Goal: Task Accomplishment & Management: Complete application form

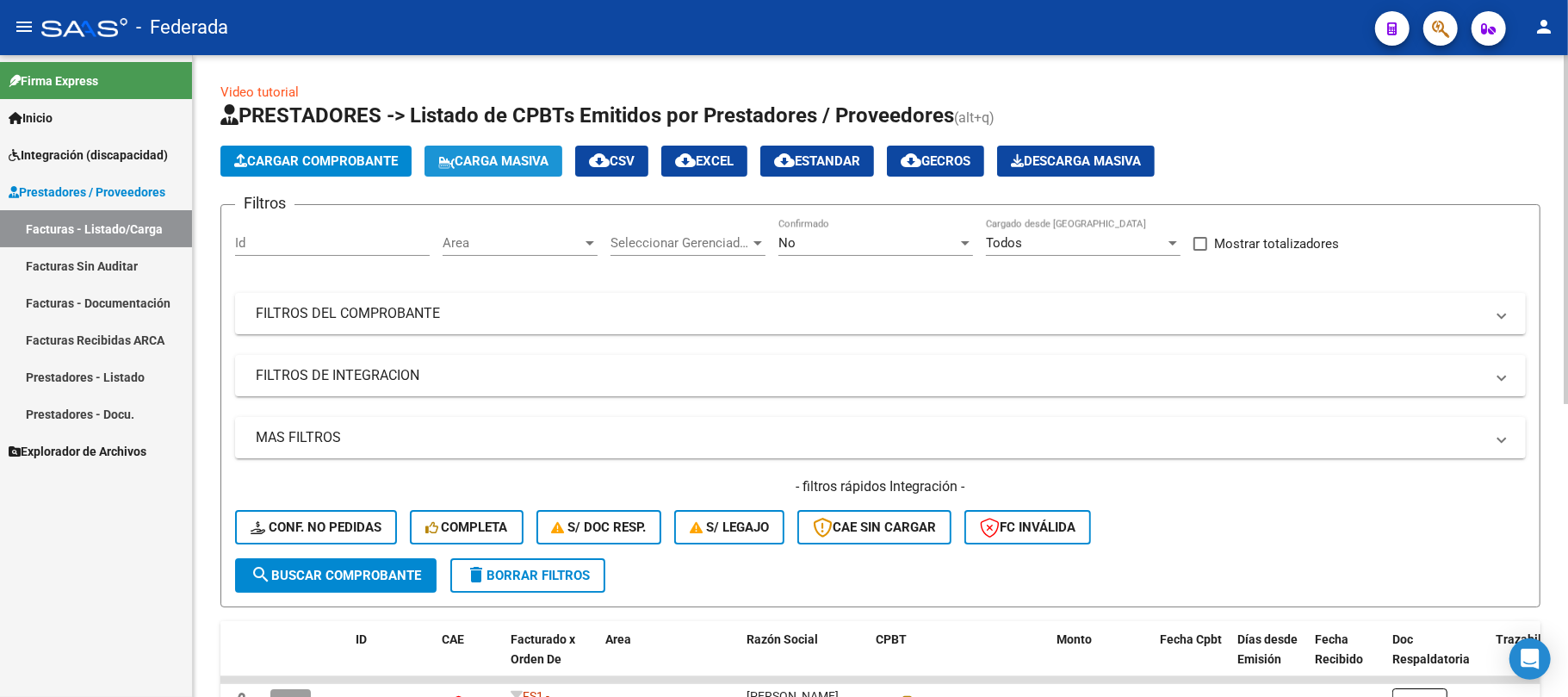
click at [510, 159] on span "Carga Masiva" at bounding box center [493, 161] width 110 height 16
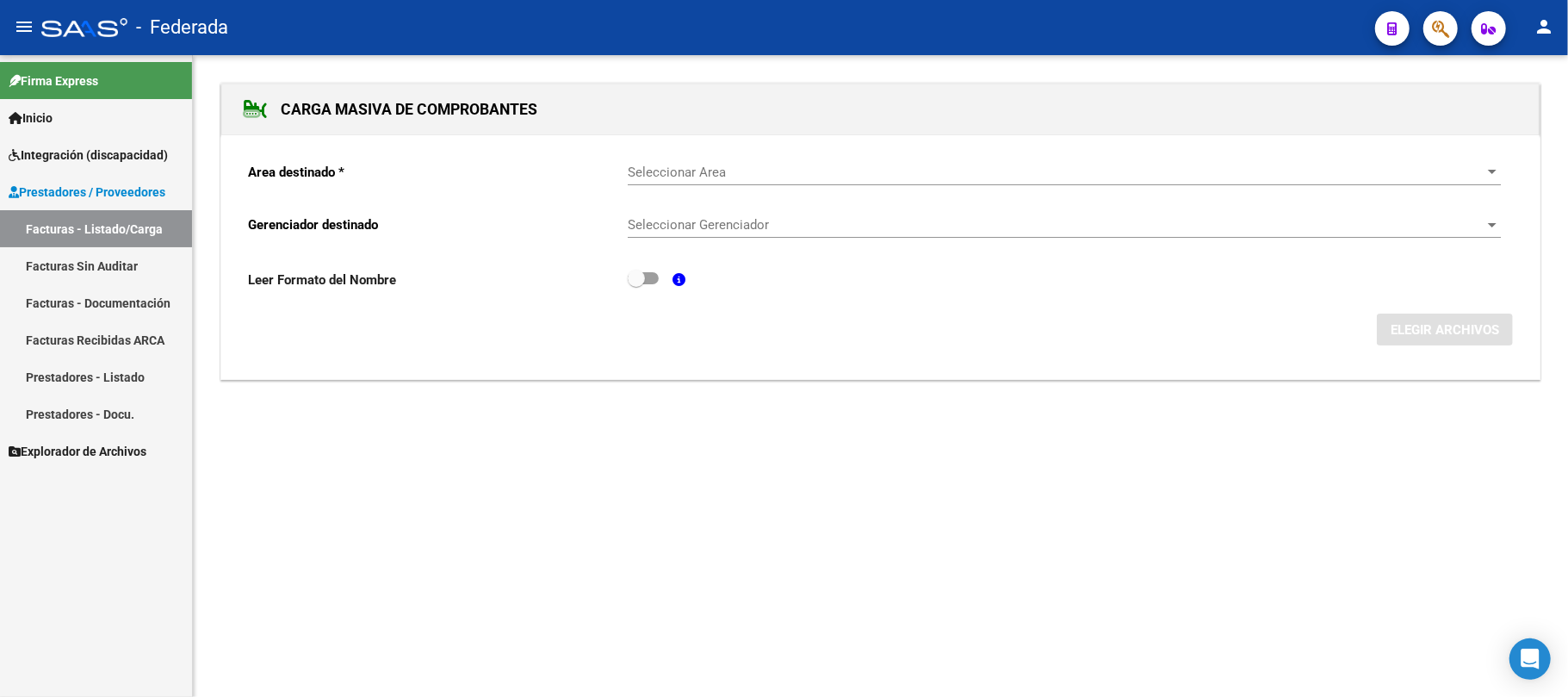
click at [689, 173] on span "Seleccionar Area" at bounding box center [1057, 172] width 857 height 16
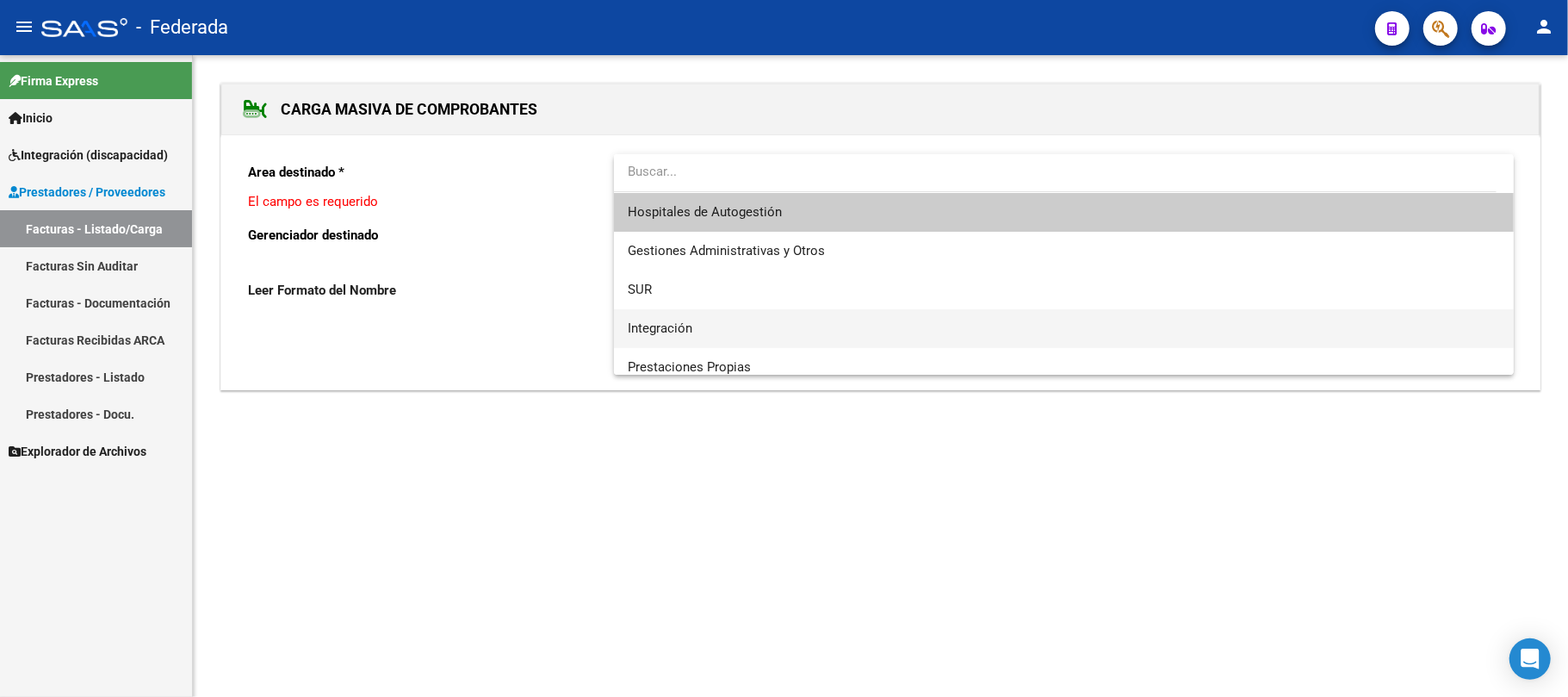
click at [694, 329] on span "Integración" at bounding box center [1064, 329] width 872 height 39
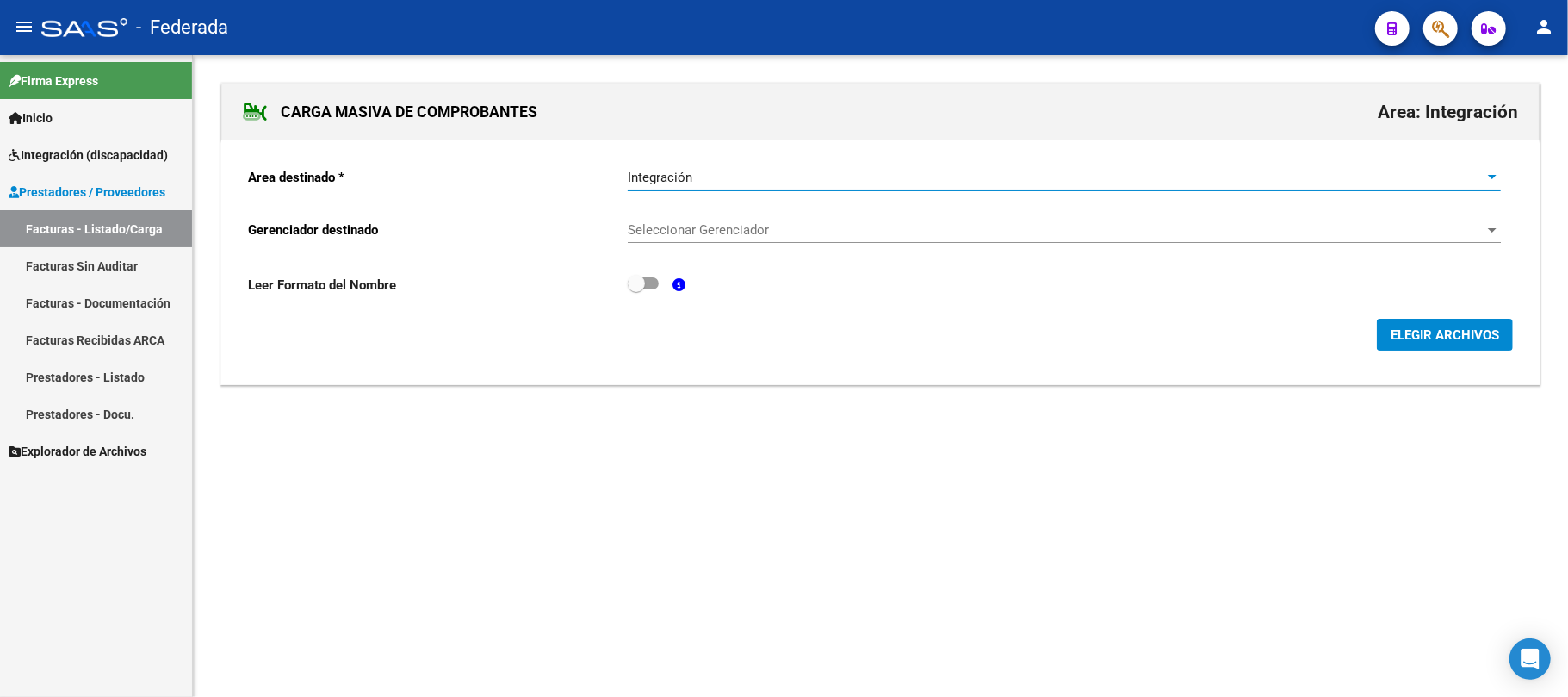
click at [699, 229] on span "Seleccionar Gerenciador" at bounding box center [1057, 229] width 857 height 16
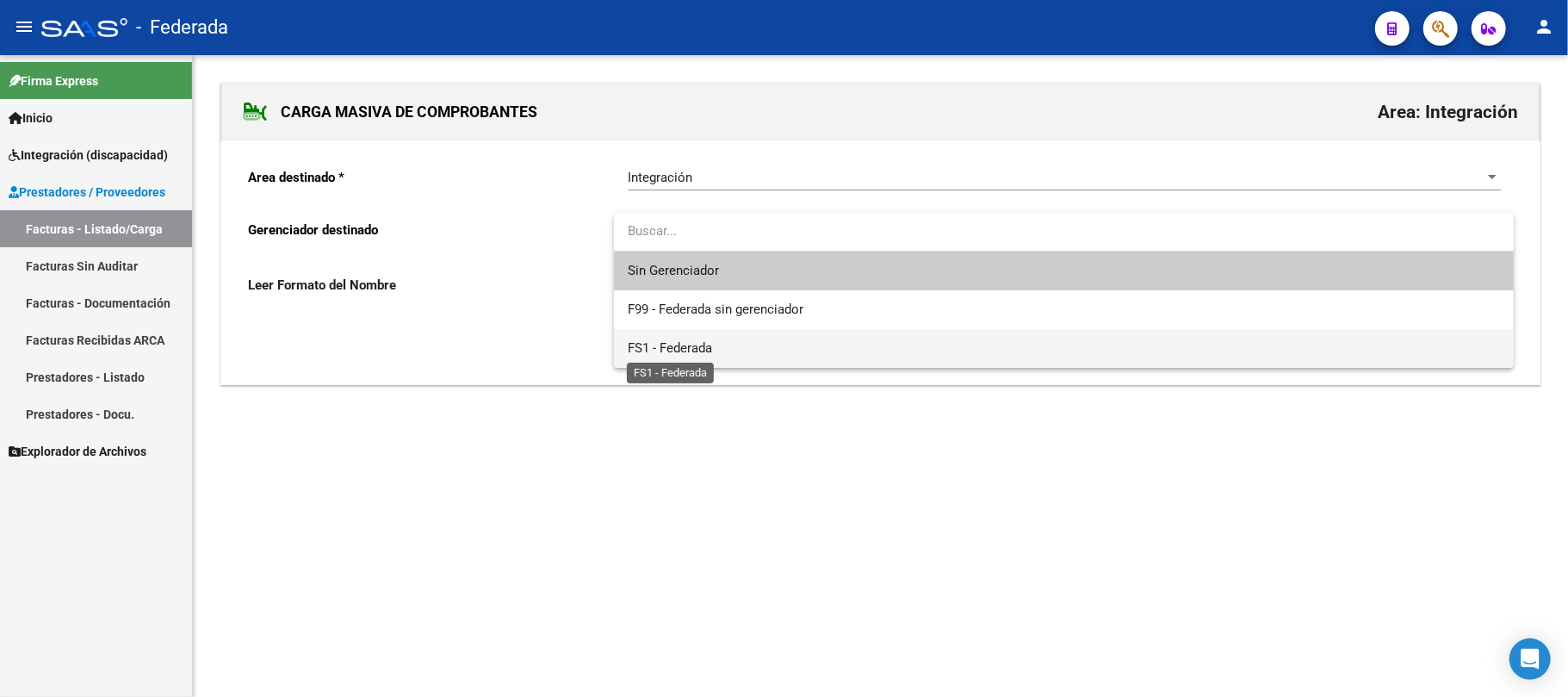
click at [690, 342] on span "FS1 - Federada" at bounding box center [670, 348] width 85 height 16
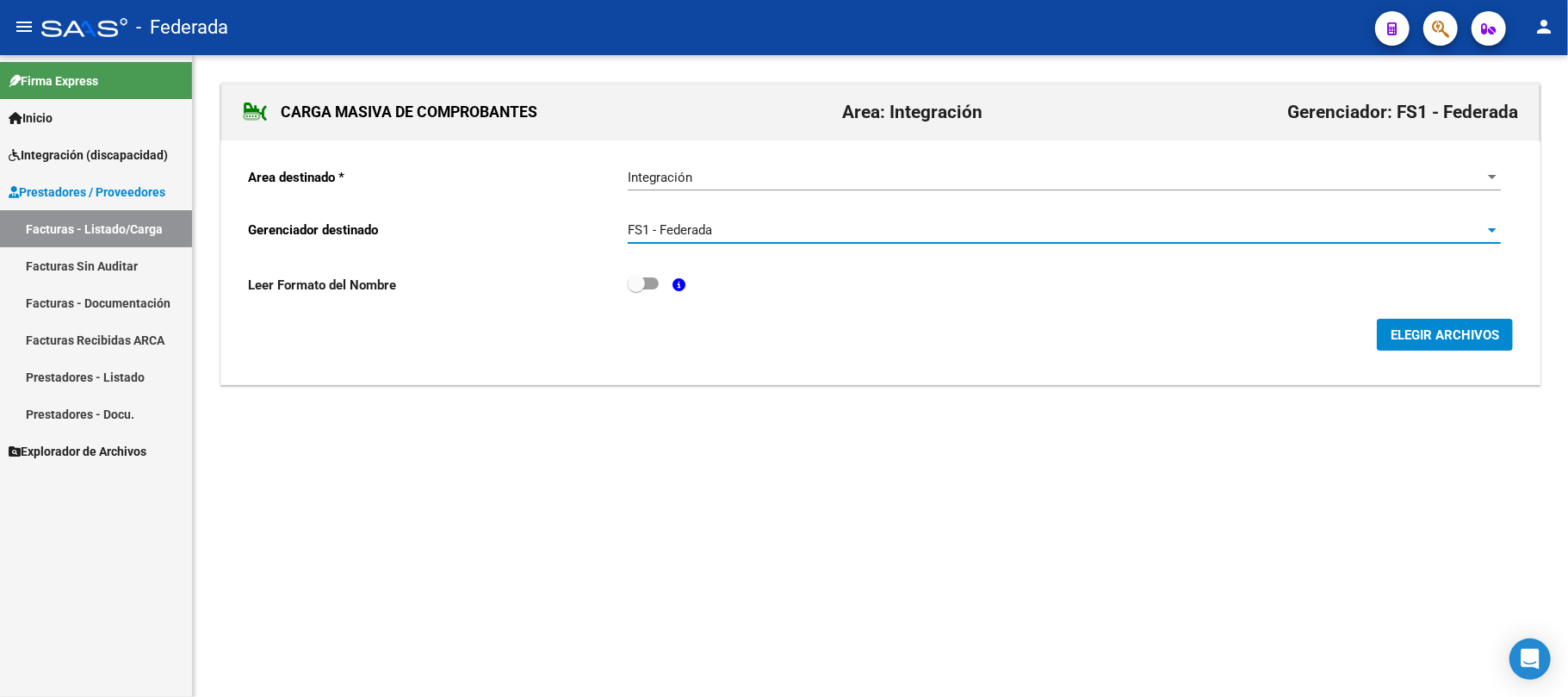
click at [1476, 335] on span "ELEGIR ARCHIVOS" at bounding box center [1445, 335] width 108 height 16
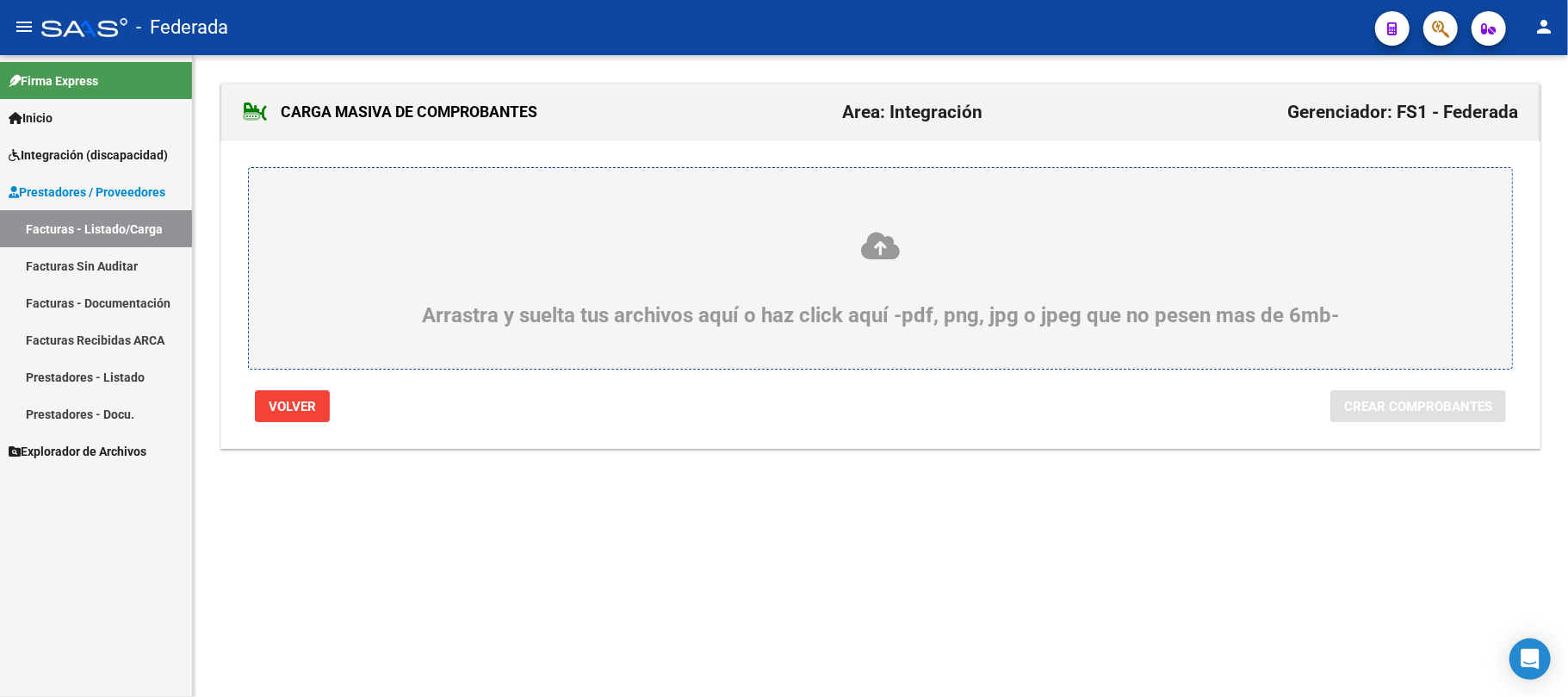
click at [872, 246] on icon at bounding box center [879, 246] width 1180 height 32
click at [0, 0] on input "Arrastra y suelta tus archivos aquí o haz click aquí -pdf, png, jpg o jpeg que …" at bounding box center [0, 0] width 0 height 0
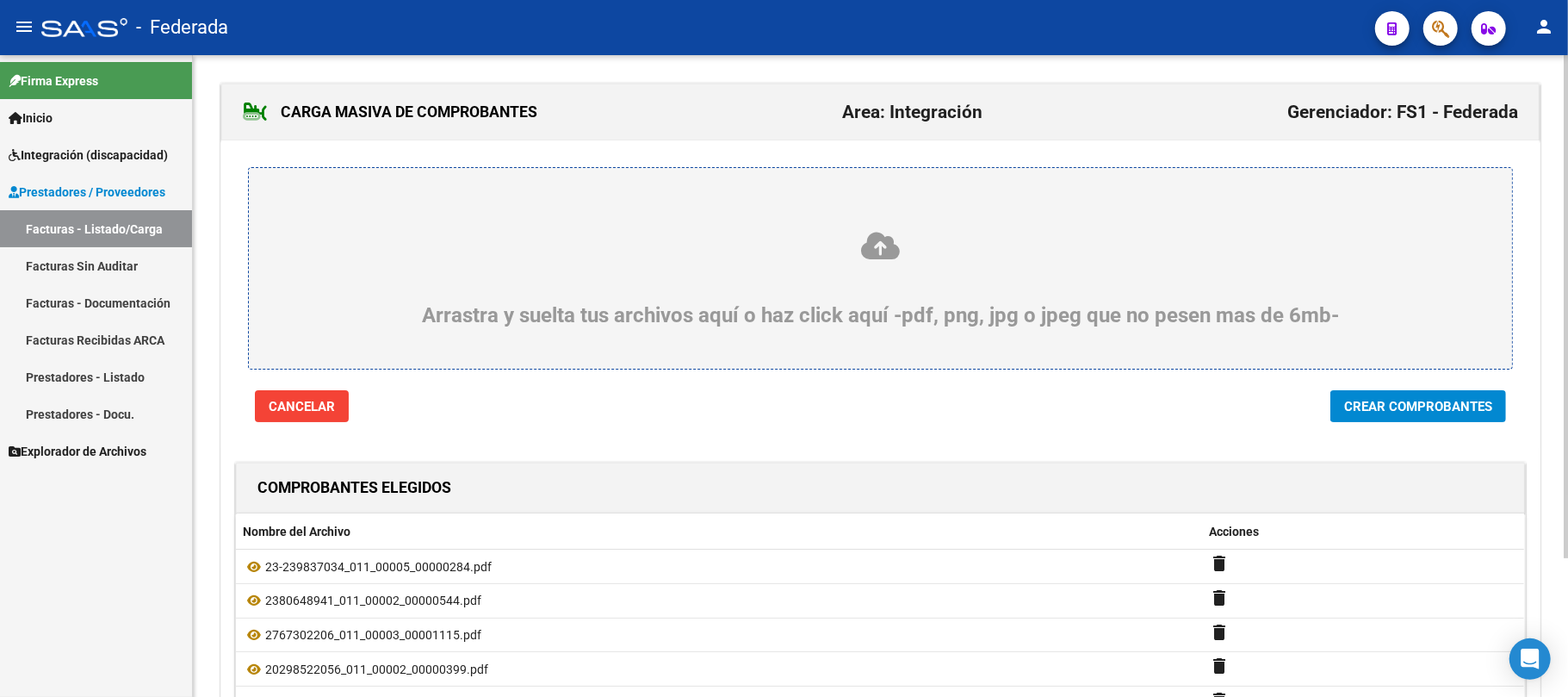
scroll to position [115, 0]
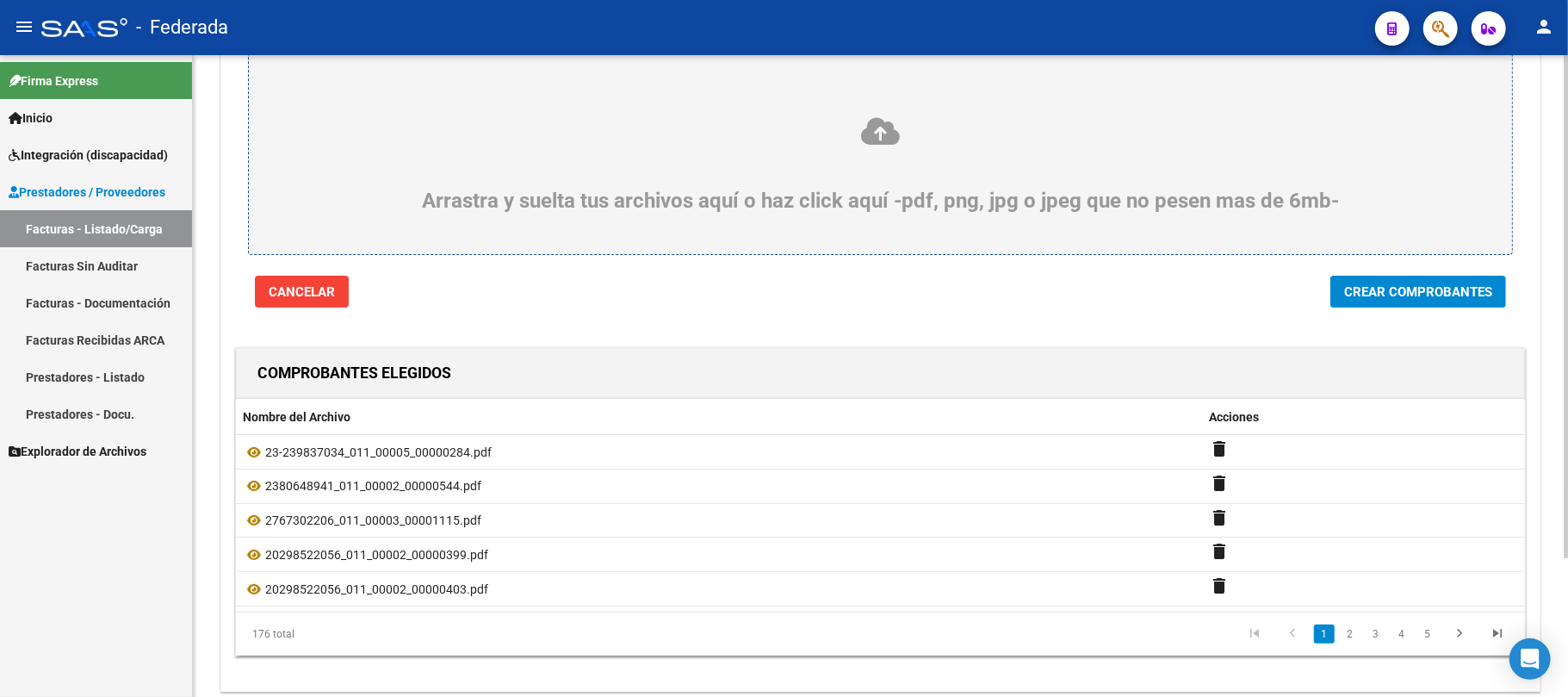
click at [1336, 304] on button "Crear Comprobantes" at bounding box center [1418, 292] width 176 height 32
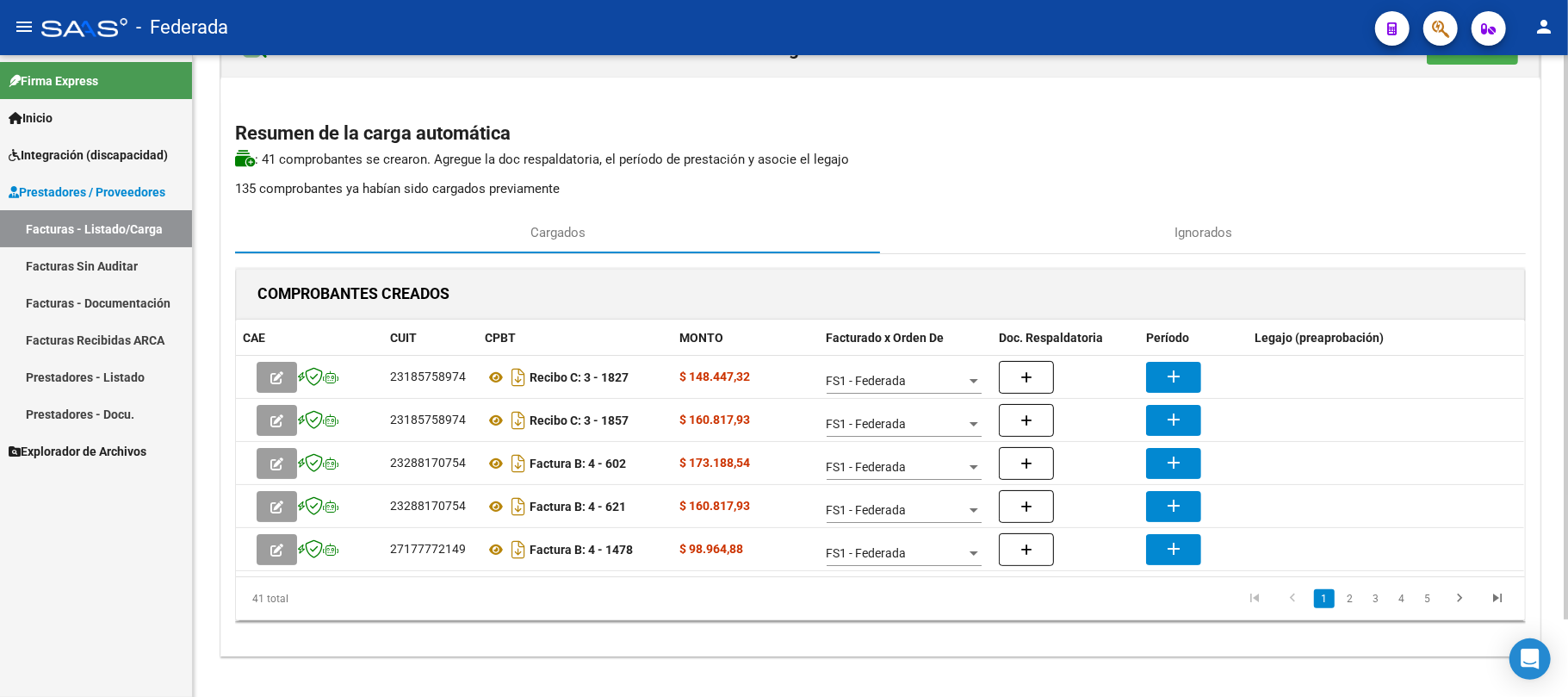
scroll to position [87, 0]
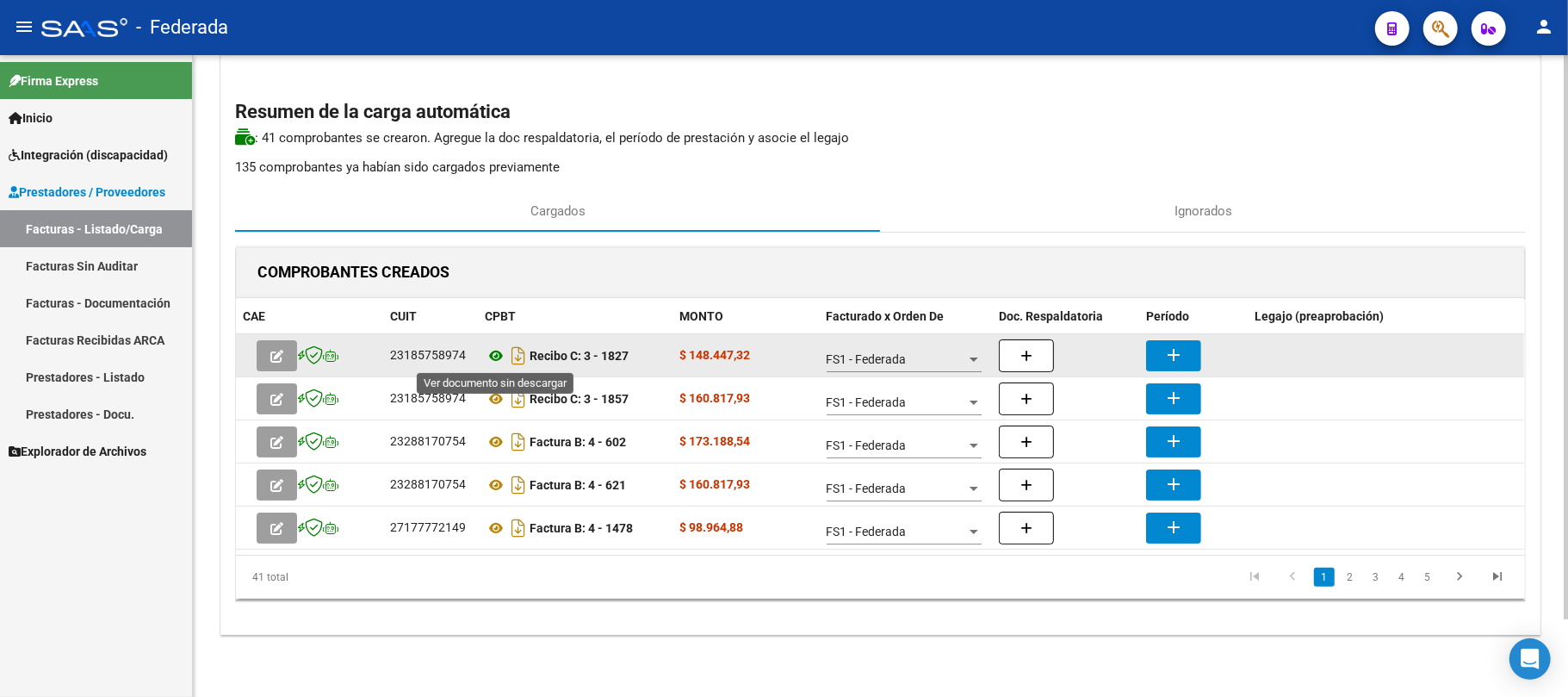
click at [494, 359] on icon at bounding box center [496, 356] width 22 height 20
click at [1167, 357] on mat-icon "add" at bounding box center [1174, 355] width 20 height 20
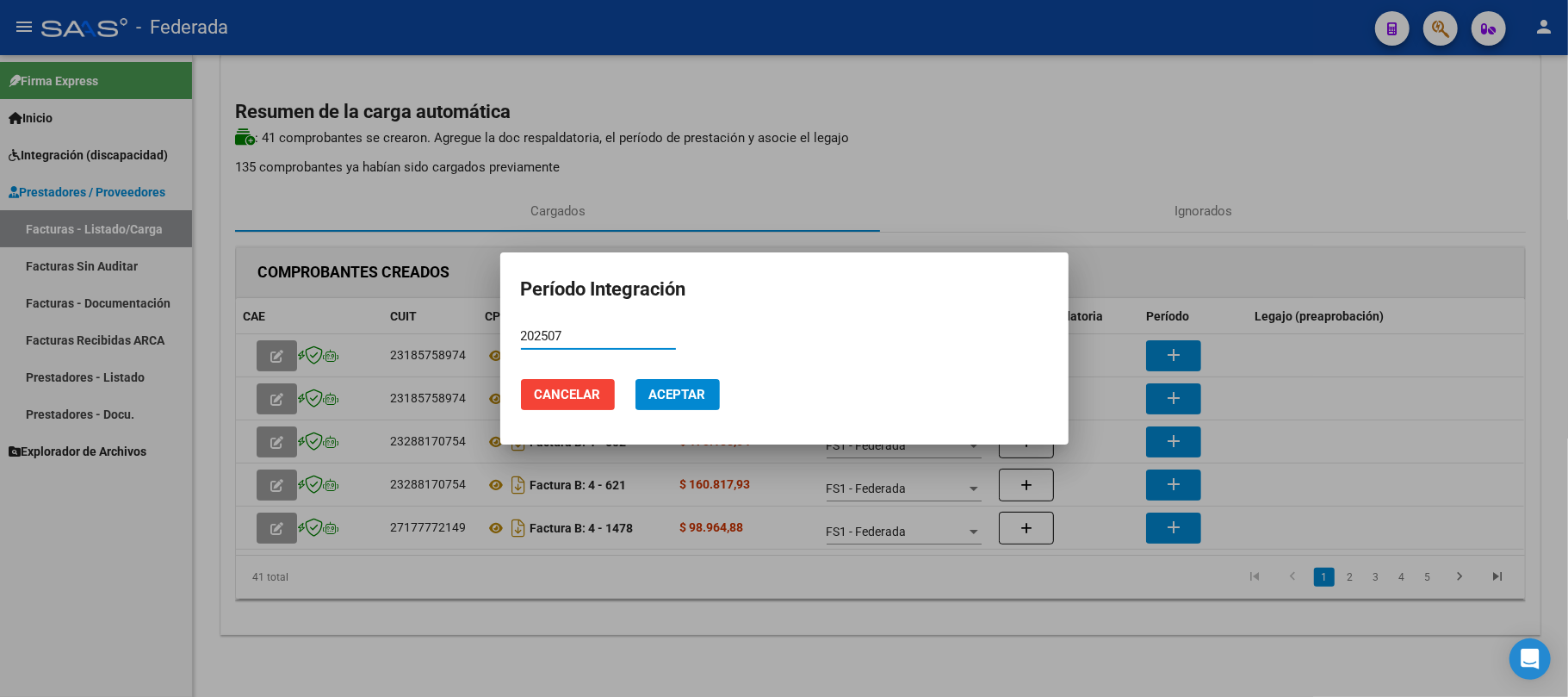
type input "202507"
click at [715, 403] on button "Aceptar" at bounding box center [677, 394] width 85 height 31
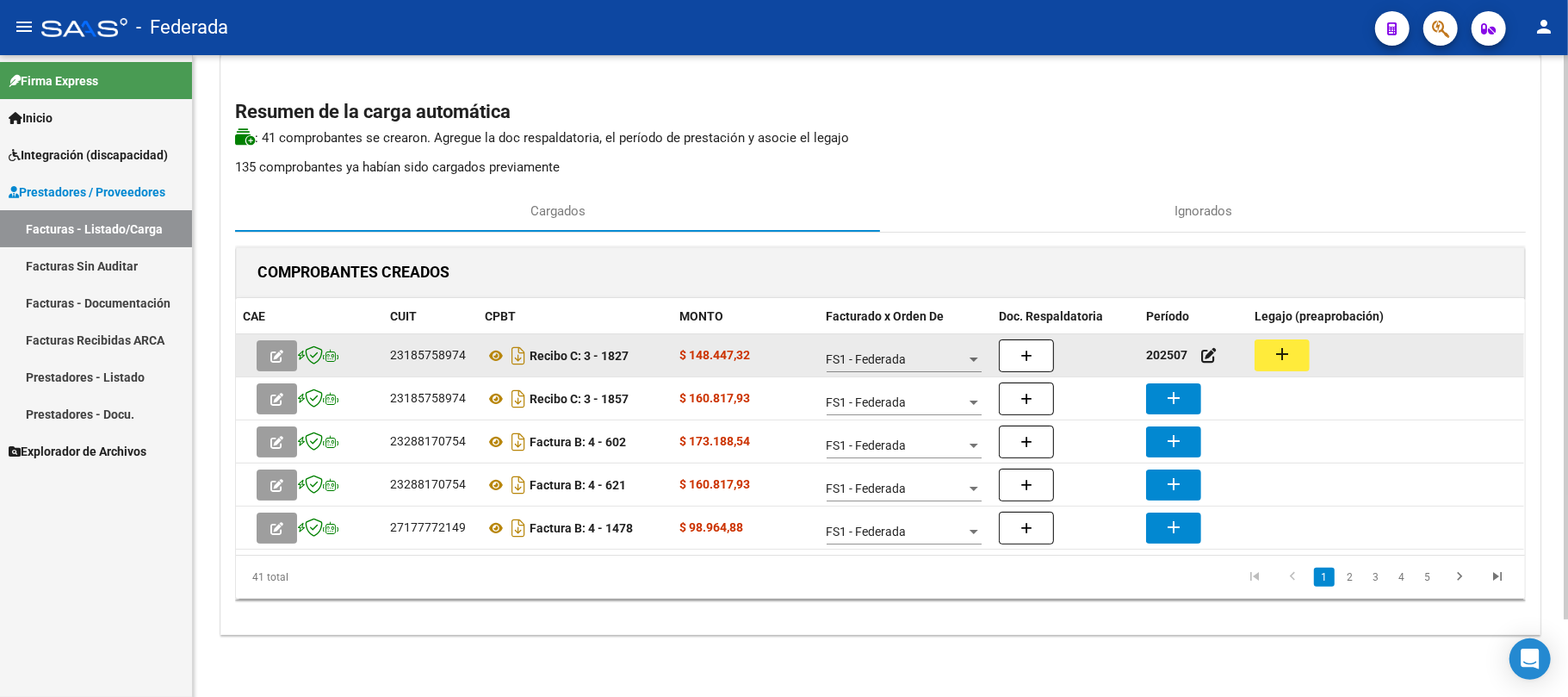
click at [1275, 358] on mat-icon "add" at bounding box center [1282, 354] width 20 height 20
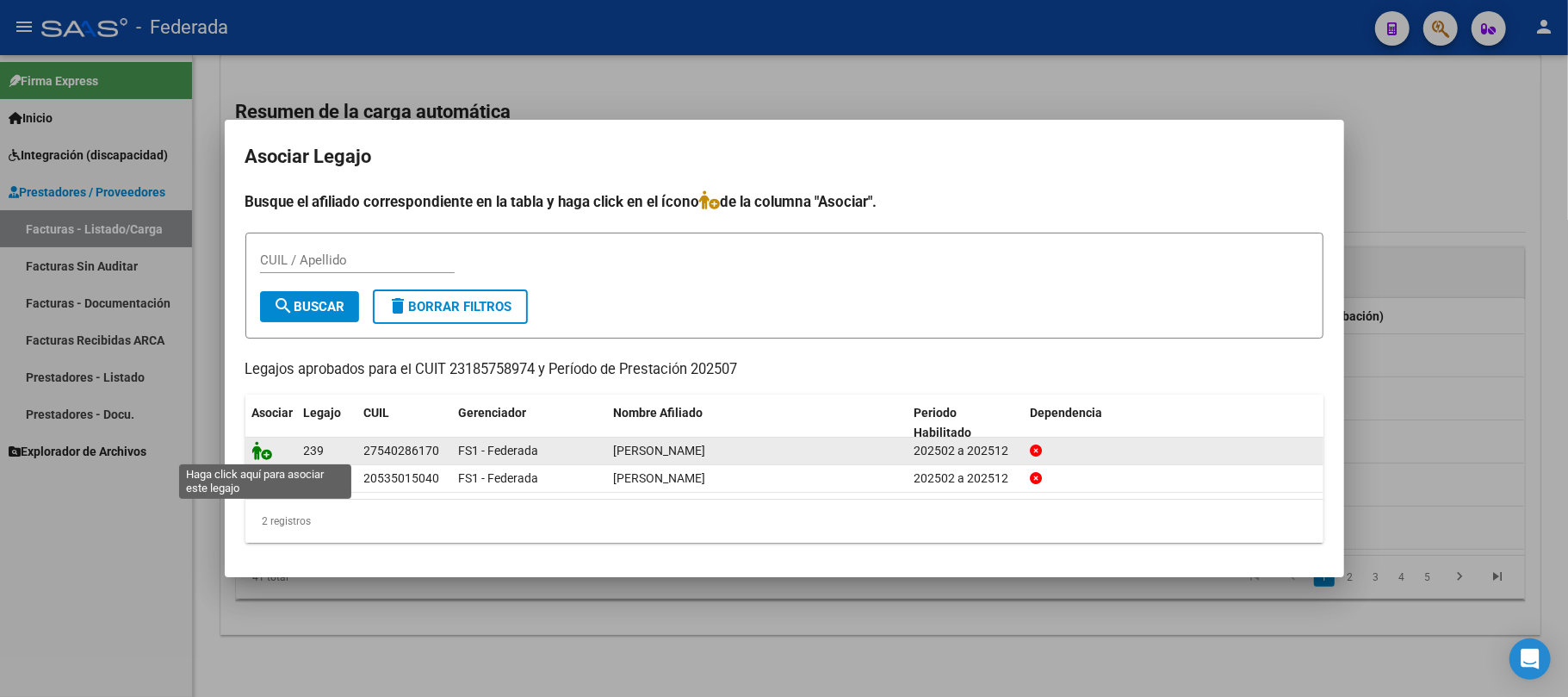
click at [266, 449] on icon at bounding box center [263, 450] width 20 height 19
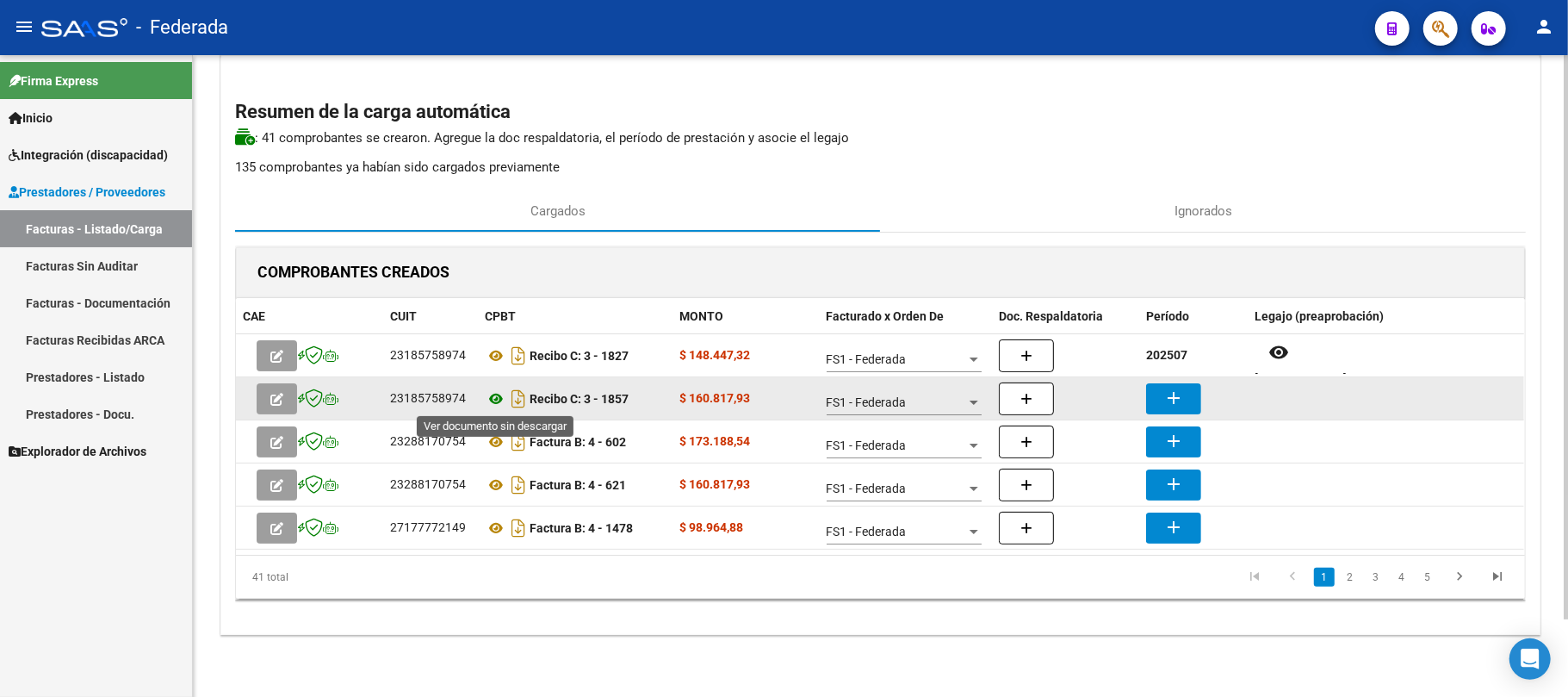
click at [497, 397] on icon at bounding box center [496, 399] width 22 height 20
click at [1175, 390] on mat-icon "add" at bounding box center [1174, 398] width 20 height 20
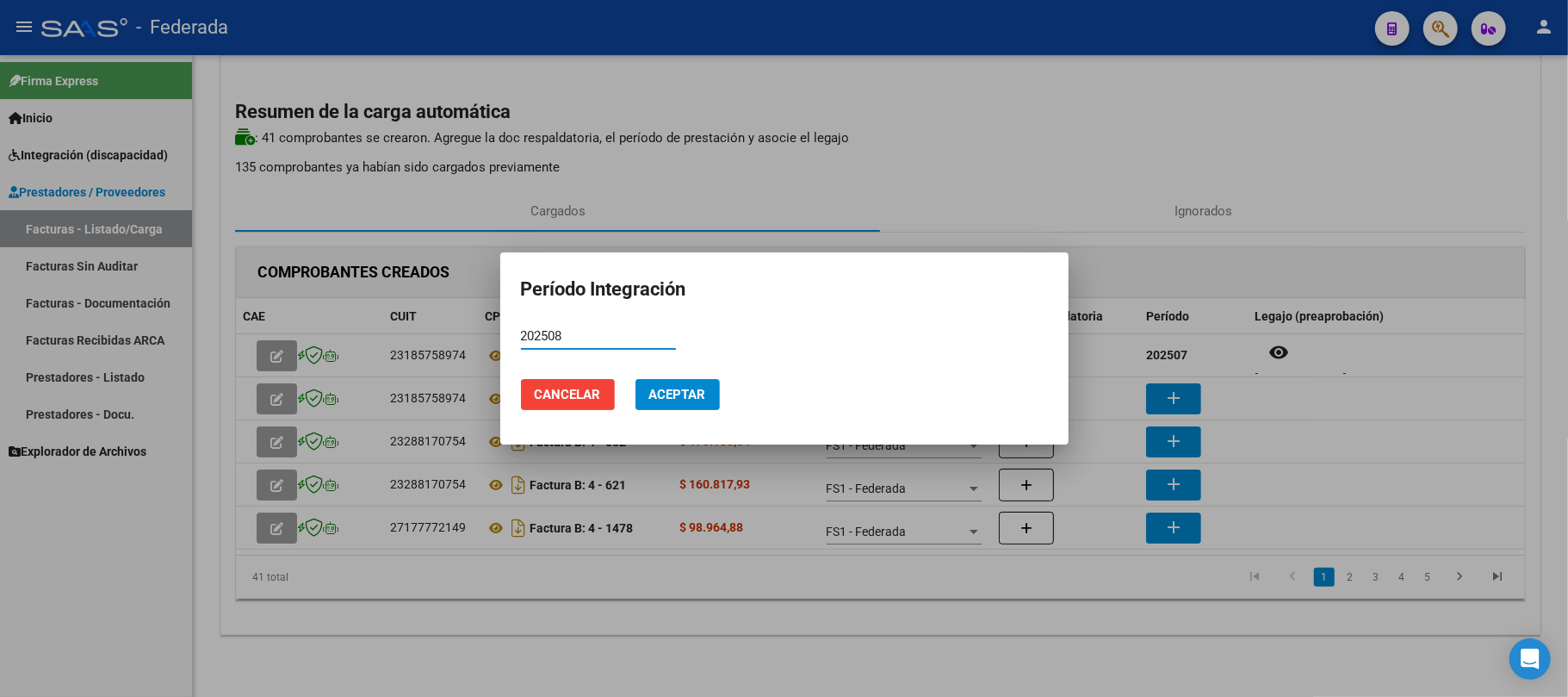
type input "202508"
click at [699, 392] on span "Aceptar" at bounding box center [677, 394] width 57 height 16
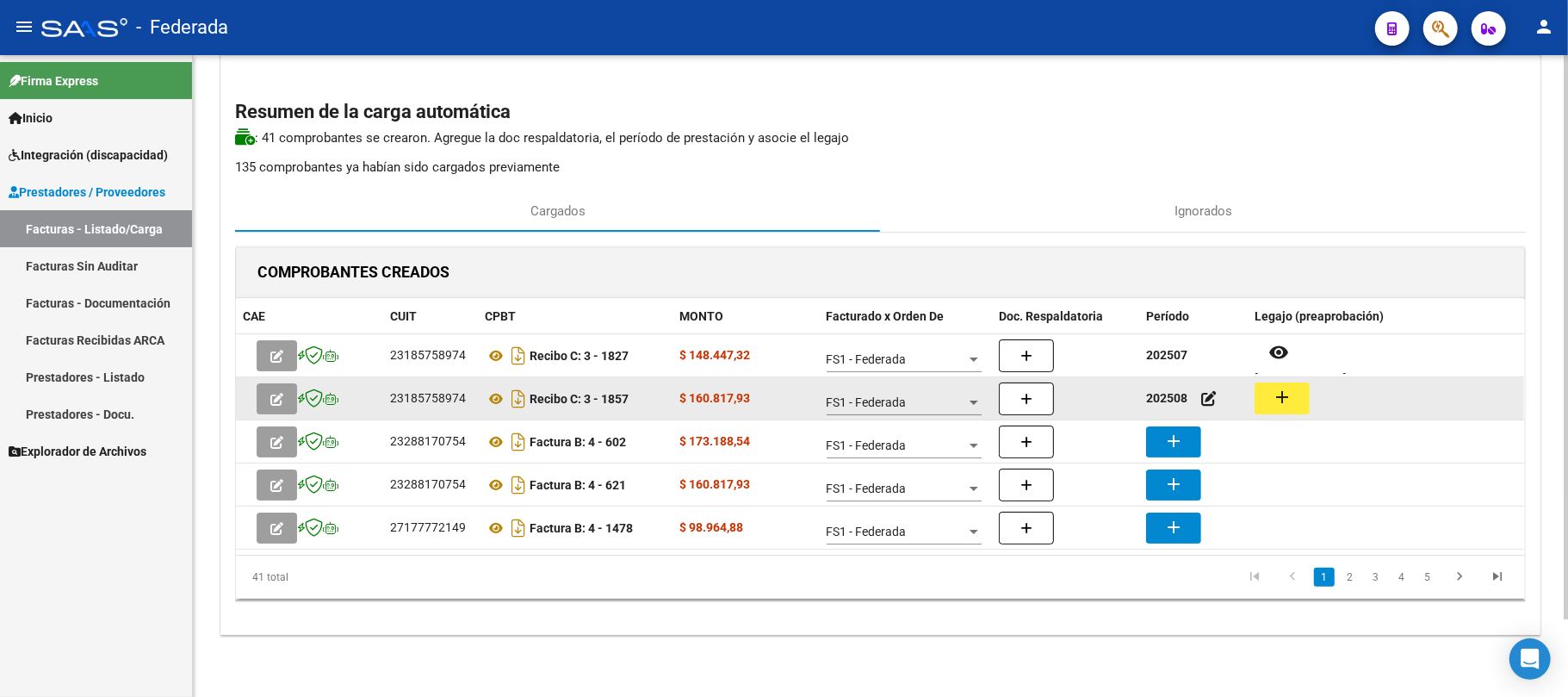
click at [1285, 394] on mat-icon "add" at bounding box center [1282, 397] width 20 height 20
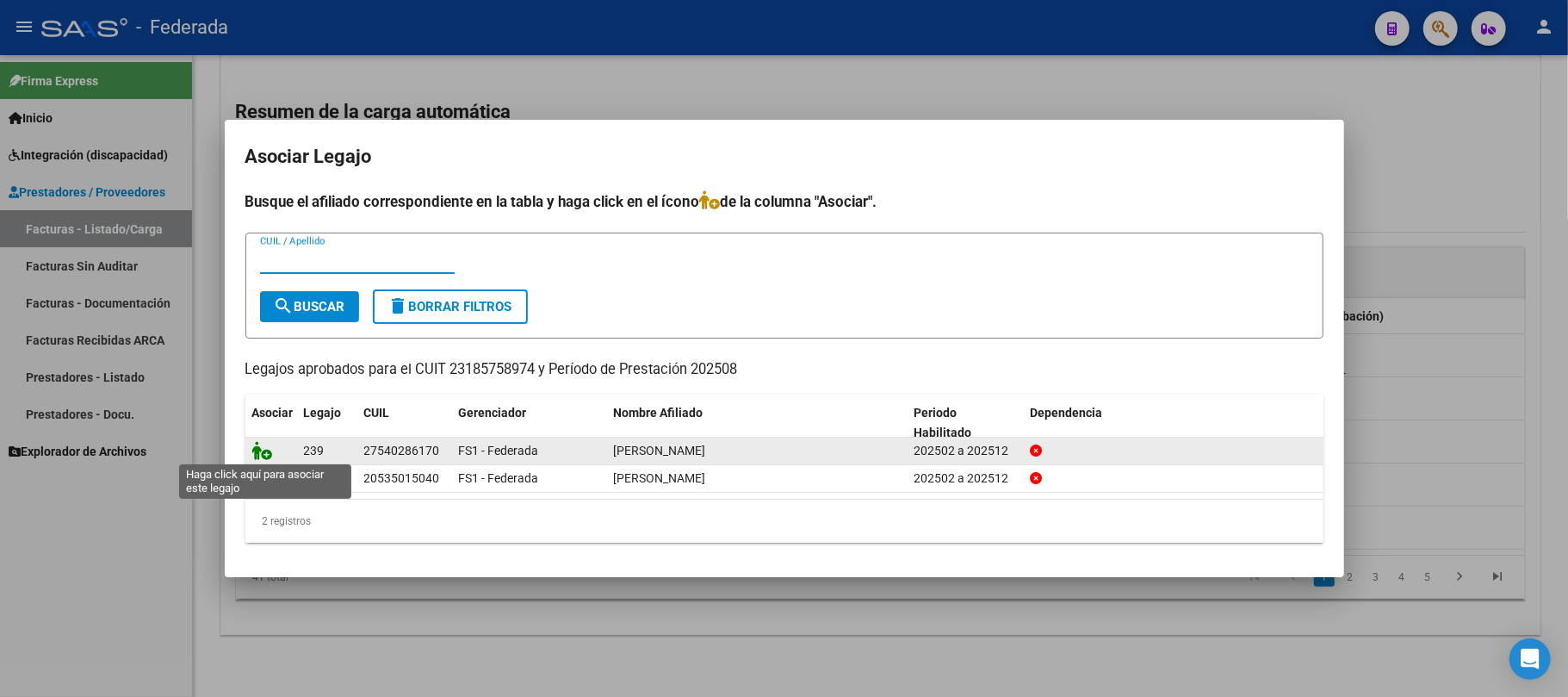
click at [260, 448] on icon at bounding box center [263, 450] width 20 height 19
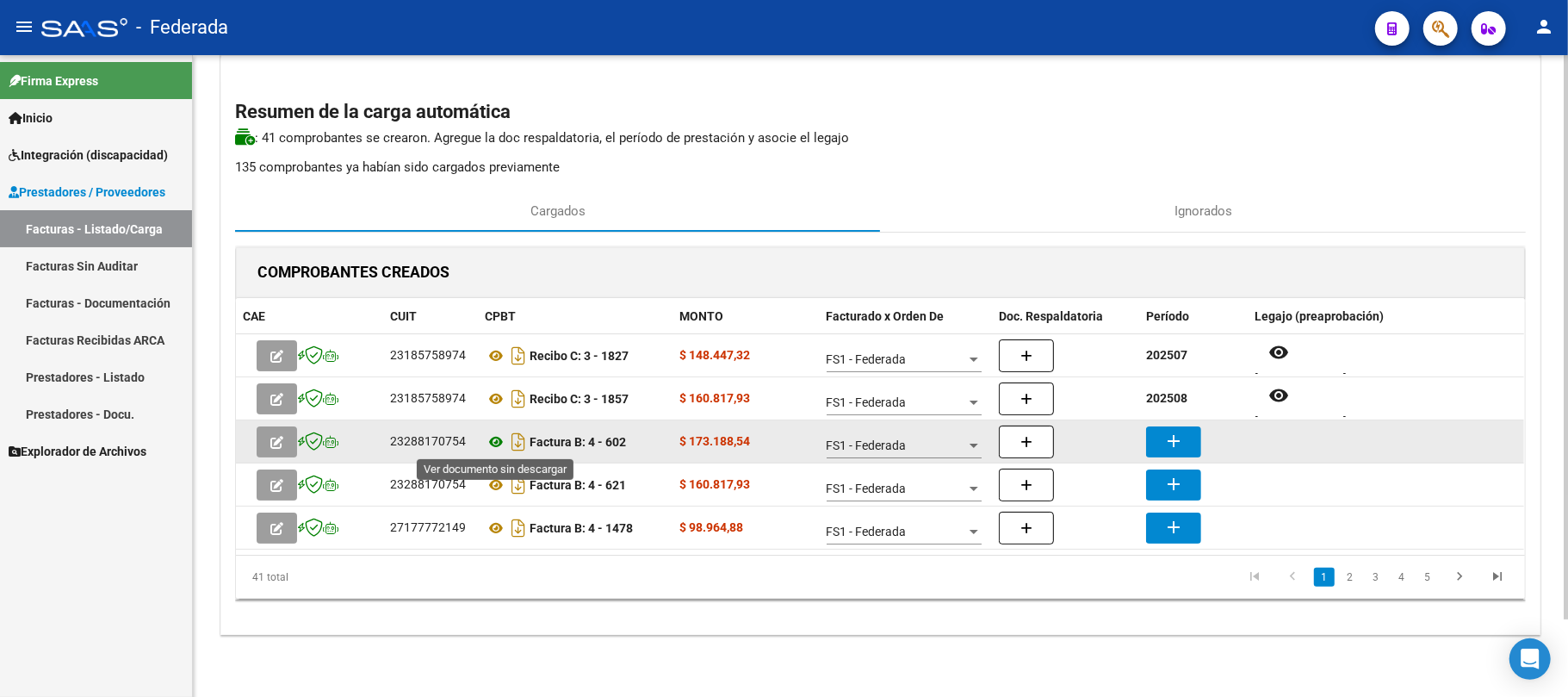
click at [493, 444] on icon at bounding box center [496, 442] width 22 height 20
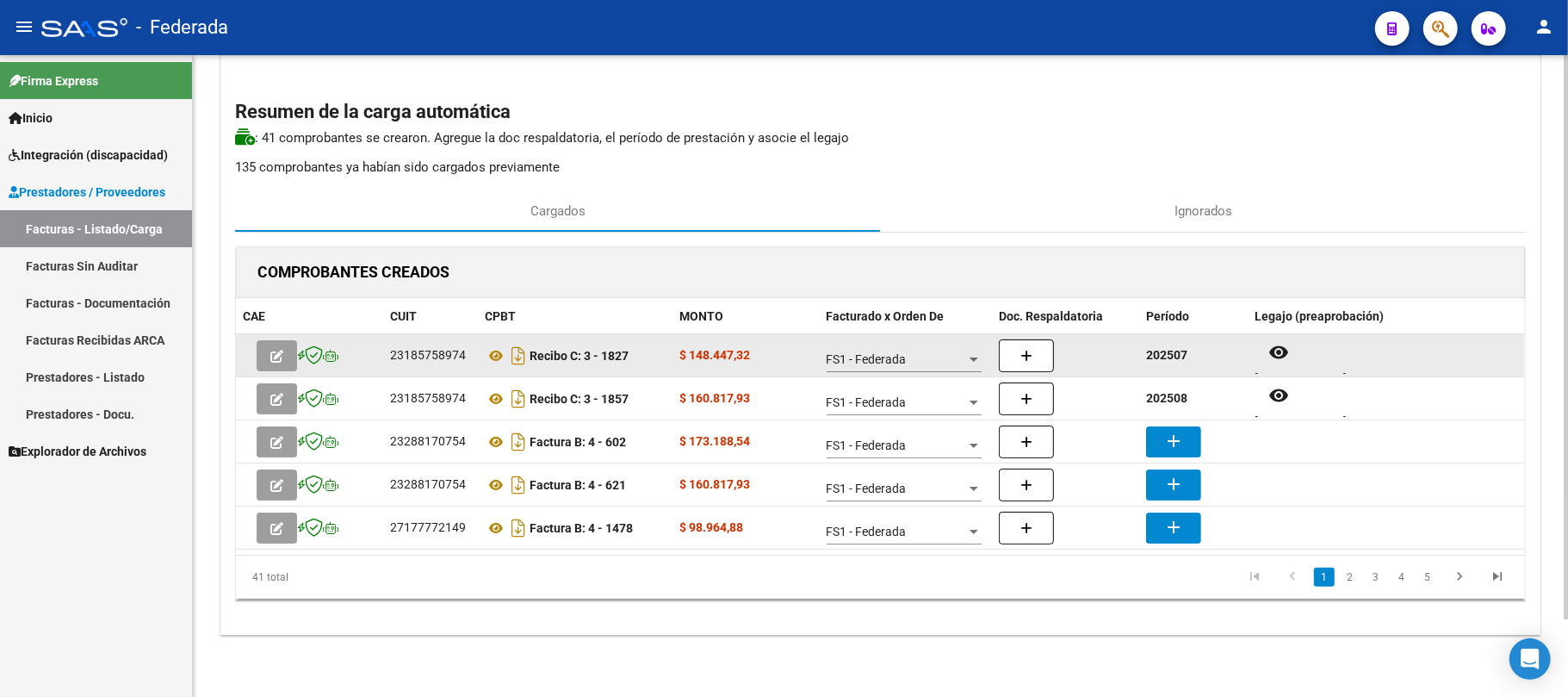
click at [1162, 348] on strong "202507" at bounding box center [1166, 354] width 41 height 14
click at [1164, 351] on strong "202507" at bounding box center [1166, 354] width 41 height 14
copy strong "202507"
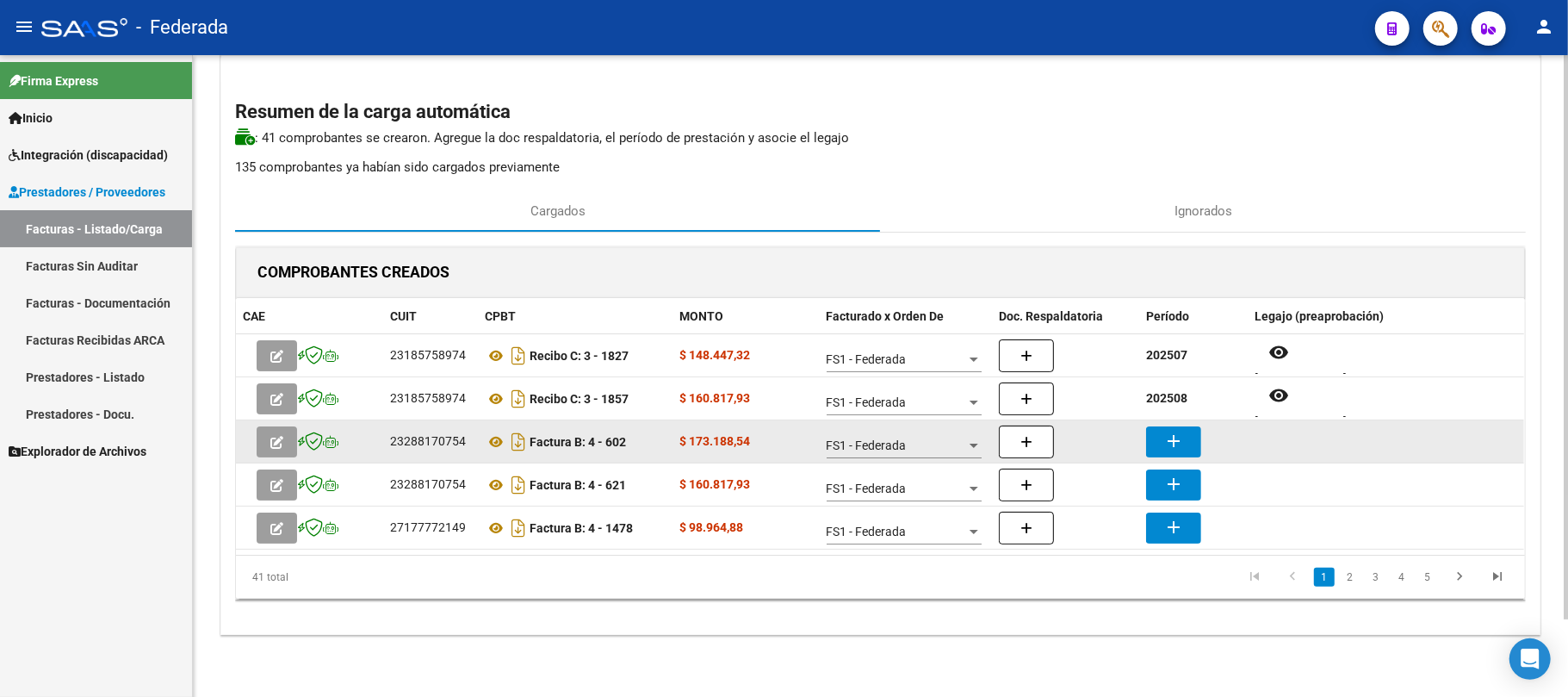
click at [1172, 448] on mat-icon "add" at bounding box center [1174, 441] width 20 height 20
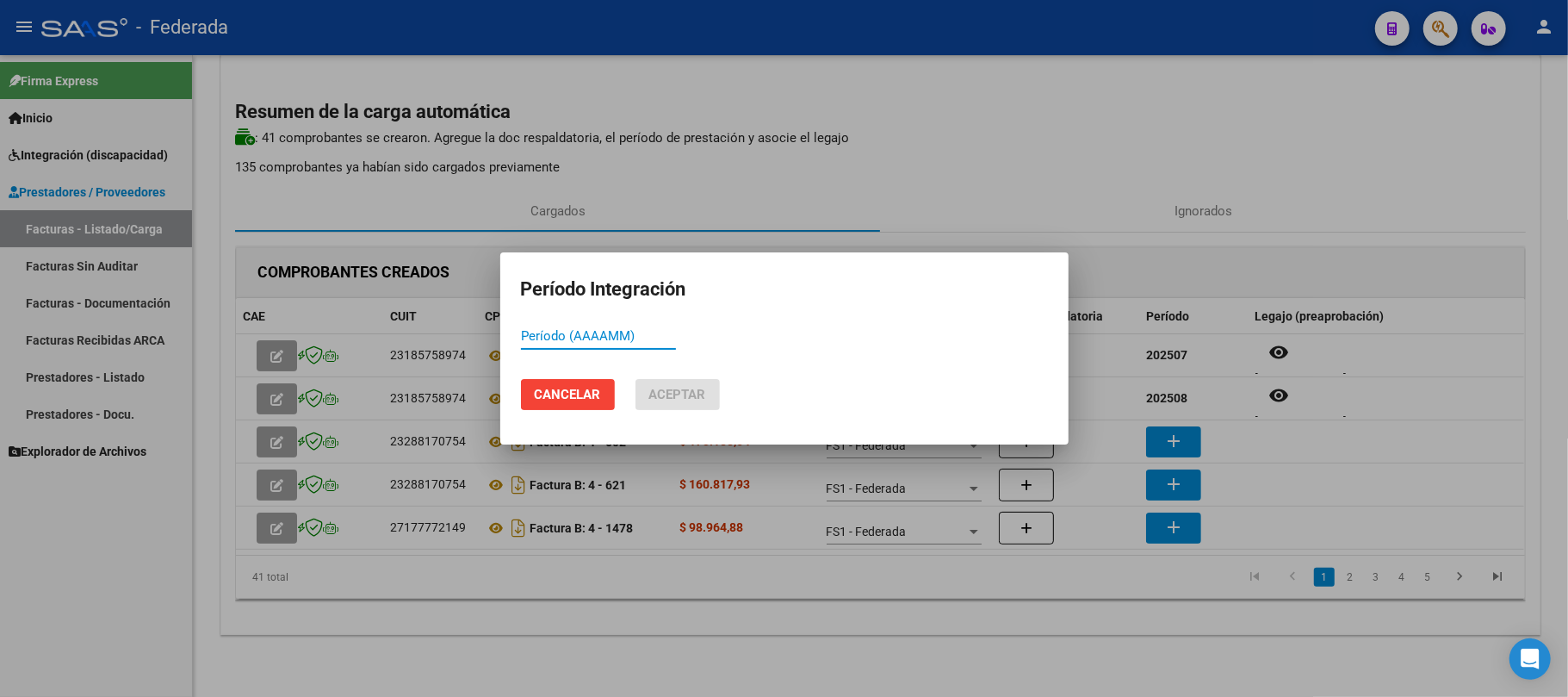
paste input "202507"
type input "202507"
click at [678, 394] on span "Aceptar" at bounding box center [677, 394] width 57 height 16
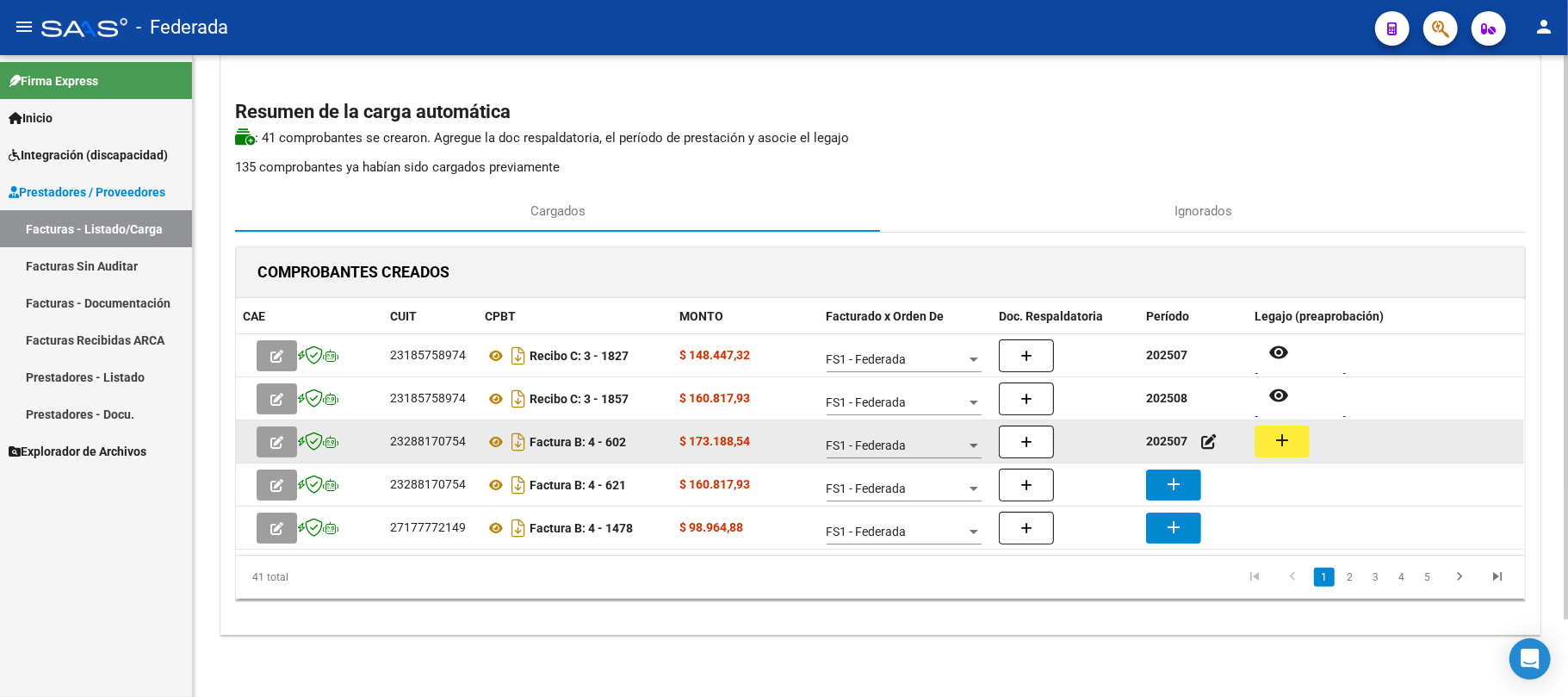
click at [1276, 452] on button "add" at bounding box center [1282, 442] width 55 height 32
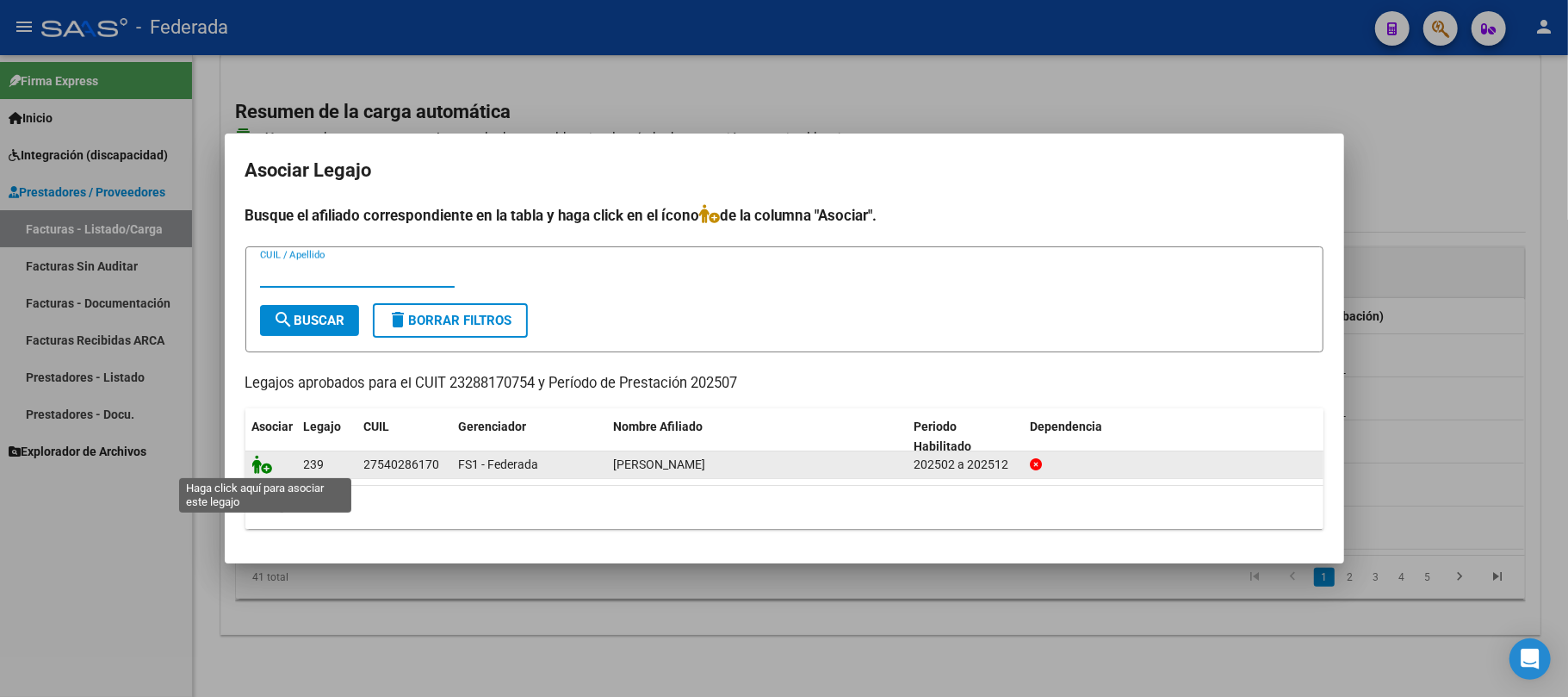
click at [266, 469] on icon at bounding box center [263, 464] width 20 height 19
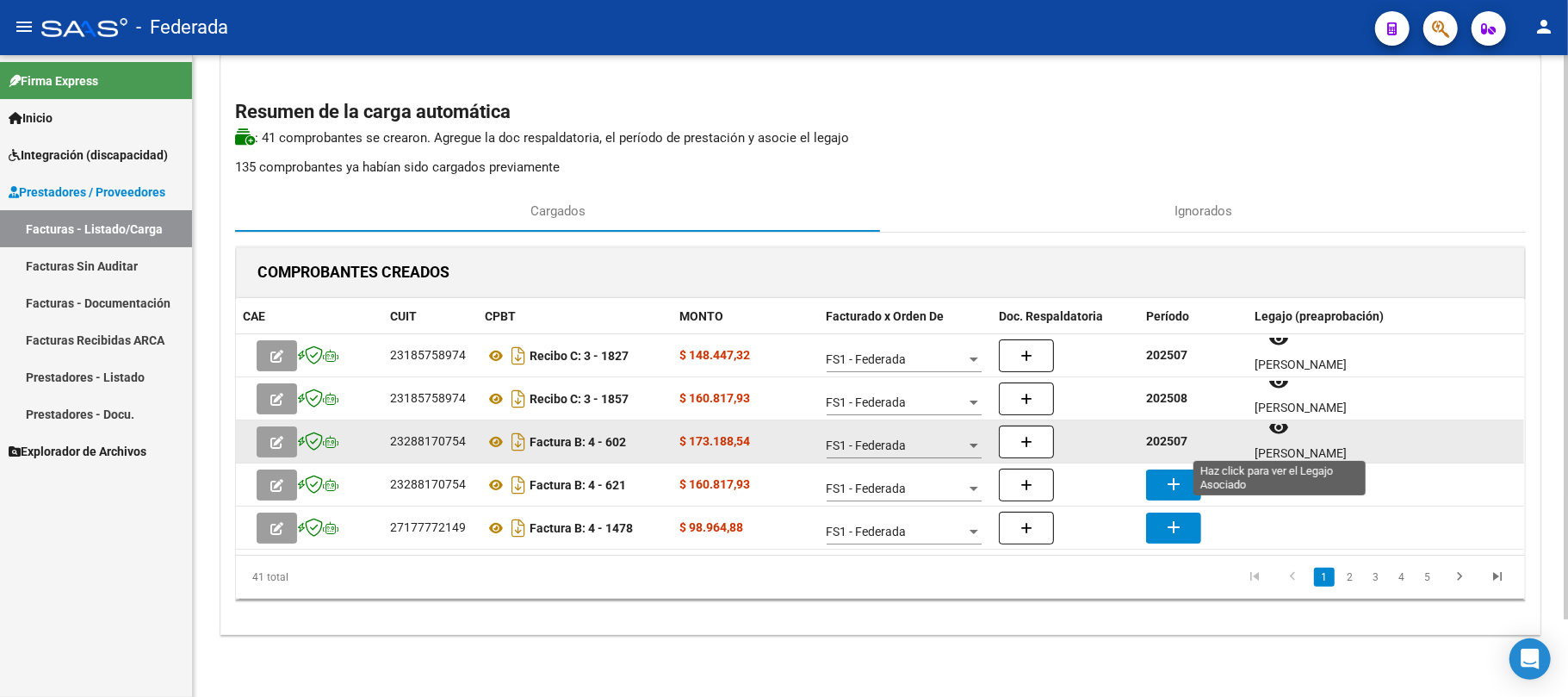
scroll to position [14, 0]
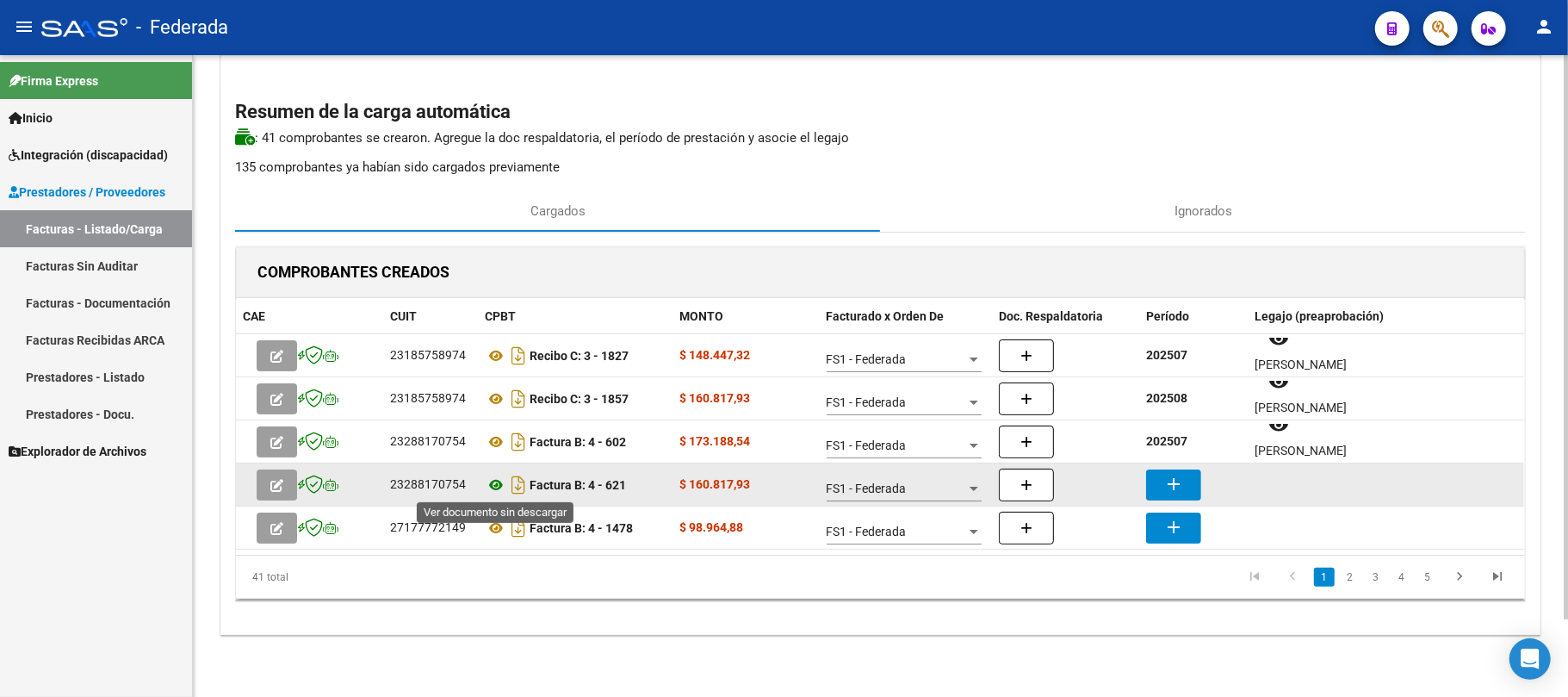
click at [489, 485] on icon at bounding box center [496, 485] width 22 height 20
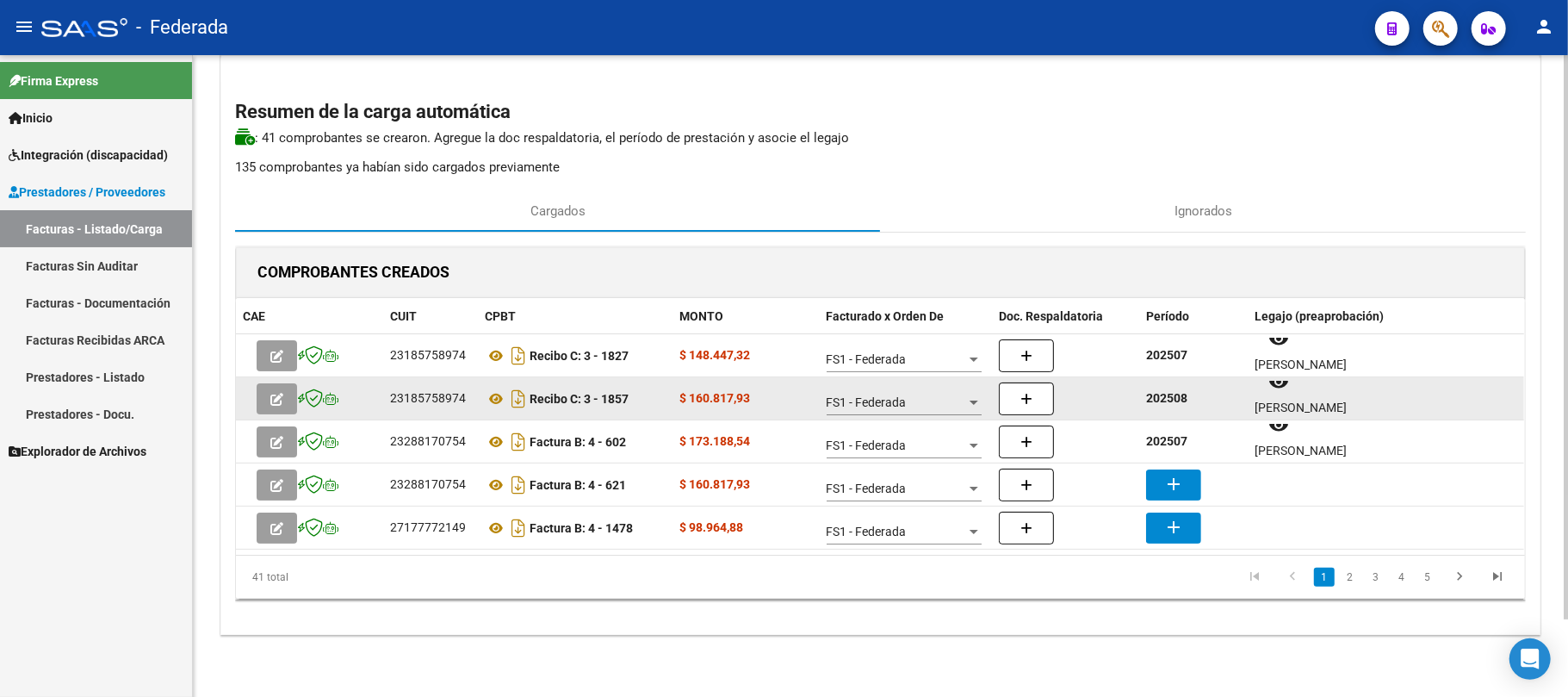
click at [1172, 398] on strong "202508" at bounding box center [1166, 398] width 41 height 14
copy strong "202508"
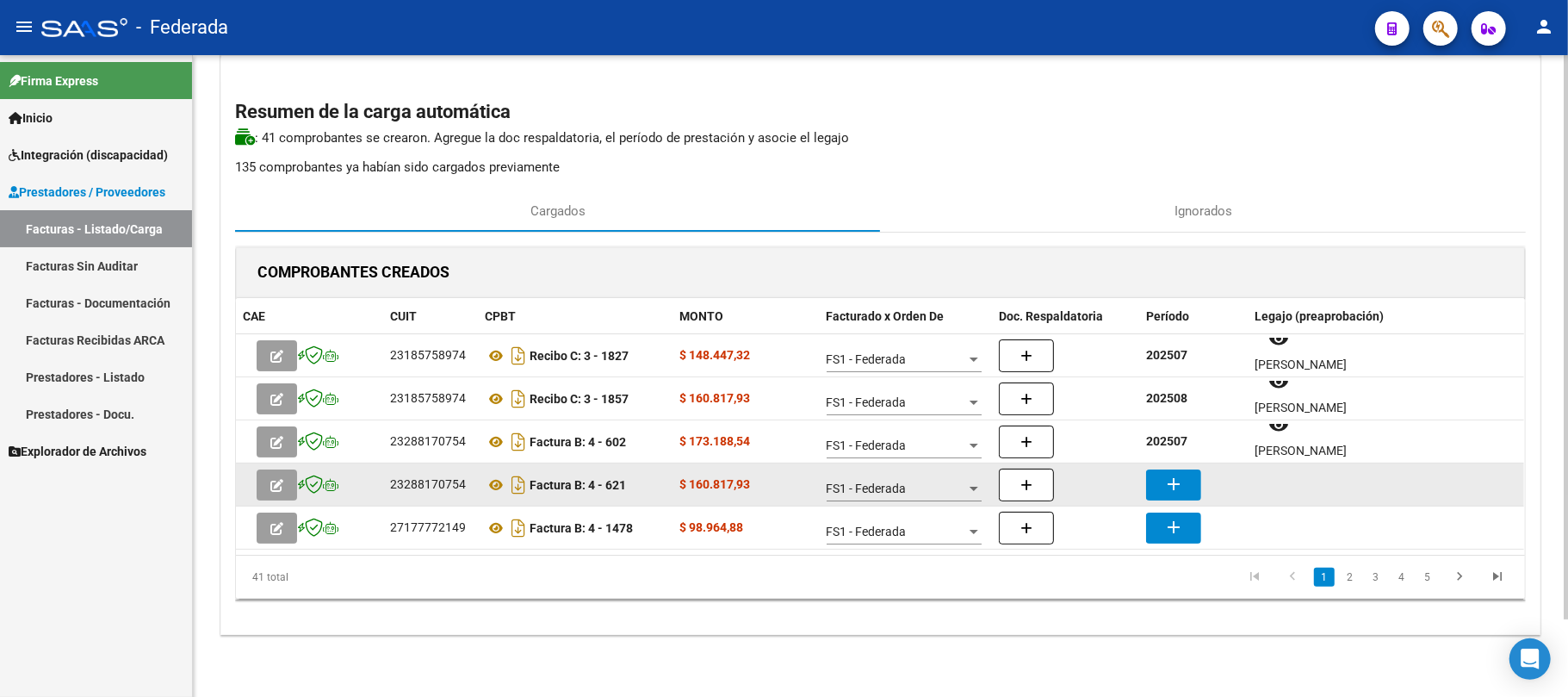
click at [1167, 470] on button "add" at bounding box center [1173, 485] width 55 height 31
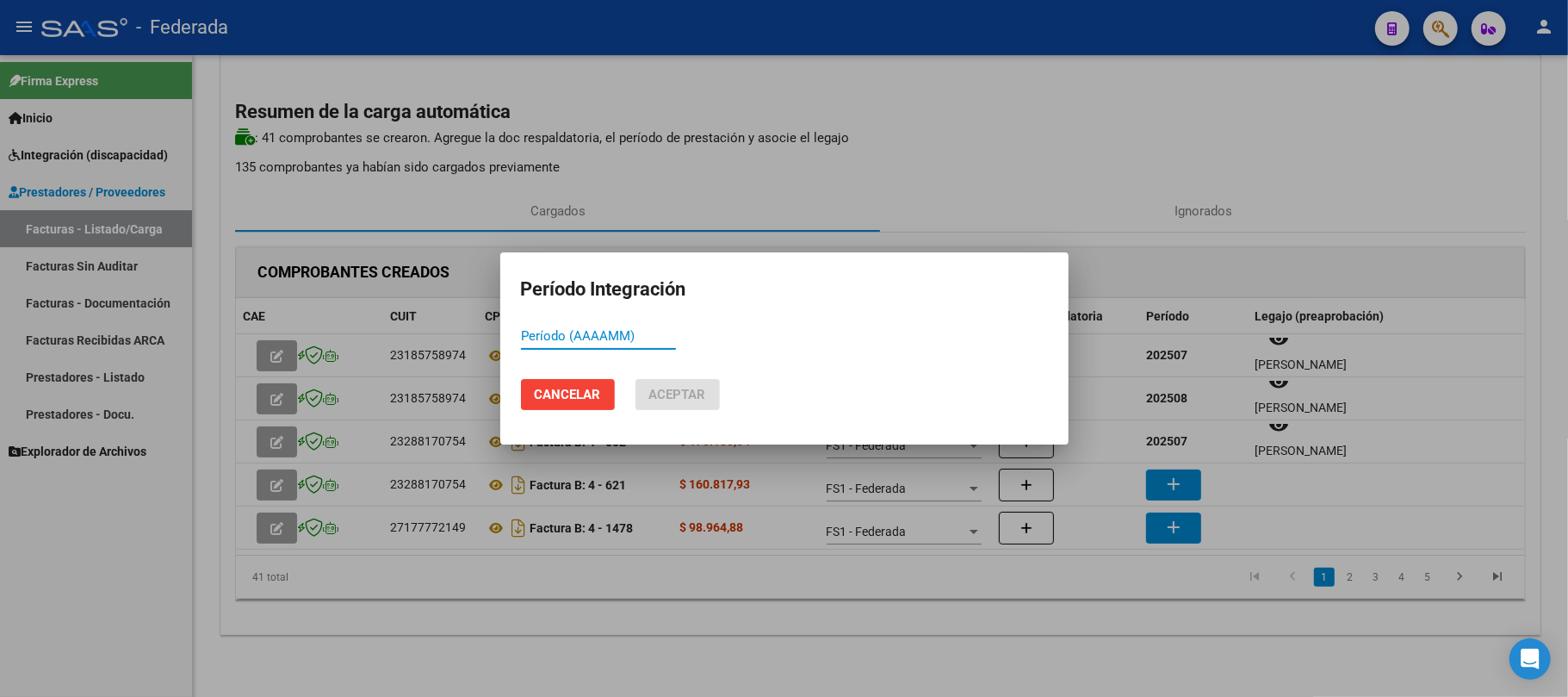
paste input "202508"
type input "202508"
click at [683, 398] on span "Aceptar" at bounding box center [677, 394] width 57 height 16
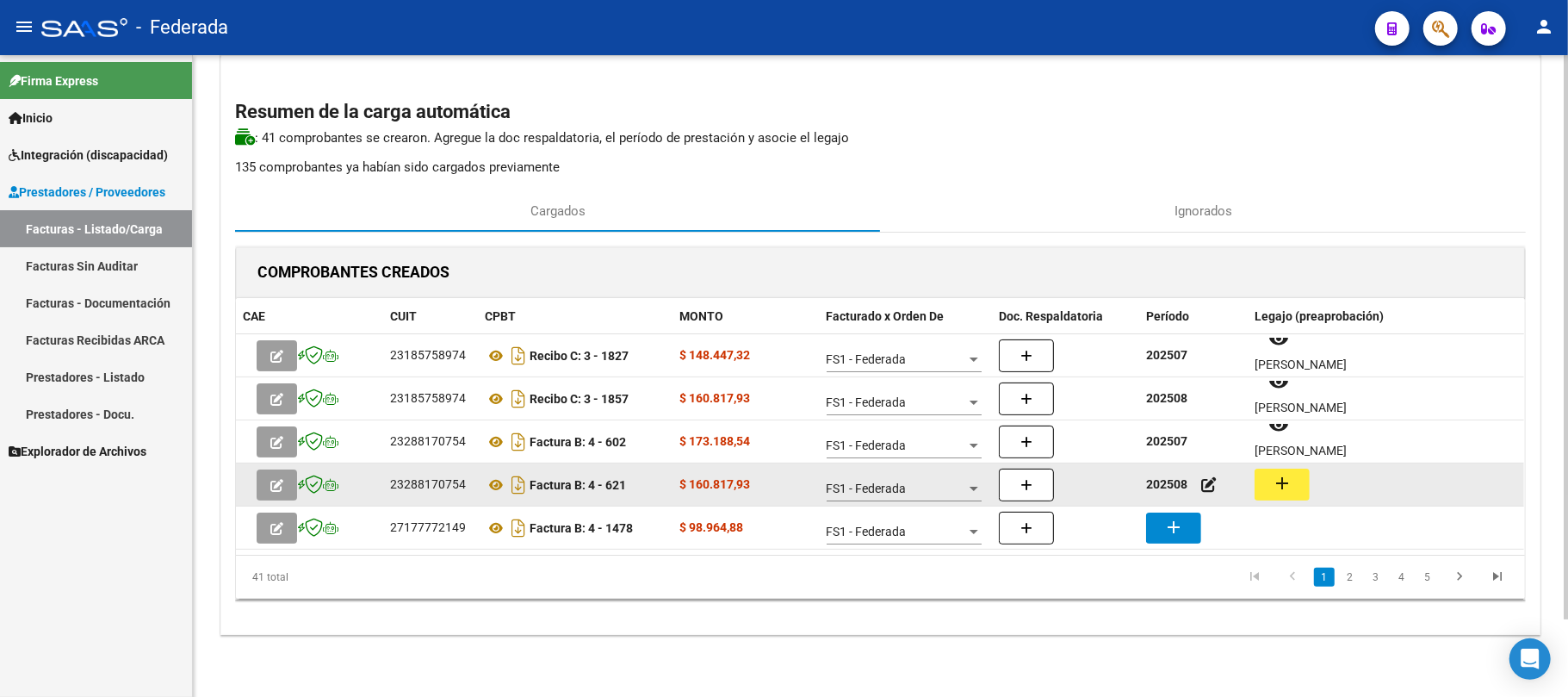
click at [1277, 487] on mat-icon "add" at bounding box center [1282, 483] width 20 height 20
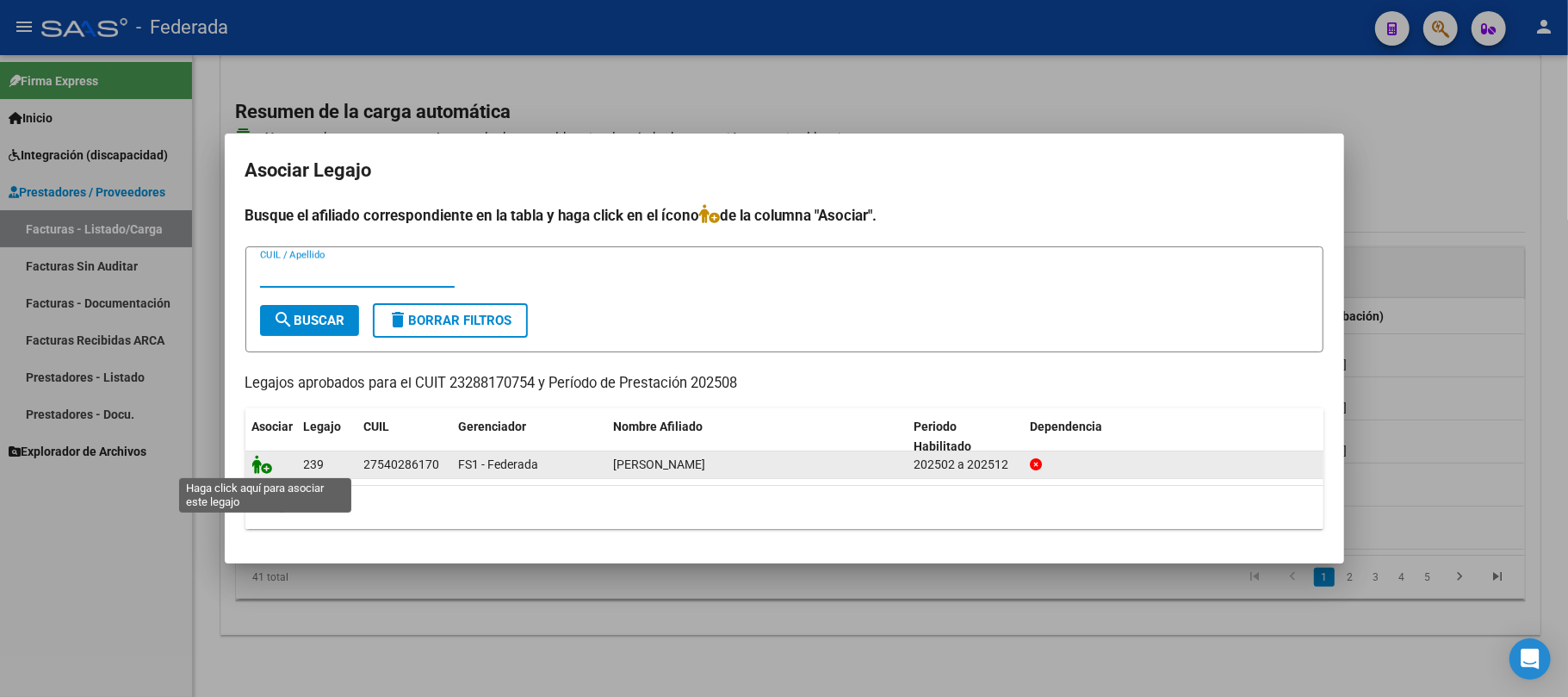
click at [263, 469] on icon at bounding box center [263, 464] width 20 height 19
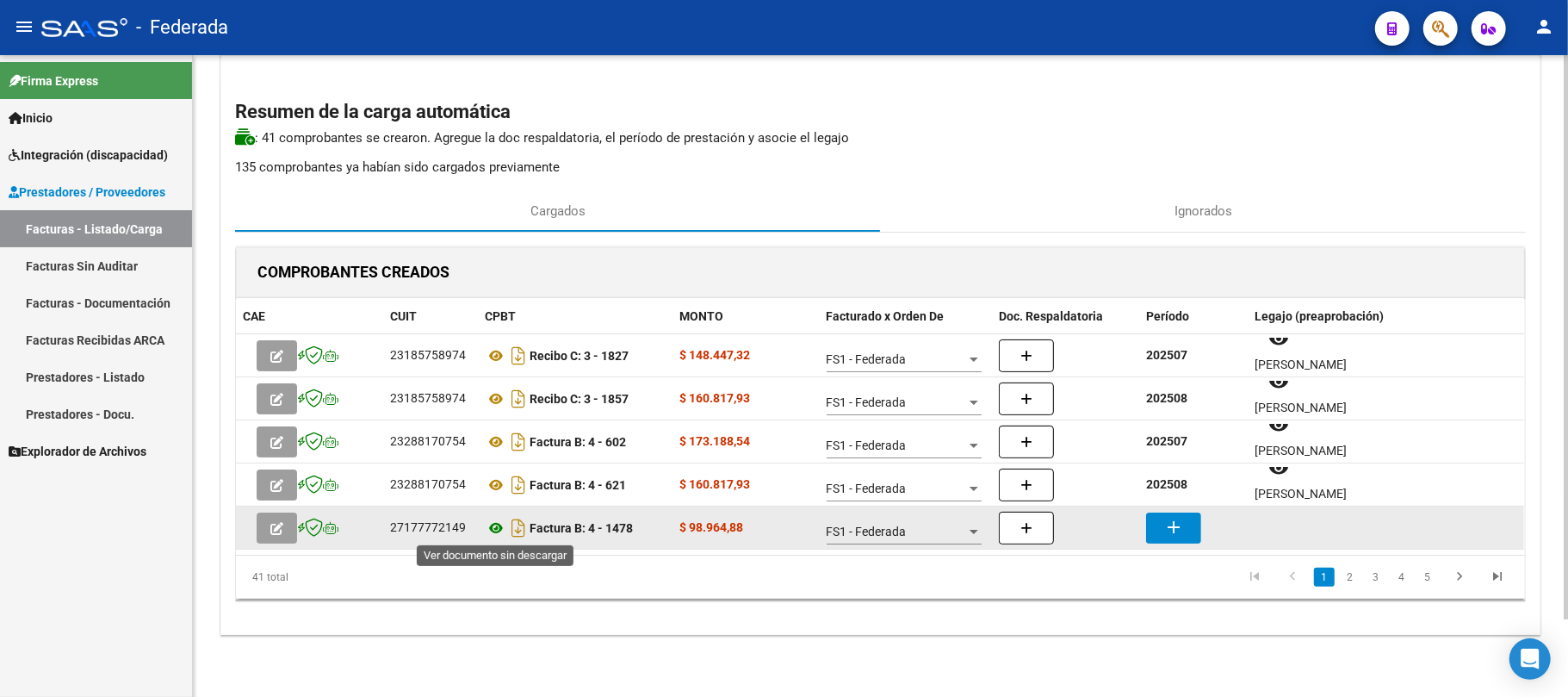
click at [496, 526] on icon at bounding box center [496, 527] width 22 height 20
click at [496, 534] on icon at bounding box center [496, 527] width 22 height 20
click at [1181, 520] on mat-icon "add" at bounding box center [1174, 526] width 20 height 20
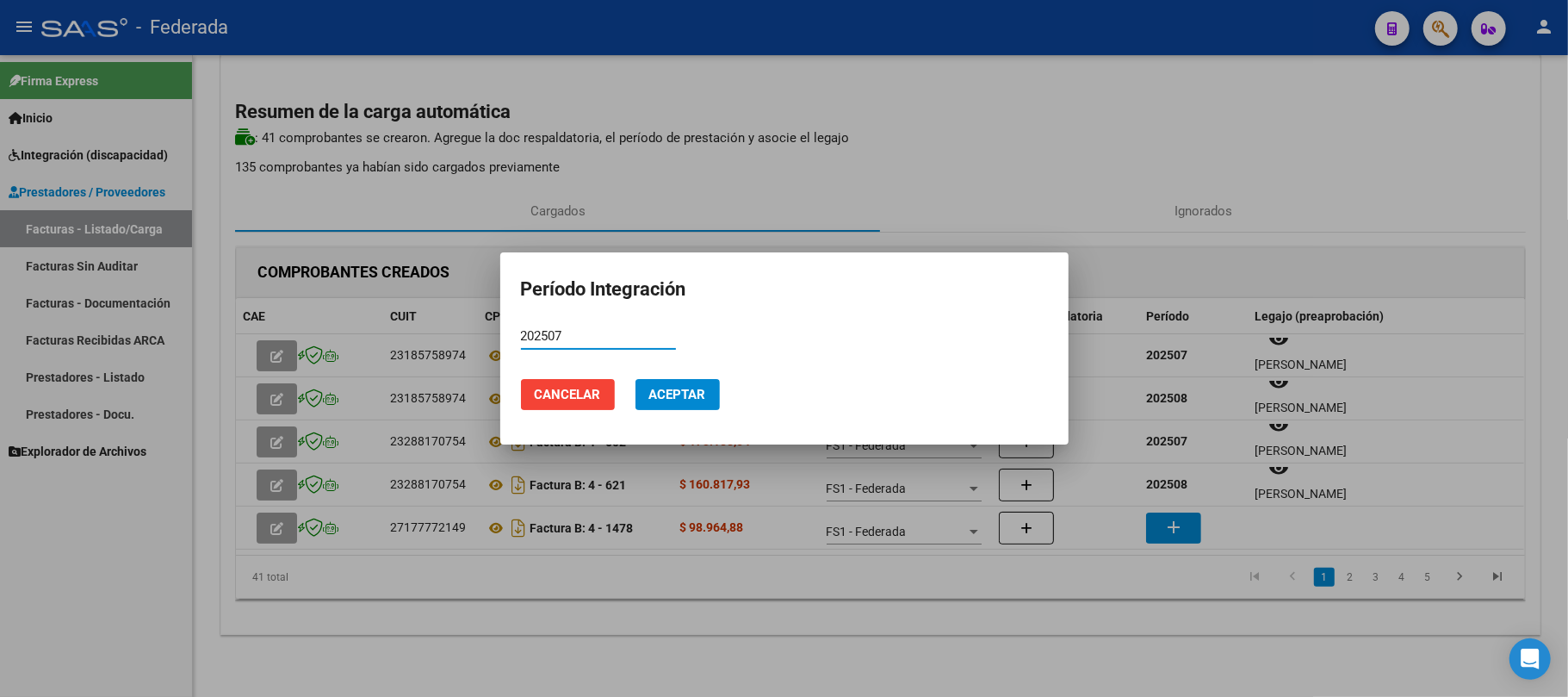
type input "202507"
click at [684, 396] on span "Aceptar" at bounding box center [677, 394] width 57 height 16
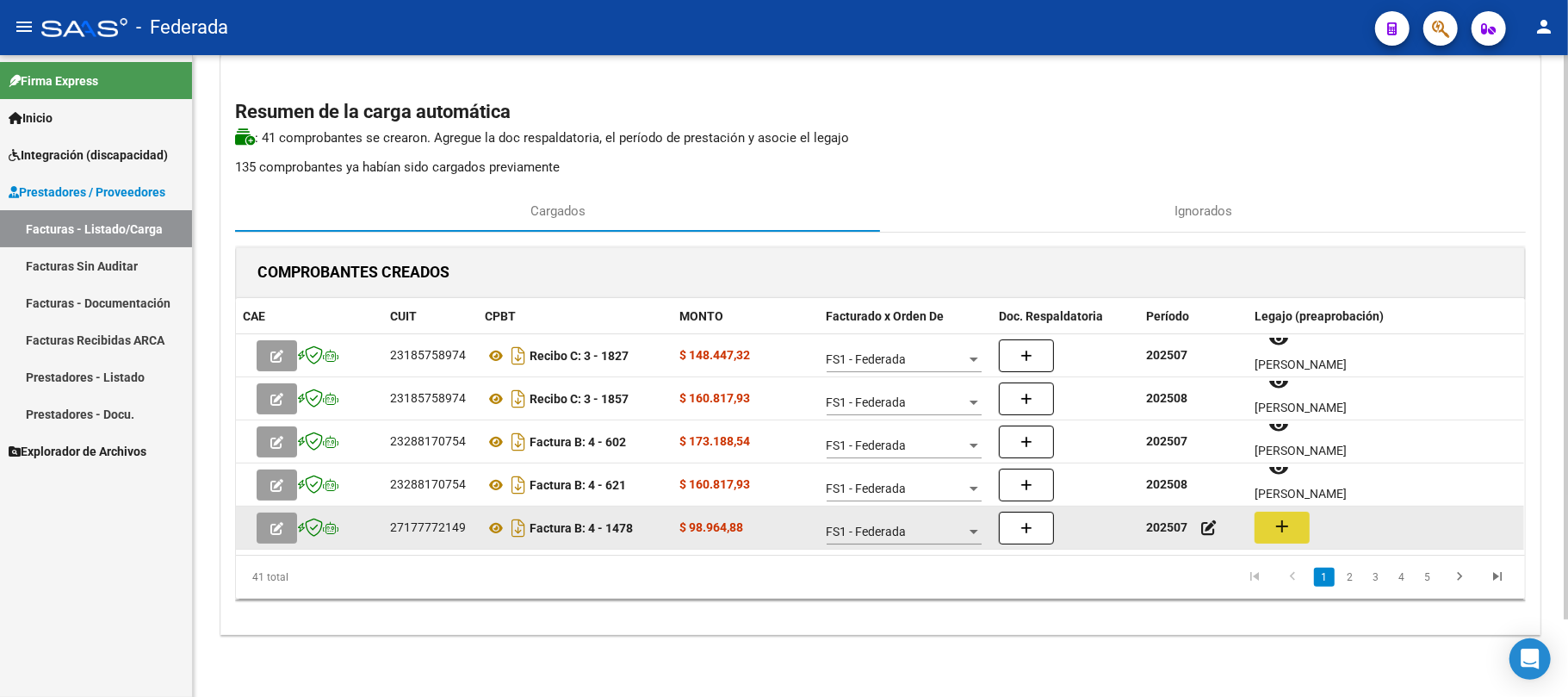
click at [1277, 530] on mat-icon "add" at bounding box center [1282, 526] width 20 height 20
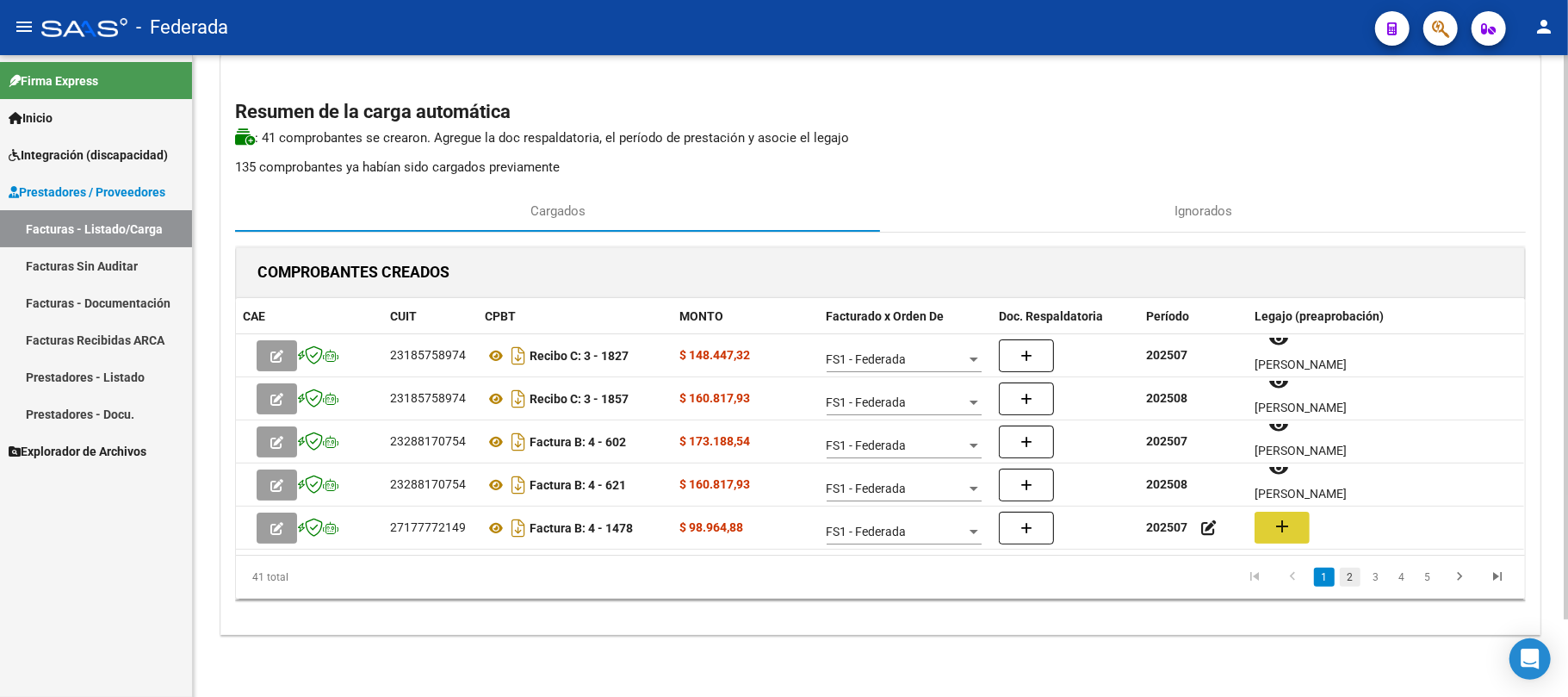
click at [1352, 575] on link "2" at bounding box center [1350, 577] width 20 height 19
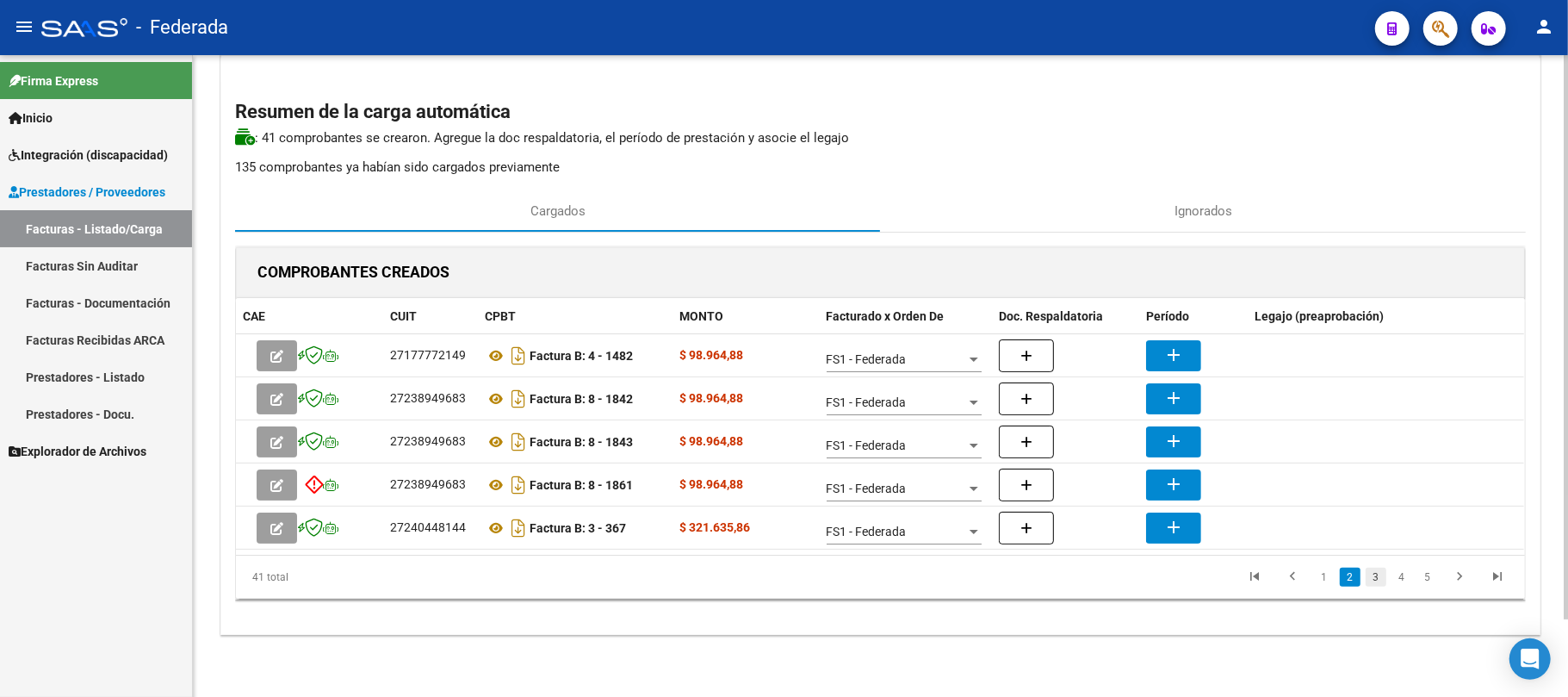
click at [1376, 577] on link "3" at bounding box center [1376, 577] width 20 height 19
click at [1397, 579] on link "4" at bounding box center [1401, 577] width 20 height 19
click at [1405, 579] on link "5" at bounding box center [1401, 577] width 20 height 19
click at [1420, 579] on link "7" at bounding box center [1427, 577] width 20 height 19
click at [1300, 577] on icon "go to previous page" at bounding box center [1292, 579] width 22 height 20
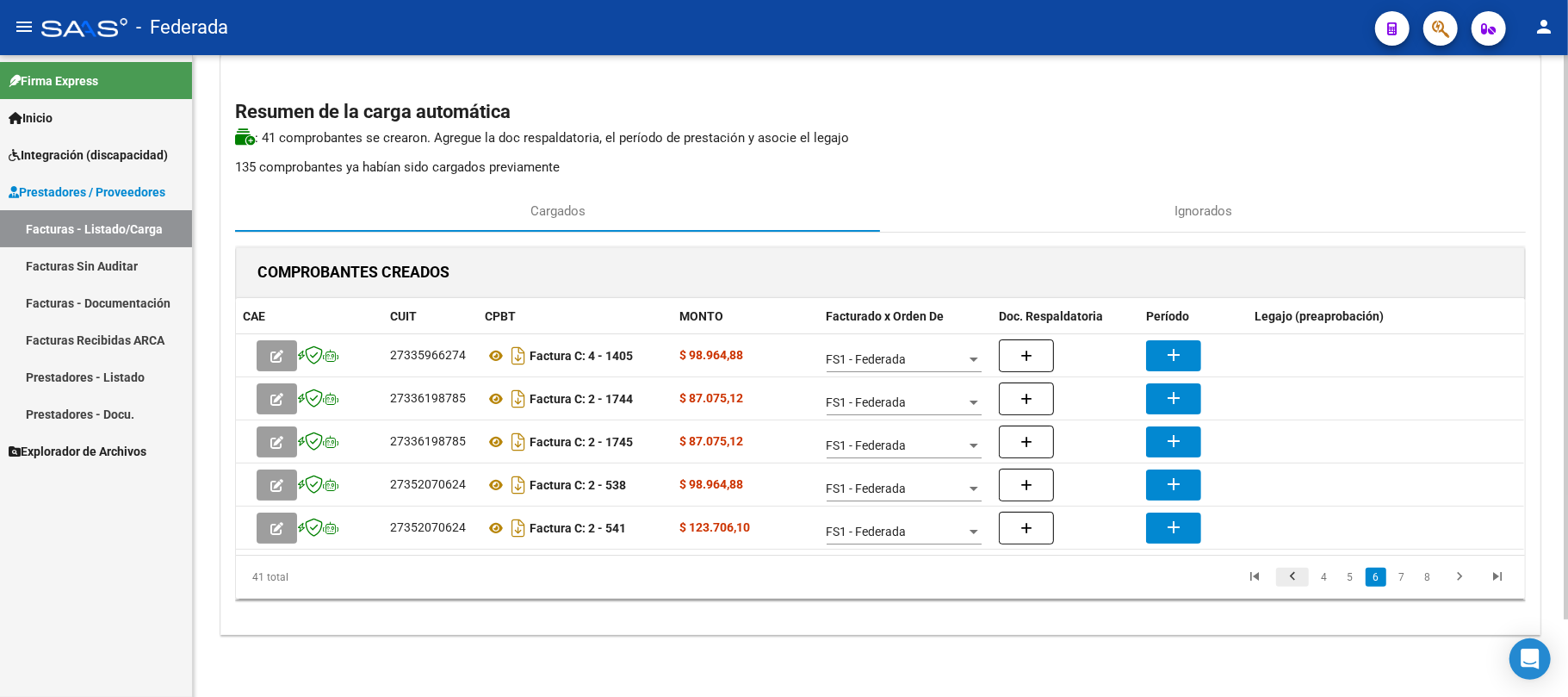
click at [1300, 577] on icon "go to previous page" at bounding box center [1292, 579] width 22 height 20
click at [1321, 580] on link "1" at bounding box center [1324, 577] width 20 height 19
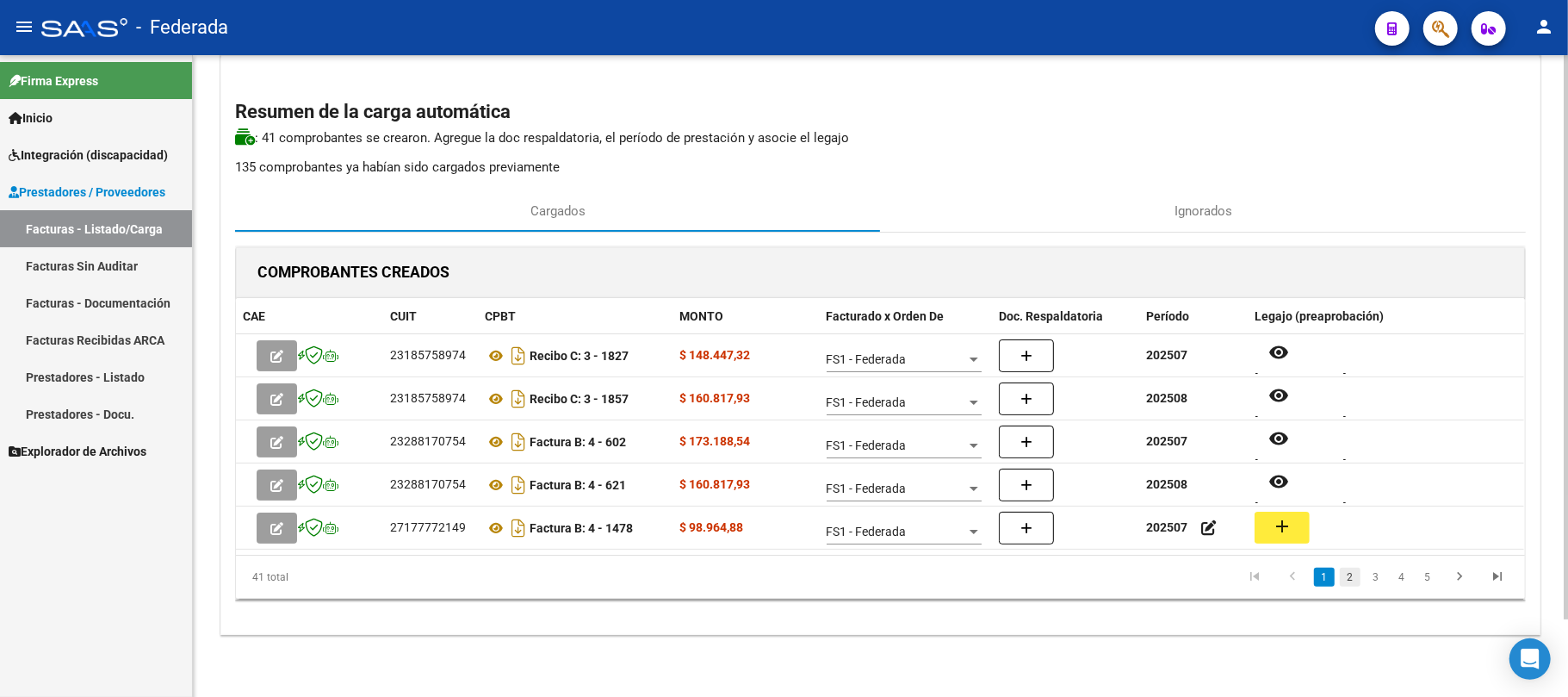
click at [1348, 577] on link "2" at bounding box center [1350, 577] width 20 height 19
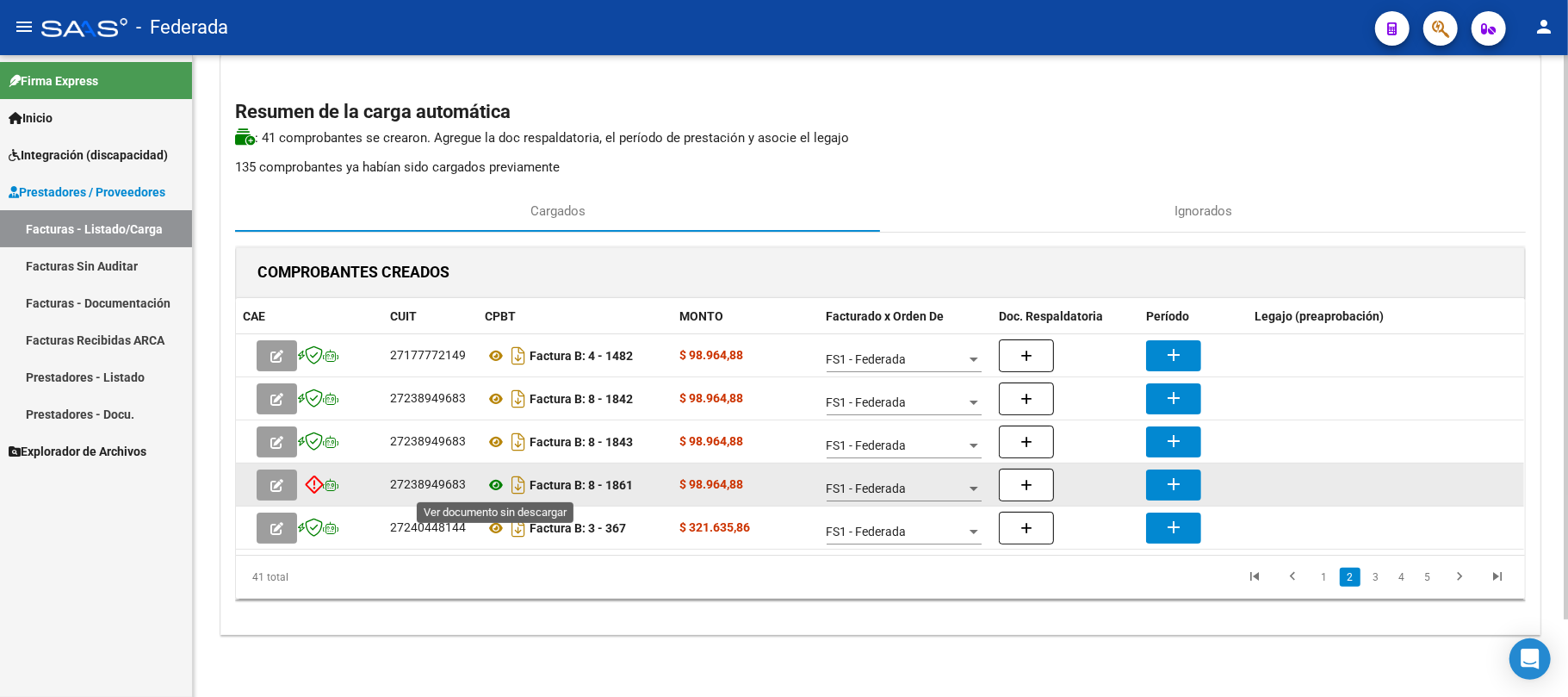
click at [497, 477] on icon at bounding box center [496, 485] width 22 height 20
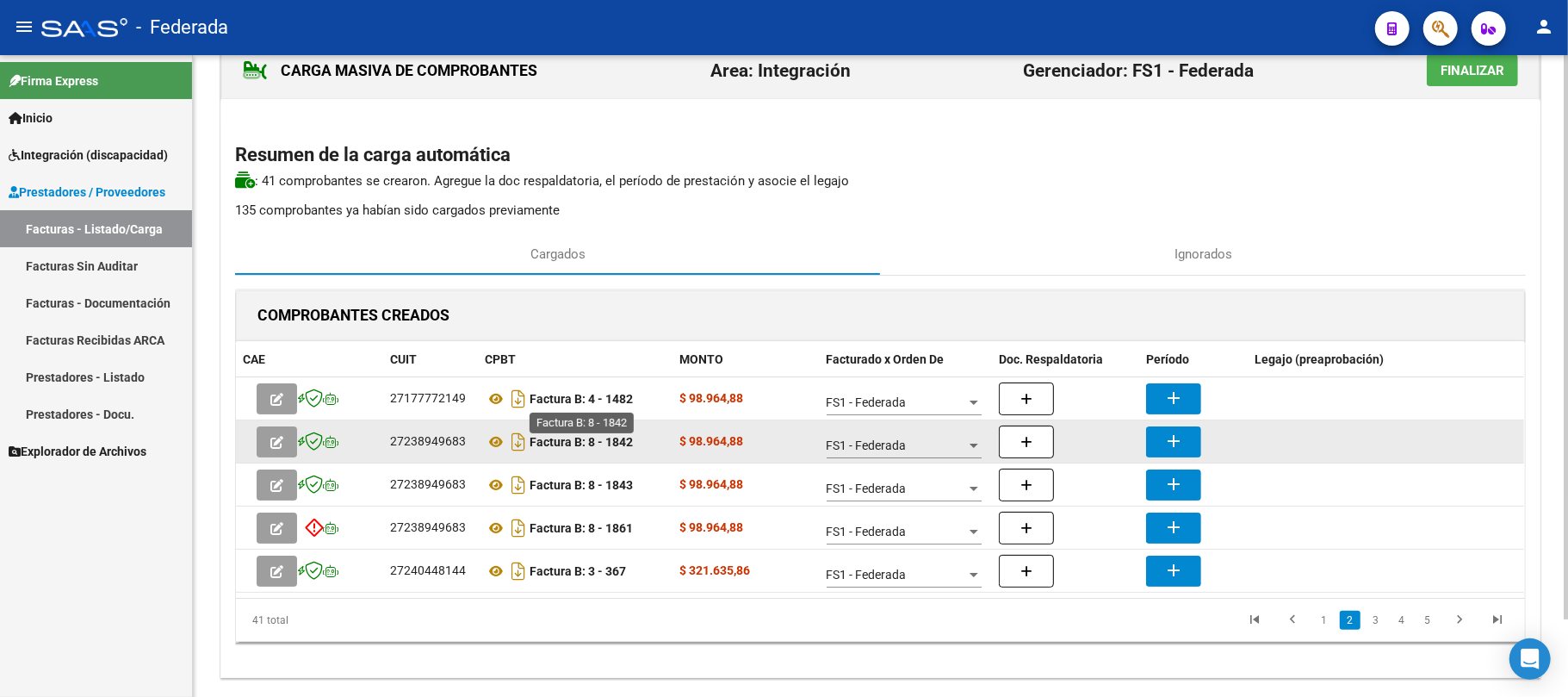
scroll to position [0, 0]
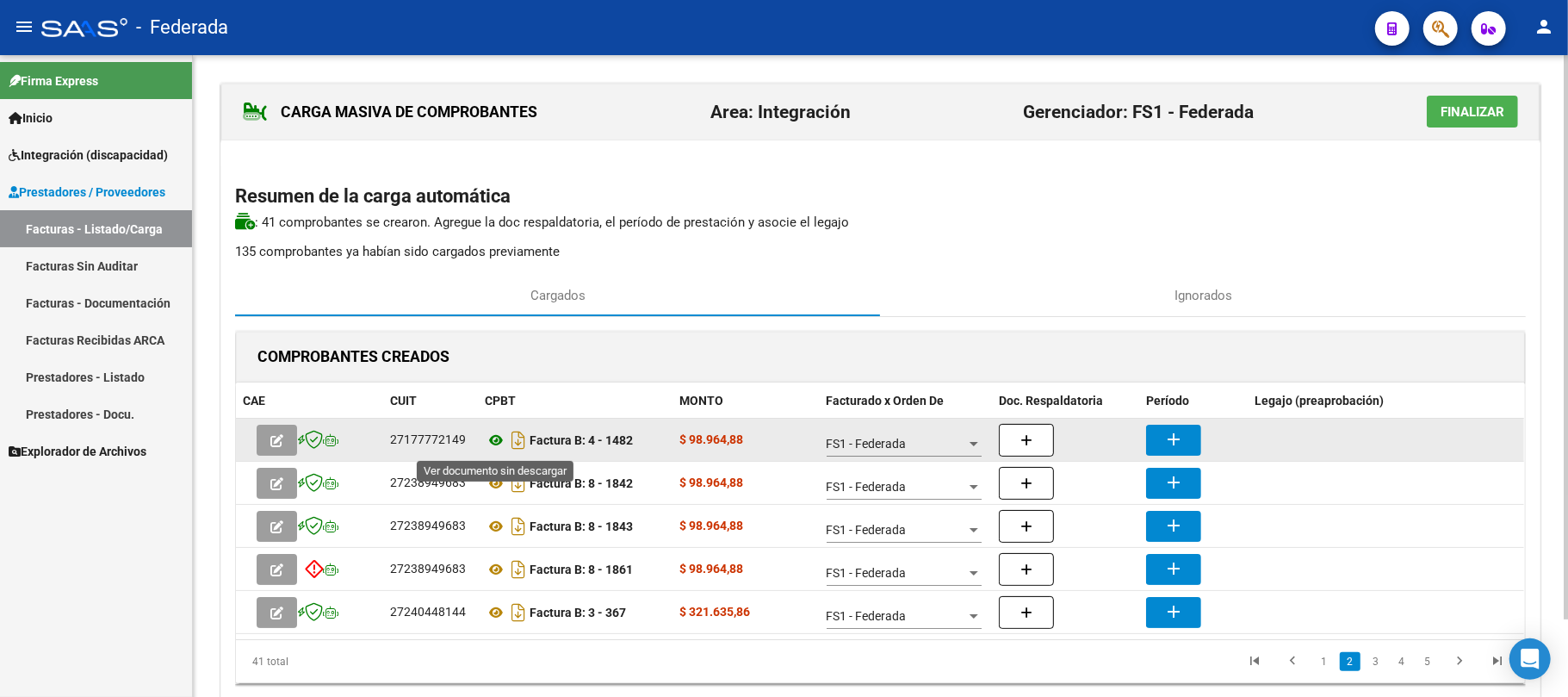
click at [493, 448] on icon at bounding box center [496, 440] width 22 height 20
click at [1164, 441] on mat-icon "add" at bounding box center [1174, 439] width 20 height 20
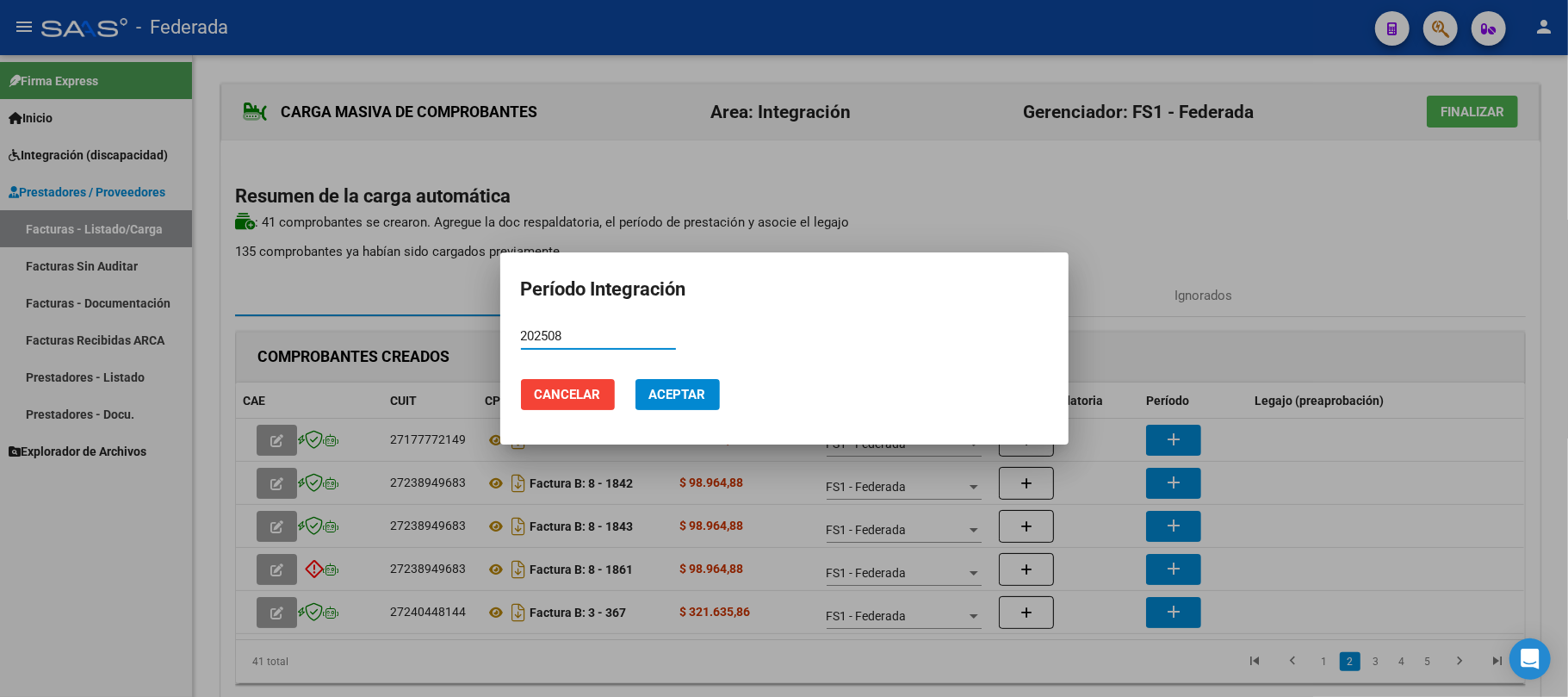
type input "202508"
click at [703, 398] on span "Aceptar" at bounding box center [677, 394] width 57 height 16
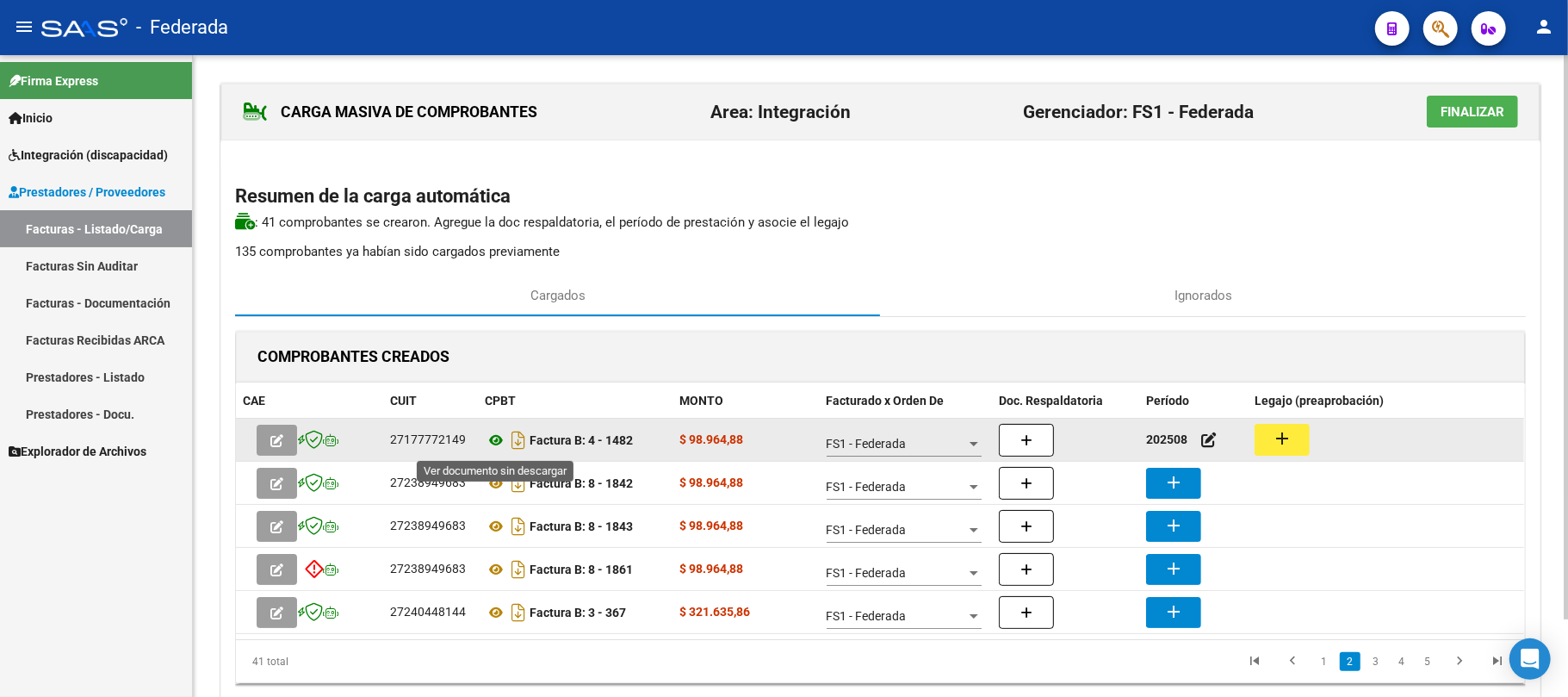
click at [489, 444] on icon at bounding box center [496, 440] width 22 height 20
click at [1269, 443] on button "add" at bounding box center [1282, 440] width 55 height 32
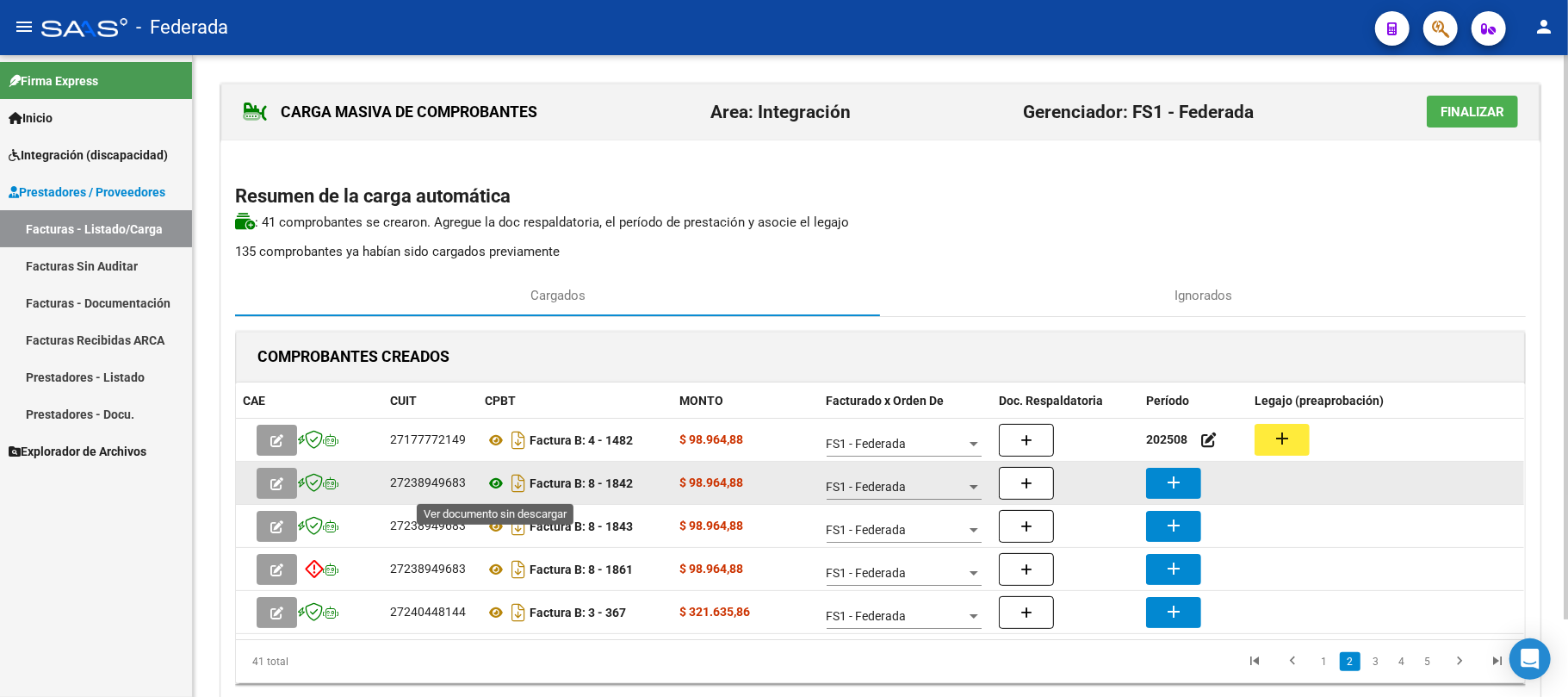
click at [500, 486] on icon at bounding box center [496, 483] width 22 height 20
click at [1164, 493] on mat-icon "add" at bounding box center [1174, 482] width 20 height 20
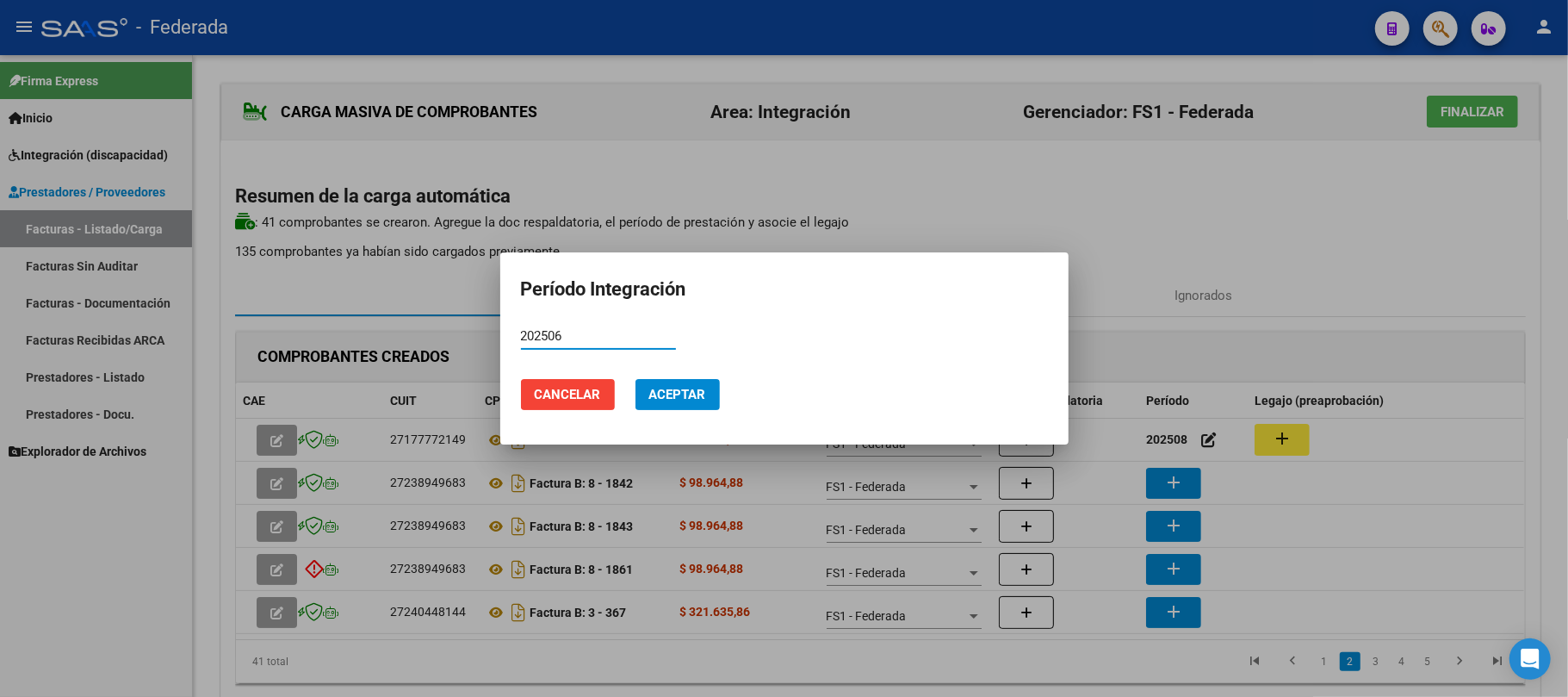
type input "202506"
click at [672, 387] on span "Aceptar" at bounding box center [677, 394] width 57 height 16
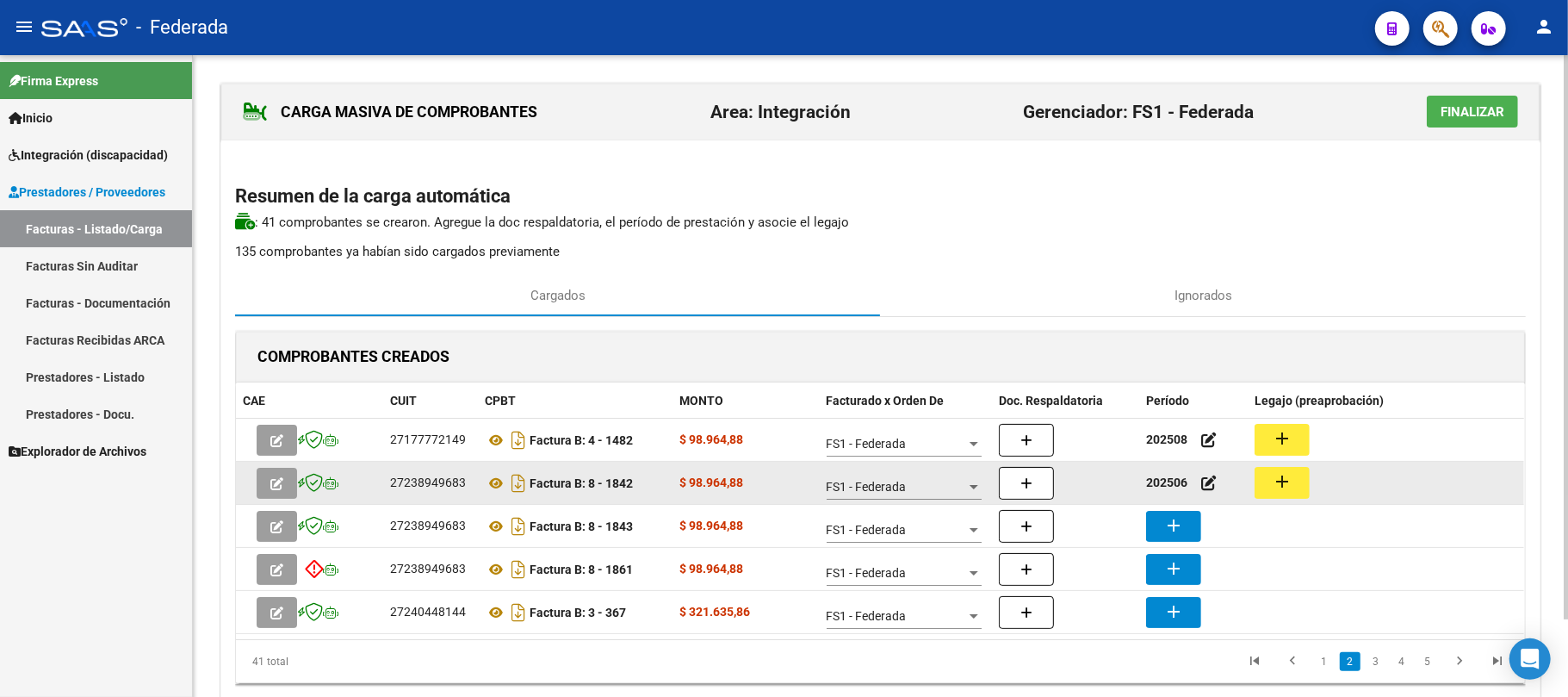
click at [1276, 492] on mat-icon "add" at bounding box center [1282, 482] width 20 height 20
click at [452, 485] on div "27238949683" at bounding box center [428, 482] width 75 height 20
copy div "27238949683"
click at [493, 489] on icon at bounding box center [496, 483] width 22 height 20
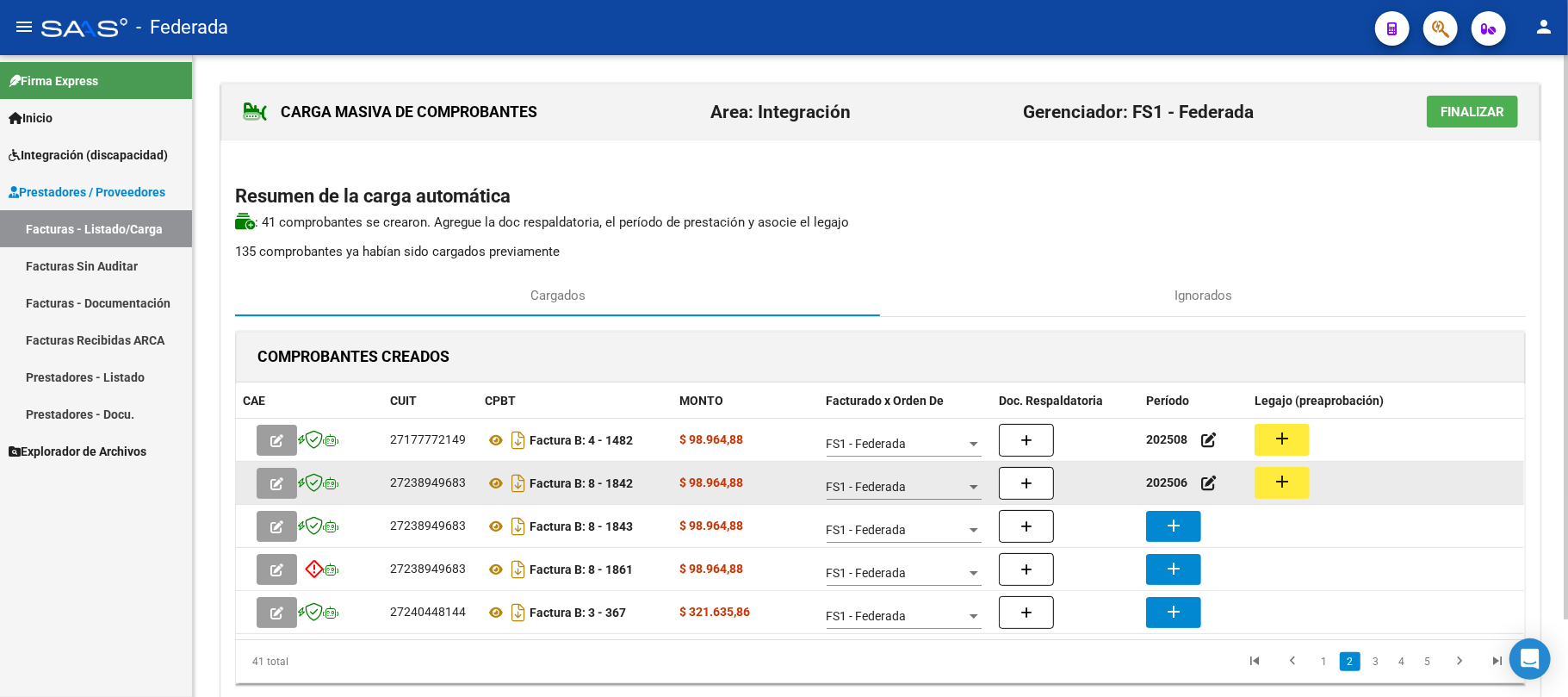
click at [1287, 486] on mat-icon "add" at bounding box center [1282, 482] width 20 height 20
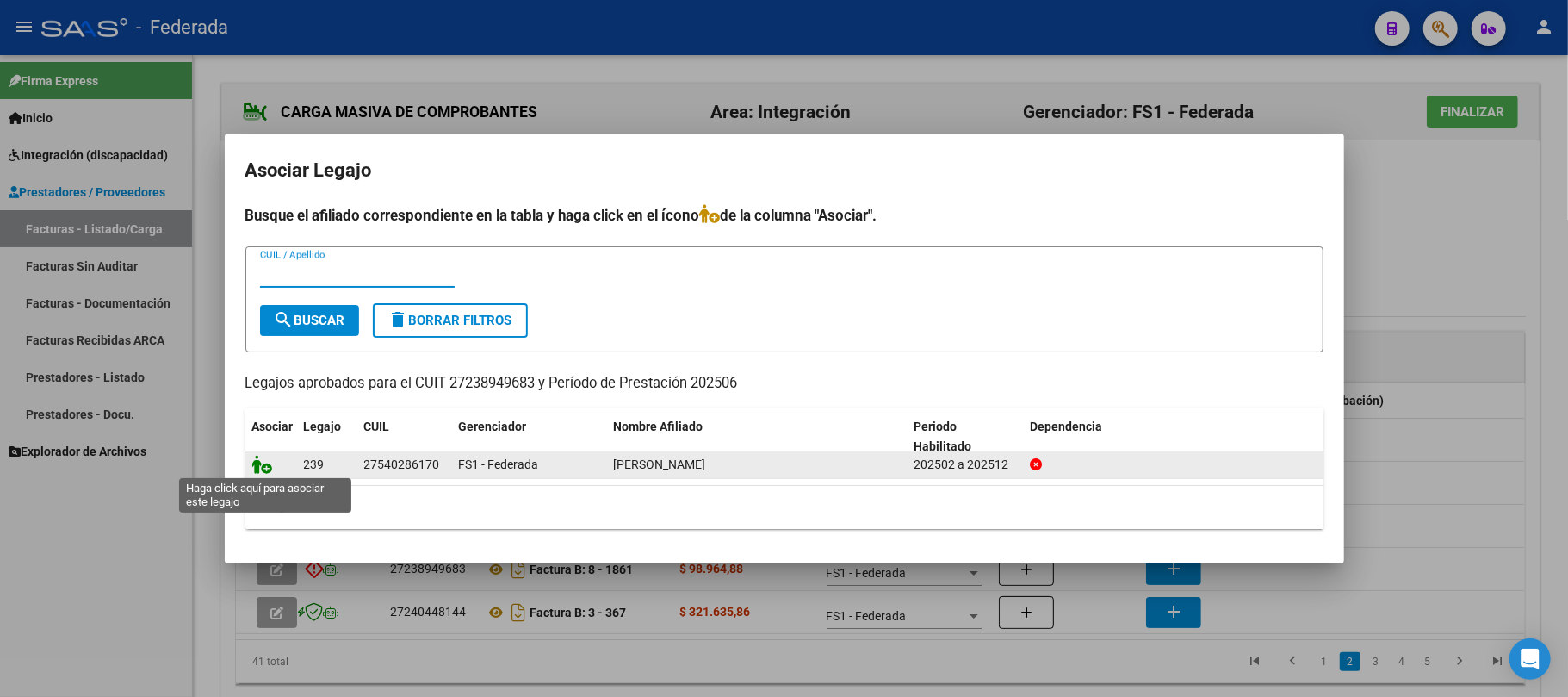
click at [268, 463] on icon at bounding box center [263, 464] width 20 height 19
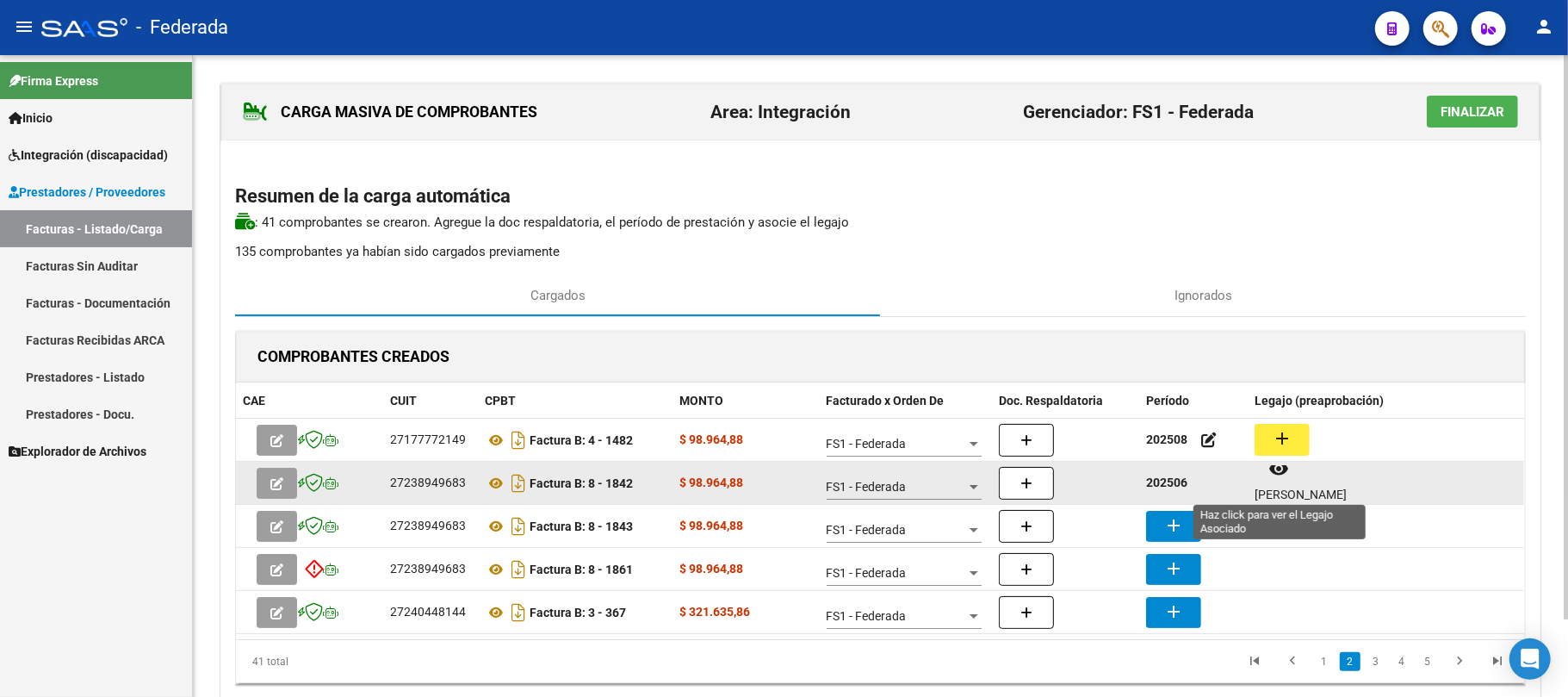
scroll to position [14, 0]
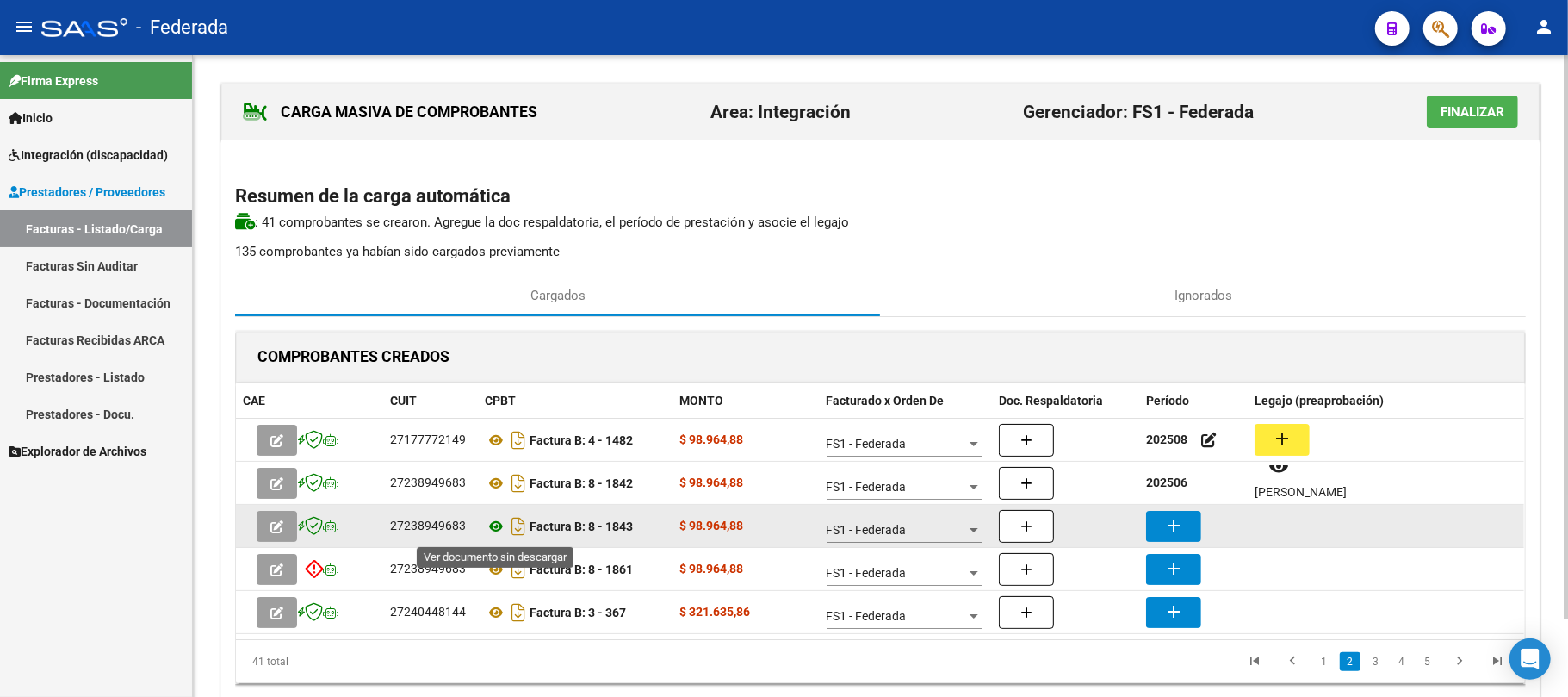
click at [489, 530] on icon at bounding box center [496, 526] width 22 height 20
click at [1179, 535] on mat-icon "add" at bounding box center [1174, 526] width 20 height 20
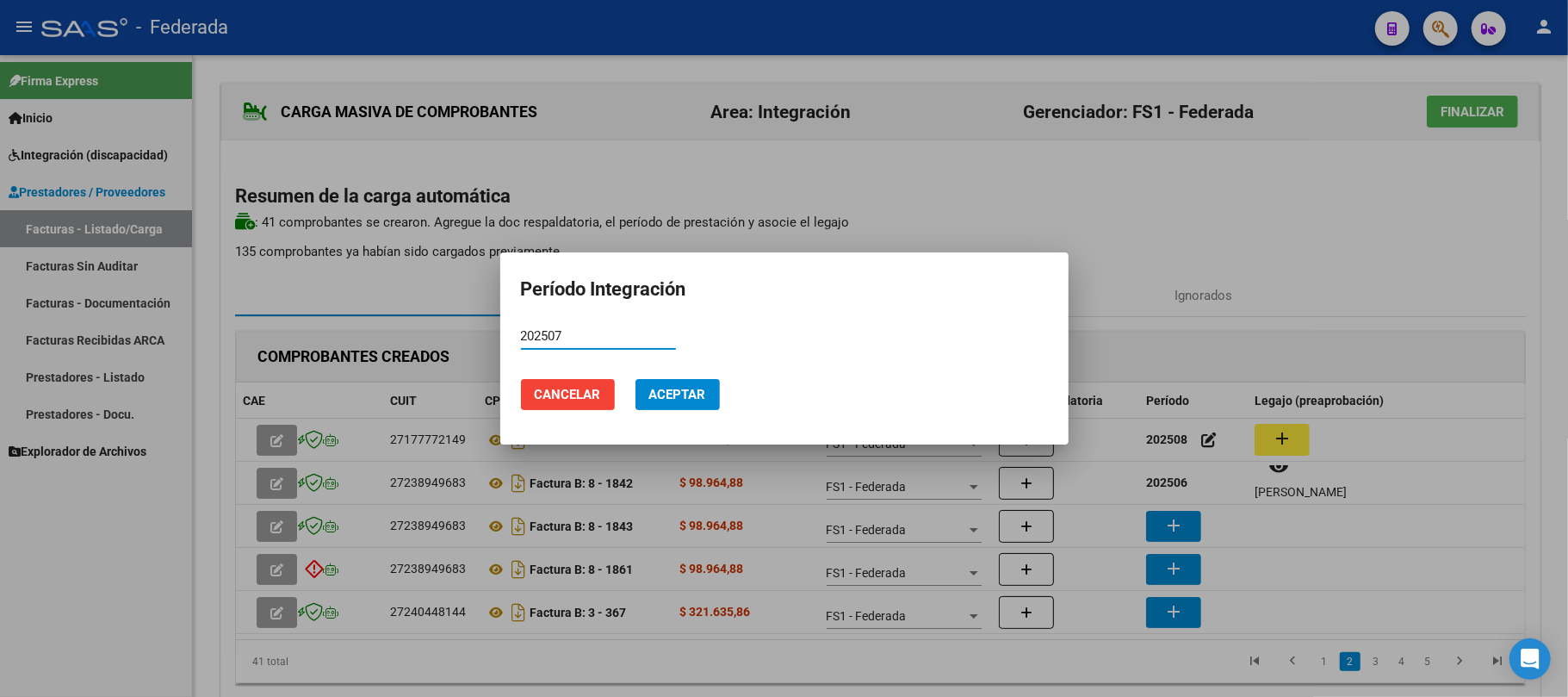
type input "202507"
click at [670, 391] on span "Aceptar" at bounding box center [677, 394] width 57 height 16
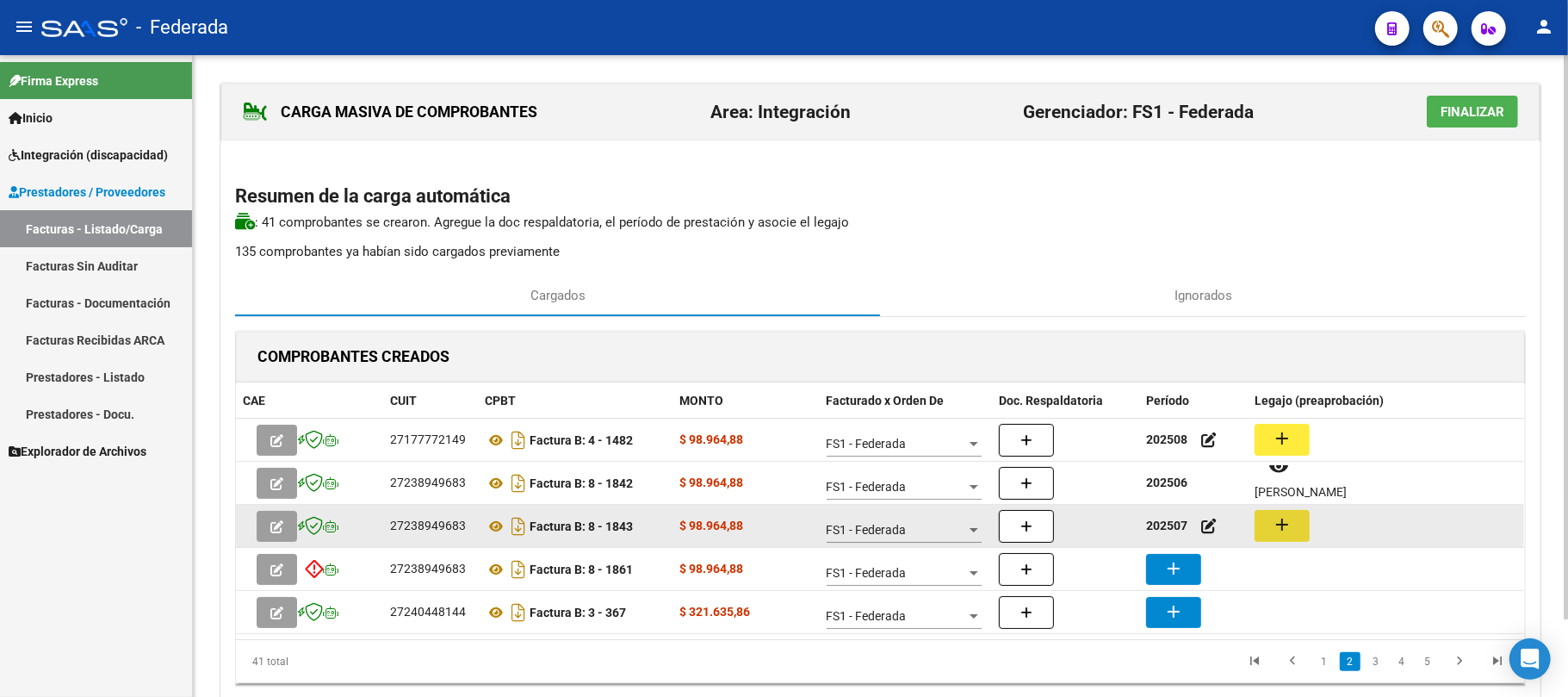
click at [1275, 518] on mat-icon "add" at bounding box center [1282, 525] width 20 height 20
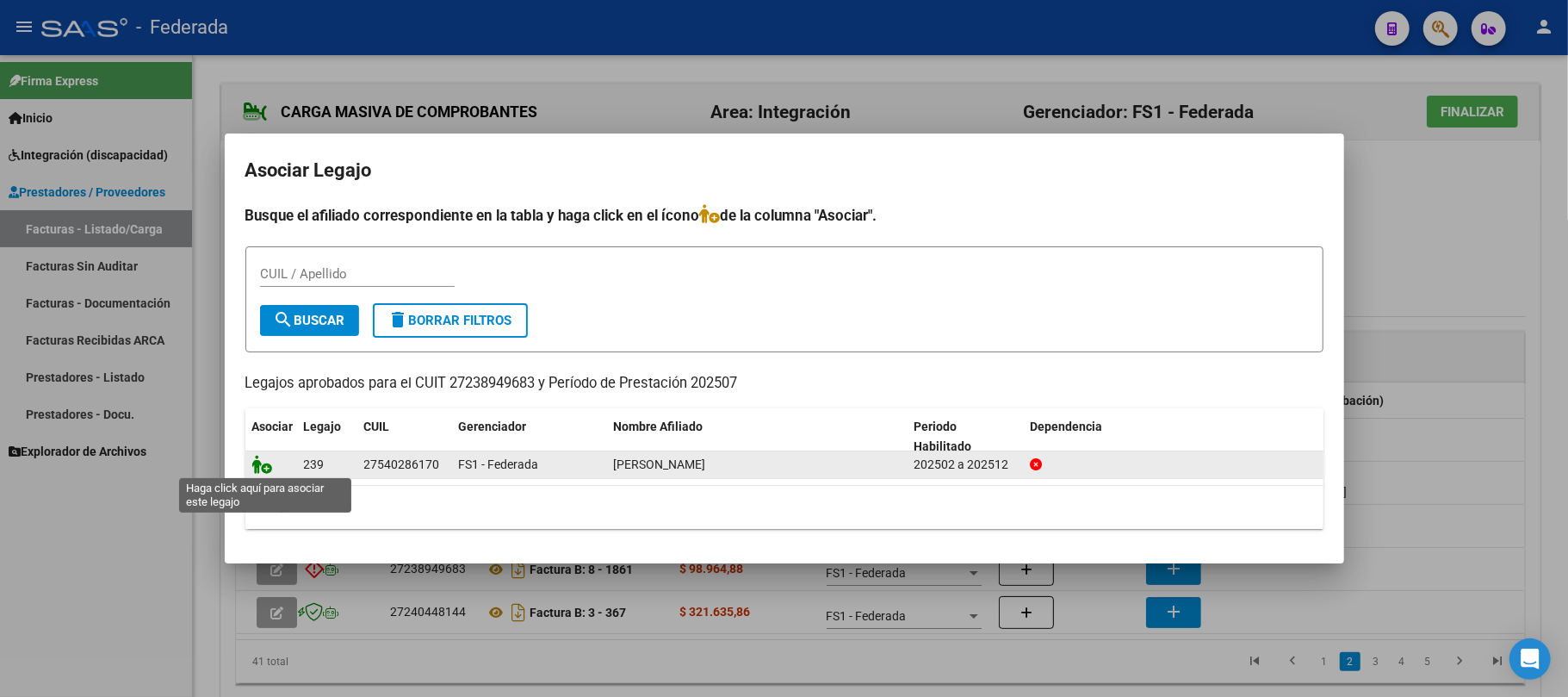
click at [253, 458] on icon at bounding box center [263, 464] width 20 height 19
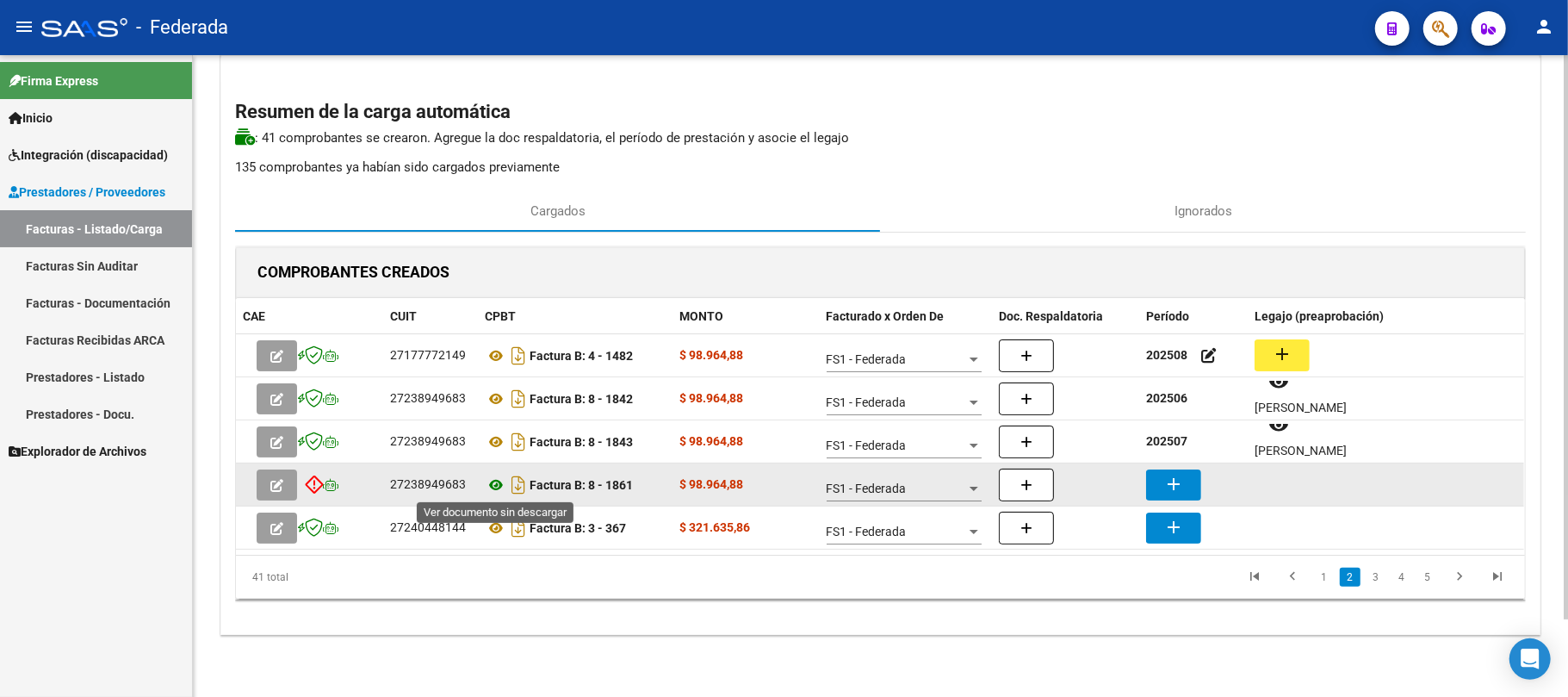
click at [494, 491] on icon at bounding box center [496, 485] width 22 height 20
click at [1167, 476] on mat-icon "add" at bounding box center [1174, 484] width 20 height 20
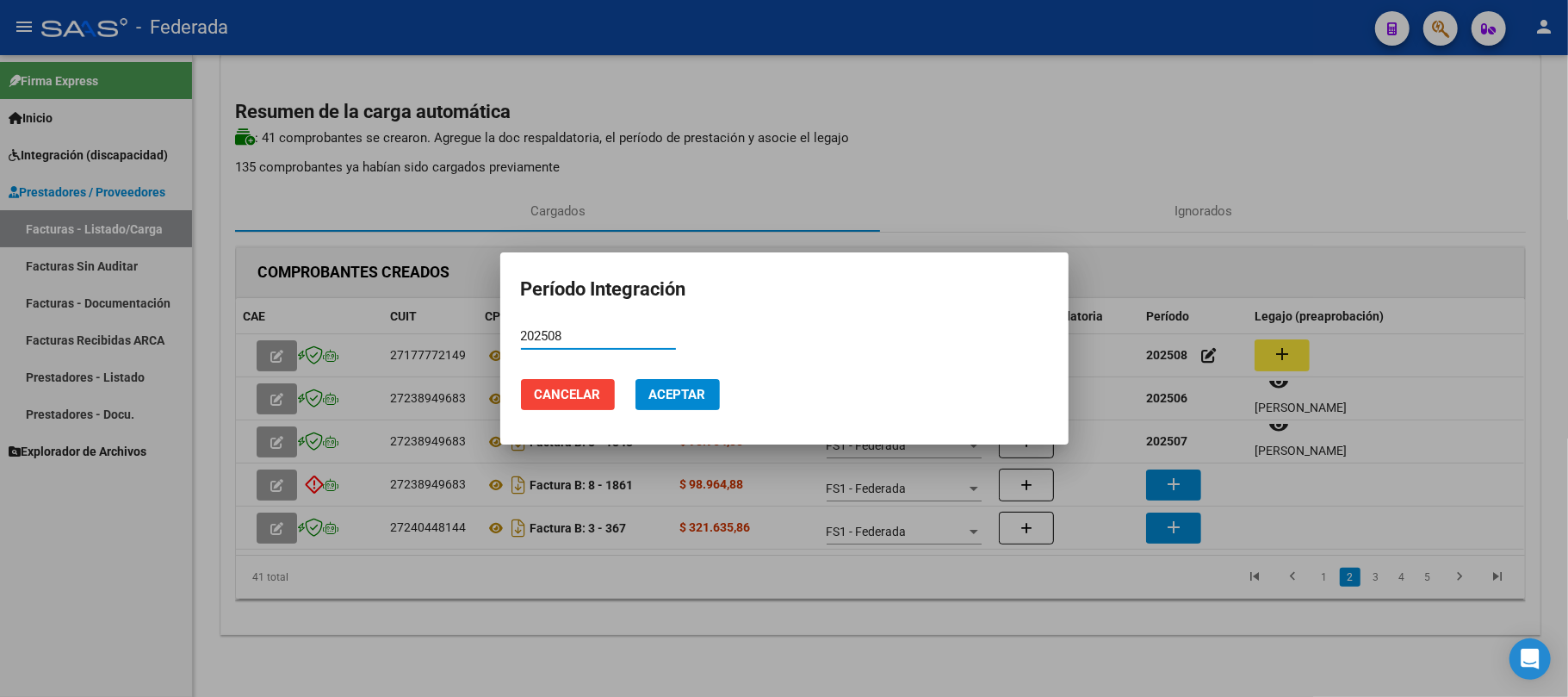
type input "202508"
click at [675, 397] on span "Aceptar" at bounding box center [677, 394] width 57 height 16
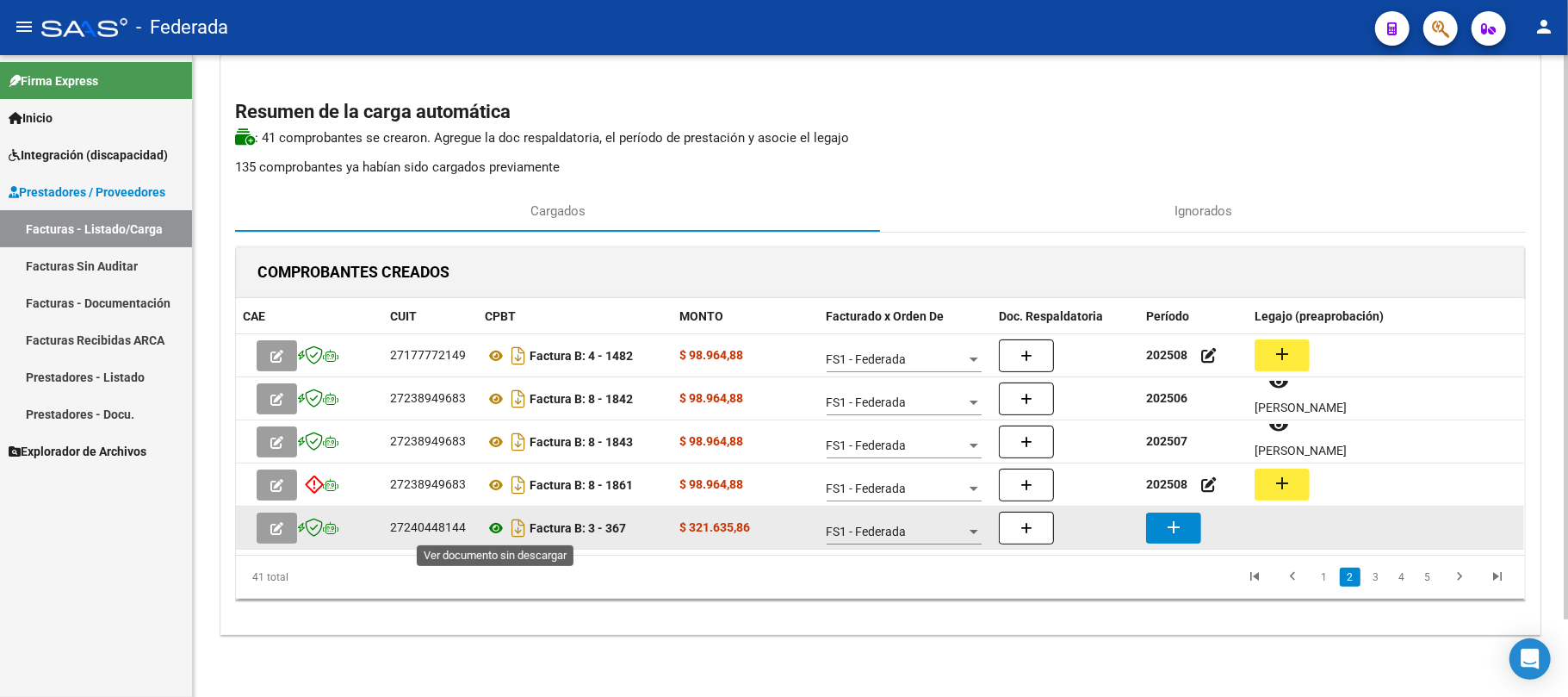
click at [493, 530] on icon at bounding box center [496, 527] width 22 height 20
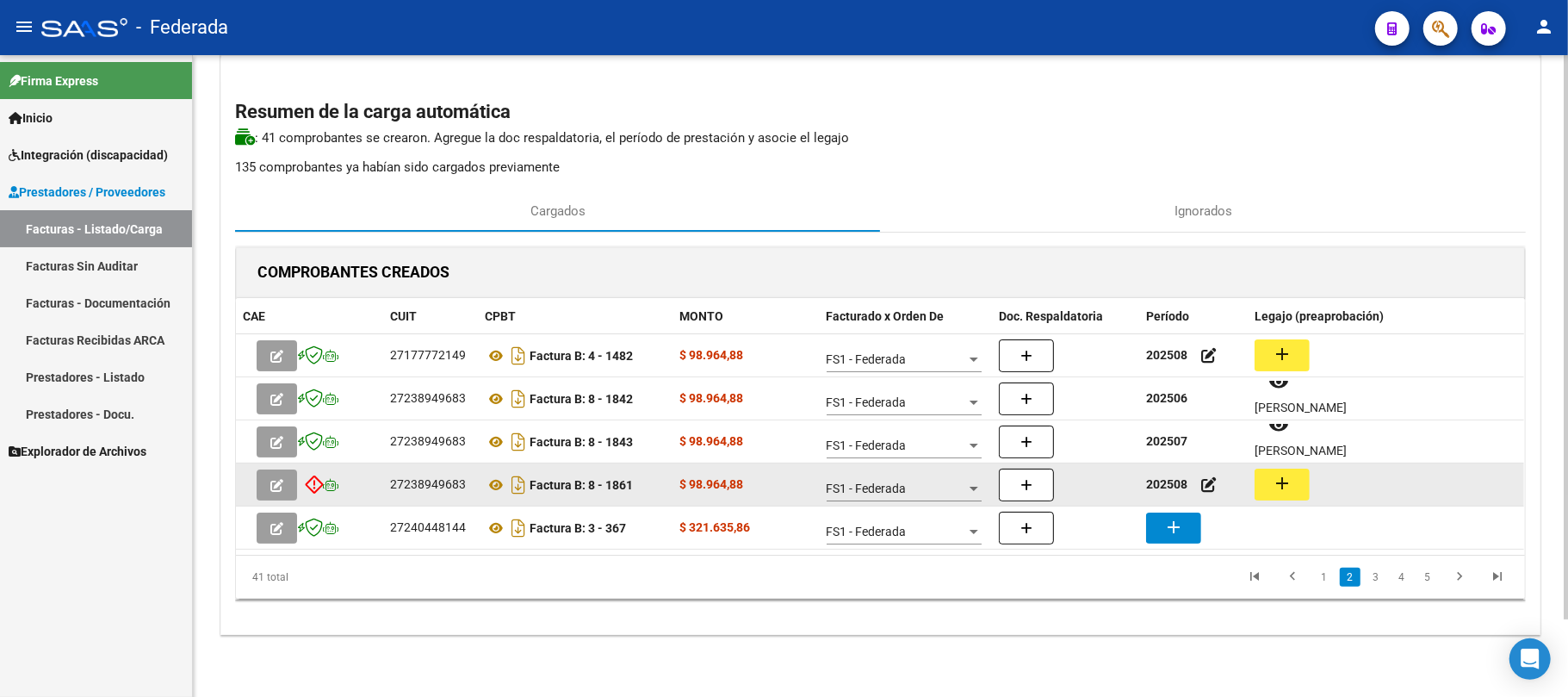
click at [1165, 480] on strong "202508" at bounding box center [1166, 484] width 41 height 14
copy strong "202508"
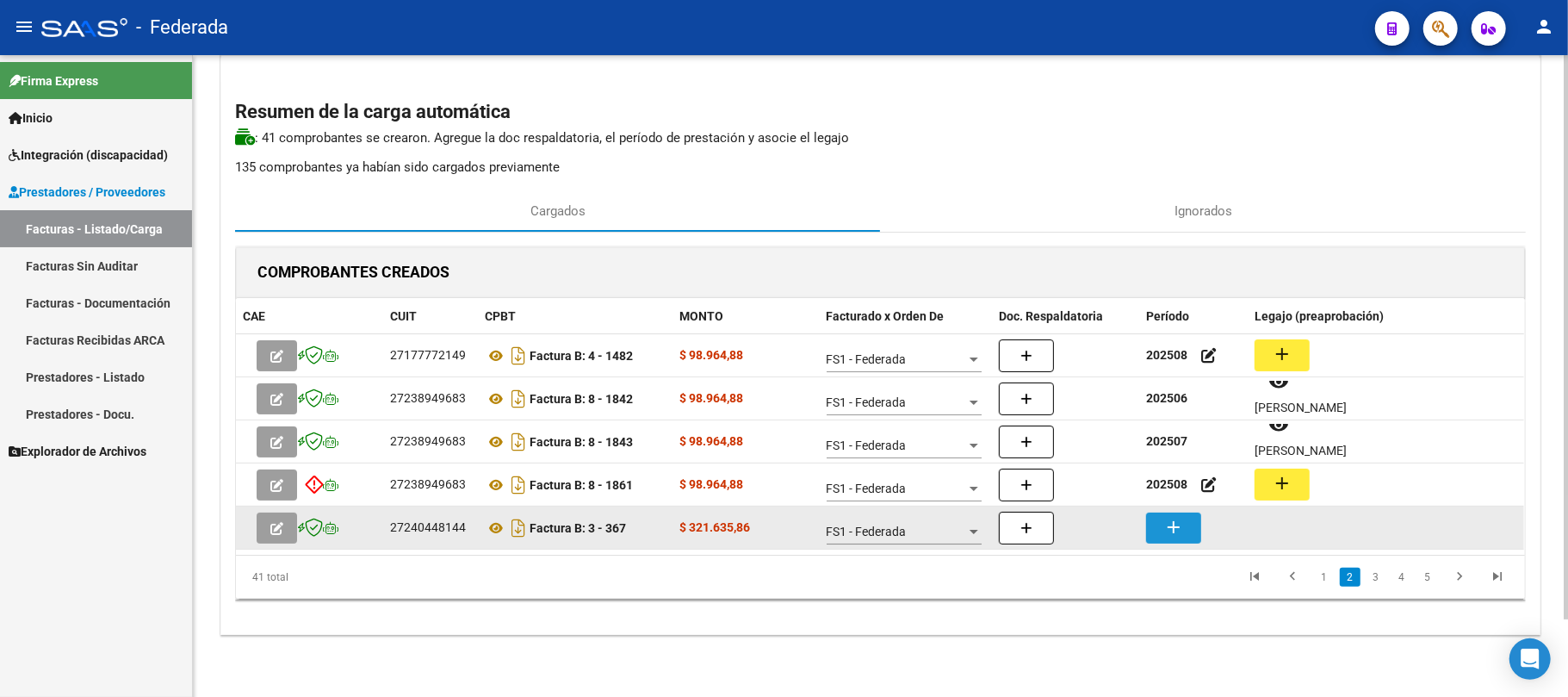
click at [1187, 531] on button "add" at bounding box center [1173, 527] width 55 height 31
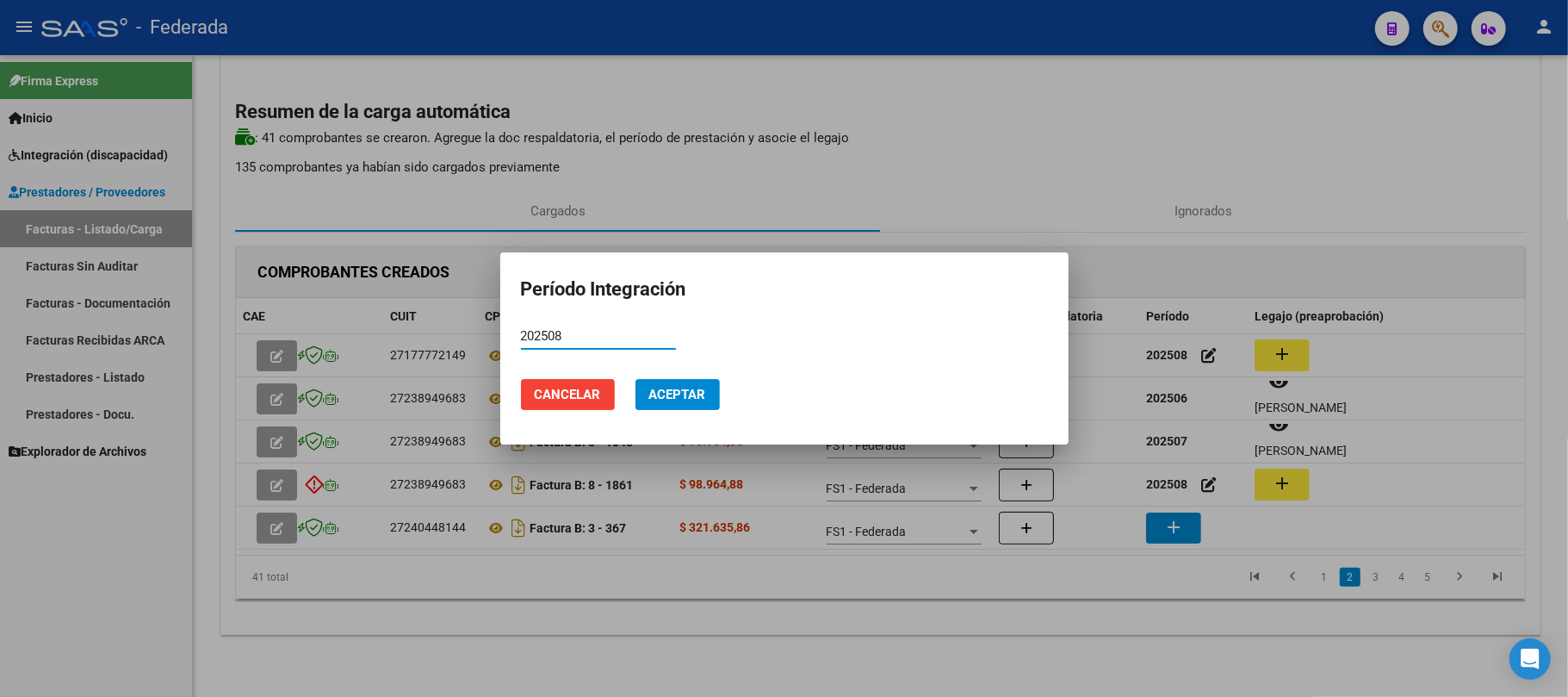
type input "202508"
click at [689, 402] on span "Aceptar" at bounding box center [677, 394] width 57 height 16
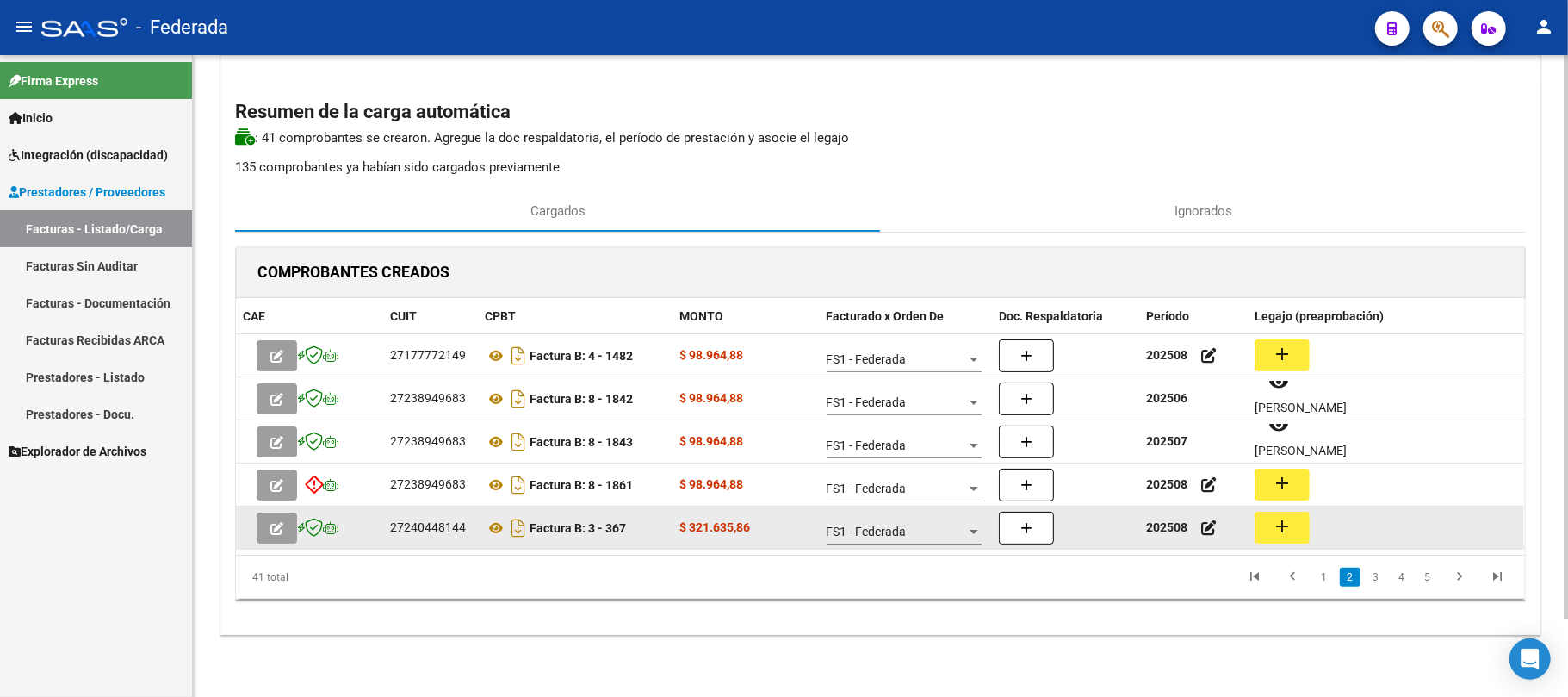
click at [1277, 516] on mat-icon "add" at bounding box center [1282, 526] width 20 height 20
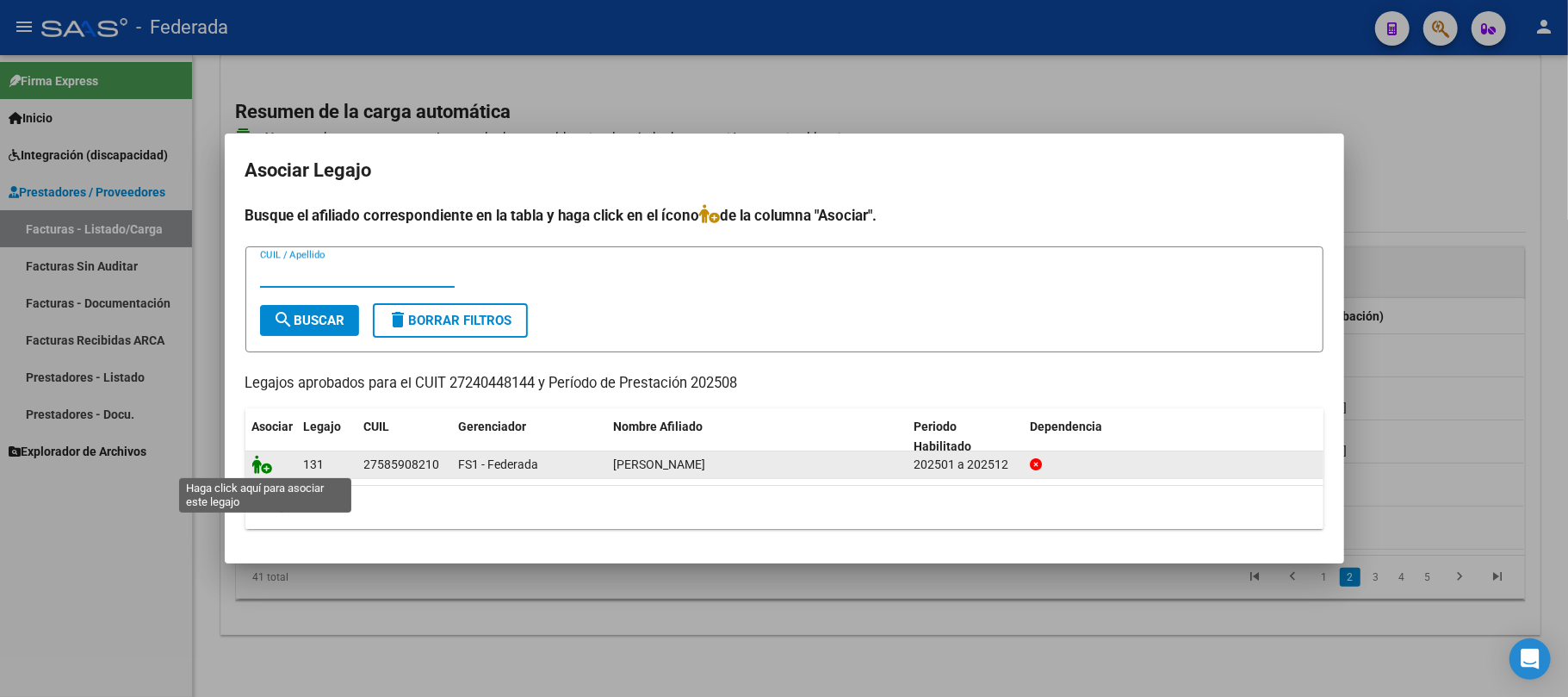
click at [258, 462] on icon at bounding box center [263, 464] width 20 height 19
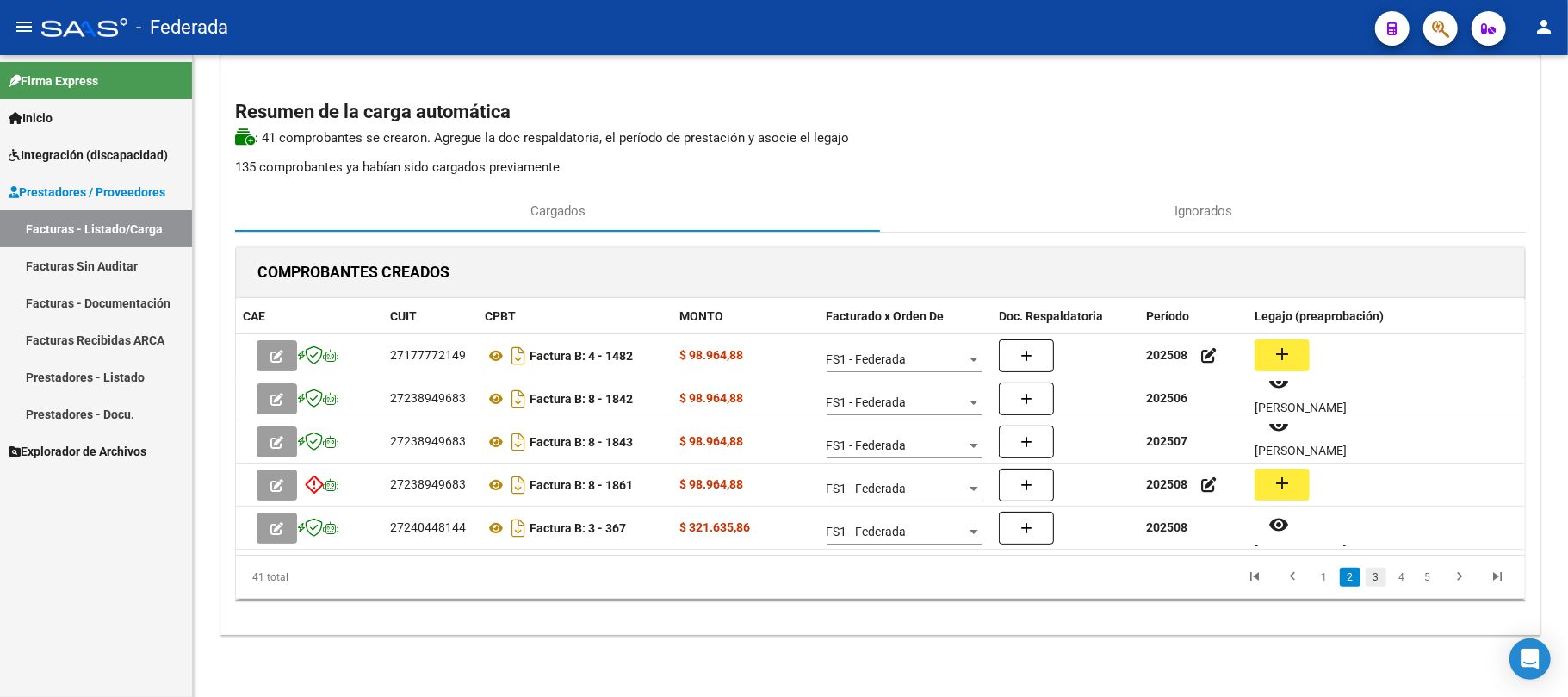
click at [1379, 572] on link "3" at bounding box center [1376, 577] width 20 height 19
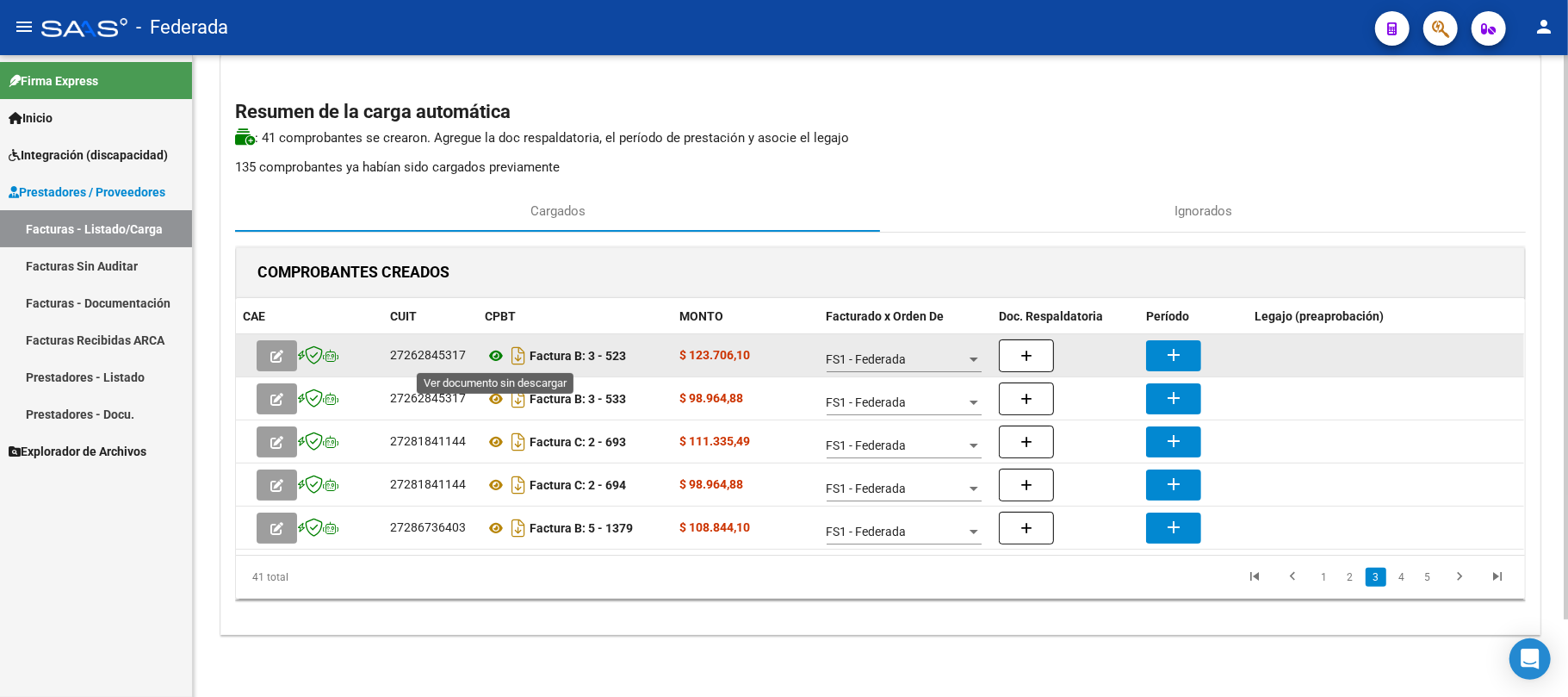
click at [497, 355] on icon at bounding box center [496, 356] width 22 height 20
click at [1158, 352] on button "add" at bounding box center [1173, 355] width 55 height 31
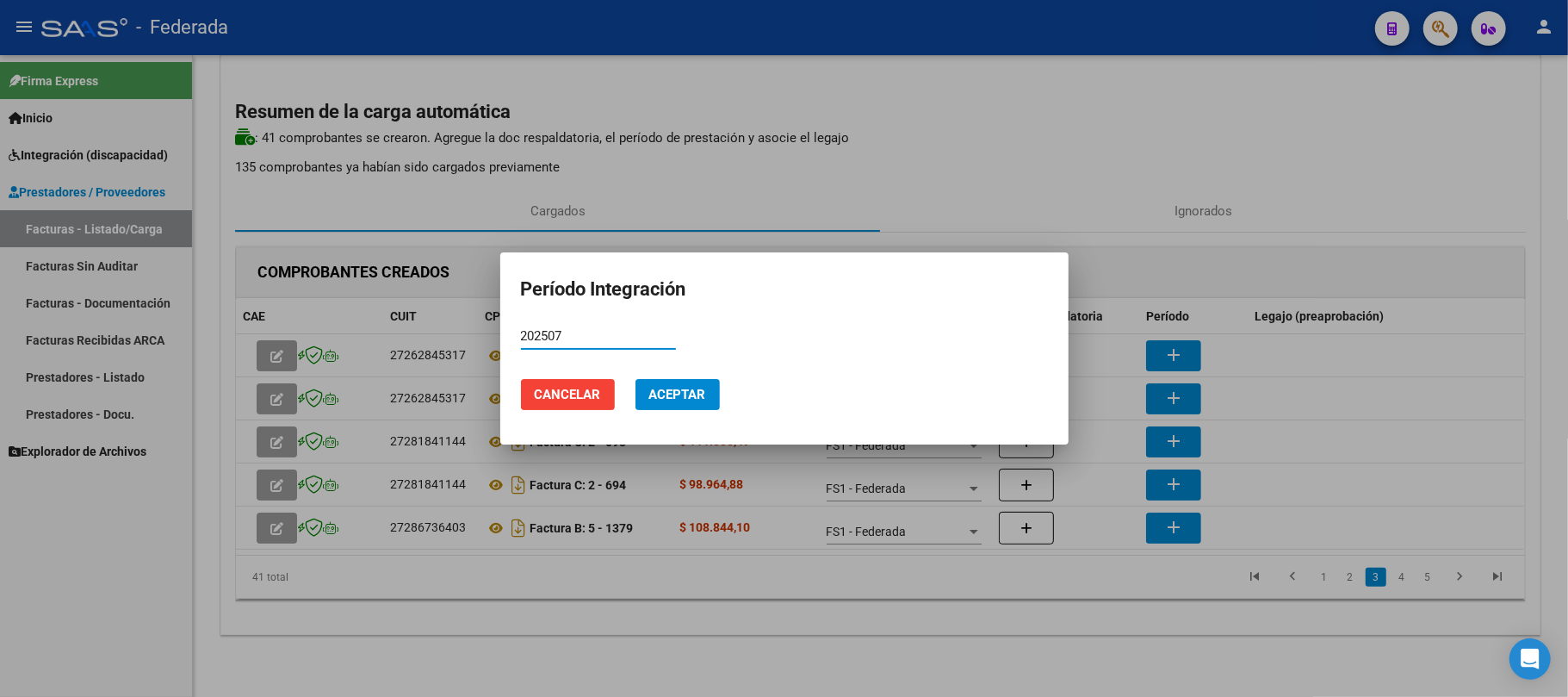
type input "202507"
click at [675, 402] on span "Aceptar" at bounding box center [677, 394] width 57 height 16
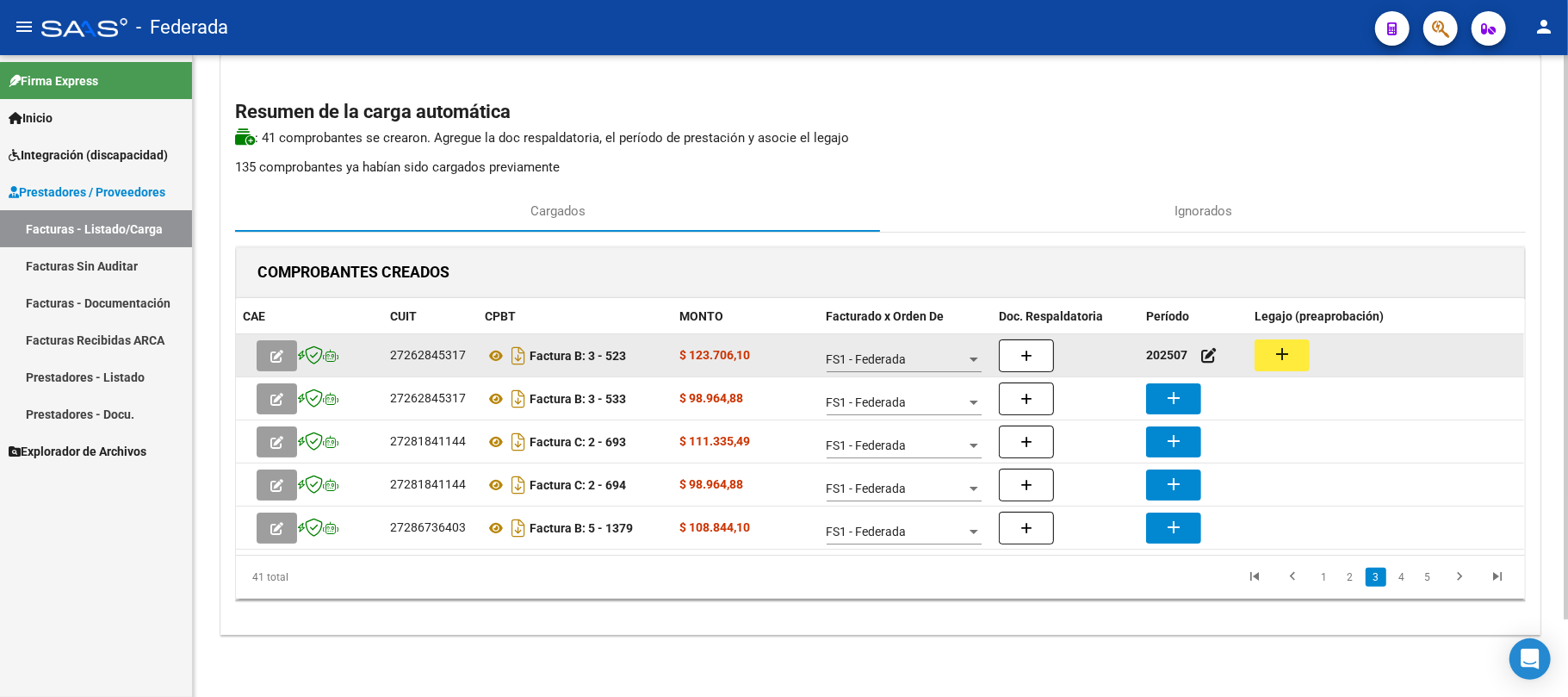
click at [1275, 353] on mat-icon "add" at bounding box center [1282, 354] width 20 height 20
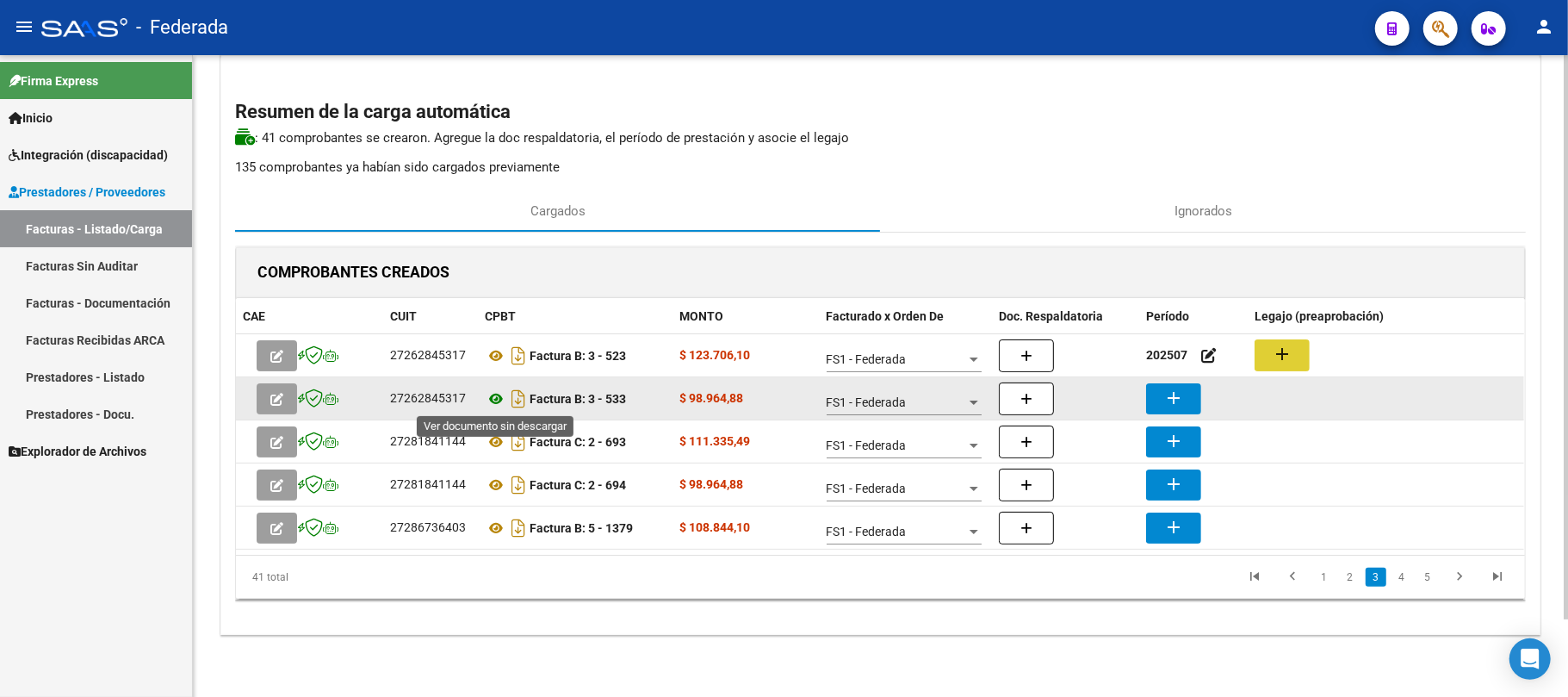
click at [493, 397] on icon at bounding box center [496, 399] width 22 height 20
click at [1162, 402] on button "add" at bounding box center [1173, 398] width 55 height 31
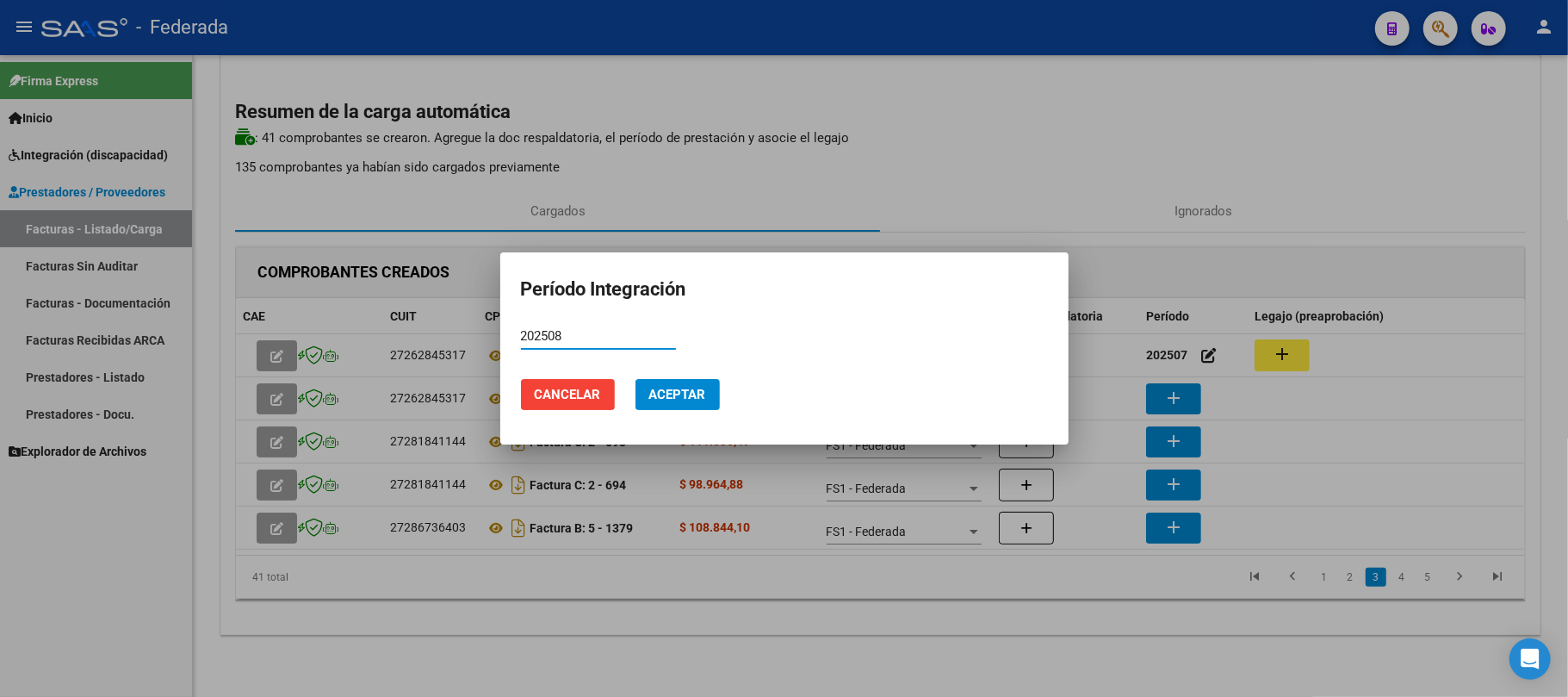
type input "202508"
click at [686, 403] on button "Aceptar" at bounding box center [677, 394] width 85 height 31
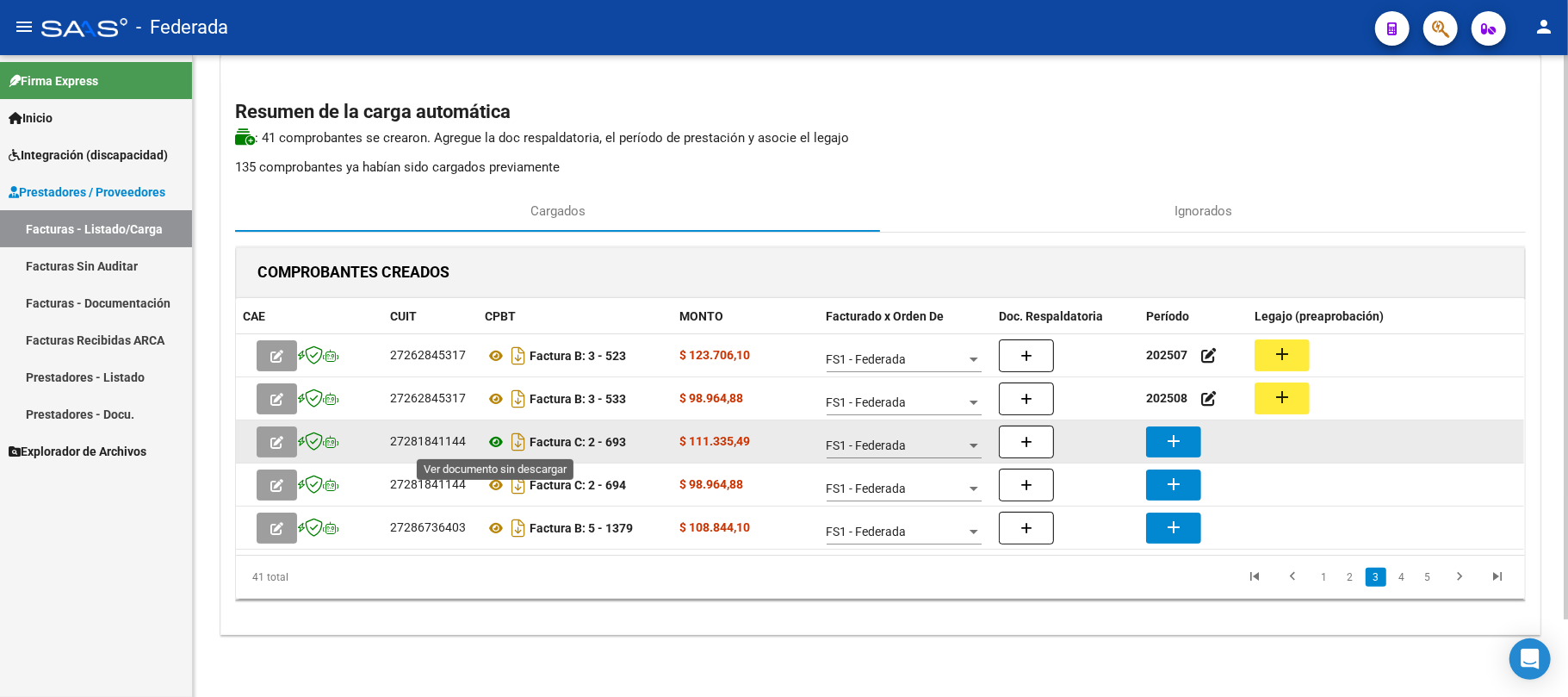
click at [493, 442] on icon at bounding box center [496, 442] width 22 height 20
click at [1171, 430] on mat-icon "add" at bounding box center [1174, 441] width 20 height 20
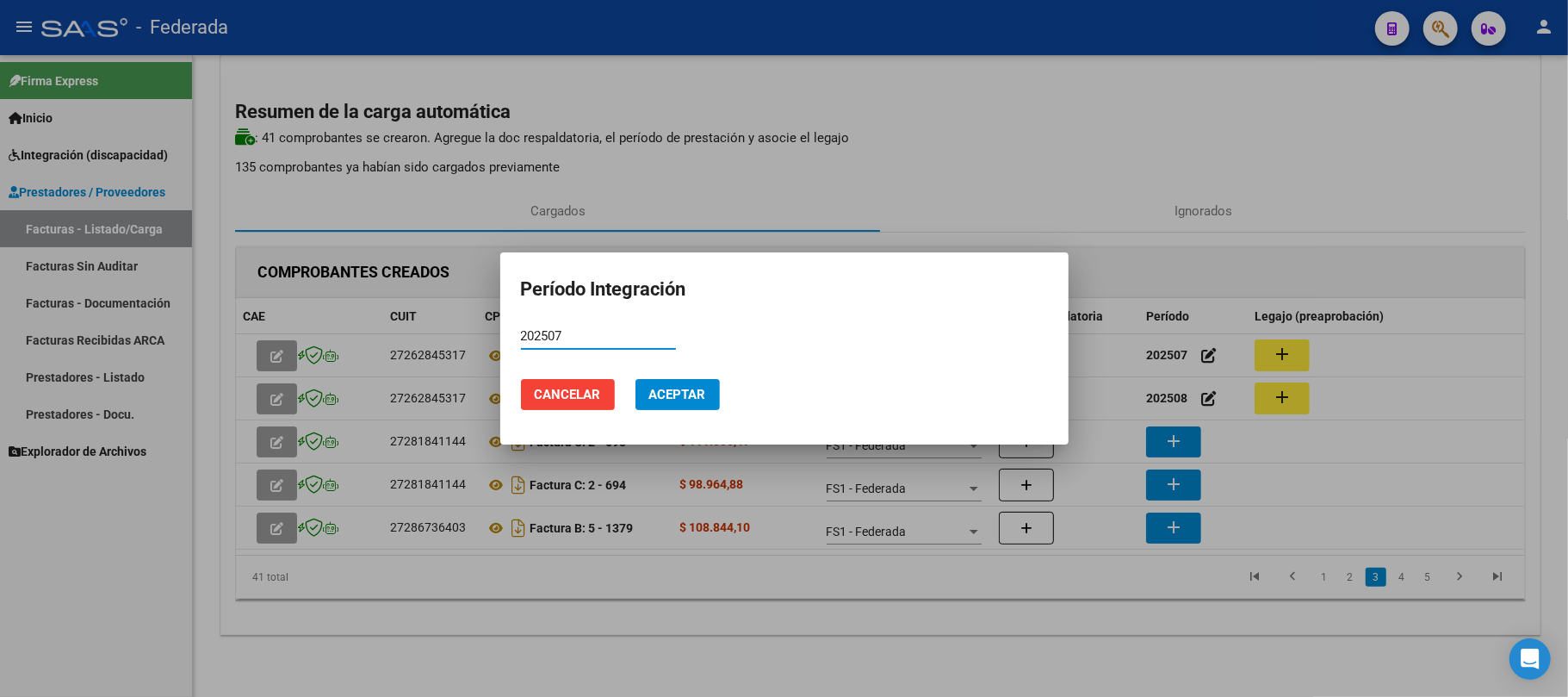
type input "202507"
click at [694, 384] on button "Aceptar" at bounding box center [677, 394] width 85 height 31
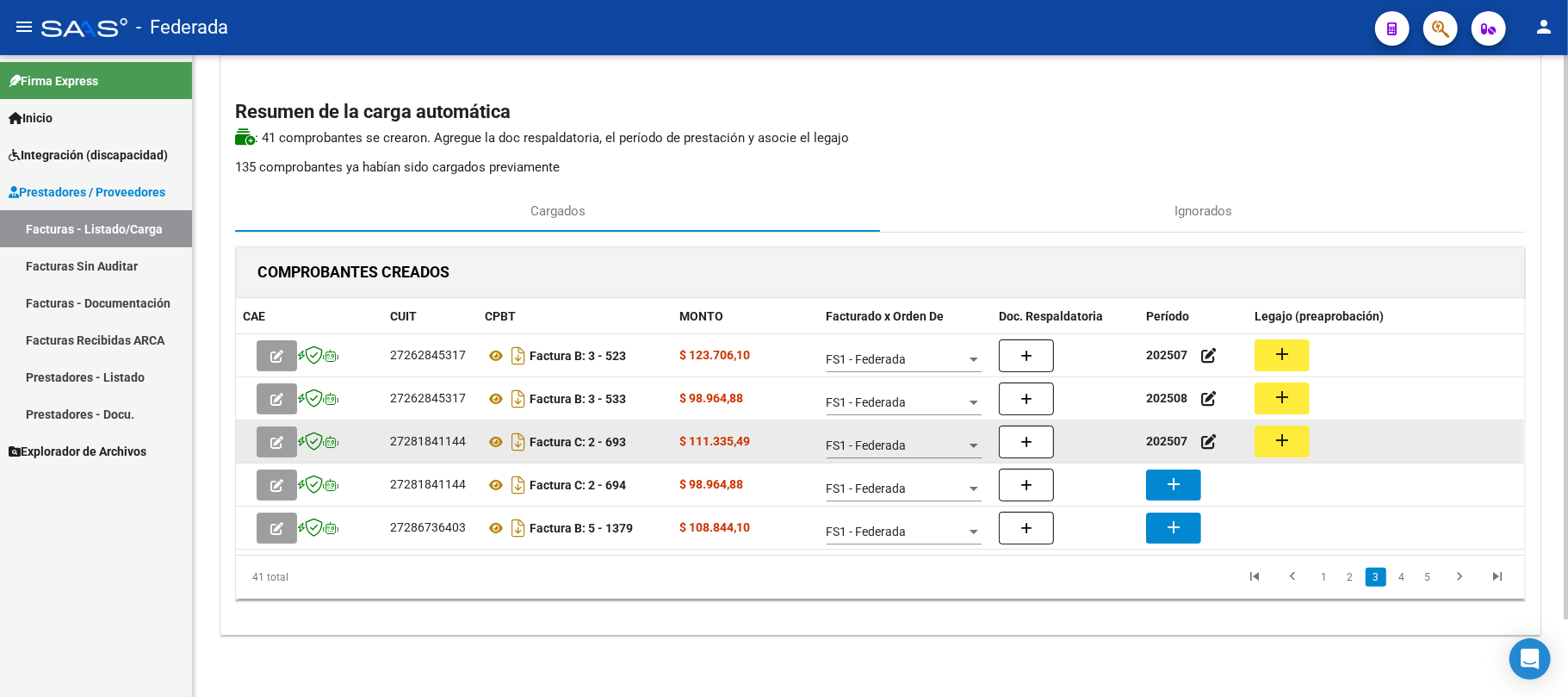
click at [1288, 448] on mat-icon "add" at bounding box center [1282, 440] width 20 height 20
click at [442, 445] on div "27281841144" at bounding box center [428, 441] width 75 height 20
copy div "27281841144"
click at [494, 445] on icon at bounding box center [496, 442] width 22 height 20
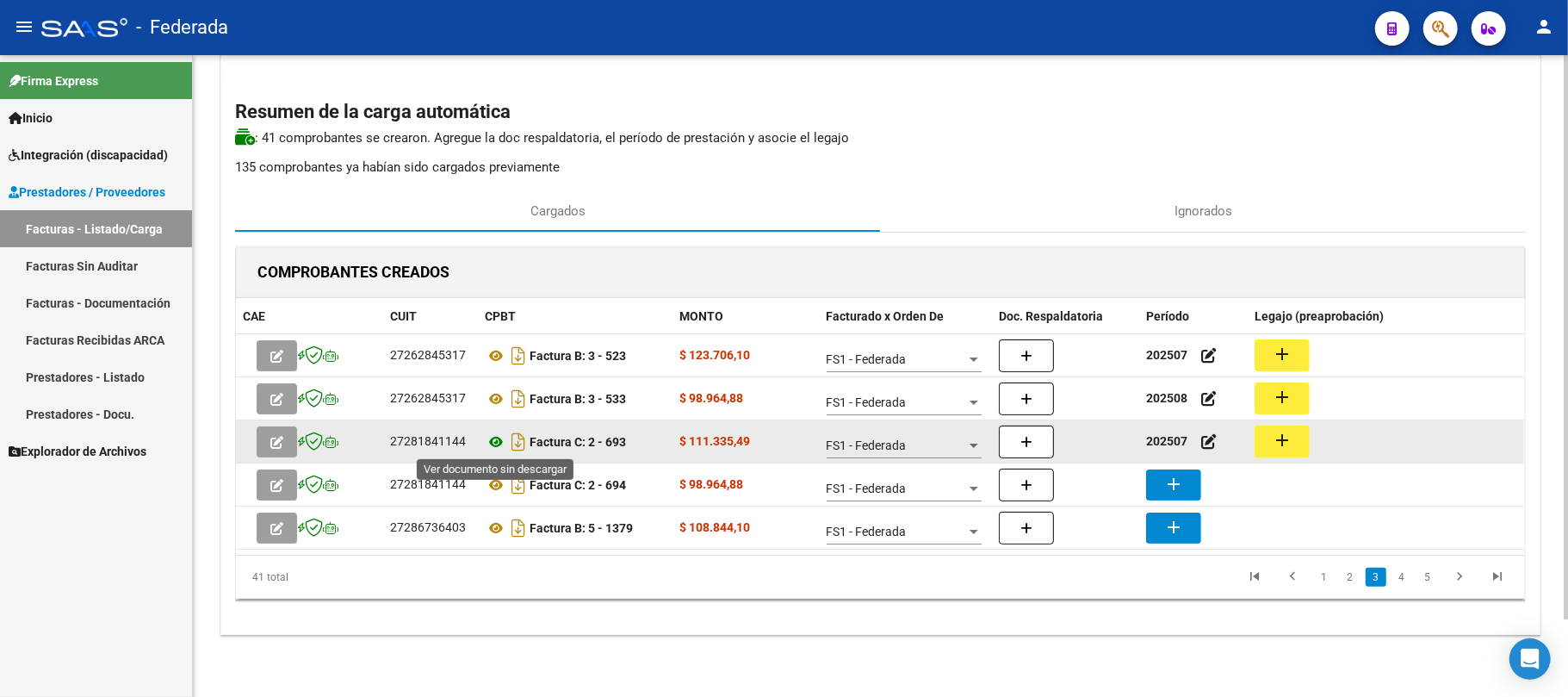
click at [494, 442] on icon at bounding box center [496, 442] width 22 height 20
click at [1283, 435] on mat-icon "add" at bounding box center [1282, 440] width 20 height 20
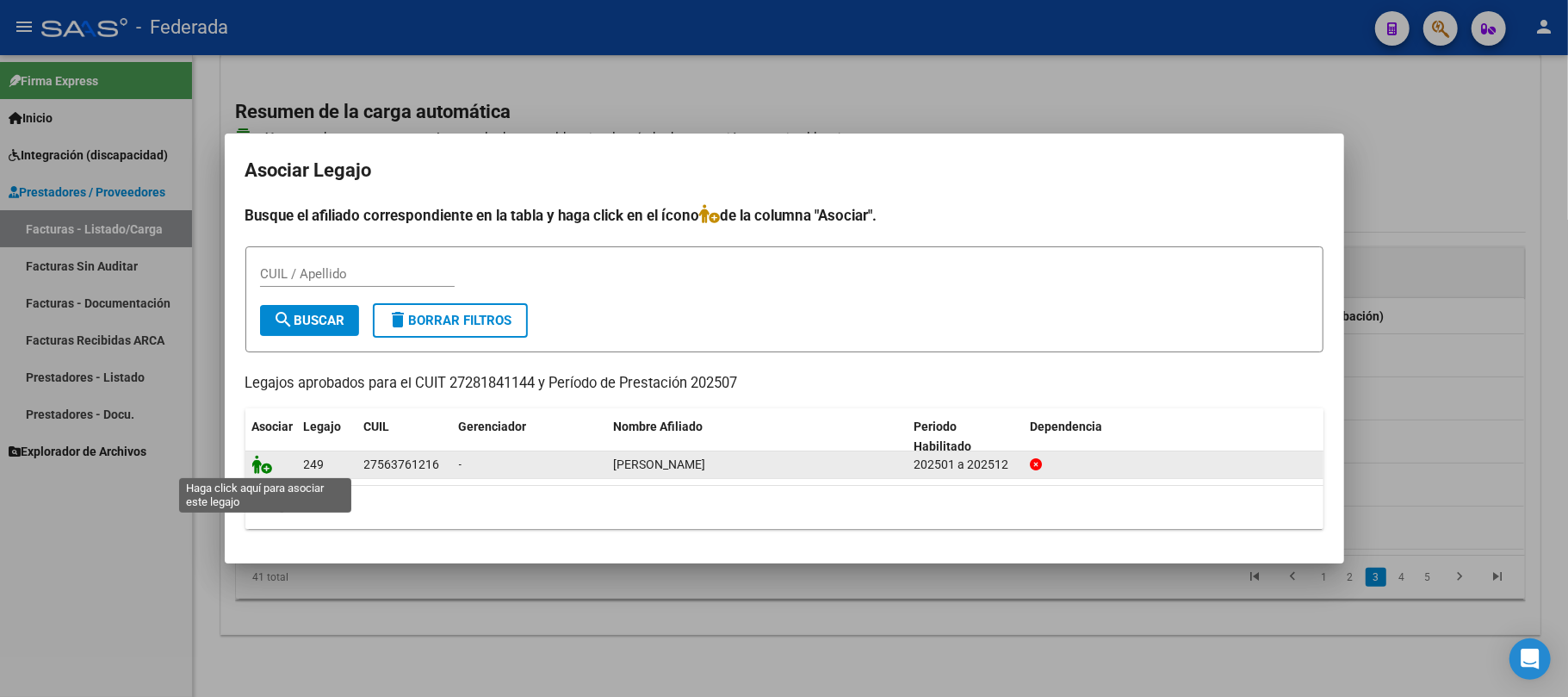
click at [263, 463] on icon at bounding box center [263, 464] width 20 height 19
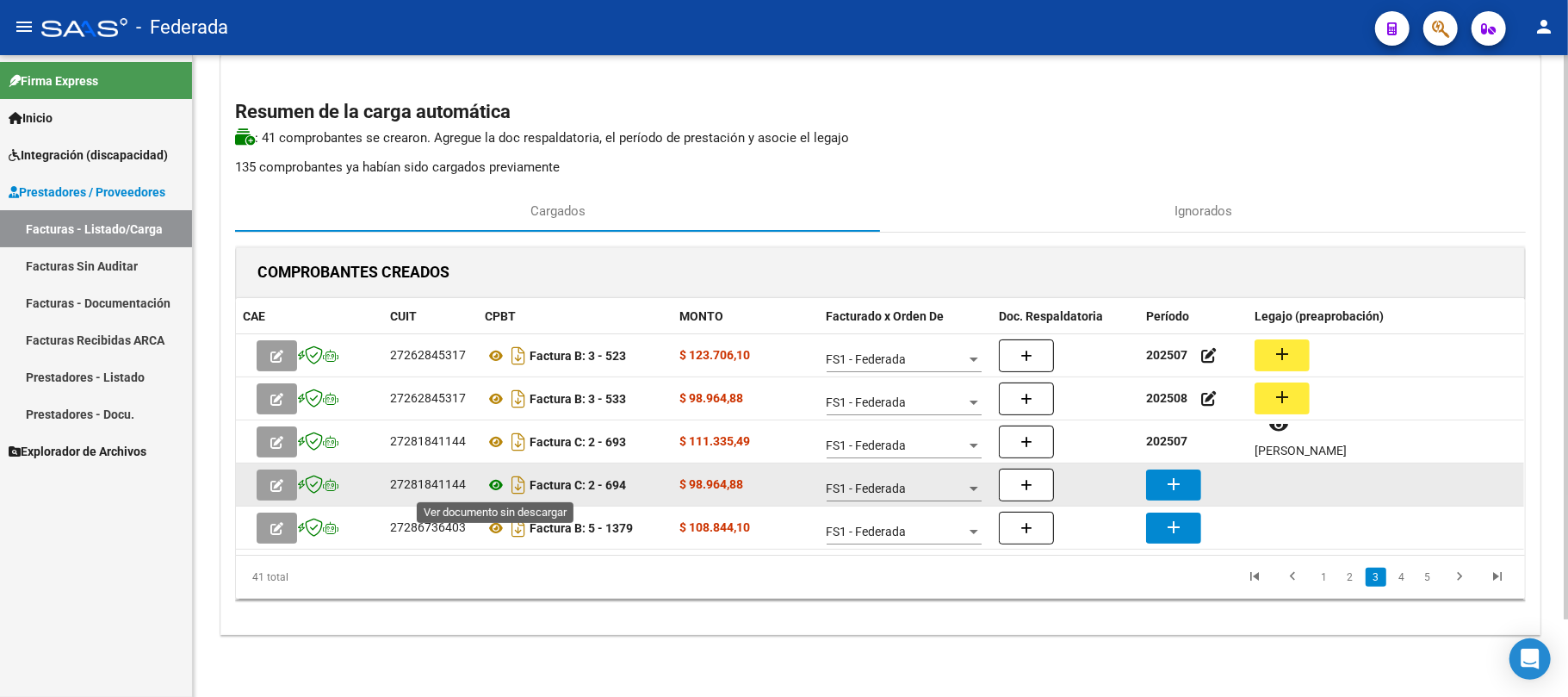
click at [494, 486] on icon at bounding box center [496, 485] width 22 height 20
click at [496, 485] on icon at bounding box center [496, 485] width 22 height 20
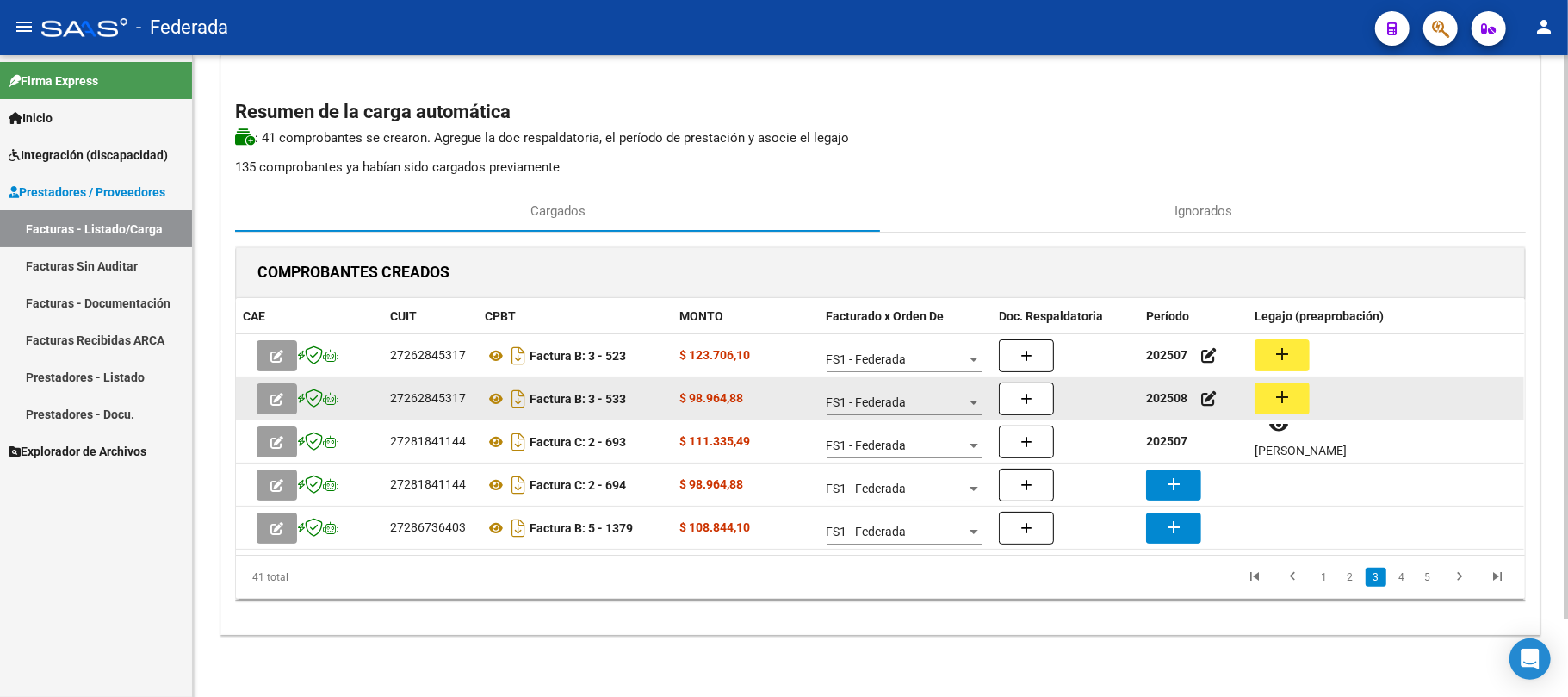
click at [1172, 398] on strong "202508" at bounding box center [1166, 398] width 41 height 14
copy strong "202508"
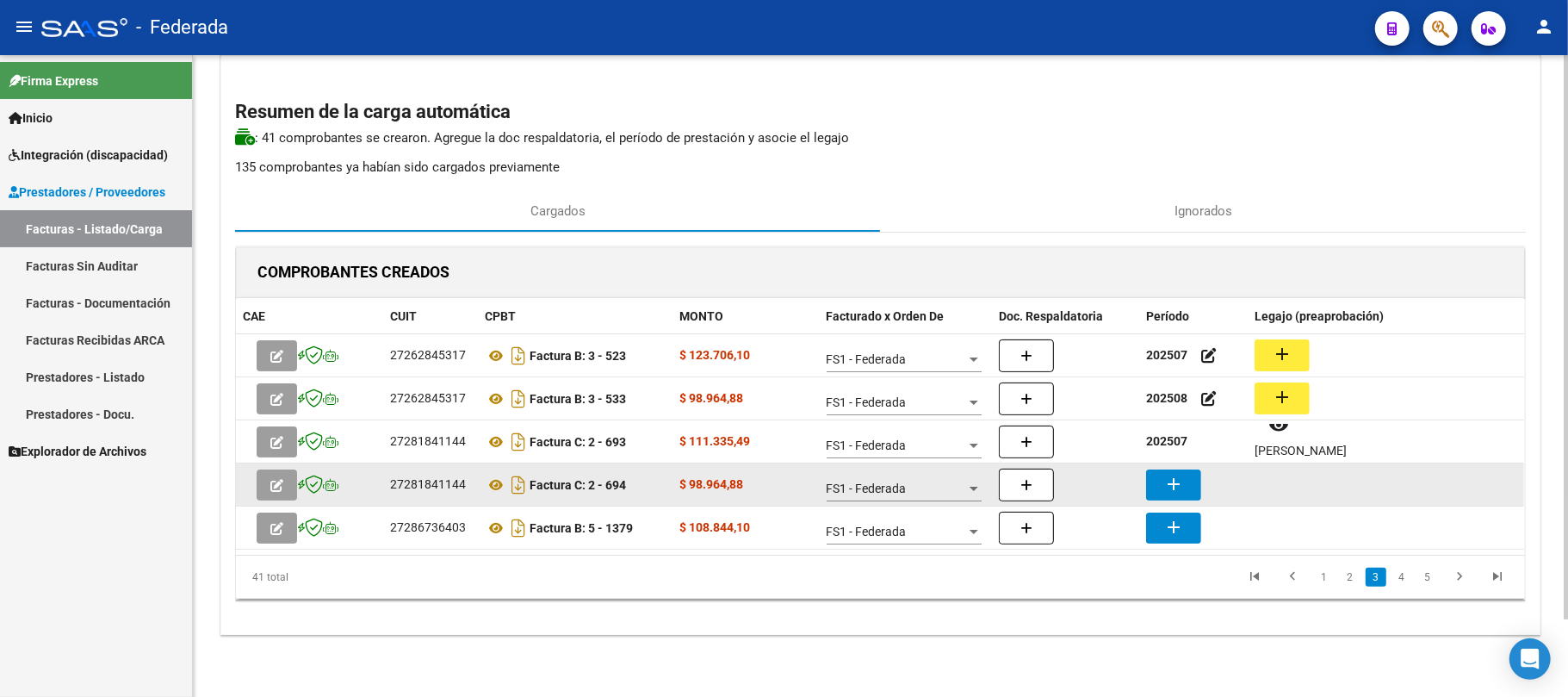
click at [1182, 484] on mat-icon "add" at bounding box center [1174, 484] width 20 height 20
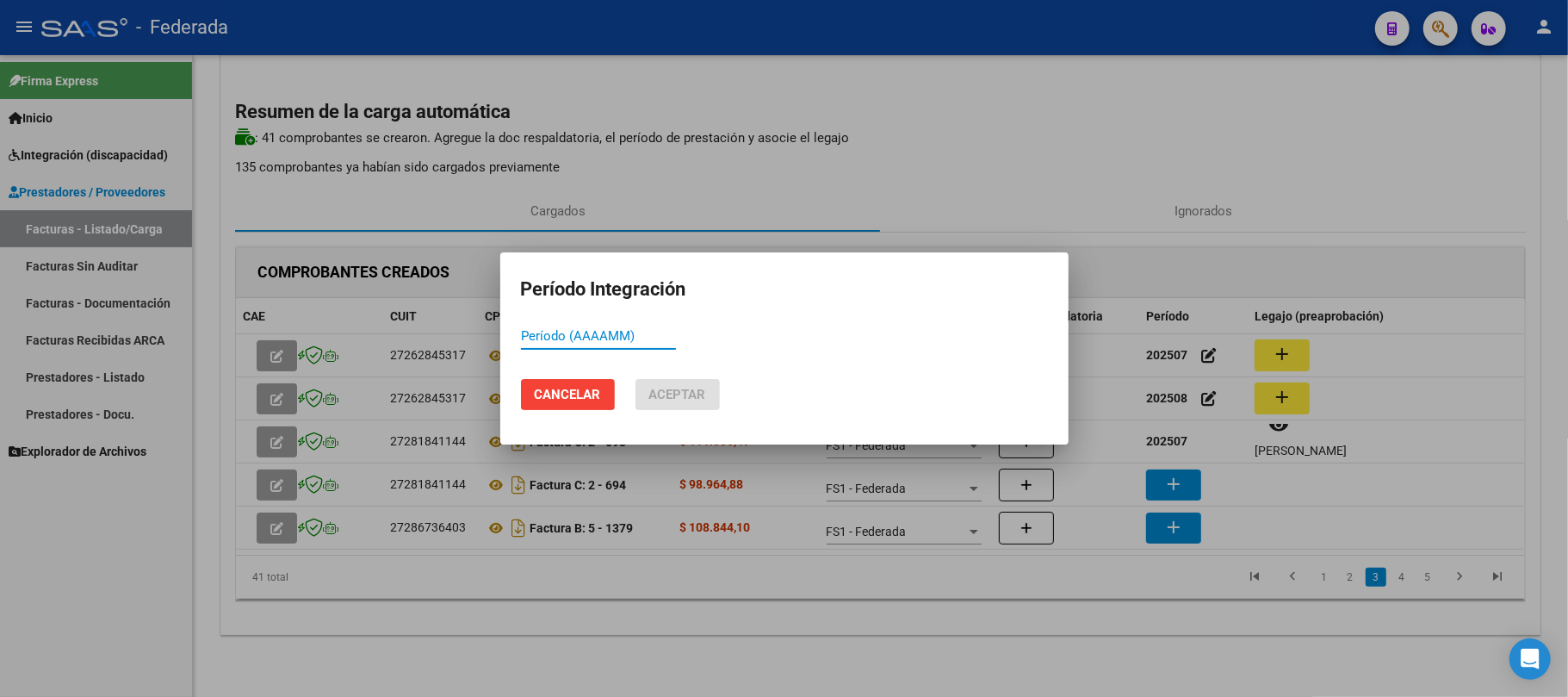
paste input "202508"
type input "202508"
click at [645, 383] on button "Aceptar" at bounding box center [677, 394] width 85 height 31
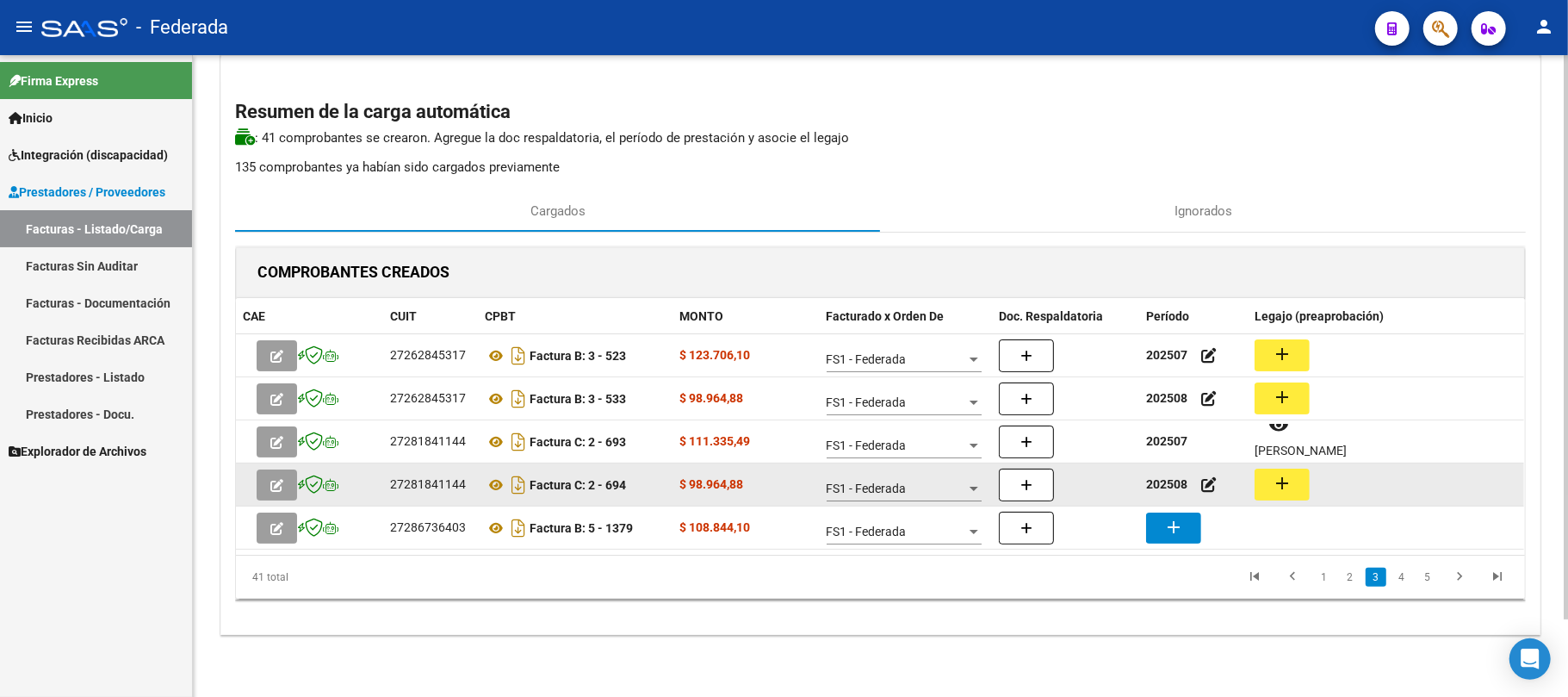
click at [1285, 475] on mat-icon "add" at bounding box center [1282, 483] width 20 height 20
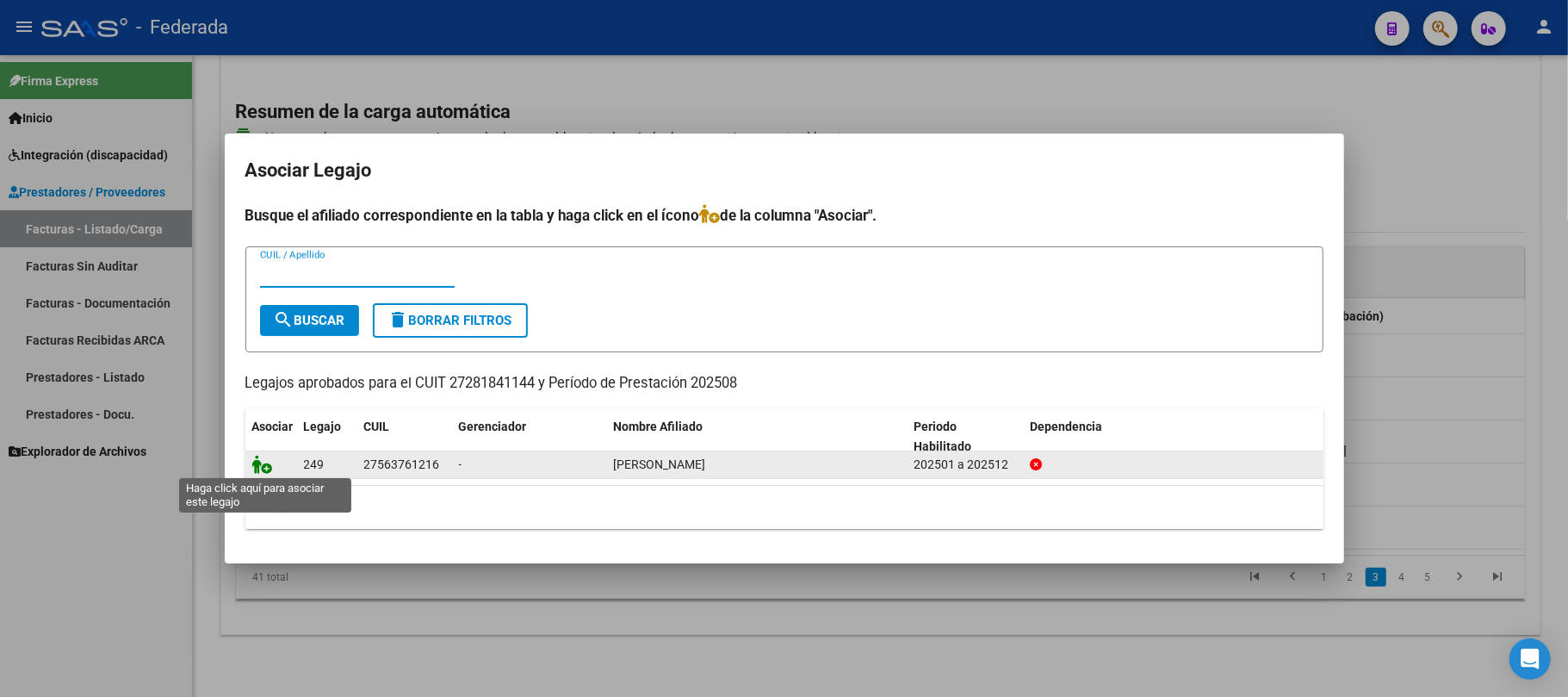
click at [264, 461] on icon at bounding box center [263, 464] width 20 height 19
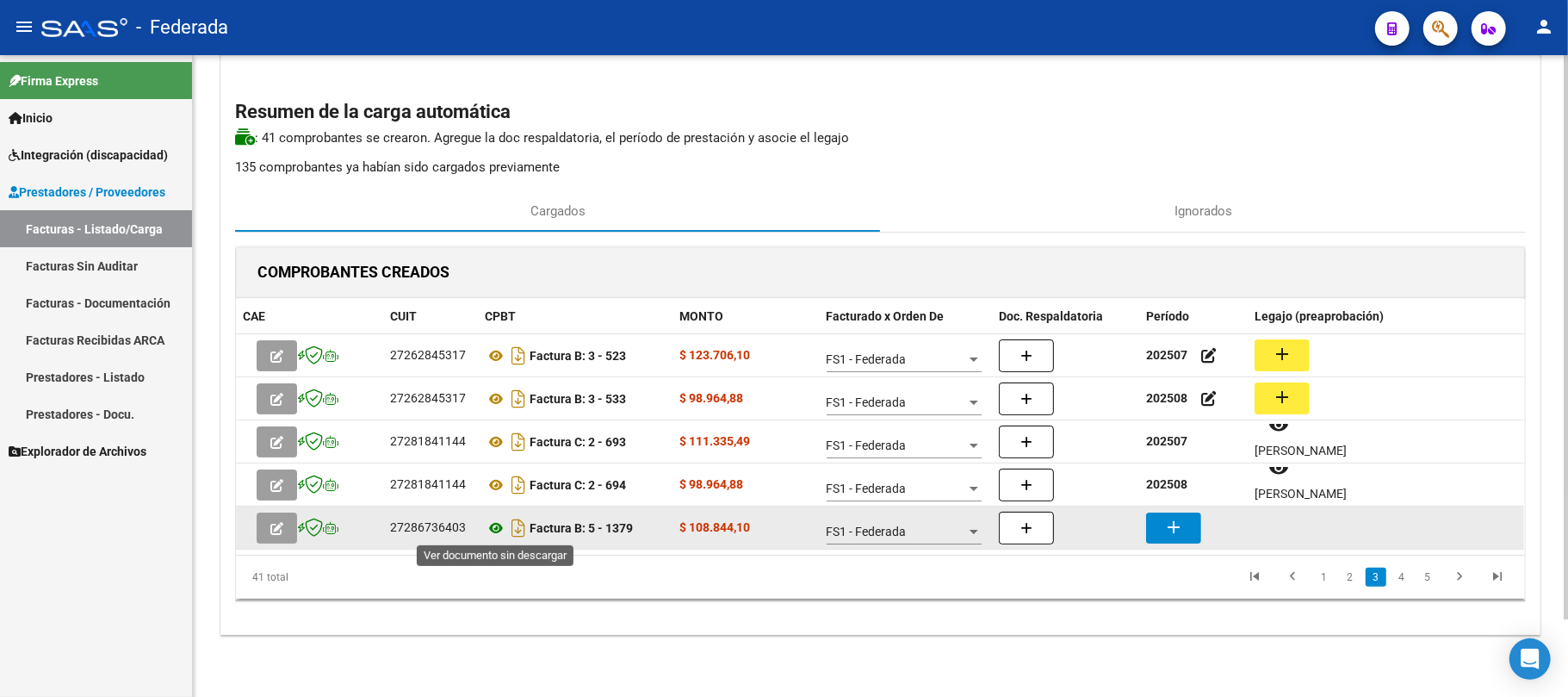
click at [497, 524] on icon at bounding box center [496, 527] width 22 height 20
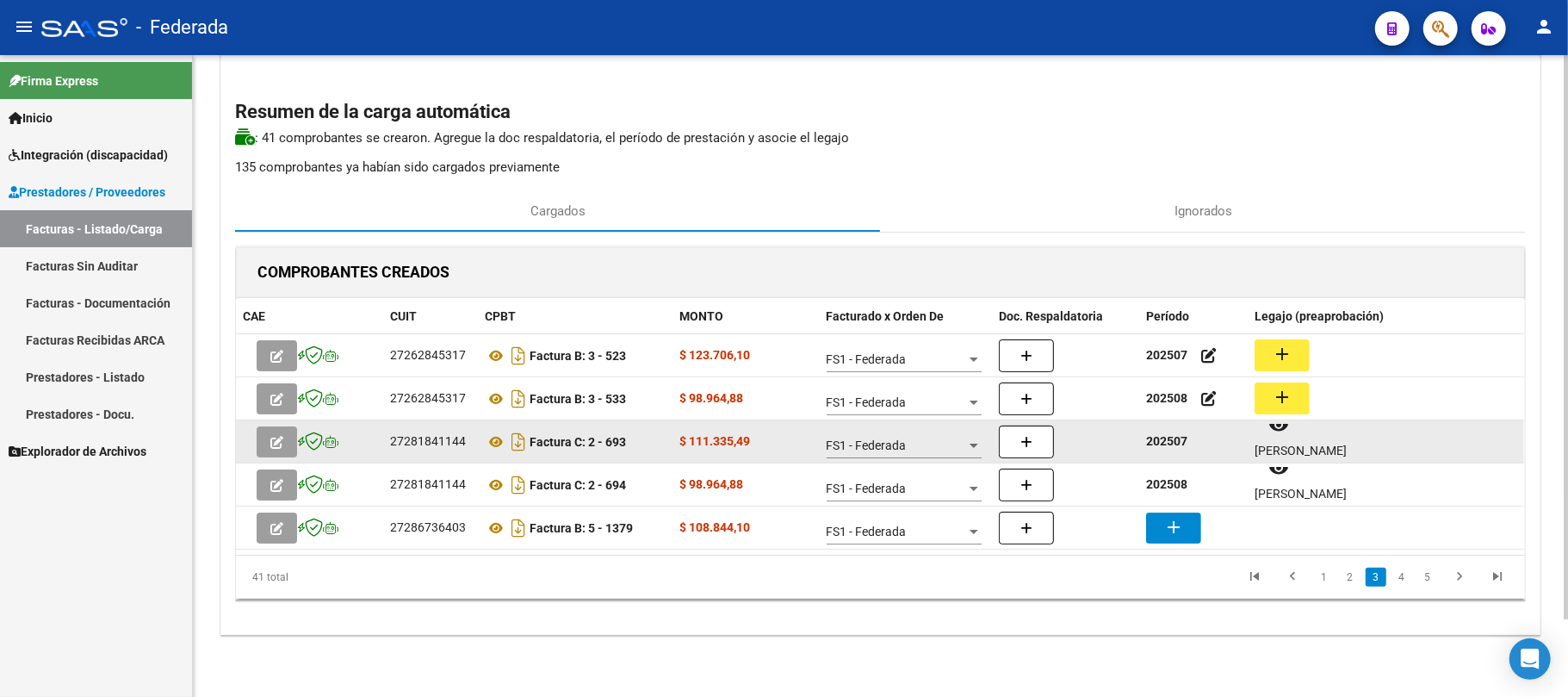
click at [1164, 441] on strong "202507" at bounding box center [1166, 441] width 41 height 14
copy strong "202507"
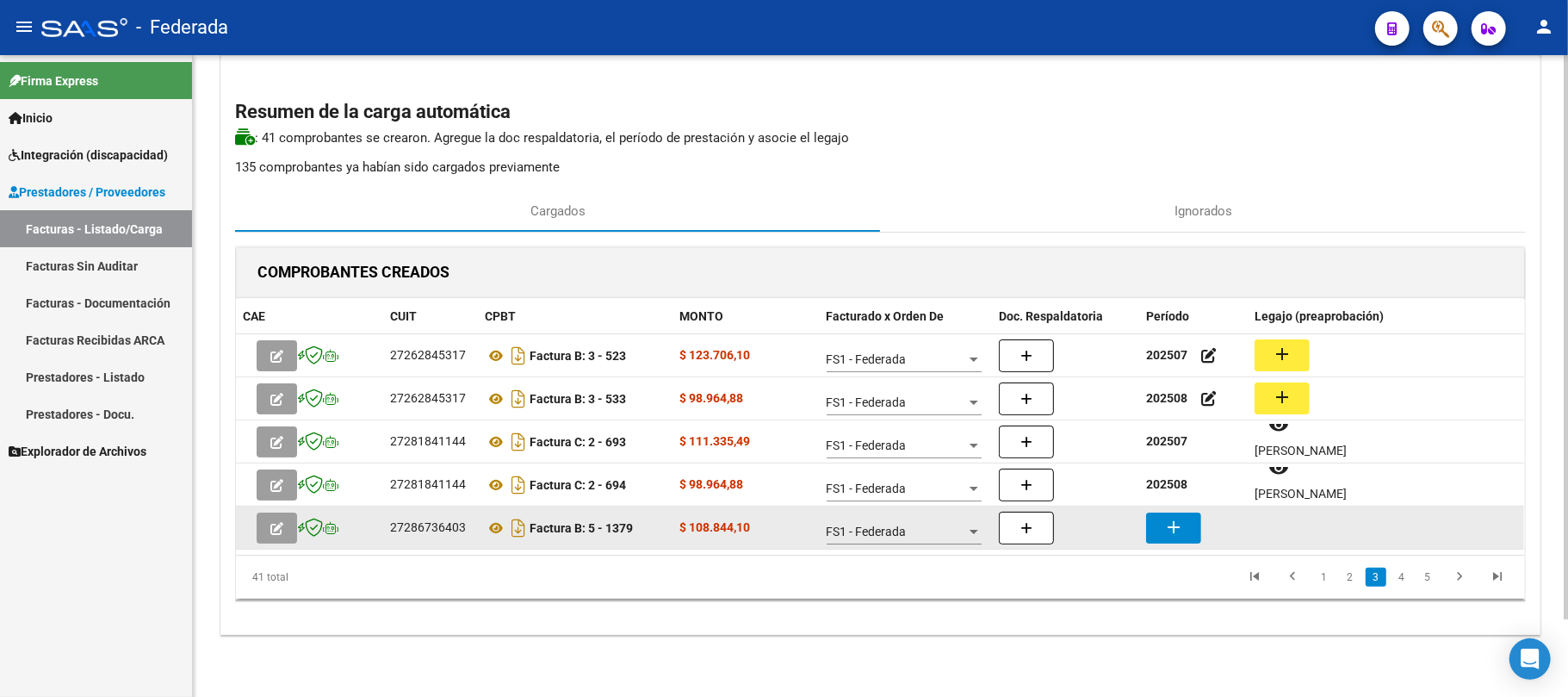
click at [1176, 526] on mat-icon "add" at bounding box center [1174, 526] width 20 height 20
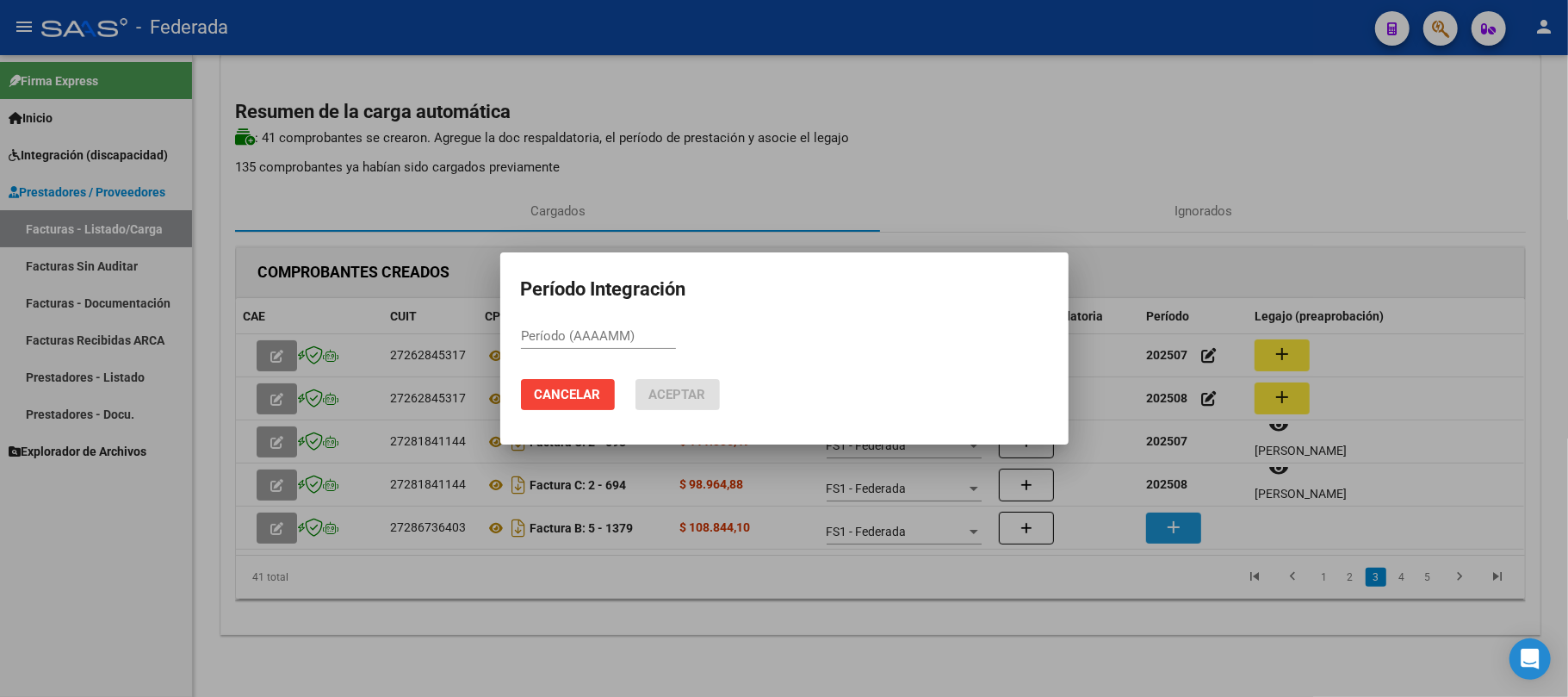
paste input "202507"
type input "202507"
click at [665, 390] on span "Aceptar" at bounding box center [677, 394] width 57 height 16
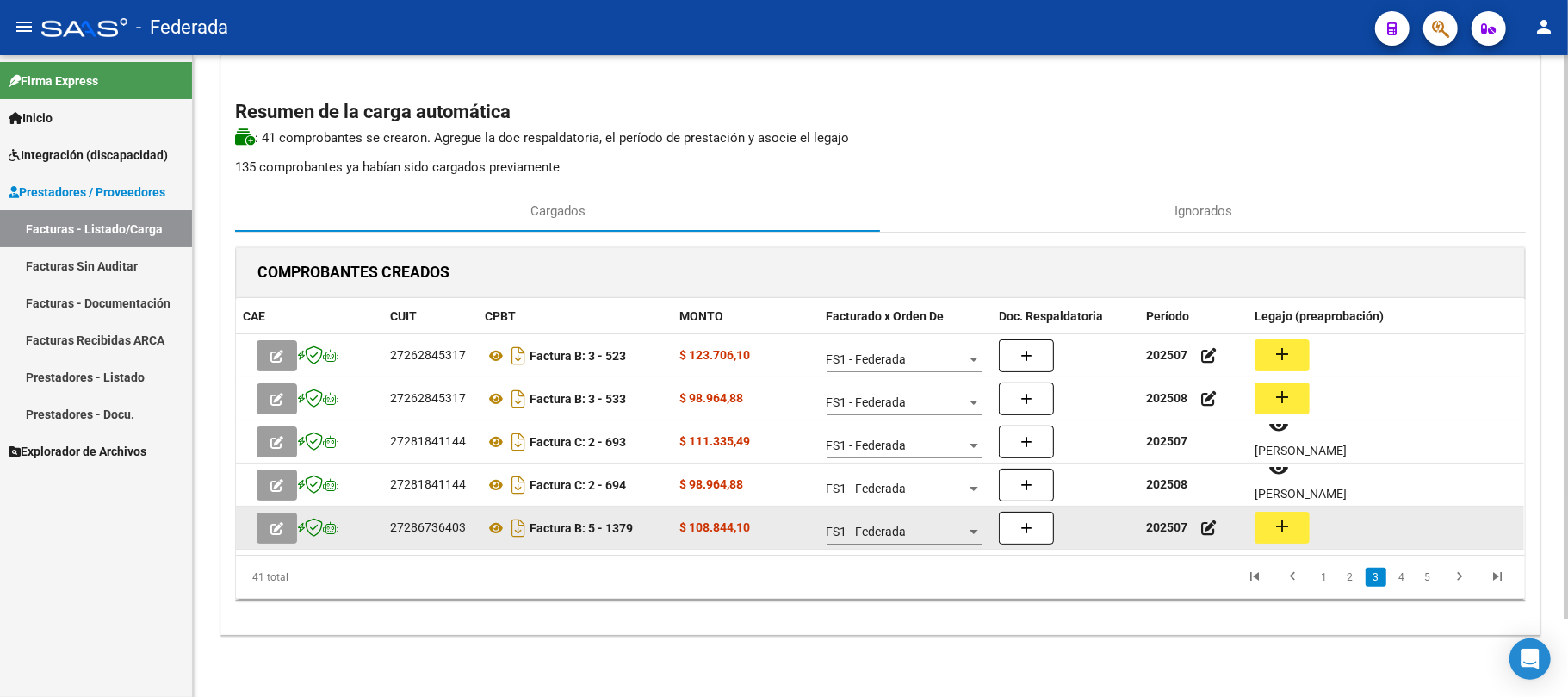
click at [1268, 525] on button "add" at bounding box center [1282, 527] width 55 height 32
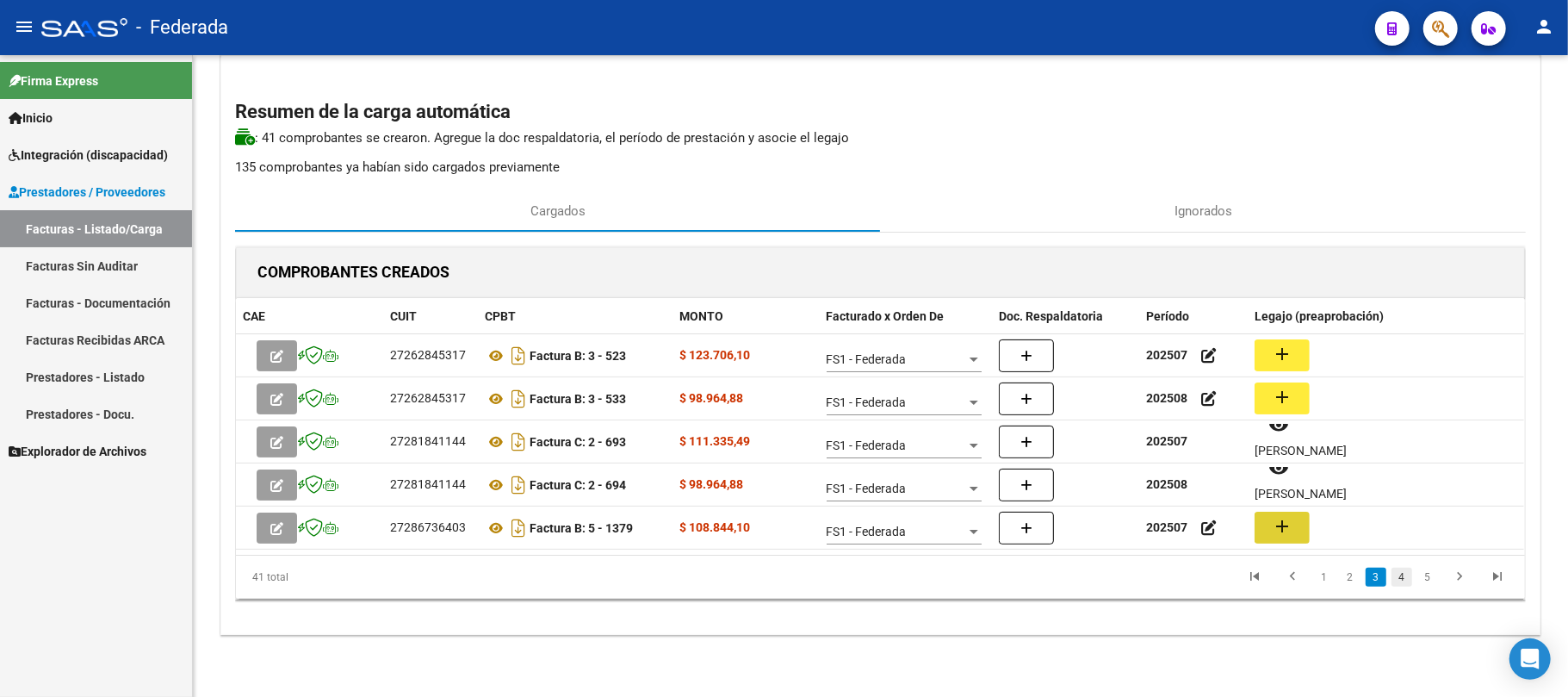
click at [1402, 575] on link "4" at bounding box center [1401, 577] width 20 height 19
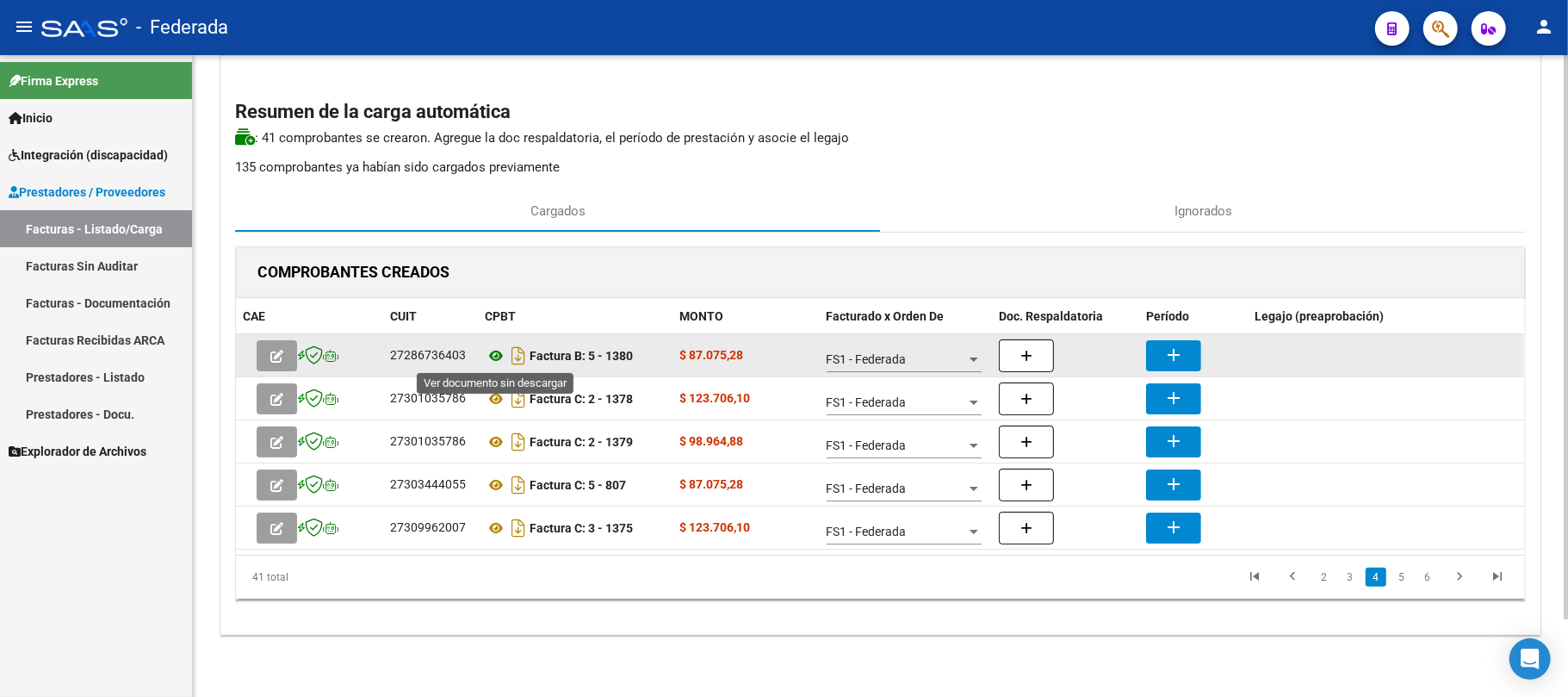
click at [497, 358] on icon at bounding box center [496, 356] width 22 height 20
click at [1153, 346] on button "add" at bounding box center [1173, 355] width 55 height 31
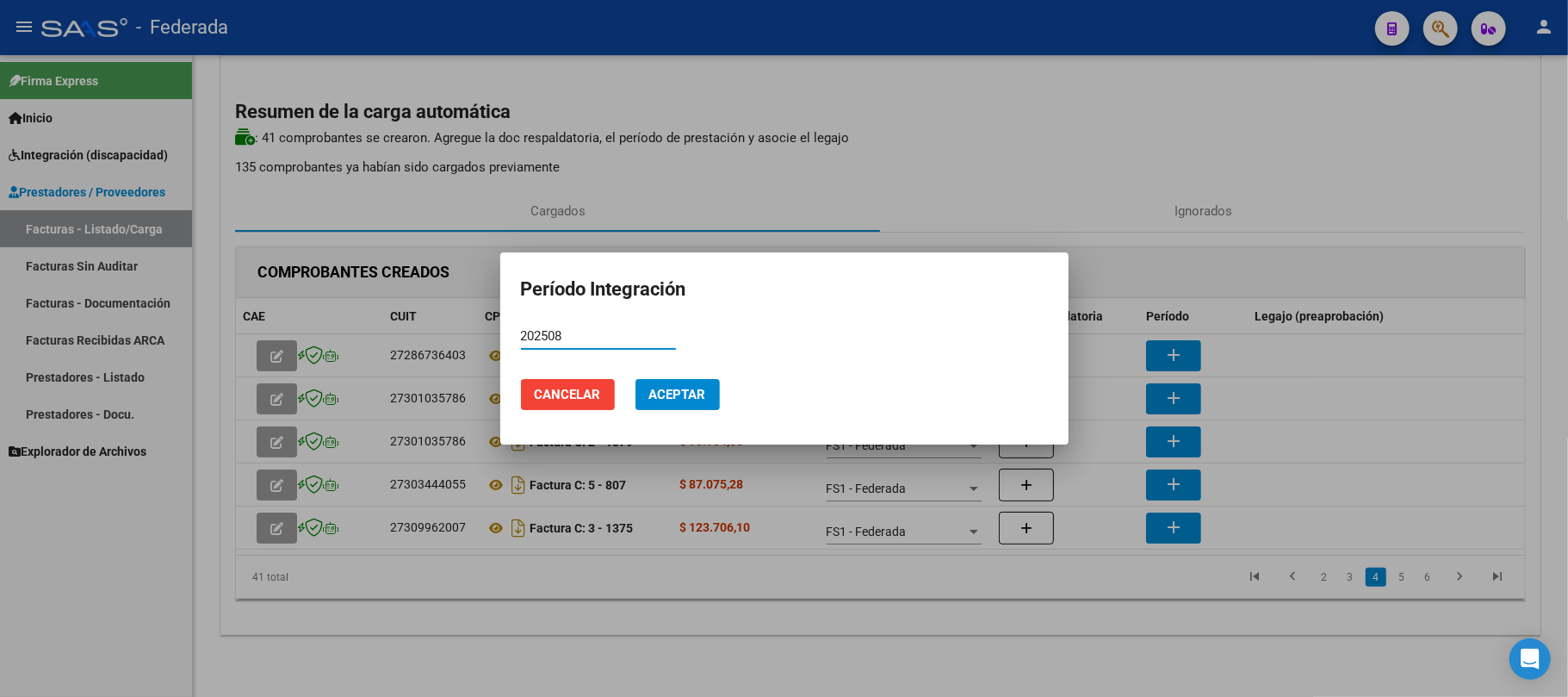
type input "202508"
click at [698, 401] on span "Aceptar" at bounding box center [677, 394] width 57 height 16
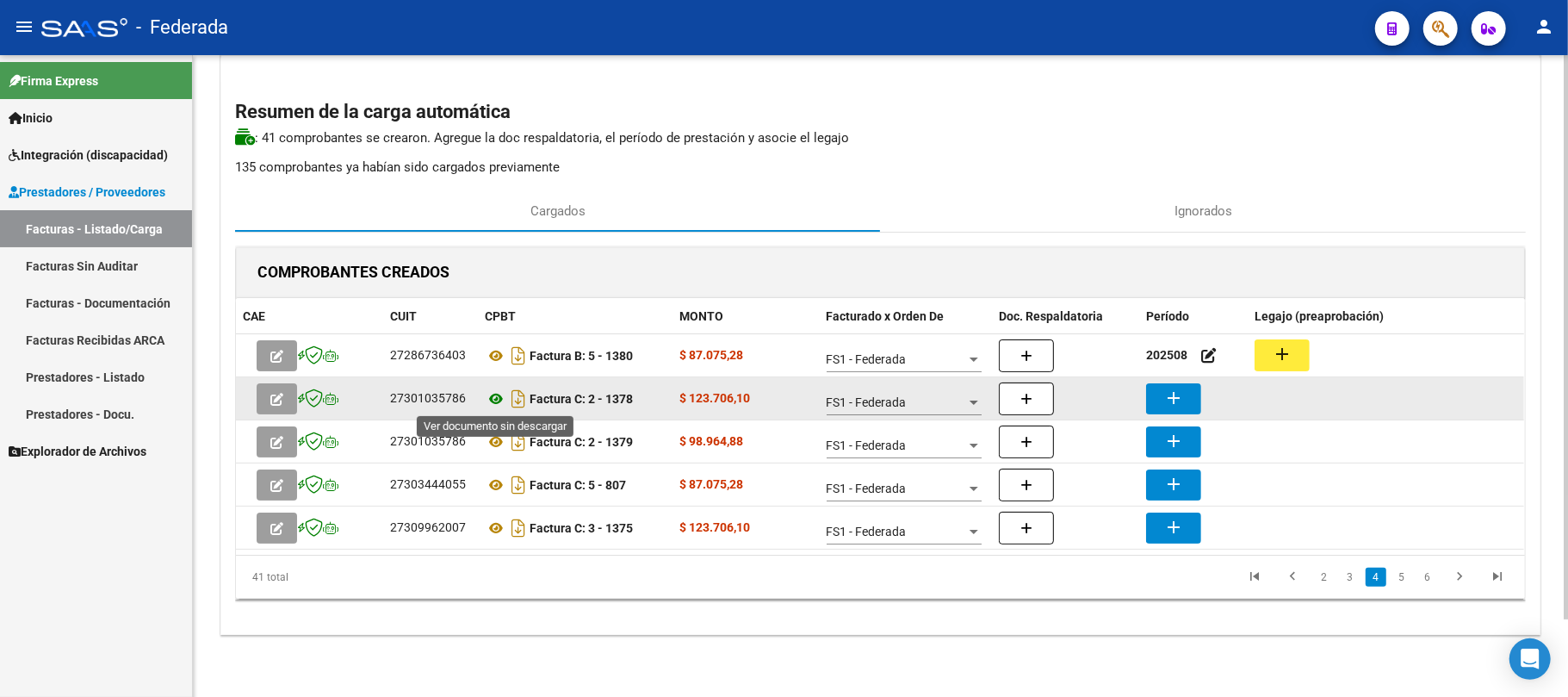
click at [497, 398] on icon at bounding box center [496, 399] width 22 height 20
click at [1188, 406] on button "add" at bounding box center [1173, 398] width 55 height 31
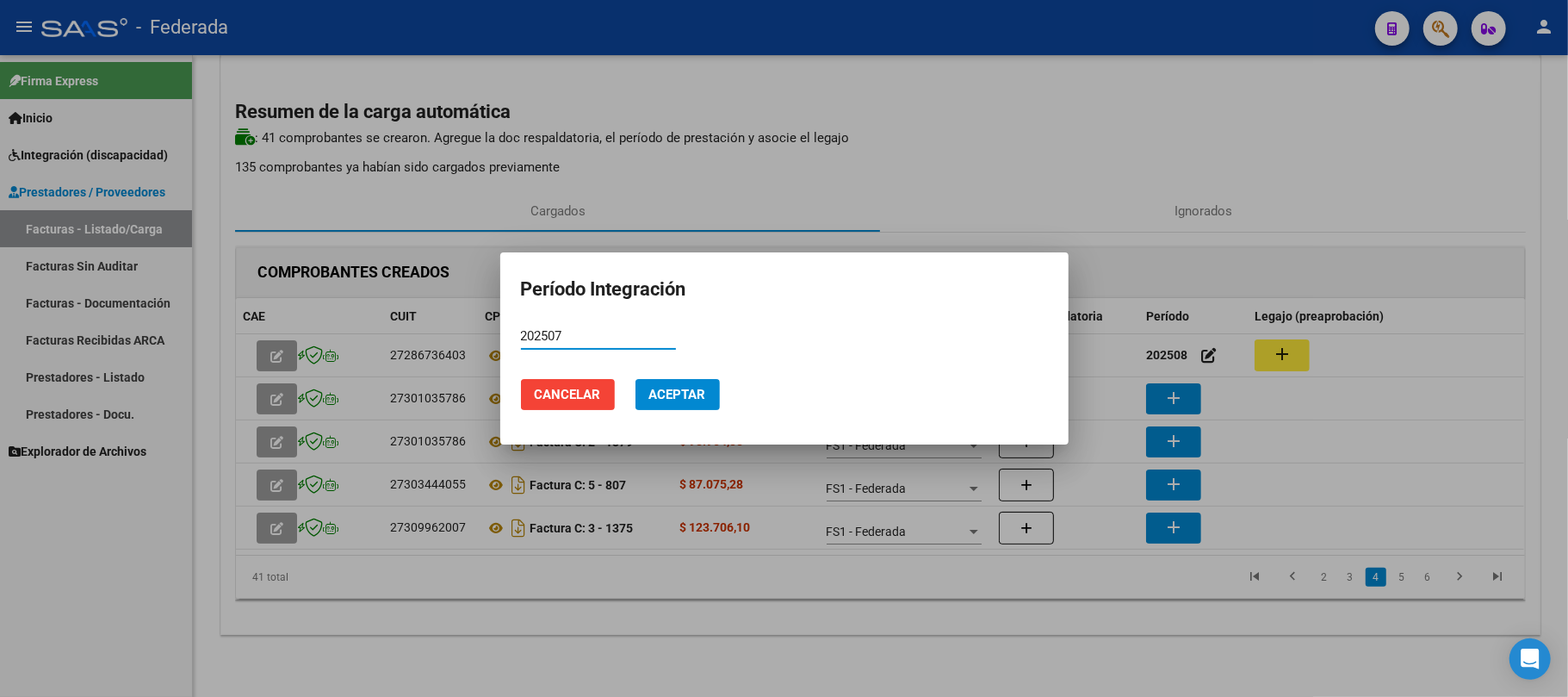
type input "202507"
click at [687, 397] on span "Aceptar" at bounding box center [677, 394] width 57 height 16
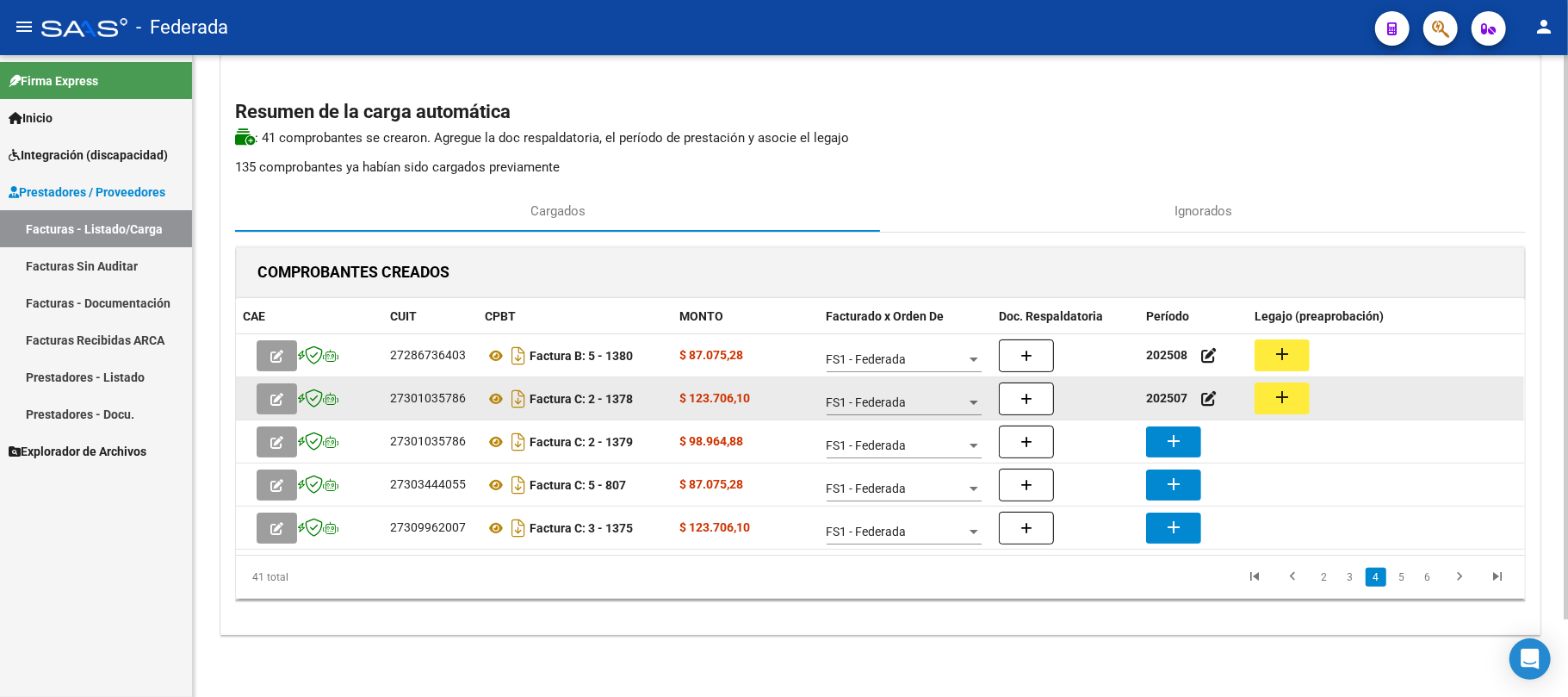
click at [1266, 400] on button "add" at bounding box center [1282, 398] width 55 height 32
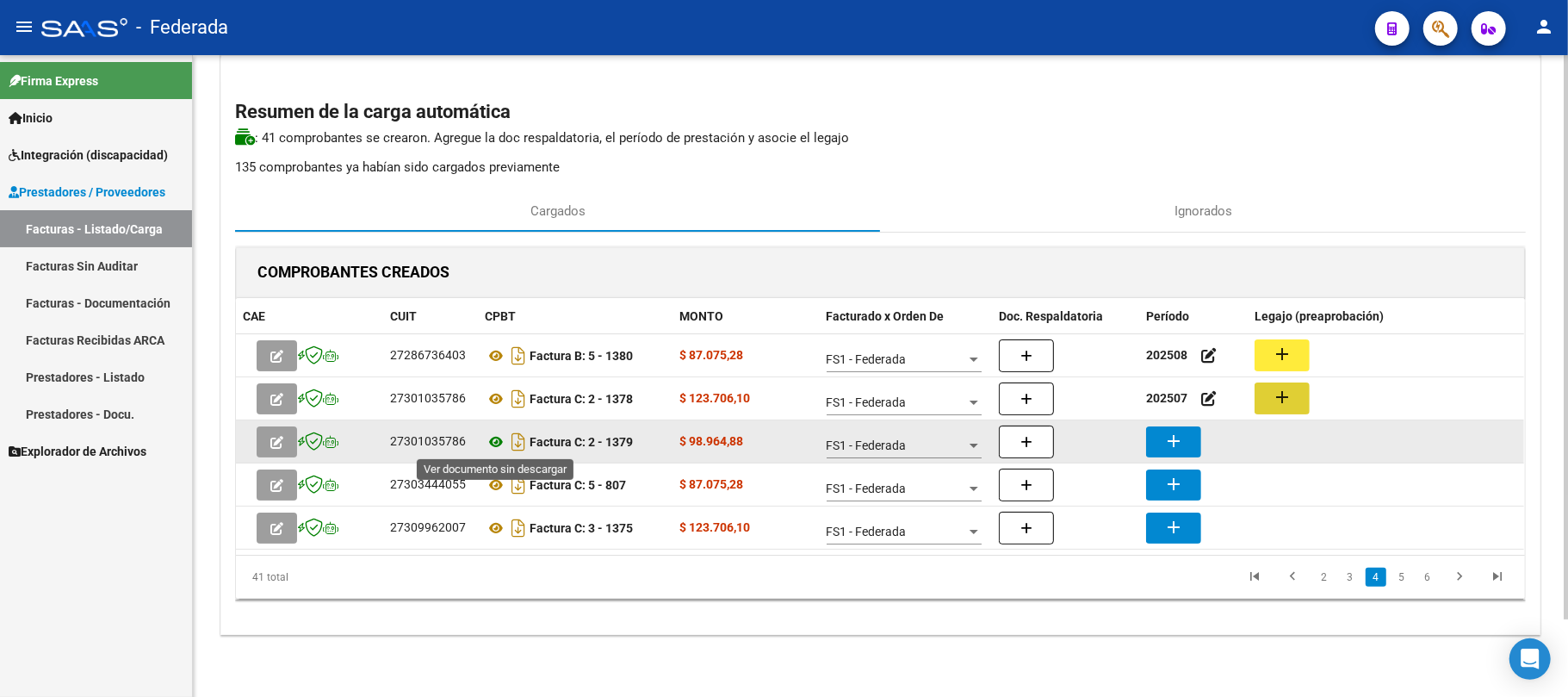
click at [496, 448] on icon at bounding box center [496, 442] width 22 height 20
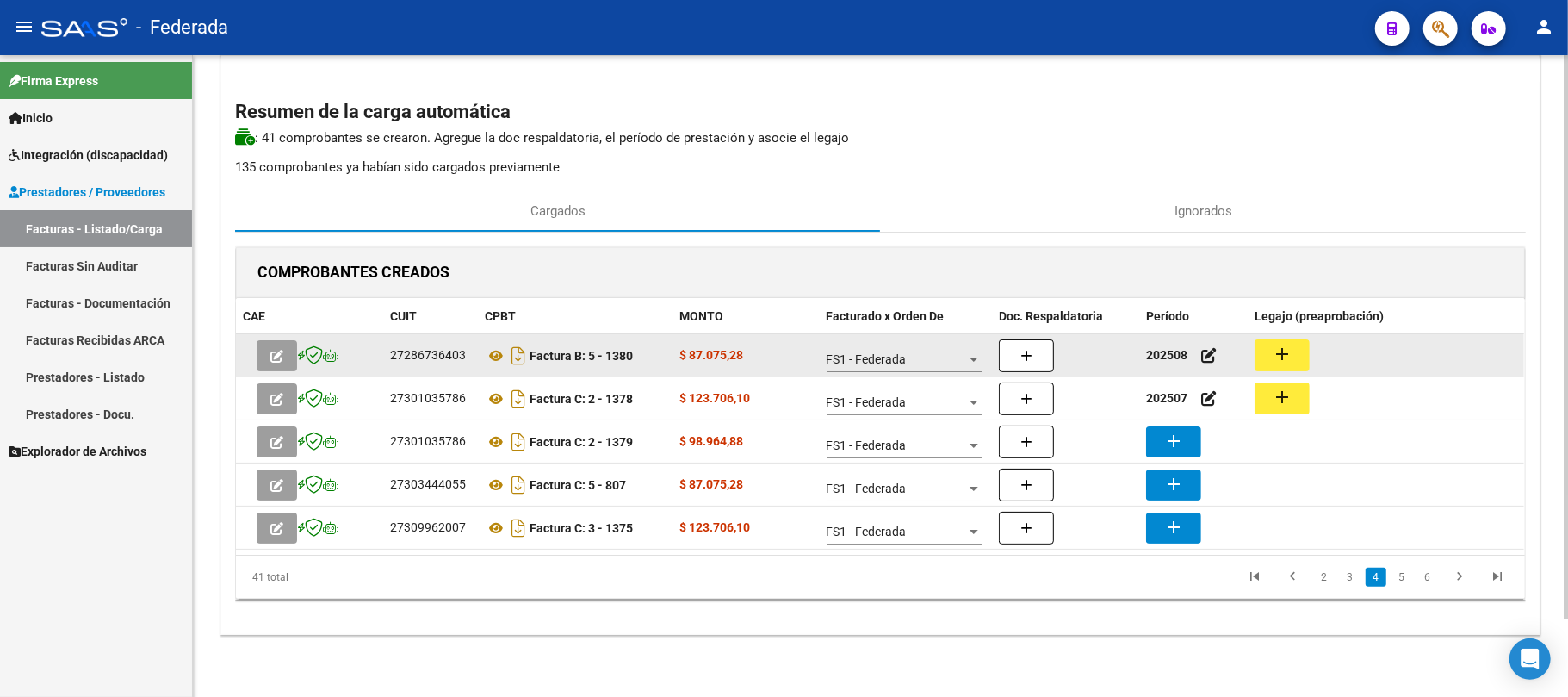
click at [1167, 348] on strong "202508" at bounding box center [1166, 354] width 41 height 14
copy strong "202508"
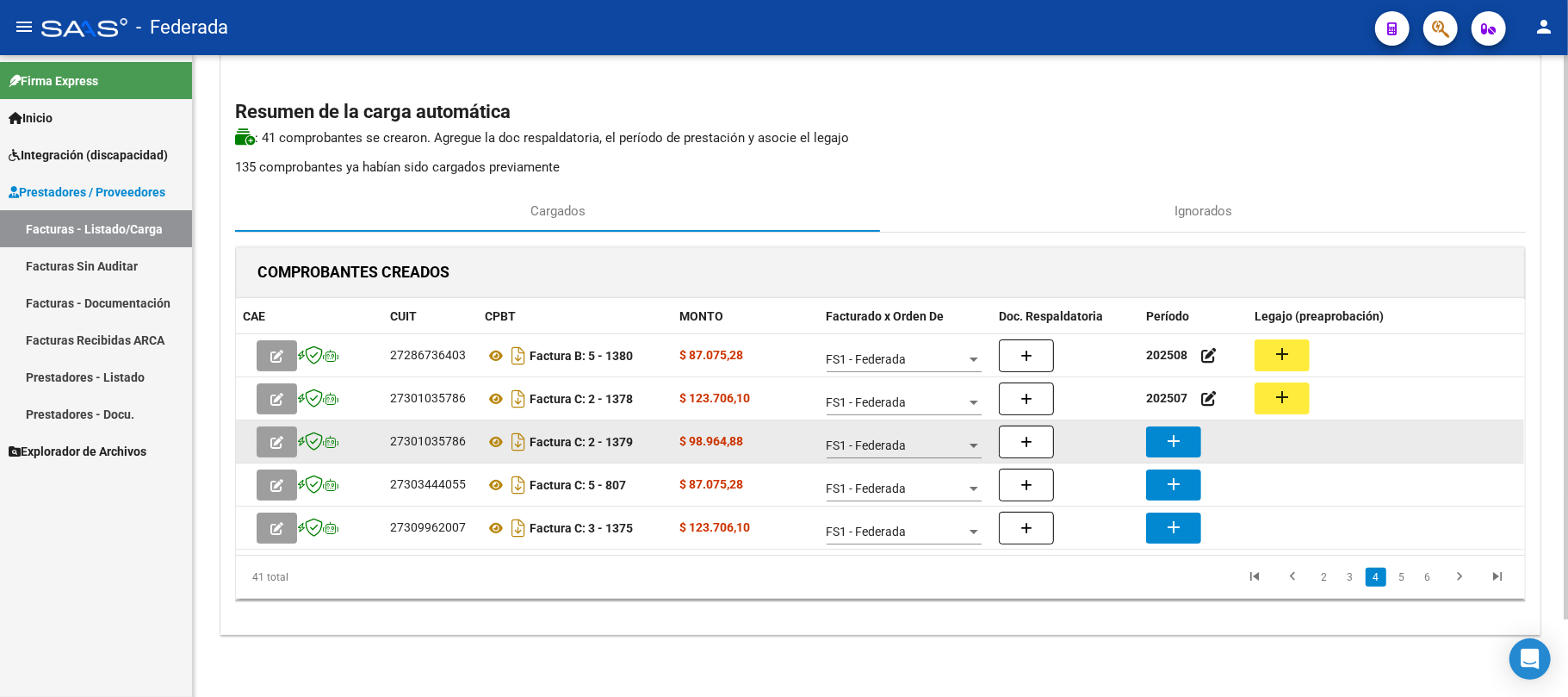
click at [1181, 444] on mat-icon "add" at bounding box center [1174, 441] width 20 height 20
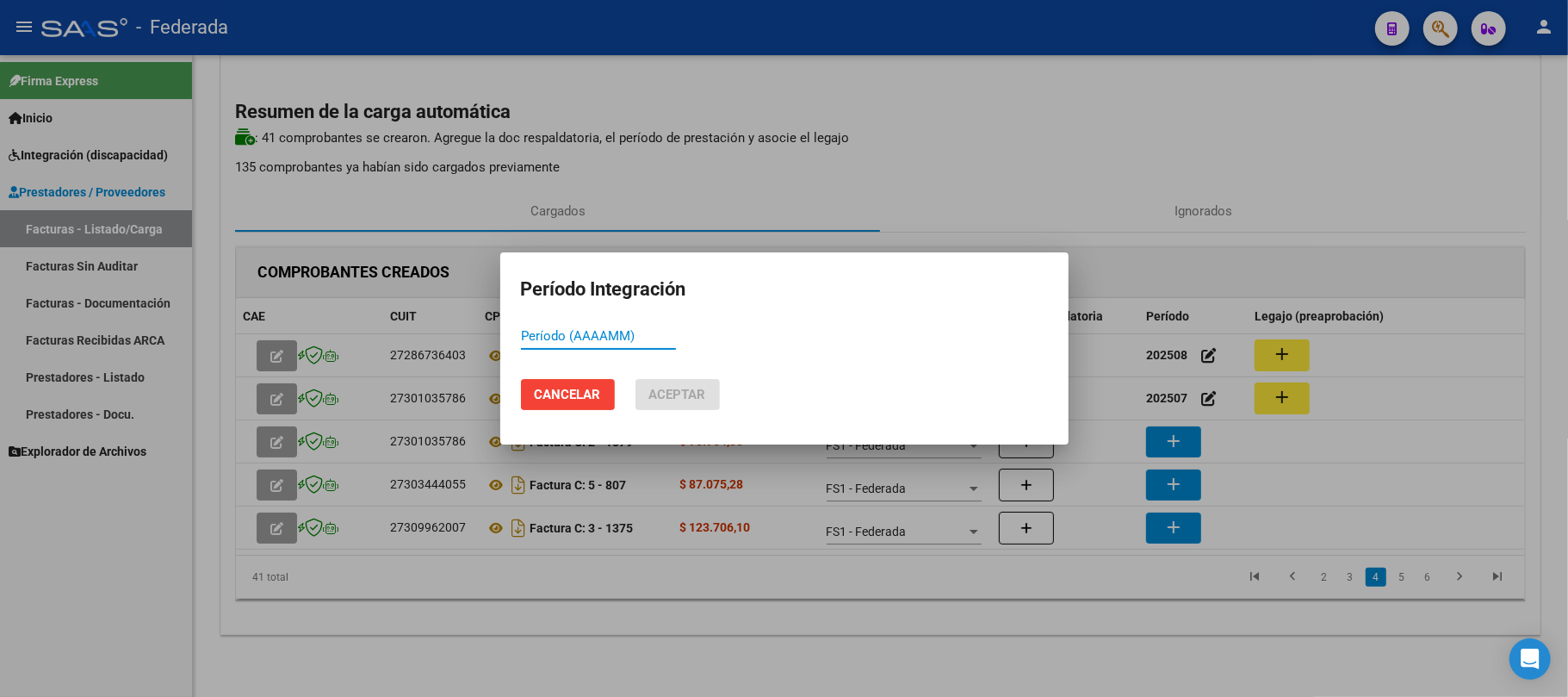
paste input "202508"
type input "202508"
click at [693, 390] on span "Aceptar" at bounding box center [677, 394] width 57 height 16
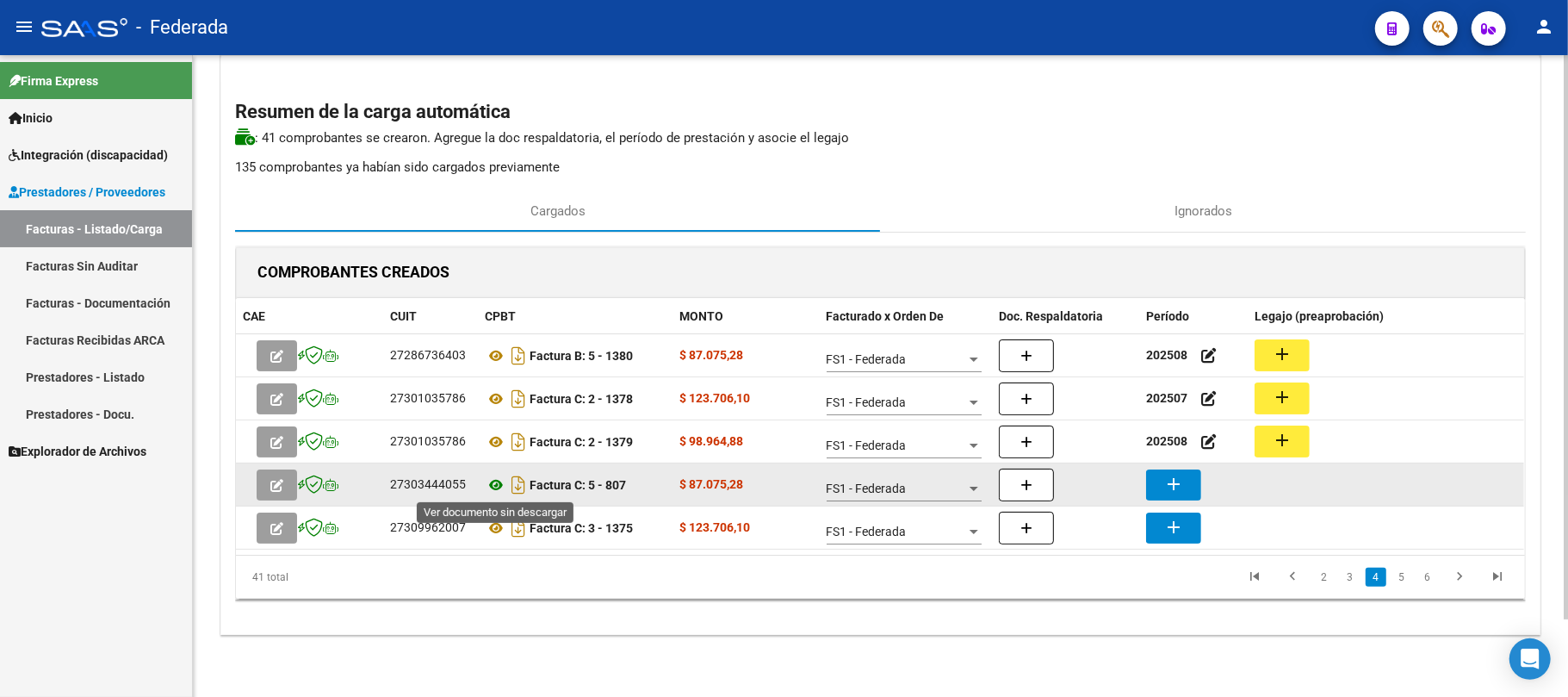
click at [494, 483] on icon at bounding box center [496, 485] width 22 height 20
click at [1165, 479] on mat-icon "add" at bounding box center [1174, 484] width 20 height 20
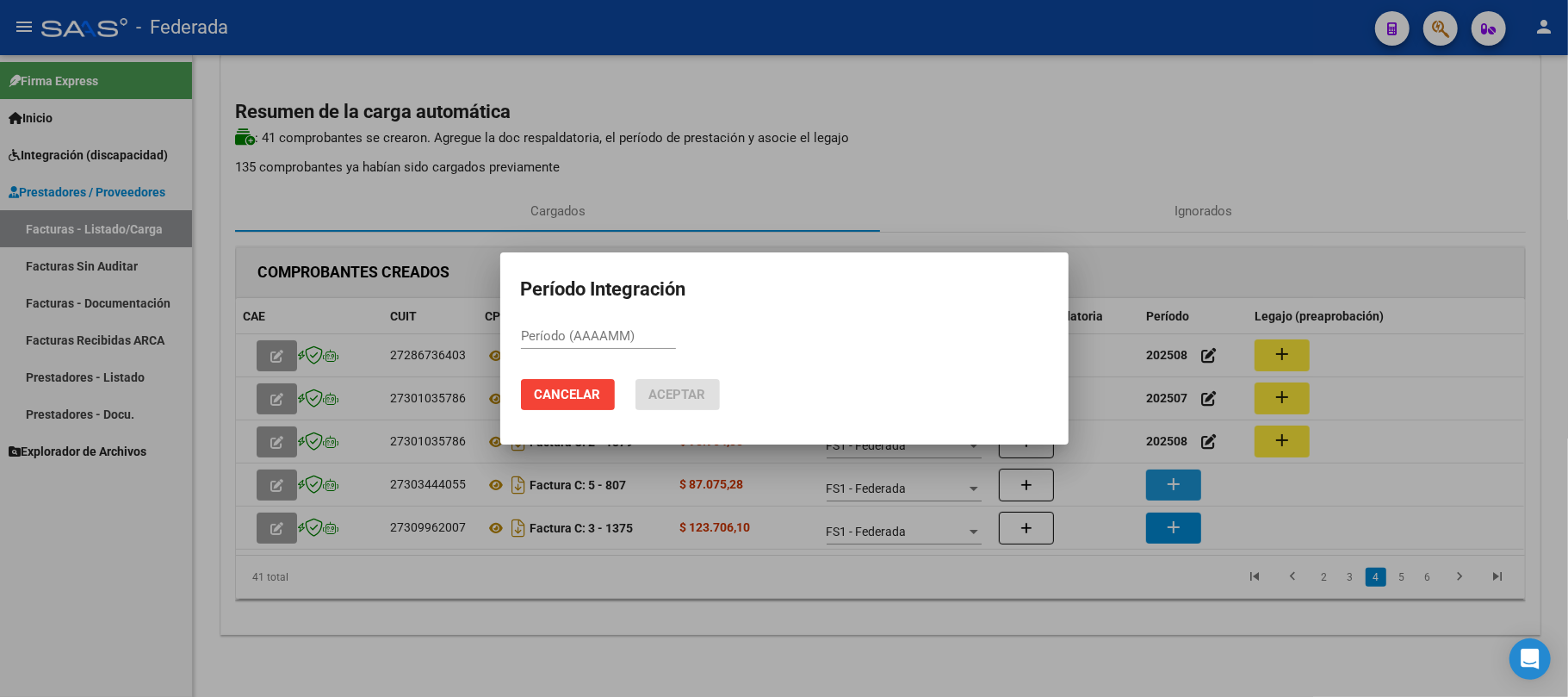
paste input "202508"
type input "202508"
click at [683, 394] on span "Aceptar" at bounding box center [677, 394] width 57 height 16
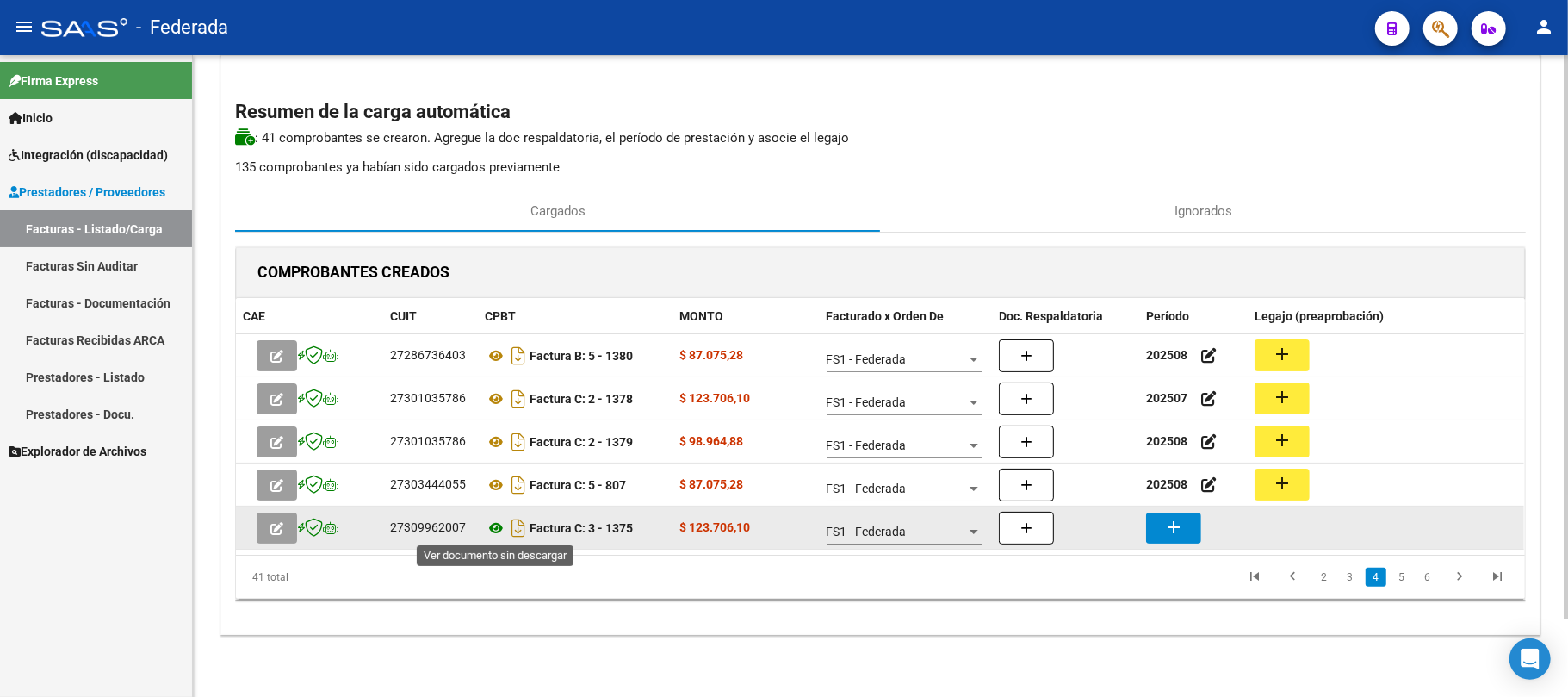
click at [504, 530] on icon at bounding box center [496, 527] width 22 height 20
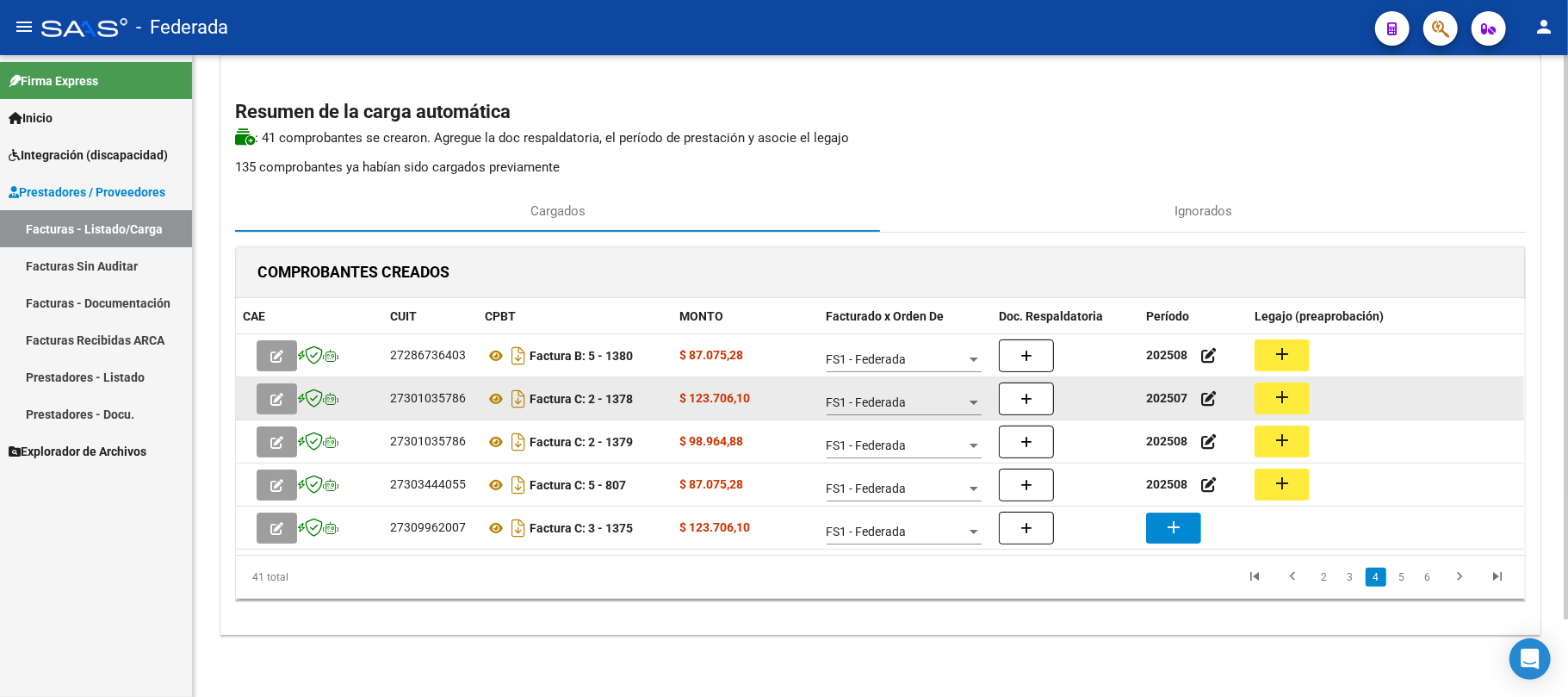
click at [1176, 401] on strong "202507" at bounding box center [1166, 398] width 41 height 14
copy strong "202507"
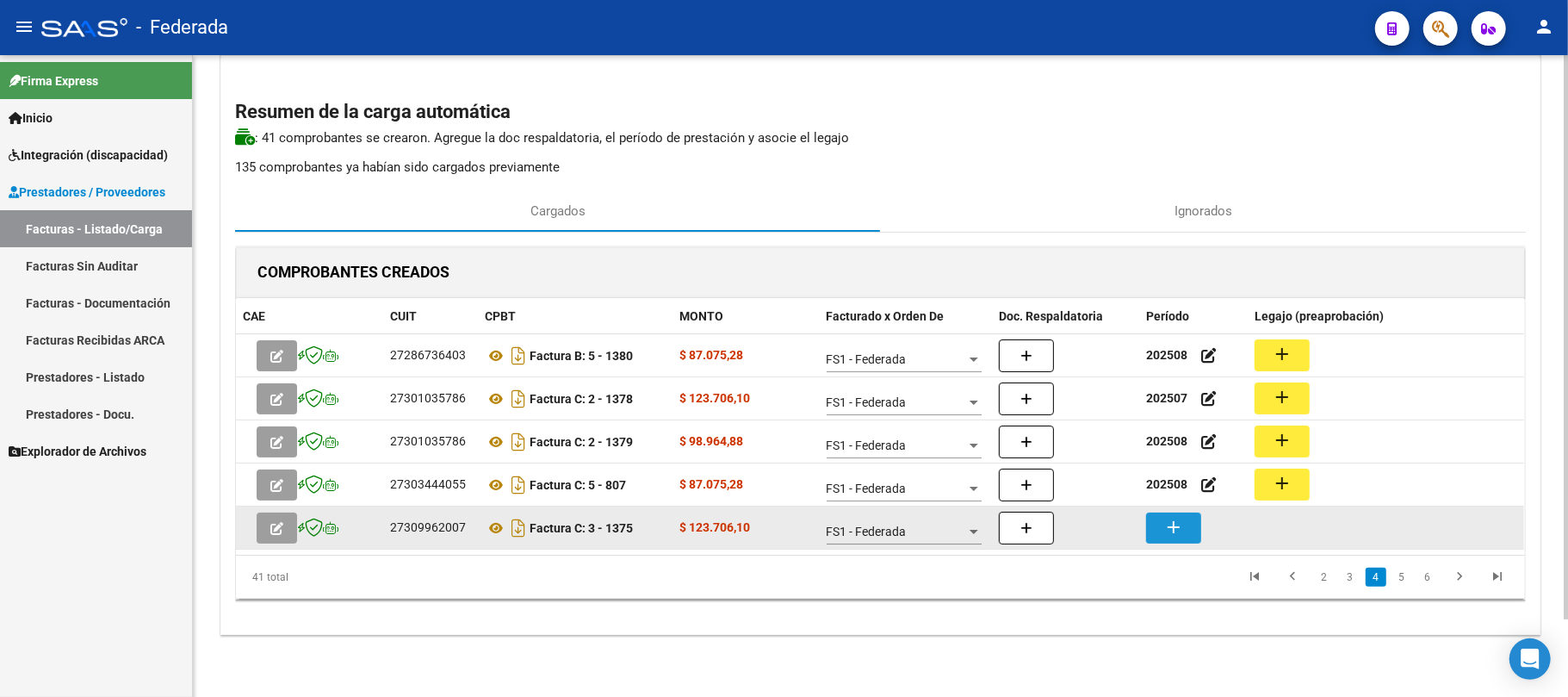
click at [1175, 524] on mat-icon "add" at bounding box center [1174, 526] width 20 height 20
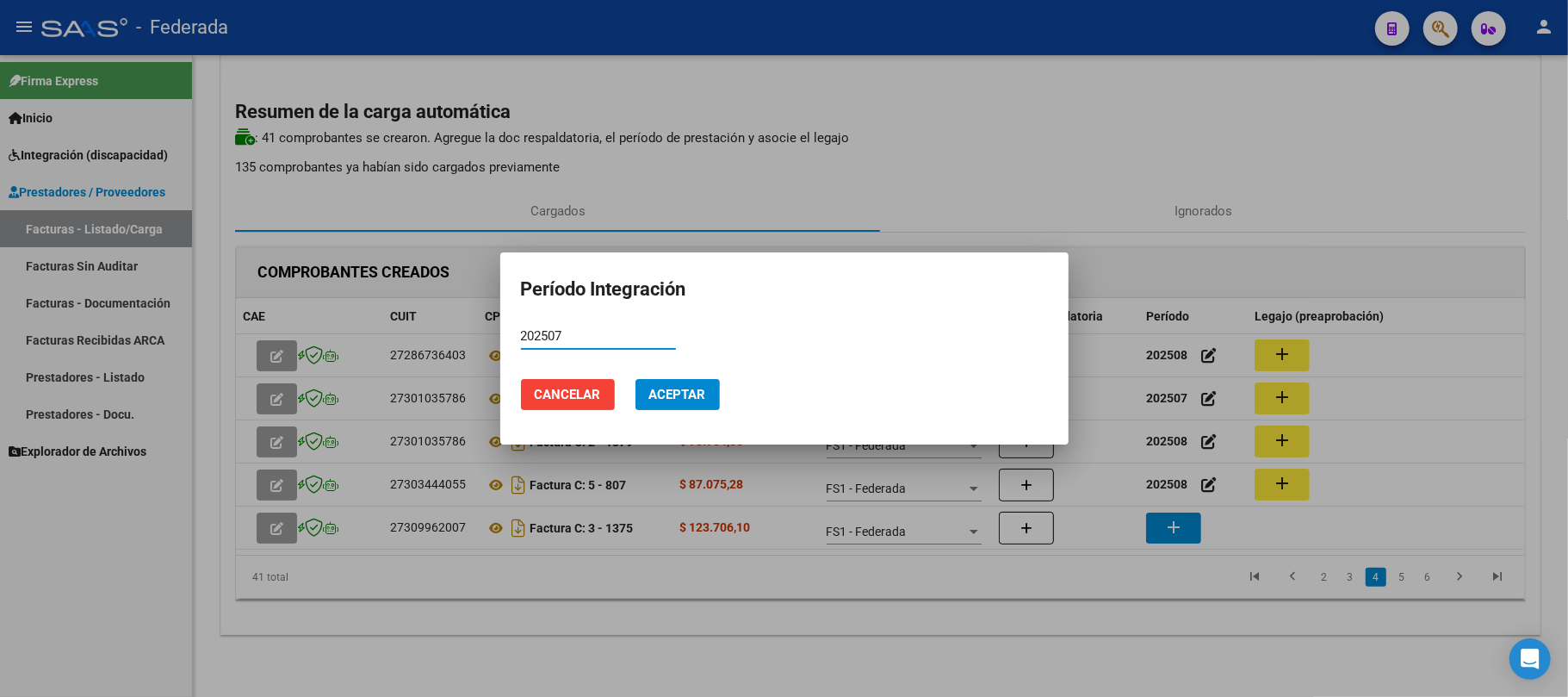
type input "202507"
click at [689, 396] on span "Aceptar" at bounding box center [677, 394] width 57 height 16
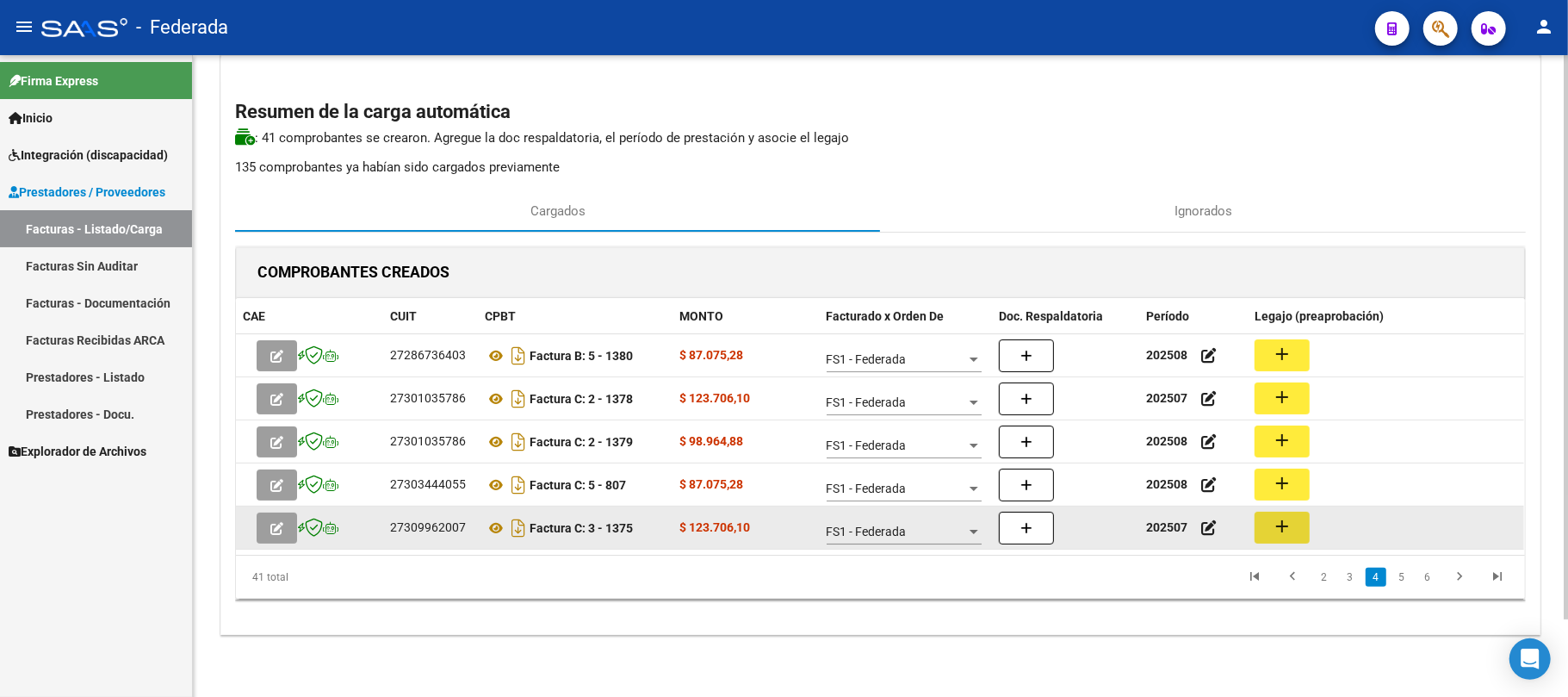
click at [1281, 525] on mat-icon "add" at bounding box center [1282, 526] width 20 height 20
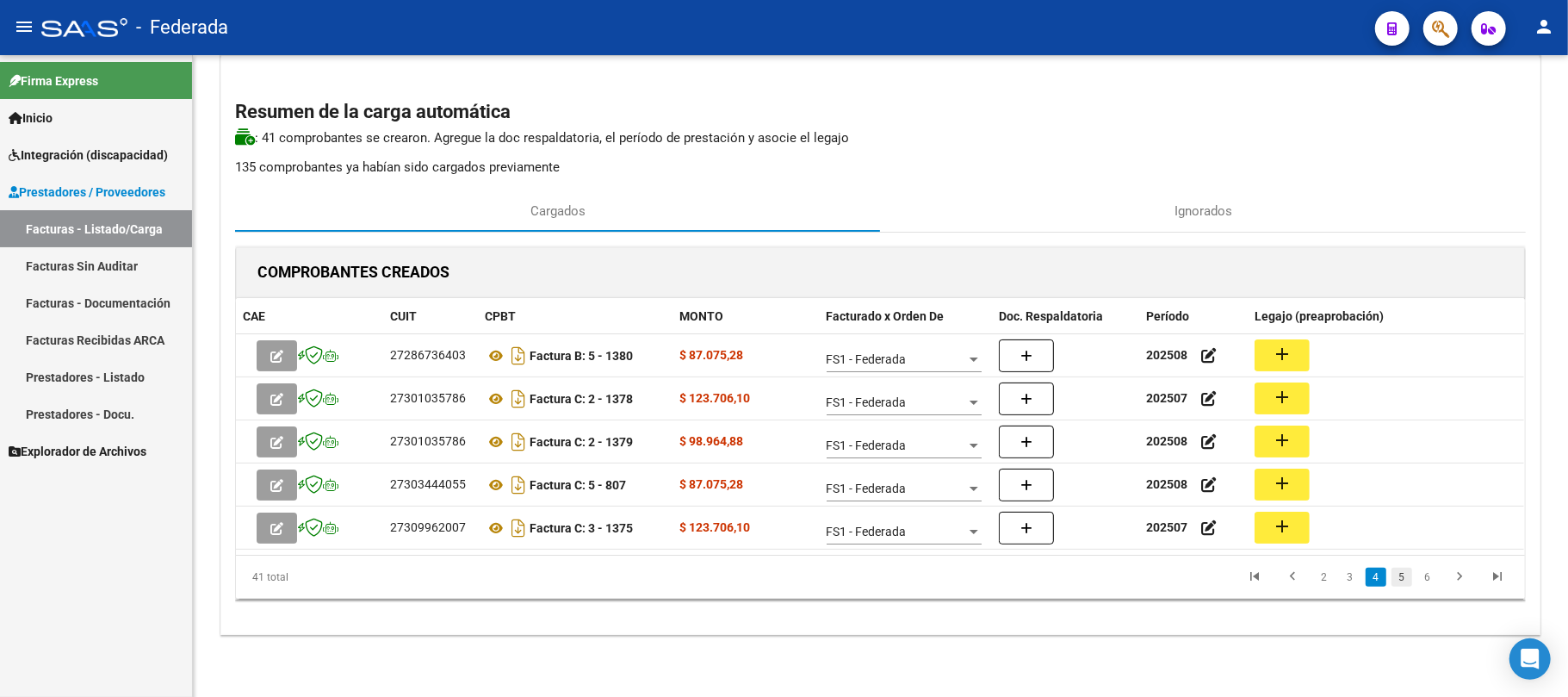
click at [1396, 576] on link "5" at bounding box center [1401, 577] width 20 height 19
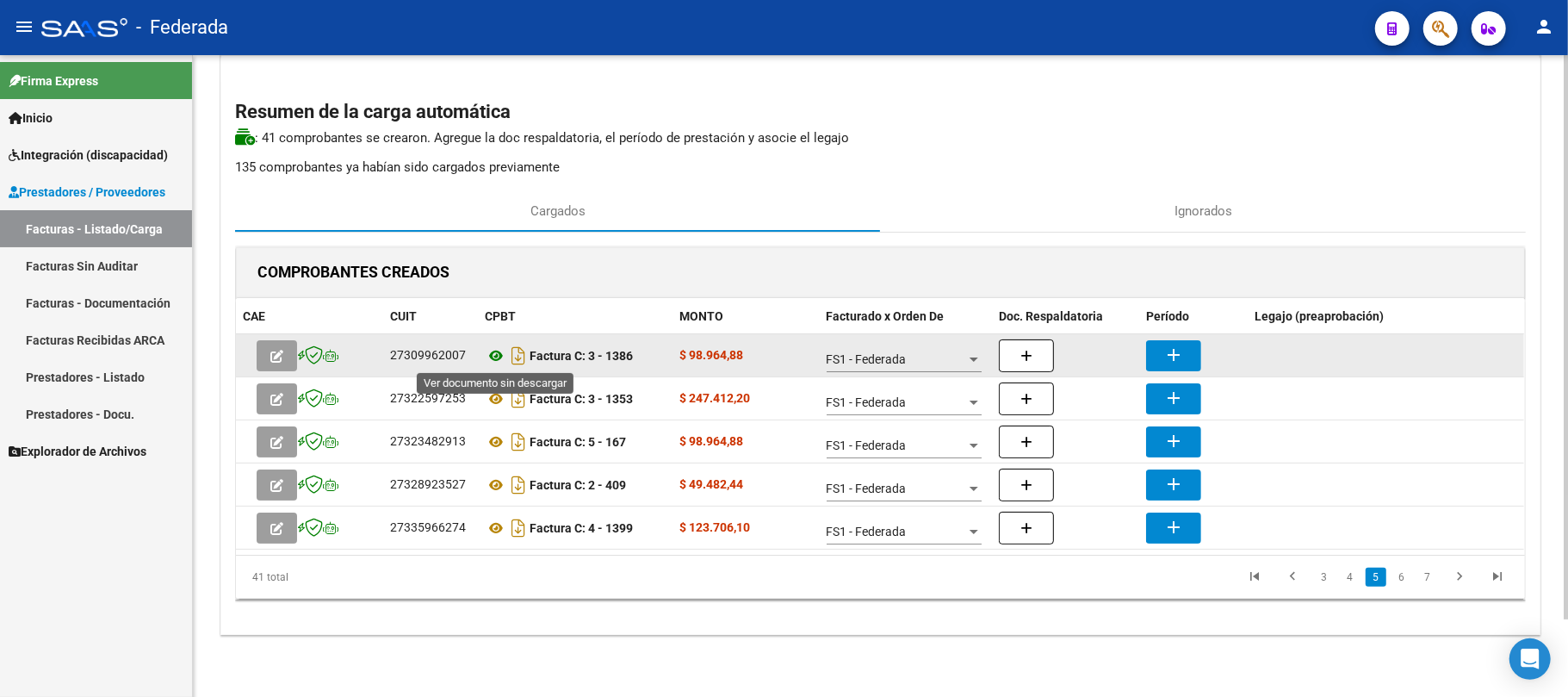
click at [496, 358] on icon at bounding box center [496, 356] width 22 height 20
click at [1167, 352] on mat-icon "add" at bounding box center [1174, 355] width 20 height 20
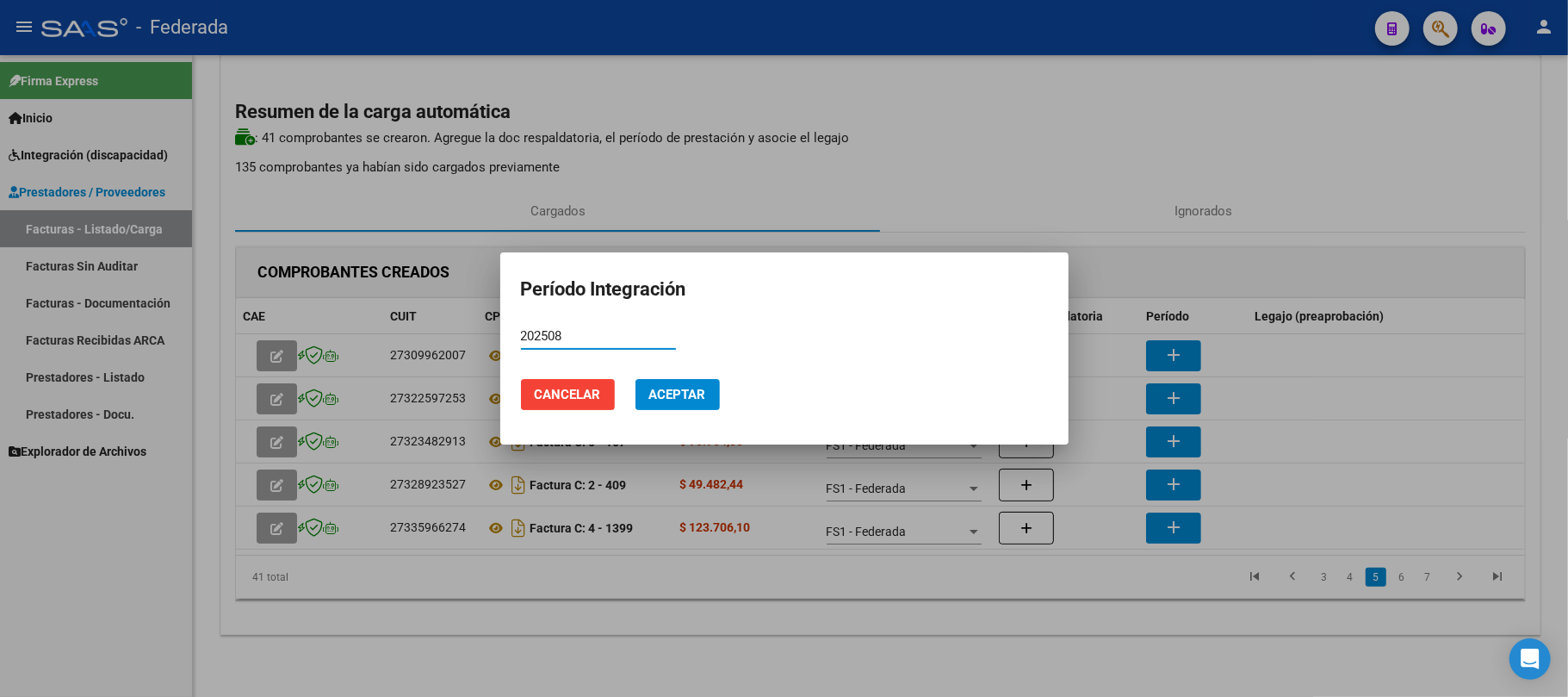
type input "202508"
click at [690, 398] on span "Aceptar" at bounding box center [677, 394] width 57 height 16
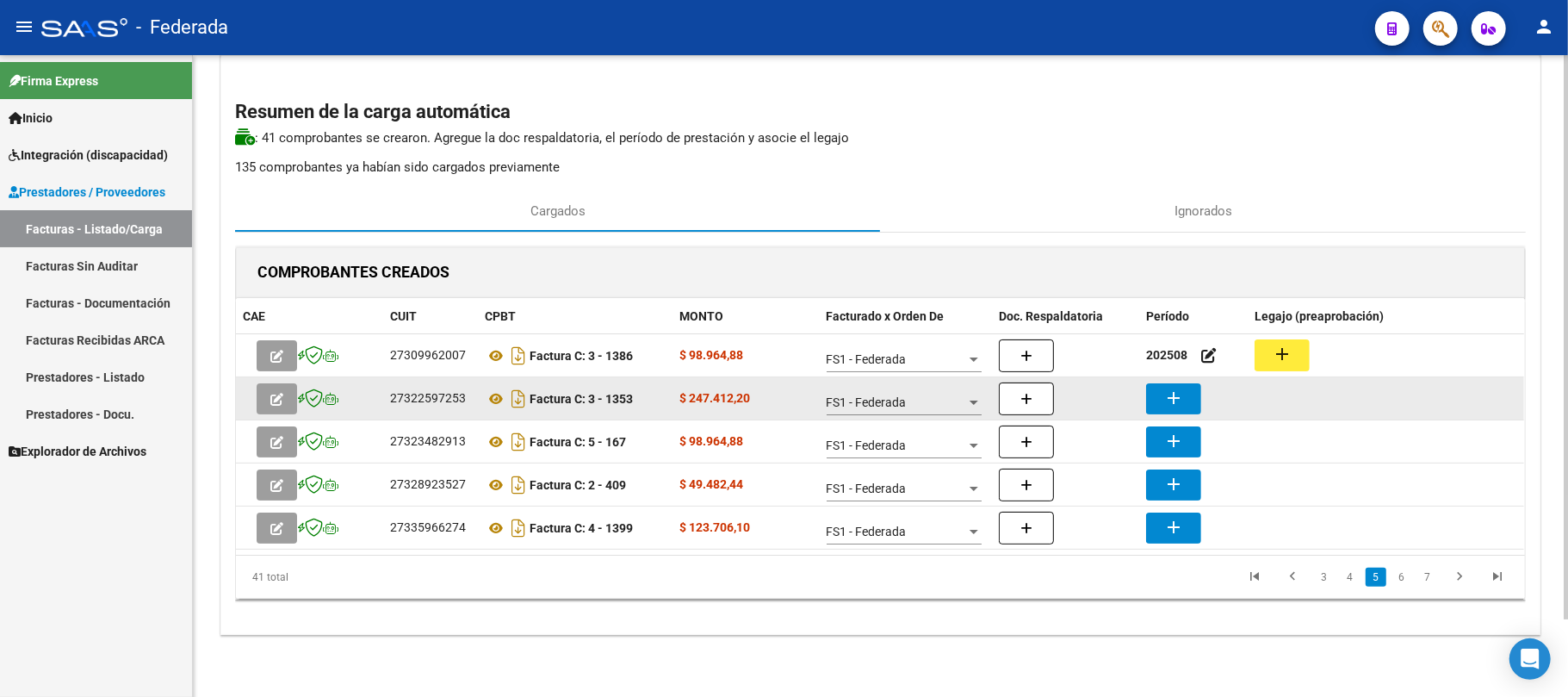
click at [1157, 401] on button "add" at bounding box center [1173, 398] width 55 height 31
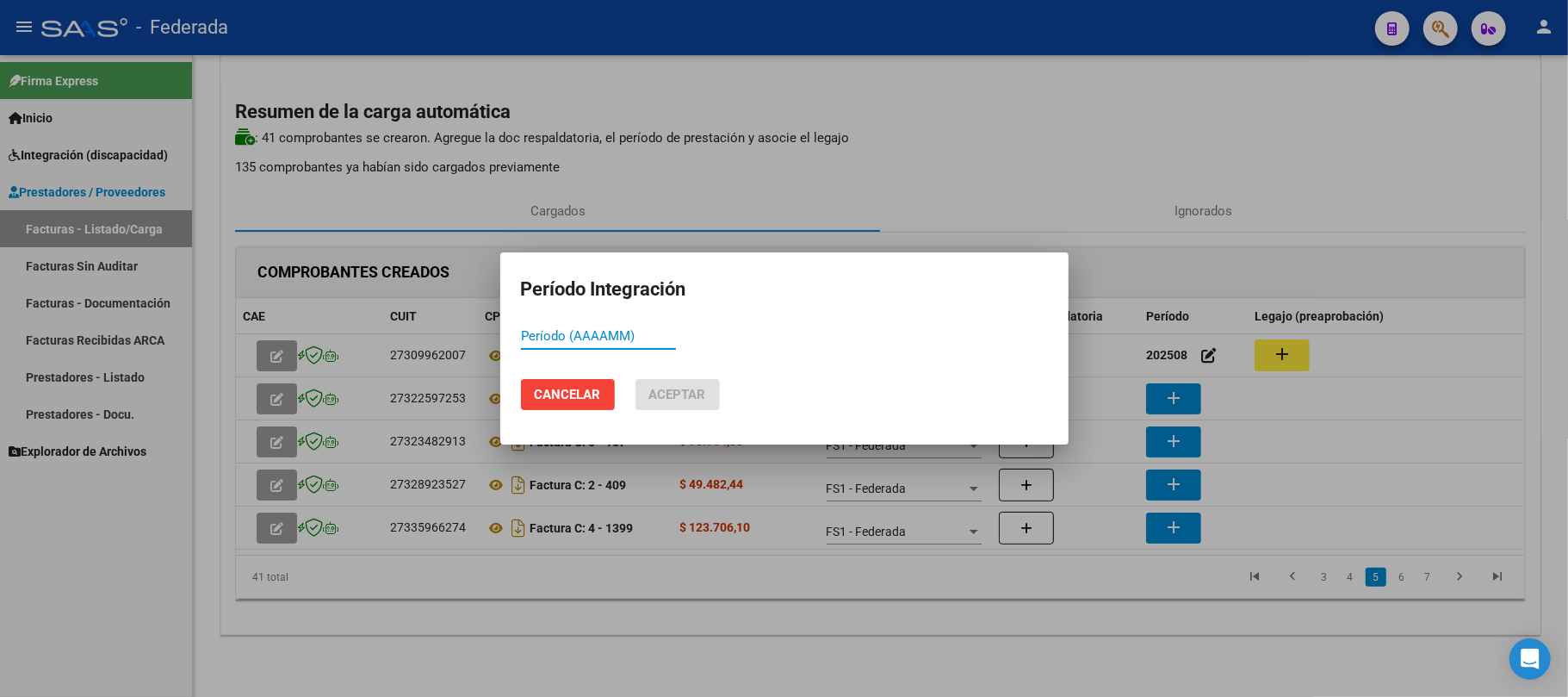
click at [579, 398] on span "Cancelar" at bounding box center [567, 394] width 66 height 16
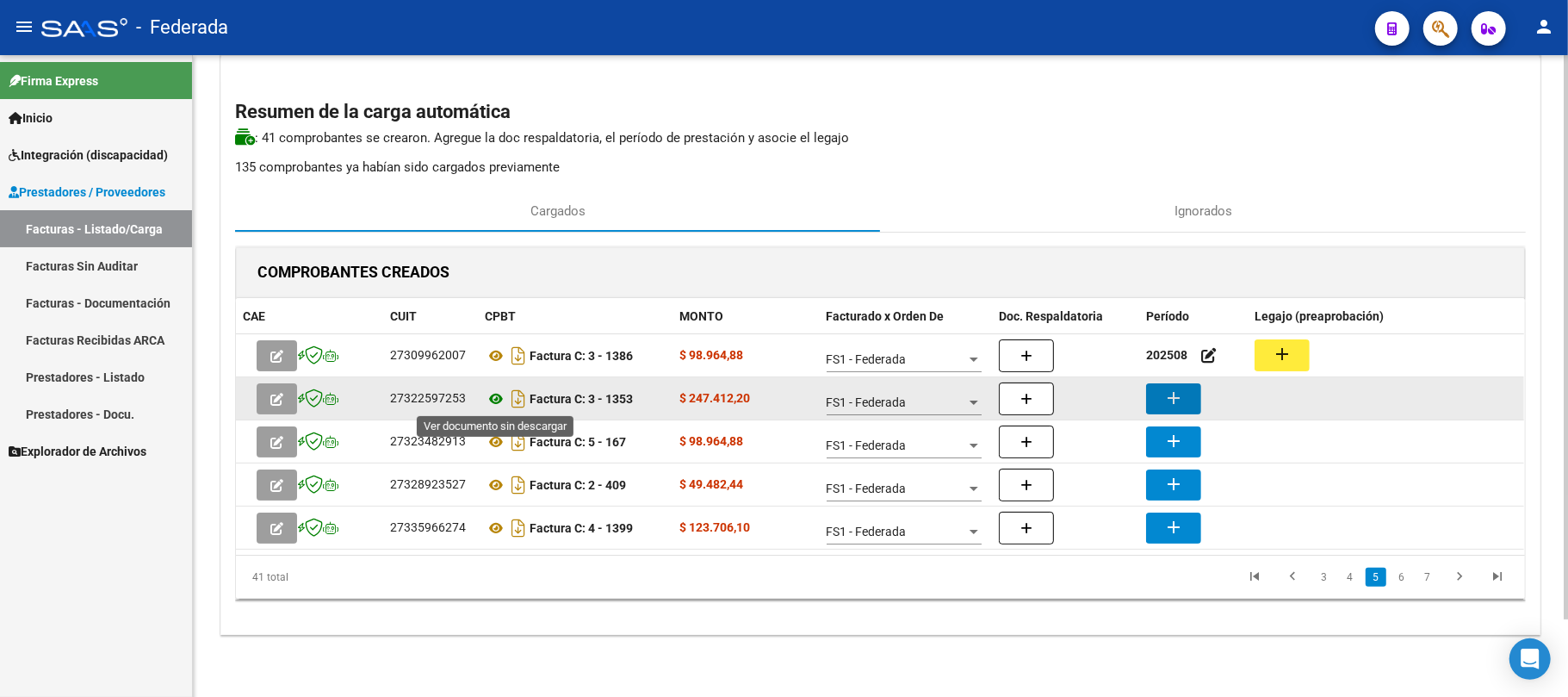
click at [487, 402] on icon at bounding box center [496, 399] width 22 height 20
click at [491, 401] on icon at bounding box center [496, 399] width 22 height 20
click at [1162, 387] on button "add" at bounding box center [1173, 398] width 55 height 31
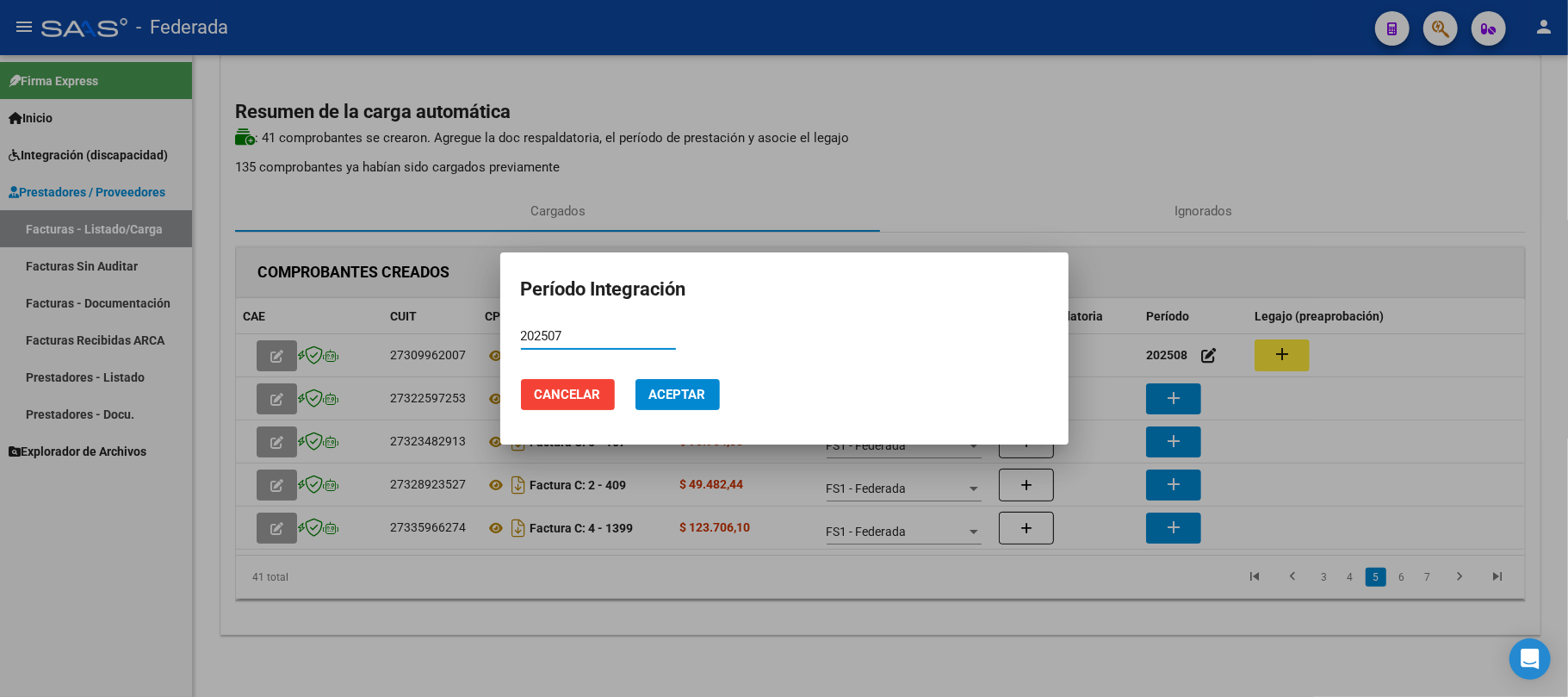
type input "202507"
click at [704, 398] on span "Aceptar" at bounding box center [677, 394] width 57 height 16
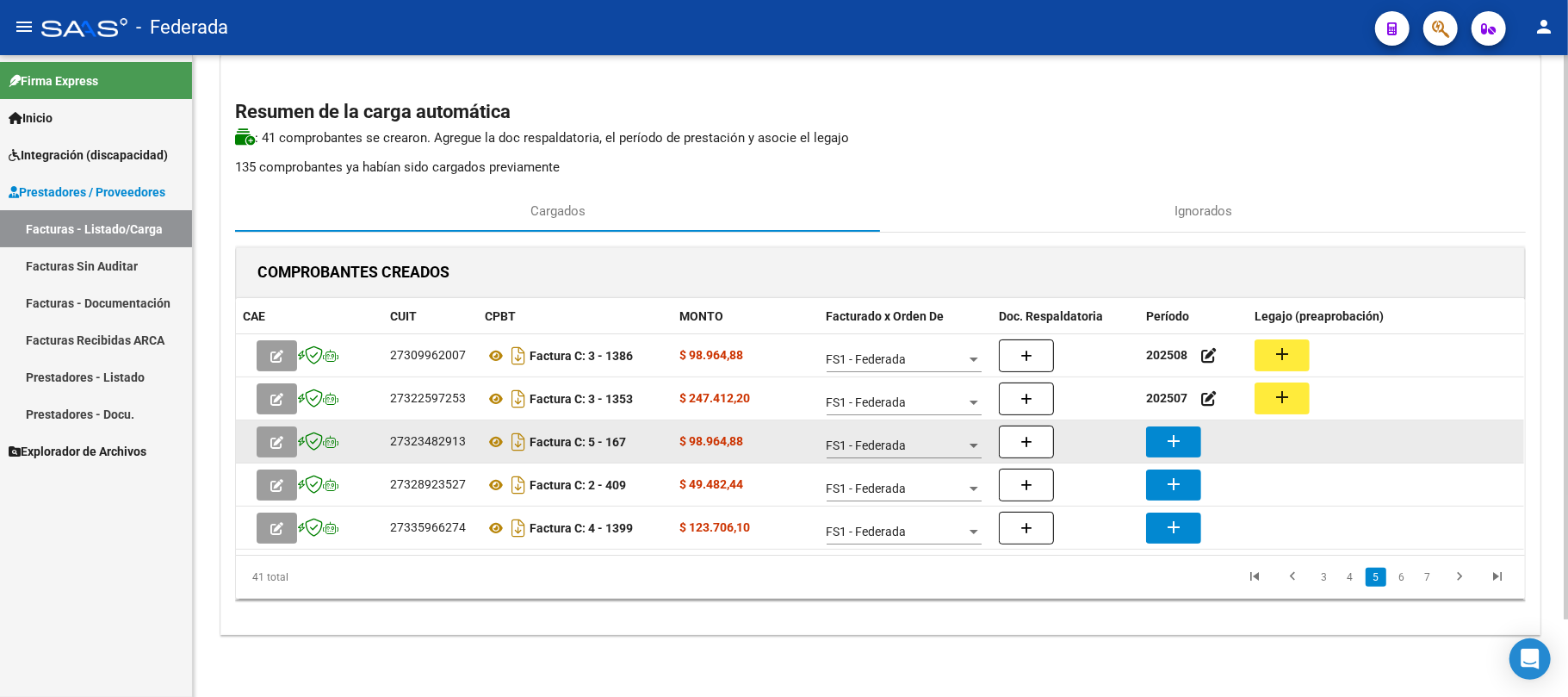
click at [1179, 441] on mat-icon "add" at bounding box center [1174, 441] width 20 height 20
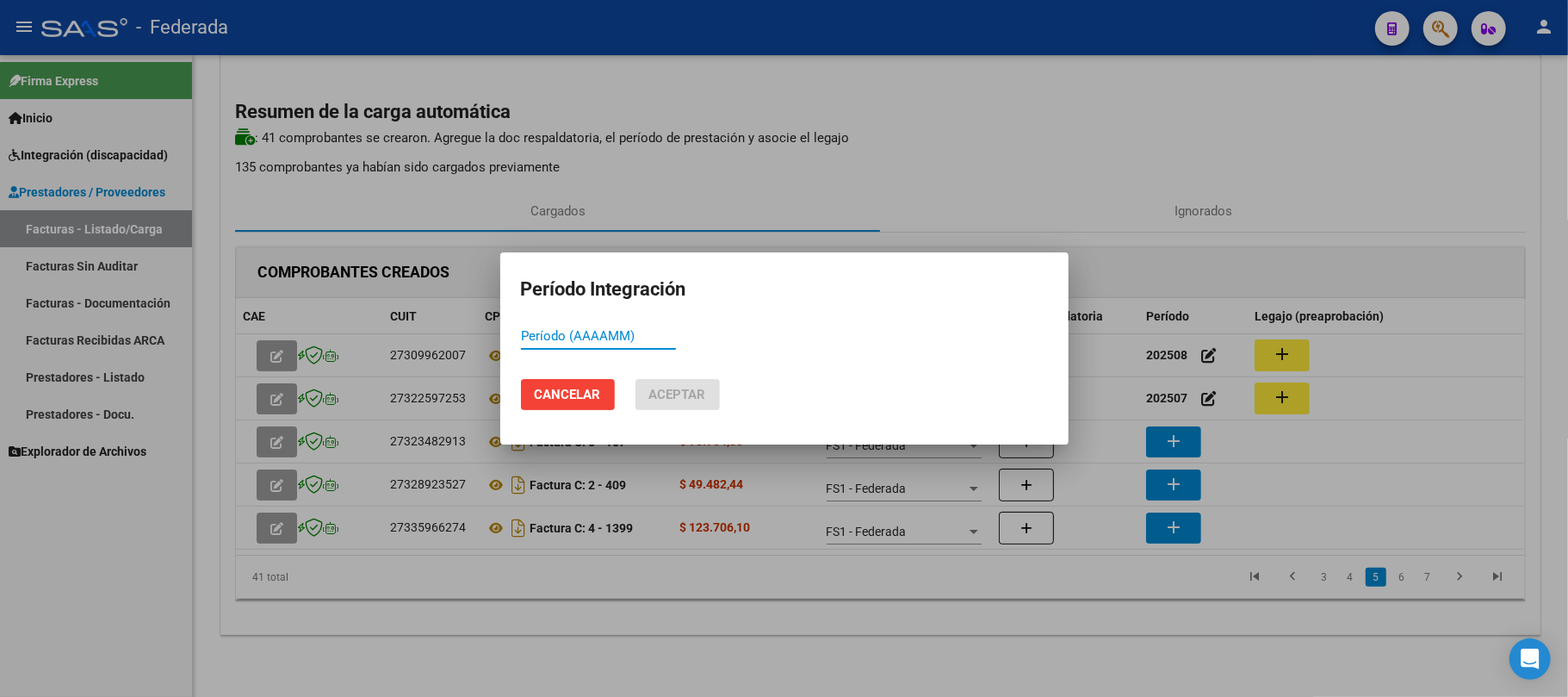
click at [551, 383] on button "Cancelar" at bounding box center [567, 394] width 94 height 31
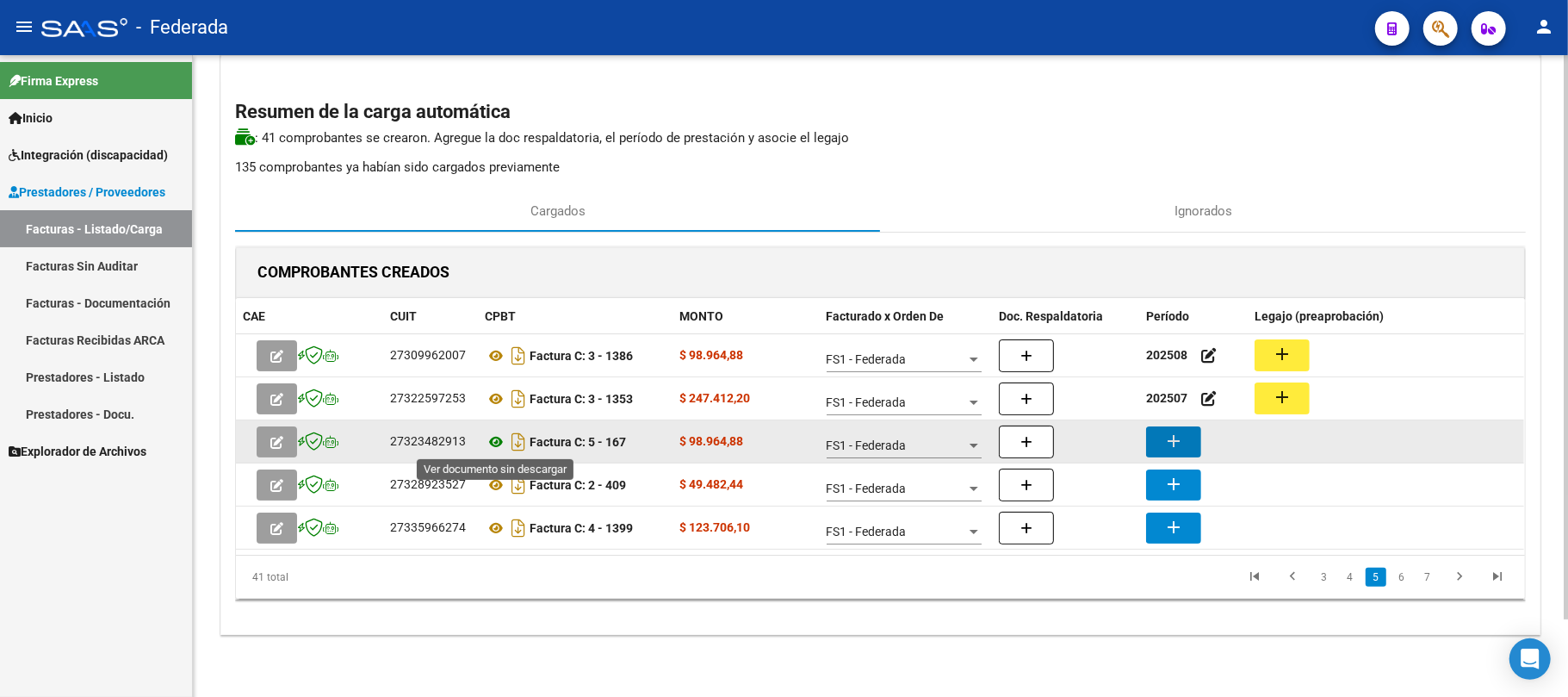
click at [491, 444] on icon at bounding box center [496, 442] width 22 height 20
click at [1165, 436] on mat-icon "add" at bounding box center [1174, 441] width 20 height 20
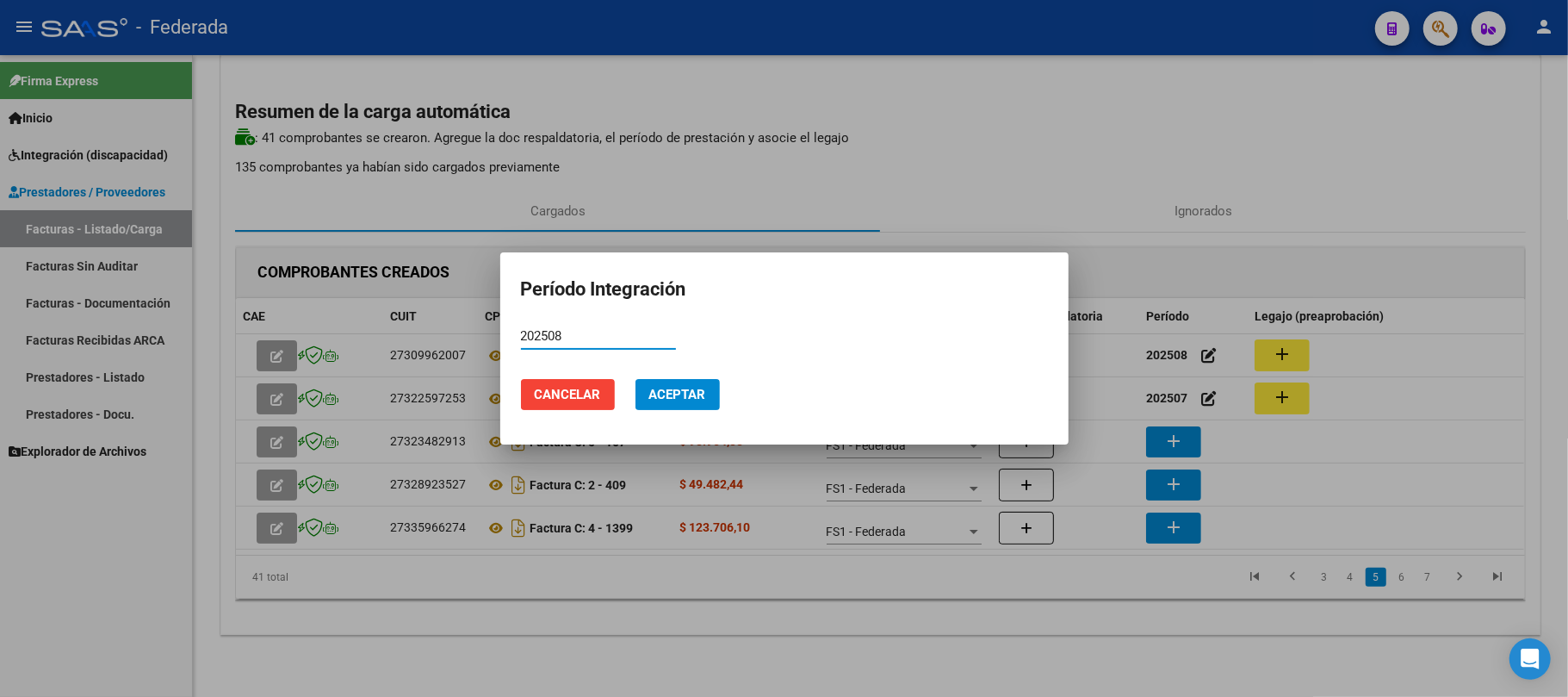
type input "202508"
click at [684, 400] on span "Aceptar" at bounding box center [677, 394] width 57 height 16
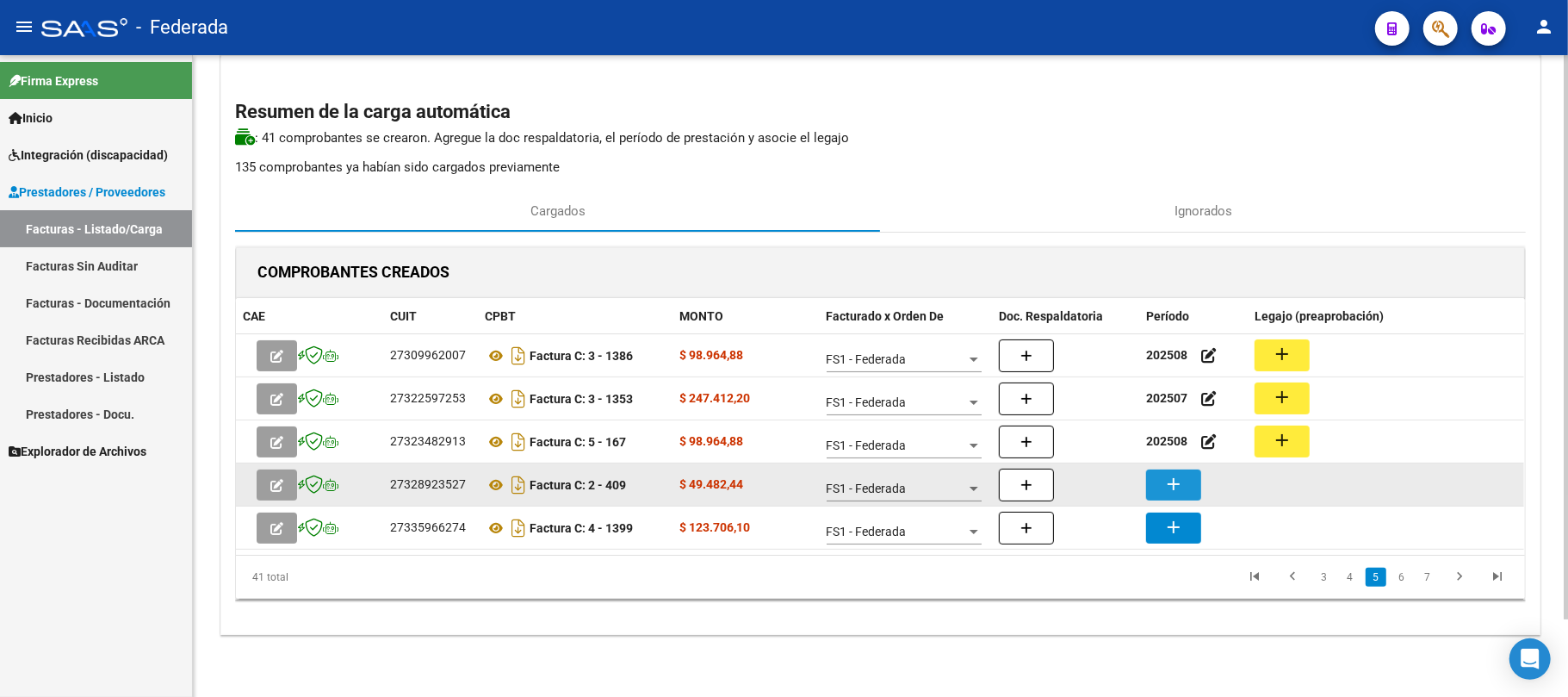
click at [1172, 484] on mat-icon "add" at bounding box center [1174, 484] width 20 height 20
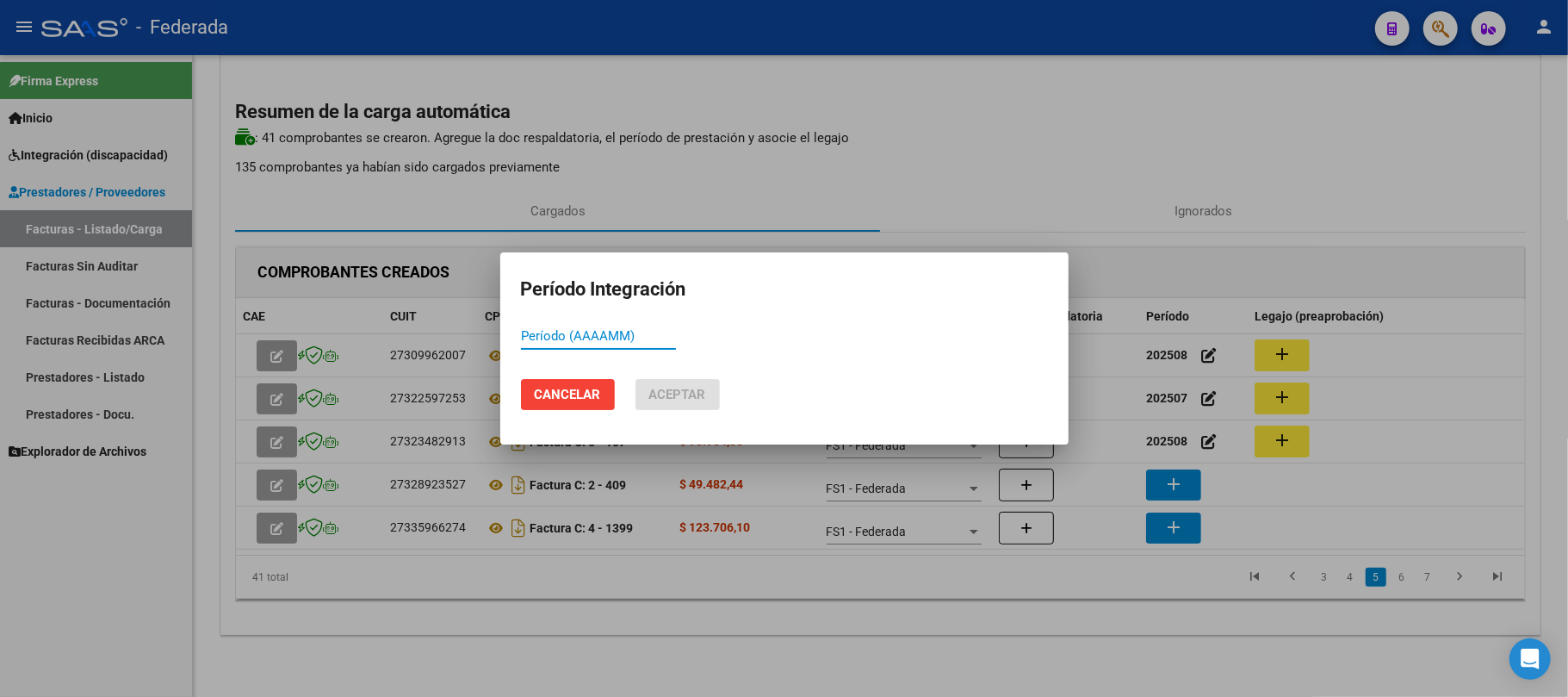
click at [554, 392] on span "Cancelar" at bounding box center [567, 394] width 66 height 16
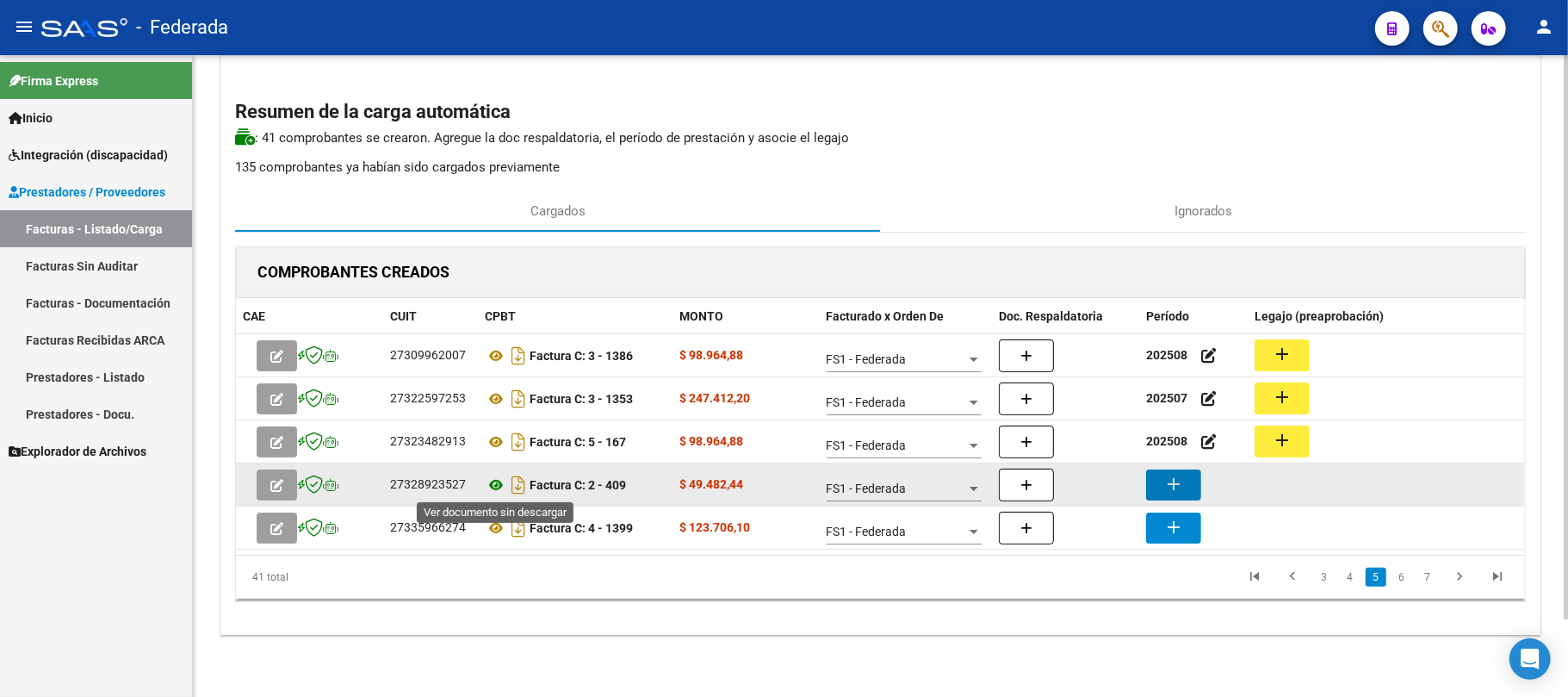
click at [496, 486] on icon at bounding box center [496, 485] width 22 height 20
click at [497, 485] on icon at bounding box center [496, 485] width 22 height 20
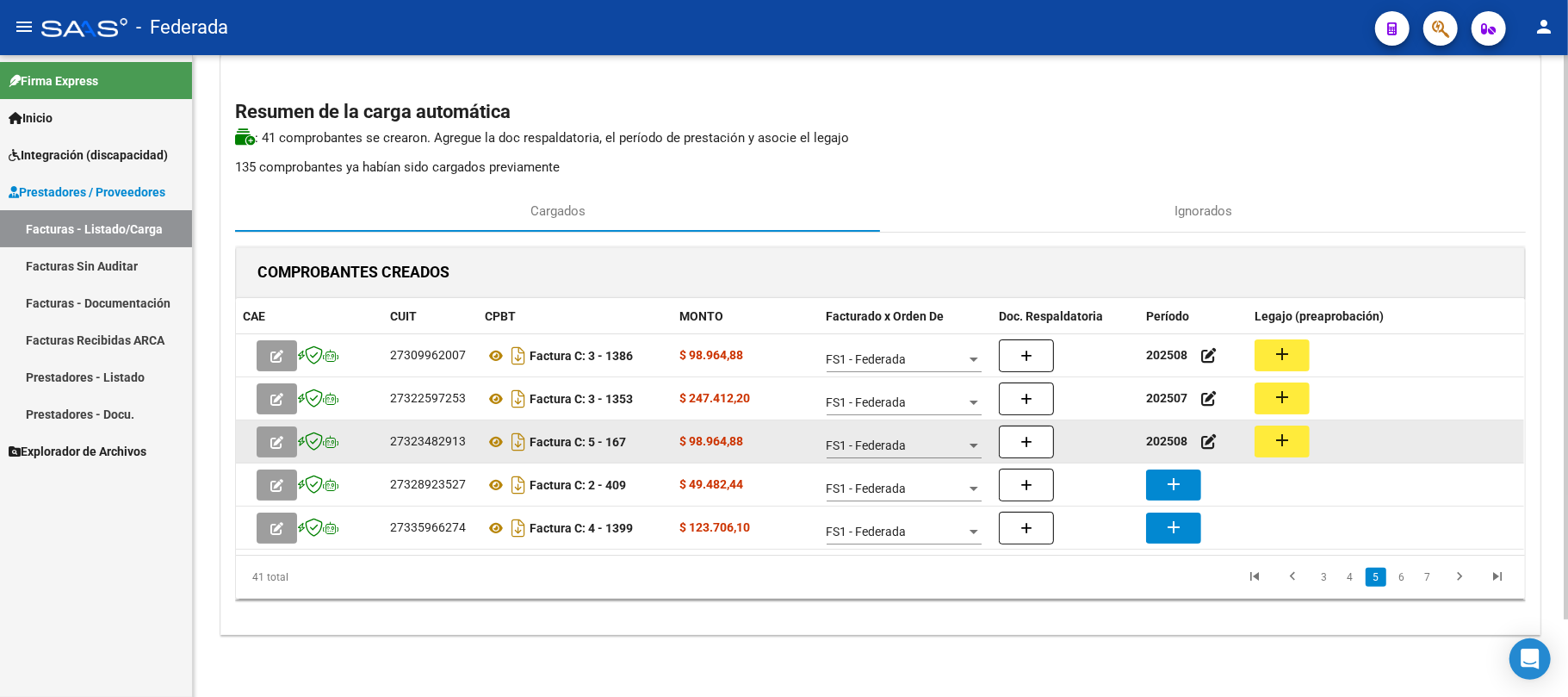
click at [1158, 445] on strong "202508" at bounding box center [1166, 441] width 41 height 14
click at [1158, 441] on strong "202508" at bounding box center [1166, 441] width 41 height 14
copy strong "202508"
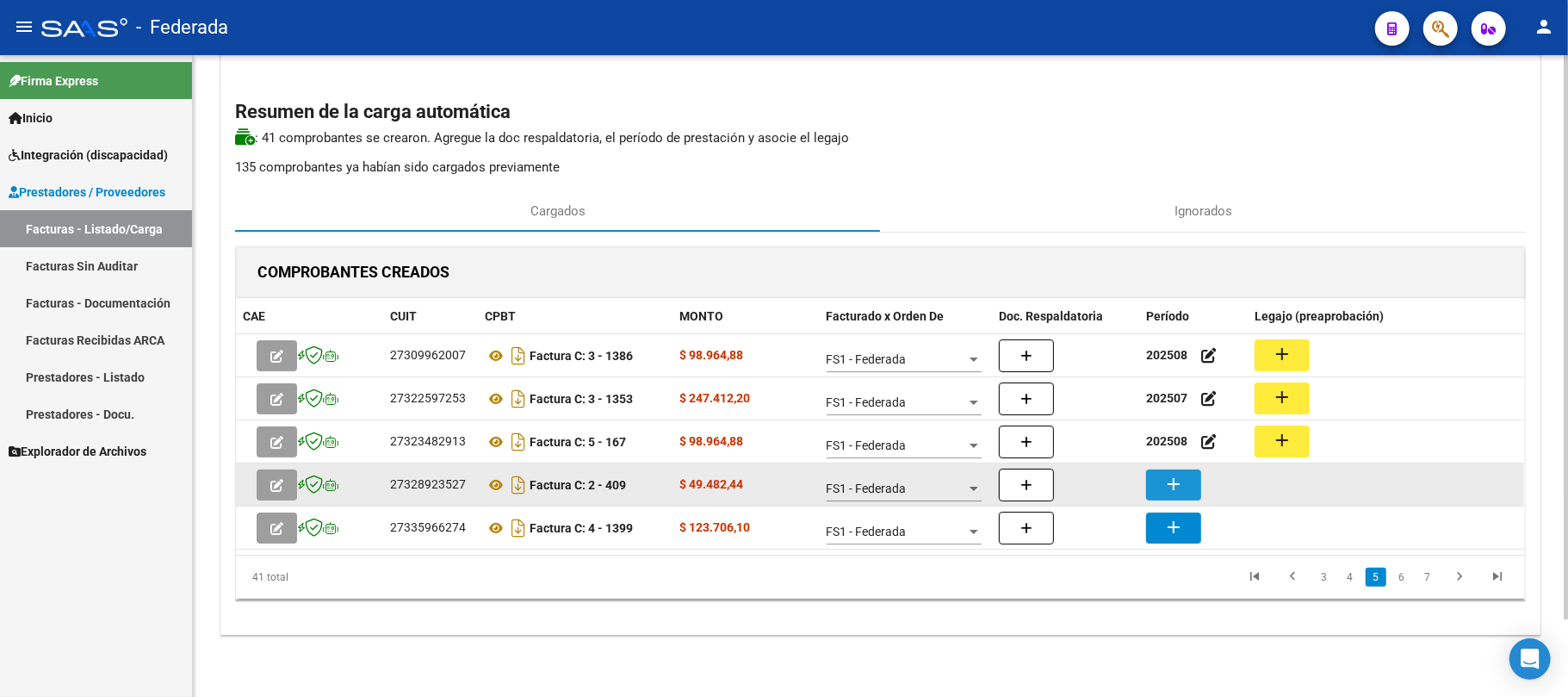
click at [1164, 484] on mat-icon "add" at bounding box center [1174, 484] width 20 height 20
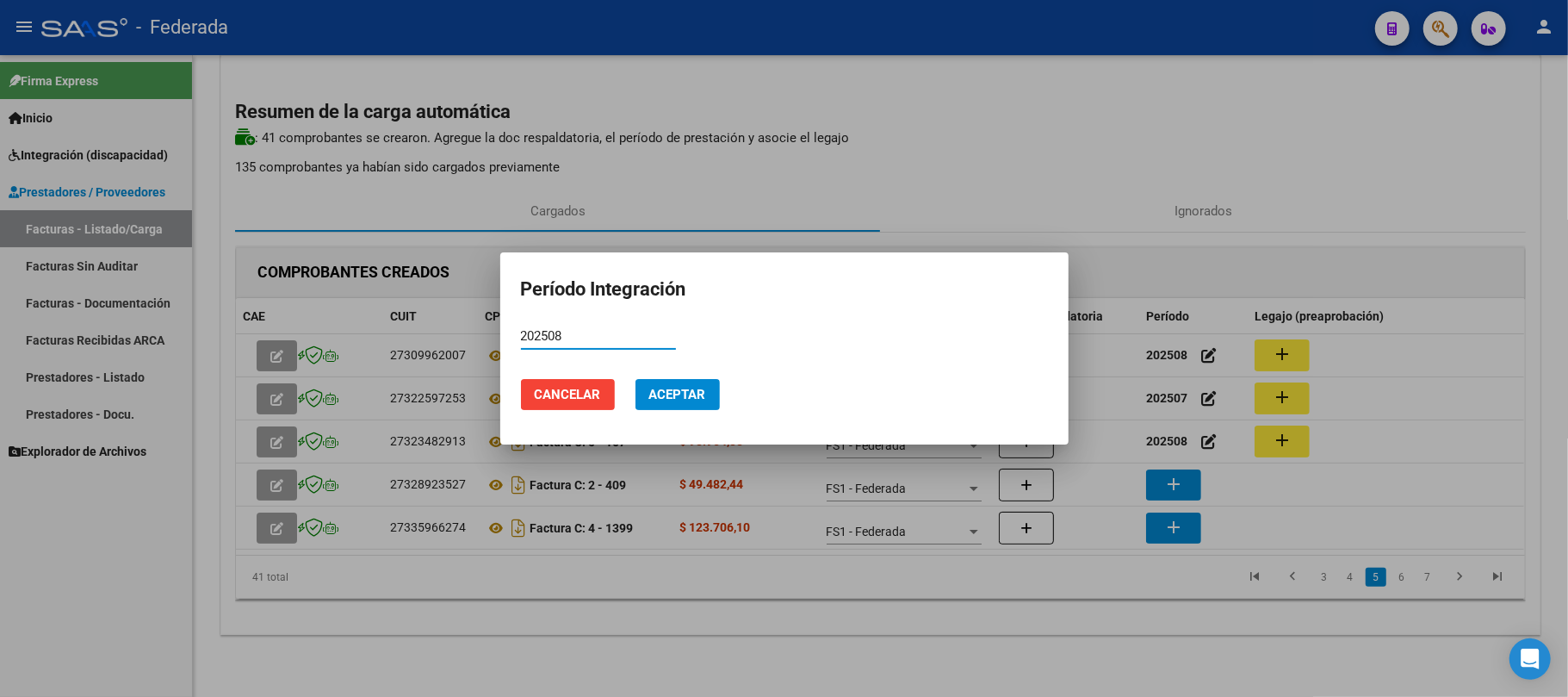
type input "202508"
click at [696, 391] on span "Aceptar" at bounding box center [677, 394] width 57 height 16
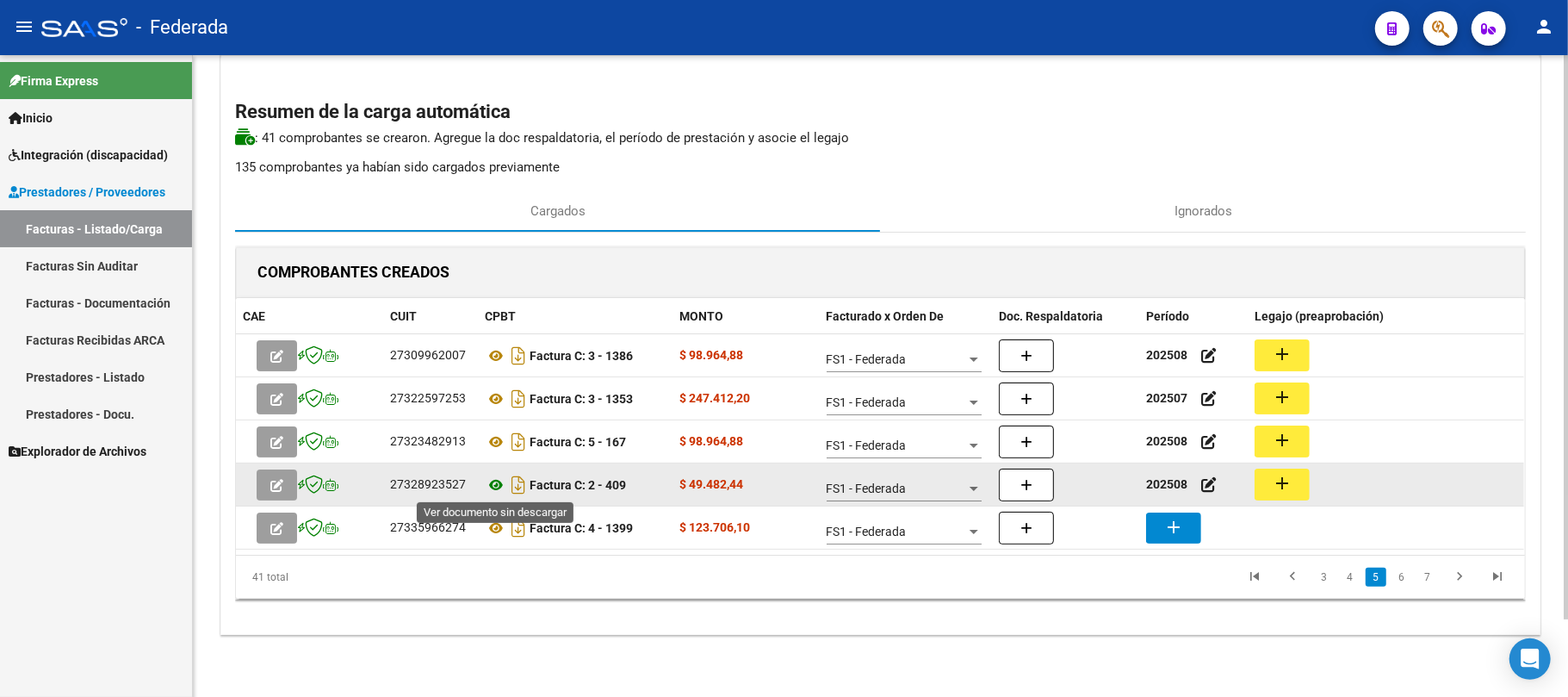
click at [496, 479] on icon at bounding box center [496, 485] width 22 height 20
click at [1275, 491] on mat-icon "add" at bounding box center [1282, 483] width 20 height 20
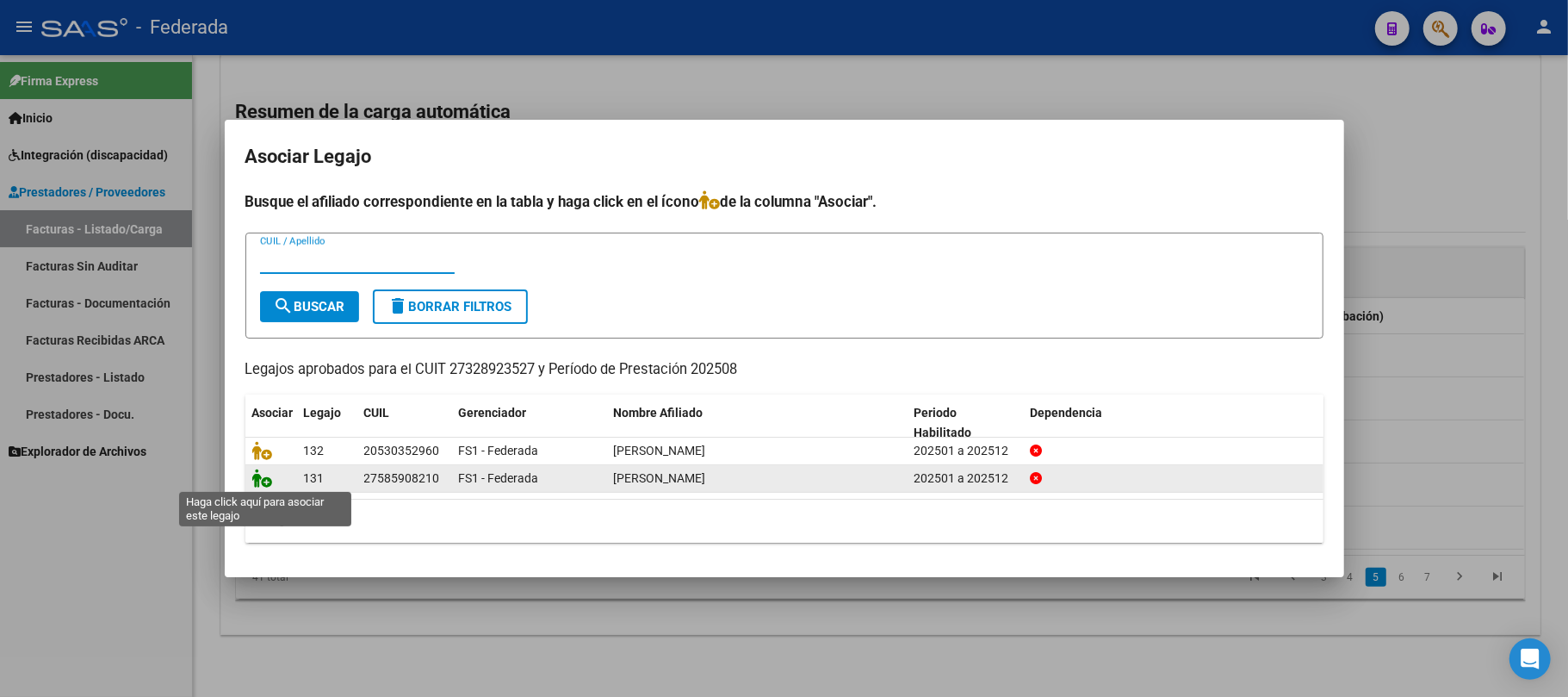
click at [263, 483] on icon at bounding box center [263, 478] width 20 height 19
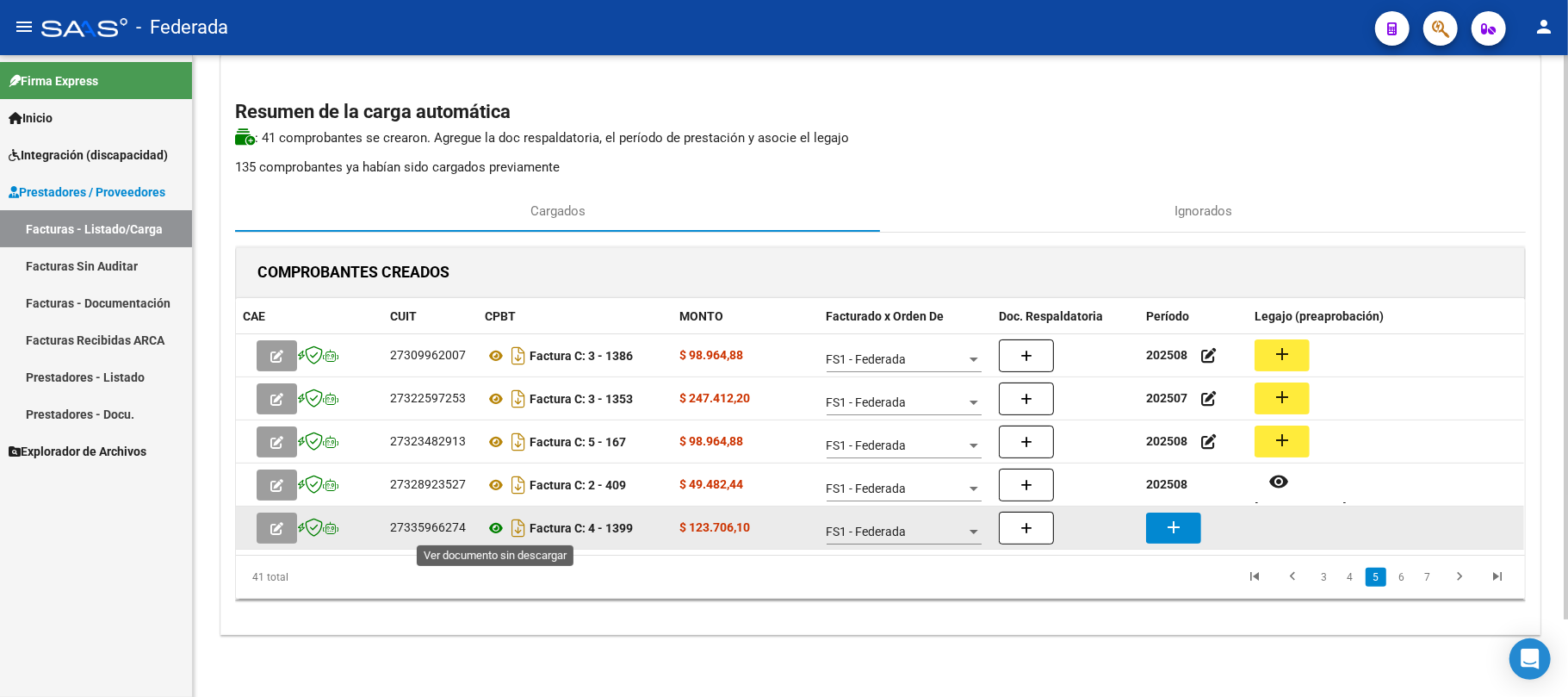
click at [496, 528] on icon at bounding box center [496, 527] width 22 height 20
click at [1175, 516] on mat-icon "add" at bounding box center [1174, 526] width 20 height 20
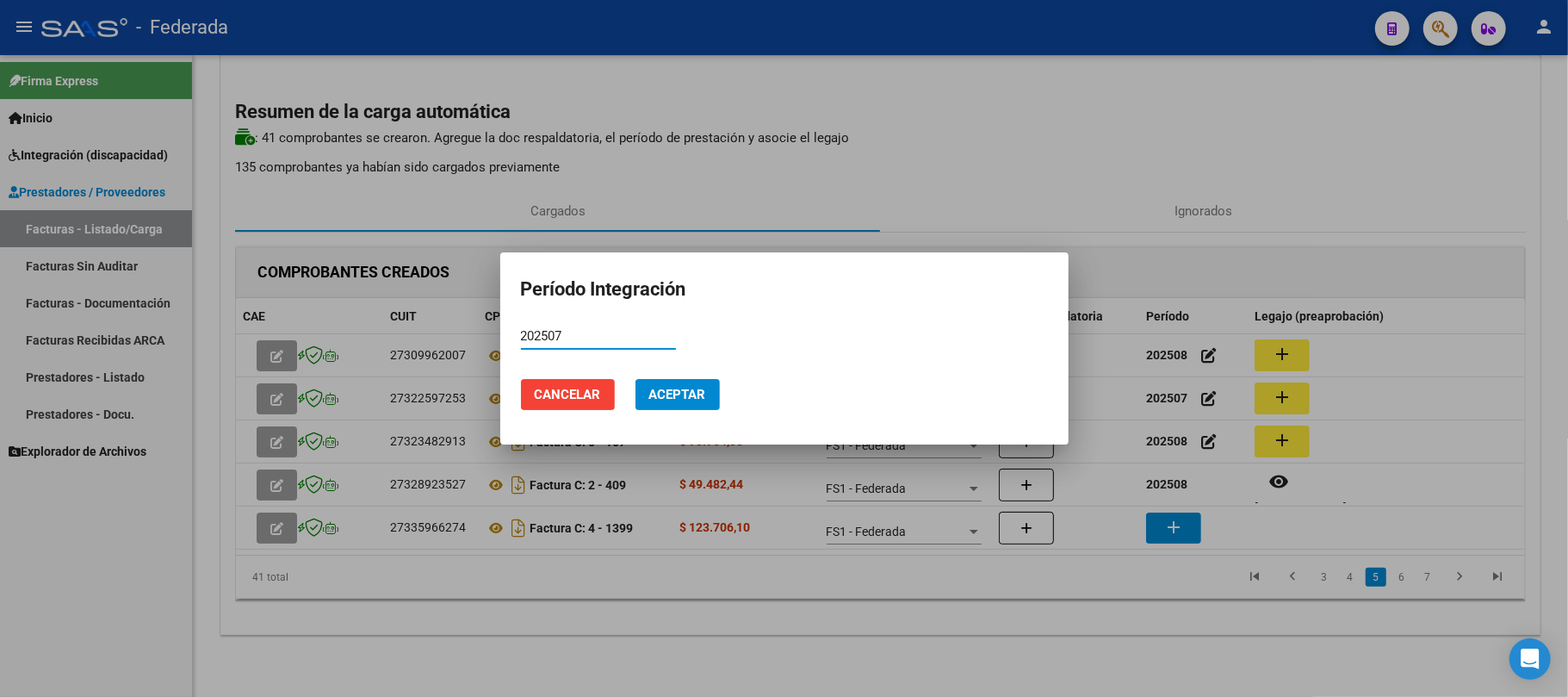
type input "202507"
click at [658, 383] on button "Aceptar" at bounding box center [677, 394] width 85 height 31
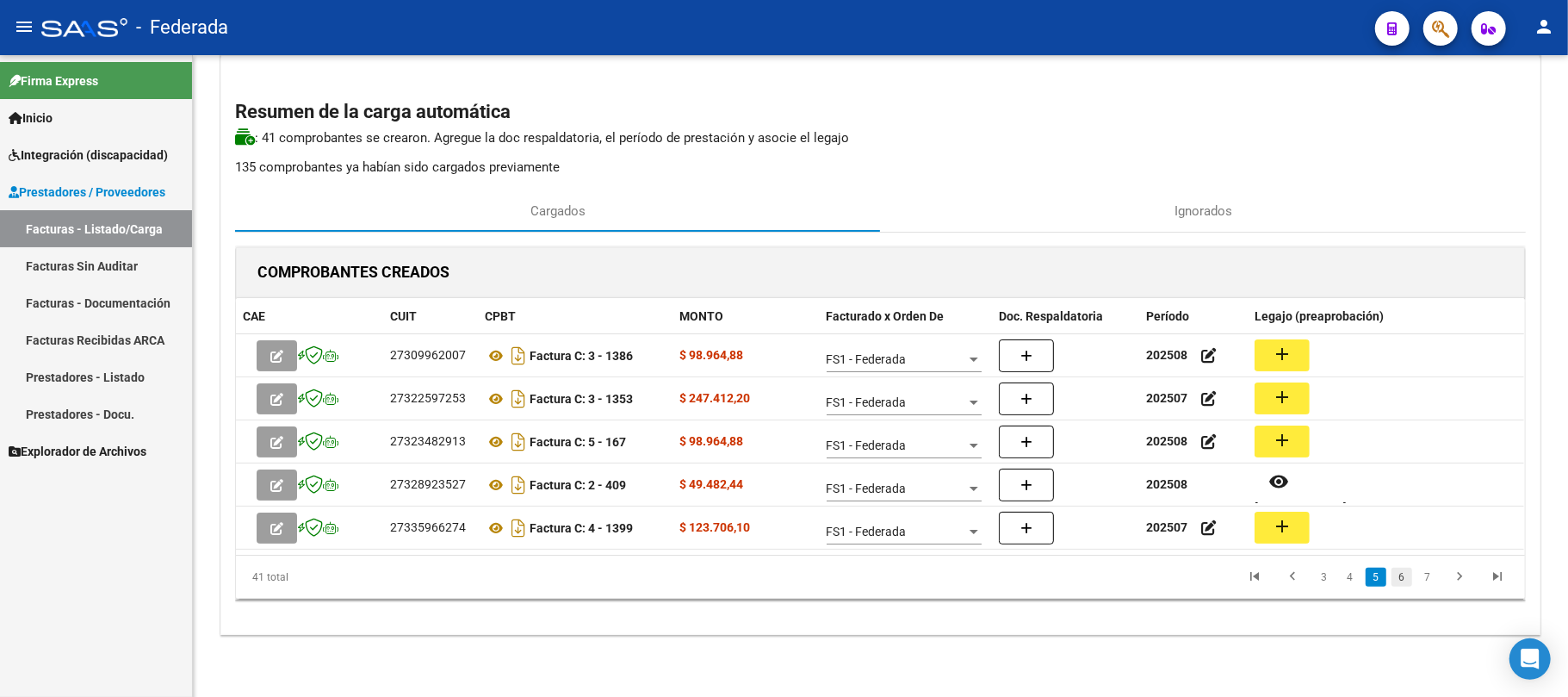
click at [1407, 584] on link "6" at bounding box center [1401, 577] width 20 height 19
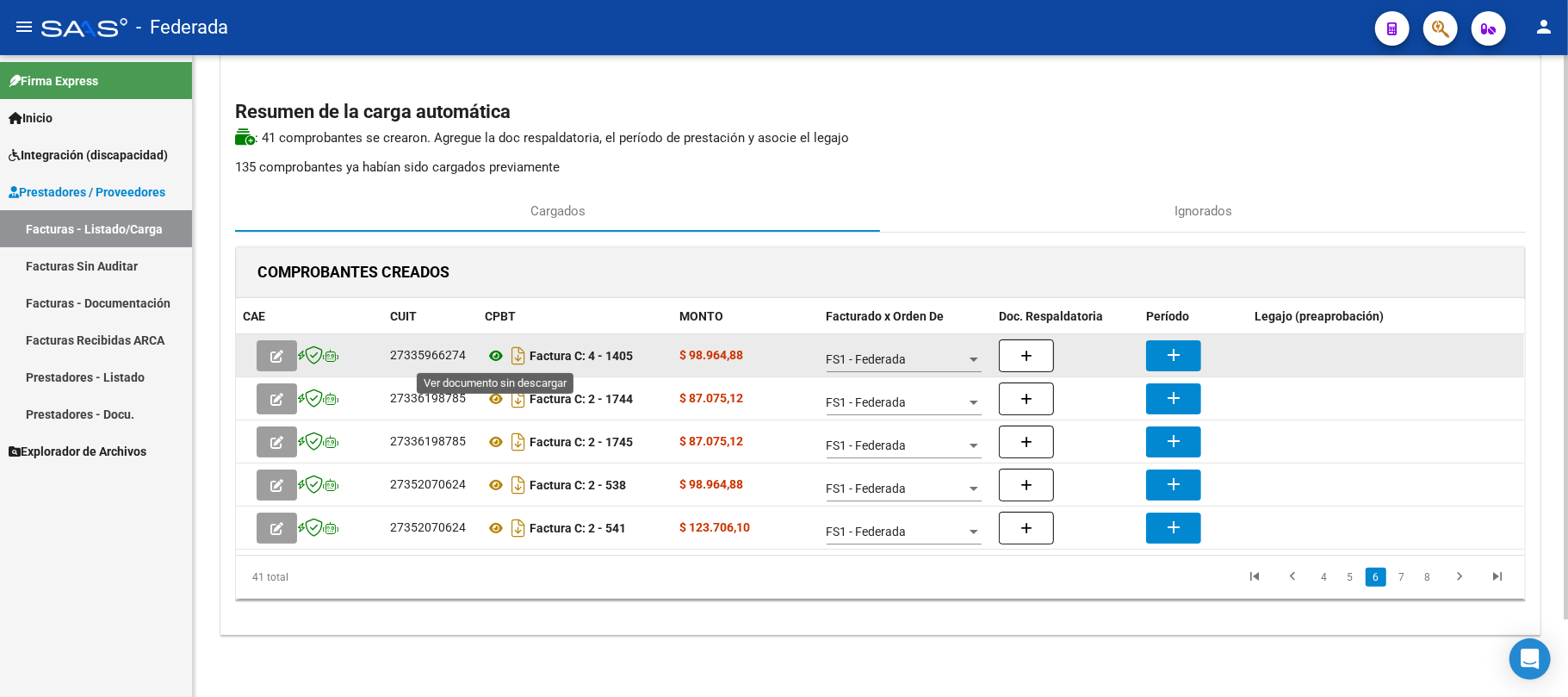
click at [489, 356] on icon at bounding box center [496, 356] width 22 height 20
click at [1164, 346] on mat-icon "add" at bounding box center [1174, 355] width 20 height 20
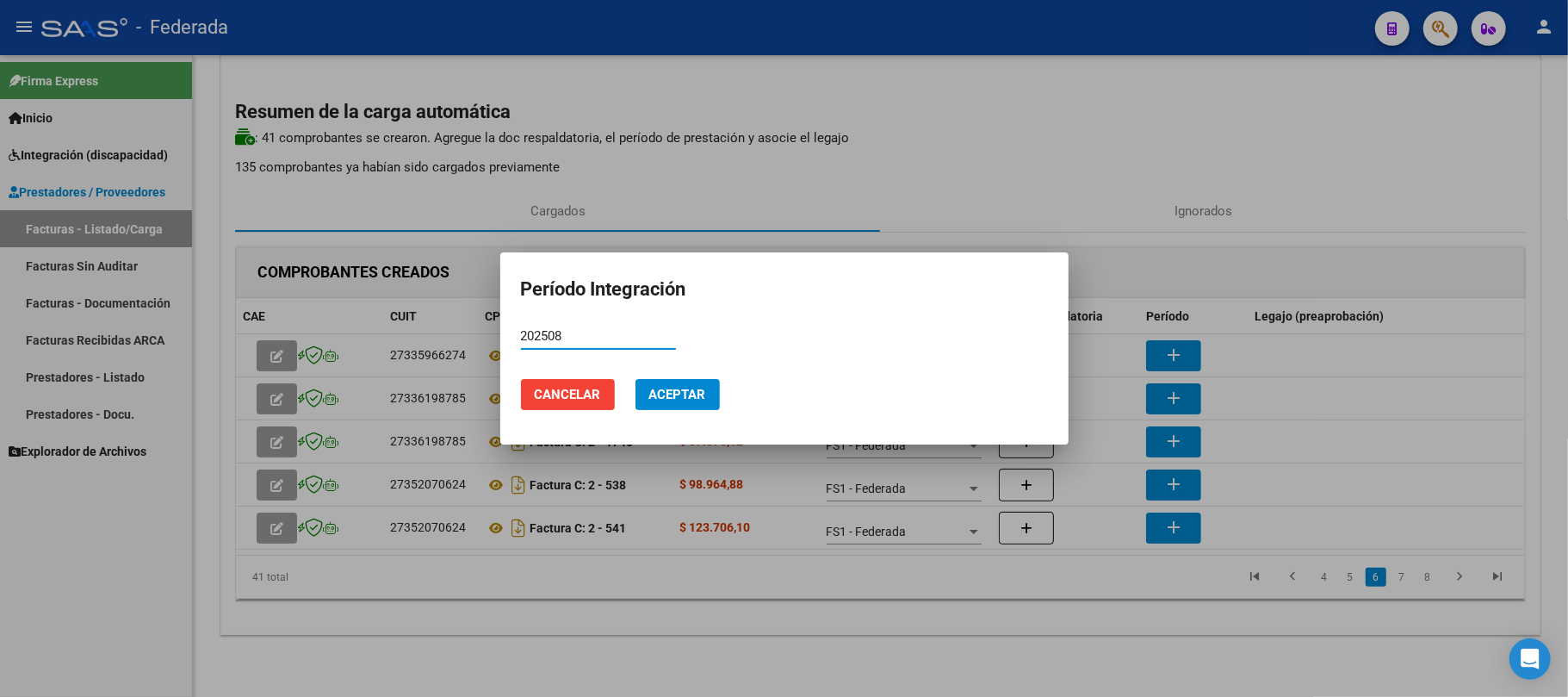
type input "202508"
click at [704, 390] on span "Aceptar" at bounding box center [677, 394] width 57 height 16
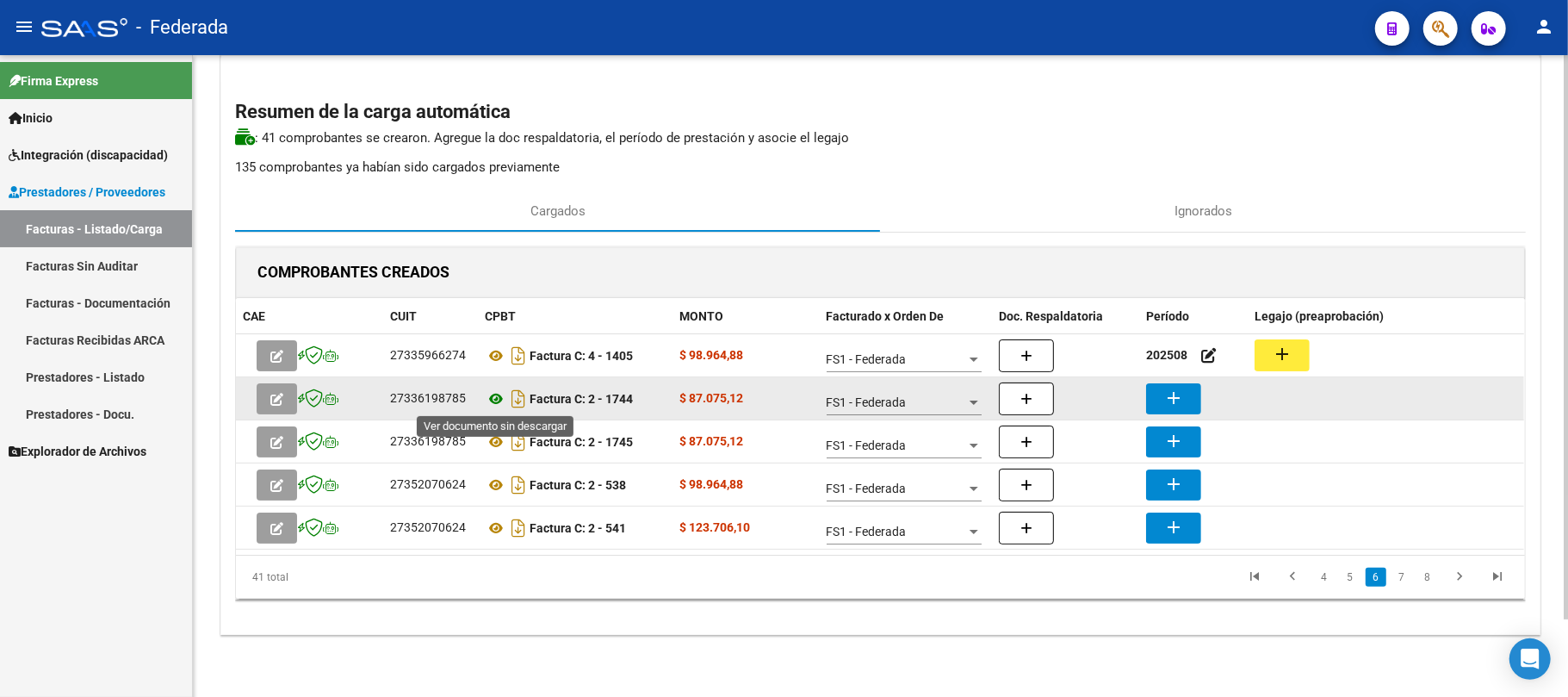
click at [490, 403] on icon at bounding box center [496, 399] width 22 height 20
click at [1169, 403] on mat-icon "add" at bounding box center [1174, 398] width 20 height 20
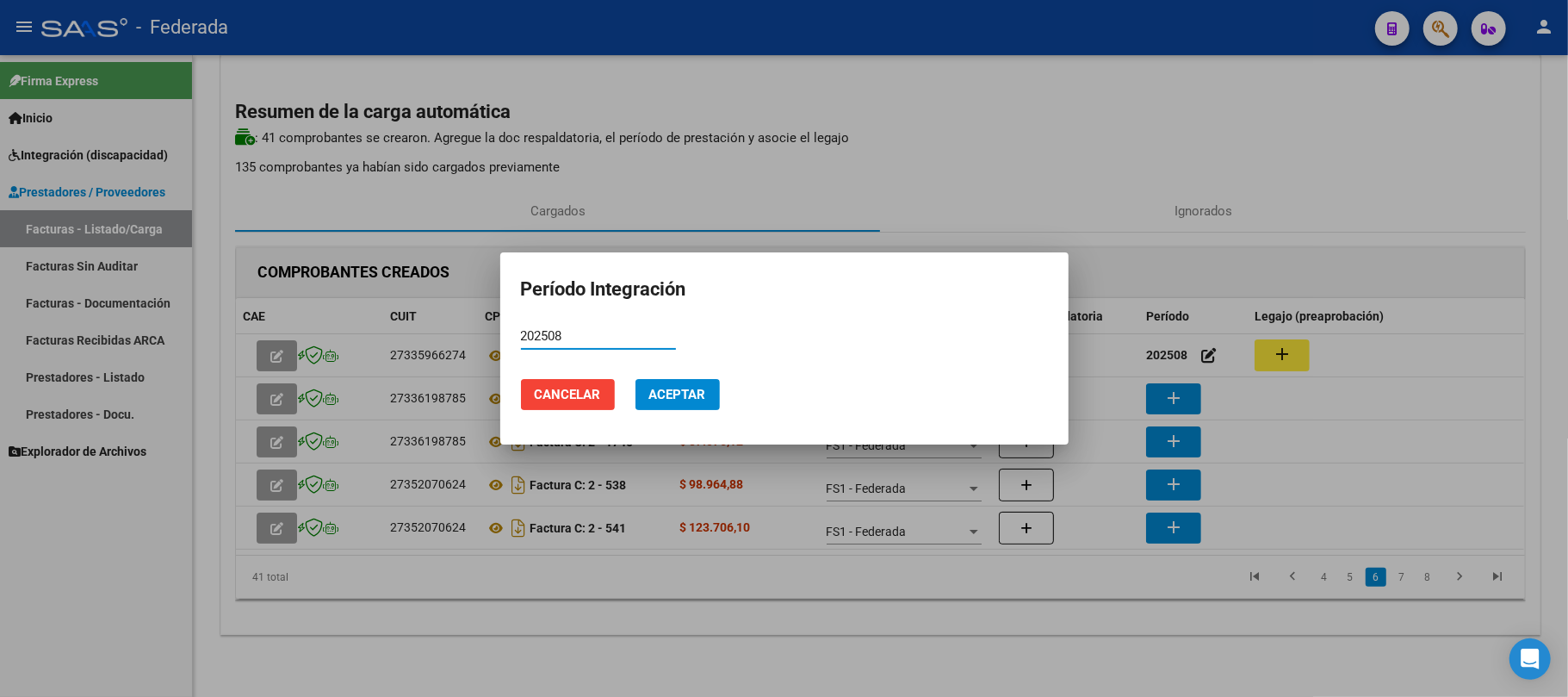
type input "202508"
click at [672, 387] on span "Aceptar" at bounding box center [677, 394] width 57 height 16
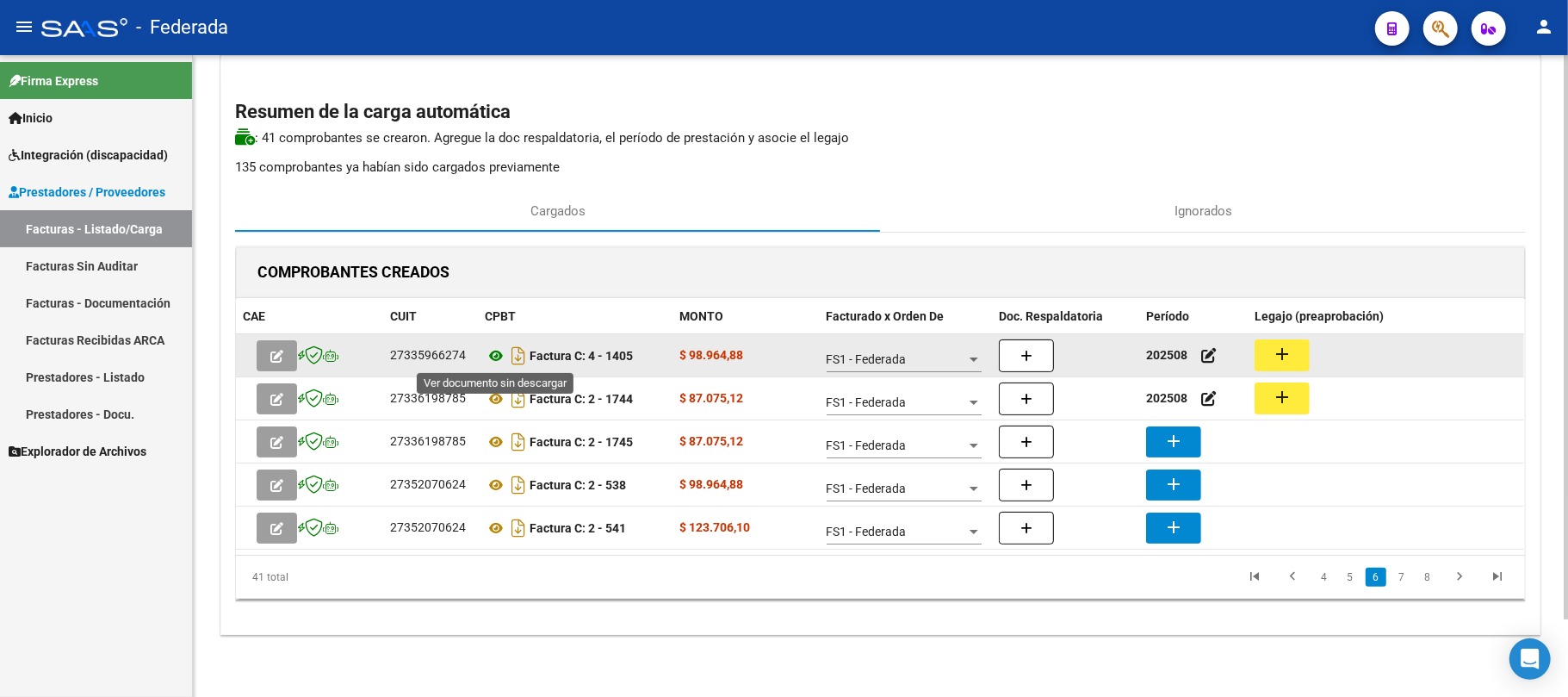
click at [498, 355] on icon at bounding box center [496, 356] width 22 height 20
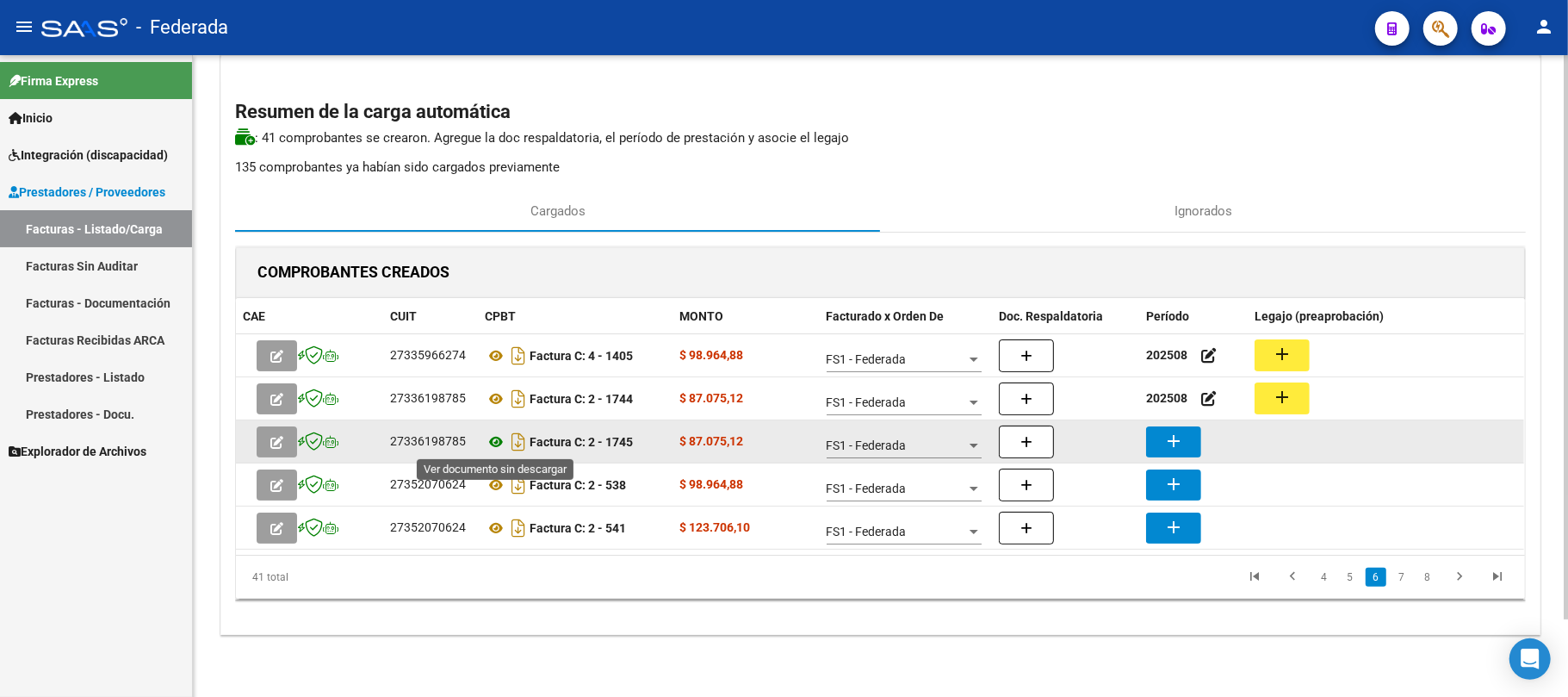
click at [493, 437] on icon at bounding box center [496, 442] width 22 height 20
click at [1161, 435] on button "add" at bounding box center [1173, 441] width 55 height 31
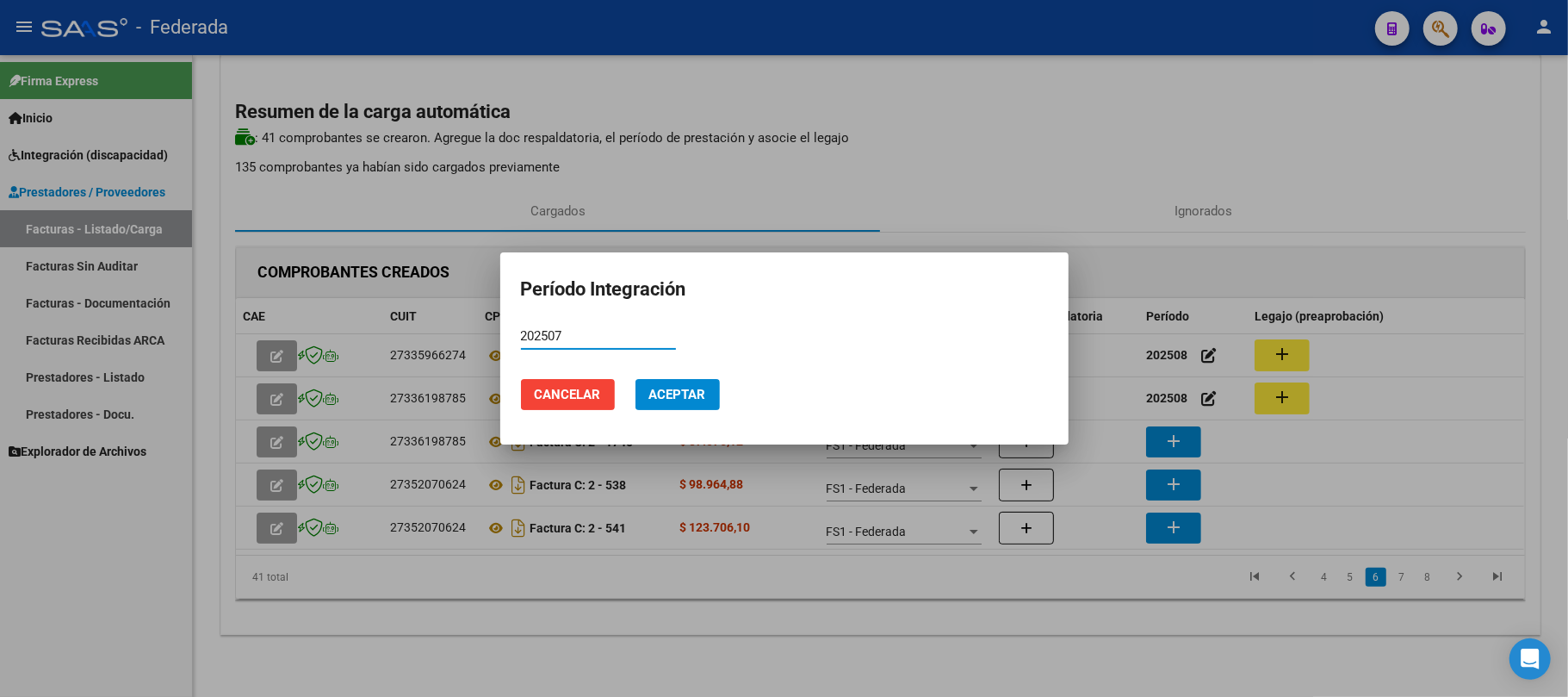
type input "202507"
click at [649, 388] on button "Aceptar" at bounding box center [677, 394] width 85 height 31
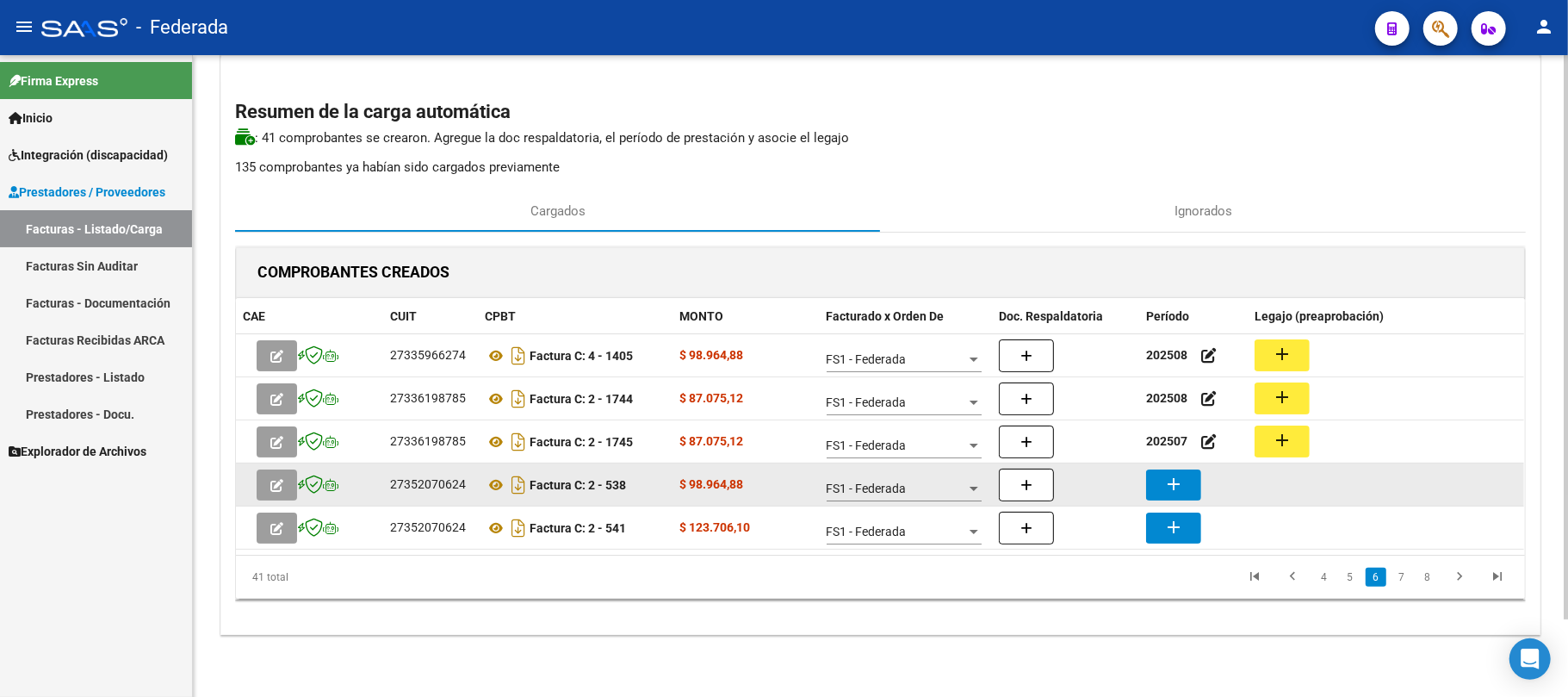
click at [1168, 475] on mat-icon "add" at bounding box center [1174, 484] width 20 height 20
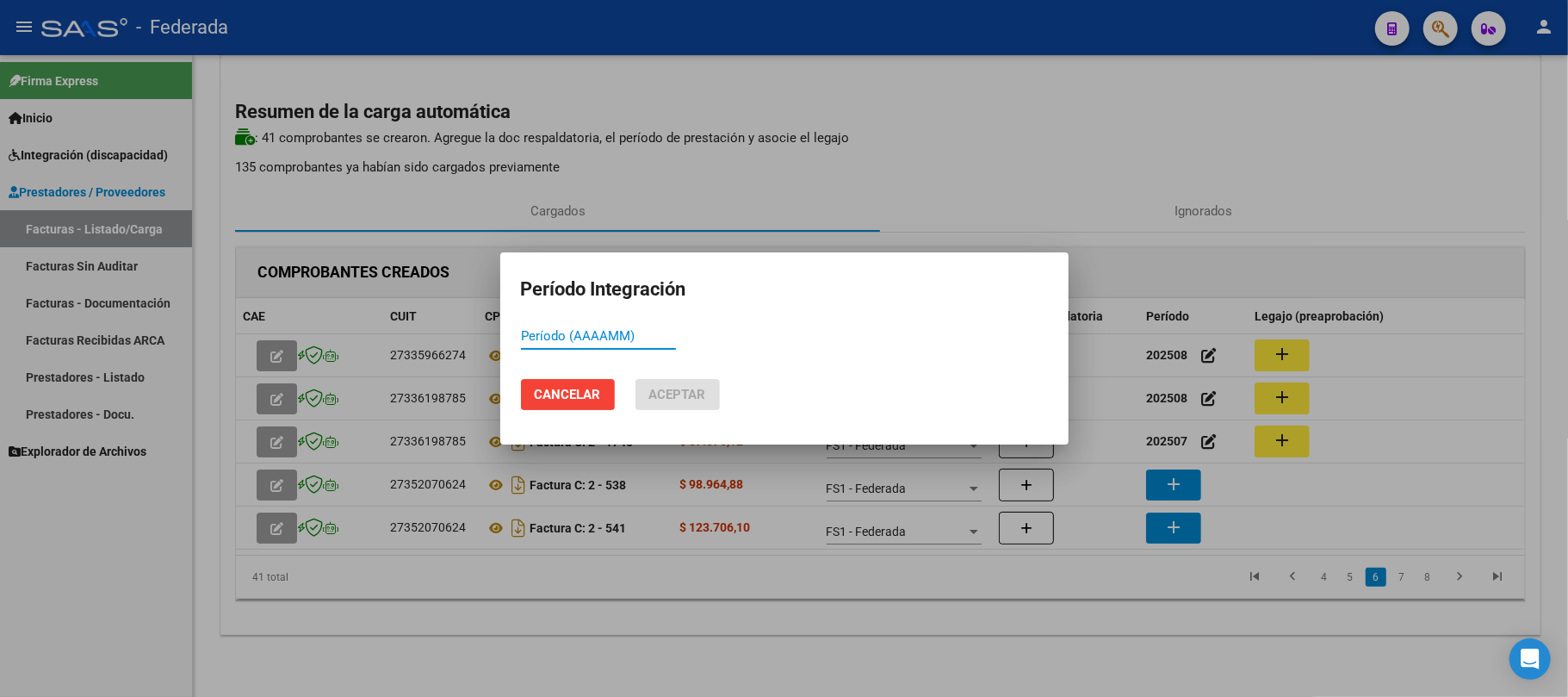
click at [551, 388] on span "Cancelar" at bounding box center [567, 394] width 66 height 16
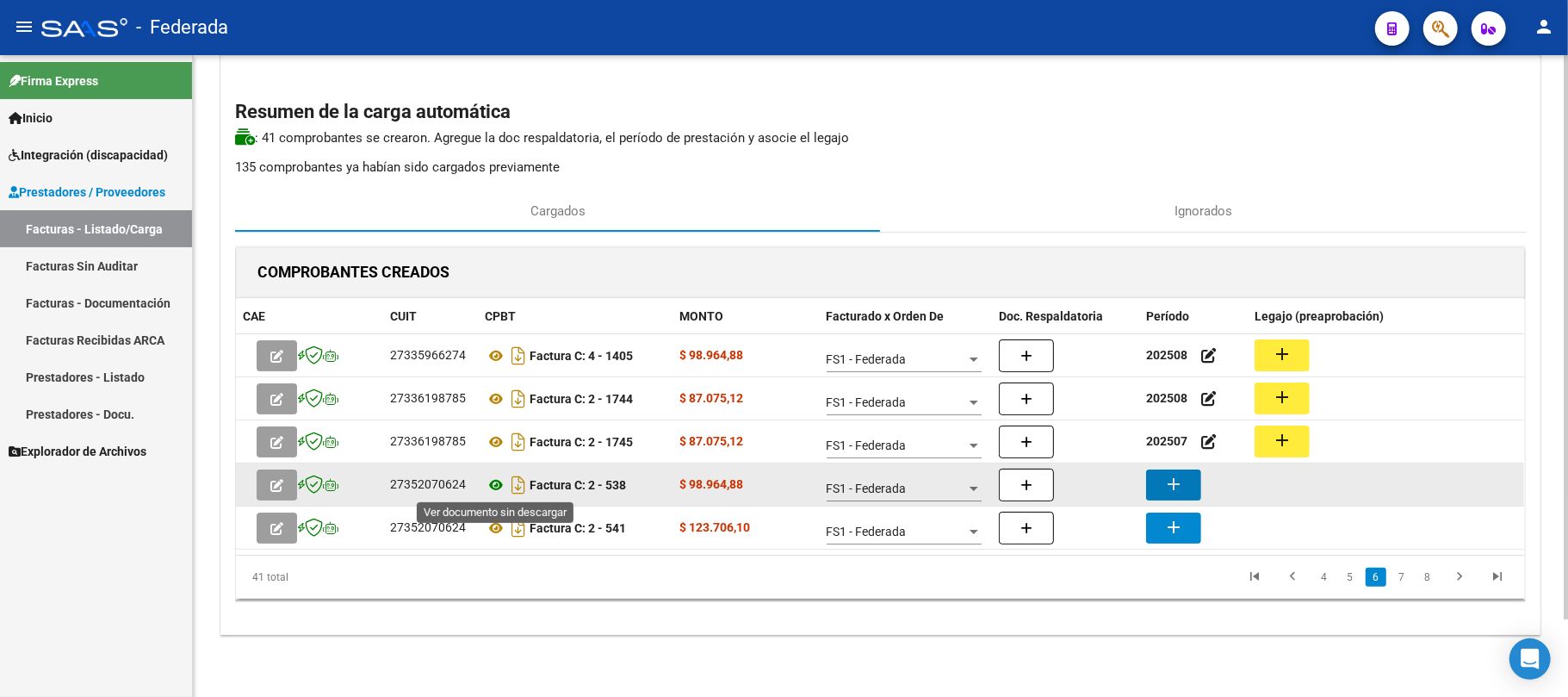
click at [494, 484] on icon at bounding box center [496, 485] width 22 height 20
click at [1166, 483] on mat-icon "add" at bounding box center [1174, 484] width 20 height 20
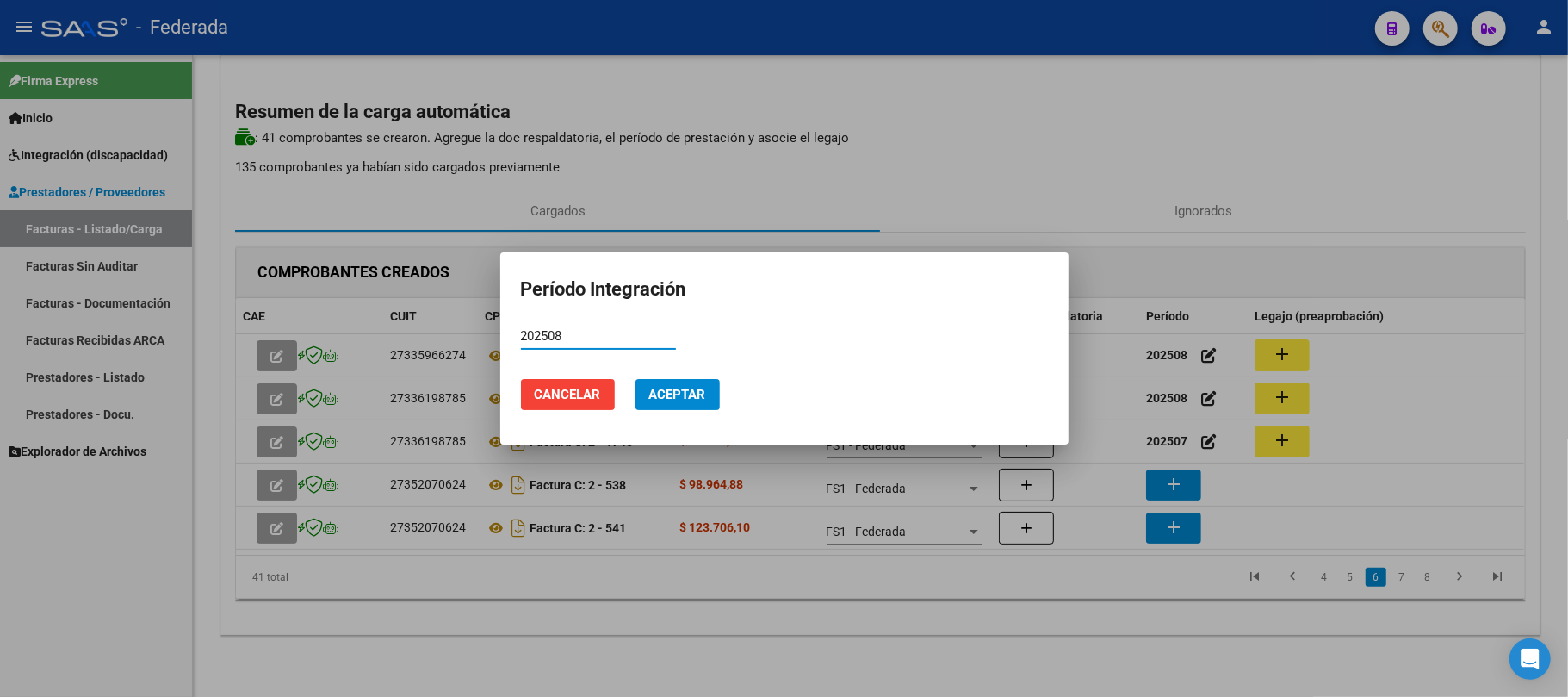
type input "202508"
click at [683, 396] on span "Aceptar" at bounding box center [677, 394] width 57 height 16
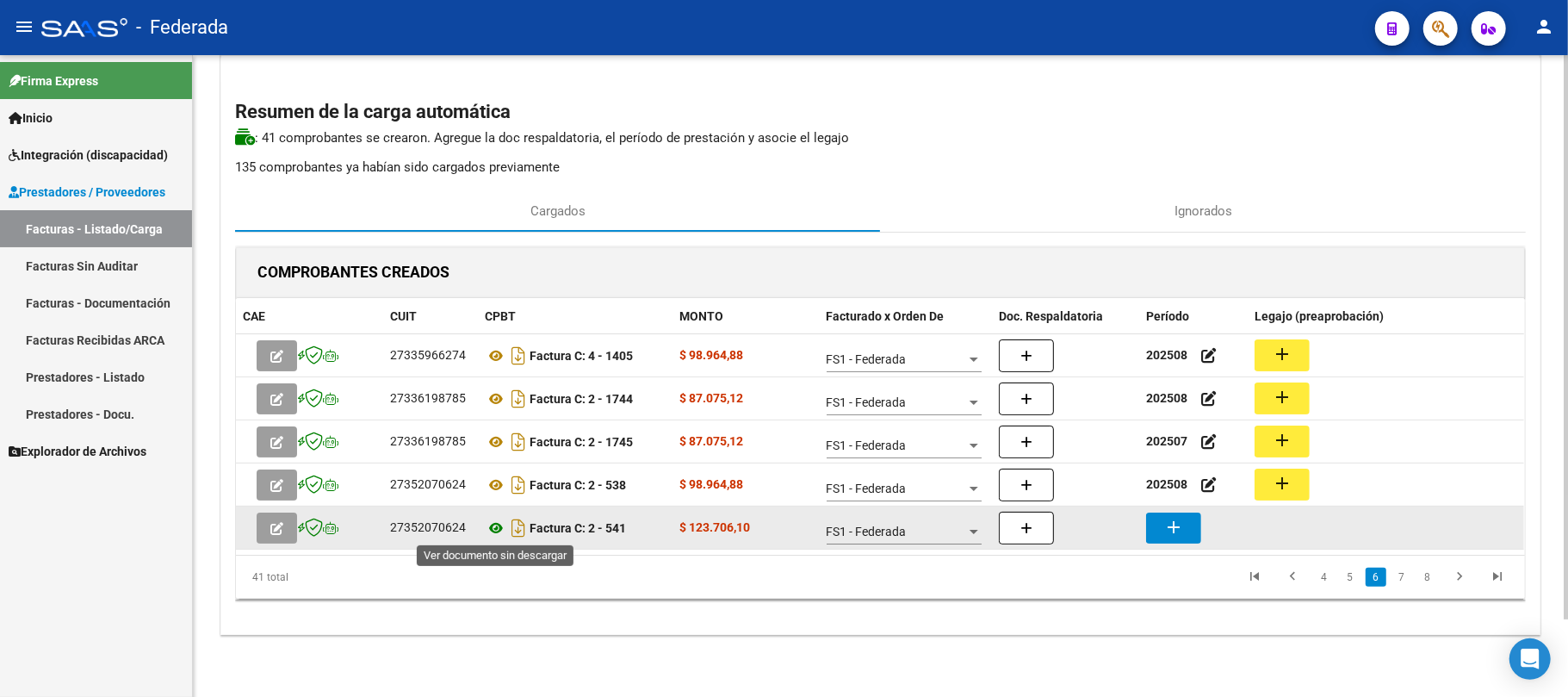
click at [491, 532] on icon at bounding box center [496, 527] width 22 height 20
click at [491, 526] on icon at bounding box center [496, 527] width 22 height 20
click at [1169, 532] on mat-icon "add" at bounding box center [1174, 526] width 20 height 20
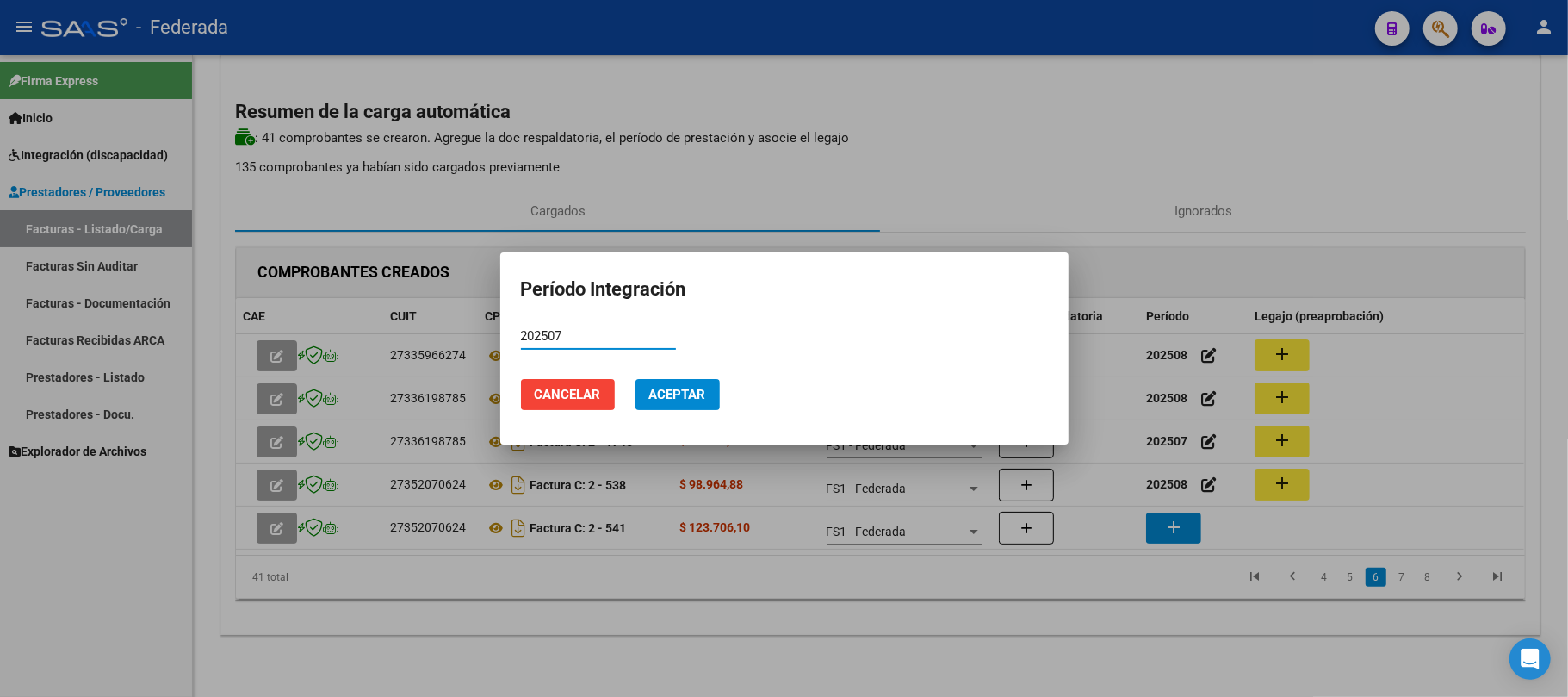
type input "202507"
click at [696, 397] on span "Aceptar" at bounding box center [677, 394] width 57 height 16
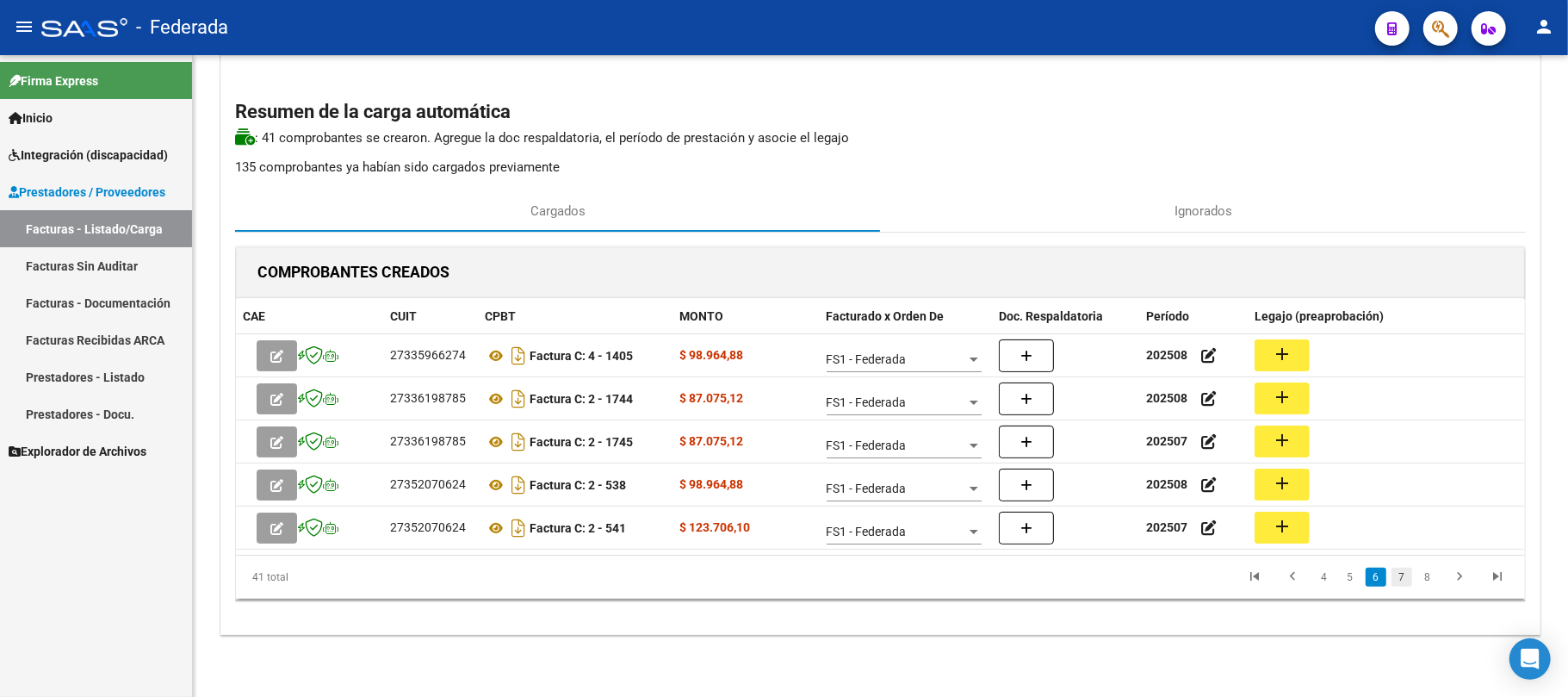
click at [1400, 577] on link "7" at bounding box center [1401, 577] width 20 height 19
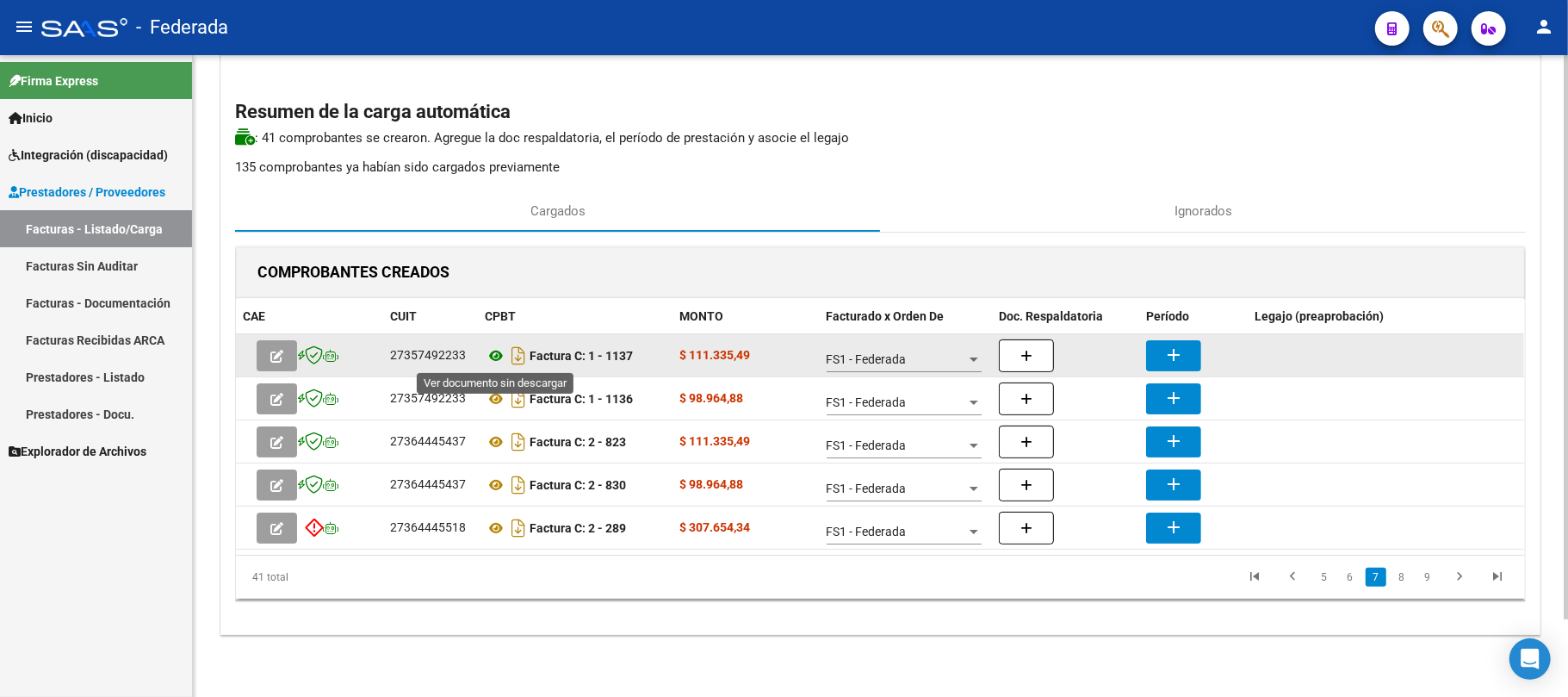
click at [487, 357] on icon at bounding box center [496, 356] width 22 height 20
click at [1169, 352] on mat-icon "add" at bounding box center [1174, 355] width 20 height 20
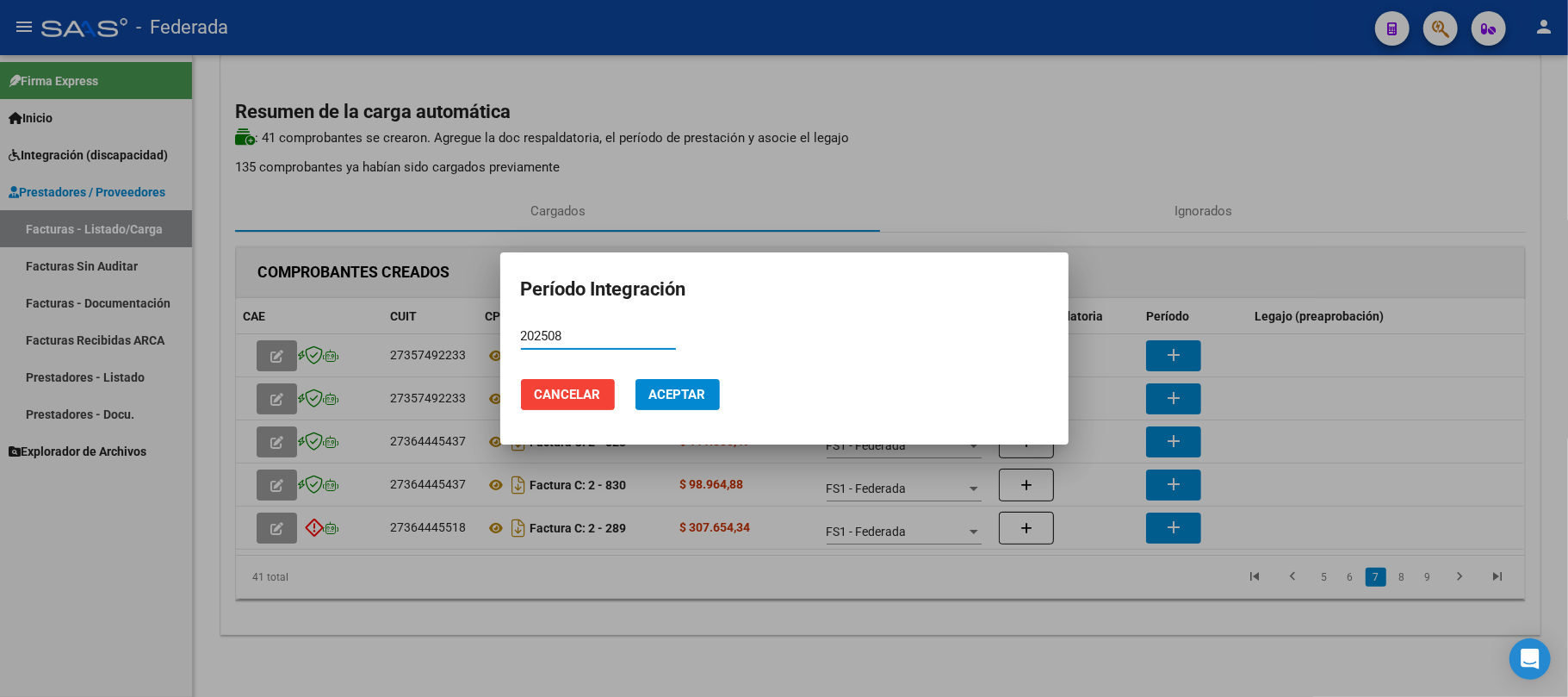
type input "202508"
click at [692, 387] on span "Aceptar" at bounding box center [677, 394] width 57 height 16
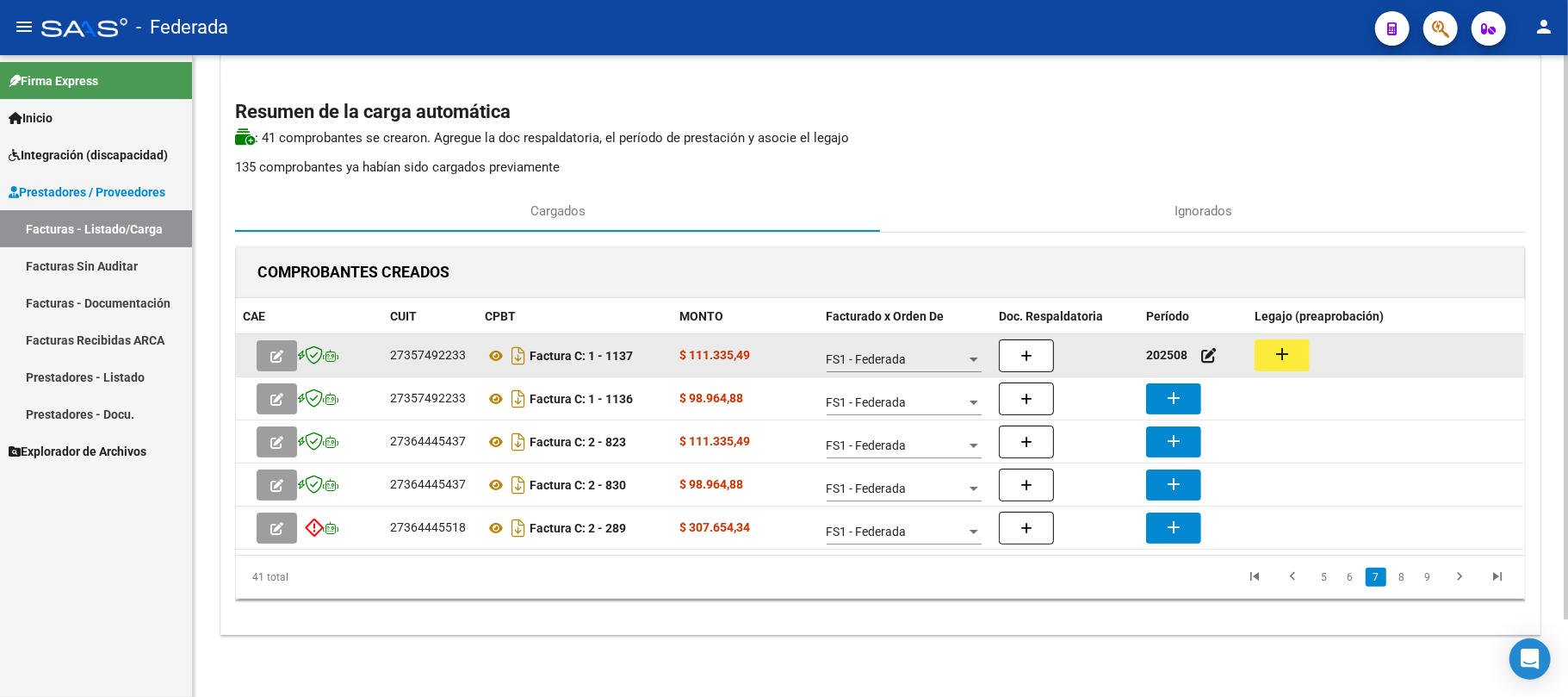
click at [1291, 365] on button "add" at bounding box center [1282, 355] width 55 height 32
click at [436, 353] on div "27357492233" at bounding box center [428, 355] width 75 height 20
click at [493, 348] on icon at bounding box center [496, 356] width 22 height 20
click at [1279, 351] on mat-icon "add" at bounding box center [1282, 354] width 20 height 20
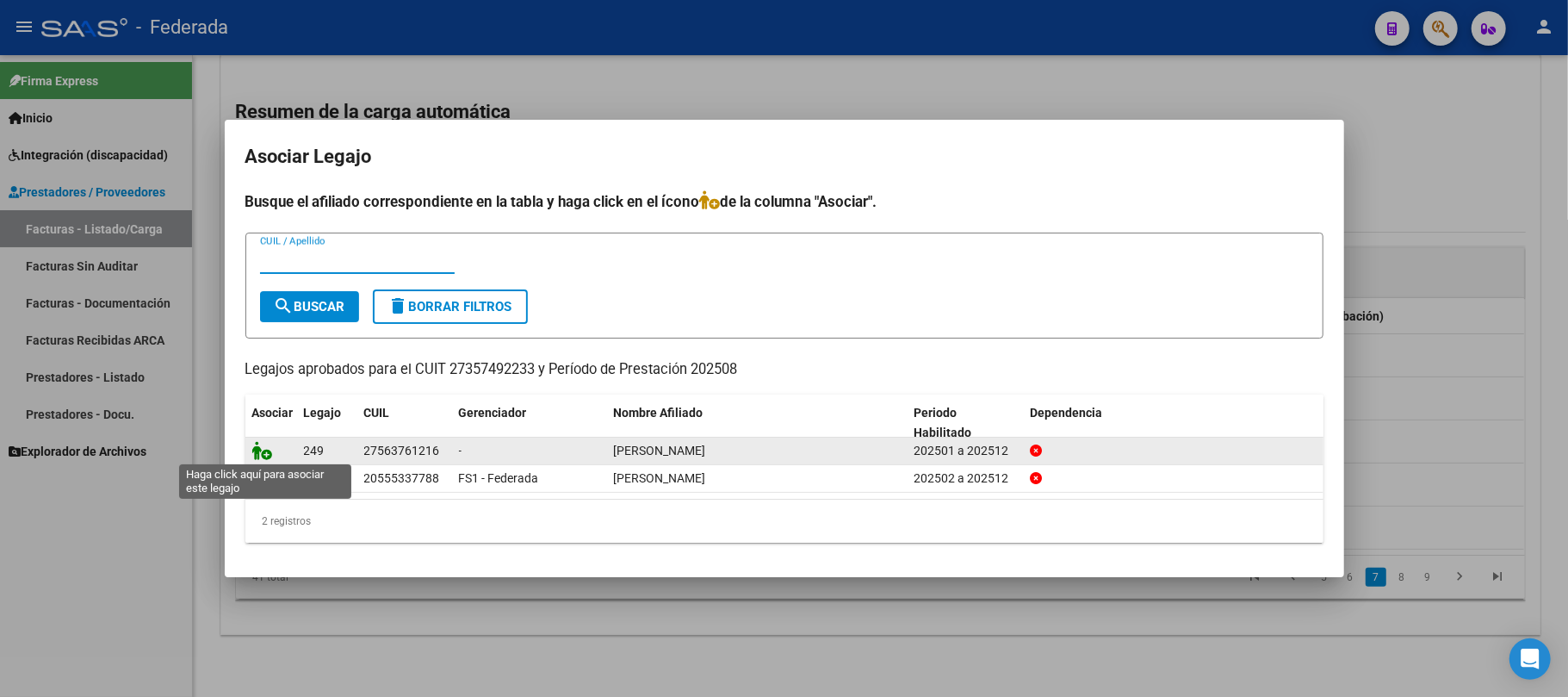
click at [263, 443] on icon at bounding box center [263, 450] width 20 height 19
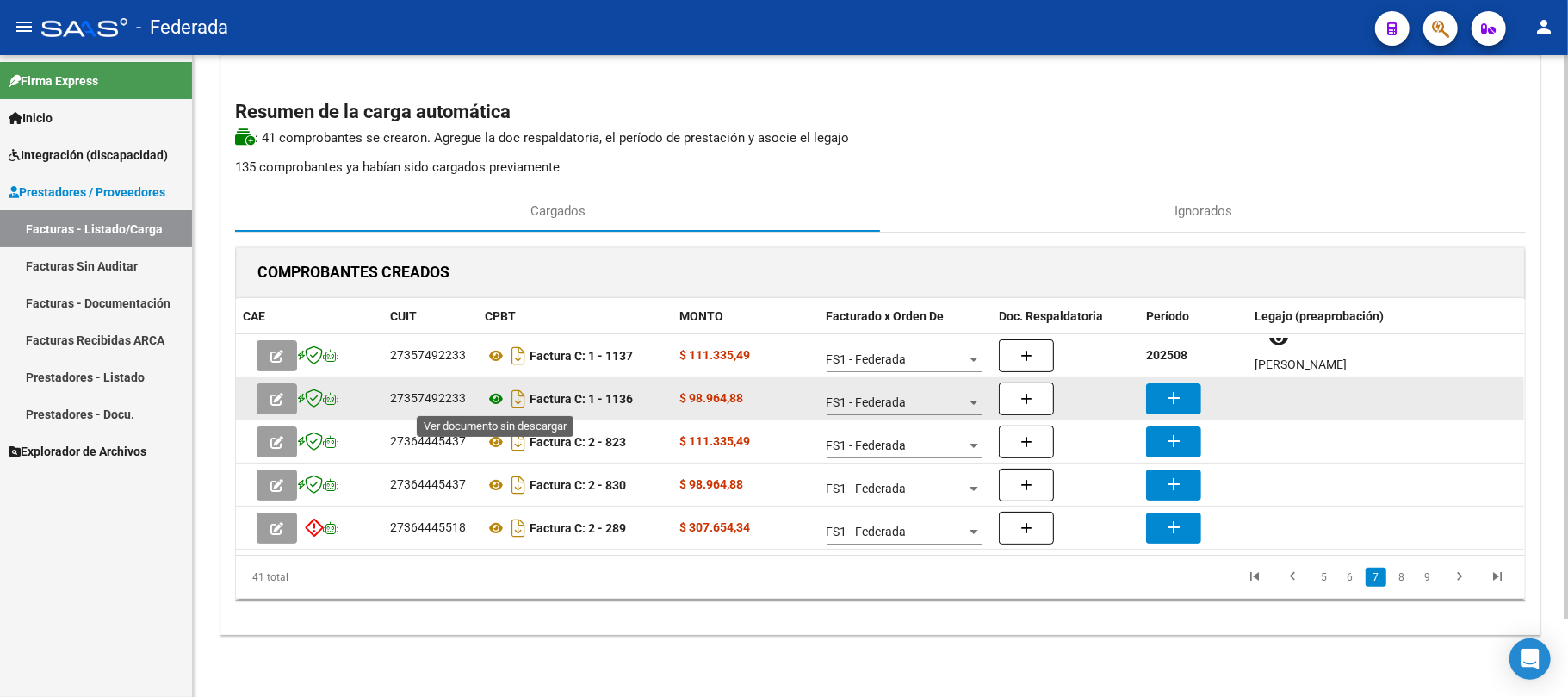
click at [494, 396] on icon at bounding box center [496, 399] width 22 height 20
click at [497, 396] on icon at bounding box center [496, 399] width 22 height 20
click at [1182, 403] on mat-icon "add" at bounding box center [1174, 398] width 20 height 20
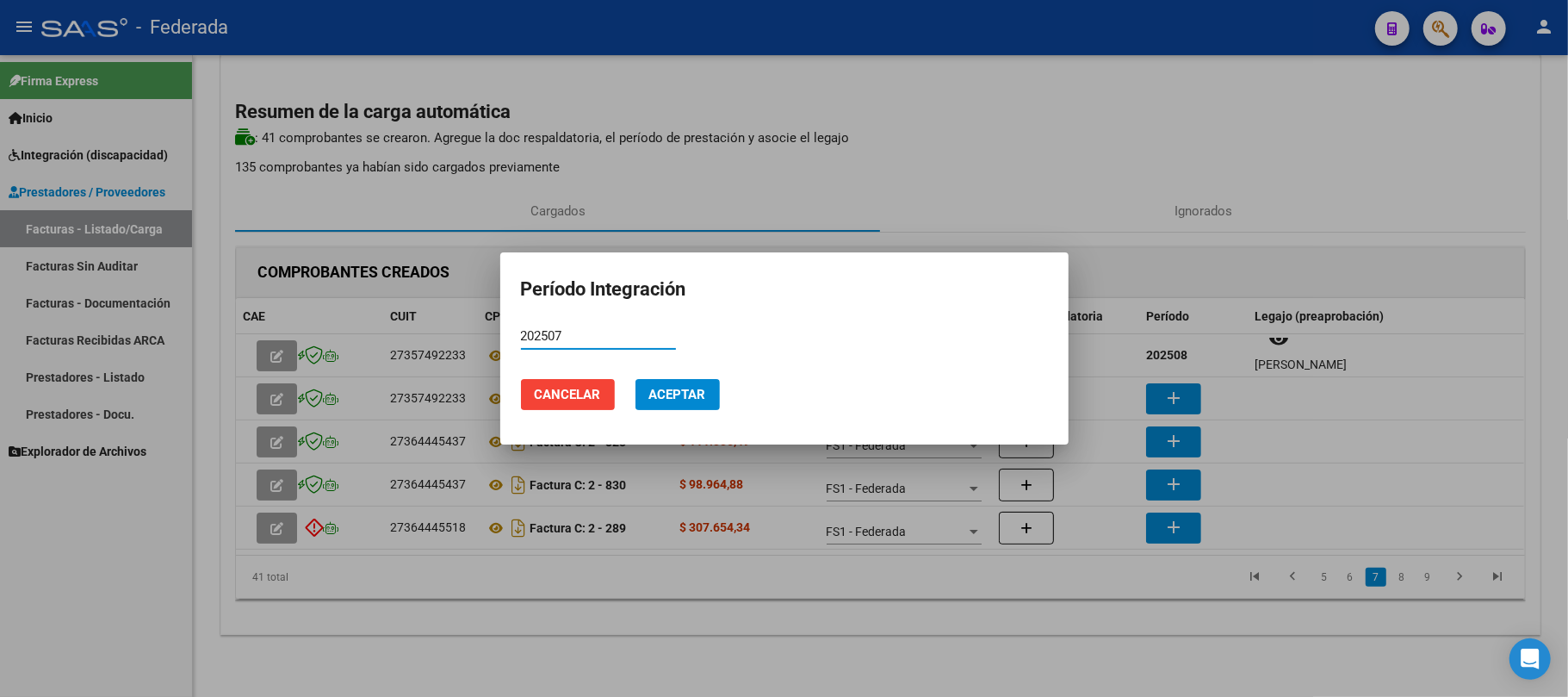
type input "202507"
click at [698, 397] on span "Aceptar" at bounding box center [677, 394] width 57 height 16
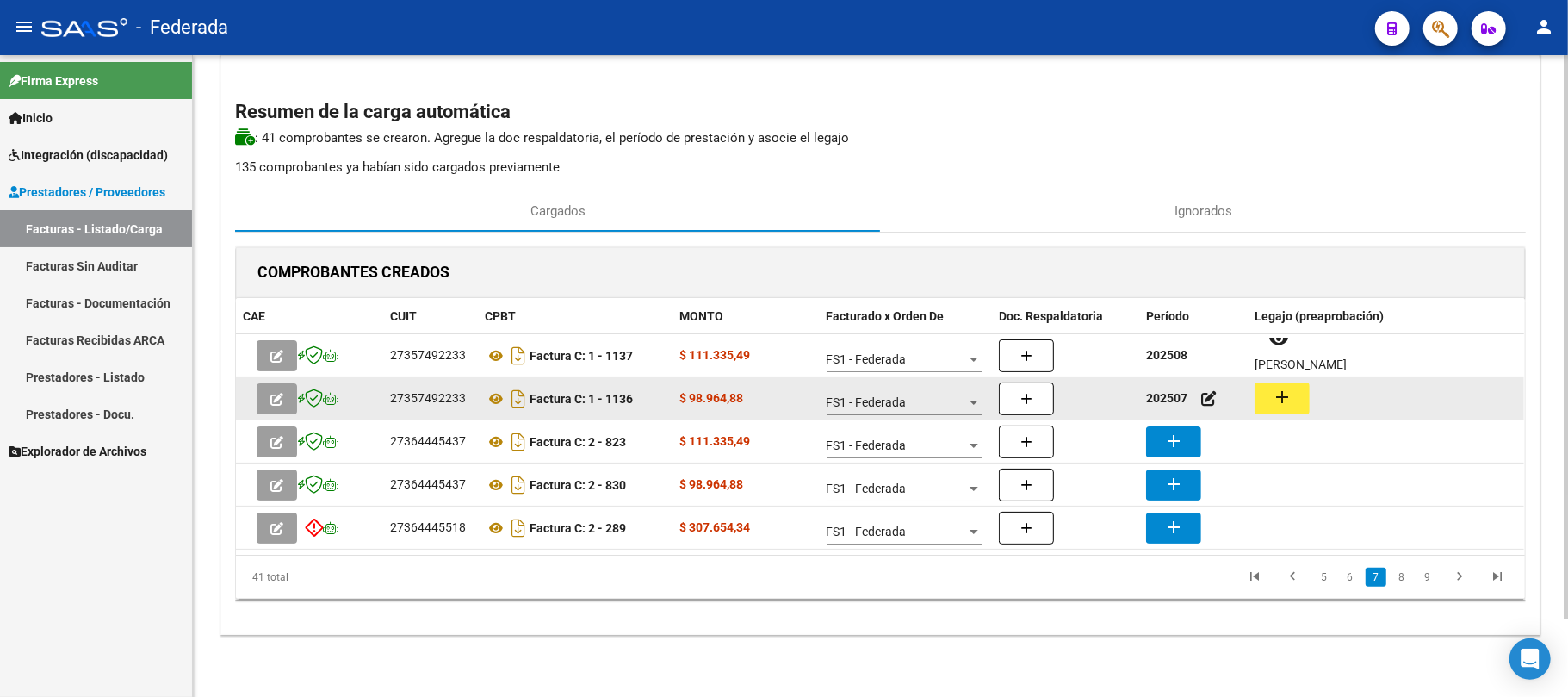
click at [1281, 390] on mat-icon "add" at bounding box center [1282, 397] width 20 height 20
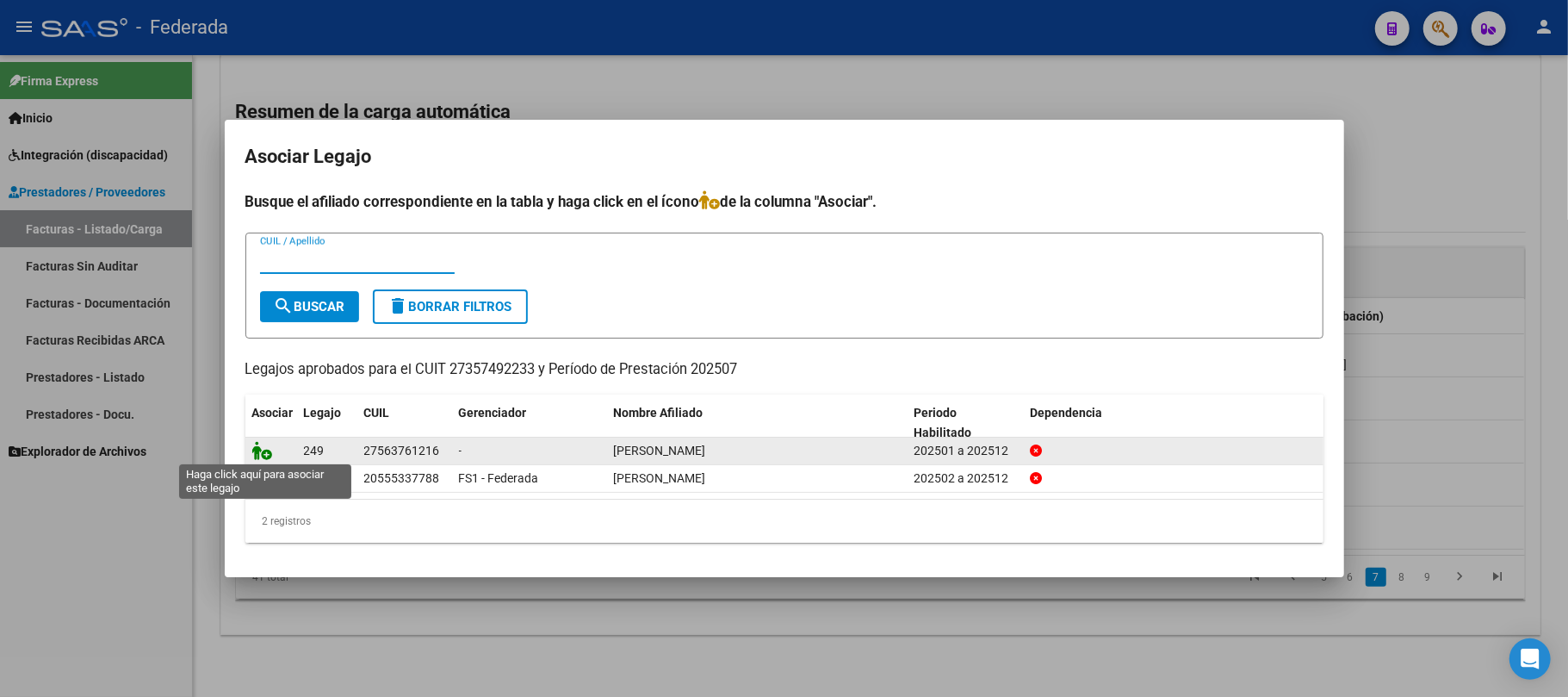
click at [263, 445] on icon at bounding box center [263, 450] width 20 height 19
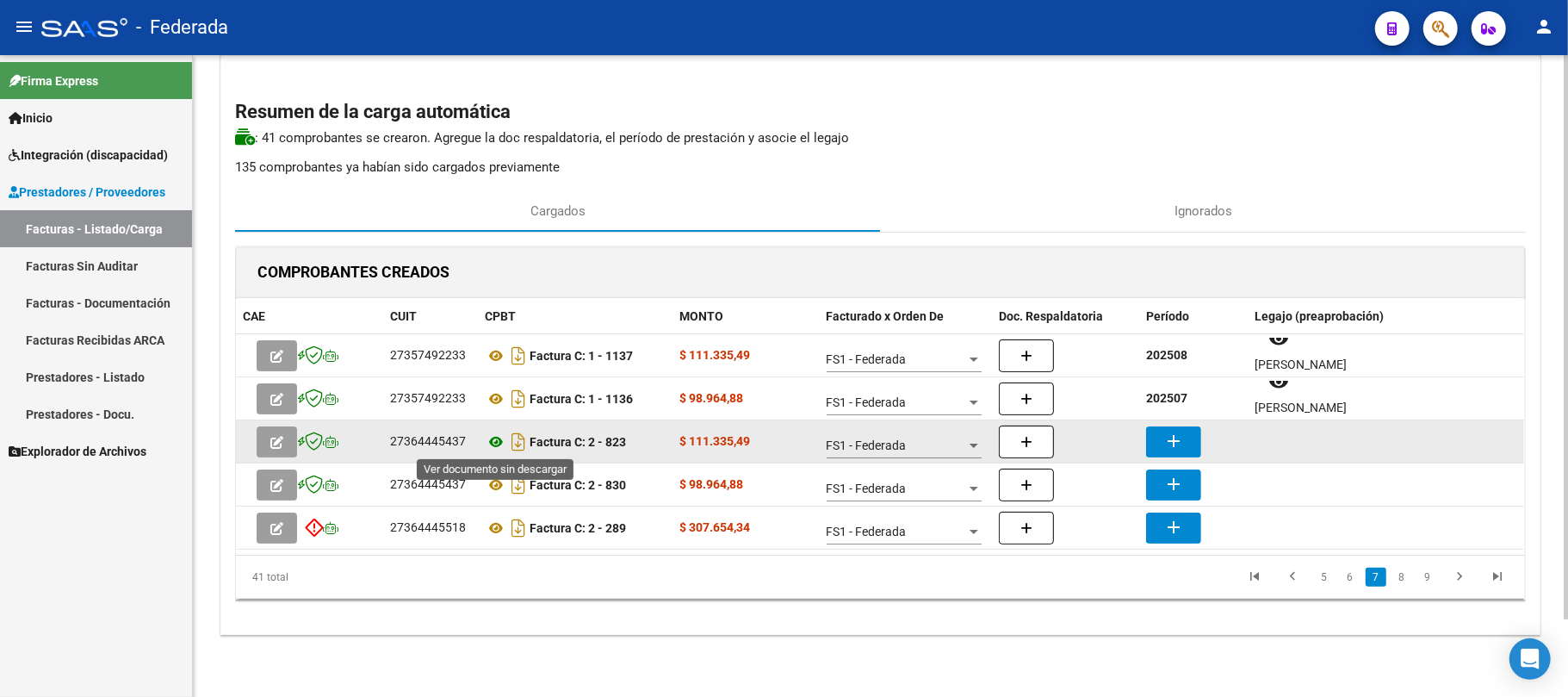
click at [496, 439] on icon at bounding box center [496, 442] width 22 height 20
click at [448, 442] on div "27364445437" at bounding box center [428, 441] width 75 height 20
click at [498, 437] on icon at bounding box center [496, 442] width 22 height 20
click at [489, 435] on icon at bounding box center [496, 442] width 22 height 20
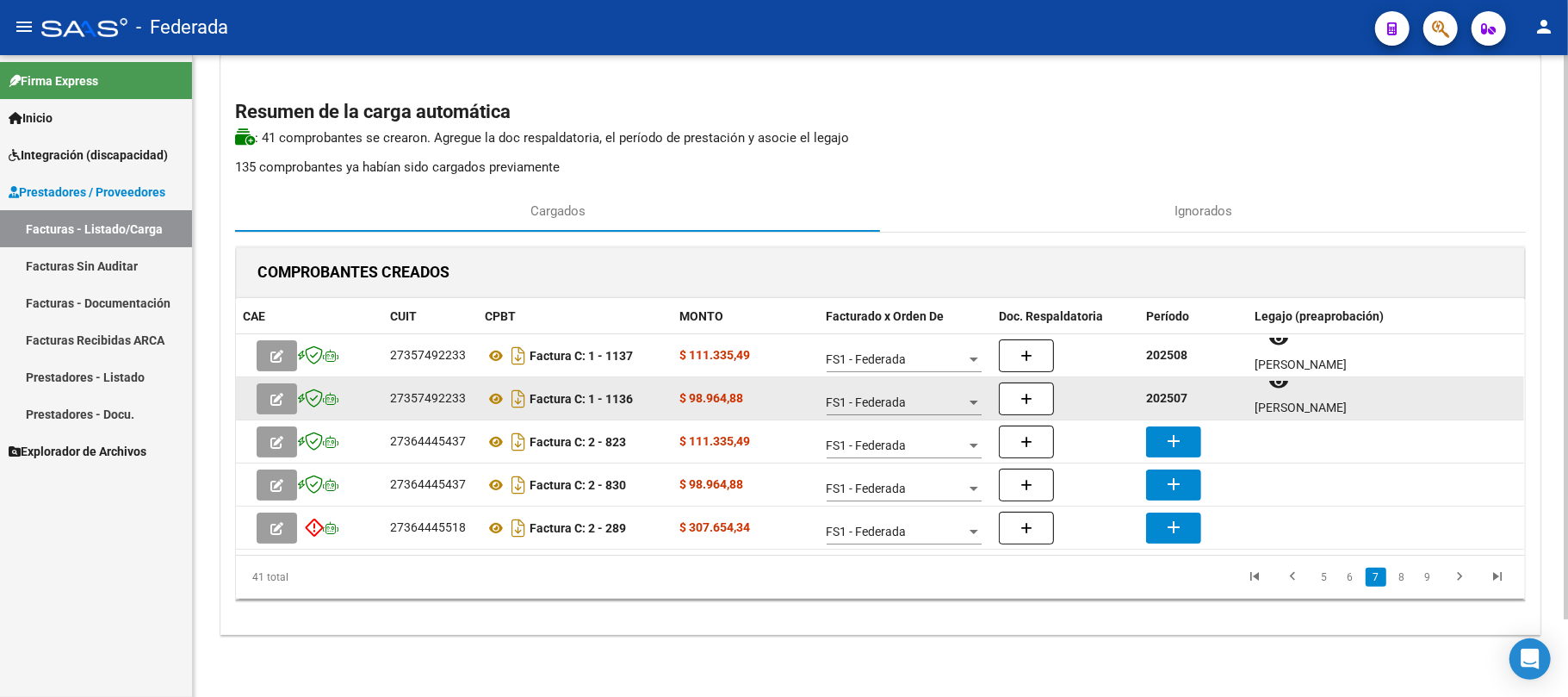
click at [1171, 392] on strong "202507" at bounding box center [1166, 398] width 41 height 14
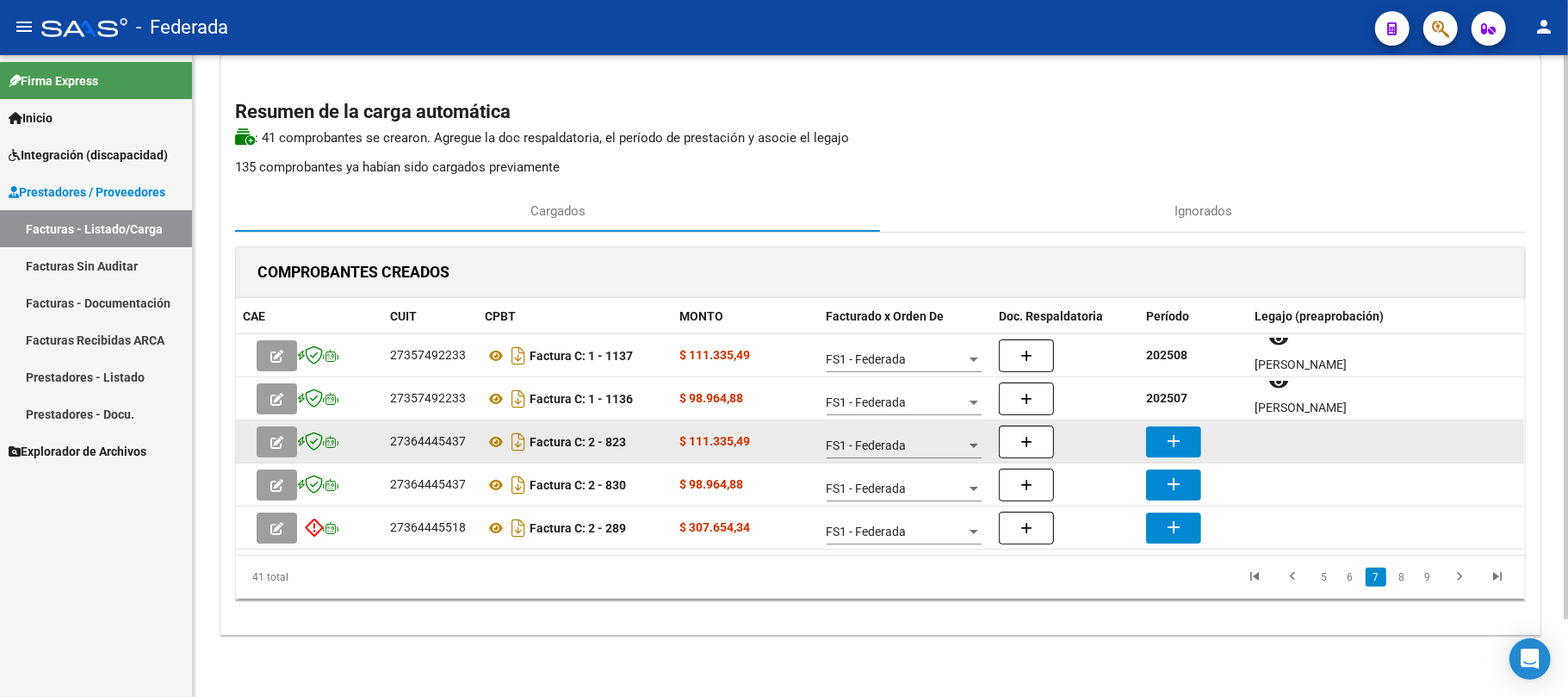
click at [1179, 456] on button "add" at bounding box center [1173, 441] width 55 height 31
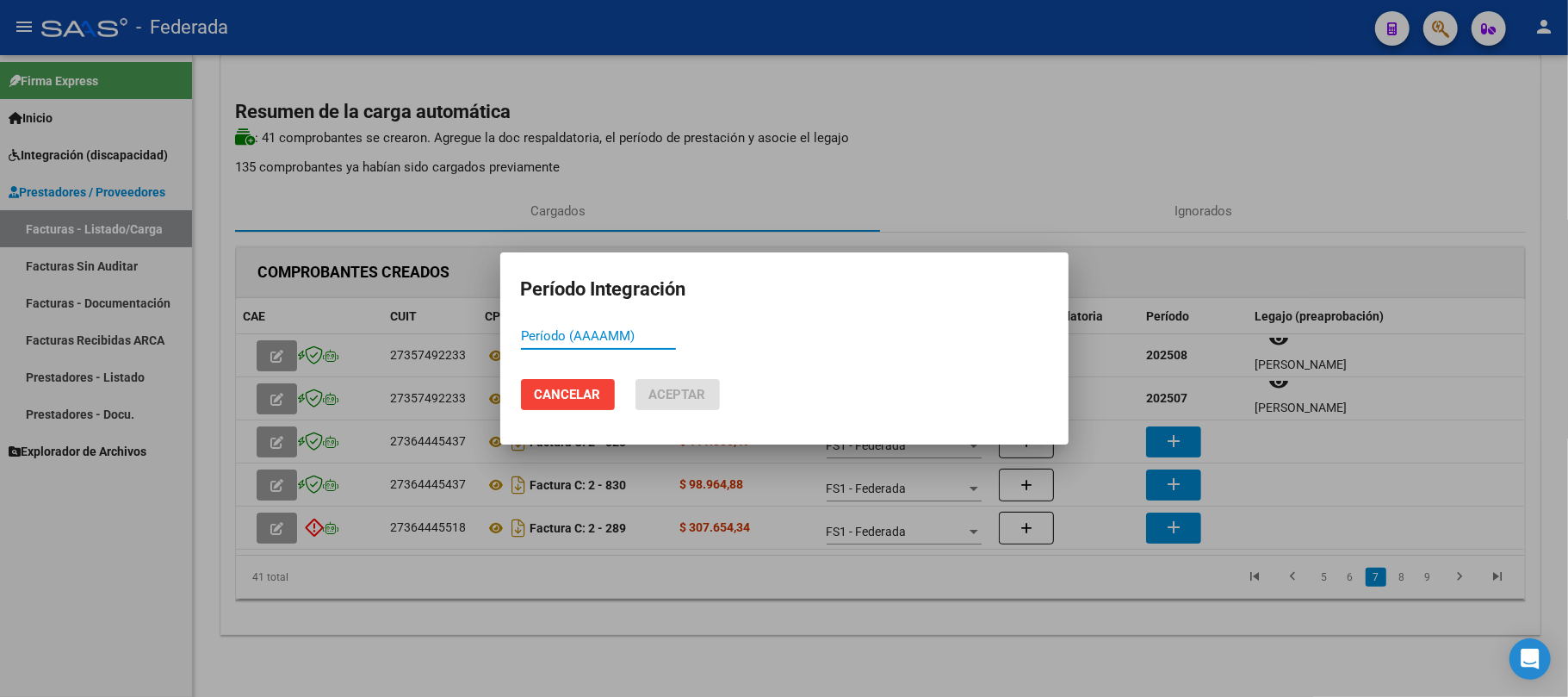
paste input "202507"
type input "202507"
click at [707, 393] on button "Aceptar" at bounding box center [677, 394] width 85 height 31
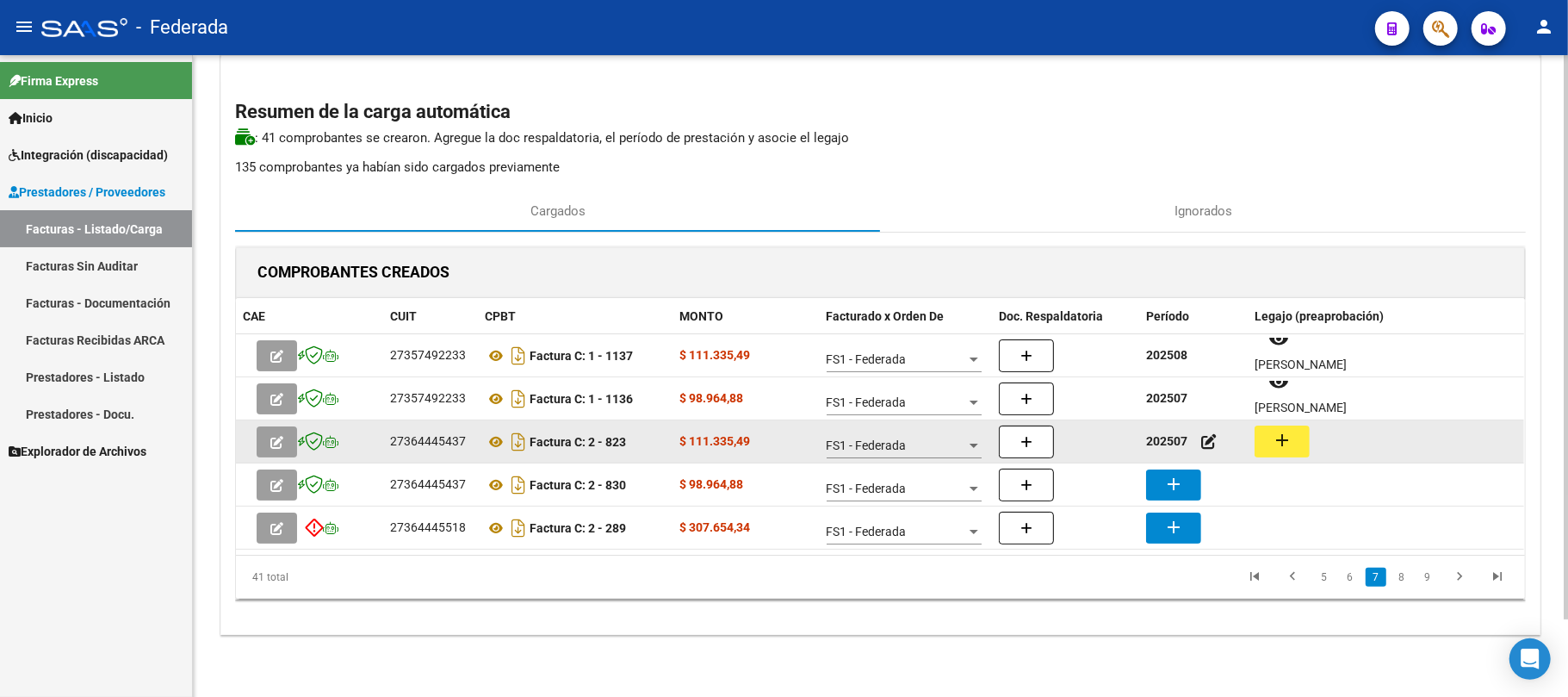
click at [1264, 446] on button "add" at bounding box center [1282, 442] width 55 height 32
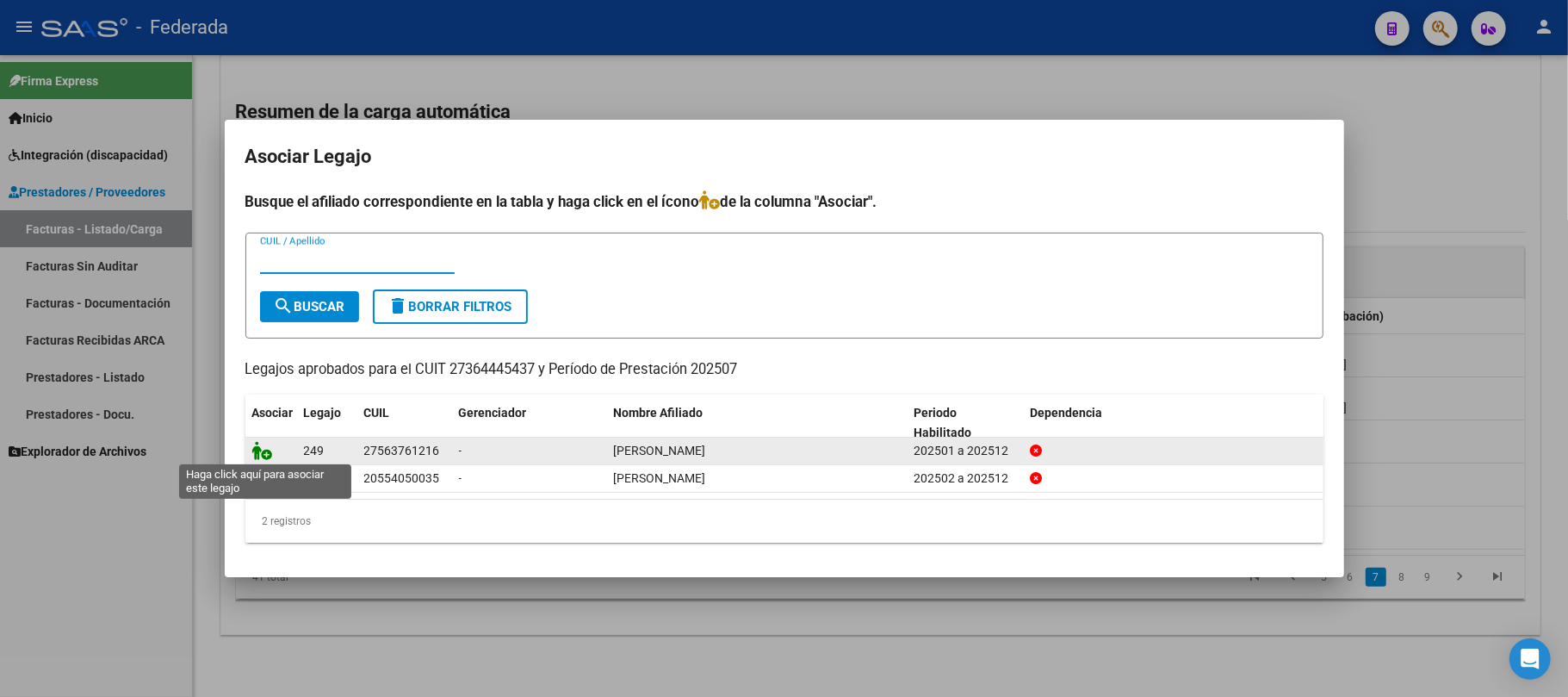
click at [256, 448] on icon at bounding box center [263, 450] width 20 height 19
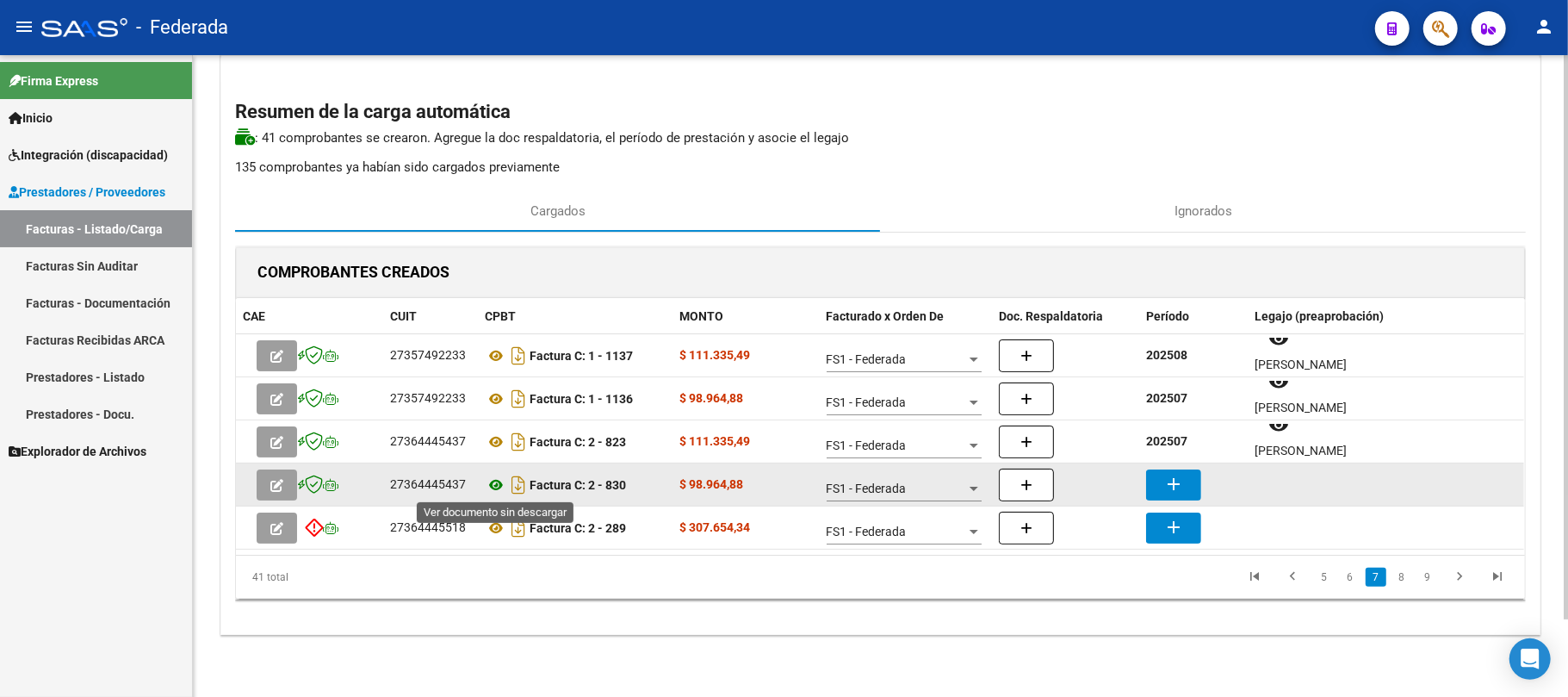
click at [500, 480] on icon at bounding box center [496, 485] width 22 height 20
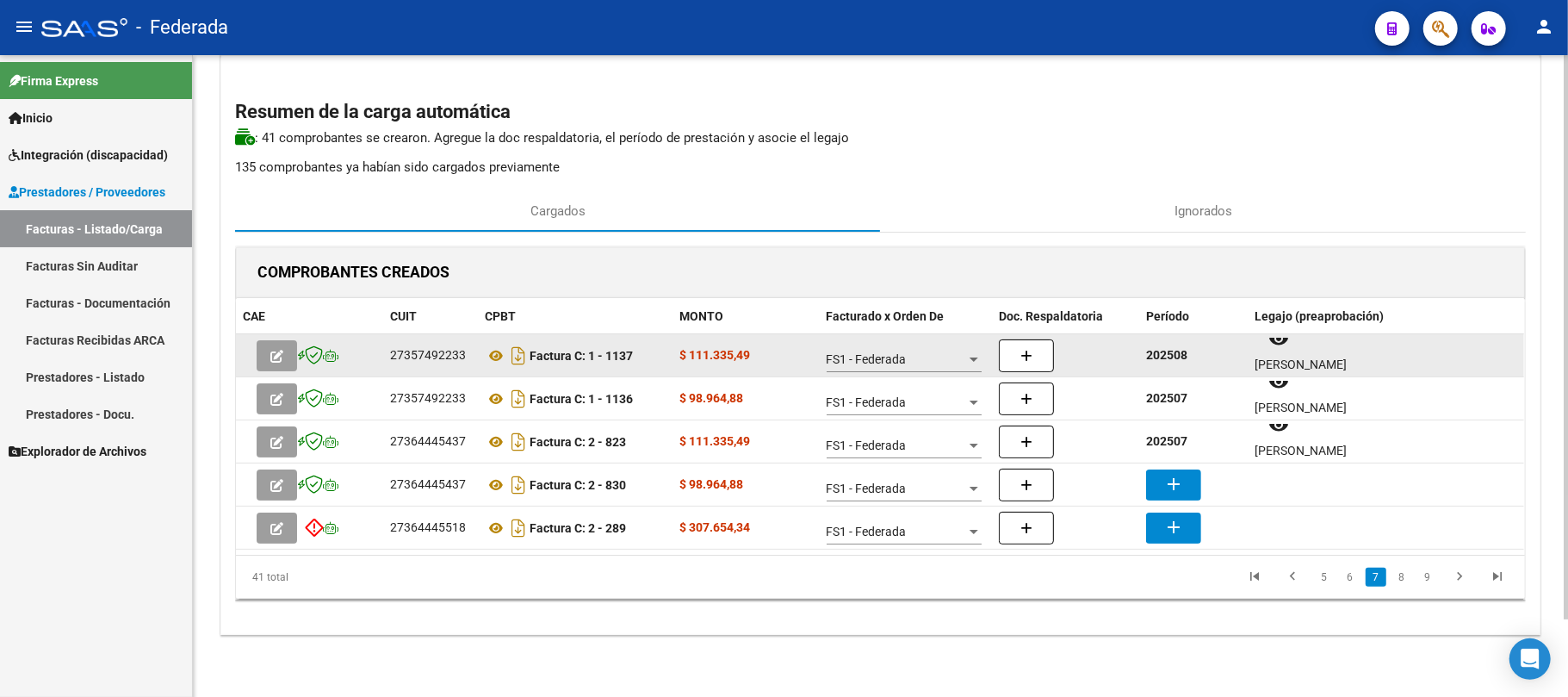
click at [1154, 358] on strong "202508" at bounding box center [1166, 354] width 41 height 14
click at [1157, 358] on strong "202508" at bounding box center [1166, 354] width 41 height 14
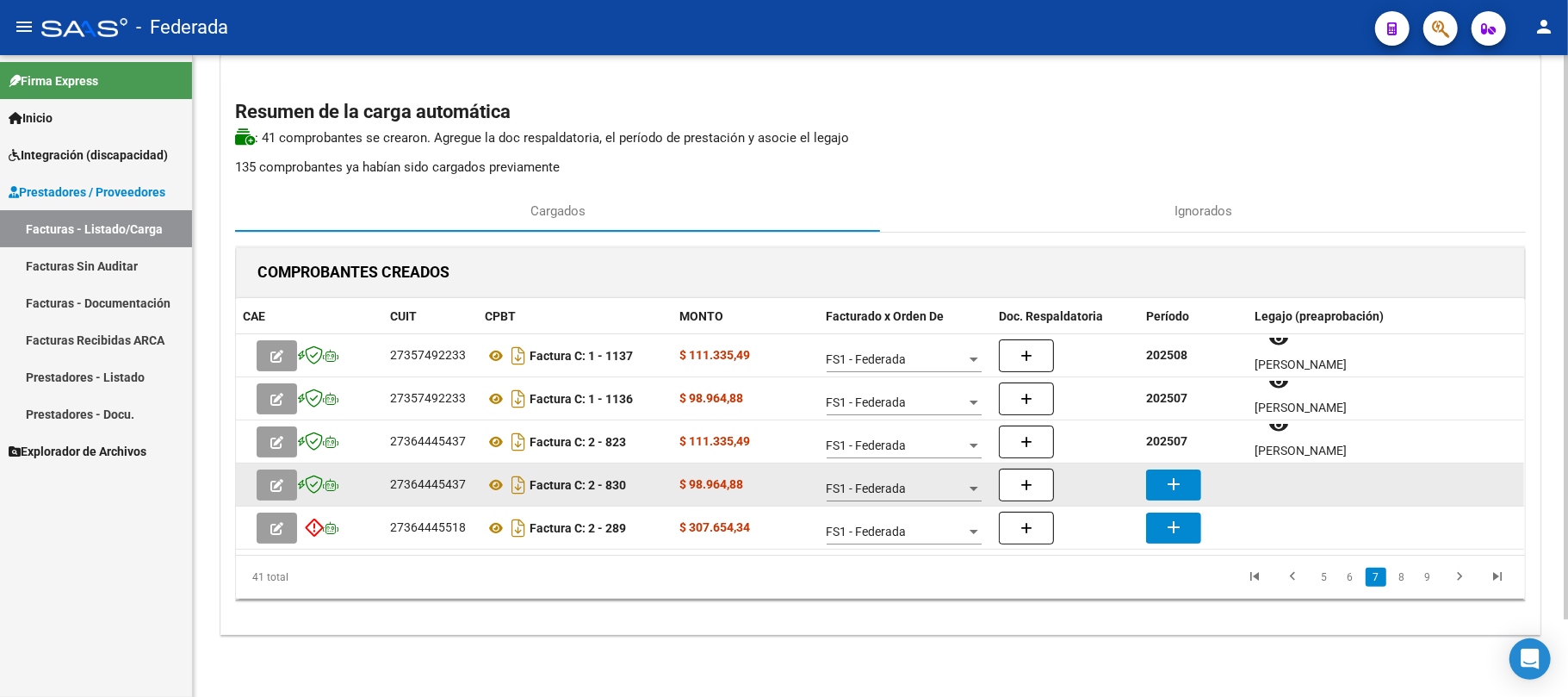
click at [1175, 483] on mat-icon "add" at bounding box center [1174, 484] width 20 height 20
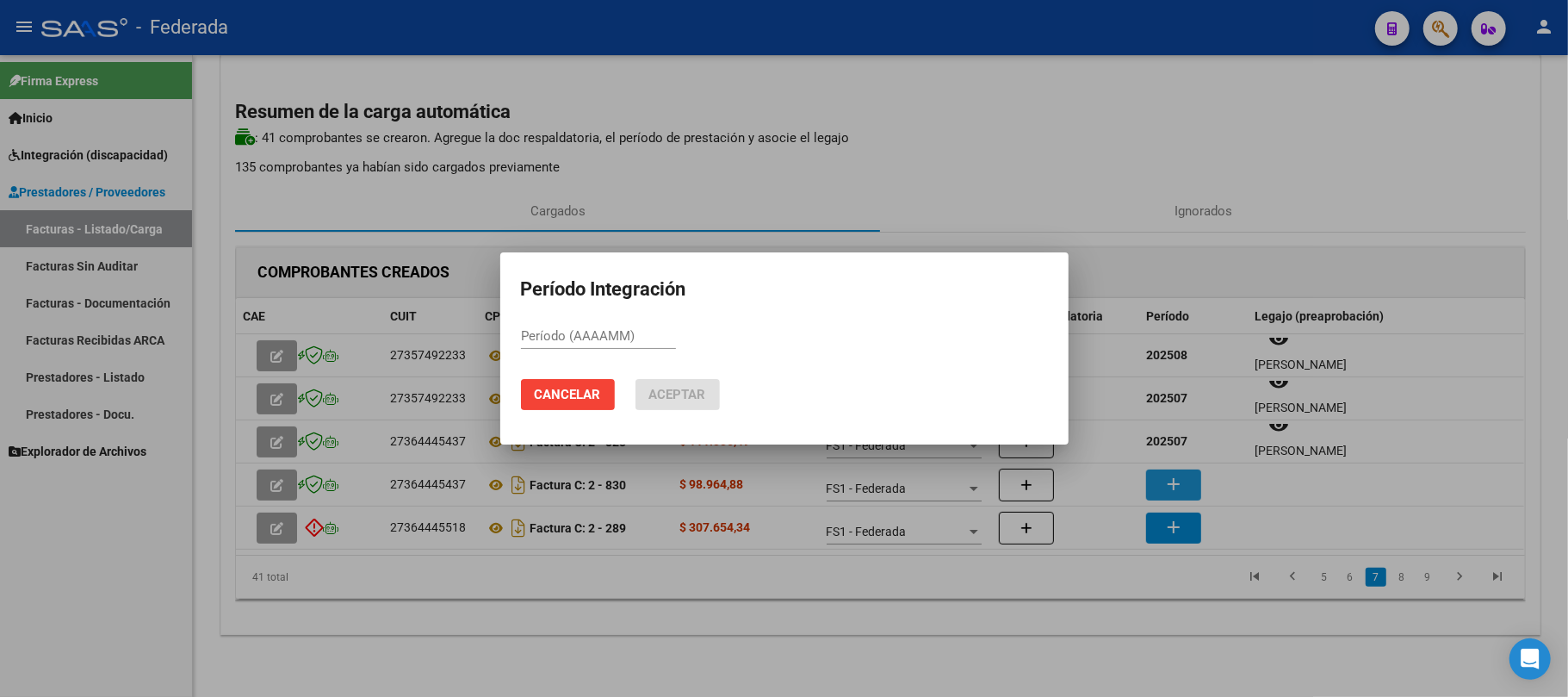
paste input "202508"
type input "202508"
click at [683, 402] on span "Aceptar" at bounding box center [677, 394] width 57 height 16
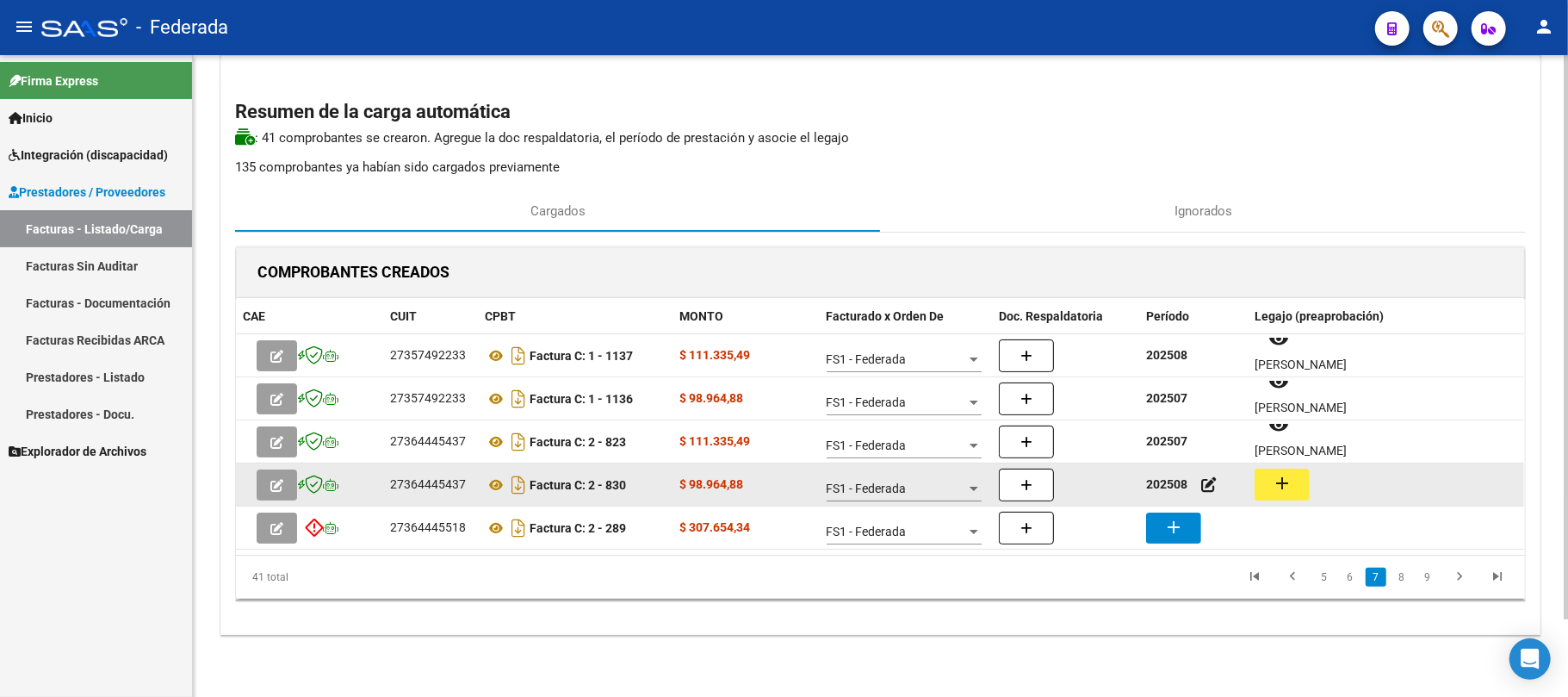
click at [1291, 491] on mat-icon "add" at bounding box center [1282, 483] width 20 height 20
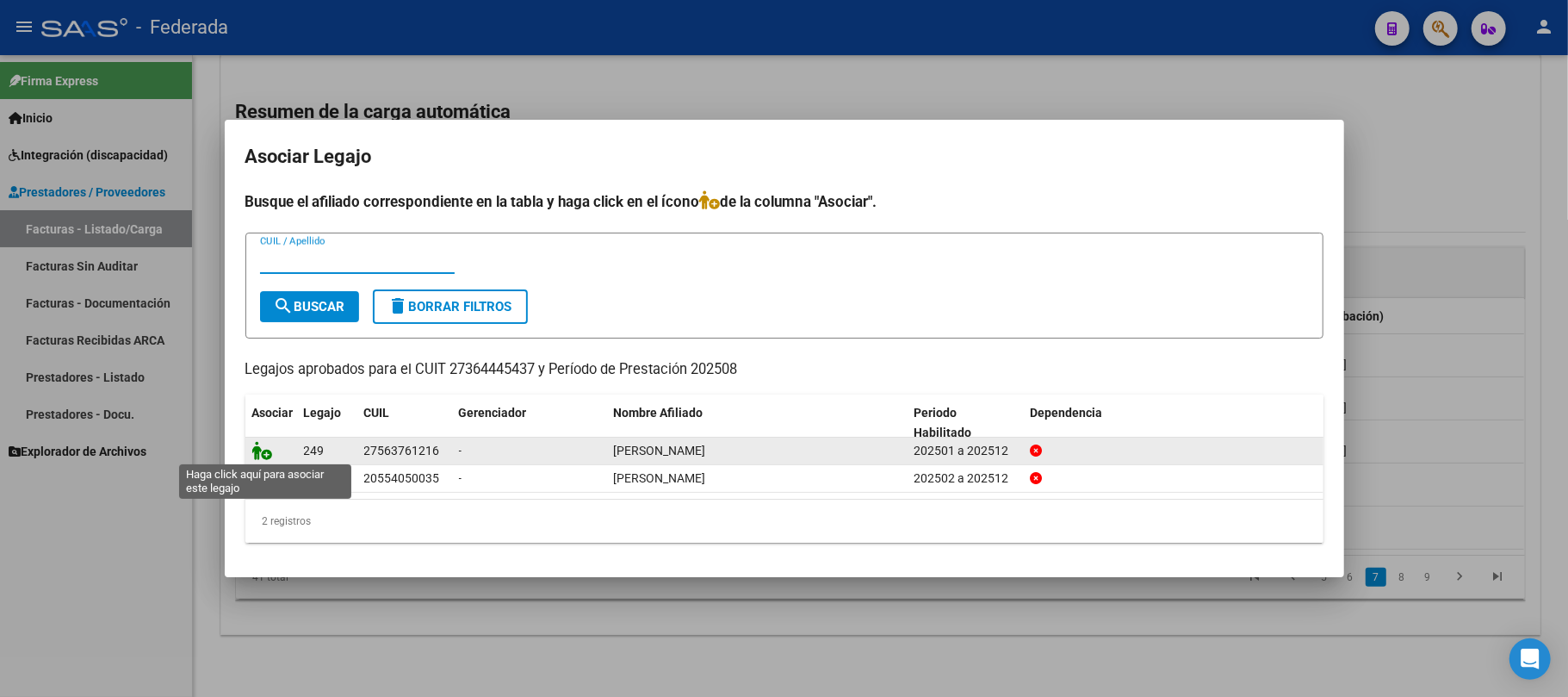
click at [258, 451] on icon at bounding box center [263, 450] width 20 height 19
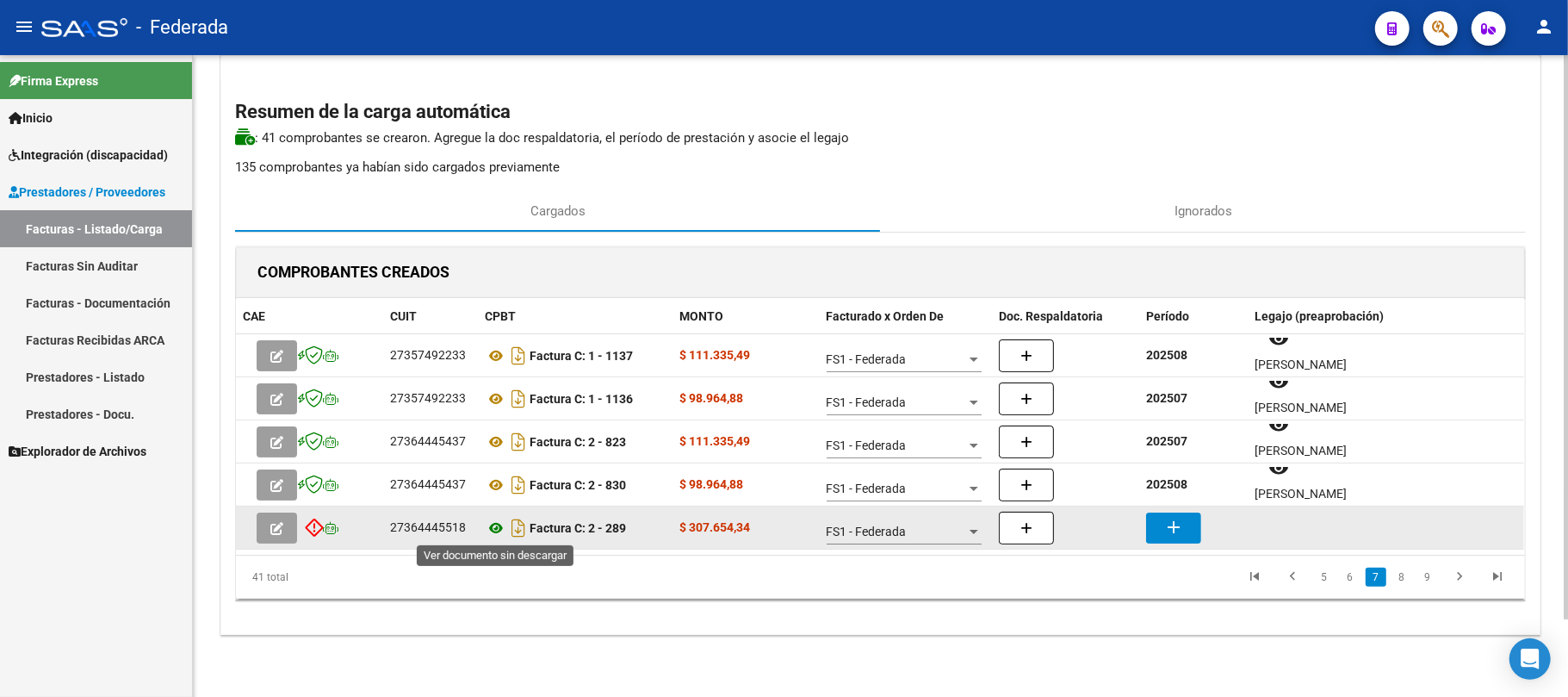
click at [494, 528] on icon at bounding box center [496, 527] width 22 height 20
click at [498, 521] on icon at bounding box center [496, 527] width 22 height 20
click at [1178, 522] on mat-icon "add" at bounding box center [1174, 526] width 20 height 20
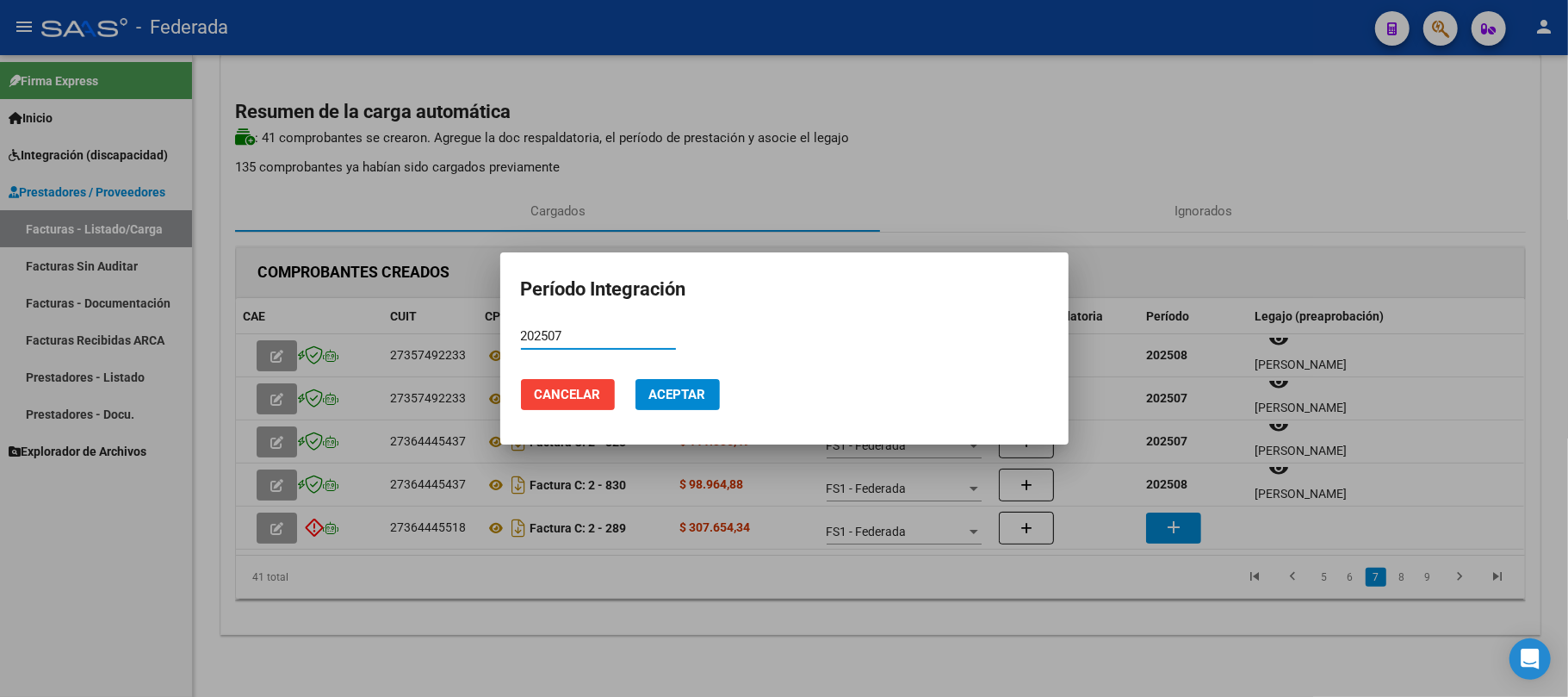
type input "202507"
click at [656, 388] on span "Aceptar" at bounding box center [677, 394] width 57 height 16
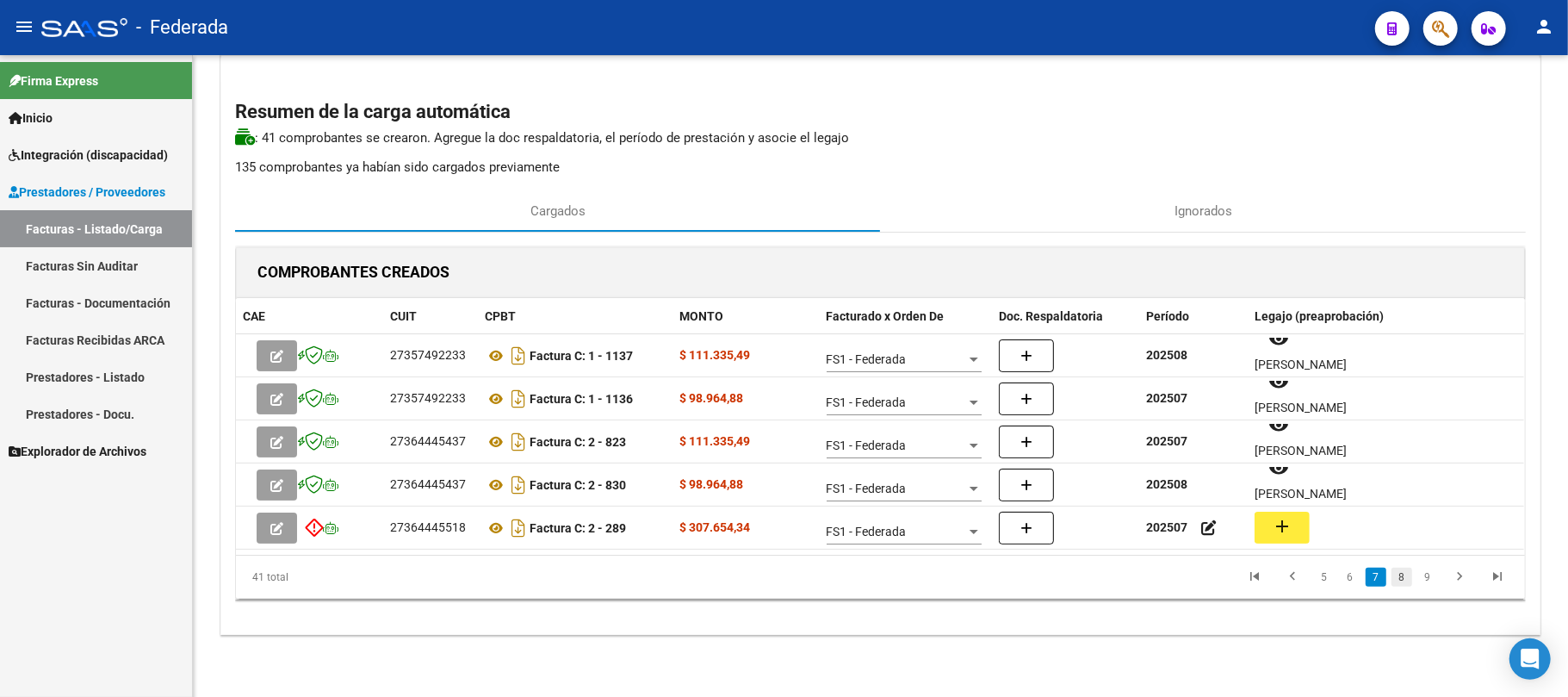
click at [1410, 572] on link "8" at bounding box center [1401, 577] width 20 height 19
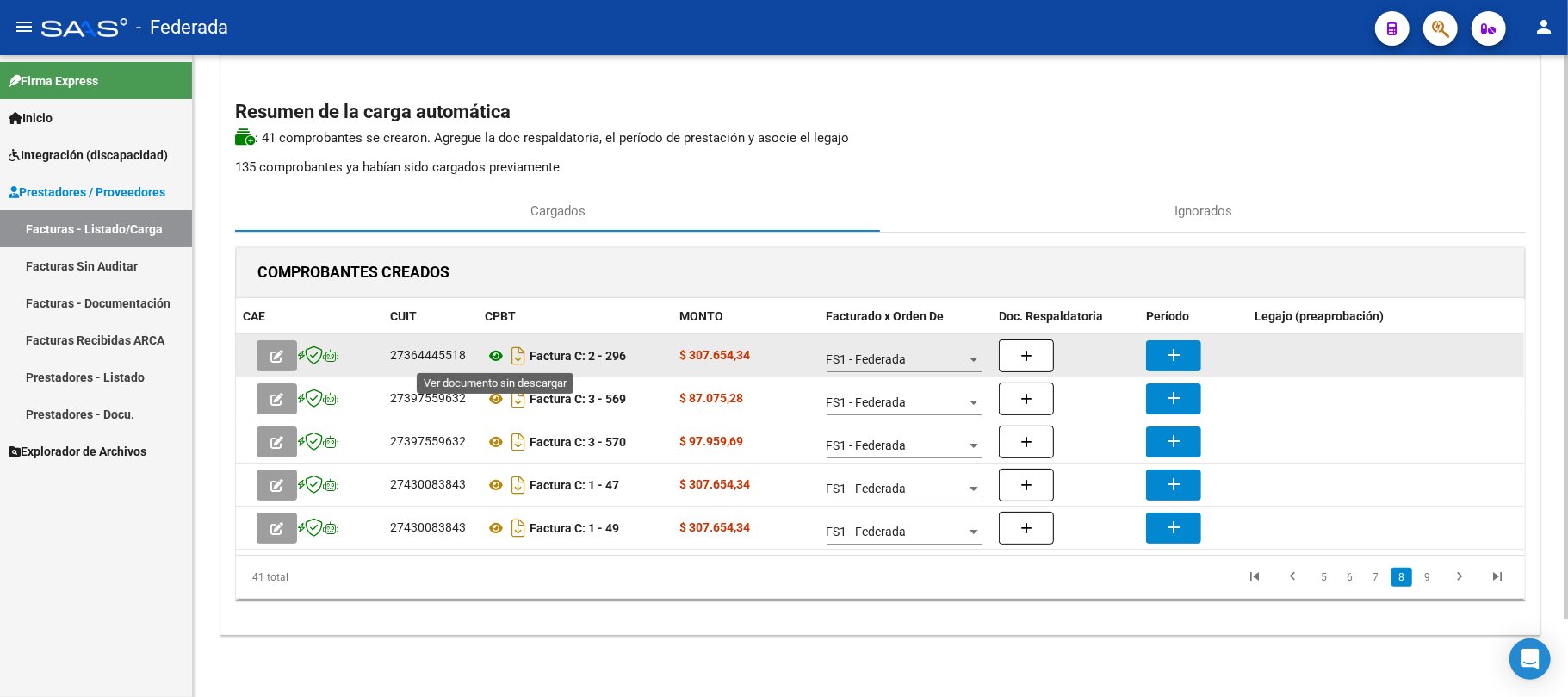
click at [497, 351] on icon at bounding box center [496, 356] width 22 height 20
click at [1187, 358] on button "add" at bounding box center [1173, 355] width 55 height 31
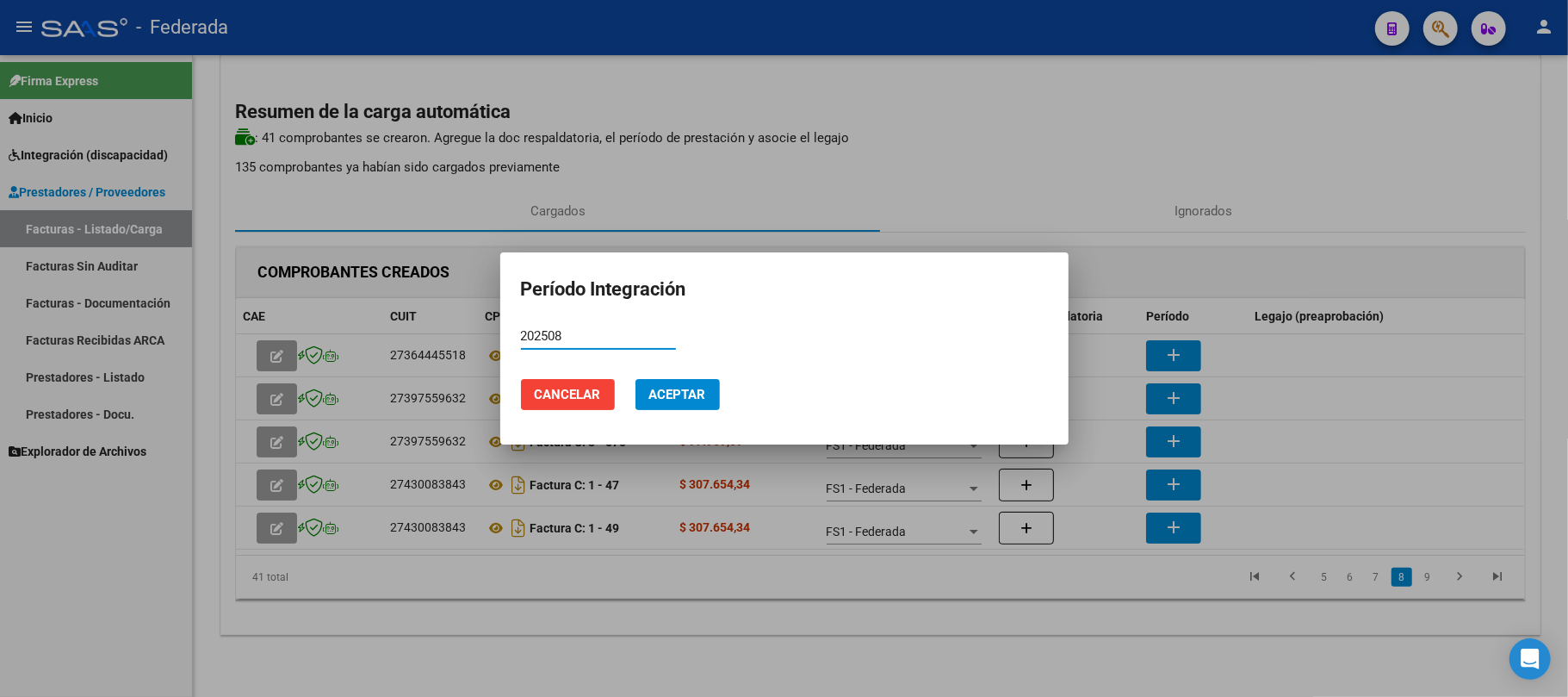
type input "202508"
click at [687, 394] on span "Aceptar" at bounding box center [677, 394] width 57 height 16
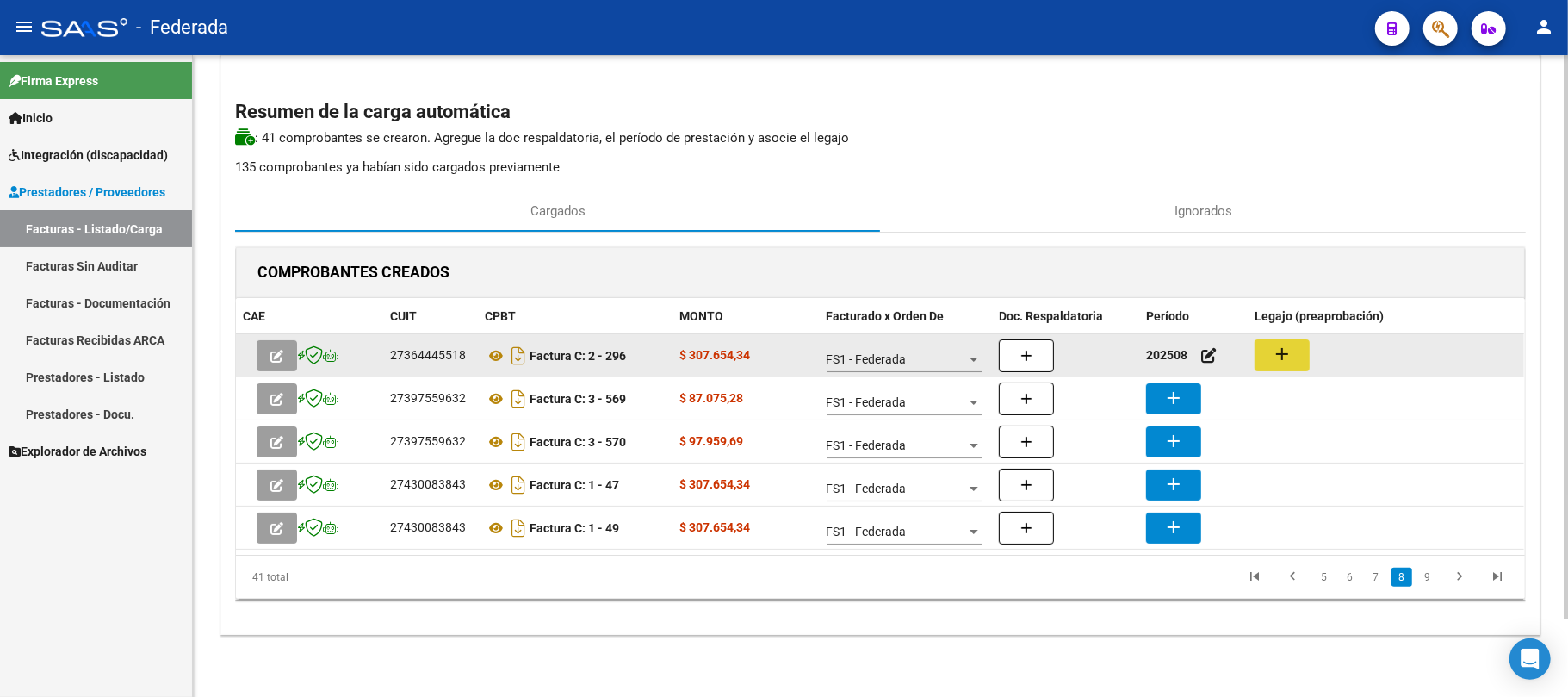
click at [1285, 355] on mat-icon "add" at bounding box center [1282, 354] width 20 height 20
click at [437, 356] on div "27364445518" at bounding box center [428, 355] width 75 height 20
click at [1281, 352] on mat-icon "add" at bounding box center [1282, 354] width 20 height 20
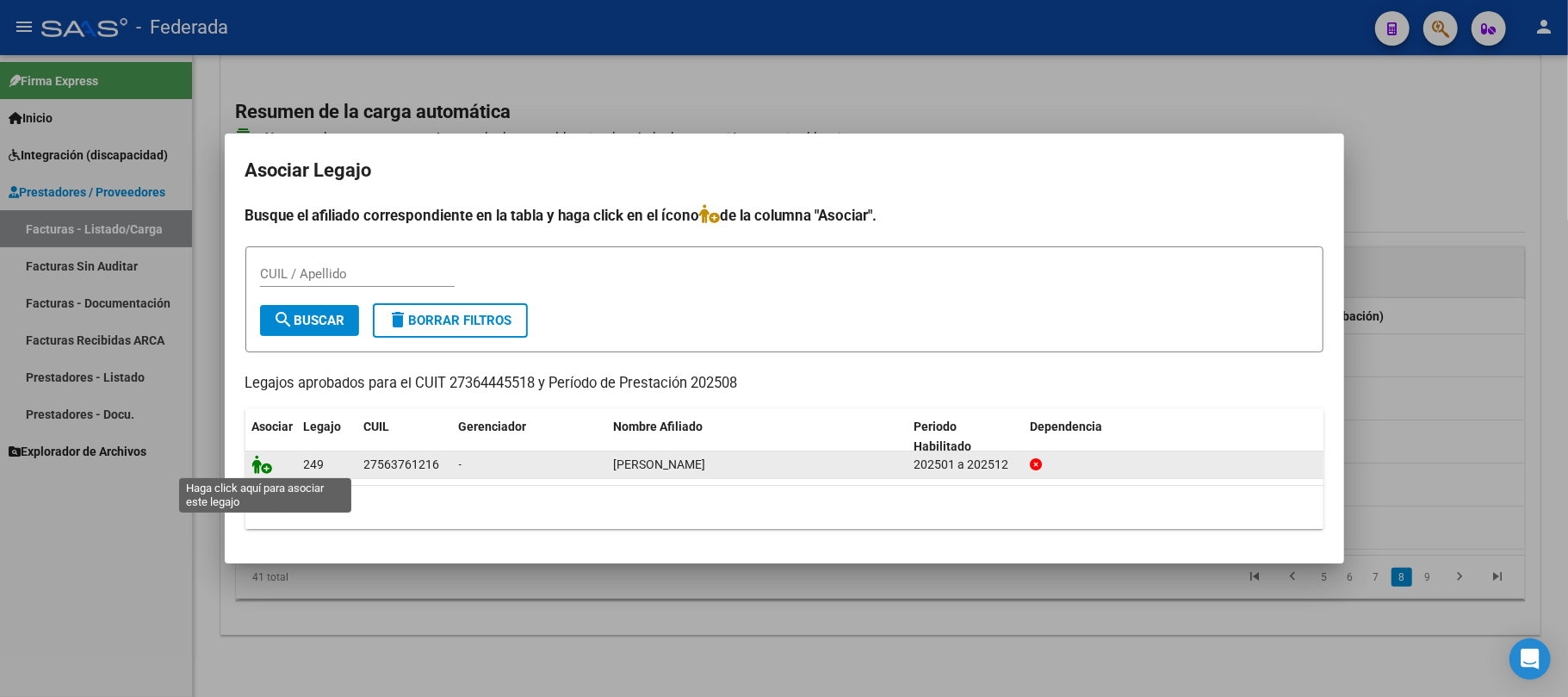
click at [262, 467] on icon at bounding box center [263, 464] width 20 height 19
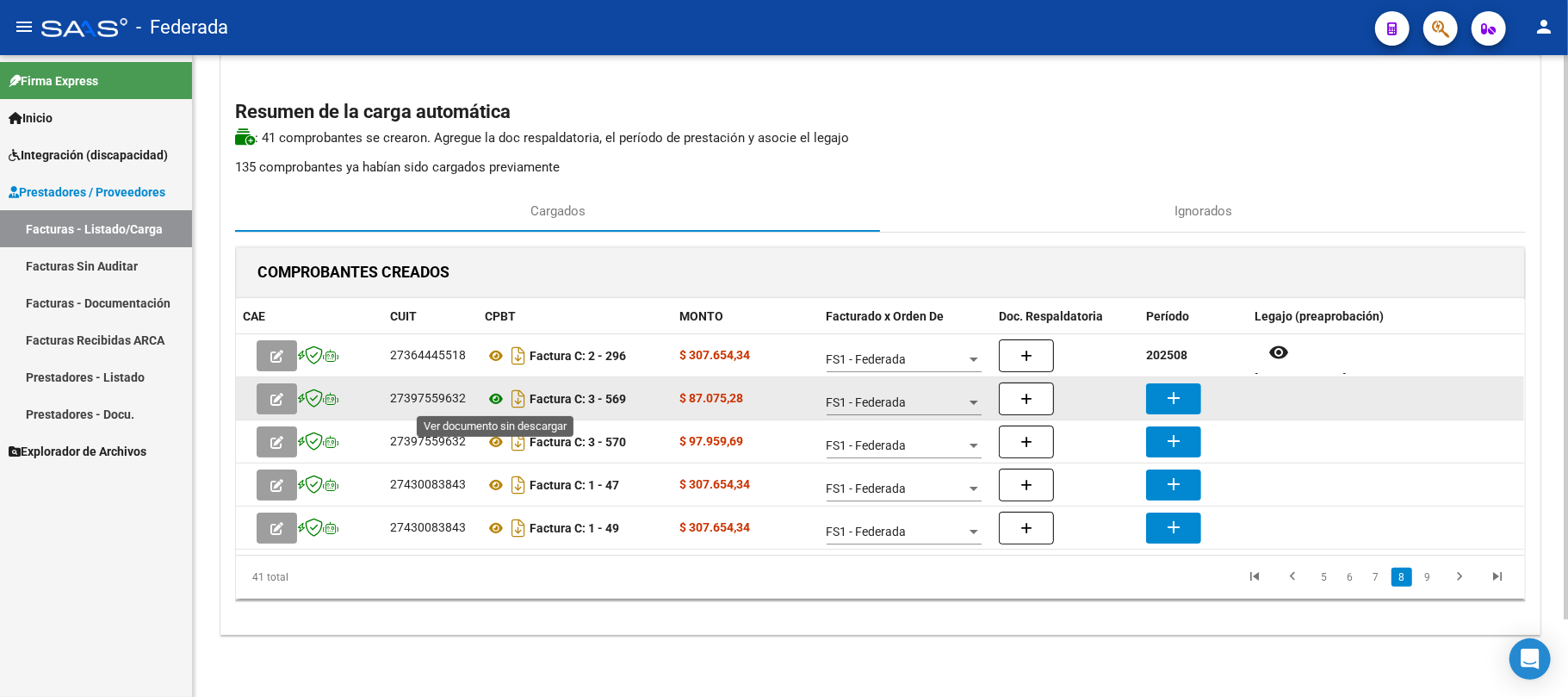
click at [493, 401] on icon at bounding box center [496, 399] width 22 height 20
click at [494, 396] on icon at bounding box center [496, 399] width 22 height 20
click at [1162, 402] on button "add" at bounding box center [1173, 398] width 55 height 31
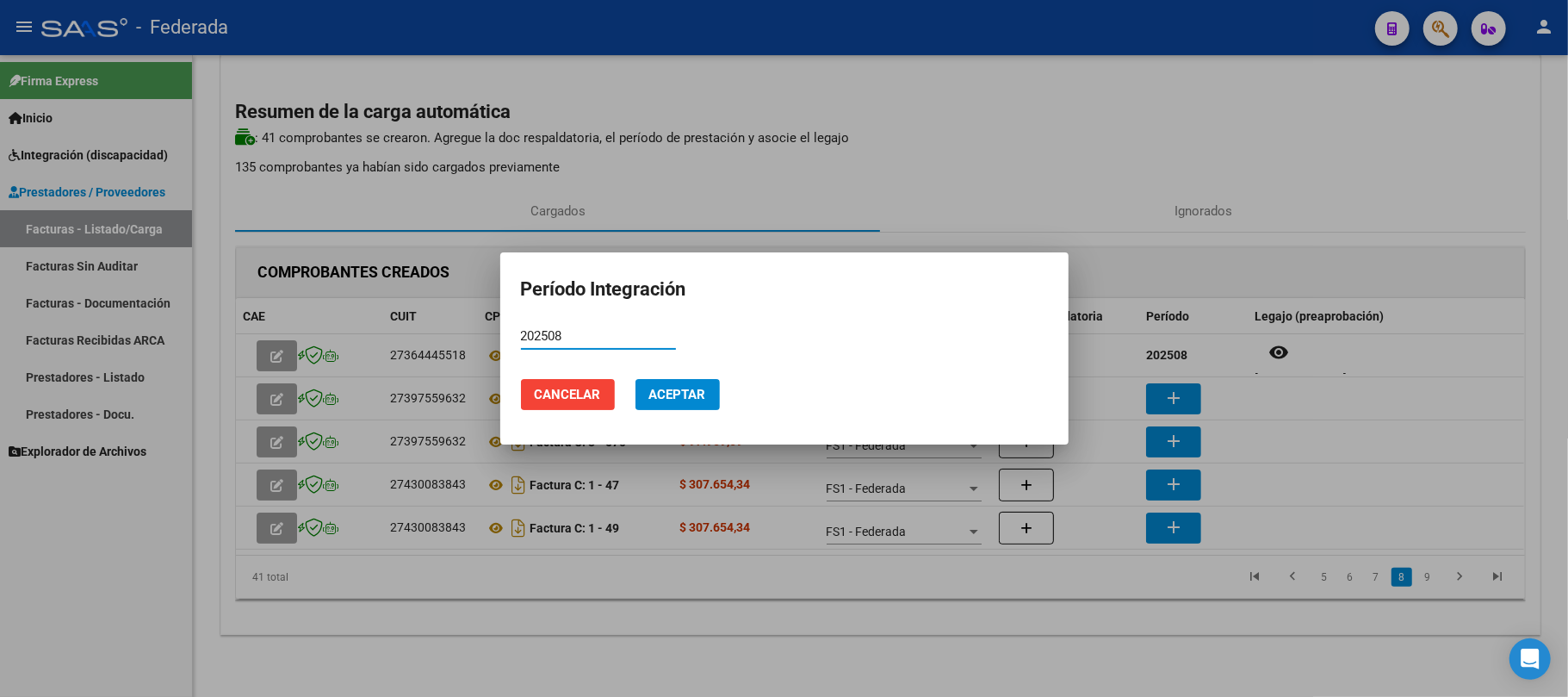
type input "202508"
click at [693, 393] on span "Aceptar" at bounding box center [677, 394] width 57 height 16
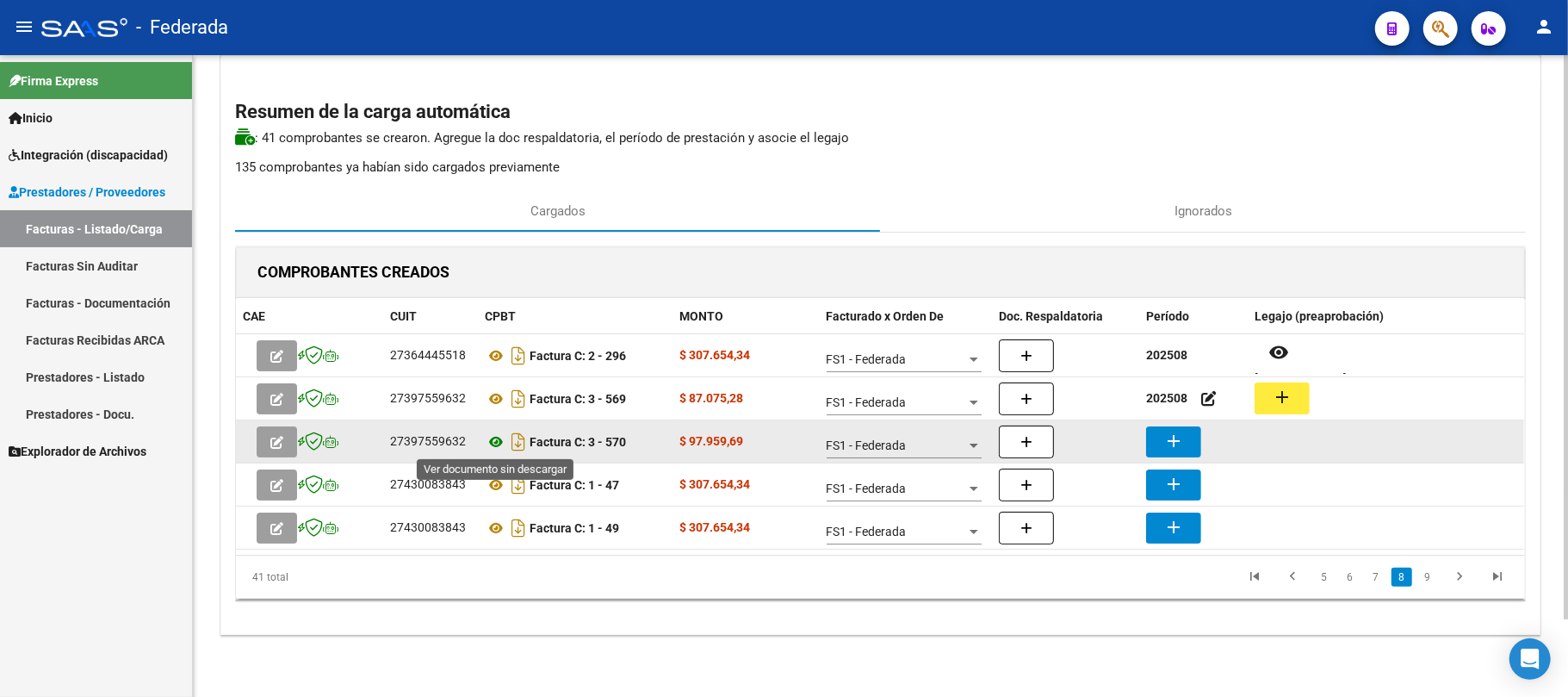
click at [497, 444] on icon at bounding box center [496, 442] width 22 height 20
click at [1167, 439] on mat-icon "add" at bounding box center [1174, 441] width 20 height 20
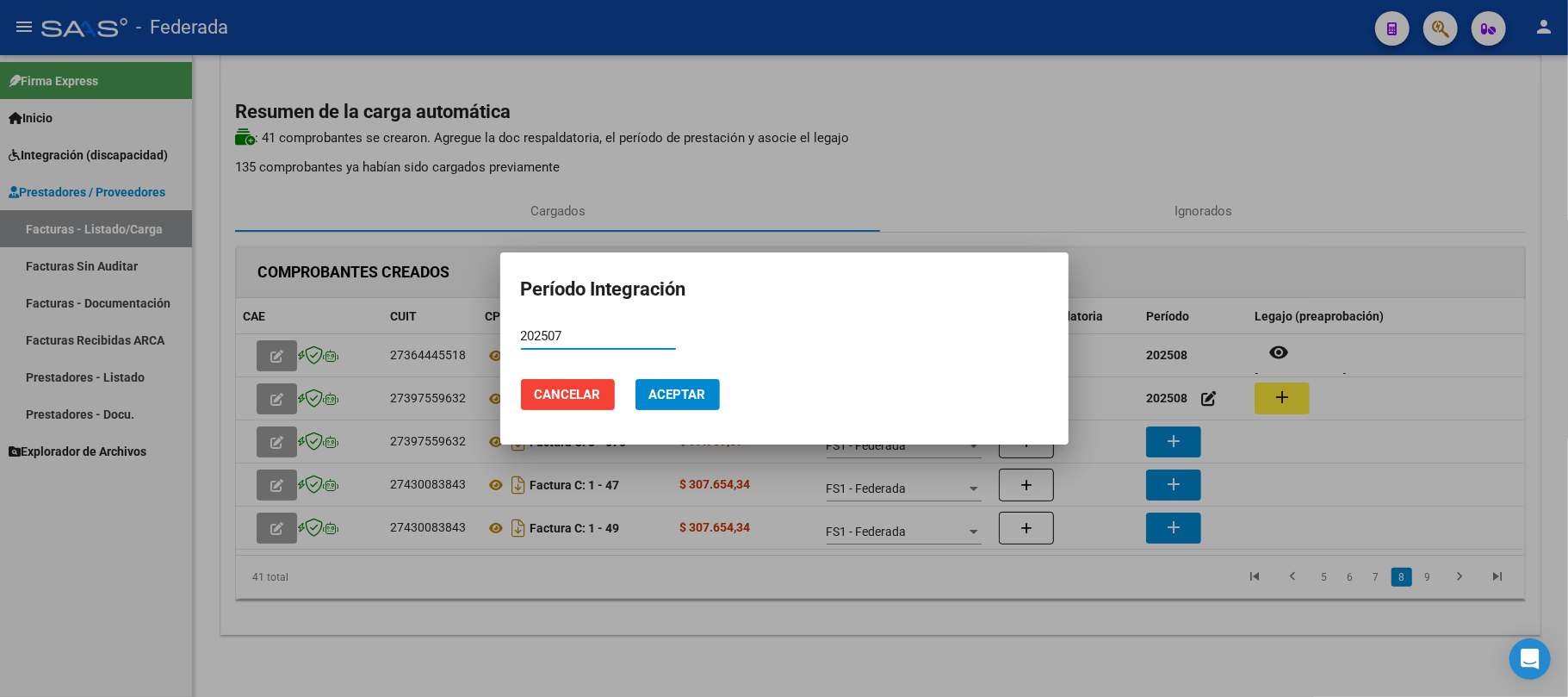
type input "202507"
click at [702, 396] on span "Aceptar" at bounding box center [677, 394] width 57 height 16
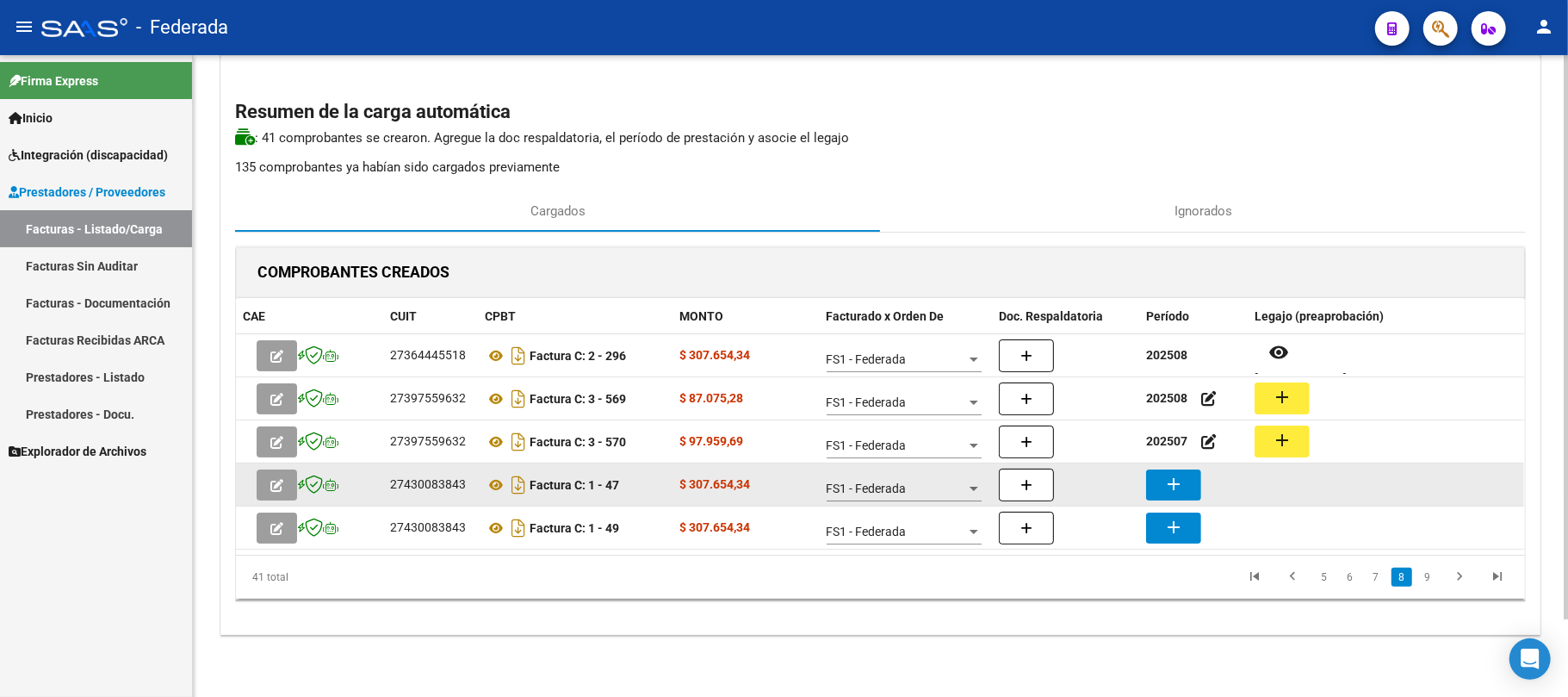
click at [1195, 490] on button "add" at bounding box center [1173, 485] width 55 height 31
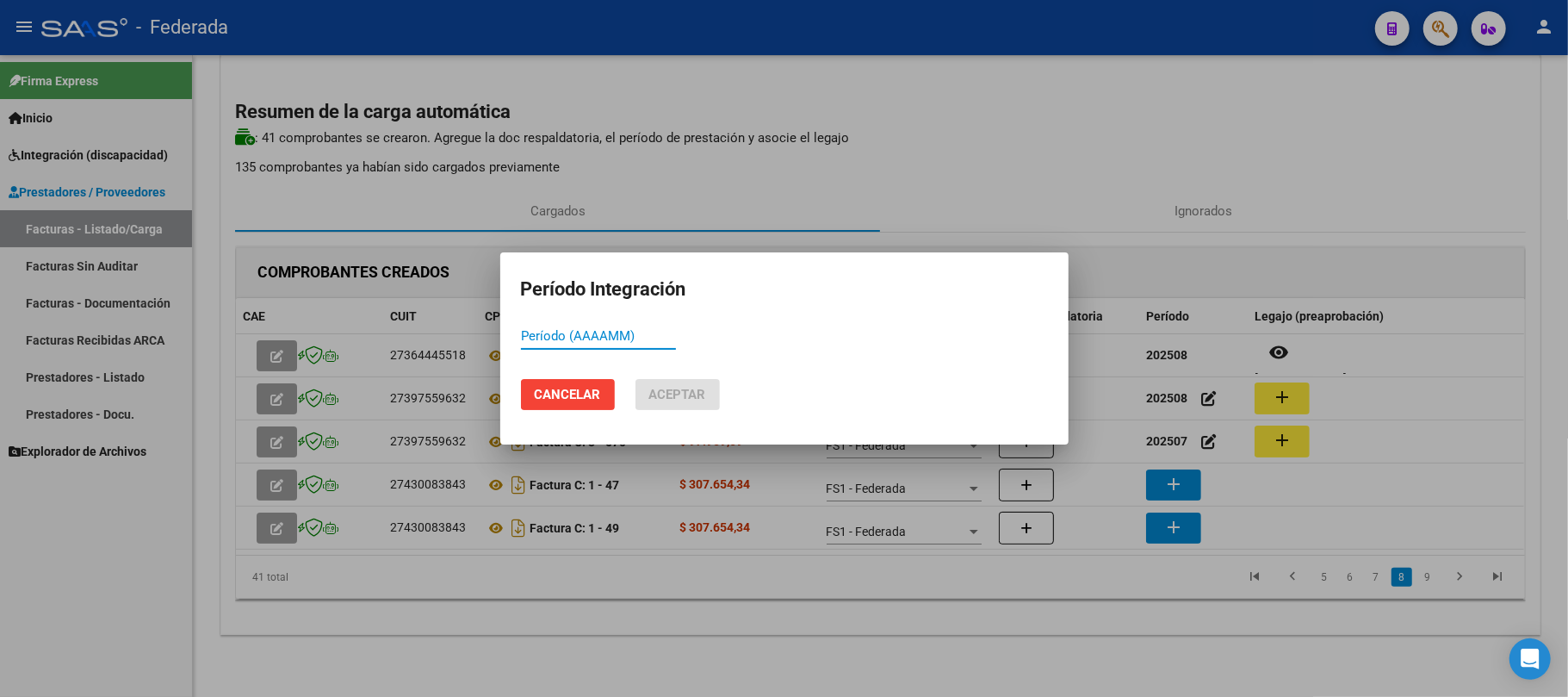
click at [593, 390] on span "Cancelar" at bounding box center [567, 394] width 66 height 16
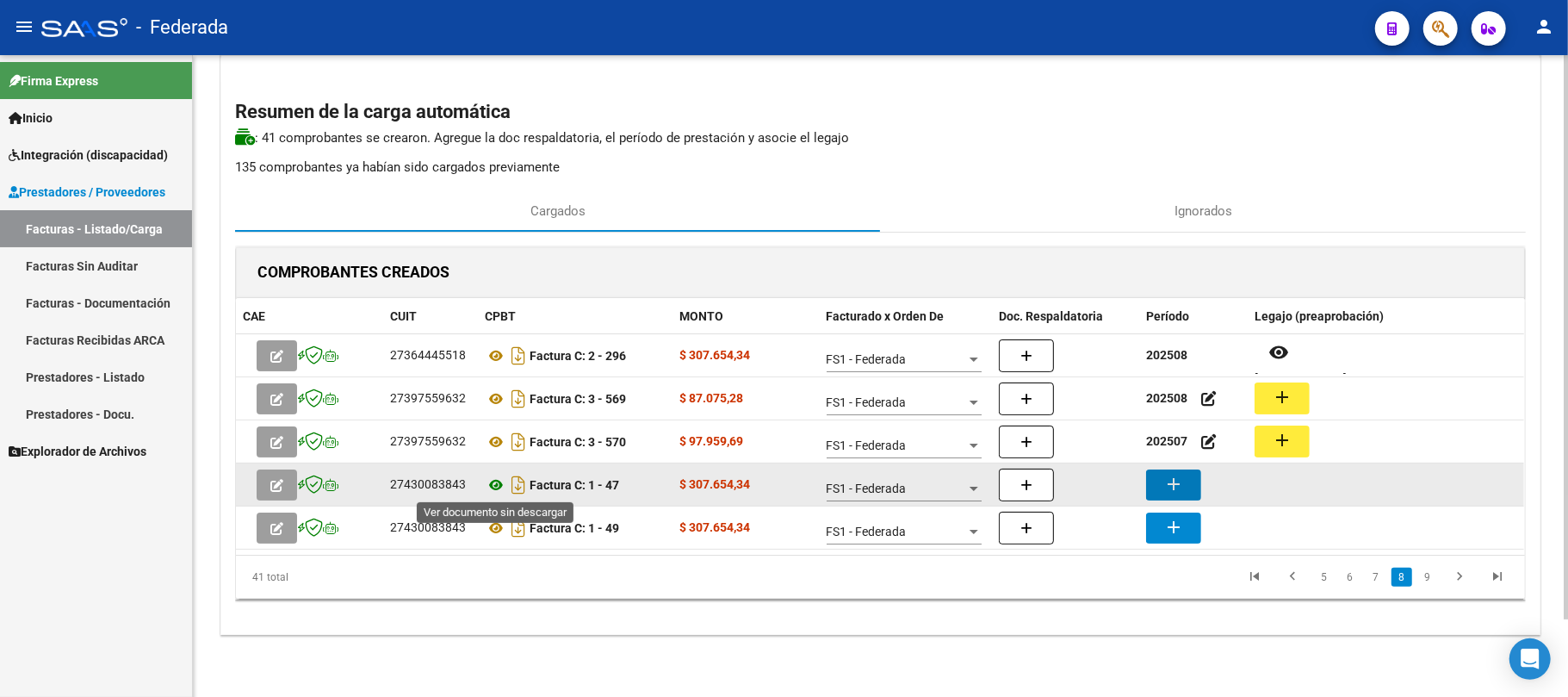
click at [486, 486] on icon at bounding box center [496, 485] width 22 height 20
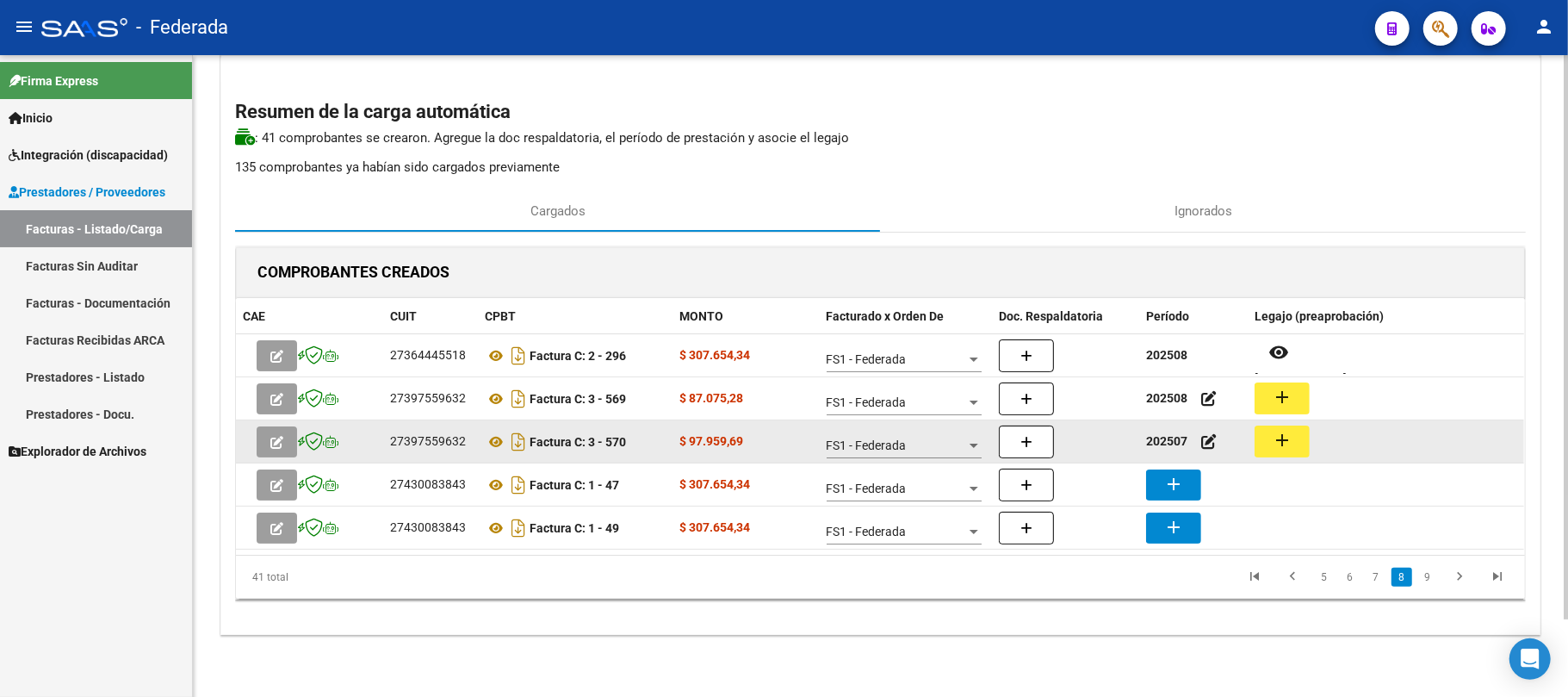
click at [1169, 434] on strong "202507" at bounding box center [1166, 441] width 41 height 14
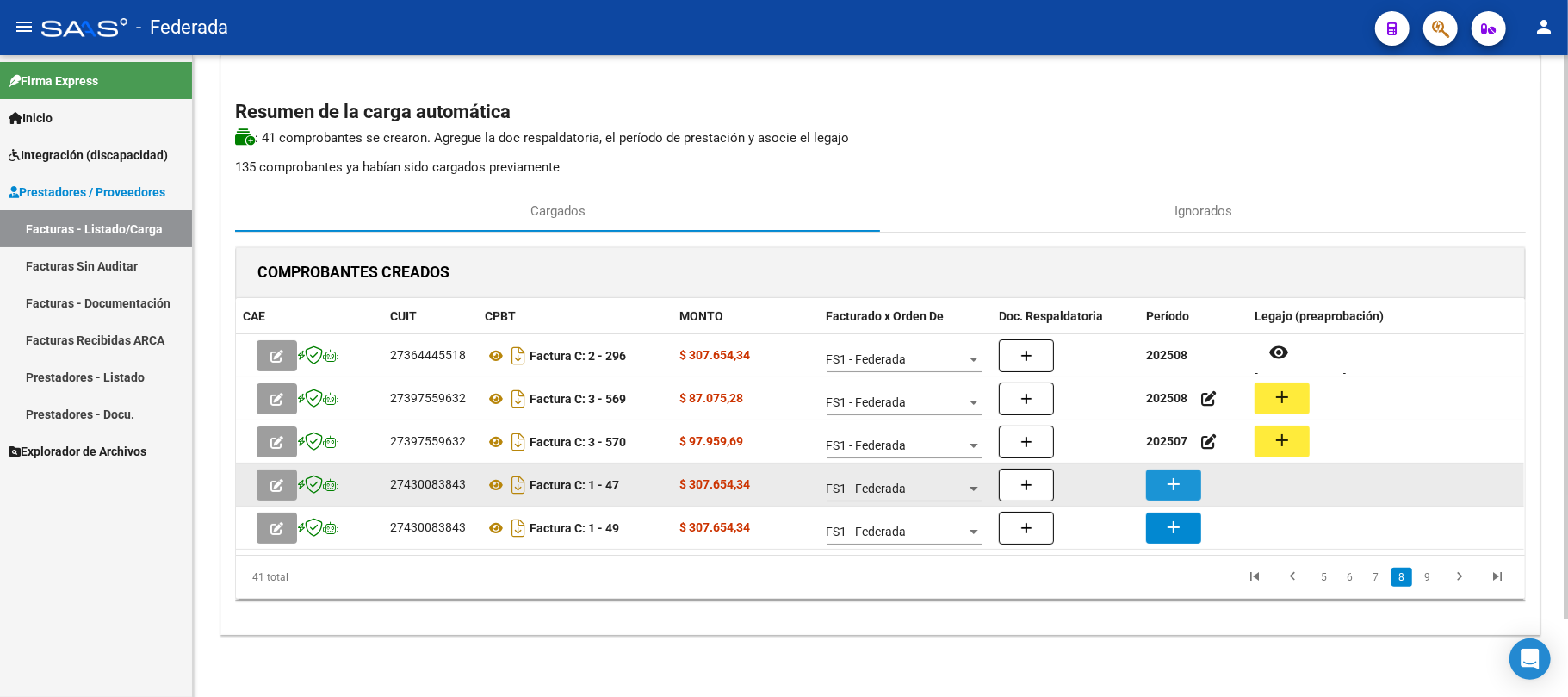
click at [1173, 473] on mat-icon "add" at bounding box center [1174, 484] width 20 height 20
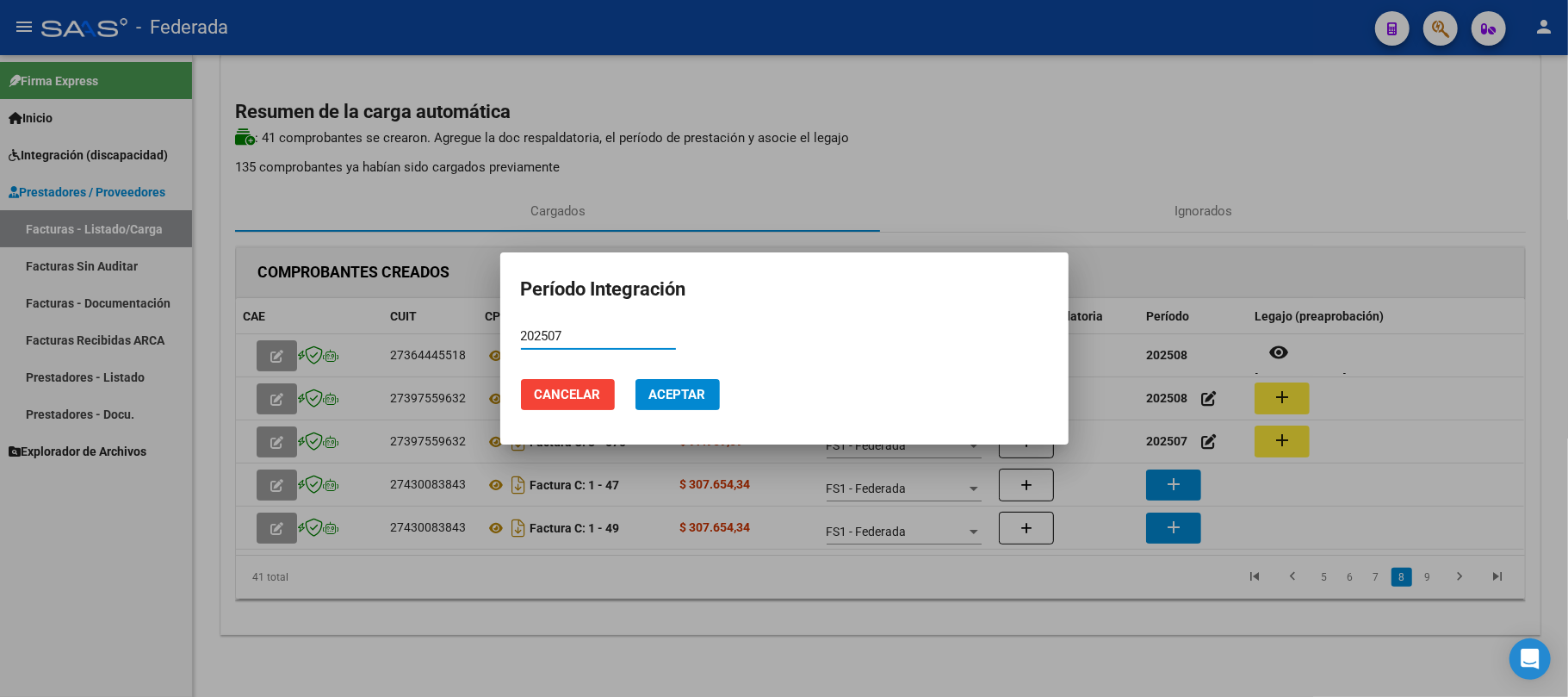
type input "202507"
click at [702, 390] on span "Aceptar" at bounding box center [677, 394] width 57 height 16
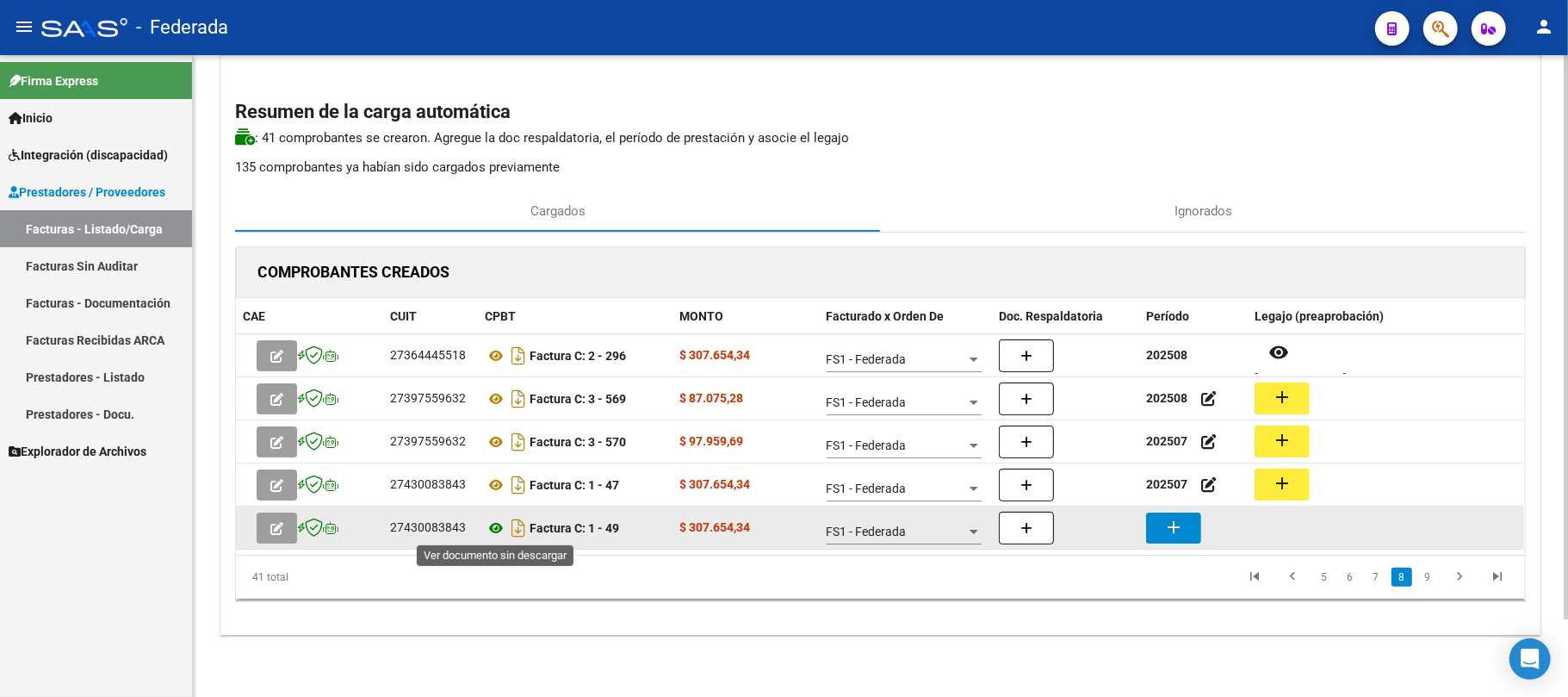
click at [493, 528] on icon at bounding box center [496, 527] width 22 height 20
click at [1173, 531] on mat-icon "add" at bounding box center [1174, 526] width 20 height 20
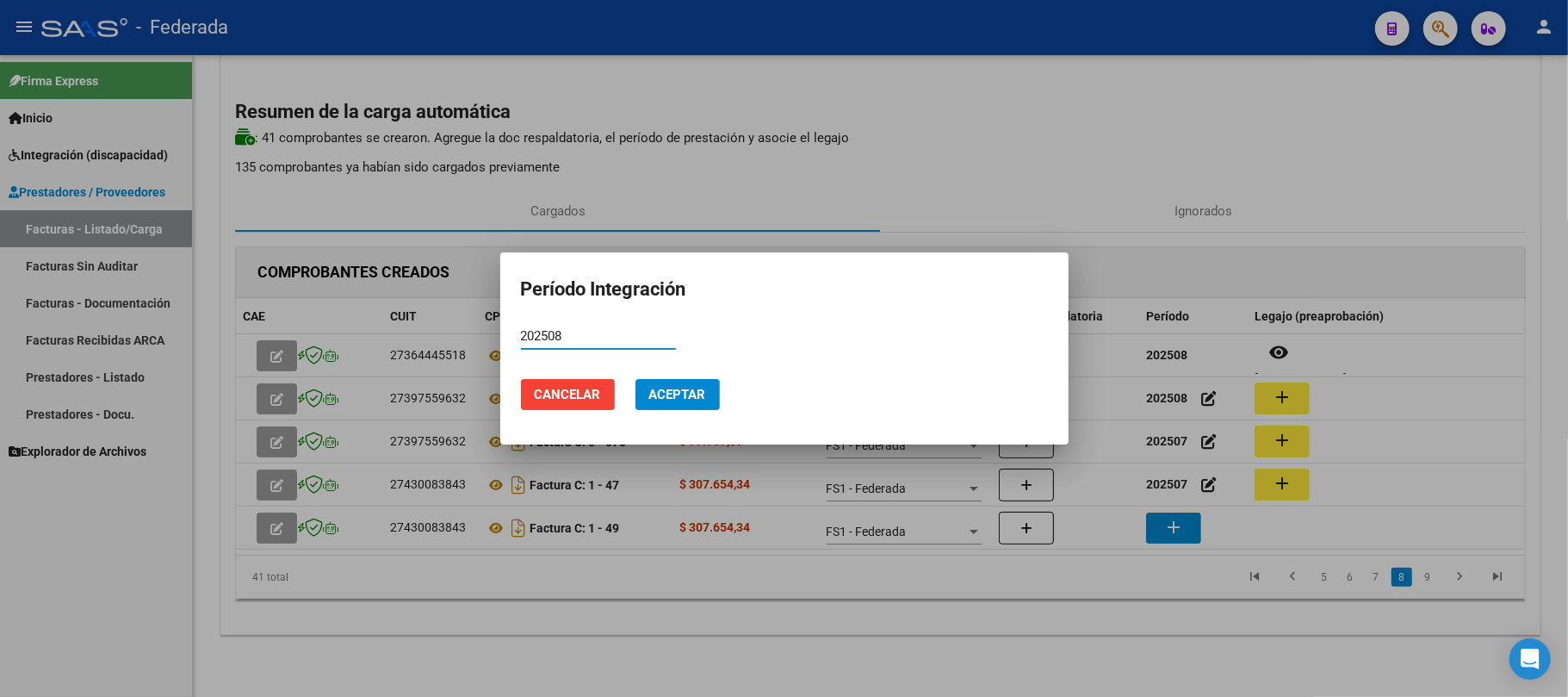
type input "202508"
click at [702, 396] on span "Aceptar" at bounding box center [677, 394] width 57 height 16
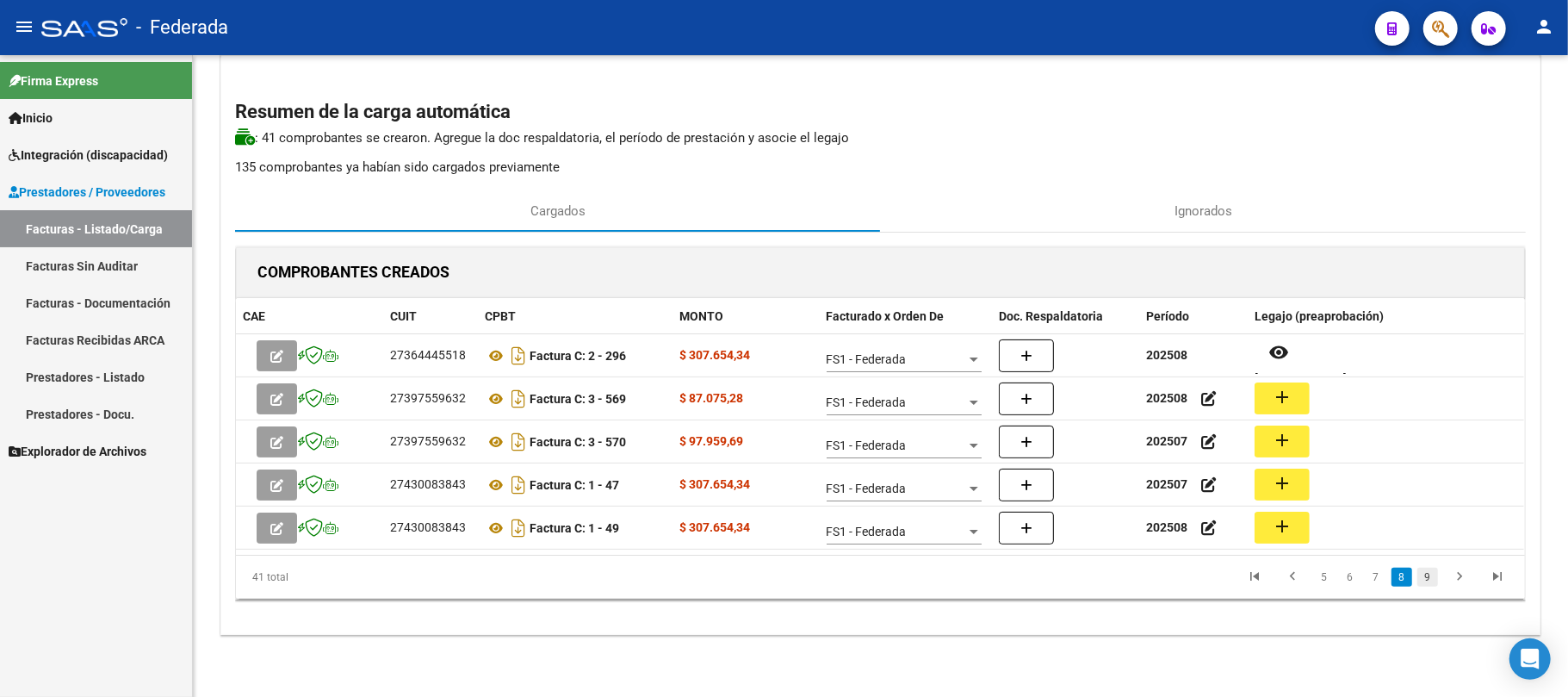
click at [1431, 579] on link "9" at bounding box center [1427, 577] width 20 height 19
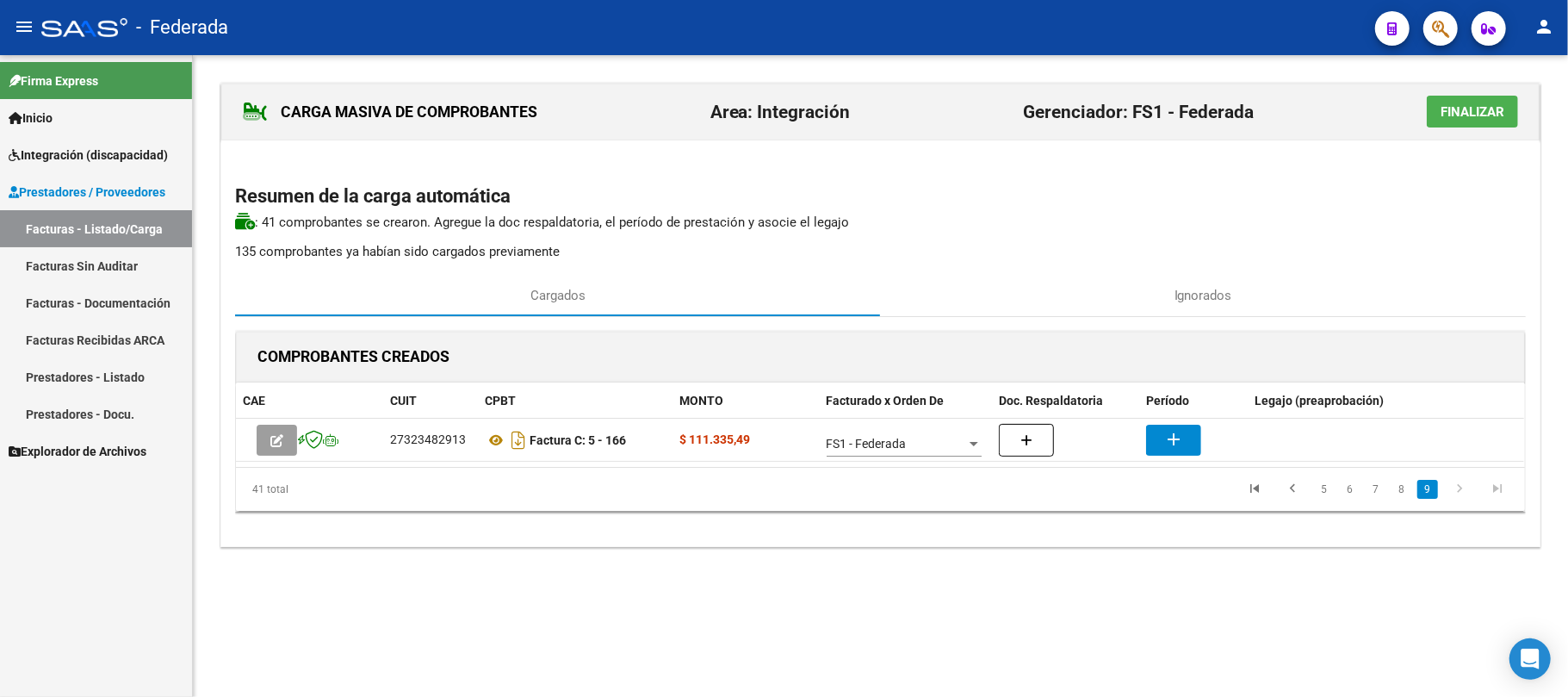
scroll to position [0, 0]
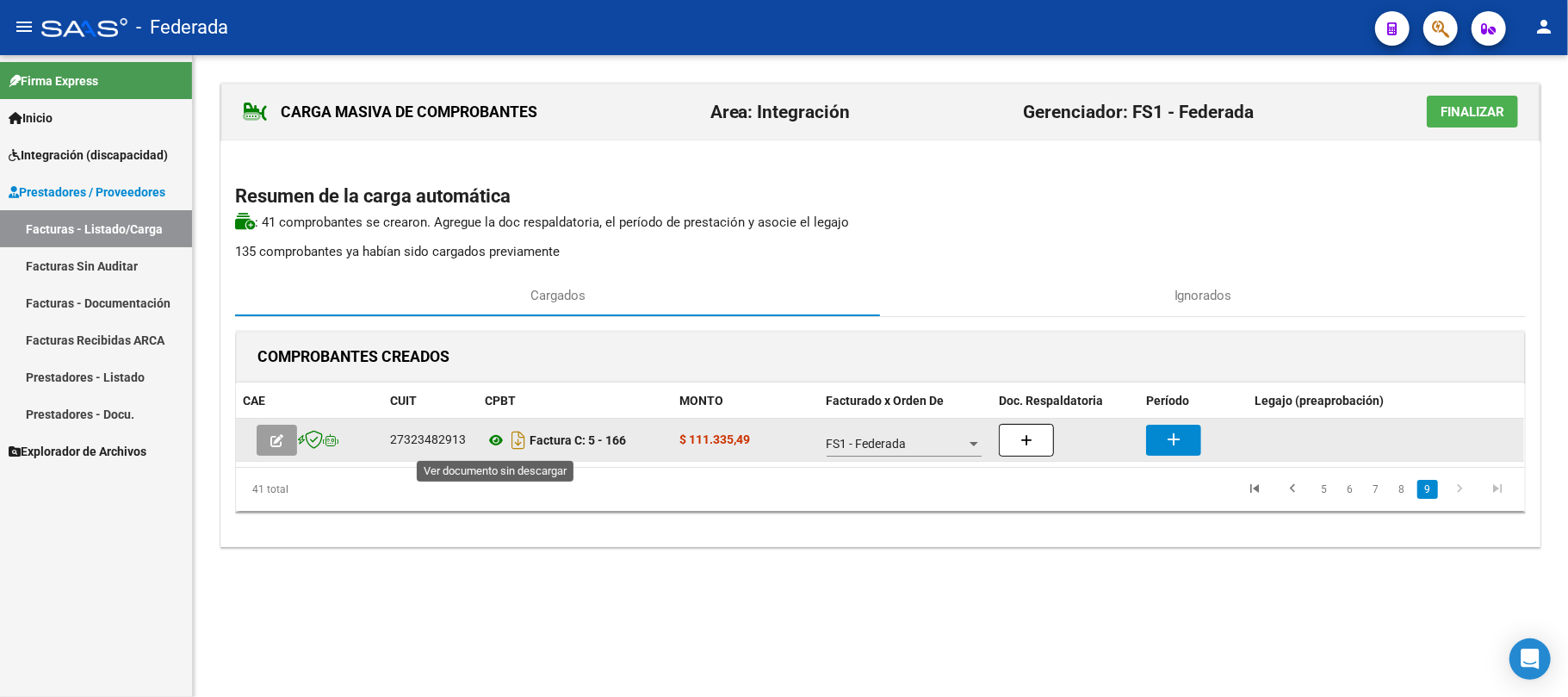
click at [491, 441] on icon at bounding box center [496, 440] width 22 height 20
click at [1182, 444] on mat-icon "add" at bounding box center [1174, 439] width 20 height 20
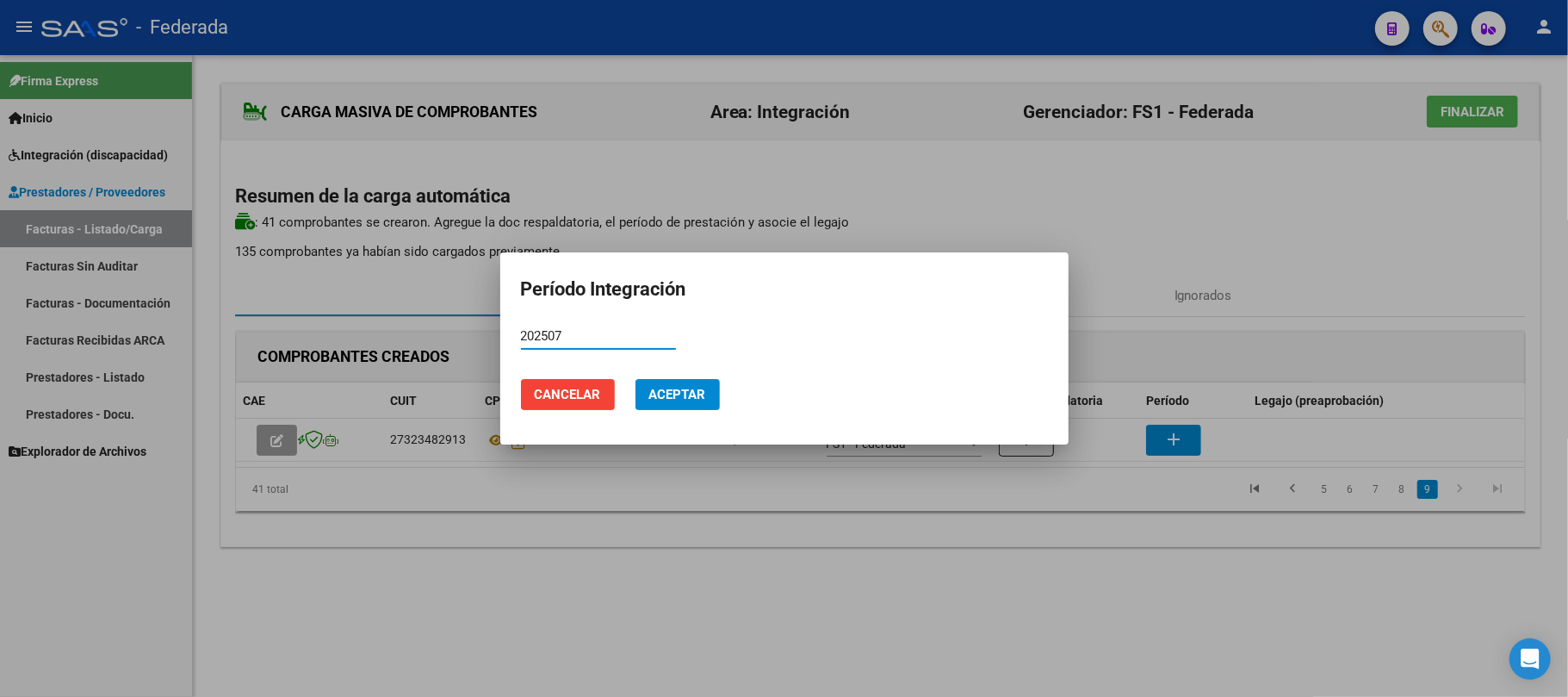
type input "202507"
click at [629, 404] on mat-dialog-actions "Cancelar Aceptar" at bounding box center [784, 394] width 527 height 59
click at [642, 402] on button "Aceptar" at bounding box center [677, 394] width 85 height 31
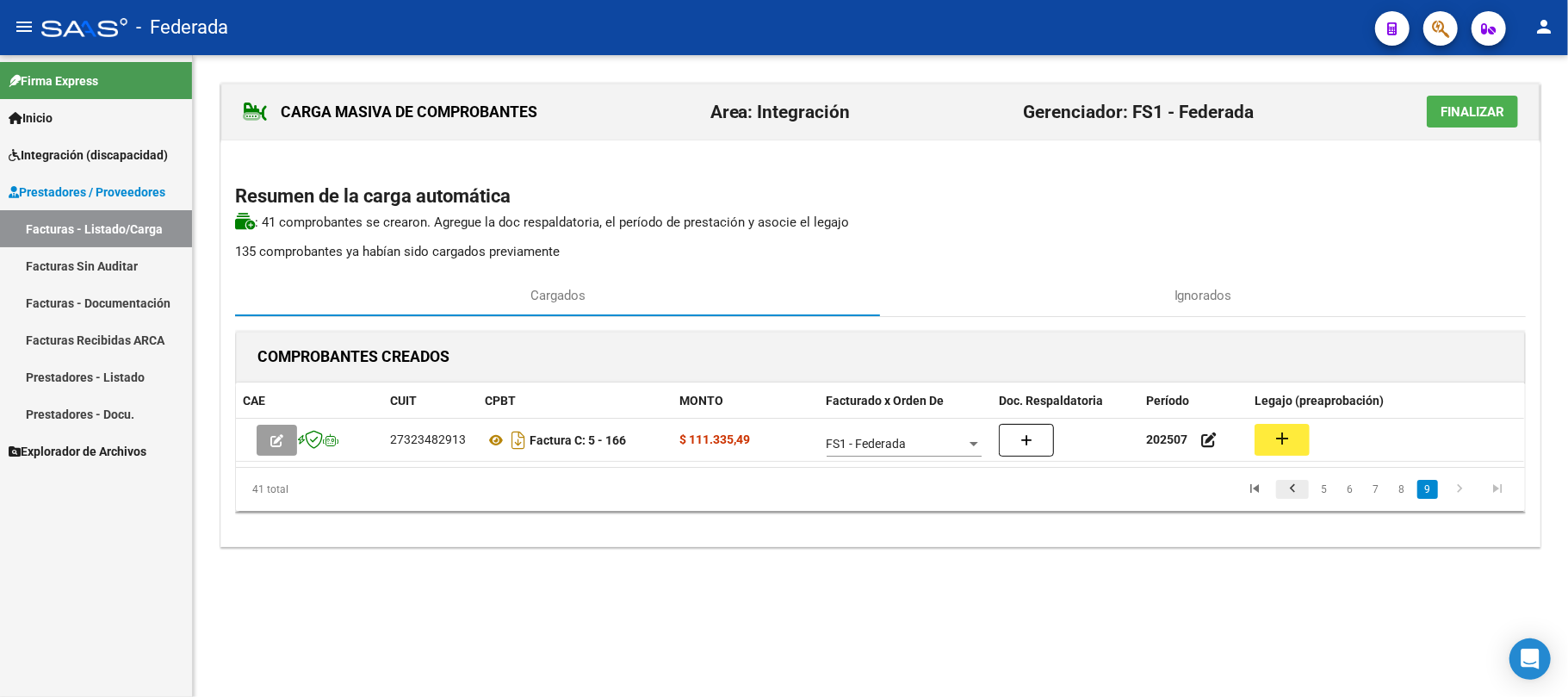
click at [1292, 498] on icon "go to previous page" at bounding box center [1292, 491] width 22 height 20
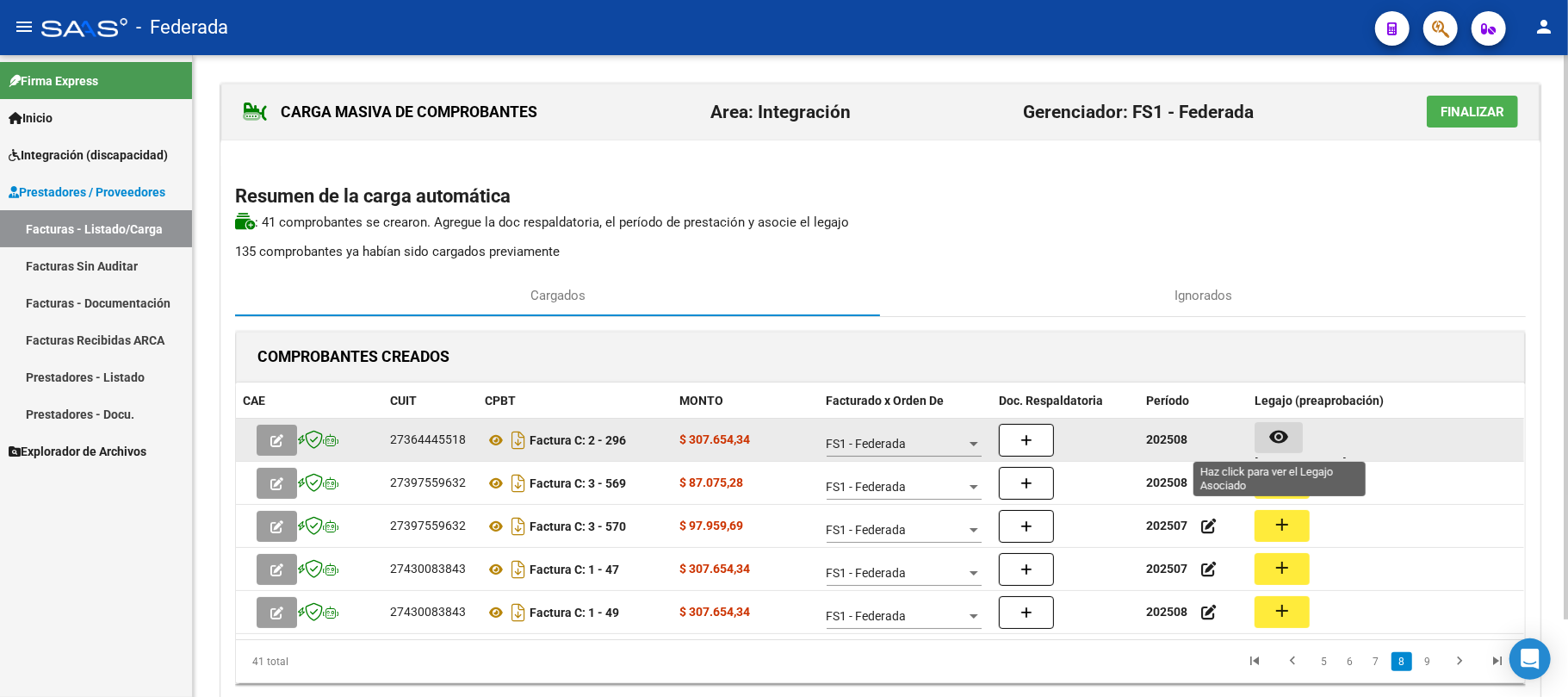
click at [1275, 441] on mat-icon "remove_red_eye" at bounding box center [1278, 436] width 20 height 20
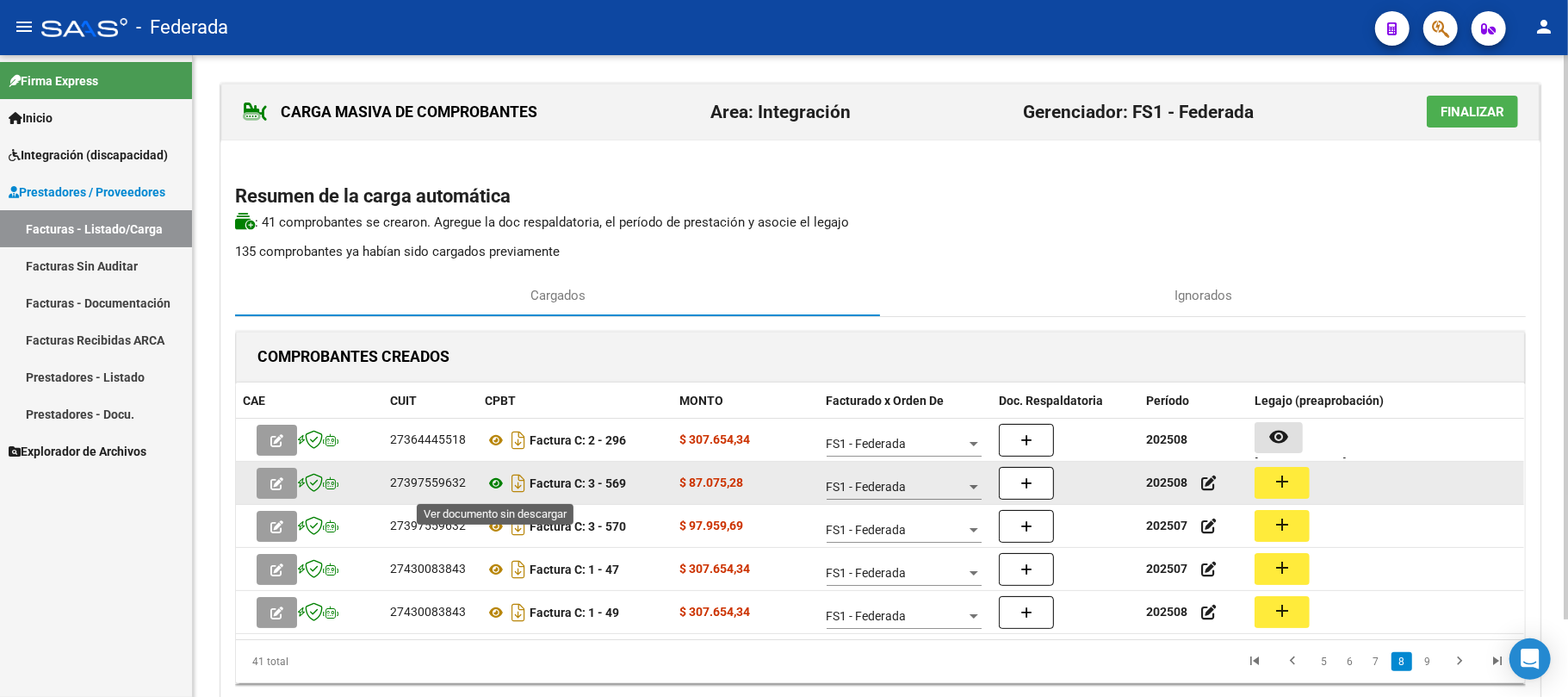
click at [494, 481] on icon at bounding box center [496, 483] width 22 height 20
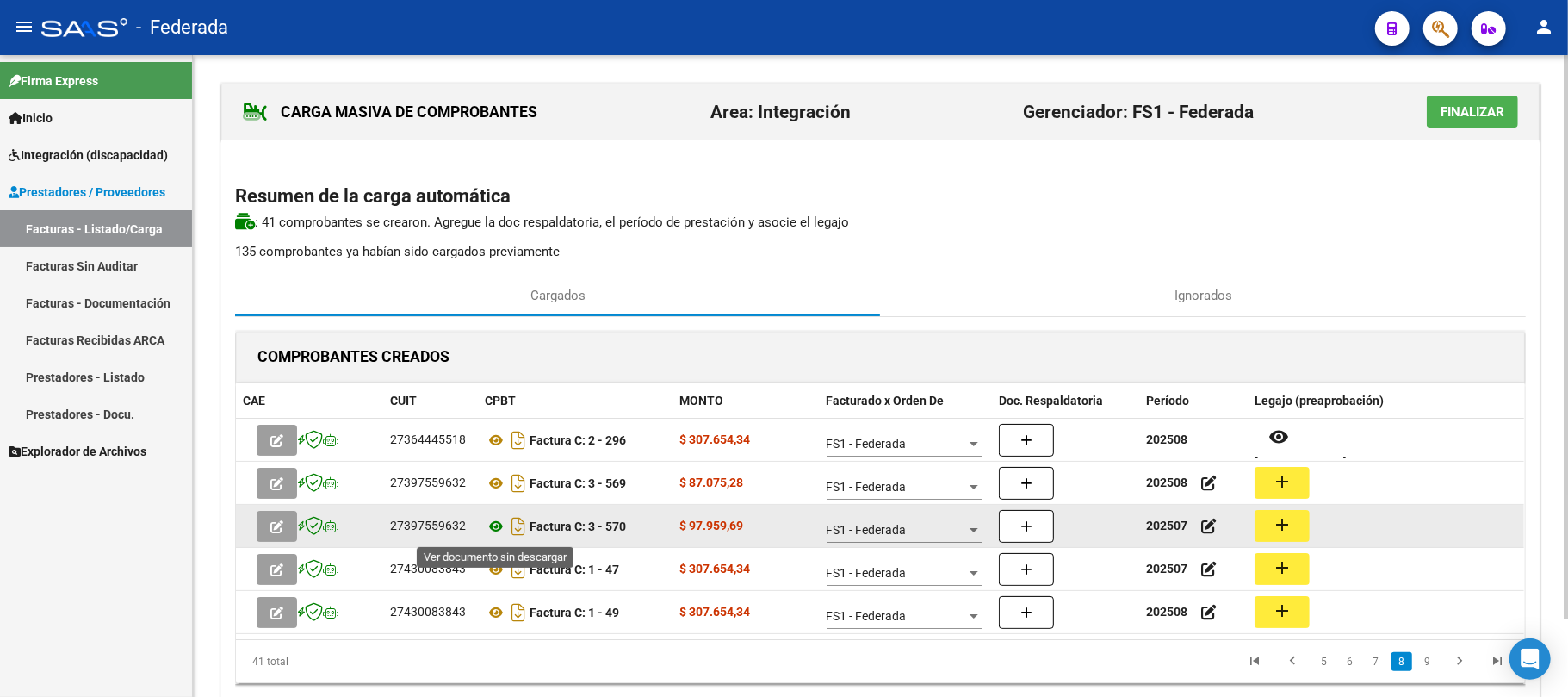
click at [497, 531] on icon at bounding box center [496, 526] width 22 height 20
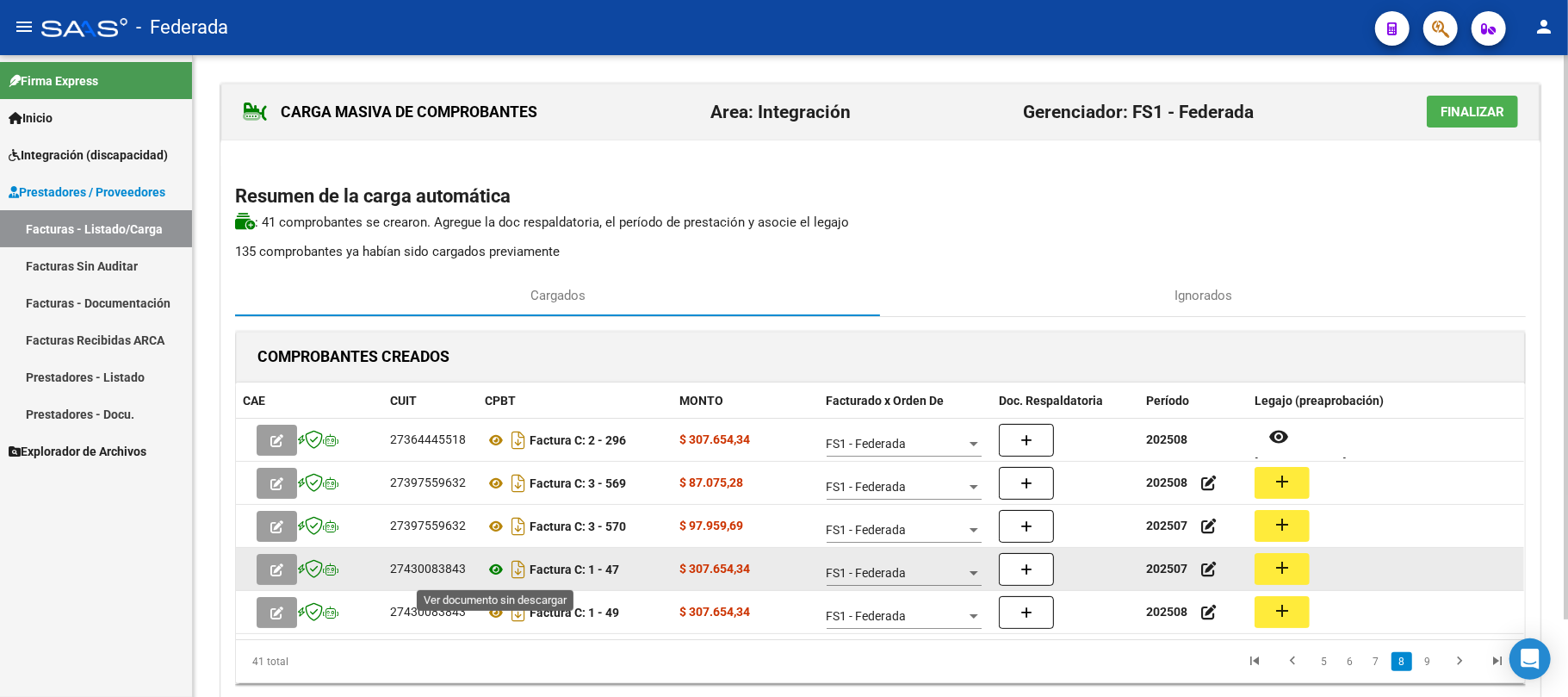
click at [494, 569] on icon at bounding box center [496, 569] width 22 height 20
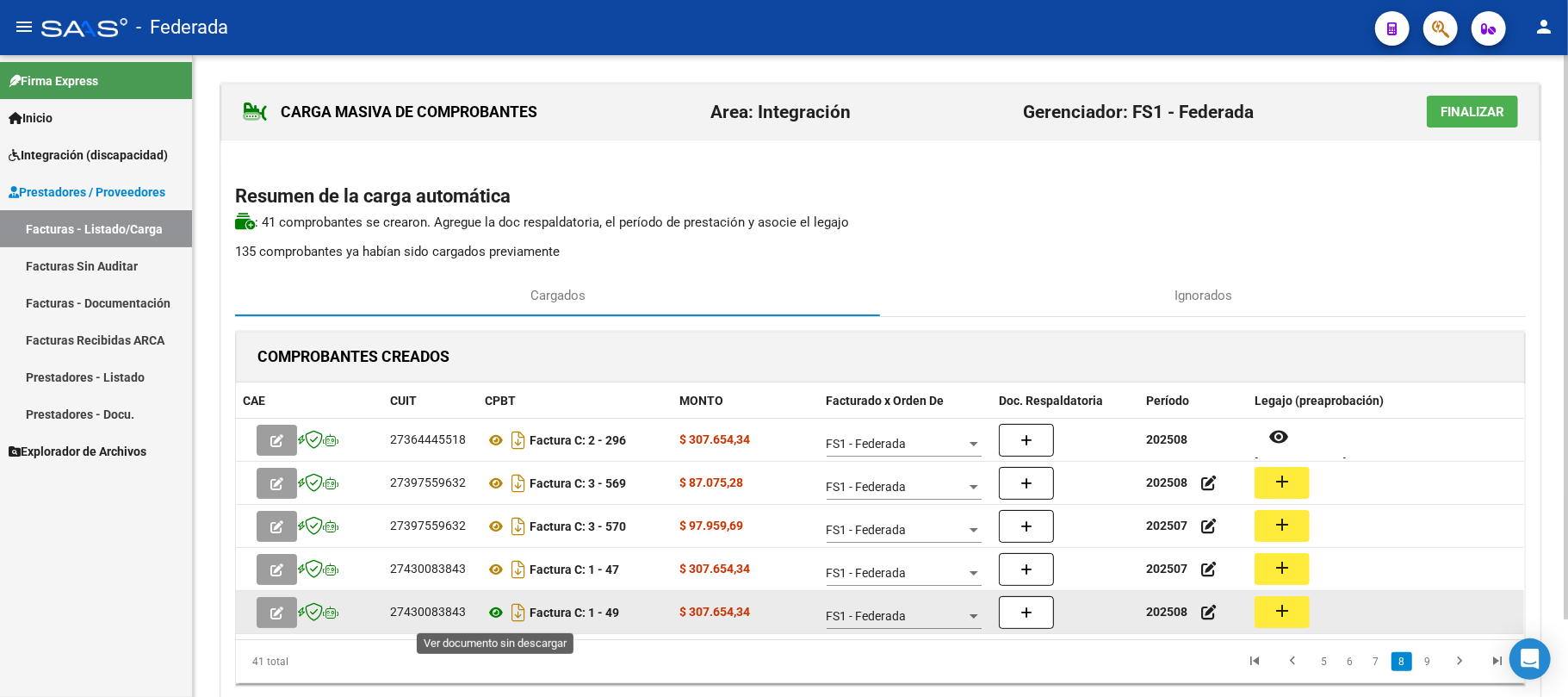
click at [497, 617] on icon at bounding box center [496, 612] width 22 height 20
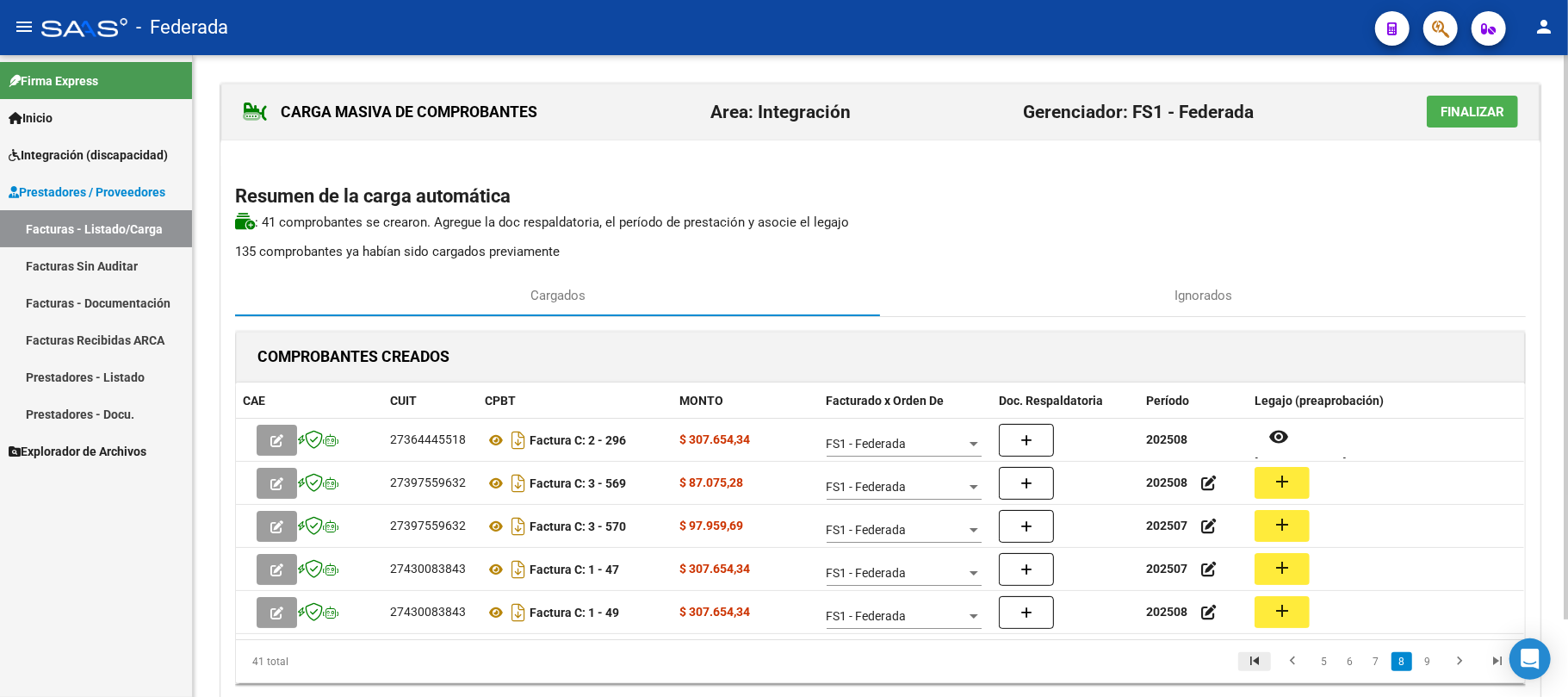
click at [1261, 665] on icon "go to first page" at bounding box center [1254, 663] width 22 height 20
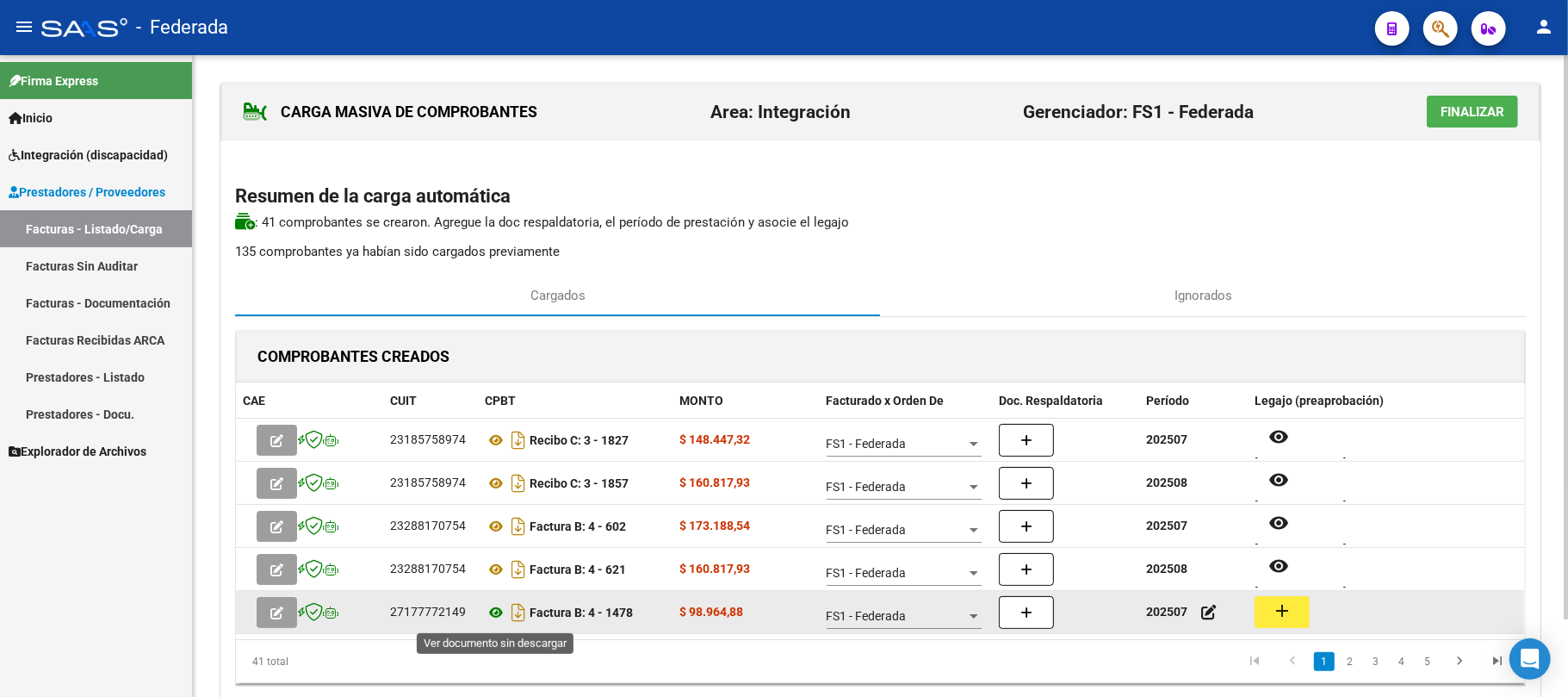
click at [496, 613] on icon at bounding box center [496, 612] width 22 height 20
click at [421, 613] on div "27177772149" at bounding box center [428, 611] width 75 height 20
click at [498, 622] on icon at bounding box center [496, 612] width 22 height 20
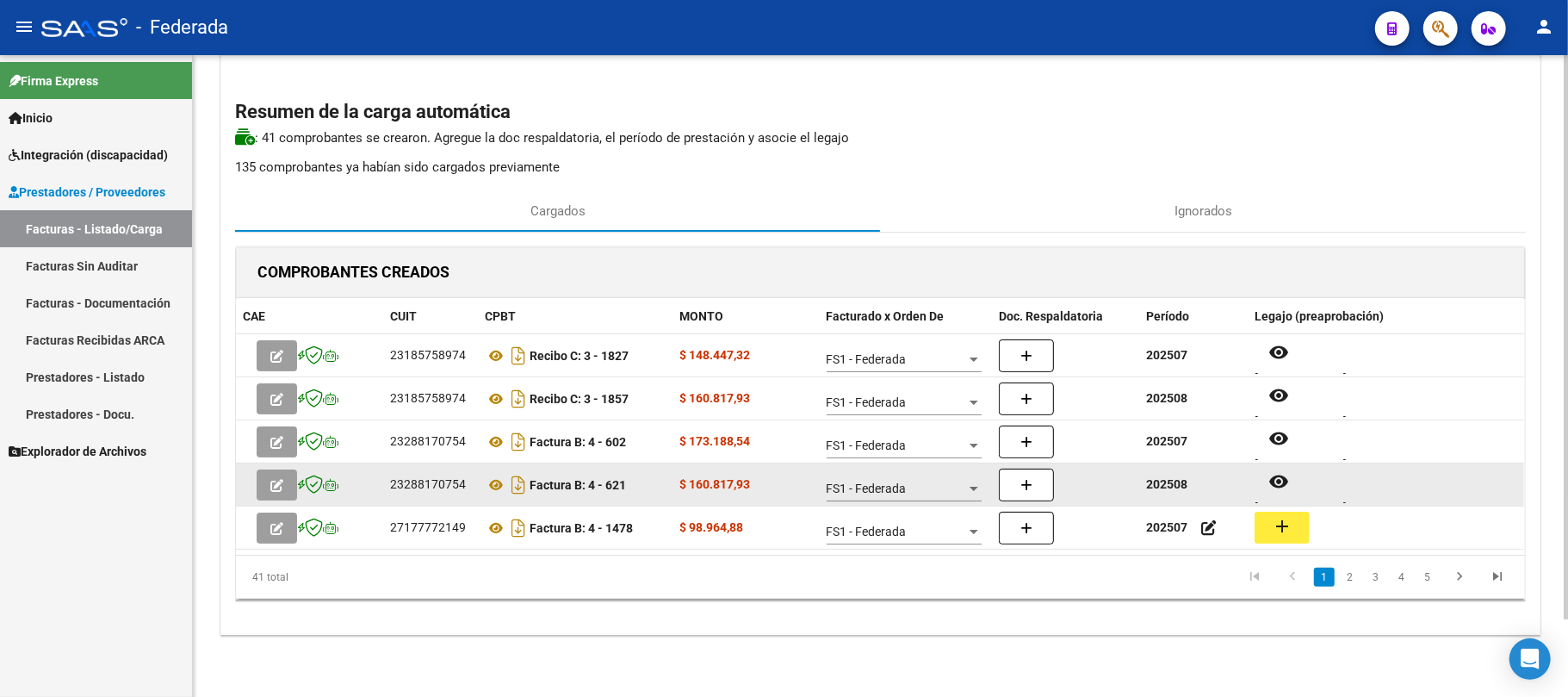
scroll to position [14, 0]
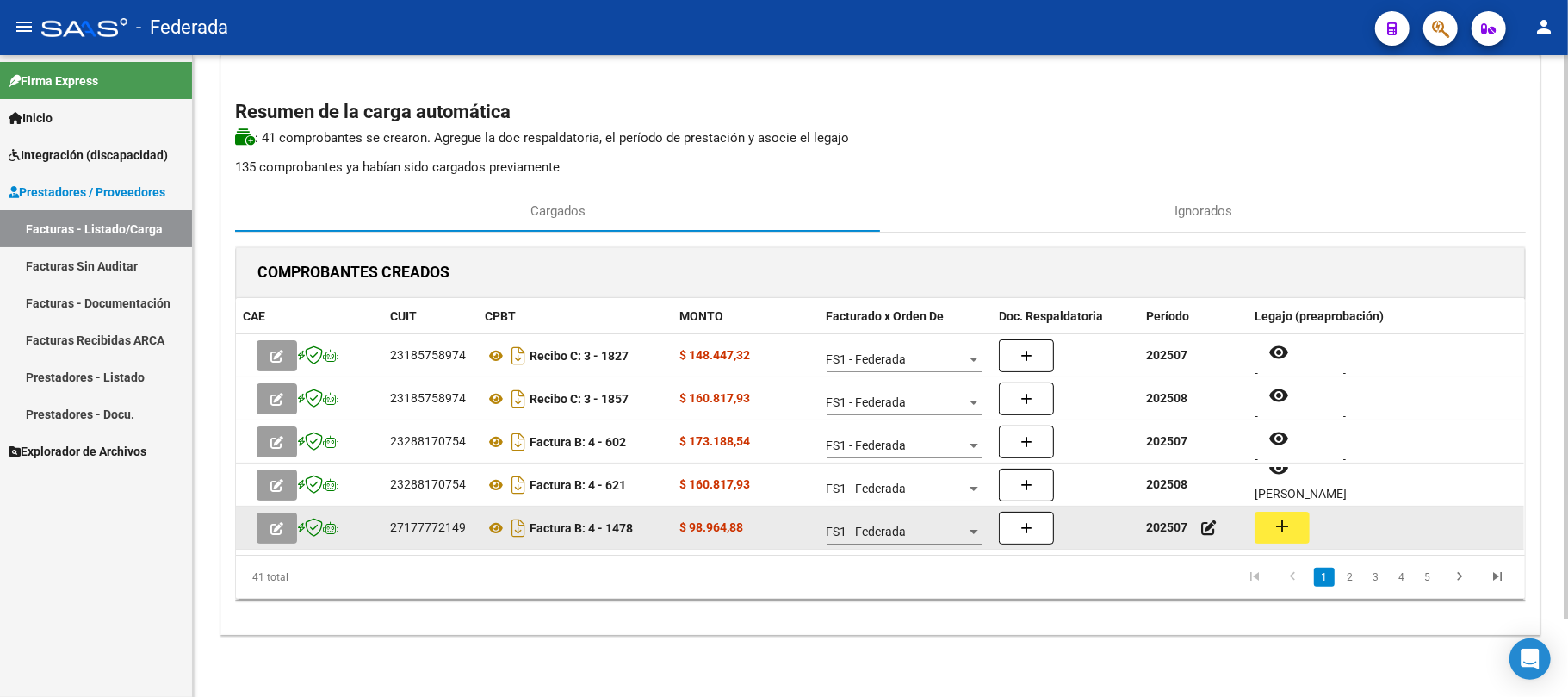
click at [1299, 525] on button "add" at bounding box center [1282, 527] width 55 height 32
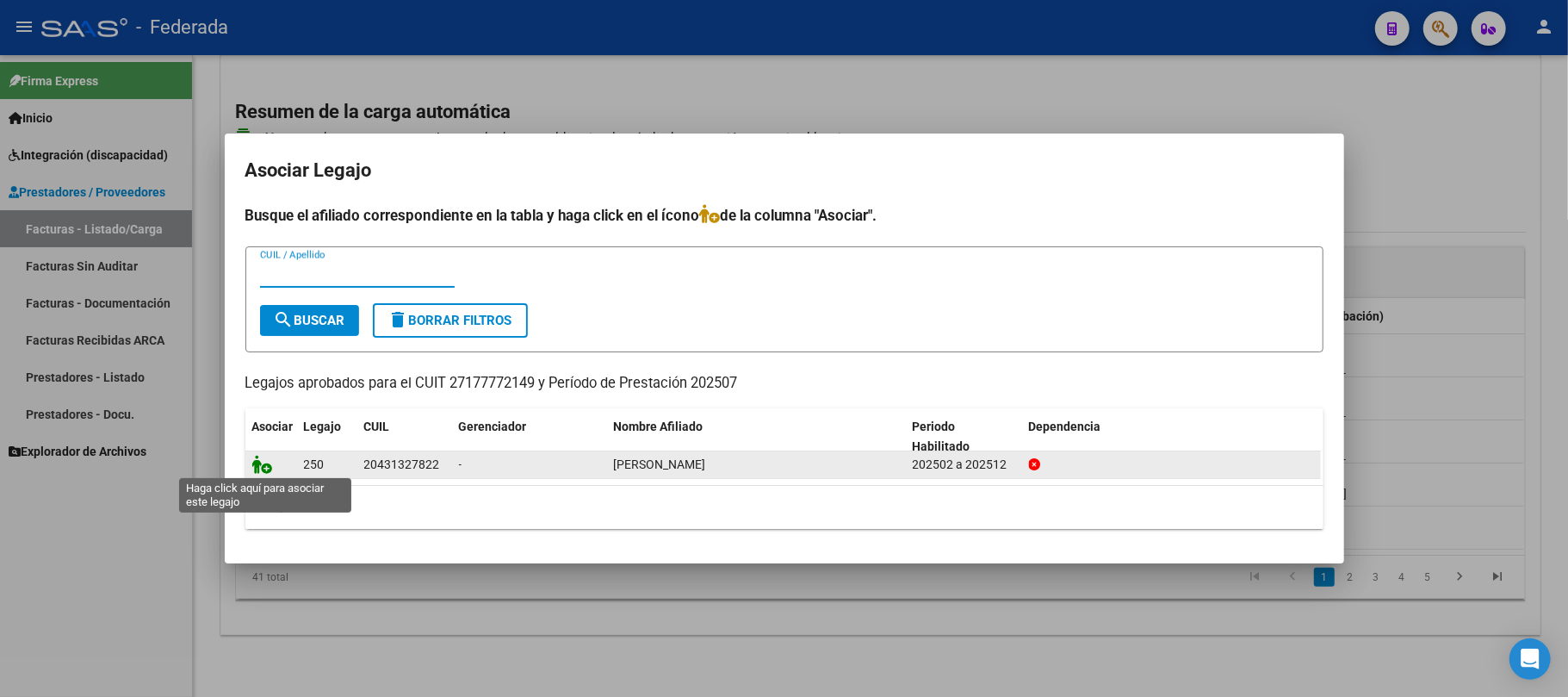
click at [263, 470] on icon at bounding box center [263, 464] width 20 height 19
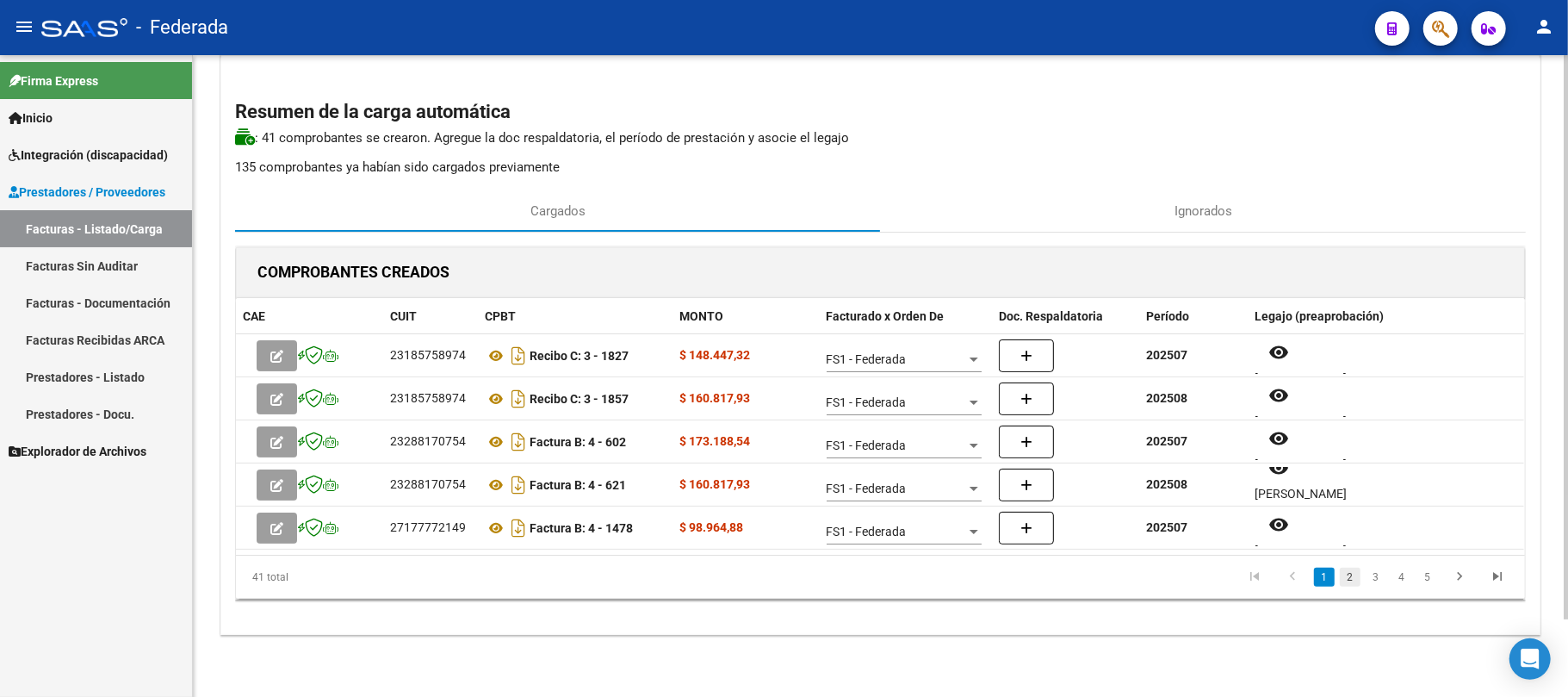
click at [1347, 572] on link "2" at bounding box center [1350, 577] width 20 height 19
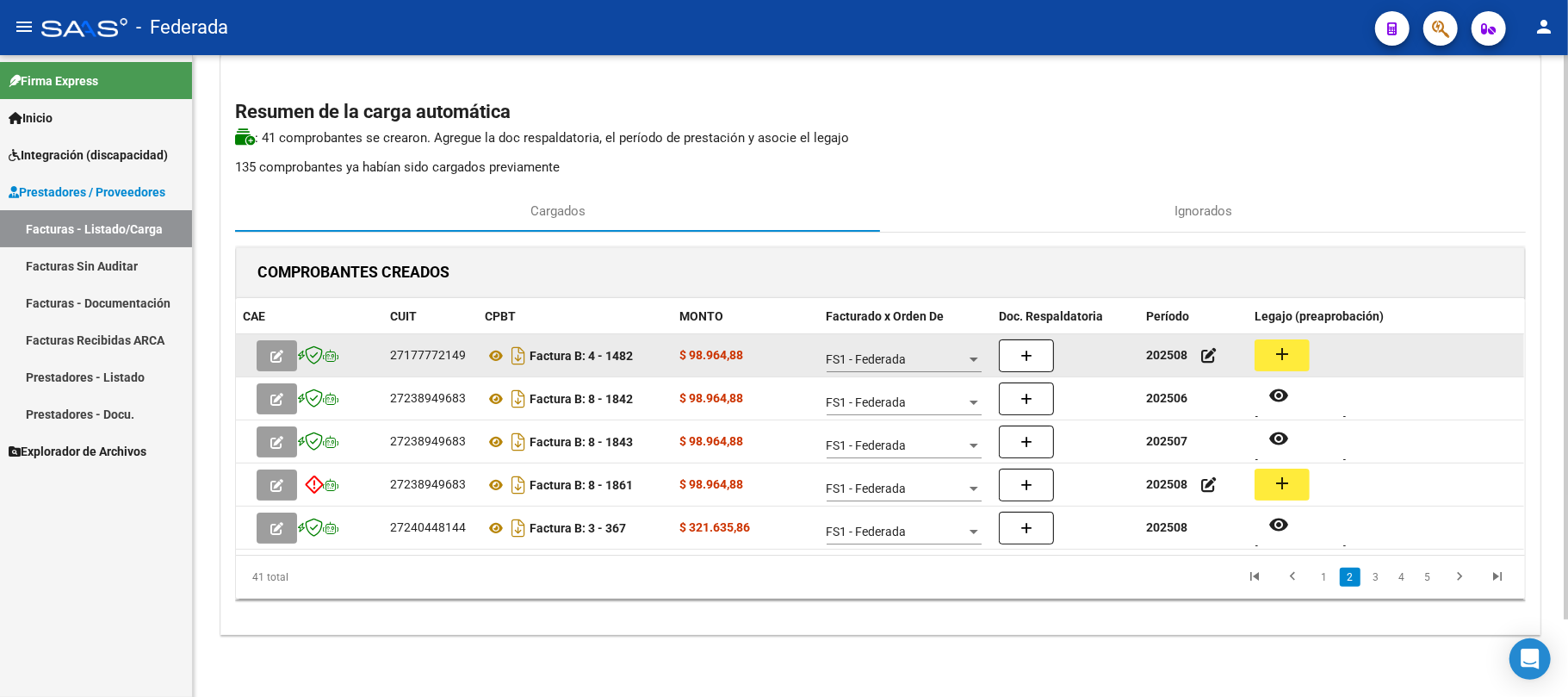
click at [1291, 358] on mat-icon "add" at bounding box center [1282, 354] width 20 height 20
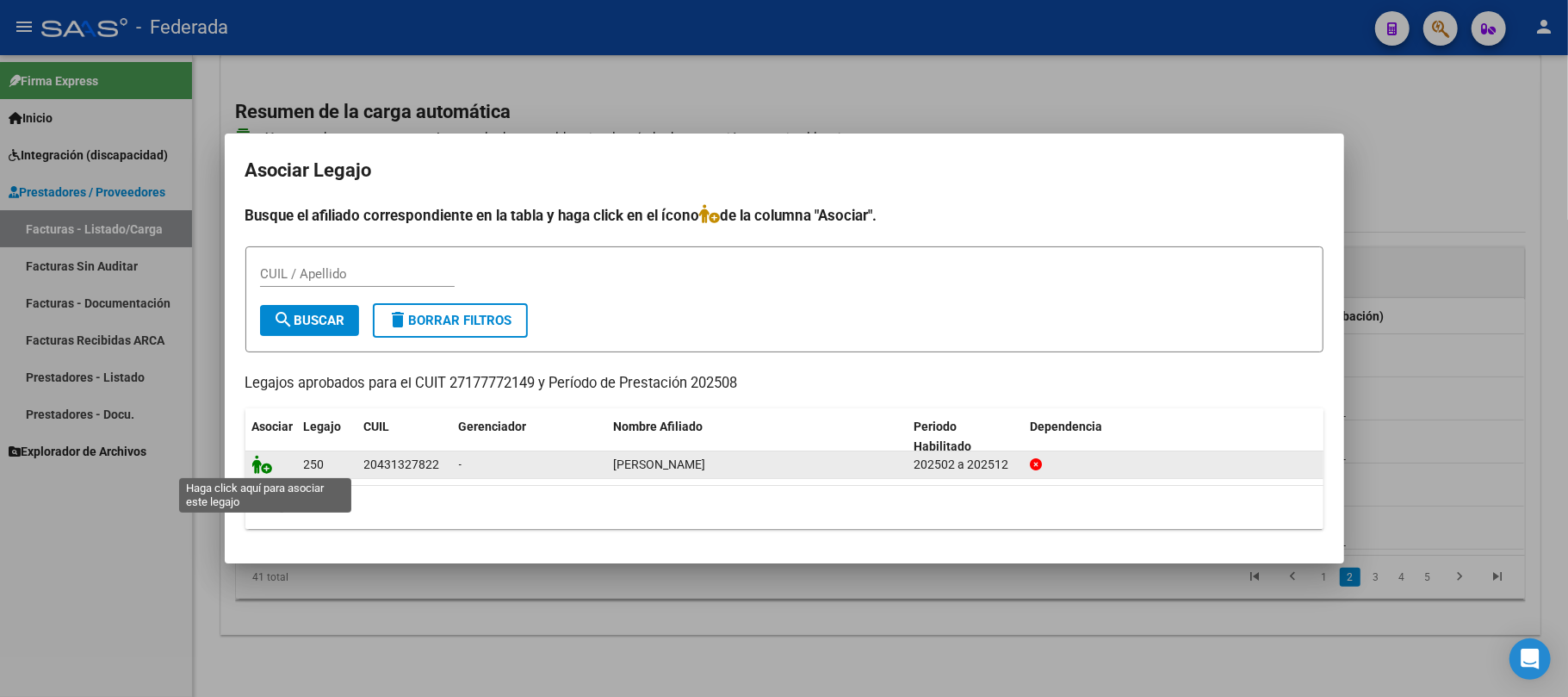
click at [258, 462] on icon at bounding box center [263, 464] width 20 height 19
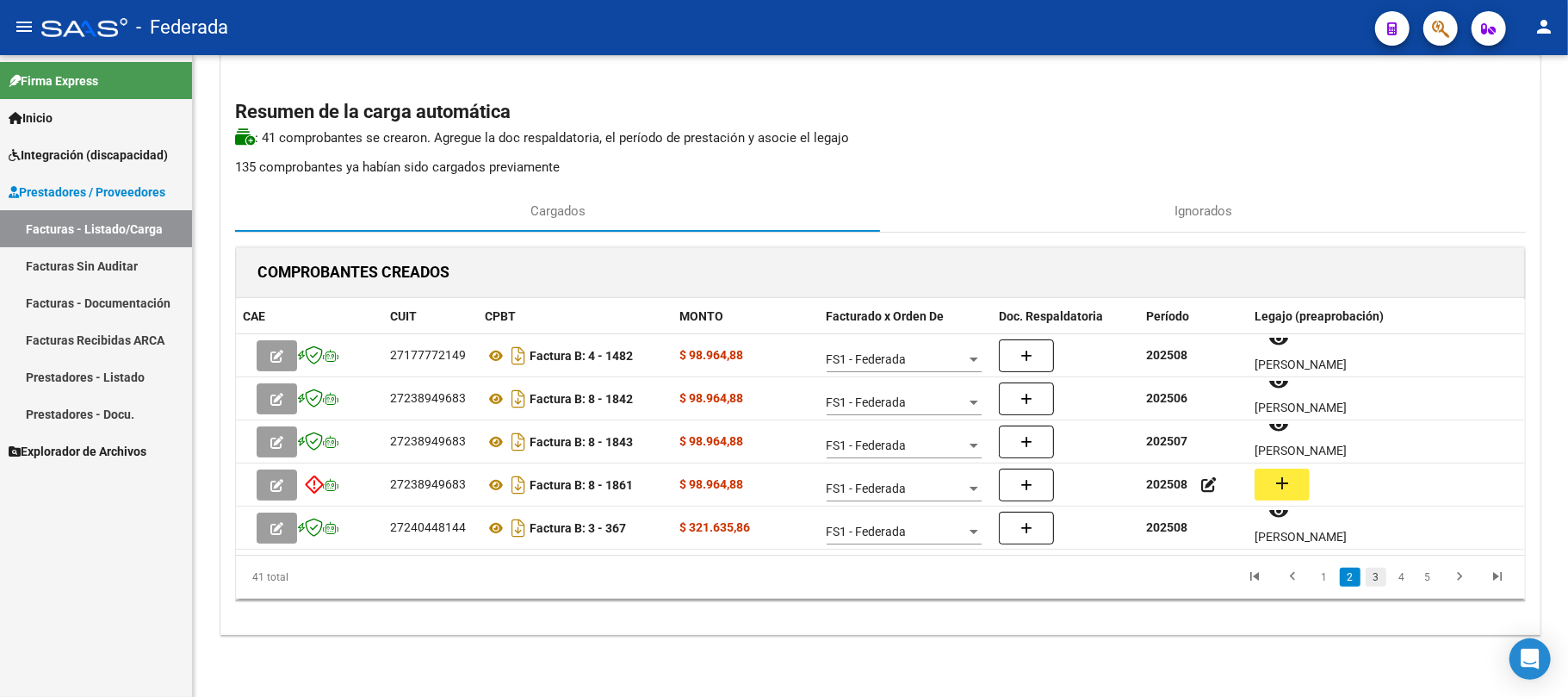
click at [1372, 581] on link "3" at bounding box center [1376, 577] width 20 height 19
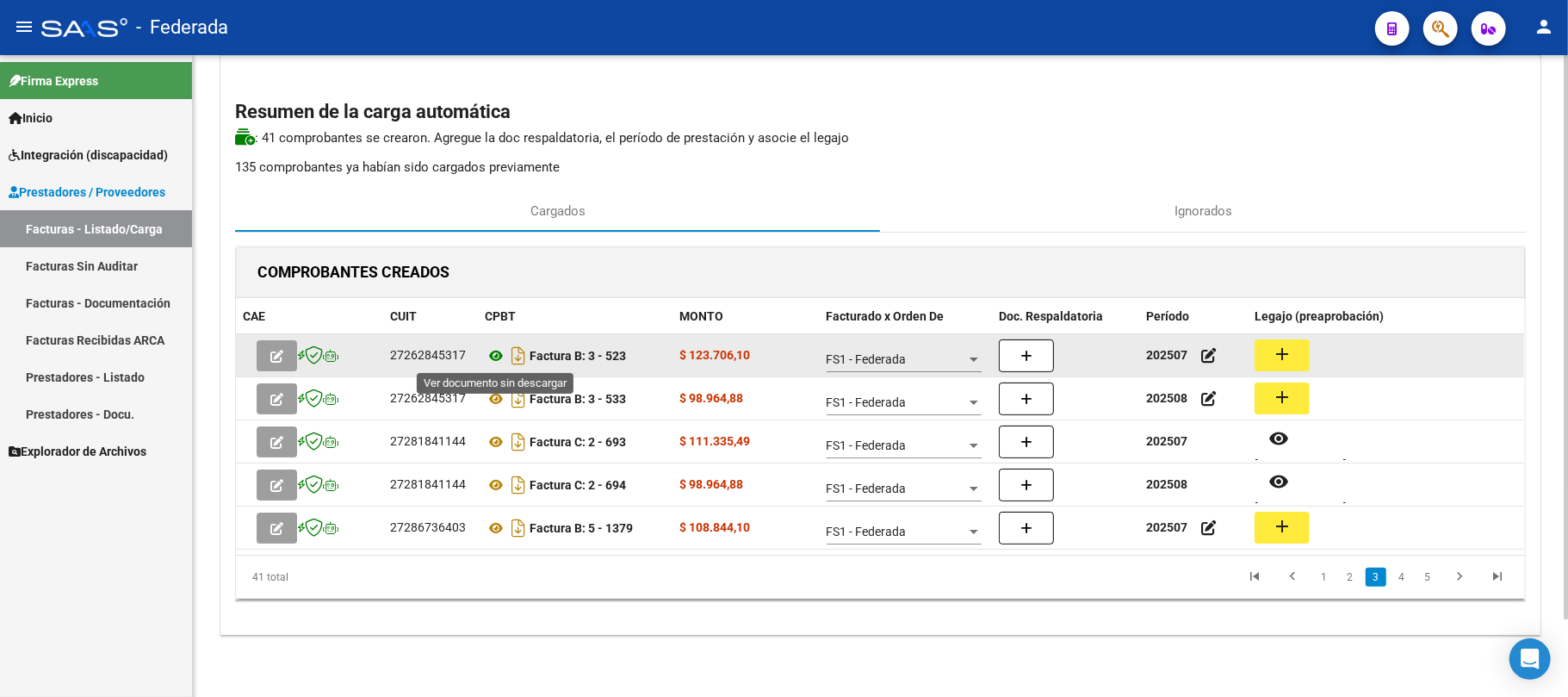
click at [496, 351] on icon at bounding box center [496, 356] width 22 height 20
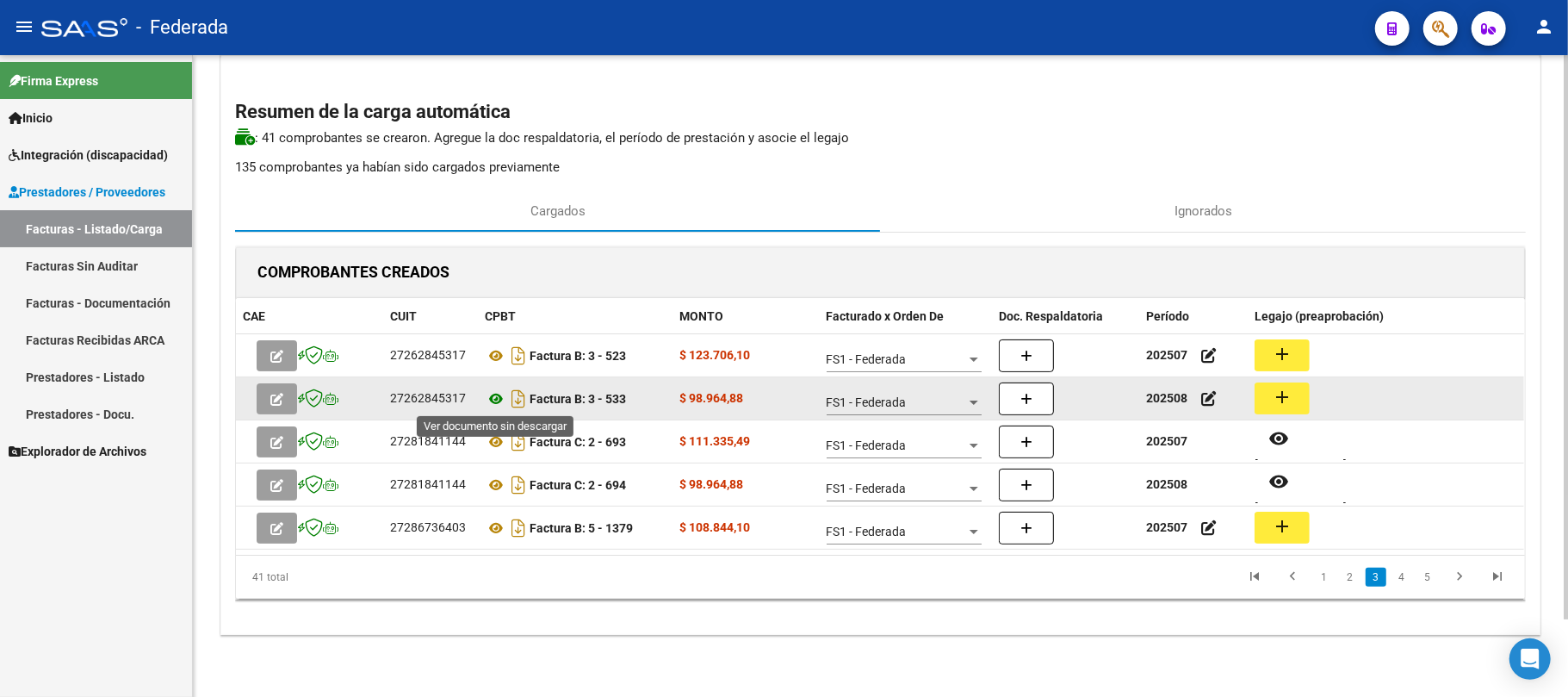
click at [493, 401] on icon at bounding box center [496, 399] width 22 height 20
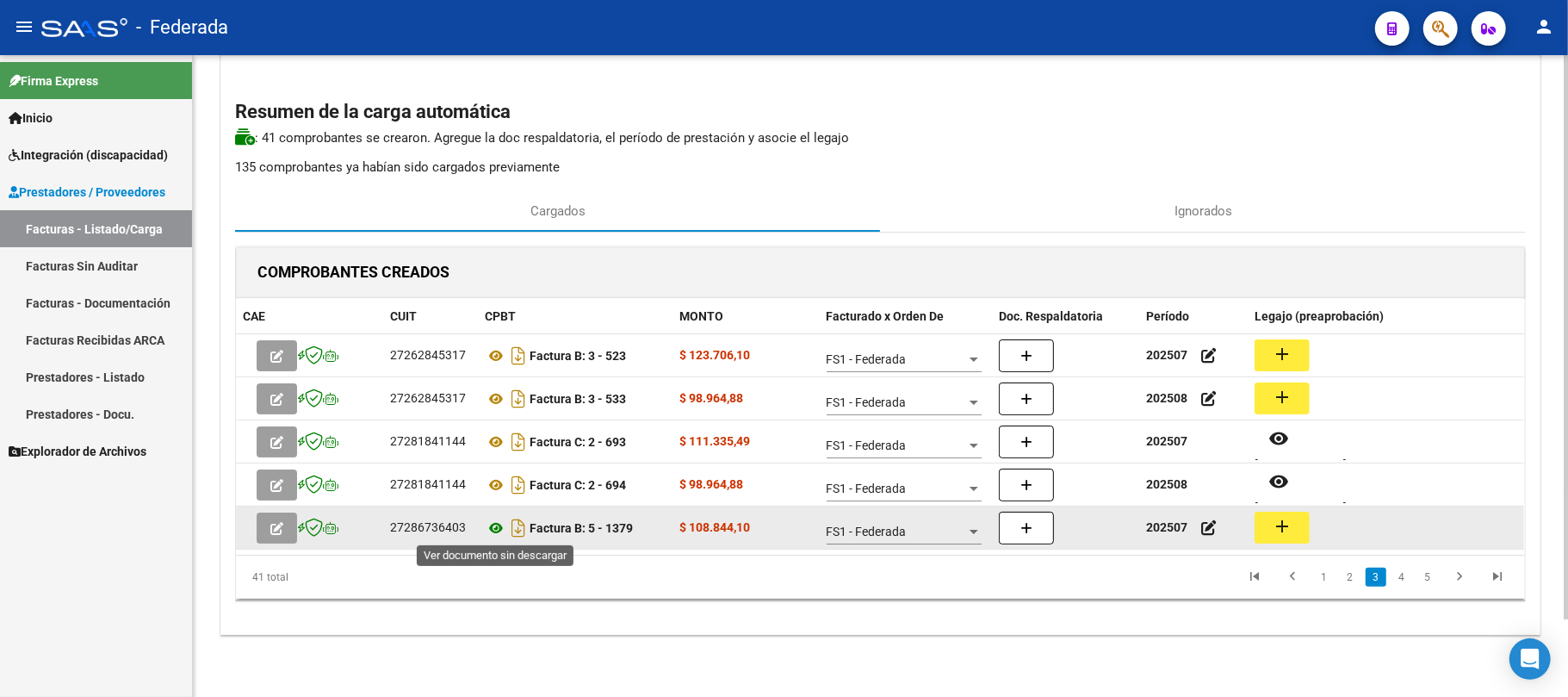
click at [496, 528] on icon at bounding box center [496, 527] width 22 height 20
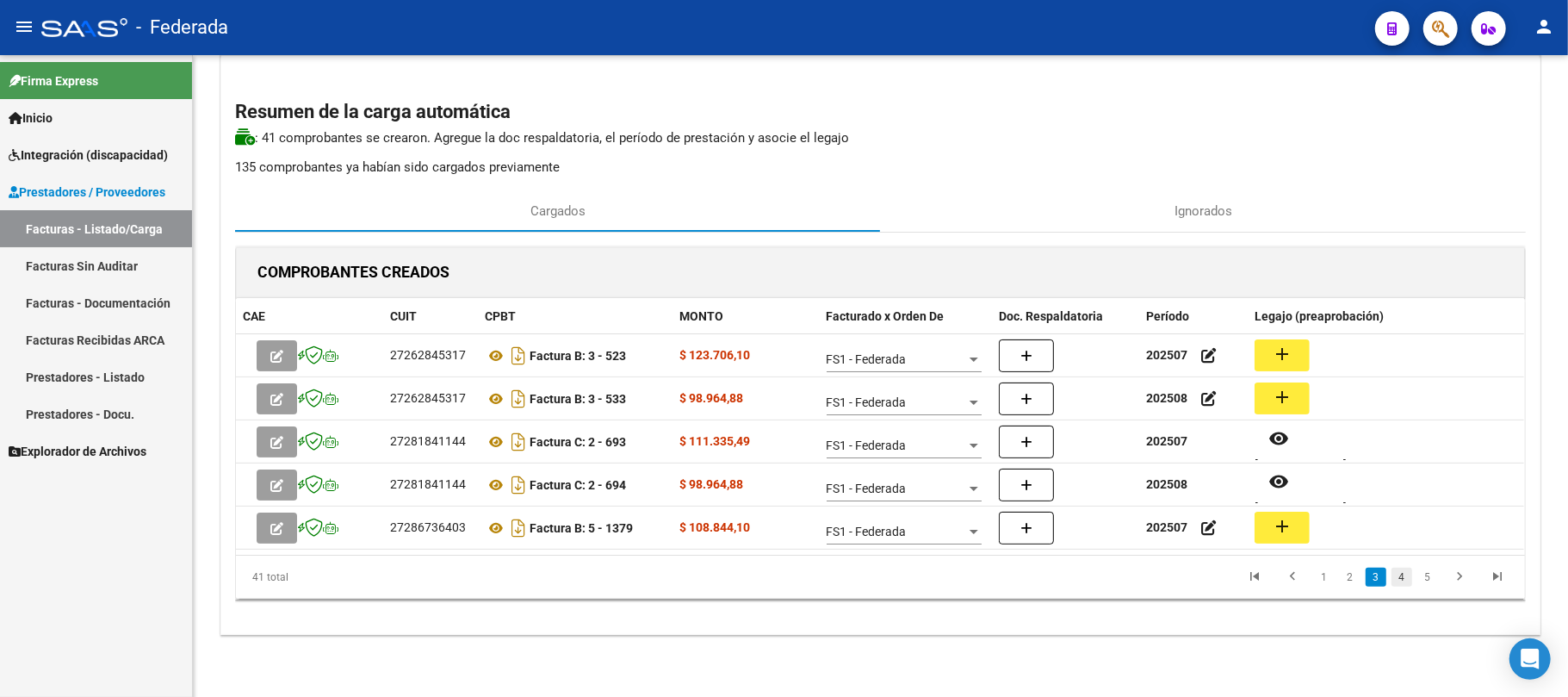
click at [1402, 568] on link "4" at bounding box center [1401, 577] width 20 height 19
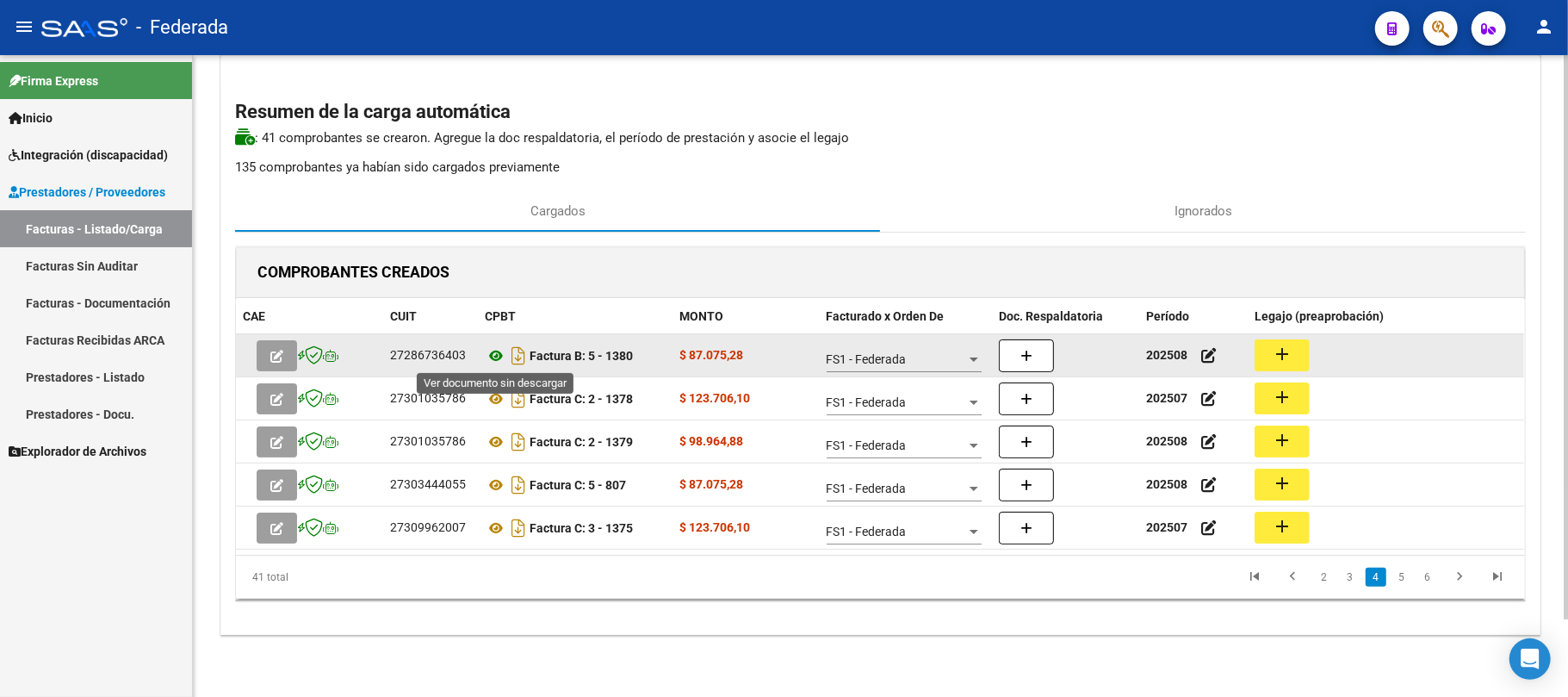
click at [494, 353] on icon at bounding box center [496, 356] width 22 height 20
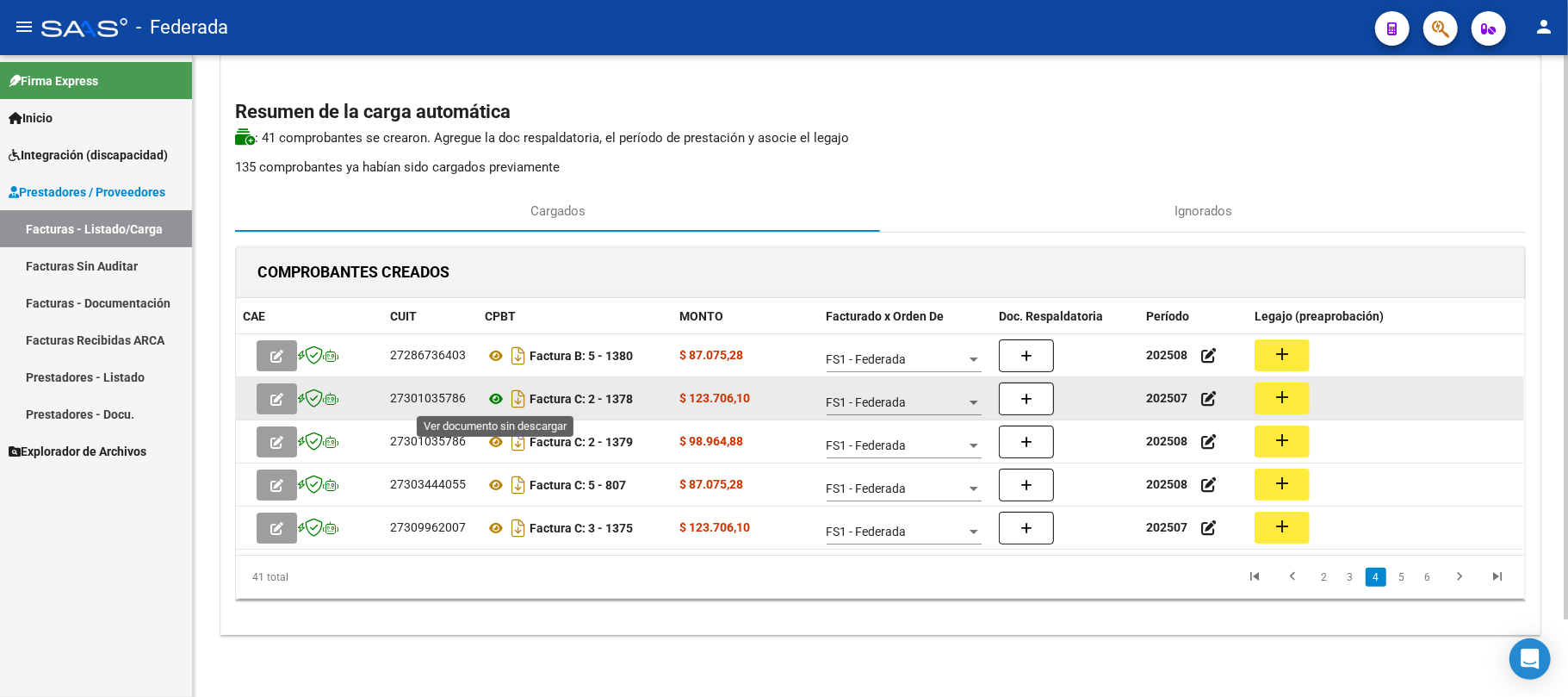
click at [494, 400] on icon at bounding box center [496, 399] width 22 height 20
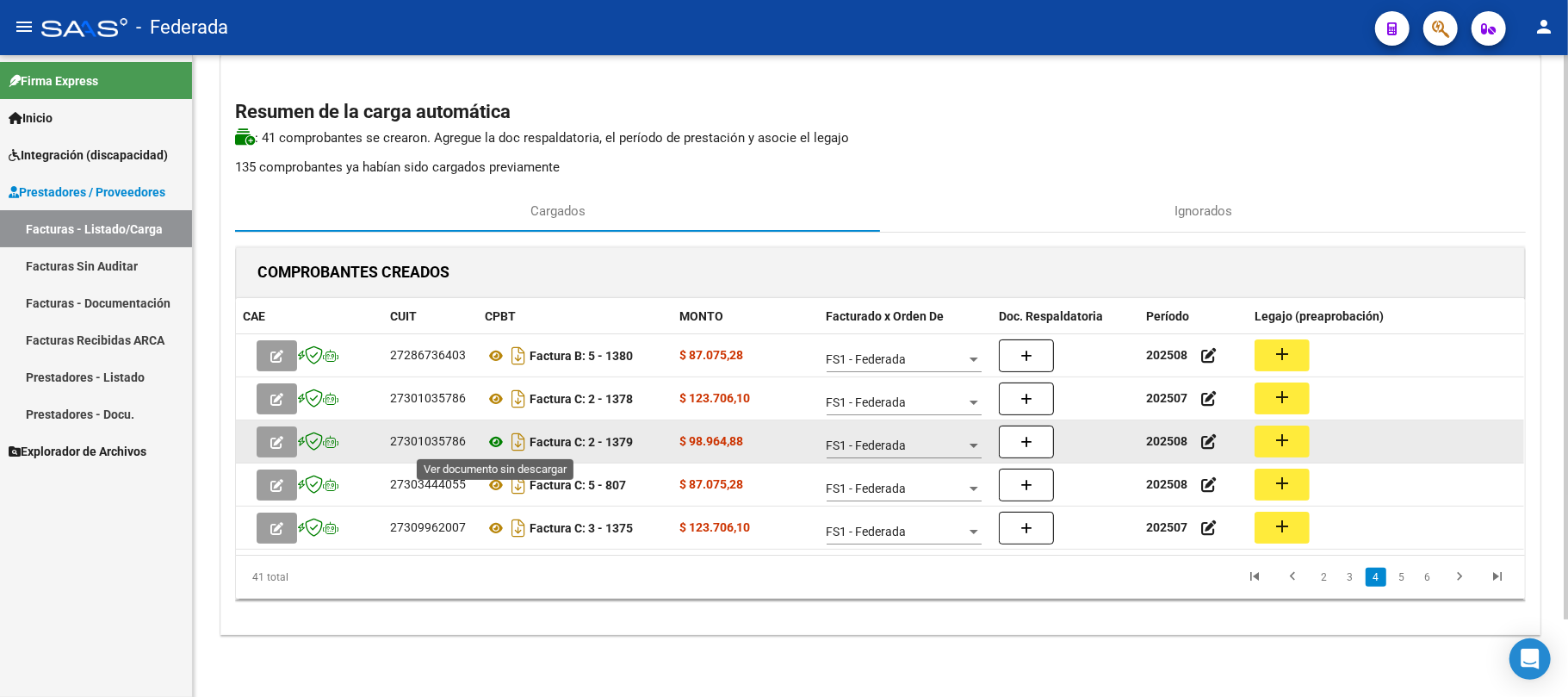
click at [496, 441] on icon at bounding box center [496, 442] width 22 height 20
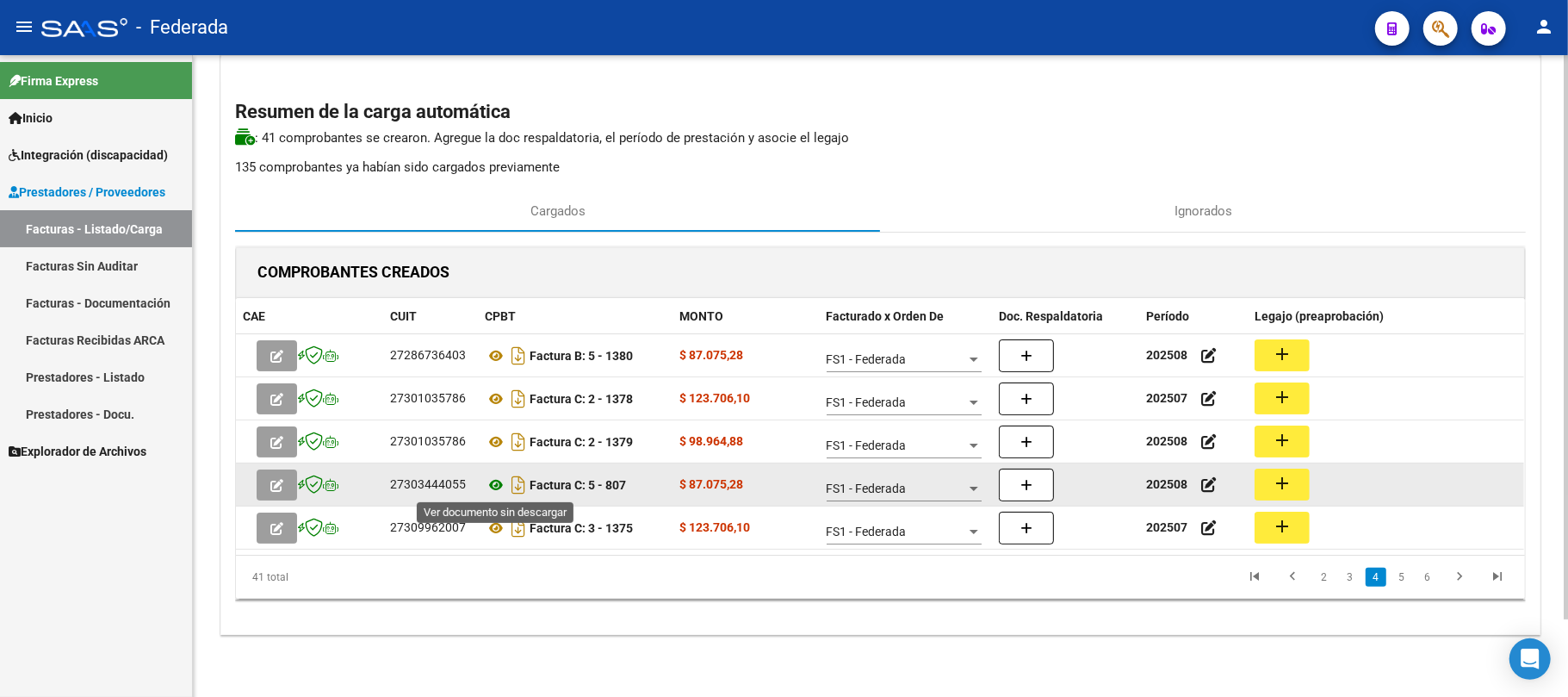
click at [498, 483] on icon at bounding box center [496, 485] width 22 height 20
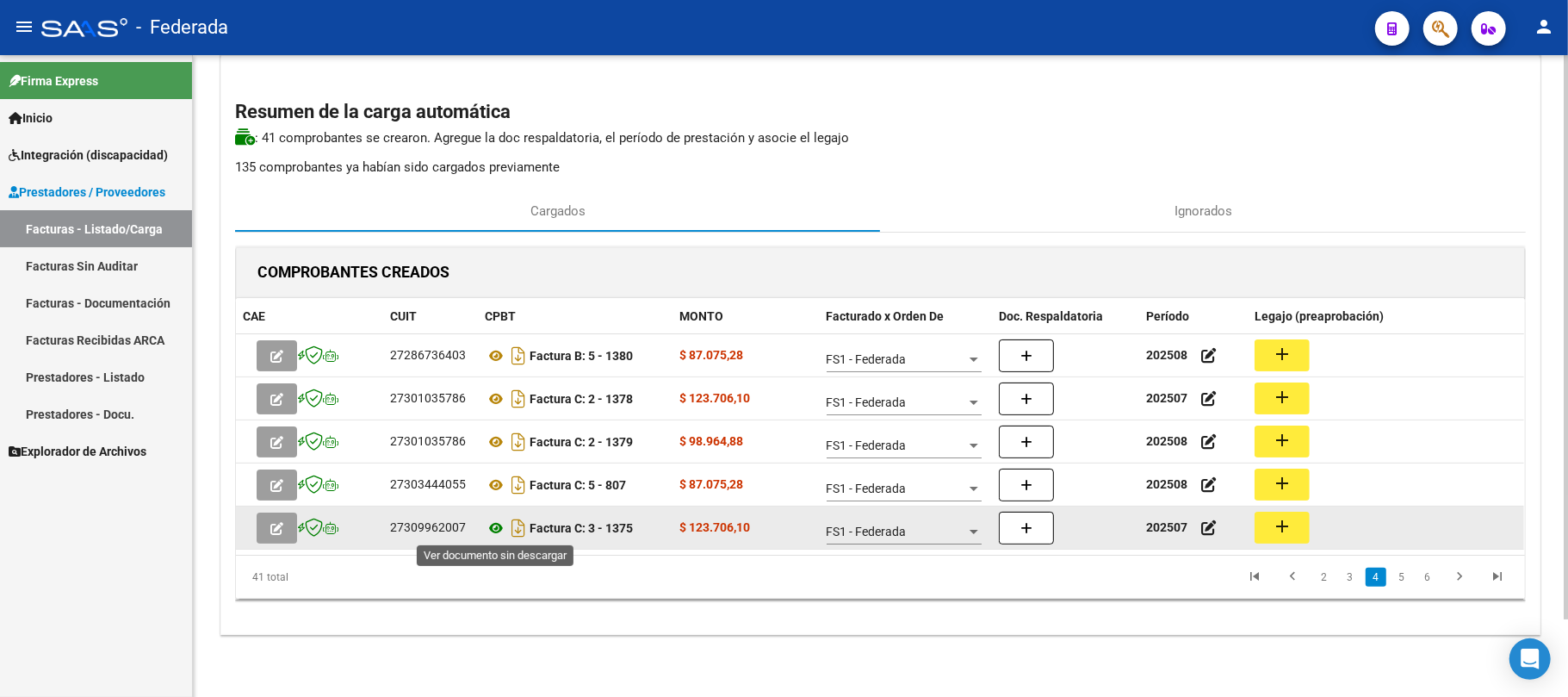
click at [494, 527] on icon at bounding box center [496, 527] width 22 height 20
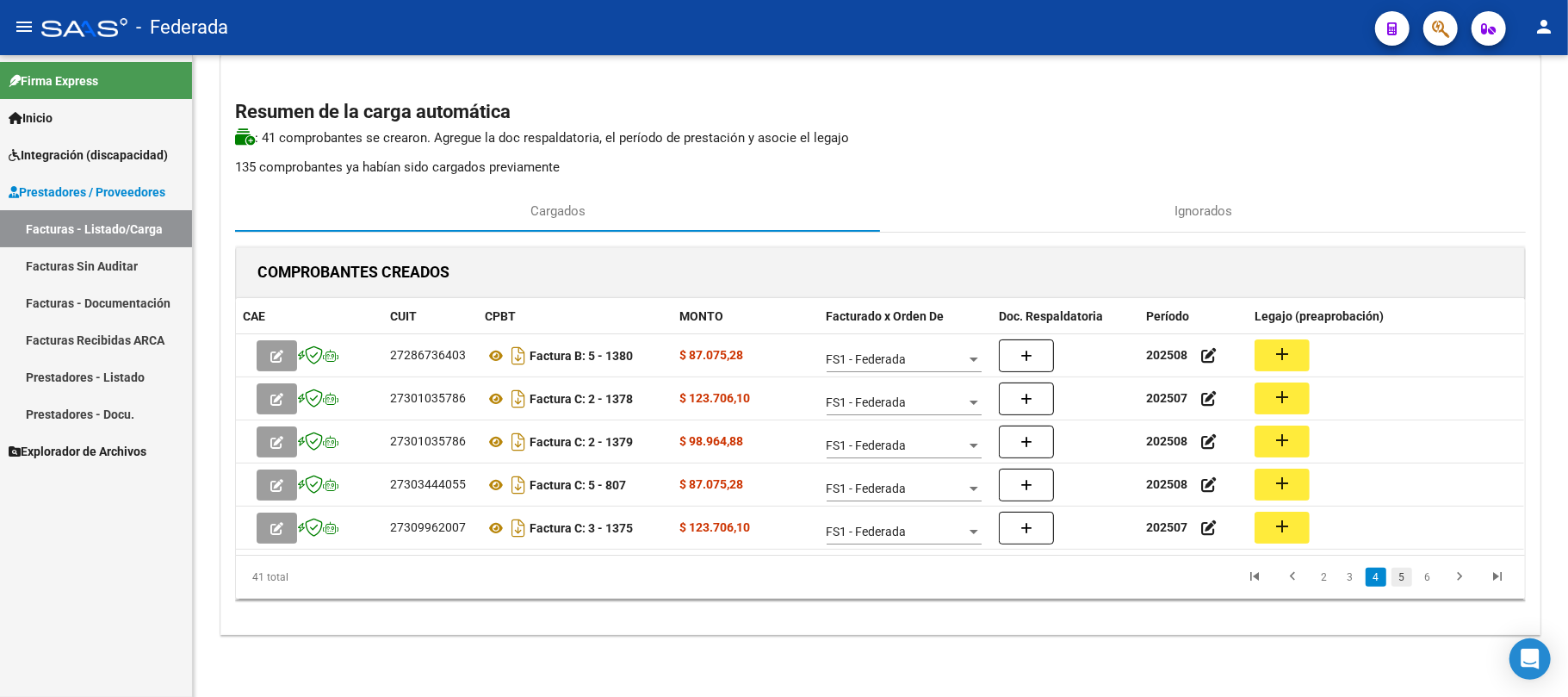
click at [1400, 577] on link "5" at bounding box center [1401, 577] width 20 height 19
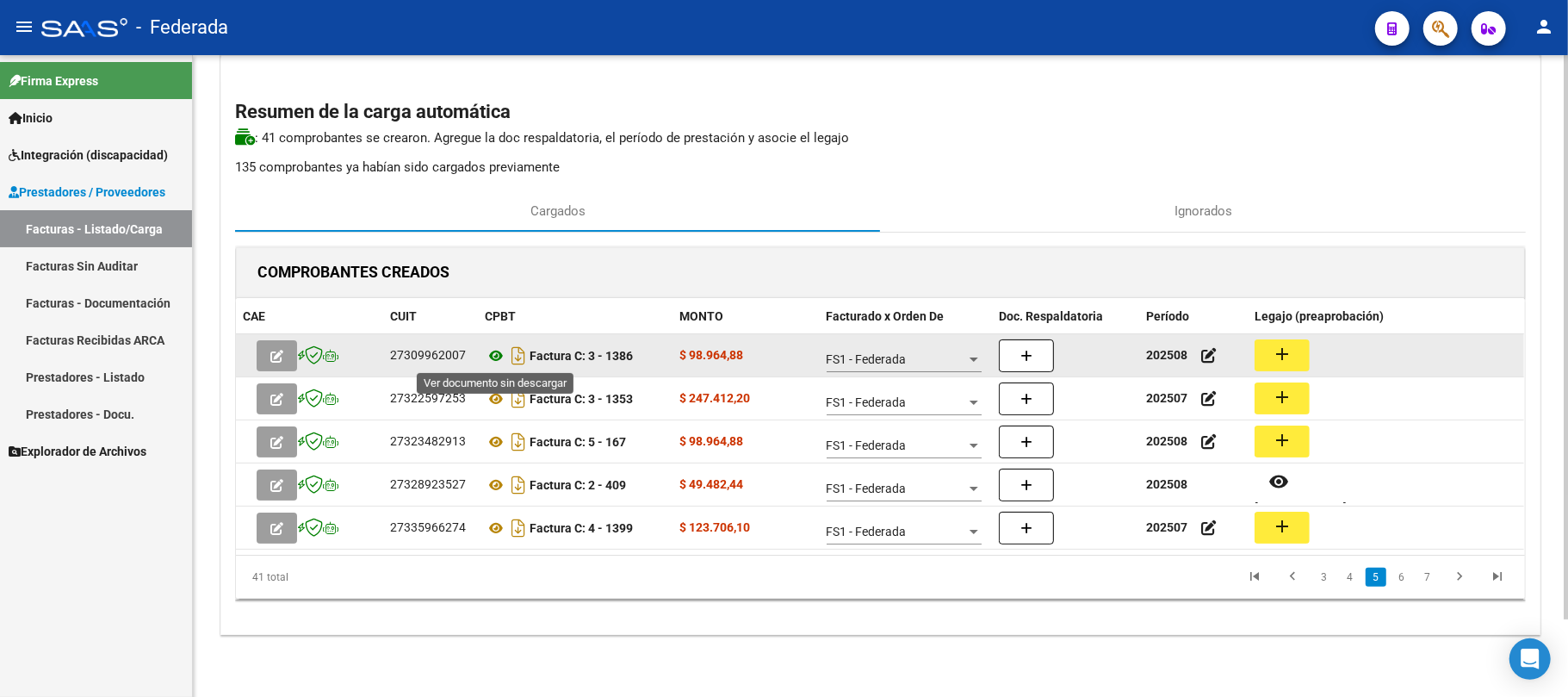
click at [490, 359] on icon at bounding box center [496, 356] width 22 height 20
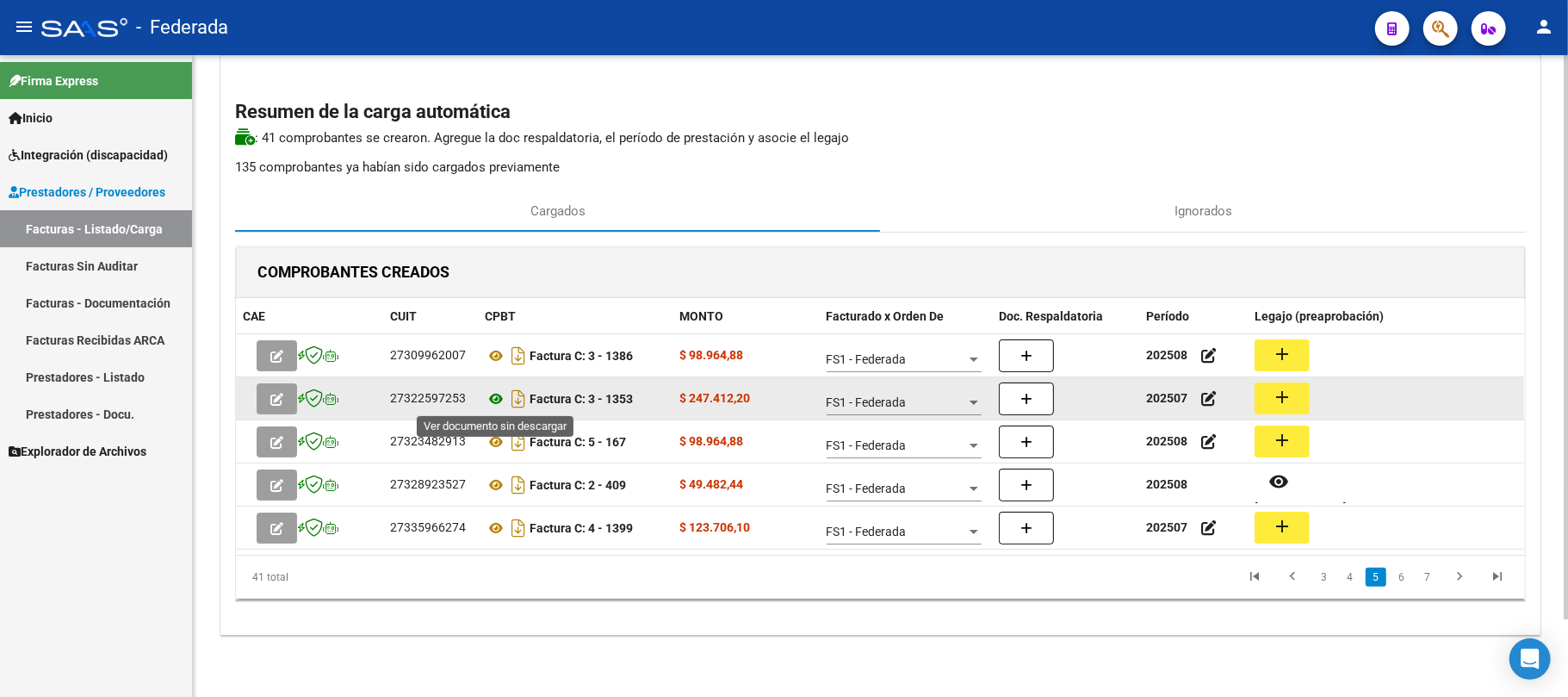
click at [493, 403] on icon at bounding box center [496, 399] width 22 height 20
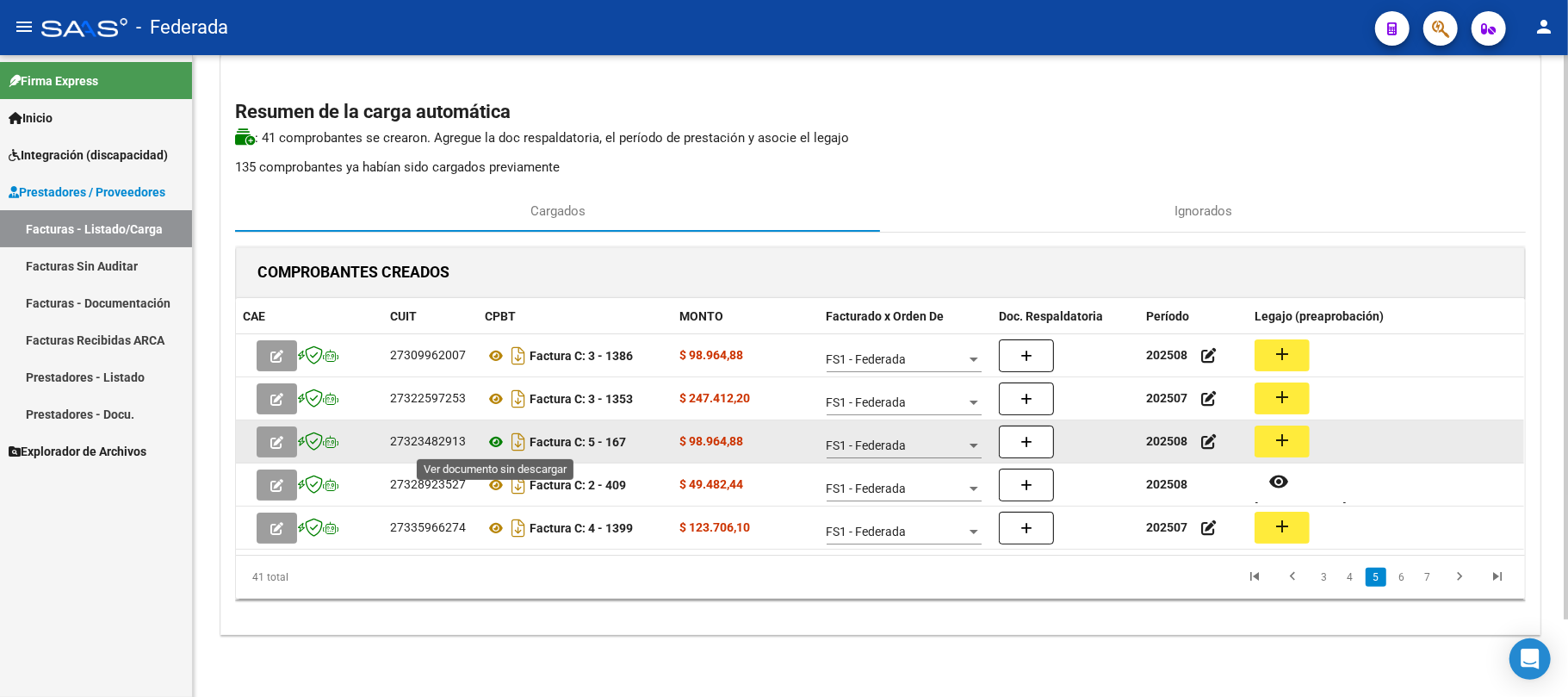
click at [498, 441] on icon at bounding box center [496, 442] width 22 height 20
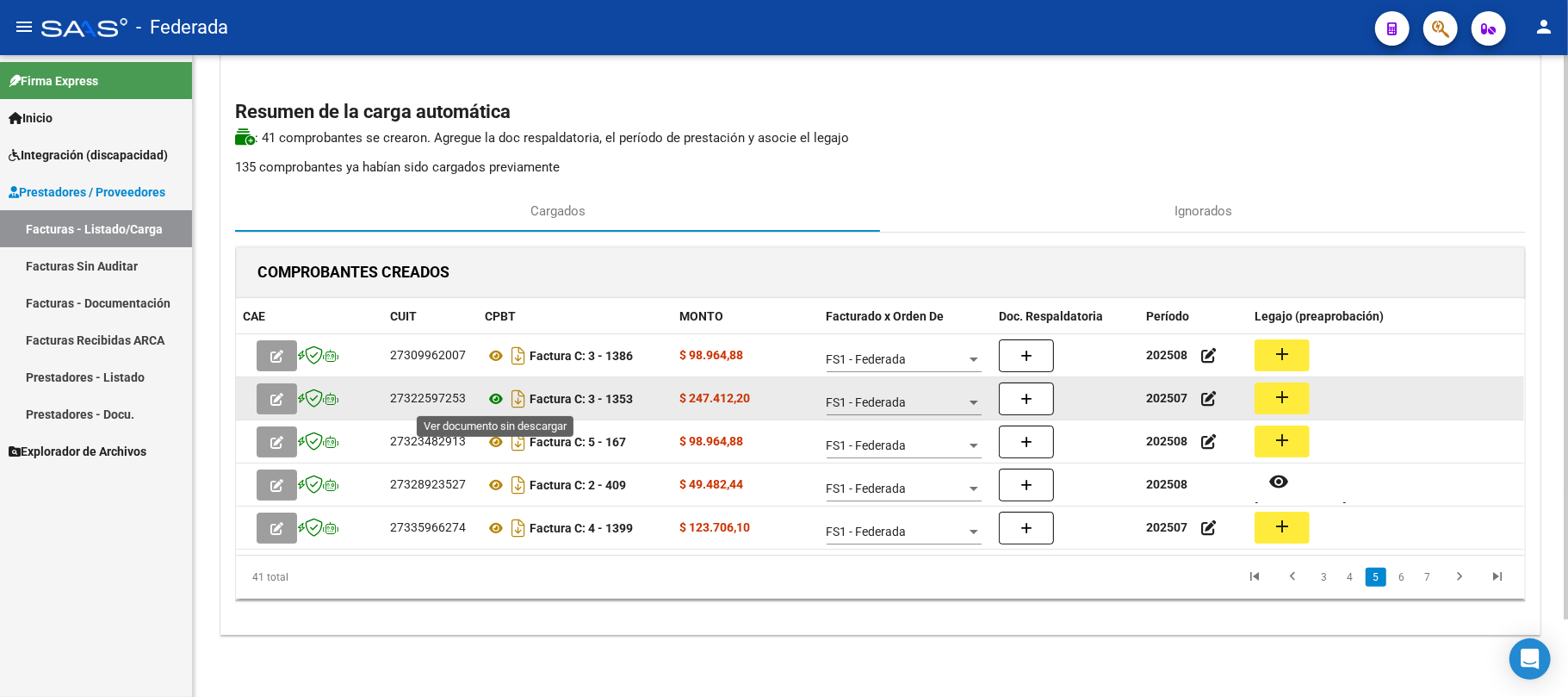
click at [494, 397] on icon at bounding box center [496, 399] width 22 height 20
click at [442, 397] on div "27322597253" at bounding box center [428, 398] width 75 height 20
click at [1288, 403] on mat-icon "add" at bounding box center [1282, 397] width 20 height 20
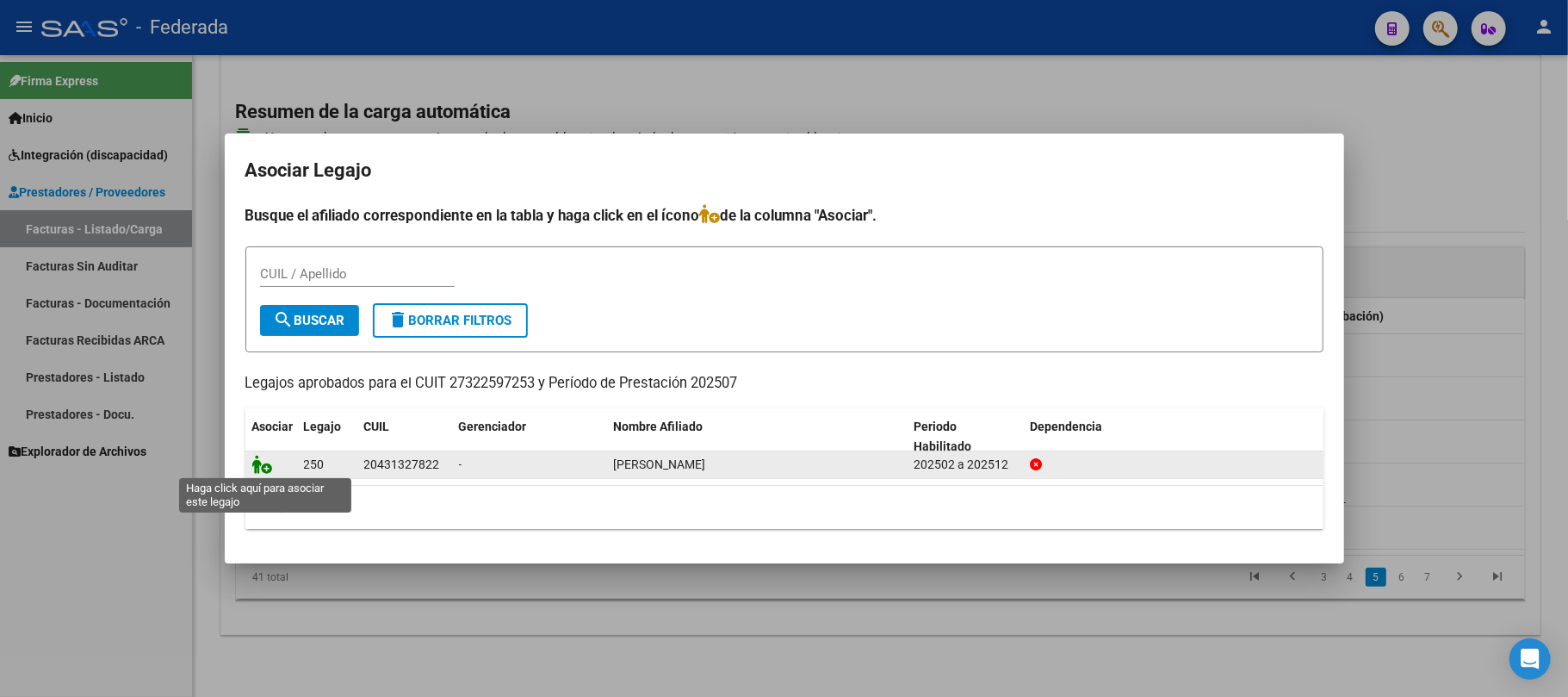
click at [266, 465] on icon at bounding box center [263, 464] width 20 height 19
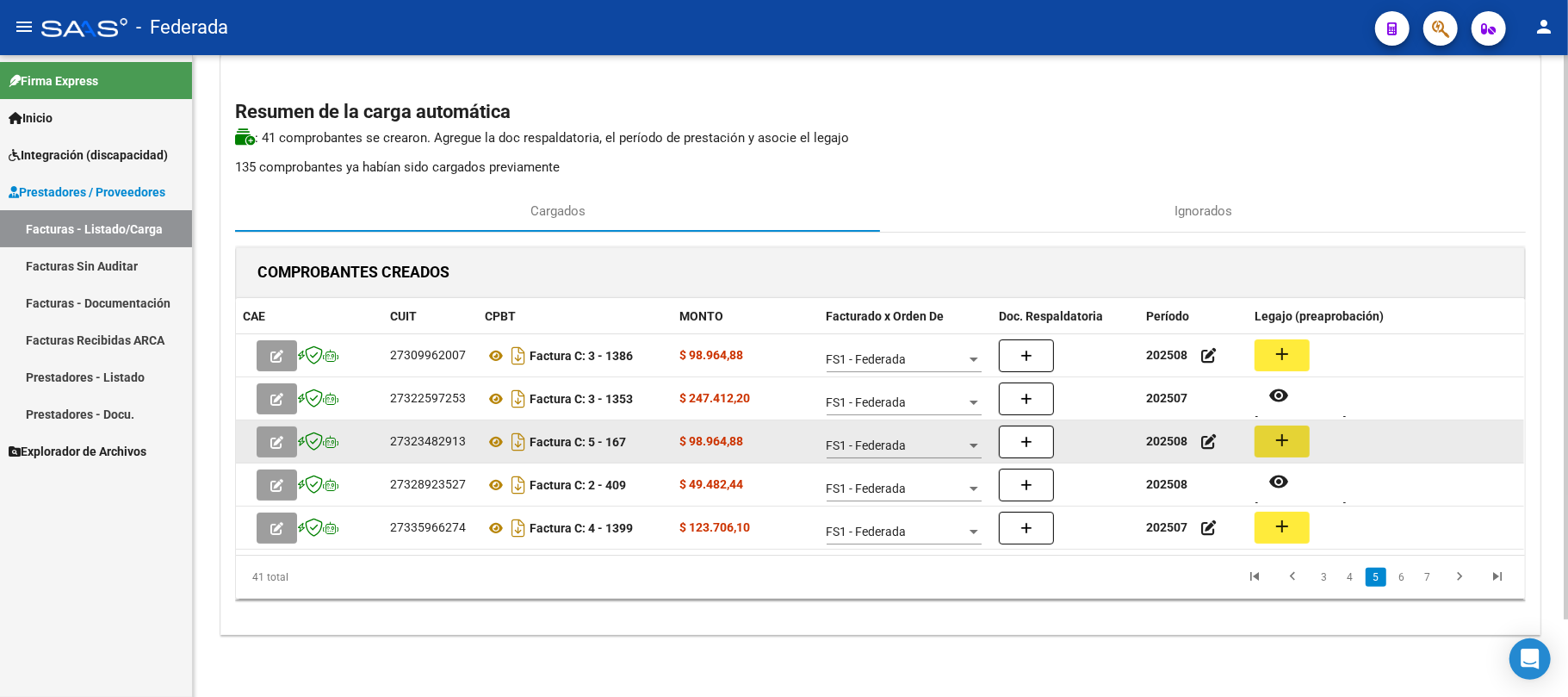
click at [1275, 439] on mat-icon "add" at bounding box center [1282, 440] width 20 height 20
click at [493, 444] on icon at bounding box center [496, 442] width 22 height 20
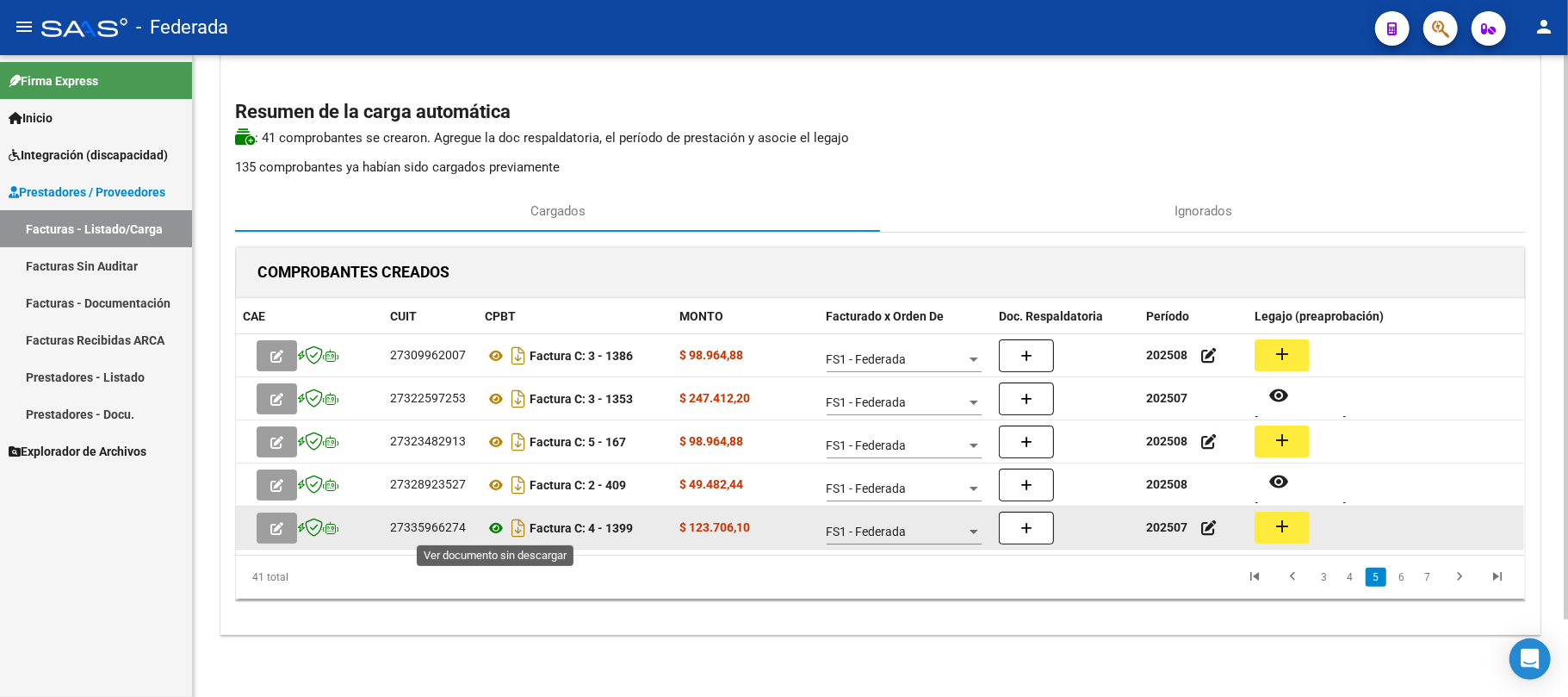
click at [494, 528] on icon at bounding box center [496, 527] width 22 height 20
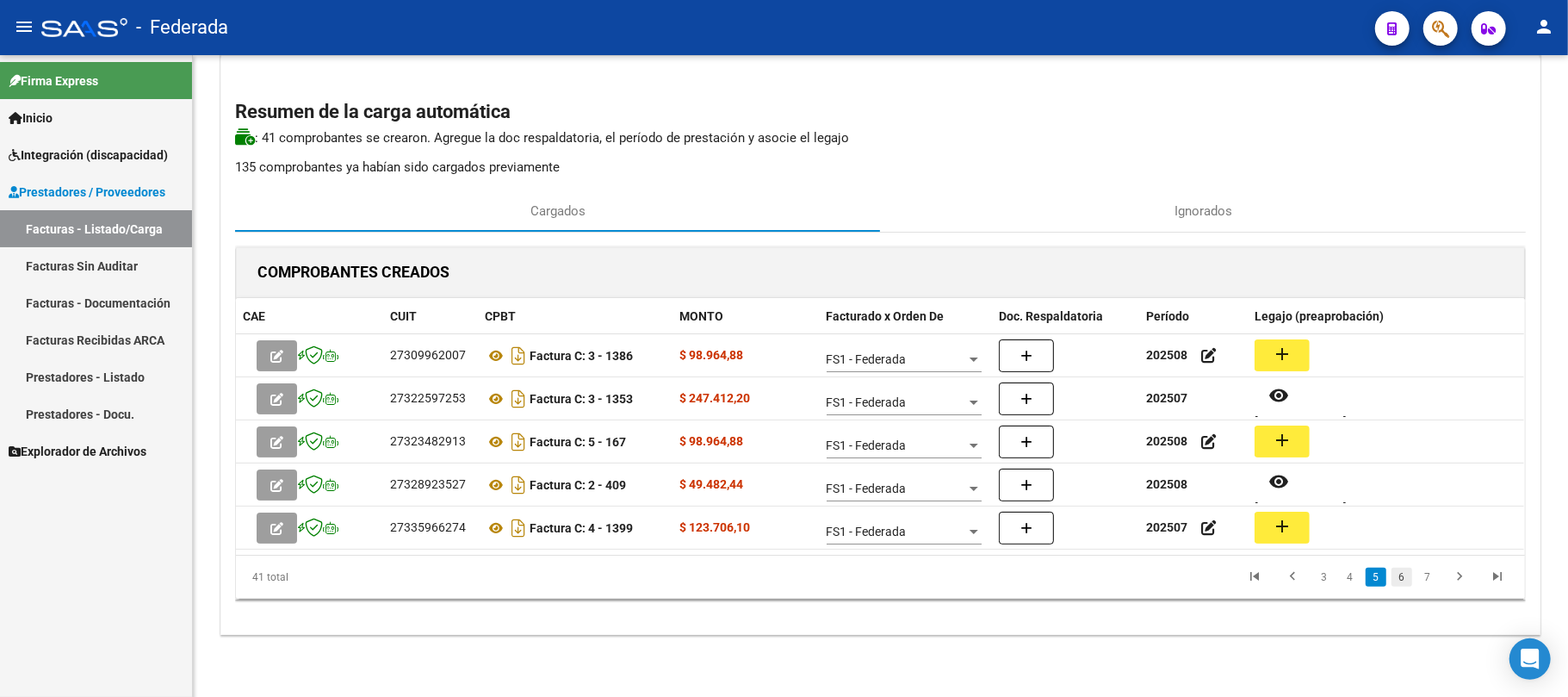
click at [1403, 573] on link "6" at bounding box center [1401, 577] width 20 height 19
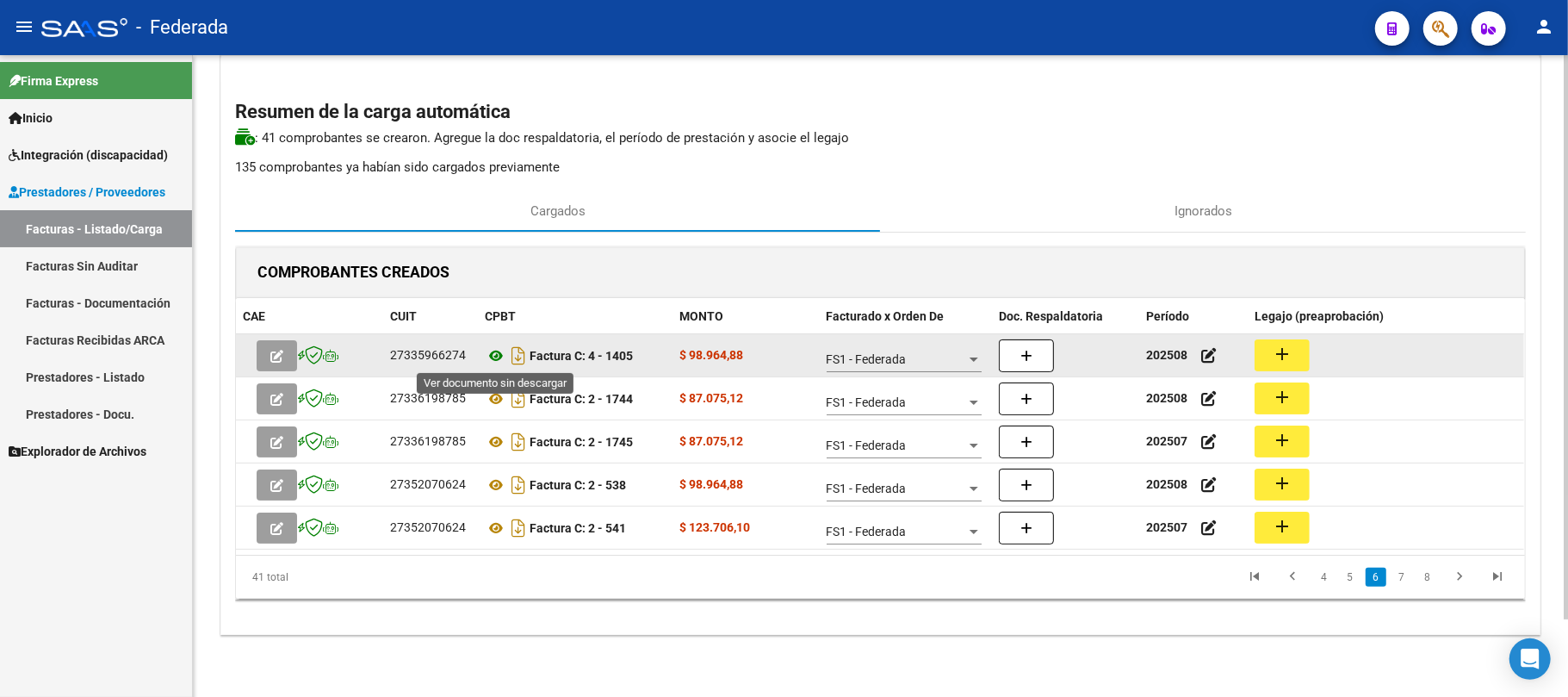
click at [485, 352] on icon at bounding box center [496, 356] width 22 height 20
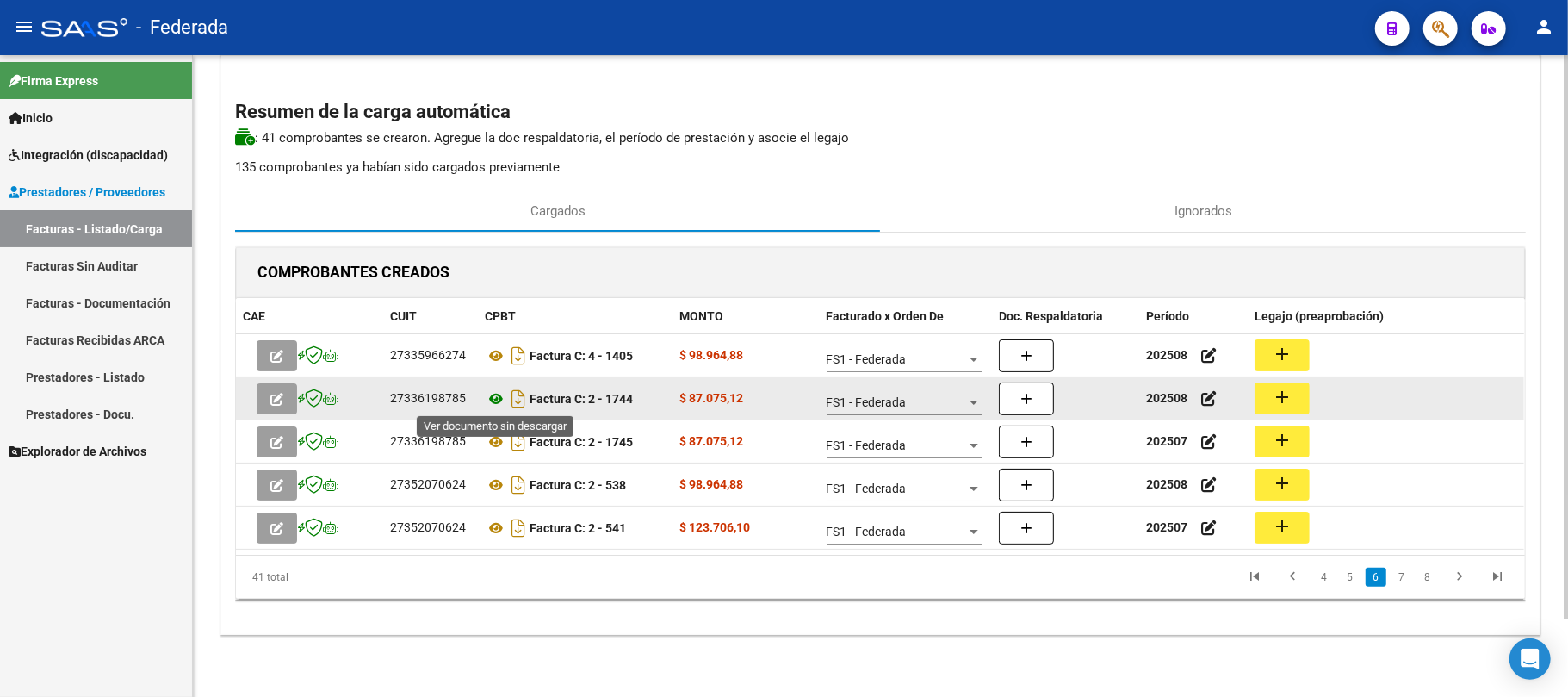
click at [490, 396] on icon at bounding box center [496, 399] width 22 height 20
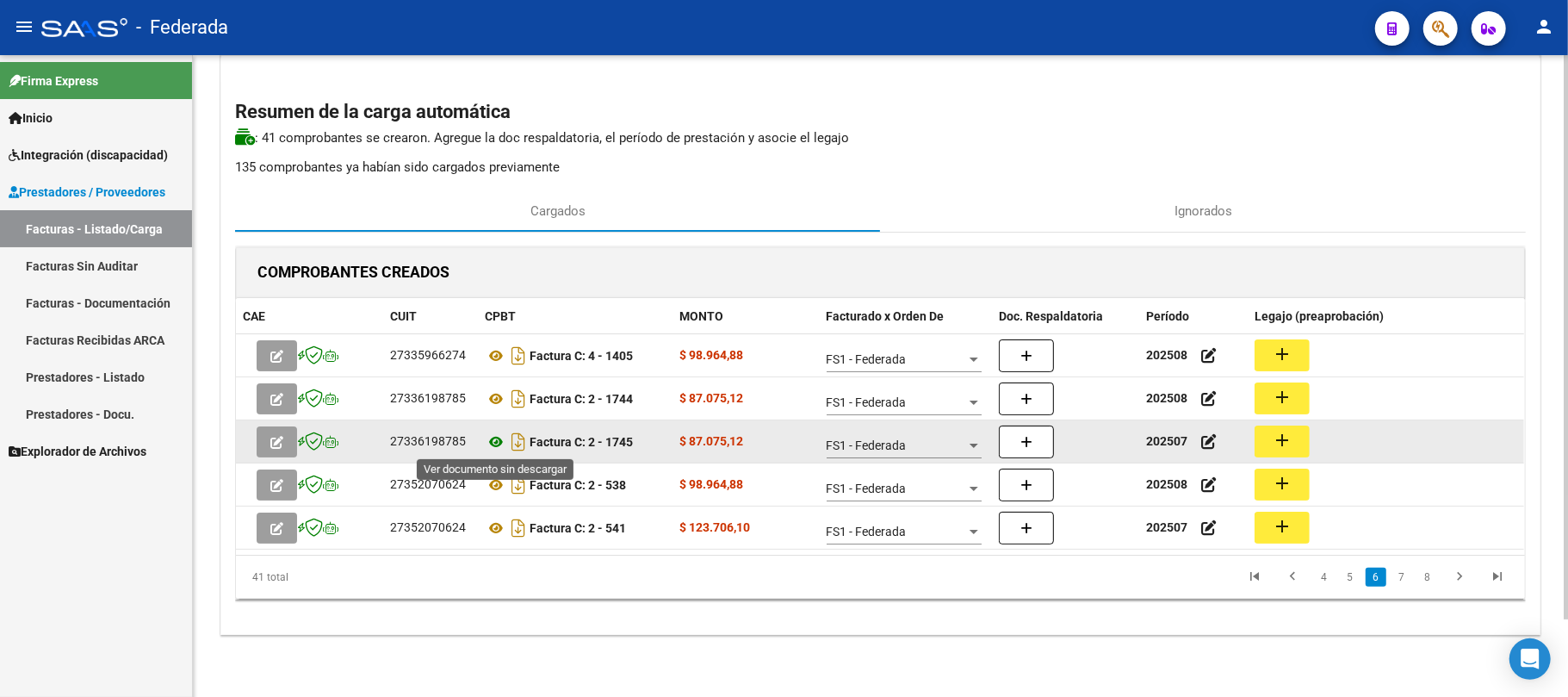
click at [494, 442] on icon at bounding box center [496, 442] width 22 height 20
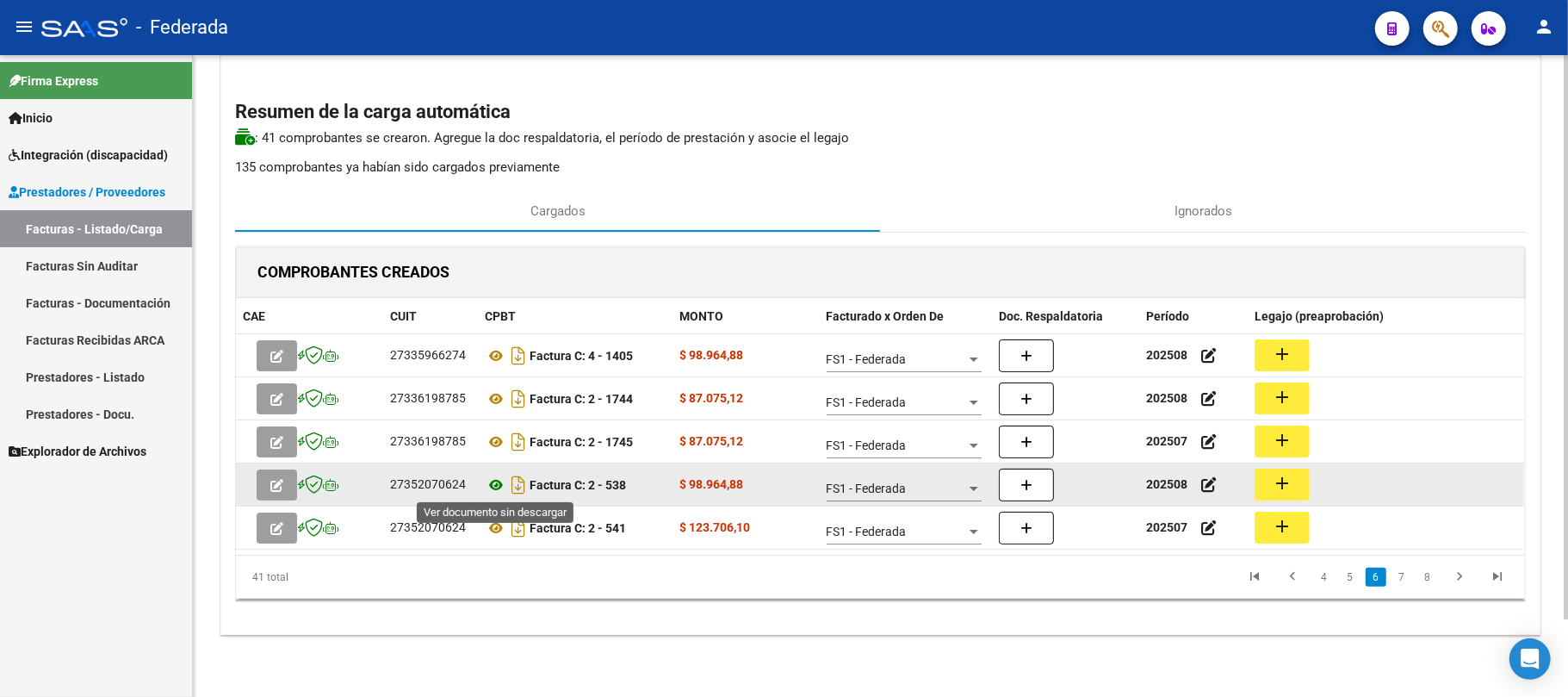
click at [494, 487] on icon at bounding box center [496, 485] width 22 height 20
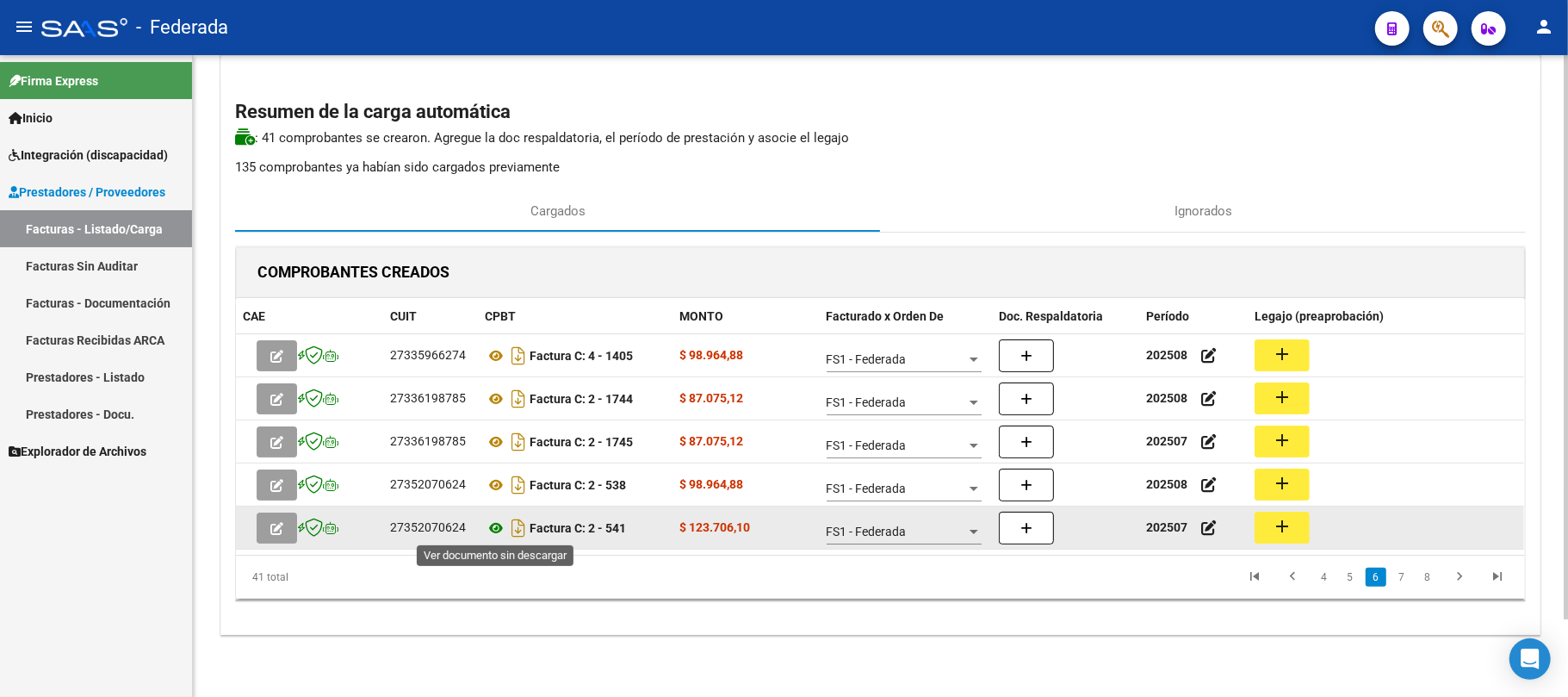
click at [498, 531] on icon at bounding box center [496, 527] width 22 height 20
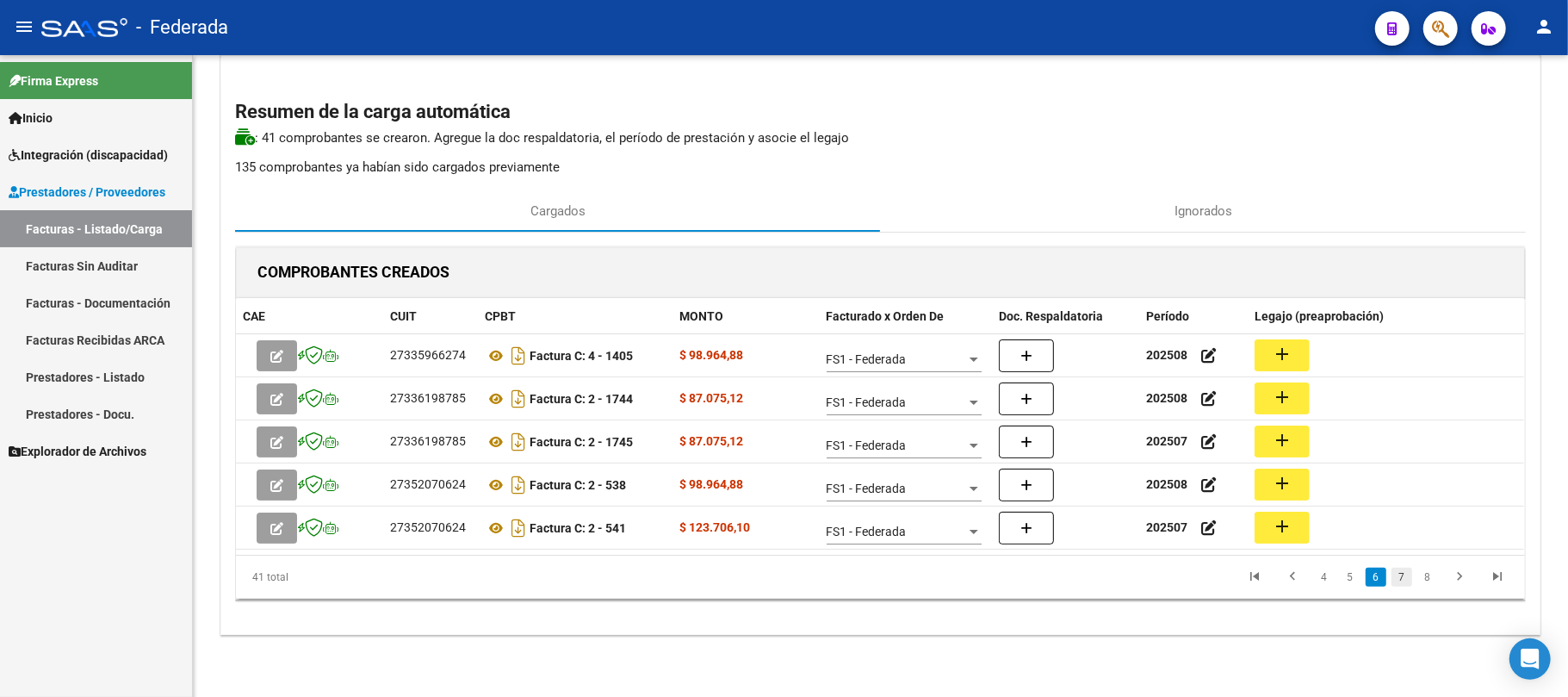
click at [1398, 576] on link "7" at bounding box center [1401, 577] width 20 height 19
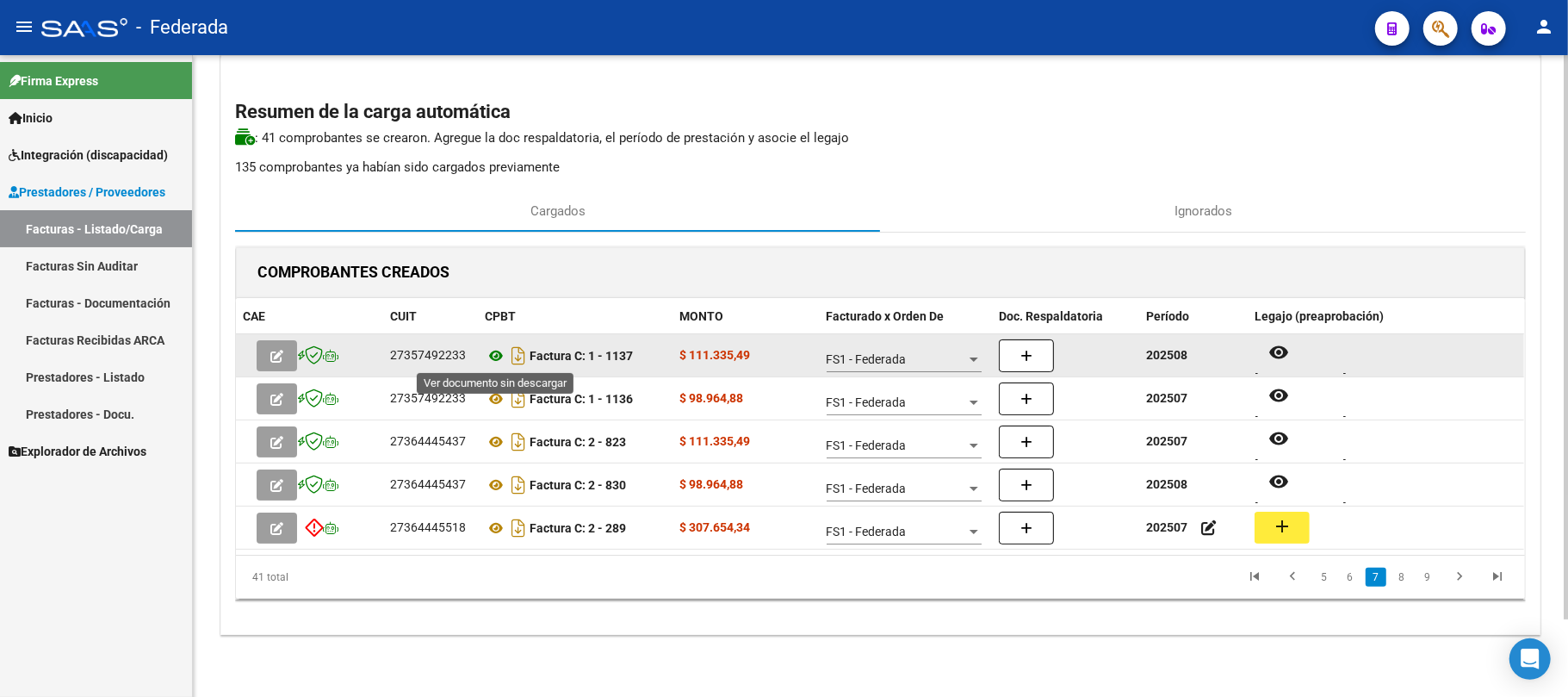
click at [497, 353] on icon at bounding box center [496, 356] width 22 height 20
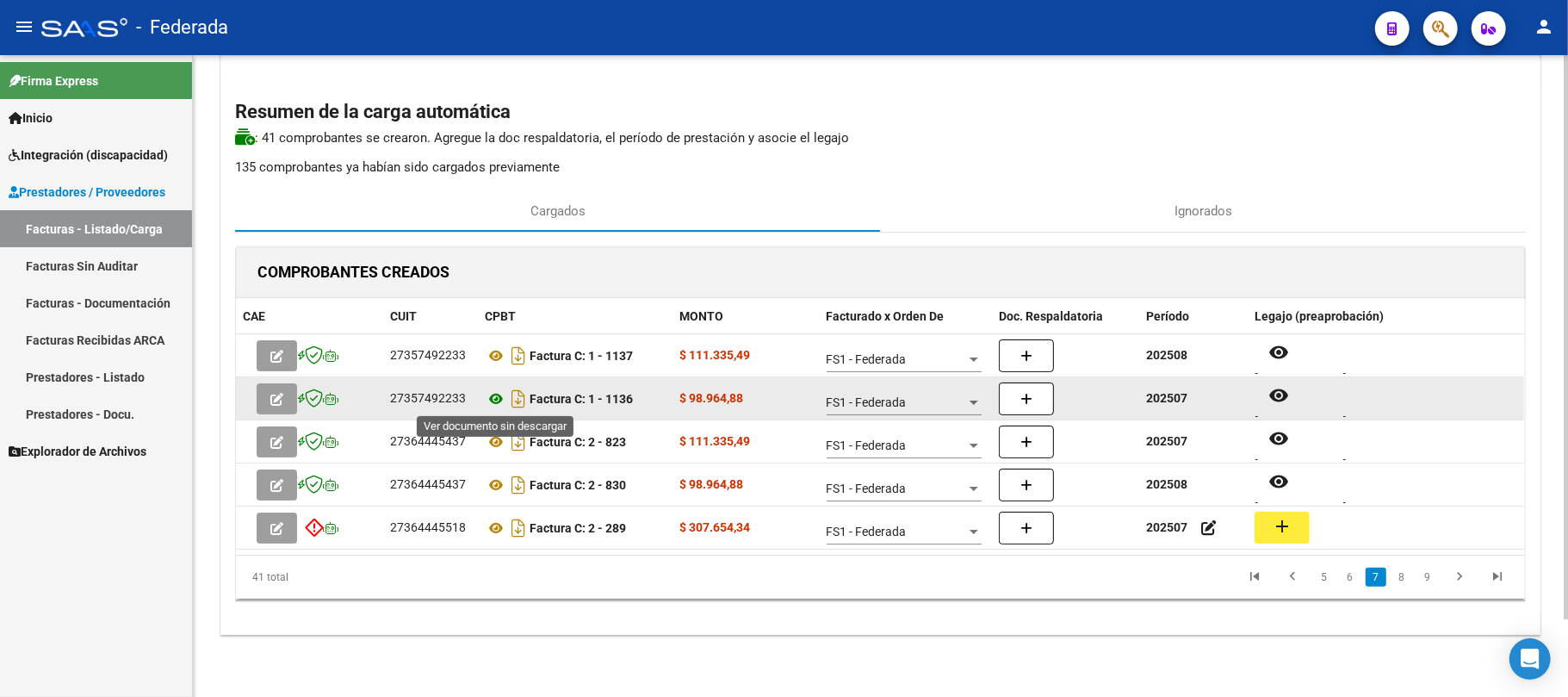
click at [494, 392] on icon at bounding box center [496, 399] width 22 height 20
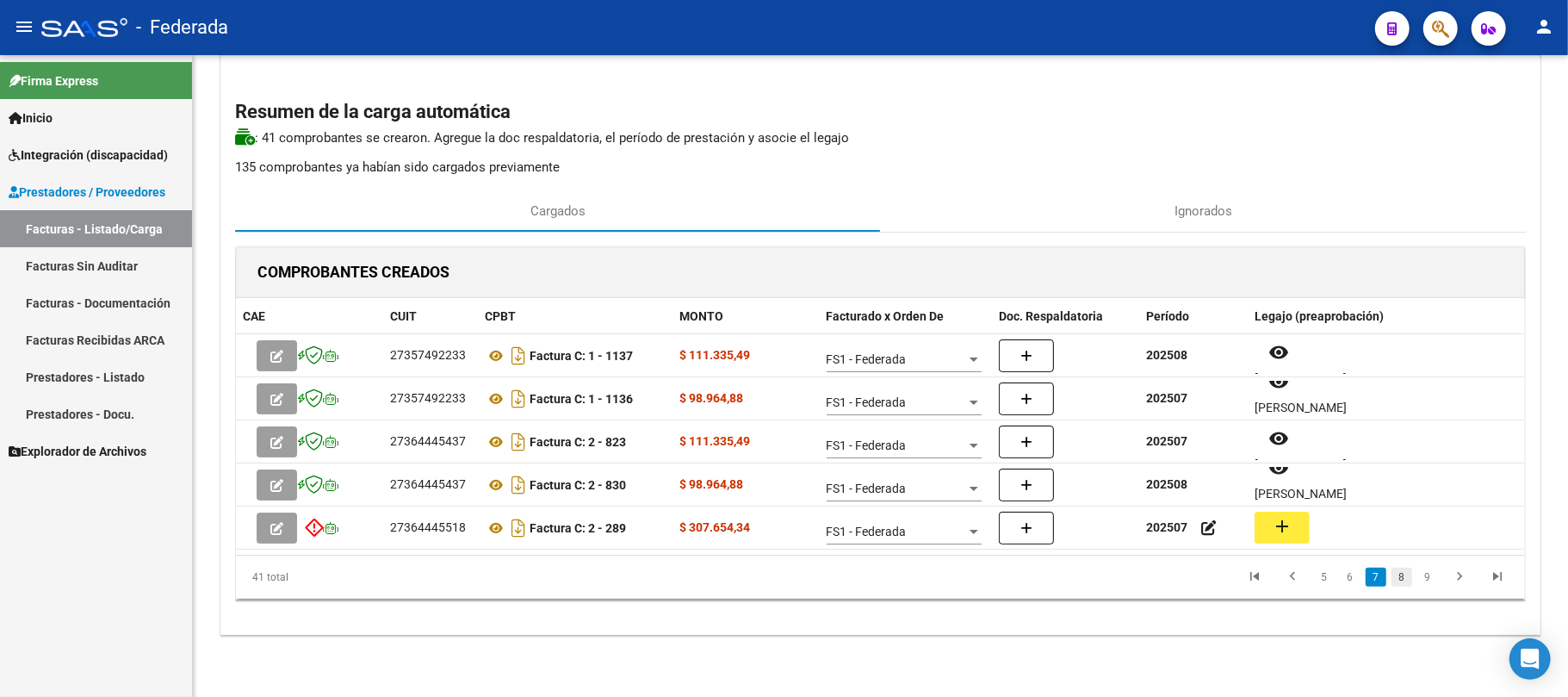
click at [1402, 582] on link "8" at bounding box center [1401, 577] width 20 height 19
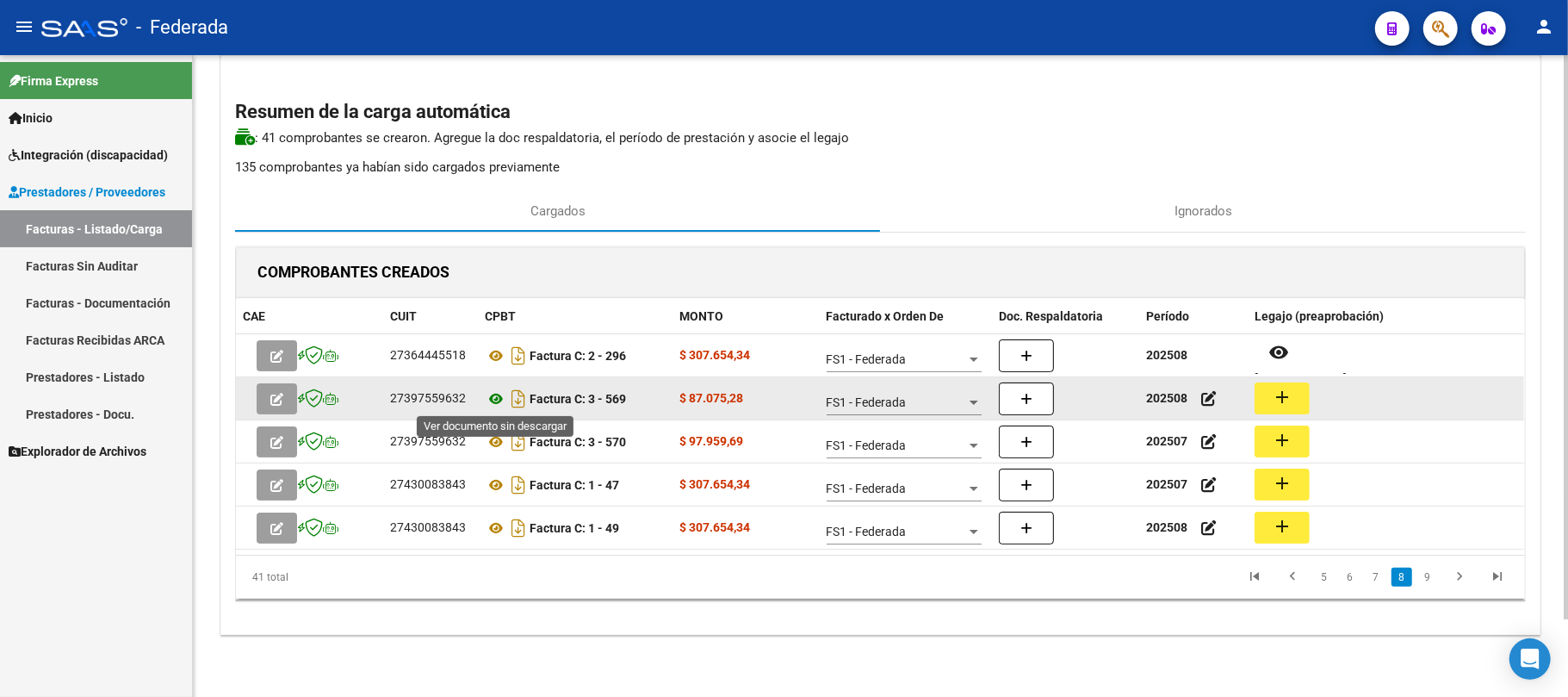
click at [497, 397] on icon at bounding box center [496, 399] width 22 height 20
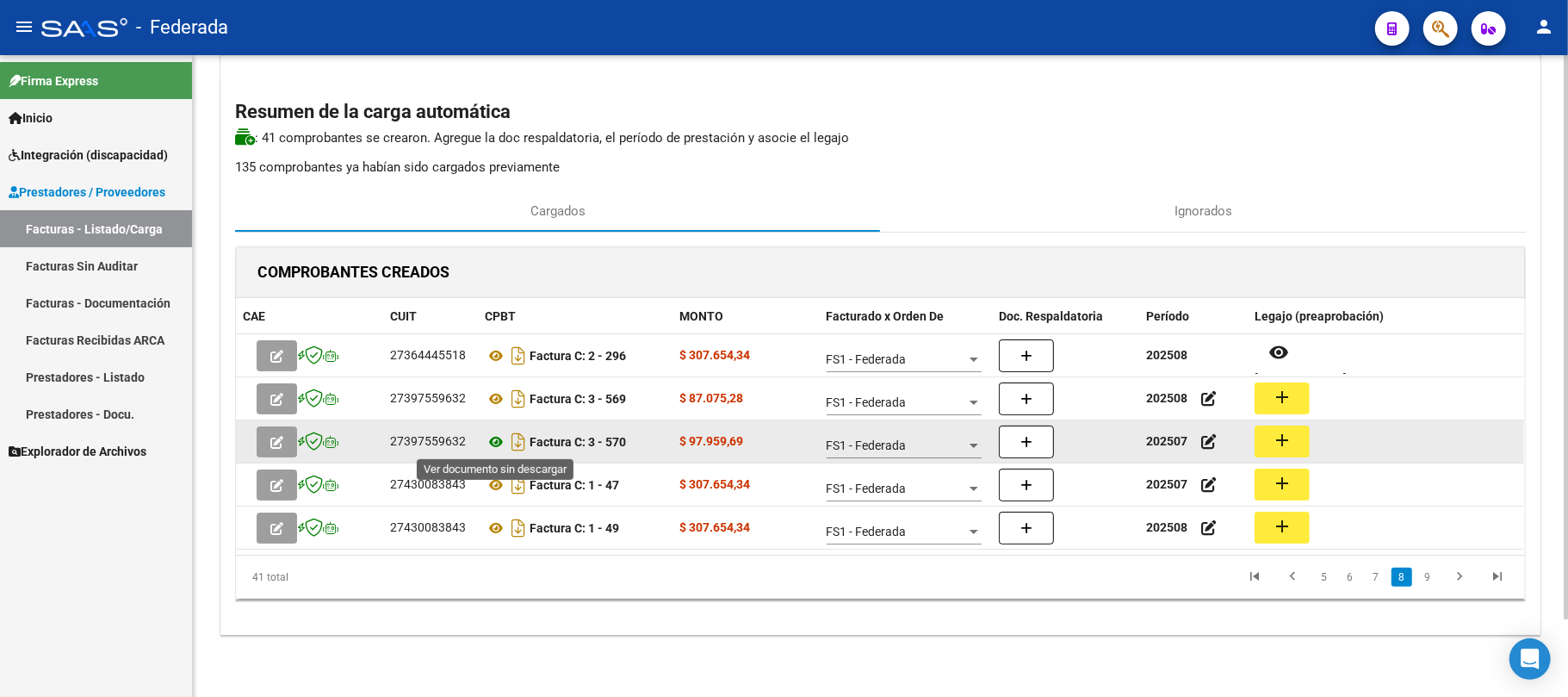
click at [494, 442] on icon at bounding box center [496, 442] width 22 height 20
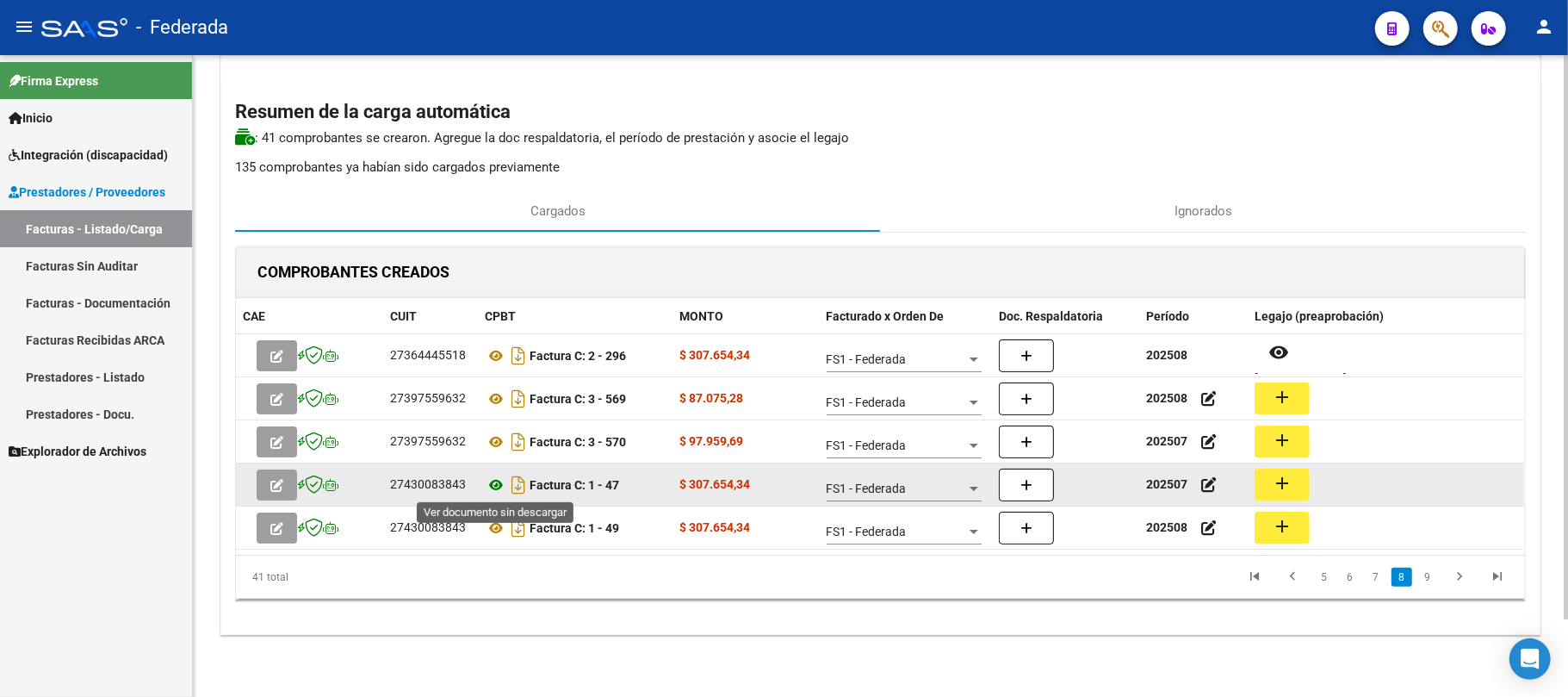
click at [498, 481] on icon at bounding box center [496, 485] width 22 height 20
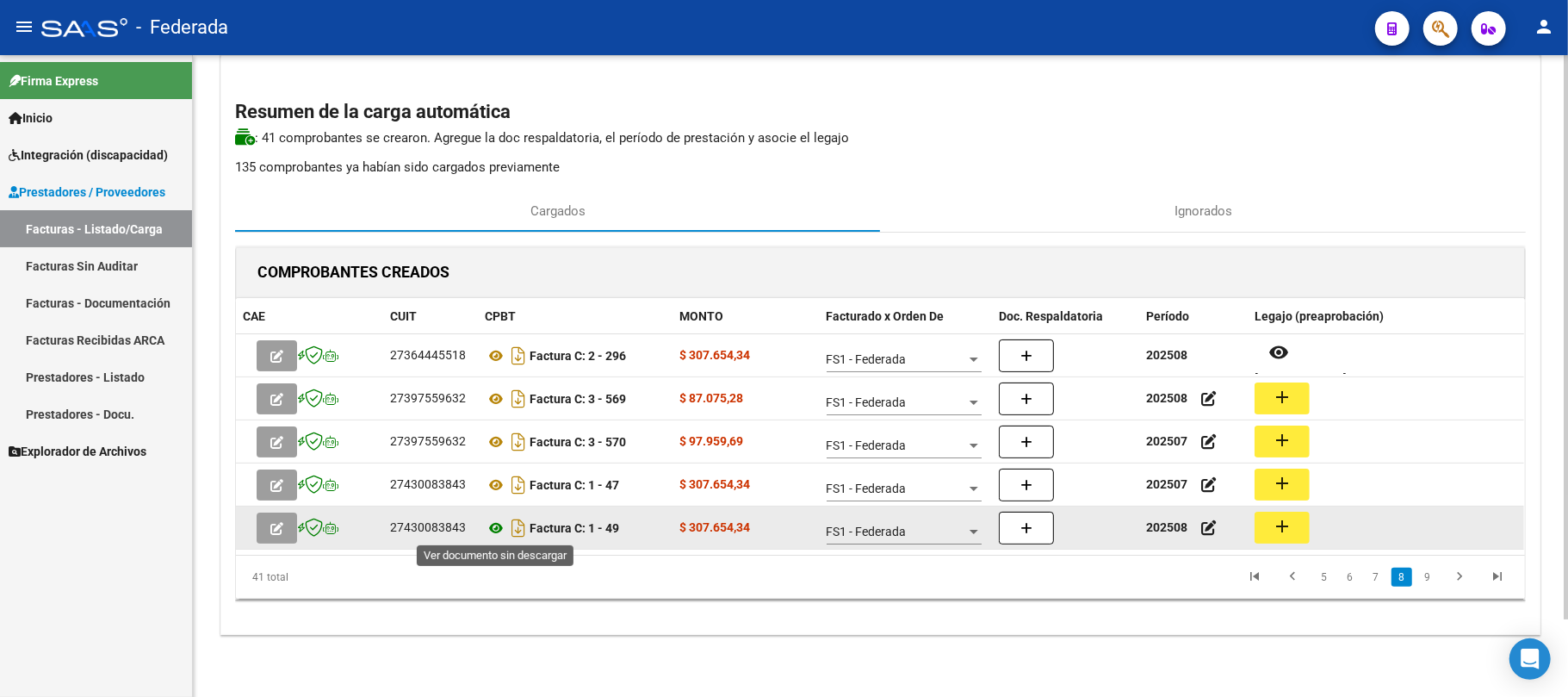
click at [500, 517] on icon at bounding box center [496, 527] width 22 height 20
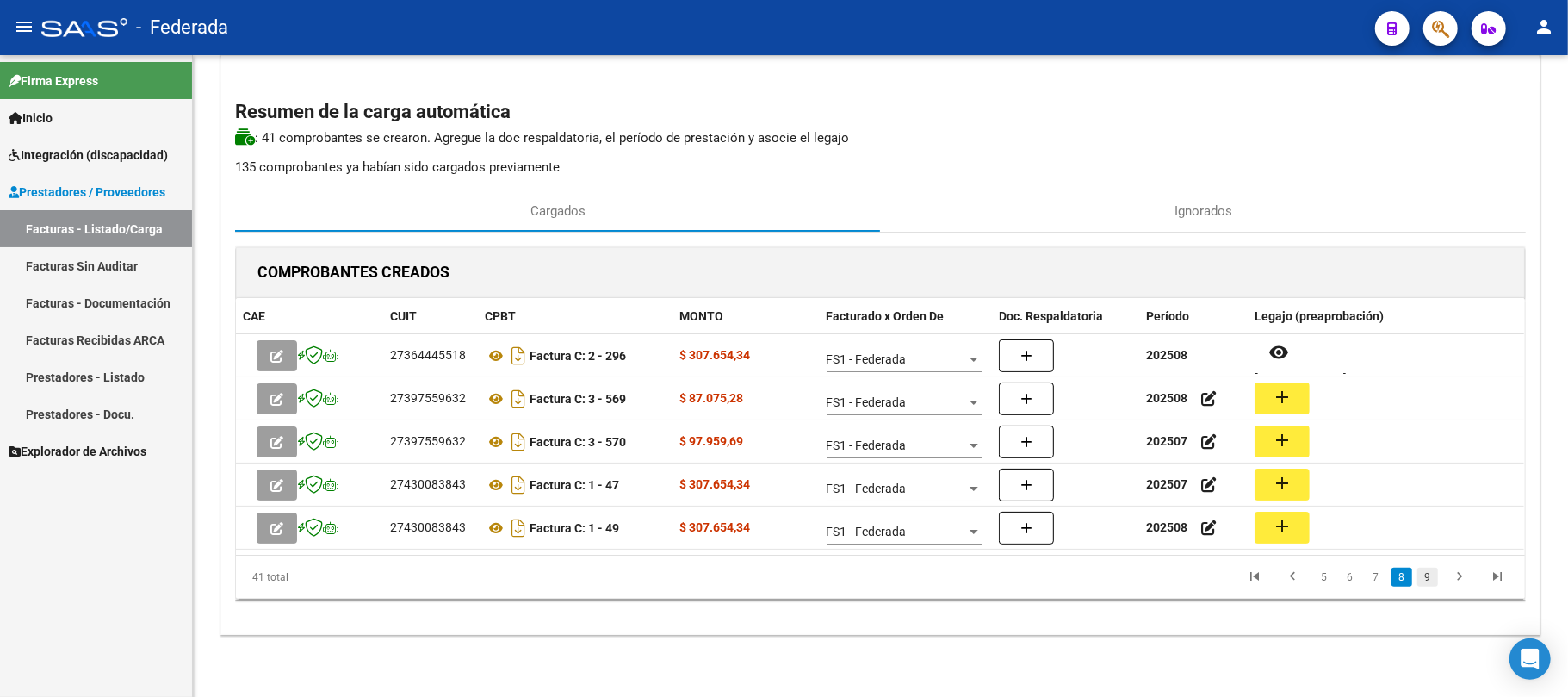
click at [1425, 580] on link "9" at bounding box center [1427, 577] width 20 height 19
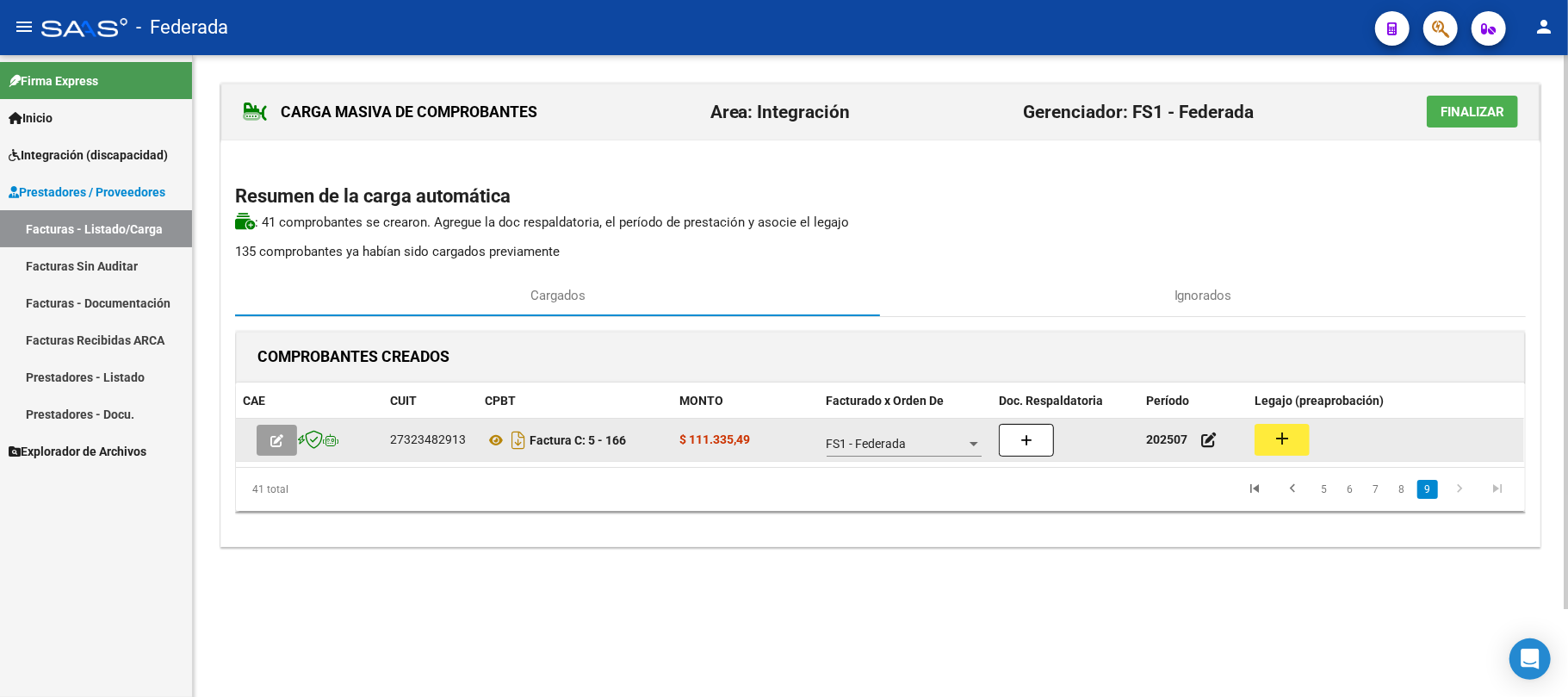
scroll to position [0, 0]
click at [494, 436] on icon at bounding box center [496, 440] width 22 height 20
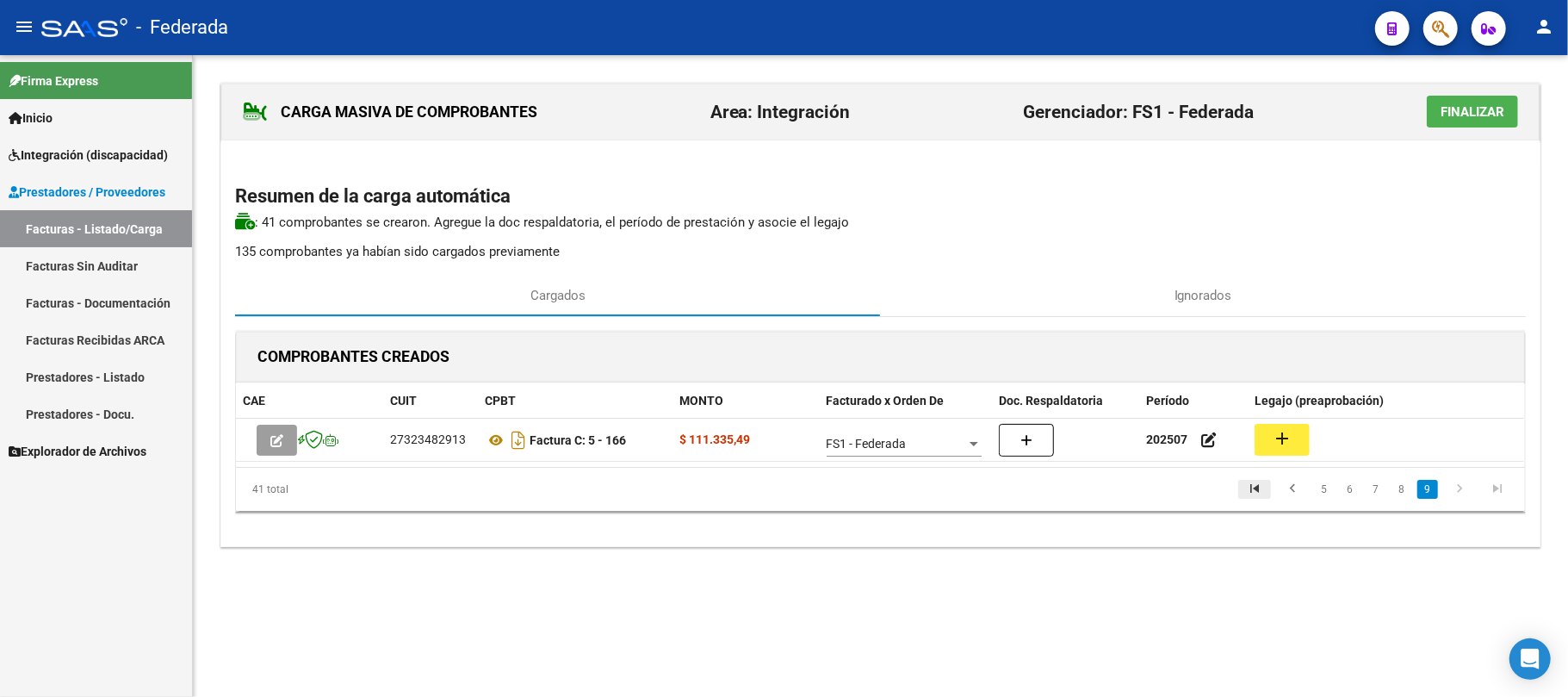
click at [1255, 494] on icon "go to first page" at bounding box center [1254, 491] width 22 height 20
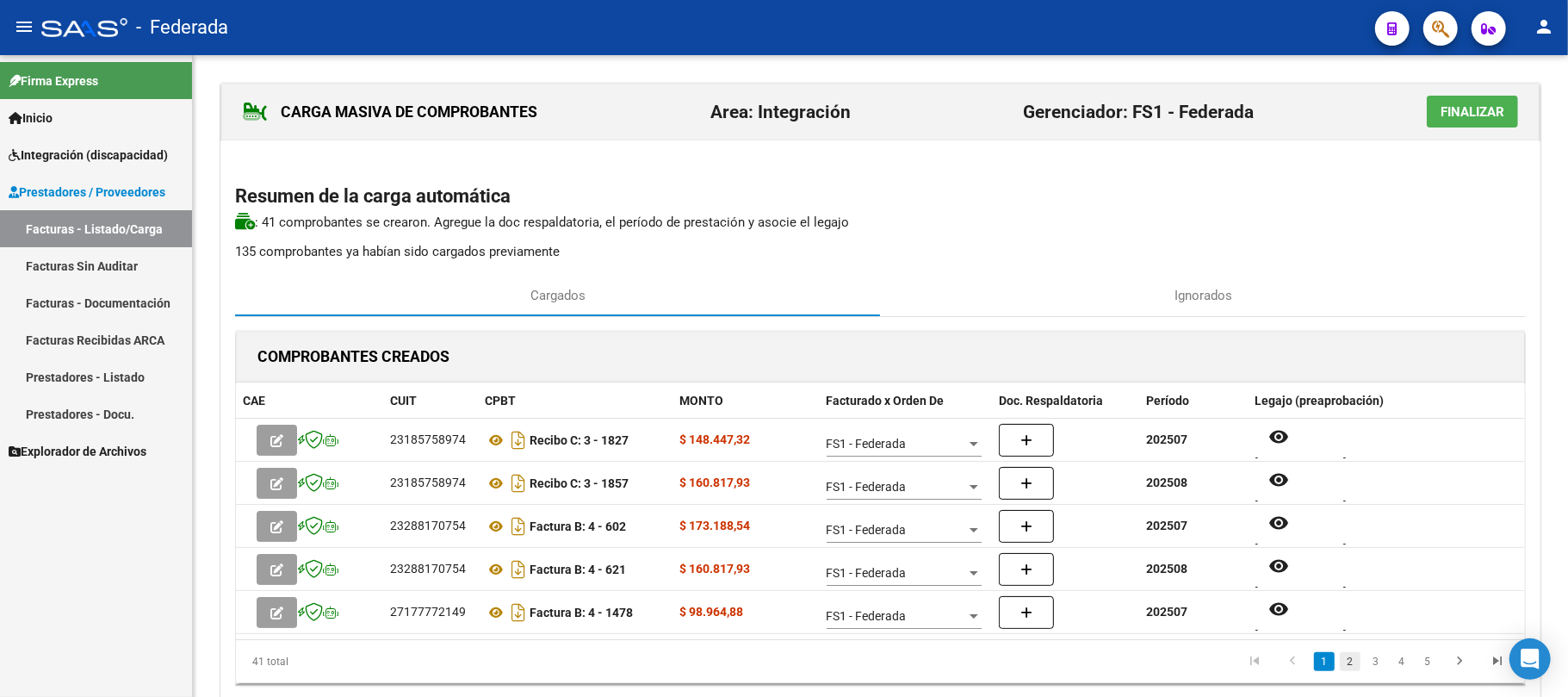
click at [1355, 659] on link "2" at bounding box center [1350, 662] width 20 height 19
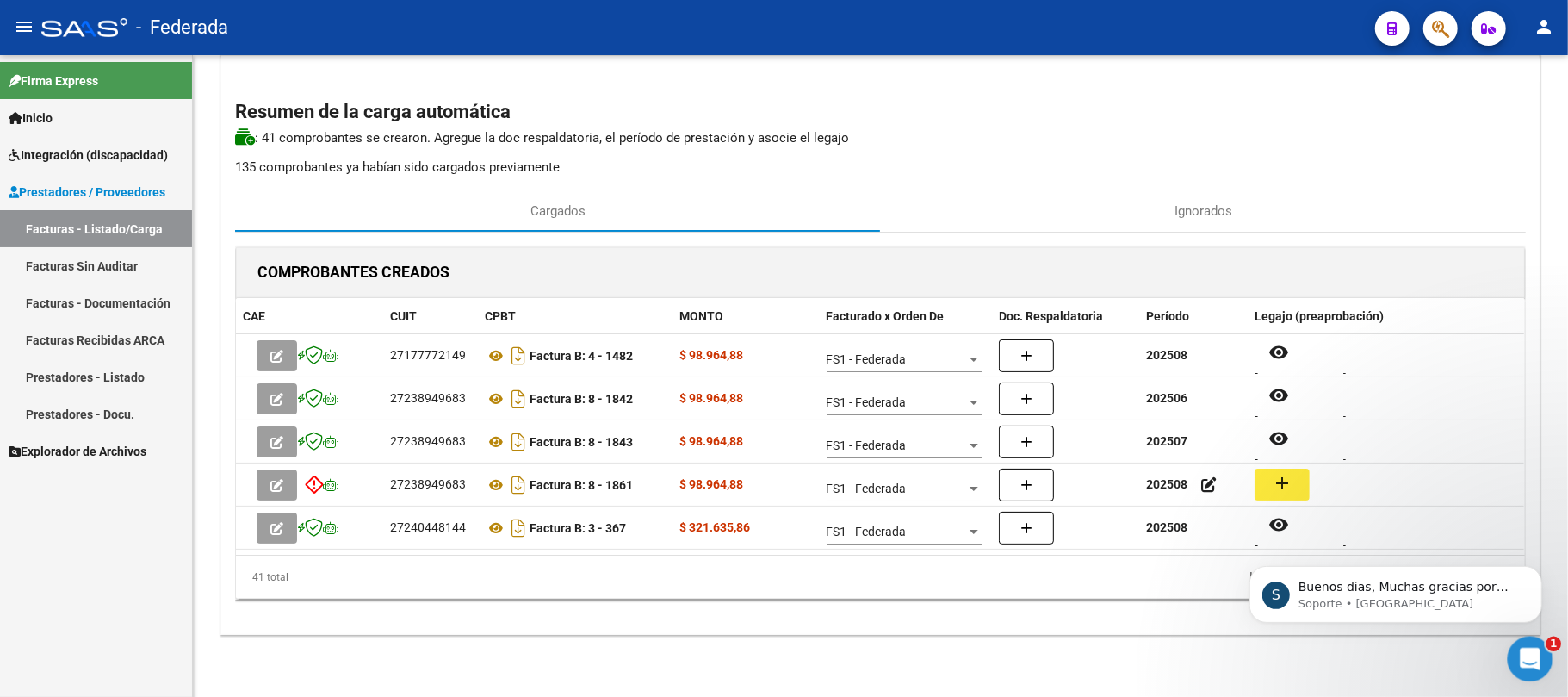
click at [1514, 659] on icon "Abrir Intercom Messenger" at bounding box center [1528, 656] width 28 height 28
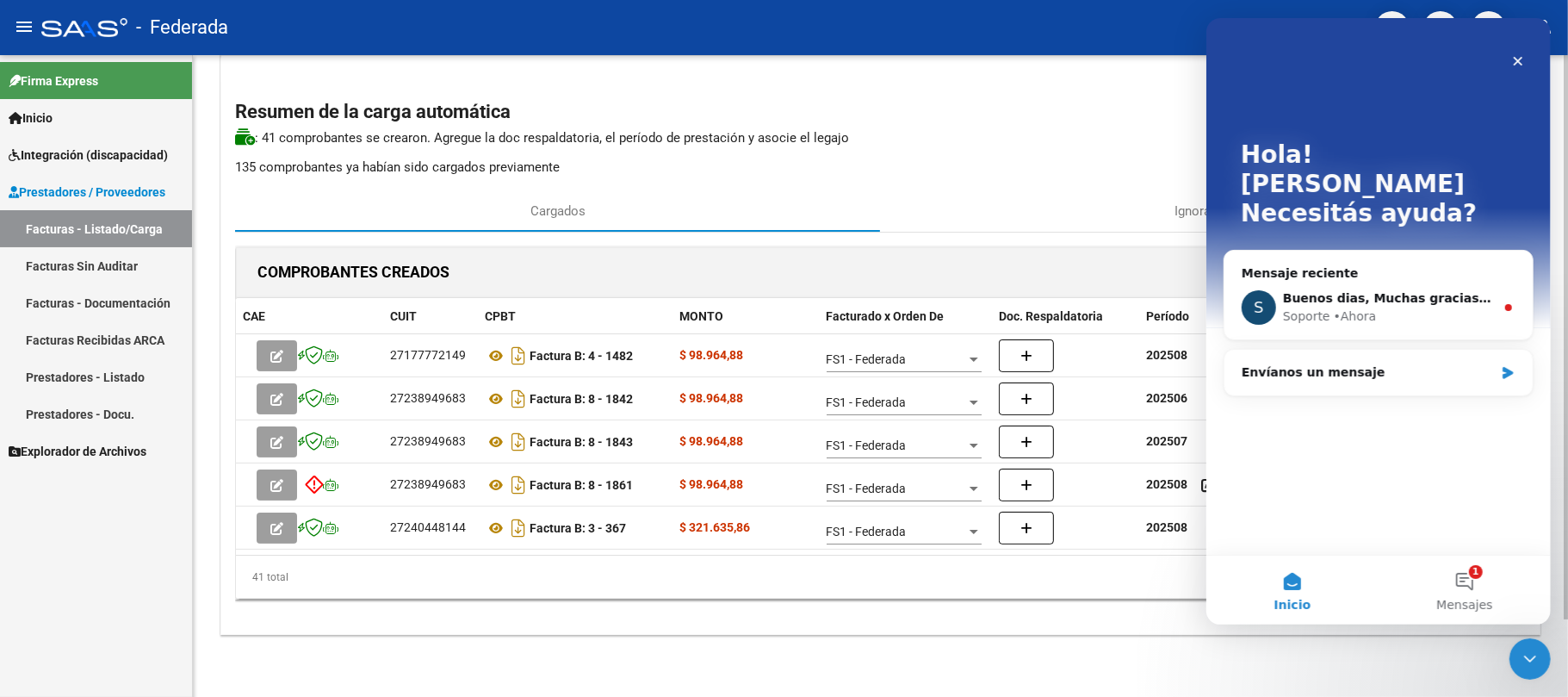
click at [1291, 686] on div "CARGA MASIVA DE COMPROBANTES Area: Integración Gerenciador: FS1 - Federada Fina…" at bounding box center [880, 334] width 1375 height 726
drag, startPoint x: 3019, startPoint y: 1293, endPoint x: 1510, endPoint y: 654, distance: 1638.7
click at [1507, 654] on div "Cerrar Intercom Messenger" at bounding box center [1527, 656] width 41 height 41
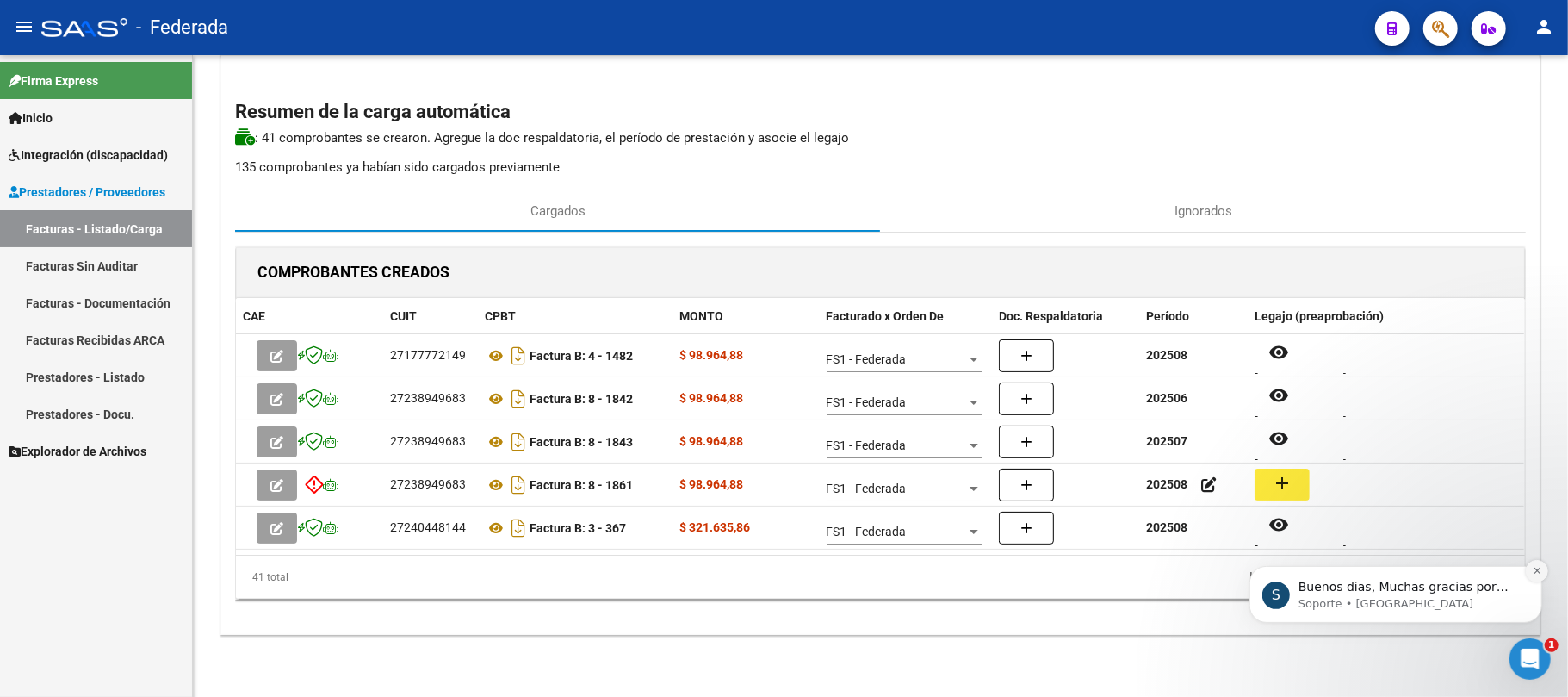
click at [1536, 575] on button "Dismiss notification" at bounding box center [1536, 570] width 22 height 22
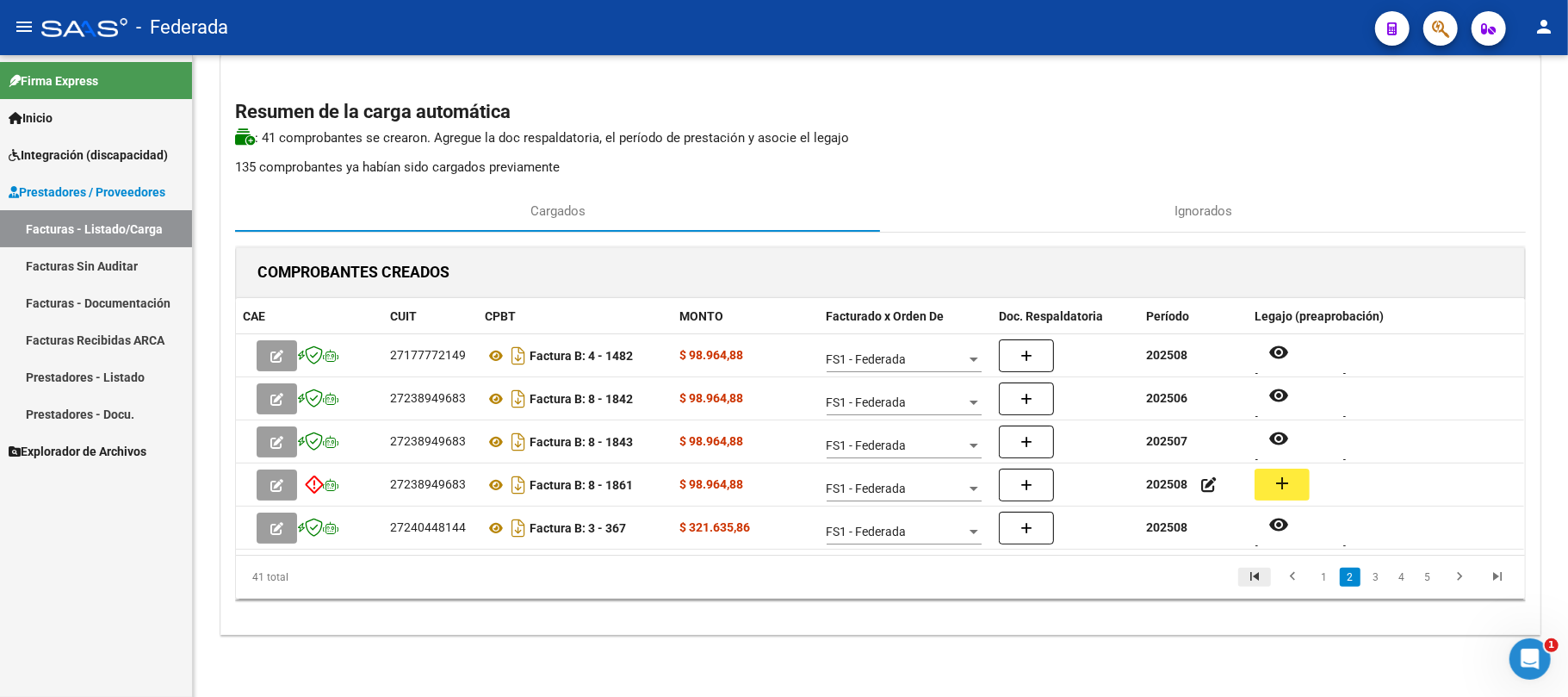
click at [1265, 576] on link "go to first page" at bounding box center [1254, 577] width 33 height 19
click at [1345, 573] on link "2" at bounding box center [1350, 577] width 20 height 19
click at [1369, 575] on link "3" at bounding box center [1376, 577] width 20 height 19
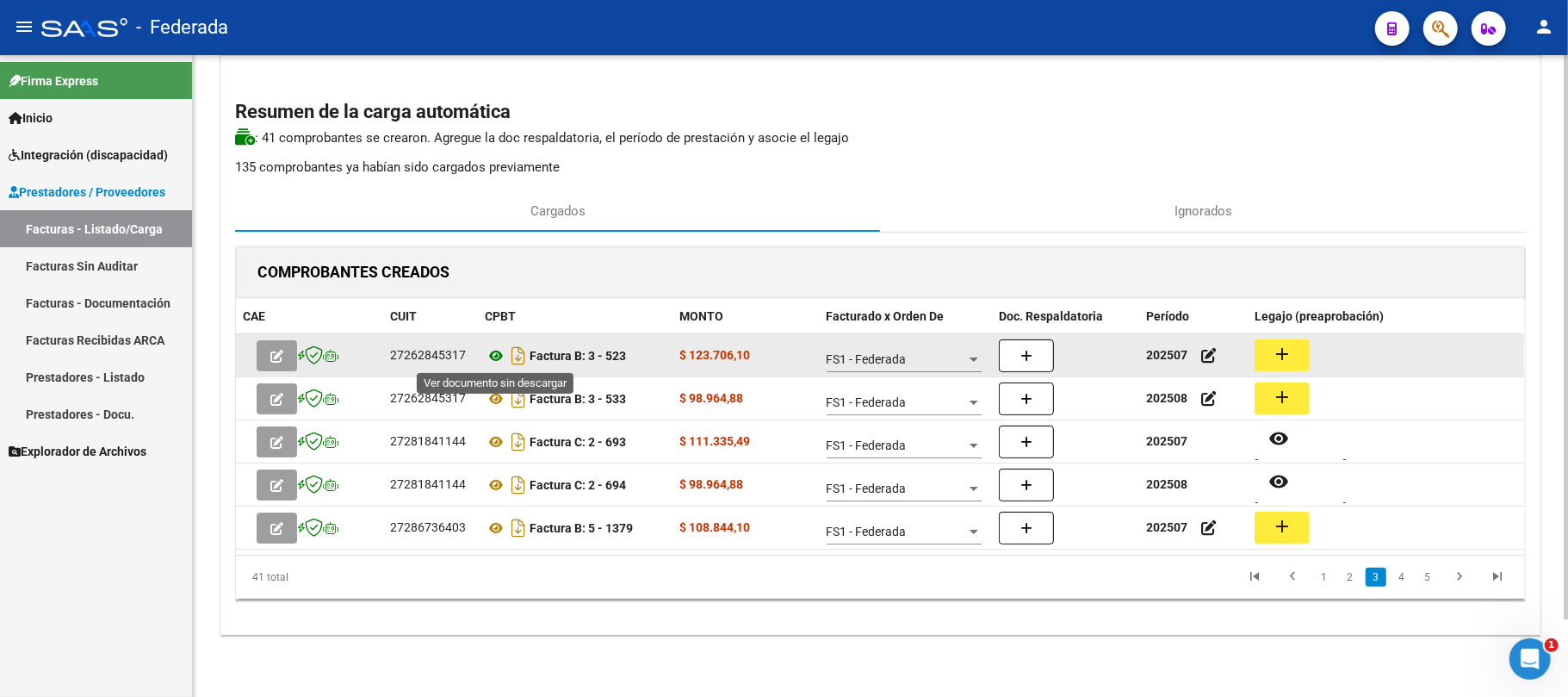
click at [496, 362] on icon at bounding box center [496, 356] width 22 height 20
click at [448, 348] on div "27262845317" at bounding box center [428, 355] width 75 height 20
click at [494, 346] on icon at bounding box center [496, 356] width 22 height 20
click at [1271, 357] on button "add" at bounding box center [1282, 355] width 55 height 32
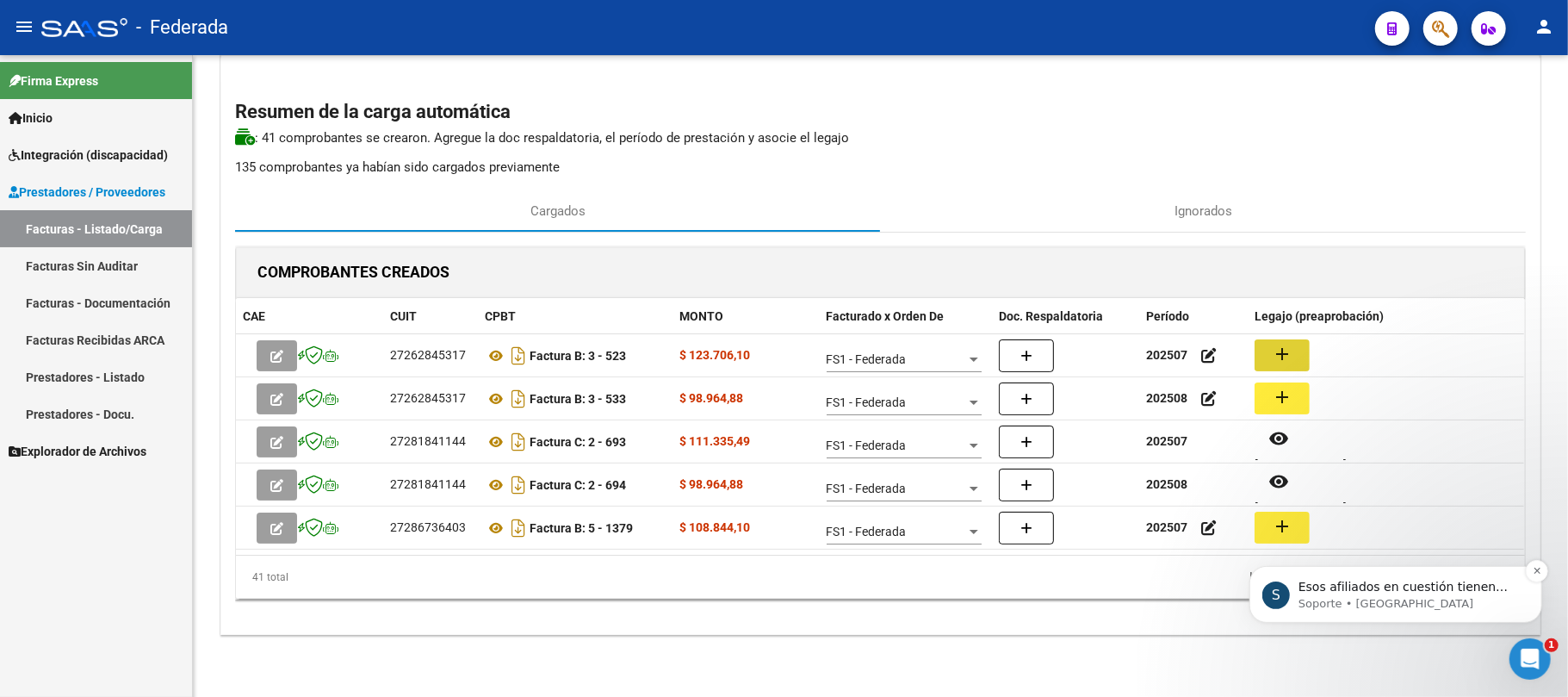
click at [1343, 604] on p "Soporte • [GEOGRAPHIC_DATA]" at bounding box center [1409, 603] width 222 height 16
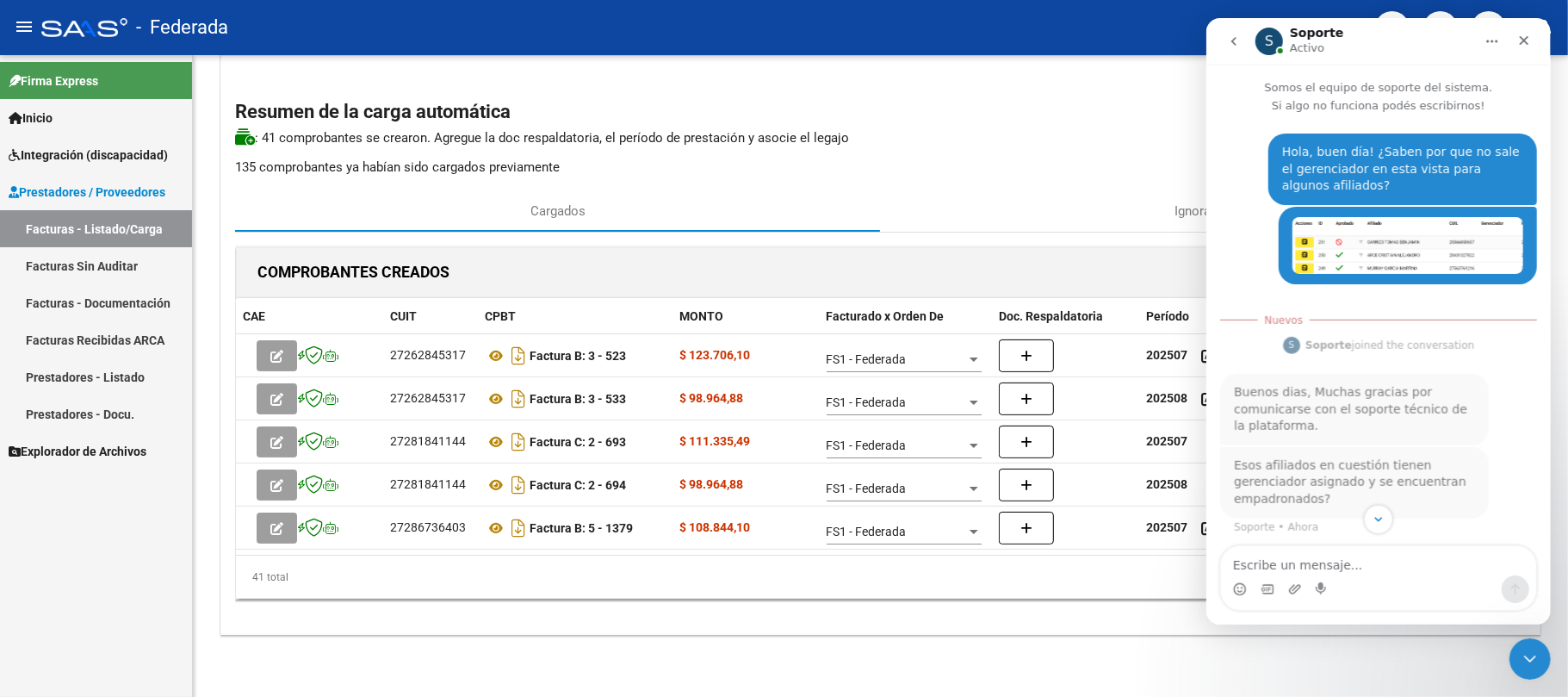
scroll to position [51, 0]
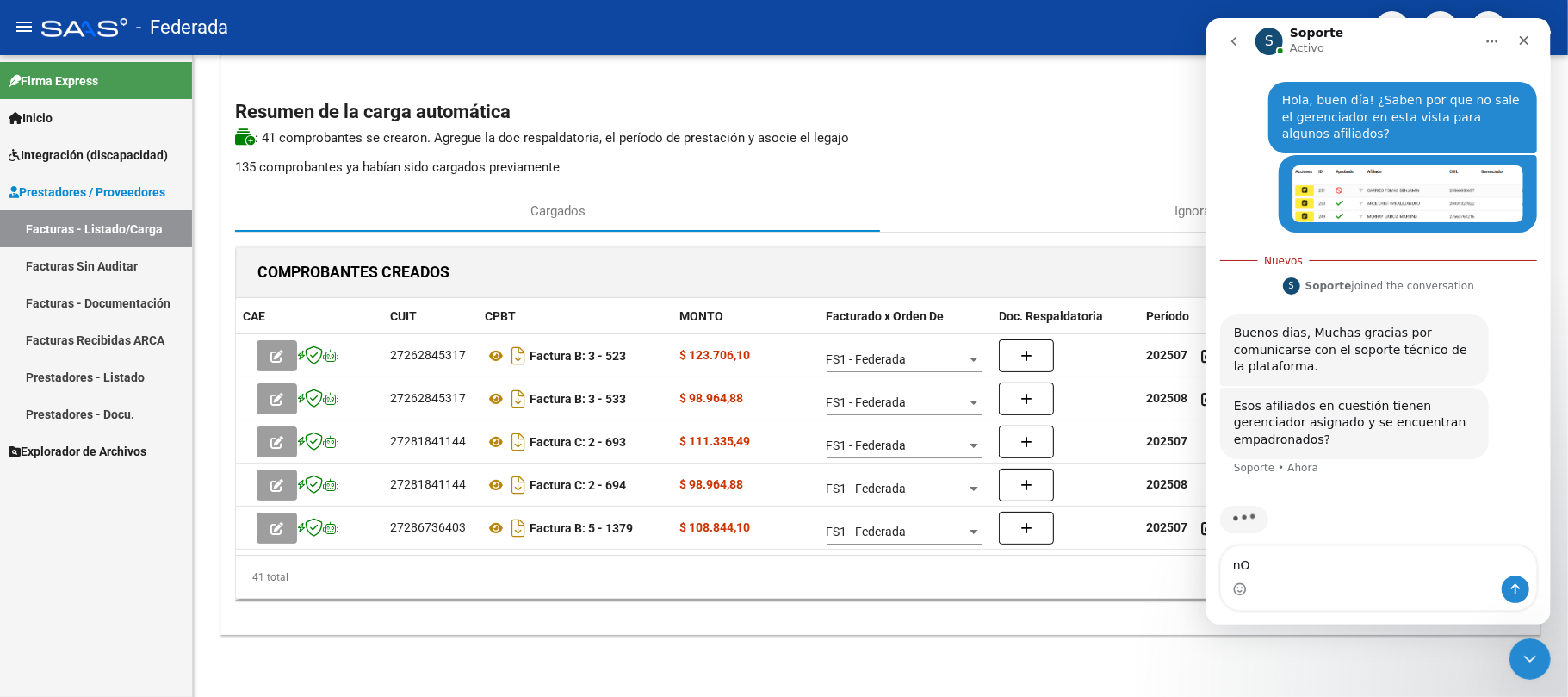
type textarea "n"
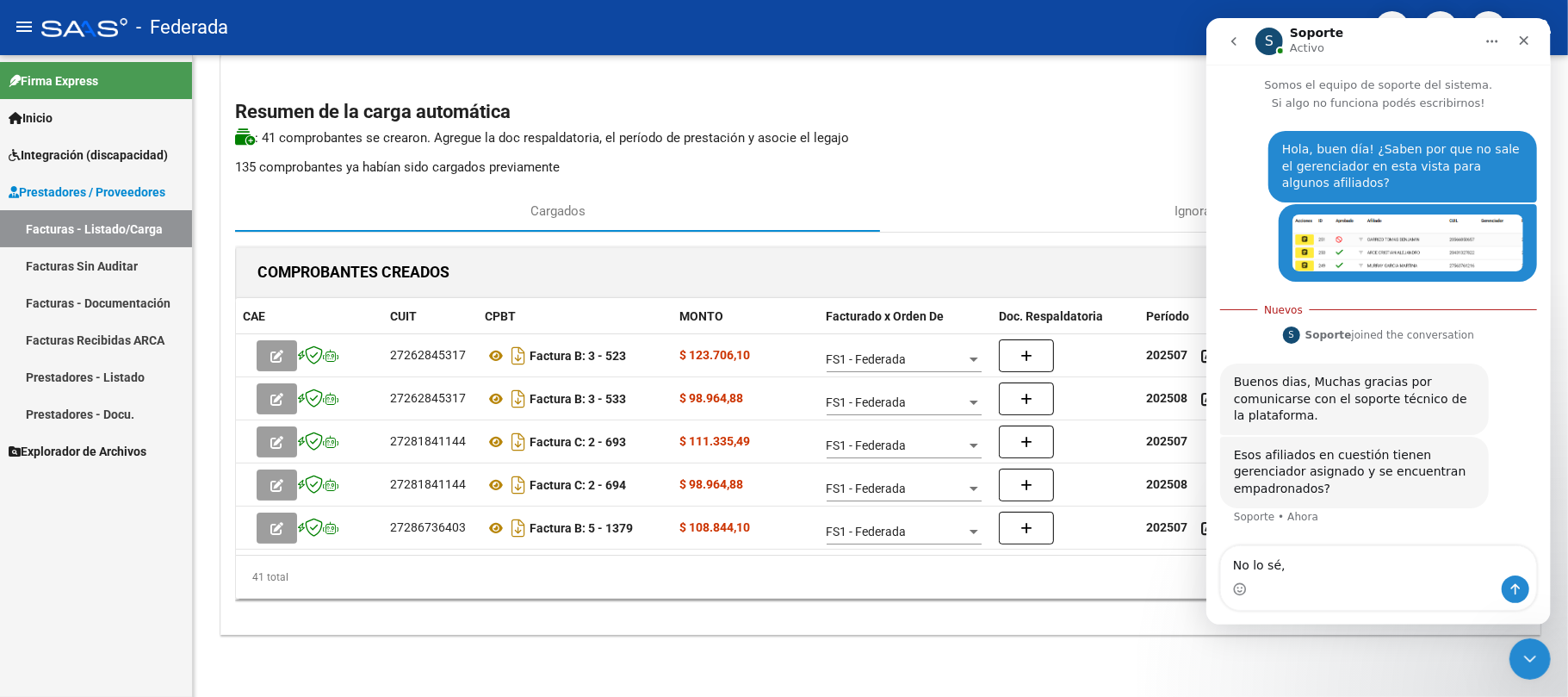
scroll to position [0, 0]
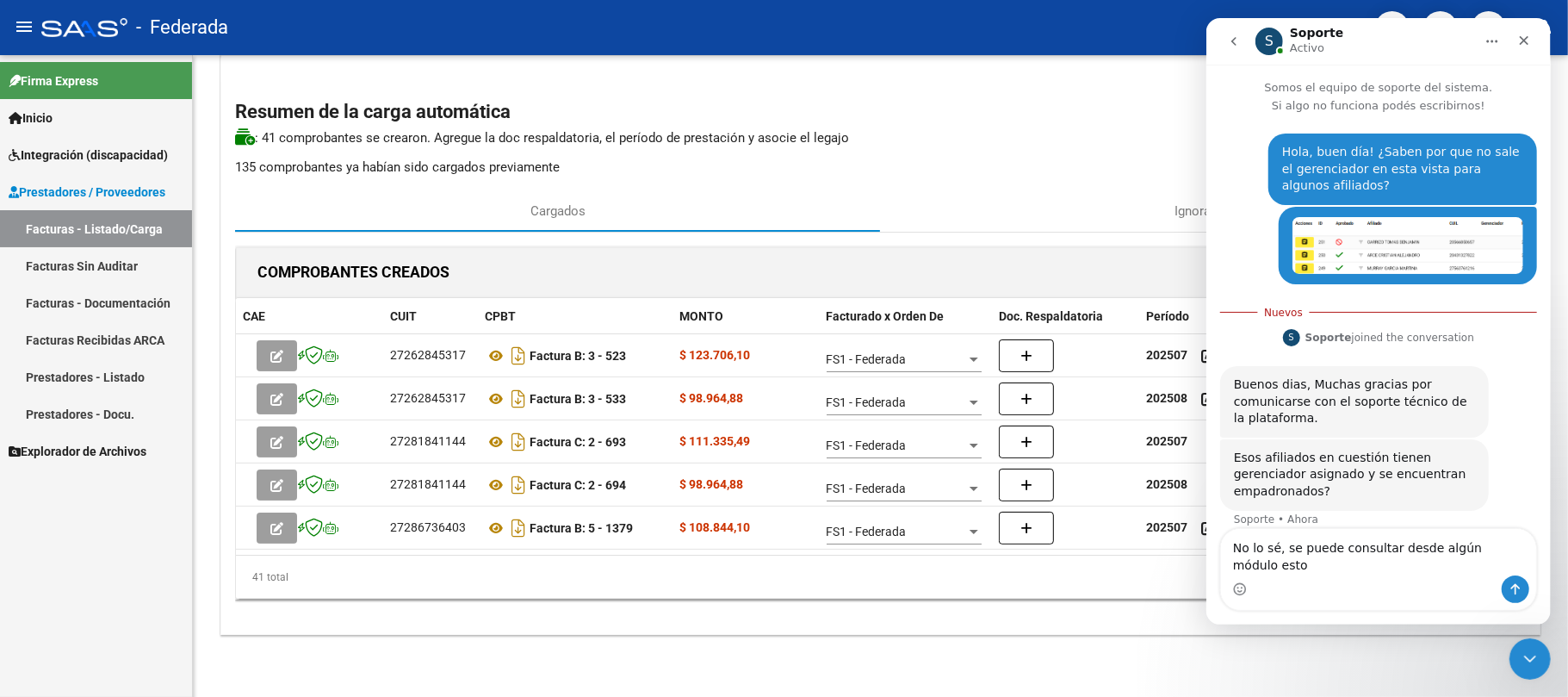
type textarea "No lo sé, se puede consultar desde algún módulo esto?"
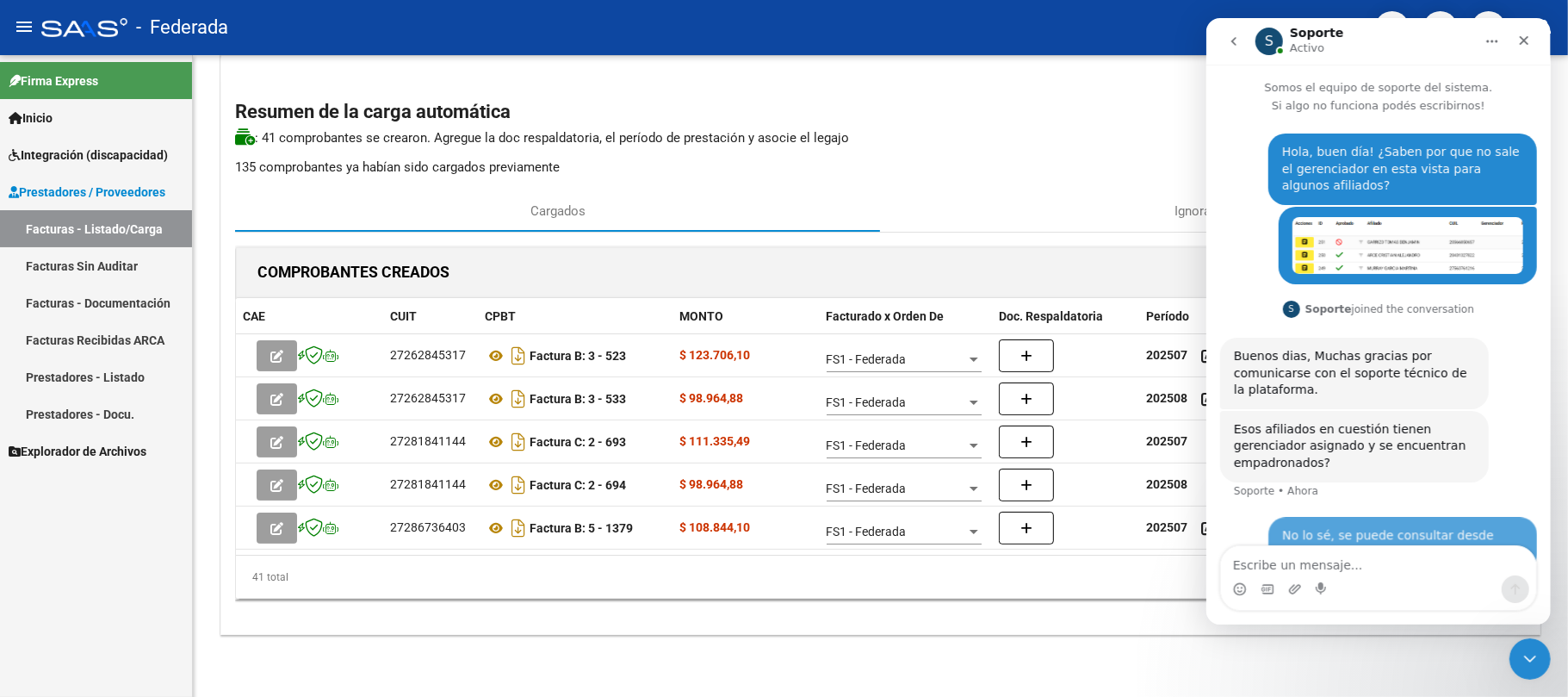
scroll to position [25, 0]
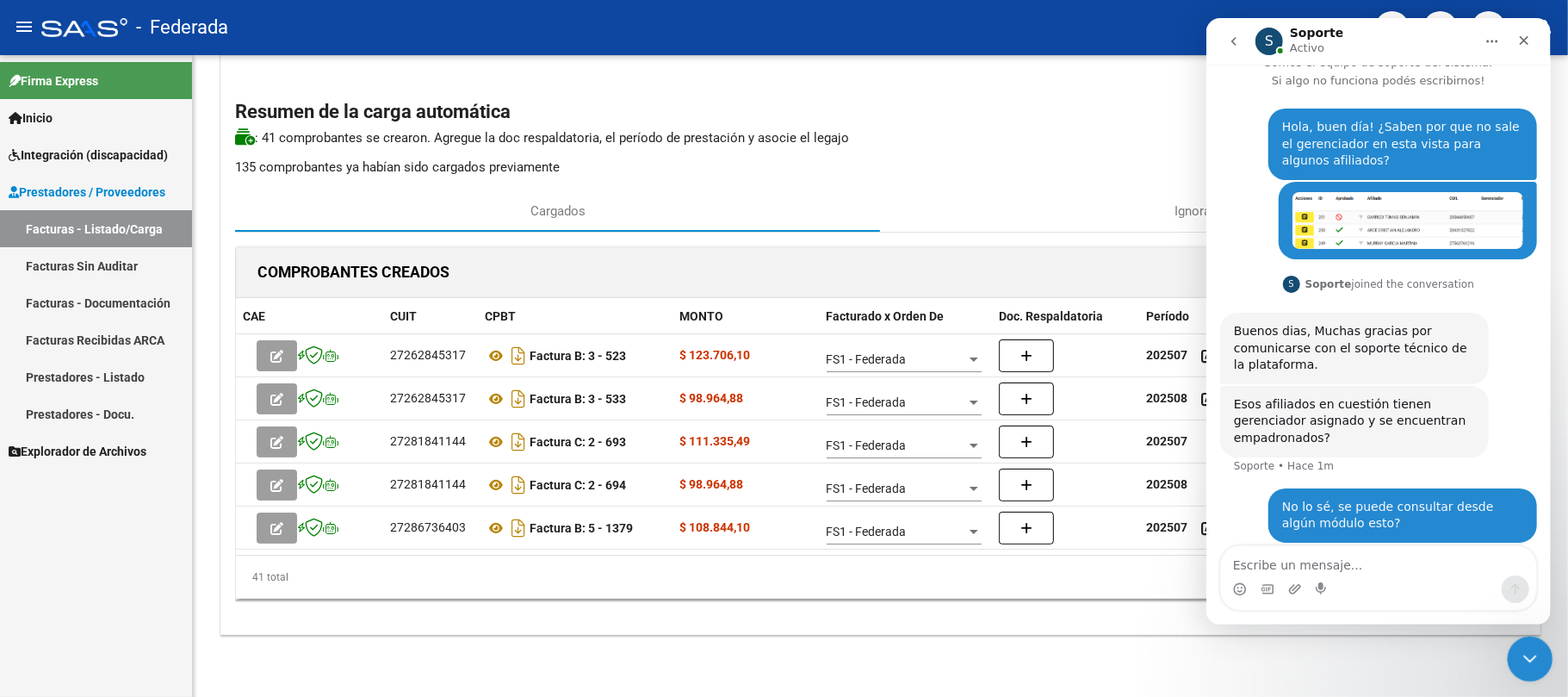
click at [1512, 642] on div "Cerrar Intercom Messenger" at bounding box center [1527, 656] width 41 height 41
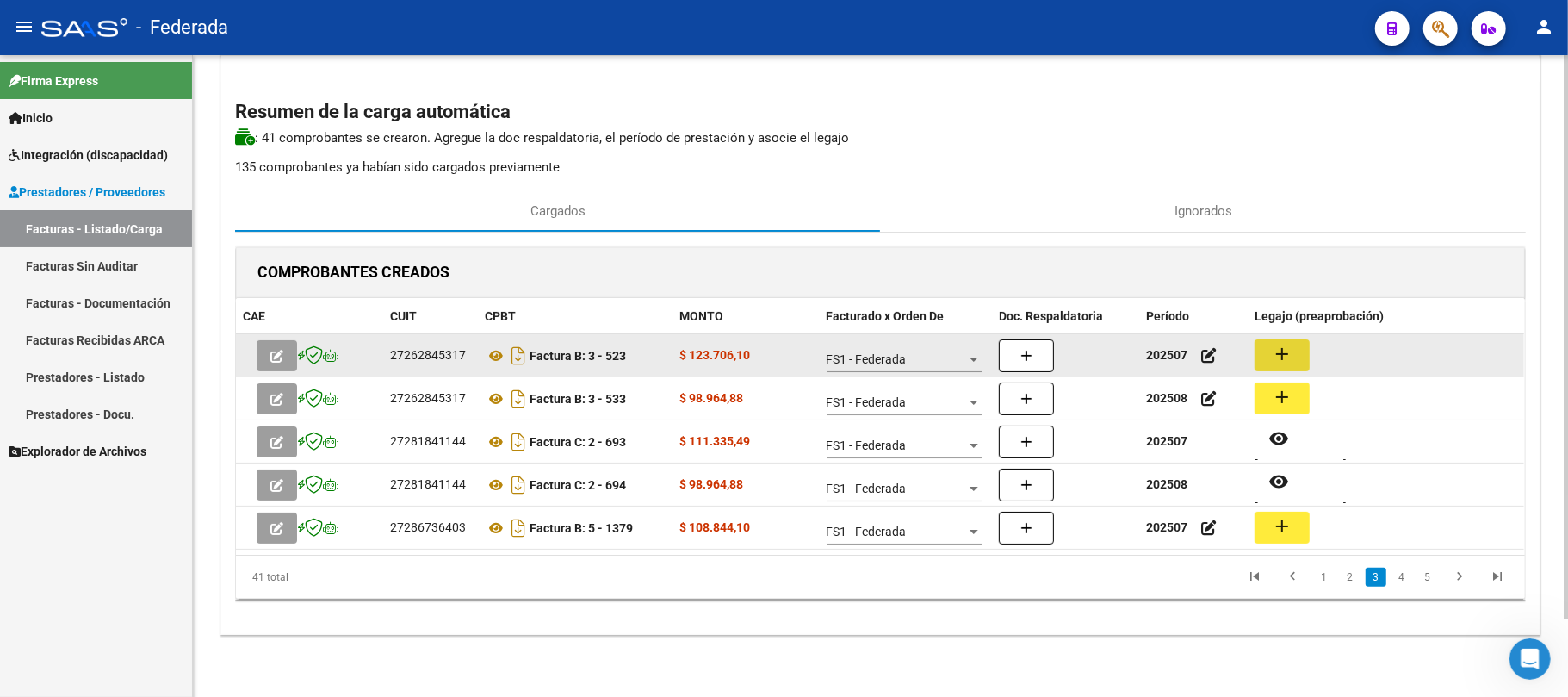
click at [1278, 348] on mat-icon "add" at bounding box center [1282, 354] width 20 height 20
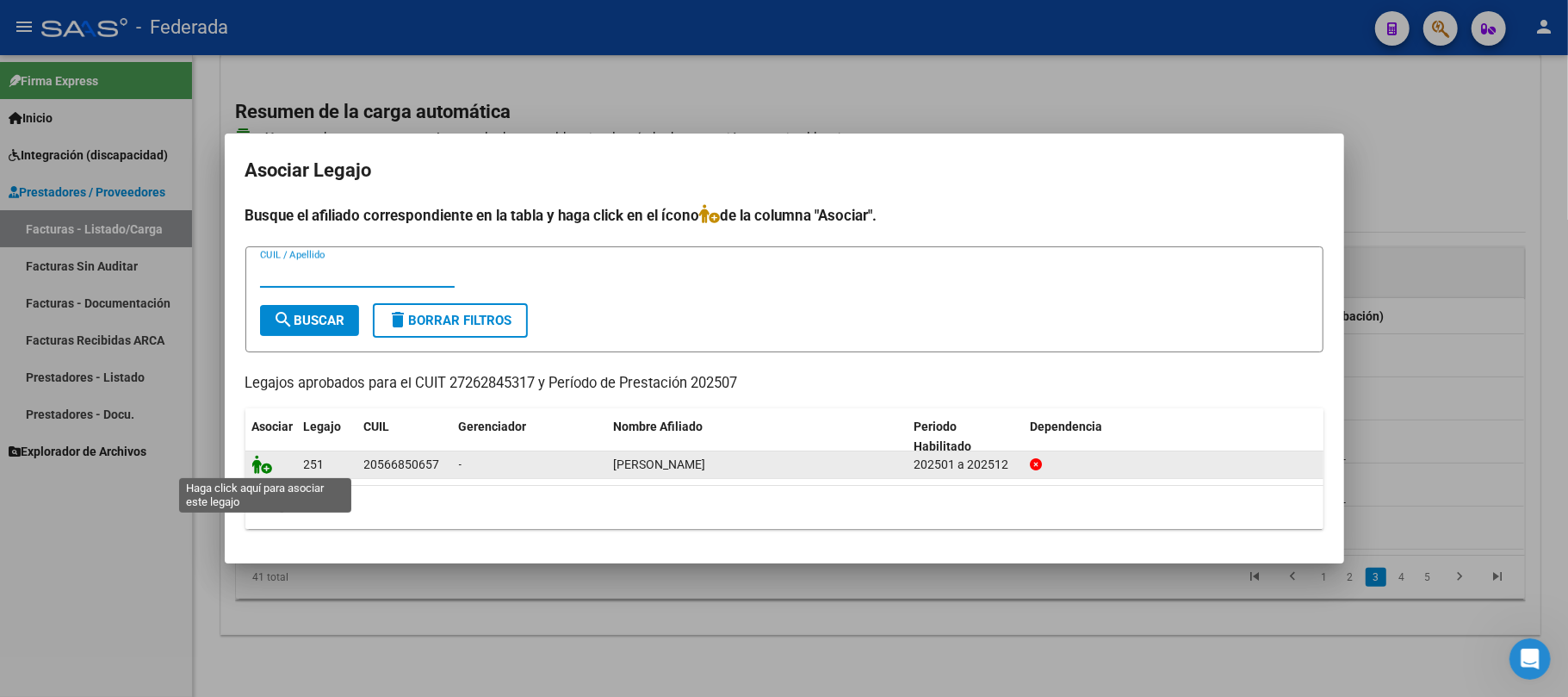
click at [264, 462] on icon at bounding box center [263, 464] width 20 height 19
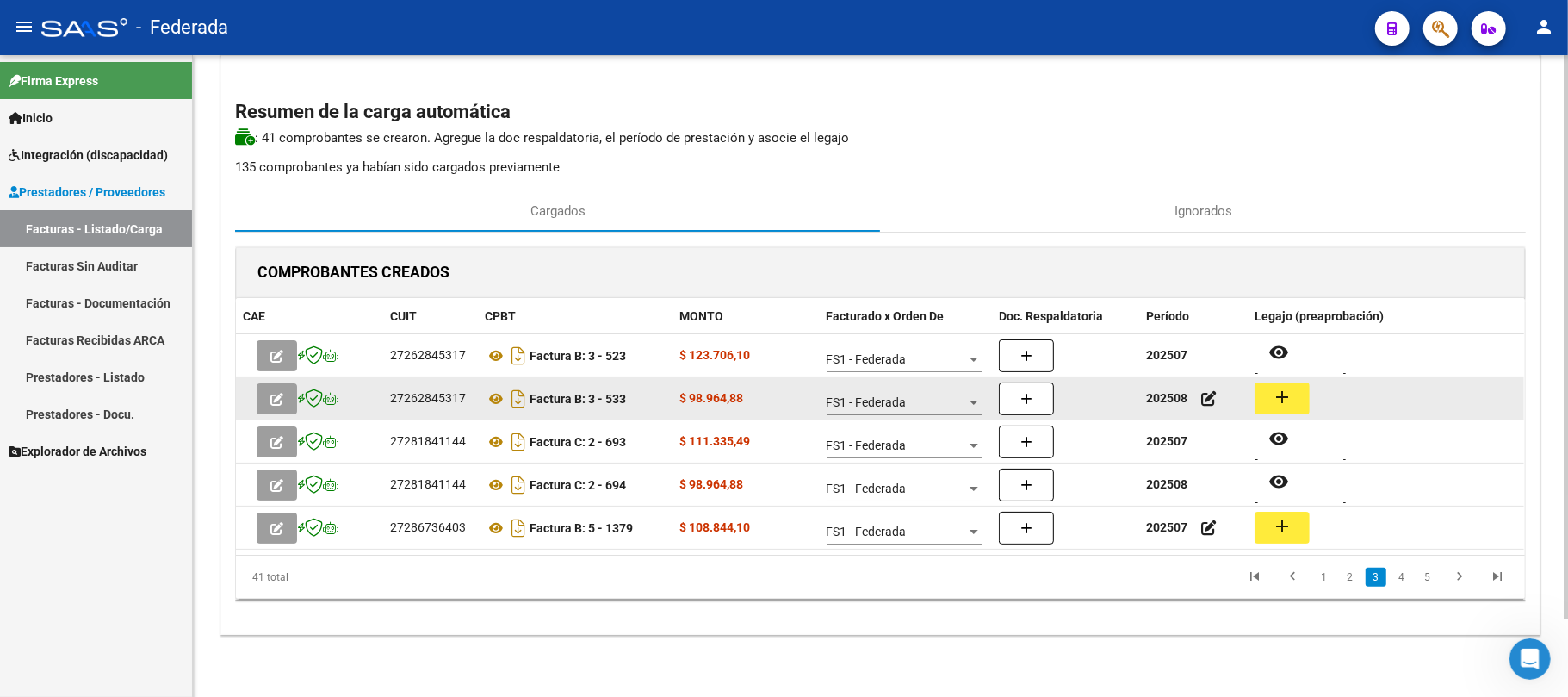
click at [1279, 393] on mat-icon "add" at bounding box center [1282, 397] width 20 height 20
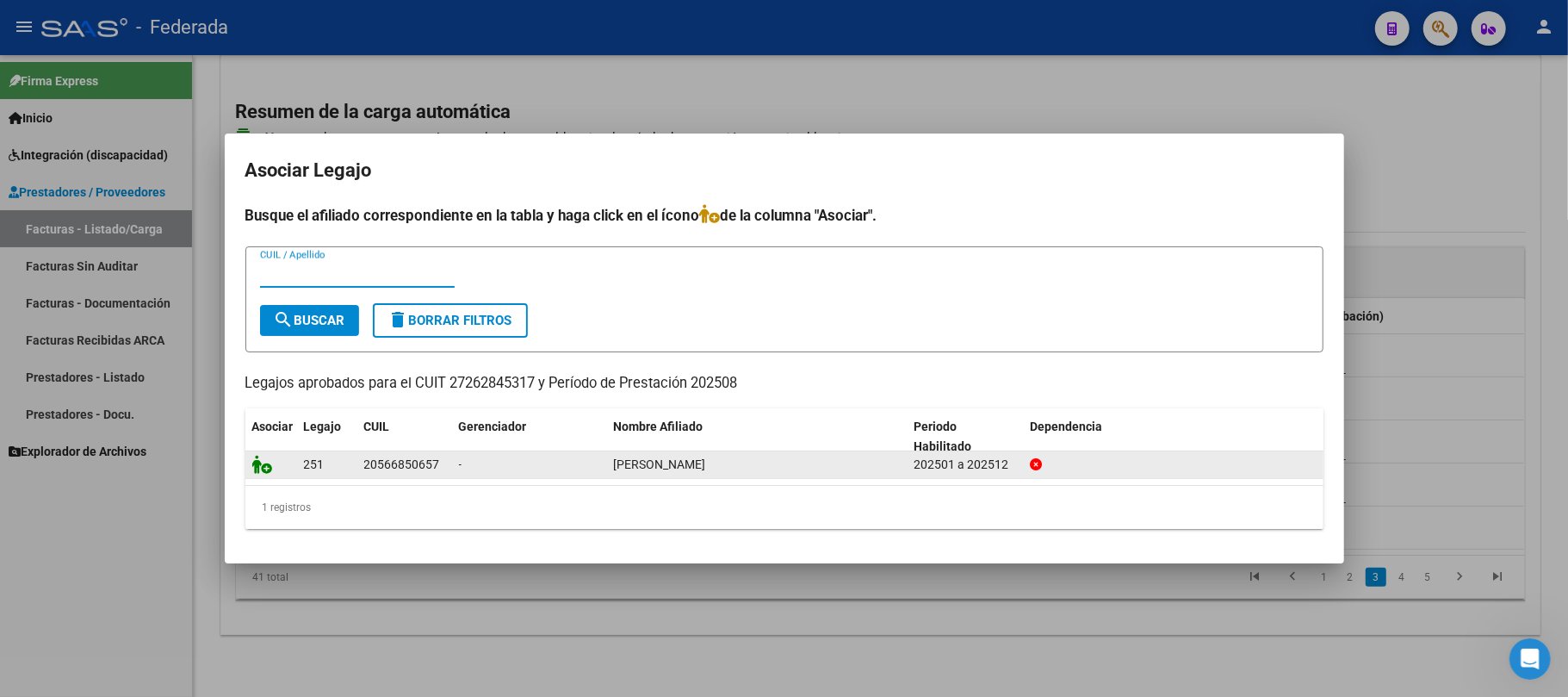
click at [264, 471] on icon at bounding box center [263, 464] width 20 height 19
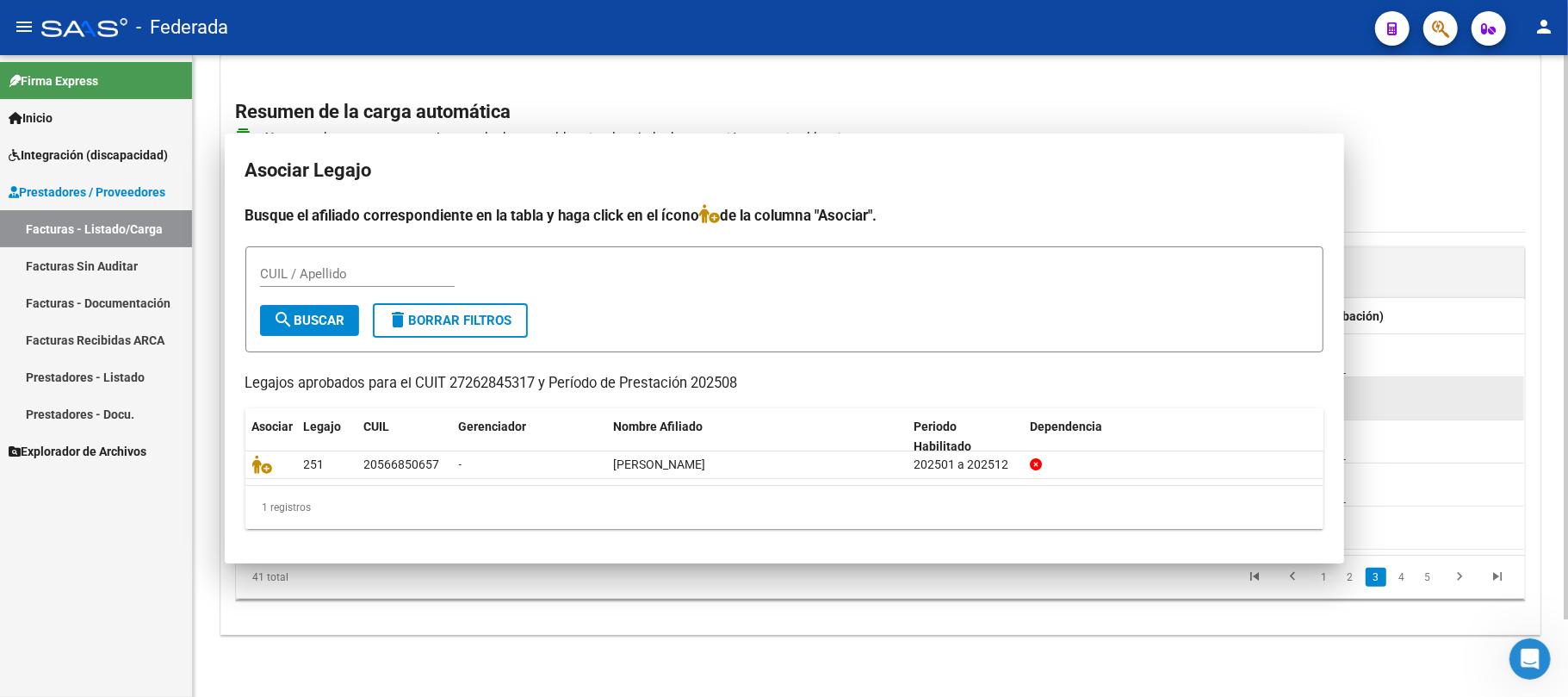
scroll to position [91, 0]
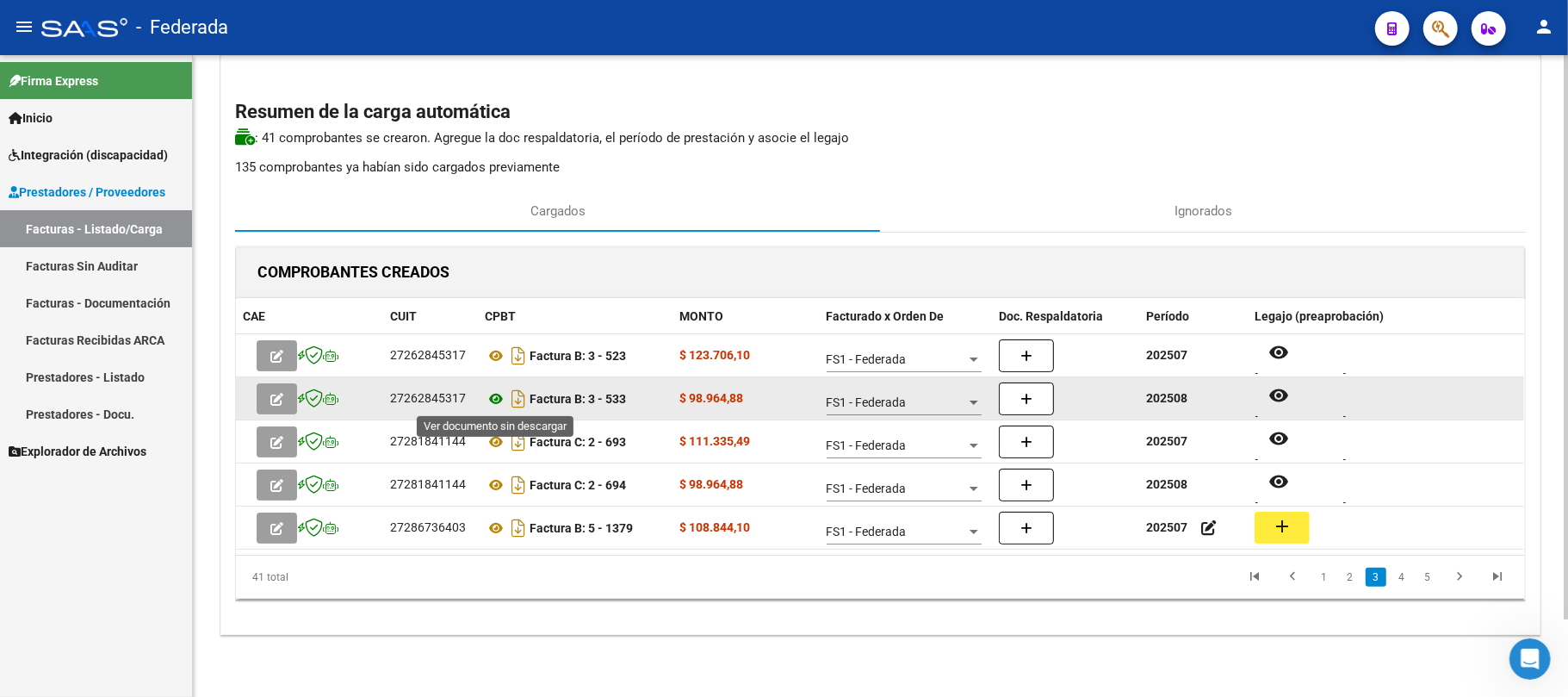
click at [496, 396] on icon at bounding box center [496, 399] width 22 height 20
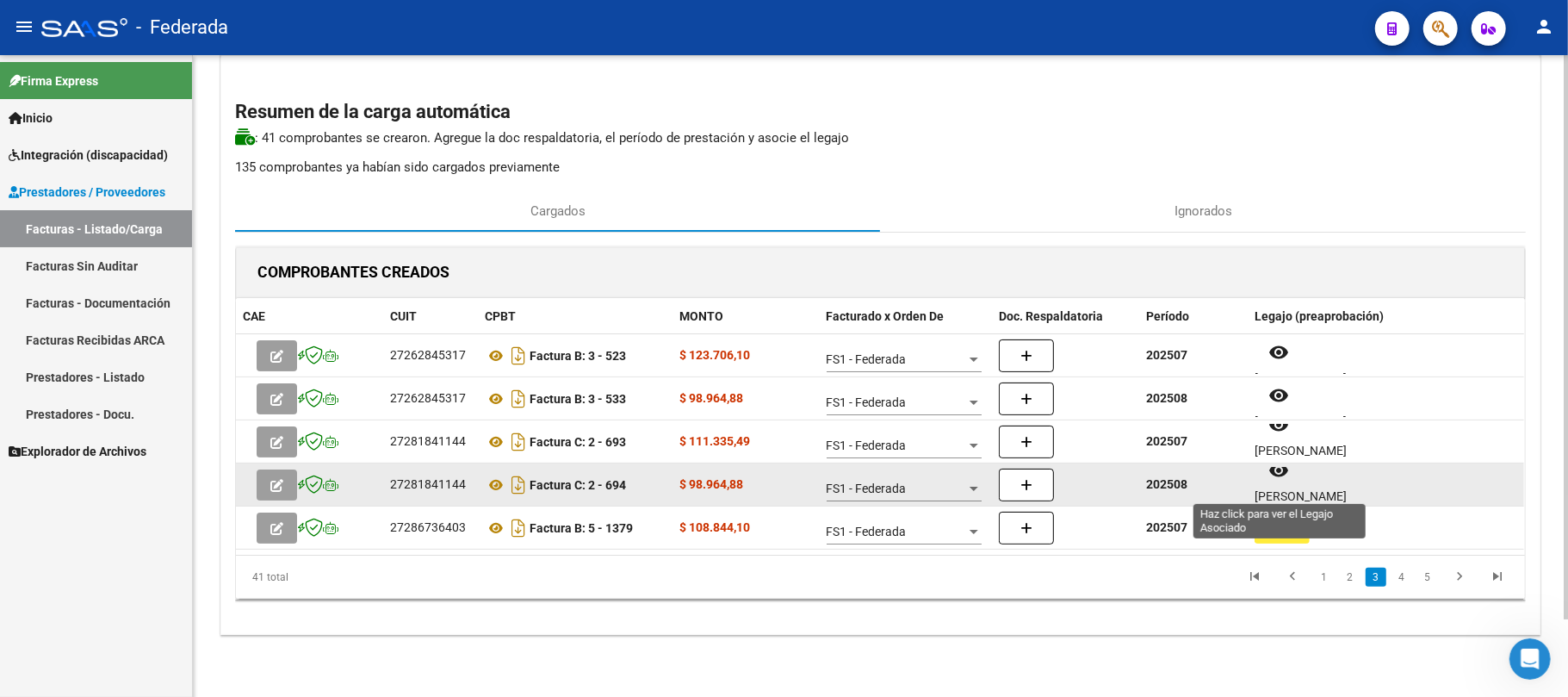
scroll to position [14, 0]
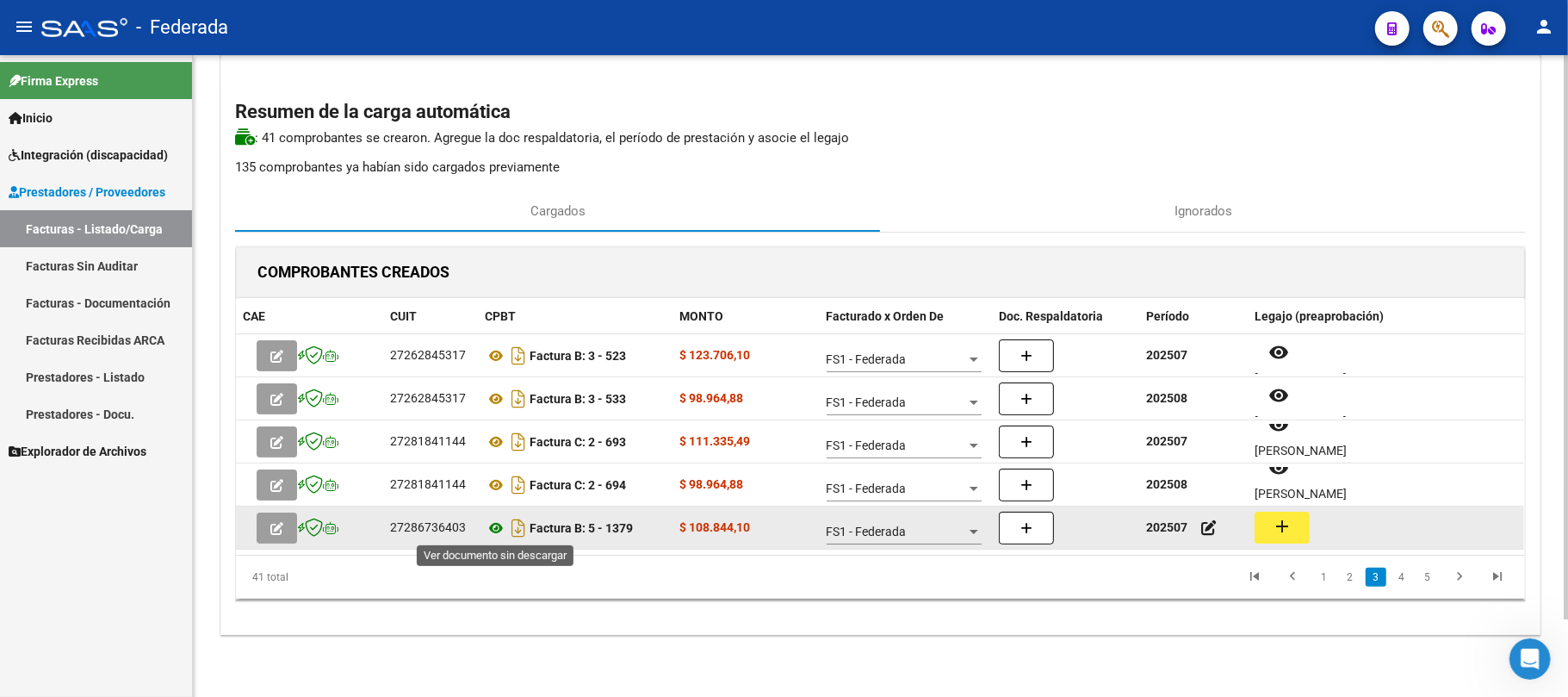
click at [487, 532] on icon at bounding box center [496, 527] width 22 height 20
click at [428, 530] on div "27286736403" at bounding box center [428, 526] width 75 height 20
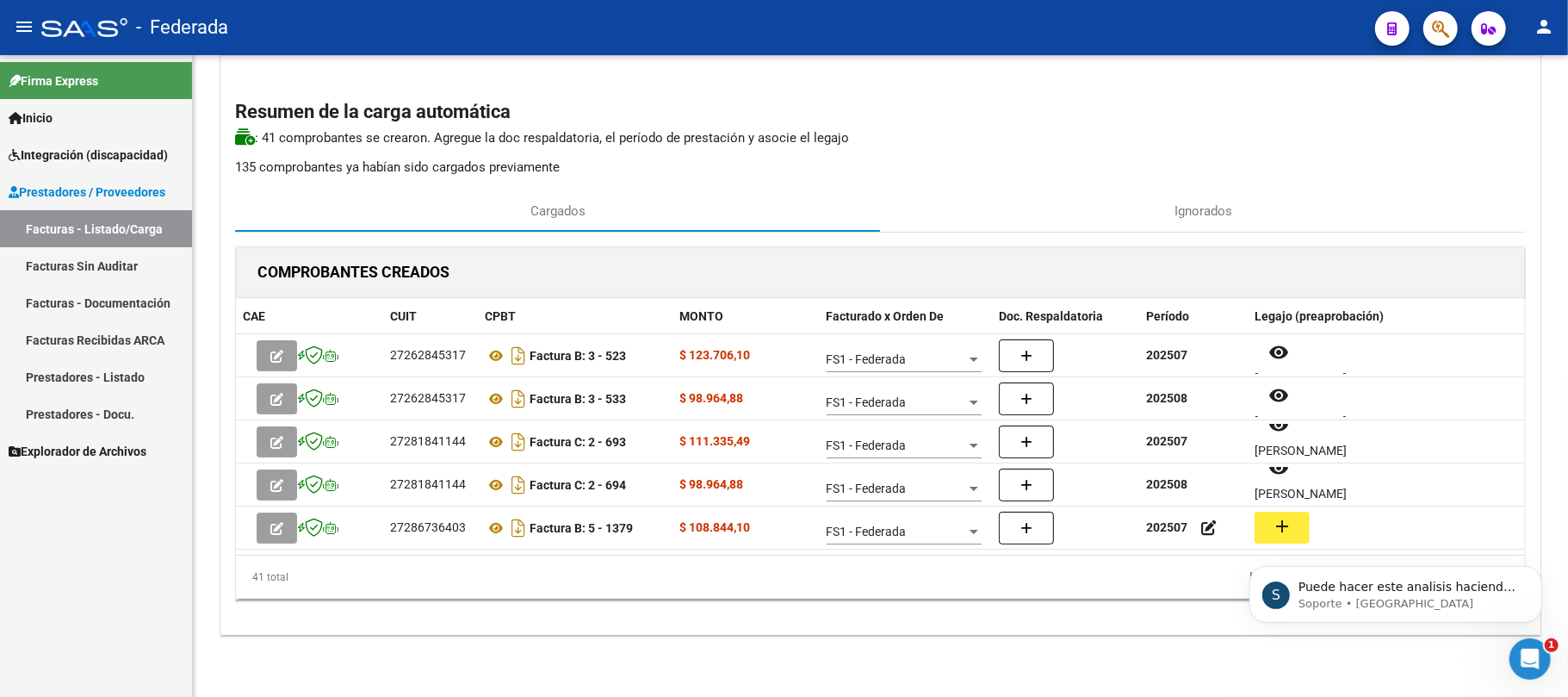
scroll to position [128, 0]
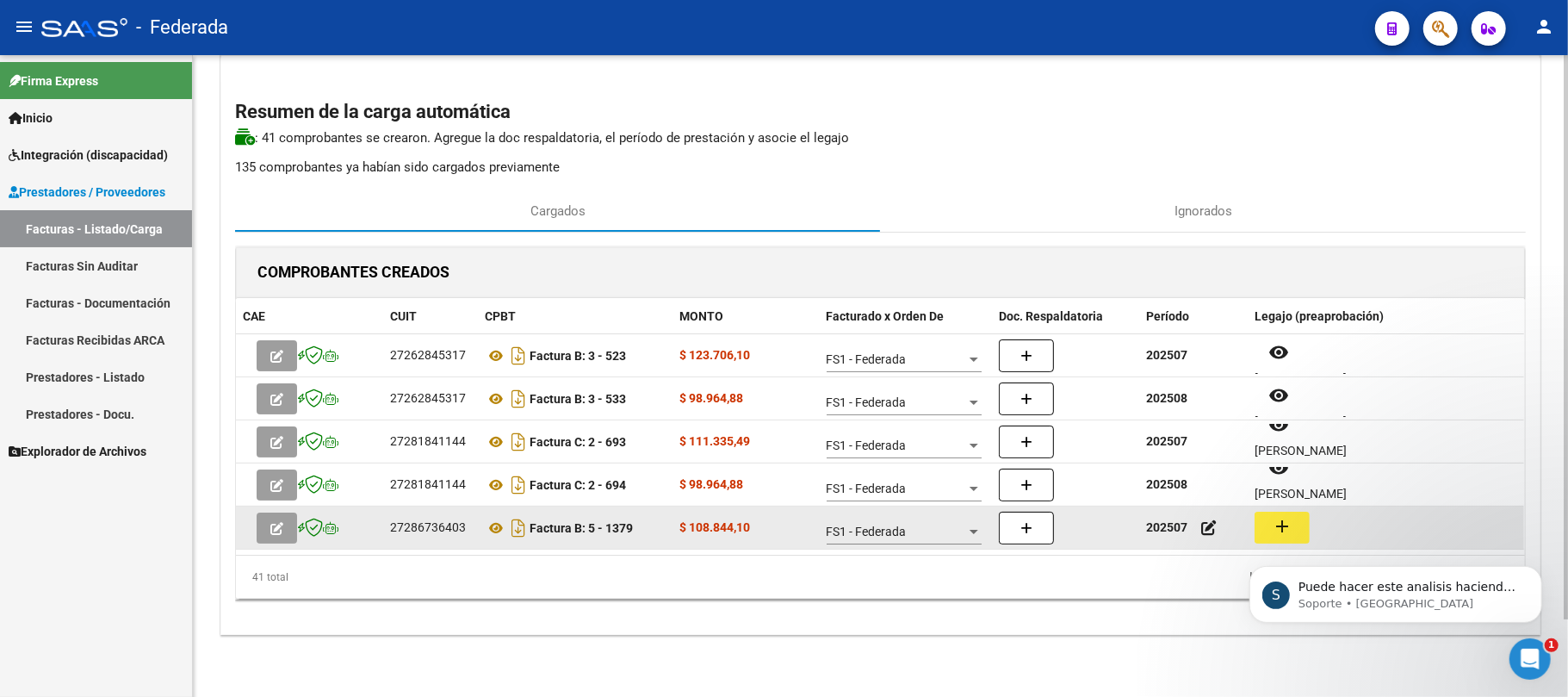
click at [1272, 521] on mat-icon "add" at bounding box center [1282, 526] width 20 height 20
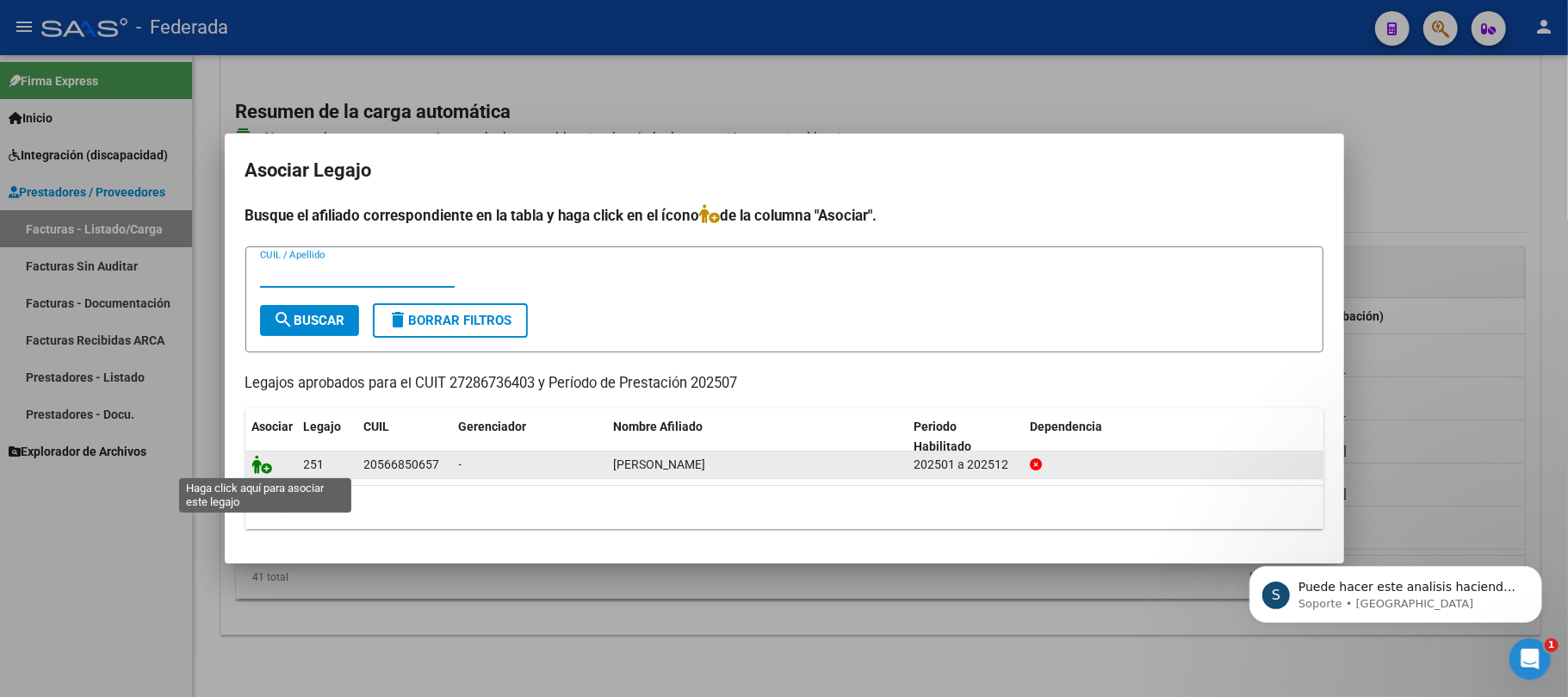
click at [258, 467] on icon at bounding box center [263, 464] width 20 height 19
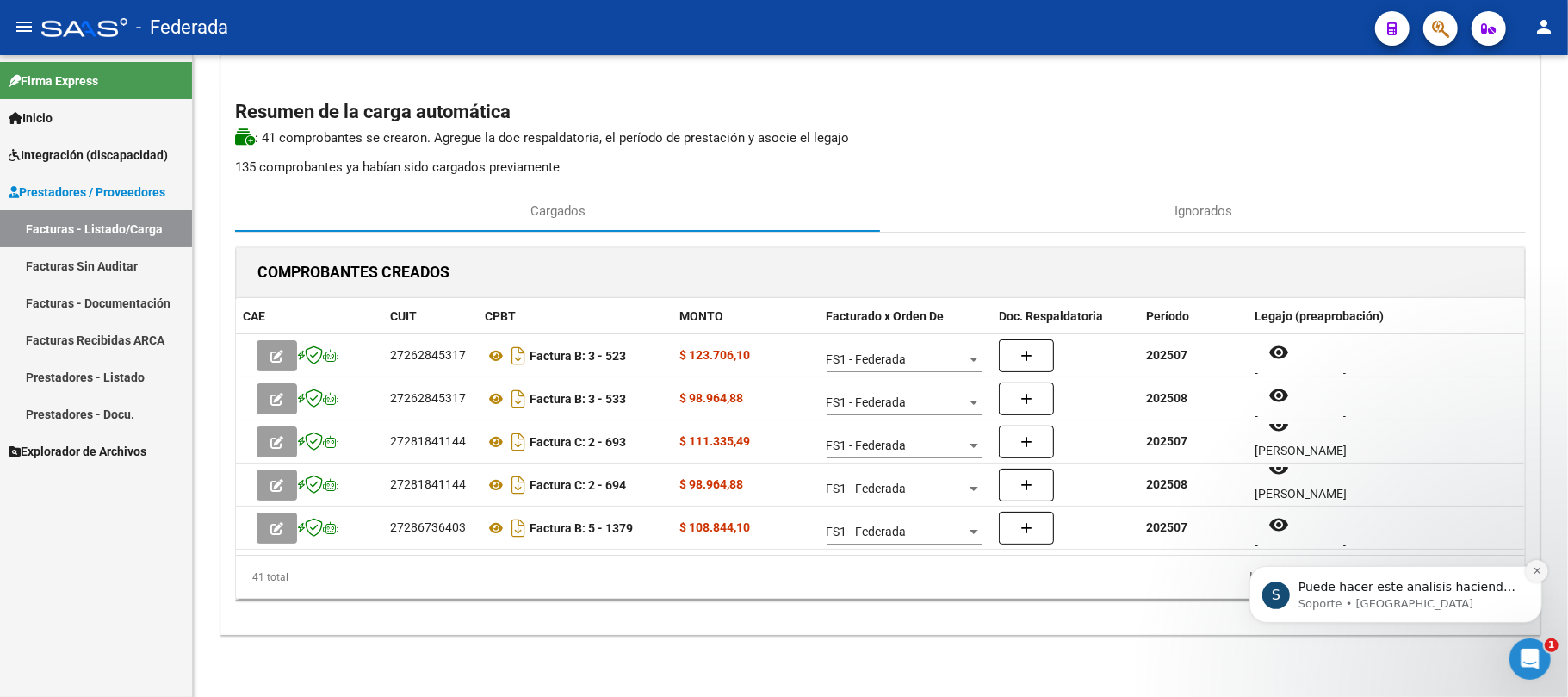
click at [1532, 570] on icon "Dismiss notification" at bounding box center [1536, 569] width 9 height 9
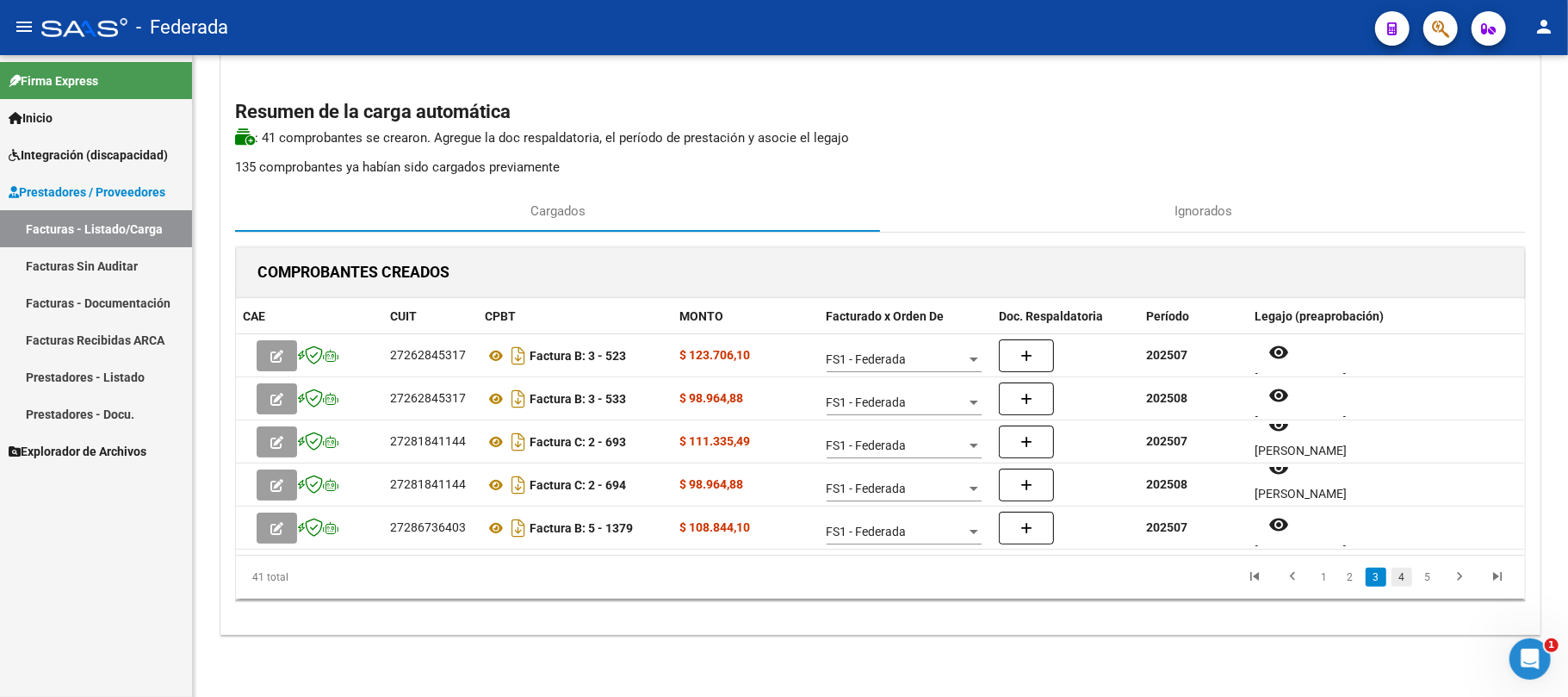
click at [1400, 572] on link "4" at bounding box center [1401, 577] width 20 height 19
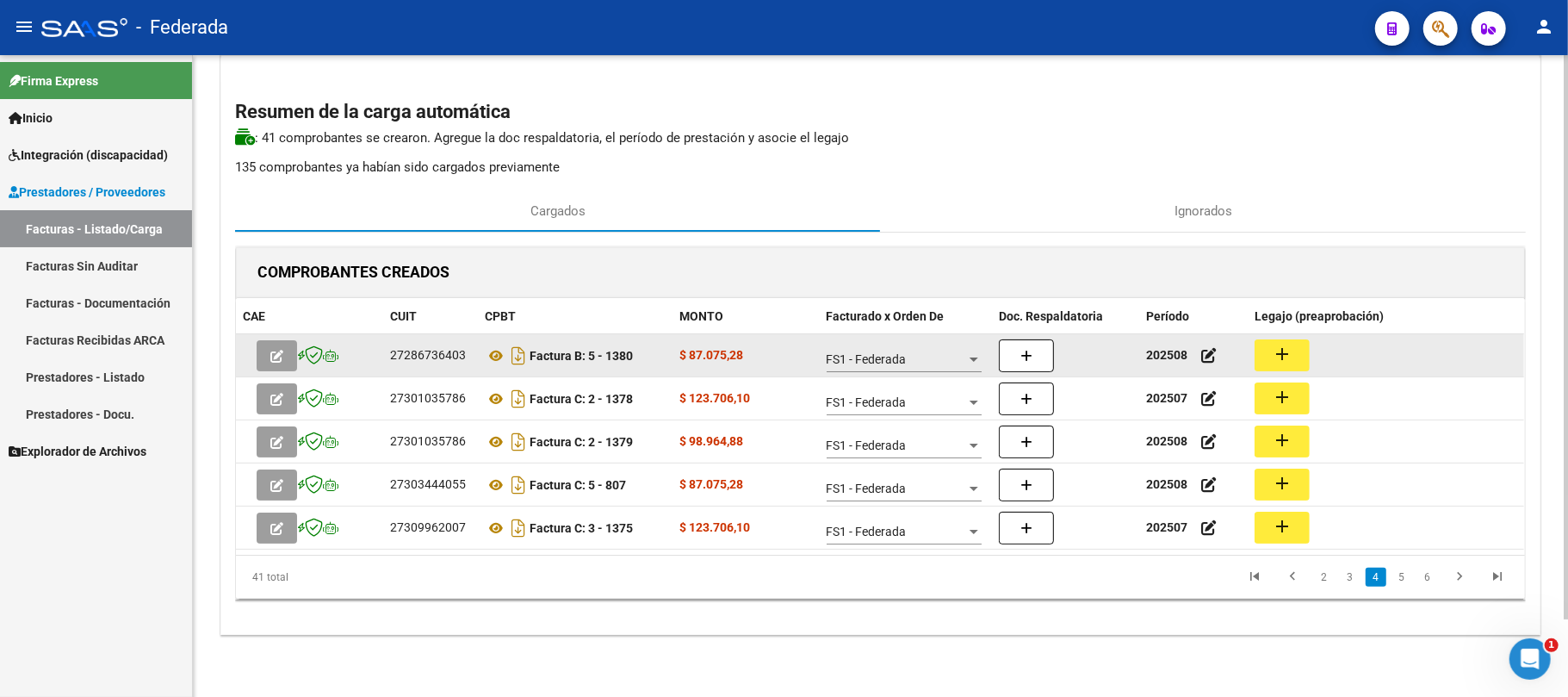
click at [1293, 356] on button "add" at bounding box center [1282, 355] width 55 height 32
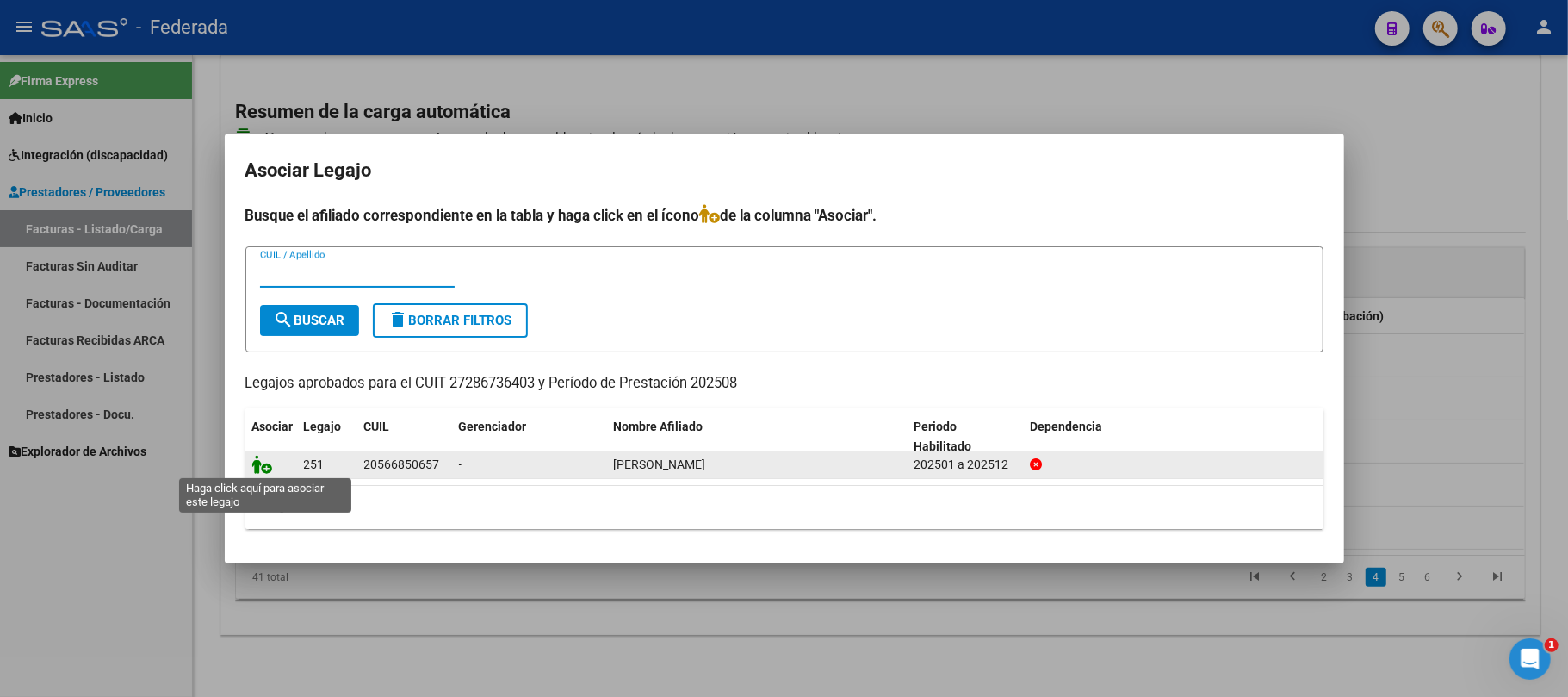
click at [266, 462] on icon at bounding box center [263, 464] width 20 height 19
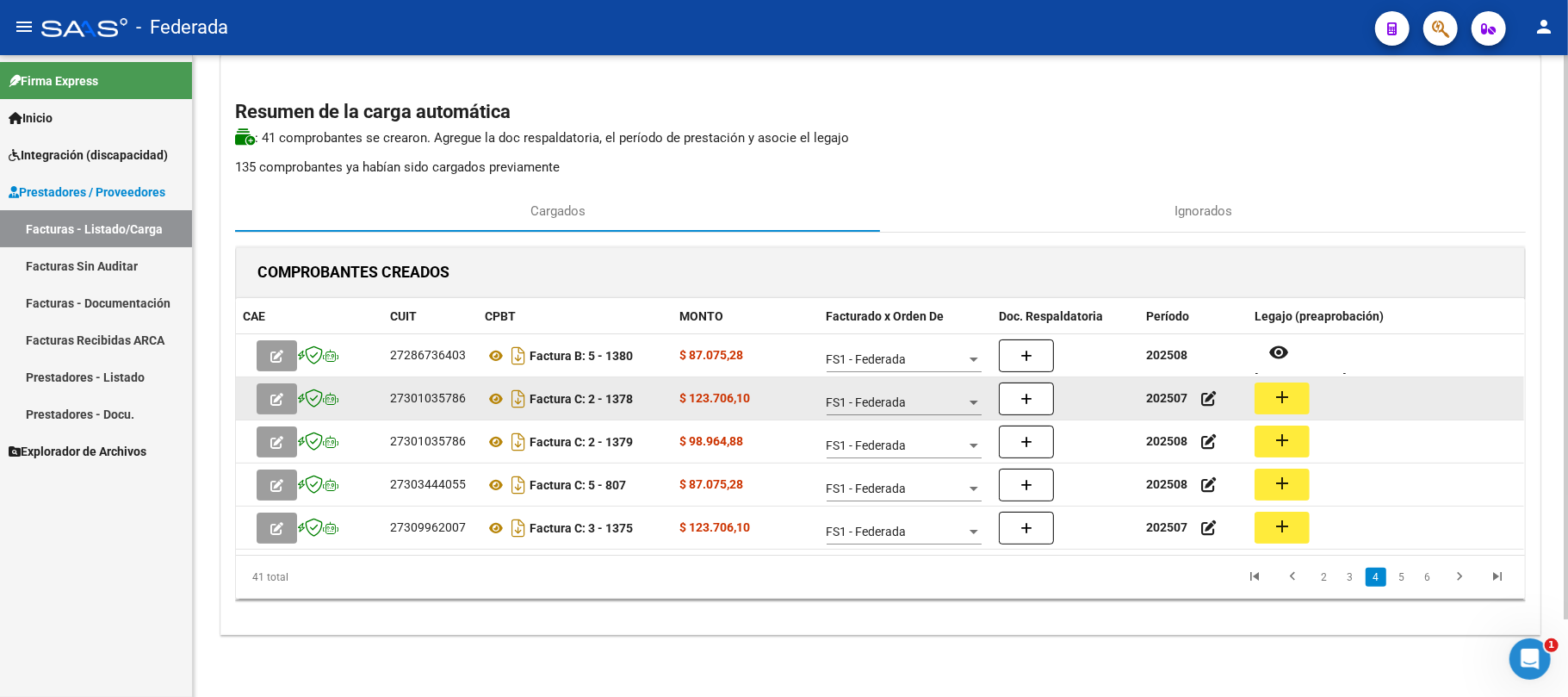
click at [1265, 403] on button "add" at bounding box center [1282, 398] width 55 height 32
click at [491, 398] on icon at bounding box center [496, 399] width 22 height 20
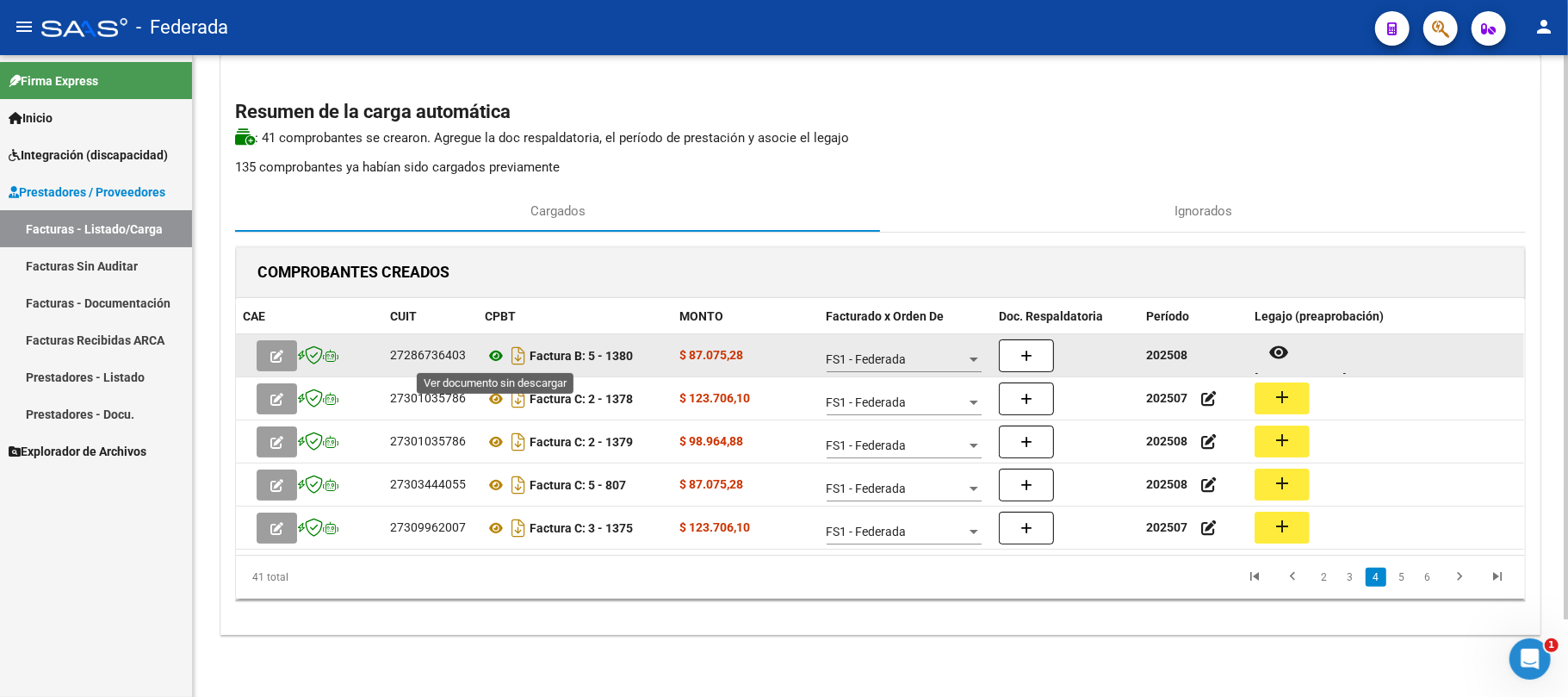
click at [496, 349] on icon at bounding box center [496, 356] width 22 height 20
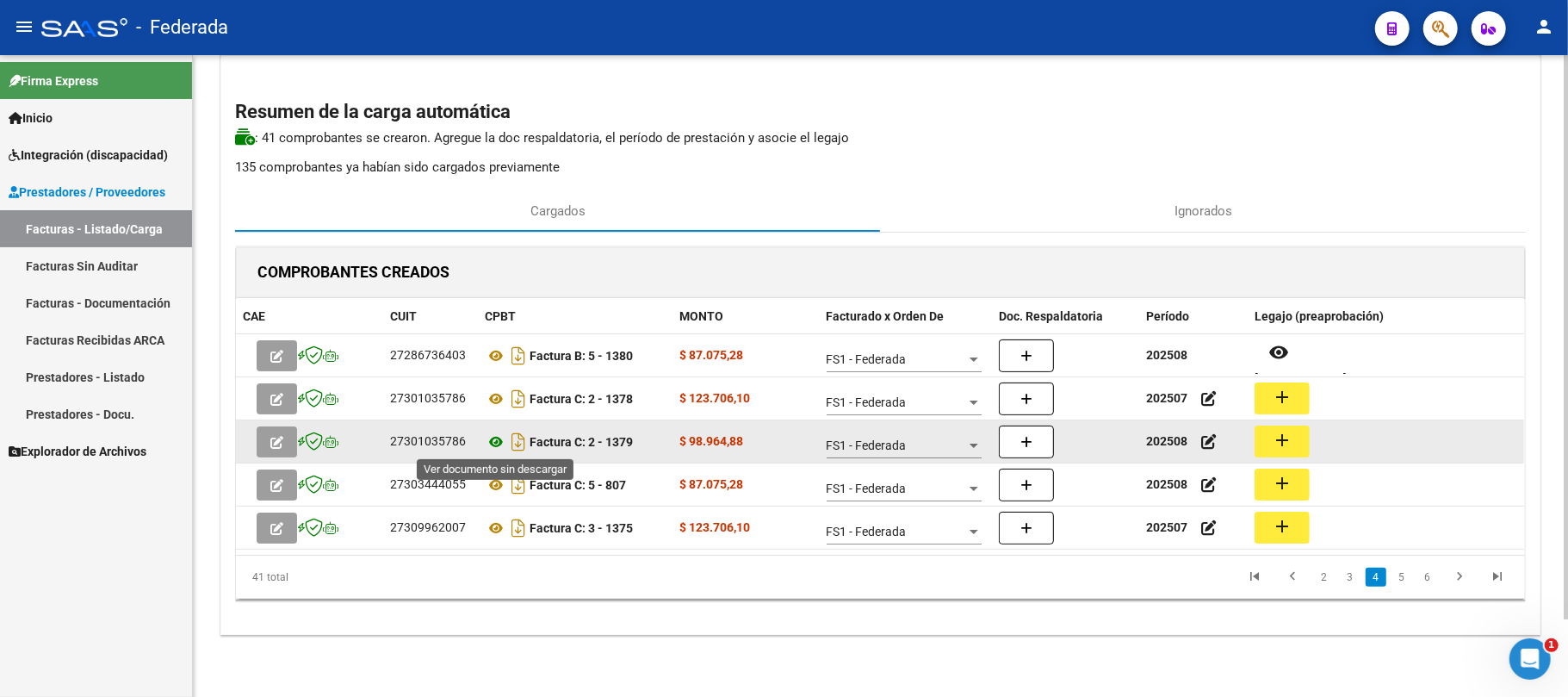
click at [498, 445] on icon at bounding box center [496, 442] width 22 height 20
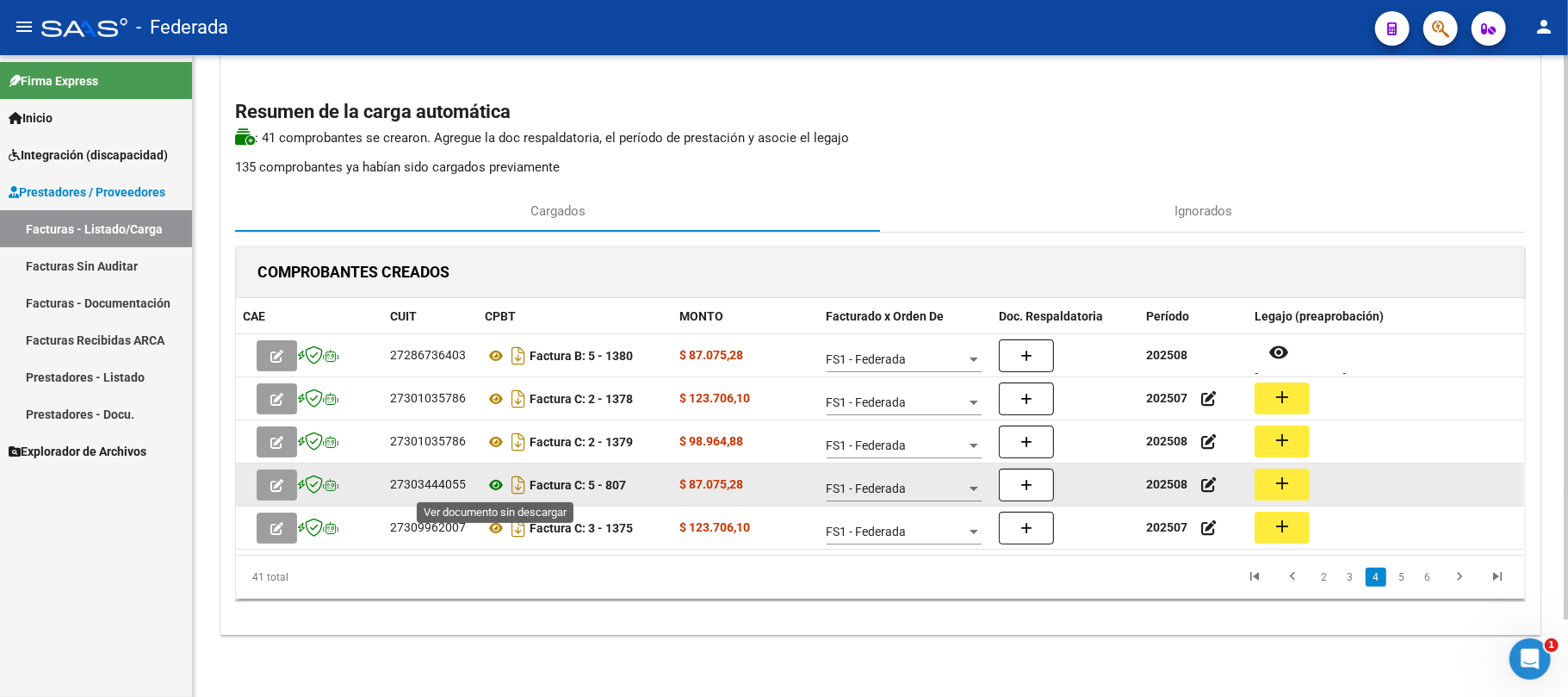
click at [487, 480] on icon at bounding box center [496, 485] width 22 height 20
click at [444, 481] on div "27303444055" at bounding box center [428, 484] width 75 height 20
click at [1300, 485] on button "add" at bounding box center [1282, 485] width 55 height 32
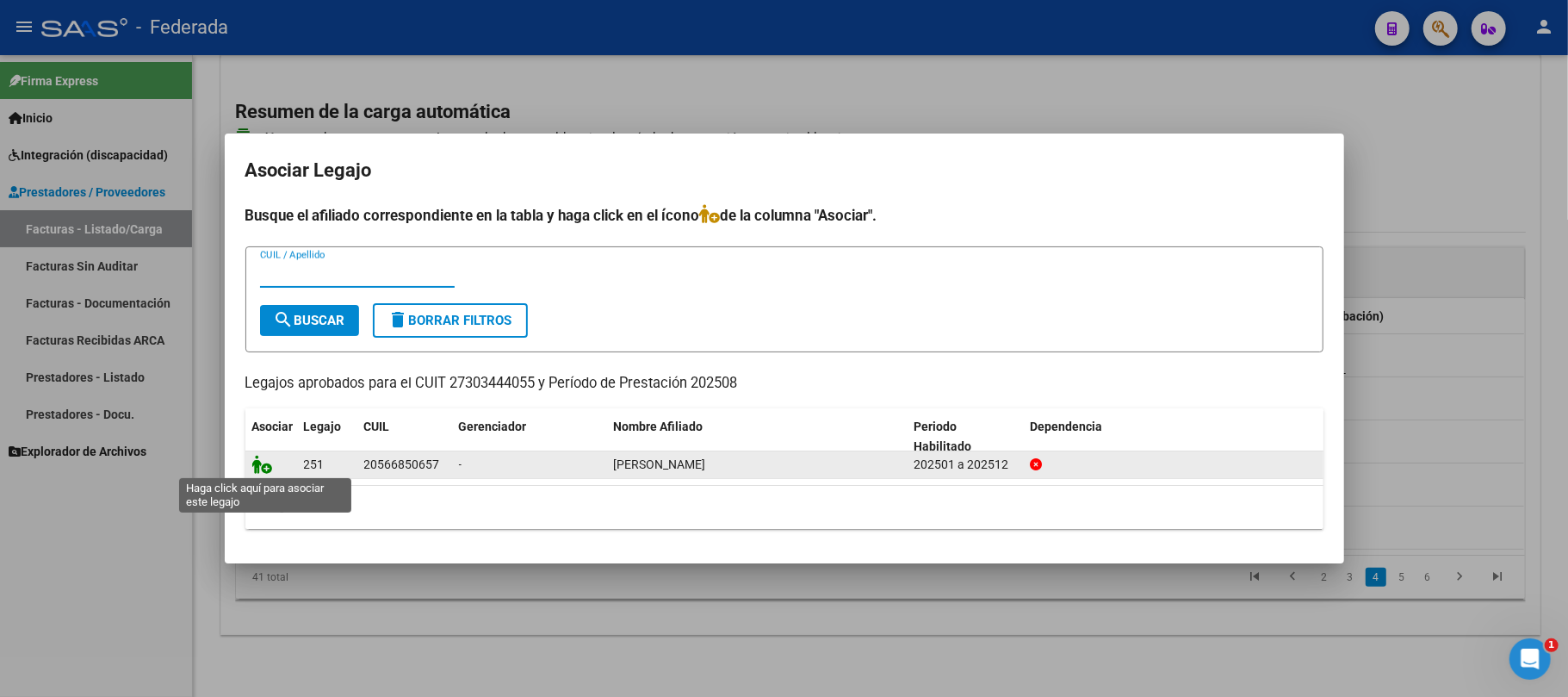
click at [264, 466] on icon at bounding box center [263, 464] width 20 height 19
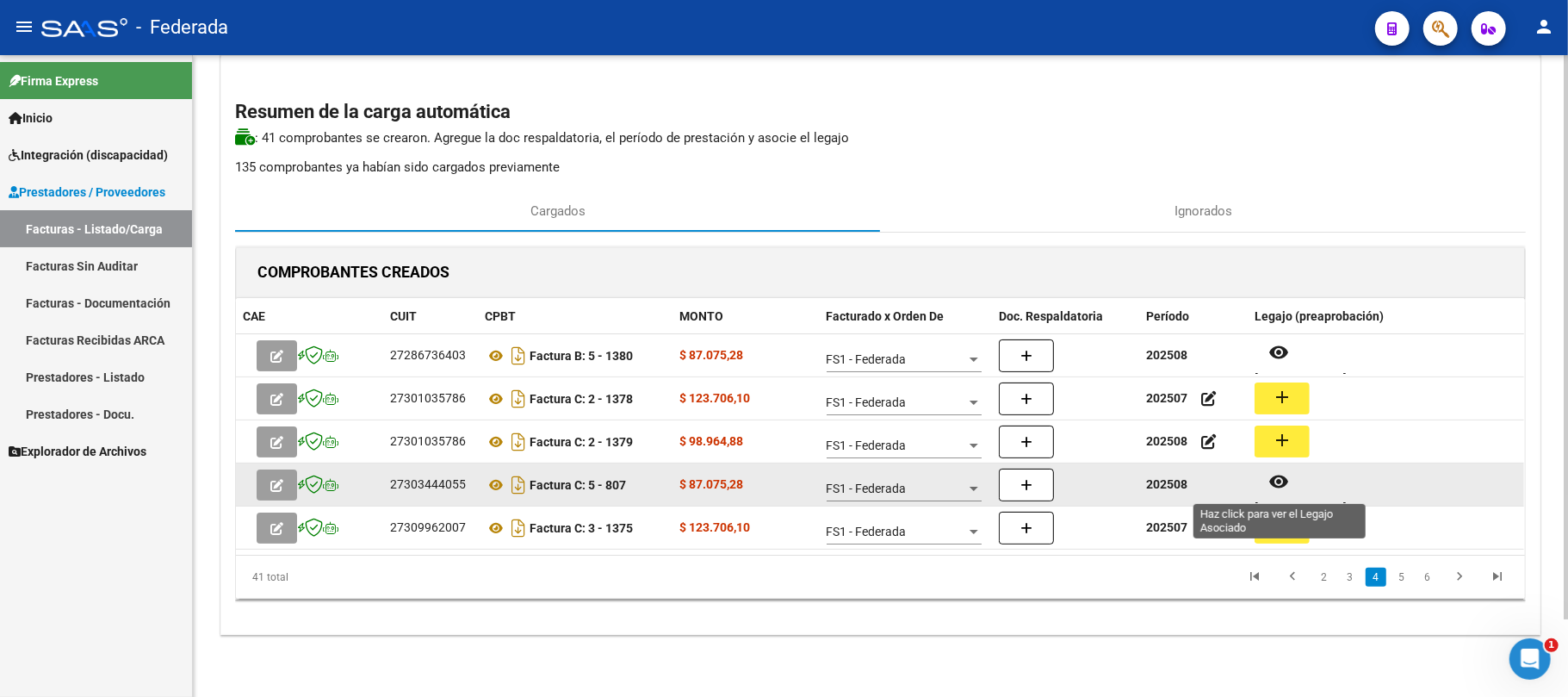
scroll to position [14, 0]
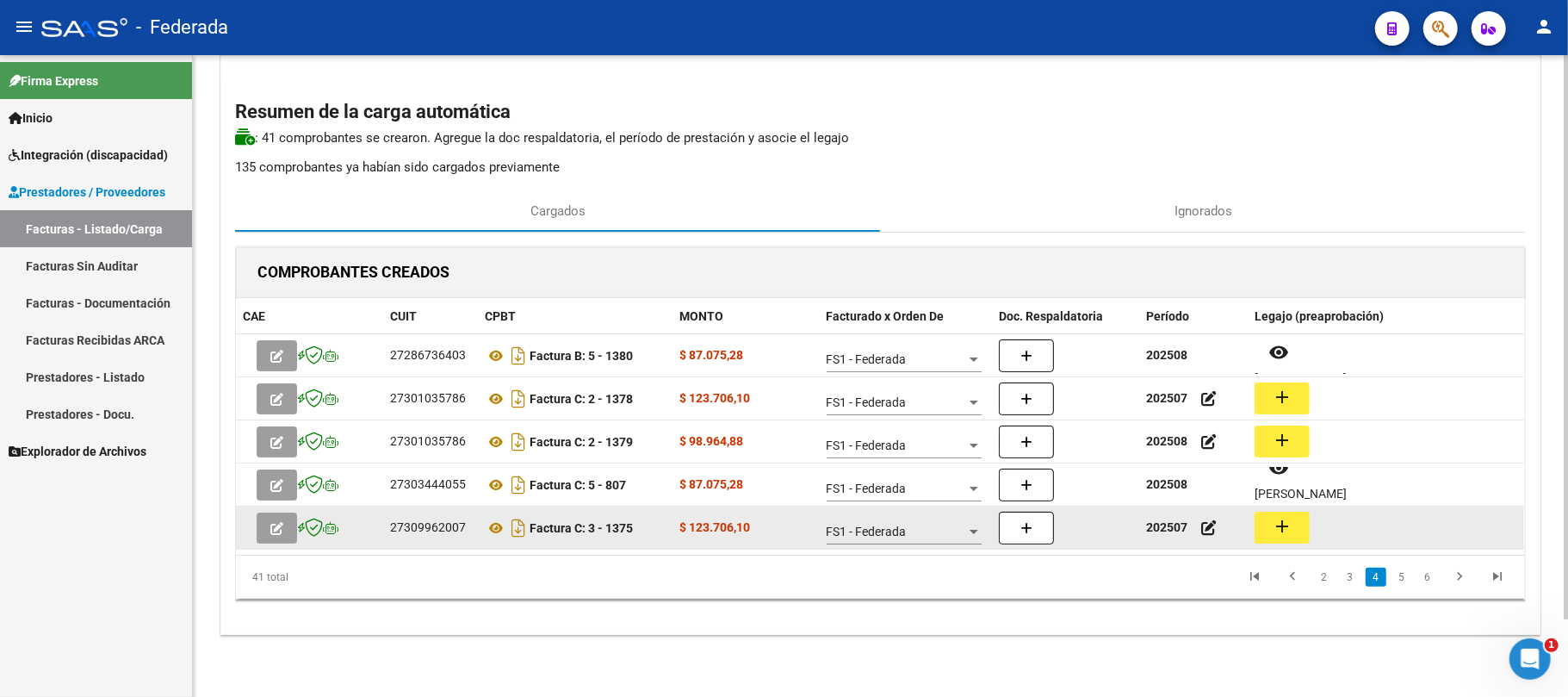
click at [1285, 532] on mat-icon "add" at bounding box center [1282, 526] width 20 height 20
click at [500, 525] on icon at bounding box center [496, 527] width 22 height 20
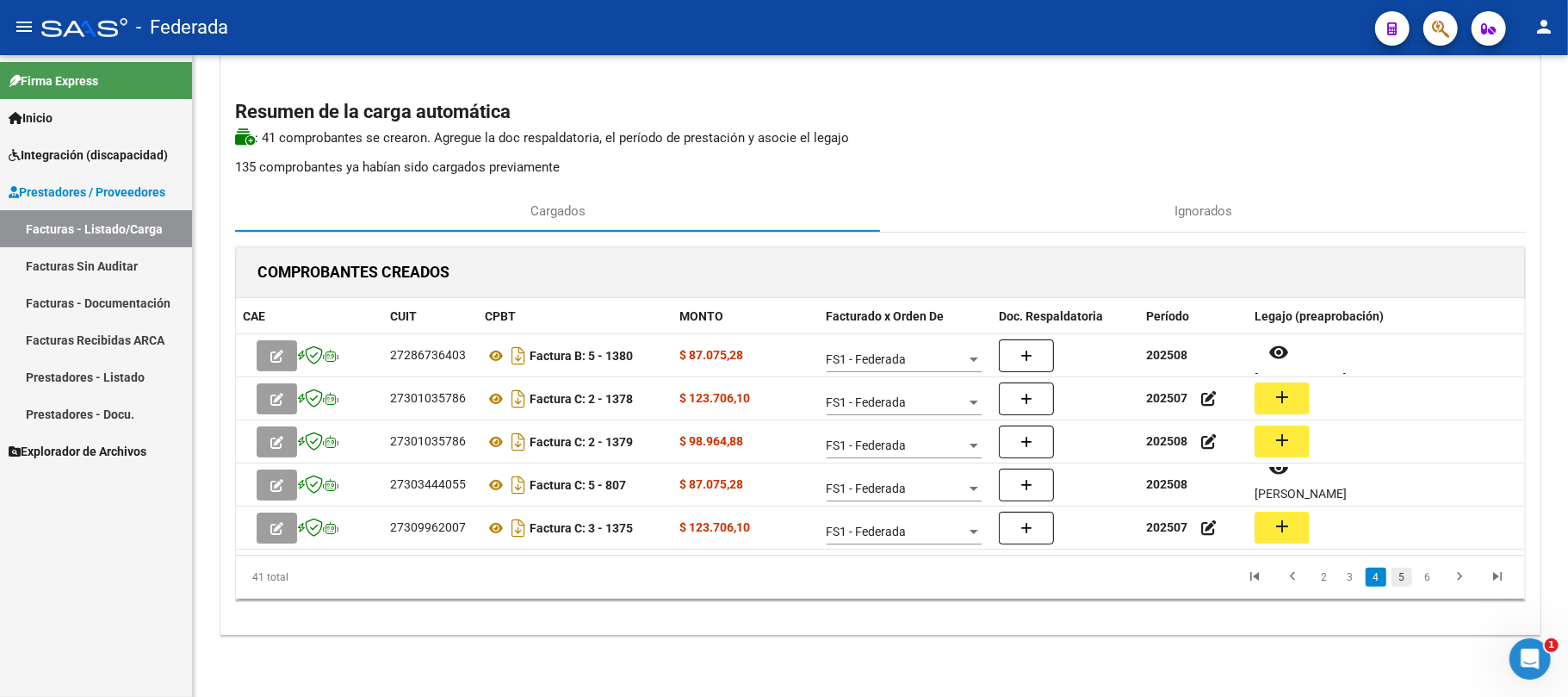
click at [1409, 576] on link "5" at bounding box center [1401, 577] width 20 height 19
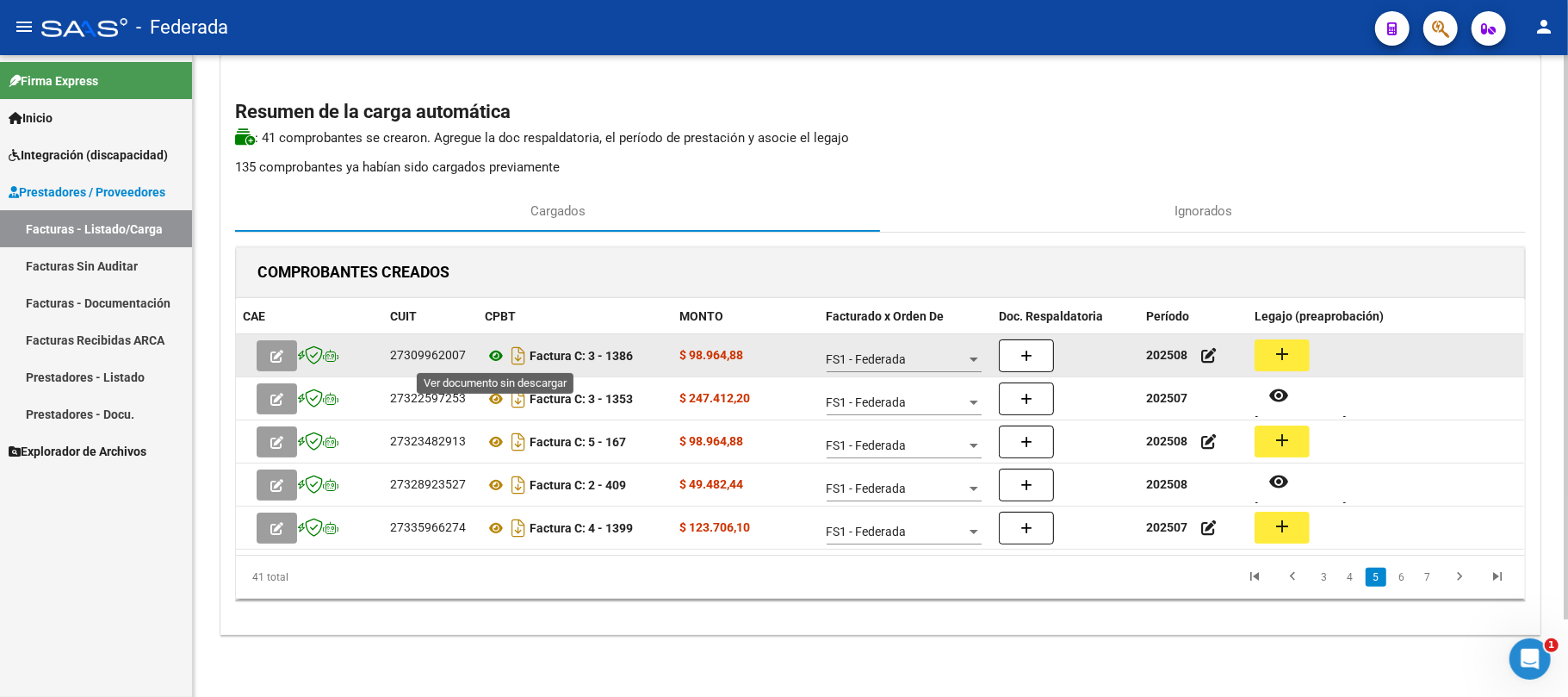
click at [487, 359] on icon at bounding box center [496, 356] width 22 height 20
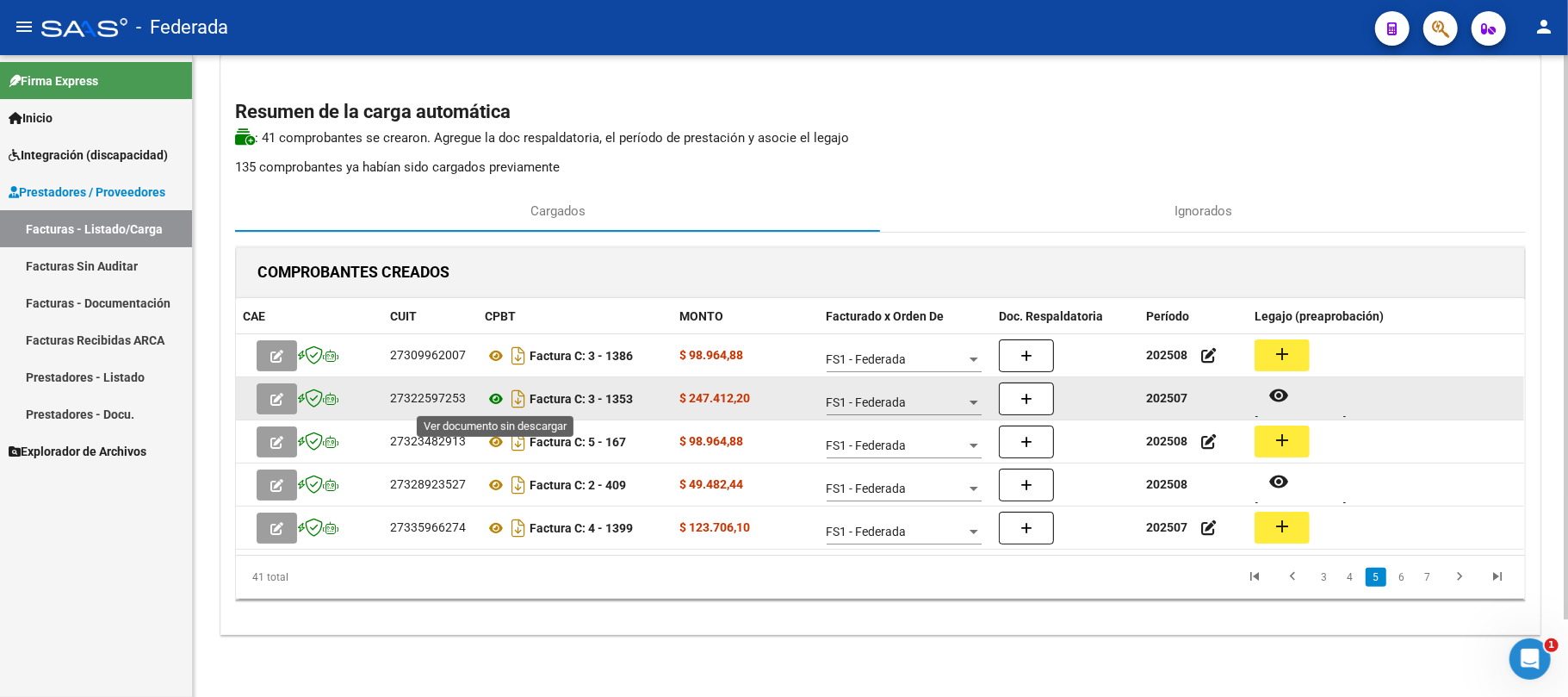
click at [493, 396] on icon at bounding box center [496, 399] width 22 height 20
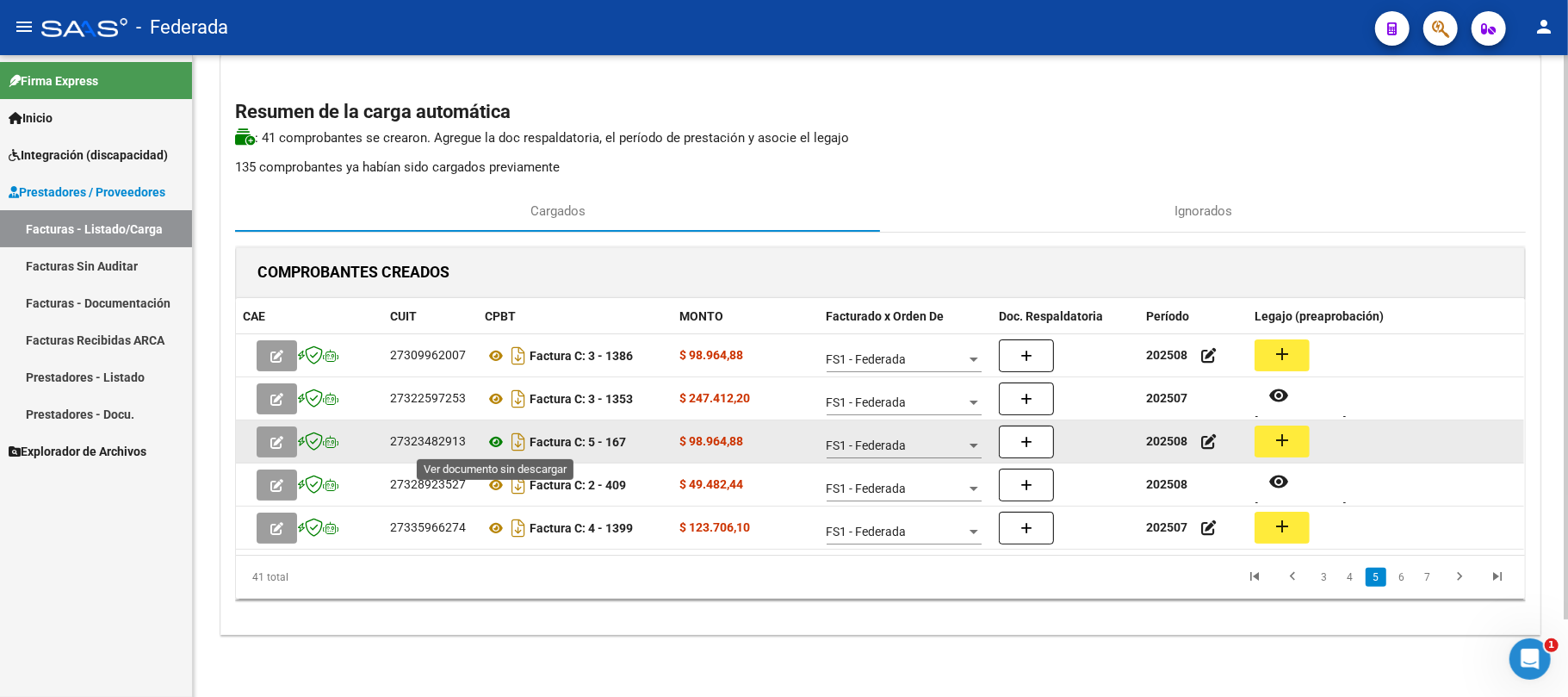
click at [497, 438] on icon at bounding box center [496, 442] width 22 height 20
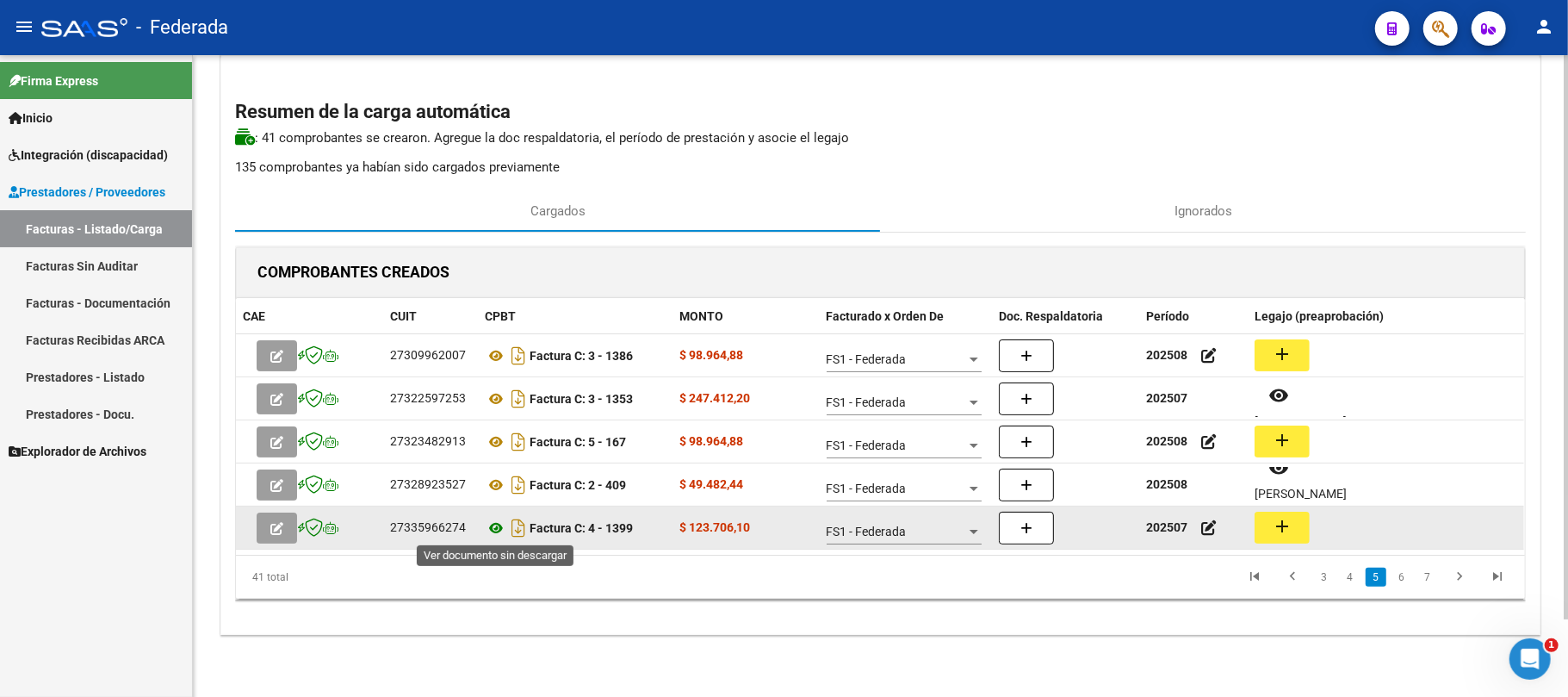
click at [500, 531] on icon at bounding box center [496, 527] width 22 height 20
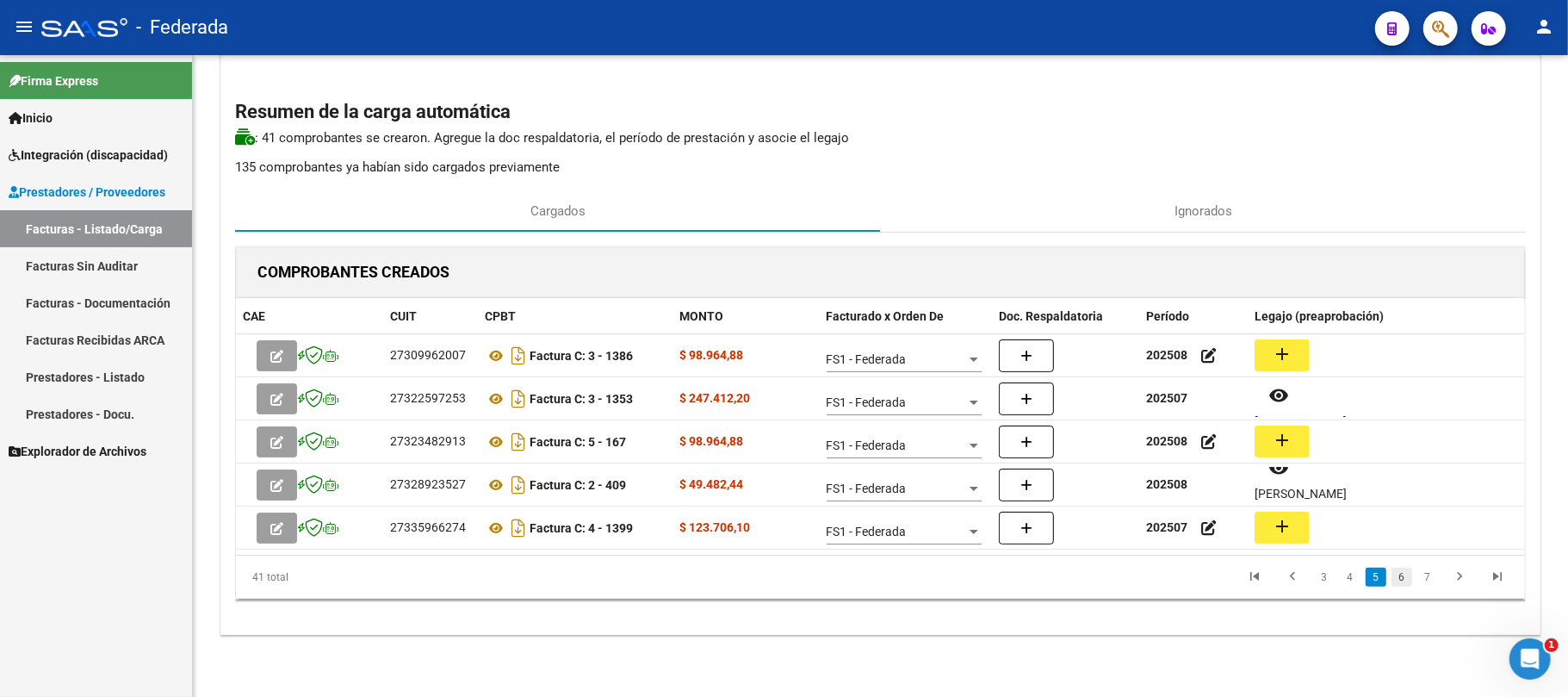
click at [1406, 577] on link "6" at bounding box center [1401, 577] width 20 height 19
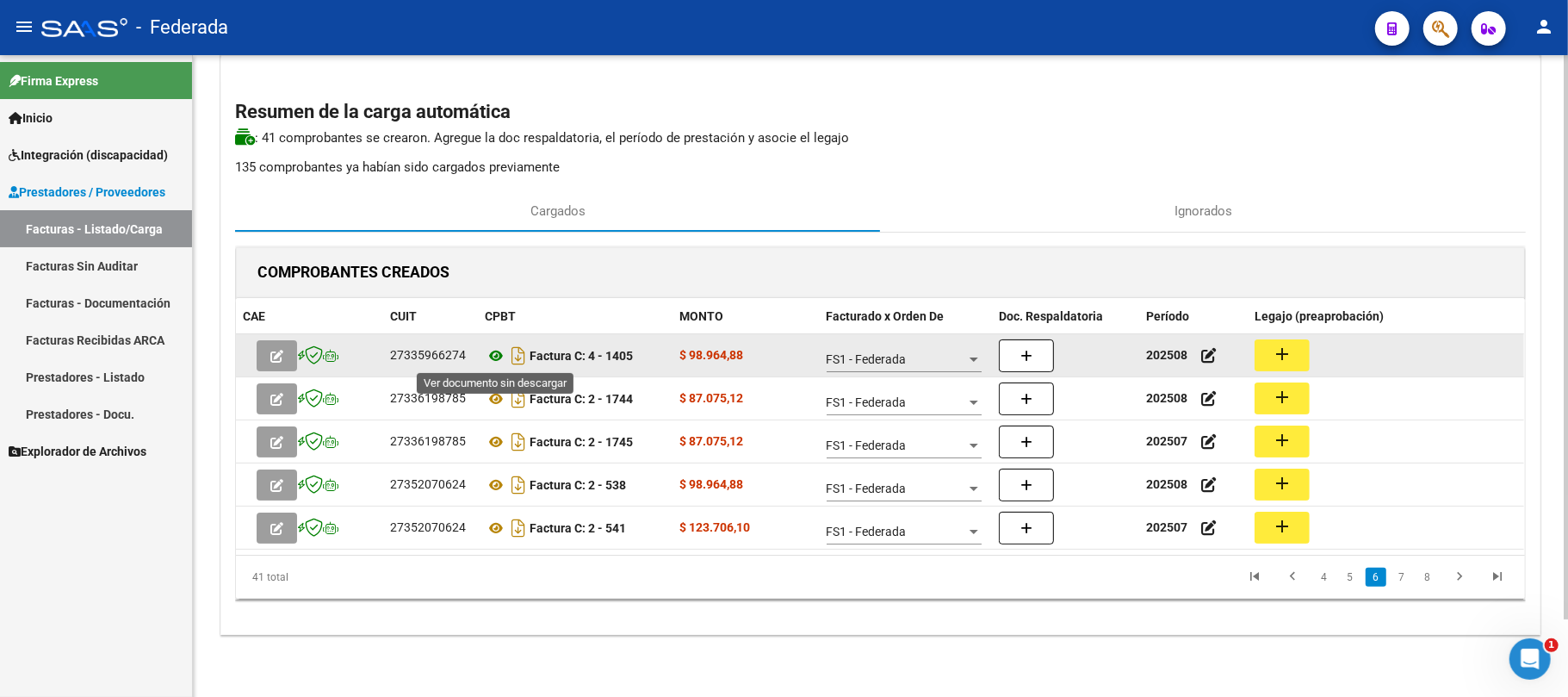
click at [489, 347] on icon at bounding box center [496, 356] width 22 height 20
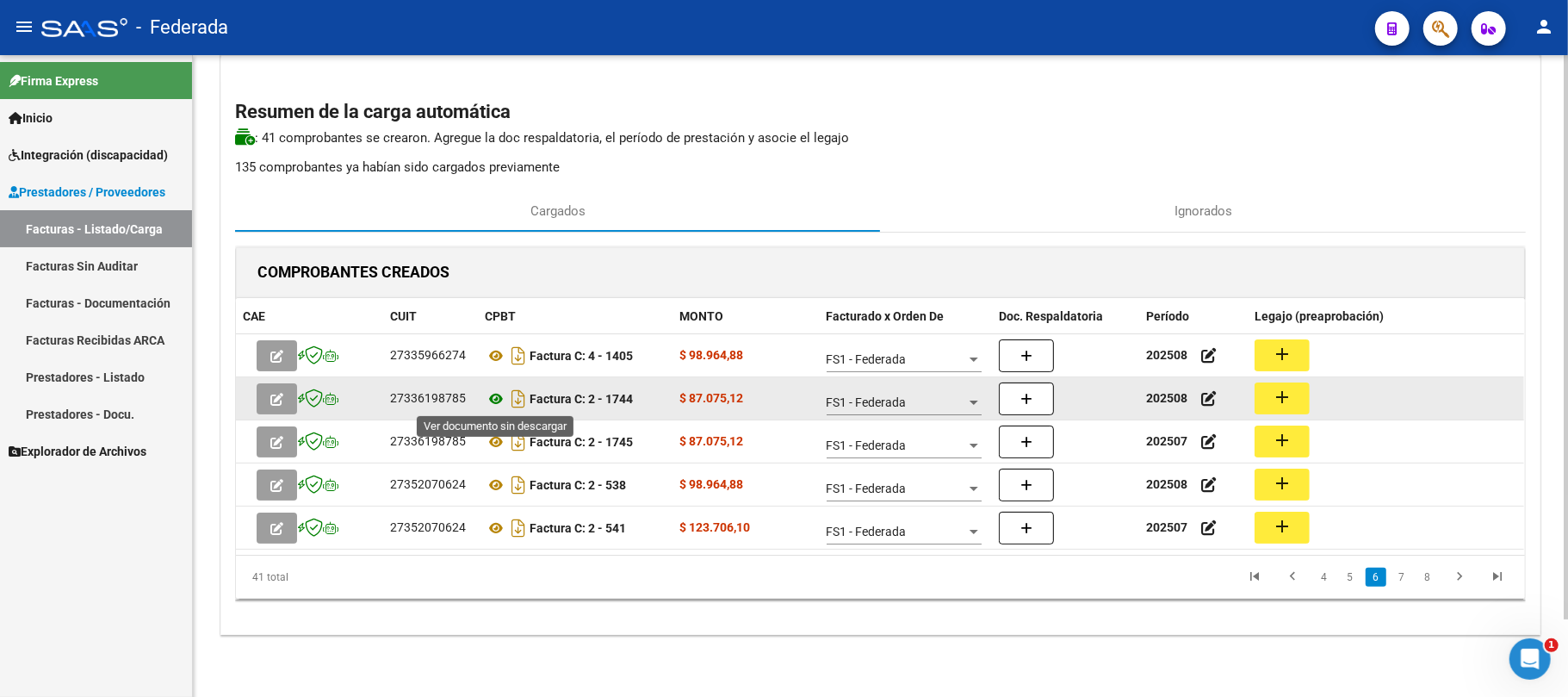
click at [491, 396] on icon at bounding box center [496, 399] width 22 height 20
click at [448, 396] on div "27336198785" at bounding box center [428, 398] width 75 height 20
click at [428, 401] on div "27336198785" at bounding box center [428, 398] width 75 height 20
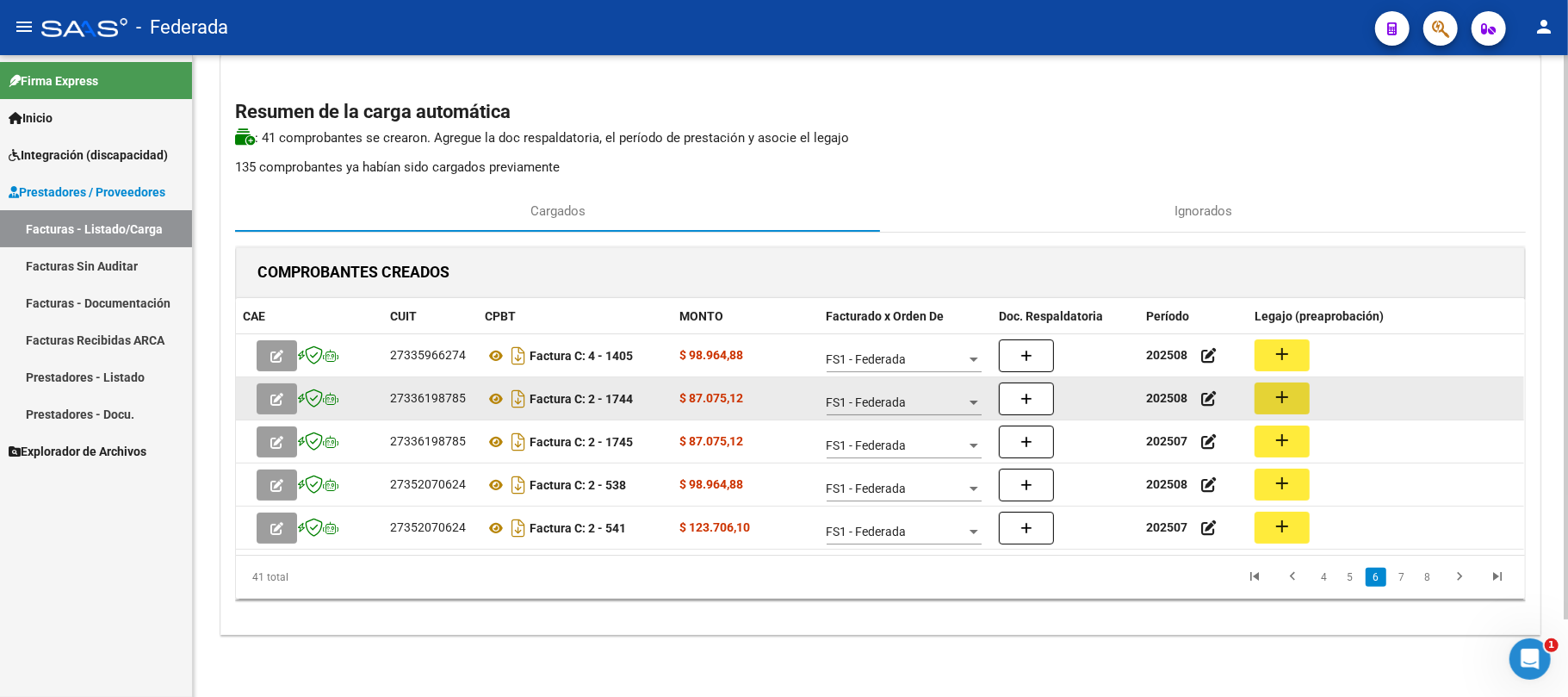
click at [1269, 392] on button "add" at bounding box center [1282, 398] width 55 height 32
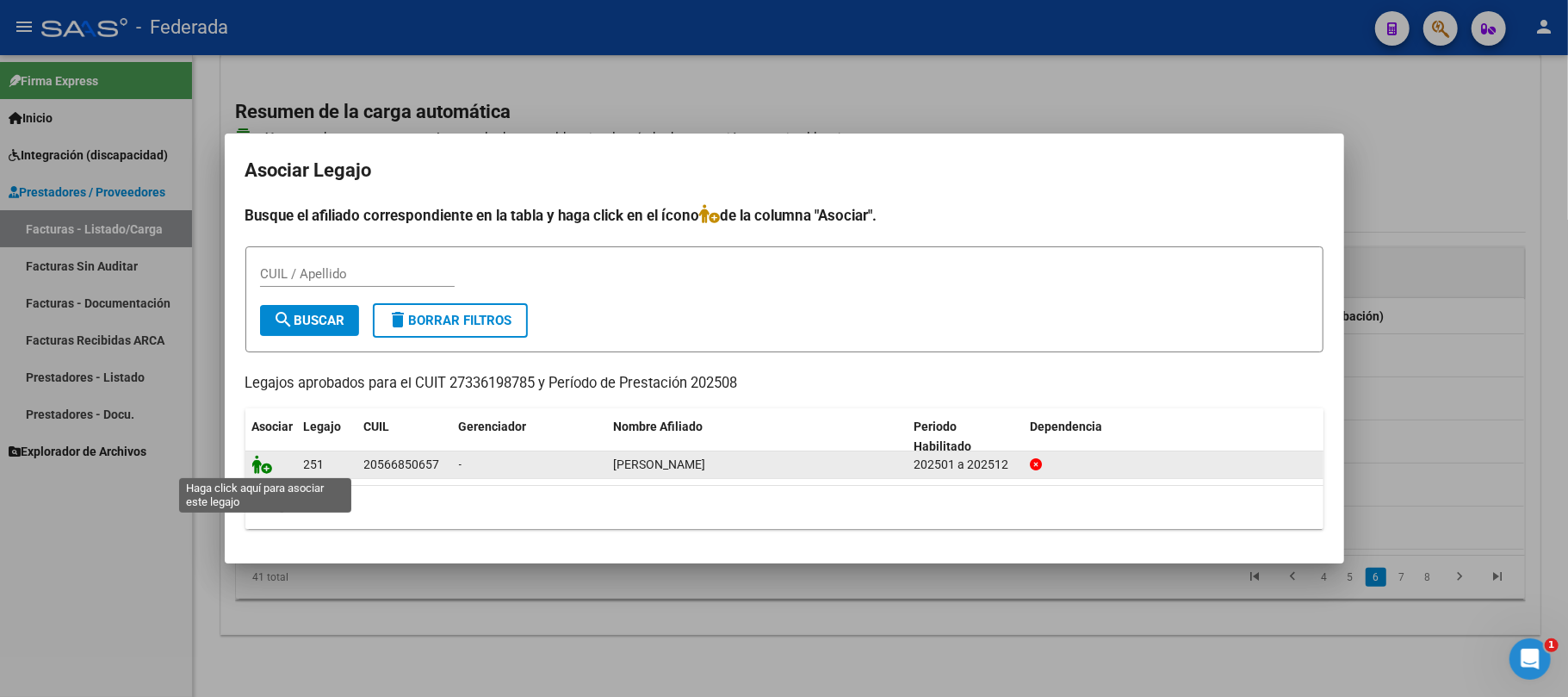
click at [270, 467] on icon at bounding box center [263, 464] width 20 height 19
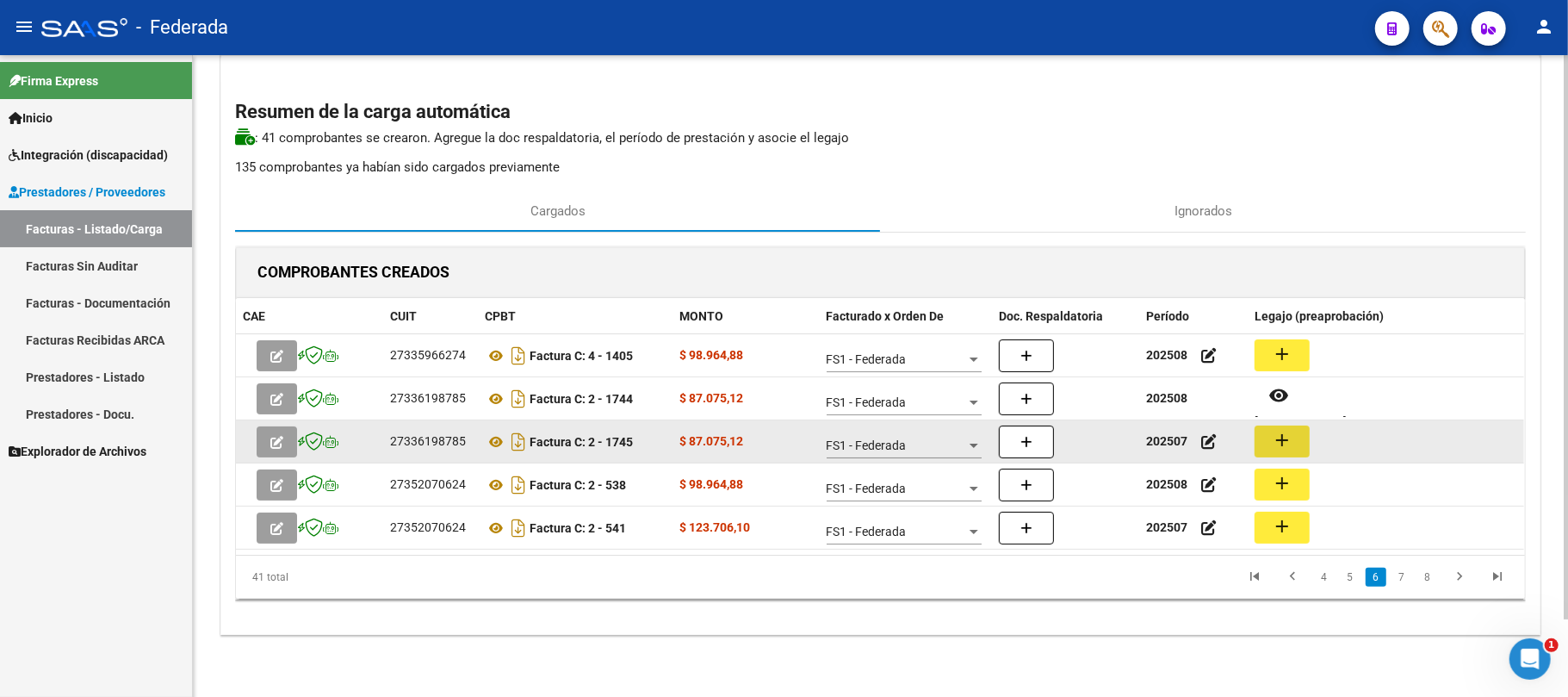
click at [1286, 441] on mat-icon "add" at bounding box center [1282, 440] width 20 height 20
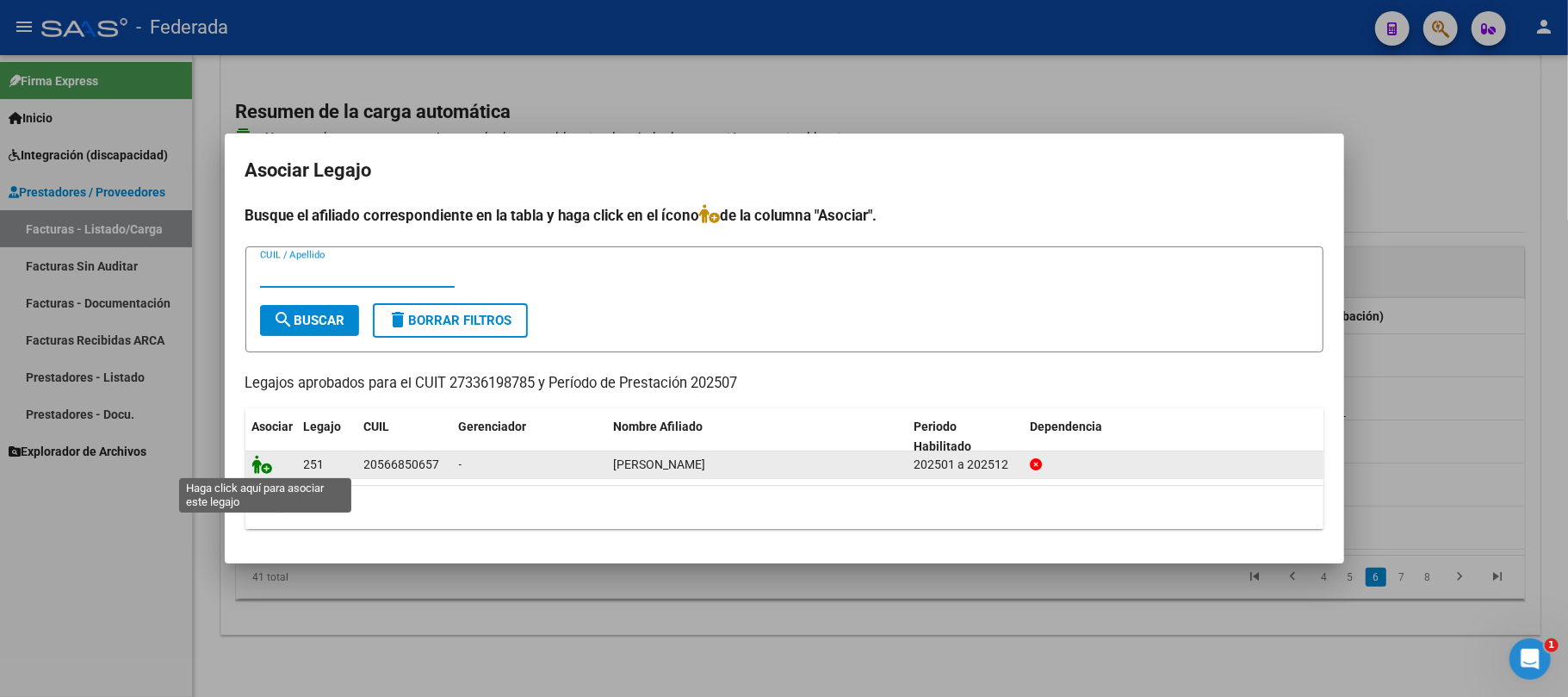
click at [252, 467] on icon at bounding box center [263, 464] width 20 height 19
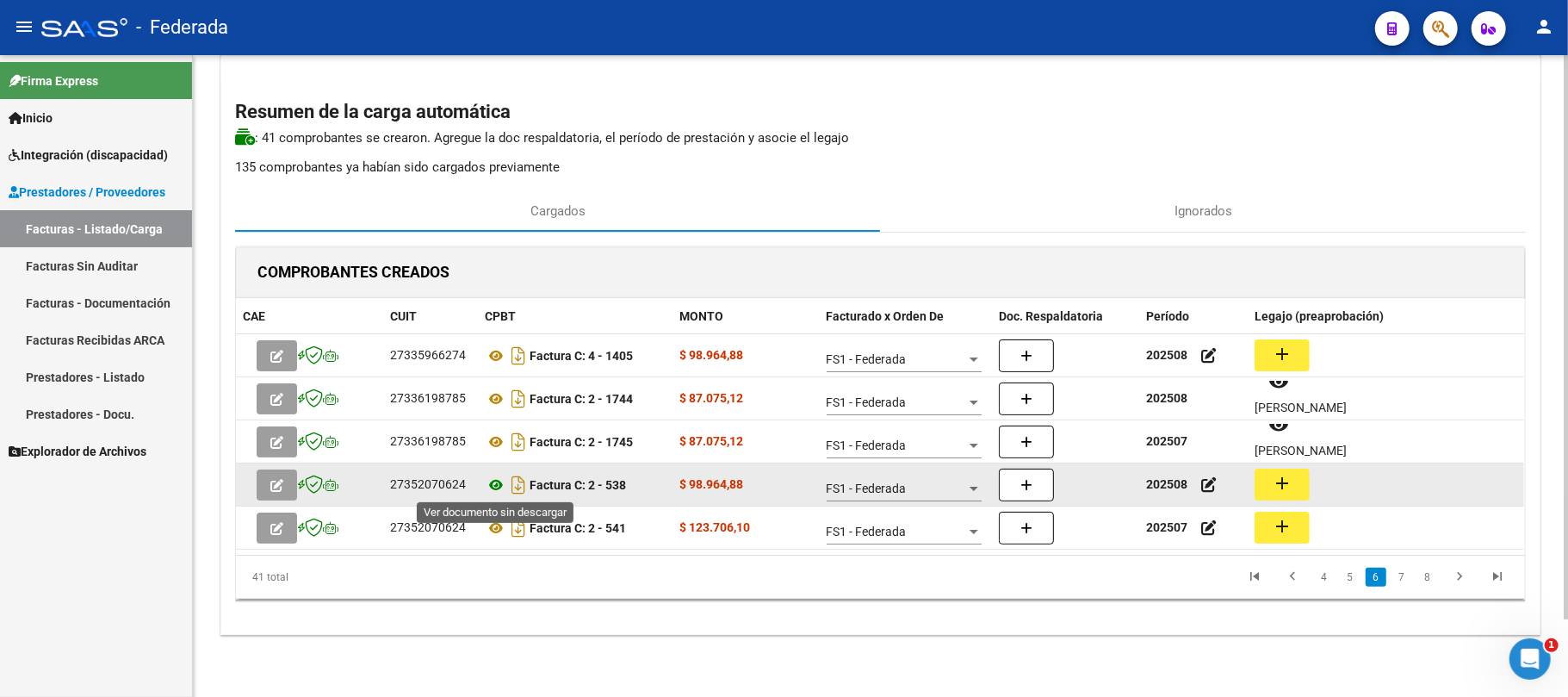
click at [493, 489] on icon at bounding box center [496, 485] width 22 height 20
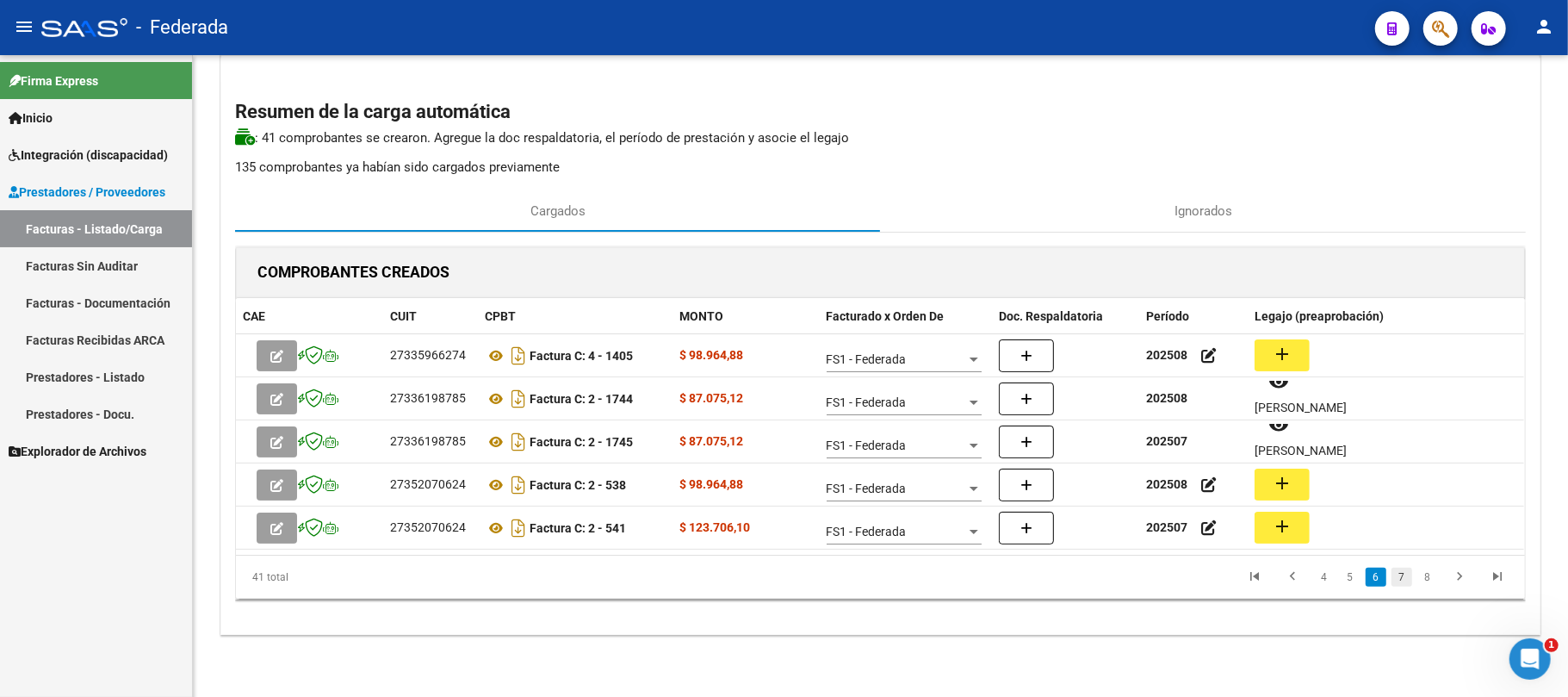
click at [1411, 572] on link "7" at bounding box center [1401, 577] width 20 height 19
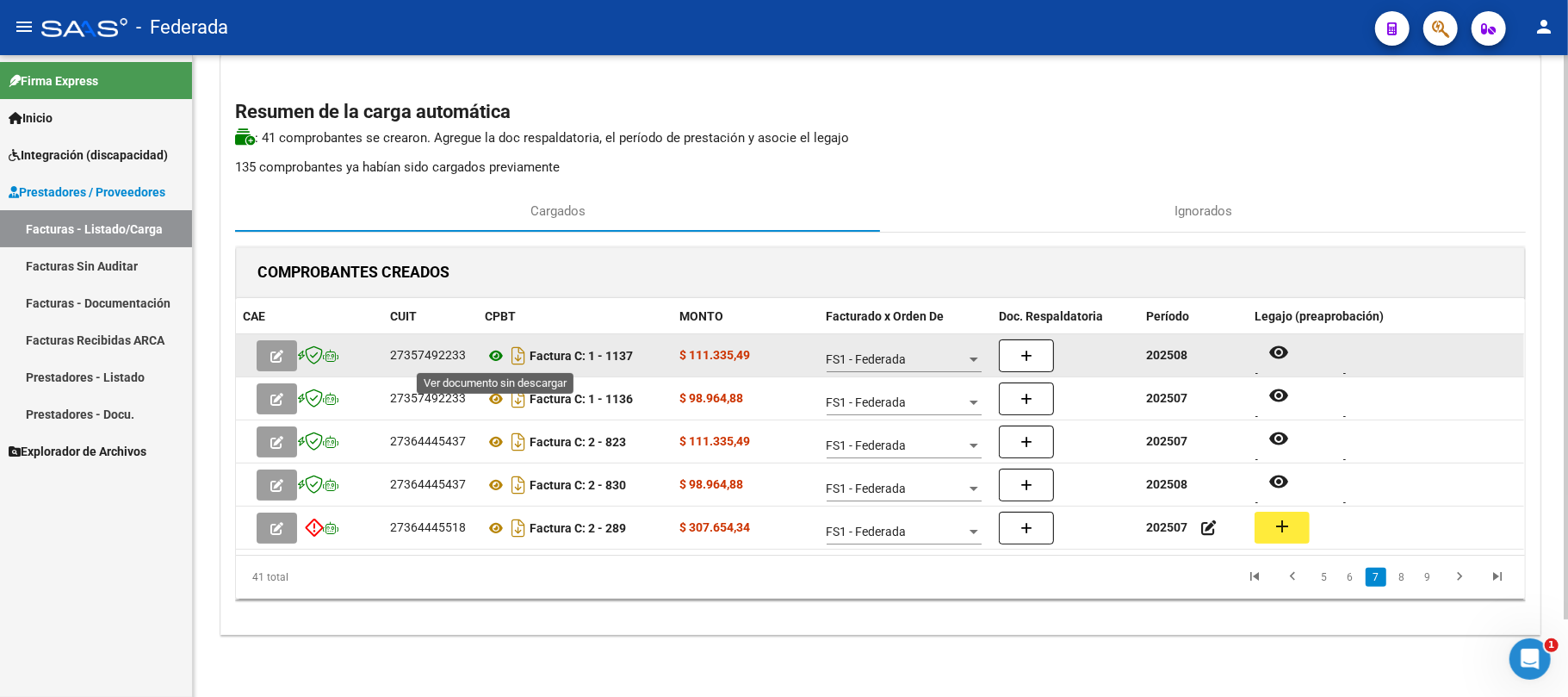
click at [496, 355] on icon at bounding box center [496, 356] width 22 height 20
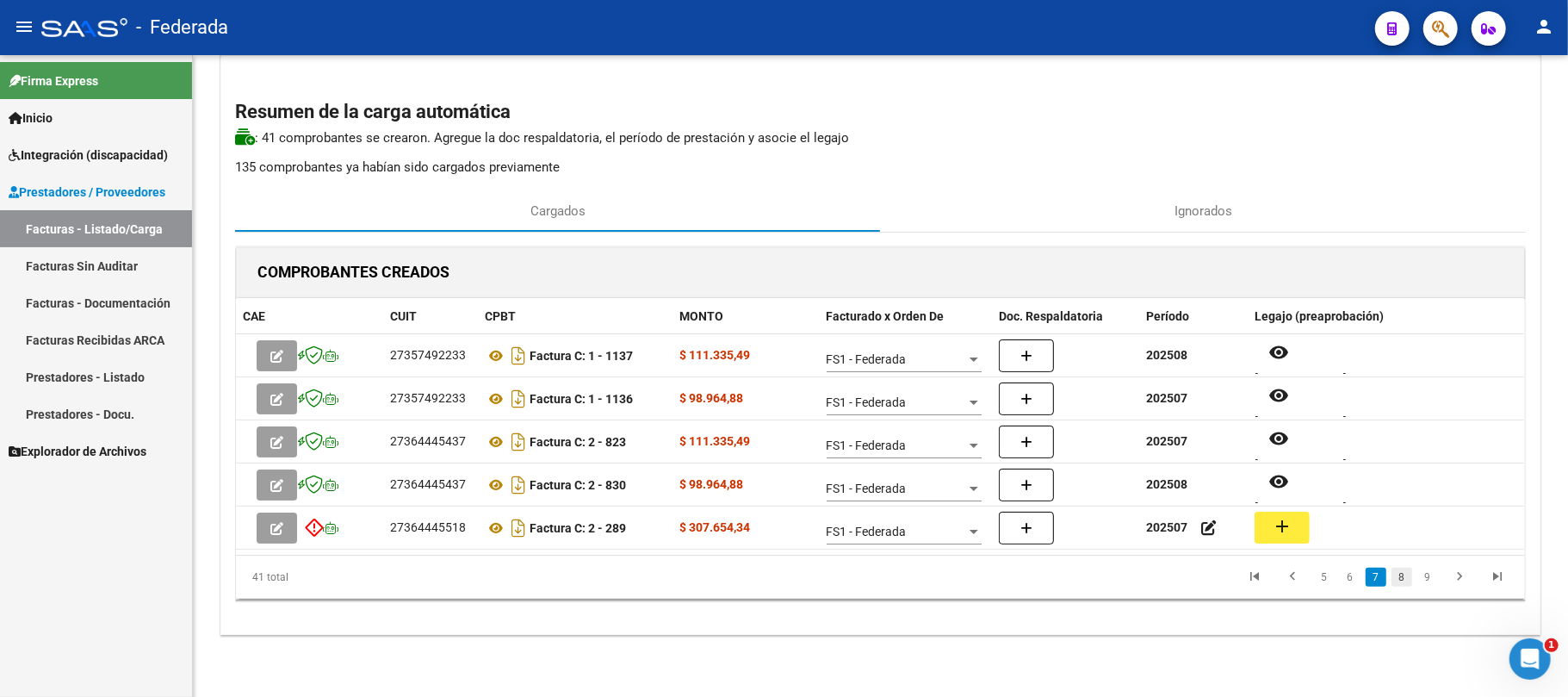
click at [1399, 577] on link "8" at bounding box center [1401, 577] width 20 height 19
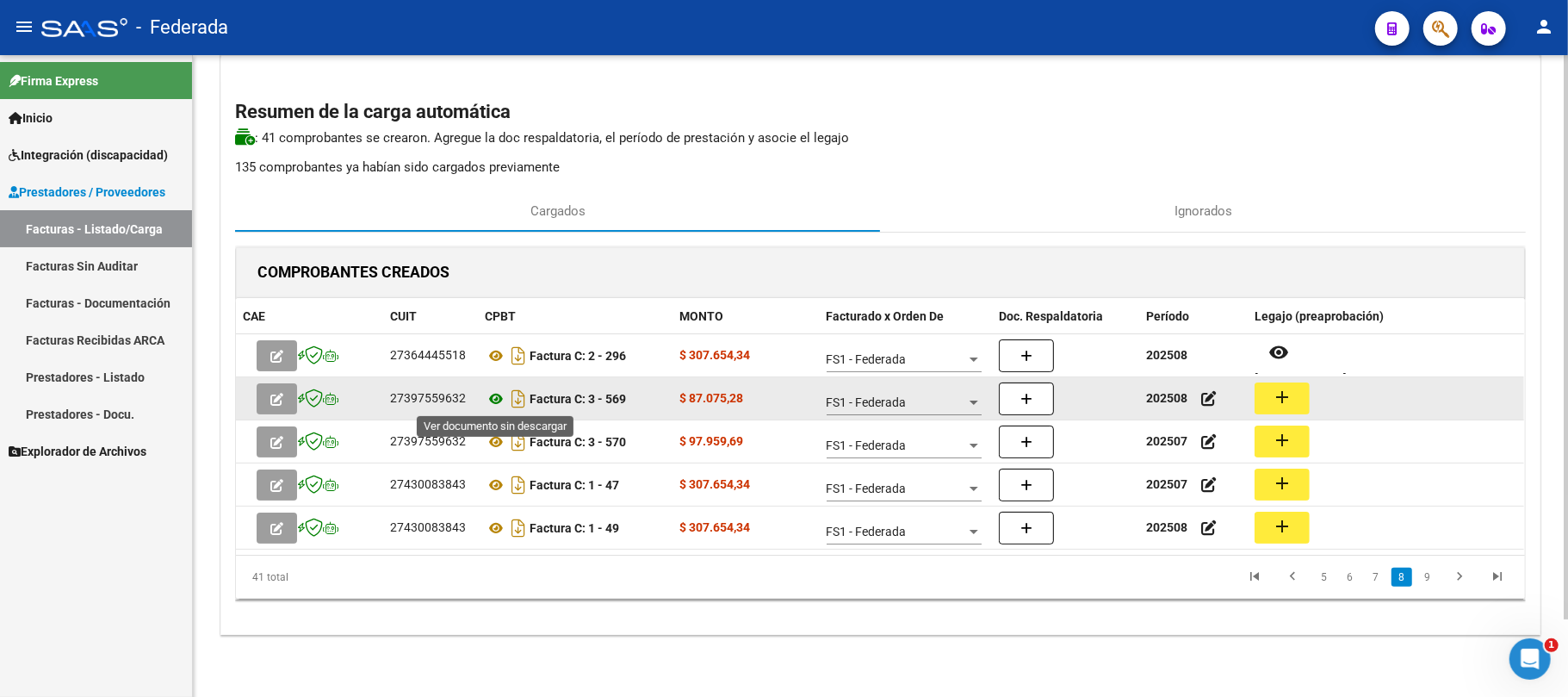
click at [498, 403] on icon at bounding box center [496, 399] width 22 height 20
click at [452, 398] on div "27397559632" at bounding box center [428, 398] width 75 height 20
click at [494, 390] on icon at bounding box center [496, 399] width 22 height 20
click at [1293, 401] on button "add" at bounding box center [1282, 398] width 55 height 32
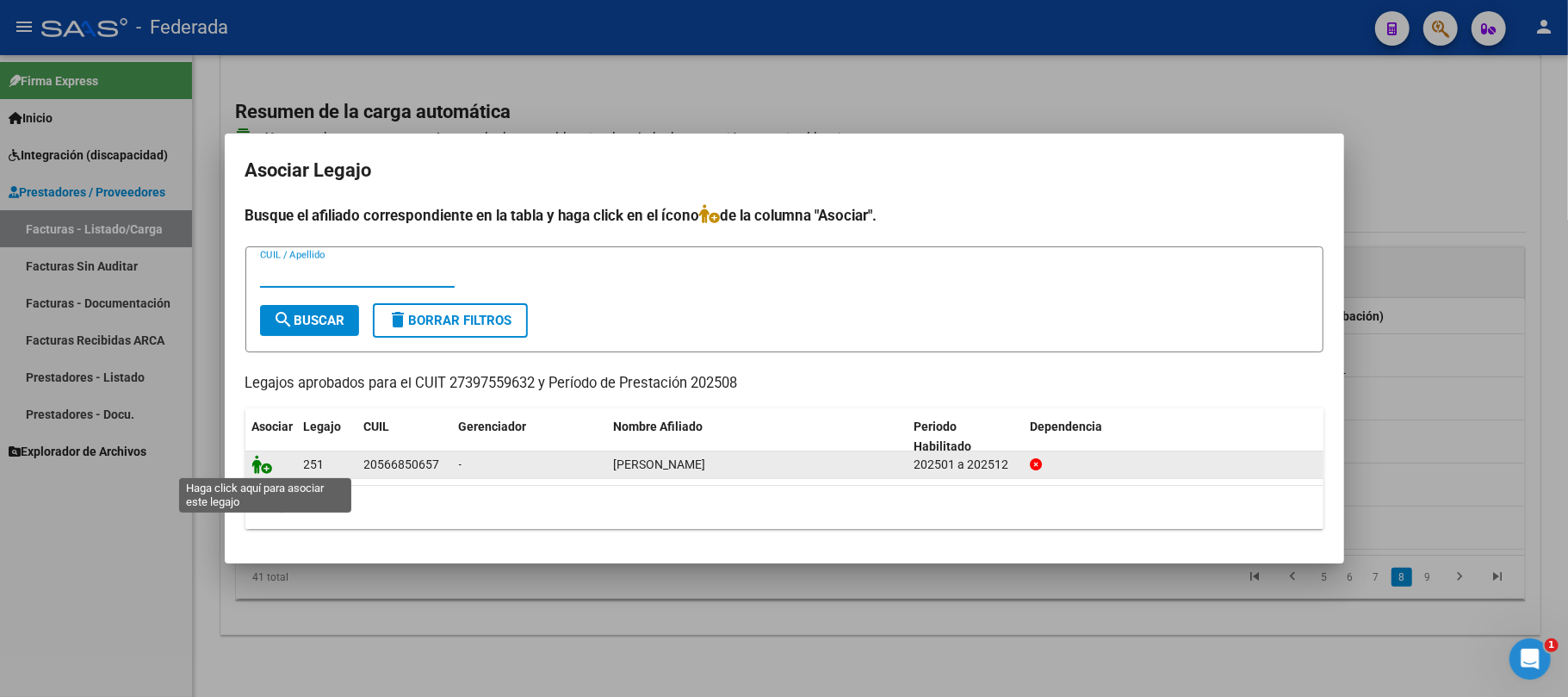
click at [258, 465] on icon at bounding box center [263, 464] width 20 height 19
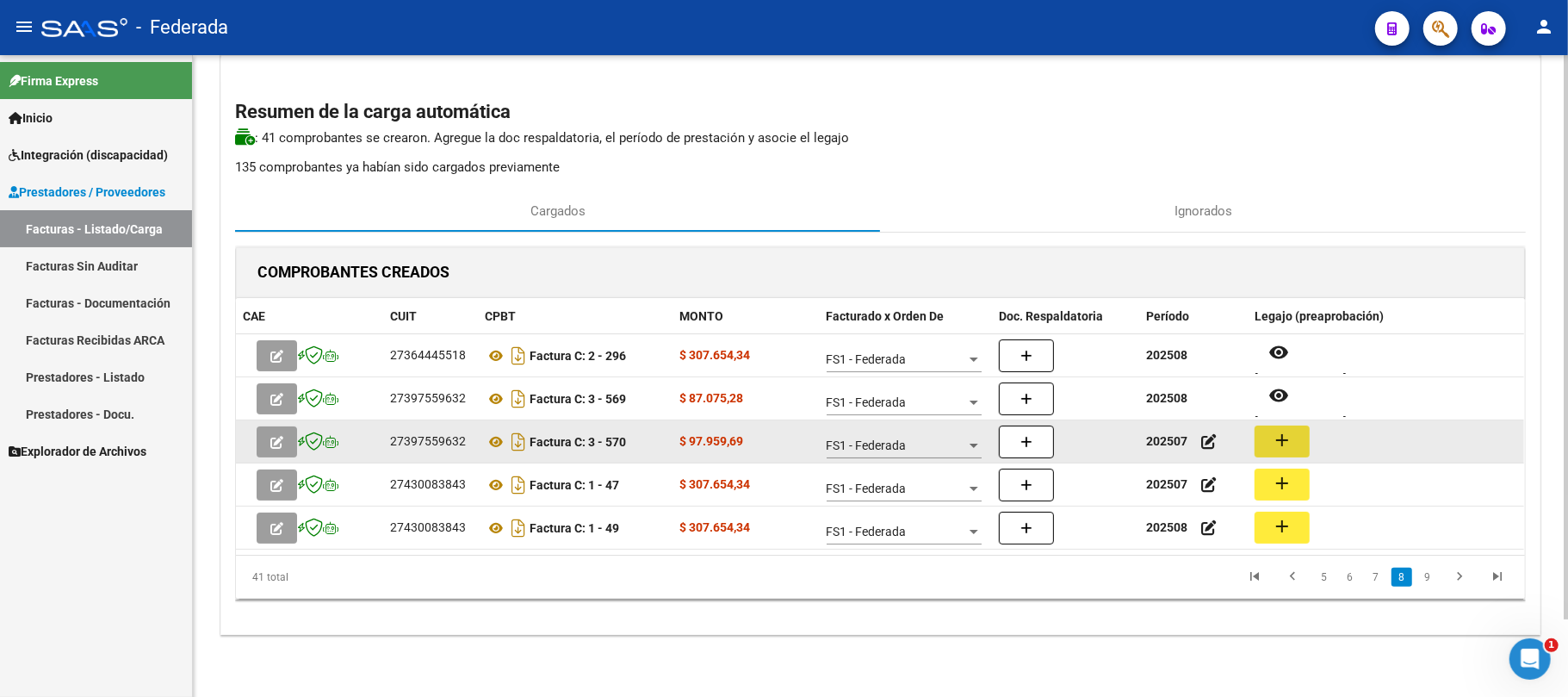
click at [1275, 438] on mat-icon "add" at bounding box center [1282, 440] width 20 height 20
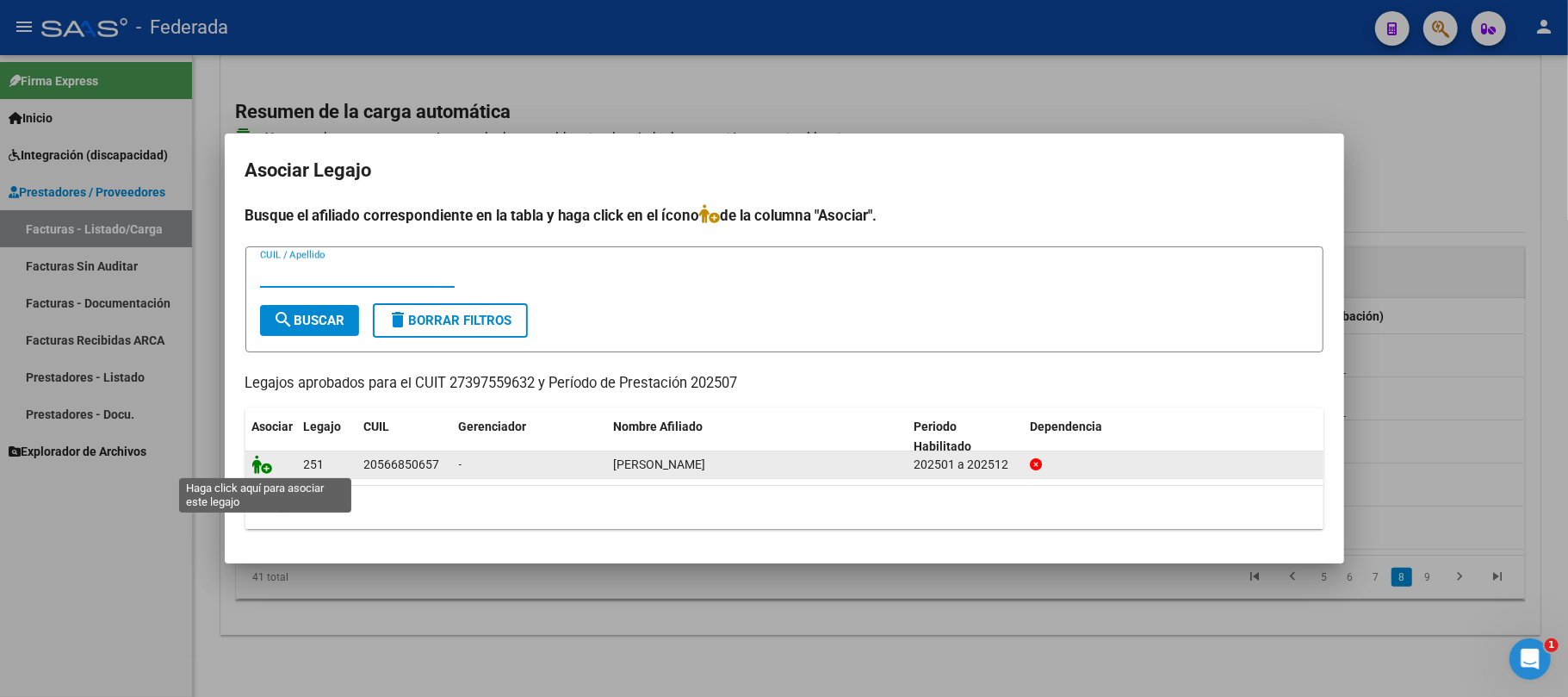
click at [264, 463] on icon at bounding box center [263, 464] width 20 height 19
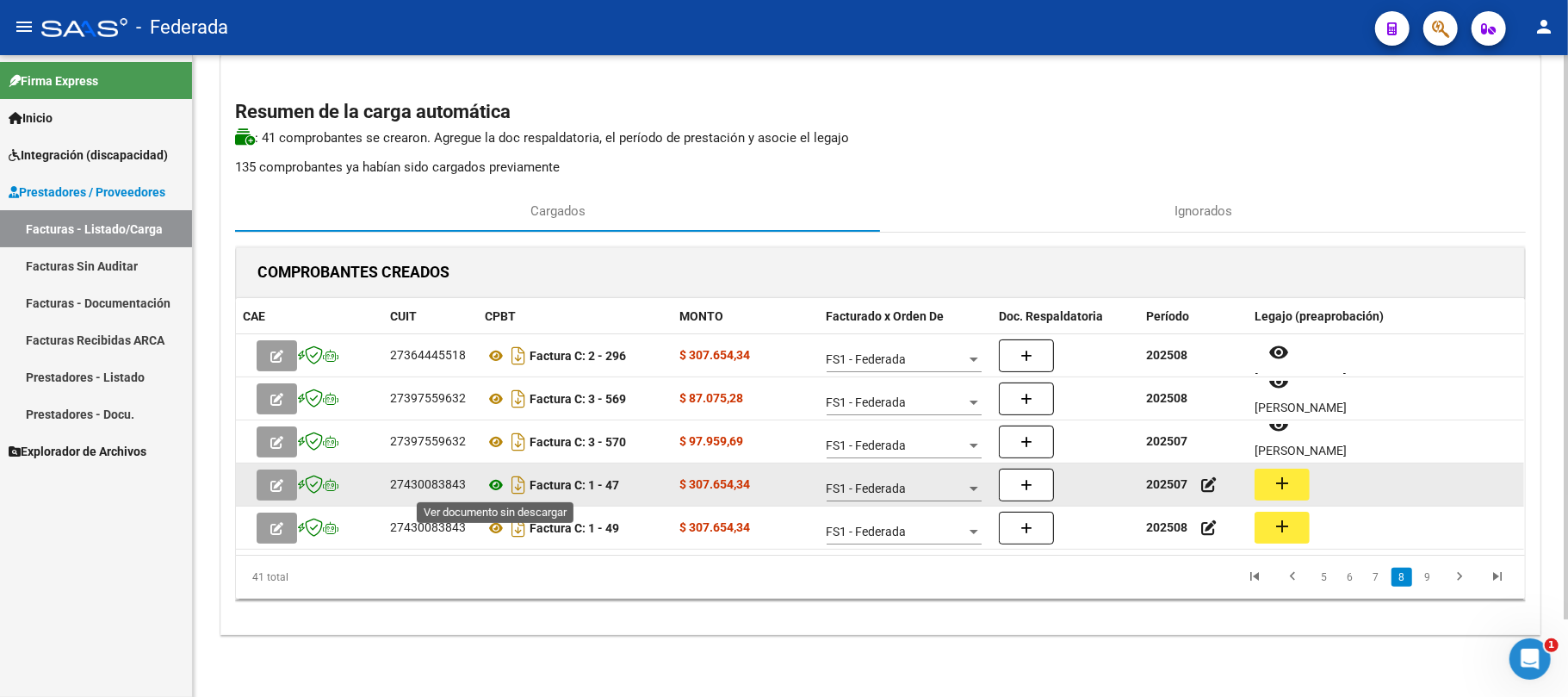
click at [500, 487] on icon at bounding box center [496, 485] width 22 height 20
click at [414, 484] on div "27430083843" at bounding box center [428, 484] width 75 height 20
click at [1295, 480] on button "add" at bounding box center [1282, 485] width 55 height 32
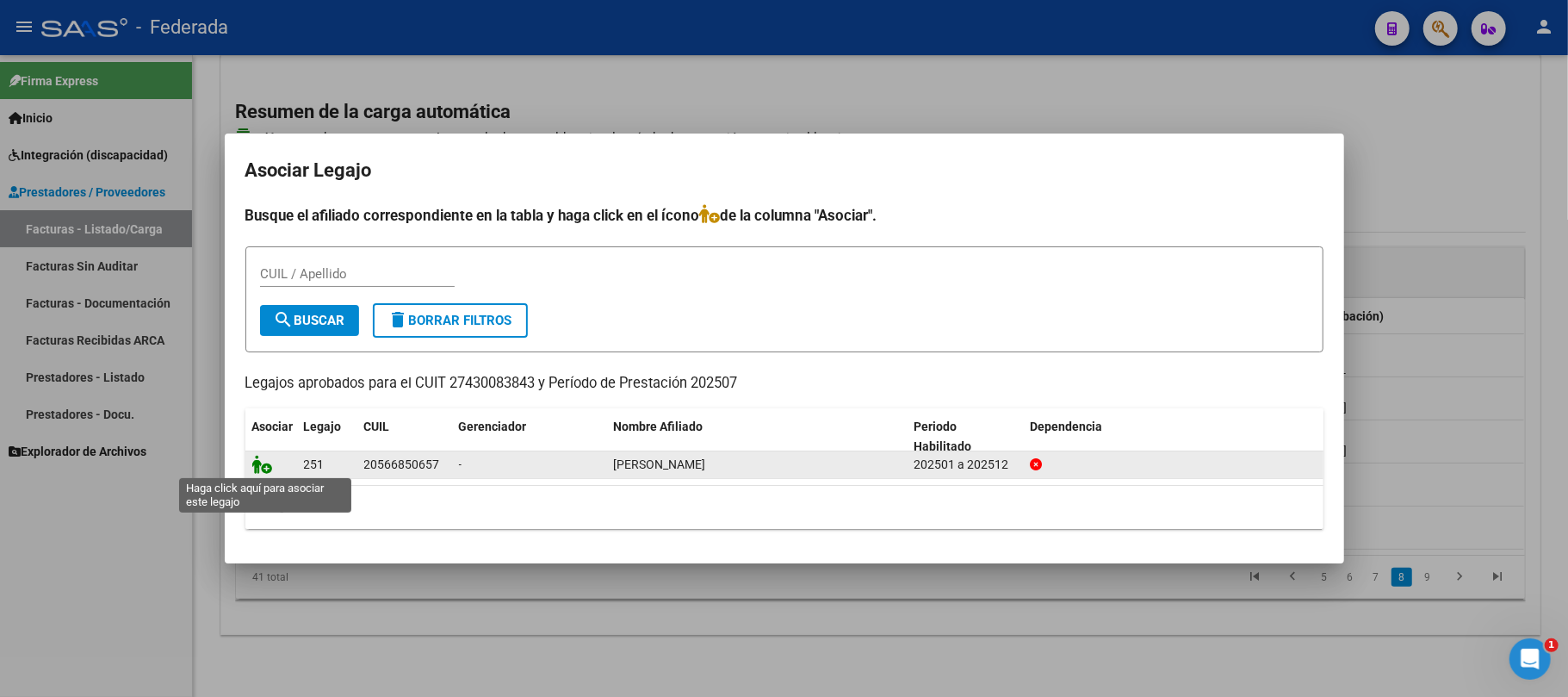
click at [262, 463] on icon at bounding box center [263, 464] width 20 height 19
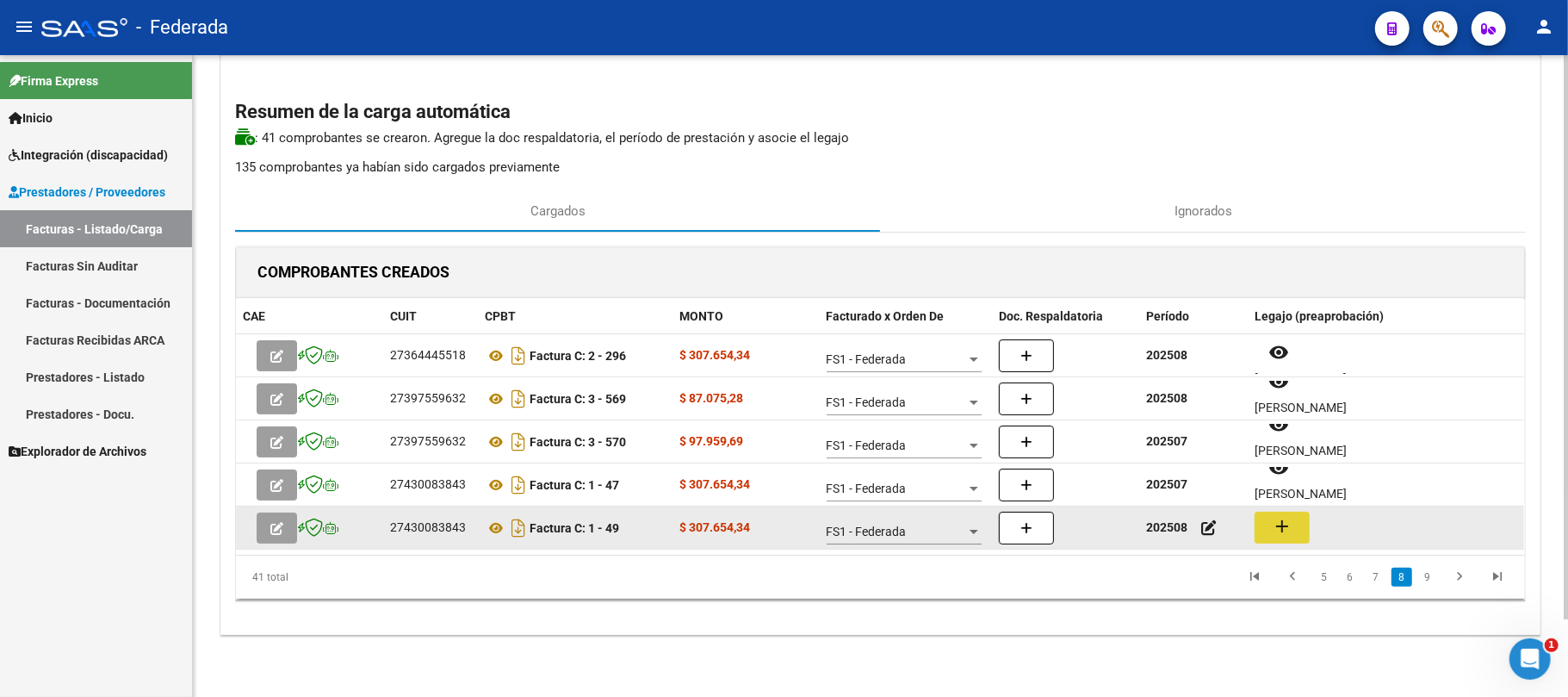
click at [1283, 531] on mat-icon "add" at bounding box center [1282, 526] width 20 height 20
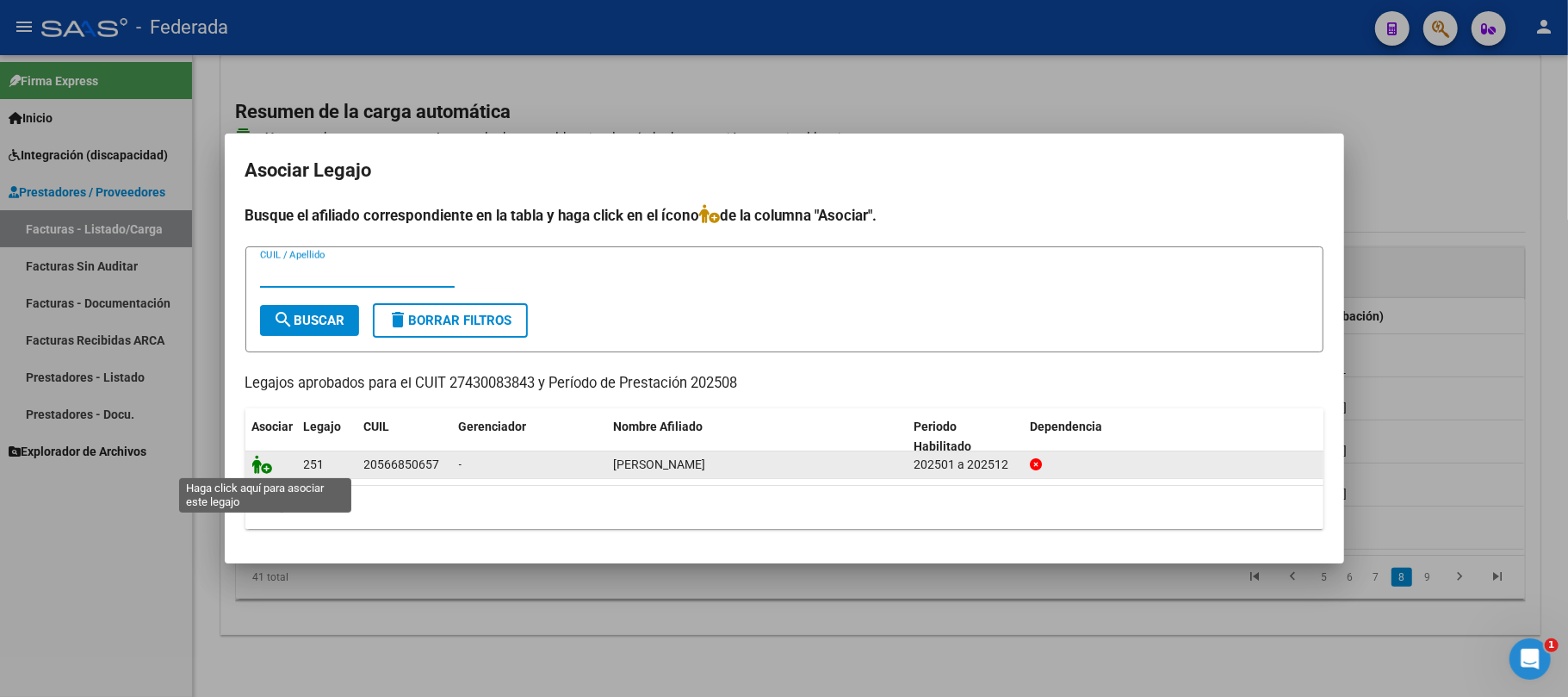
click at [262, 461] on icon at bounding box center [263, 464] width 20 height 19
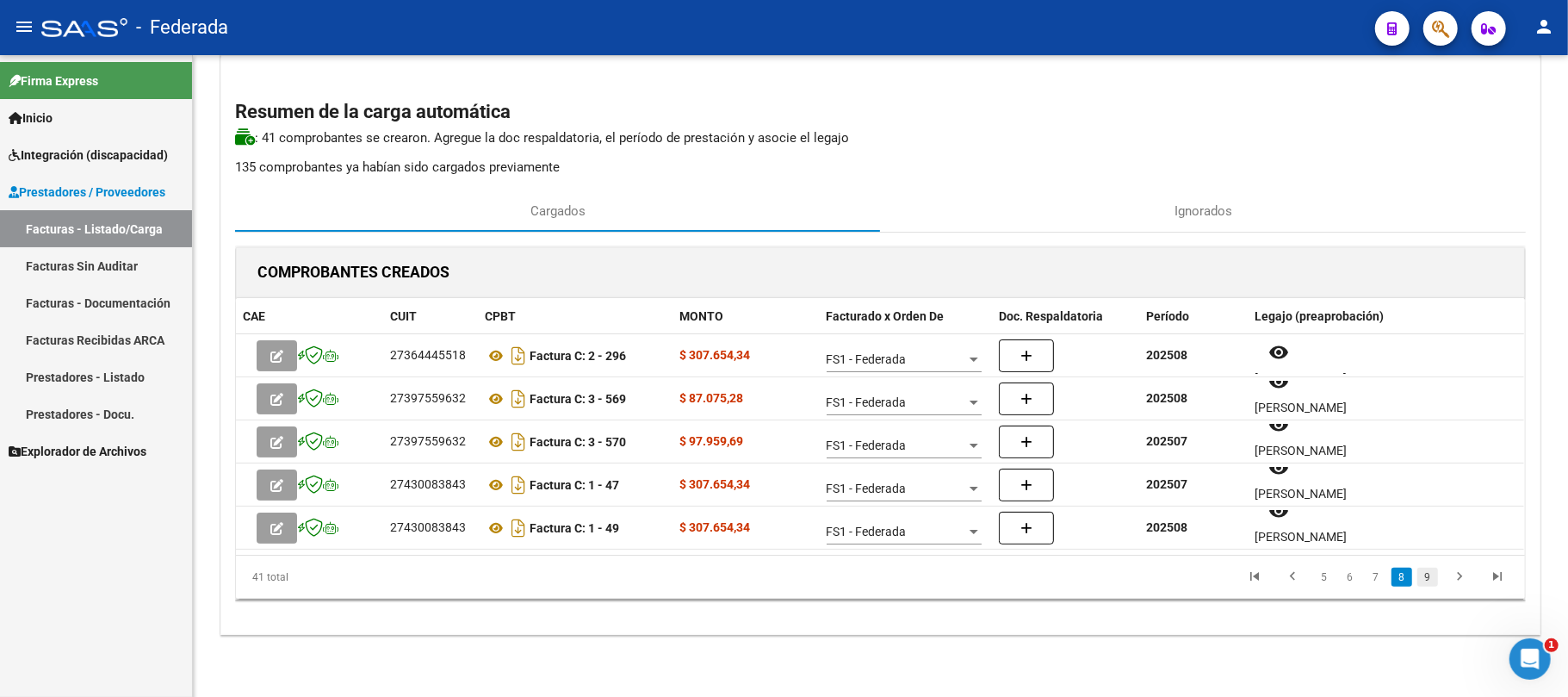
click at [1420, 576] on link "9" at bounding box center [1427, 577] width 20 height 19
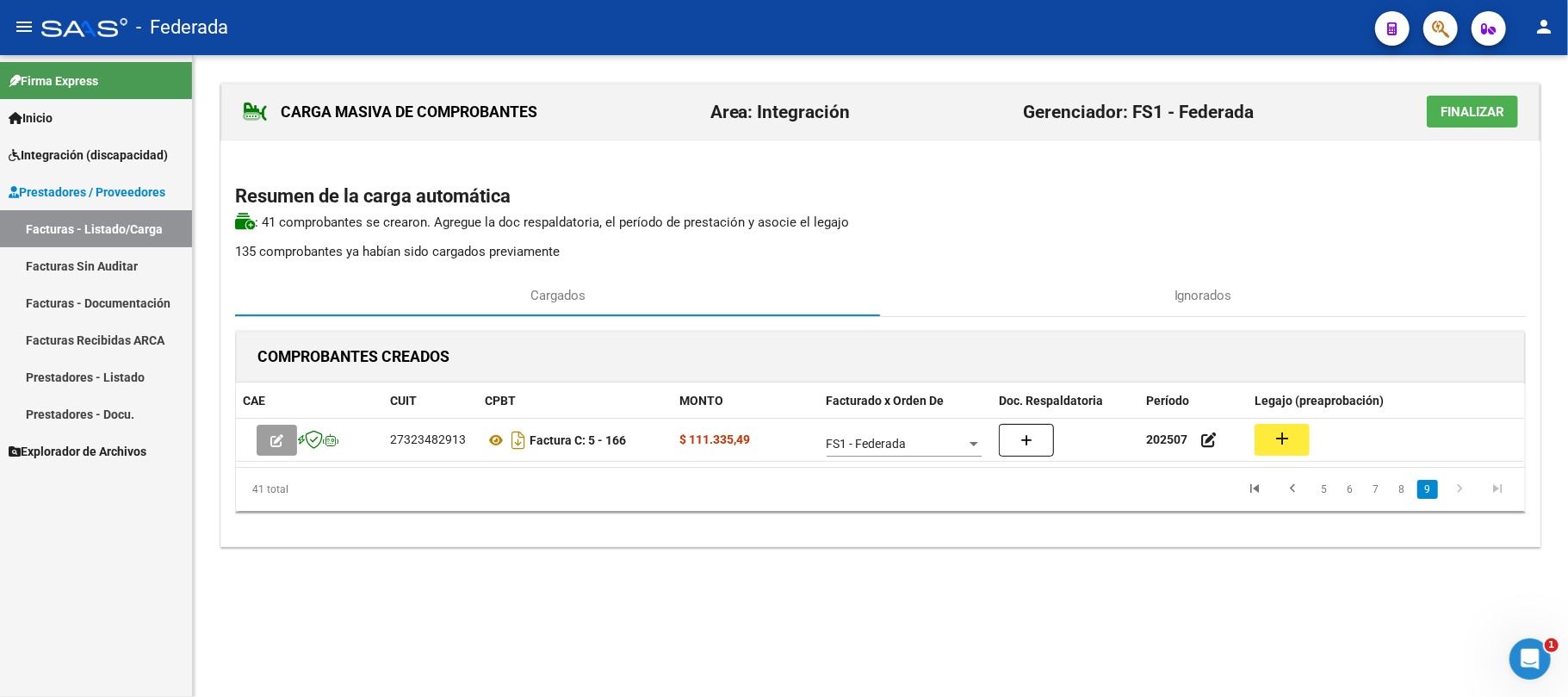
scroll to position [0, 0]
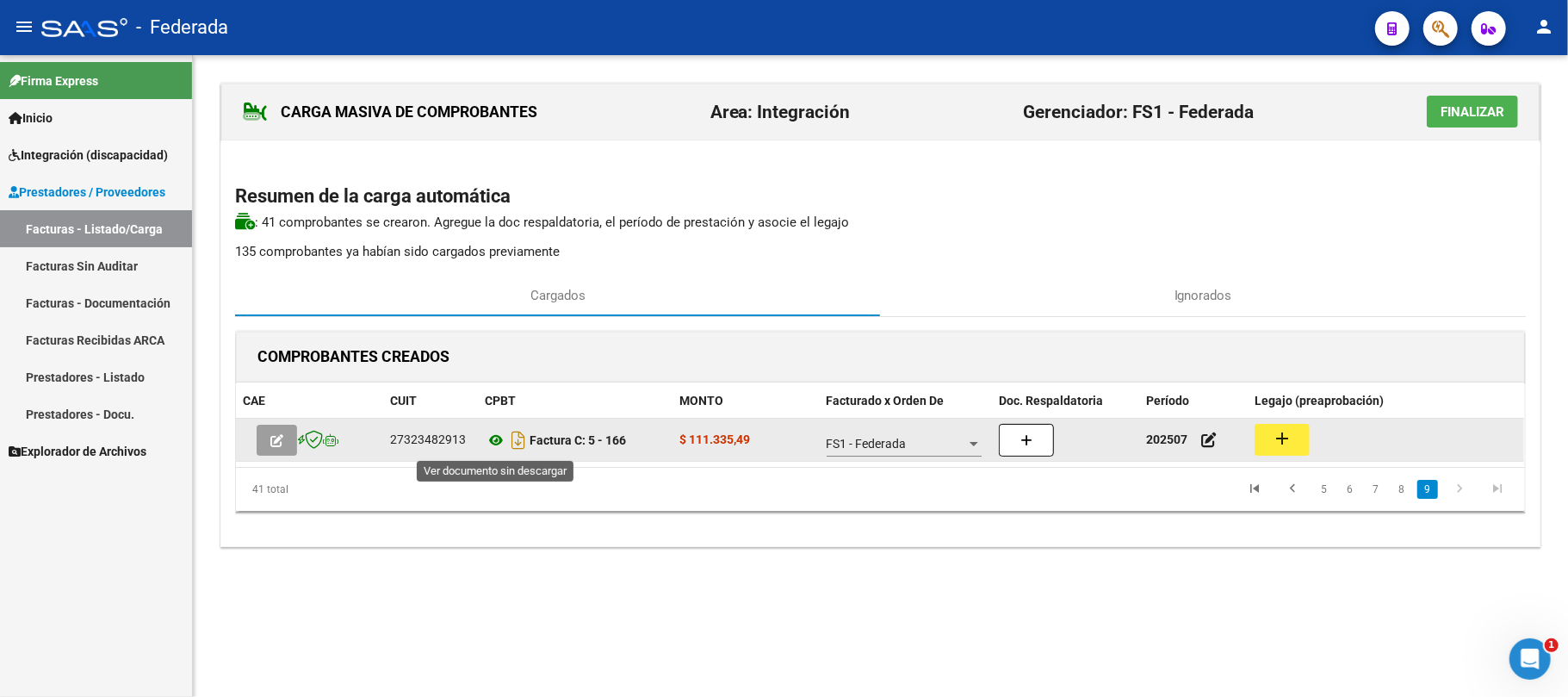
click at [491, 444] on icon at bounding box center [496, 440] width 22 height 20
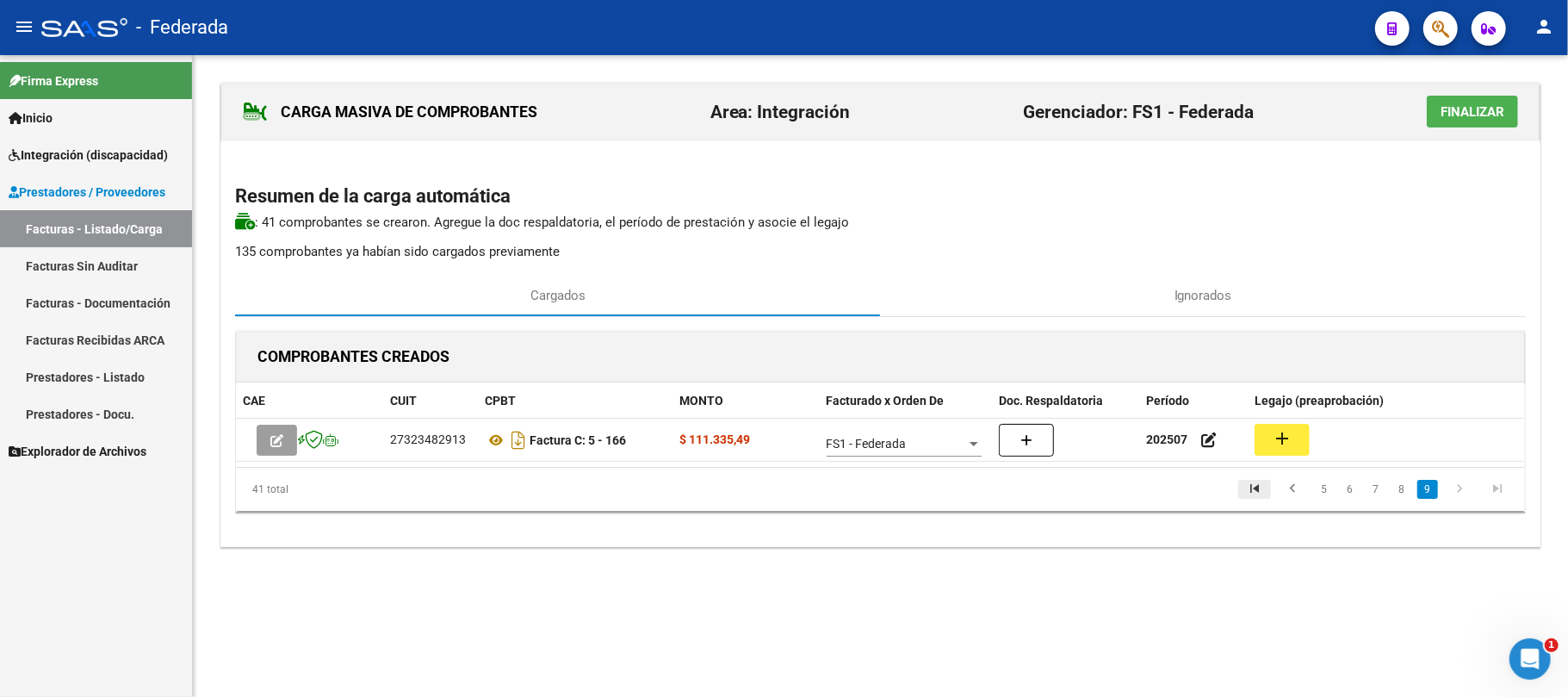
click at [1259, 494] on icon "go to first page" at bounding box center [1254, 491] width 22 height 20
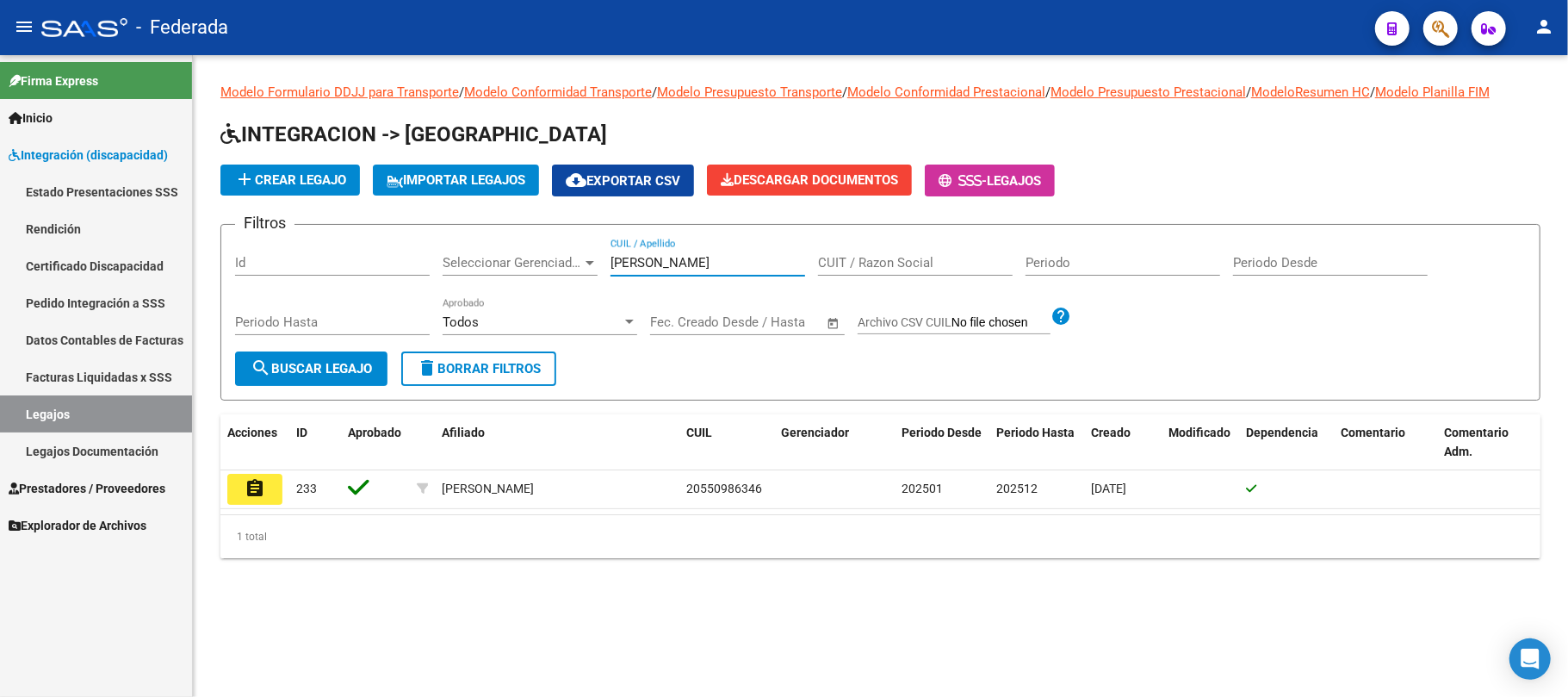
click at [663, 264] on input "CIAMBOTTI" at bounding box center [707, 263] width 195 height 16
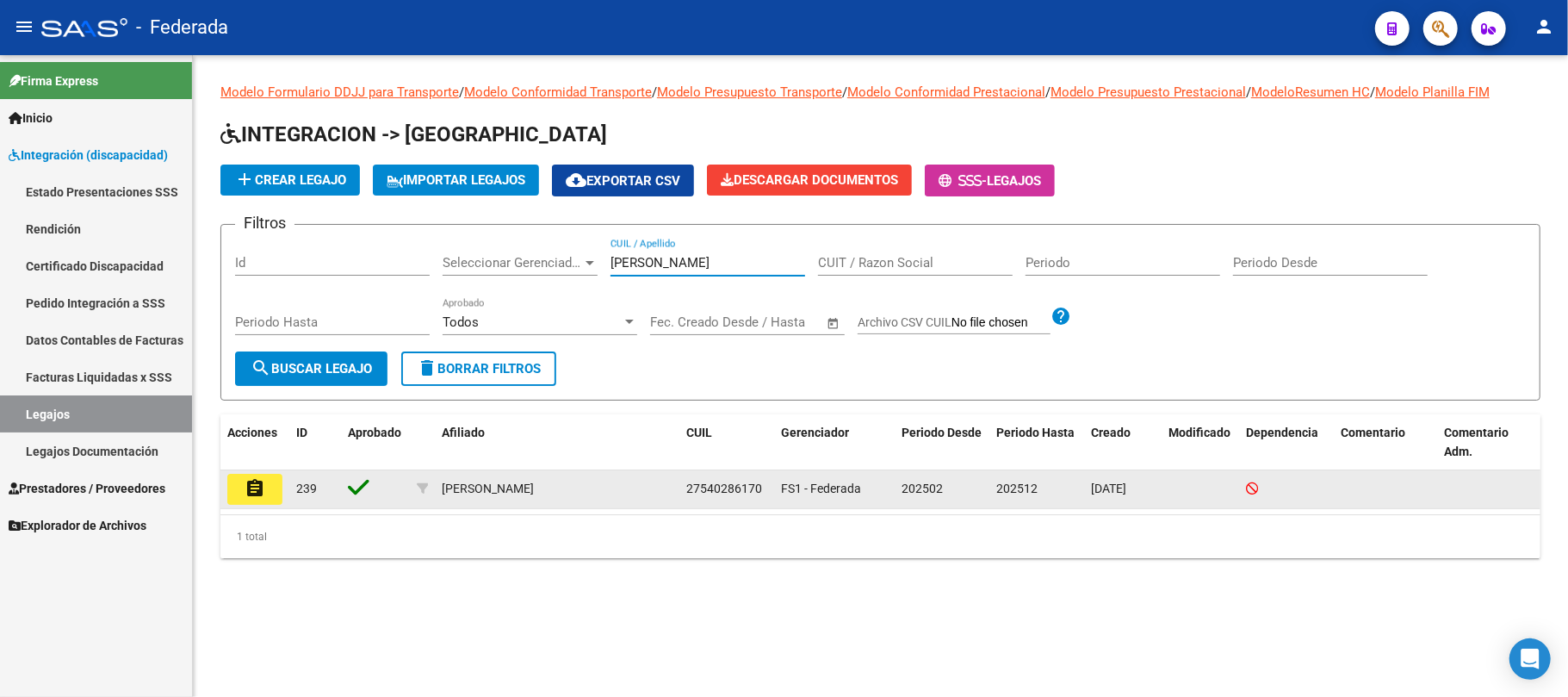
type input "giorgio"
click at [253, 481] on mat-icon "assignment" at bounding box center [254, 488] width 20 height 20
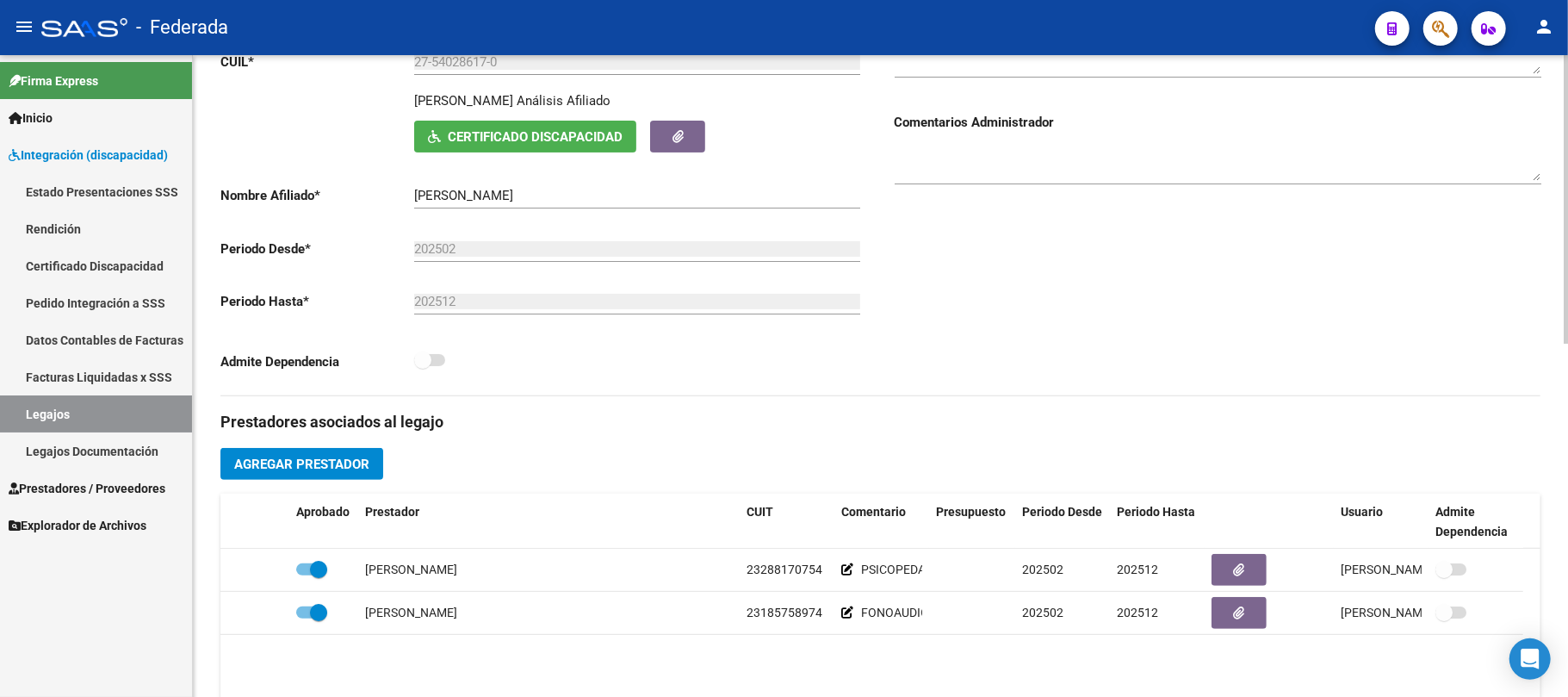
scroll to position [459, 0]
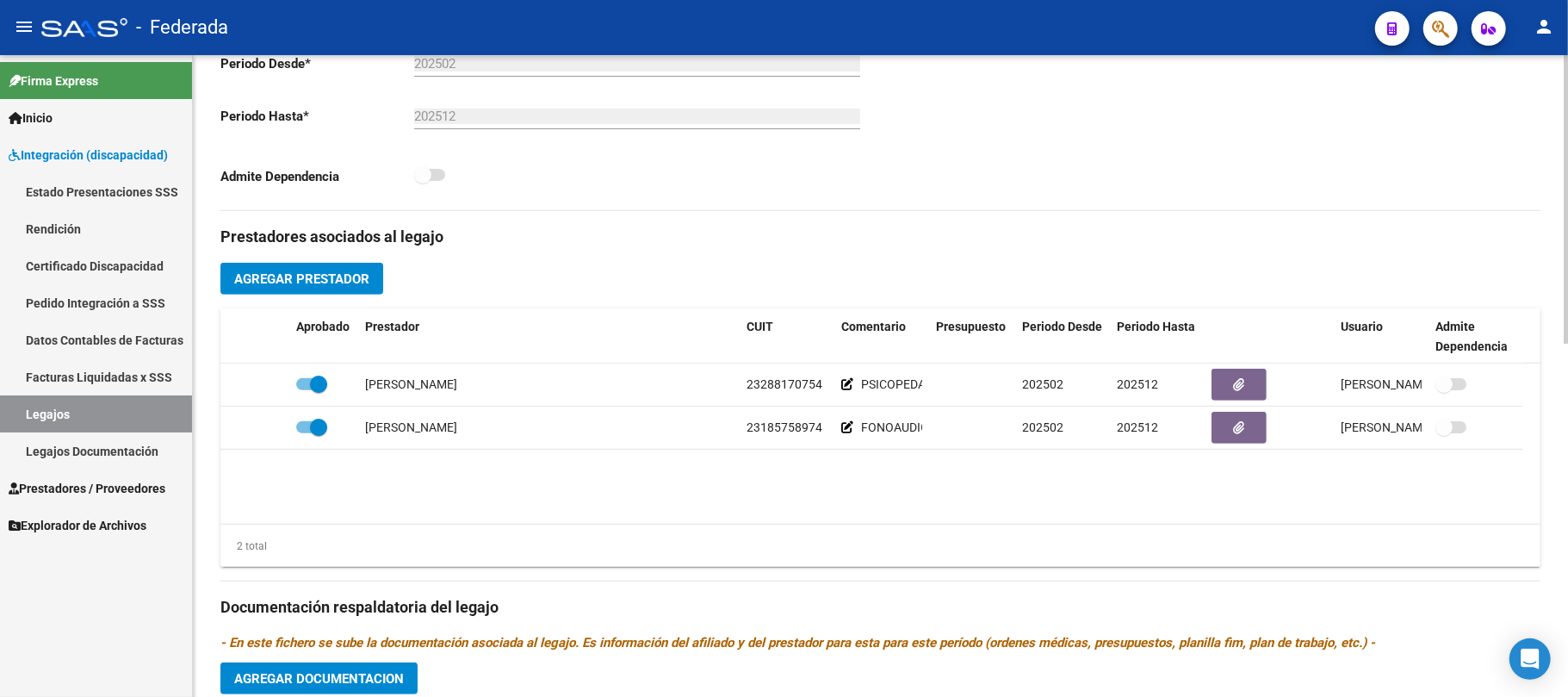
click at [352, 277] on span "Agregar Prestador" at bounding box center [301, 279] width 135 height 16
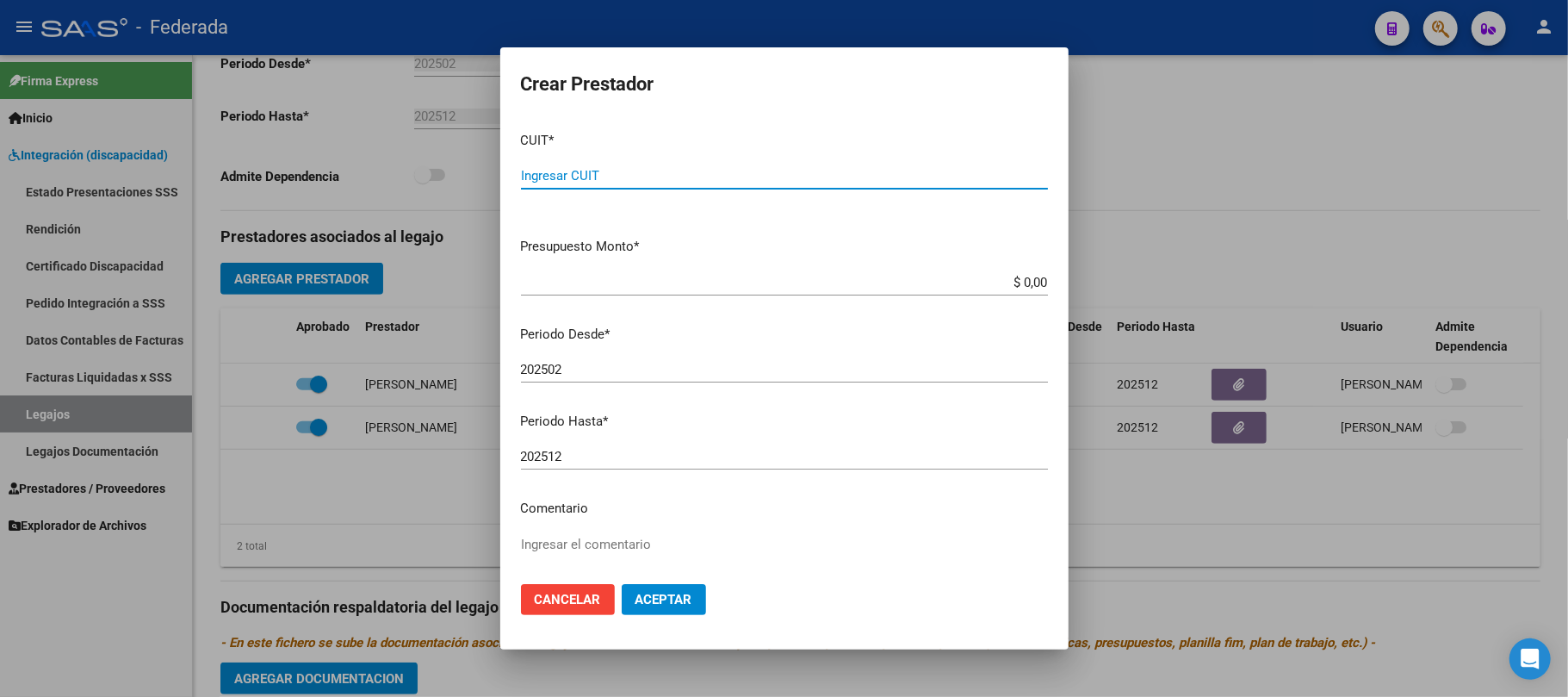
paste input "27-23894968-3"
type input "27-23894968-3"
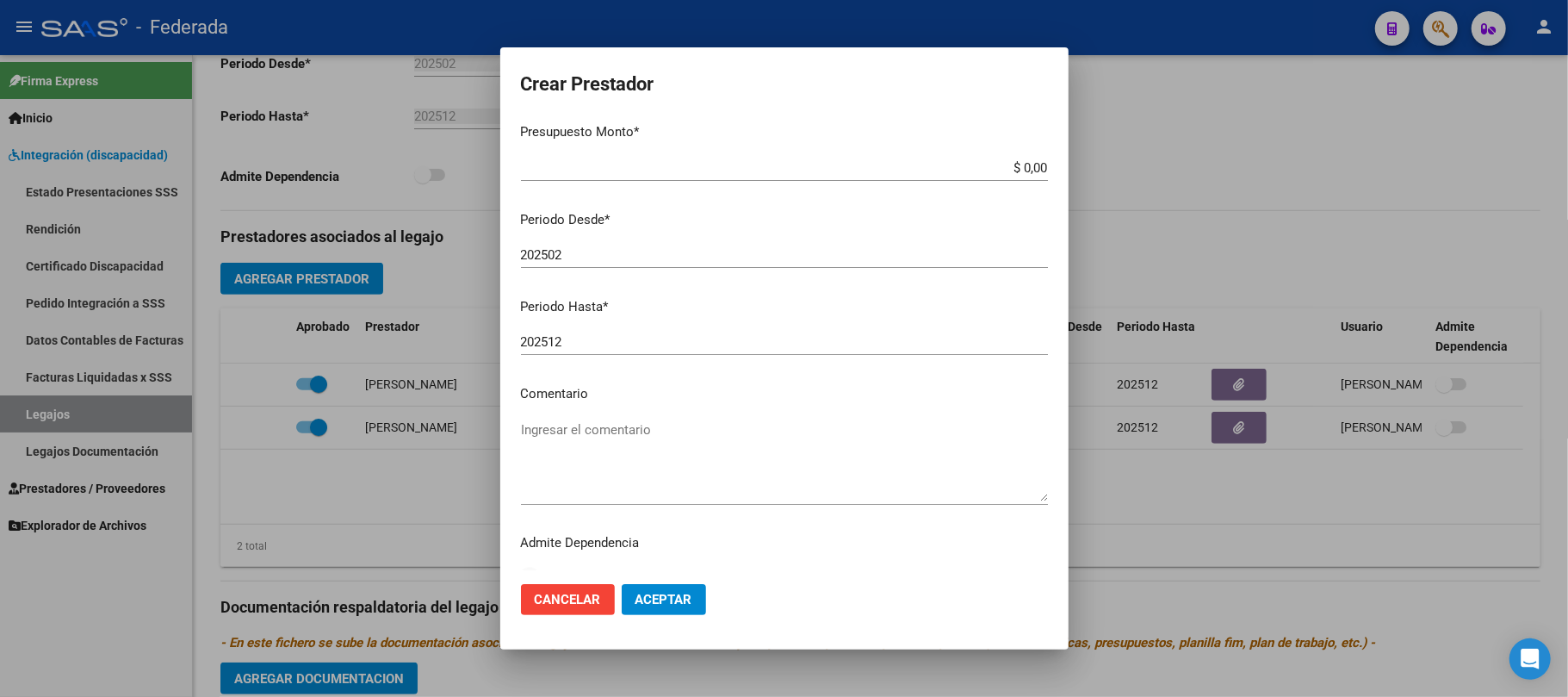
click at [607, 428] on textarea "Ingresar el comentario" at bounding box center [784, 460] width 527 height 81
type textarea "PSICOLOGIA"
click at [674, 608] on span "Aceptar" at bounding box center [663, 599] width 57 height 16
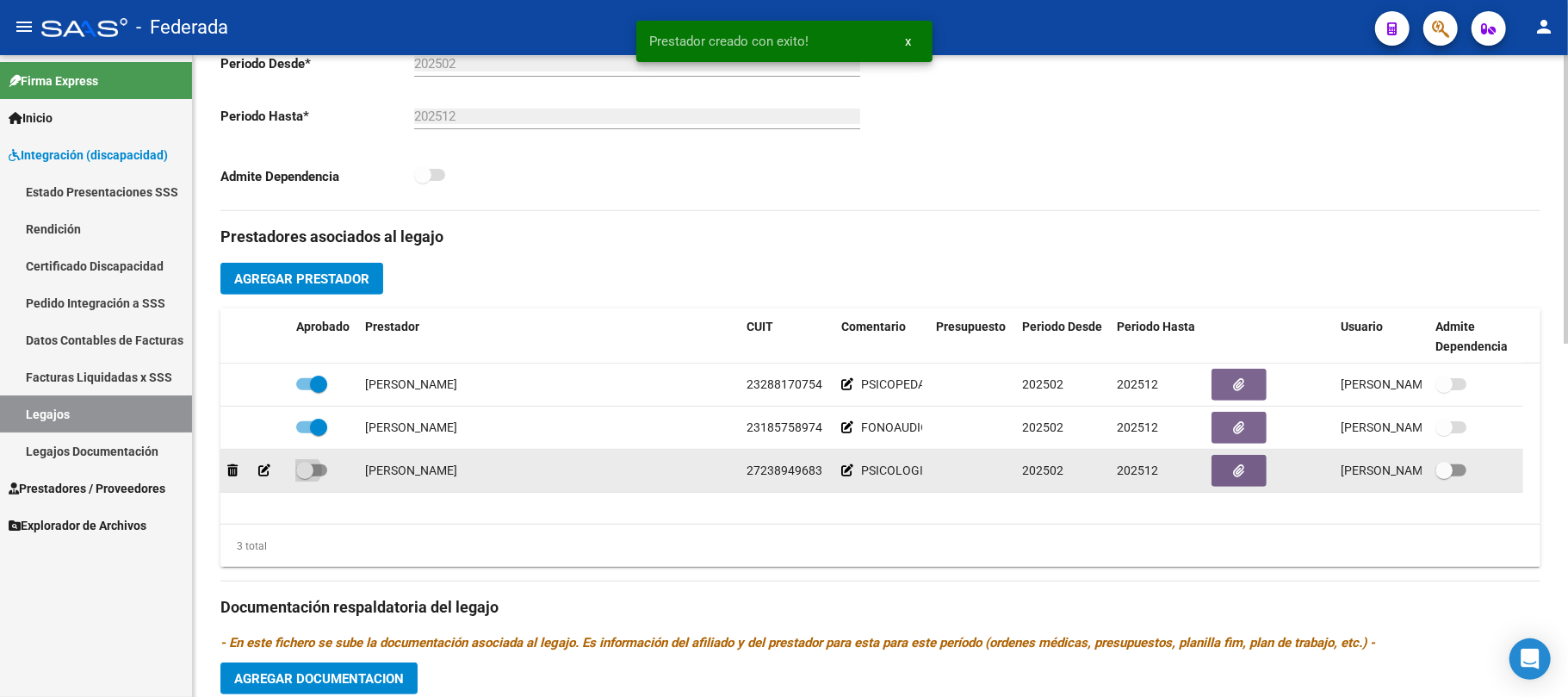
click at [301, 473] on span at bounding box center [305, 470] width 17 height 17
click at [304, 476] on input "checkbox" at bounding box center [304, 476] width 1 height 1
checkbox input "true"
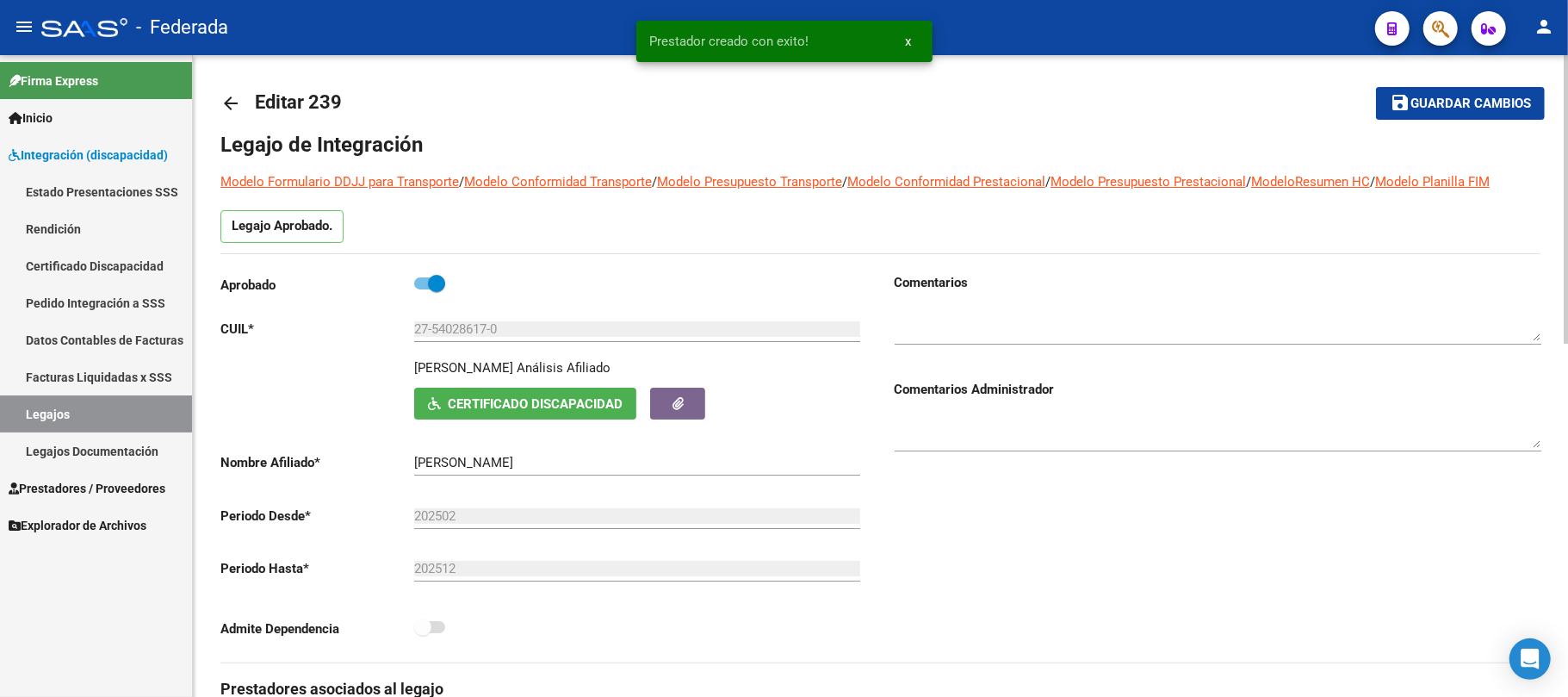
scroll to position [0, 0]
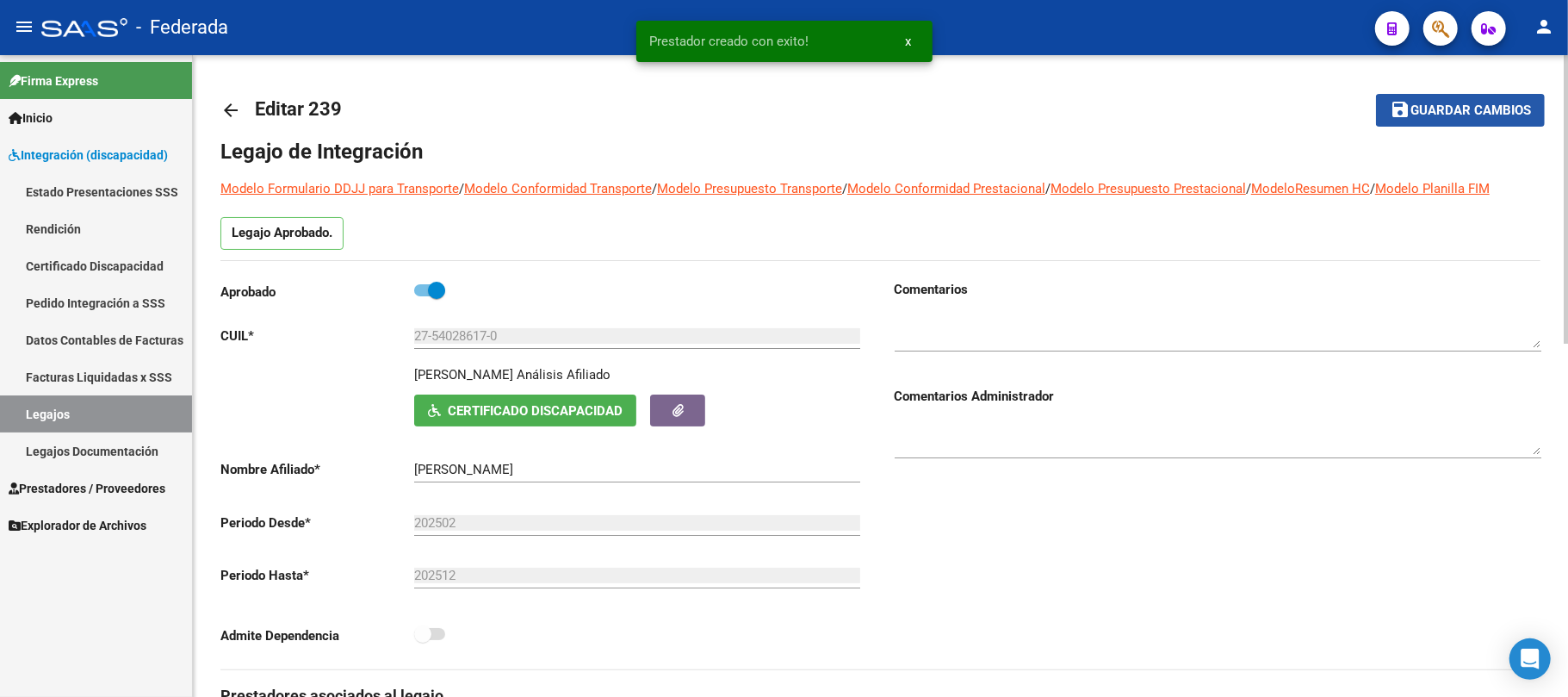
click at [1392, 116] on mat-icon "save" at bounding box center [1400, 109] width 20 height 20
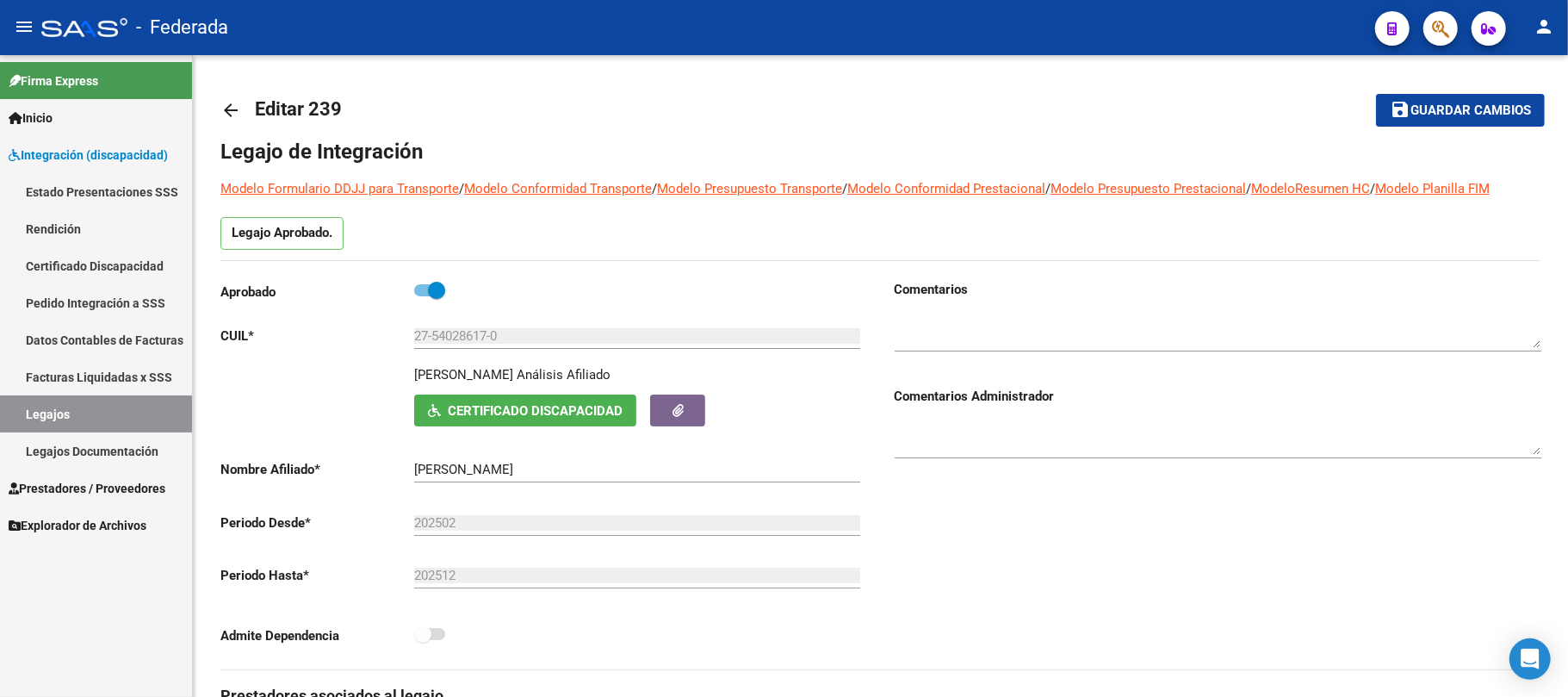
click at [97, 412] on link "Legajos" at bounding box center [96, 414] width 192 height 37
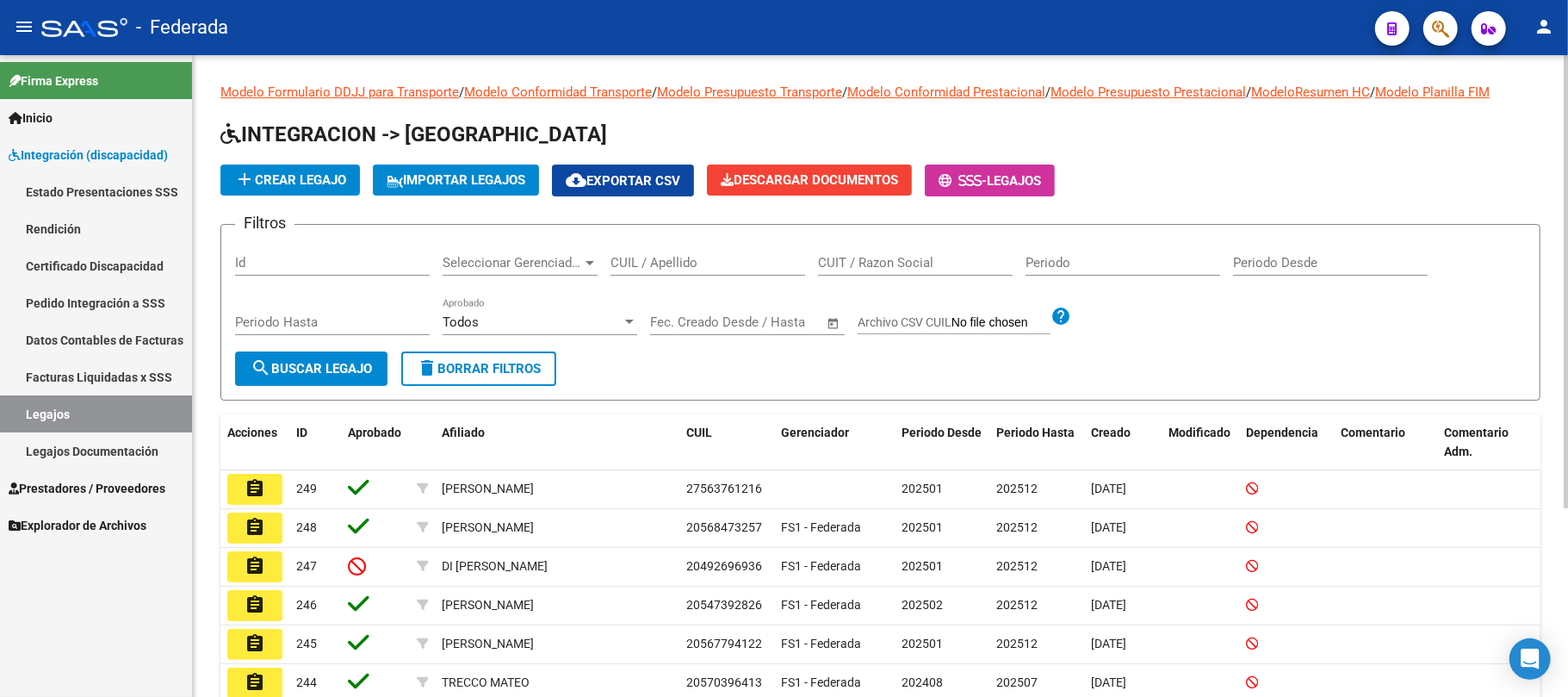
click at [708, 263] on input "CUIL / Apellido" at bounding box center [707, 263] width 195 height 16
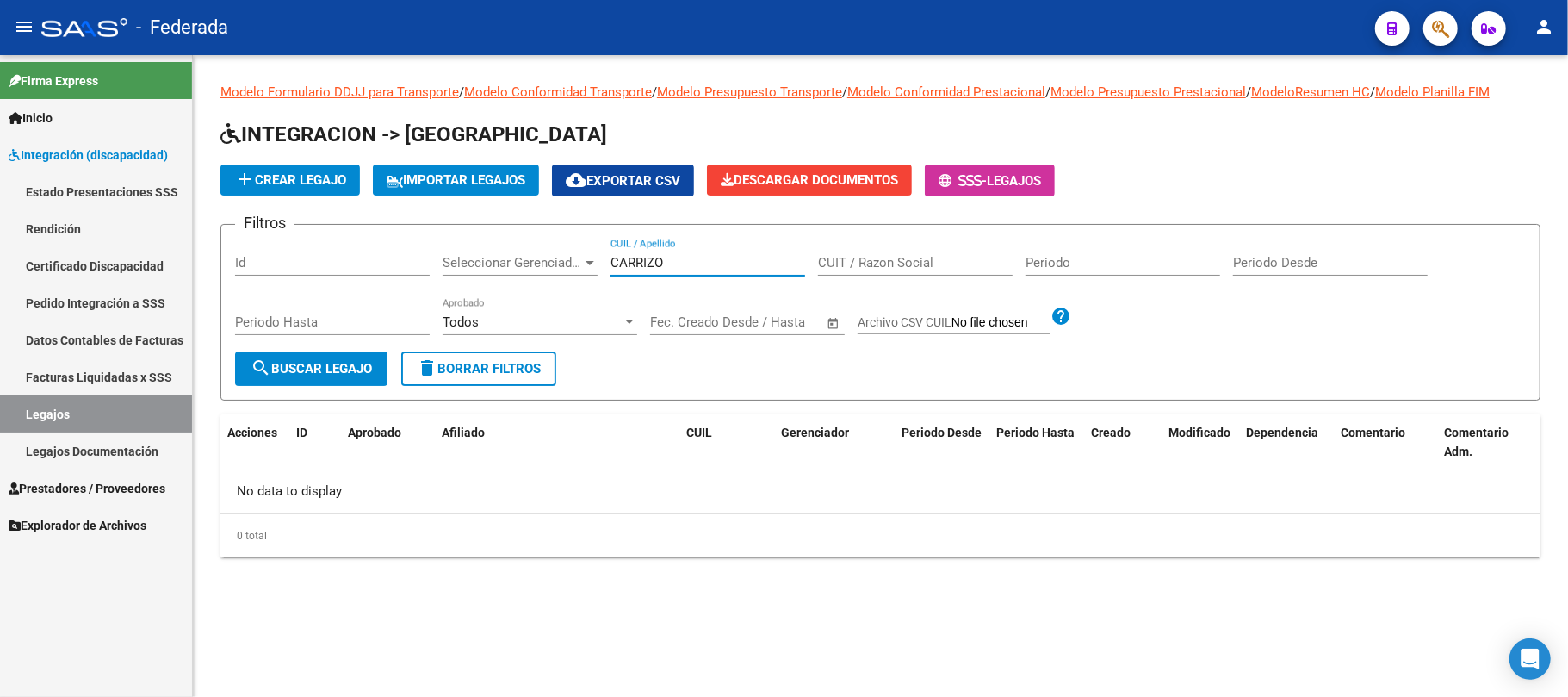
type input "CARRIZO"
click at [489, 376] on span "delete Borrar Filtros" at bounding box center [478, 368] width 124 height 16
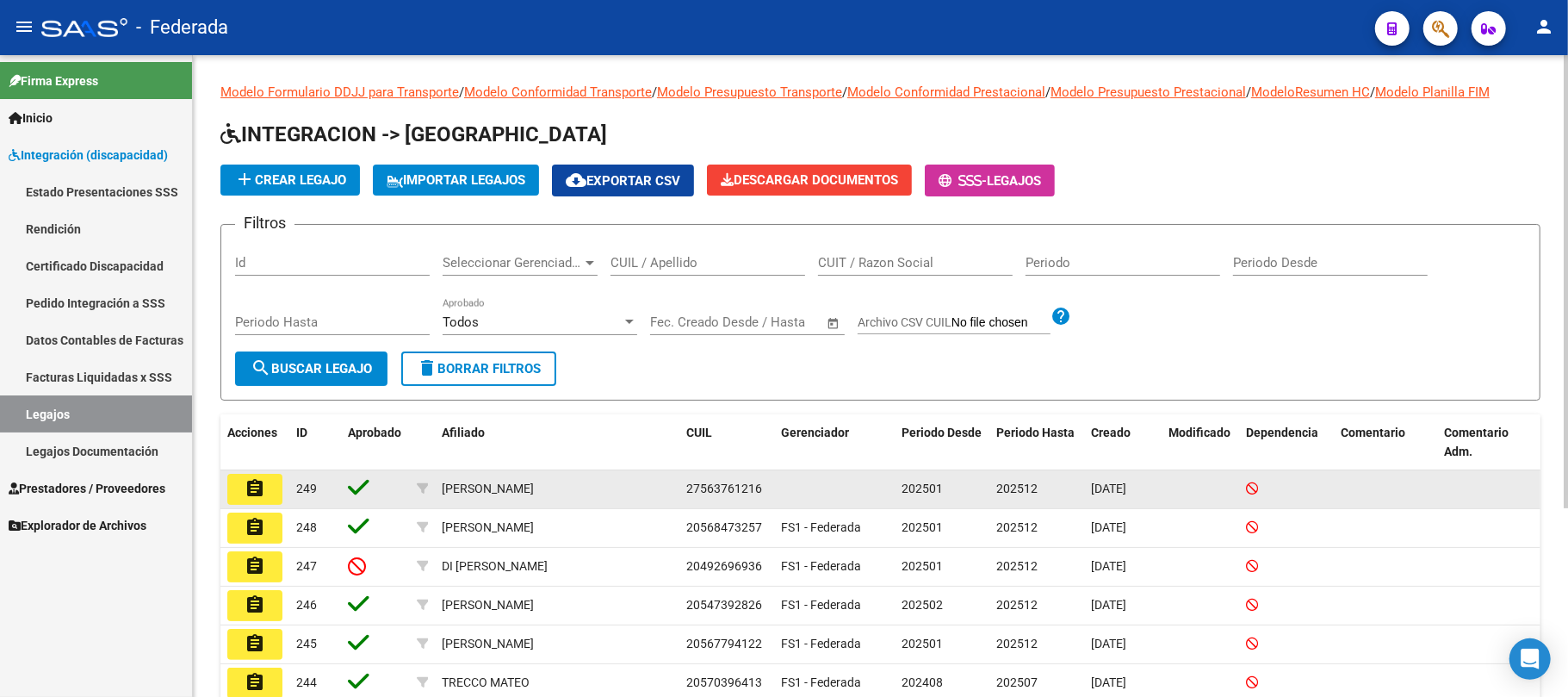
click at [266, 486] on button "assignment" at bounding box center [254, 488] width 55 height 31
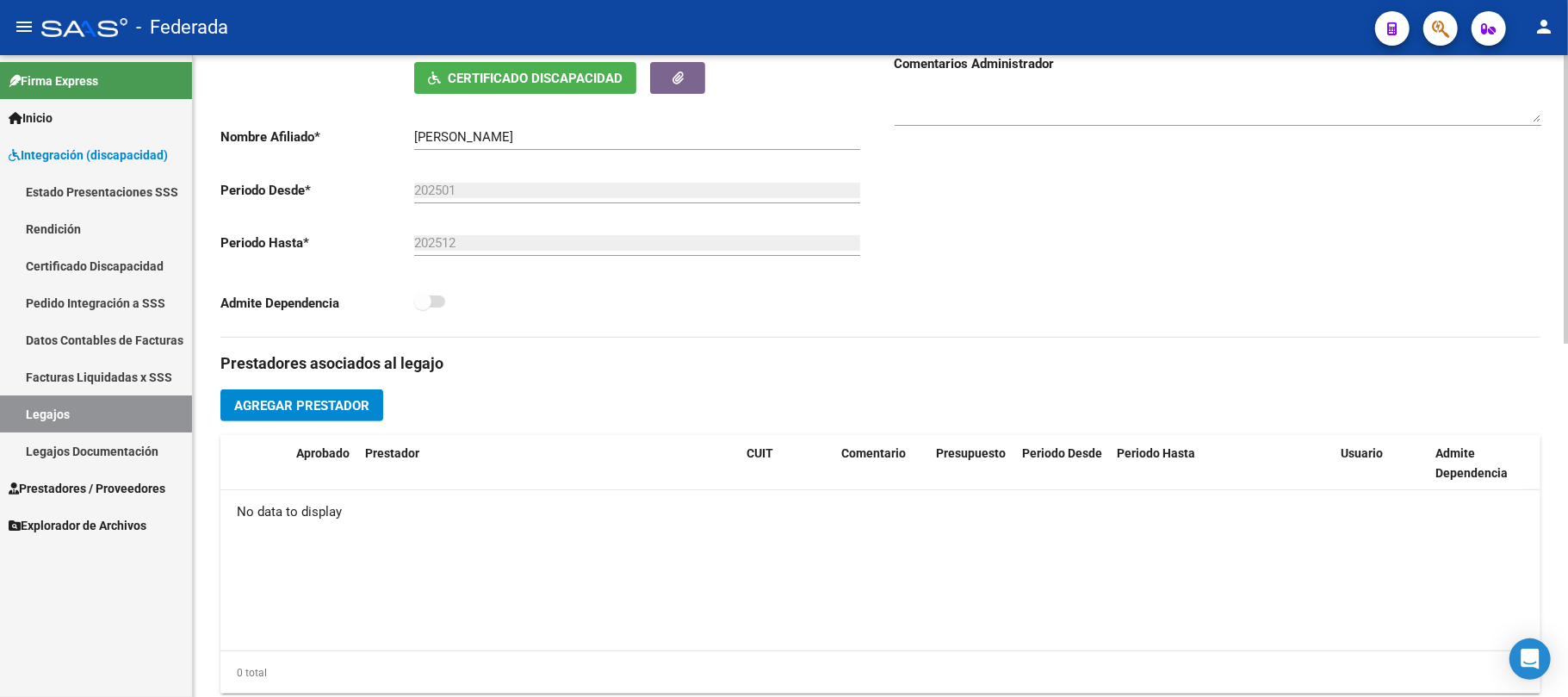
scroll to position [459, 0]
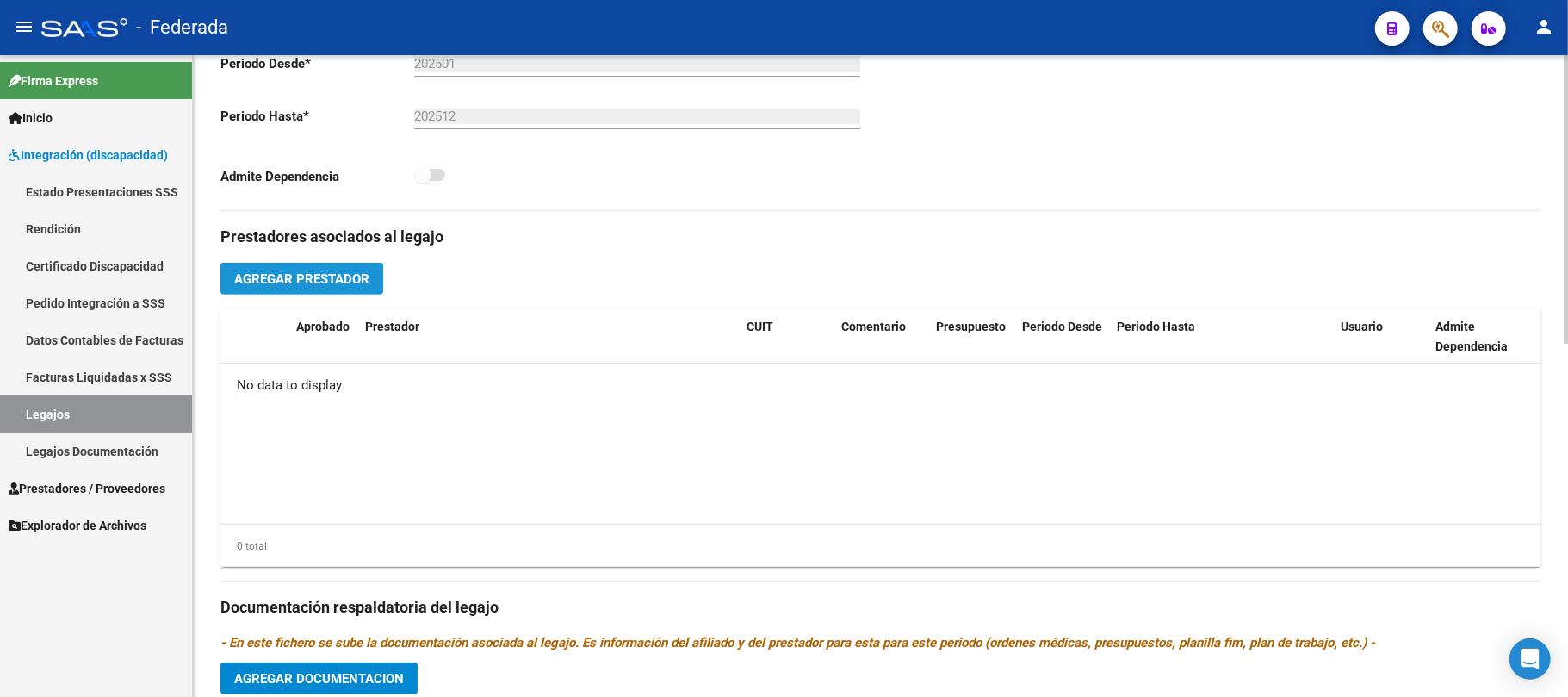
click at [375, 266] on button "Agregar Prestador" at bounding box center [302, 279] width 163 height 32
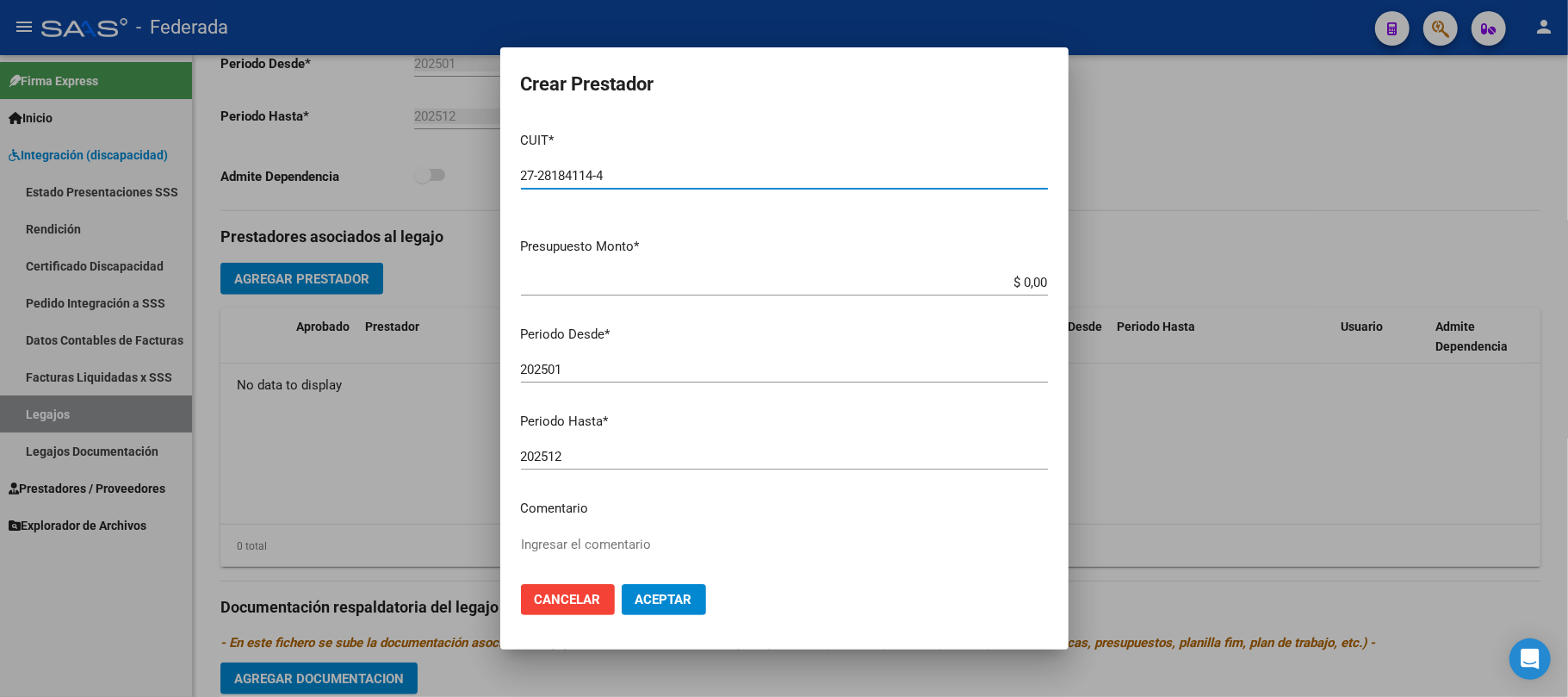
type input "27-28184114-4"
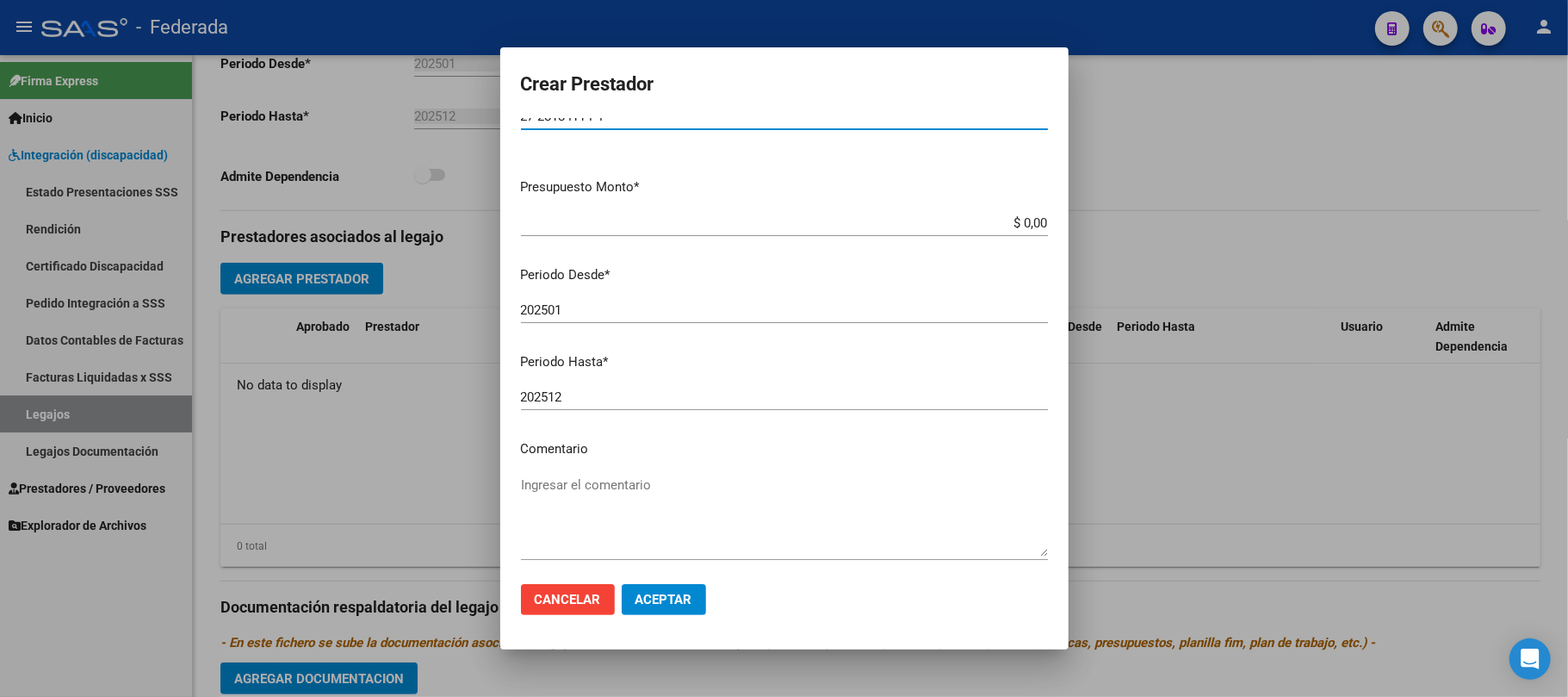
scroll to position [136, 0]
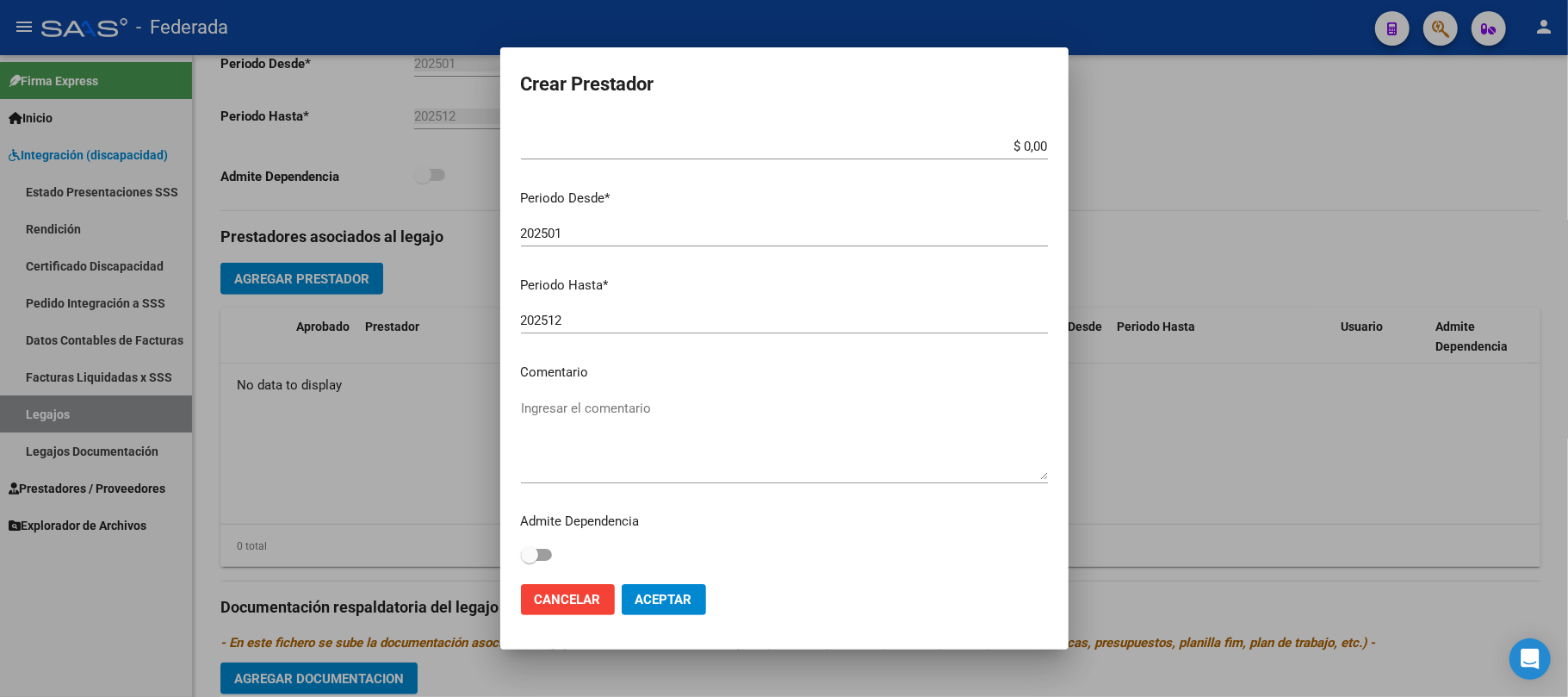
click at [577, 407] on textarea "Ingresar el comentario" at bounding box center [784, 439] width 527 height 81
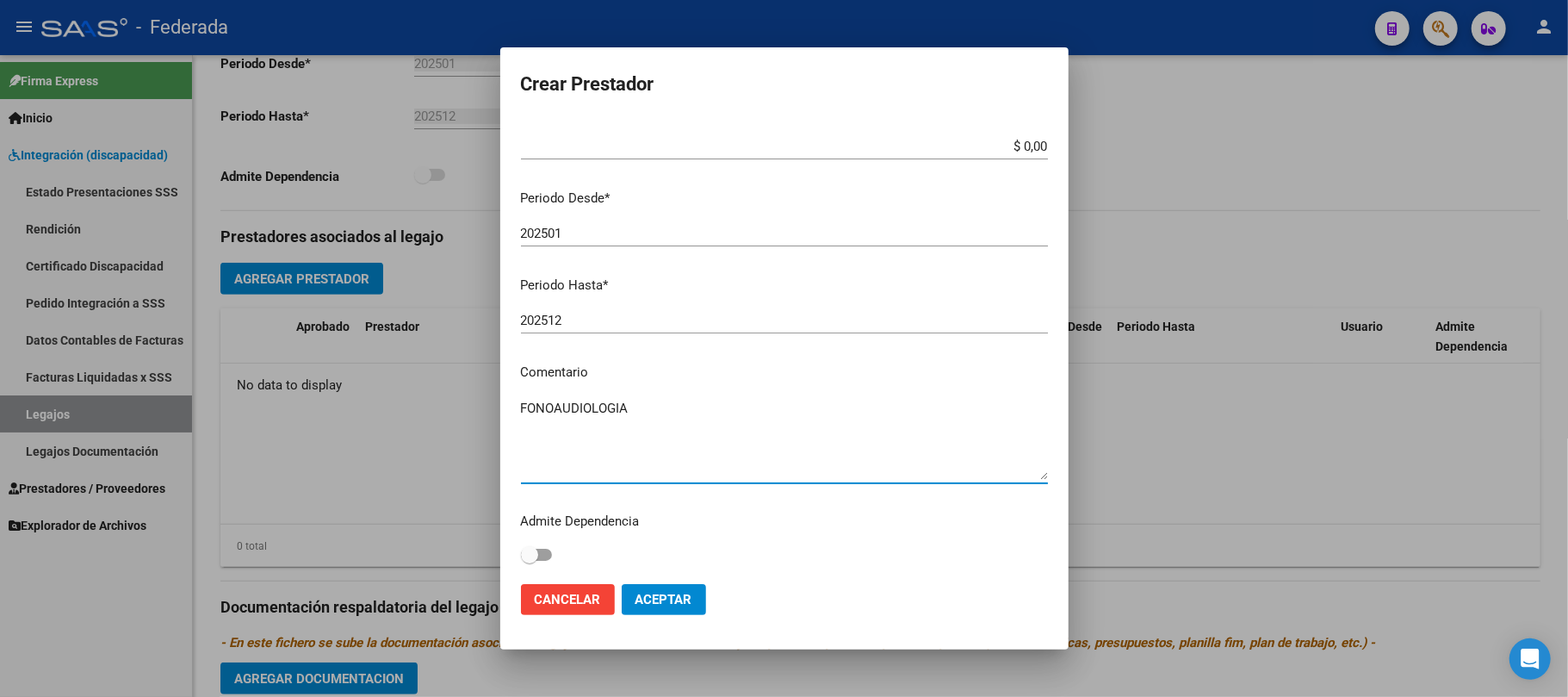
type textarea "FONOAUDIOLOGIA"
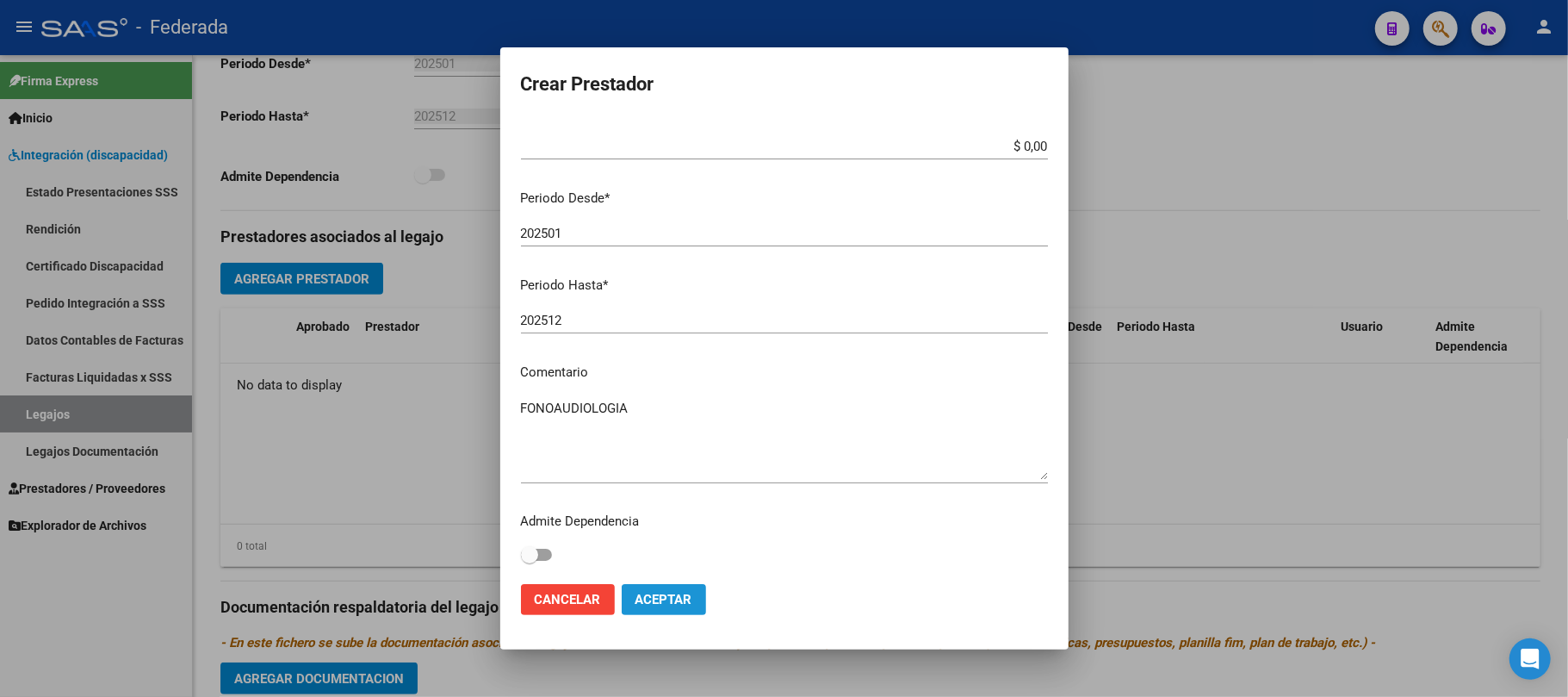
click at [648, 600] on span "Aceptar" at bounding box center [663, 599] width 57 height 16
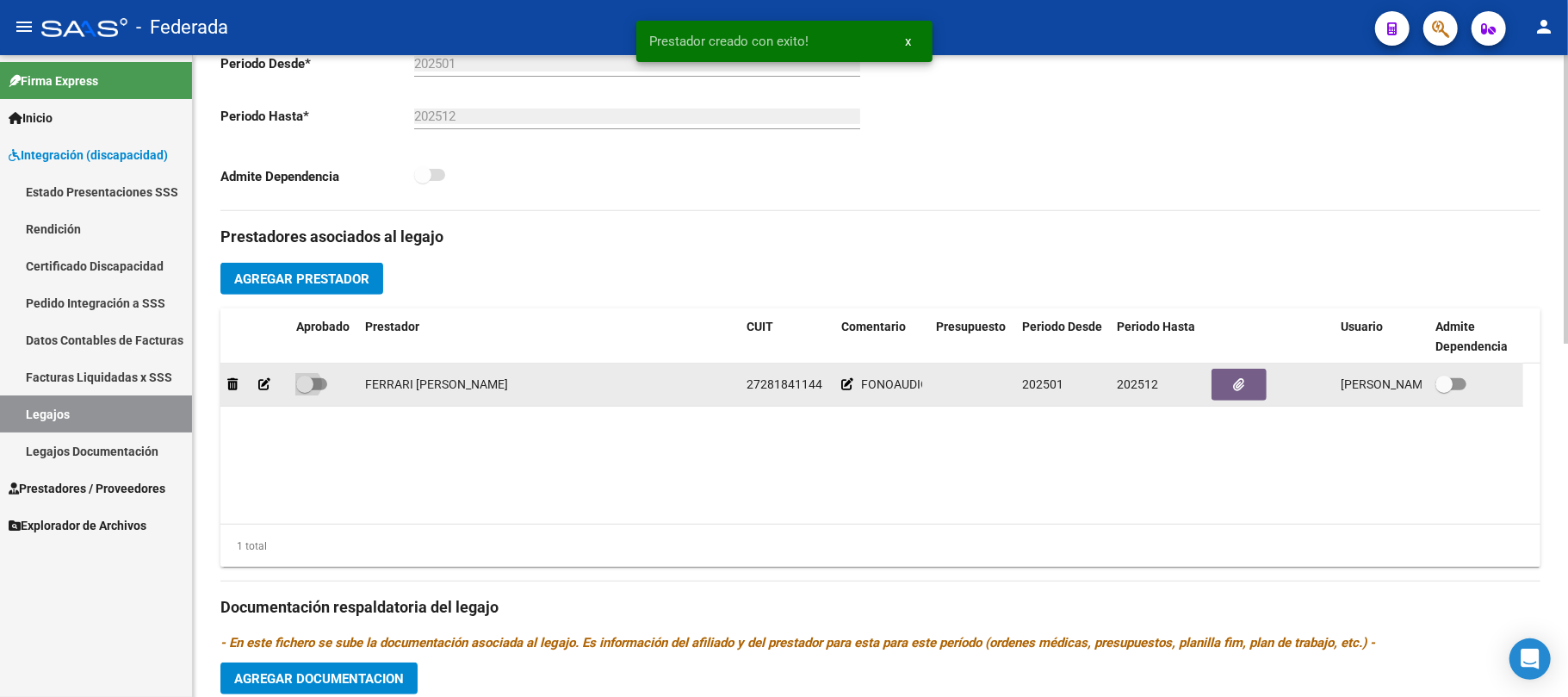
click at [318, 390] on span at bounding box center [311, 384] width 31 height 12
click at [305, 390] on input "checkbox" at bounding box center [304, 390] width 1 height 1
checkbox input "true"
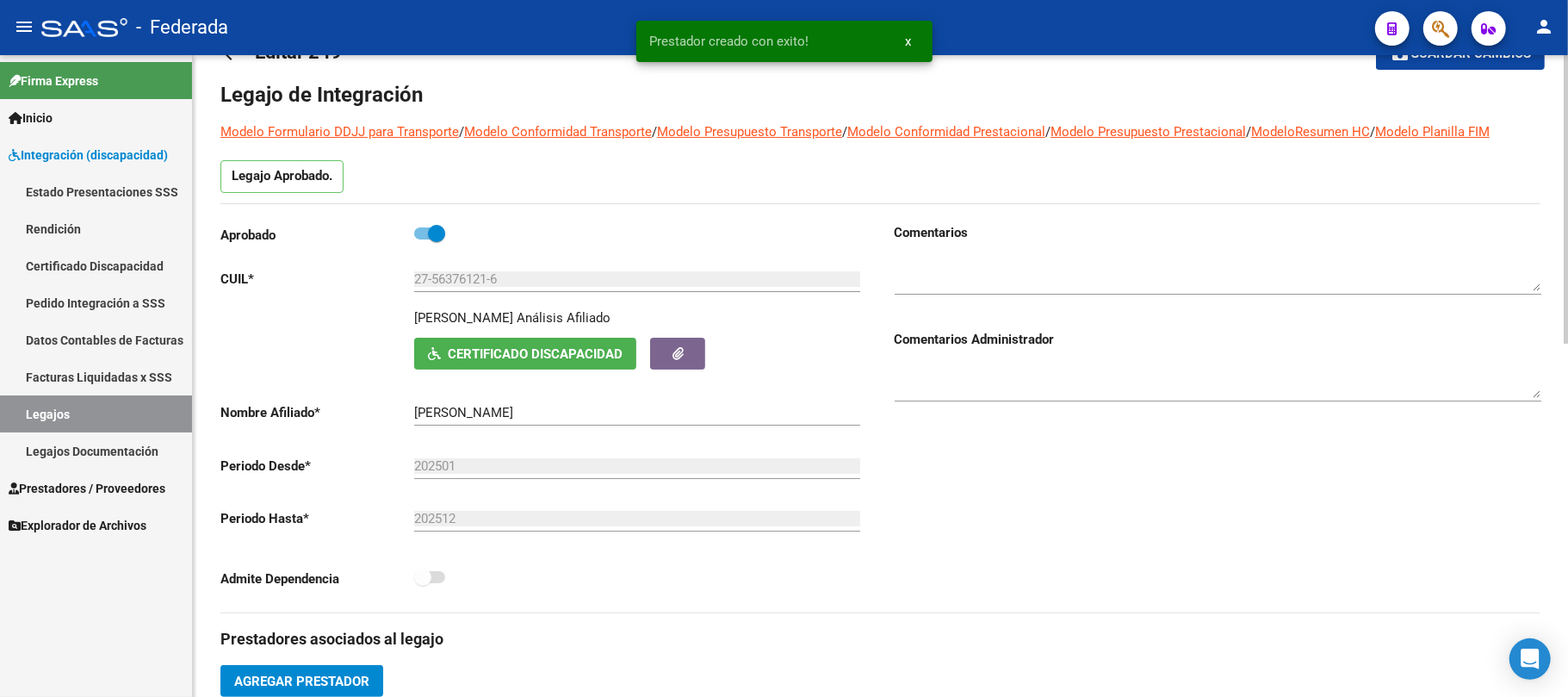
scroll to position [0, 0]
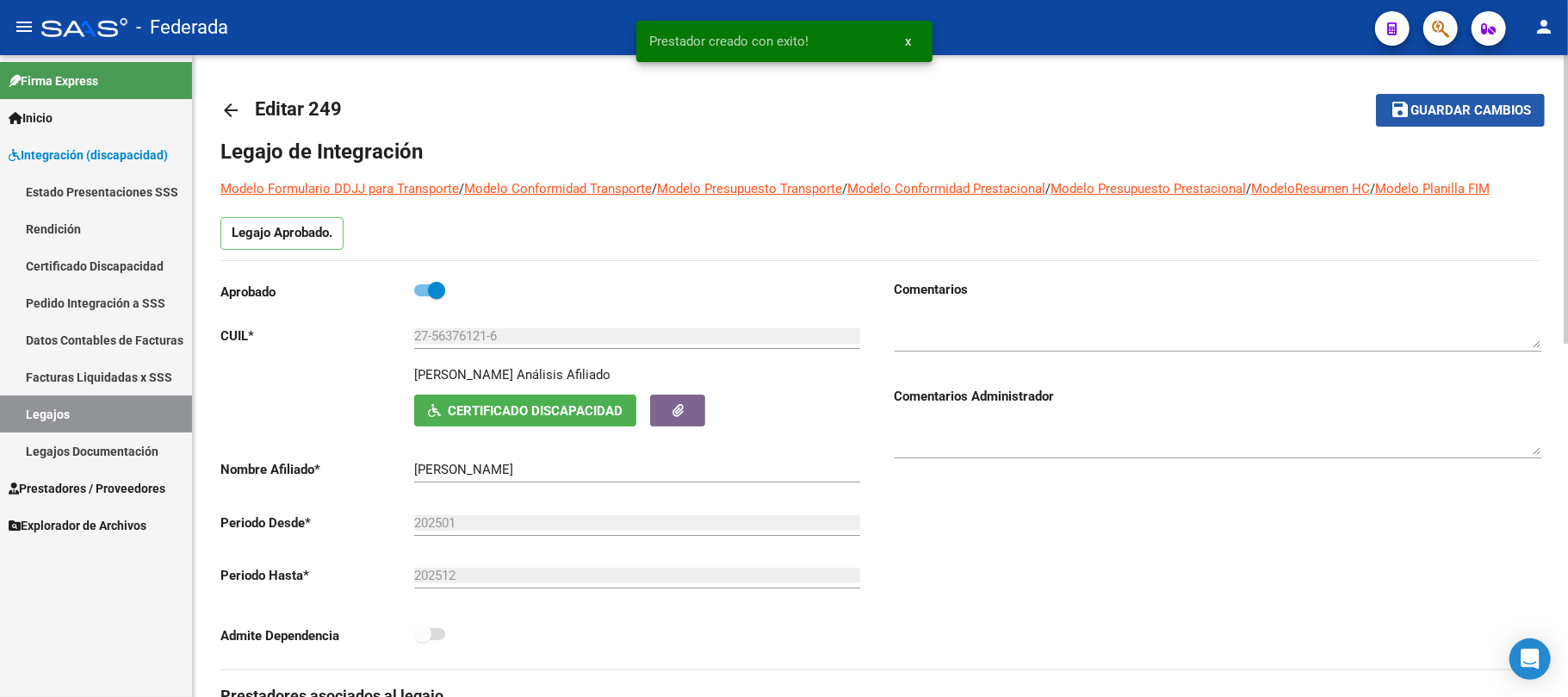
click at [1412, 108] on span "Guardar cambios" at bounding box center [1470, 111] width 120 height 16
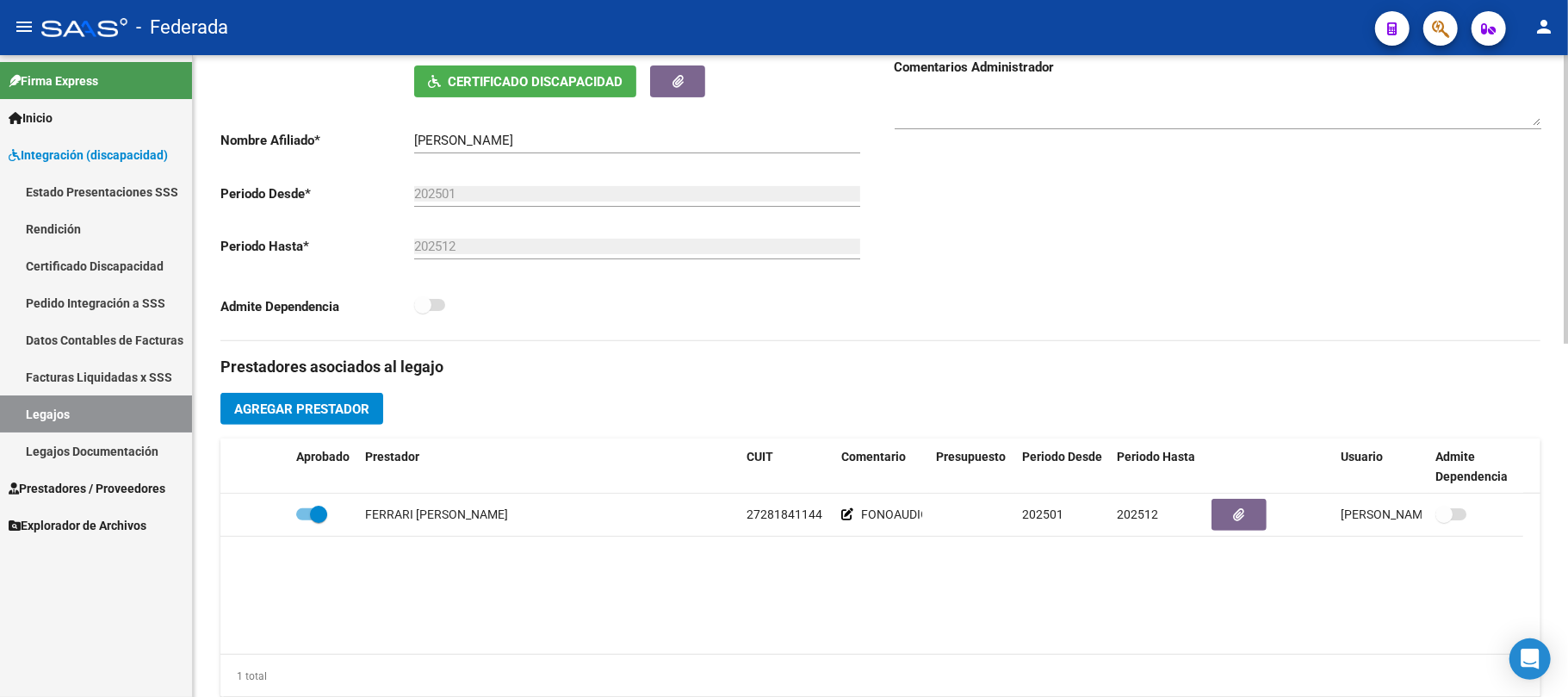
scroll to position [345, 0]
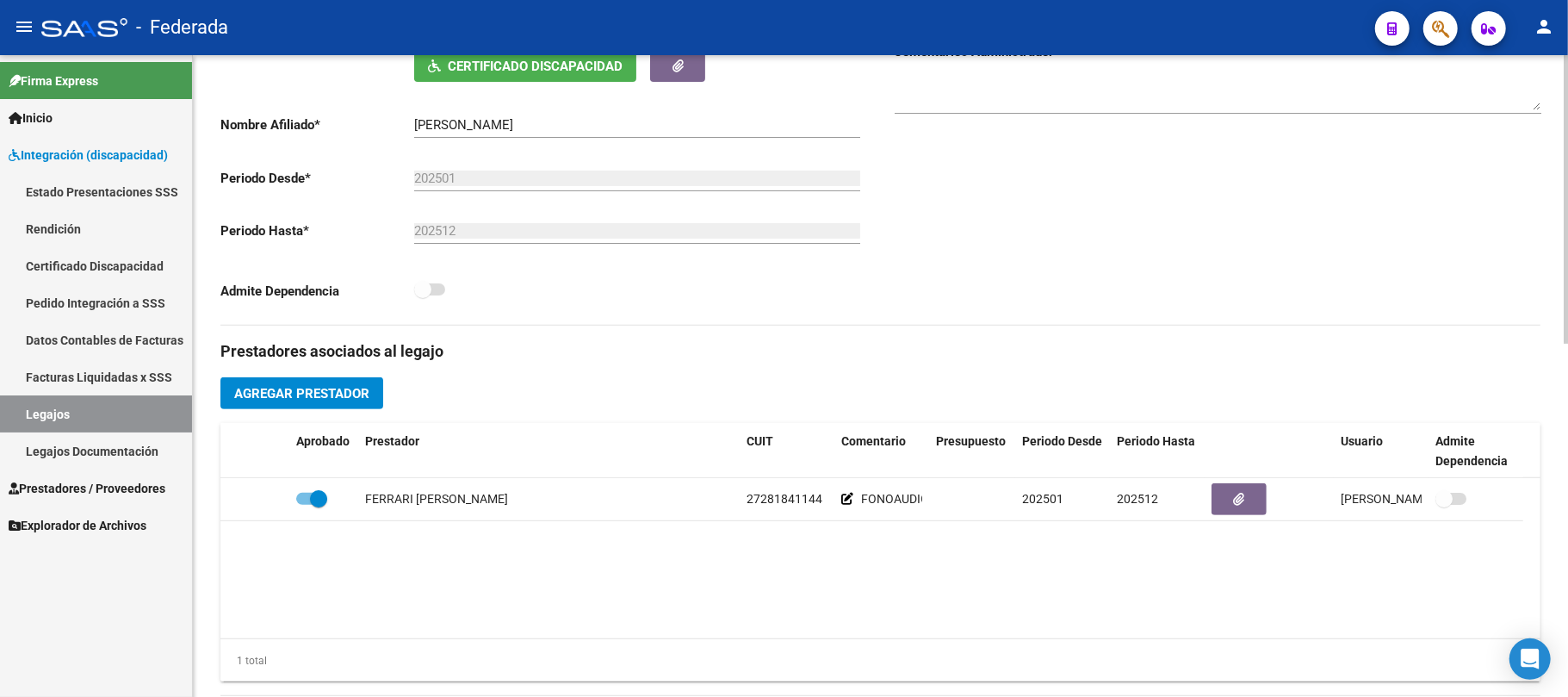
click at [356, 401] on span "Agregar Prestador" at bounding box center [301, 393] width 135 height 16
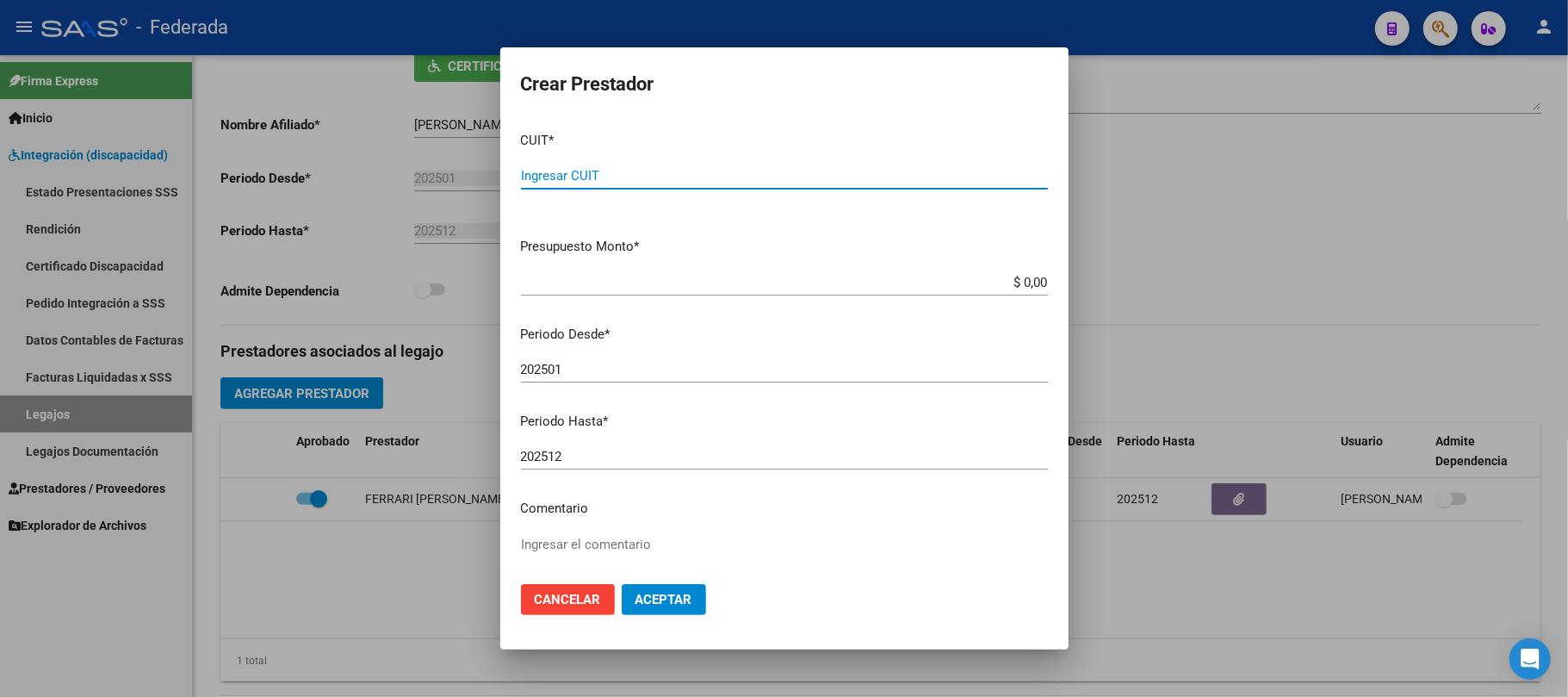
paste input "27-35749223-3"
type input "27-35749223-3"
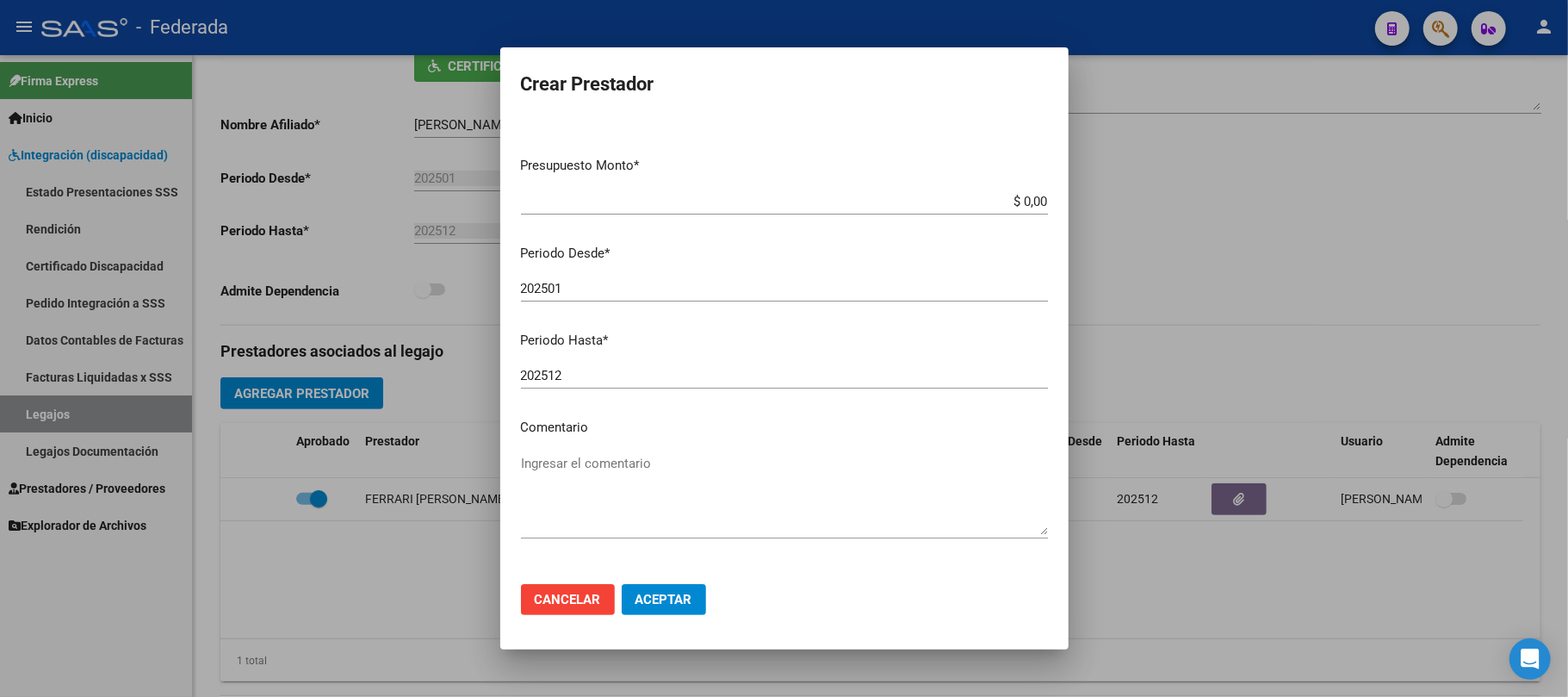
scroll to position [115, 0]
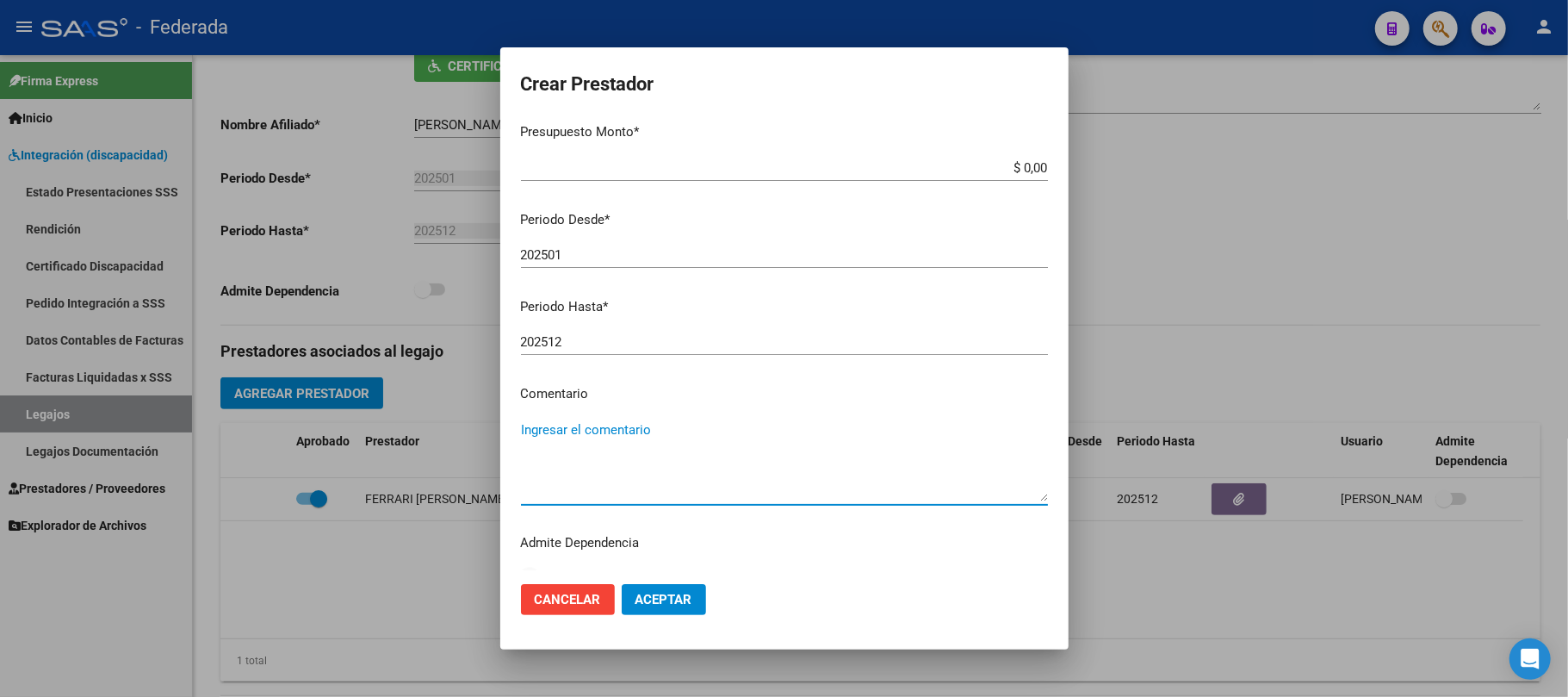
click at [586, 439] on textarea "Ingresar el comentario" at bounding box center [784, 460] width 527 height 81
type textarea "PSICOLOGIA"
click at [651, 594] on span "Aceptar" at bounding box center [663, 599] width 57 height 16
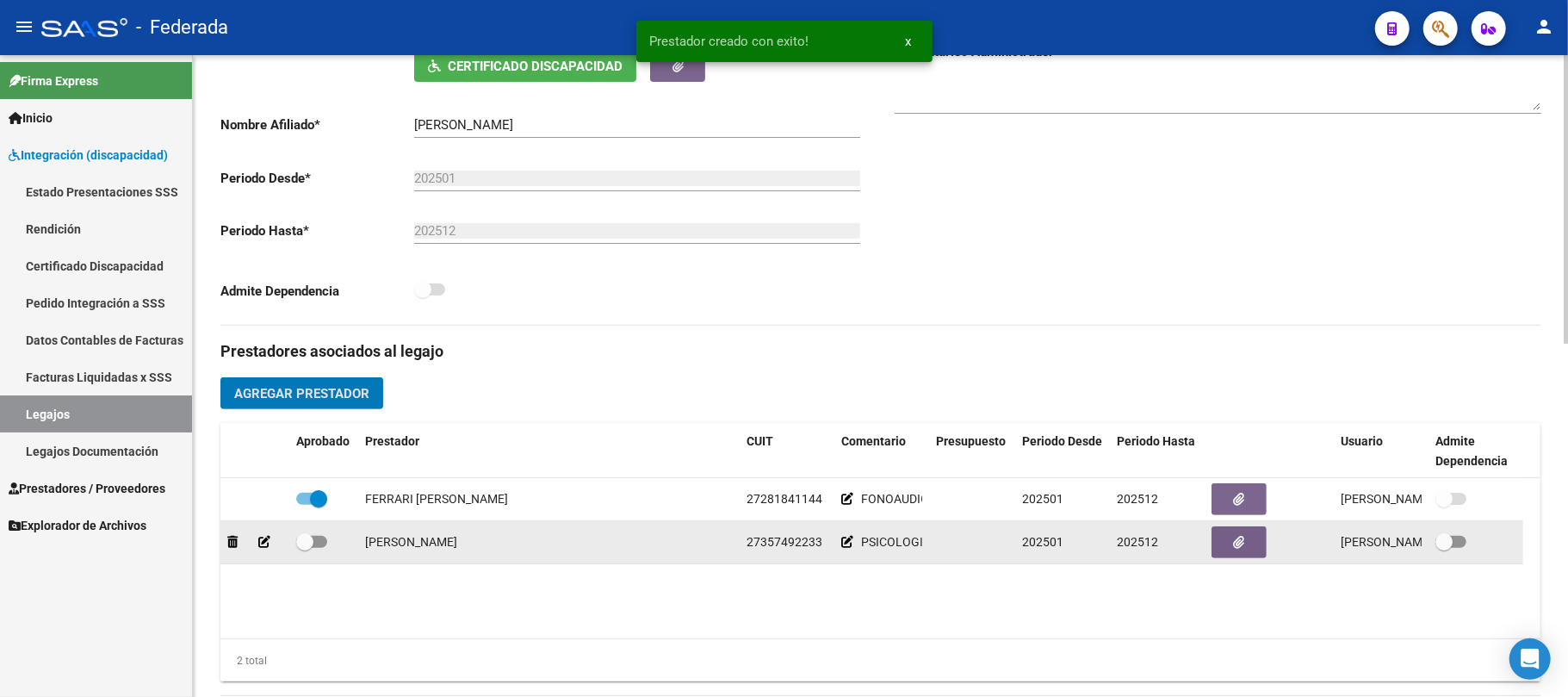
click at [307, 542] on span at bounding box center [305, 541] width 17 height 17
click at [305, 548] on input "checkbox" at bounding box center [304, 548] width 1 height 1
checkbox input "true"
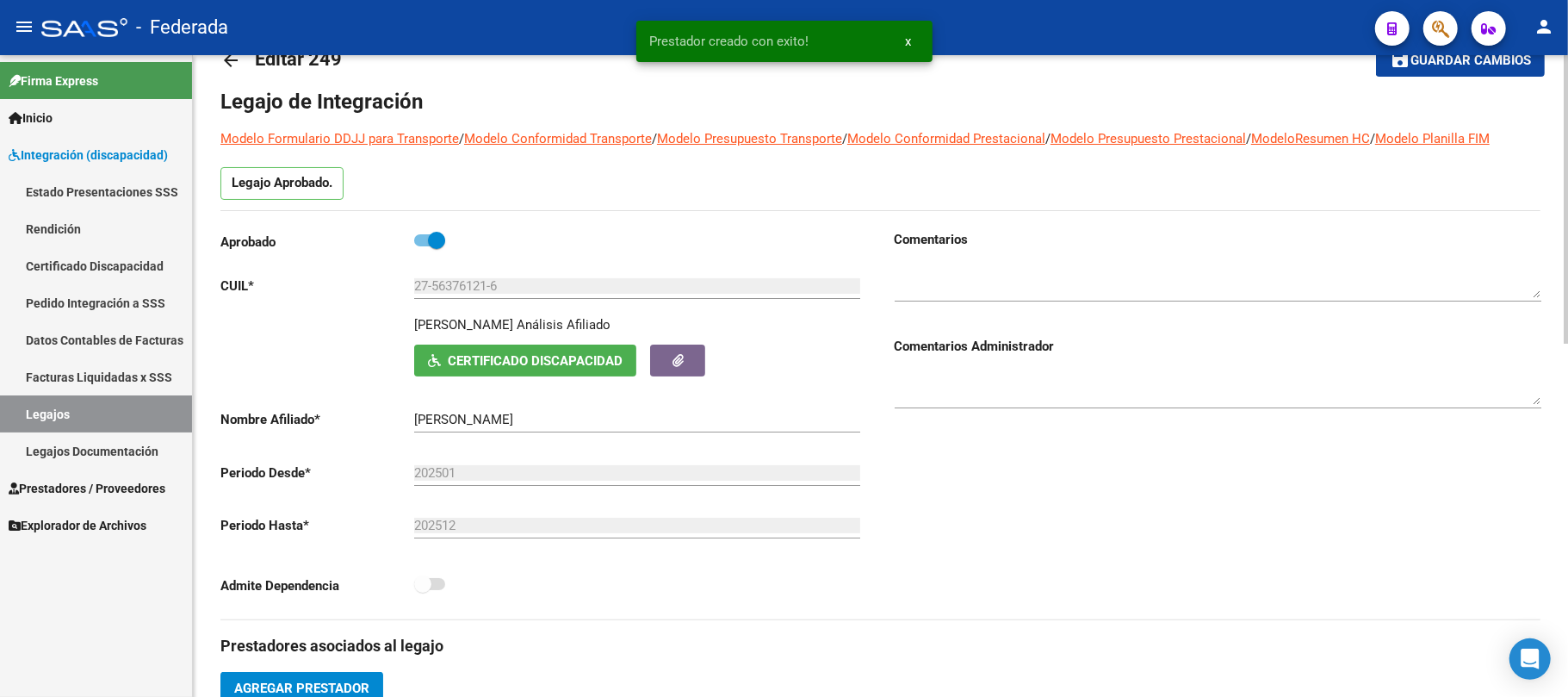
scroll to position [0, 0]
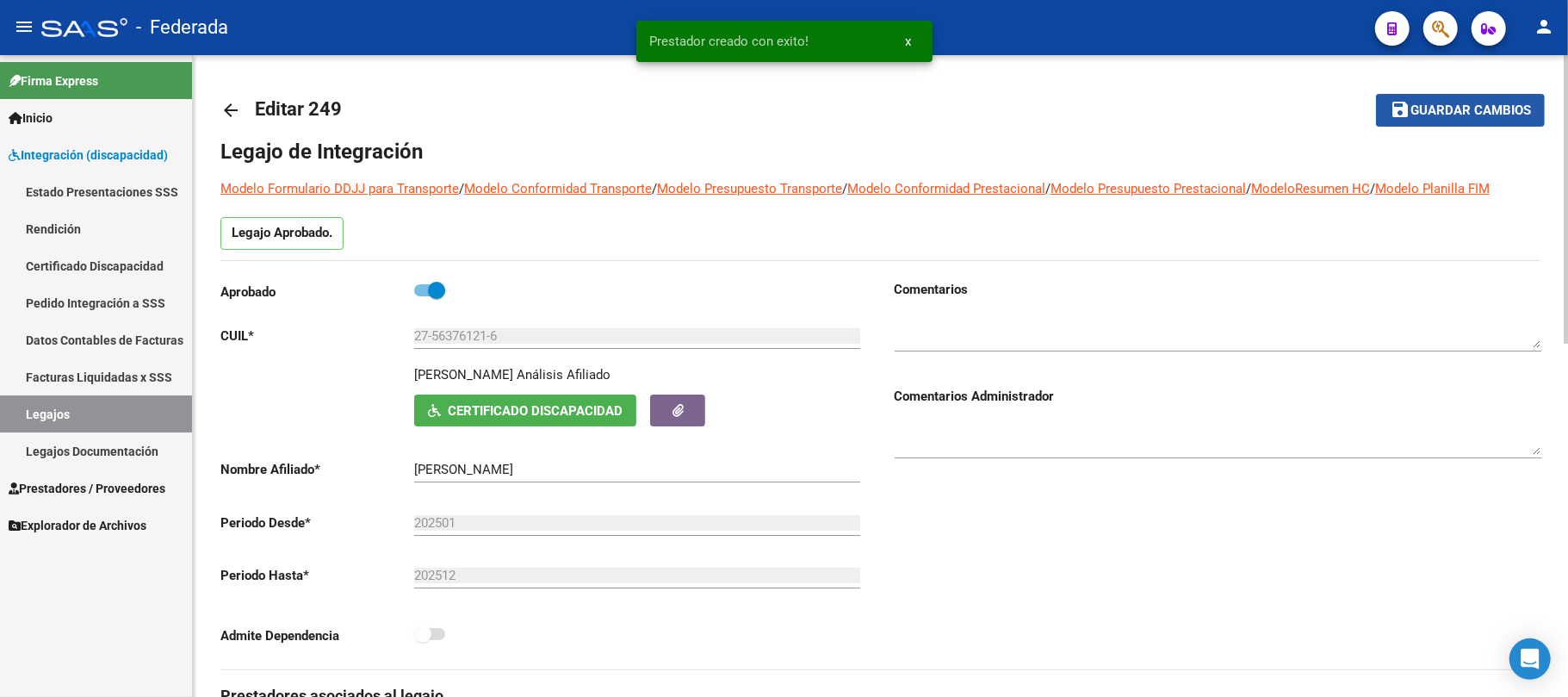
click at [1430, 115] on span "Guardar cambios" at bounding box center [1470, 111] width 120 height 16
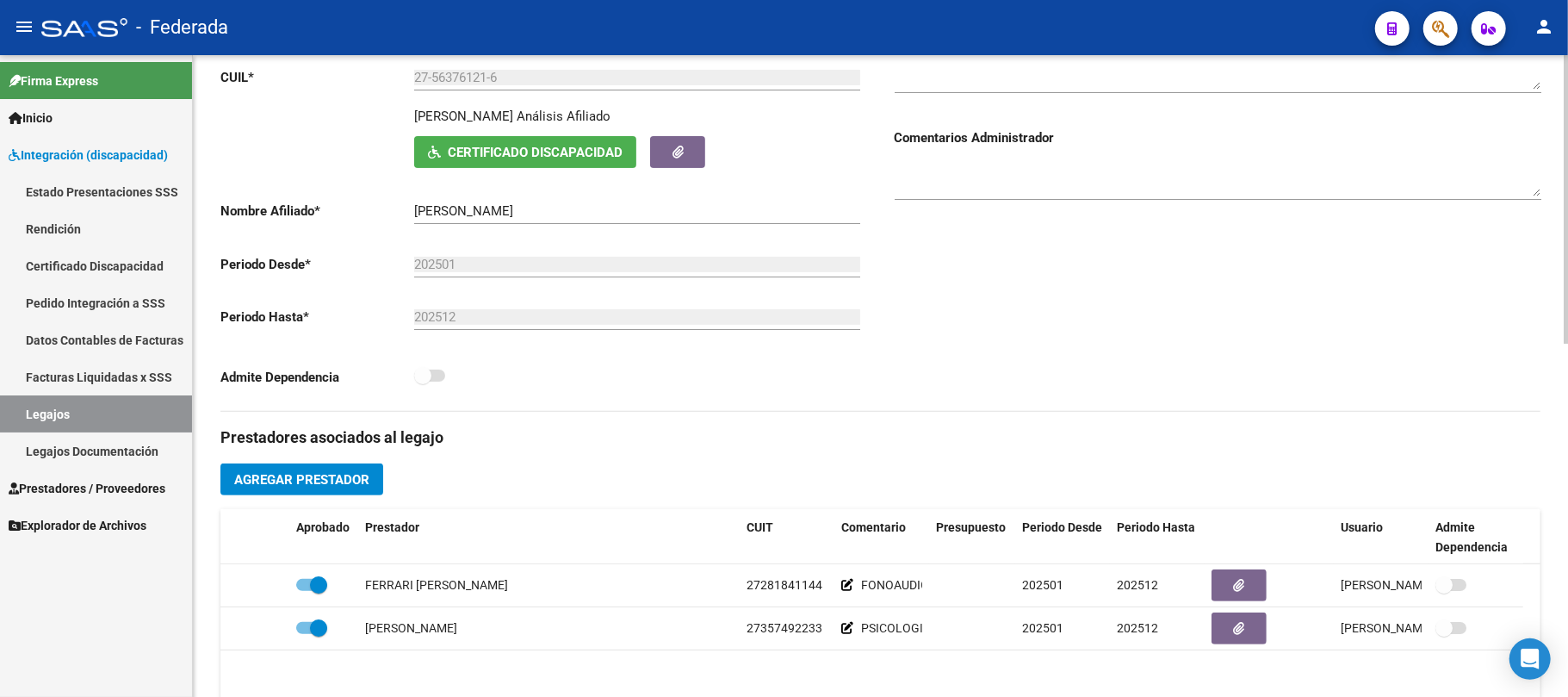
scroll to position [345, 0]
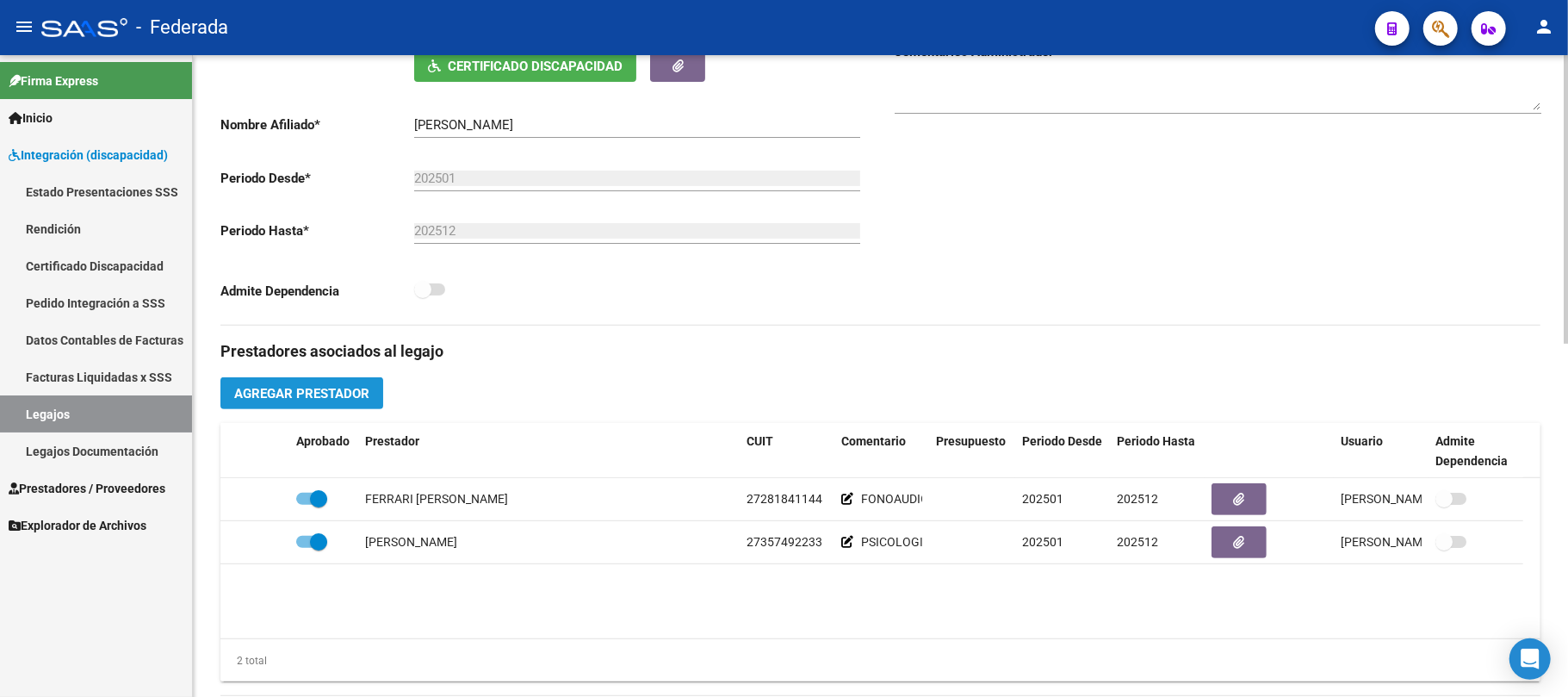
click at [348, 396] on span "Agregar Prestador" at bounding box center [301, 393] width 135 height 16
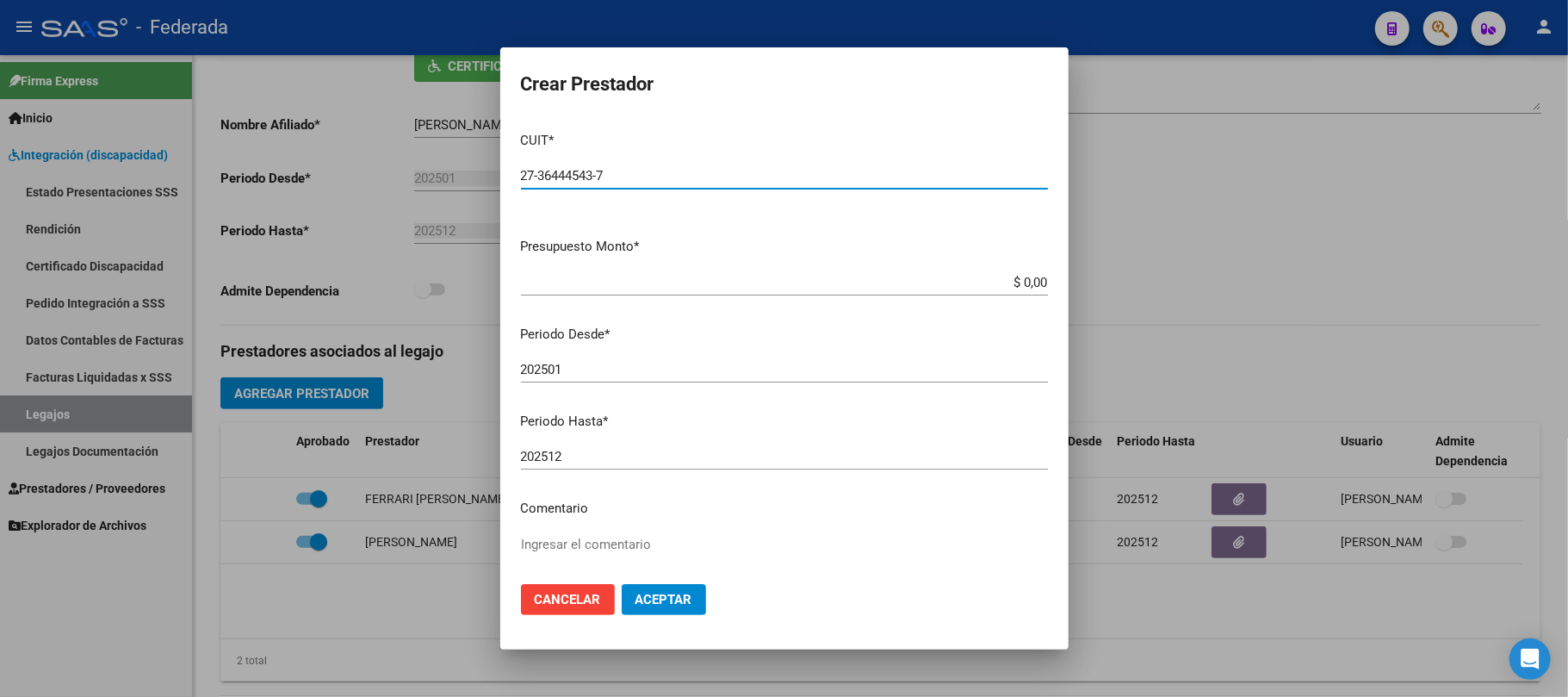
type input "27-36444543-7"
click at [582, 535] on textarea "Ingresar el comentario" at bounding box center [784, 575] width 527 height 81
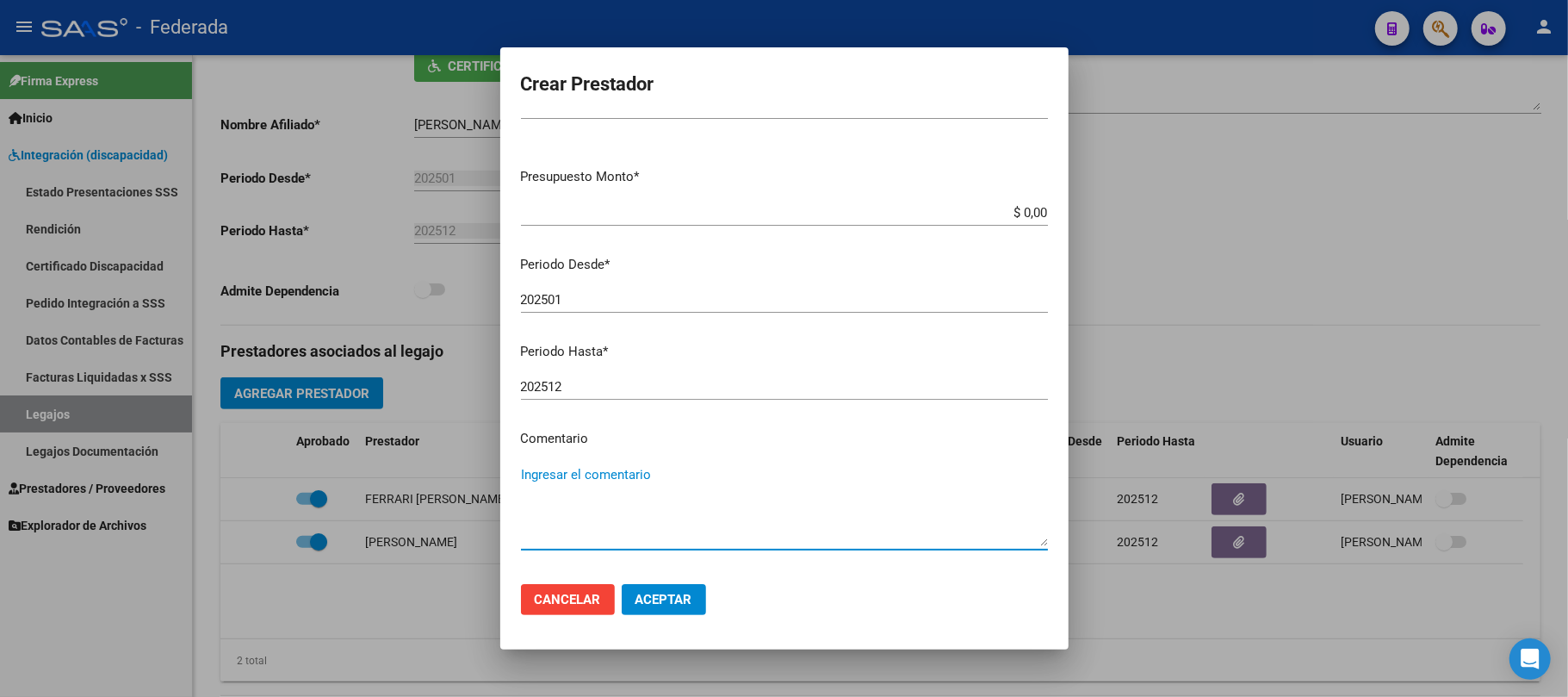
scroll to position [136, 0]
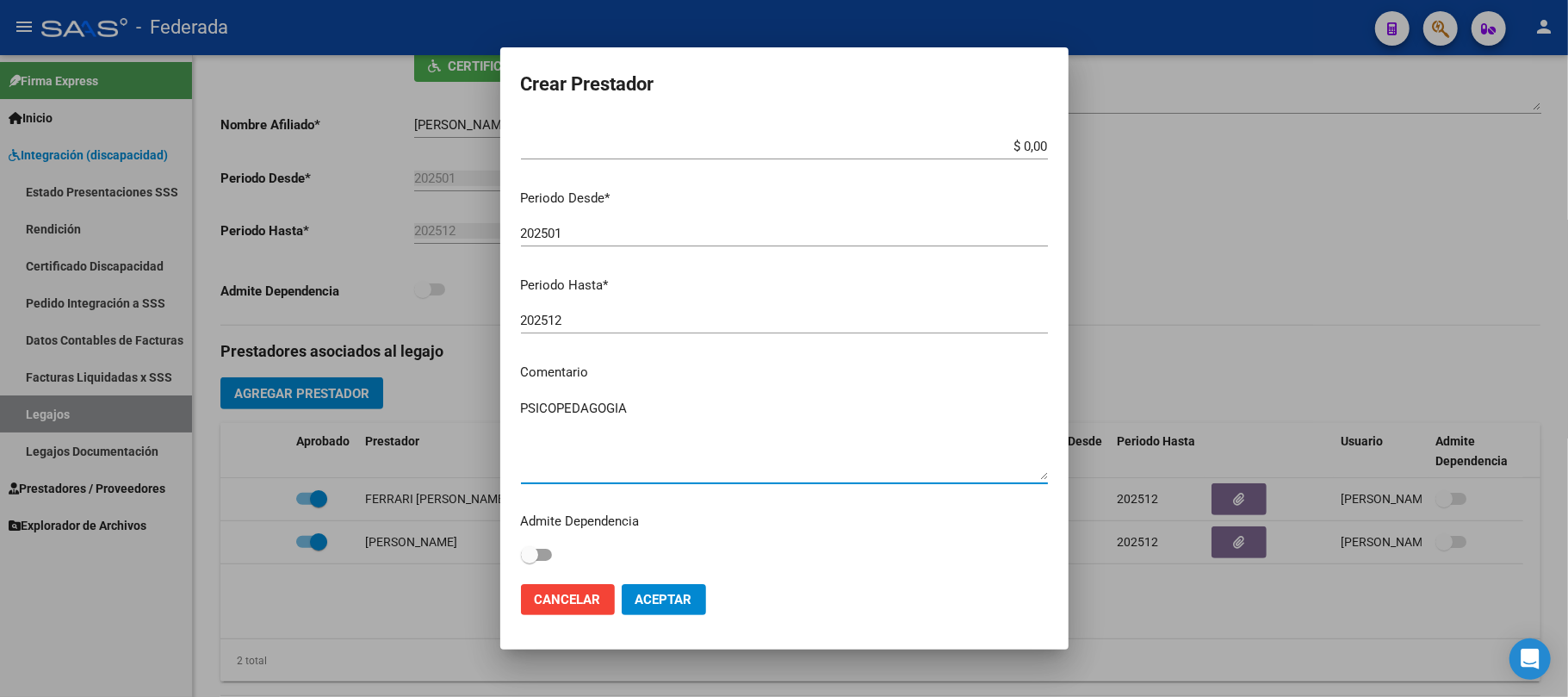
type textarea "PSICOPEDAGOGIA"
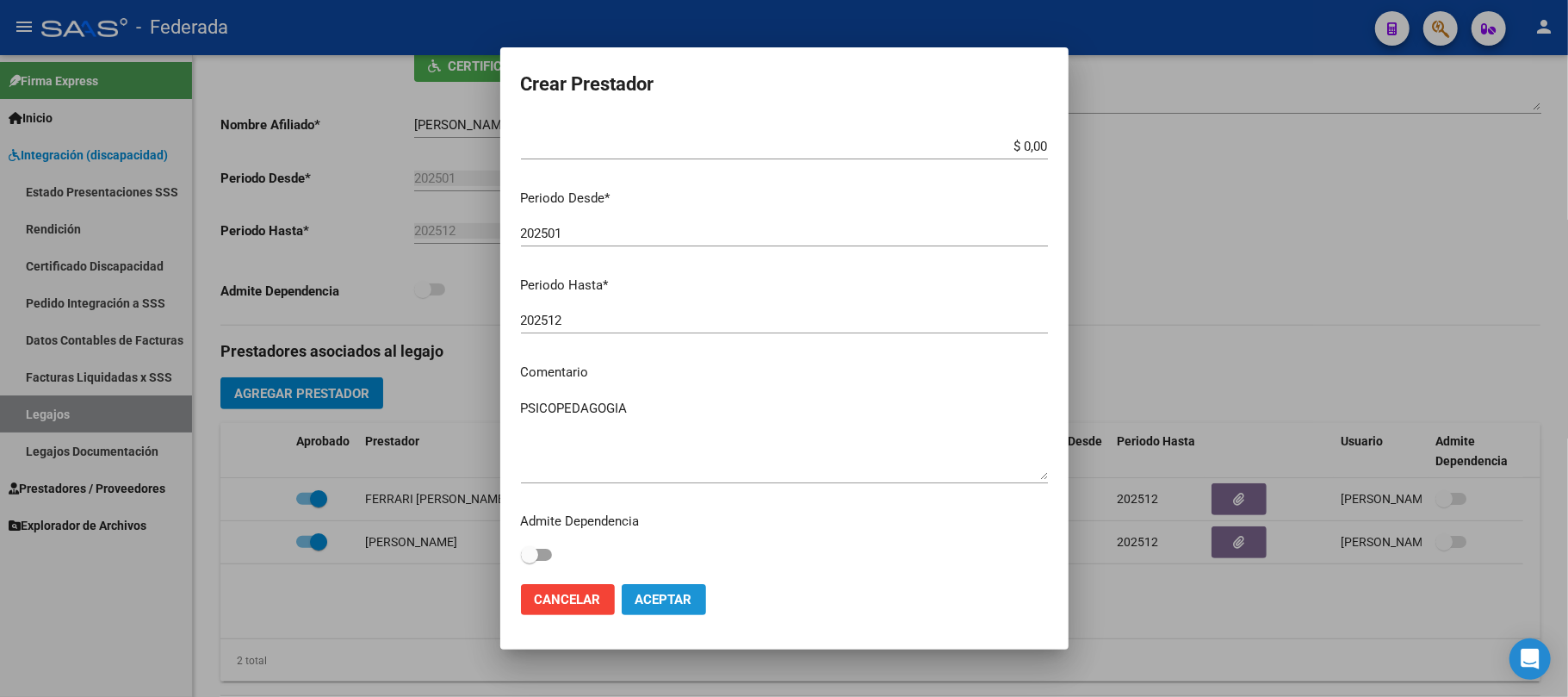
click at [662, 594] on span "Aceptar" at bounding box center [663, 599] width 57 height 16
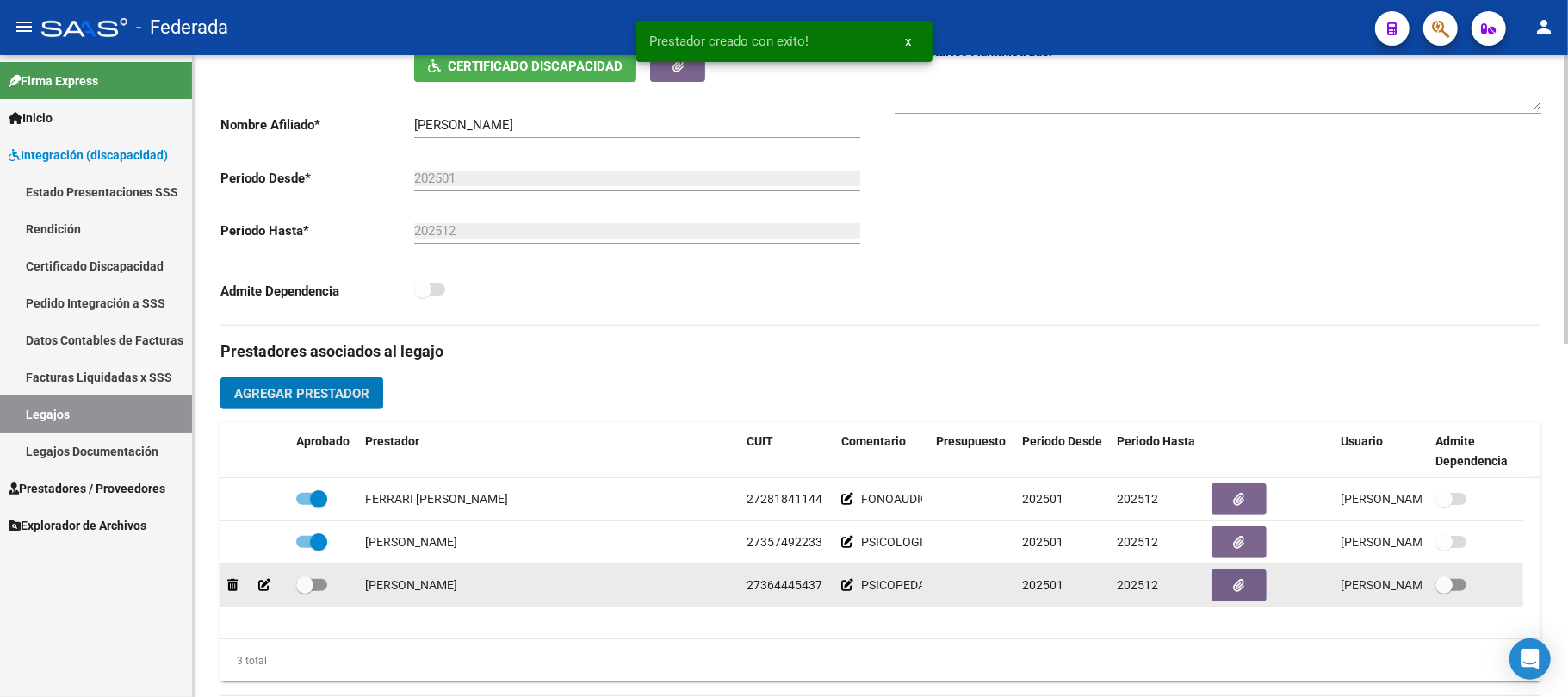
click at [313, 585] on span at bounding box center [311, 584] width 31 height 12
click at [305, 591] on input "checkbox" at bounding box center [304, 591] width 1 height 1
checkbox input "true"
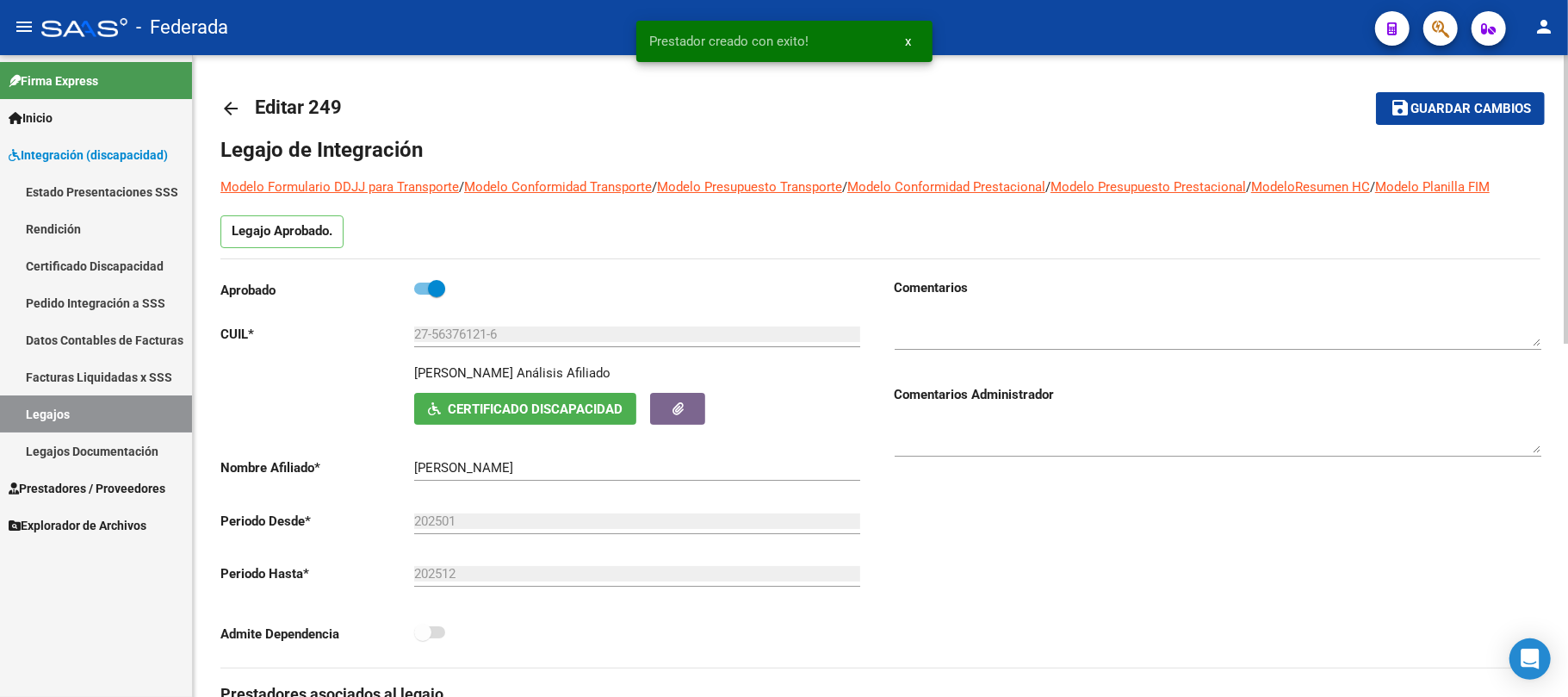
scroll to position [0, 0]
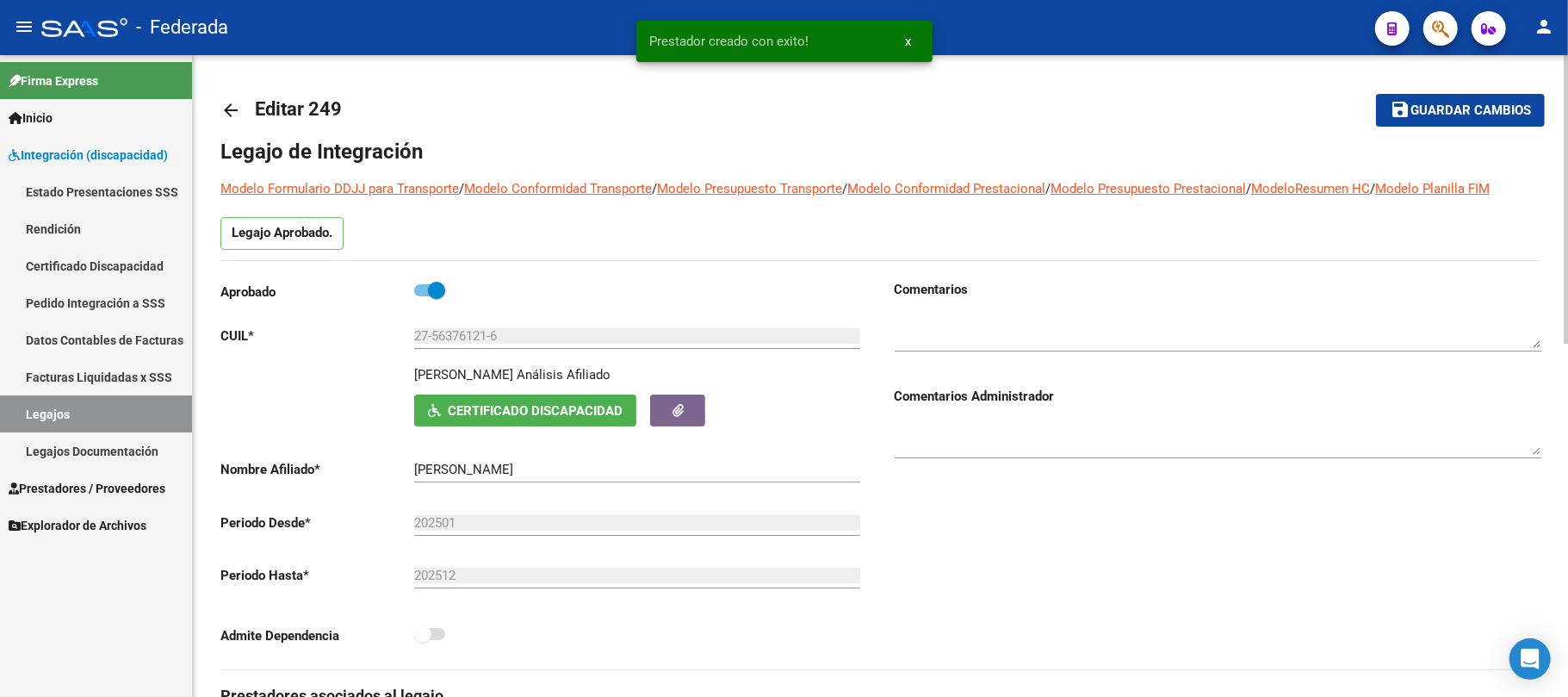
click at [1484, 105] on span "Guardar cambios" at bounding box center [1470, 111] width 120 height 16
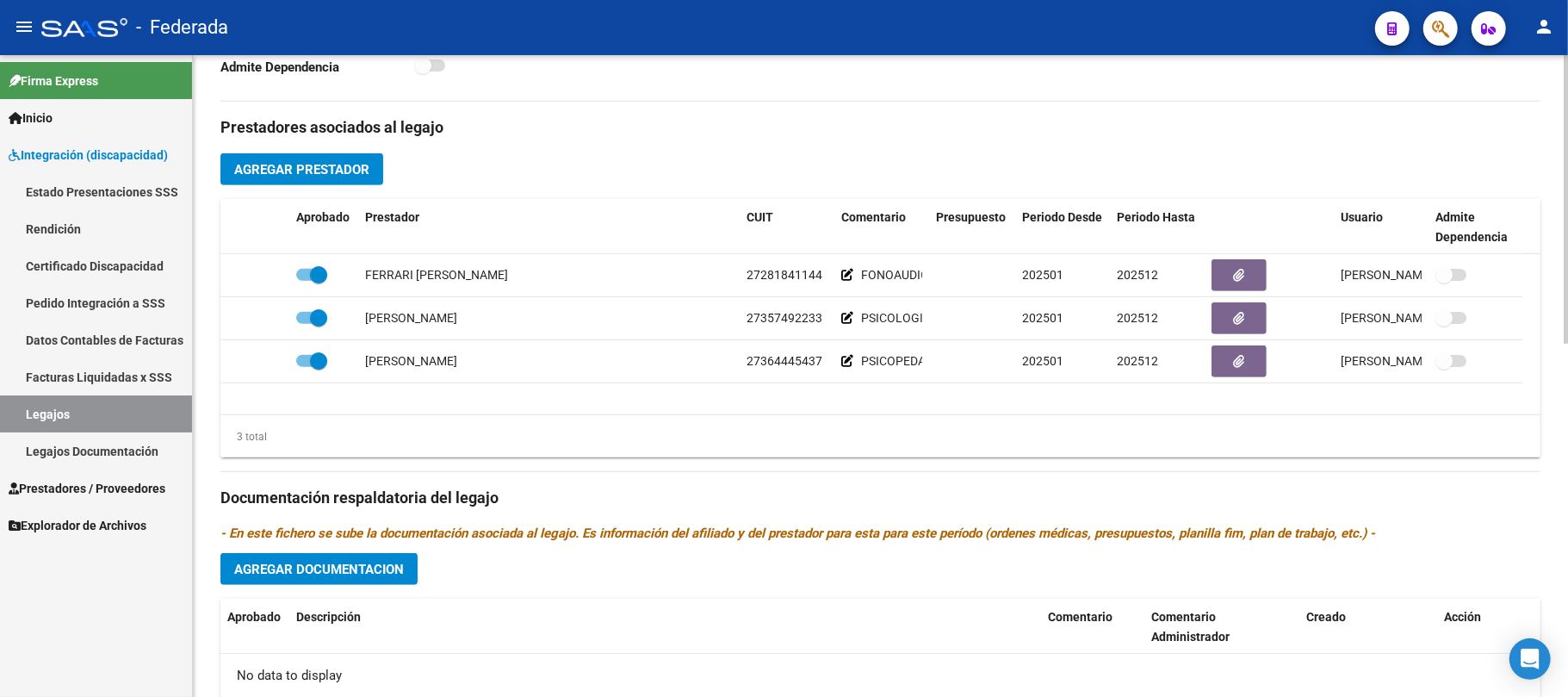
scroll to position [573, 0]
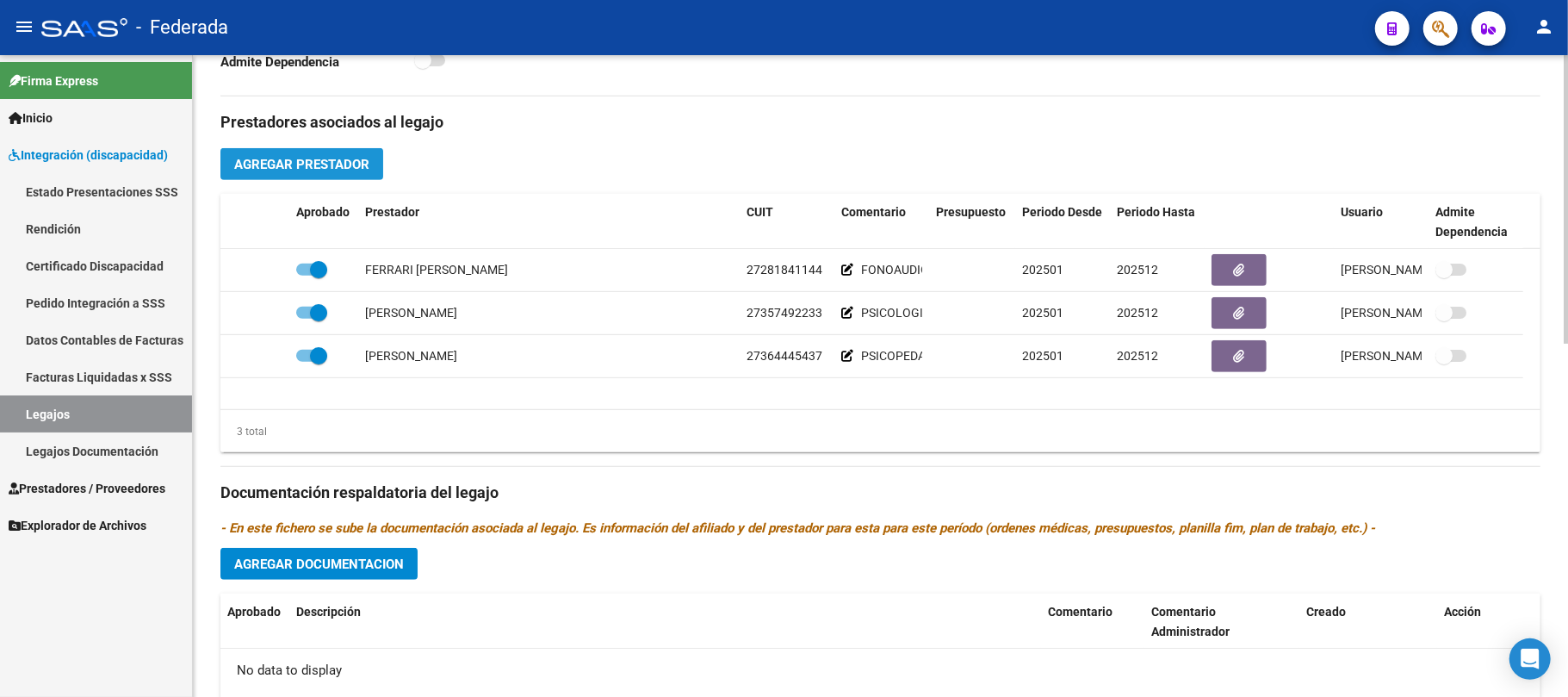
click at [356, 174] on button "Agregar Prestador" at bounding box center [302, 164] width 163 height 32
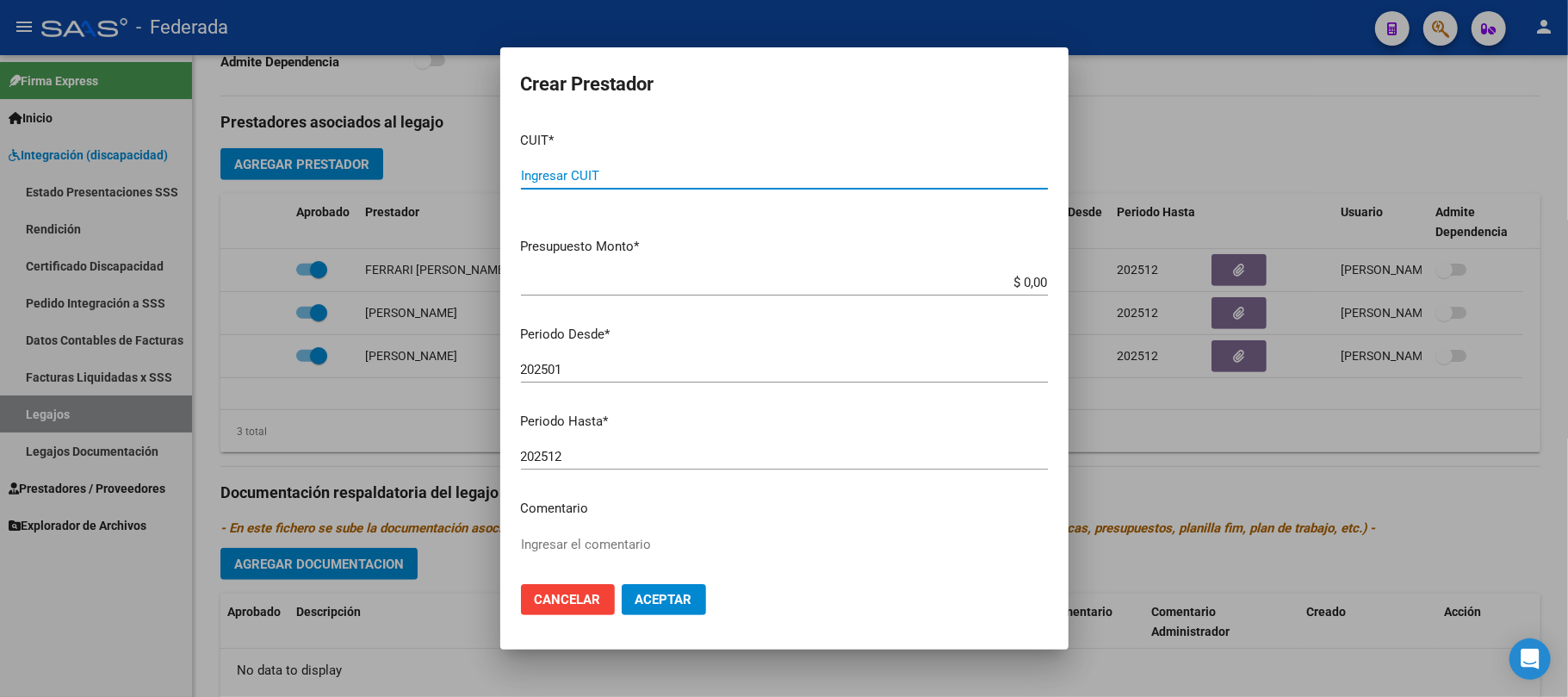
paste input "27-36444551-8"
type input "27-36444551-8"
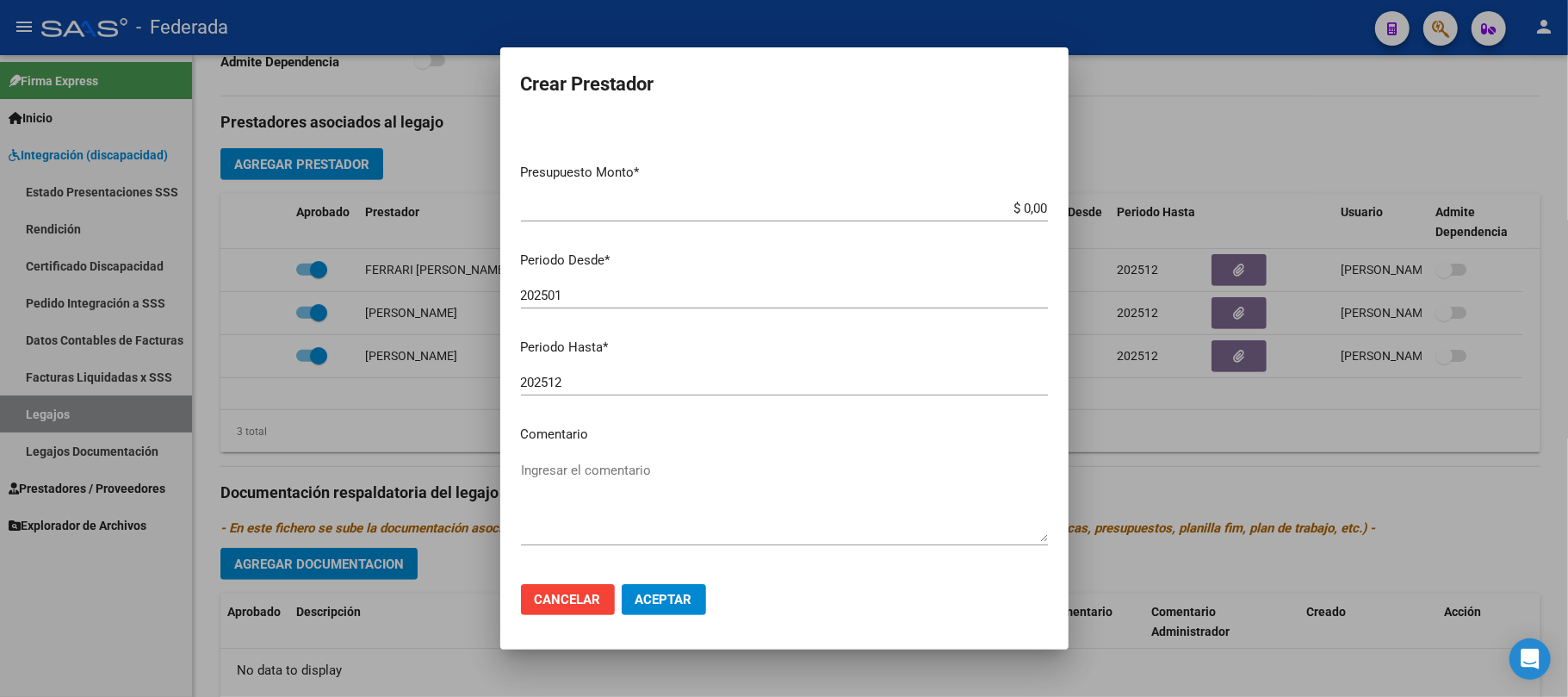
scroll to position [115, 0]
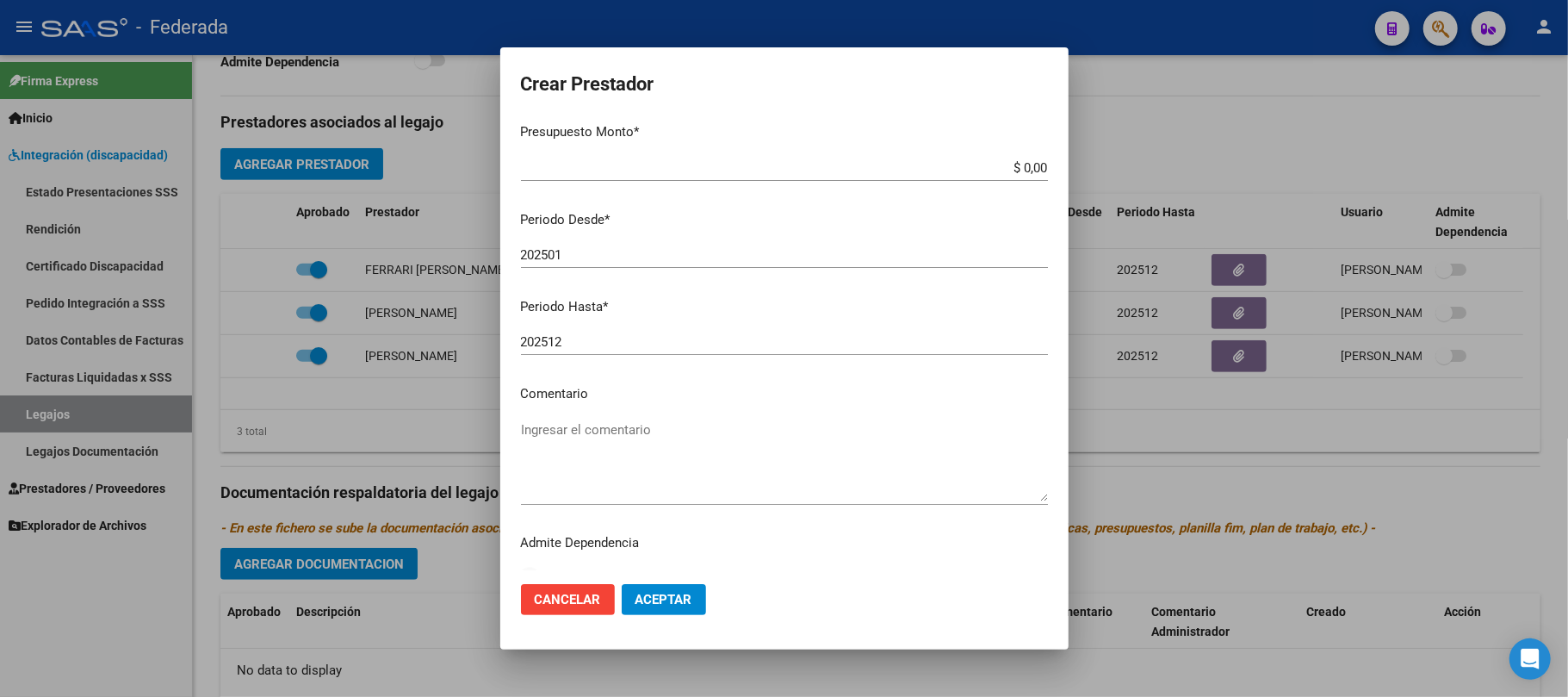
click at [582, 407] on mat-dialog-content "CUIT * 27-36444551-8 Ingresar CUIT ARCA Padrón Presupuesto Monto * $ 0,00 Ingre…" at bounding box center [784, 345] width 568 height 453
click at [583, 425] on textarea "Ingresar el comentario" at bounding box center [784, 460] width 527 height 81
type textarea "INTEGRACION ESCOLAR"
click at [658, 596] on span "Aceptar" at bounding box center [663, 599] width 57 height 16
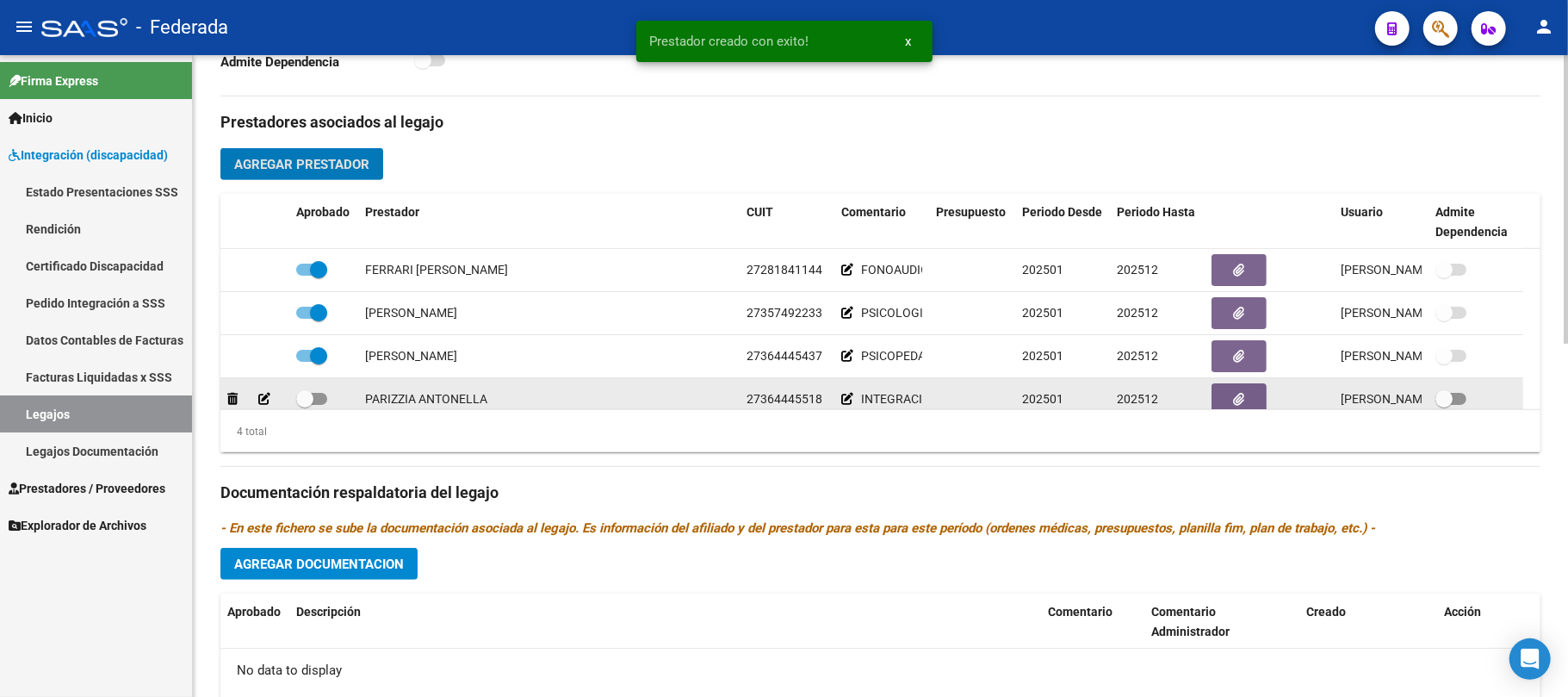
click at [312, 396] on span at bounding box center [305, 399] width 17 height 17
click at [305, 404] on input "checkbox" at bounding box center [304, 404] width 1 height 1
checkbox input "true"
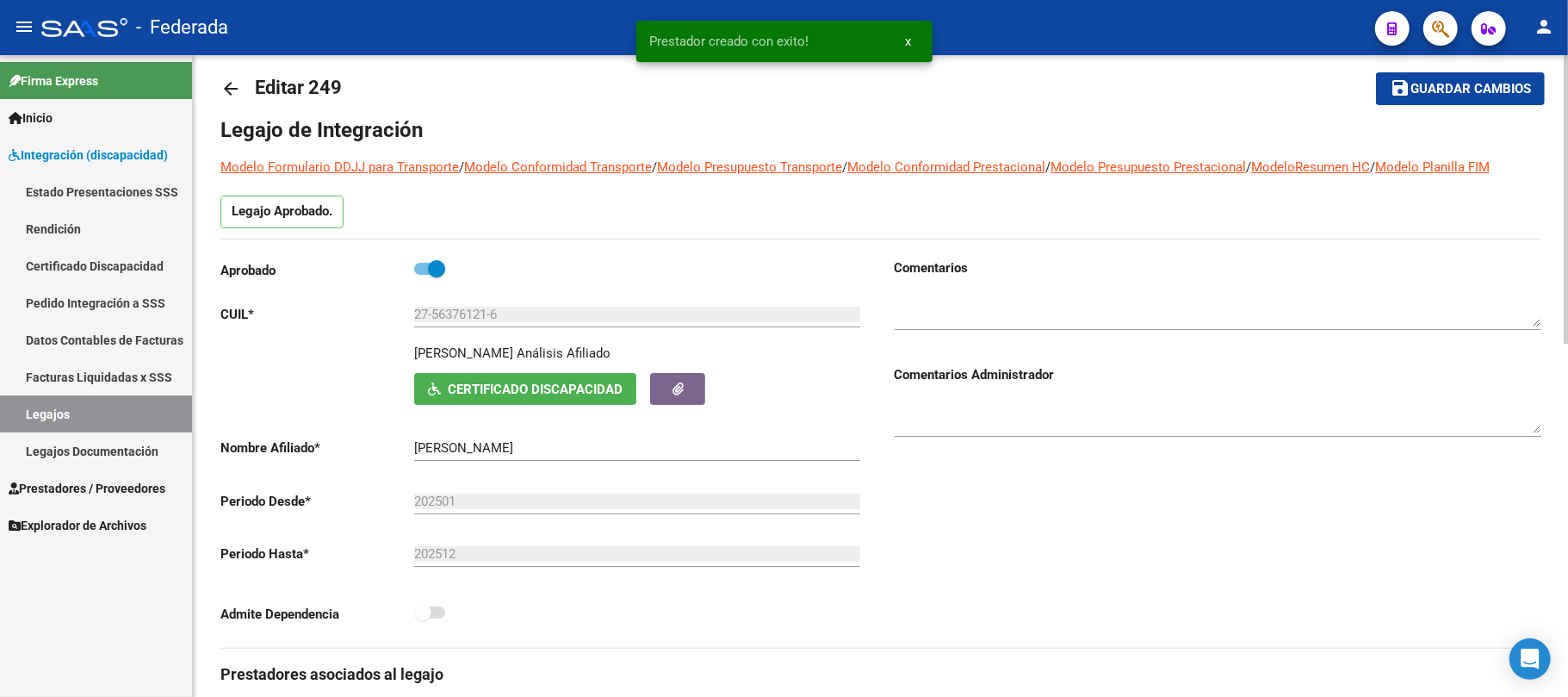
scroll to position [0, 0]
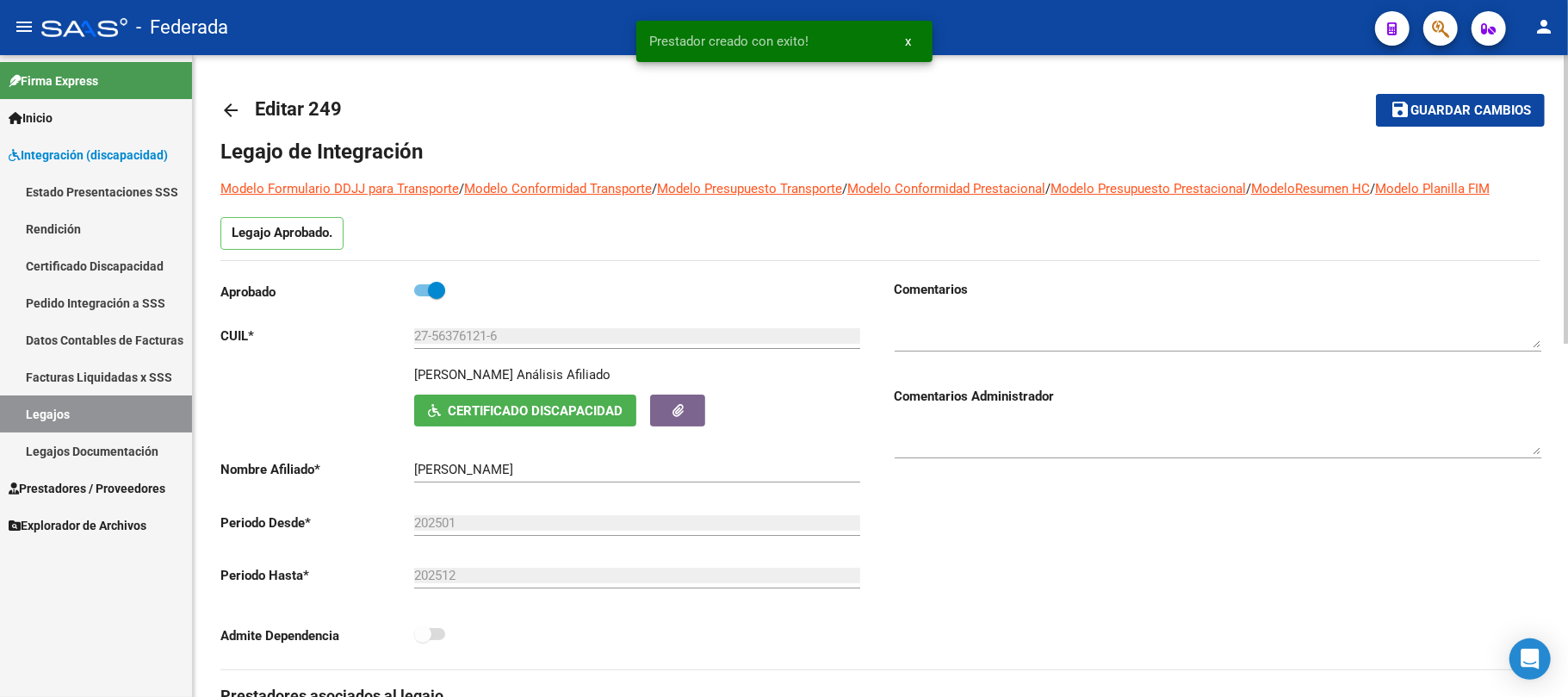
click at [1448, 114] on span "Guardar cambios" at bounding box center [1470, 111] width 120 height 16
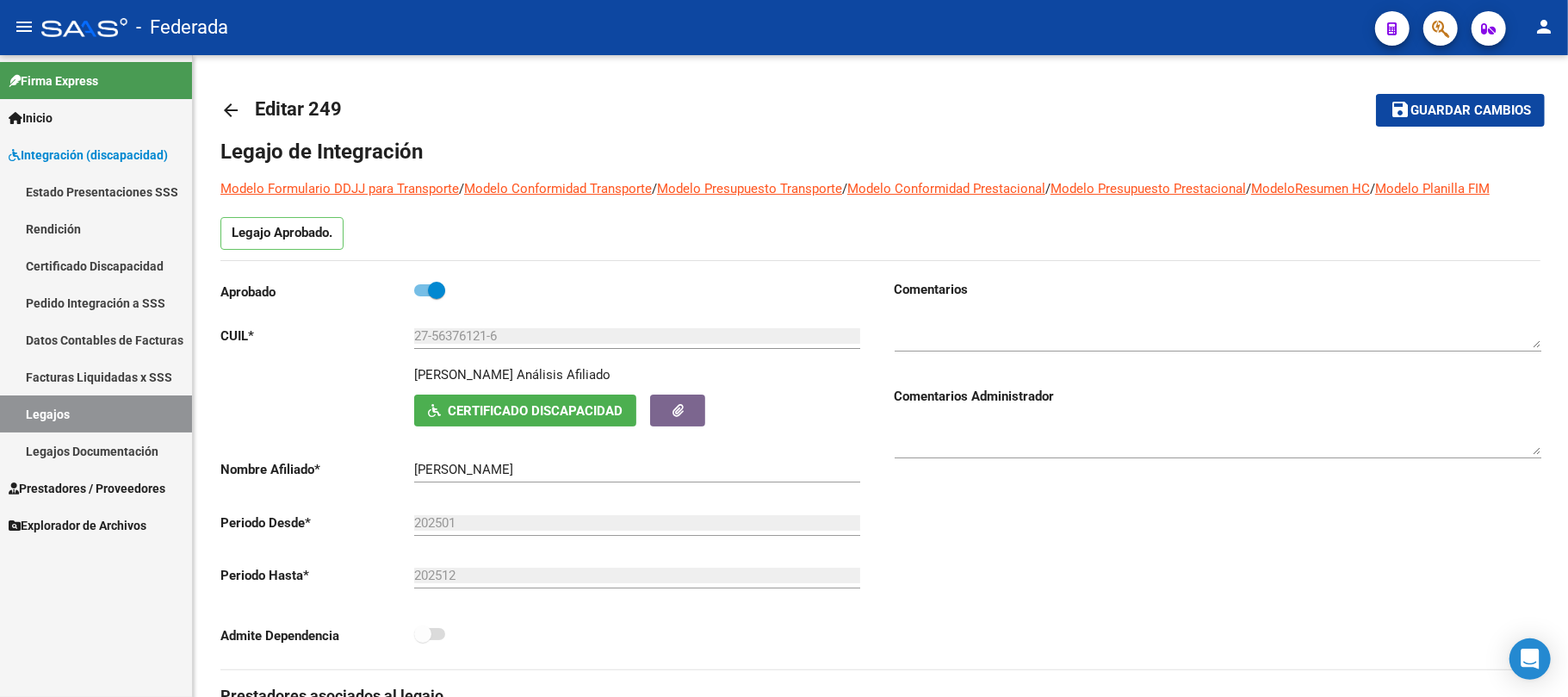
click at [157, 410] on link "Legajos" at bounding box center [96, 414] width 192 height 37
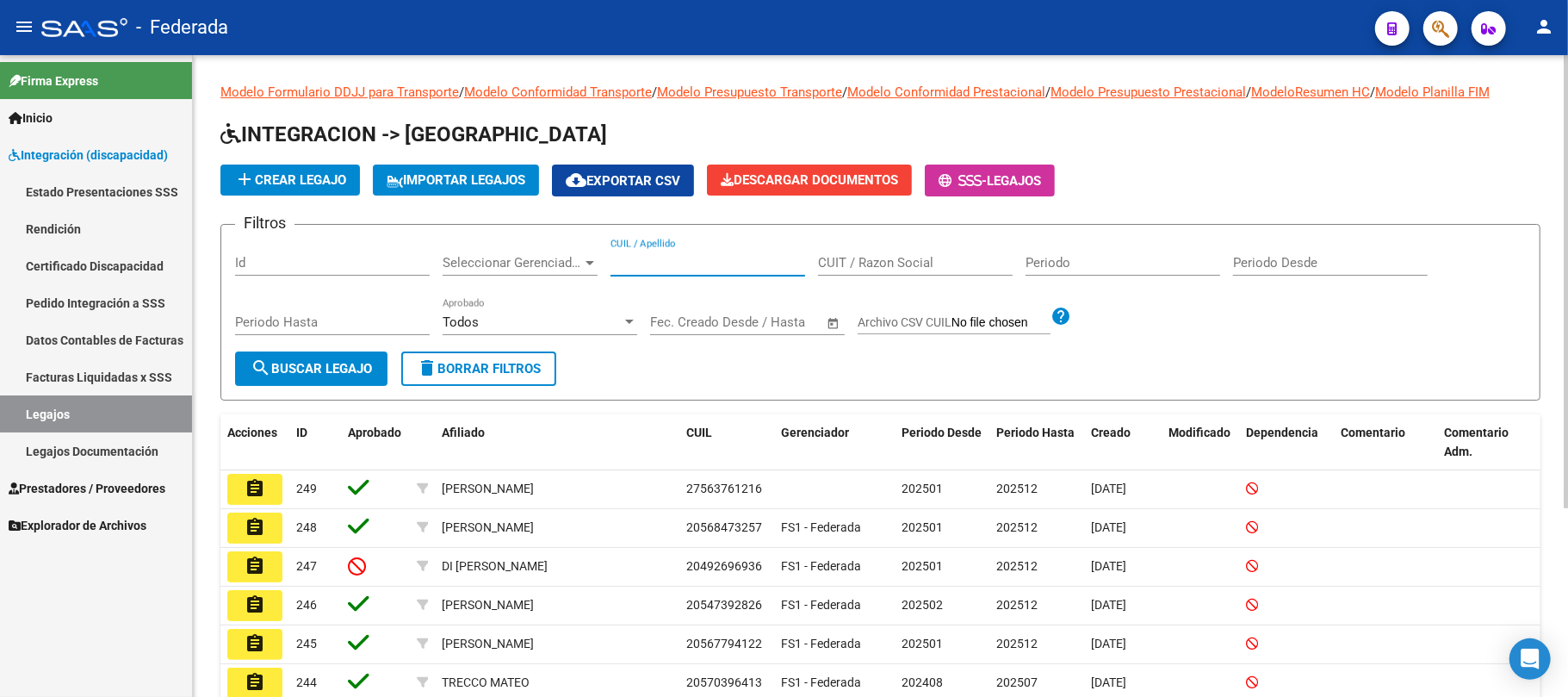
click at [664, 266] on input "CUIL / Apellido" at bounding box center [707, 263] width 195 height 16
paste input "20-43132782-2"
click at [627, 258] on input "20-43132782-2" at bounding box center [707, 263] width 195 height 16
click at [680, 262] on input "2043132782-2" at bounding box center [707, 263] width 195 height 16
click at [684, 256] on input "2043132782-2" at bounding box center [707, 263] width 195 height 16
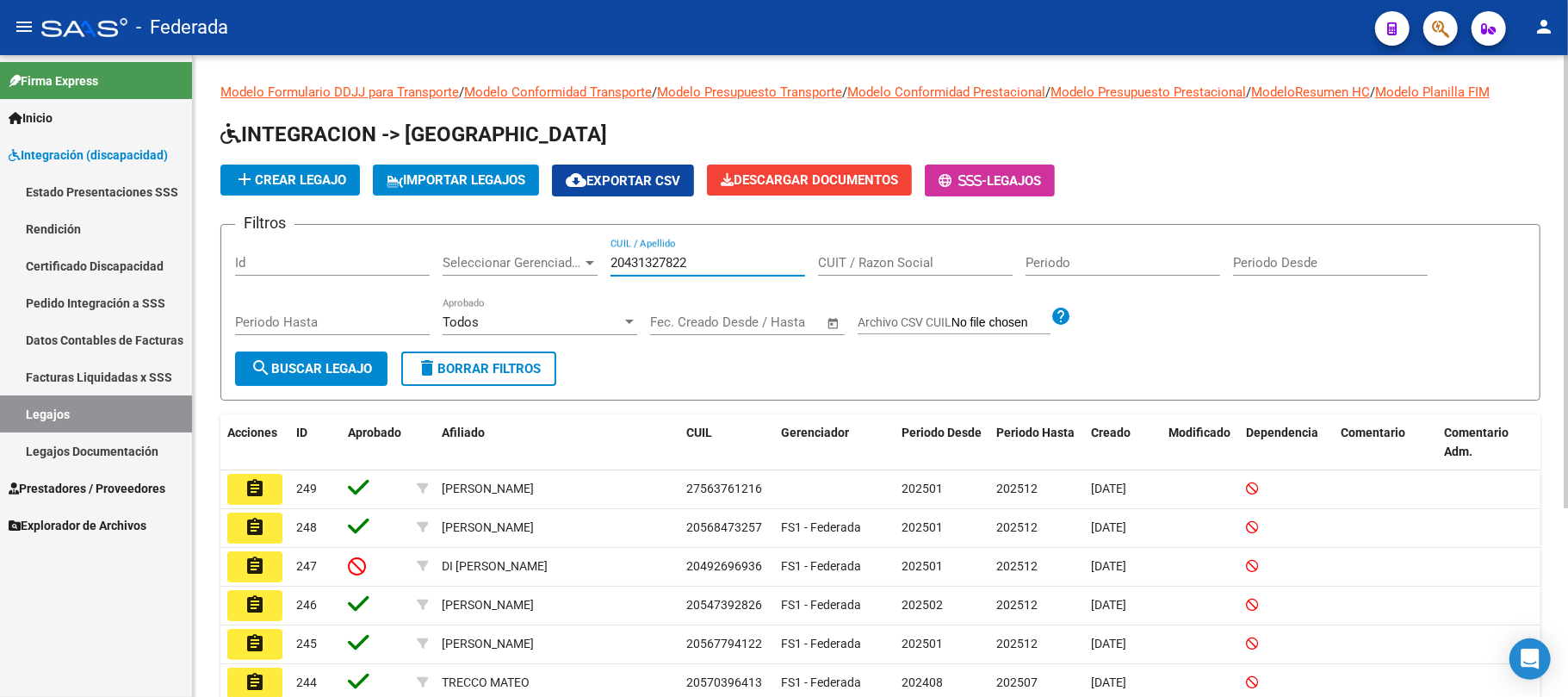
type input "20431327822"
click at [372, 369] on span "search Buscar Legajo" at bounding box center [311, 368] width 121 height 16
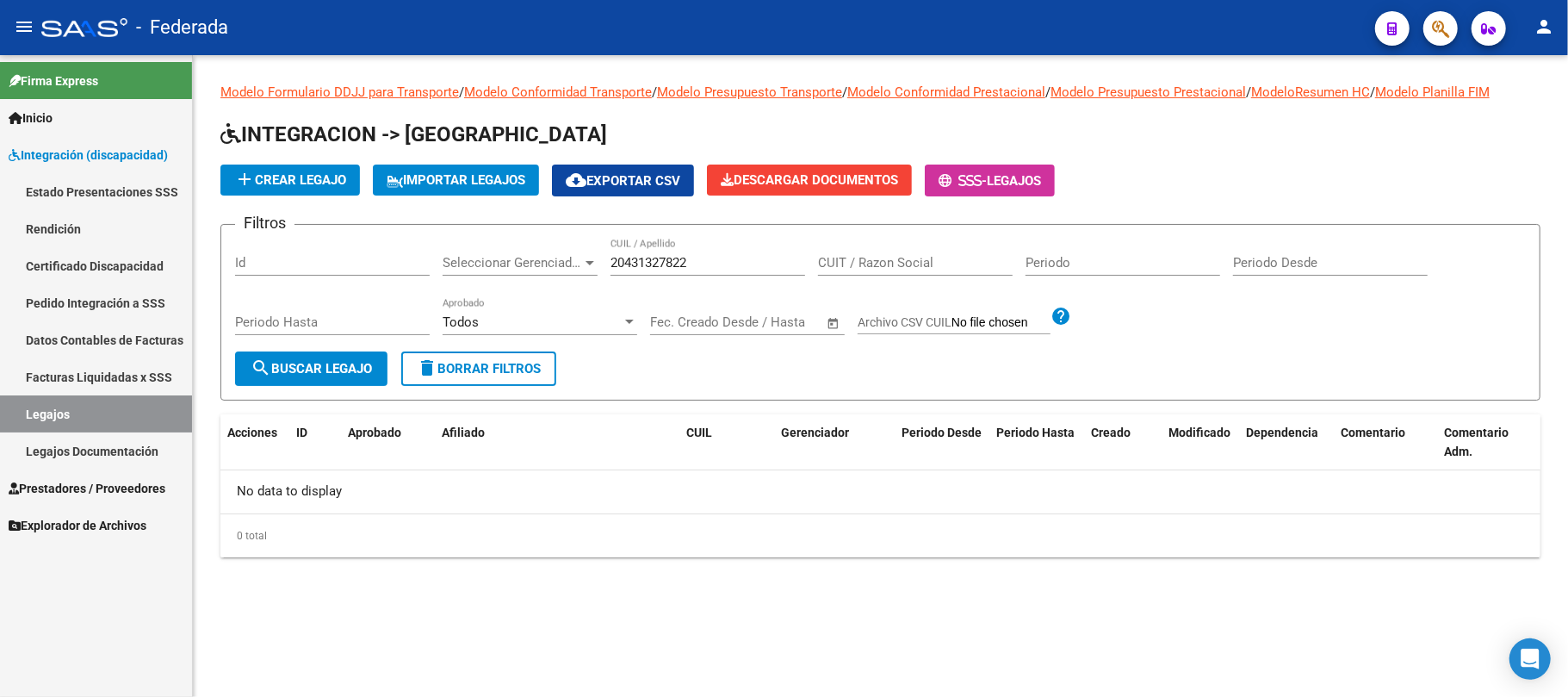
click at [646, 268] on input "20431327822" at bounding box center [707, 263] width 195 height 16
click at [332, 181] on span "add Crear Legajo" at bounding box center [290, 180] width 112 height 16
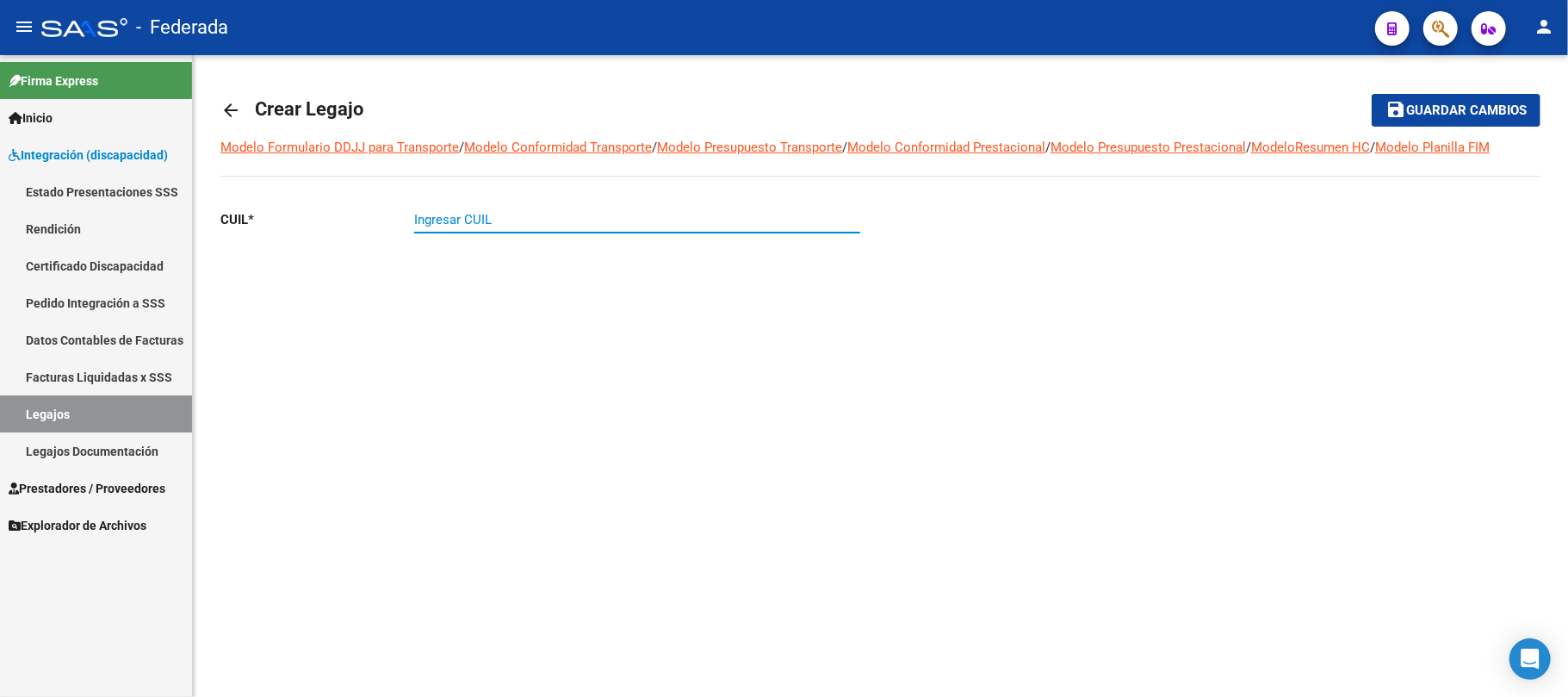
click at [472, 219] on input "Ingresar CUIL" at bounding box center [637, 219] width 446 height 16
paste input "20-43132782-2"
type input "20-43132782-2"
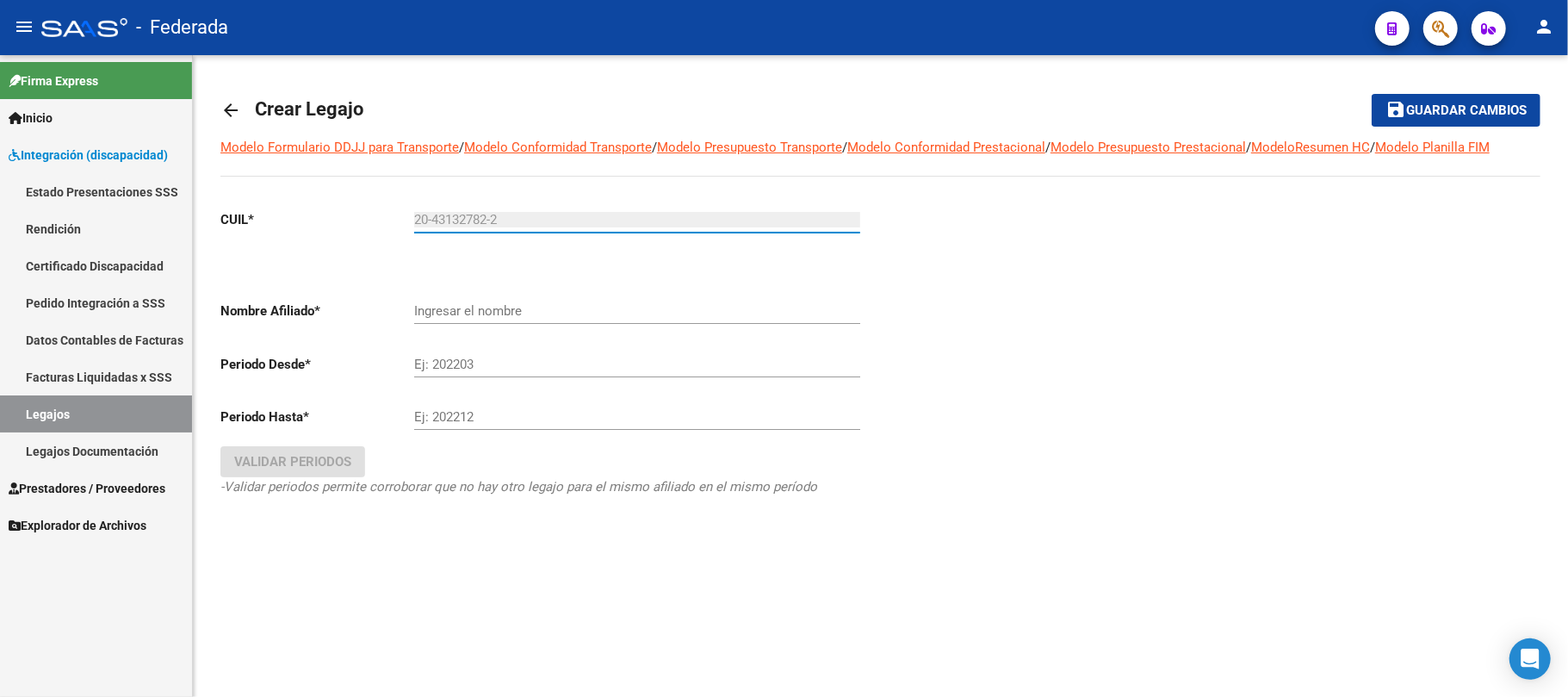
type input "[PERSON_NAME]"
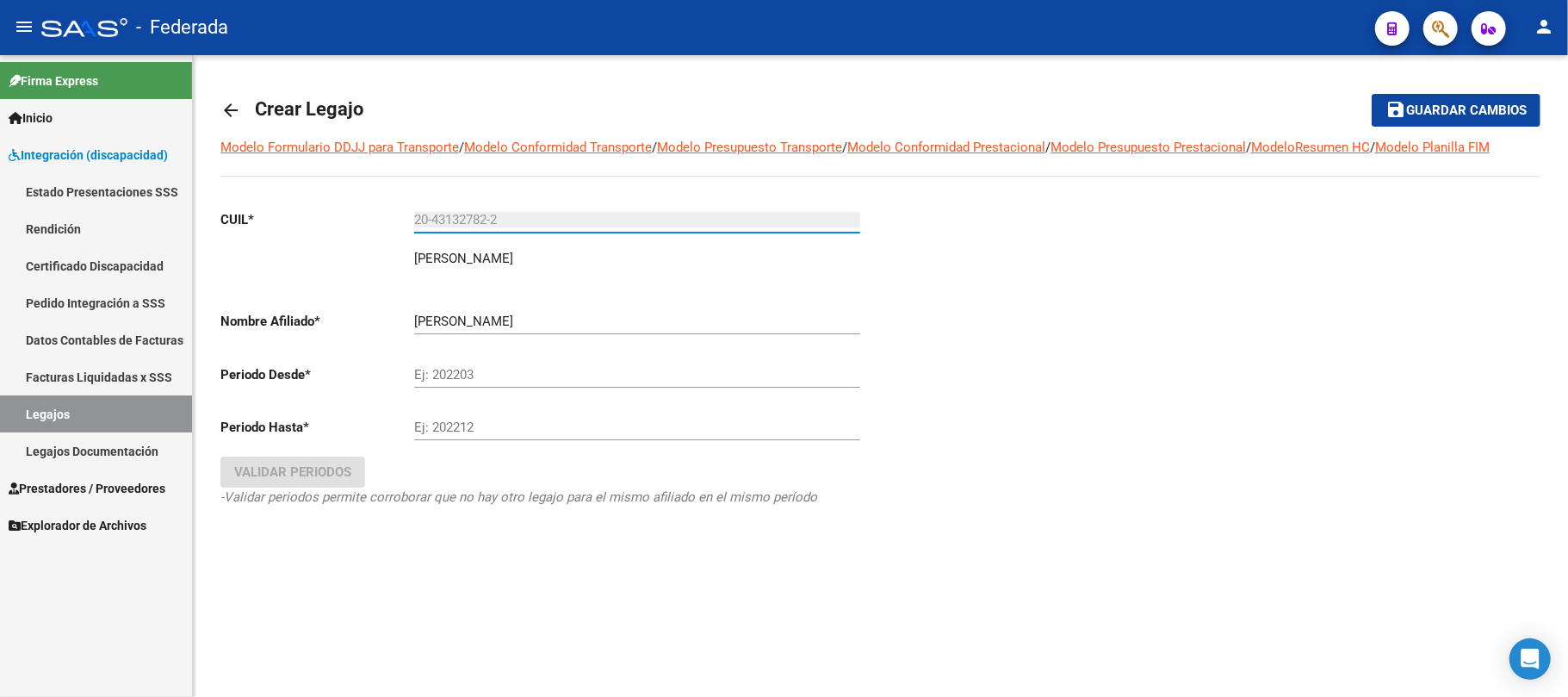
type input "20-43132782-2"
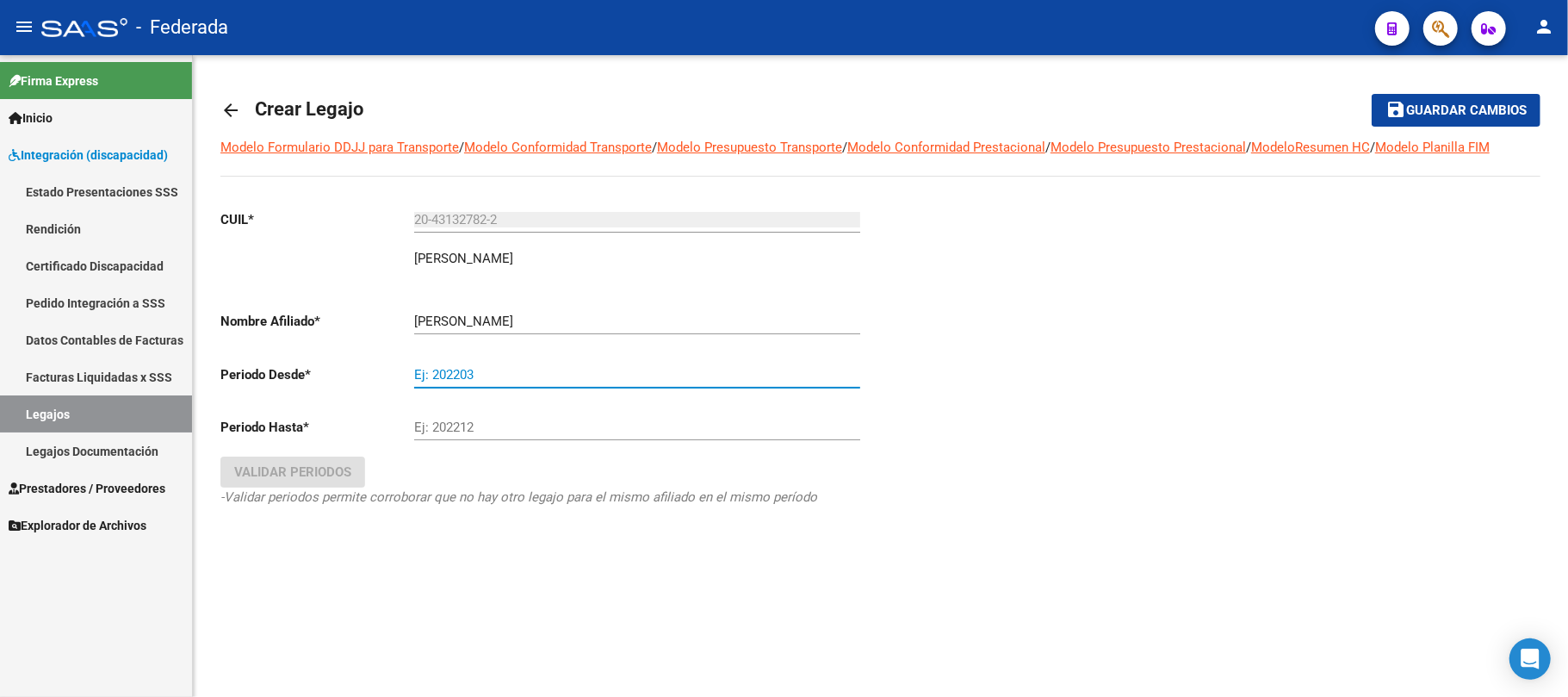
click at [475, 373] on input "Ej: 202203" at bounding box center [637, 375] width 446 height 16
type input "202502"
click at [460, 431] on input "Ej: 202212" at bounding box center [637, 427] width 446 height 16
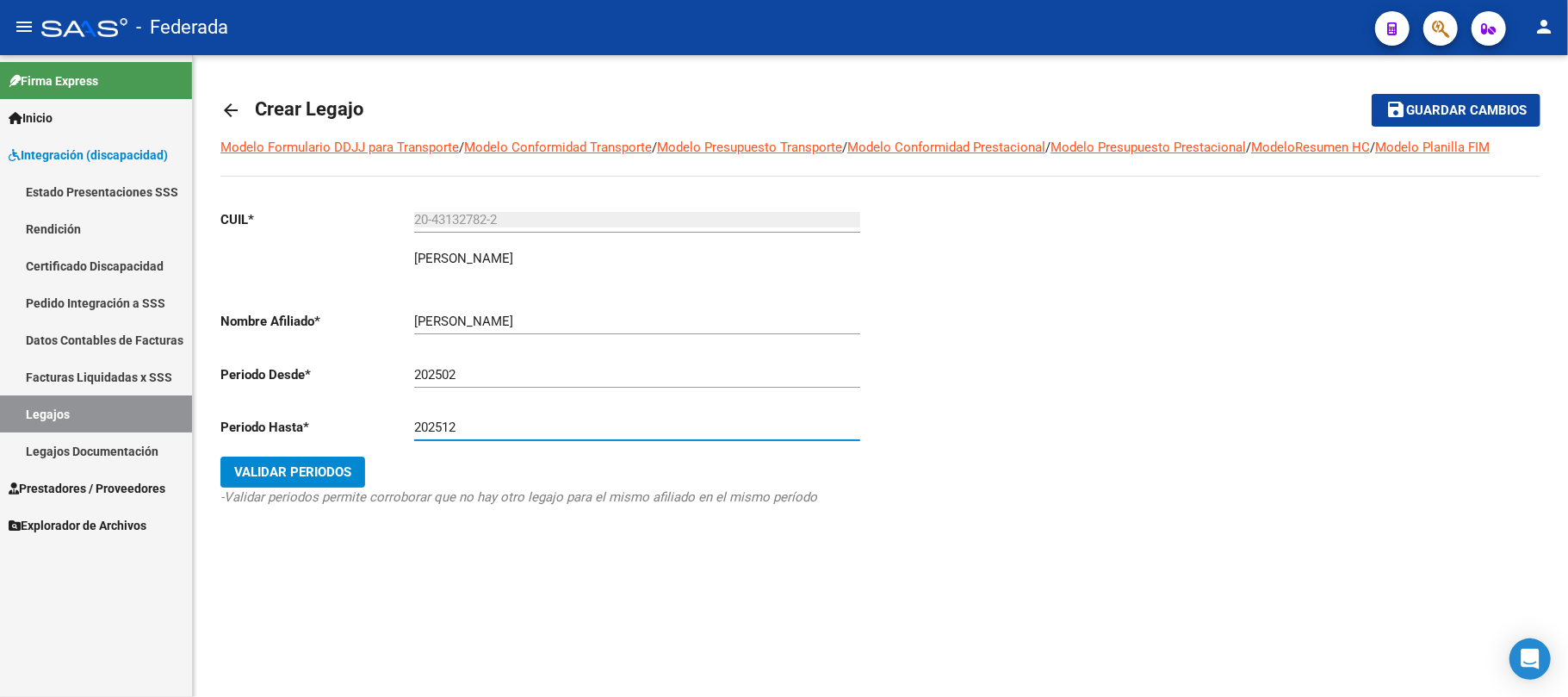
type input "202512"
click at [291, 472] on span "Validar Periodos" at bounding box center [293, 472] width 117 height 16
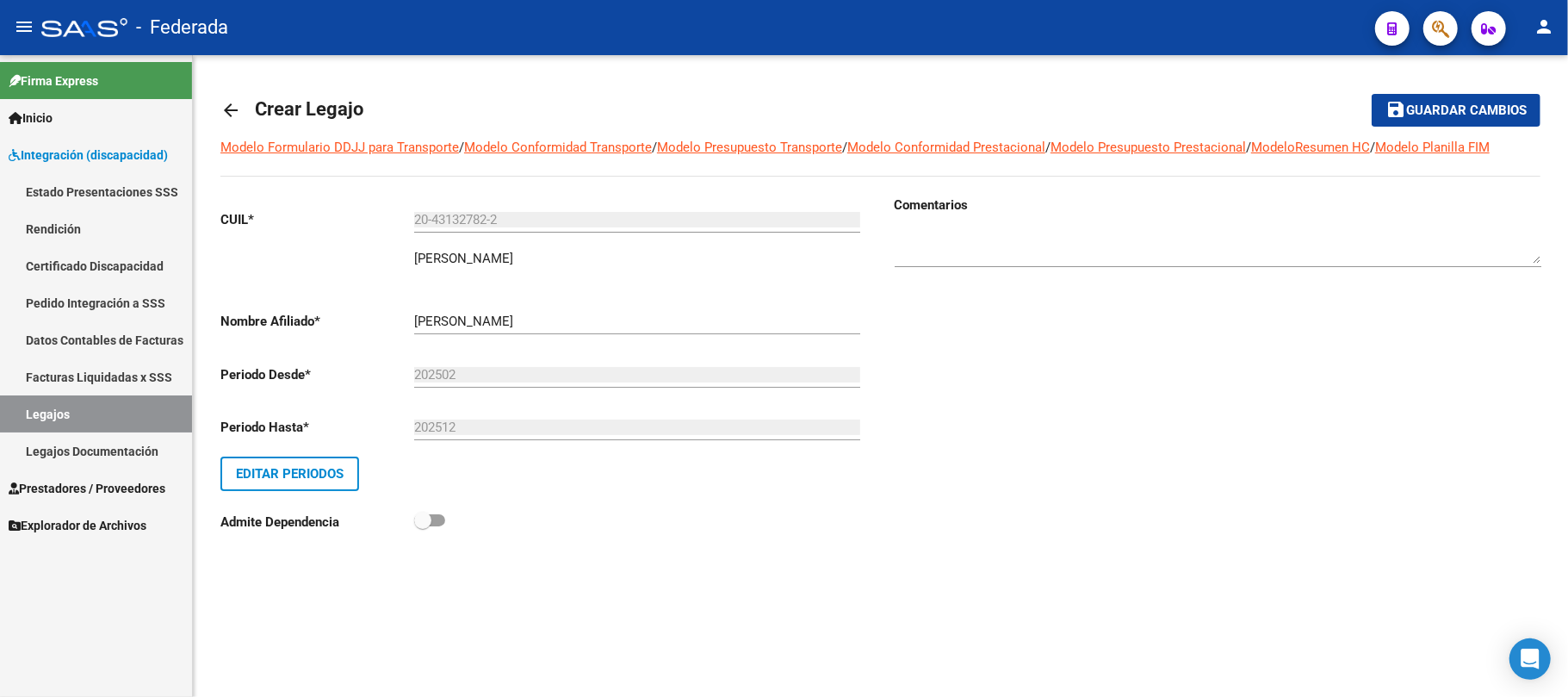
click at [1410, 107] on span "Guardar cambios" at bounding box center [1466, 111] width 120 height 16
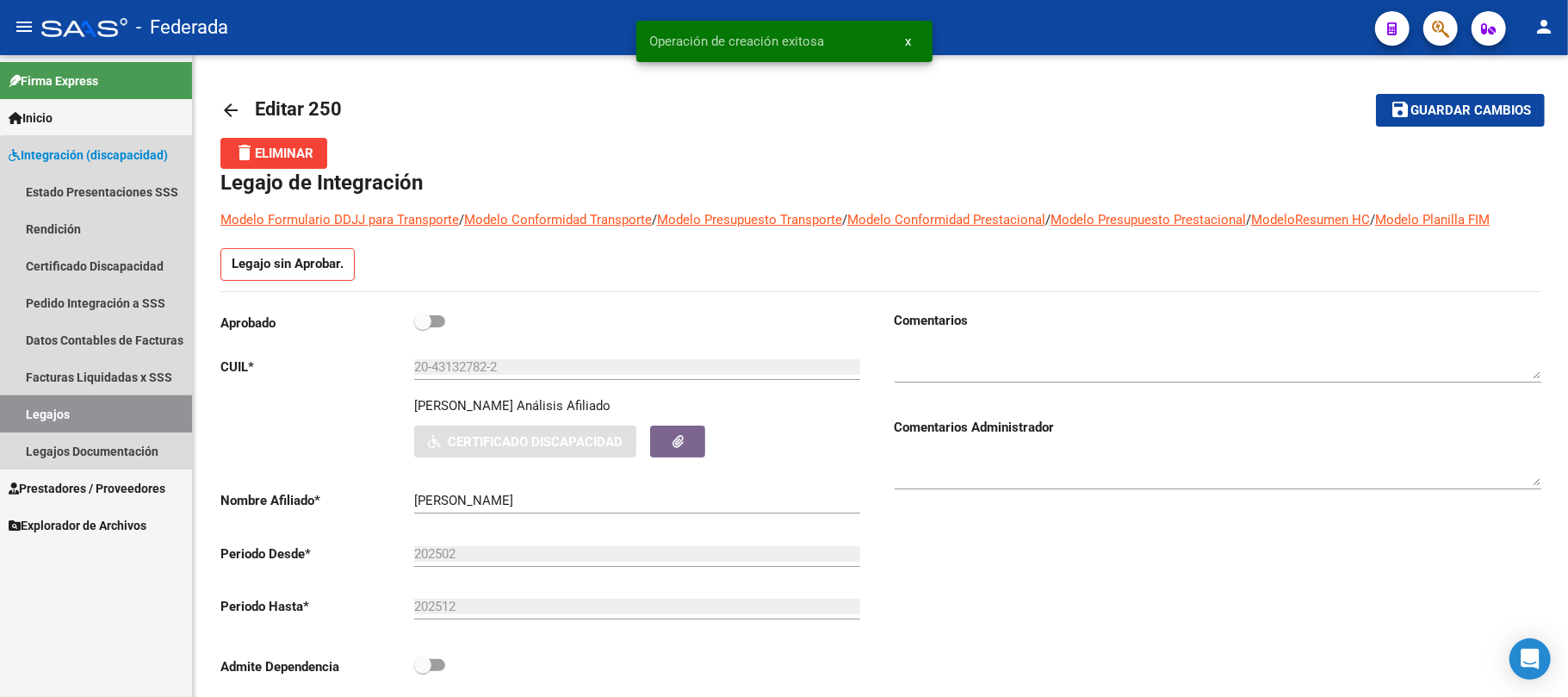
click at [156, 420] on link "Legajos" at bounding box center [96, 414] width 192 height 37
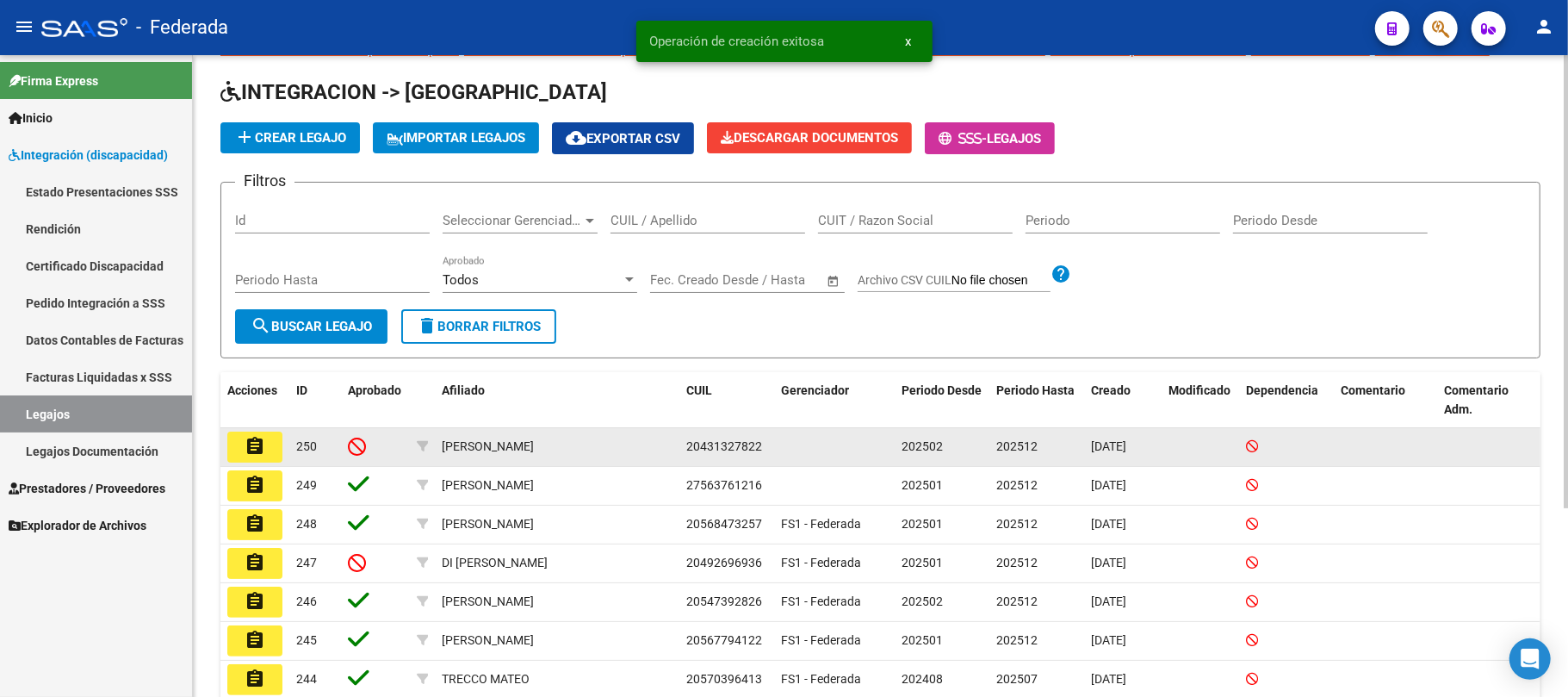
scroll to position [115, 0]
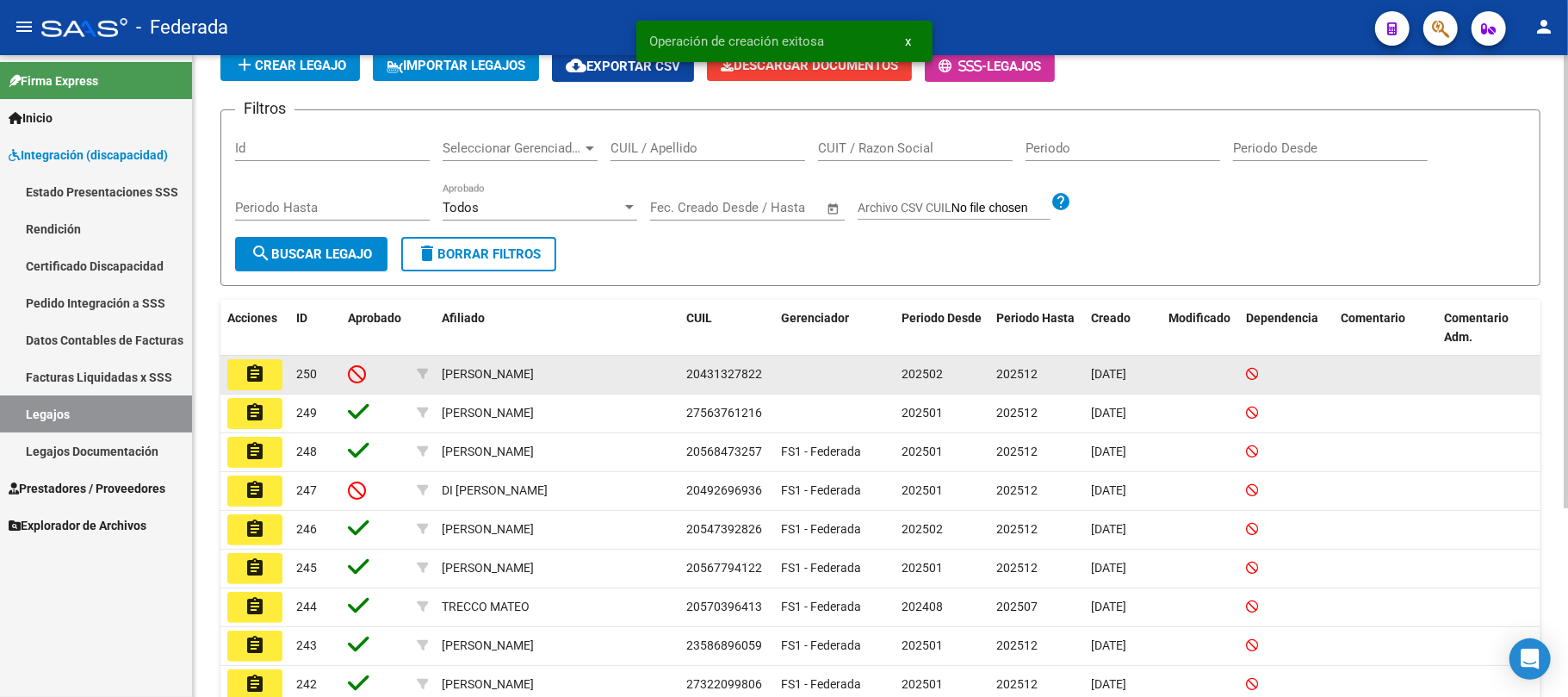
click at [741, 370] on span "20431327822" at bounding box center [724, 374] width 75 height 14
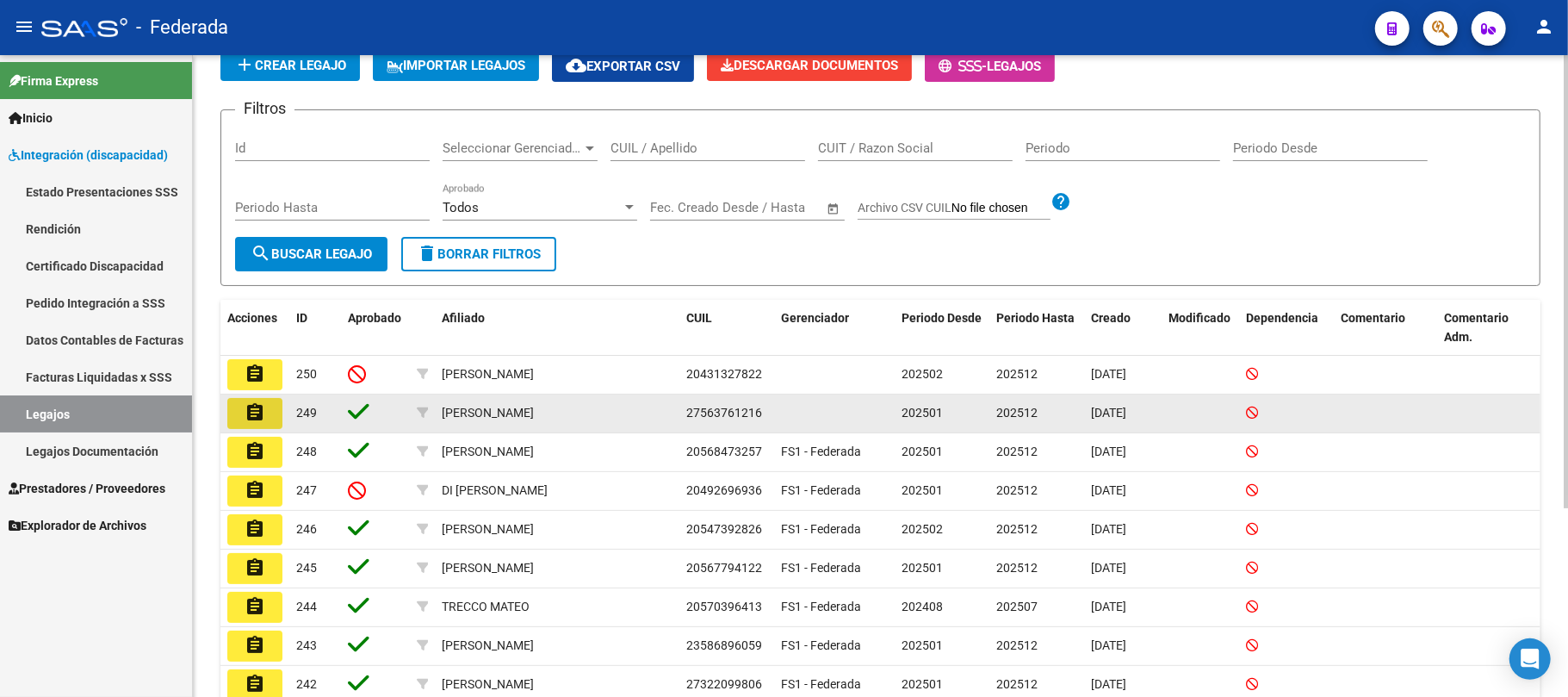
click at [268, 408] on button "assignment" at bounding box center [254, 413] width 55 height 31
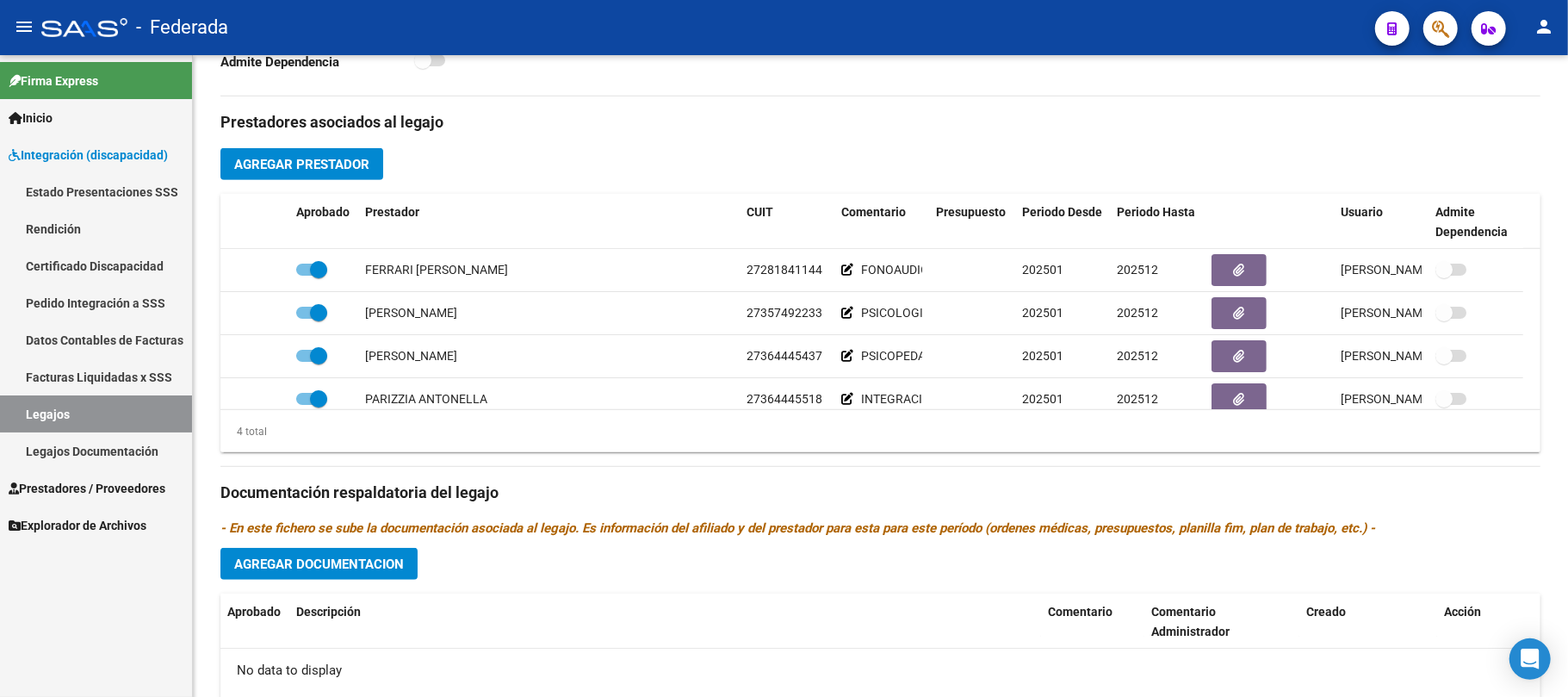
click at [170, 411] on link "Legajos" at bounding box center [96, 414] width 192 height 37
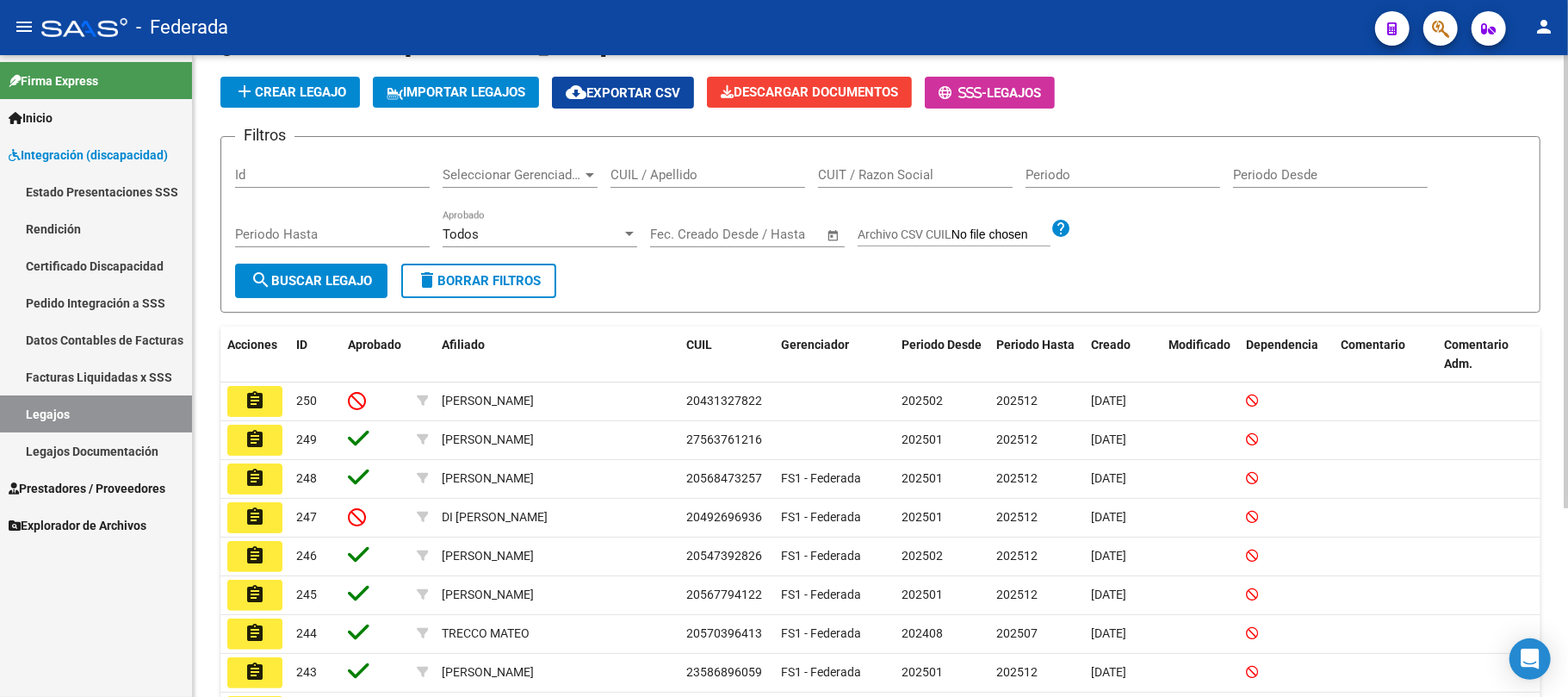
scroll to position [229, 0]
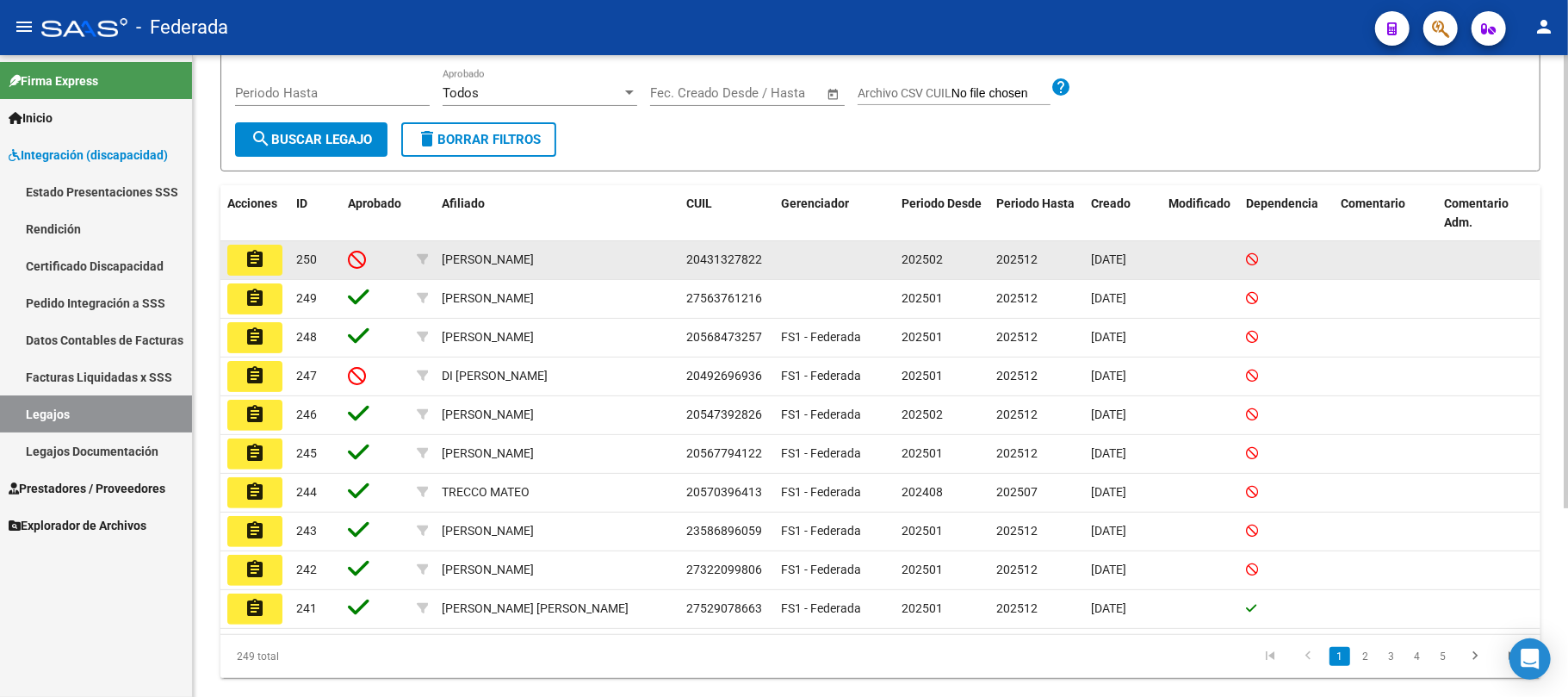
click at [276, 253] on button "assignment" at bounding box center [254, 259] width 55 height 31
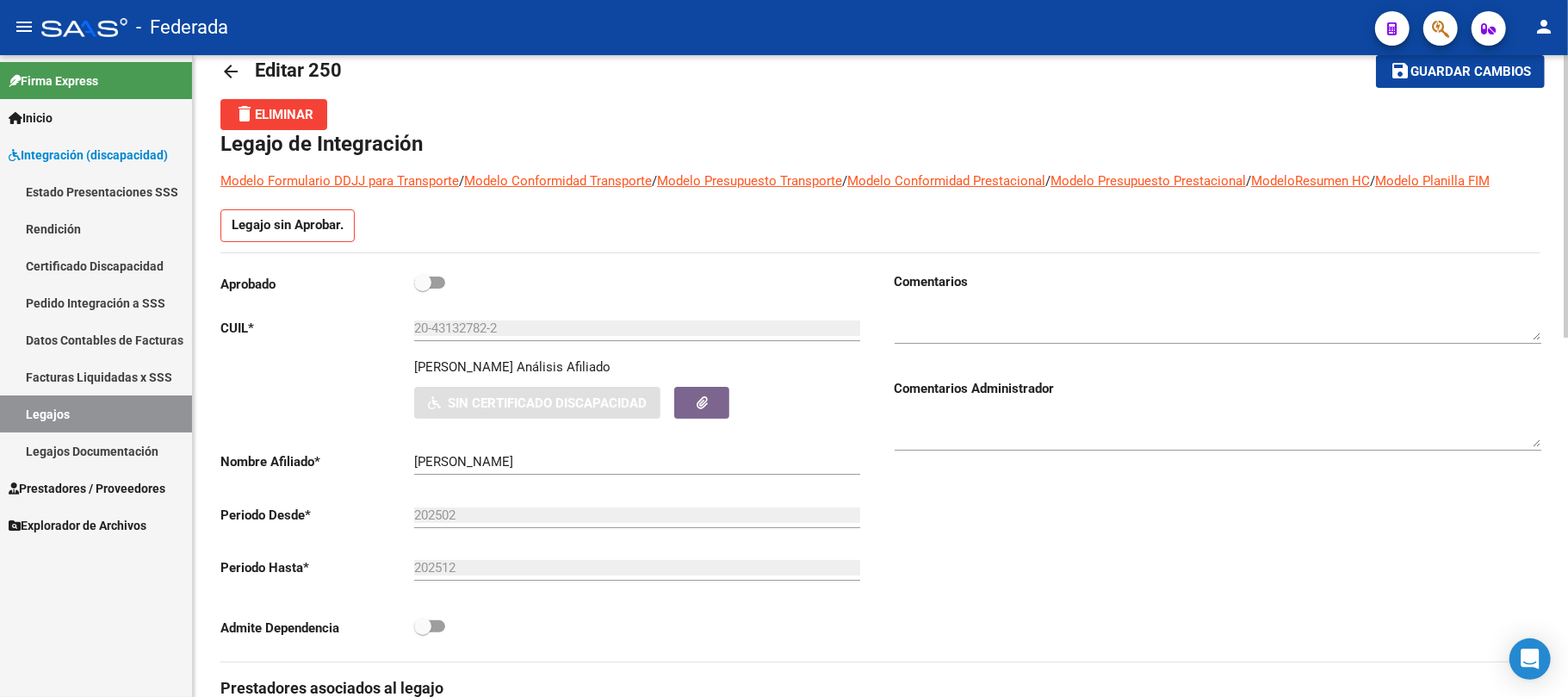
scroll to position [12, 0]
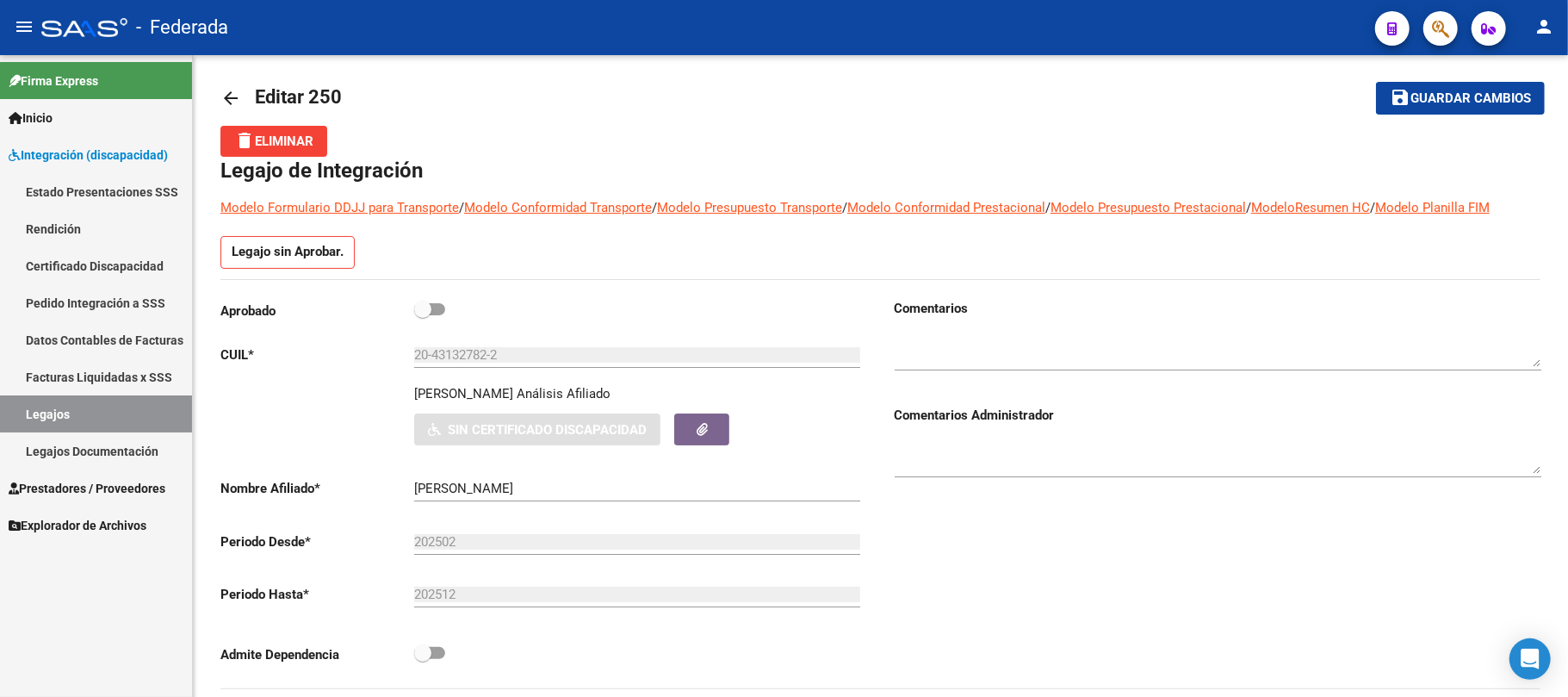
click at [132, 417] on link "Legajos" at bounding box center [96, 414] width 192 height 37
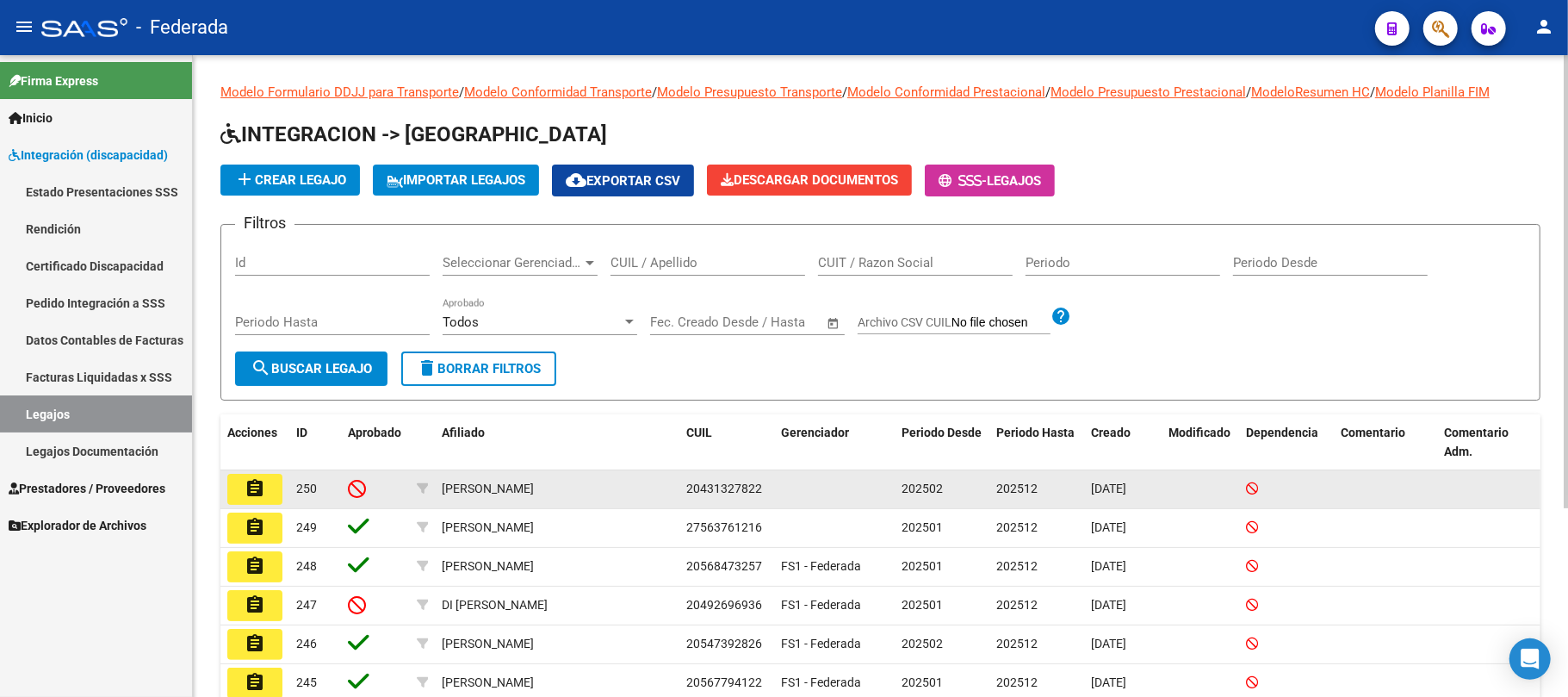
click at [716, 484] on span "20431327822" at bounding box center [724, 488] width 75 height 14
copy span "20431327822"
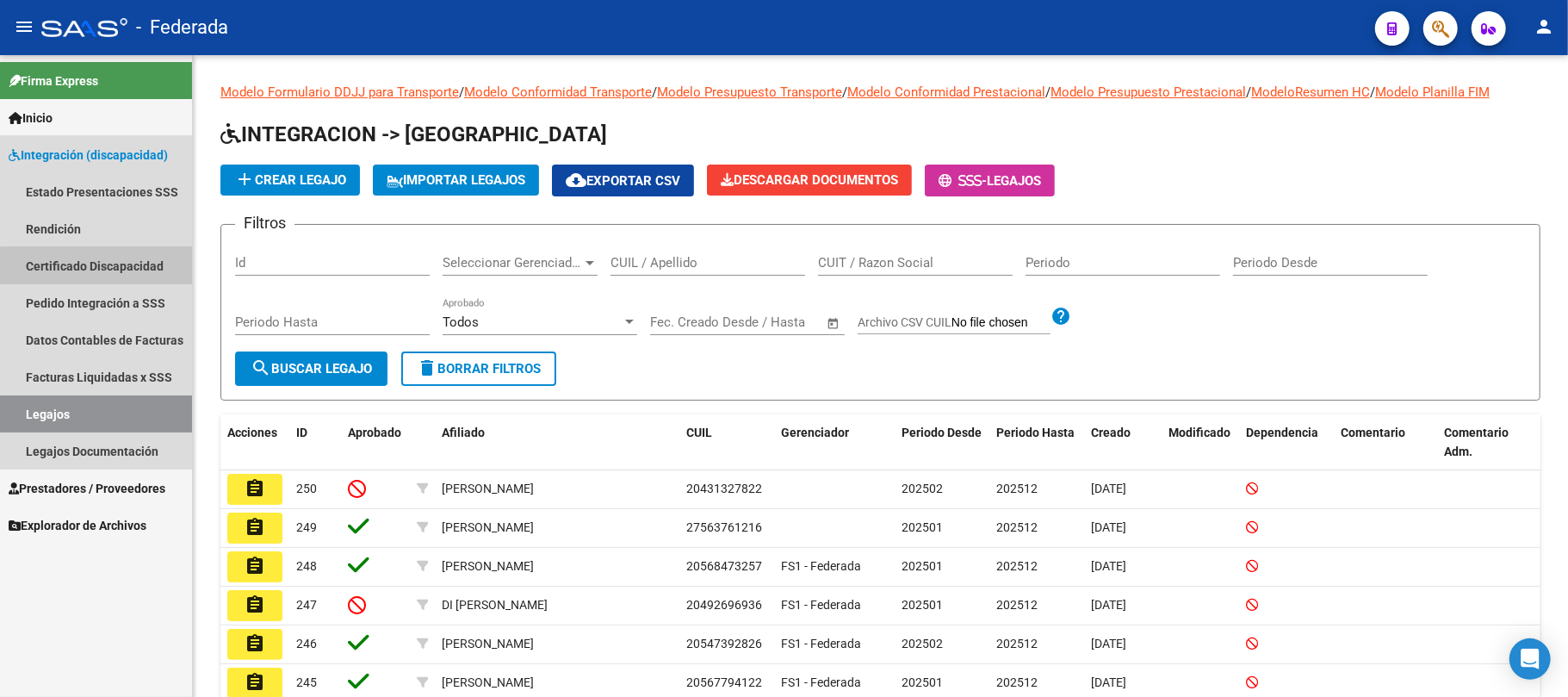
click at [146, 269] on link "Certificado Discapacidad" at bounding box center [96, 266] width 192 height 37
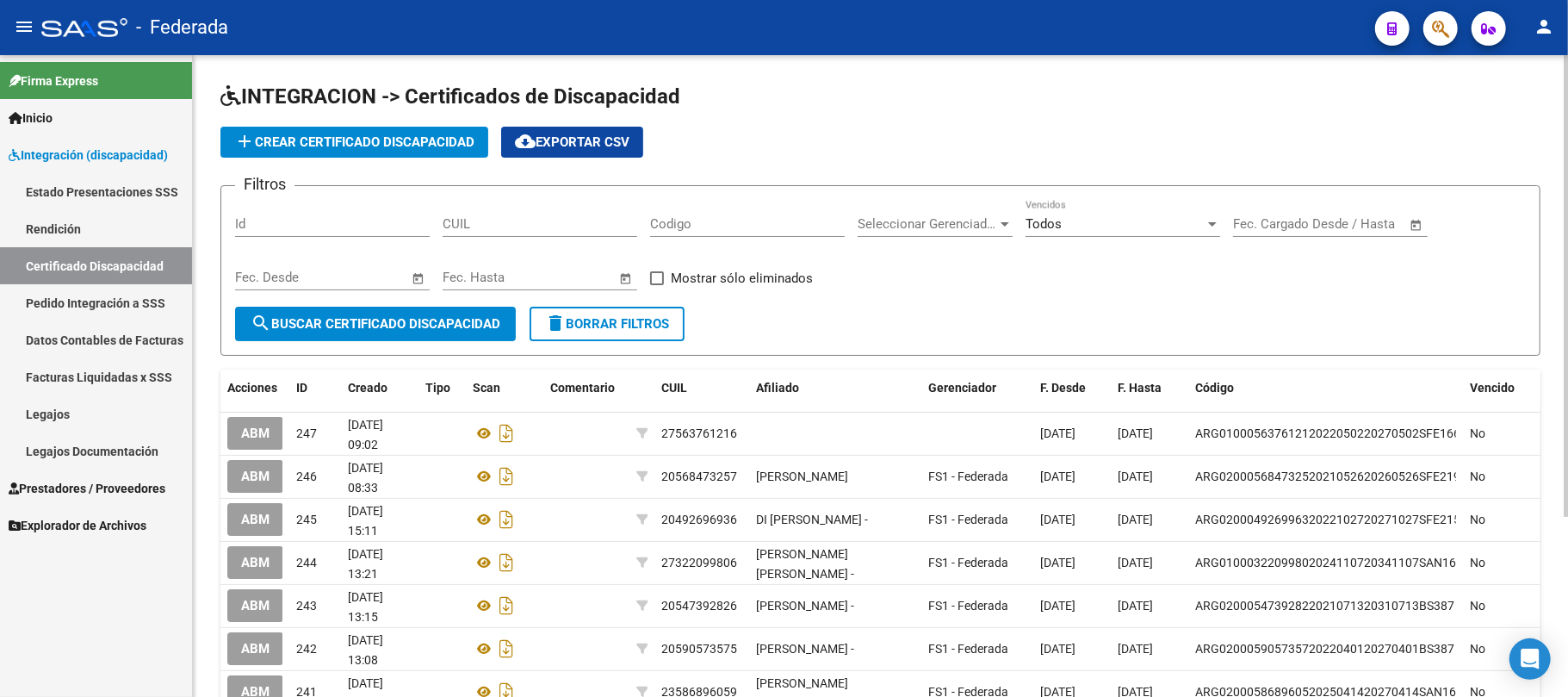
click at [498, 232] on div "CUIL" at bounding box center [539, 218] width 195 height 37
paste input "20-43132782-2"
type input "20-43132782-2"
click at [476, 327] on span "search Buscar Certificado Discapacidad" at bounding box center [375, 323] width 250 height 16
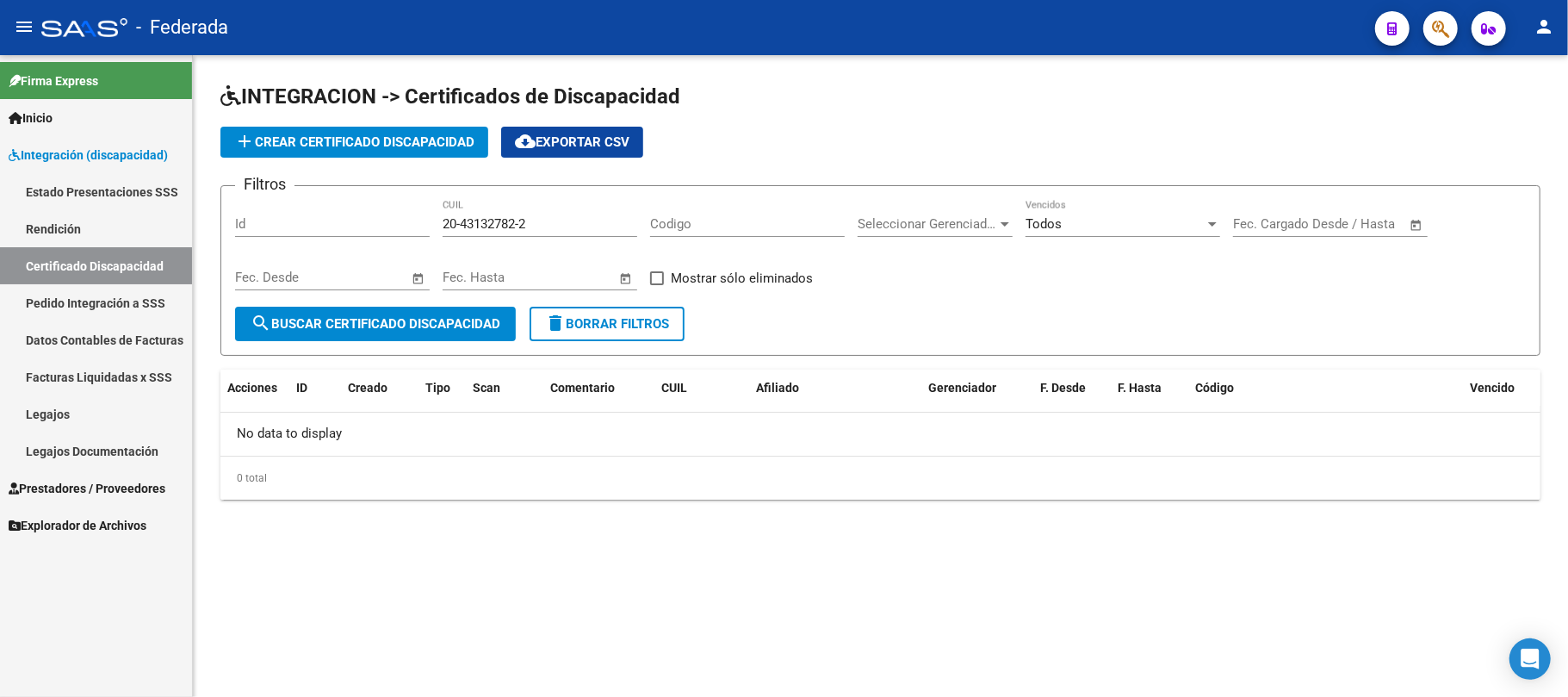
click at [558, 319] on mat-icon "delete" at bounding box center [555, 322] width 20 height 20
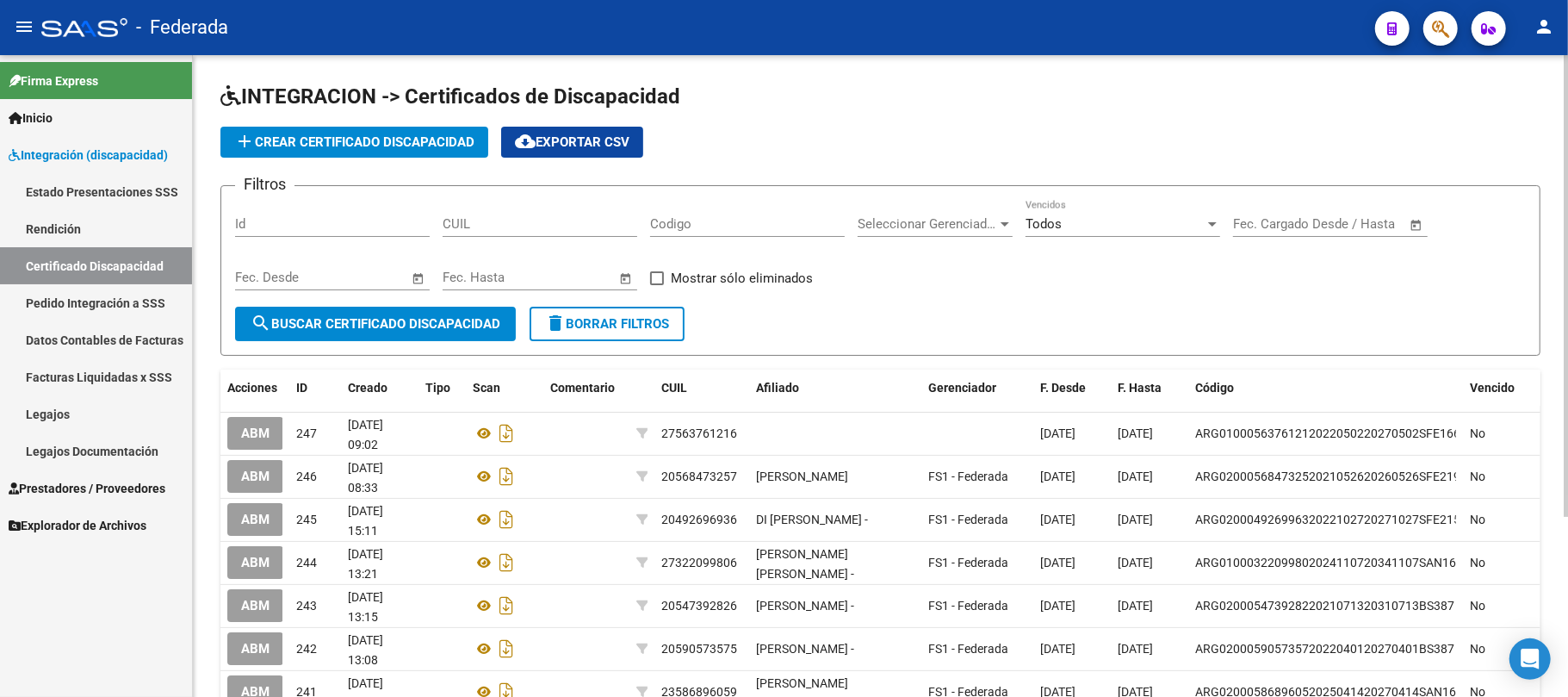
click at [392, 155] on button "add Crear Certificado Discapacidad" at bounding box center [354, 142] width 267 height 31
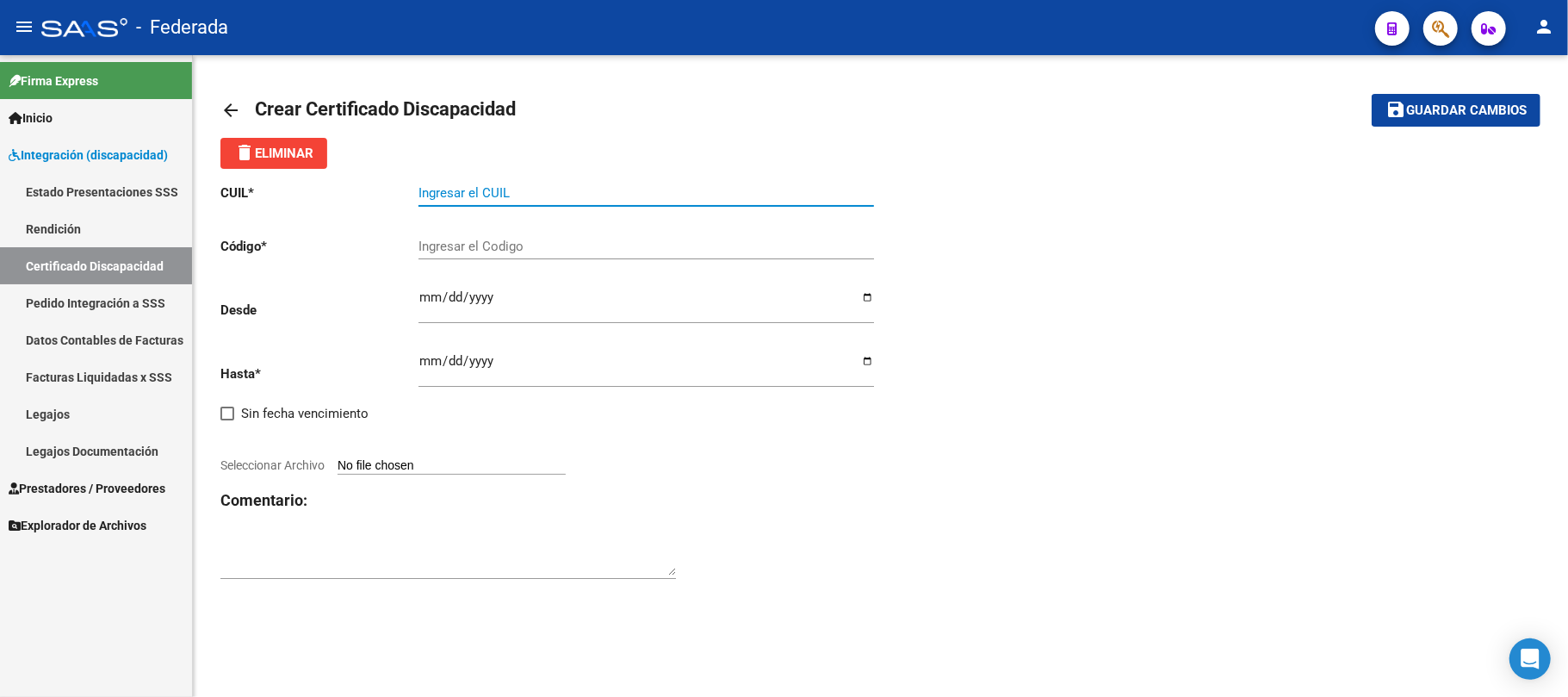
click at [476, 197] on input "Ingresar el CUIL" at bounding box center [646, 193] width 456 height 16
paste input "20-43132782-2"
type input "20-43132782-2"
click at [479, 248] on input "Ingresar el Codigo" at bounding box center [646, 246] width 456 height 16
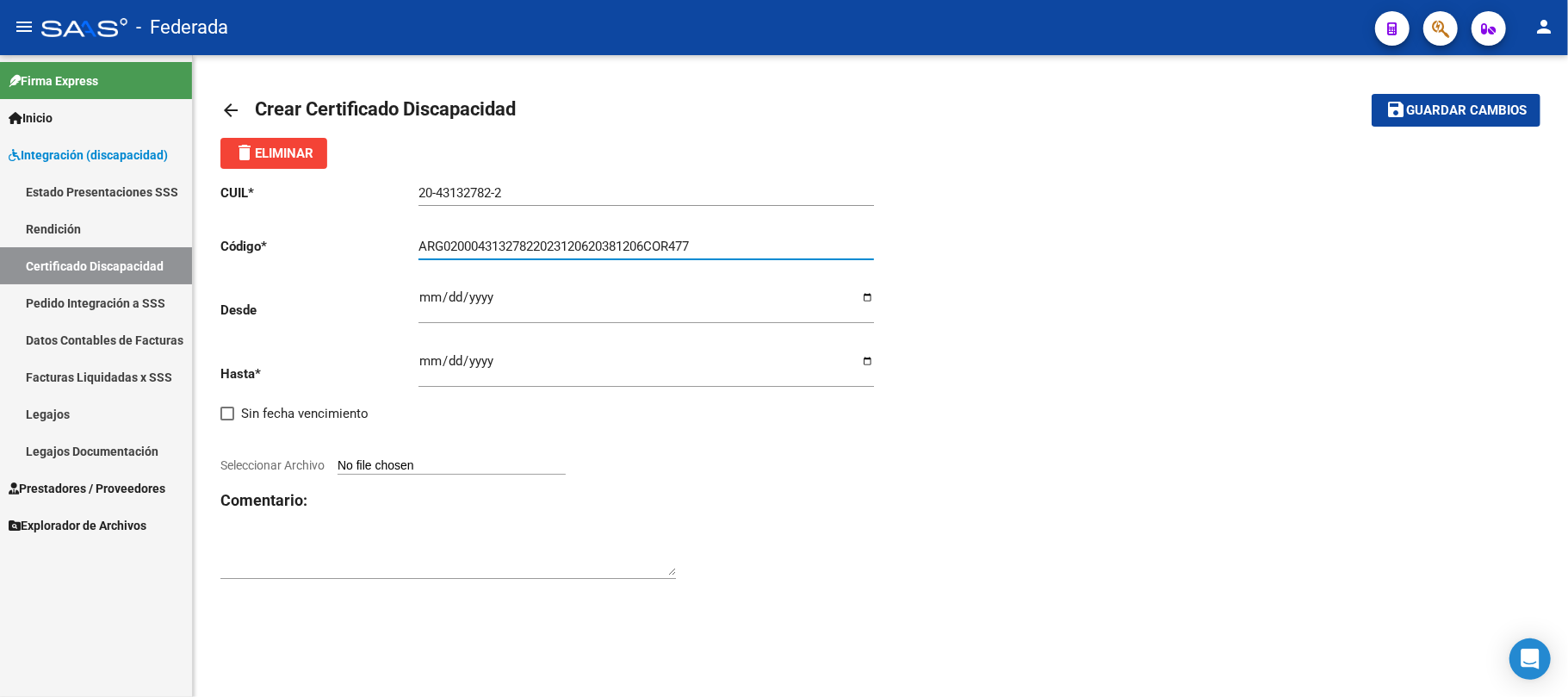
type input "ARG02000431327822023120620381206COR477"
click at [420, 294] on input "Ingresar fec. Desde" at bounding box center [646, 304] width 456 height 28
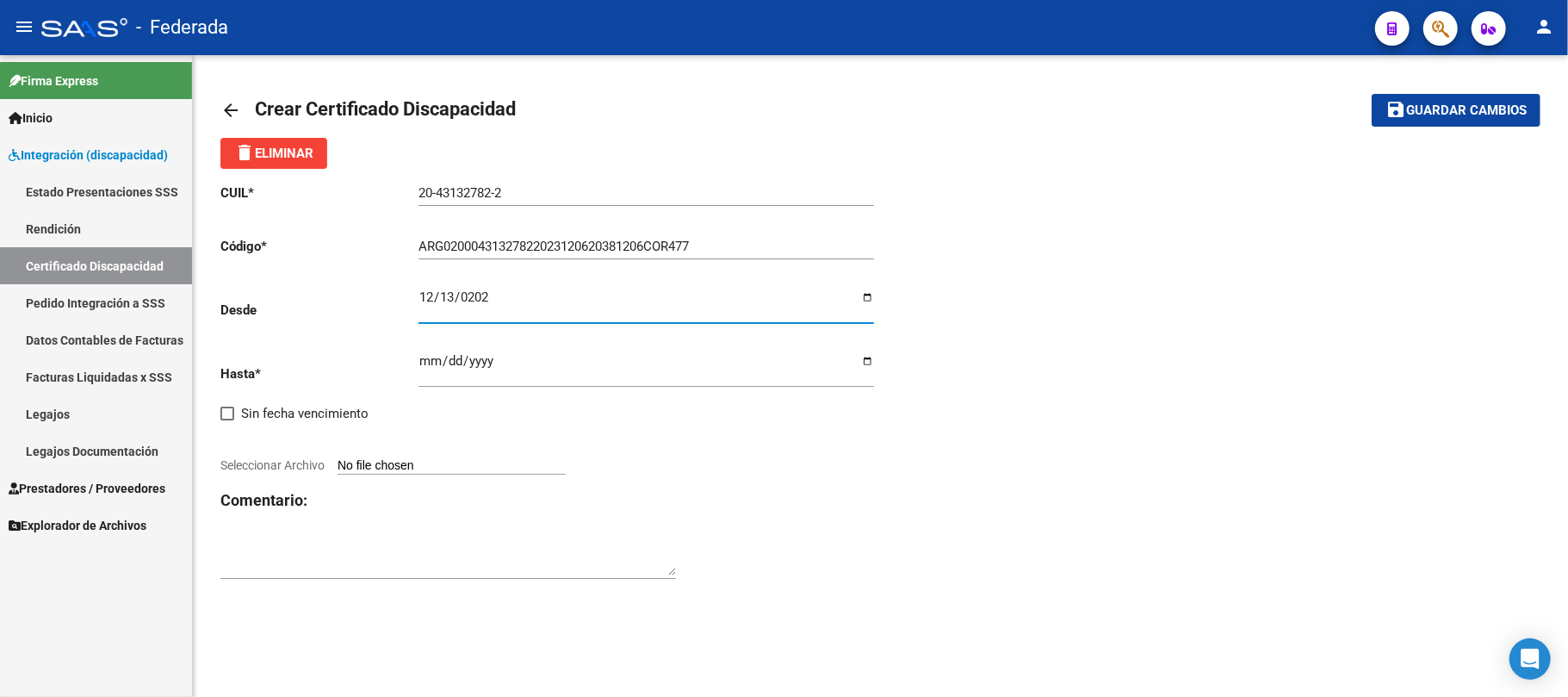
type input "2023-12-13"
click at [428, 366] on input "Ingresar fec. Hasta" at bounding box center [646, 368] width 456 height 28
click at [713, 434] on div "CUIL * 20-43132782-2 Ingresar el CUIL Código * ARG02000431327822023120620381206…" at bounding box center [551, 381] width 661 height 426
click at [501, 360] on input "2033-12-13" at bounding box center [646, 368] width 456 height 28
click at [491, 363] on input "2033-12-13" at bounding box center [646, 368] width 456 height 28
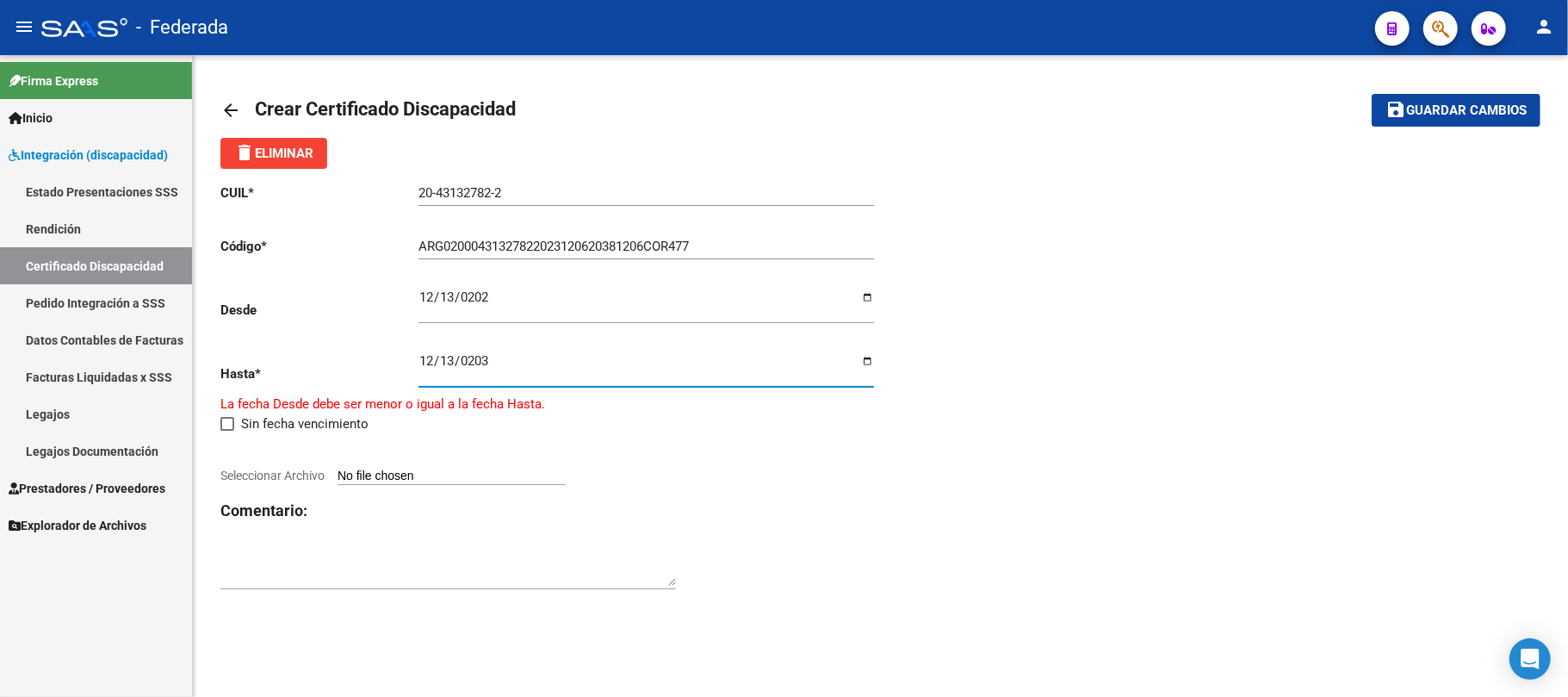
type input "2038-12-13"
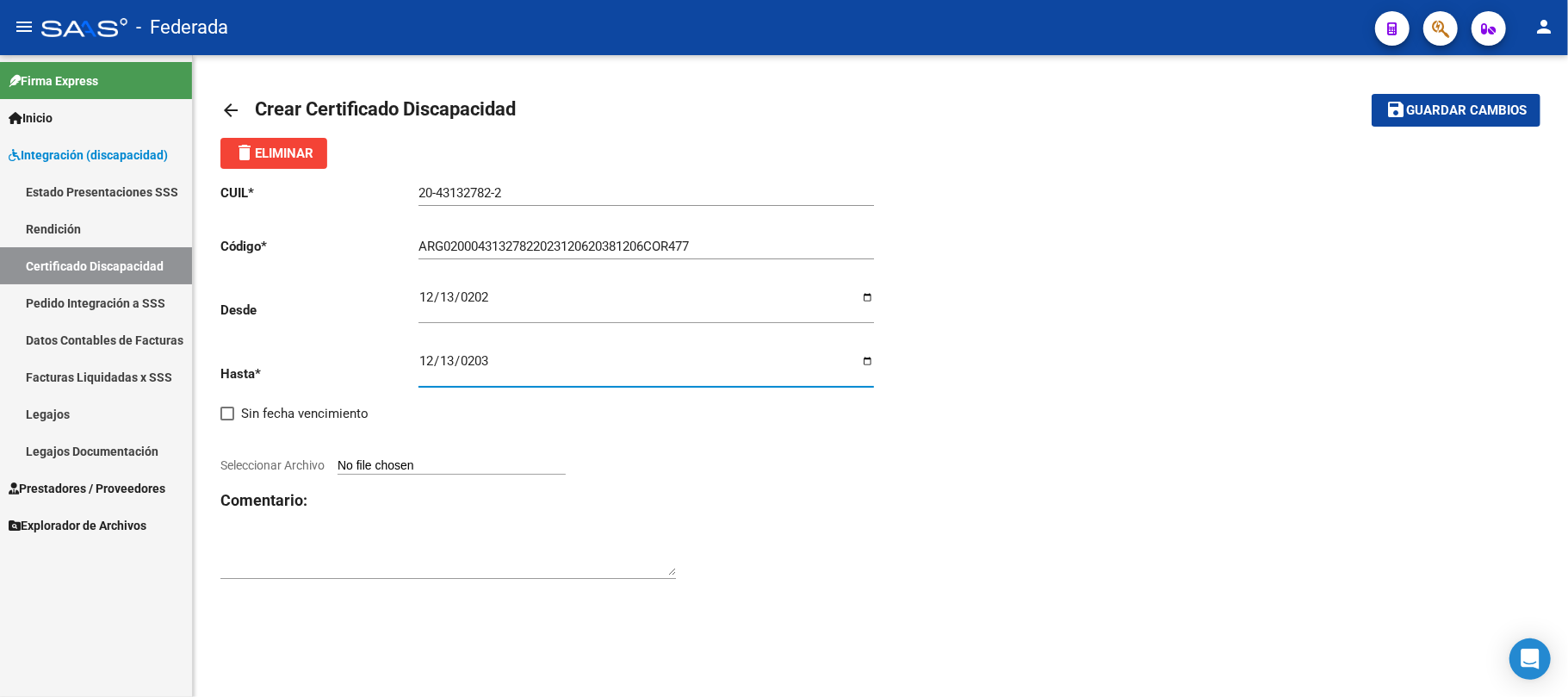
click at [765, 460] on div "CUIL * 20-43132782-2 Ingresar el CUIL Código * ARG02000431327822023120620381206…" at bounding box center [551, 381] width 661 height 426
click at [497, 466] on input "Seleccionar Archivo" at bounding box center [451, 467] width 228 height 17
type input "C:\fakepath\Cud_page-0001 (15).pdf"
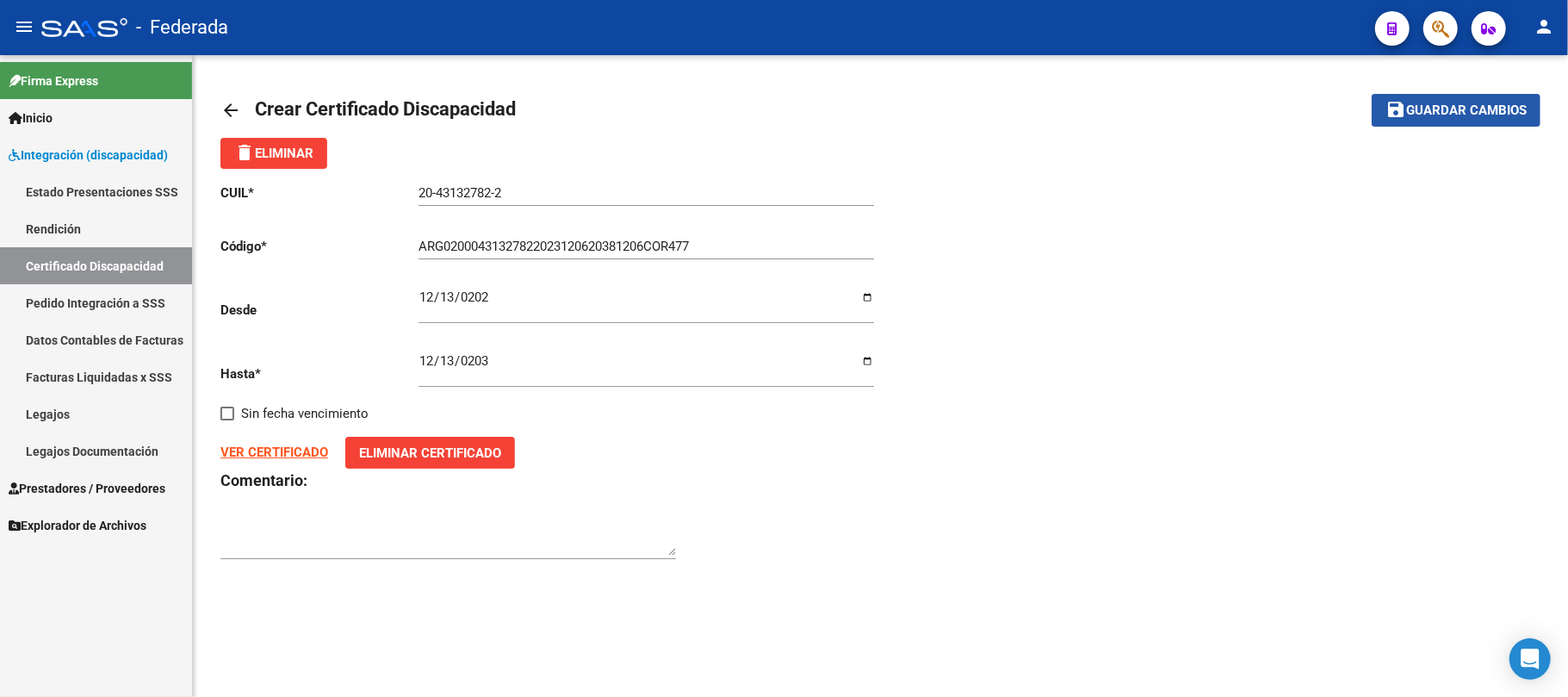
click at [1396, 119] on button "save Guardar cambios" at bounding box center [1455, 110] width 169 height 32
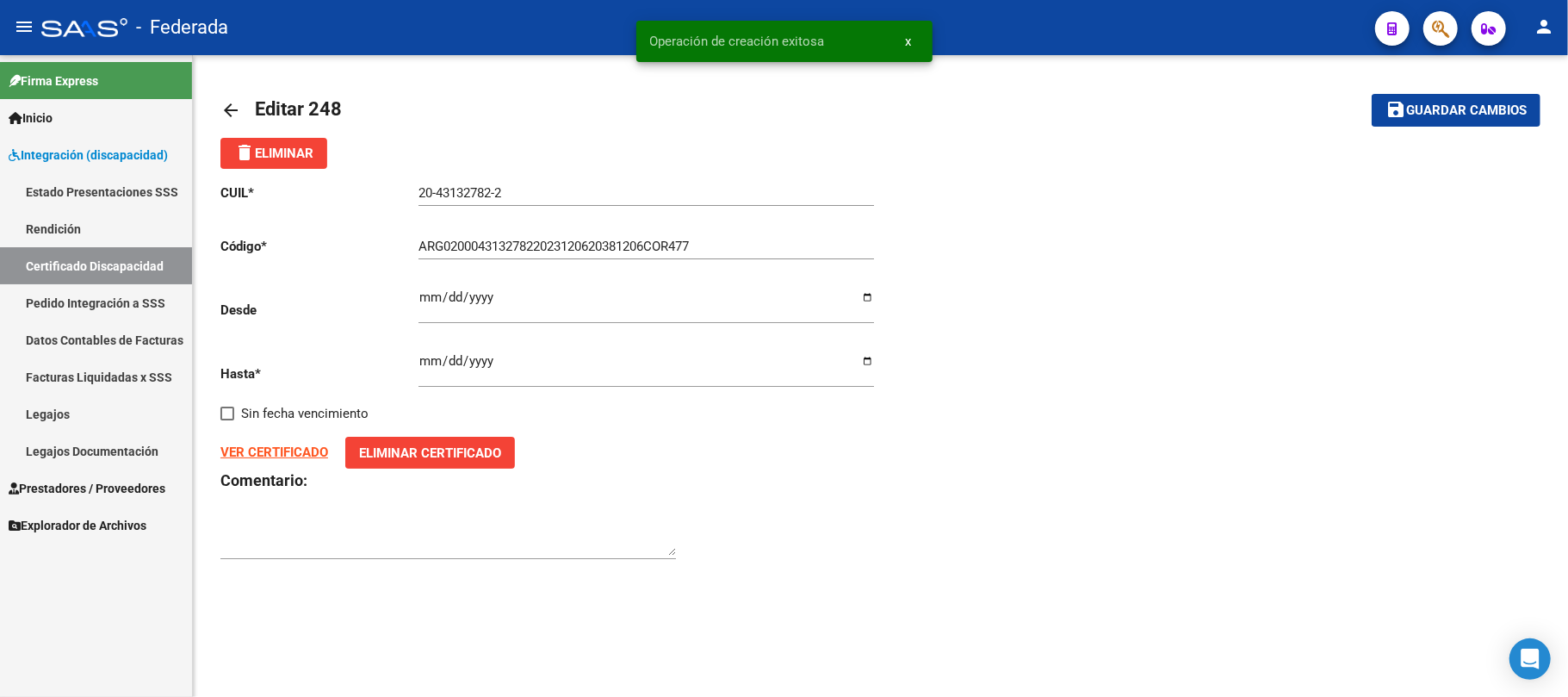
click at [296, 445] on strong "VER CERTIFICADO" at bounding box center [275, 452] width 108 height 16
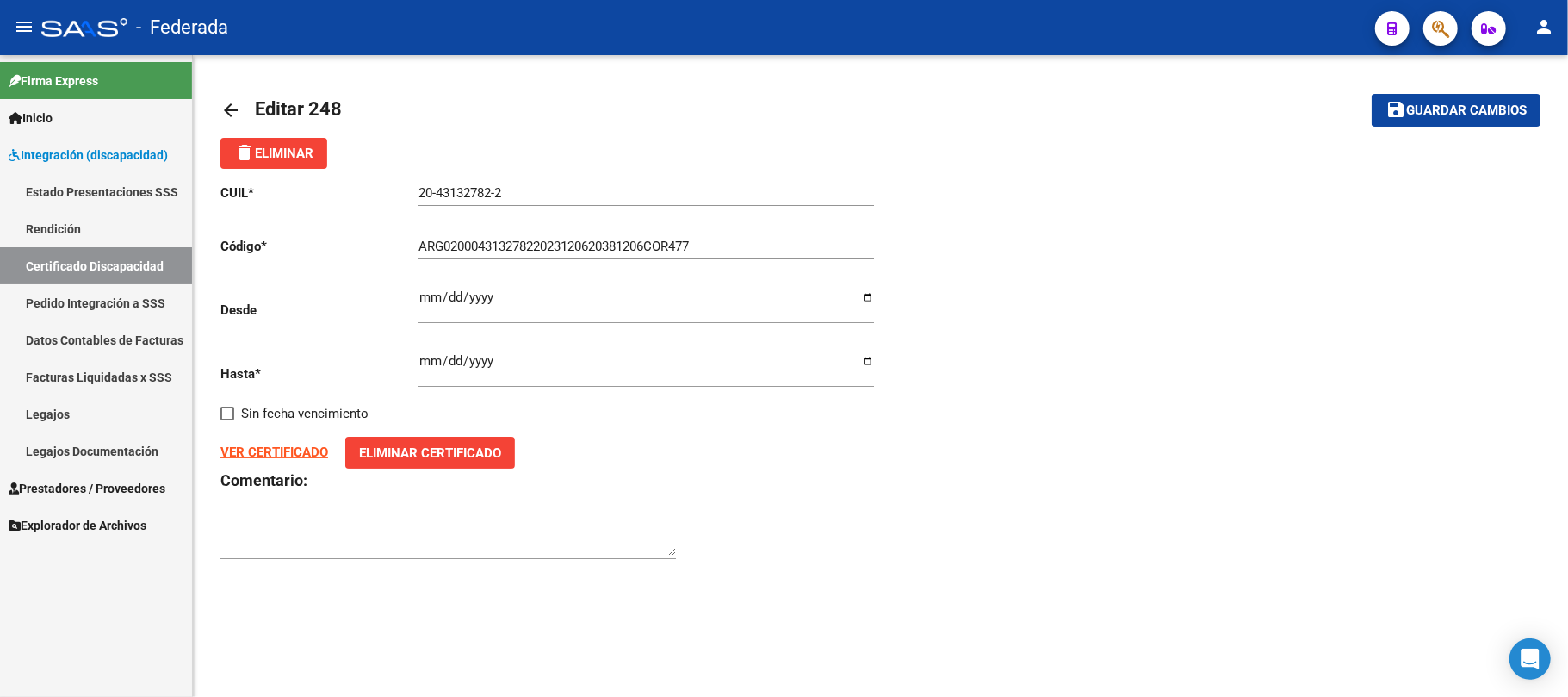
click at [131, 266] on link "Certificado Discapacidad" at bounding box center [96, 266] width 192 height 37
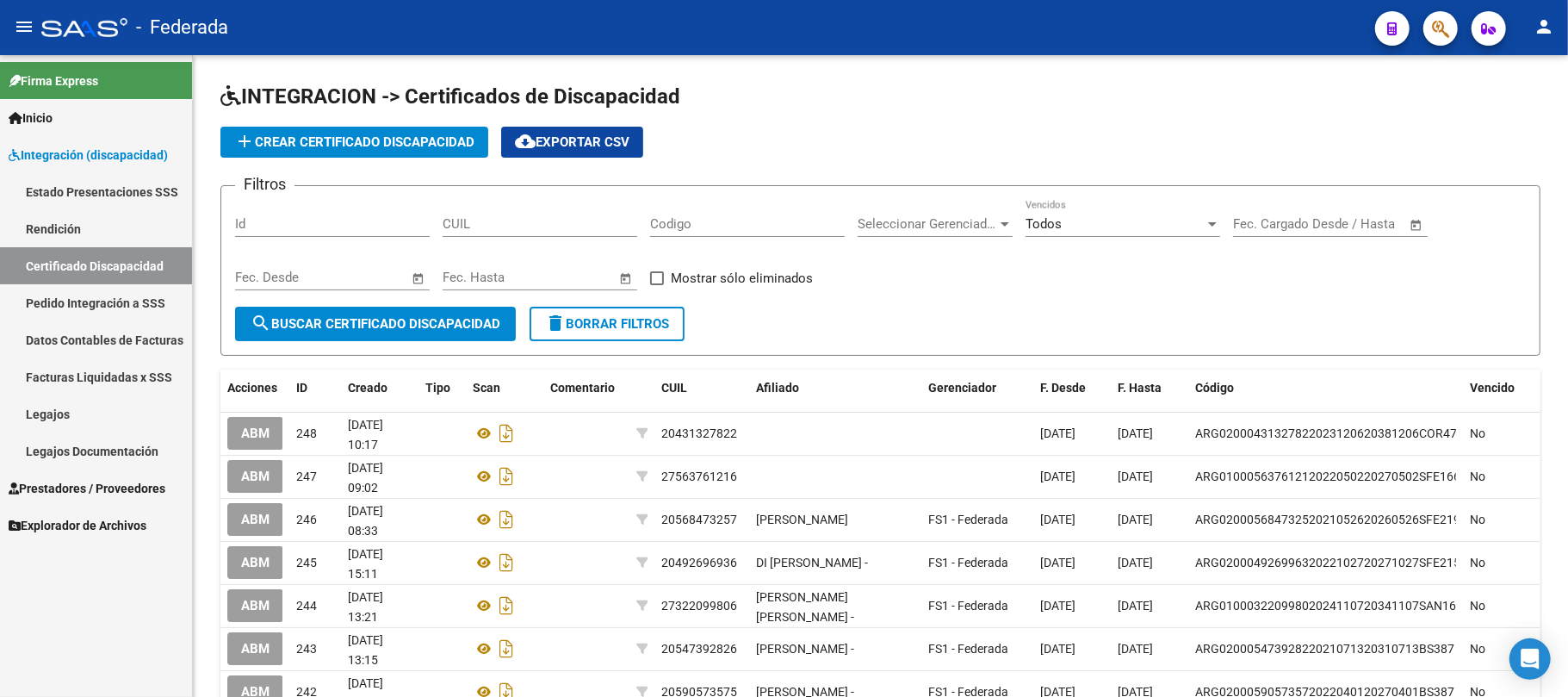
click at [81, 412] on link "Legajos" at bounding box center [96, 414] width 192 height 37
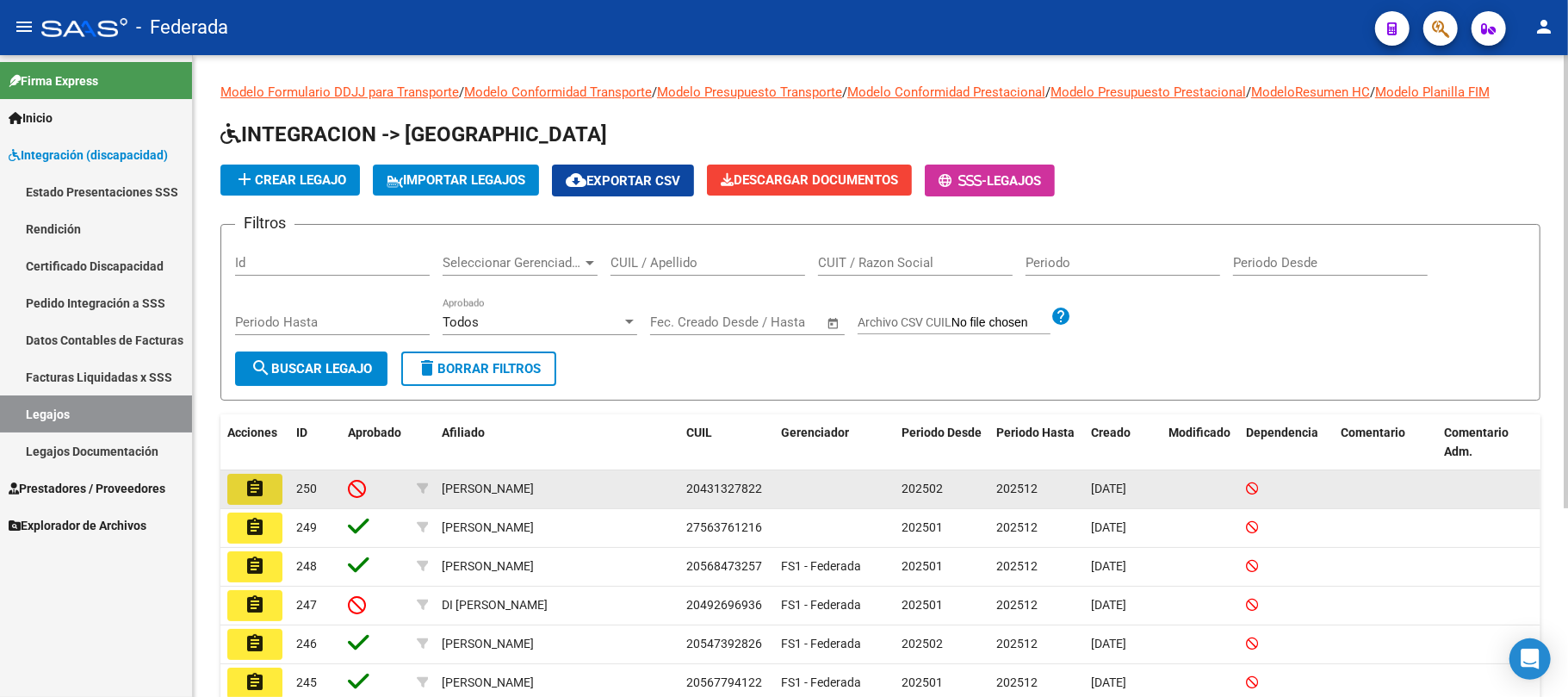
click at [242, 491] on button "assignment" at bounding box center [254, 488] width 55 height 31
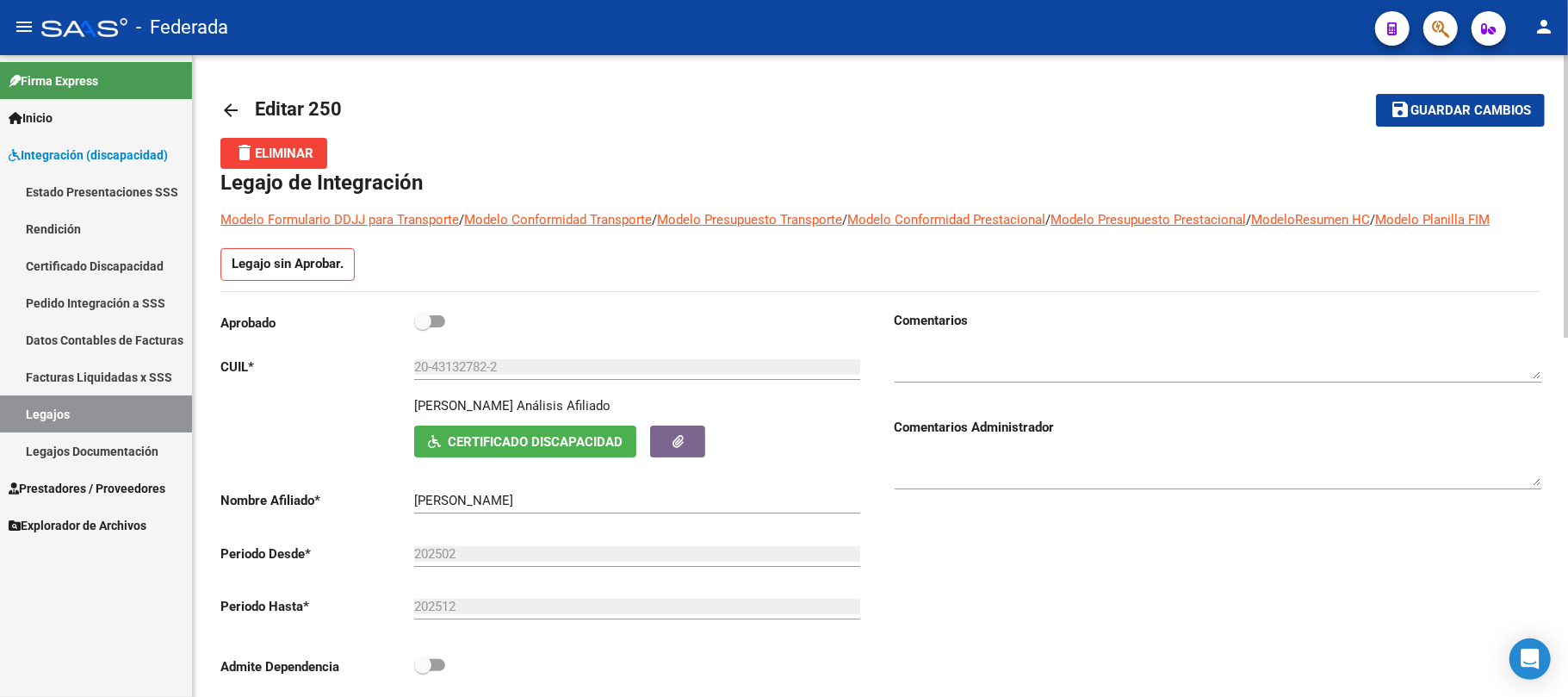
click at [420, 323] on span at bounding box center [423, 321] width 17 height 17
click at [422, 327] on input "checkbox" at bounding box center [422, 327] width 1 height 1
checkbox input "true"
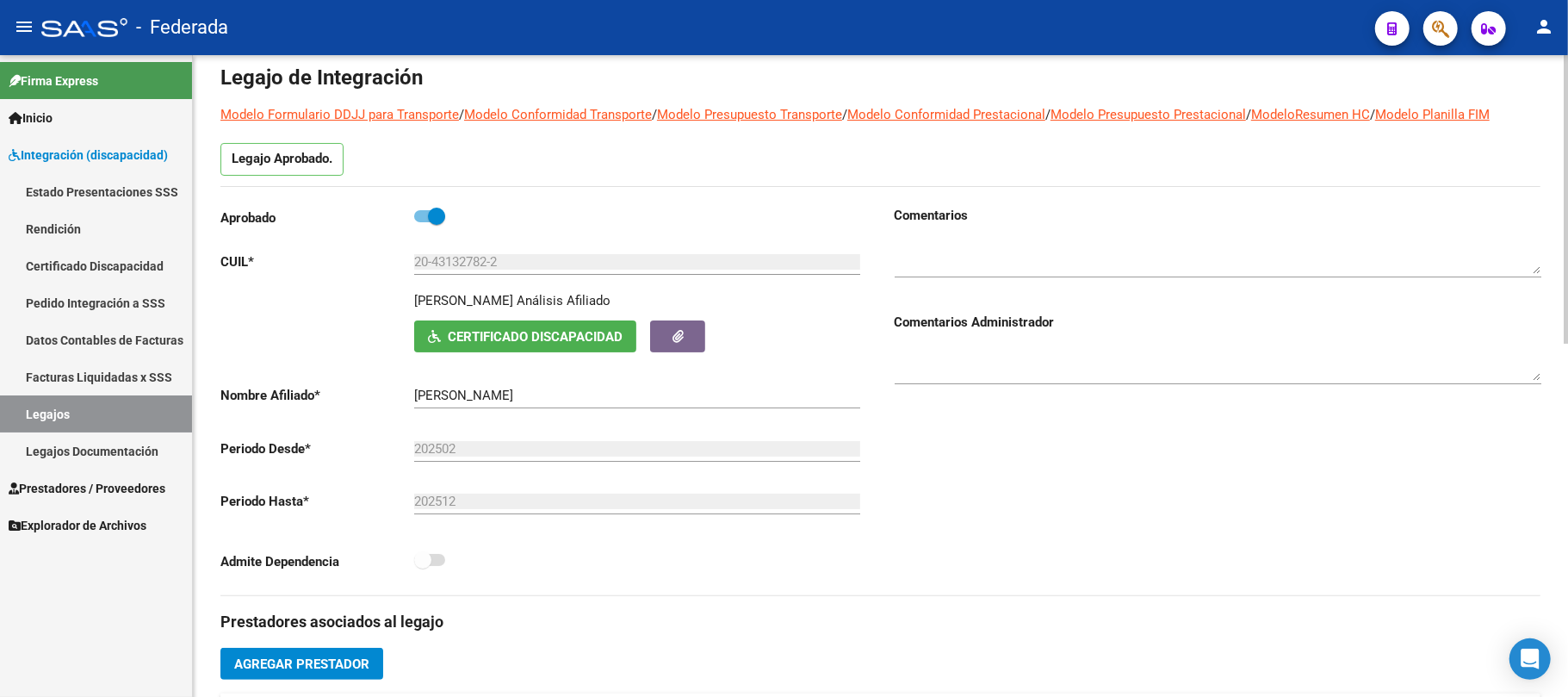
scroll to position [115, 0]
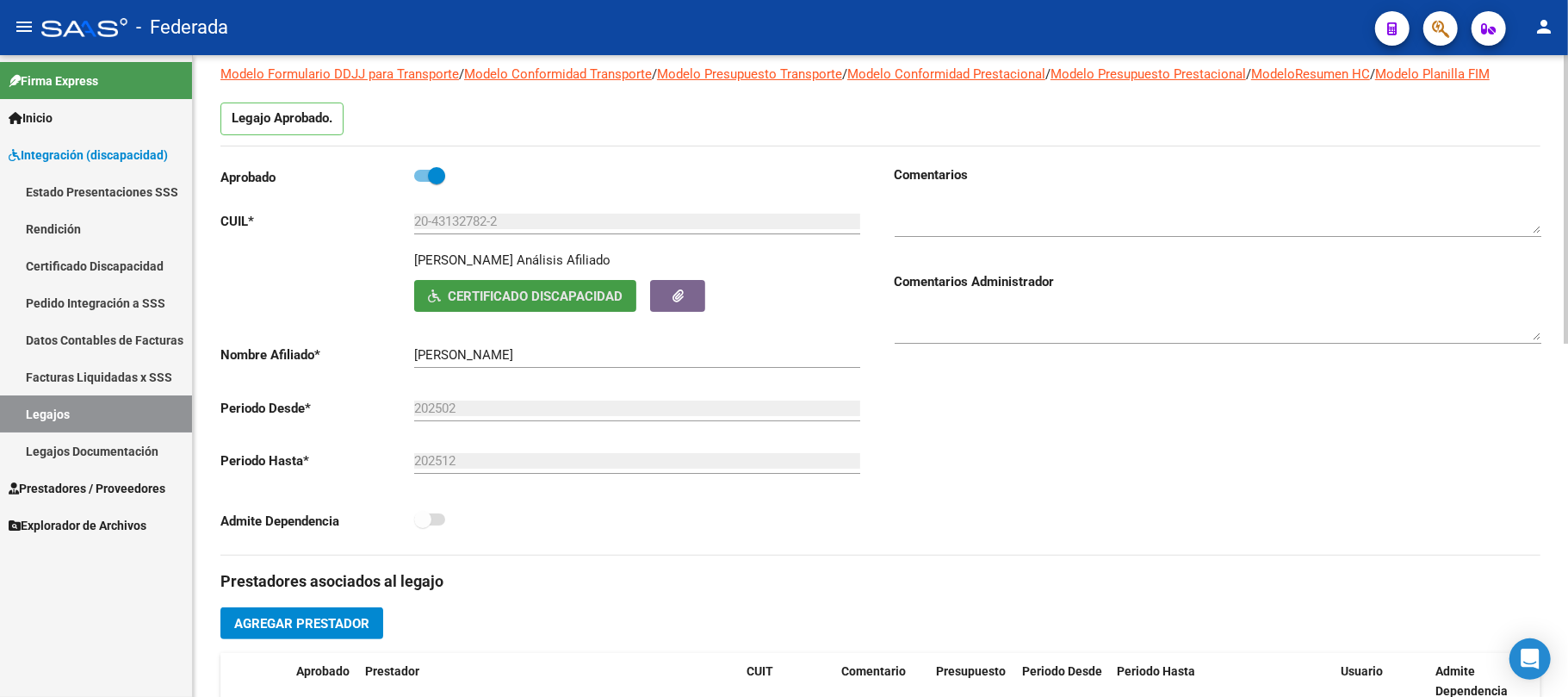
click at [559, 296] on span "Certificado Discapacidad" at bounding box center [536, 296] width 175 height 16
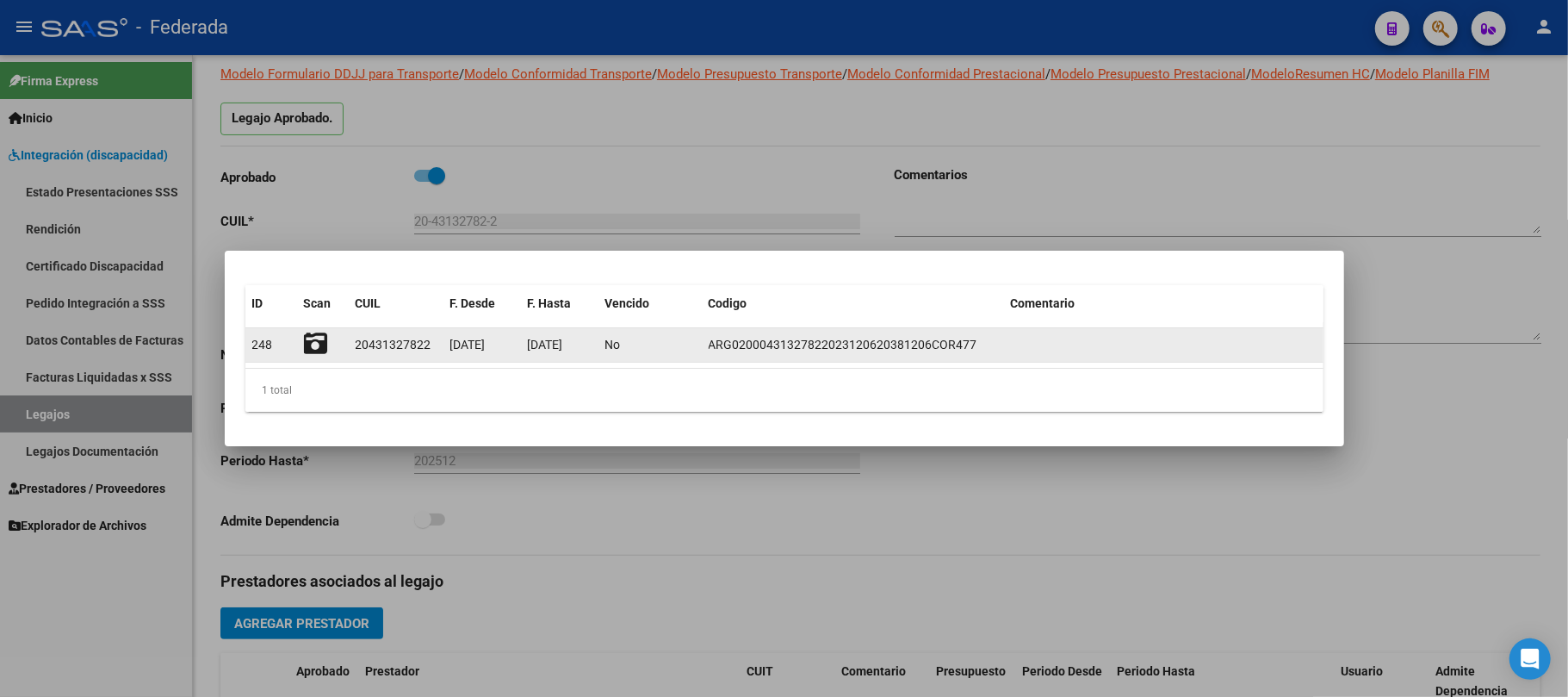
click at [313, 348] on icon at bounding box center [316, 344] width 24 height 24
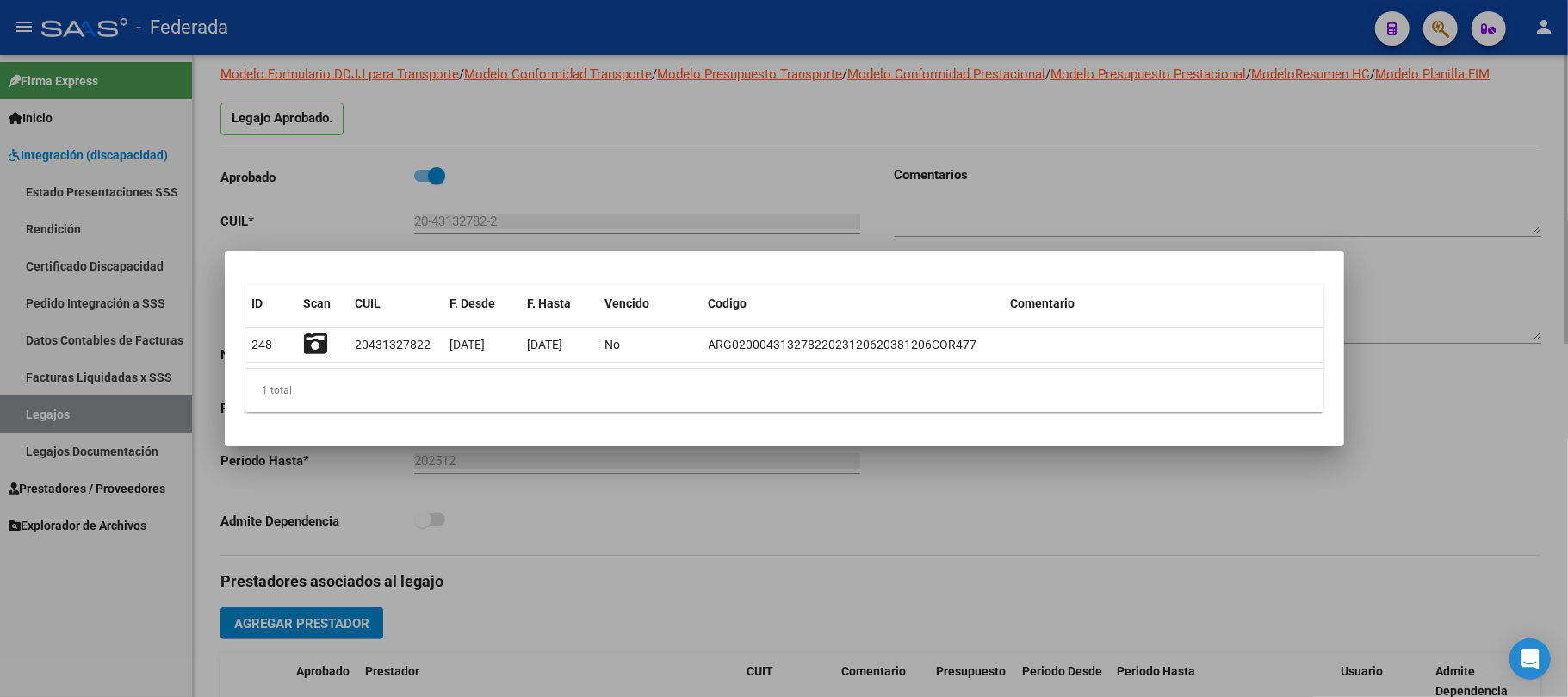
click at [505, 121] on div at bounding box center [784, 348] width 1568 height 697
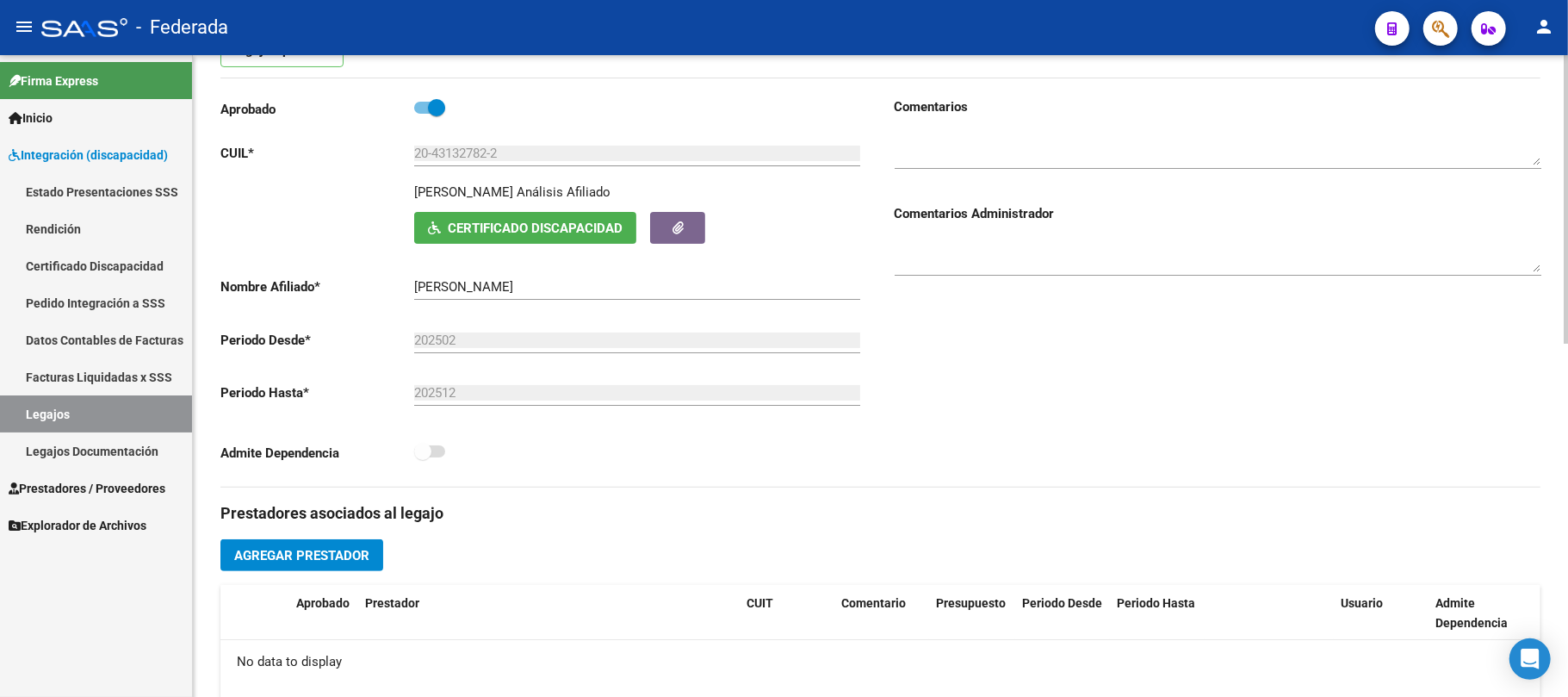
scroll to position [345, 0]
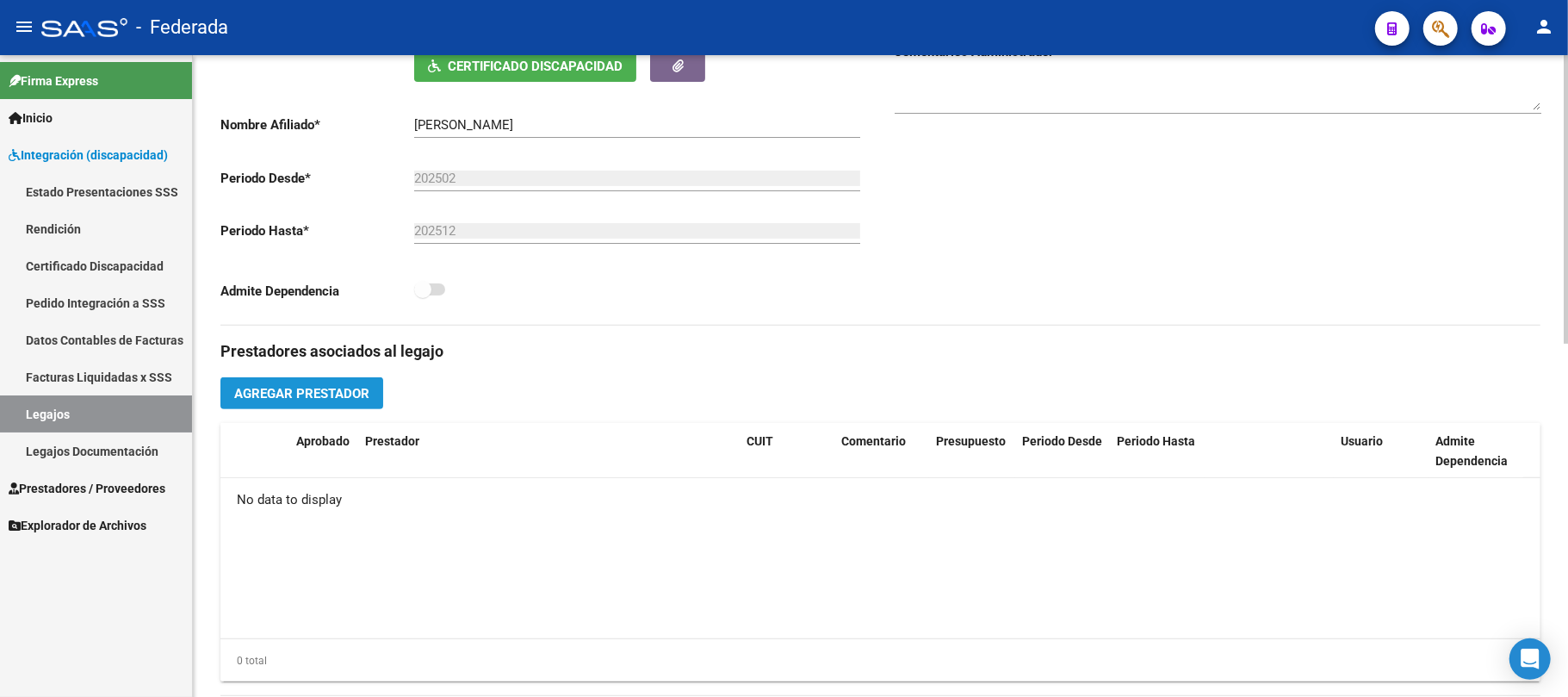
click at [369, 390] on span "Agregar Prestador" at bounding box center [301, 393] width 135 height 16
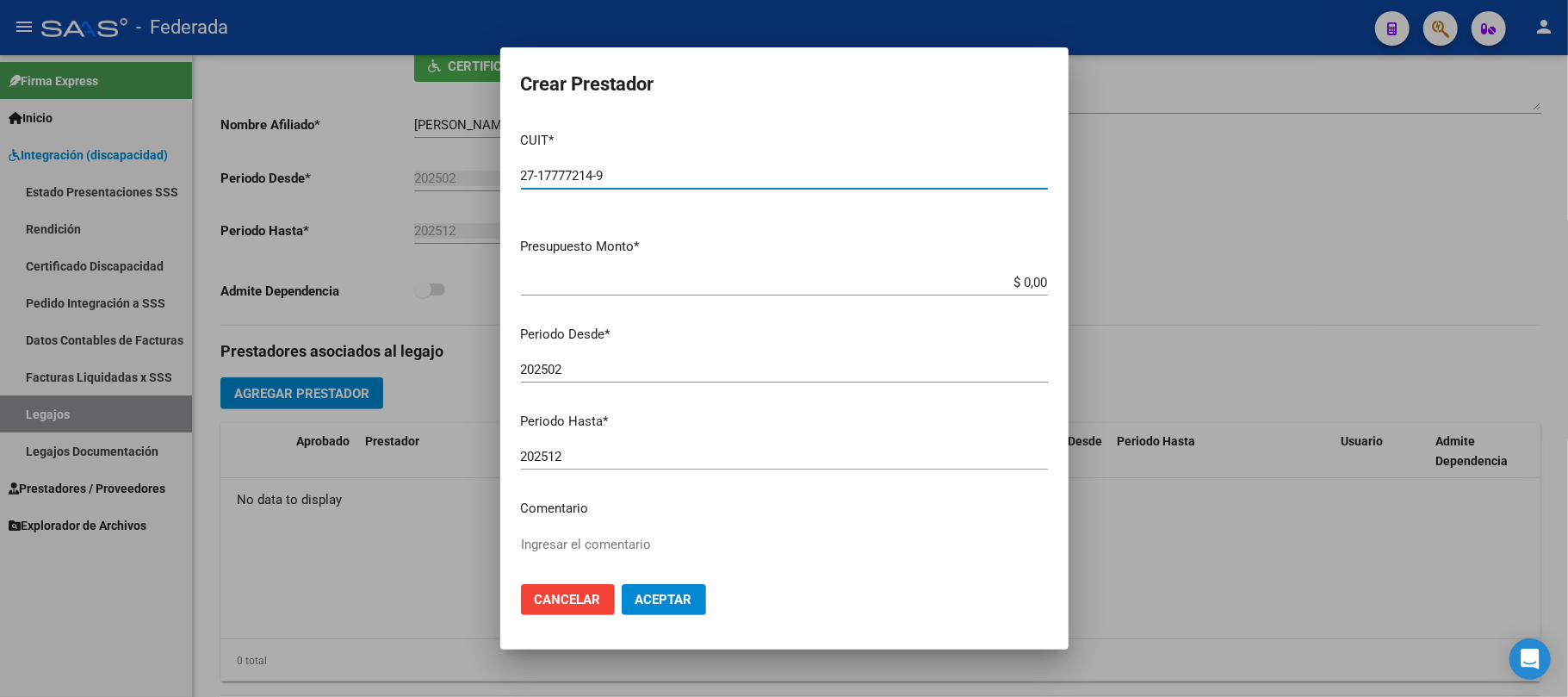
type input "27-17777214-9"
click at [566, 536] on textarea "Ingresar el comentario" at bounding box center [784, 575] width 527 height 81
type textarea "FONOAUDIOLOGIA"
click at [655, 594] on span "Aceptar" at bounding box center [663, 599] width 57 height 16
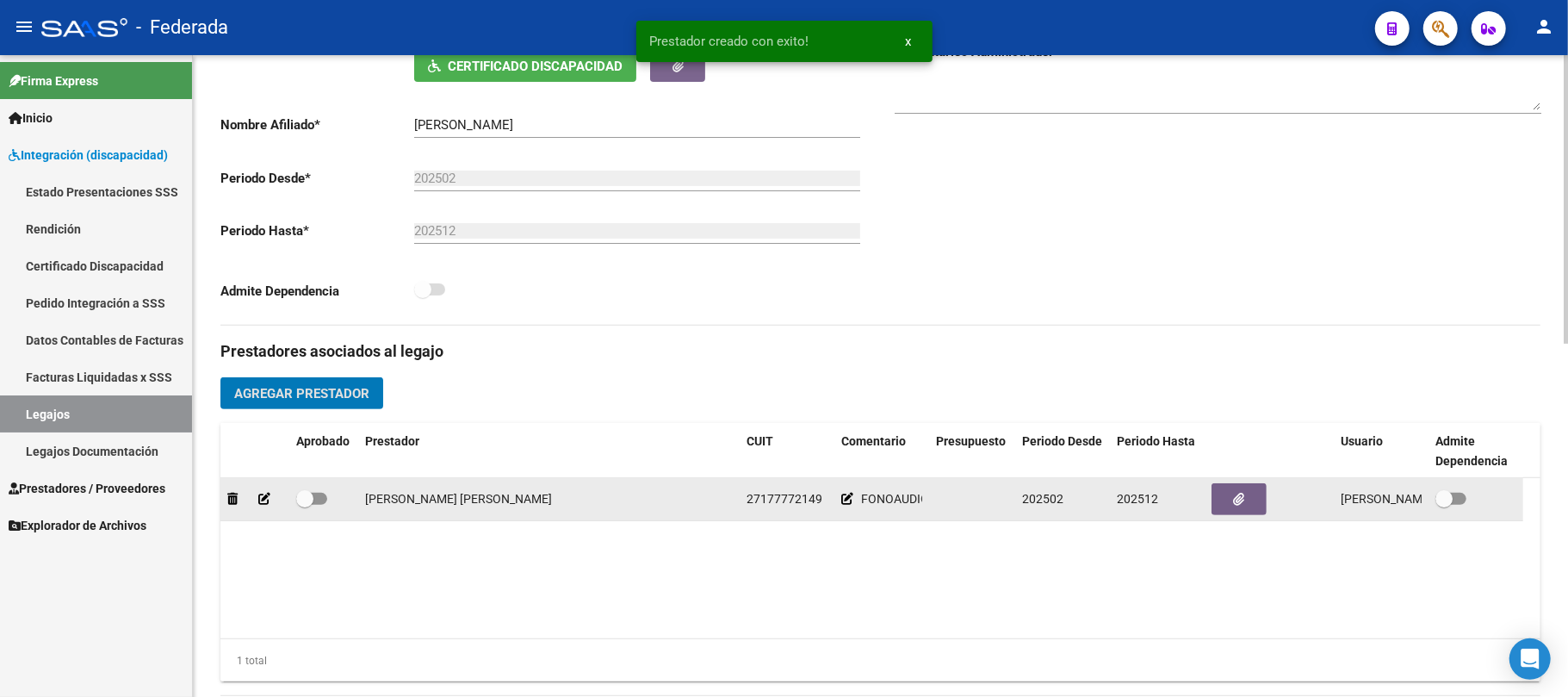
click at [312, 497] on span at bounding box center [305, 499] width 17 height 17
click at [305, 505] on input "checkbox" at bounding box center [304, 505] width 1 height 1
checkbox input "true"
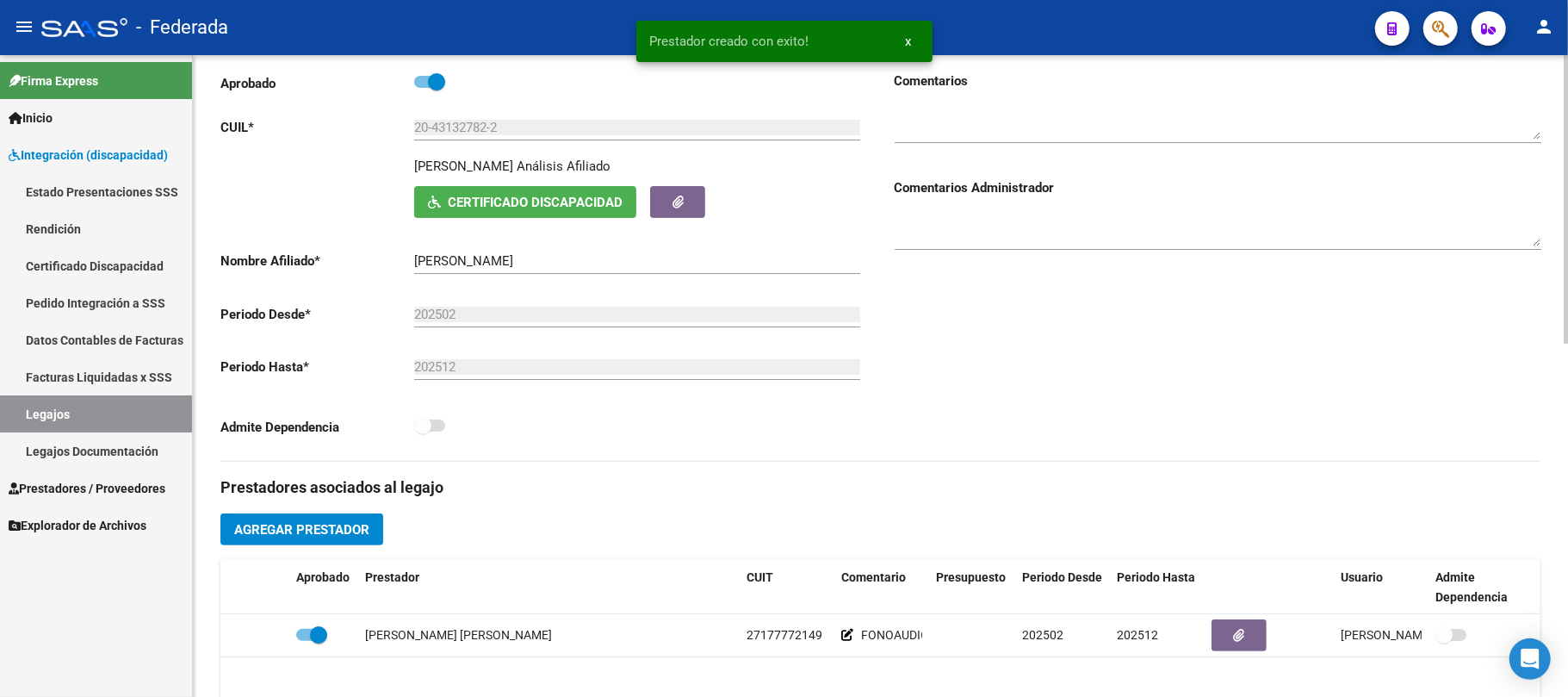
scroll to position [0, 0]
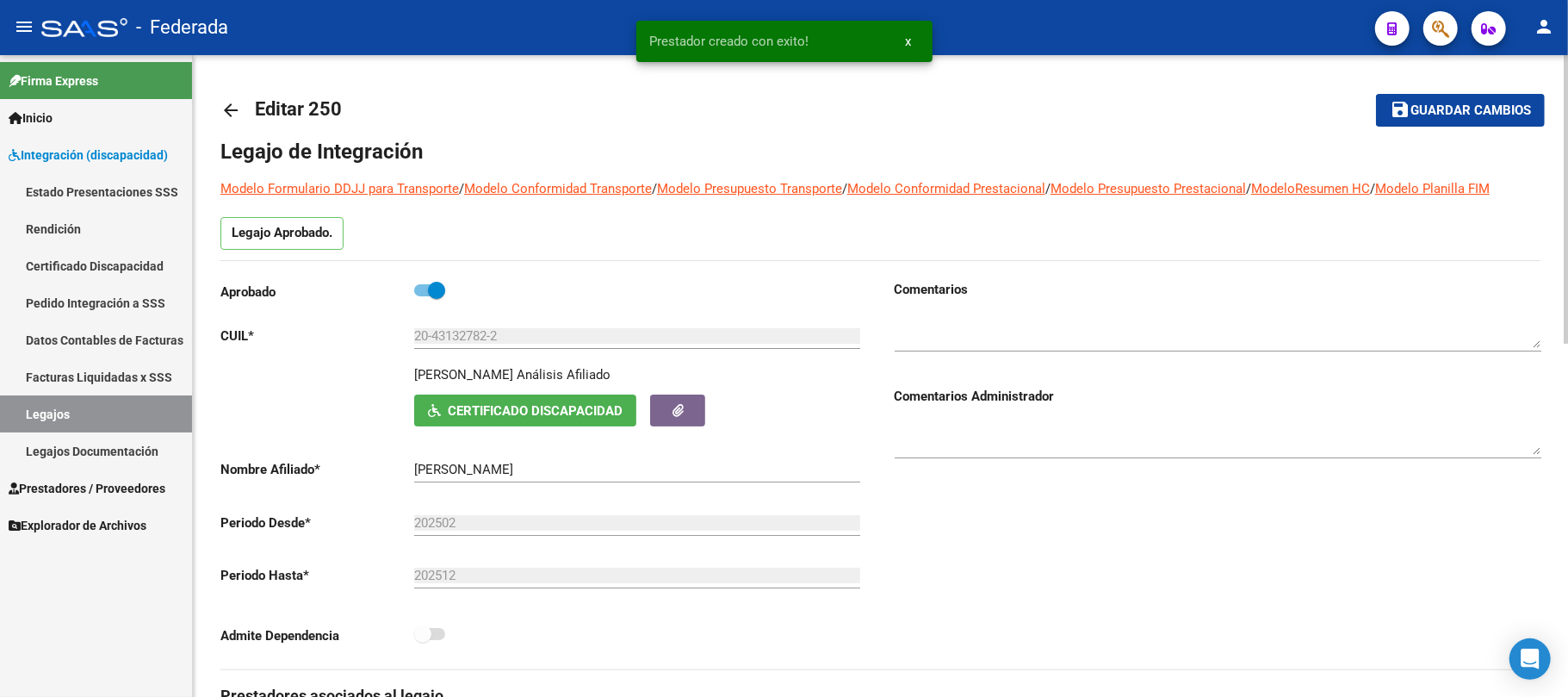
click at [1402, 118] on mat-icon "save" at bounding box center [1400, 109] width 20 height 20
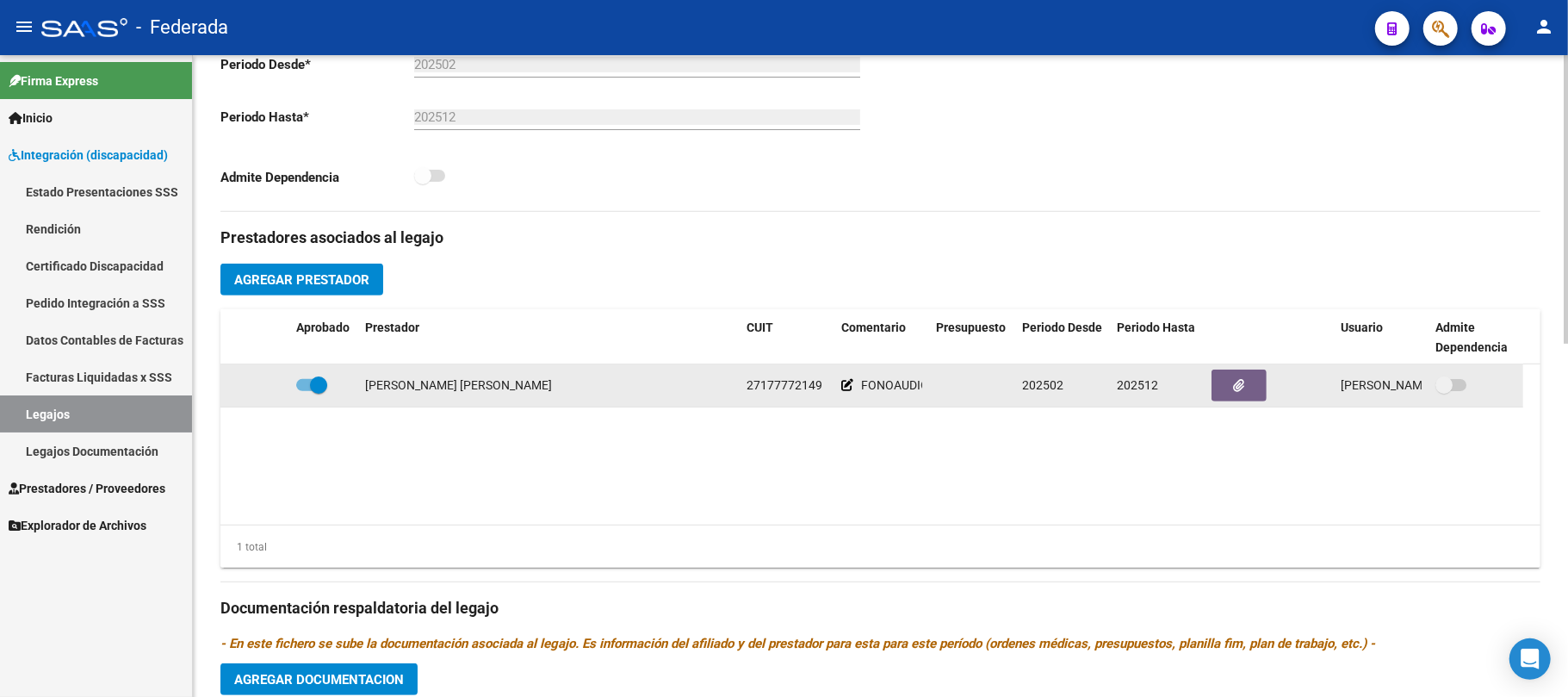
scroll to position [459, 0]
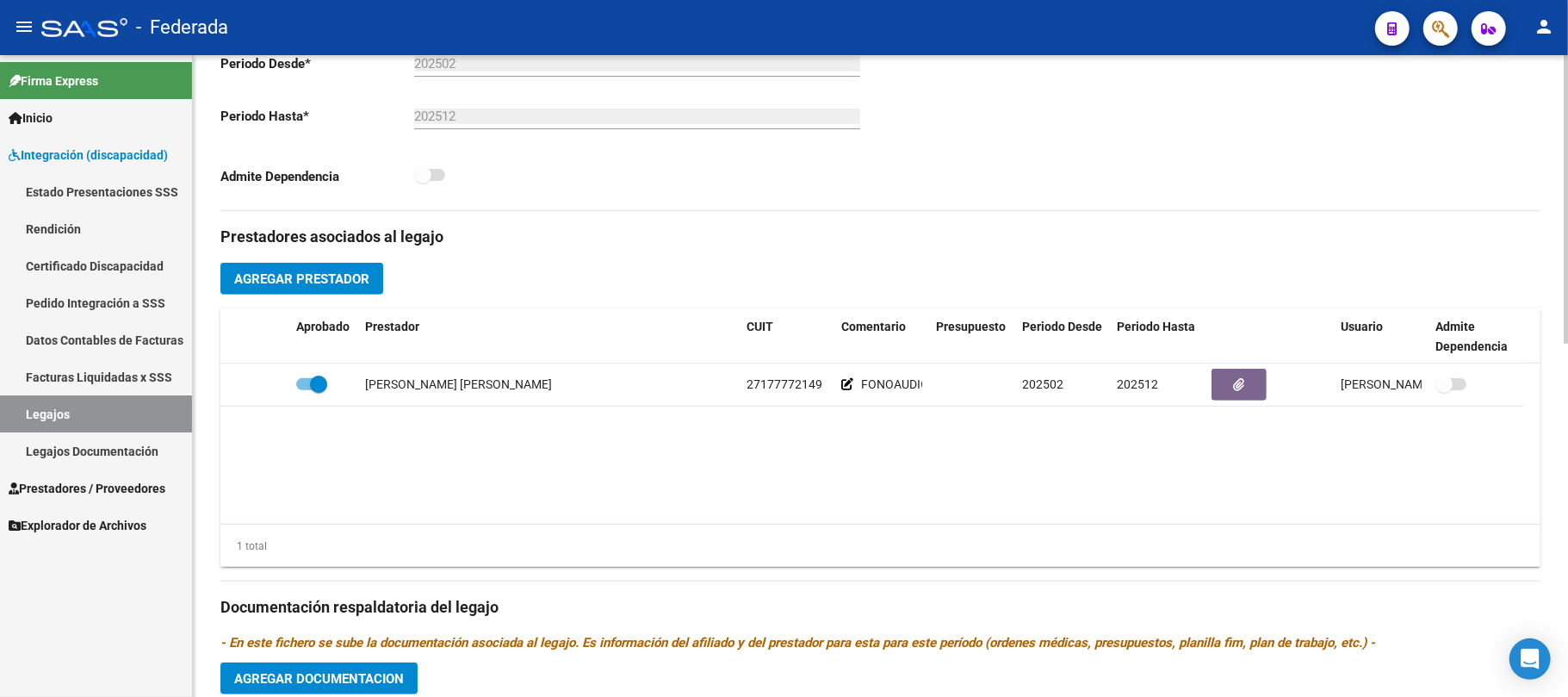
click at [349, 277] on span "Agregar Prestador" at bounding box center [301, 279] width 135 height 16
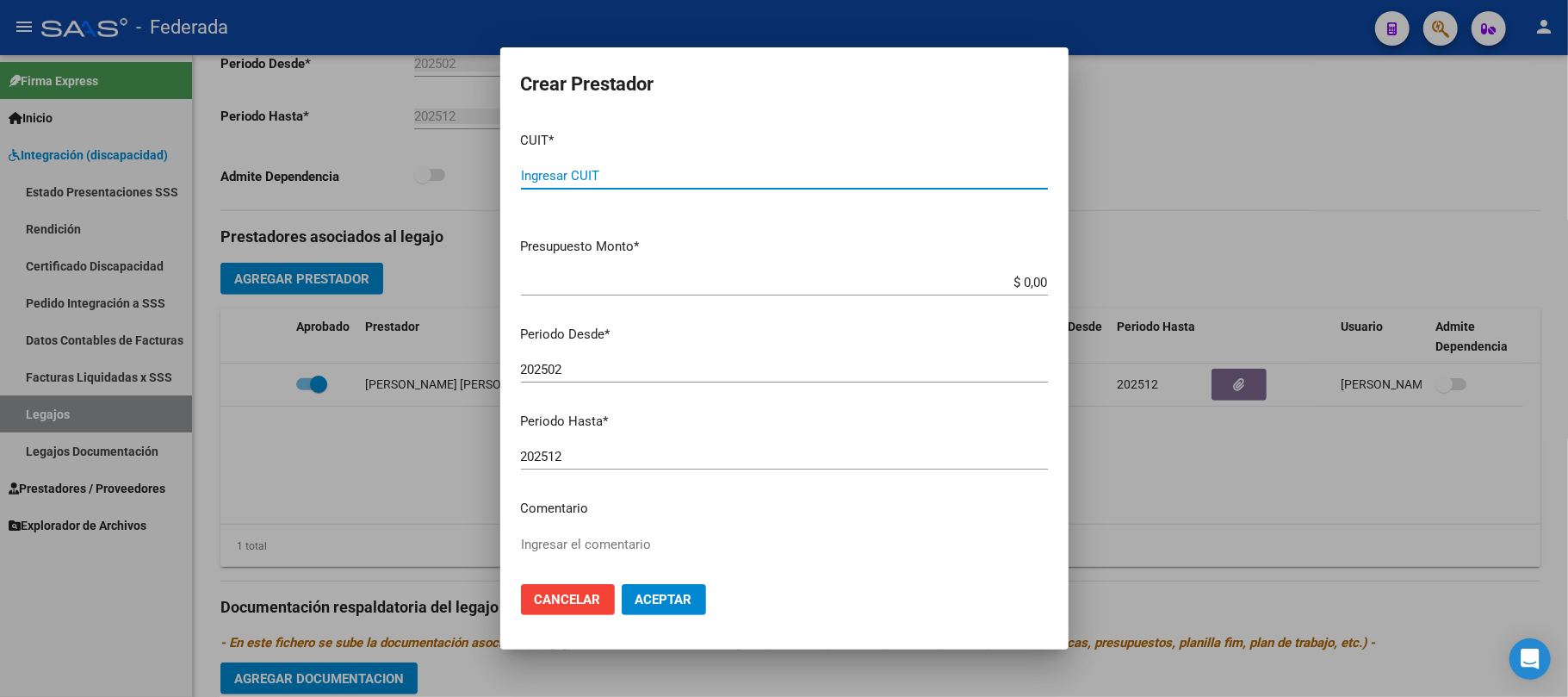
paste input "27-32259725-3"
type input "27-32259725-3"
click at [577, 539] on textarea "Ingresar el comentario" at bounding box center [784, 575] width 527 height 81
type textarea "NEUROREHABILITACION"
click at [653, 600] on span "Aceptar" at bounding box center [663, 599] width 57 height 16
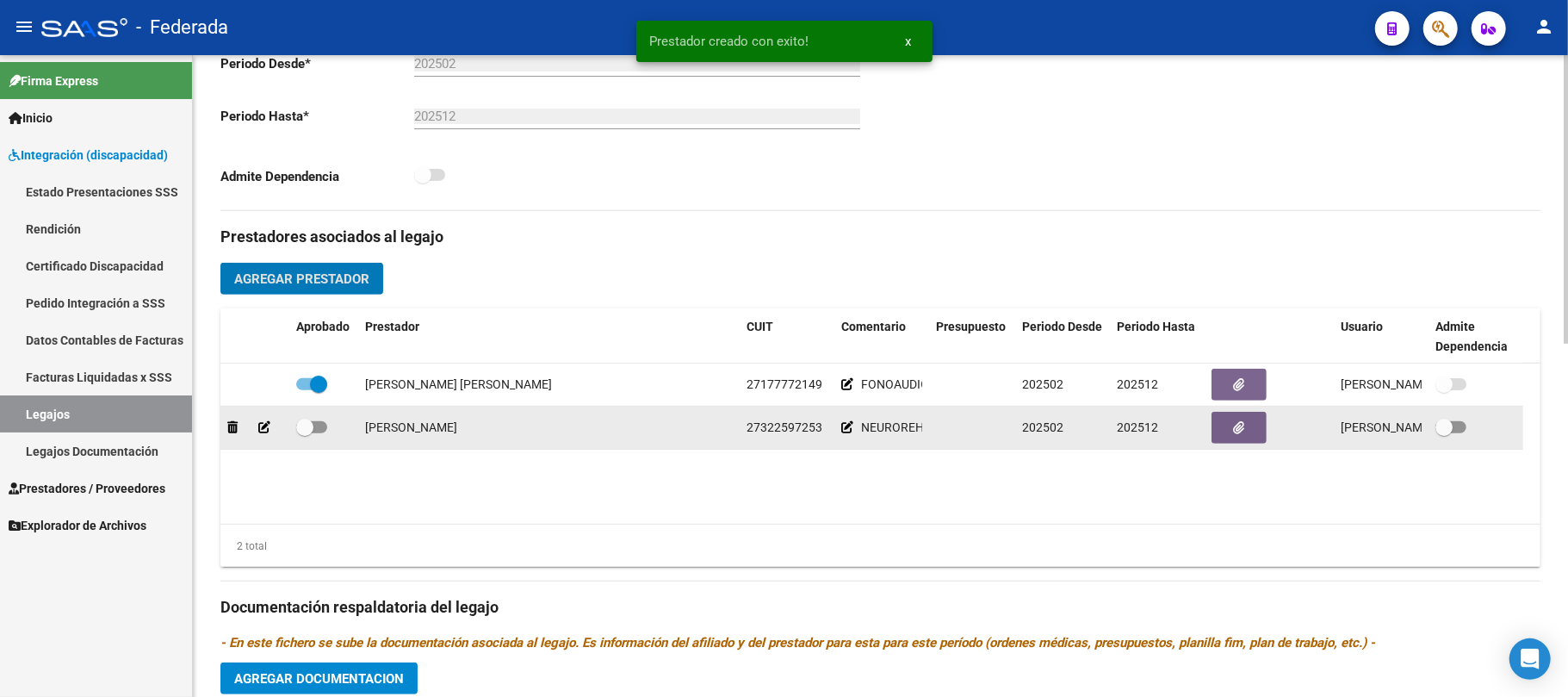
click at [308, 428] on span at bounding box center [305, 427] width 17 height 17
click at [305, 433] on input "checkbox" at bounding box center [304, 433] width 1 height 1
checkbox input "true"
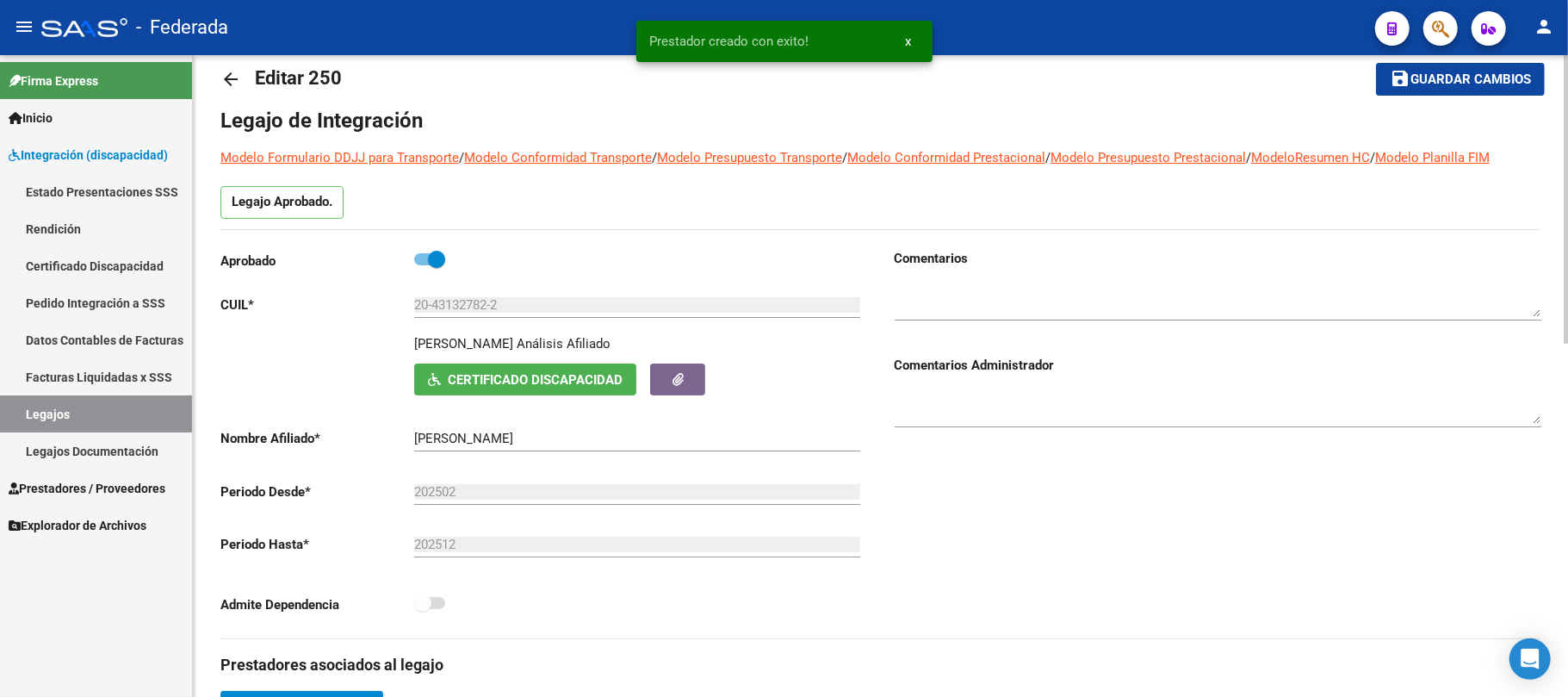
scroll to position [0, 0]
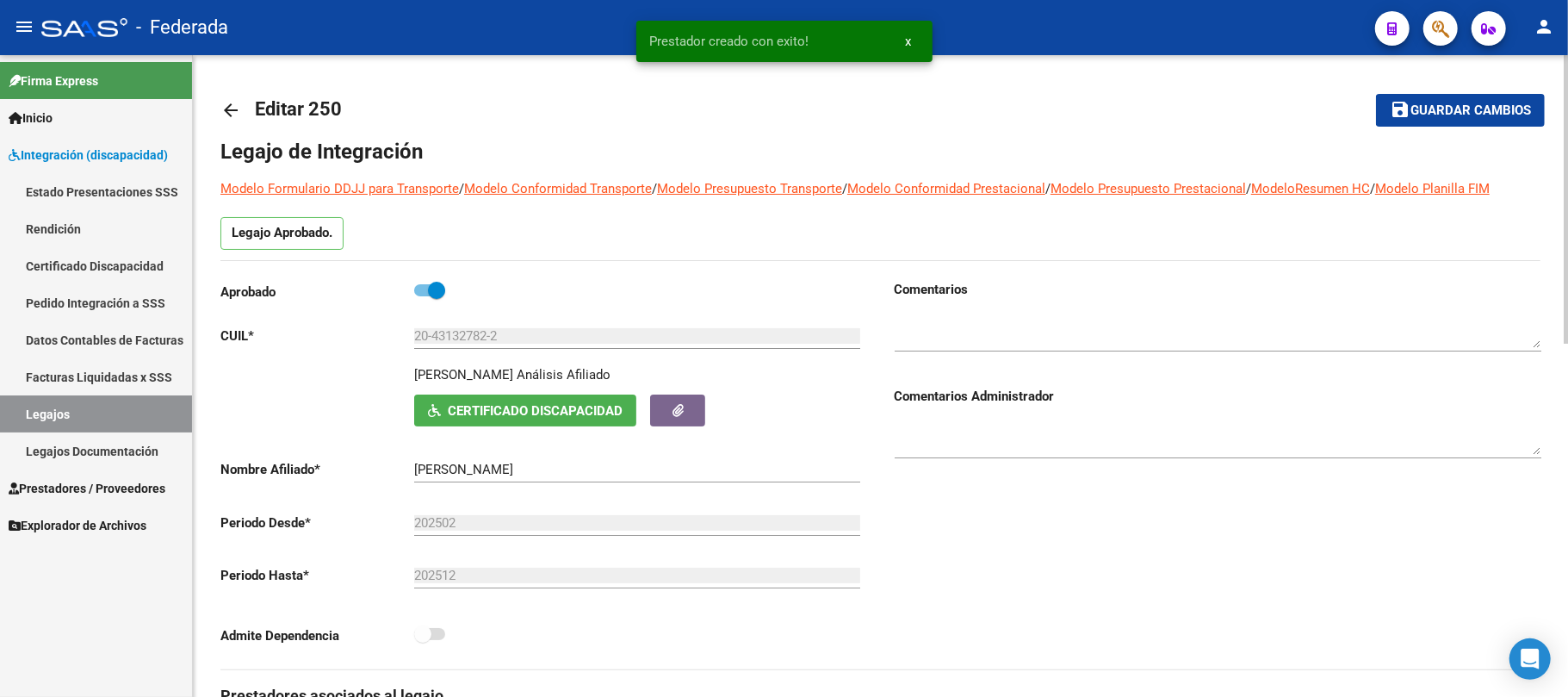
click at [1448, 116] on span "Guardar cambios" at bounding box center [1470, 111] width 120 height 16
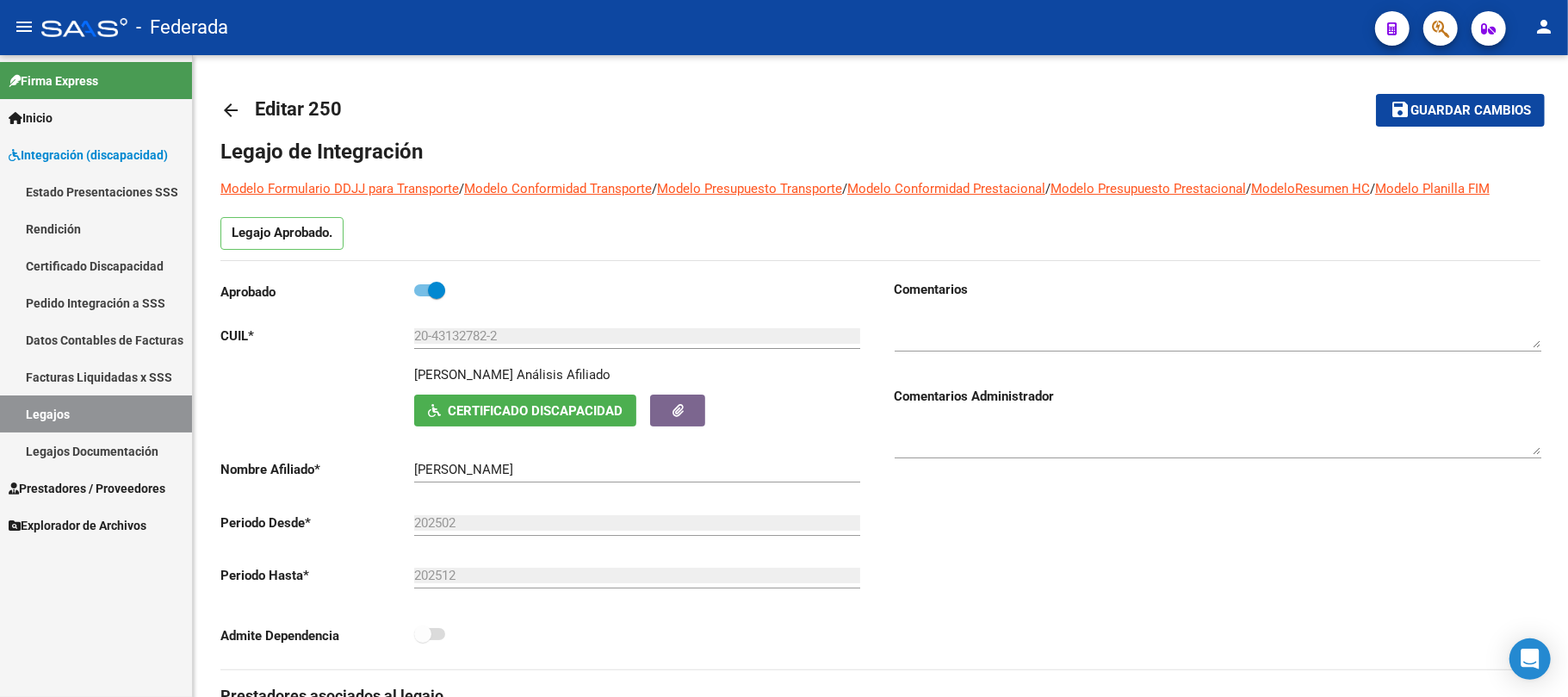
click at [146, 407] on link "Legajos" at bounding box center [96, 414] width 192 height 37
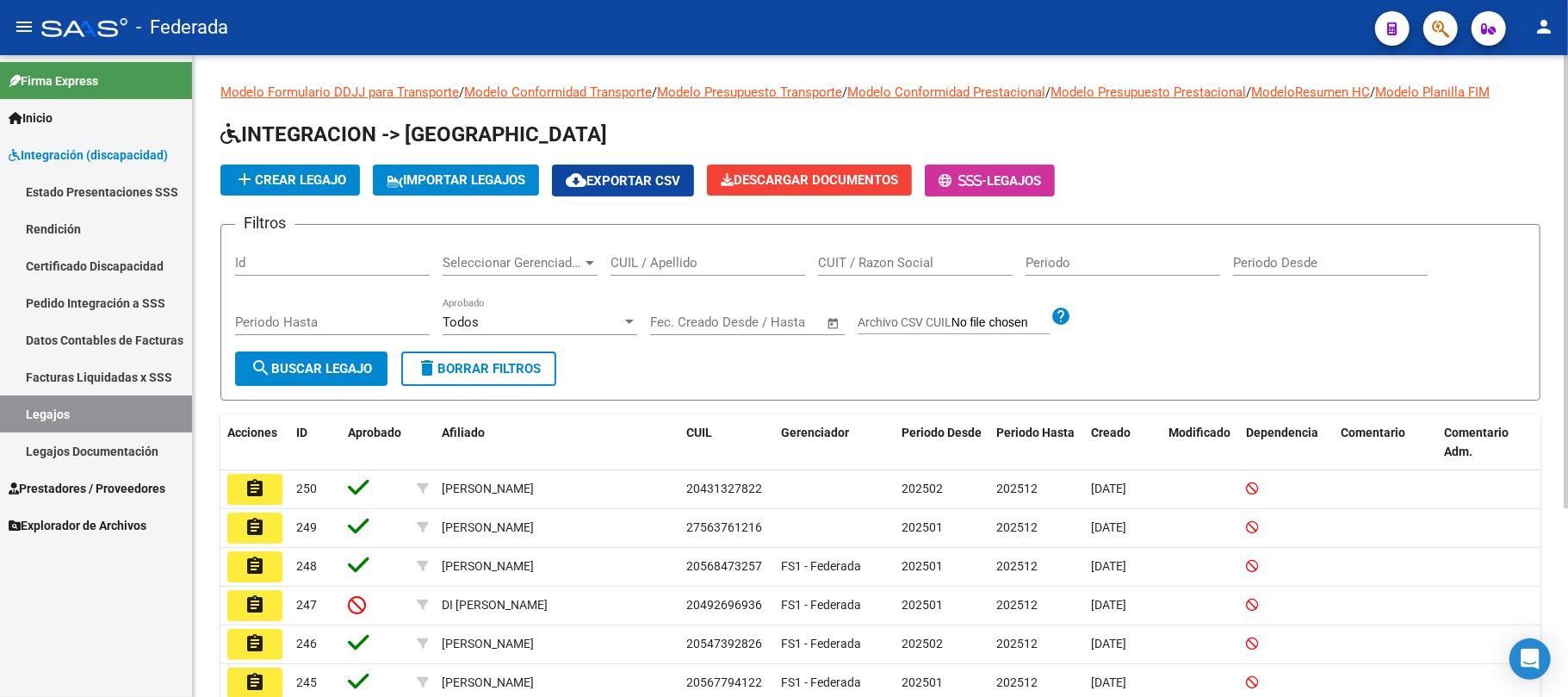
click at [312, 187] on button "add Crear Legajo" at bounding box center [291, 180] width 140 height 31
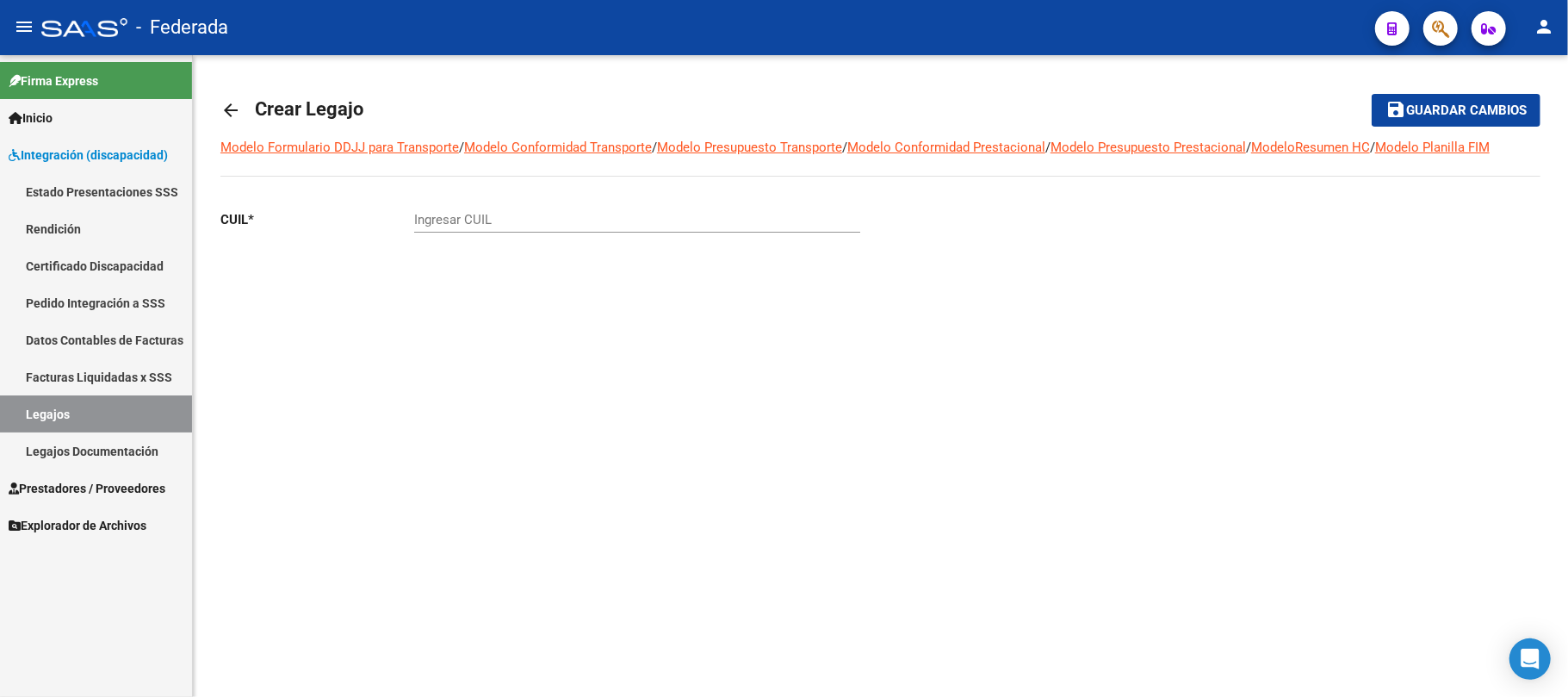
click at [476, 219] on input "Ingresar CUIL" at bounding box center [637, 219] width 446 height 16
paste input "20-56685065"
click at [431, 214] on input "20-56685065" at bounding box center [637, 219] width 446 height 16
type input "20-56685065"
drag, startPoint x: 497, startPoint y: 218, endPoint x: 391, endPoint y: 221, distance: 106.0
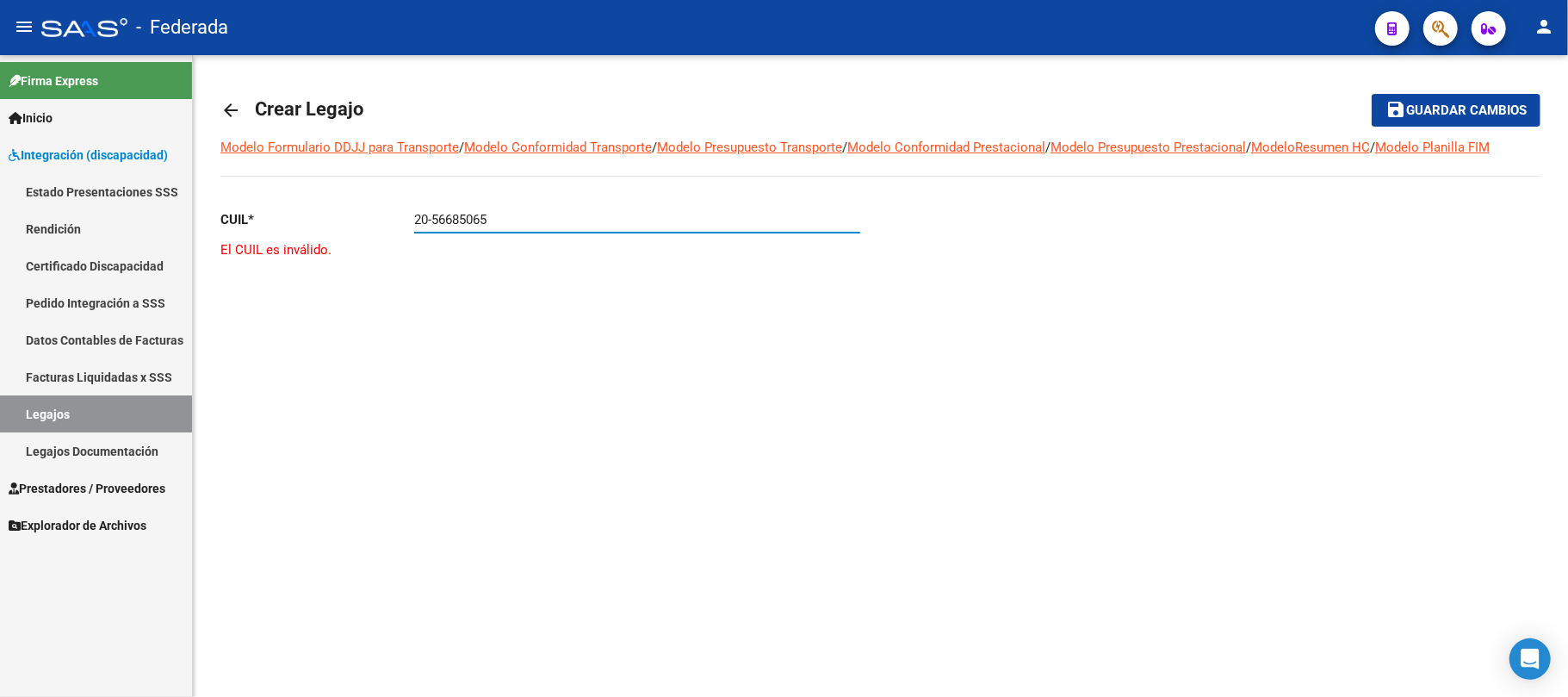
click at [391, 221] on app-form-text-field "CUIL * 20-56685065 Ingresar CUIL" at bounding box center [540, 219] width 640 height 16
paste input "20-56685065"
click at [470, 224] on input "20-56685065" at bounding box center [637, 219] width 446 height 16
click at [501, 222] on input "20-56685065" at bounding box center [637, 219] width 446 height 16
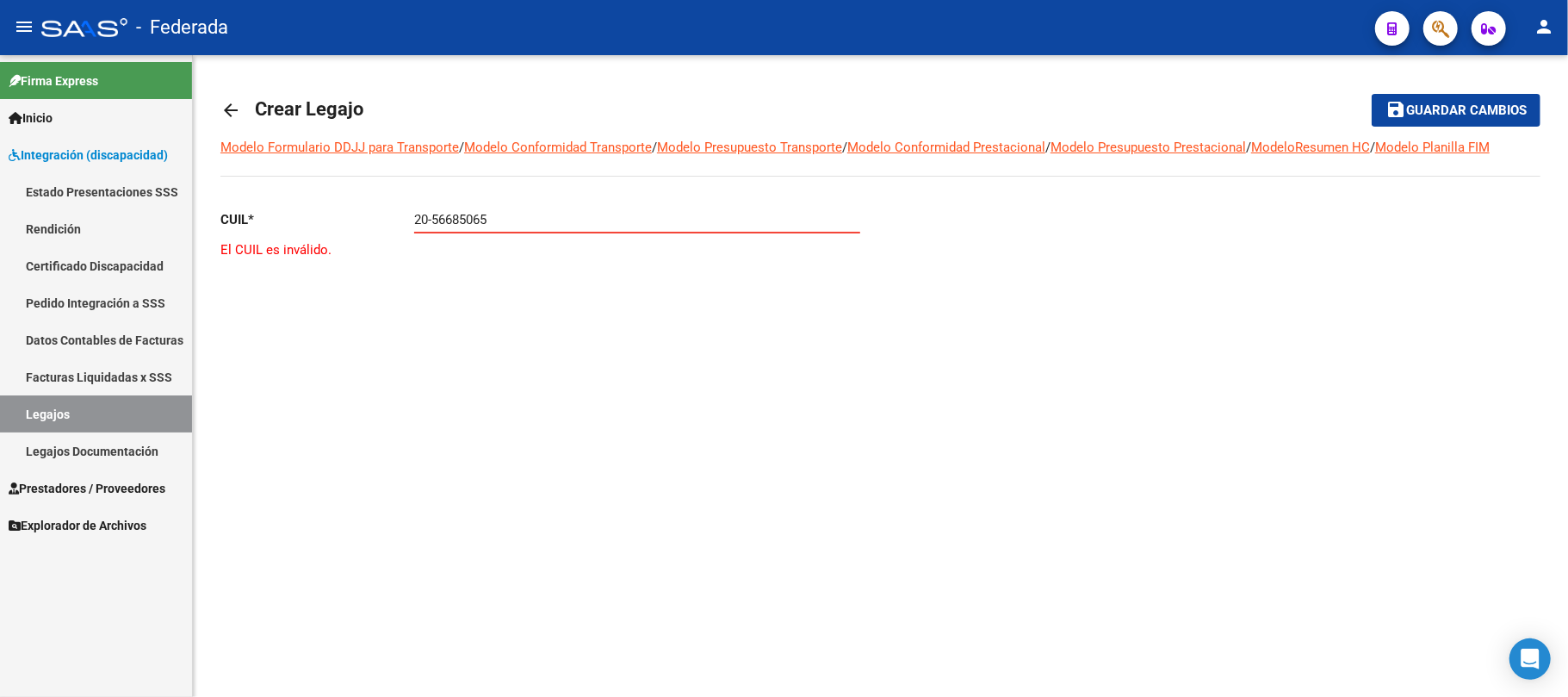
drag, startPoint x: 513, startPoint y: 215, endPoint x: 325, endPoint y: 215, distance: 188.0
click at [325, 215] on app-form-text-field "CUIL * 20-56685065 Ingresar CUIL" at bounding box center [540, 219] width 640 height 16
paste input "-7"
type input "20-56685065-7"
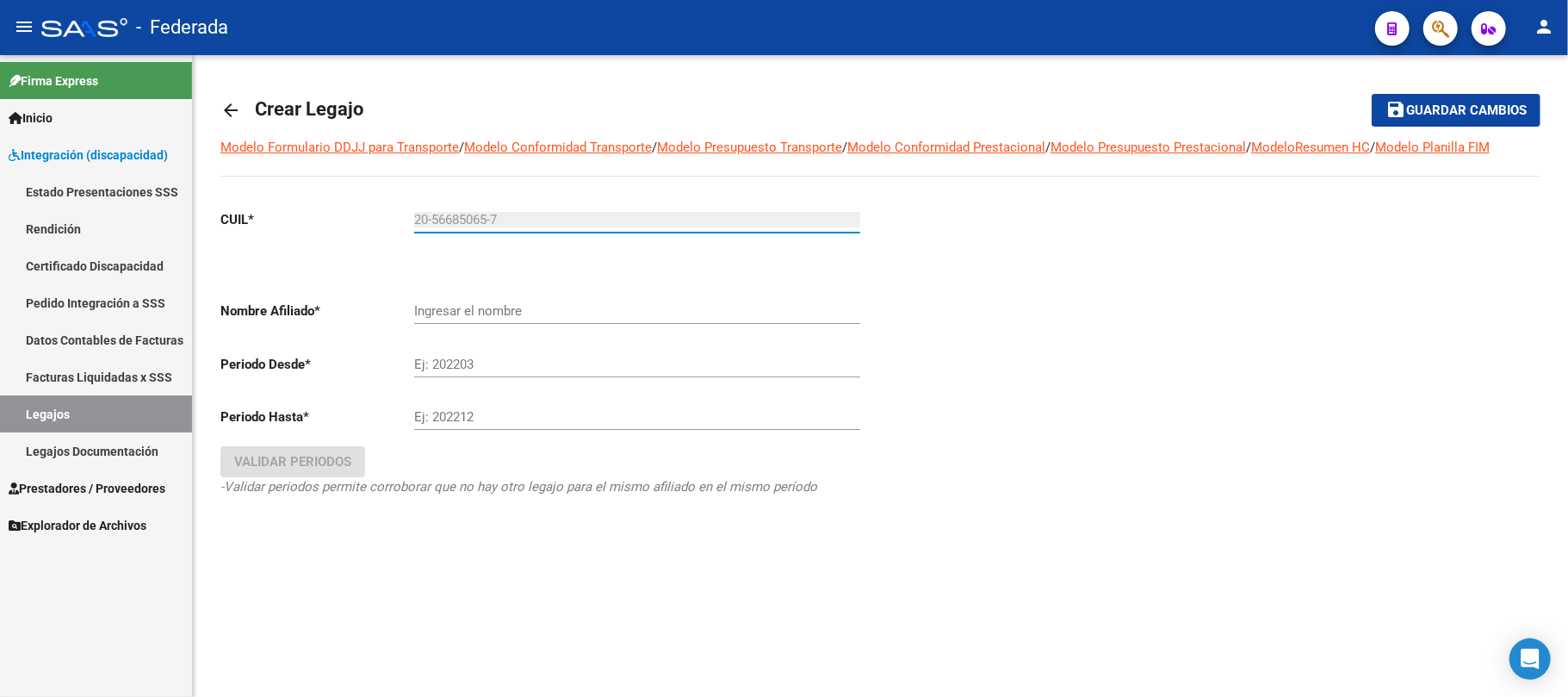
type input "[PERSON_NAME]"
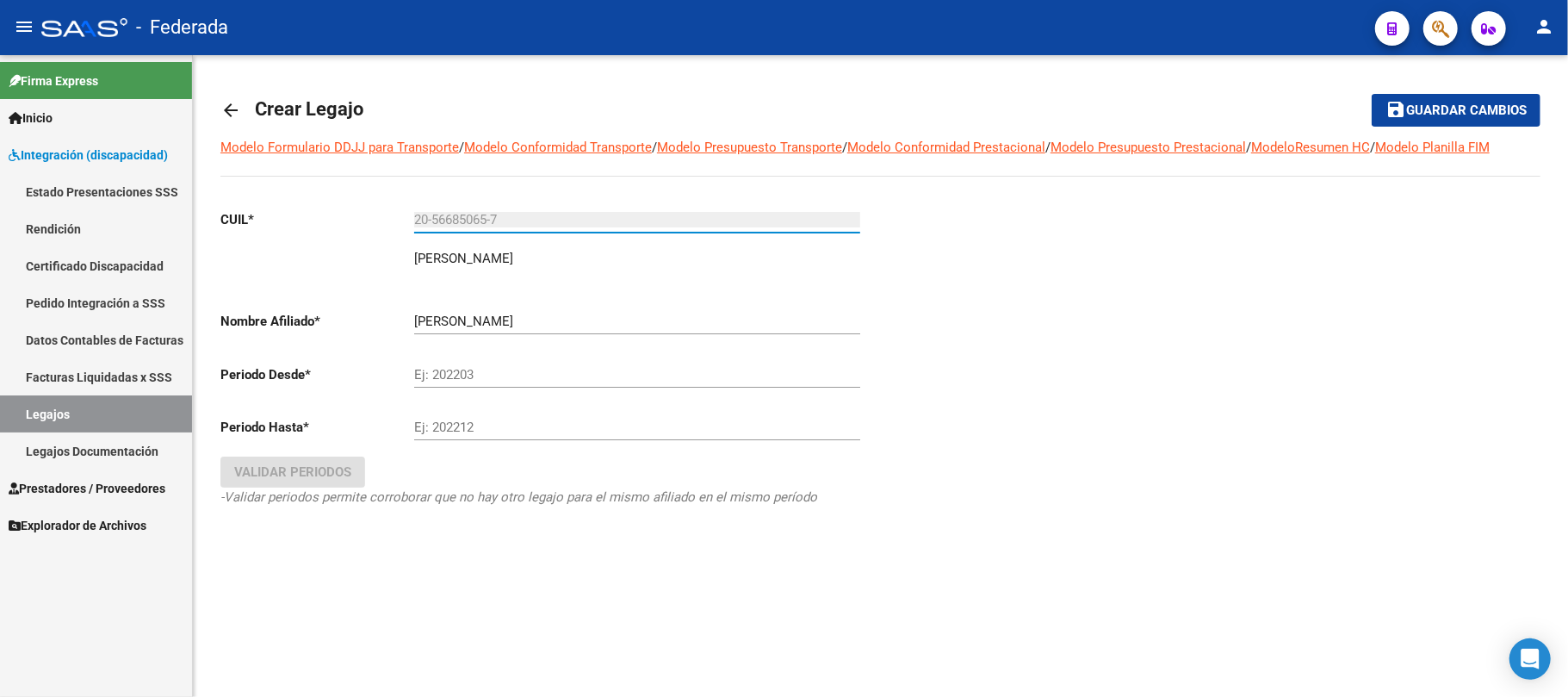
type input "20-56685065-7"
click at [479, 383] on div "Ej: 202203" at bounding box center [637, 369] width 446 height 37
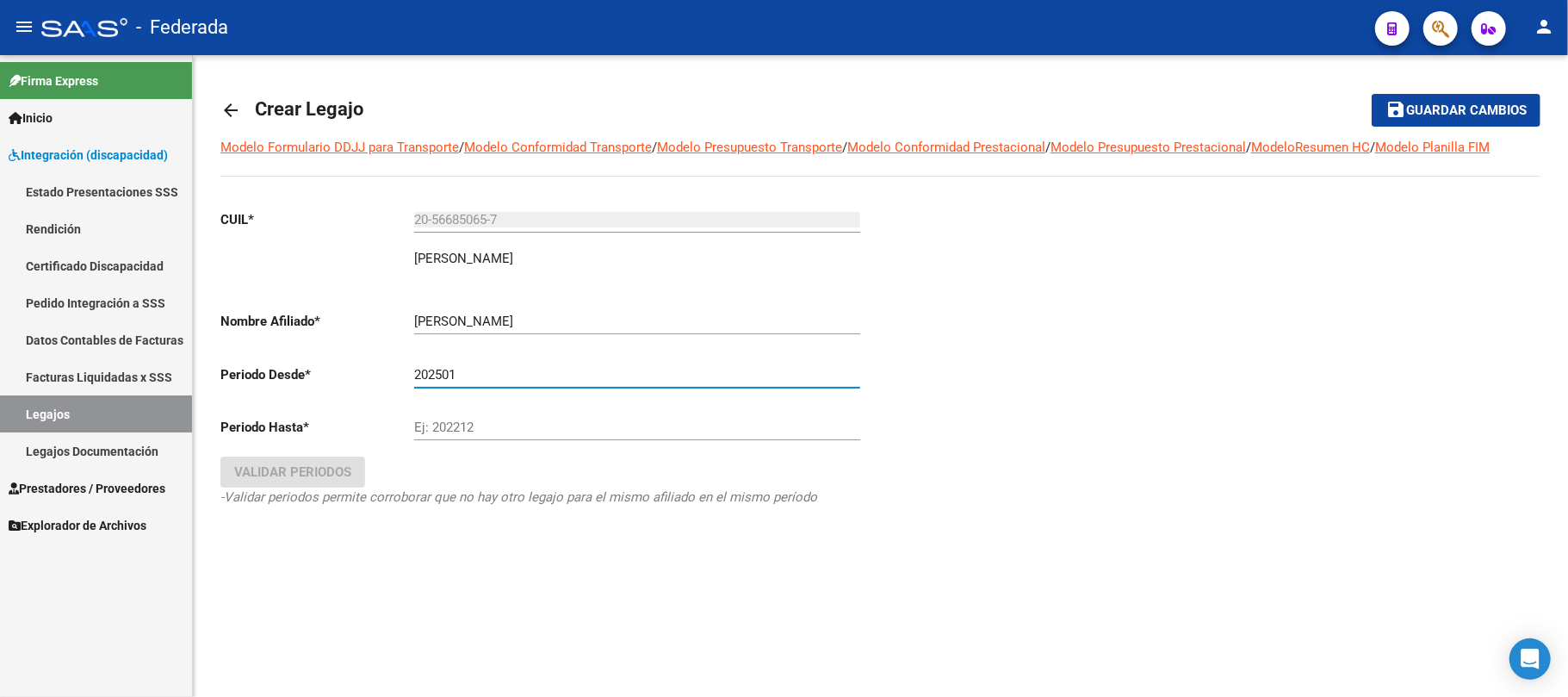
type input "202501"
click at [452, 418] on div "Ej: 202212" at bounding box center [637, 422] width 446 height 37
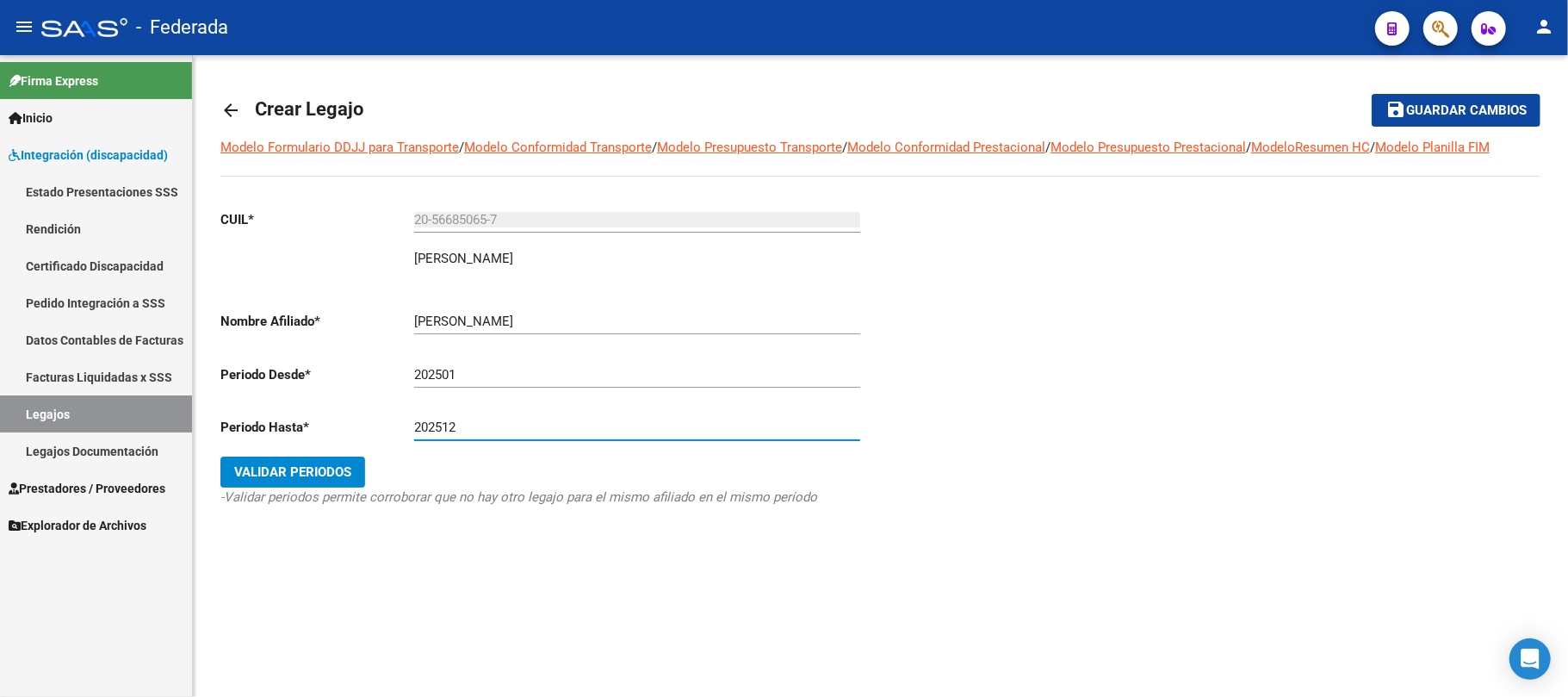
type input "202512"
click at [358, 473] on button "Validar Periodos" at bounding box center [293, 472] width 144 height 31
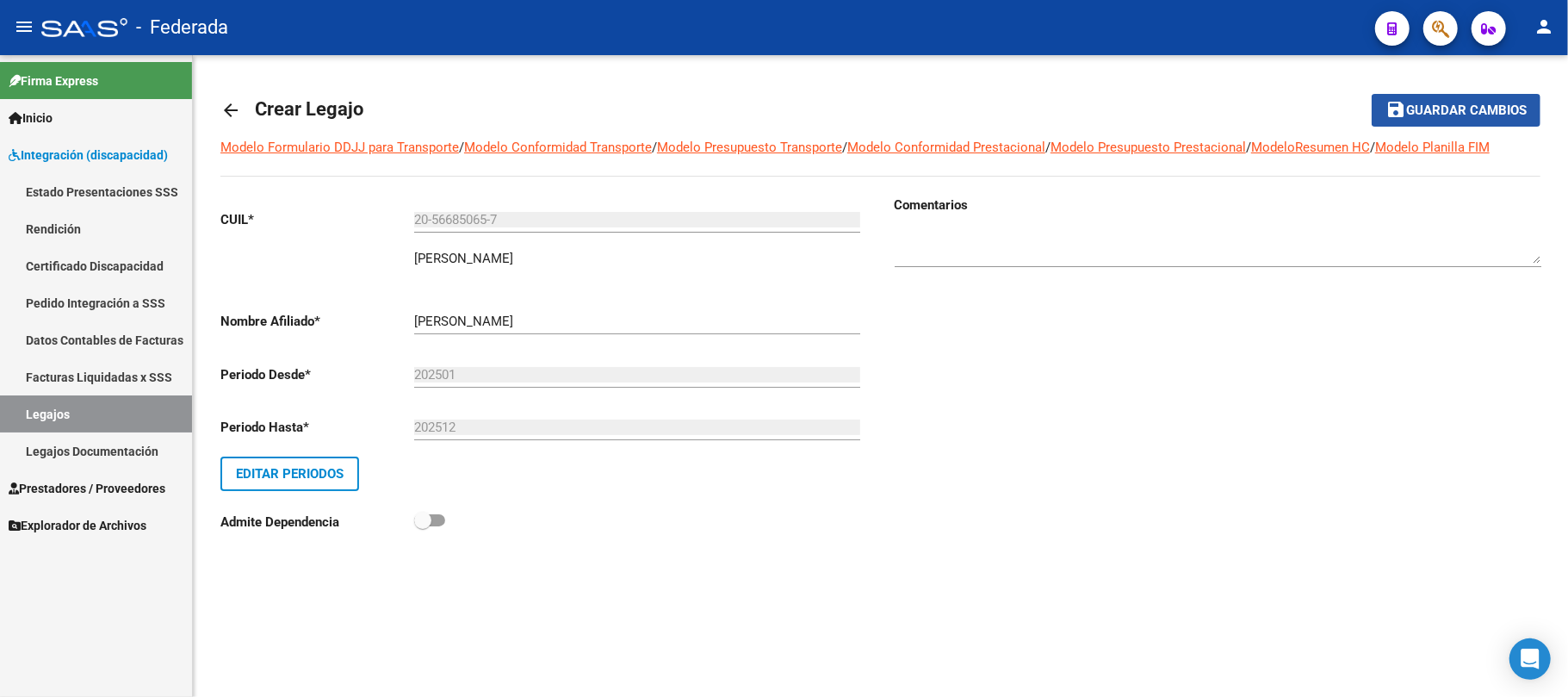
click at [1381, 117] on button "save Guardar cambios" at bounding box center [1455, 110] width 169 height 32
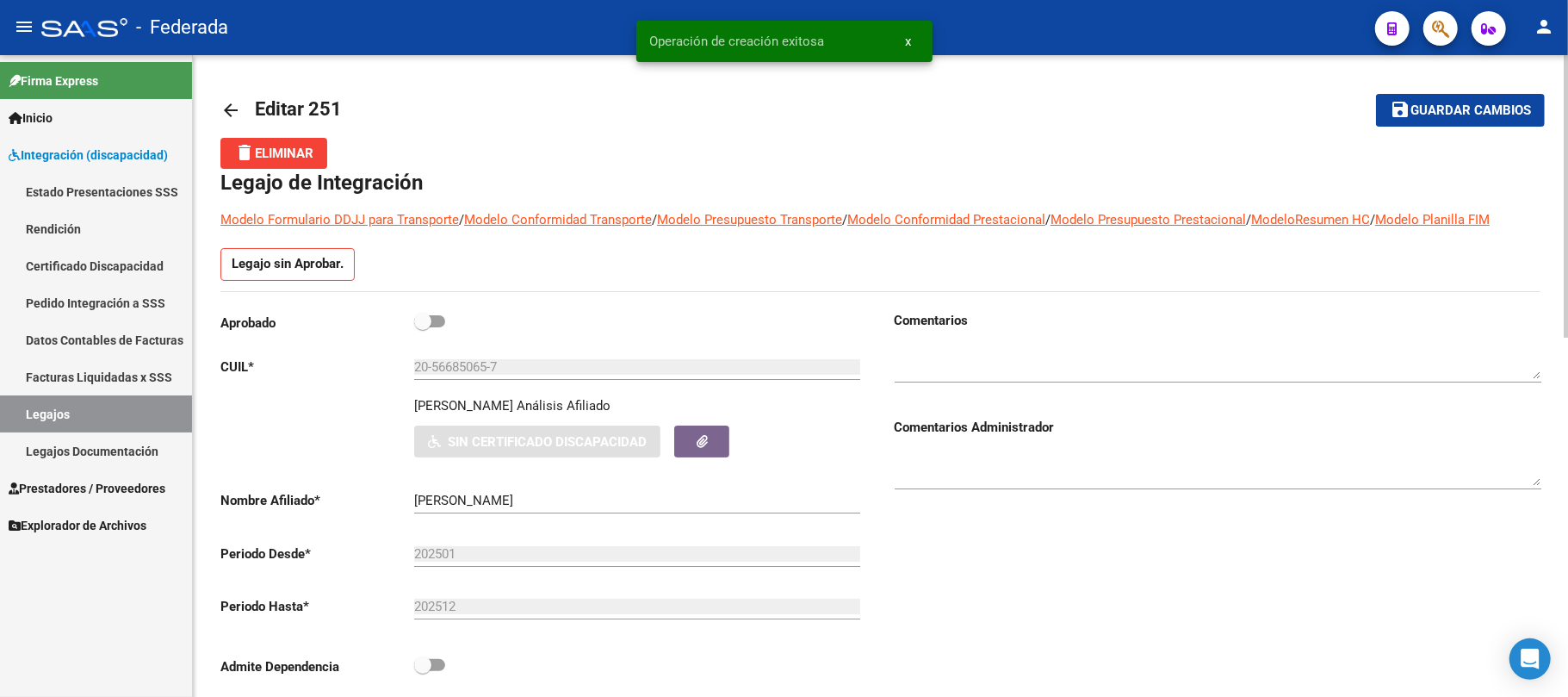
click at [154, 414] on link "Legajos" at bounding box center [96, 414] width 192 height 37
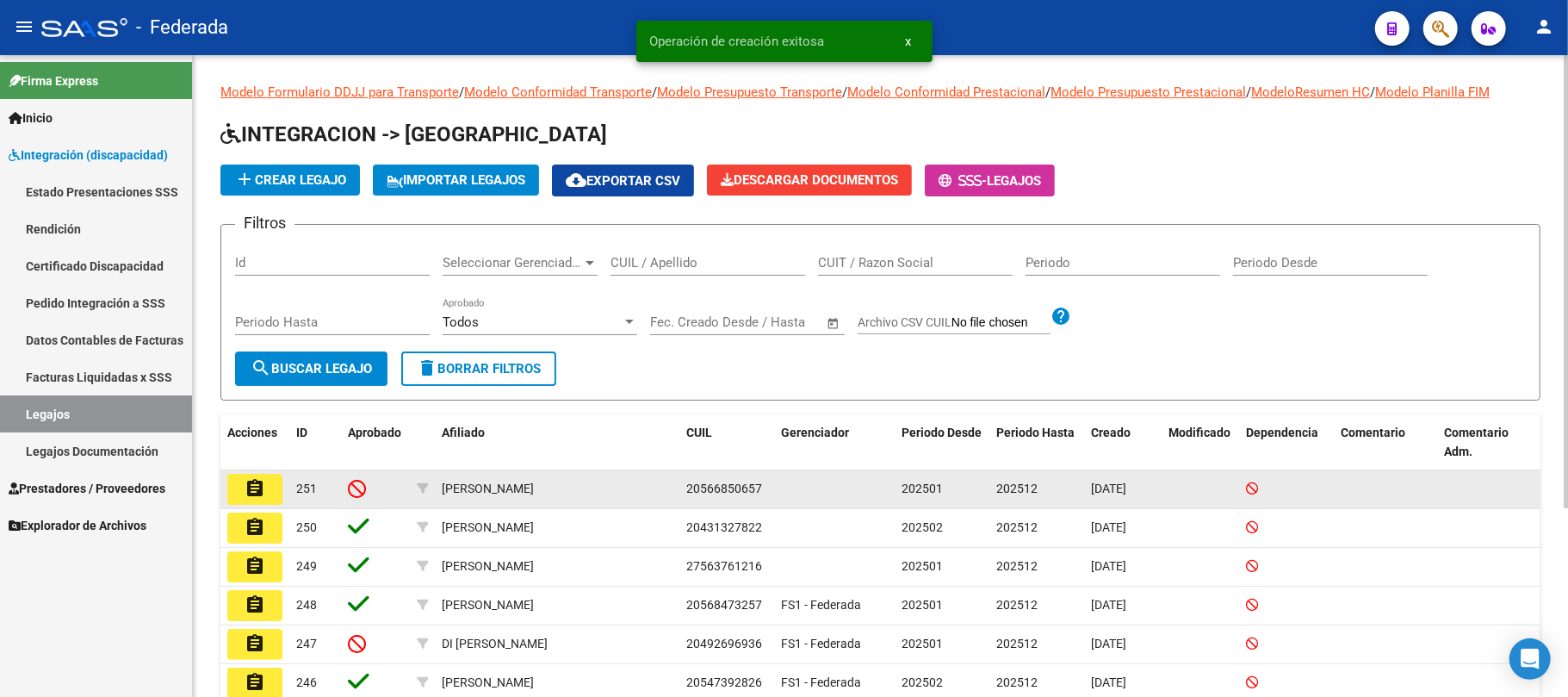
click at [732, 484] on span "20566850657" at bounding box center [724, 488] width 75 height 14
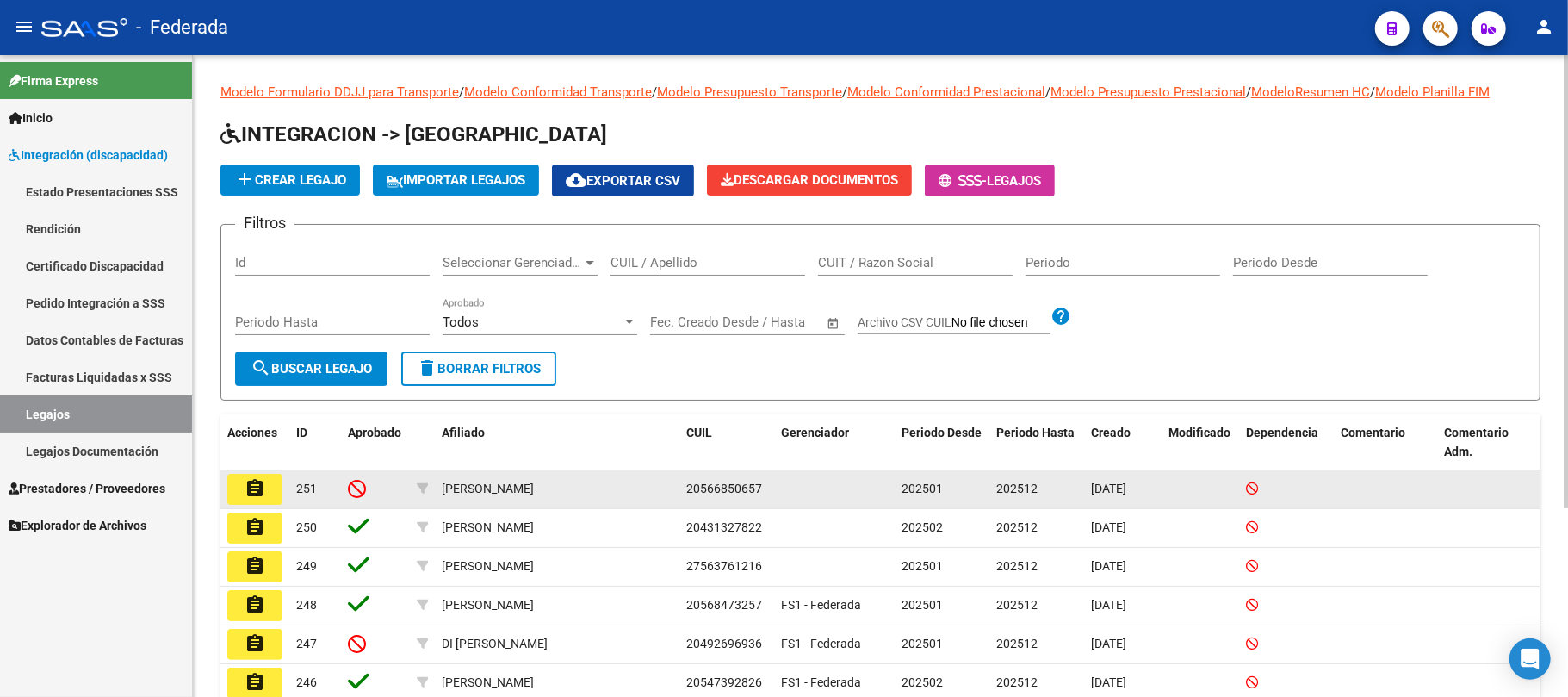
click at [732, 484] on span "20566850657" at bounding box center [724, 488] width 75 height 14
copy span "20566850657"
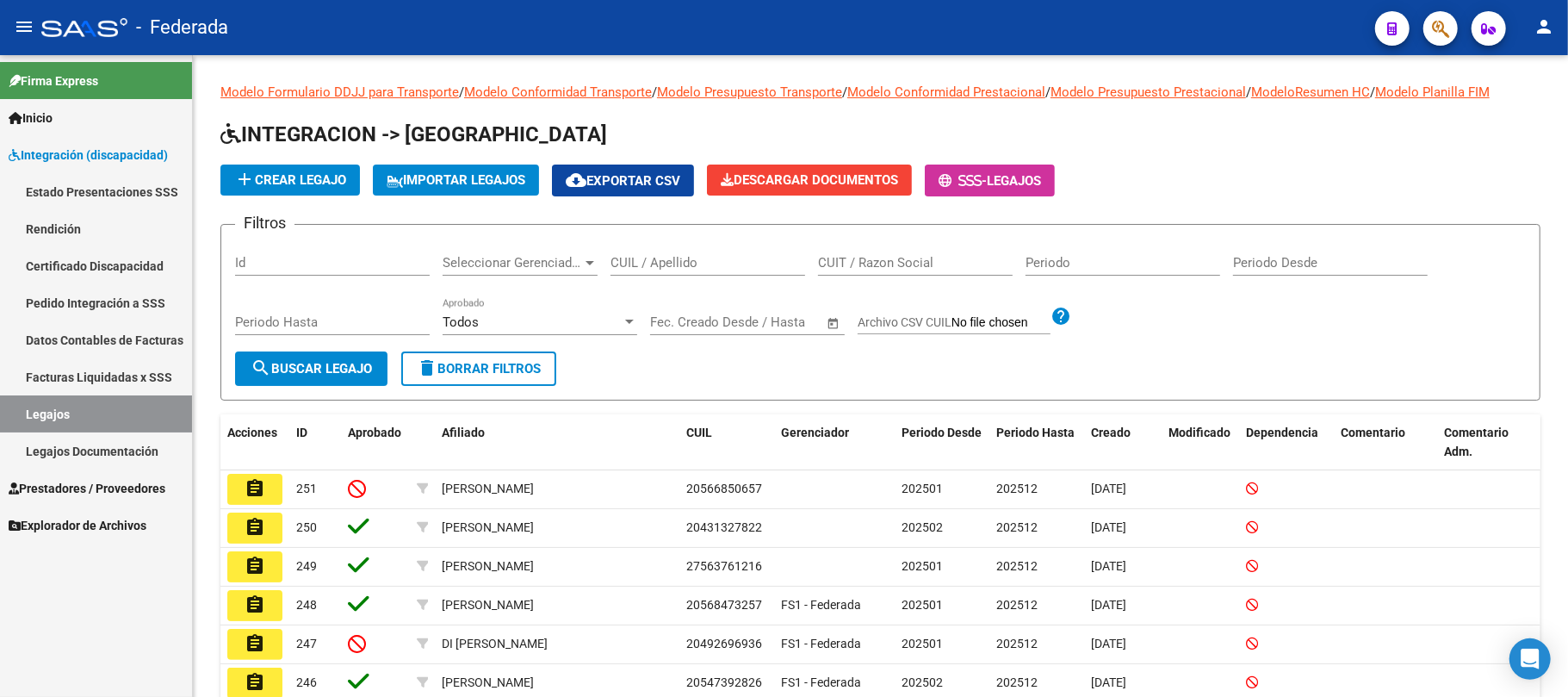
click at [83, 262] on link "Certificado Discapacidad" at bounding box center [96, 266] width 192 height 37
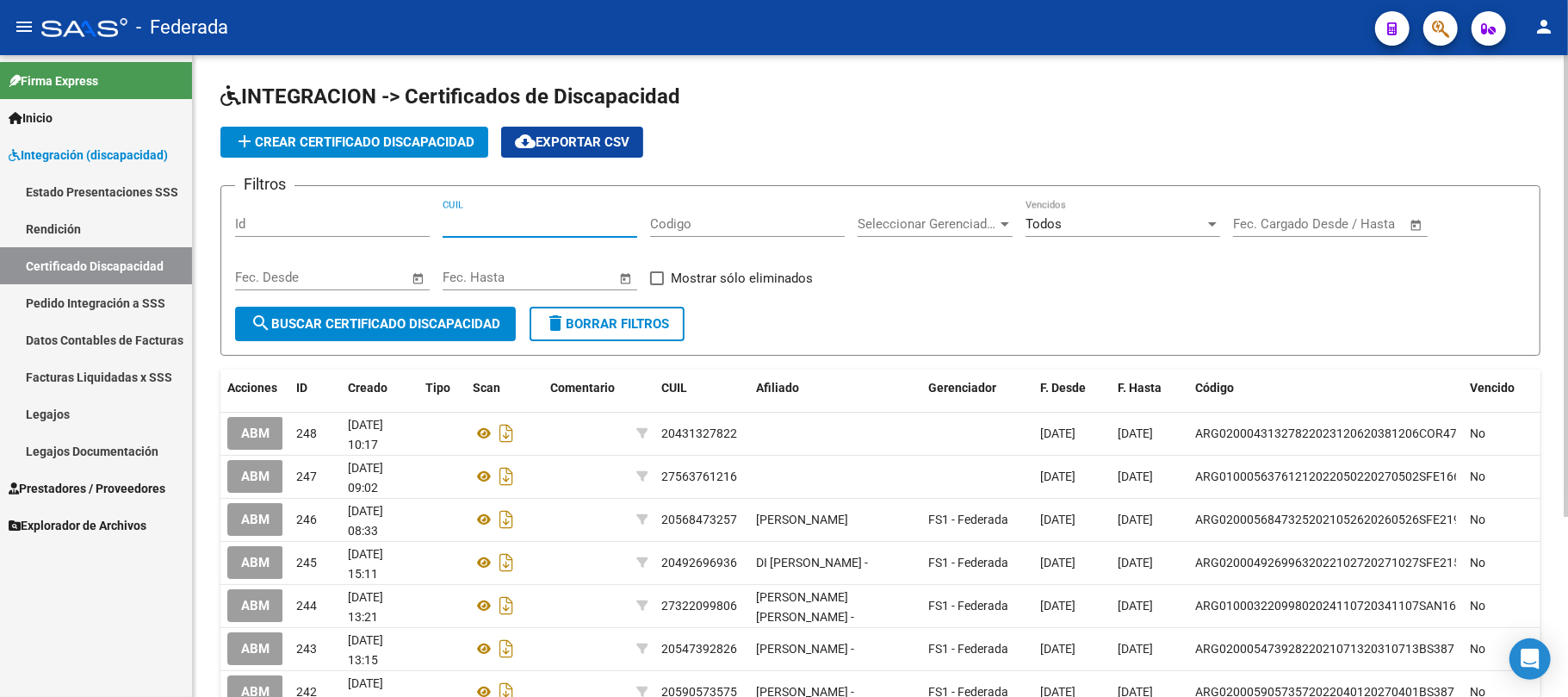
click at [470, 221] on input "CUIL" at bounding box center [539, 224] width 195 height 16
paste input "20-56685065-7"
type input "20-56685065-7"
click at [449, 343] on form "Filtros Id 20-56685065-7 CUIL Codigo Seleccionar Gerenciador Seleccionar Gerenc…" at bounding box center [880, 270] width 1320 height 171
click at [446, 332] on button "search Buscar Certificado Discapacidad" at bounding box center [375, 323] width 280 height 34
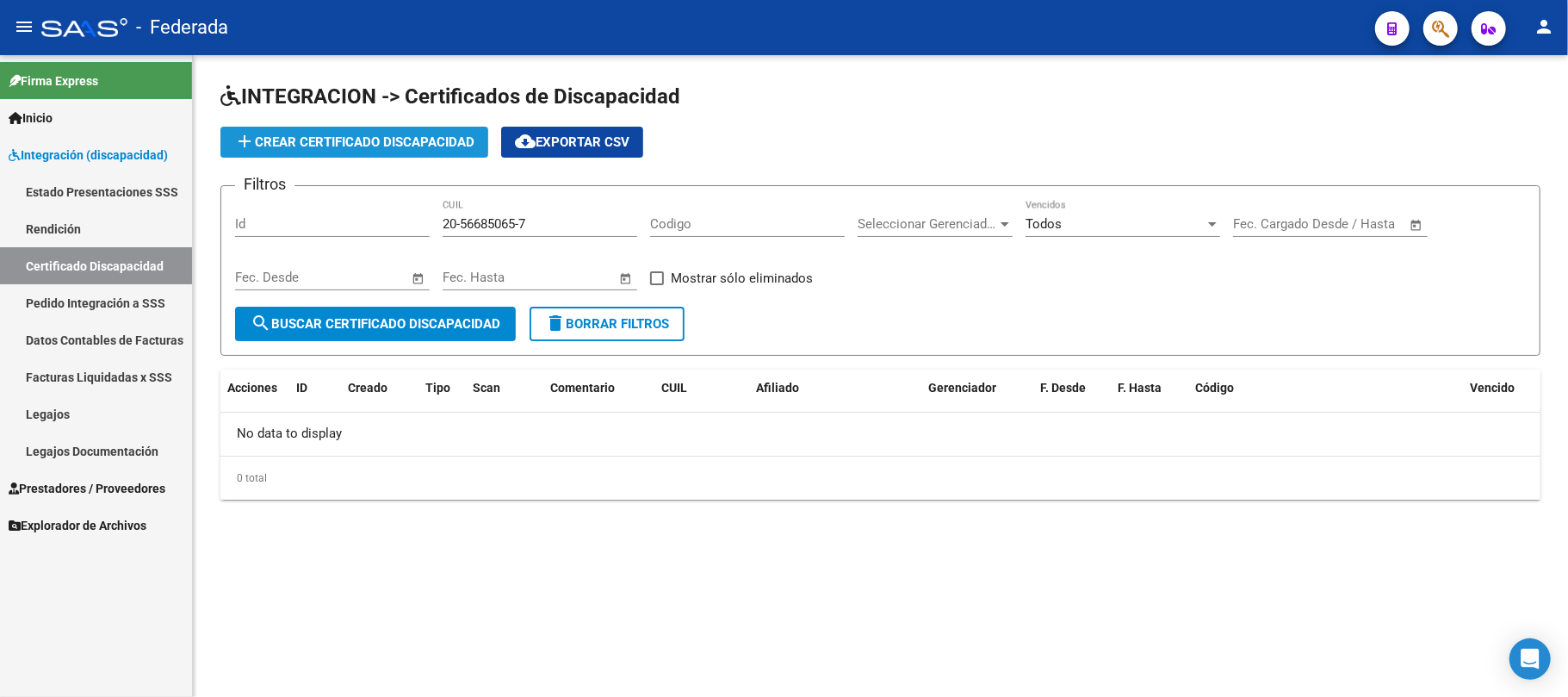
click at [347, 143] on span "add Crear Certificado Discapacidad" at bounding box center [354, 142] width 240 height 16
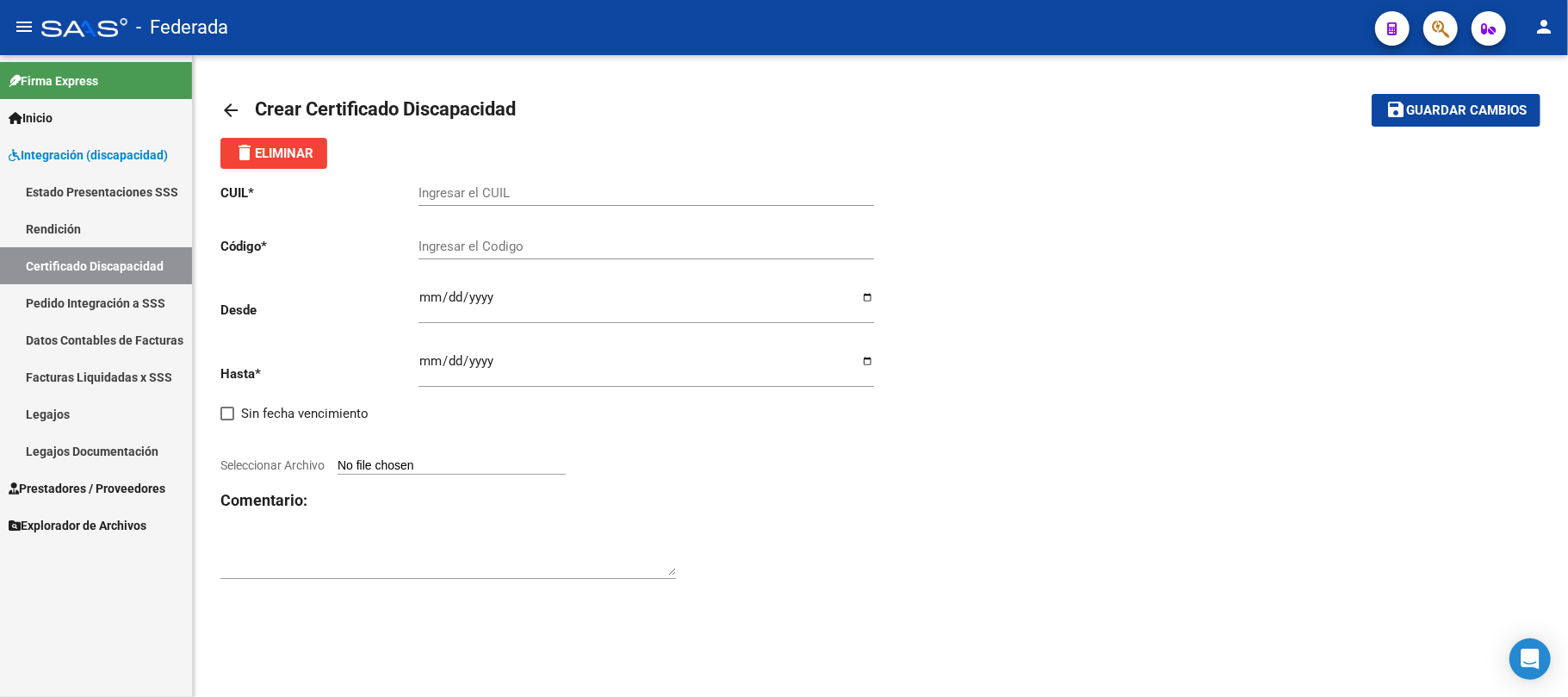
click at [489, 201] on div "Ingresar el CUIL" at bounding box center [646, 187] width 456 height 37
paste input "20-56685065-7"
type input "20-56685065-7"
click at [472, 248] on input "Ingresar el Codigo" at bounding box center [646, 246] width 456 height 16
drag, startPoint x: 441, startPoint y: 193, endPoint x: 493, endPoint y: 184, distance: 52.8
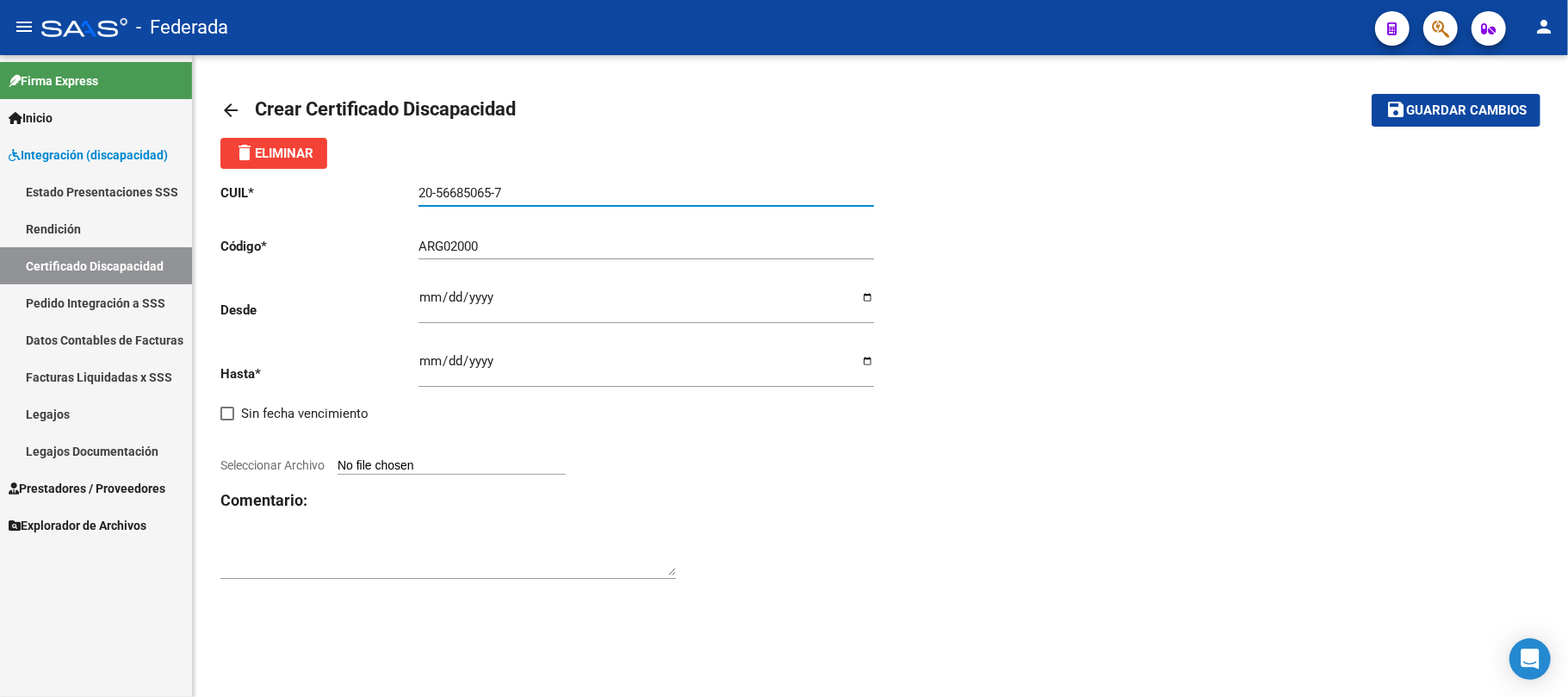
click at [493, 184] on div "20-56685065-7 Ingresar el CUIL" at bounding box center [646, 187] width 456 height 37
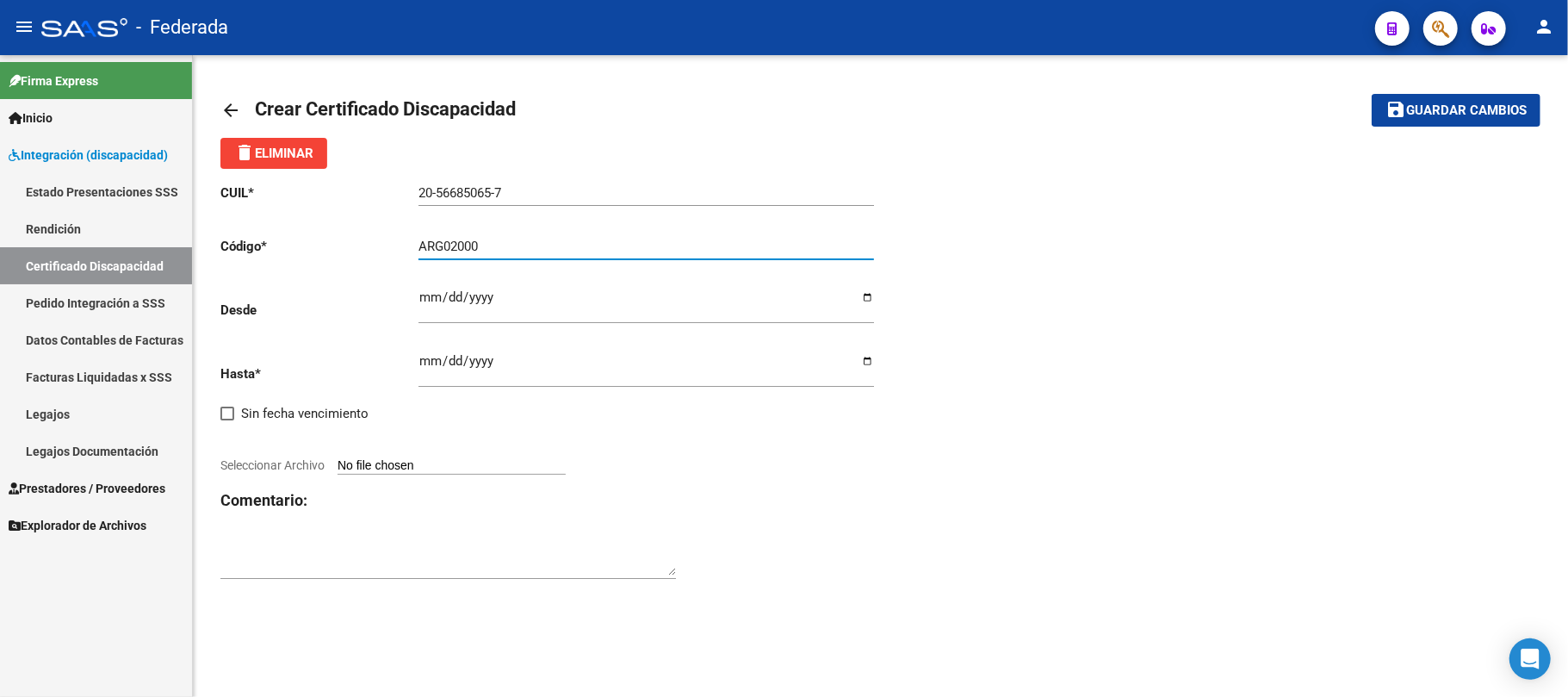
click at [548, 252] on input "ARG02000" at bounding box center [646, 246] width 456 height 16
paste input "56685065"
type input "ARG02000566850652023053120280531SFE168"
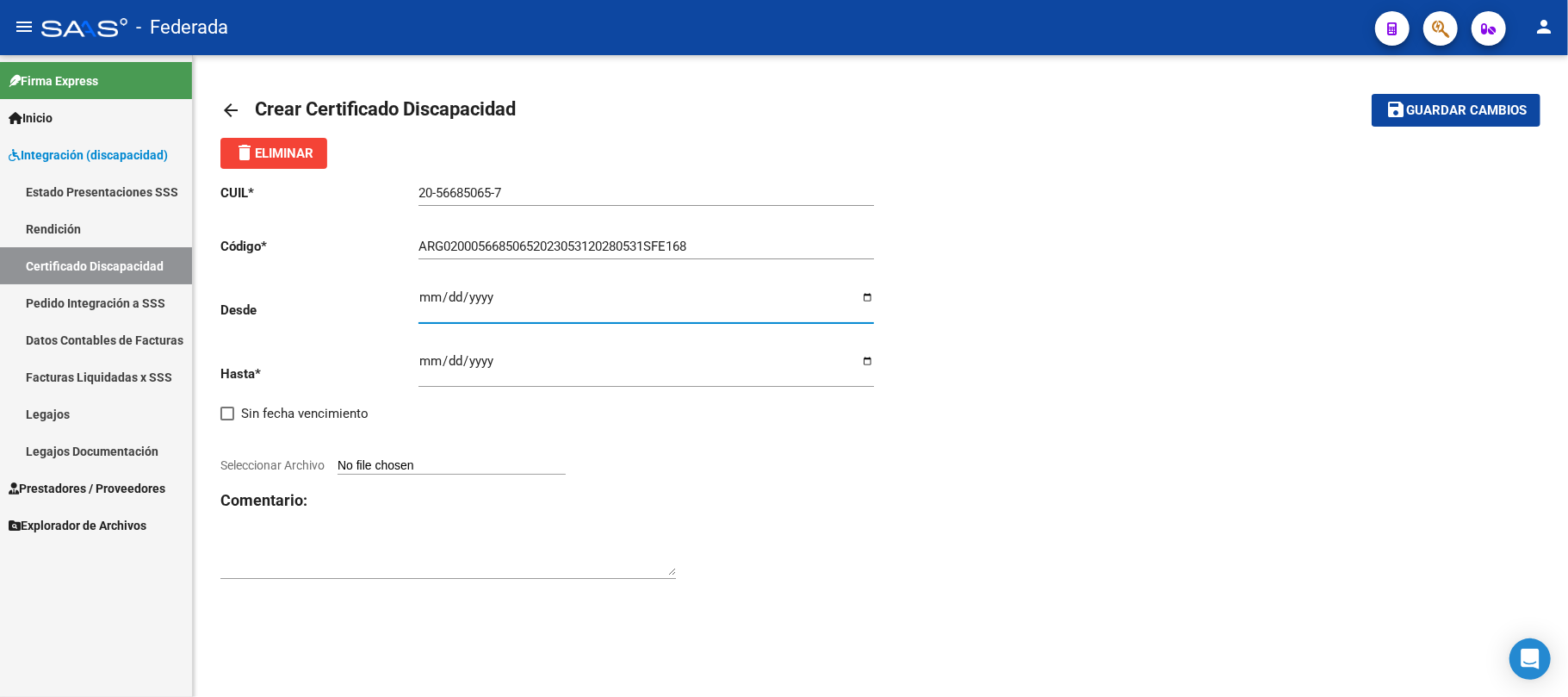
click at [429, 294] on input "Ingresar fec. Desde" at bounding box center [646, 304] width 456 height 28
type input "[DATE]"
click at [426, 360] on input "Ingresar fec. Hasta" at bounding box center [646, 368] width 456 height 28
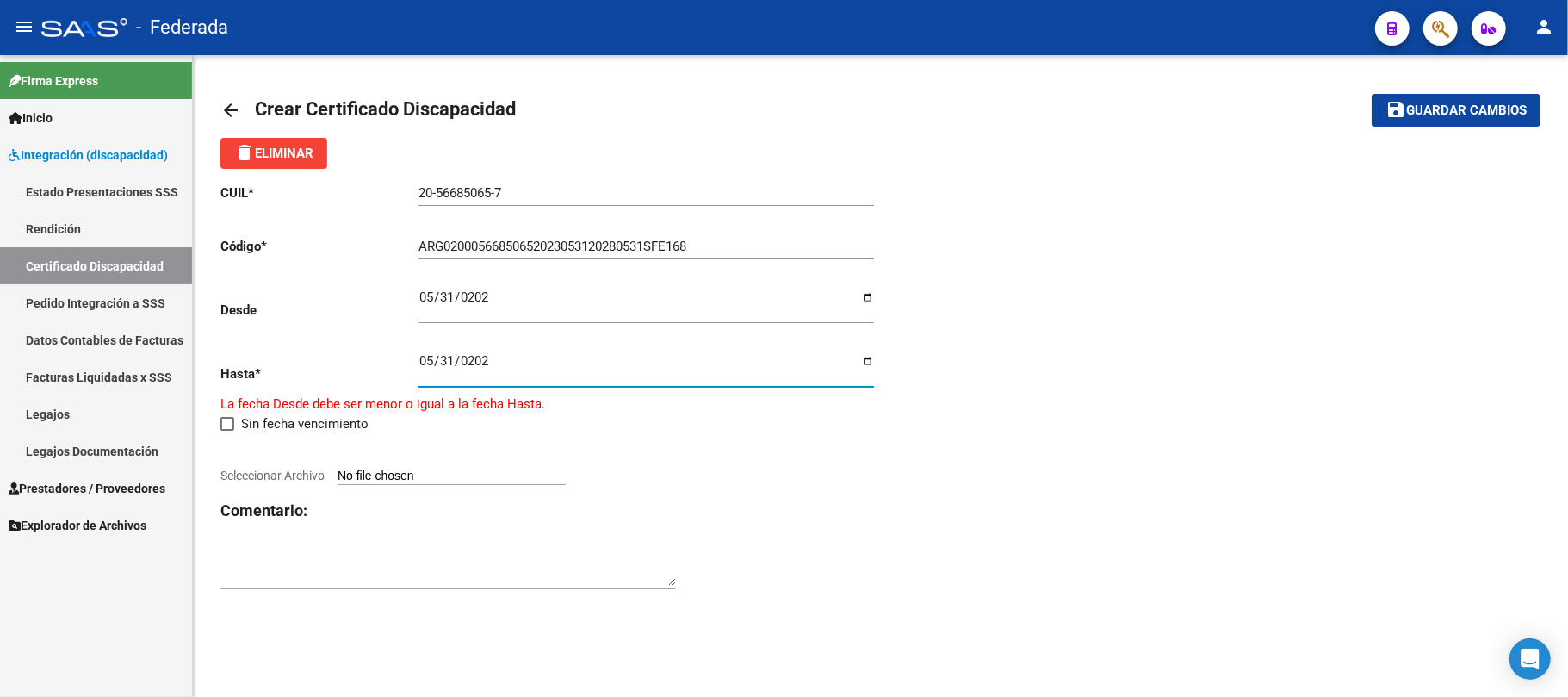
type input "[DATE]"
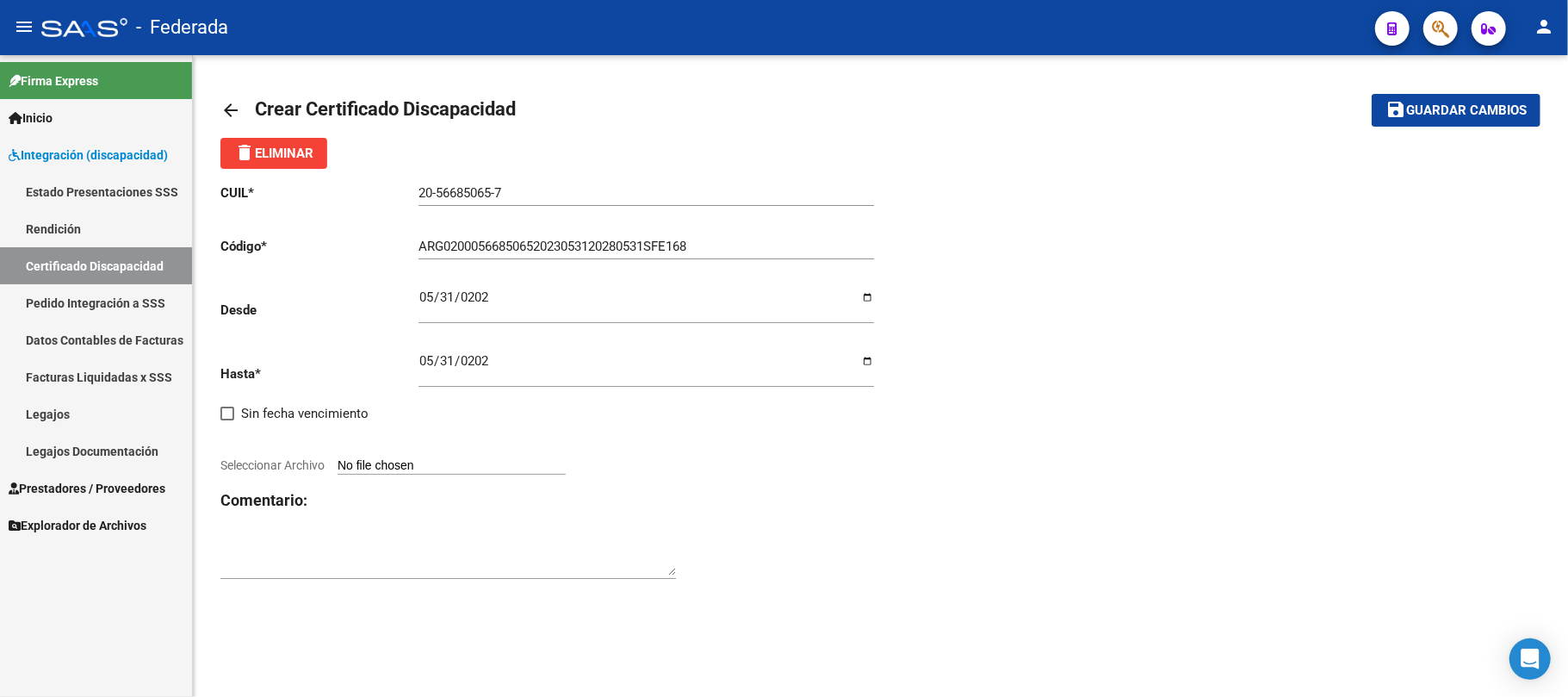
click at [811, 458] on div "CUIL * 20-56685065-7 Ingresar el CUIL Código * ARG02000566850652023053120280531…" at bounding box center [551, 381] width 661 height 426
click at [448, 472] on input "Seleccionar Archivo" at bounding box center [451, 467] width 228 height 17
type input "C:\fakepath\54f8422f6523133ce5c36466a274b314.pdf"
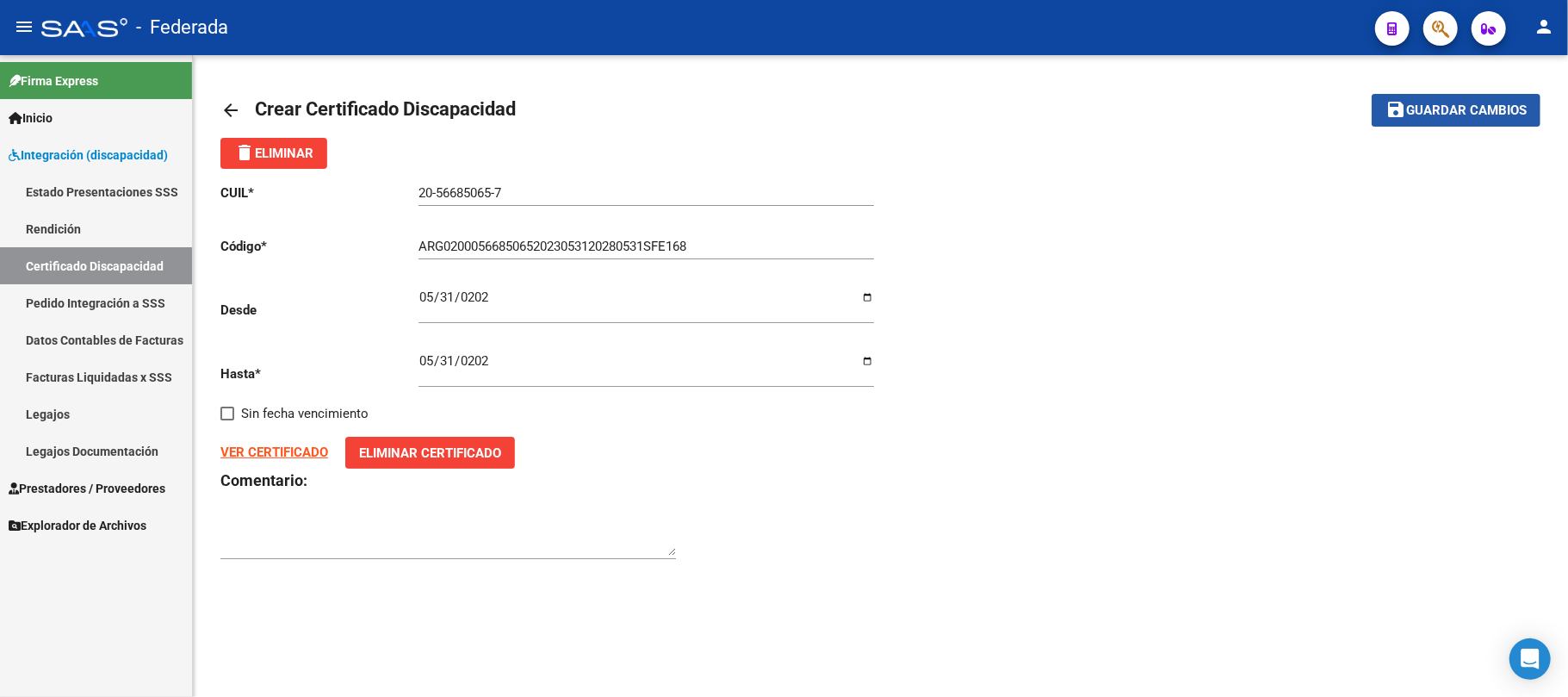
click at [1384, 111] on button "save Guardar cambios" at bounding box center [1455, 110] width 169 height 32
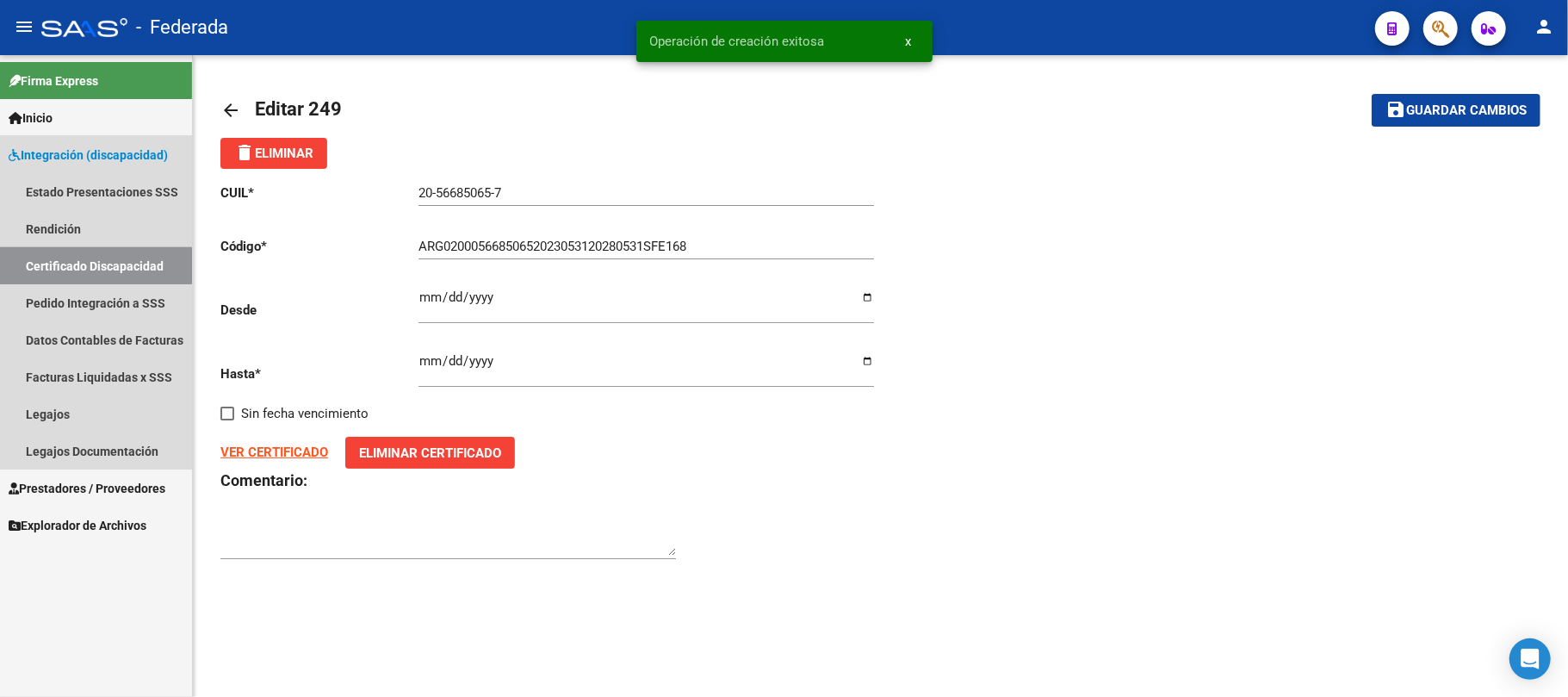
click at [107, 255] on link "Certificado Discapacidad" at bounding box center [96, 266] width 192 height 37
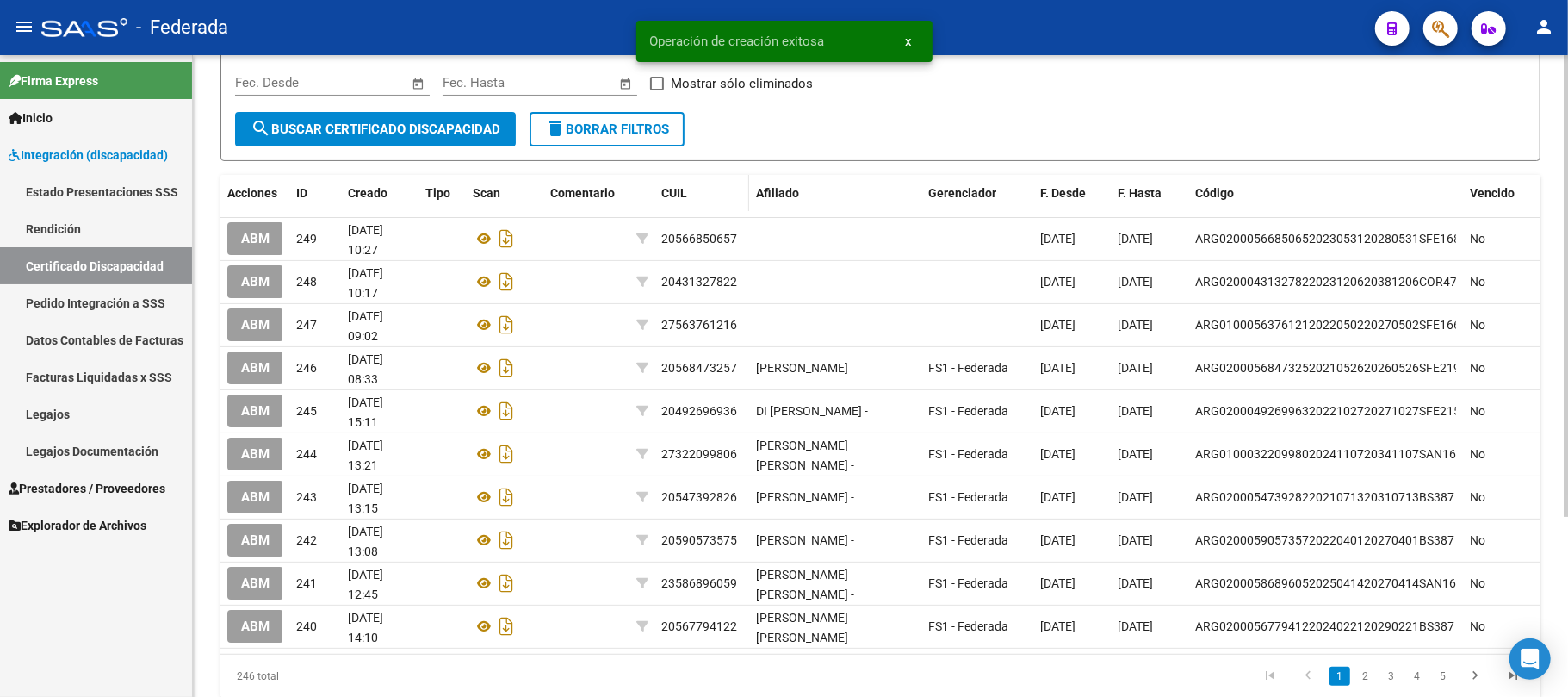
scroll to position [229, 0]
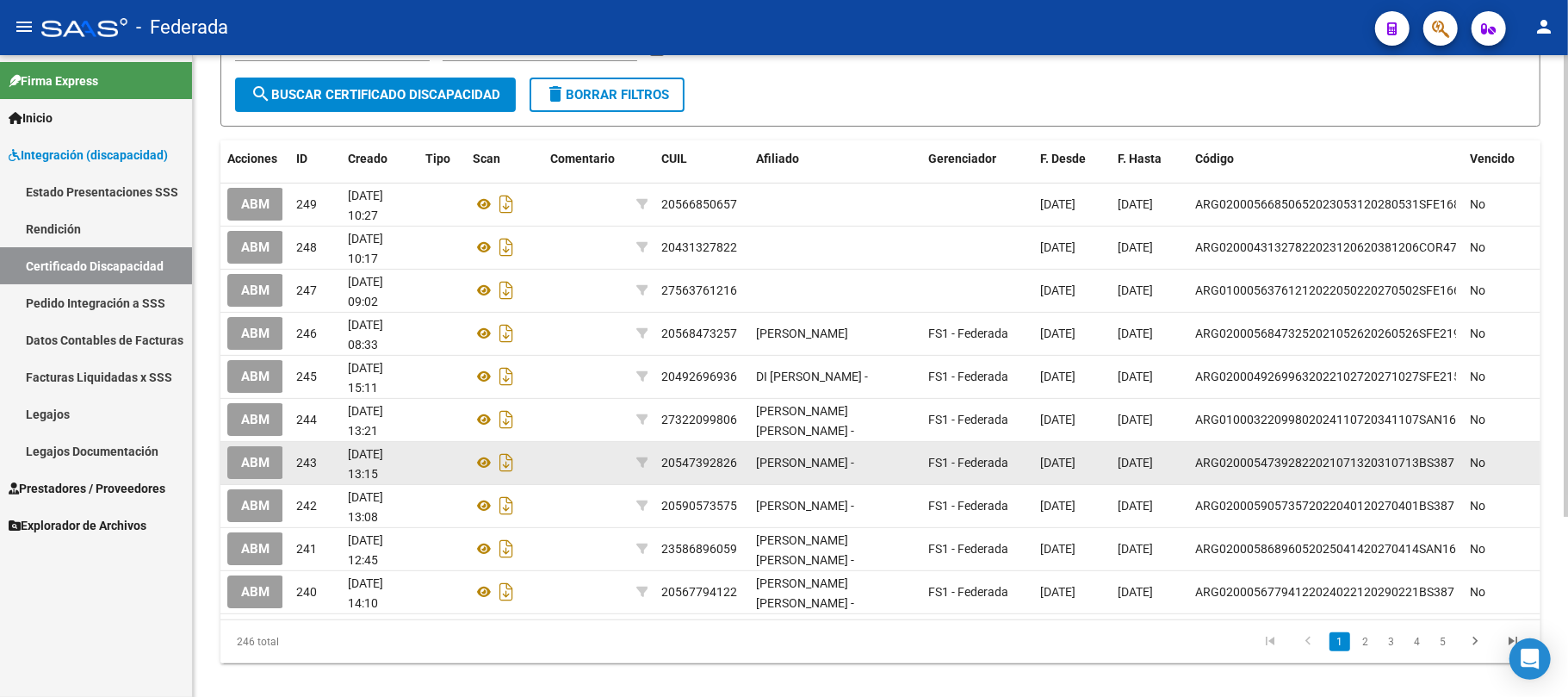
scroll to position [115, 0]
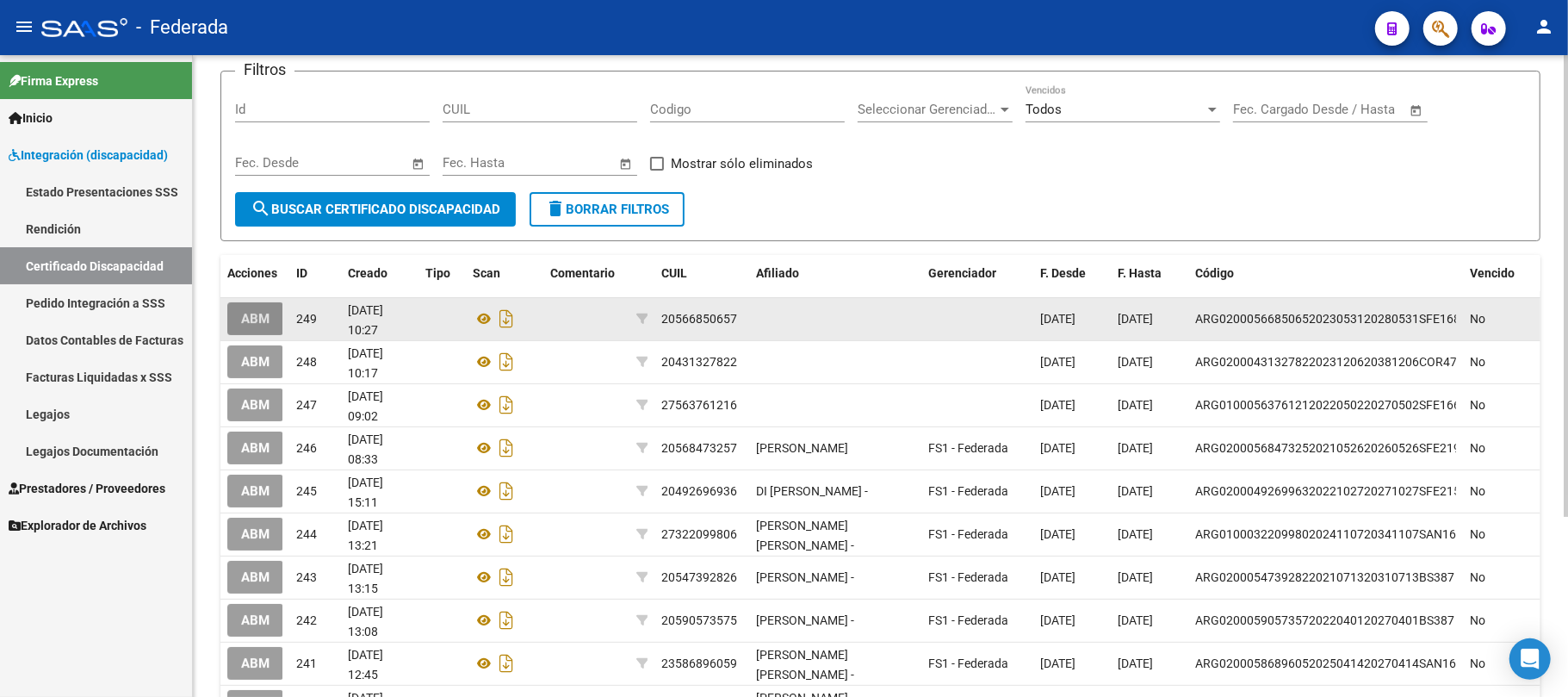
click at [266, 317] on span "ABM" at bounding box center [255, 320] width 28 height 16
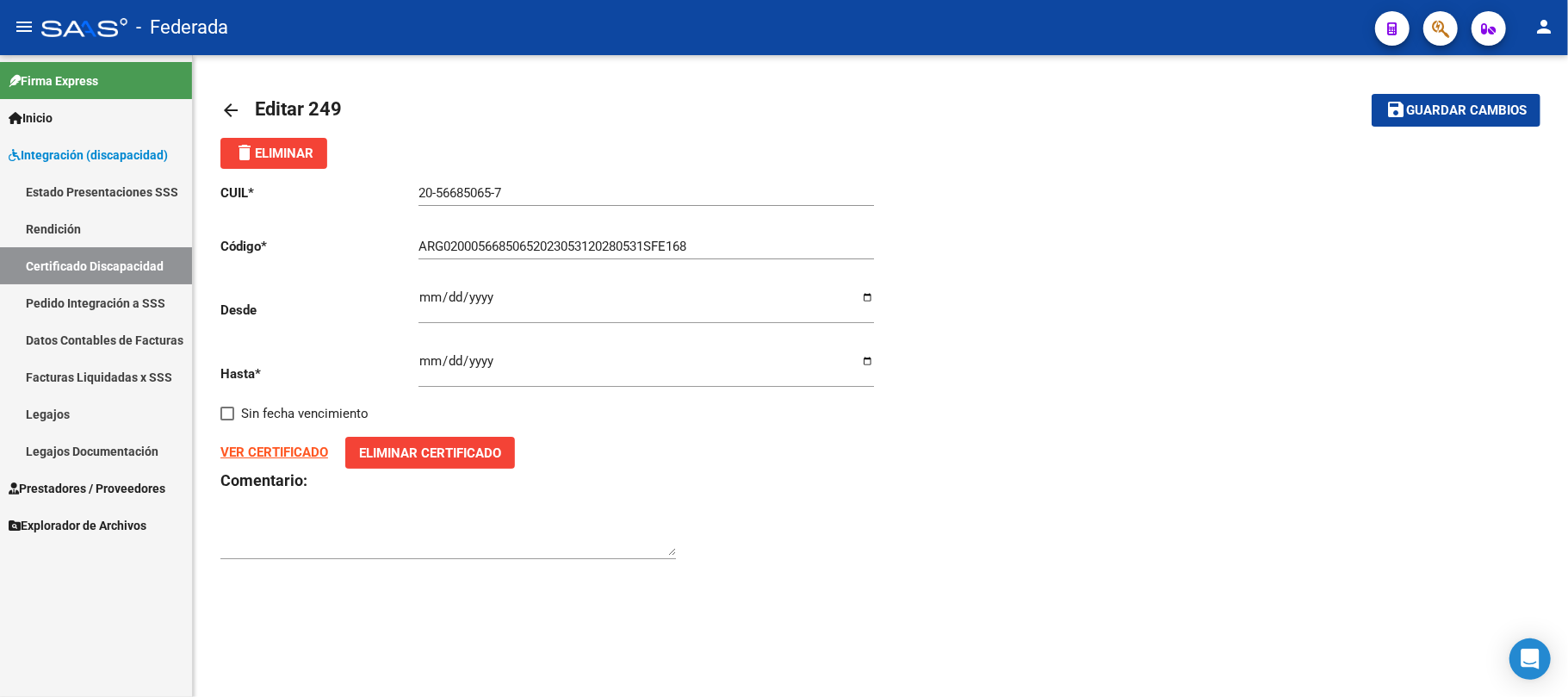
click at [225, 107] on mat-icon "arrow_back" at bounding box center [231, 110] width 20 height 20
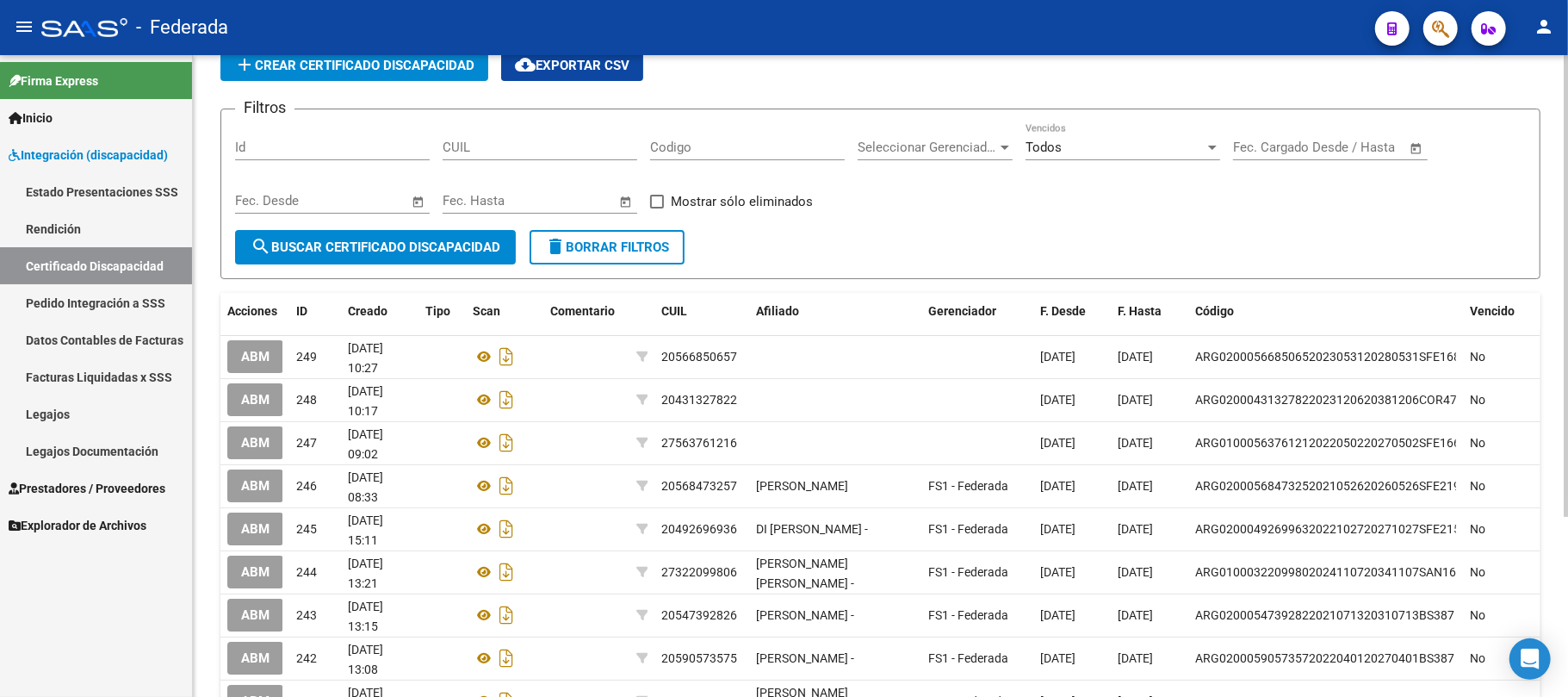
scroll to position [115, 0]
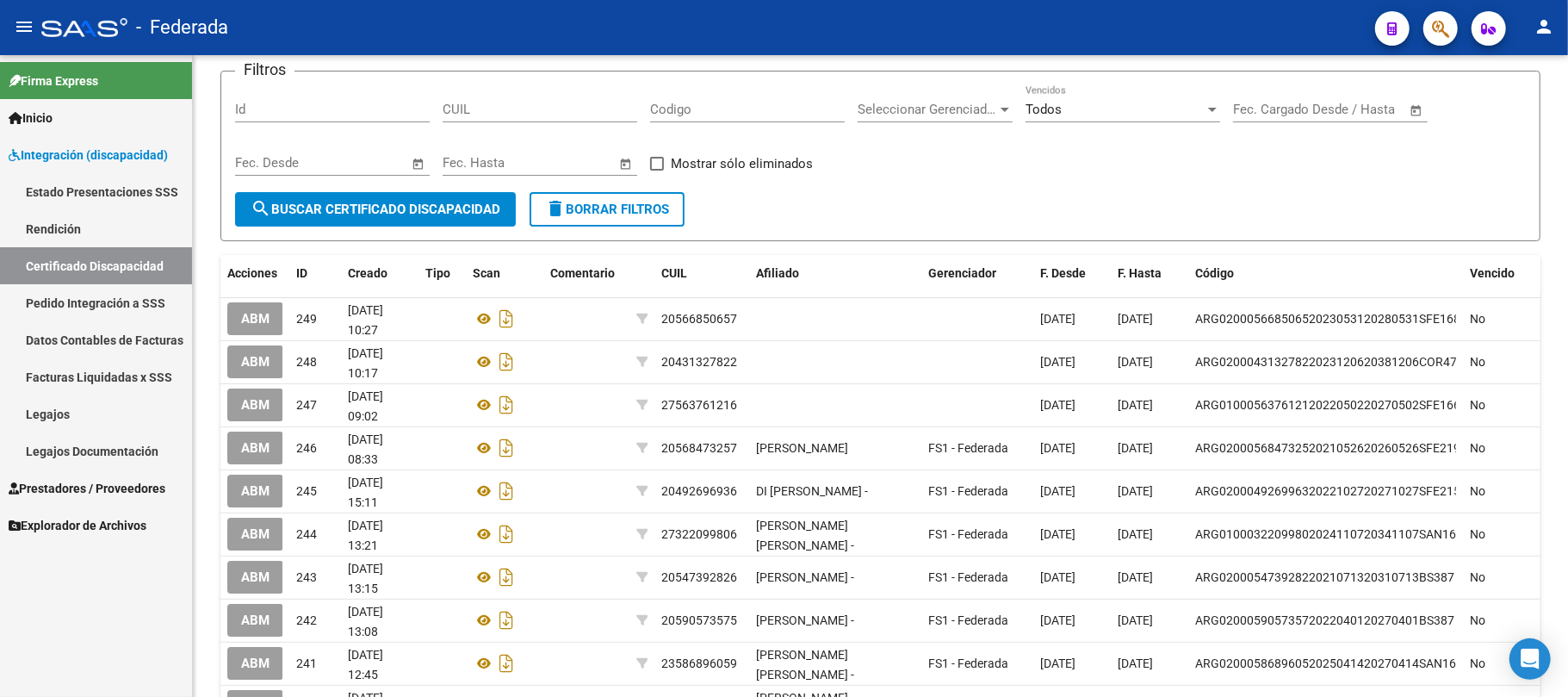
click at [103, 415] on link "Legajos" at bounding box center [96, 414] width 192 height 37
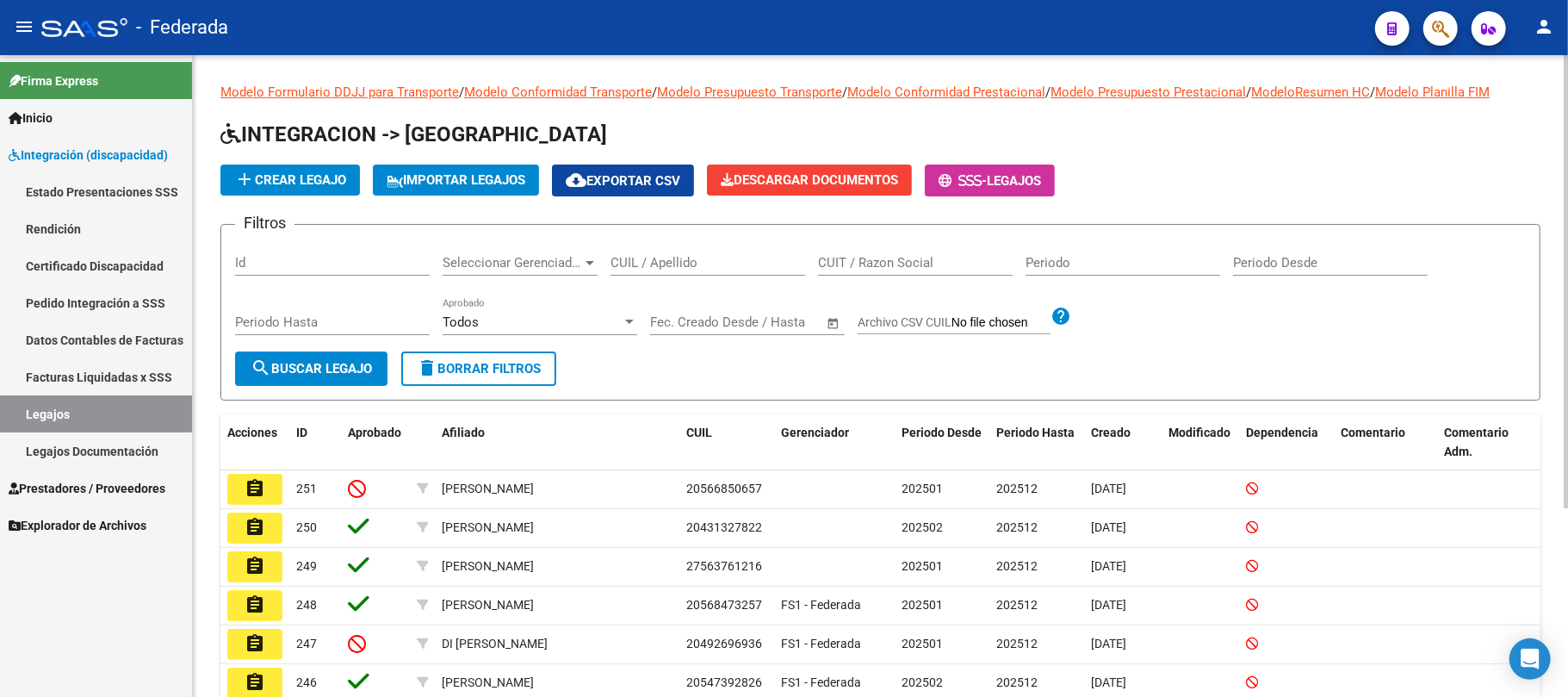
scroll to position [115, 0]
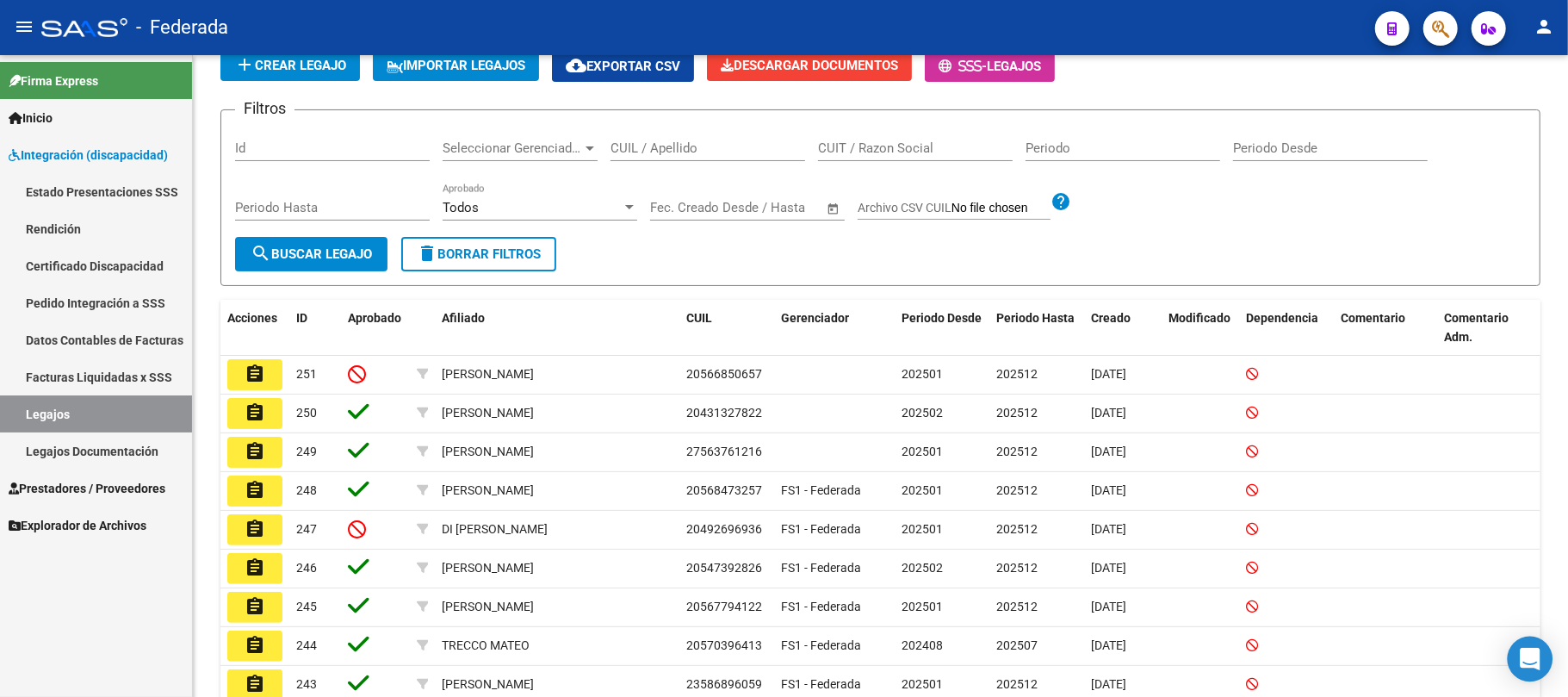
click at [1538, 655] on icon "Open Intercom Messenger" at bounding box center [1529, 659] width 20 height 22
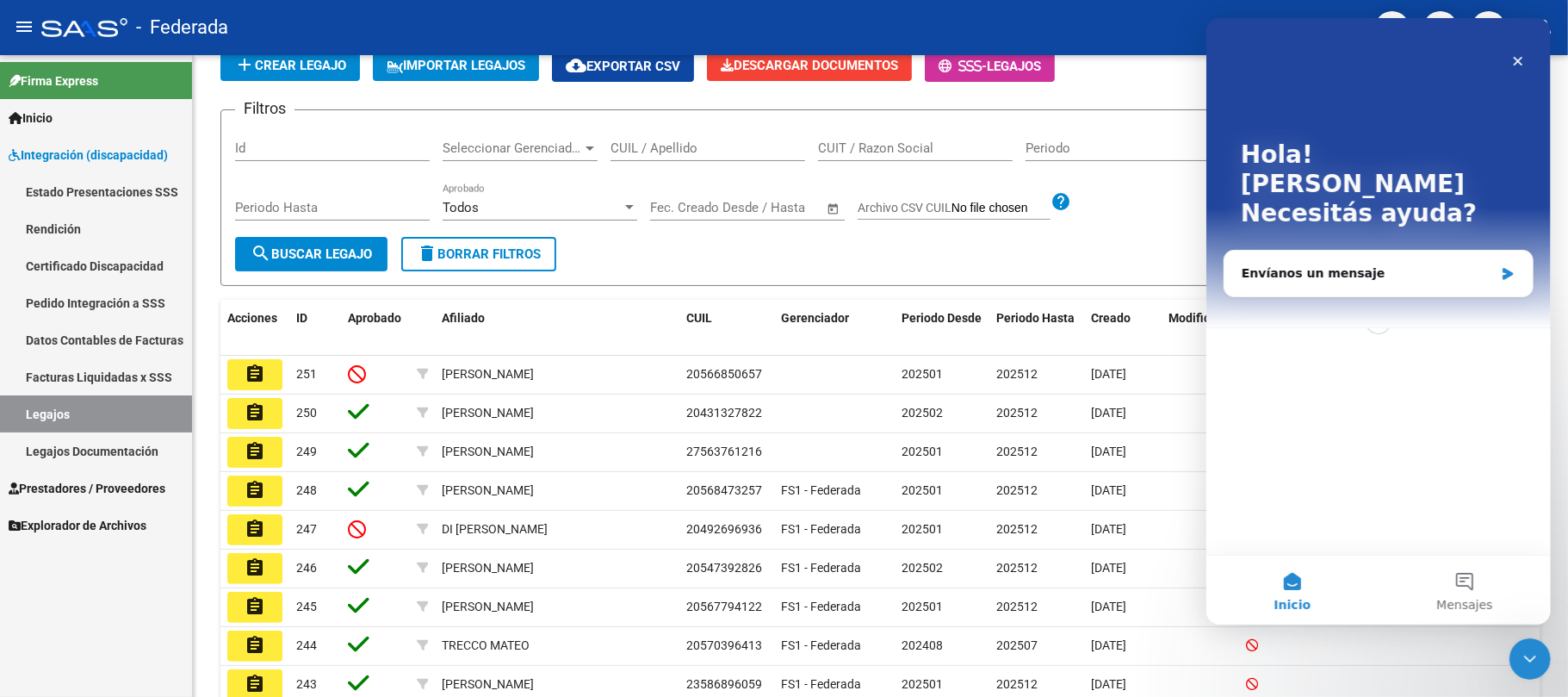
scroll to position [0, 0]
click at [1352, 265] on div "Envíanos un mensaje" at bounding box center [1367, 273] width 252 height 18
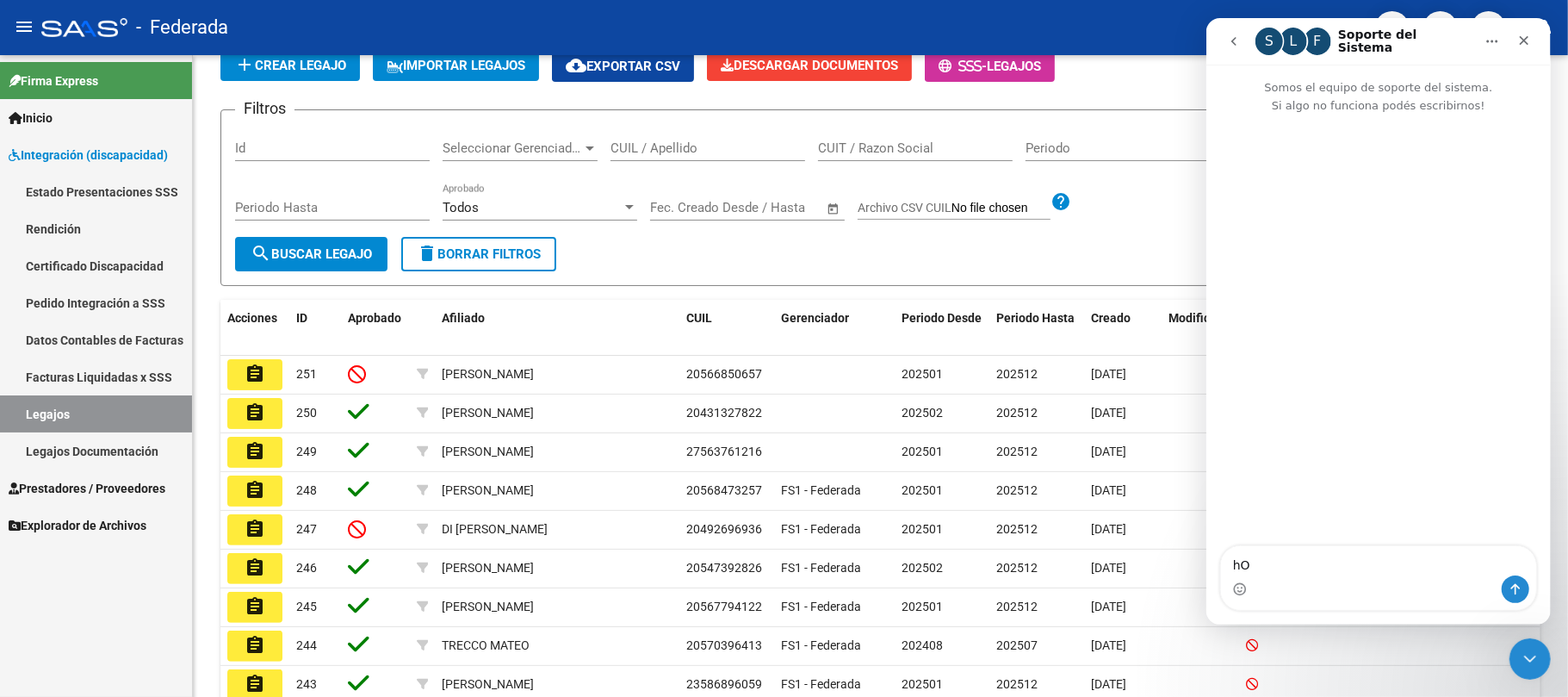
type textarea "h"
type textarea "Hola, buen día! ¿Saben por que no sale el gerenciador en esta vista para alguno…"
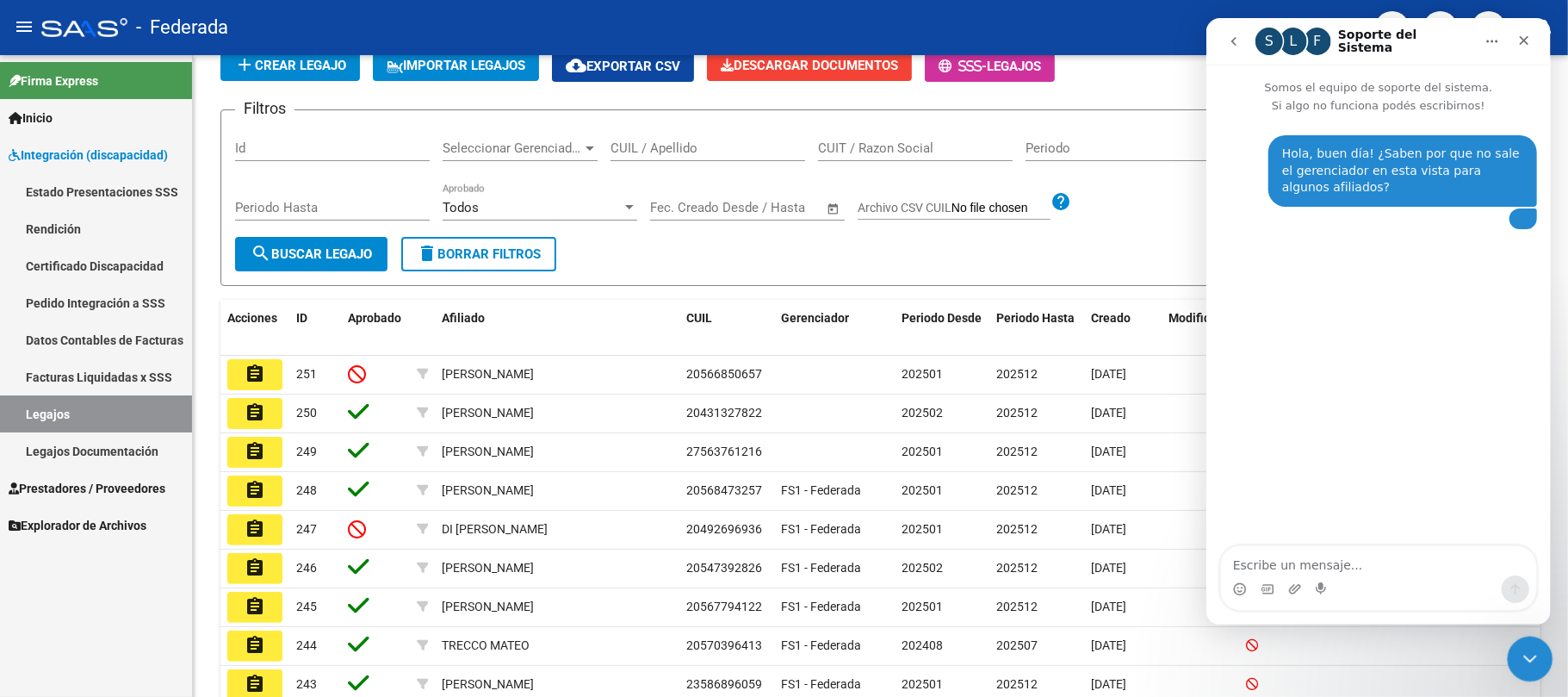
click at [1518, 667] on div "Cerrar Intercom Messenger" at bounding box center [1527, 656] width 41 height 41
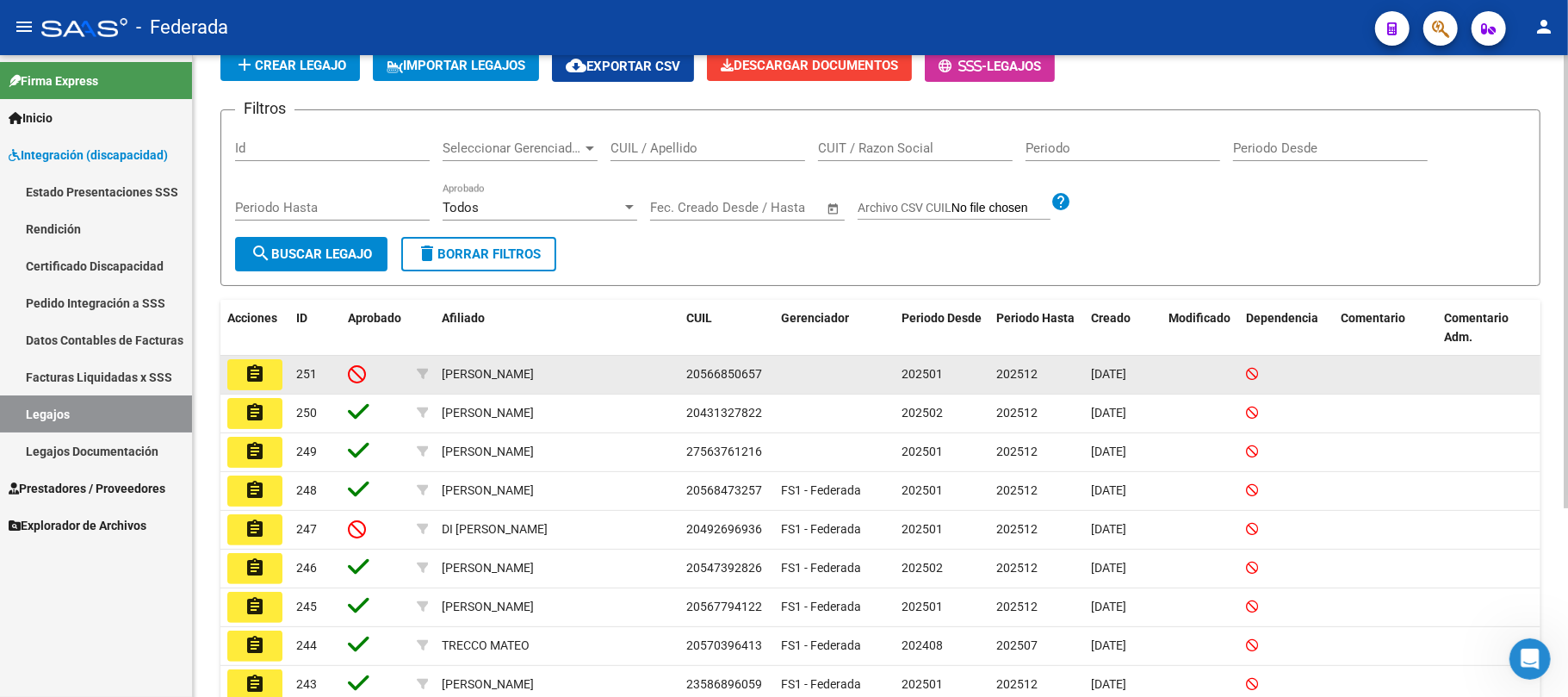
click at [255, 380] on mat-icon "assignment" at bounding box center [254, 374] width 20 height 20
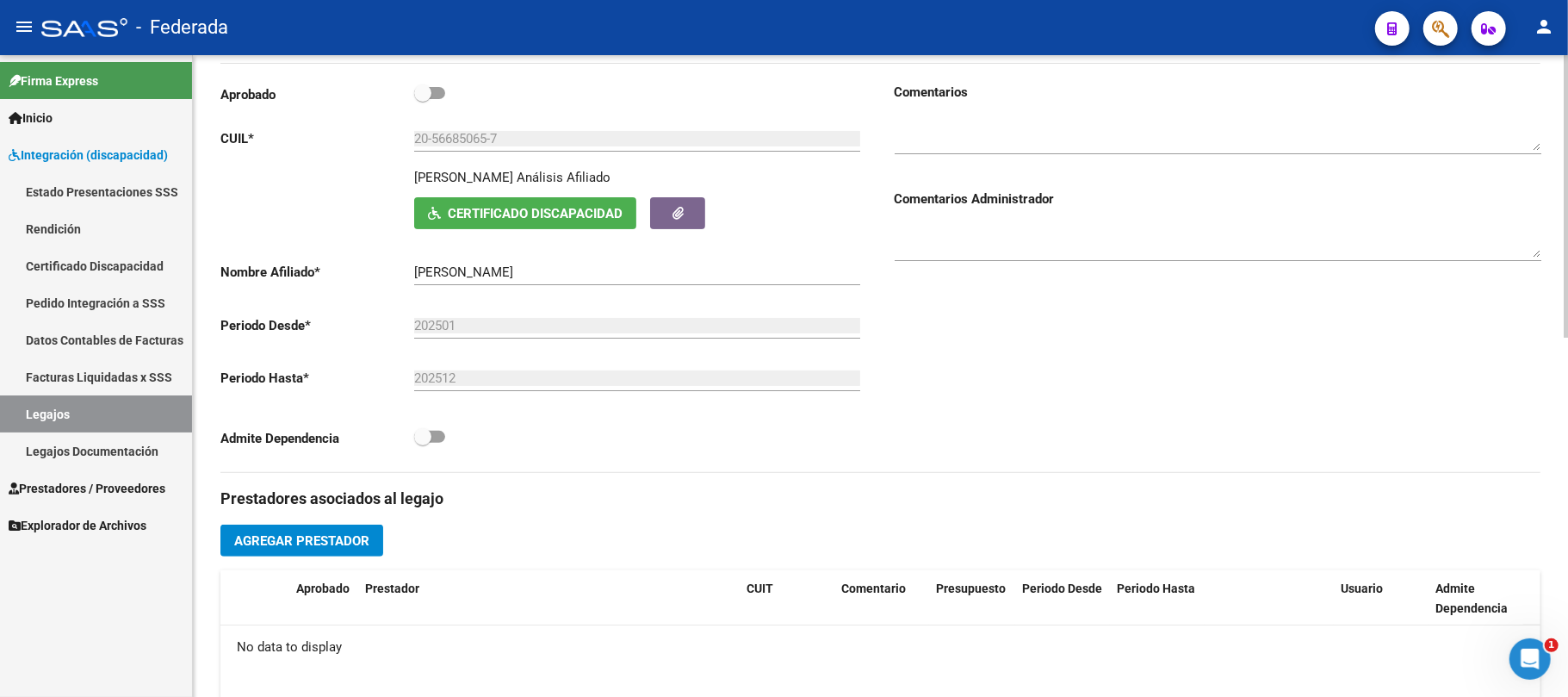
scroll to position [229, 0]
click at [351, 551] on button "Agregar Prestador" at bounding box center [302, 540] width 163 height 32
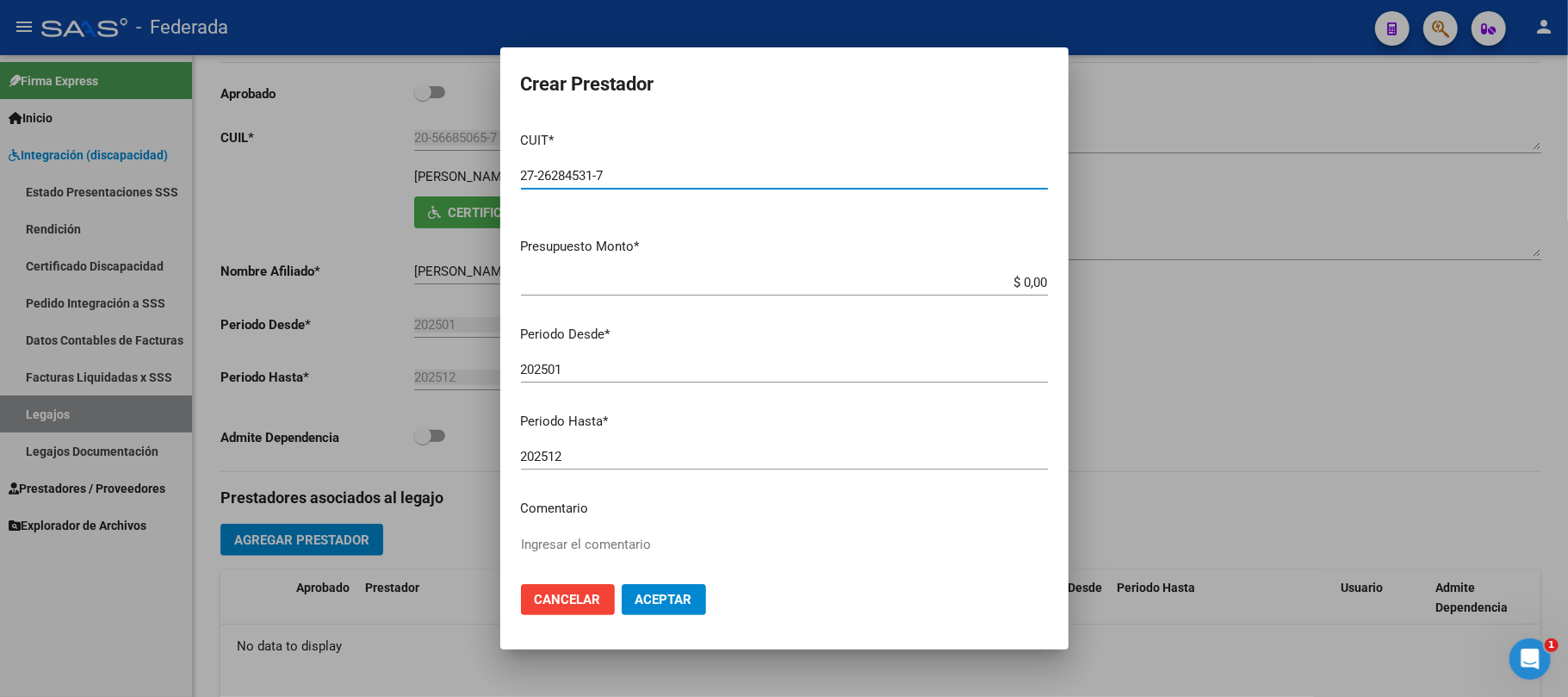
type input "27-26284531-7"
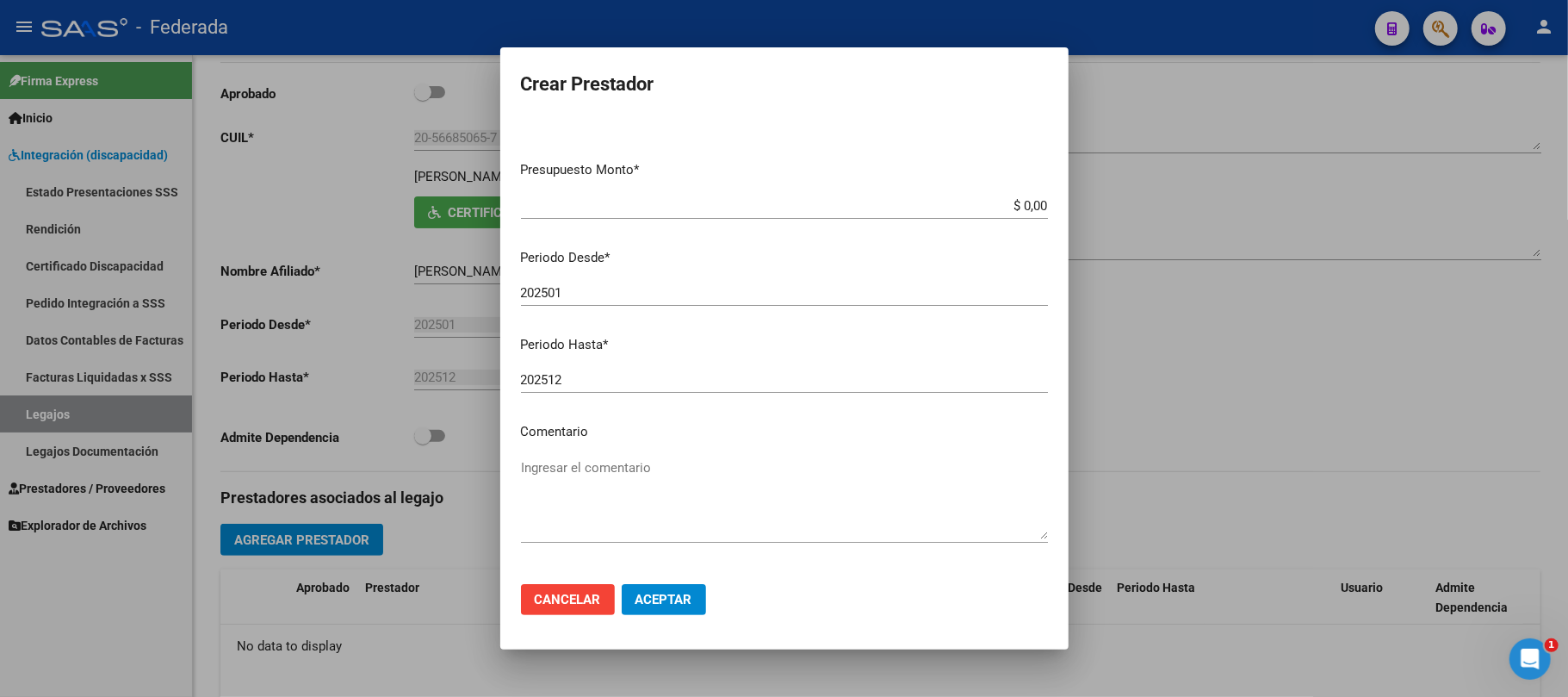
scroll to position [115, 0]
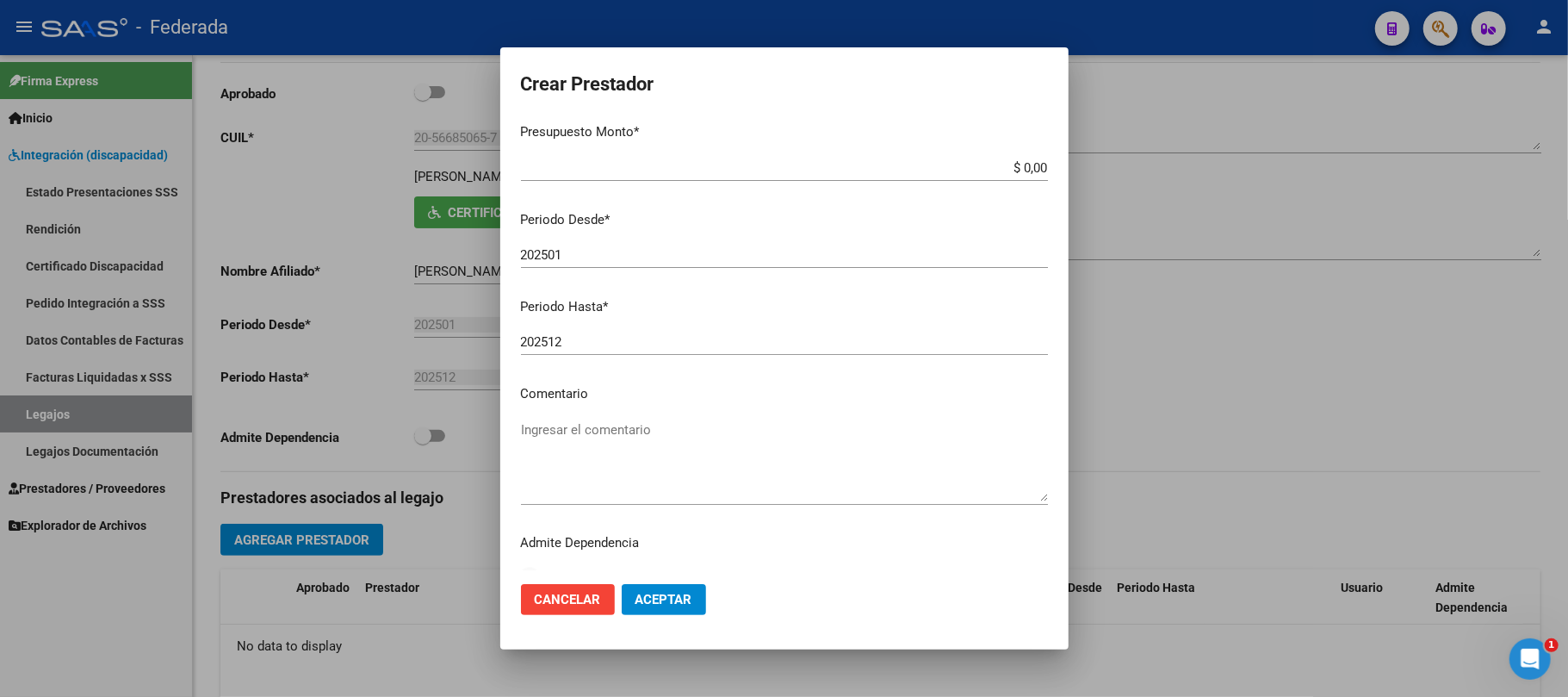
click at [589, 417] on div "Ingresar el comentario" at bounding box center [784, 460] width 527 height 88
type textarea "PSICOLOGIA"
click at [635, 596] on span "Aceptar" at bounding box center [663, 599] width 57 height 16
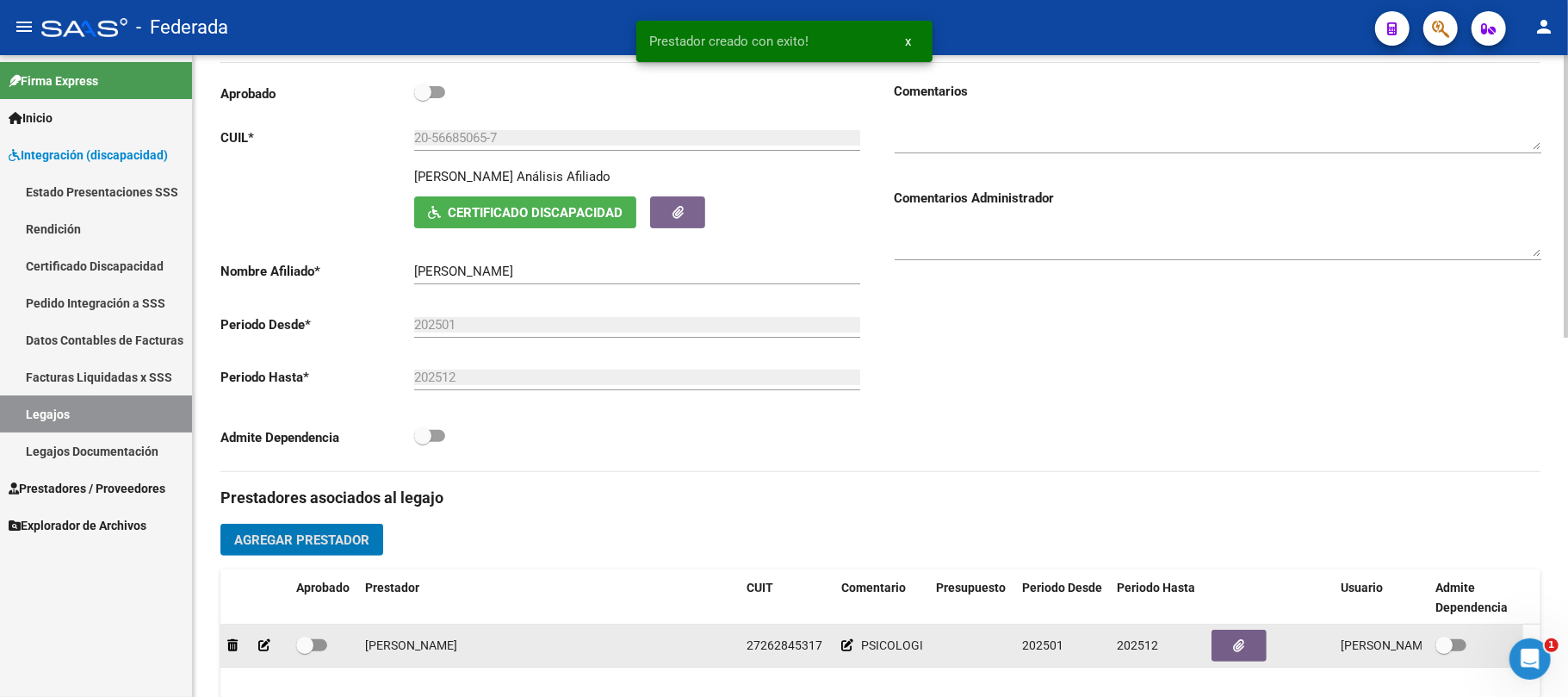
click at [313, 642] on span at bounding box center [311, 645] width 31 height 12
click at [305, 651] on input "checkbox" at bounding box center [304, 651] width 1 height 1
checkbox input "true"
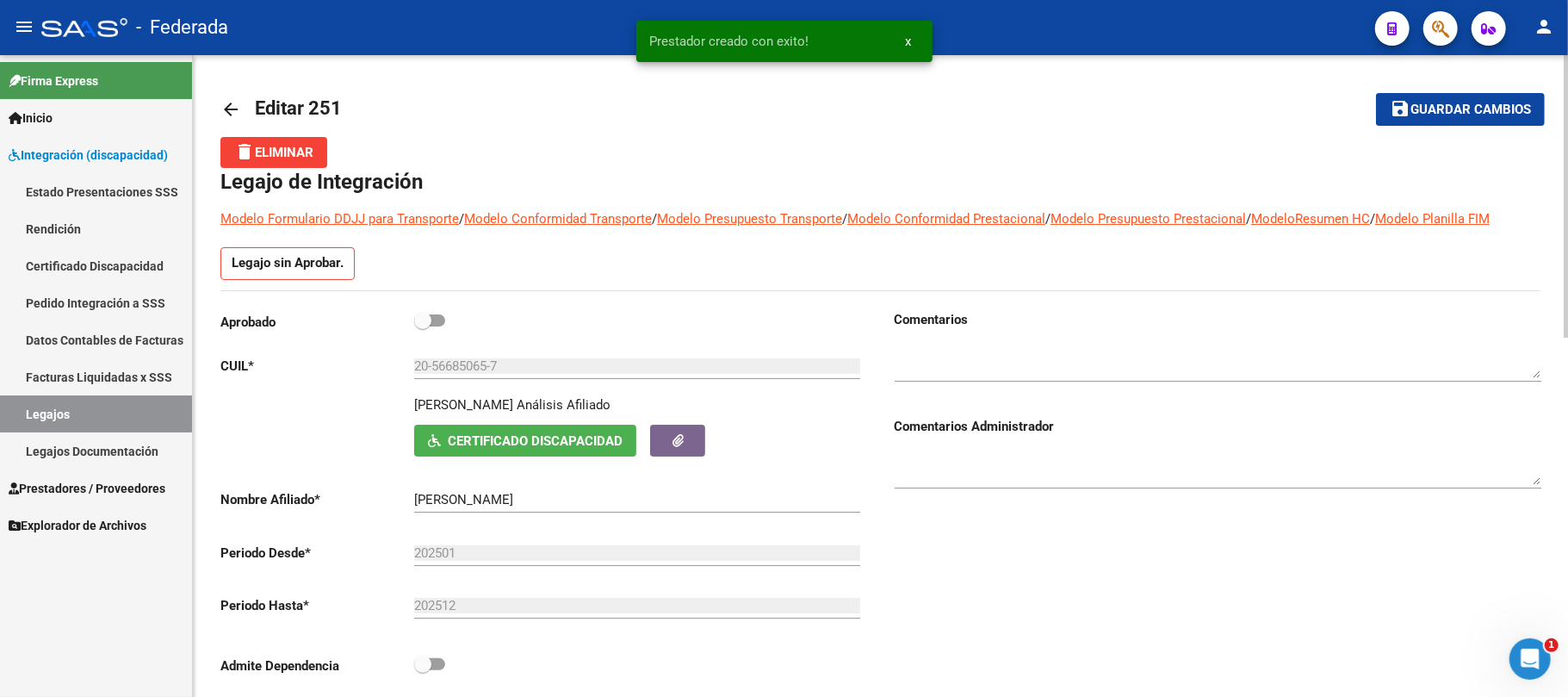
scroll to position [0, 0]
click at [1435, 95] on button "save Guardar cambios" at bounding box center [1460, 110] width 169 height 32
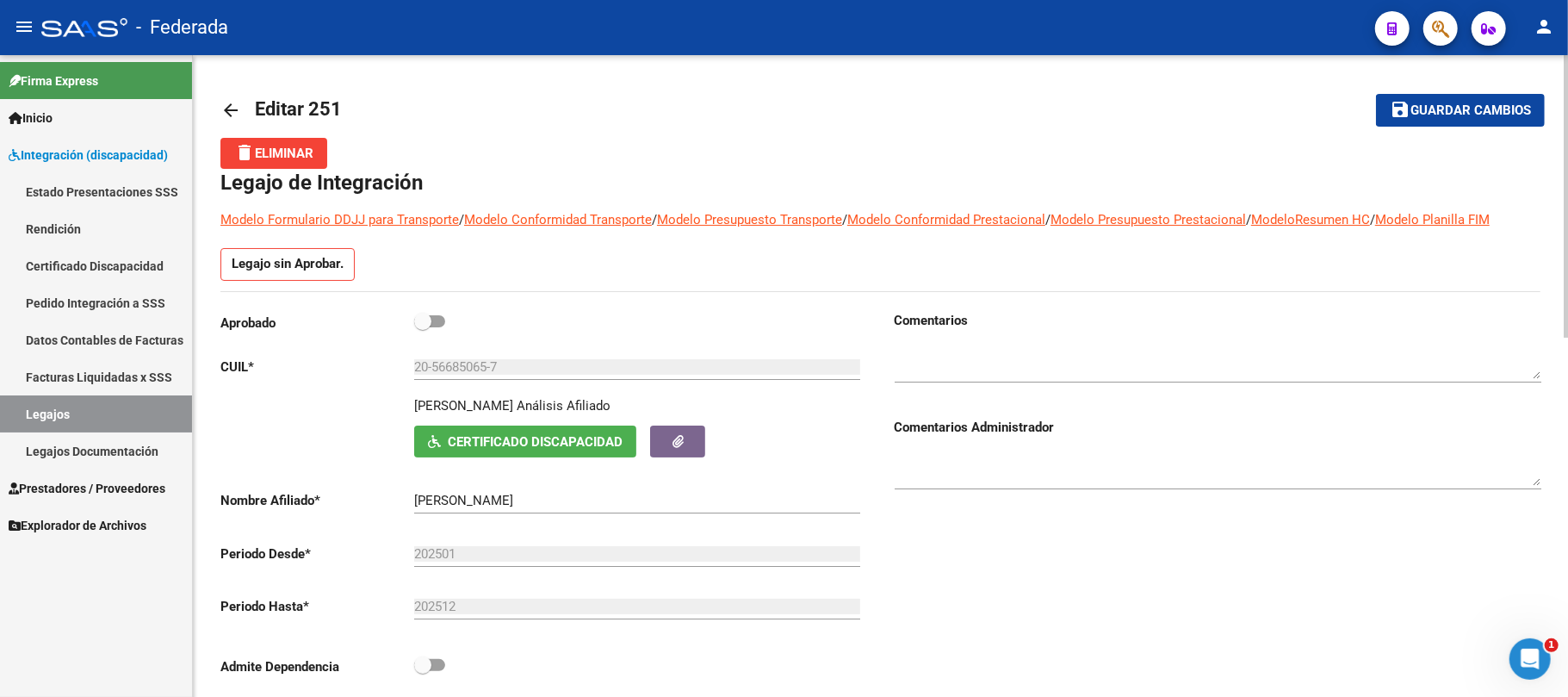
click at [420, 318] on span at bounding box center [423, 321] width 17 height 17
click at [422, 327] on input "checkbox" at bounding box center [422, 327] width 1 height 1
checkbox input "true"
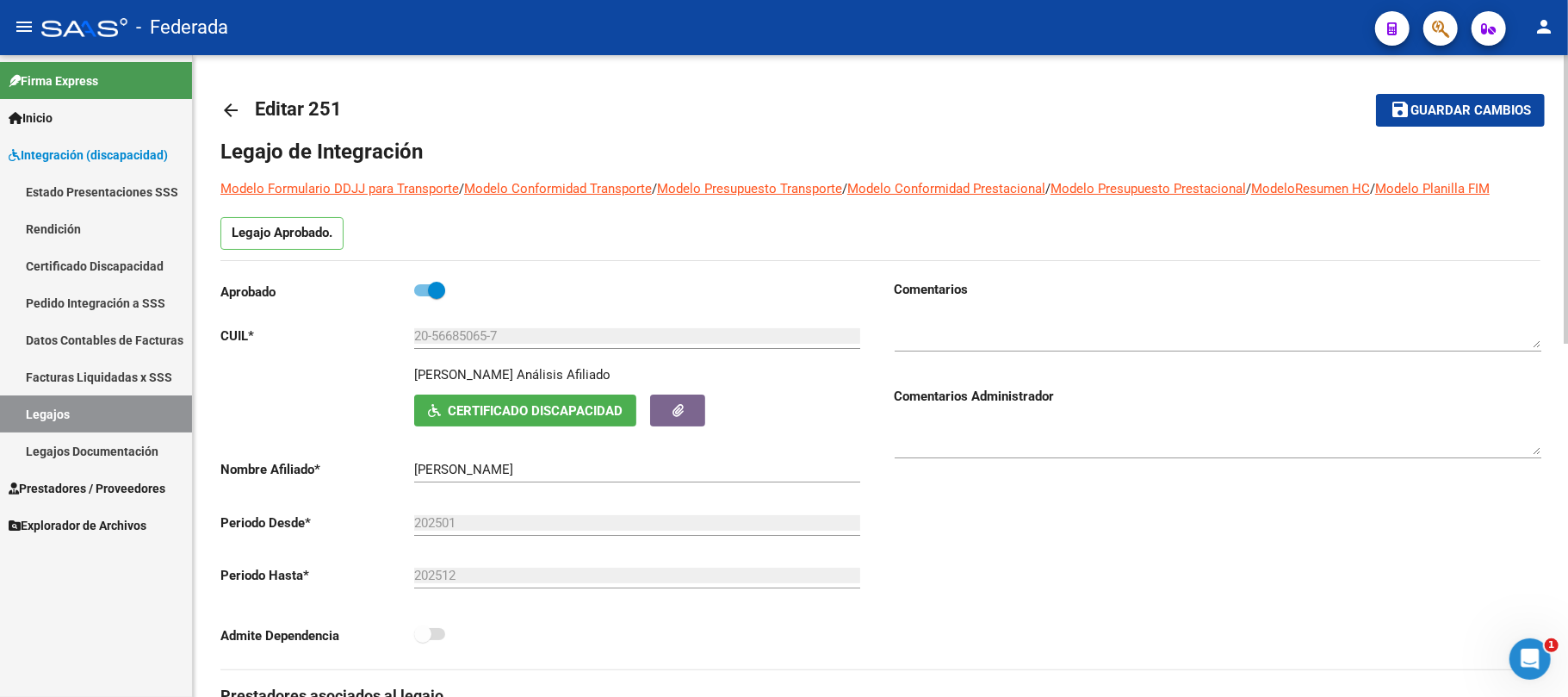
click at [1513, 103] on span "Guardar cambios" at bounding box center [1470, 111] width 120 height 16
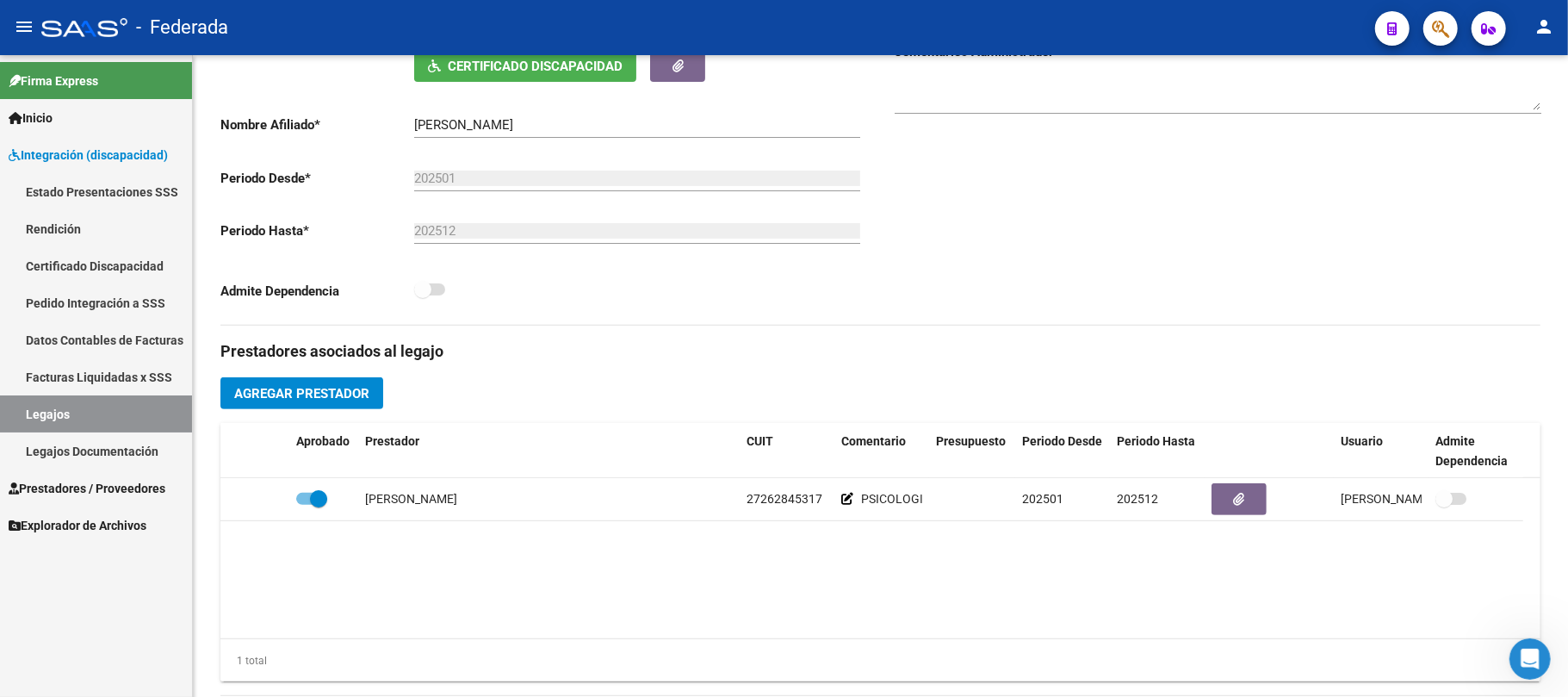
scroll to position [91, 0]
click at [362, 403] on button "Agregar Prestador" at bounding box center [302, 393] width 163 height 32
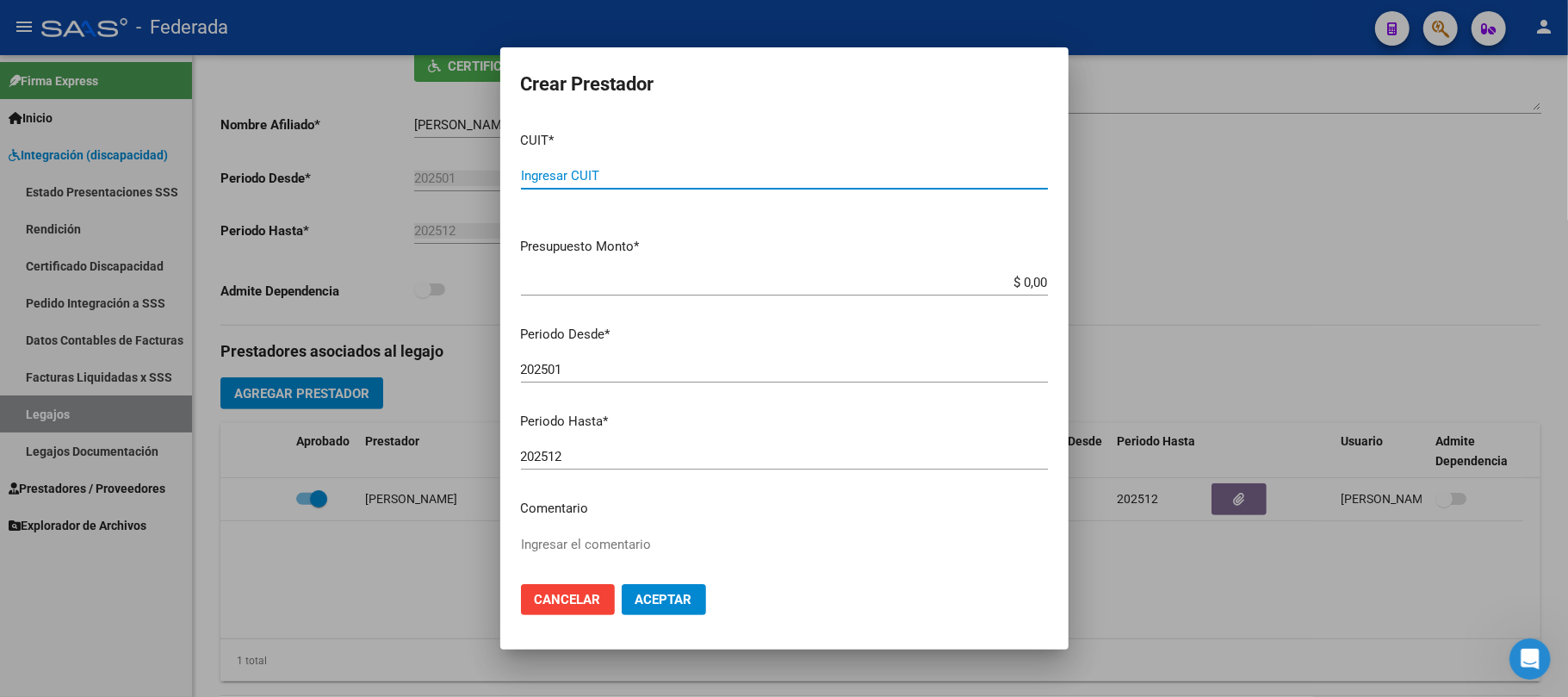
paste input "27-28673640-3"
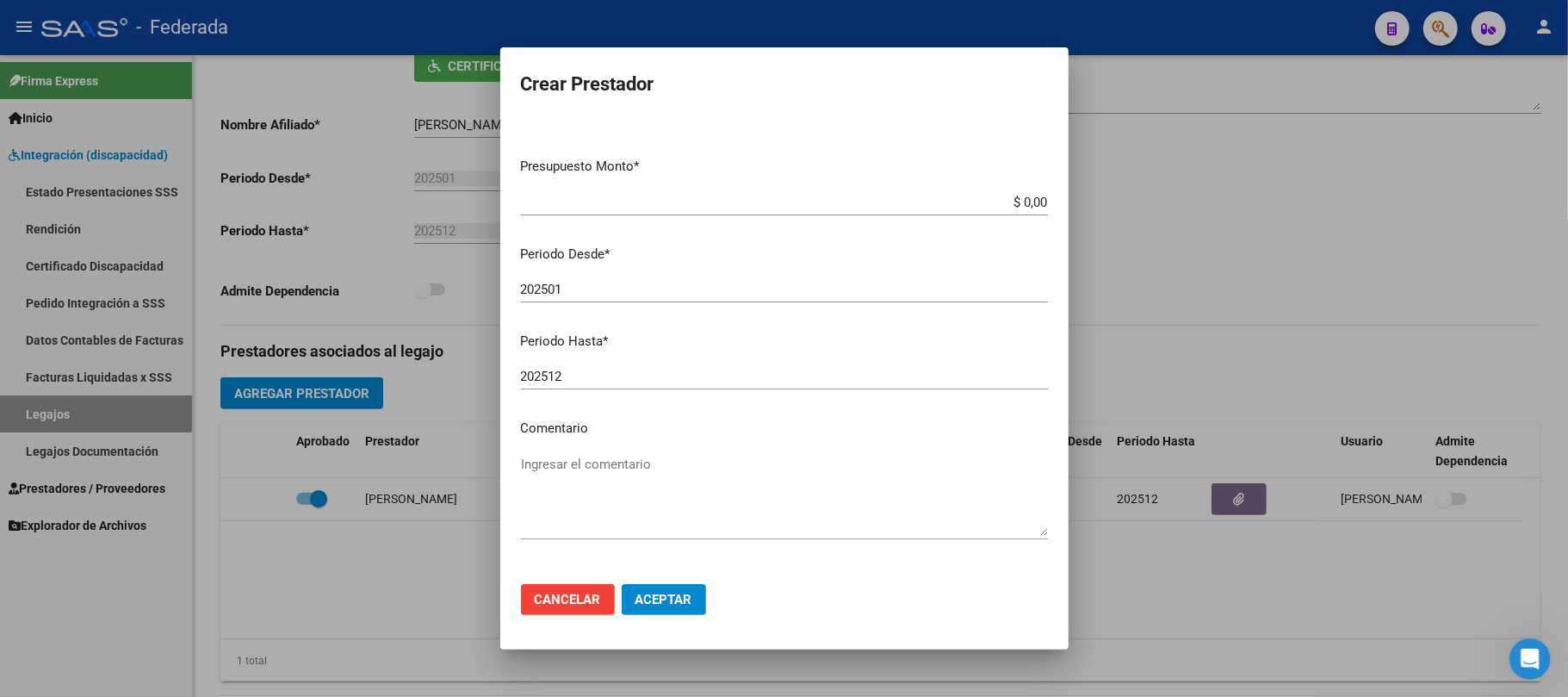
scroll to position [115, 0]
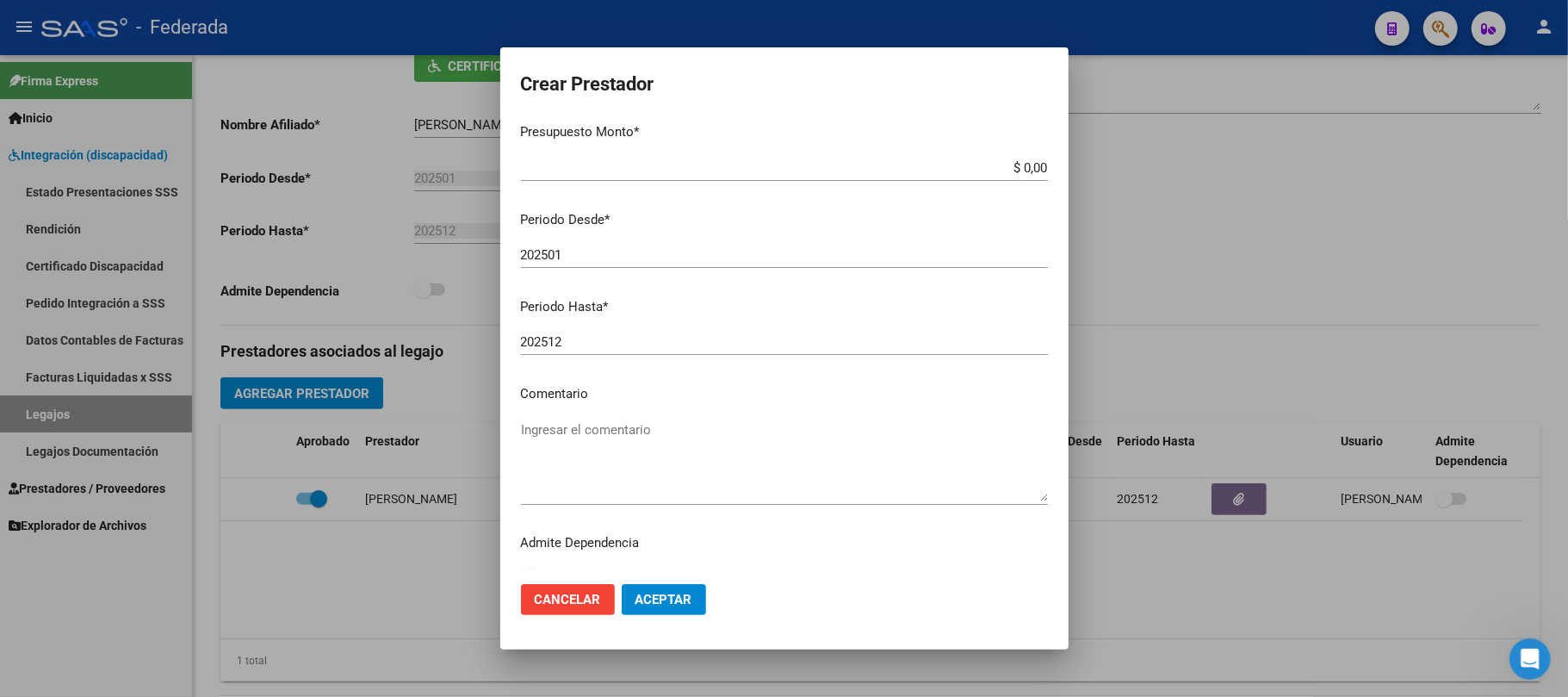
type input "27-28673640-3"
click at [590, 437] on textarea "Ingresar el comentario" at bounding box center [784, 460] width 527 height 81
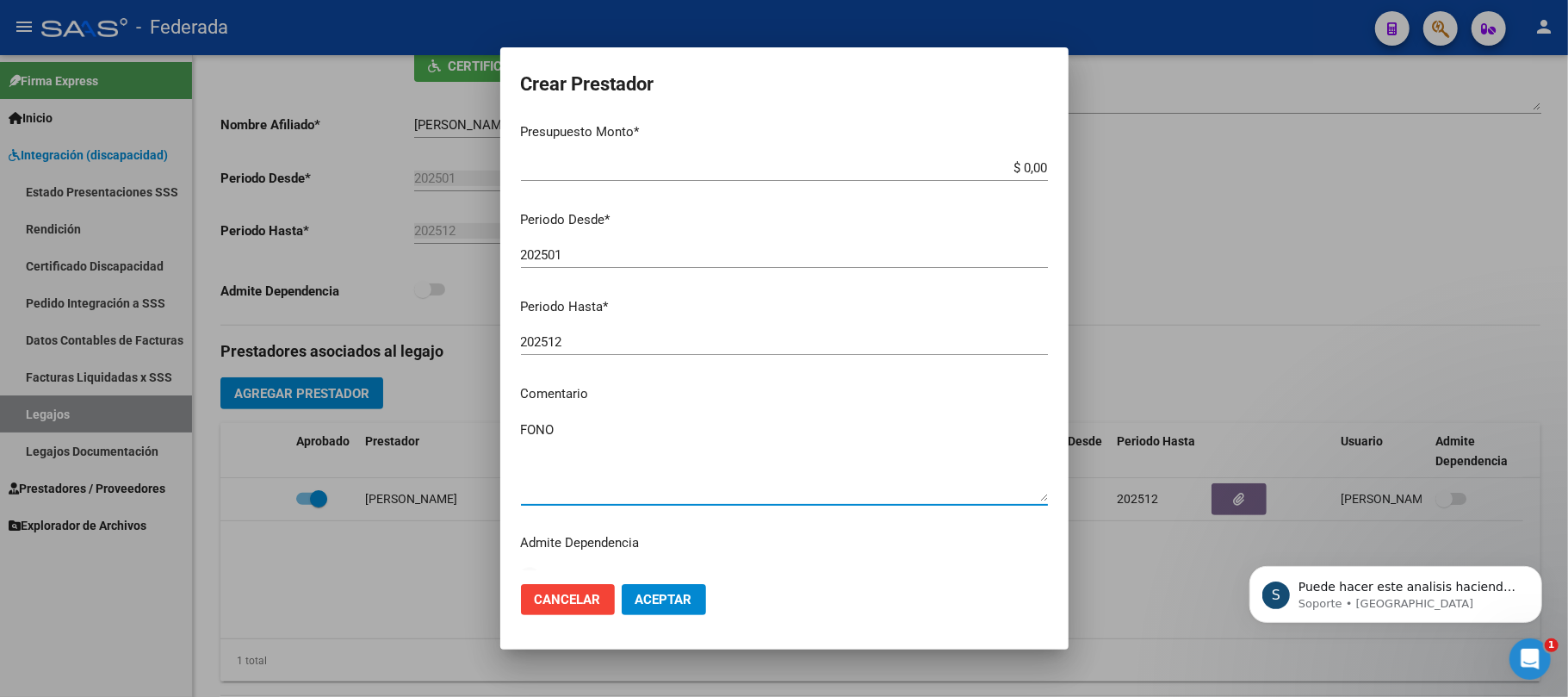
scroll to position [128, 0]
type textarea "FONOAUDIOLOGIA"
click at [673, 605] on span "Aceptar" at bounding box center [663, 599] width 57 height 16
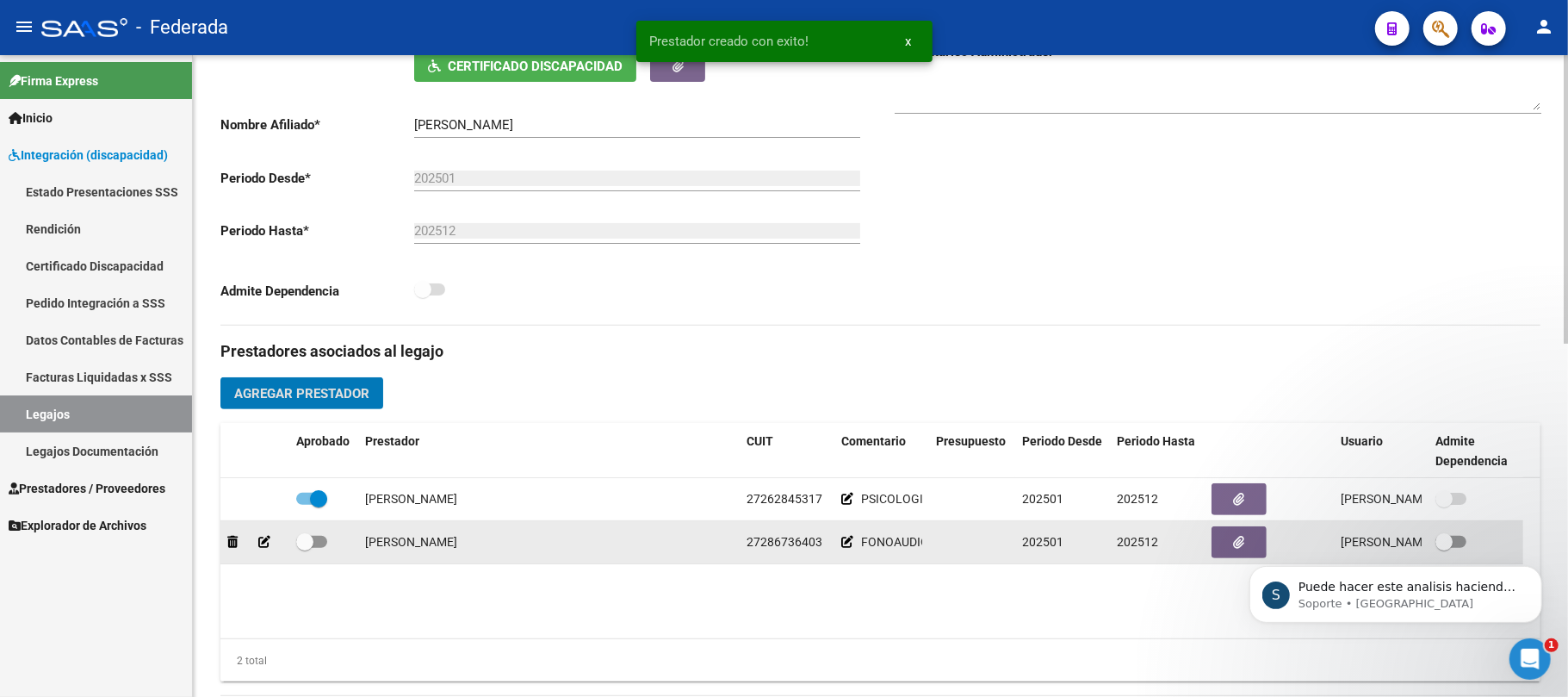
click at [315, 544] on span at bounding box center [311, 541] width 31 height 12
click at [305, 548] on input "checkbox" at bounding box center [304, 548] width 1 height 1
checkbox input "true"
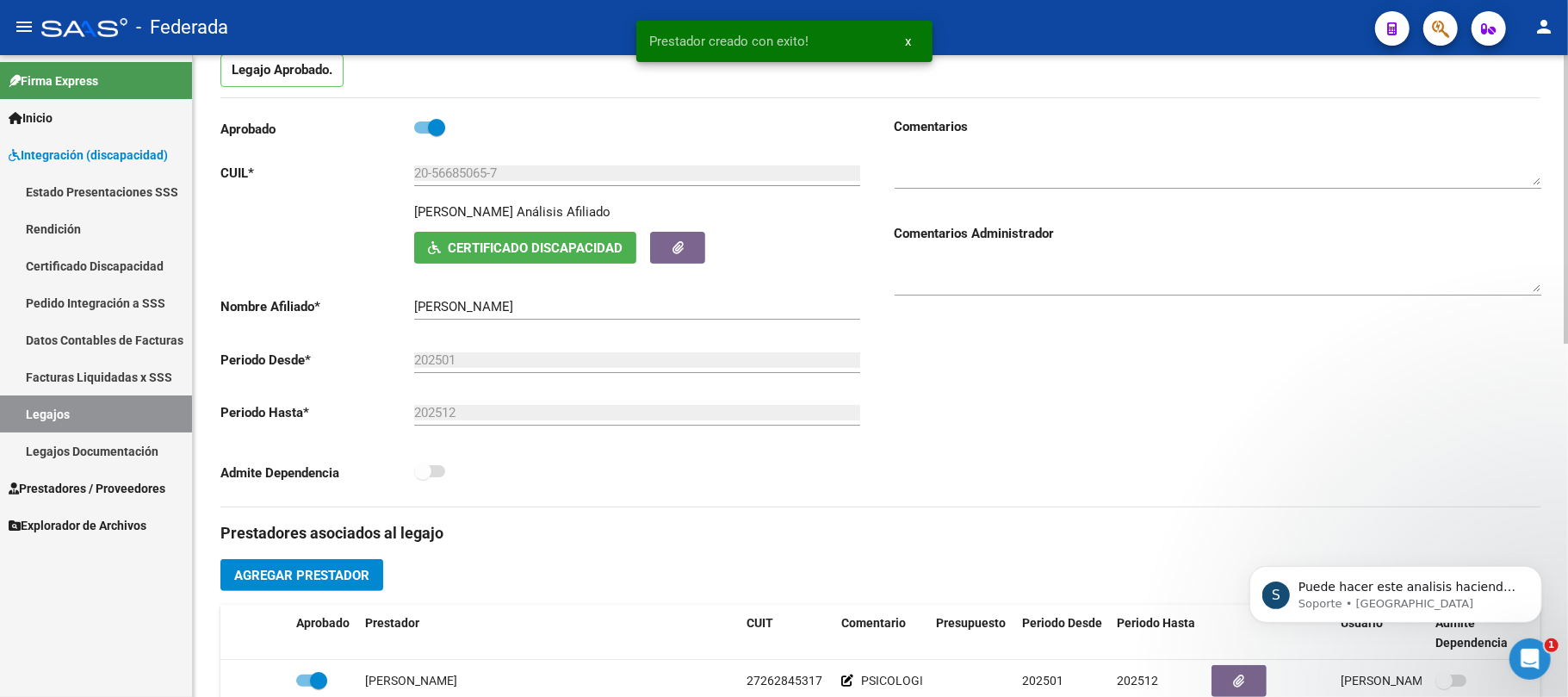
scroll to position [0, 0]
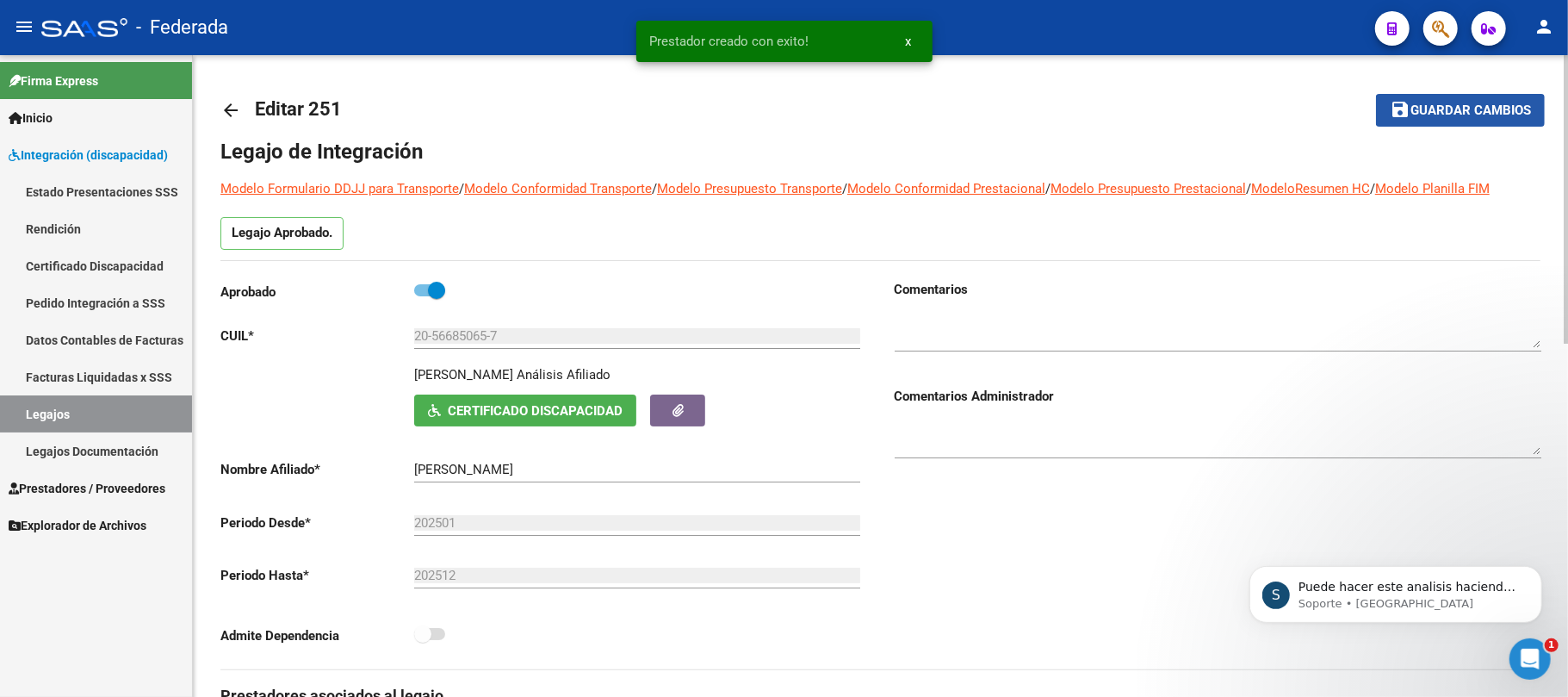
click at [1440, 112] on span "Guardar cambios" at bounding box center [1470, 111] width 120 height 16
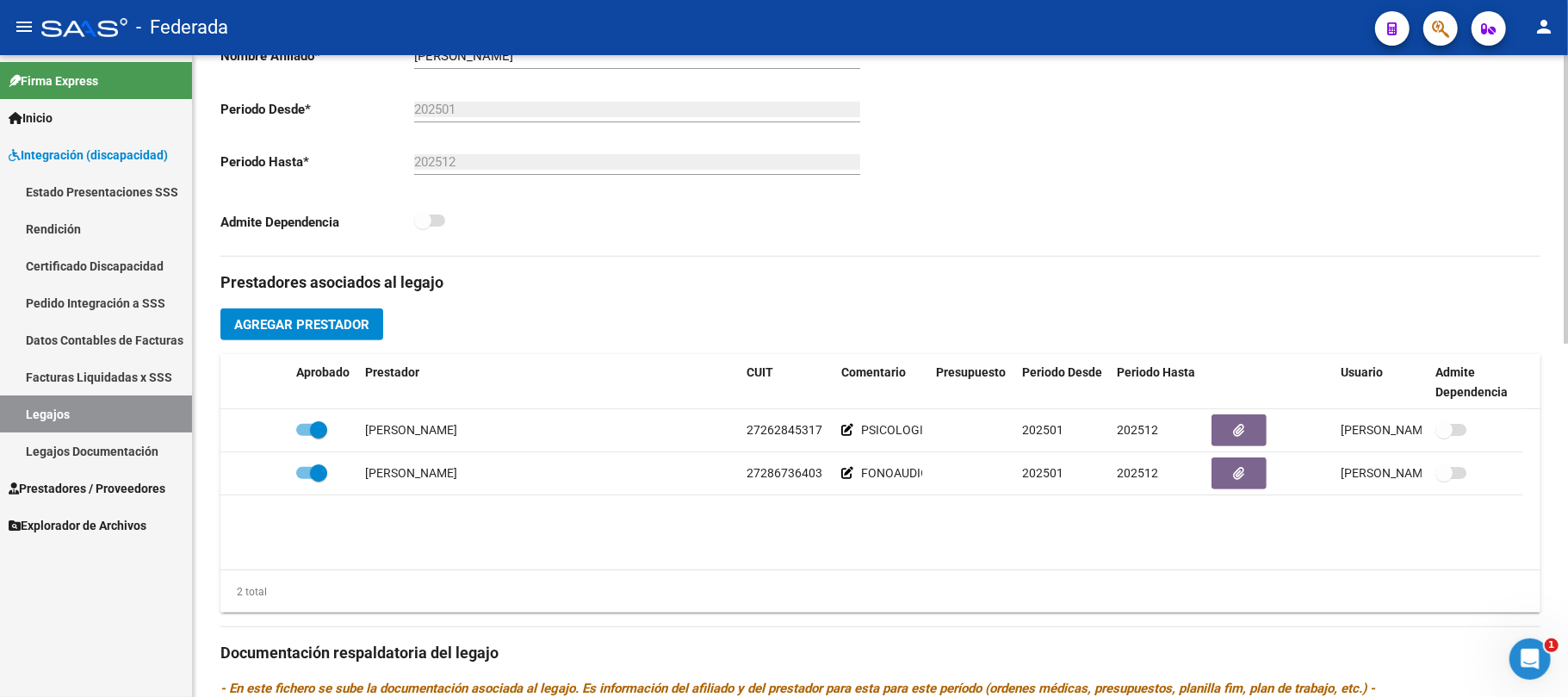
scroll to position [573, 0]
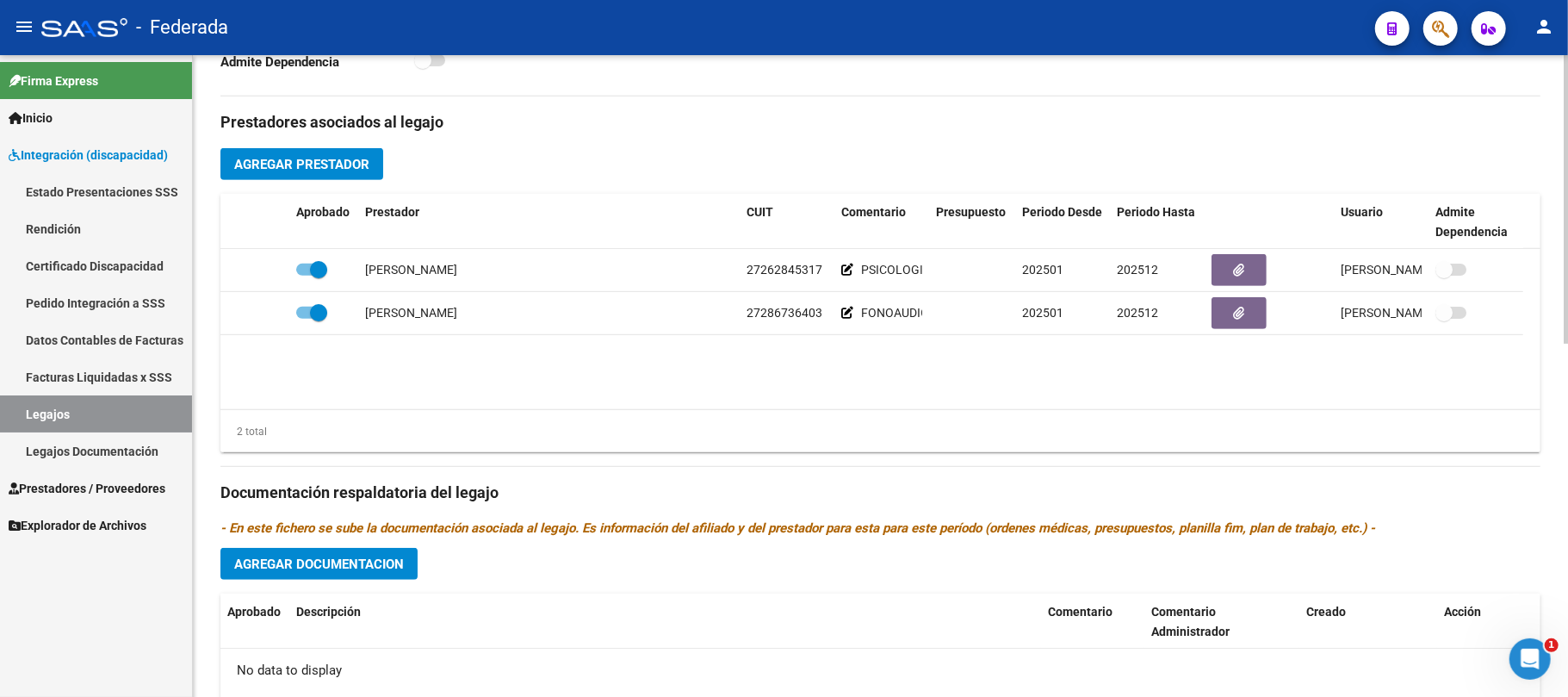
click at [338, 171] on span "Agregar Prestador" at bounding box center [301, 164] width 135 height 16
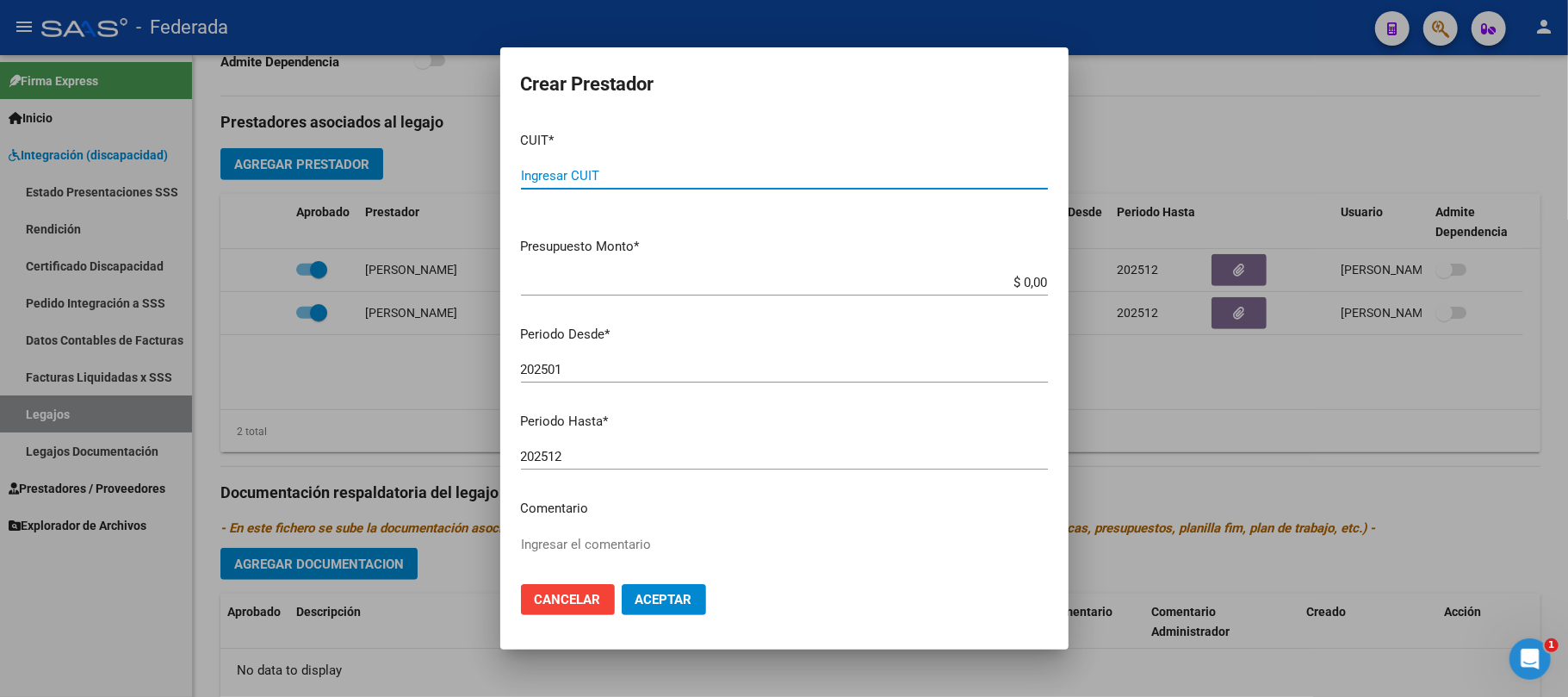
paste input "27-30344405-5"
type input "27-30344405-5"
click at [576, 531] on div "Ingresar el comentario" at bounding box center [784, 575] width 527 height 88
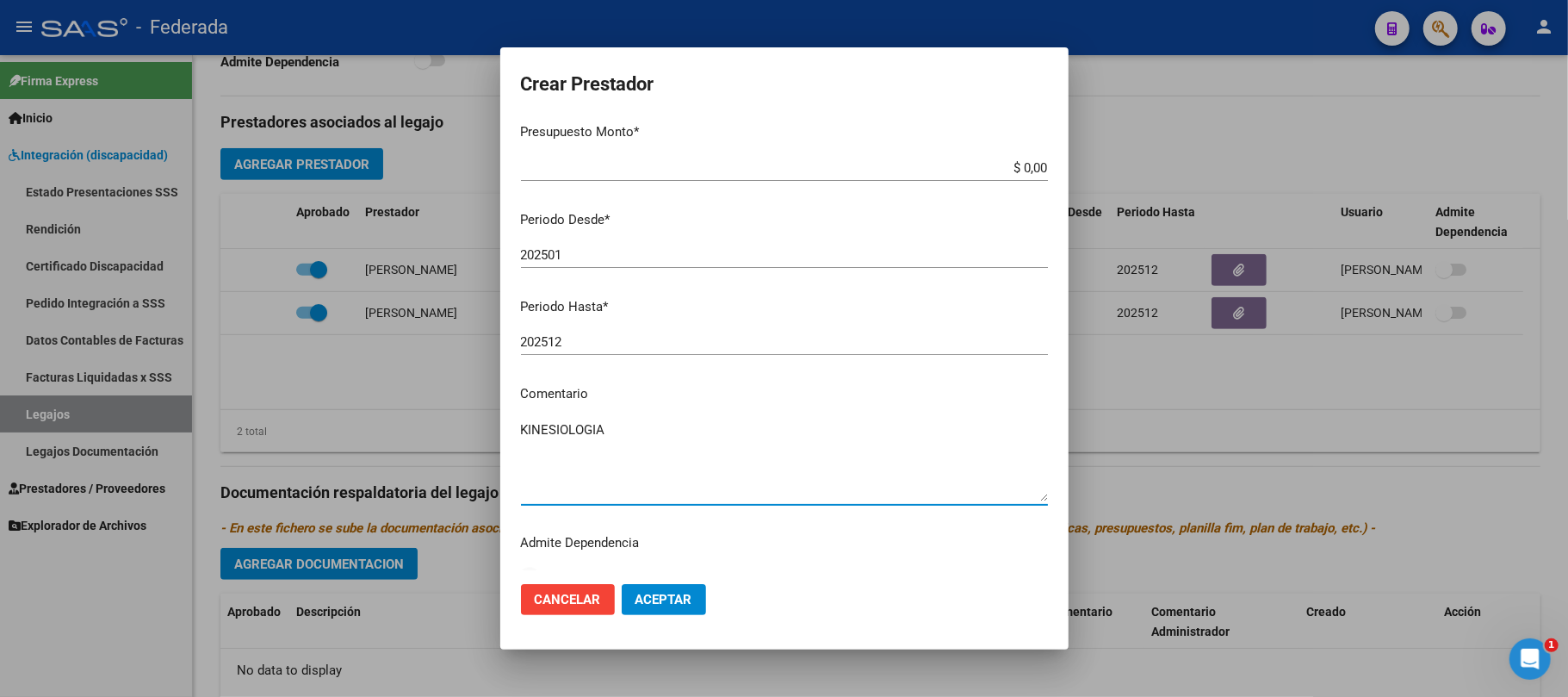
type textarea "KINESIOLOGIA"
click at [670, 597] on span "Aceptar" at bounding box center [663, 599] width 57 height 16
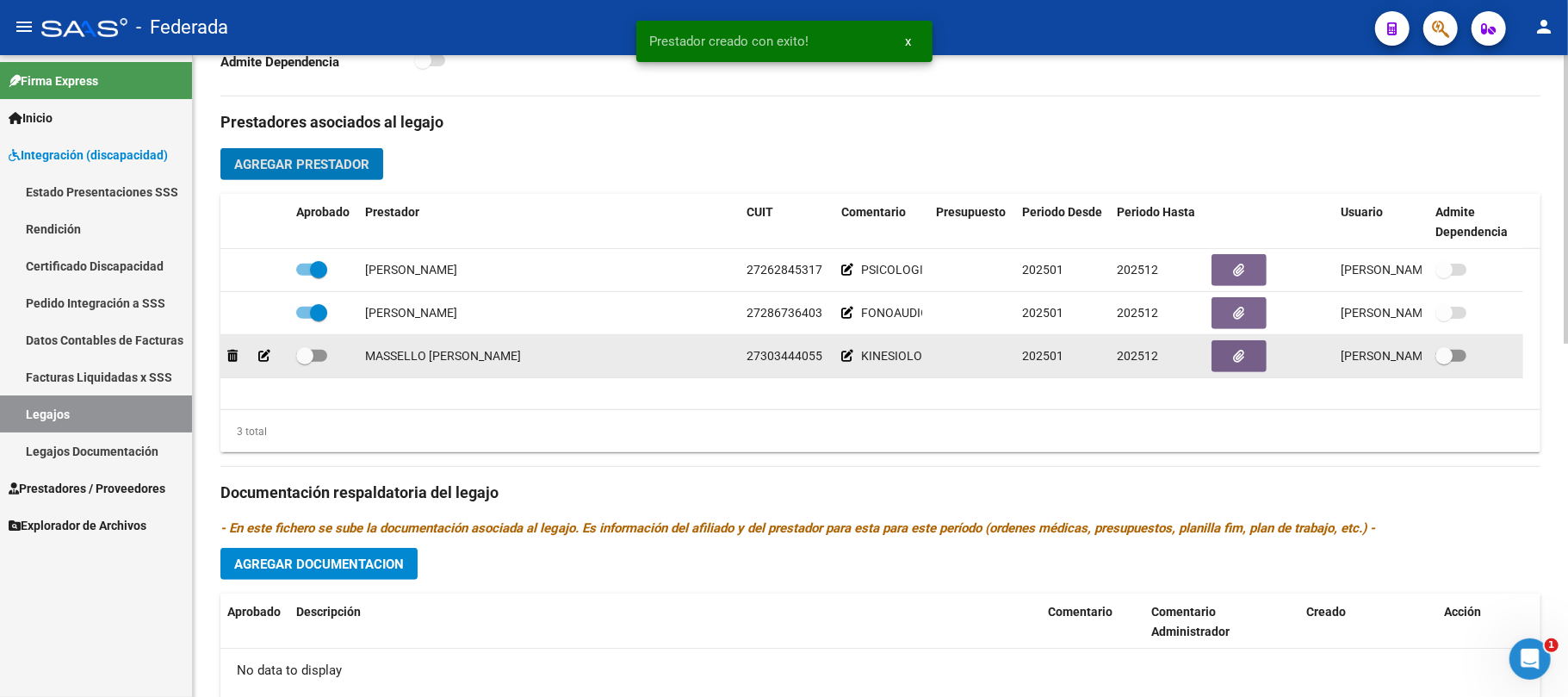
click at [313, 349] on span at bounding box center [311, 355] width 31 height 12
click at [305, 362] on input "checkbox" at bounding box center [304, 362] width 1 height 1
checkbox input "true"
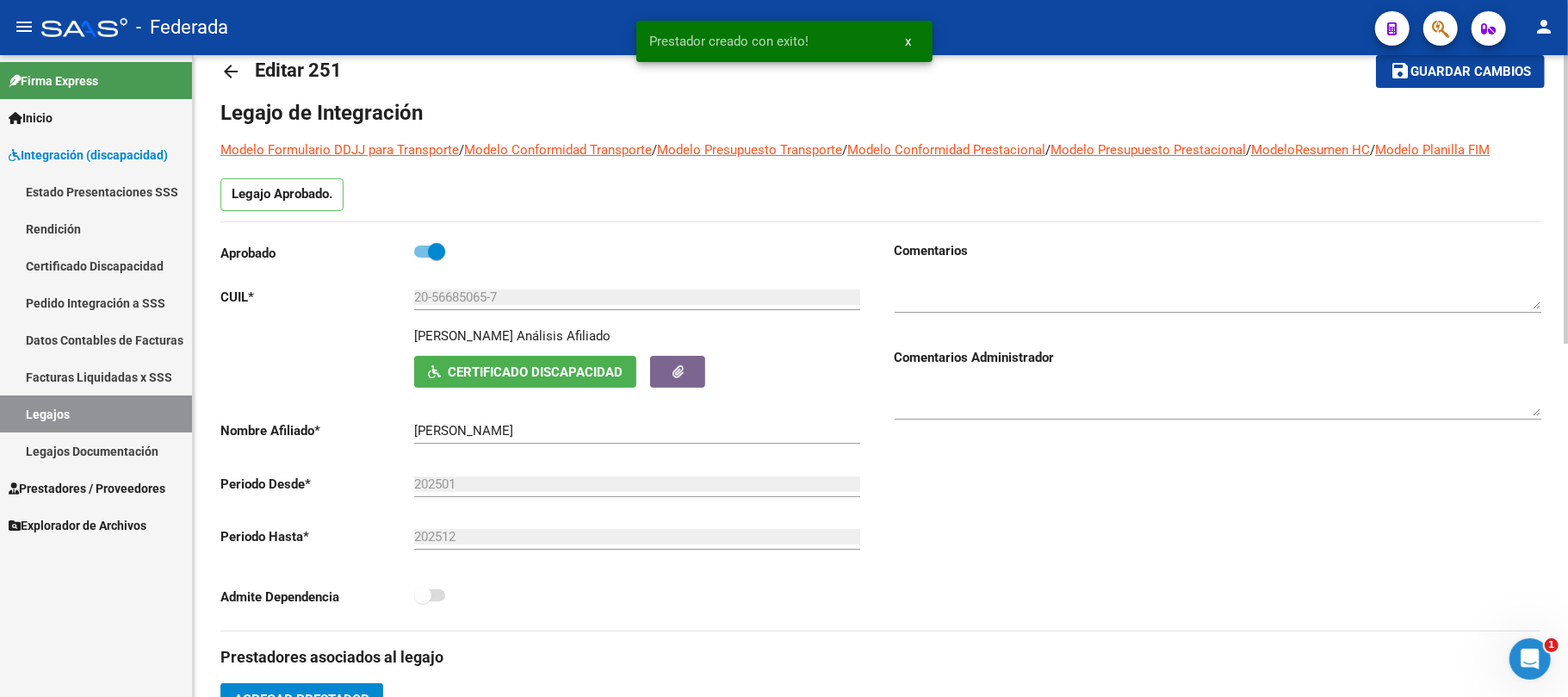
scroll to position [0, 0]
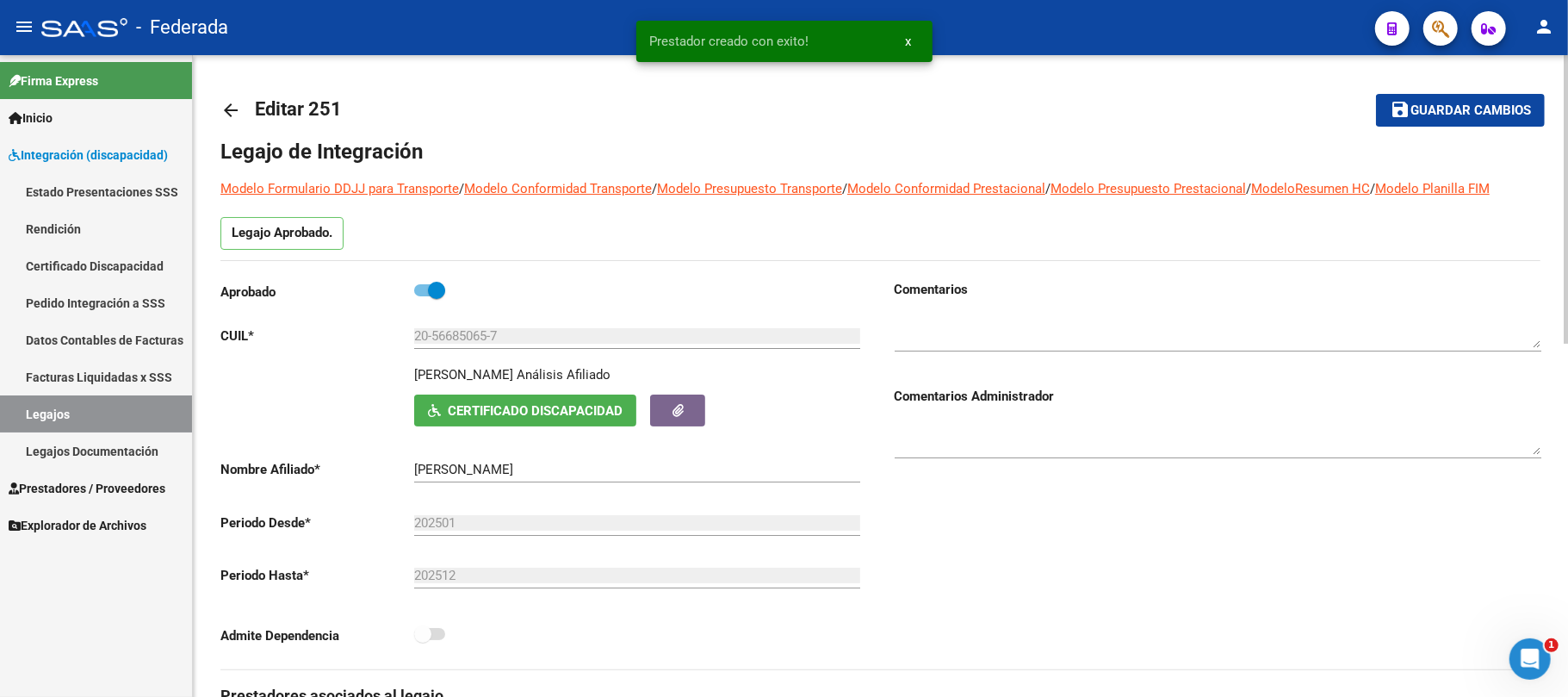
click at [1439, 124] on button "save Guardar cambios" at bounding box center [1460, 110] width 169 height 32
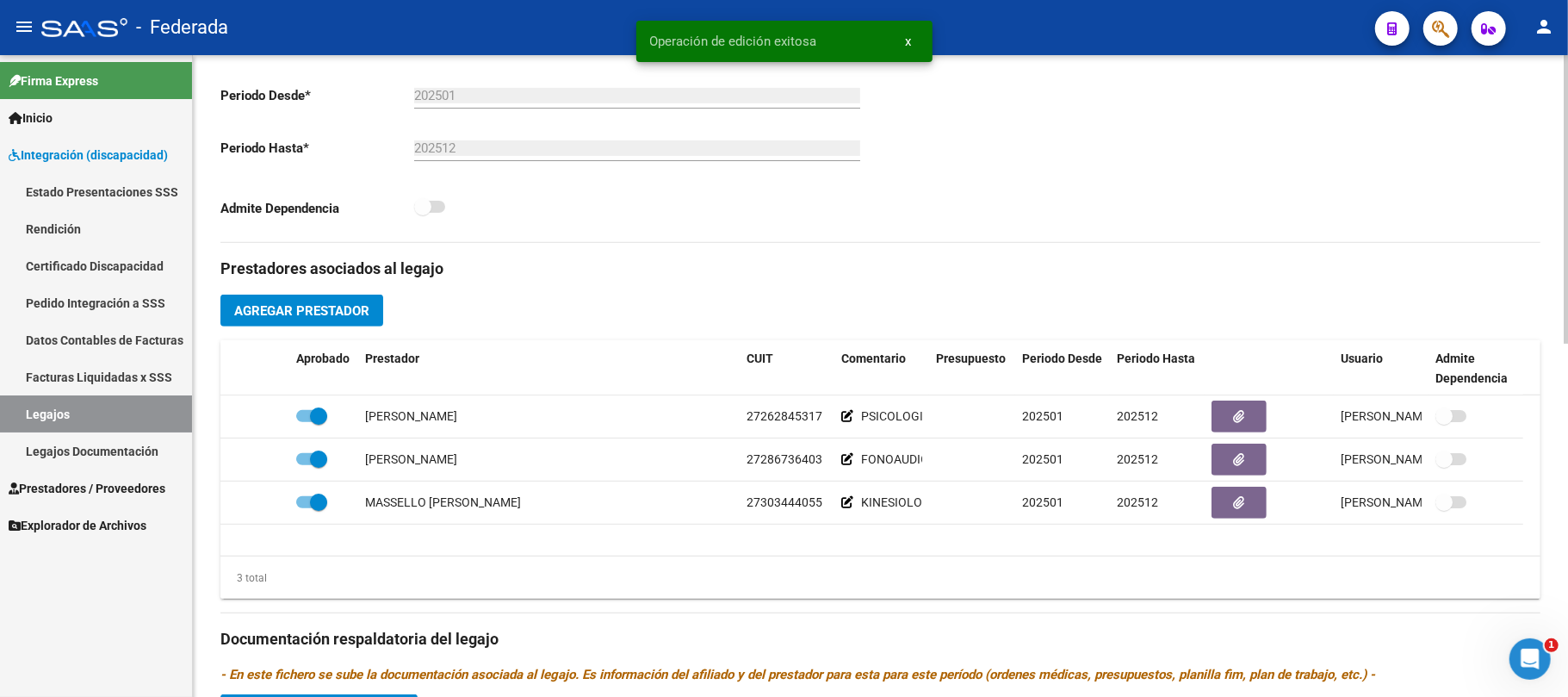
scroll to position [459, 0]
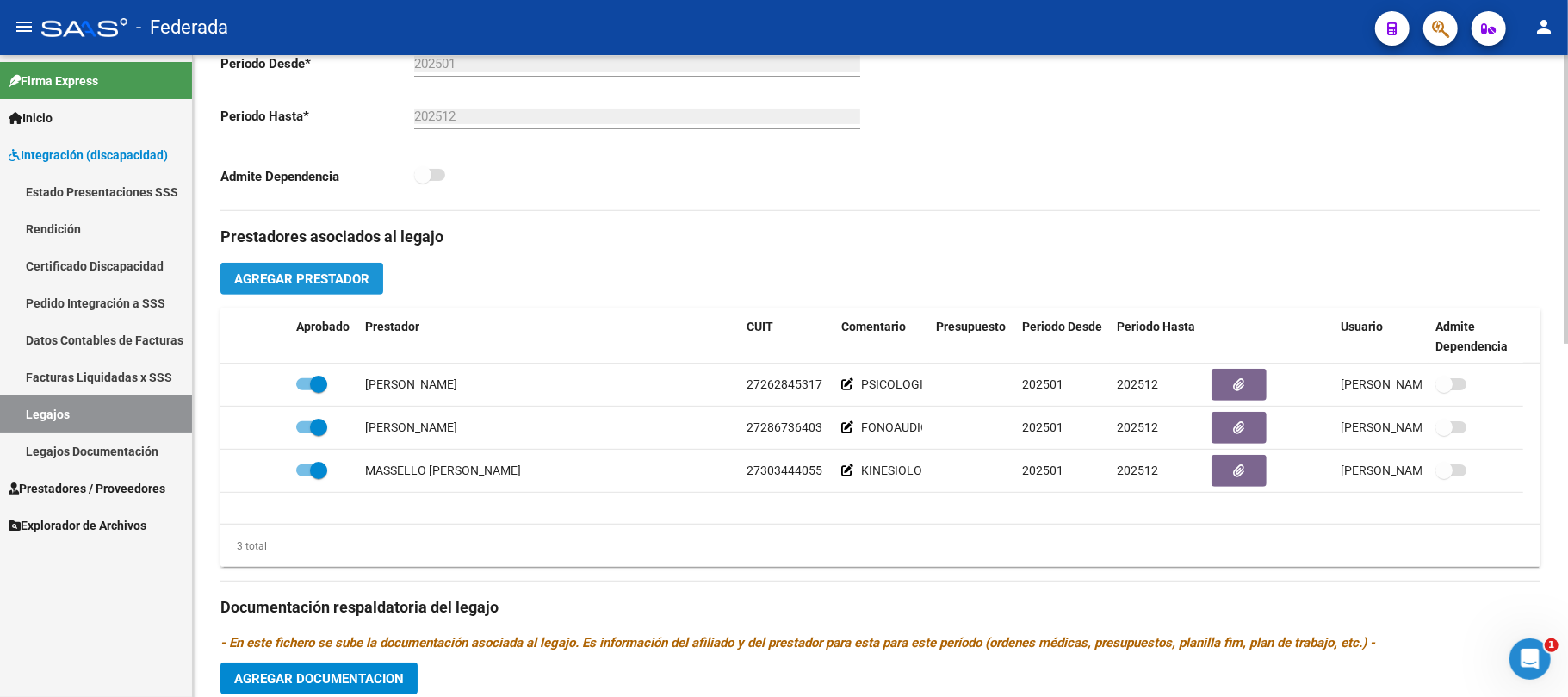
click at [372, 282] on button "Agregar Prestador" at bounding box center [302, 279] width 163 height 32
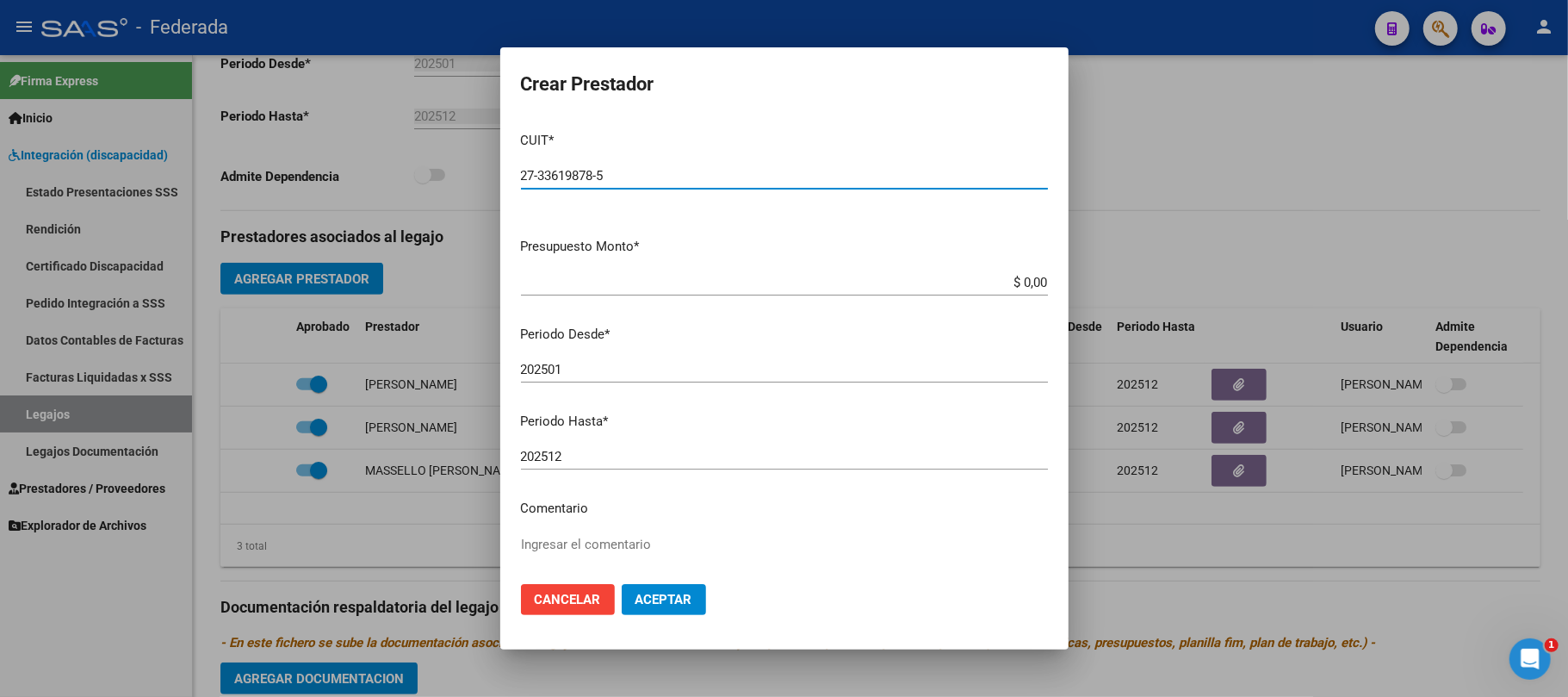
type input "27-33619878-5"
click at [619, 528] on mat-dialog-content "CUIT * 27-33619878-5 Ingresar CUIT ARCA Padrón Presupuesto Monto * $ 0,00 Ingre…" at bounding box center [784, 345] width 568 height 453
click at [620, 541] on textarea "Ingresar el comentario" at bounding box center [784, 575] width 527 height 81
paste textarea "PSICOPEDAGOGIA"
type textarea "PSICOPEDAGOGIA"
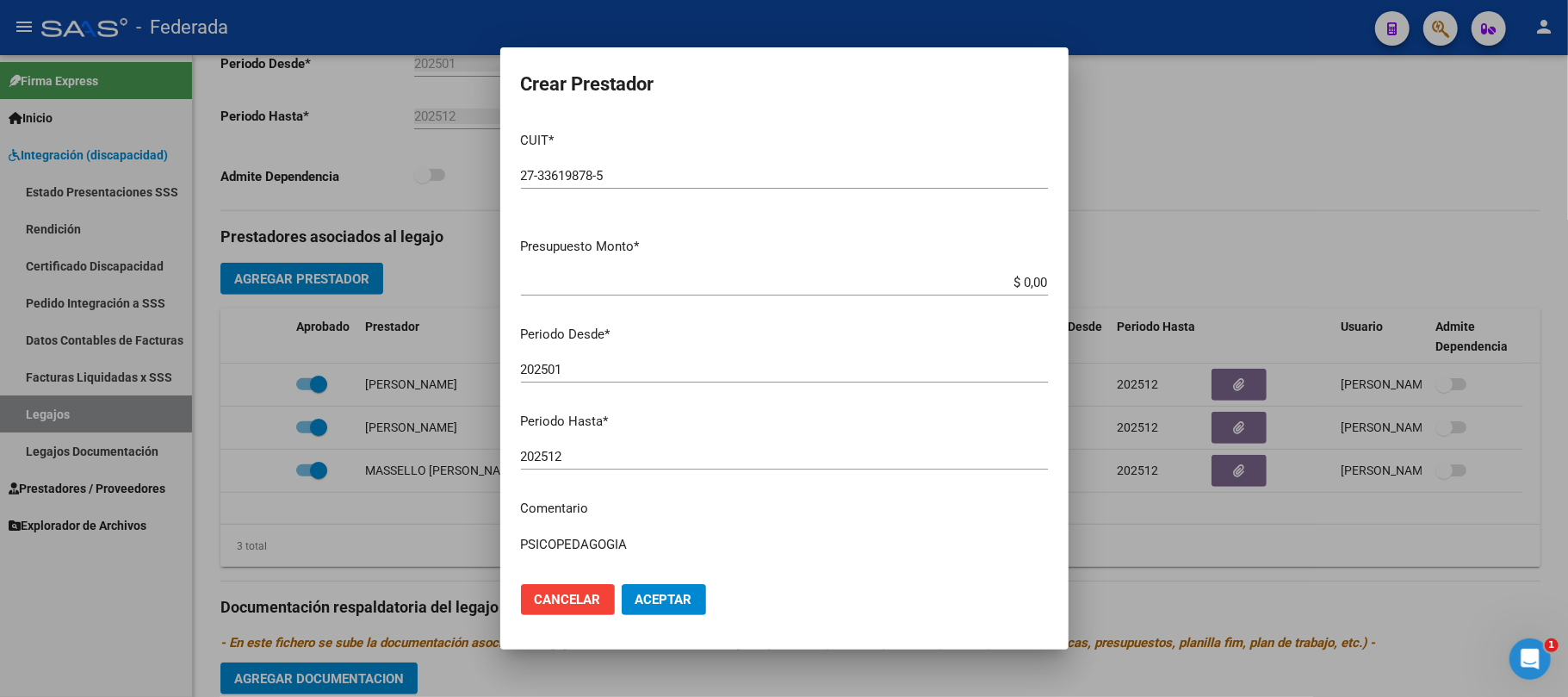
click at [646, 586] on button "Aceptar" at bounding box center [663, 599] width 85 height 31
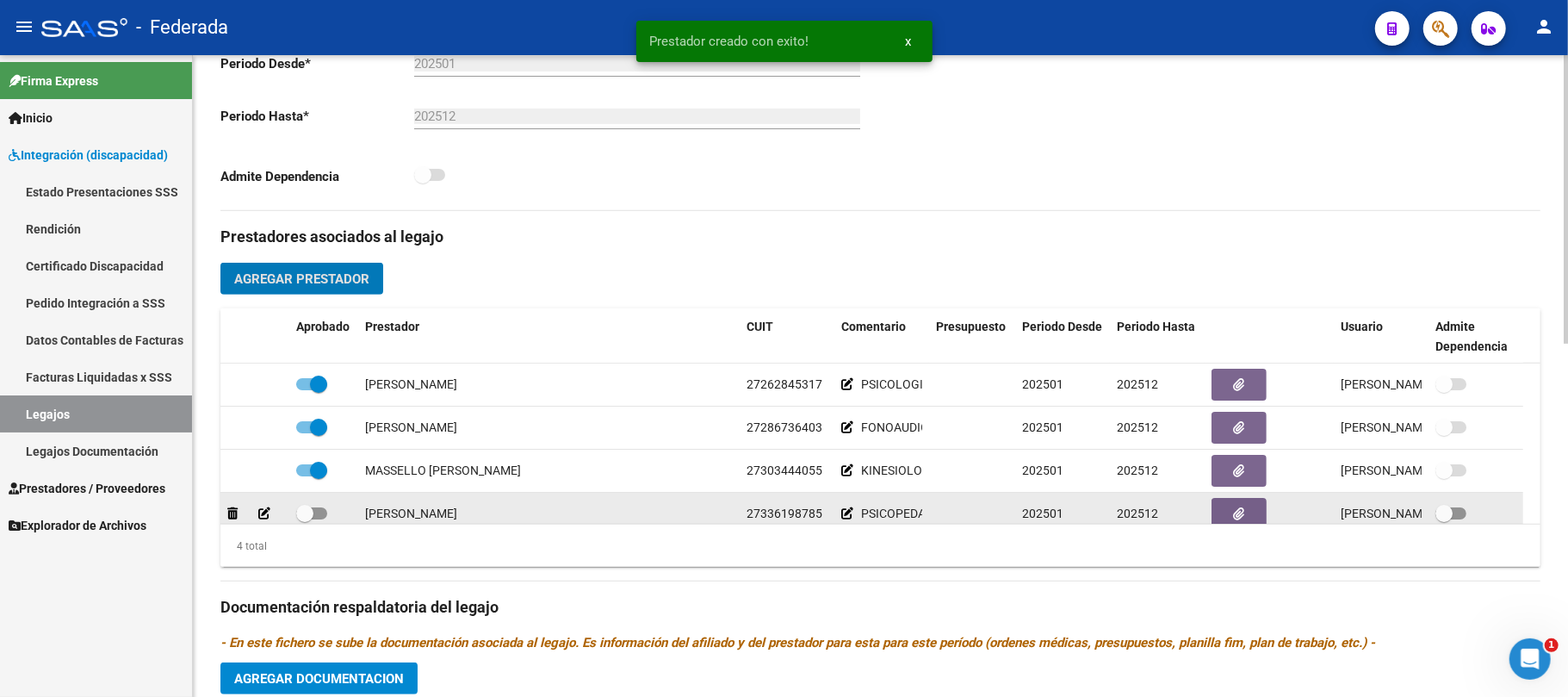
click at [305, 514] on span at bounding box center [305, 513] width 17 height 17
click at [305, 519] on input "checkbox" at bounding box center [304, 519] width 1 height 1
checkbox input "true"
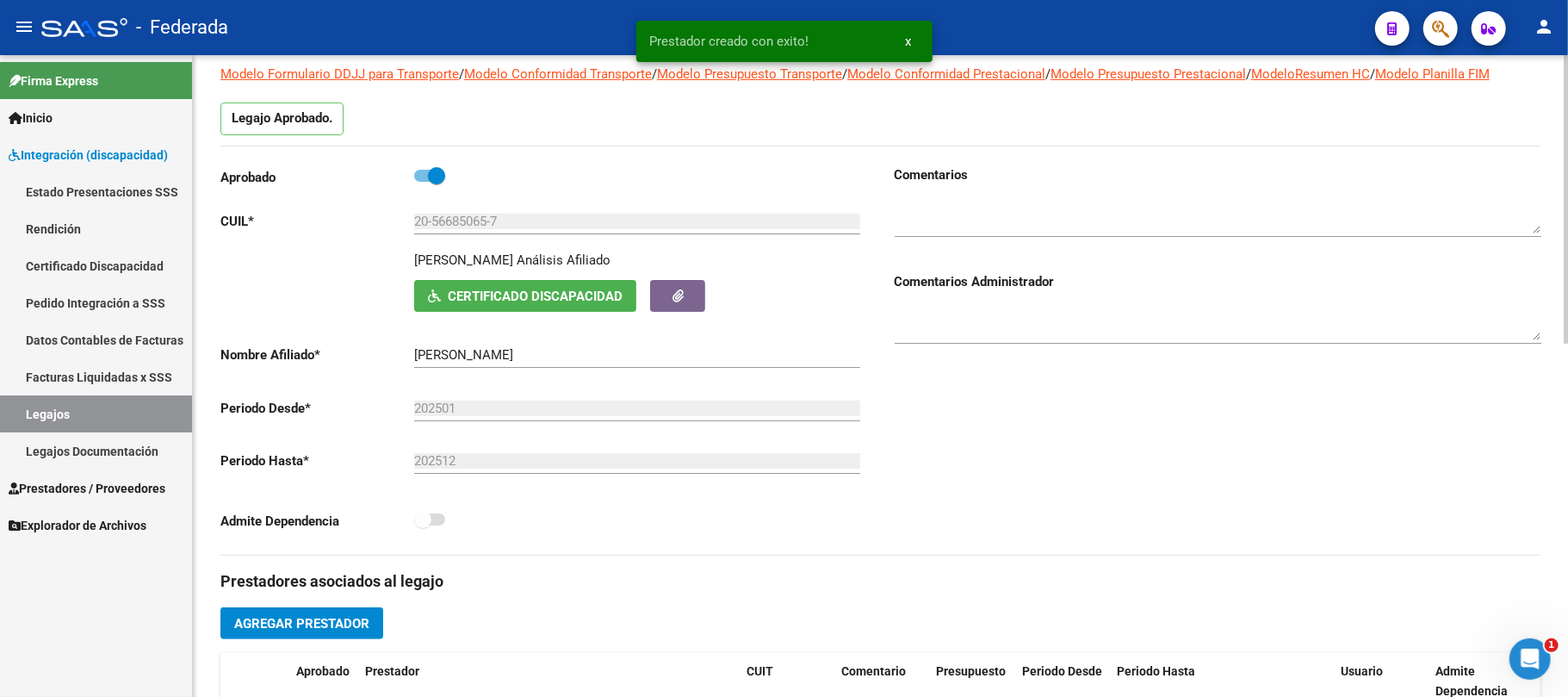
scroll to position [0, 0]
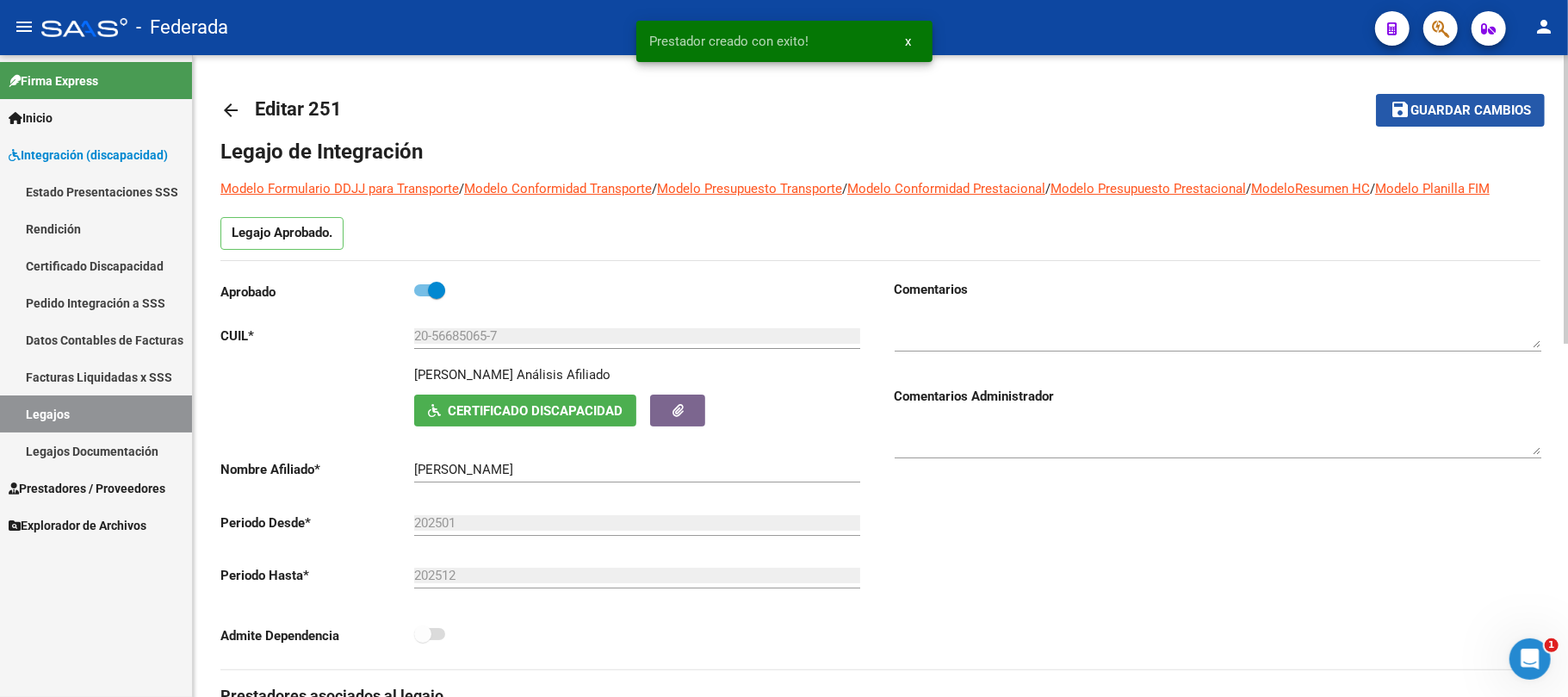
click at [1430, 119] on button "save Guardar cambios" at bounding box center [1460, 110] width 169 height 32
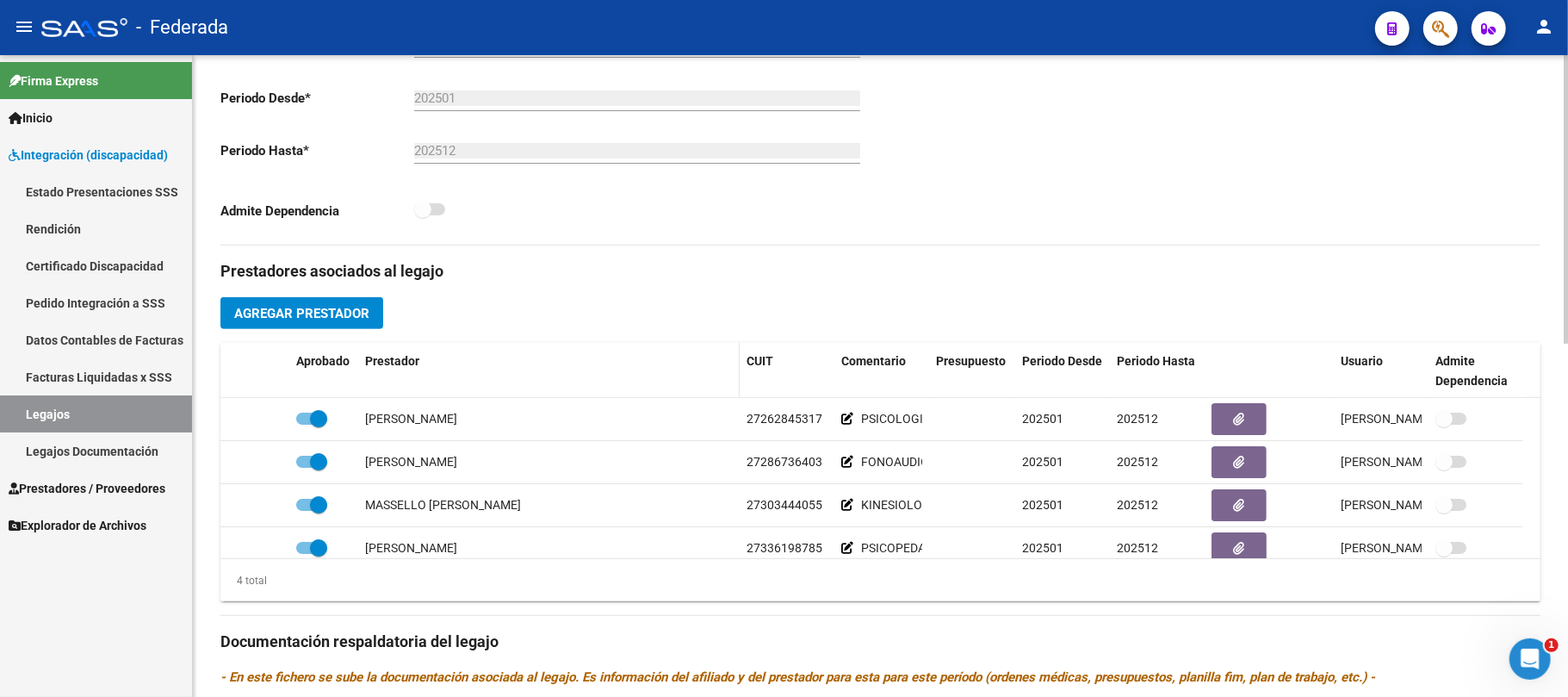
scroll to position [459, 0]
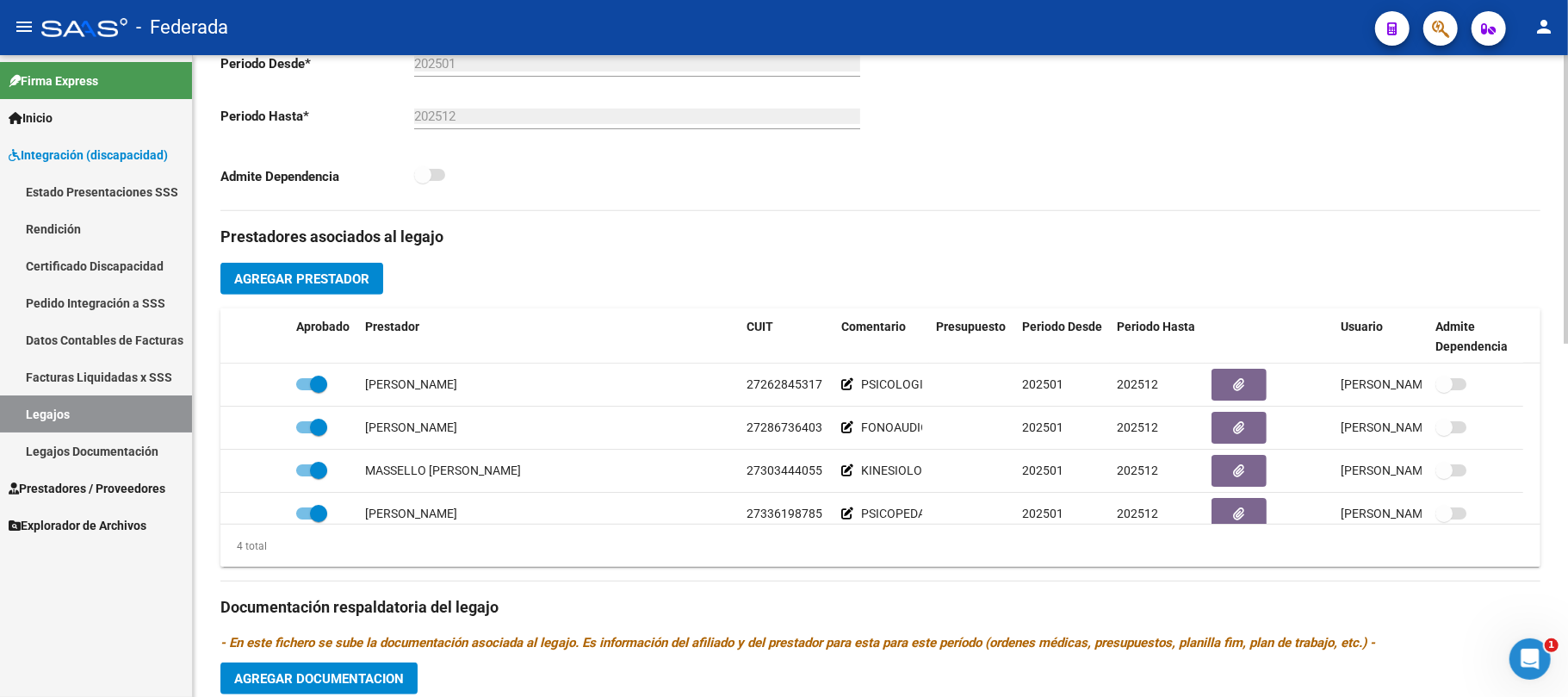
click at [360, 282] on span "Agregar Prestador" at bounding box center [301, 279] width 135 height 16
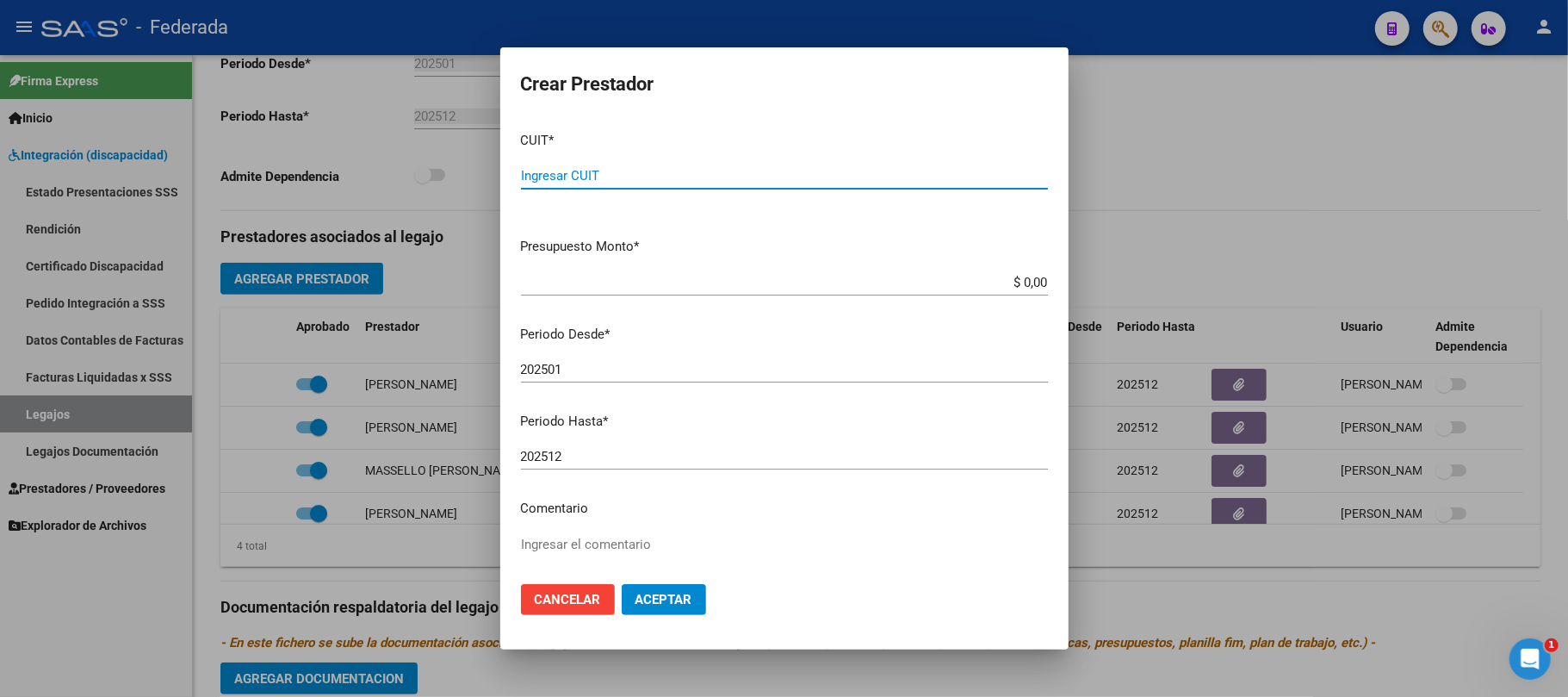
paste input "27-39755963-2"
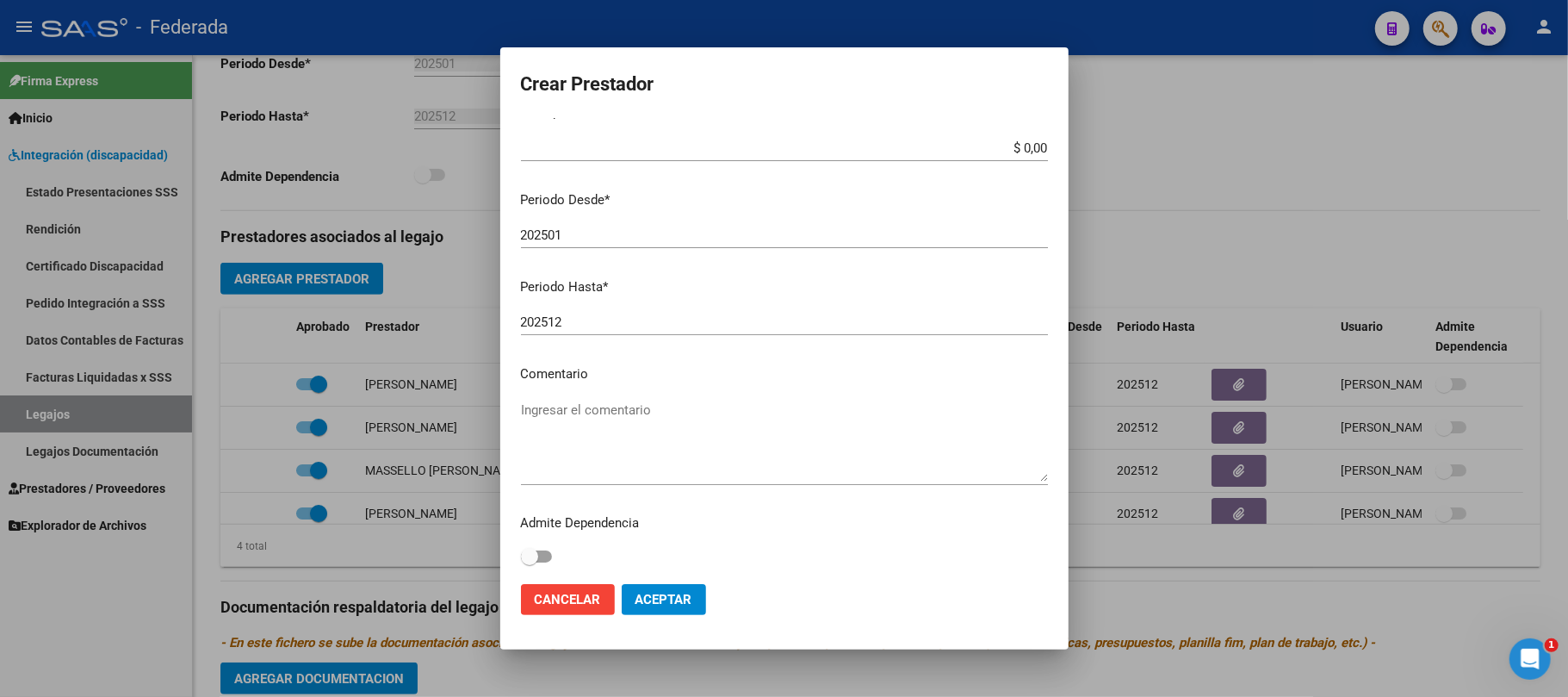
scroll to position [136, 0]
type input "27-39755963-2"
click at [625, 425] on textarea "Ingresar el comentario" at bounding box center [784, 439] width 527 height 81
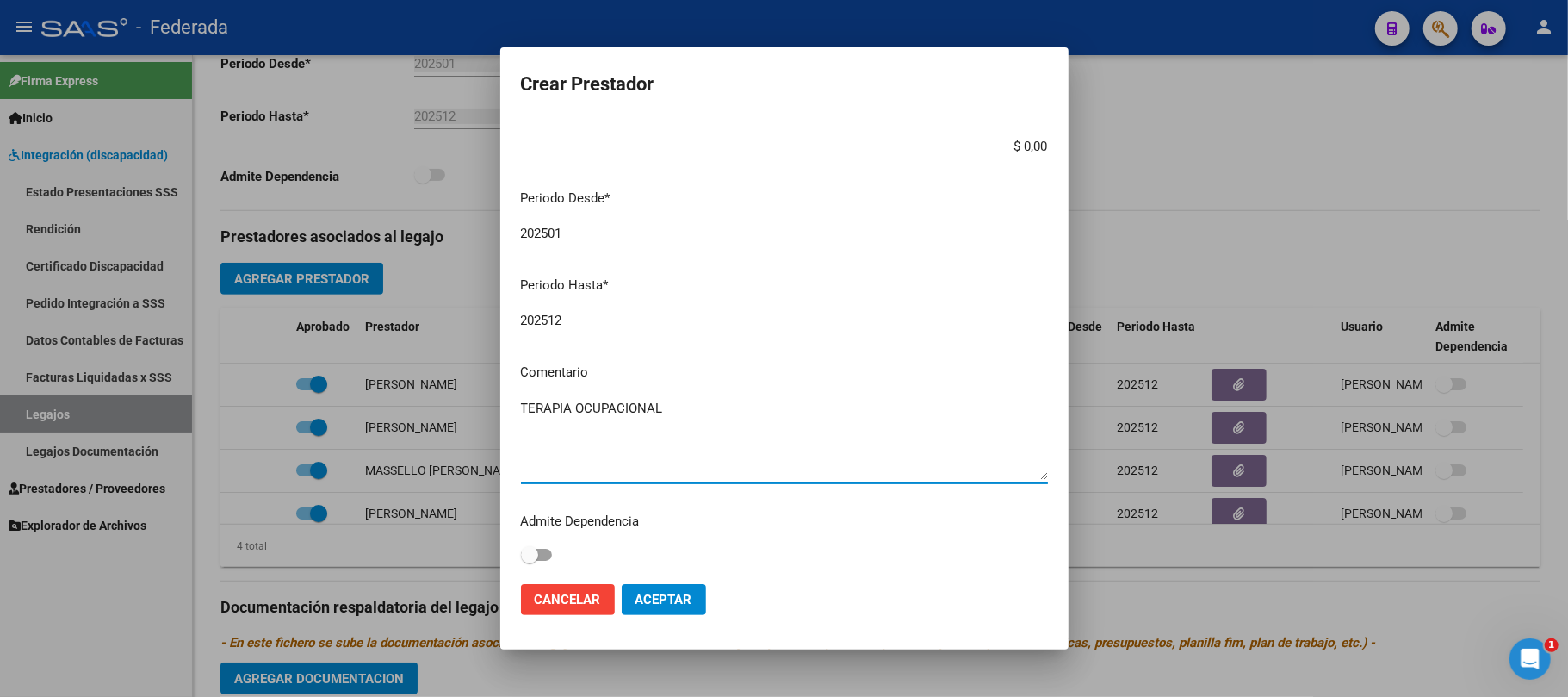
type textarea "TERAPIA OCUPACIONAL"
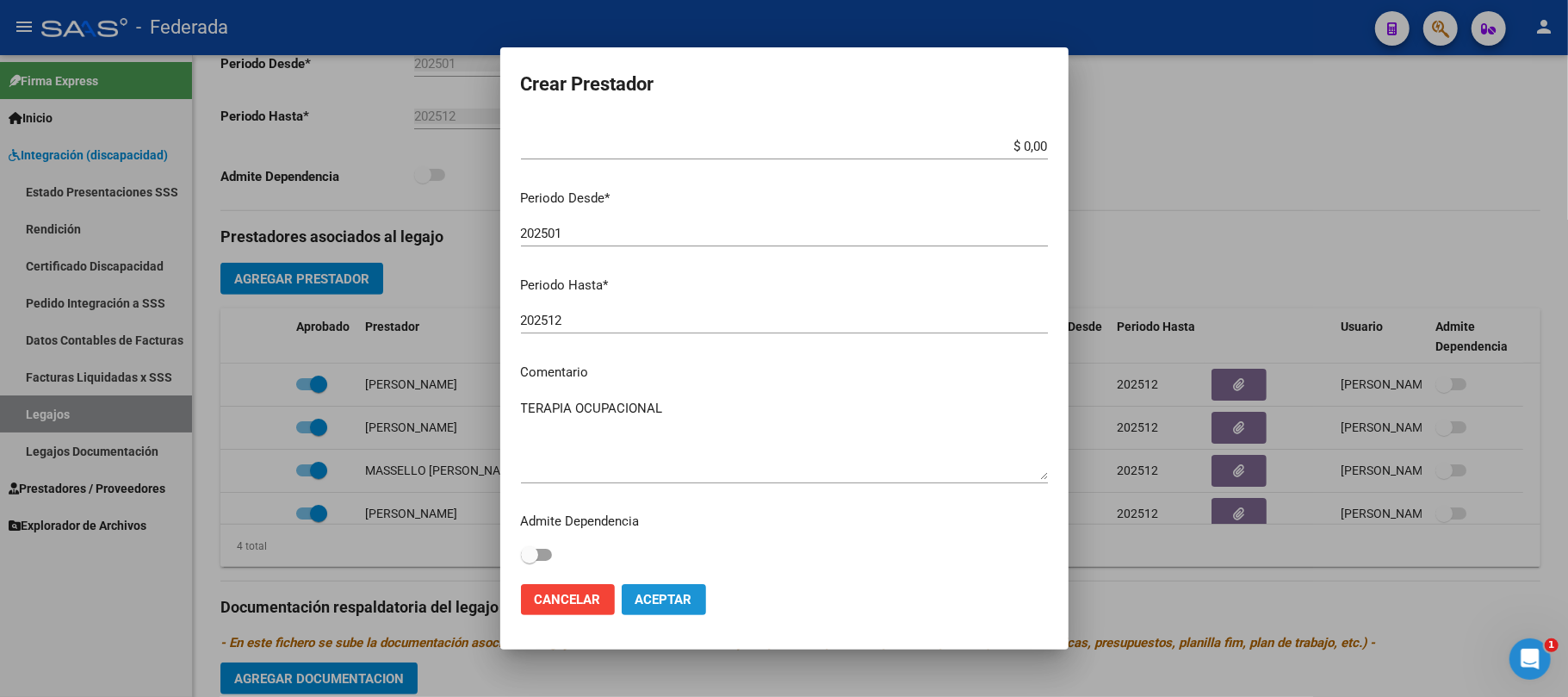
click at [683, 599] on span "Aceptar" at bounding box center [663, 599] width 57 height 16
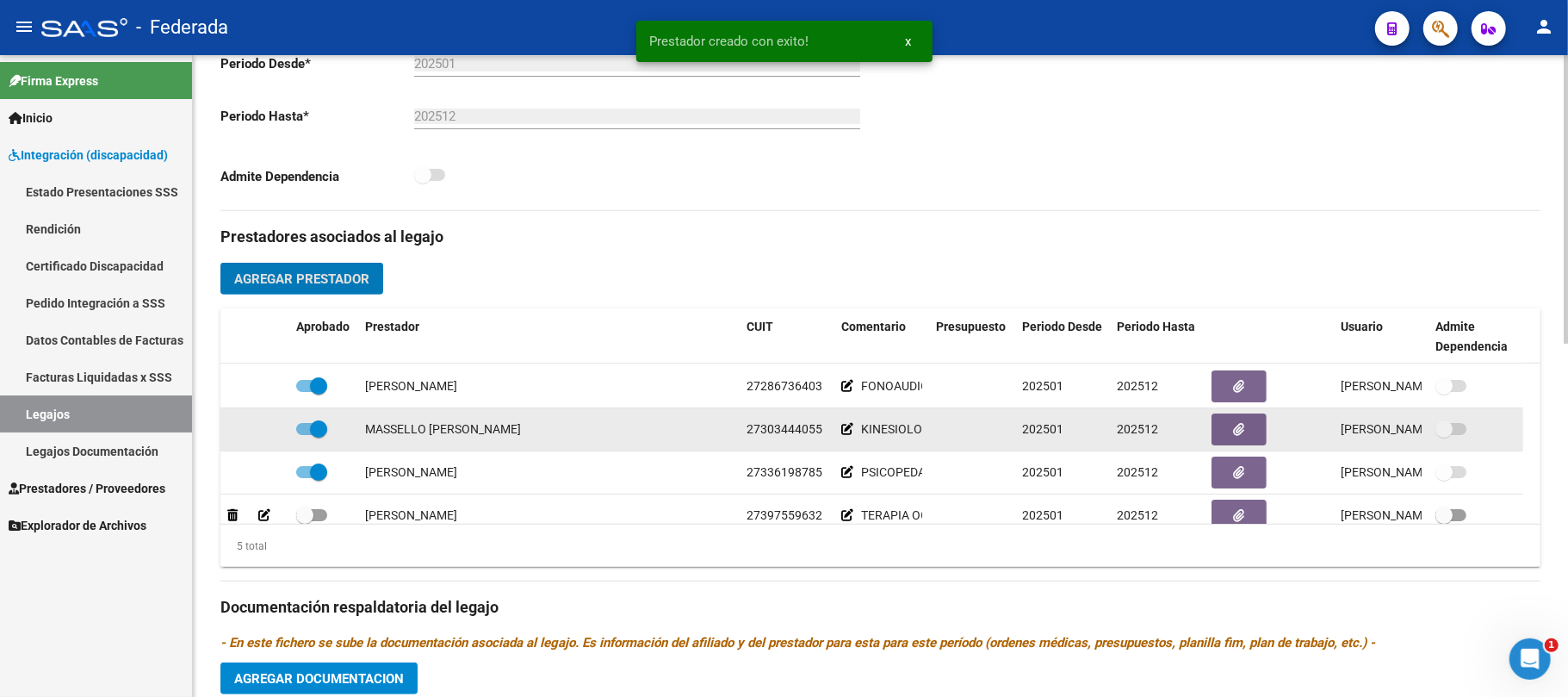
scroll to position [60, 0]
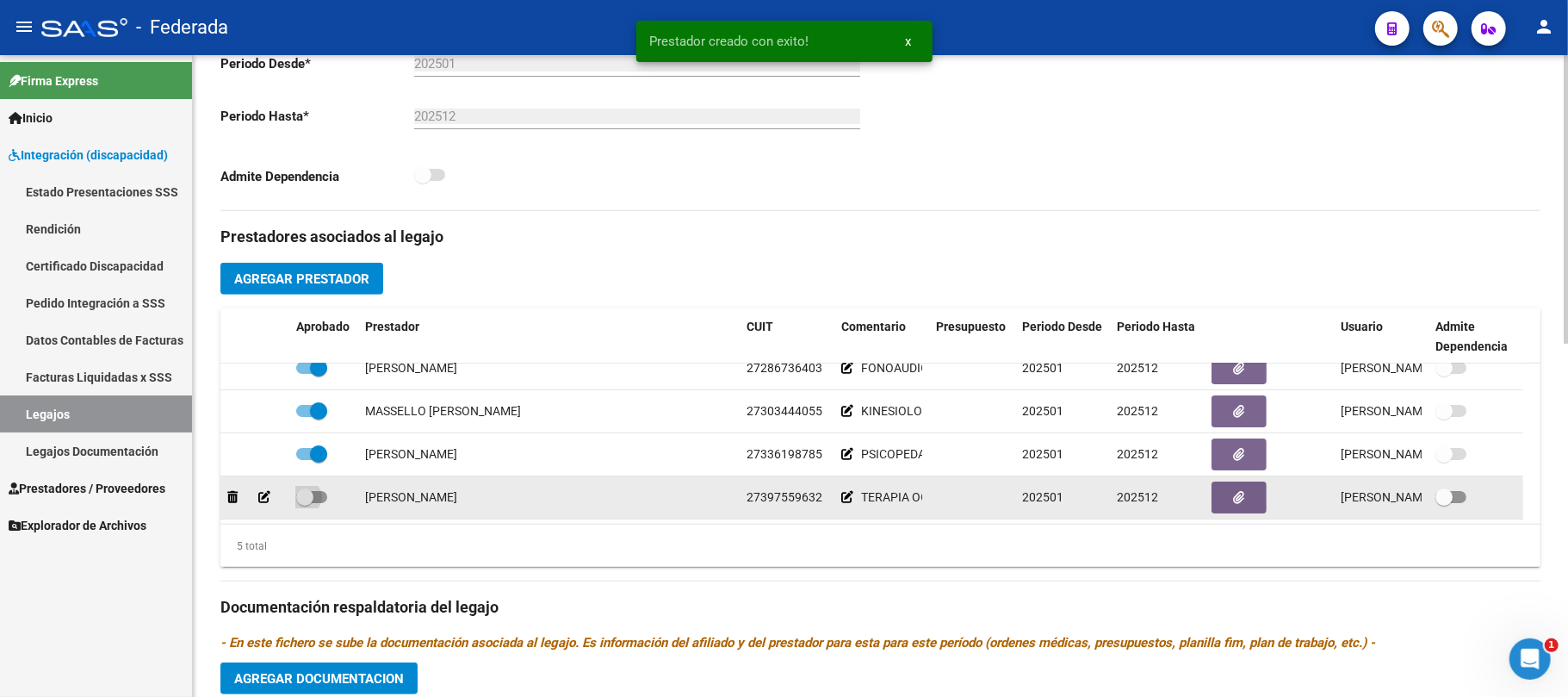
click at [311, 498] on span at bounding box center [305, 497] width 17 height 17
click at [305, 503] on input "checkbox" at bounding box center [304, 503] width 1 height 1
checkbox input "true"
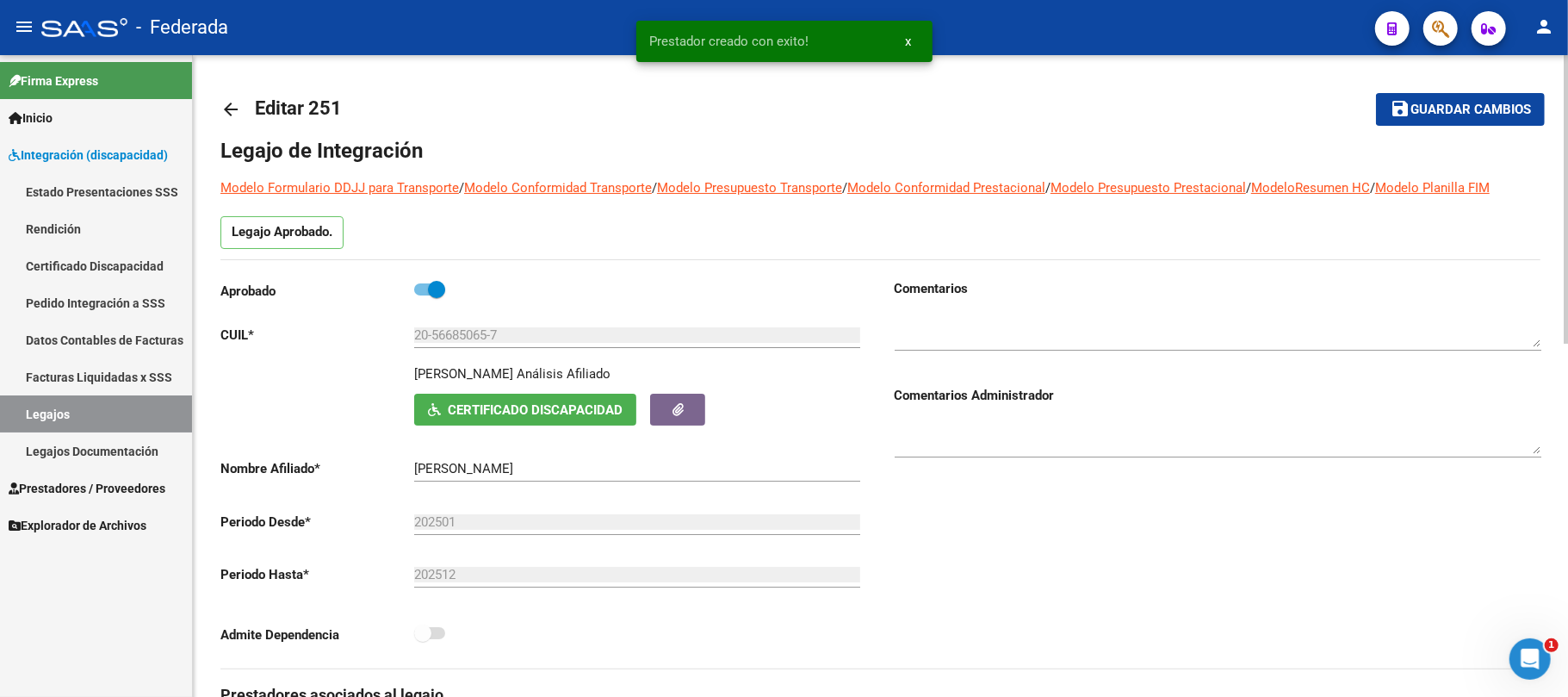
scroll to position [0, 0]
click at [1486, 122] on button "save Guardar cambios" at bounding box center [1460, 110] width 169 height 32
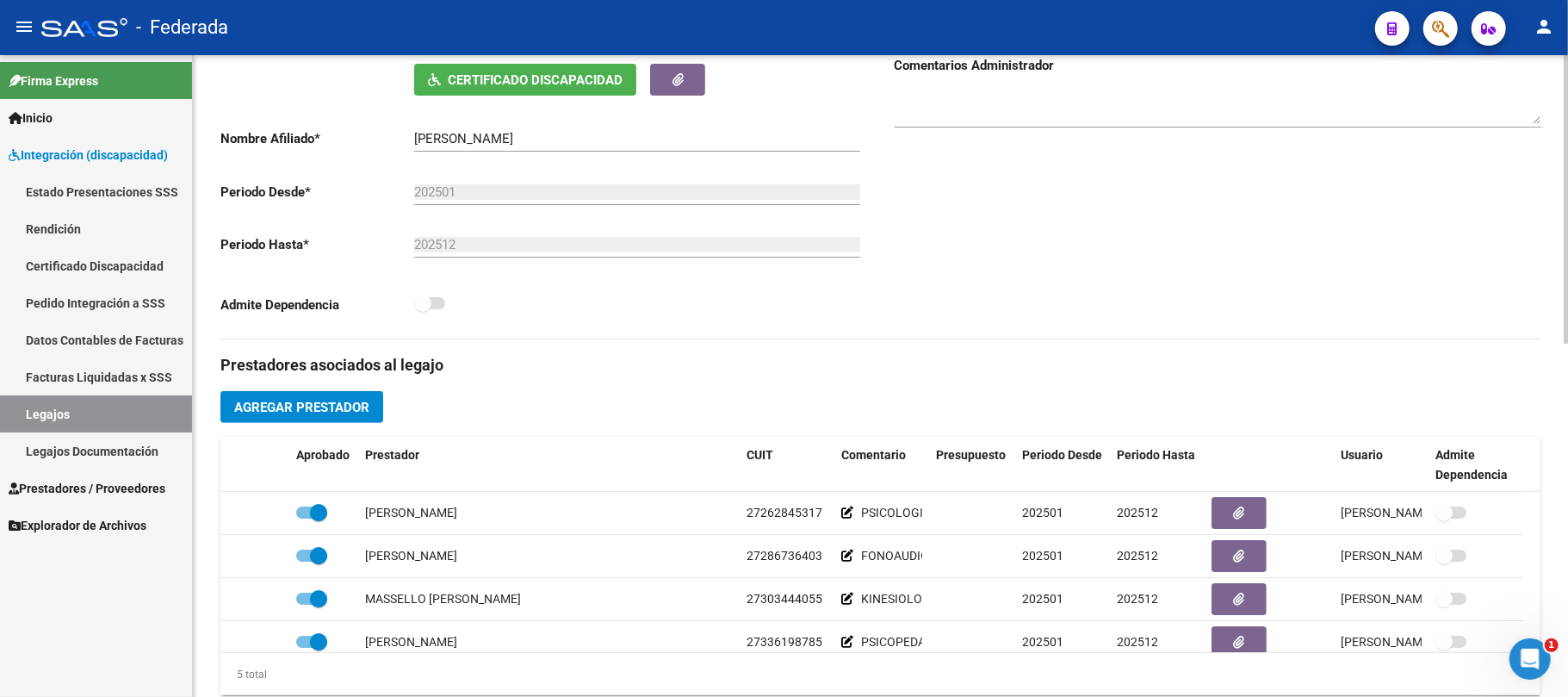
scroll to position [345, 0]
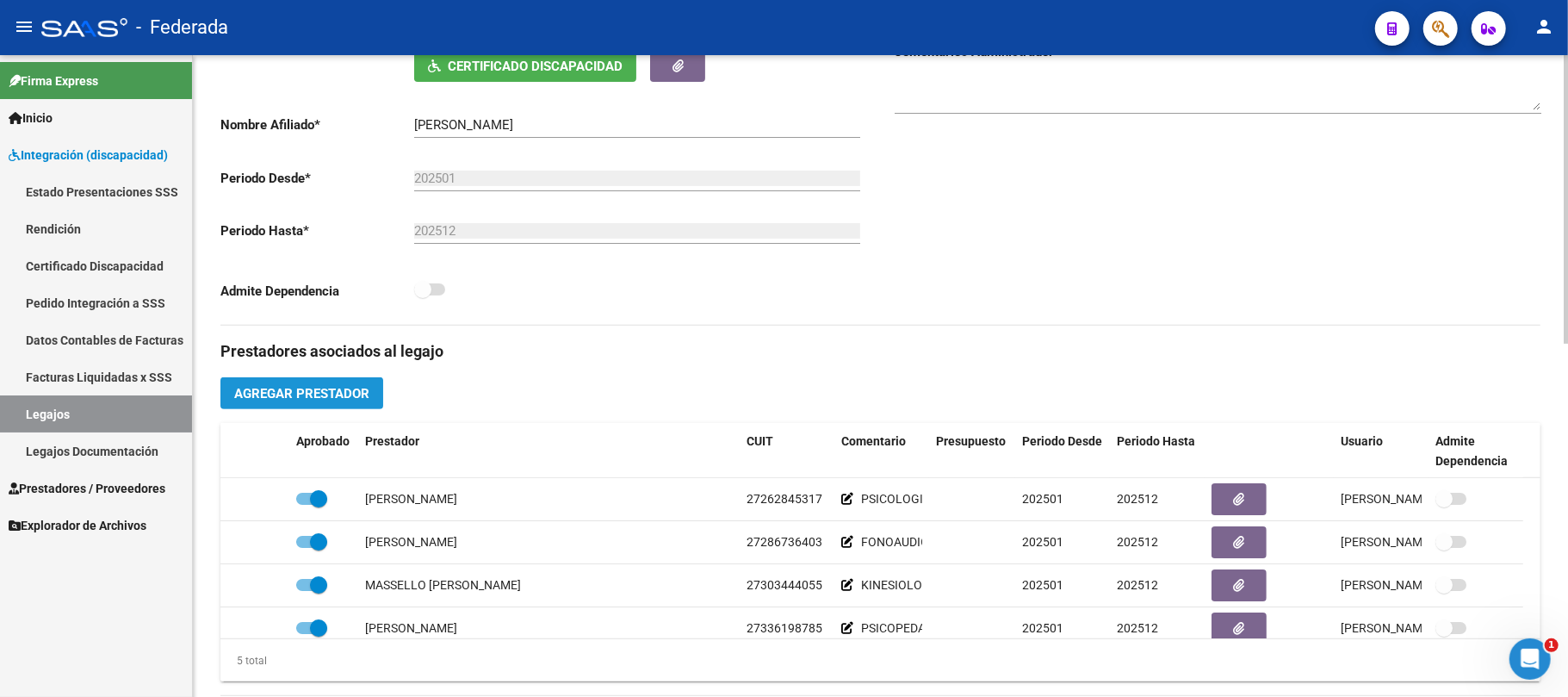
click at [355, 400] on span "Agregar Prestador" at bounding box center [301, 393] width 135 height 16
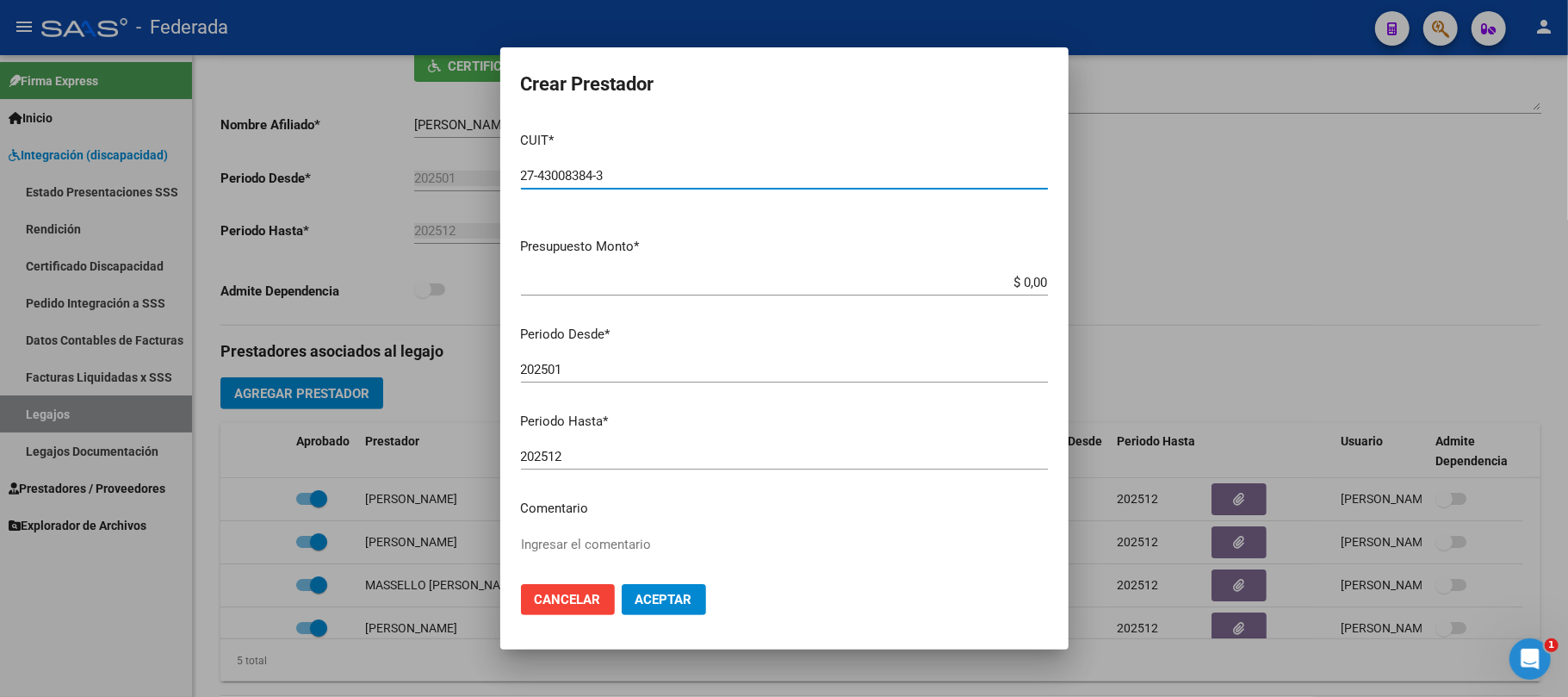
type input "27-43008384-3"
click at [611, 540] on textarea "Ingresar el comentario" at bounding box center [784, 575] width 527 height 81
type textarea "INTEGRACION ESCOLAR"
click at [658, 589] on button "Aceptar" at bounding box center [663, 599] width 85 height 31
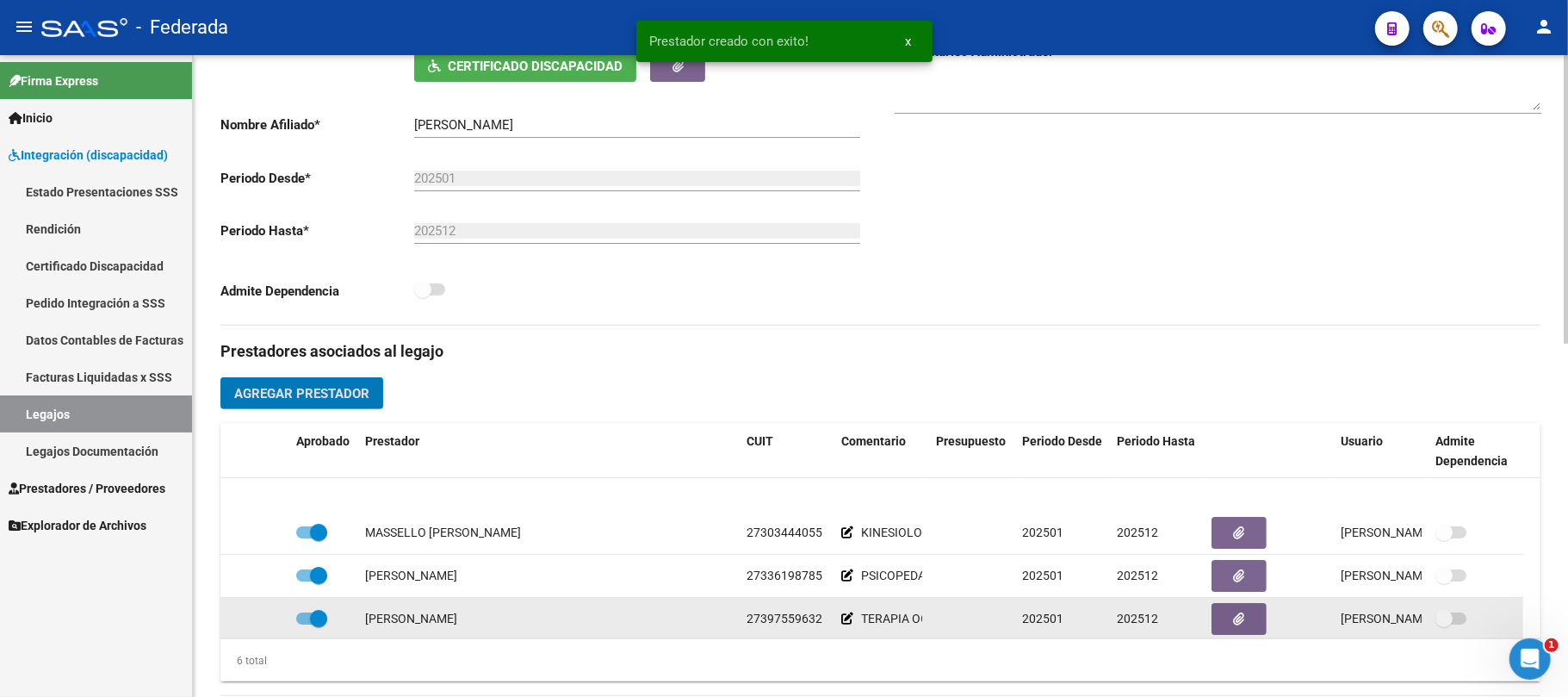
scroll to position [103, 0]
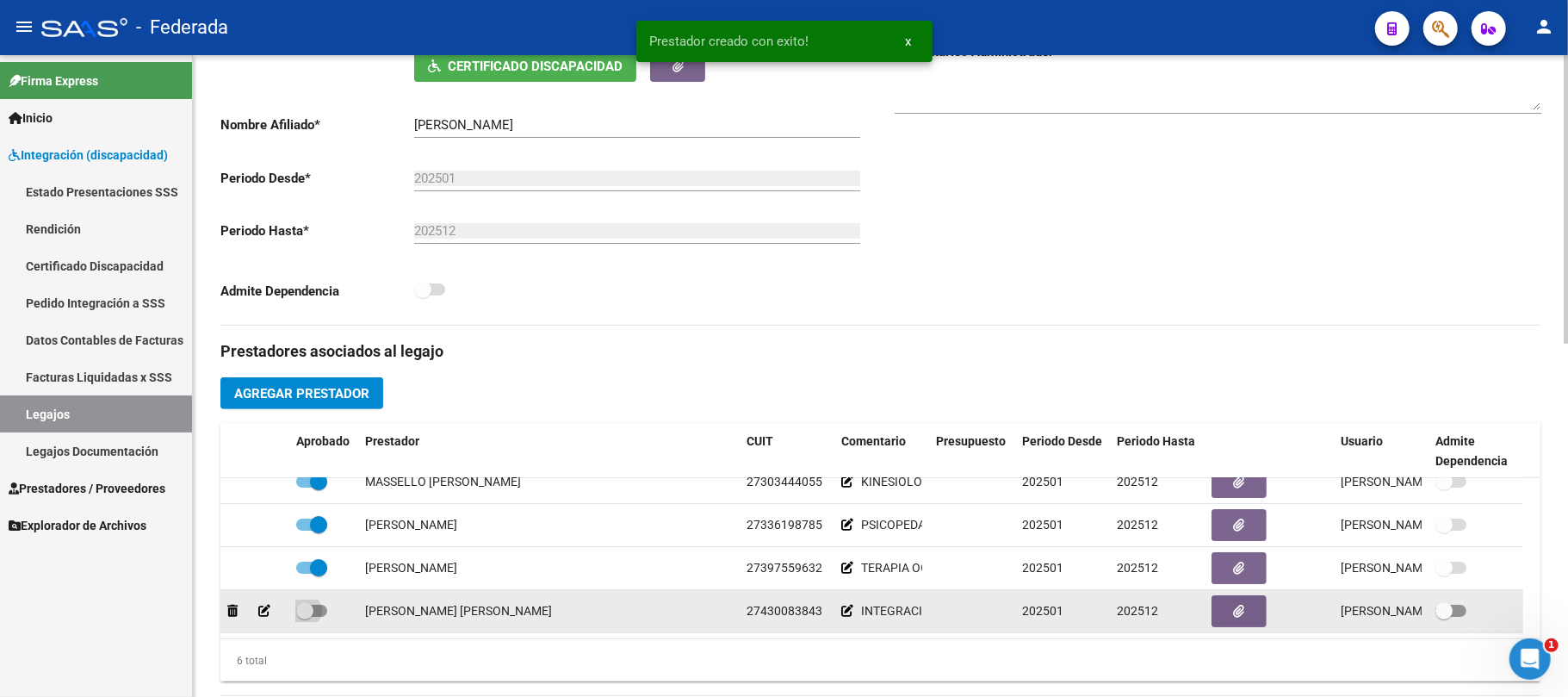
click at [313, 610] on span at bounding box center [311, 610] width 31 height 12
click at [305, 617] on input "checkbox" at bounding box center [304, 617] width 1 height 1
checkbox input "true"
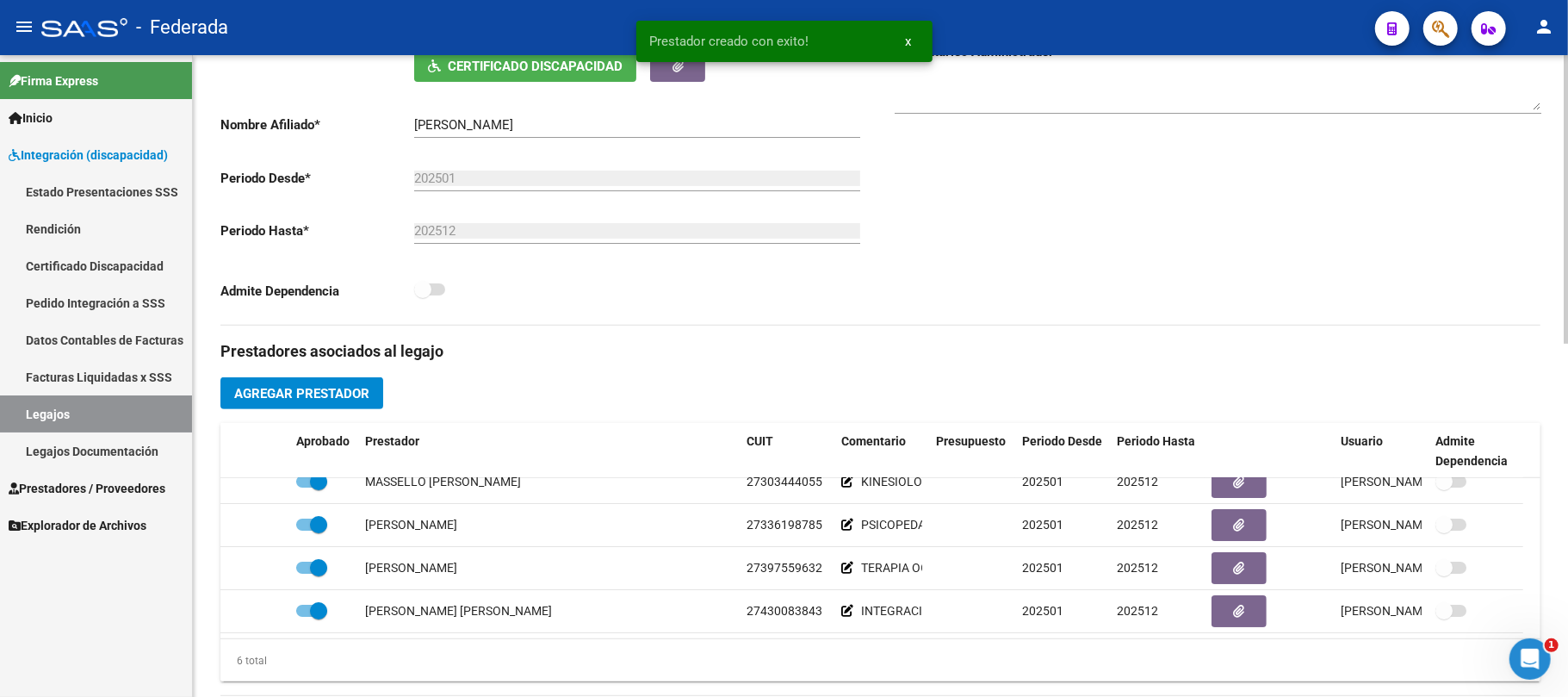
scroll to position [0, 0]
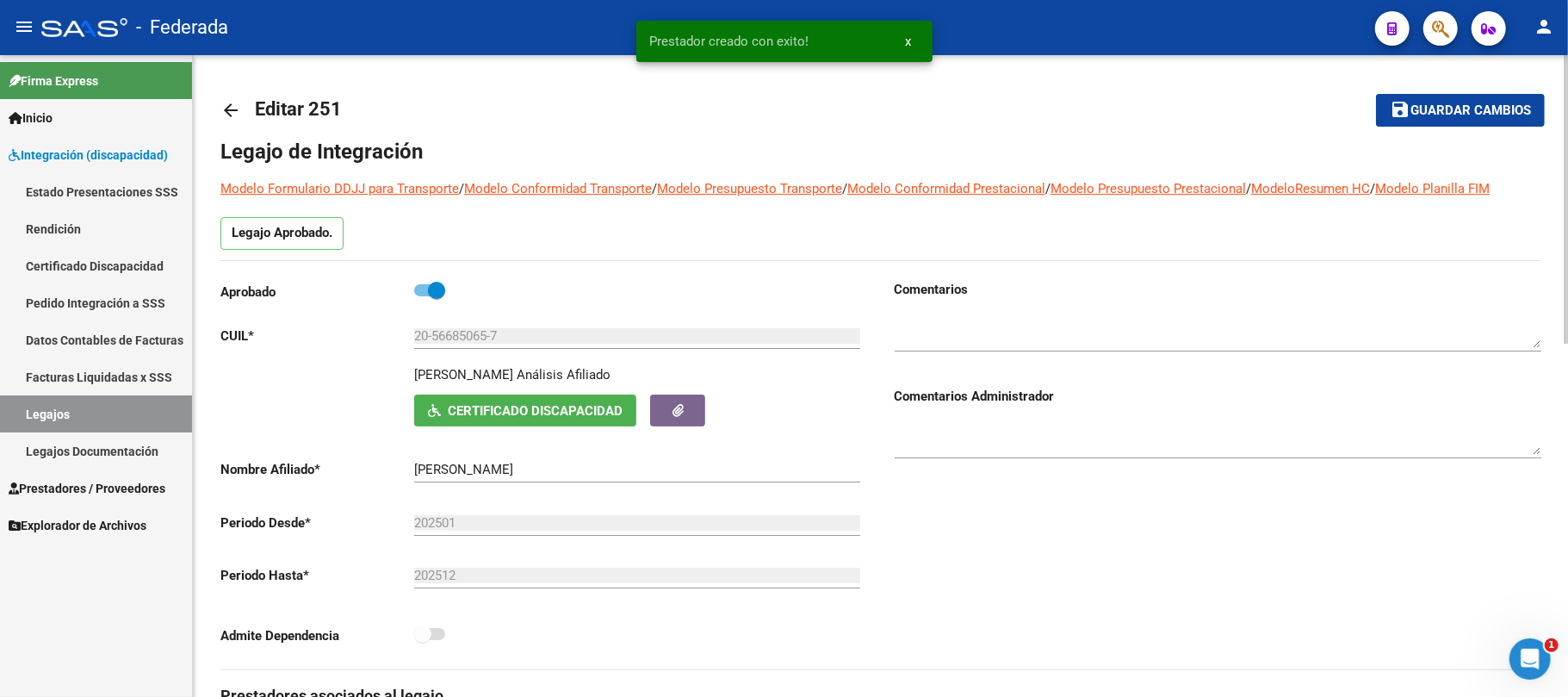
click at [1466, 117] on span "Guardar cambios" at bounding box center [1470, 111] width 120 height 16
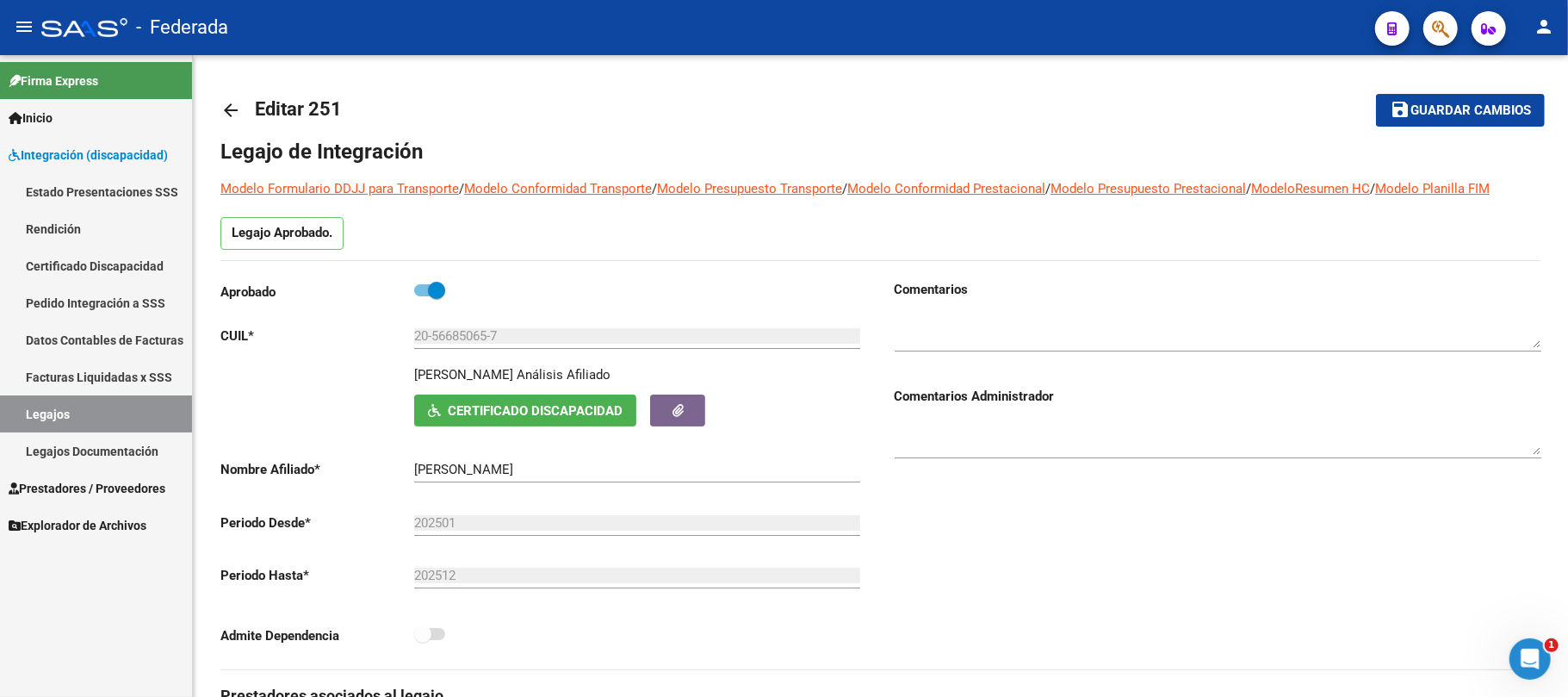
click at [130, 404] on link "Legajos" at bounding box center [96, 414] width 192 height 37
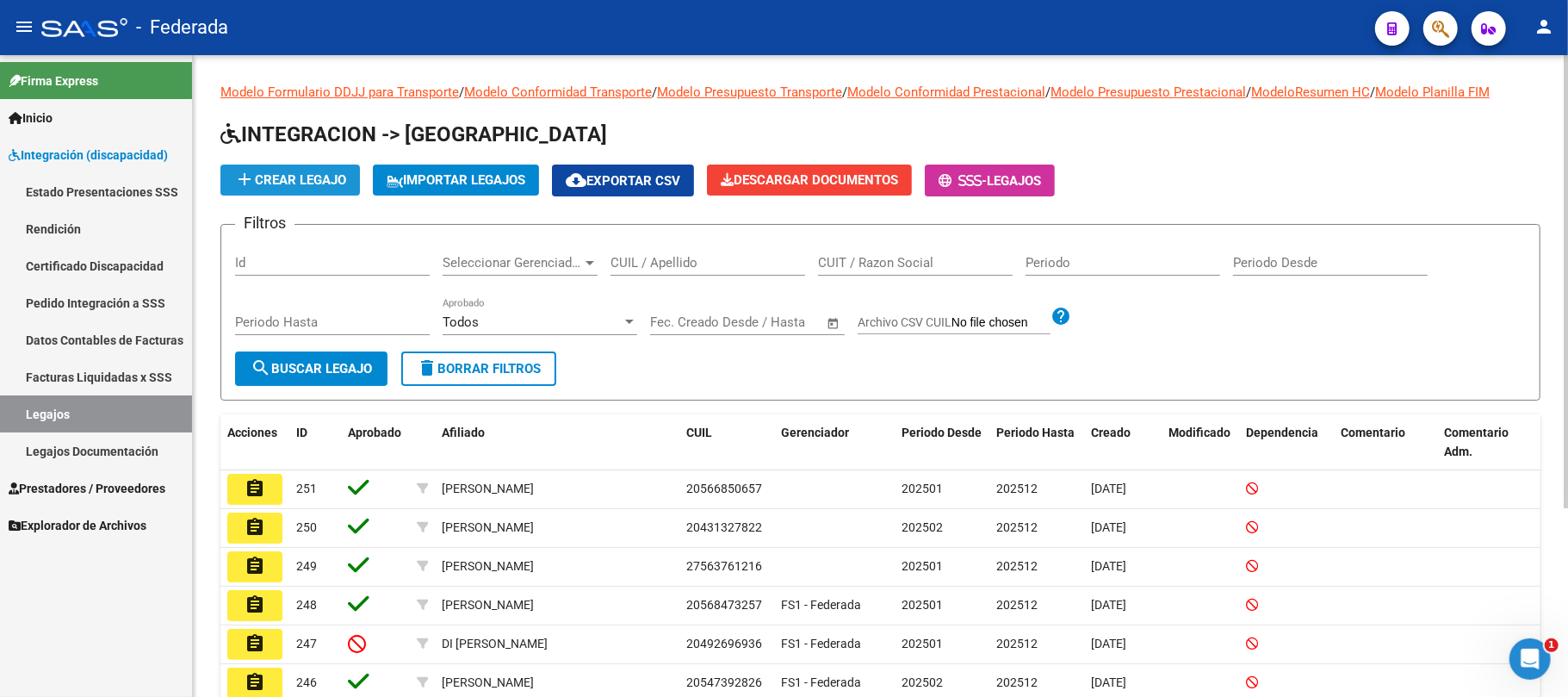
click at [331, 181] on span "add Crear Legajo" at bounding box center [290, 180] width 112 height 16
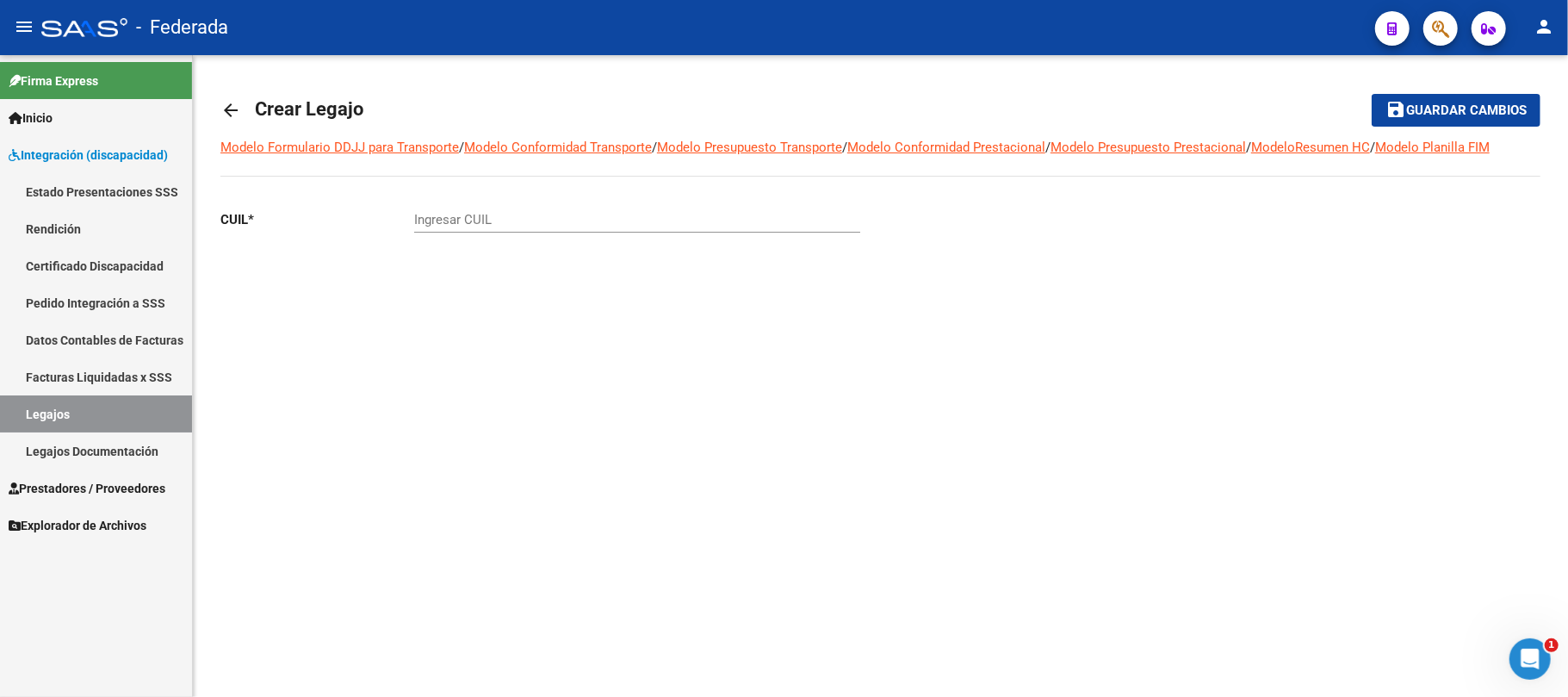
click at [466, 222] on input "Ingresar CUIL" at bounding box center [637, 219] width 446 height 16
type input "20-57885095-4"
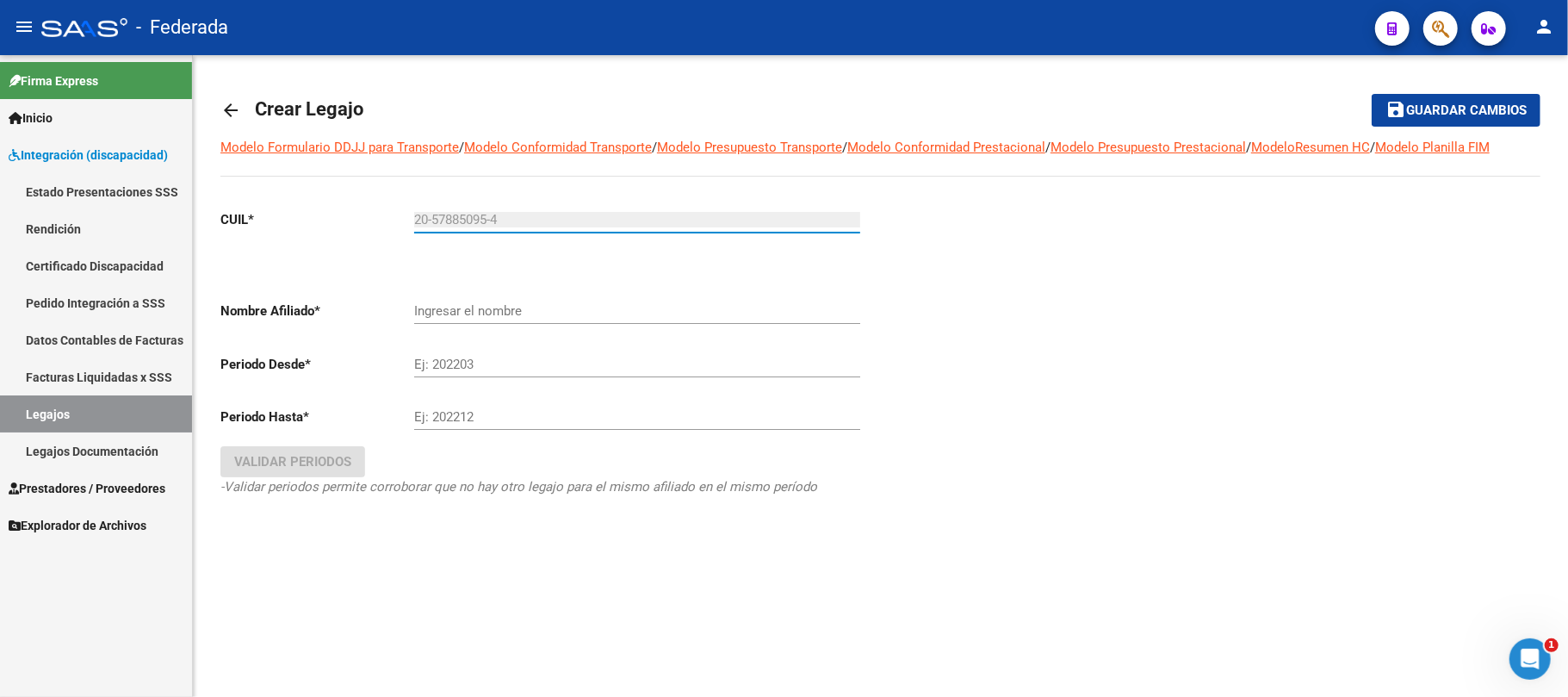
type input "[PERSON_NAME]"
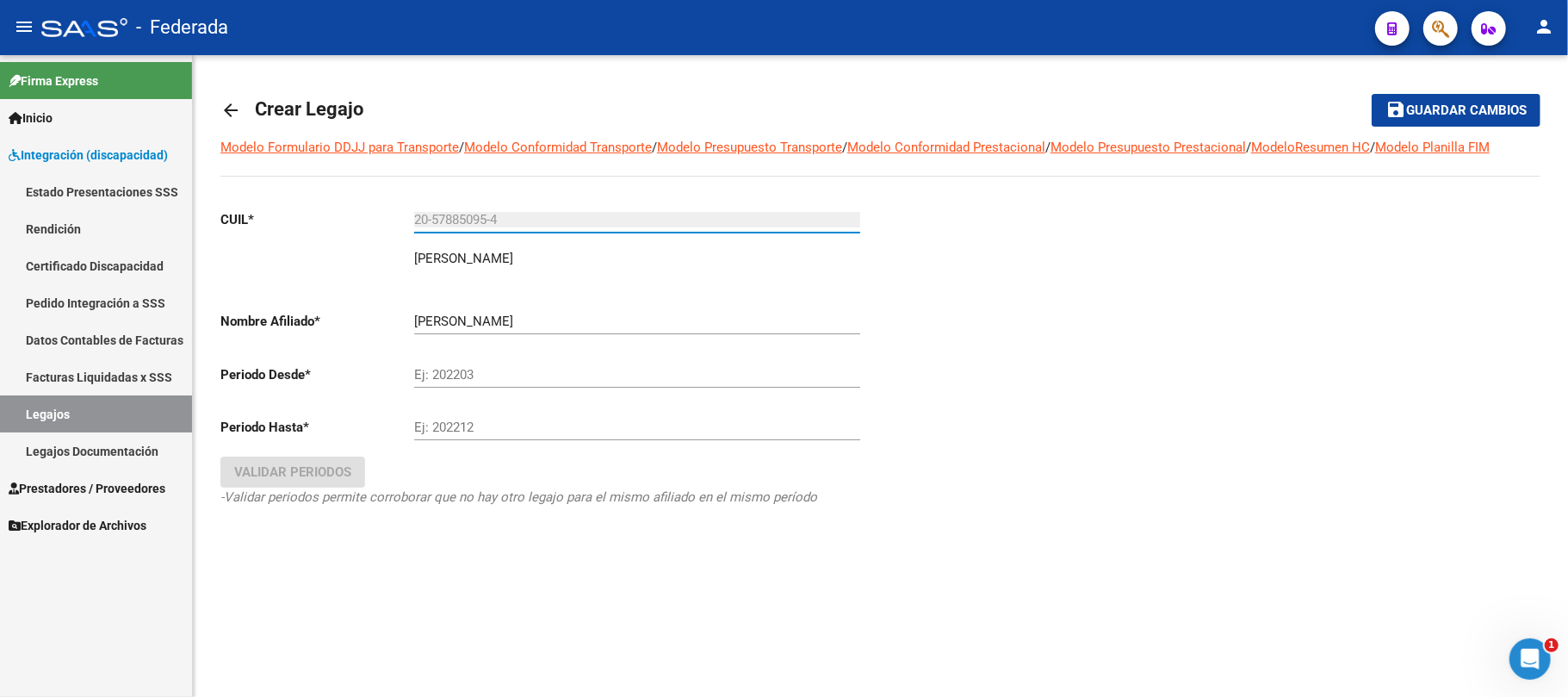
type input "20-57885095-4"
click at [462, 365] on div "Ej: 202203" at bounding box center [637, 369] width 446 height 37
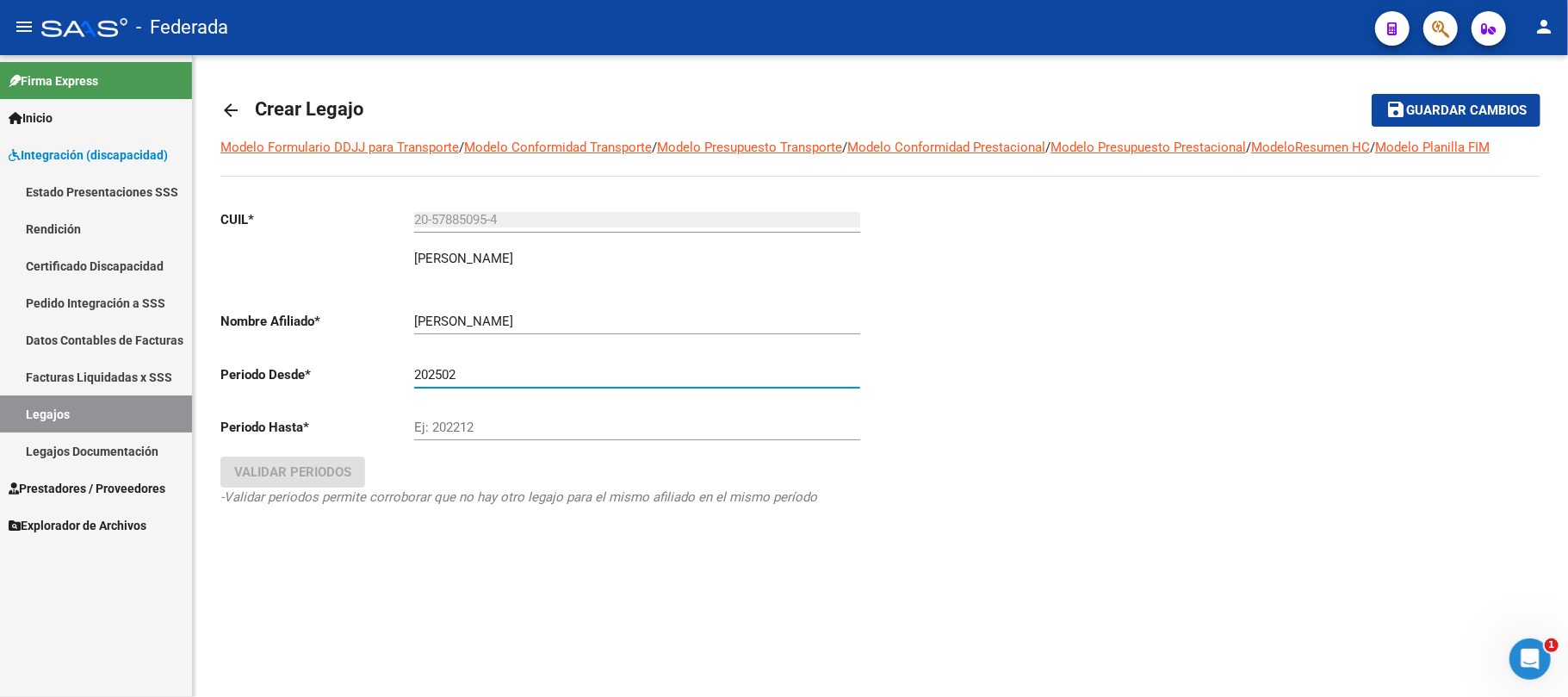
type input "202502"
click at [459, 420] on input "Ej: 202212" at bounding box center [637, 427] width 446 height 16
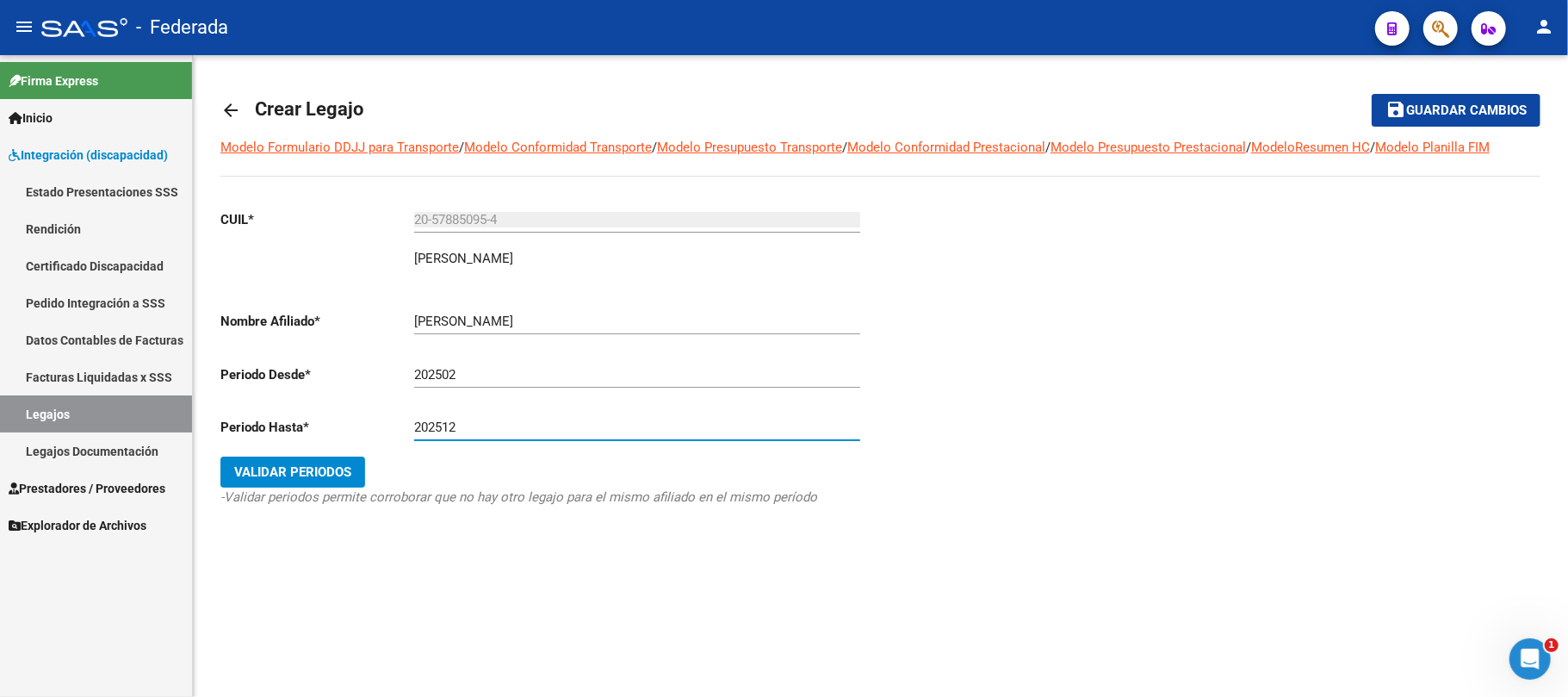
type input "202512"
click at [342, 456] on div "CUIL * 20-57885095-4 Ingresar CUIL [PERSON_NAME] Nombre Afiliado * [PERSON_NAME…" at bounding box center [544, 375] width 647 height 359
click at [339, 467] on span "Validar Periodos" at bounding box center [293, 472] width 117 height 16
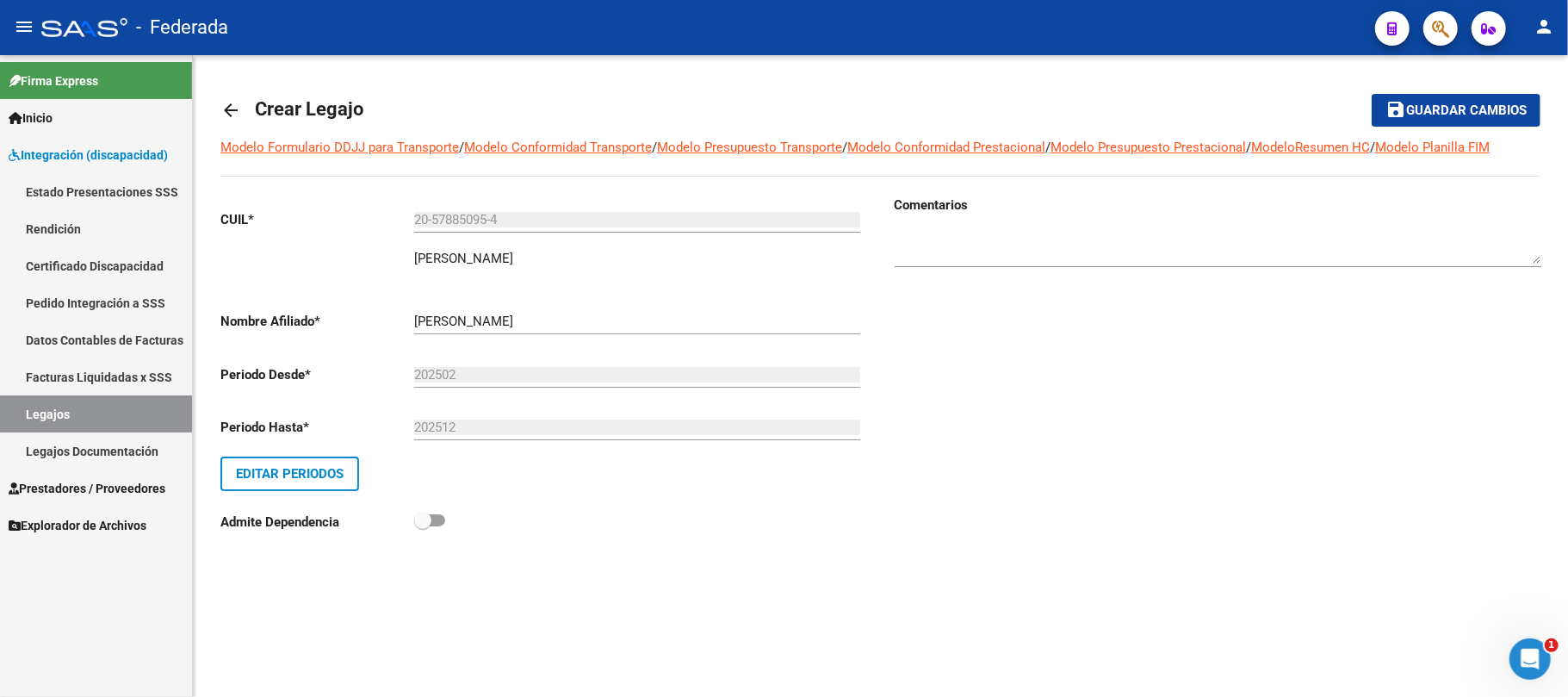
click at [1378, 115] on button "save Guardar cambios" at bounding box center [1455, 110] width 169 height 32
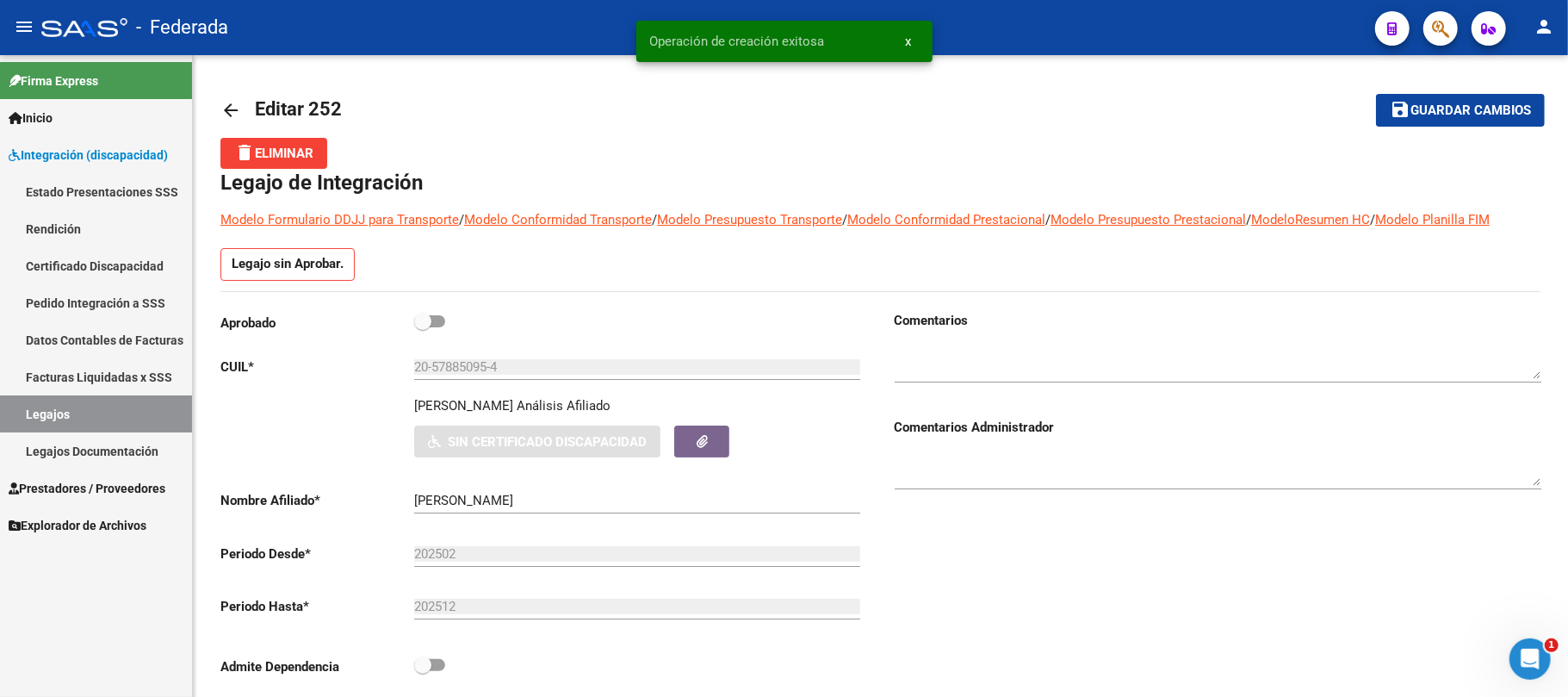
click at [148, 415] on link "Legajos" at bounding box center [96, 414] width 192 height 37
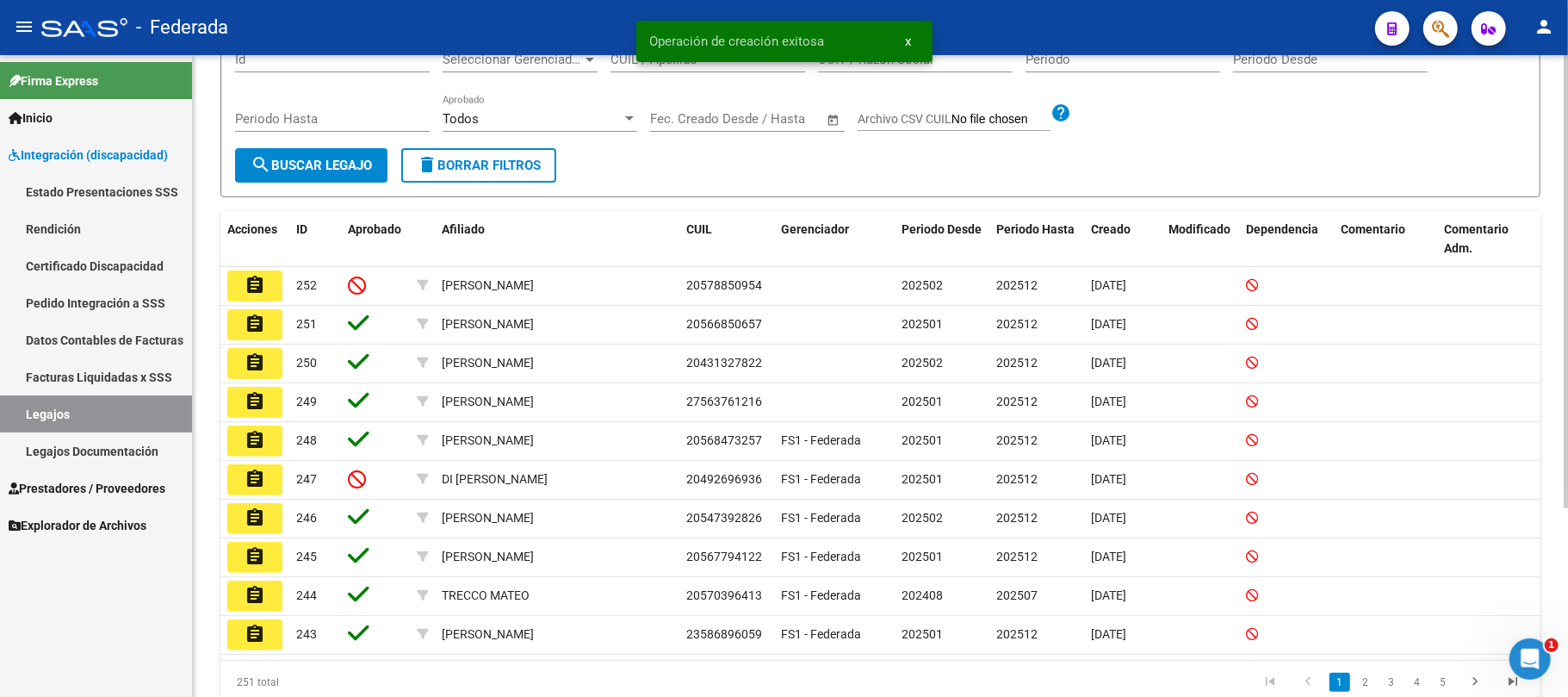
scroll to position [229, 0]
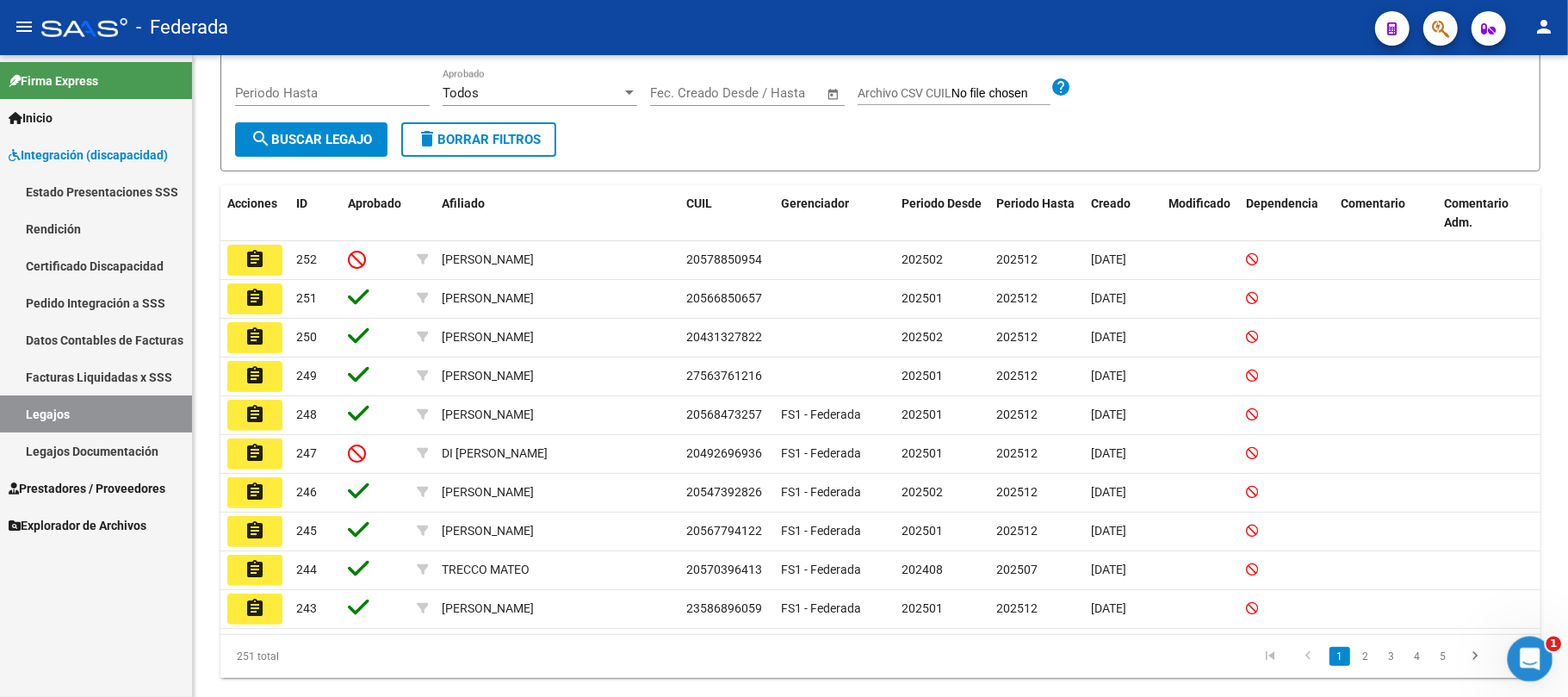
click at [1533, 656] on icon "Abrir Intercom Messenger" at bounding box center [1528, 656] width 28 height 28
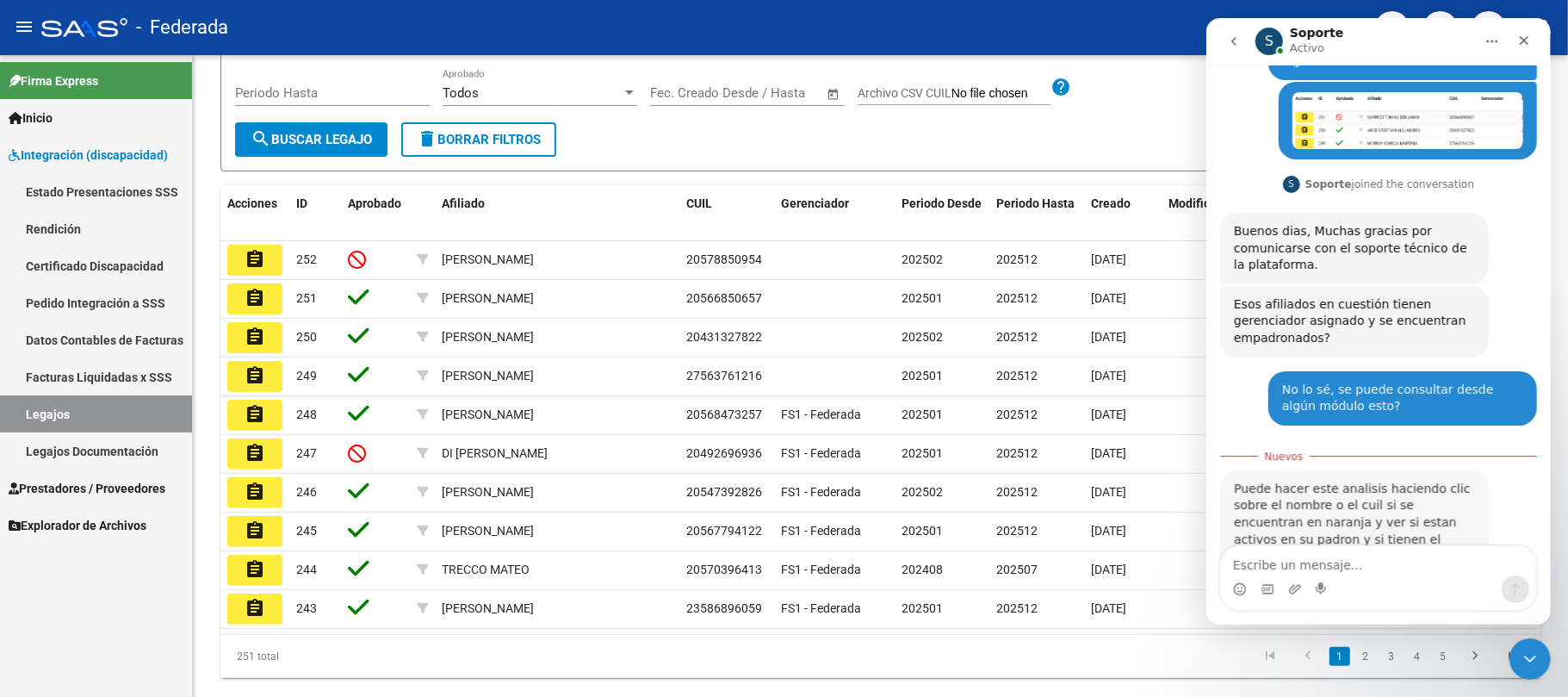
scroll to position [156, 0]
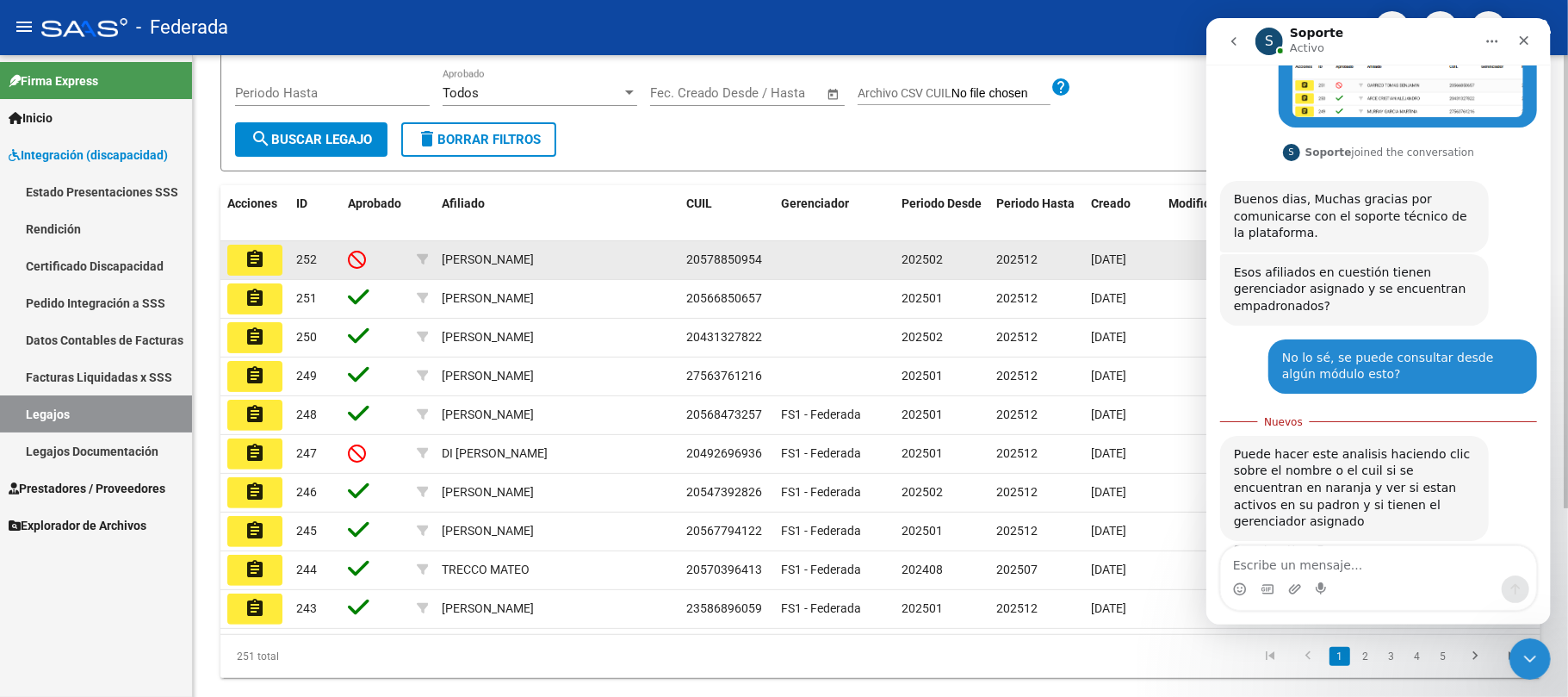
click at [729, 253] on span "20578850954" at bounding box center [724, 259] width 75 height 14
click at [706, 255] on span "20578850954" at bounding box center [724, 259] width 75 height 14
click at [708, 255] on span "20578850954" at bounding box center [724, 259] width 75 height 14
click at [258, 263] on mat-icon "assignment" at bounding box center [254, 259] width 20 height 20
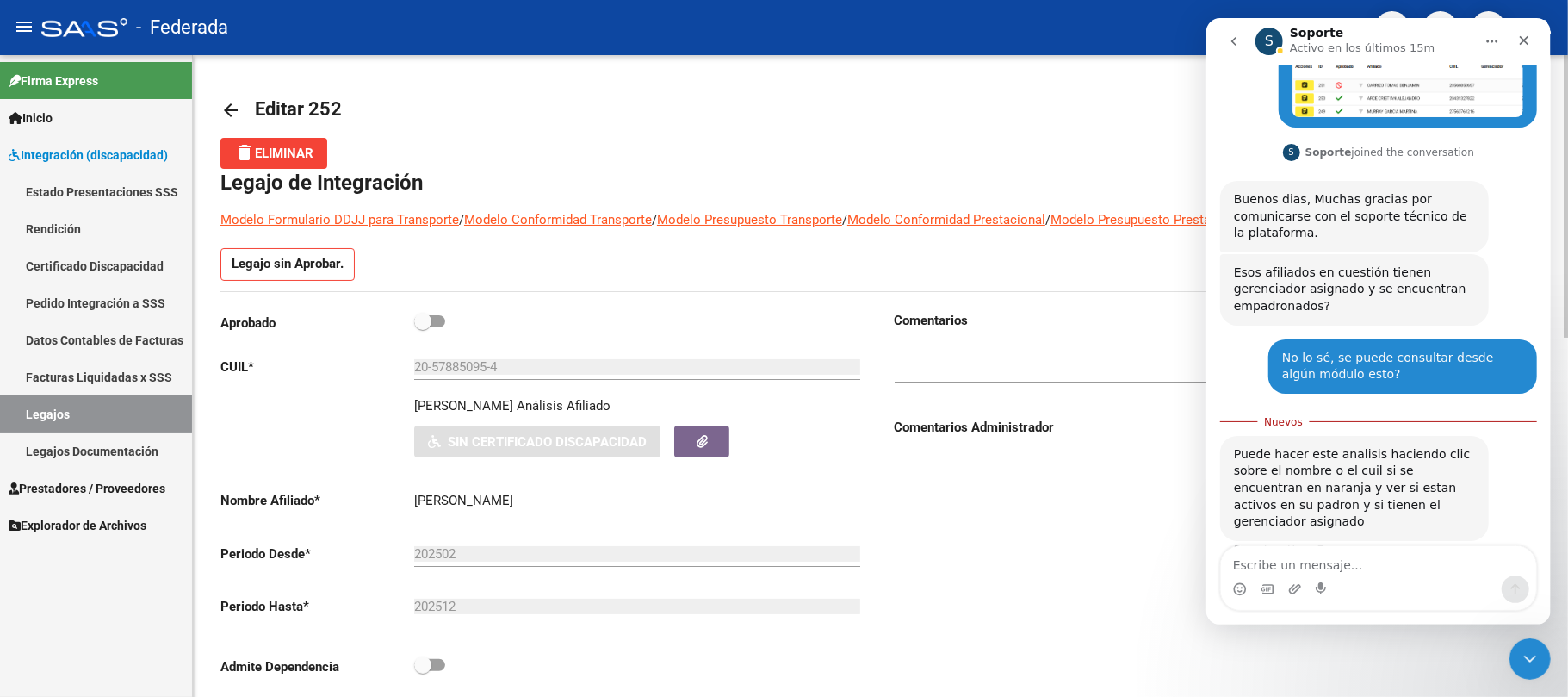
click at [467, 411] on p "[PERSON_NAME]" at bounding box center [464, 405] width 99 height 19
click at [467, 410] on p "[PERSON_NAME]" at bounding box center [464, 405] width 99 height 19
click at [568, 410] on div "Análisis Afiliado" at bounding box center [563, 405] width 94 height 19
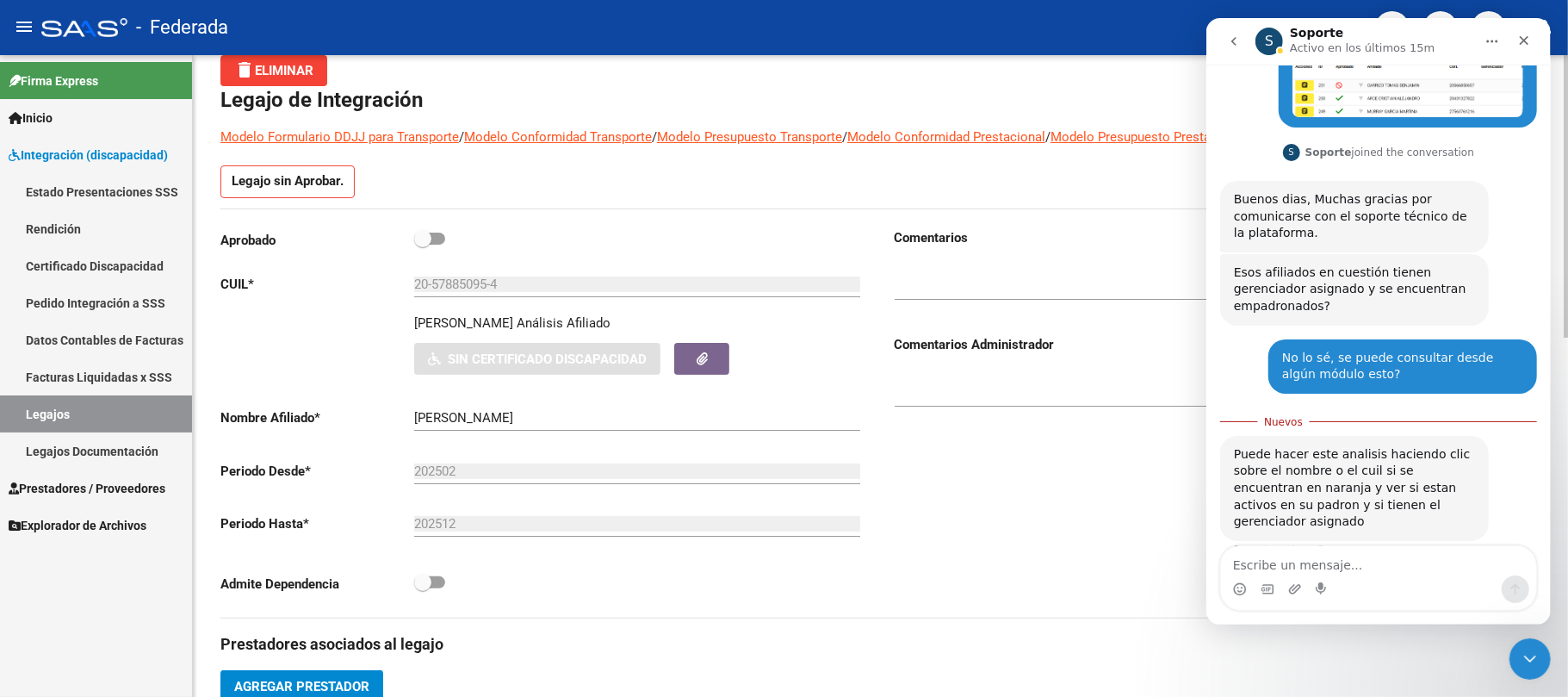
scroll to position [229, 0]
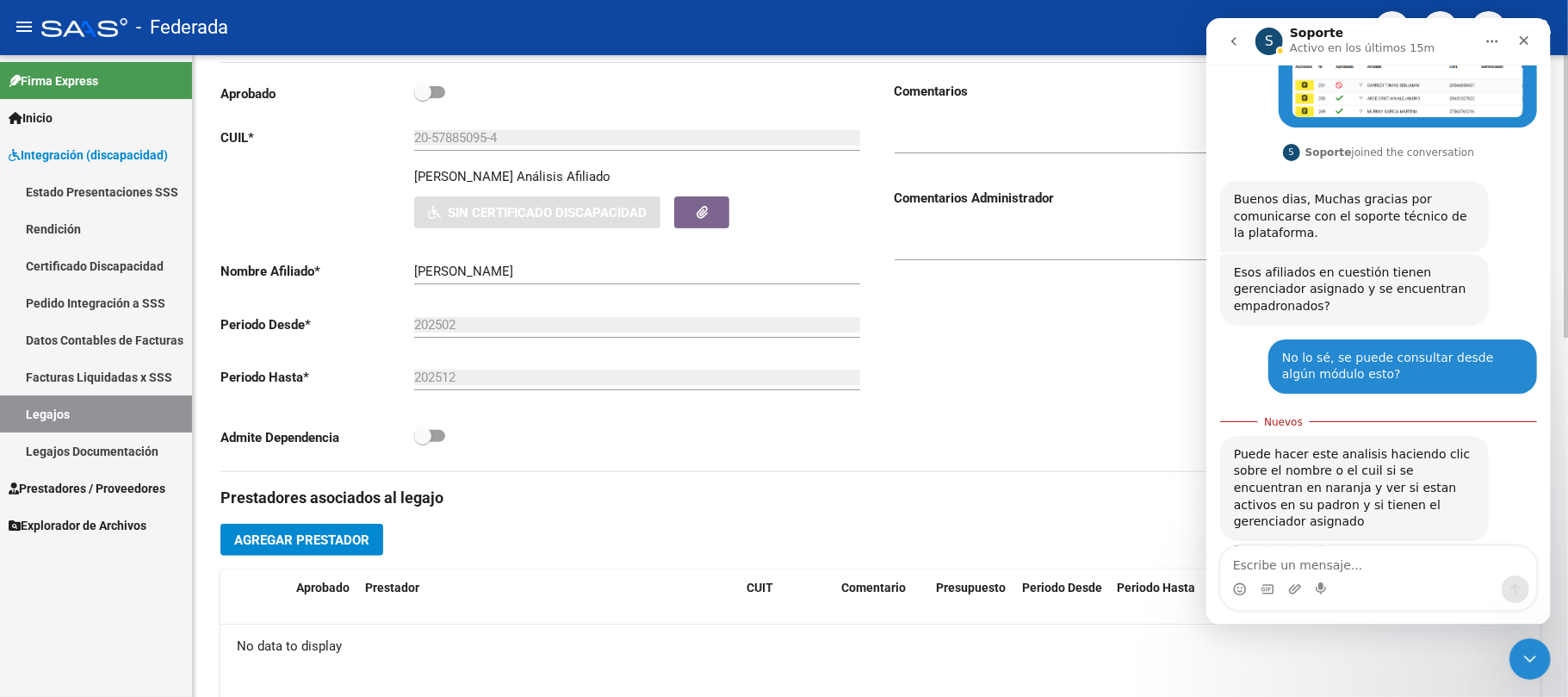
click at [452, 177] on p "[PERSON_NAME]" at bounding box center [464, 176] width 99 height 19
click at [453, 132] on input "20-57885095-4" at bounding box center [637, 138] width 446 height 16
click at [456, 132] on input "20-57885095-4" at bounding box center [637, 138] width 446 height 16
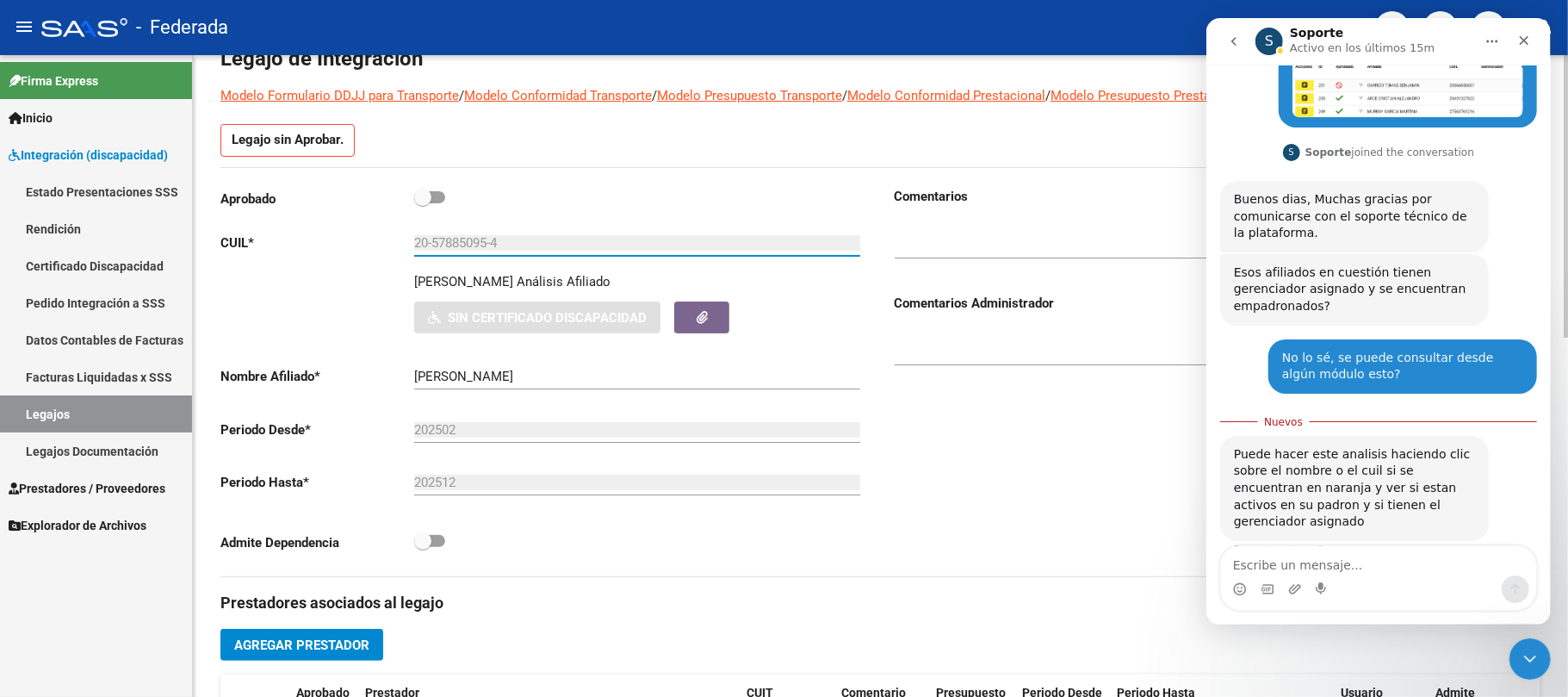
scroll to position [0, 0]
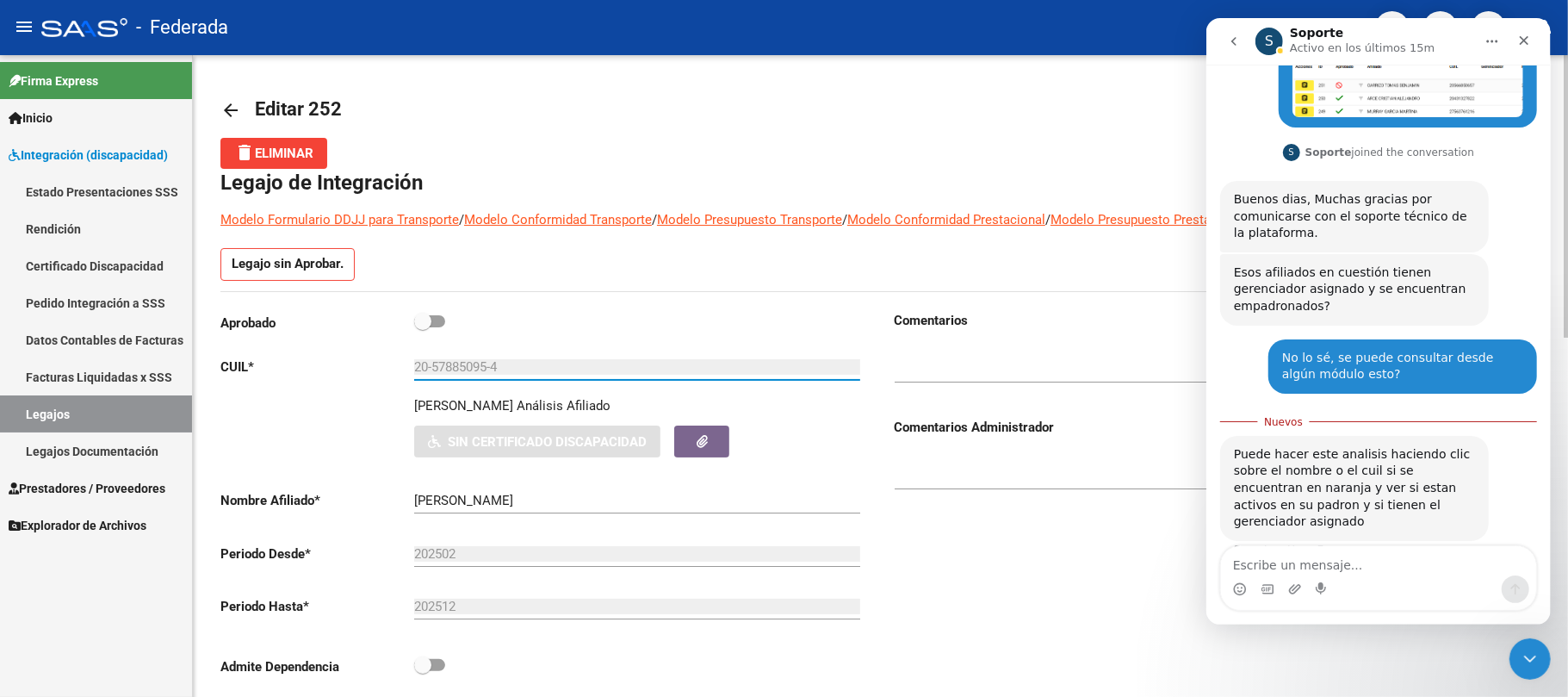
click at [235, 108] on mat-icon "arrow_back" at bounding box center [231, 110] width 20 height 20
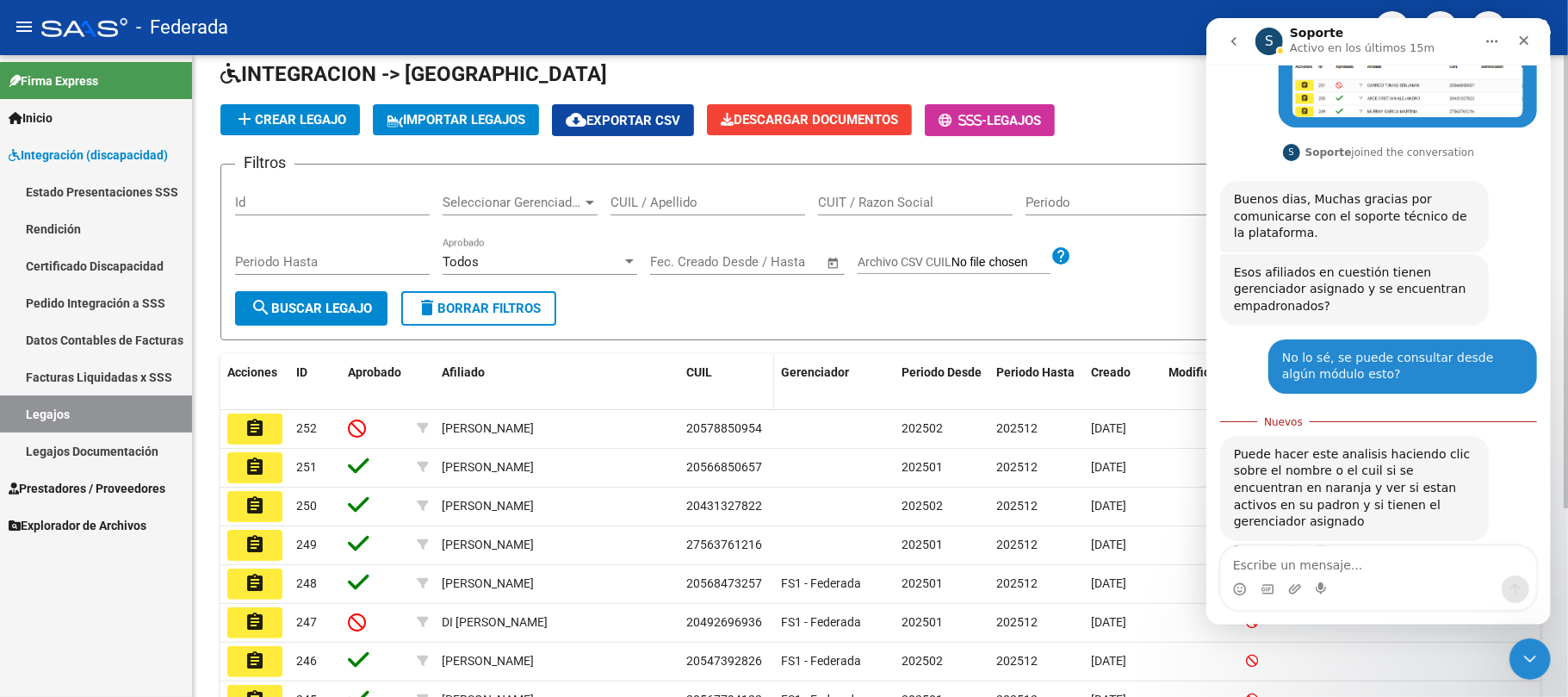
scroll to position [115, 0]
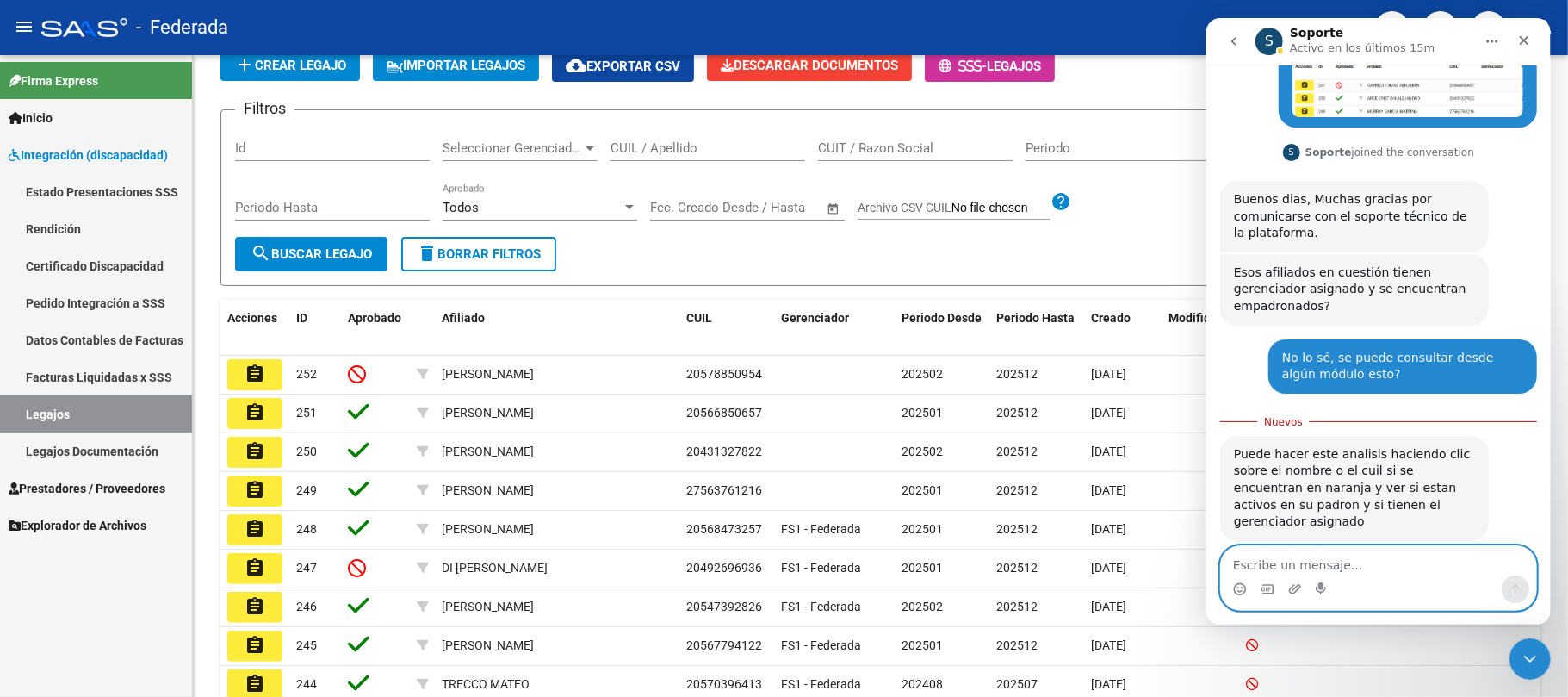
click at [1309, 557] on textarea "Escribe un mensaje..." at bounding box center [1378, 560] width 315 height 29
type textarea "N"
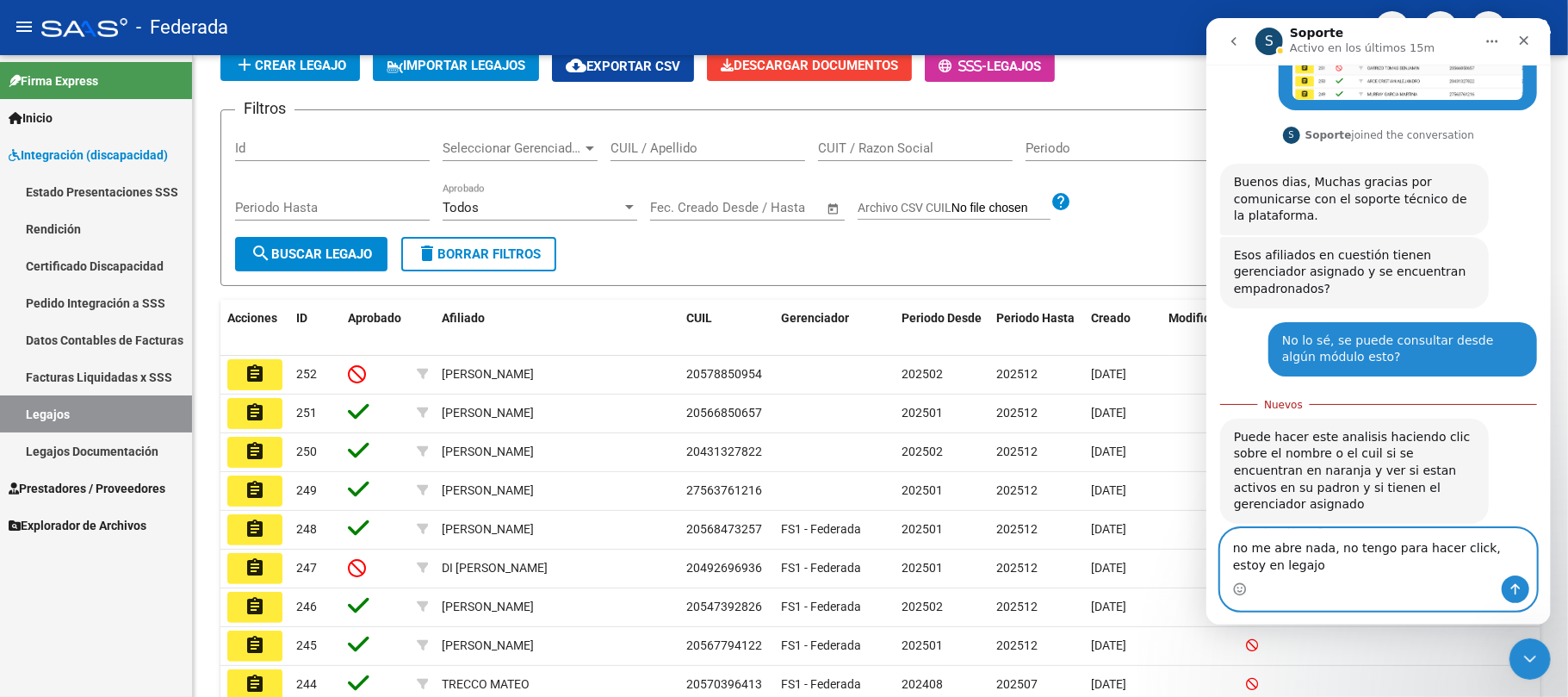
type textarea "no me abre nada, no tengo para hacer click, estoy en legajos"
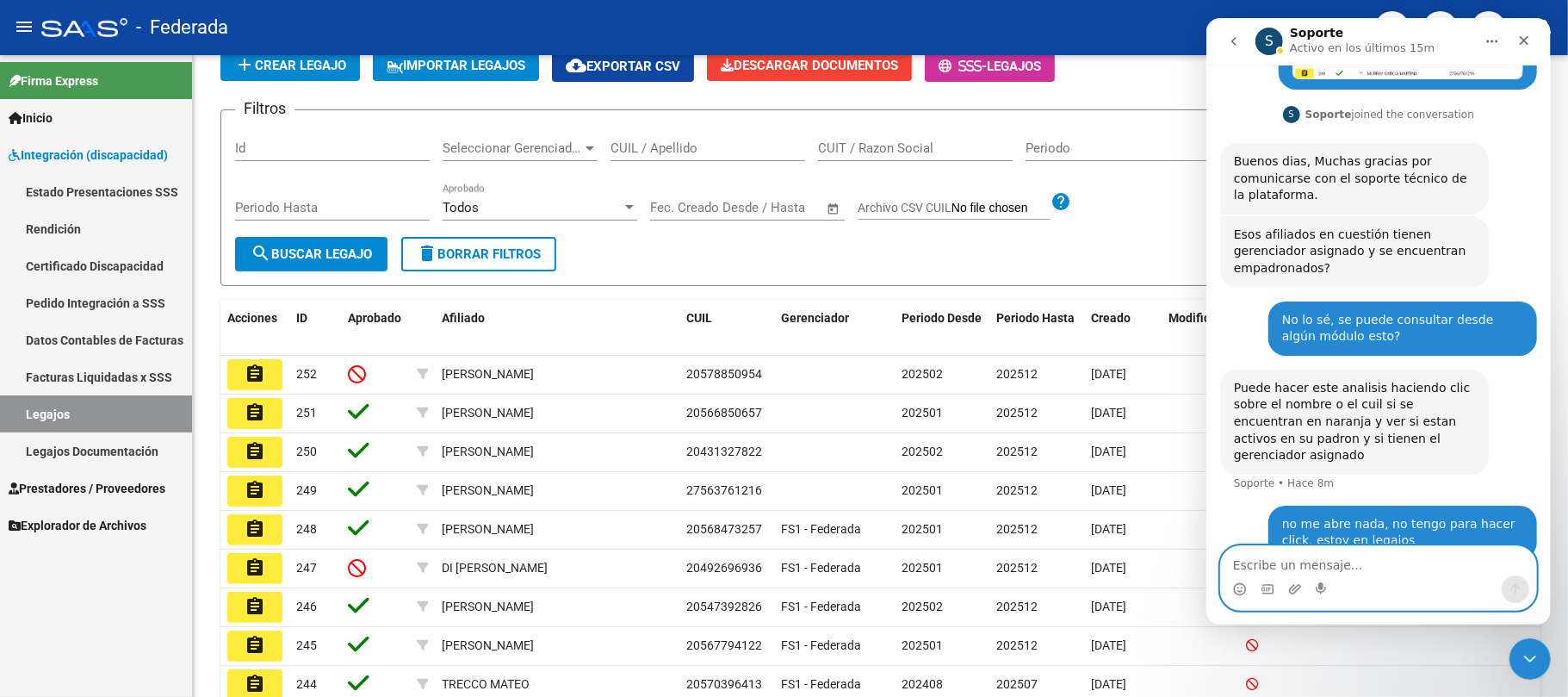
click at [1347, 573] on textarea "Escribe un mensaje..." at bounding box center [1378, 560] width 315 height 29
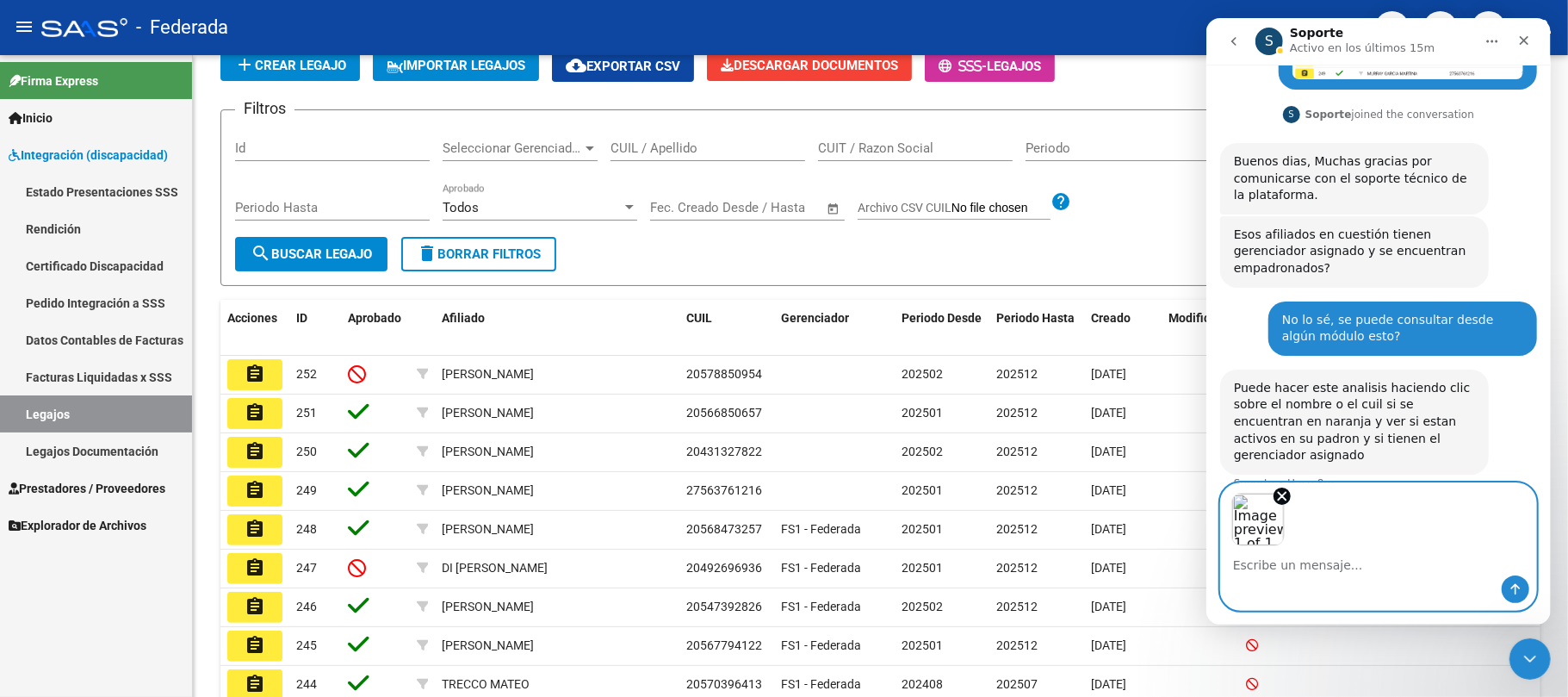
scroll to position [258, 0]
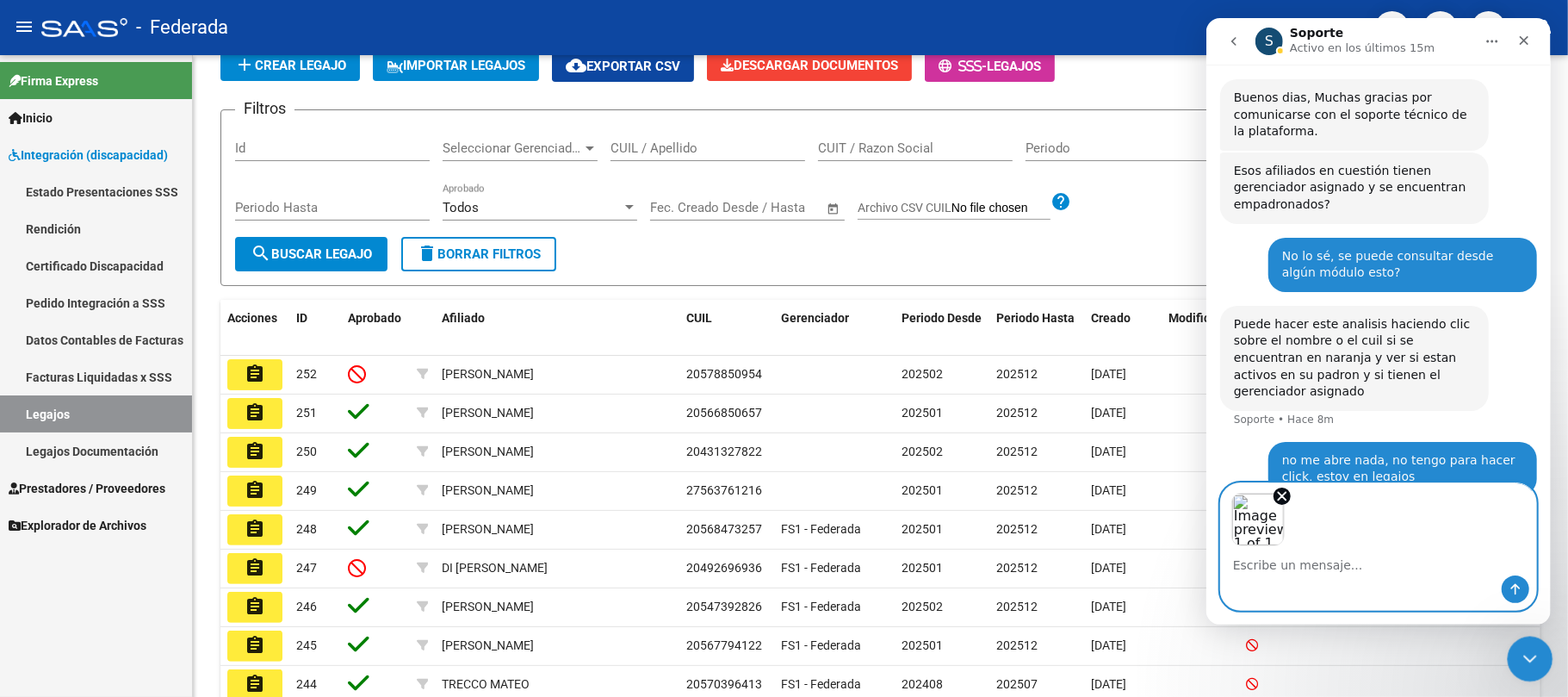
click at [1522, 649] on icon "Cerrar Intercom Messenger" at bounding box center [1527, 656] width 20 height 20
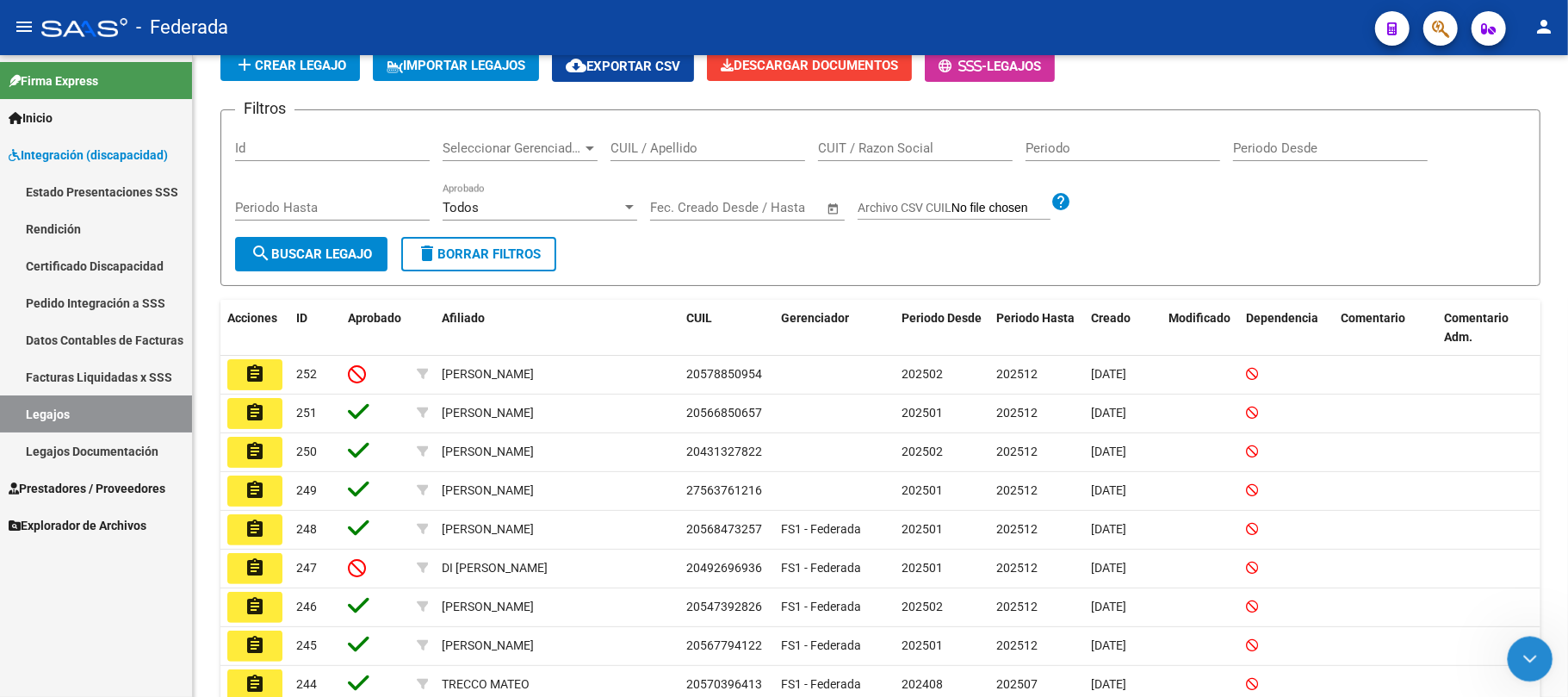
scroll to position [195, 0]
click at [1521, 653] on icon "Abrir Intercom Messenger" at bounding box center [1528, 656] width 28 height 28
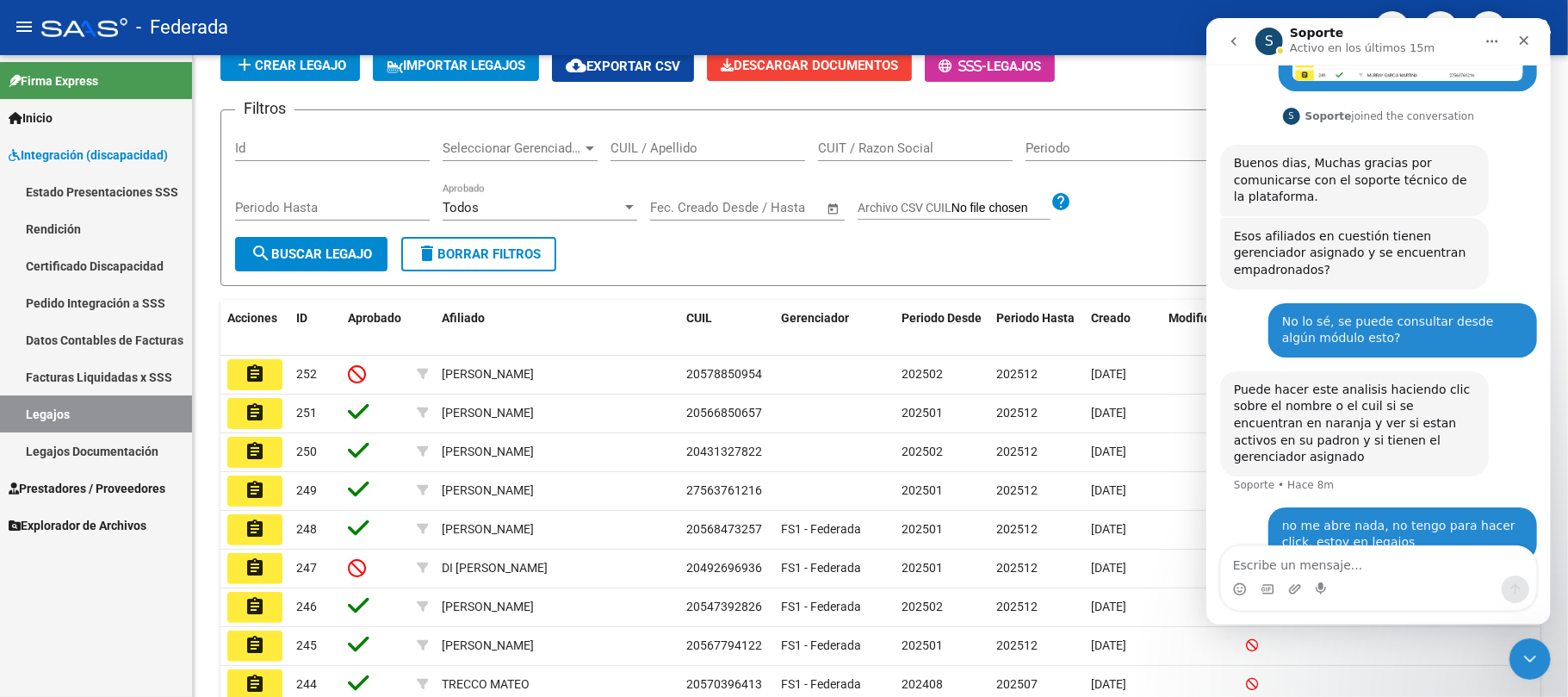
click at [1417, 570] on textarea "Escribe un mensaje..." at bounding box center [1378, 560] width 315 height 29
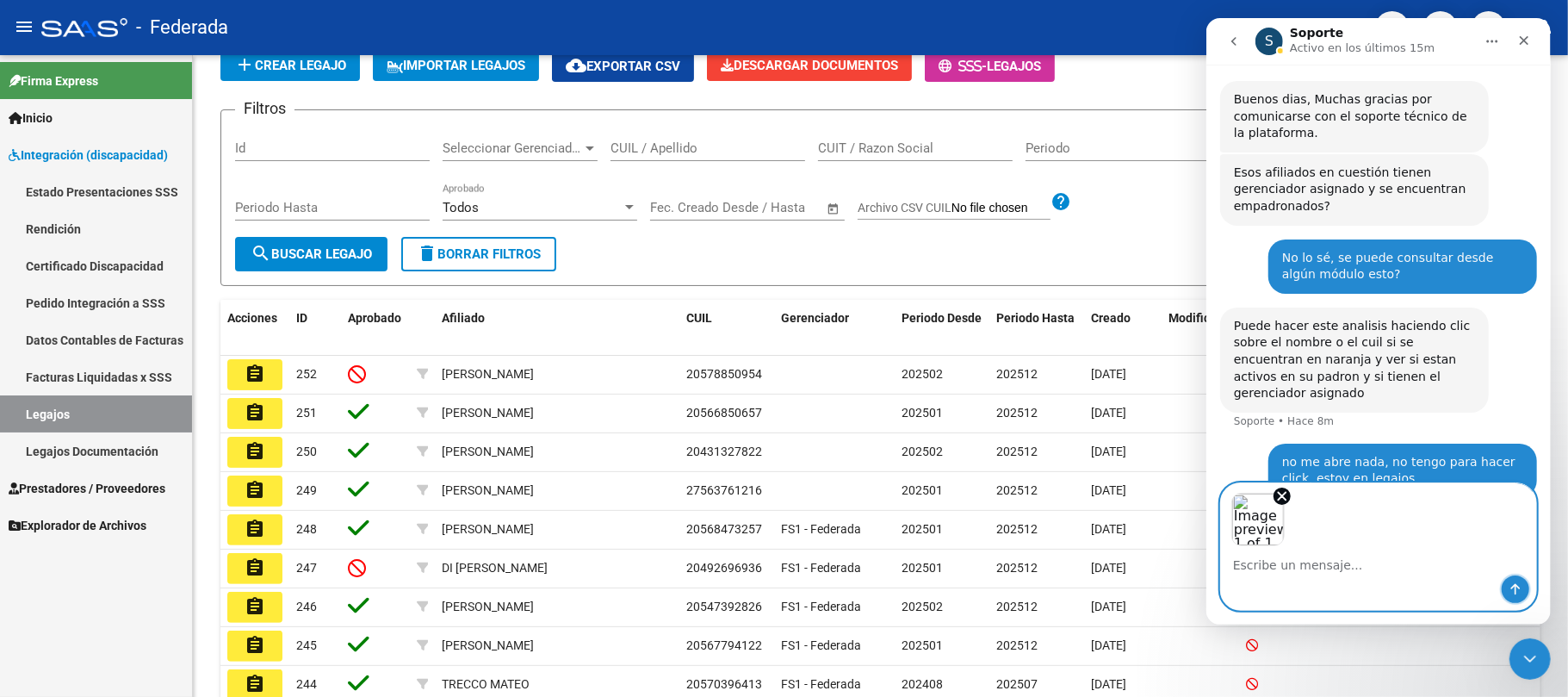
click at [1507, 591] on icon "Enviar un mensaje…" at bounding box center [1514, 589] width 14 height 14
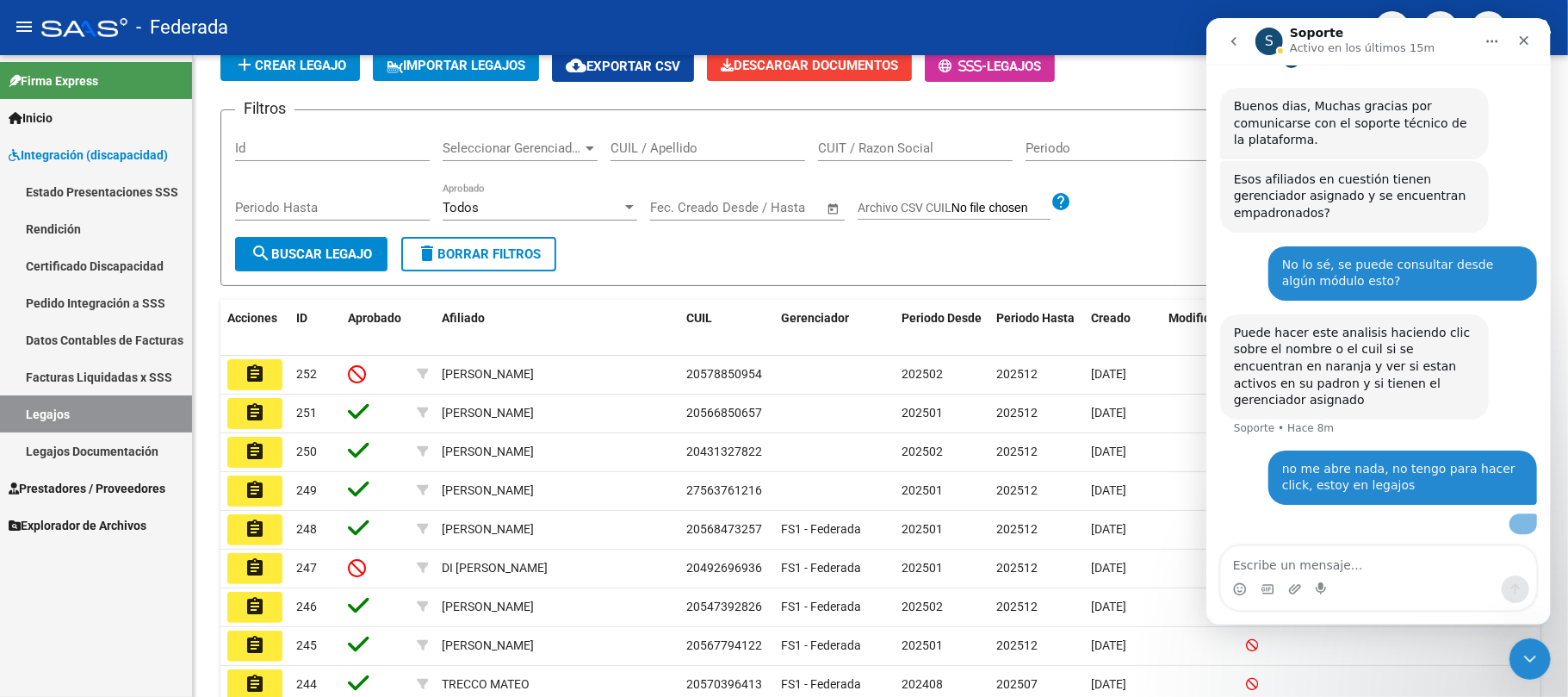
scroll to position [357, 0]
click at [1533, 657] on icon "Cerrar Intercom Messenger" at bounding box center [1527, 656] width 20 height 20
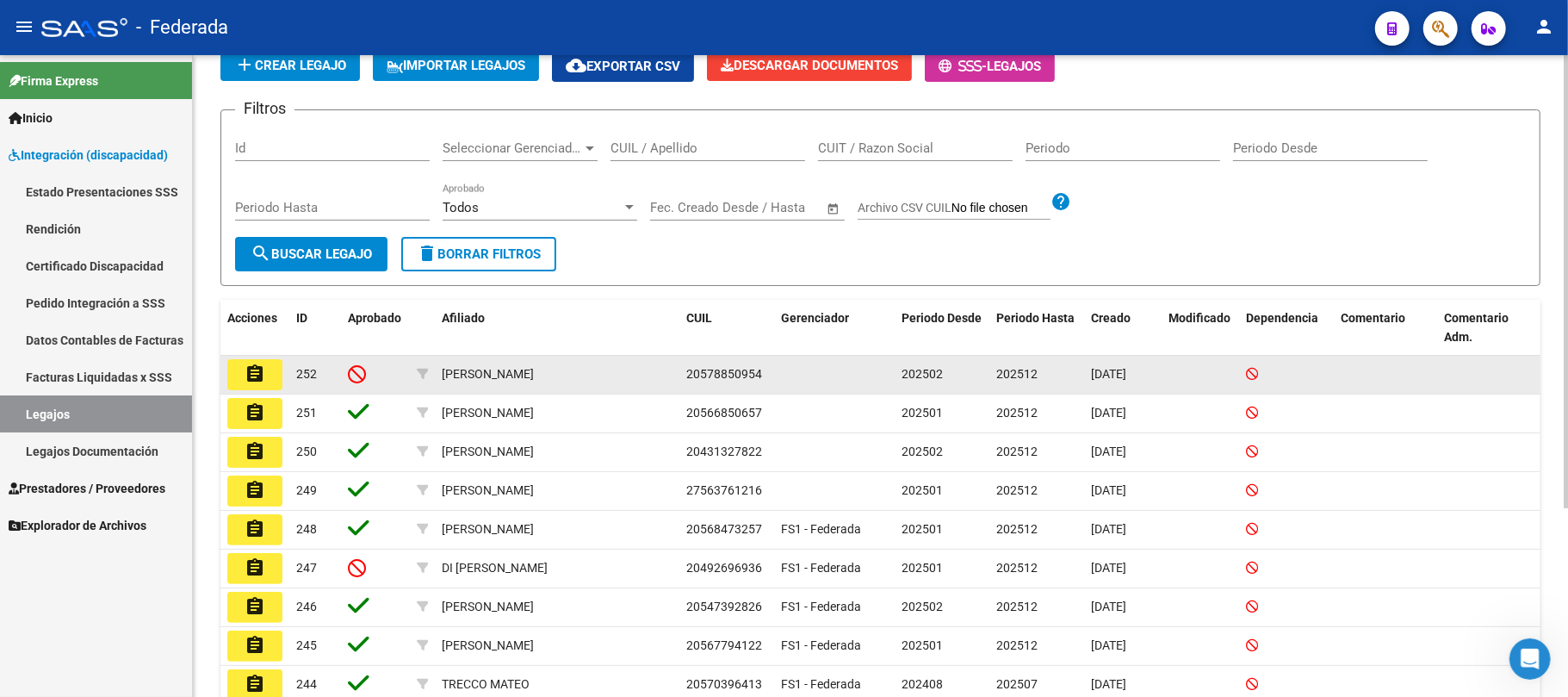
click at [256, 376] on mat-icon "assignment" at bounding box center [254, 374] width 20 height 20
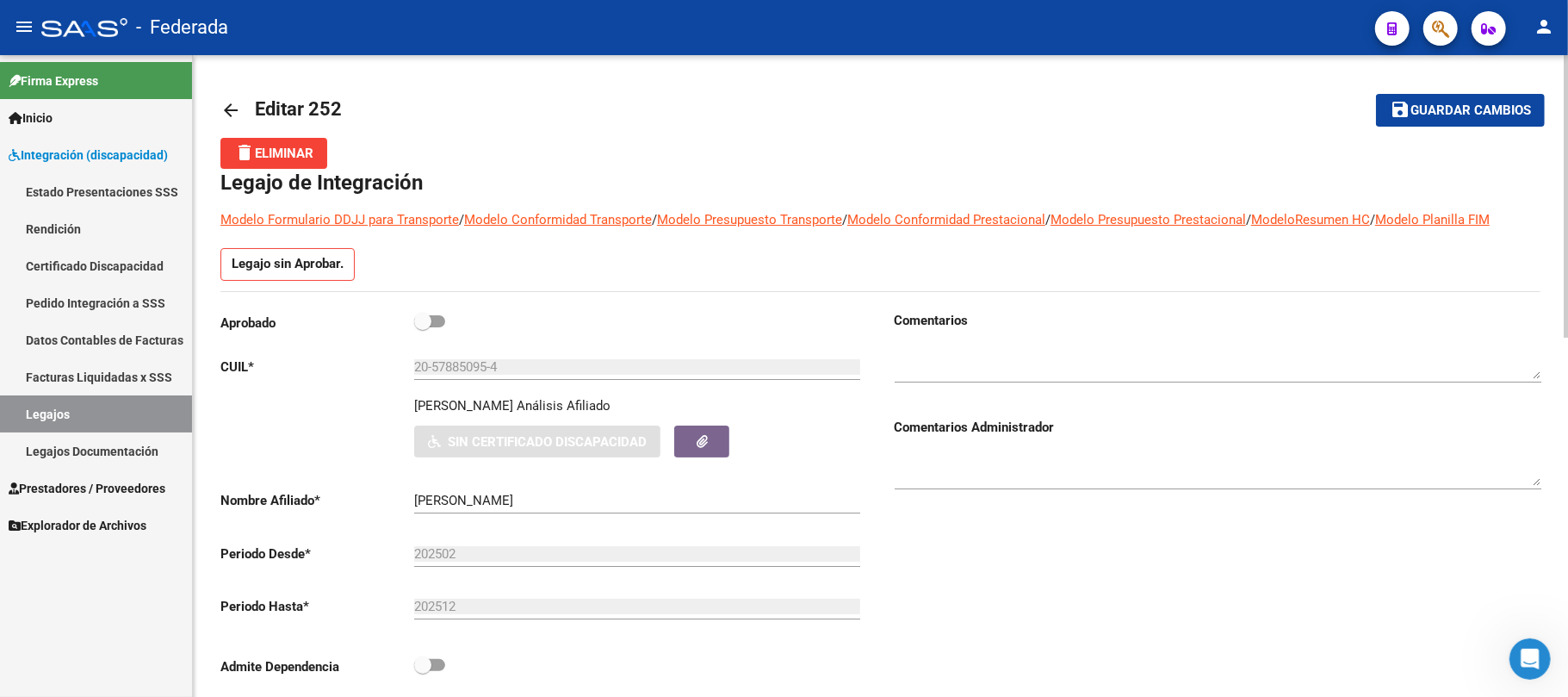
click at [224, 105] on mat-icon "arrow_back" at bounding box center [231, 110] width 20 height 20
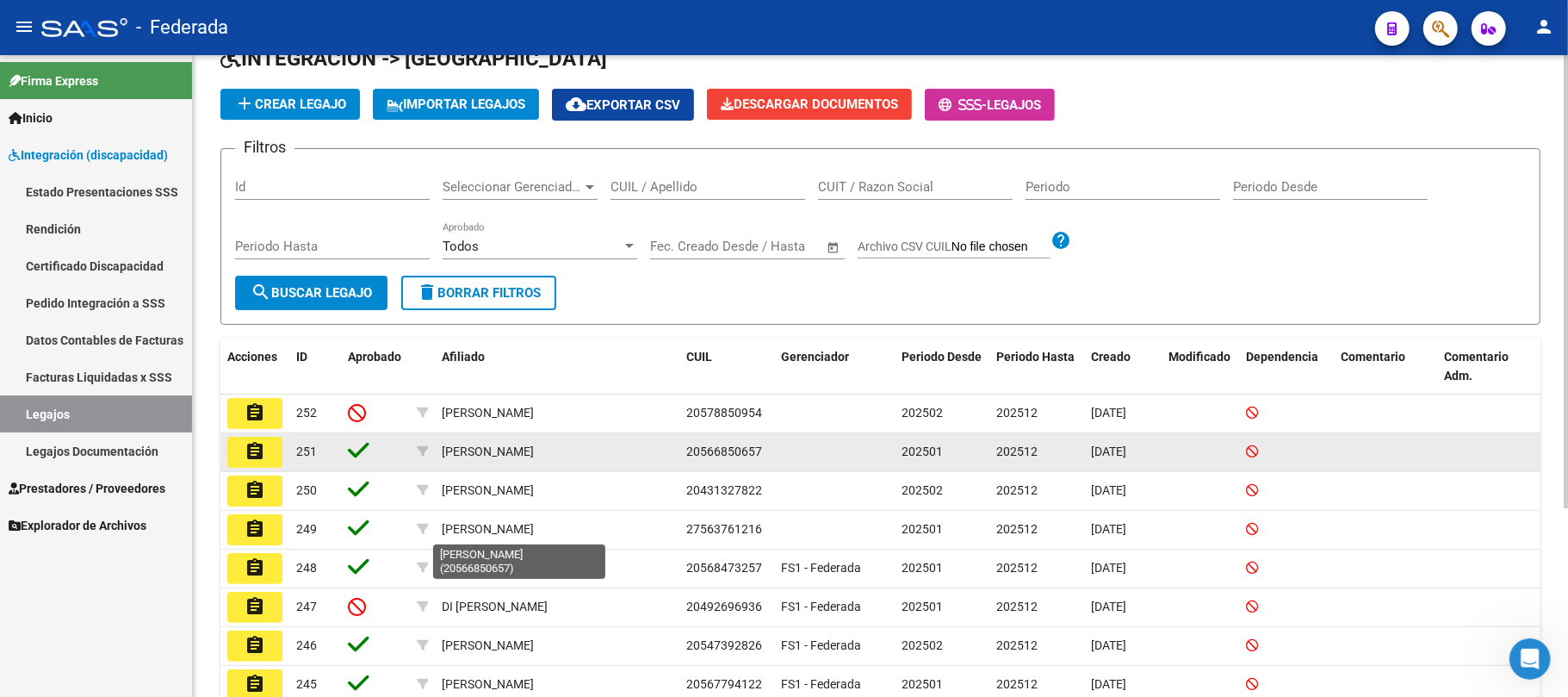
scroll to position [115, 0]
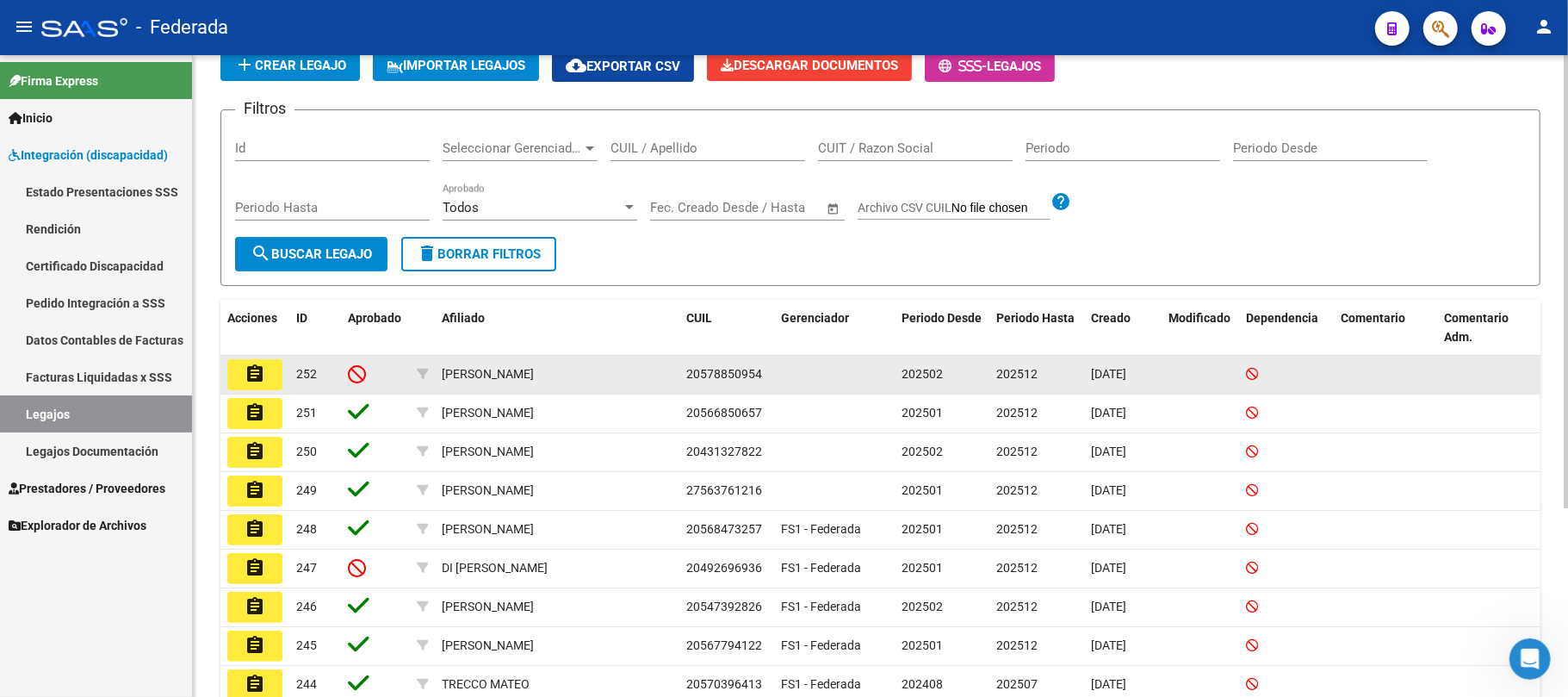
click at [716, 370] on span "20578850954" at bounding box center [724, 374] width 75 height 14
copy span "20578850954"
click at [716, 376] on span "20578850954" at bounding box center [724, 374] width 75 height 14
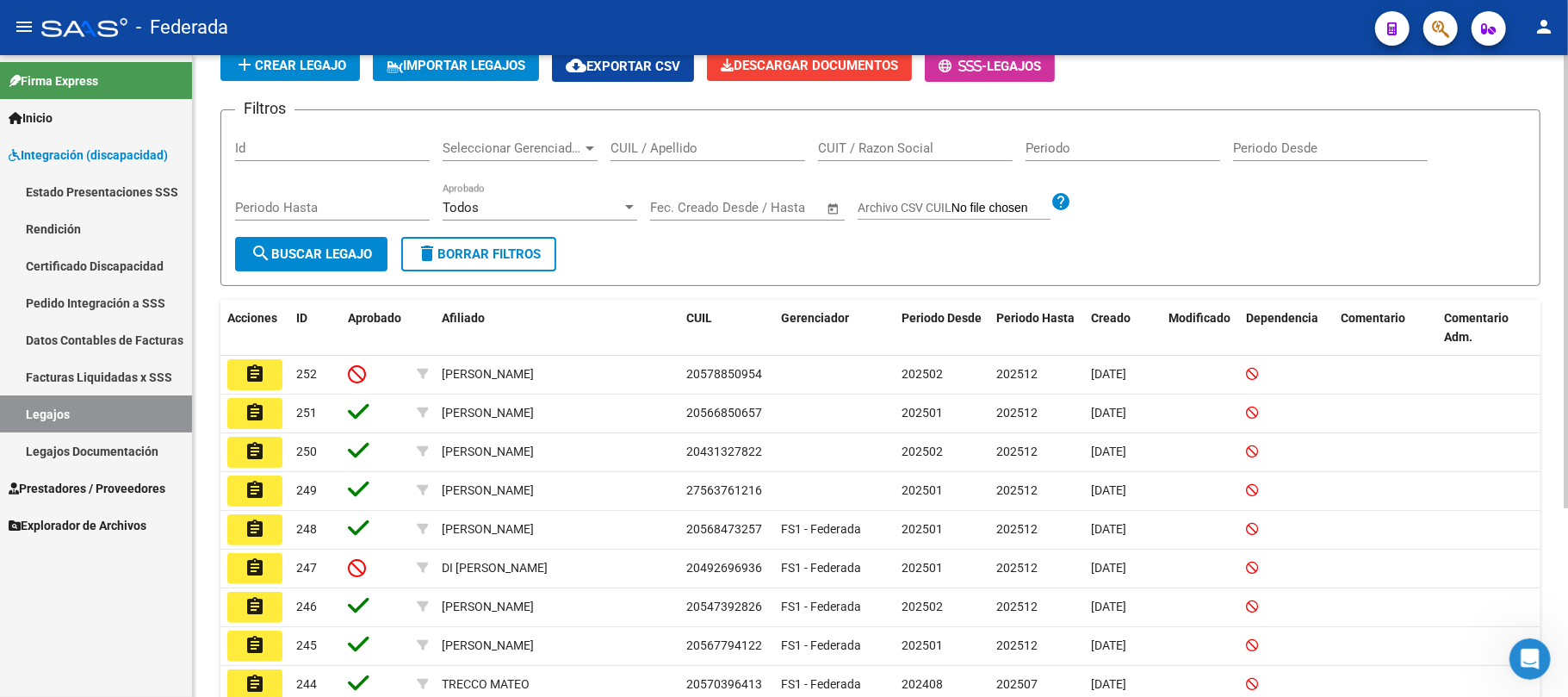
scroll to position [0, 0]
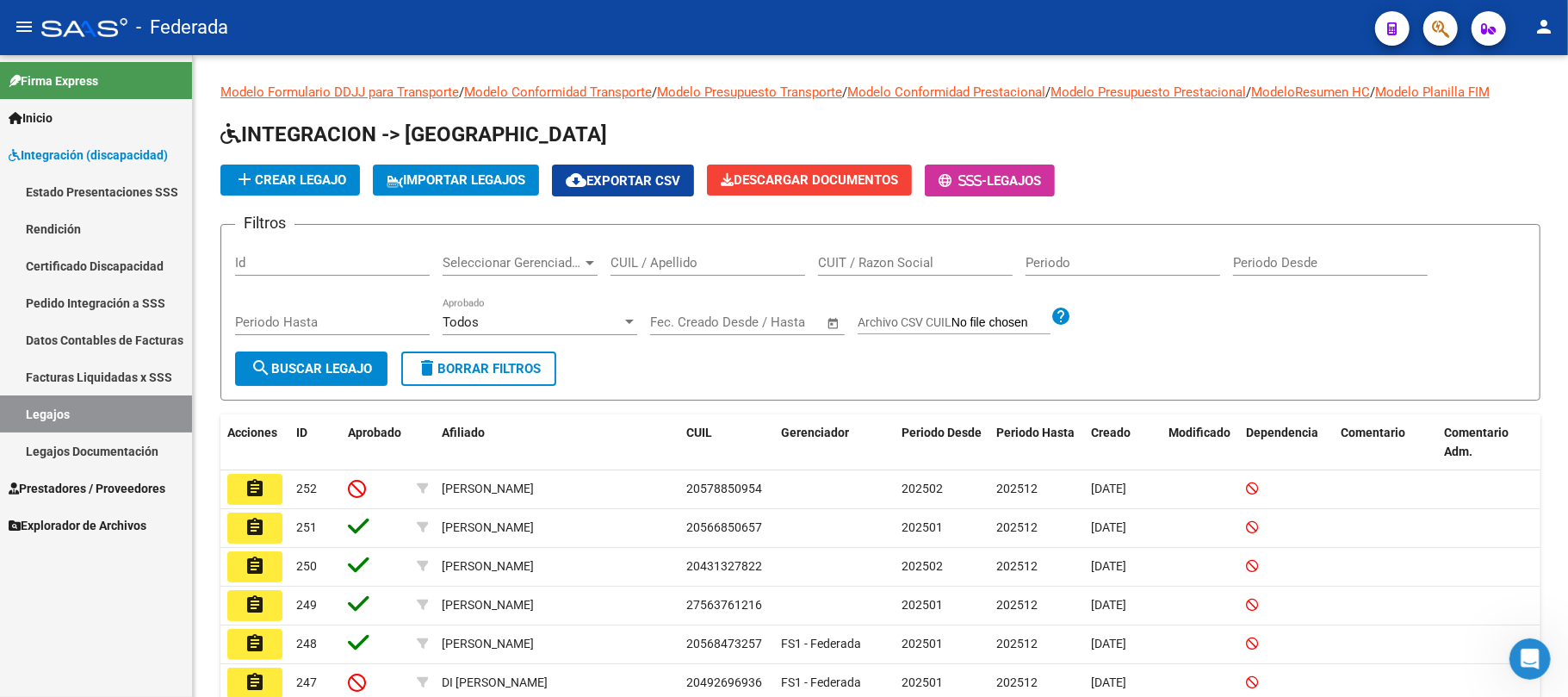
click at [107, 263] on link "Certificado Discapacidad" at bounding box center [96, 266] width 192 height 37
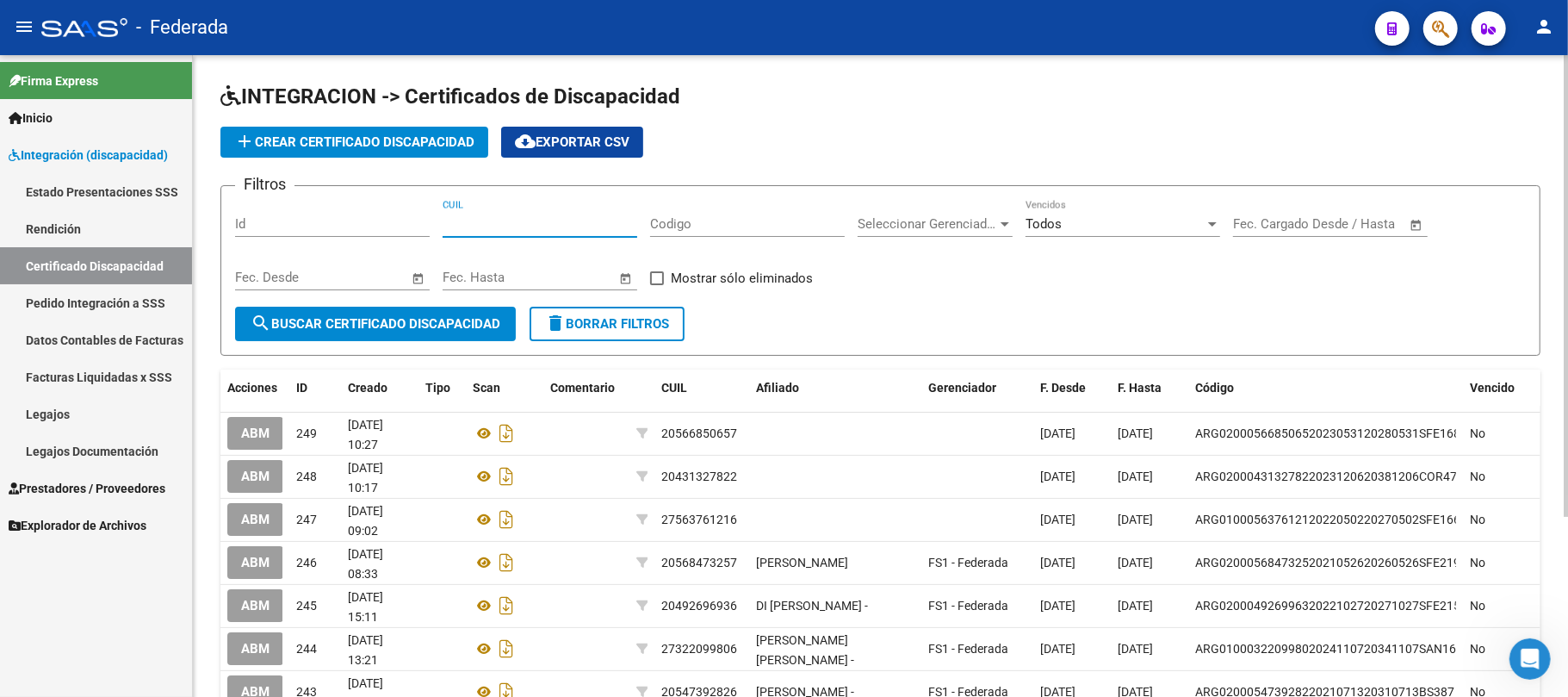
click at [538, 224] on input "CUIL" at bounding box center [539, 224] width 195 height 16
paste input "20-57885095-4"
type input "20-57885095-4"
click at [404, 321] on span "search Buscar Certificado Discapacidad" at bounding box center [375, 323] width 250 height 16
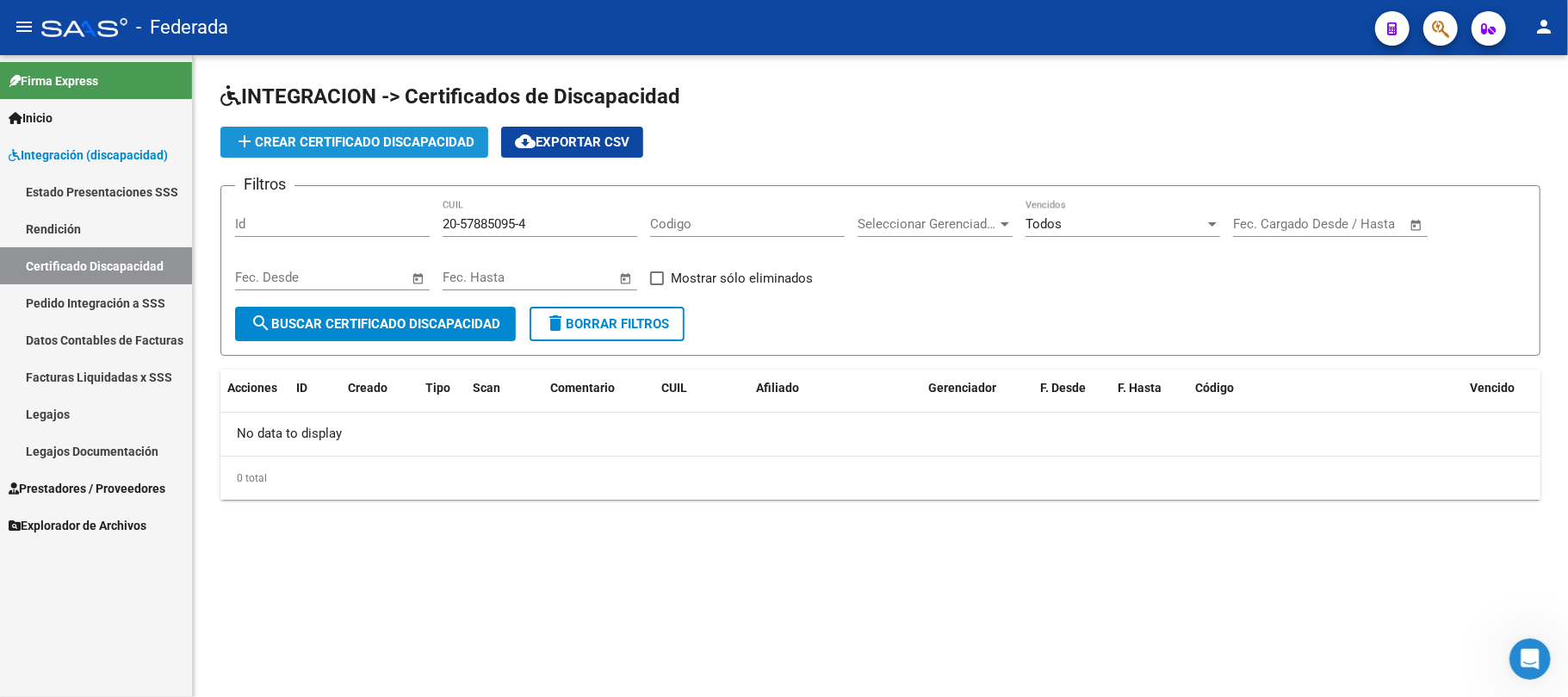
click at [362, 142] on span "add Crear Certificado Discapacidad" at bounding box center [354, 142] width 240 height 16
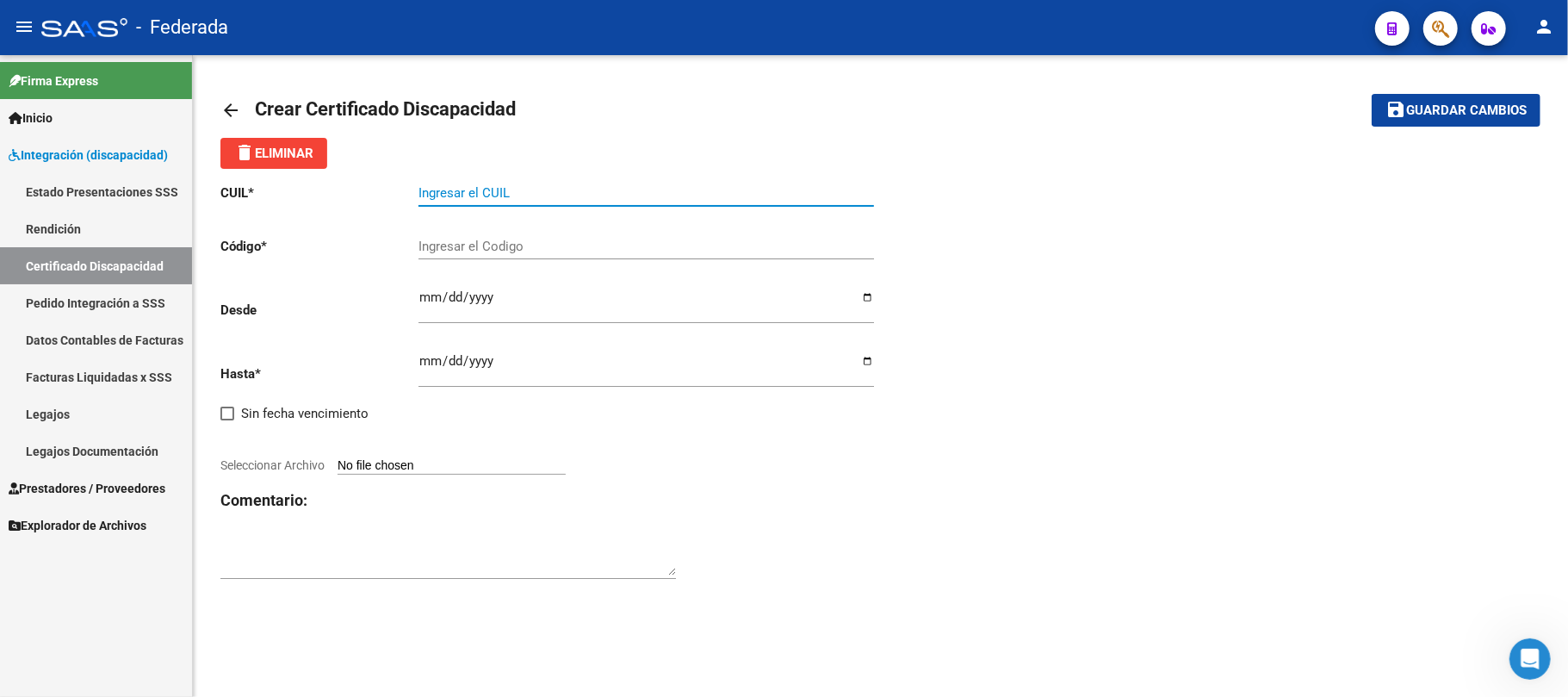
click at [514, 187] on input "Ingresar el CUIL" at bounding box center [646, 193] width 456 height 16
paste input "20-57885095-4"
type input "20-57885095-4"
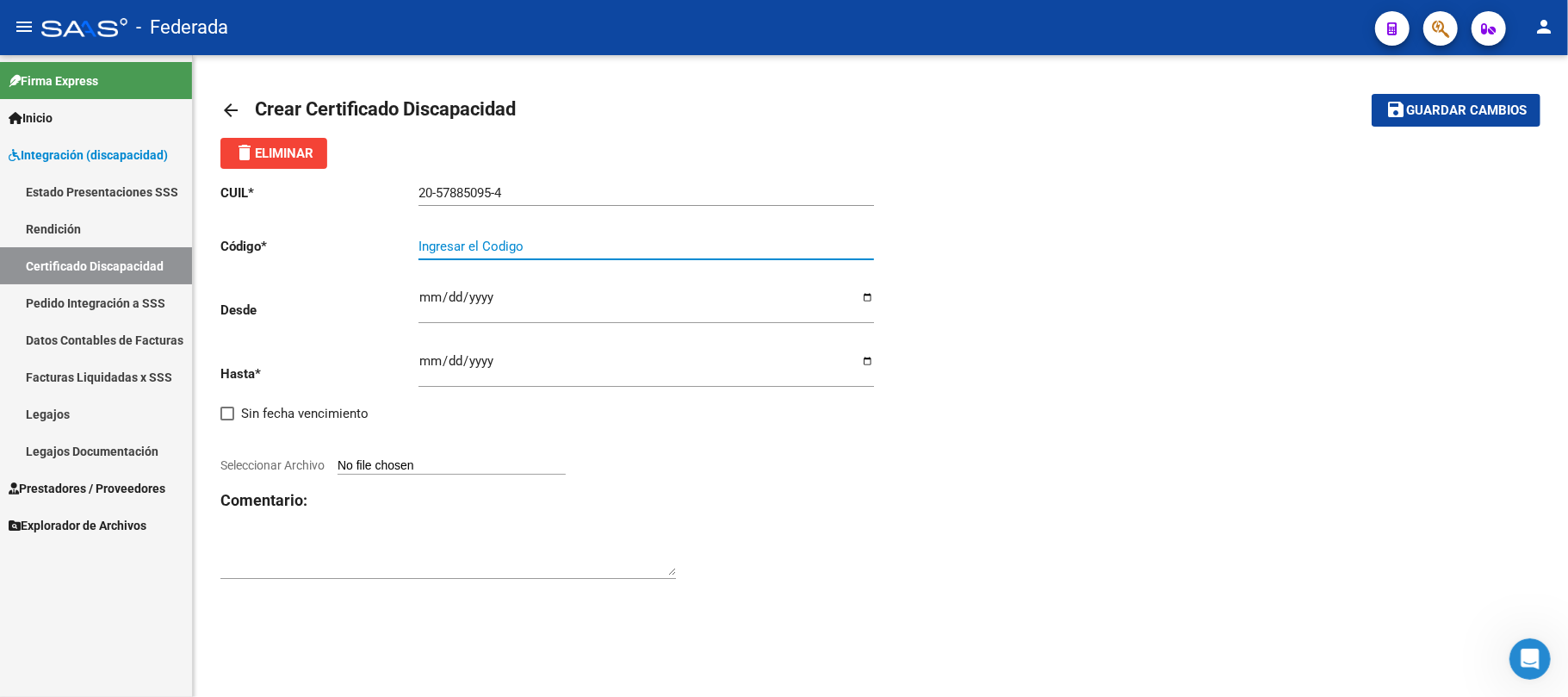
click at [505, 248] on input "Ingresar el Codigo" at bounding box center [646, 246] width 456 height 16
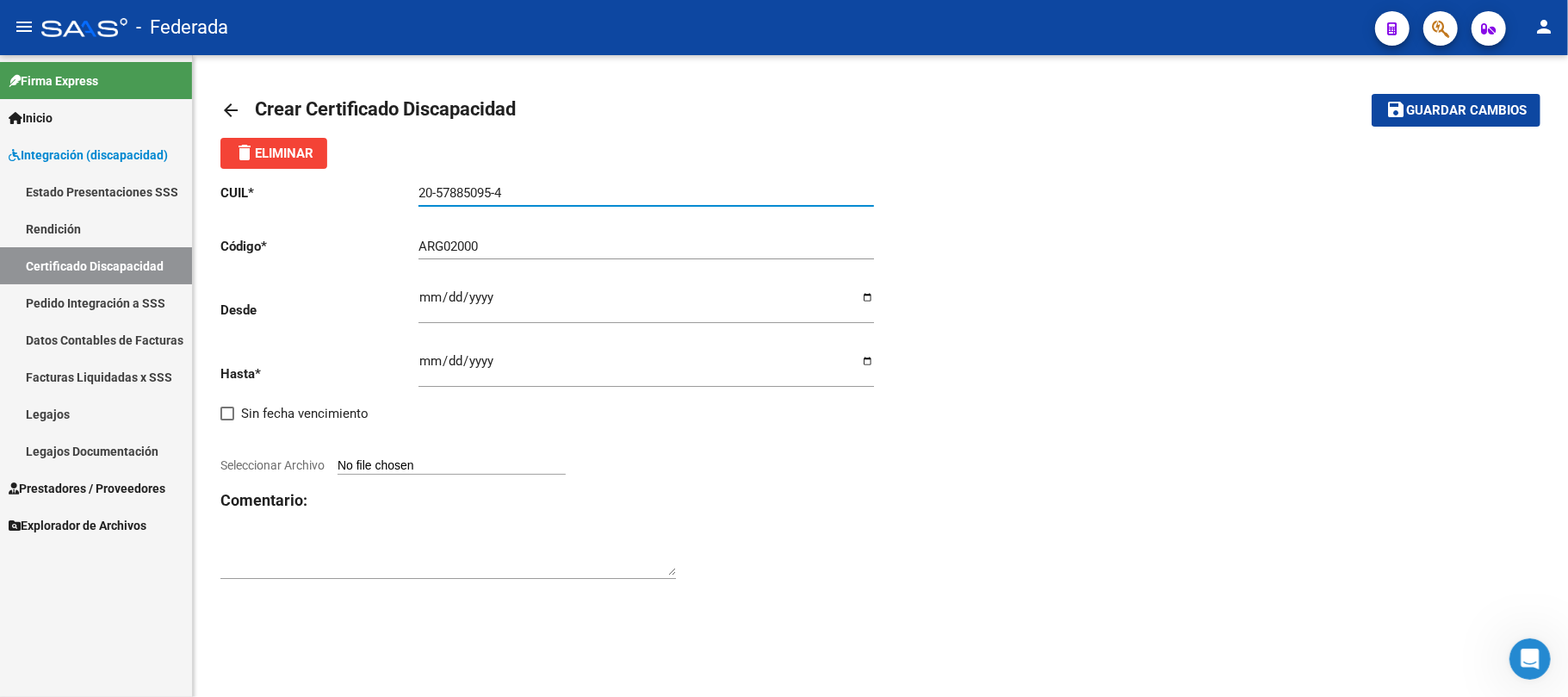
drag, startPoint x: 436, startPoint y: 193, endPoint x: 493, endPoint y: 193, distance: 57.0
click at [493, 193] on input "20-57885095-4" at bounding box center [646, 193] width 456 height 16
click at [508, 249] on input "ARG02000" at bounding box center [646, 246] width 456 height 16
paste input "57885095"
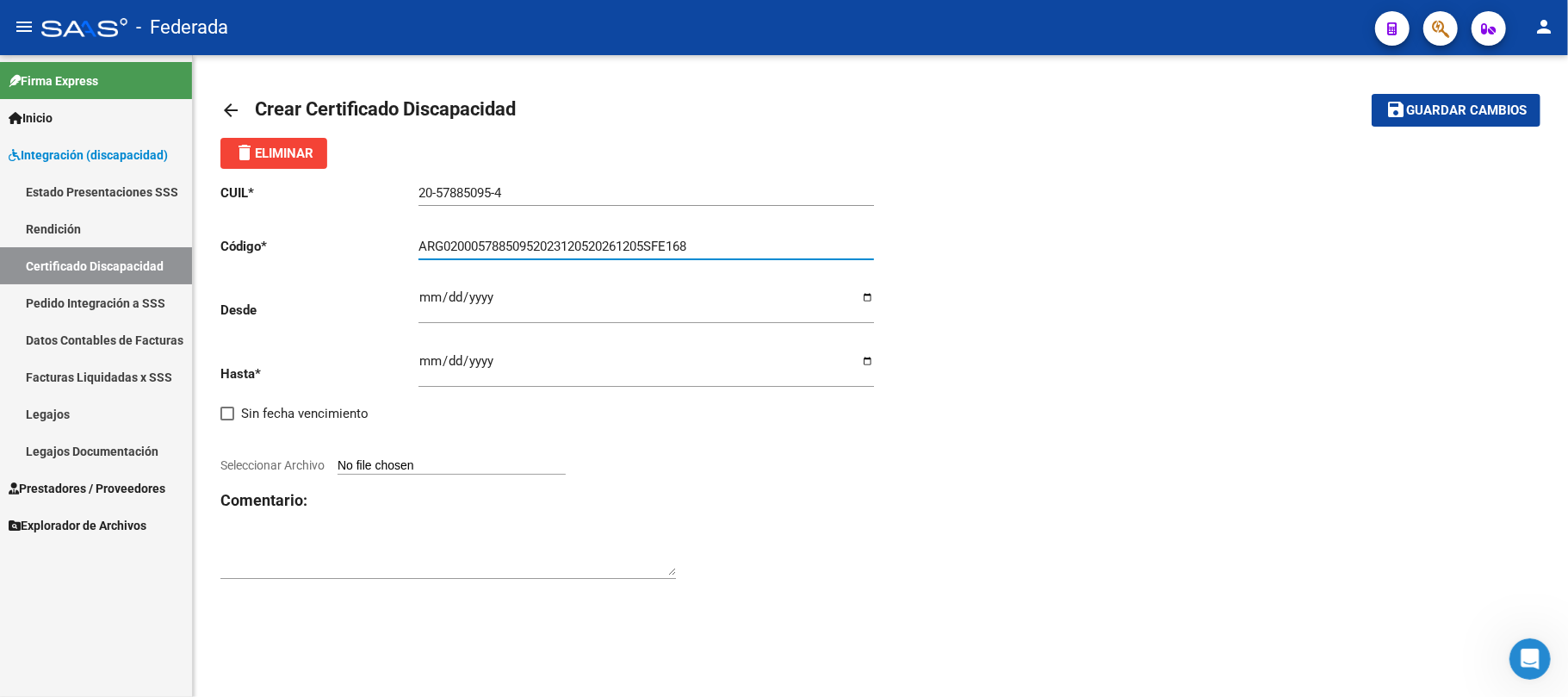
type input "ARG02000578850952023120520261205SFE168"
click at [425, 291] on input "Ingresar fec. Desde" at bounding box center [646, 304] width 456 height 28
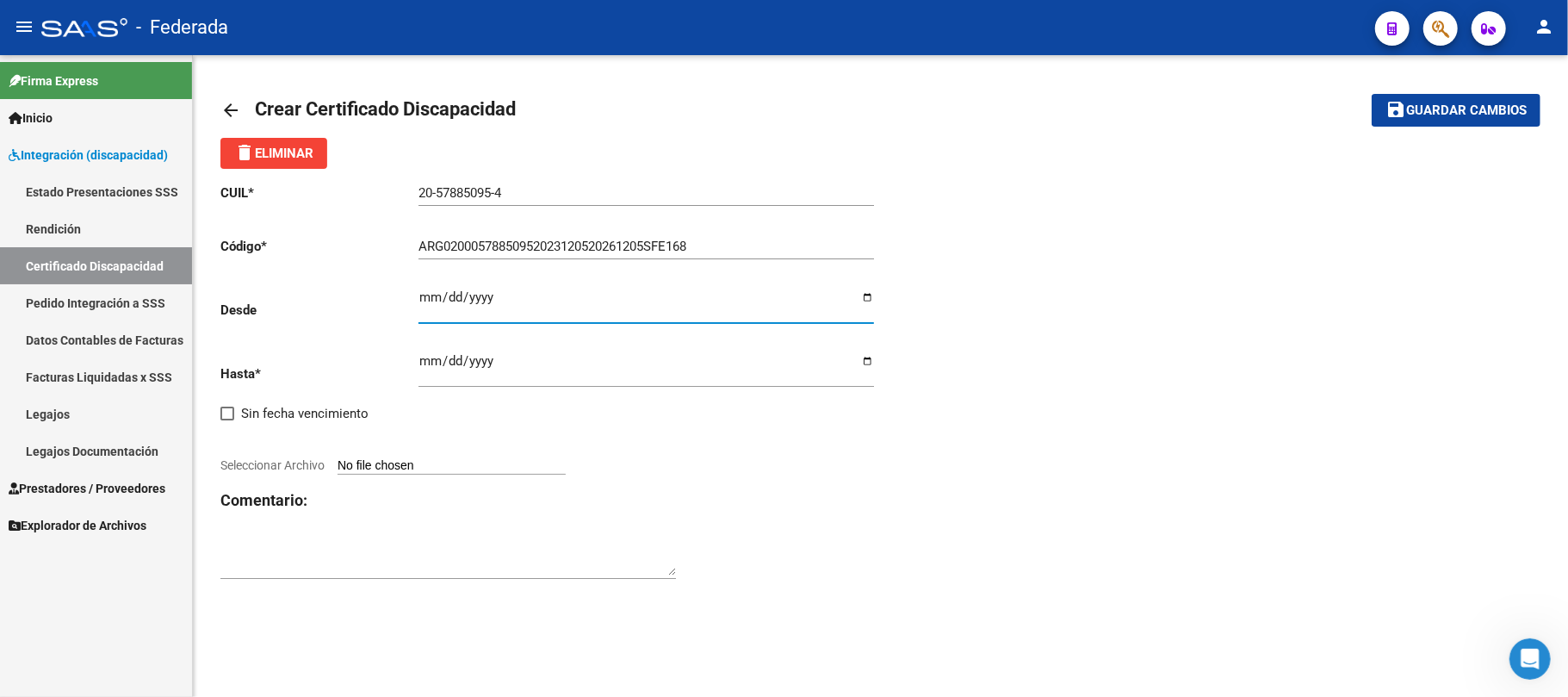
type input "[DATE]"
click at [422, 366] on input "Ingresar fec. Hasta" at bounding box center [646, 368] width 456 height 28
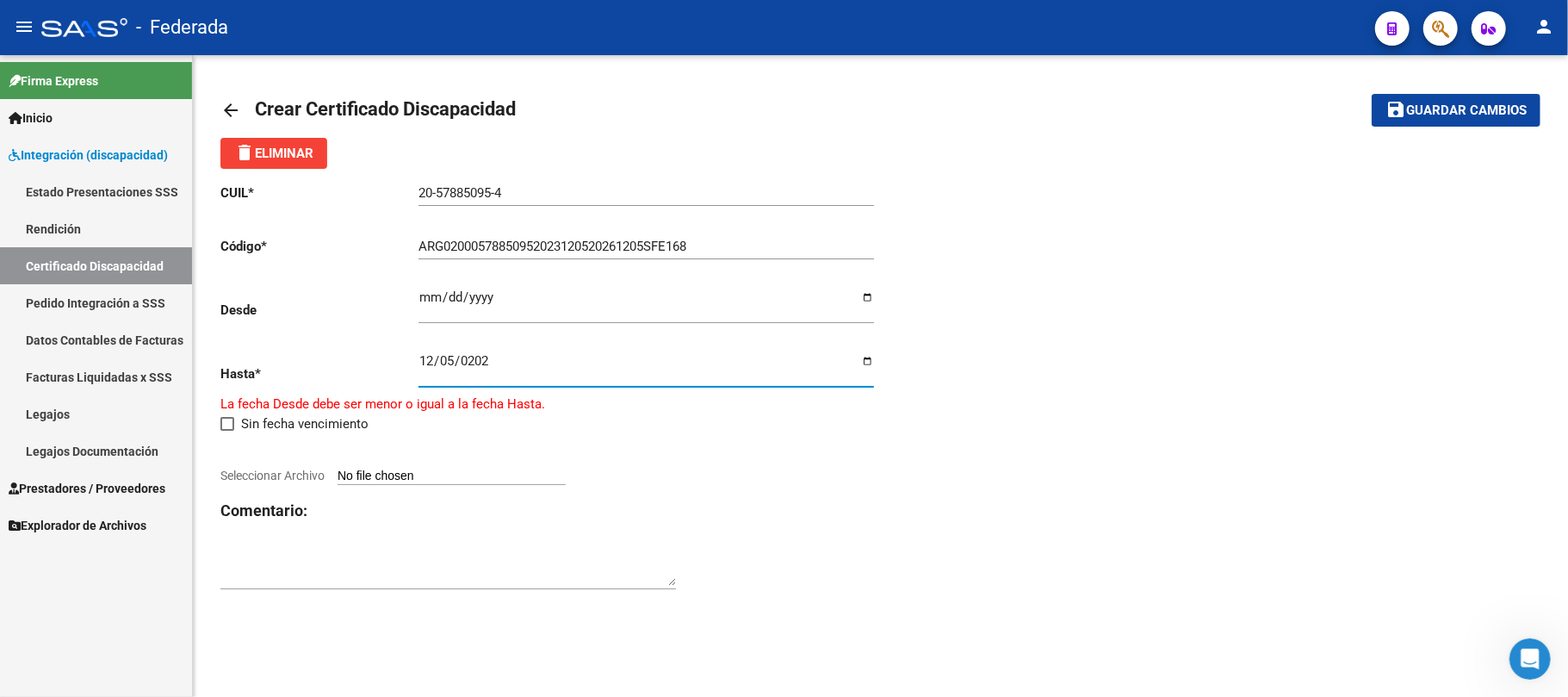
type input "[DATE]"
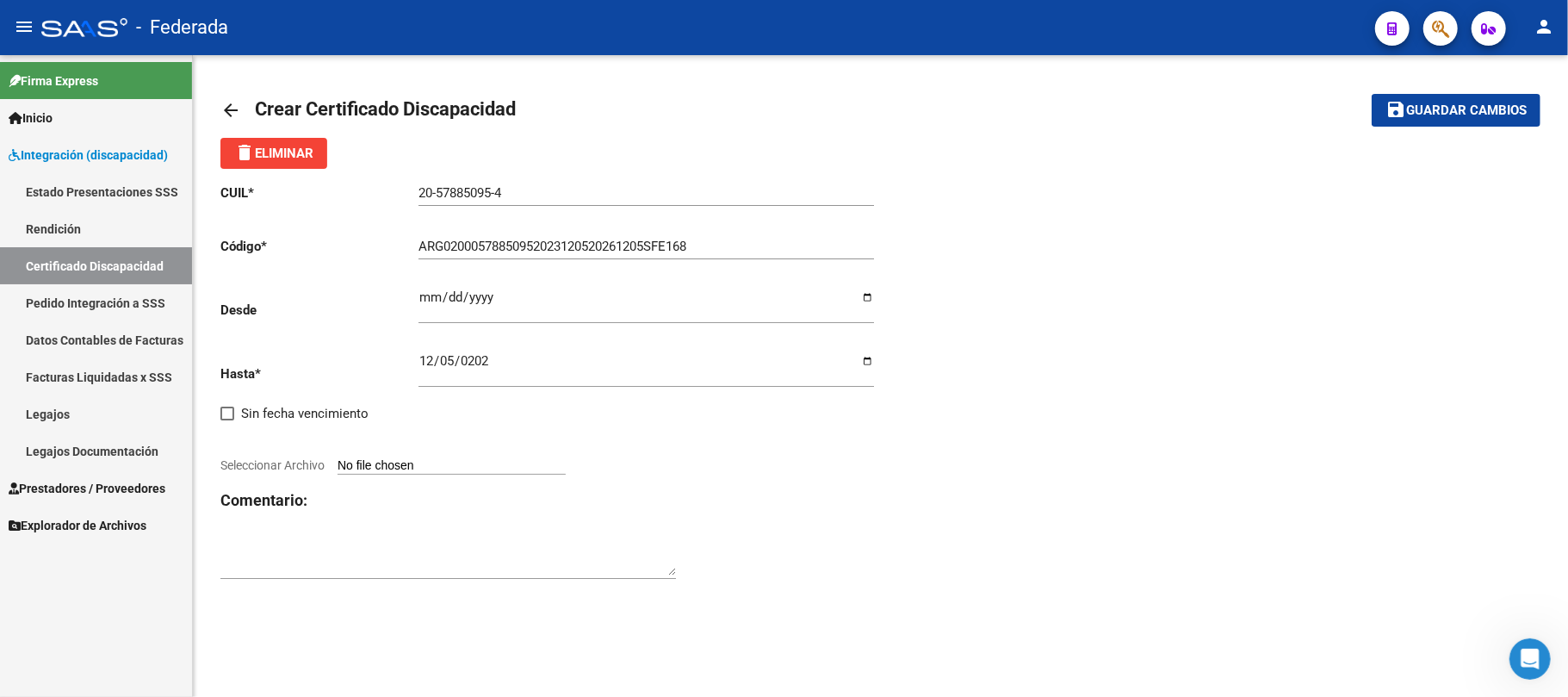
click at [887, 499] on div "CUIL * 20-57885095-4 Ingresar el CUIL Código * ARG02000578850952023120520261205…" at bounding box center [880, 381] width 1320 height 426
click at [538, 467] on input "Seleccionar Archivo" at bounding box center [451, 467] width 228 height 17
type input "C:\fakepath\20241111094339_11335687_2.pdf"
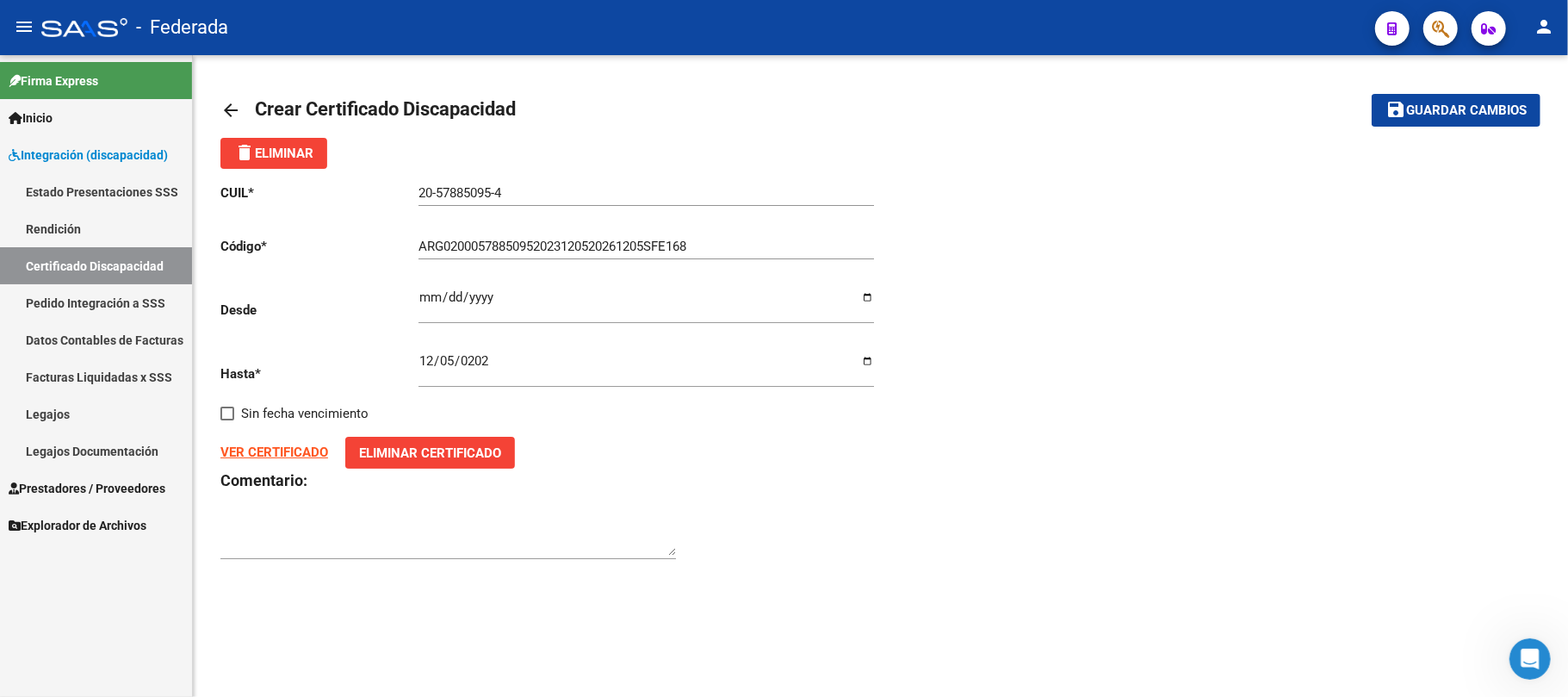
click at [290, 449] on strong "VER CERTIFICADO" at bounding box center [275, 452] width 108 height 16
click at [1459, 116] on span "Guardar cambios" at bounding box center [1466, 111] width 120 height 16
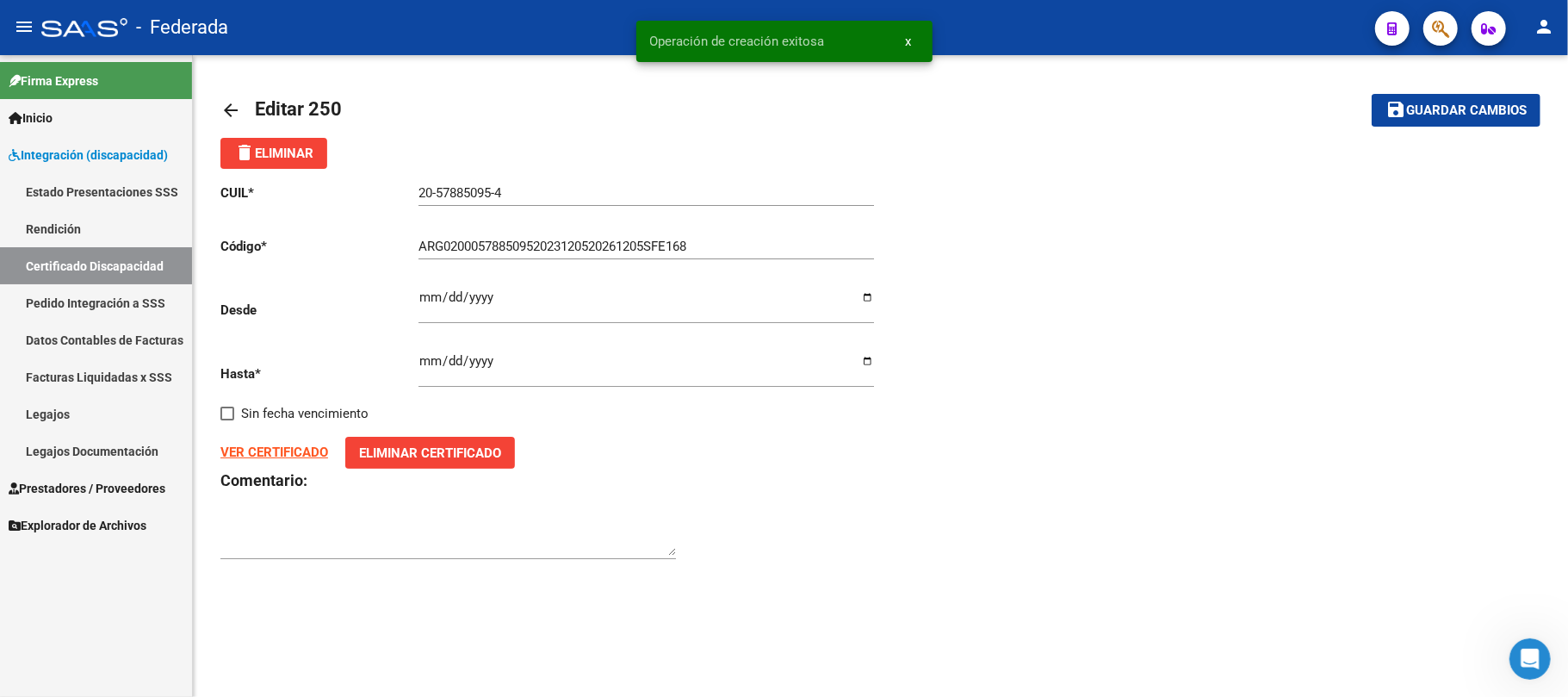
click at [119, 259] on link "Certificado Discapacidad" at bounding box center [96, 266] width 192 height 37
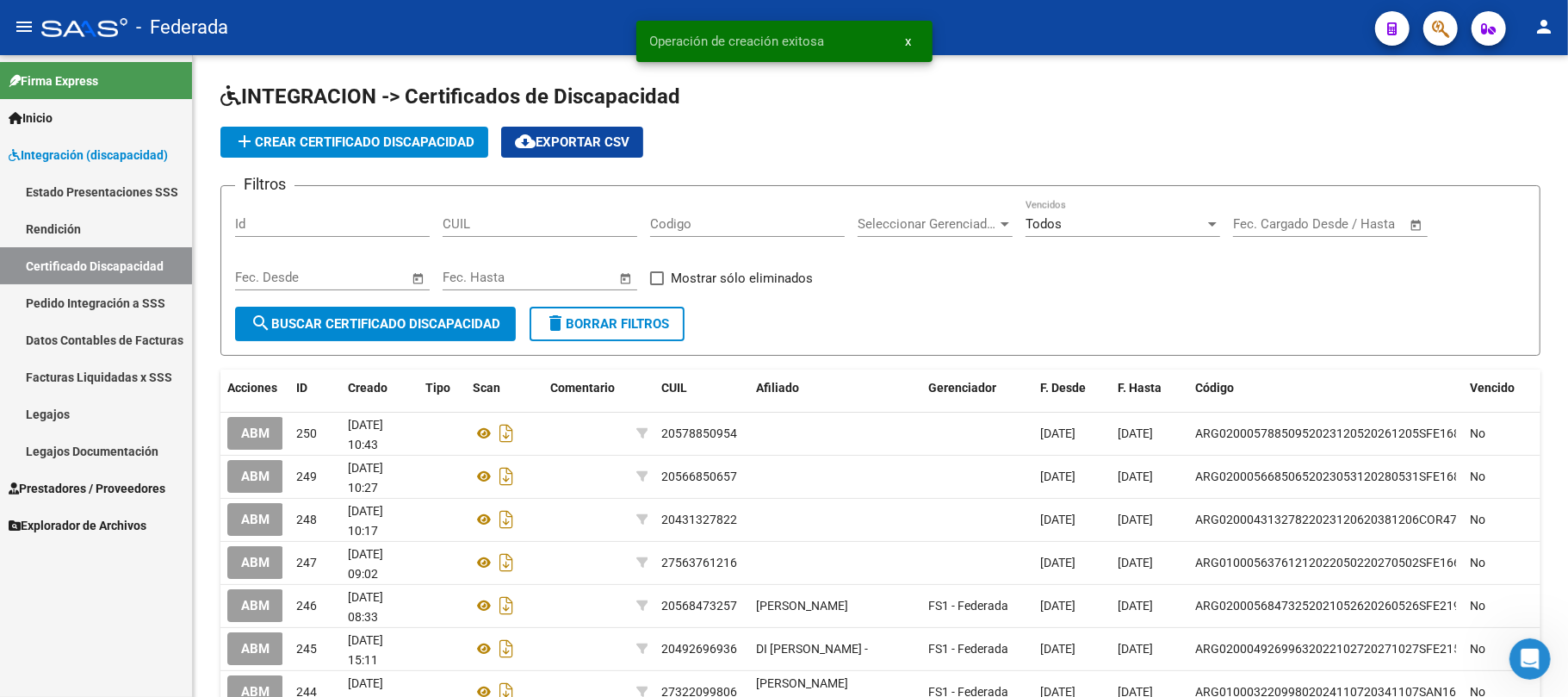
click at [71, 408] on link "Legajos" at bounding box center [96, 414] width 192 height 37
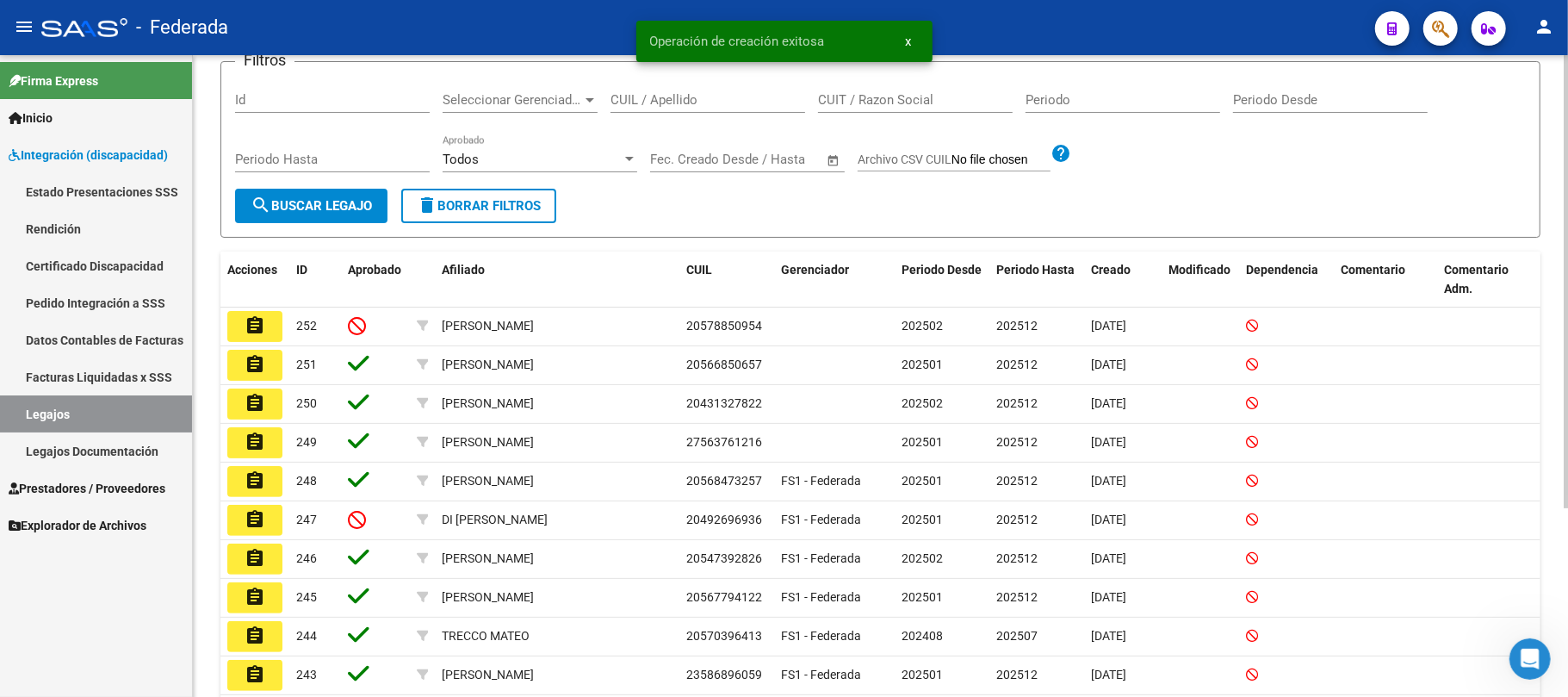
scroll to position [229, 0]
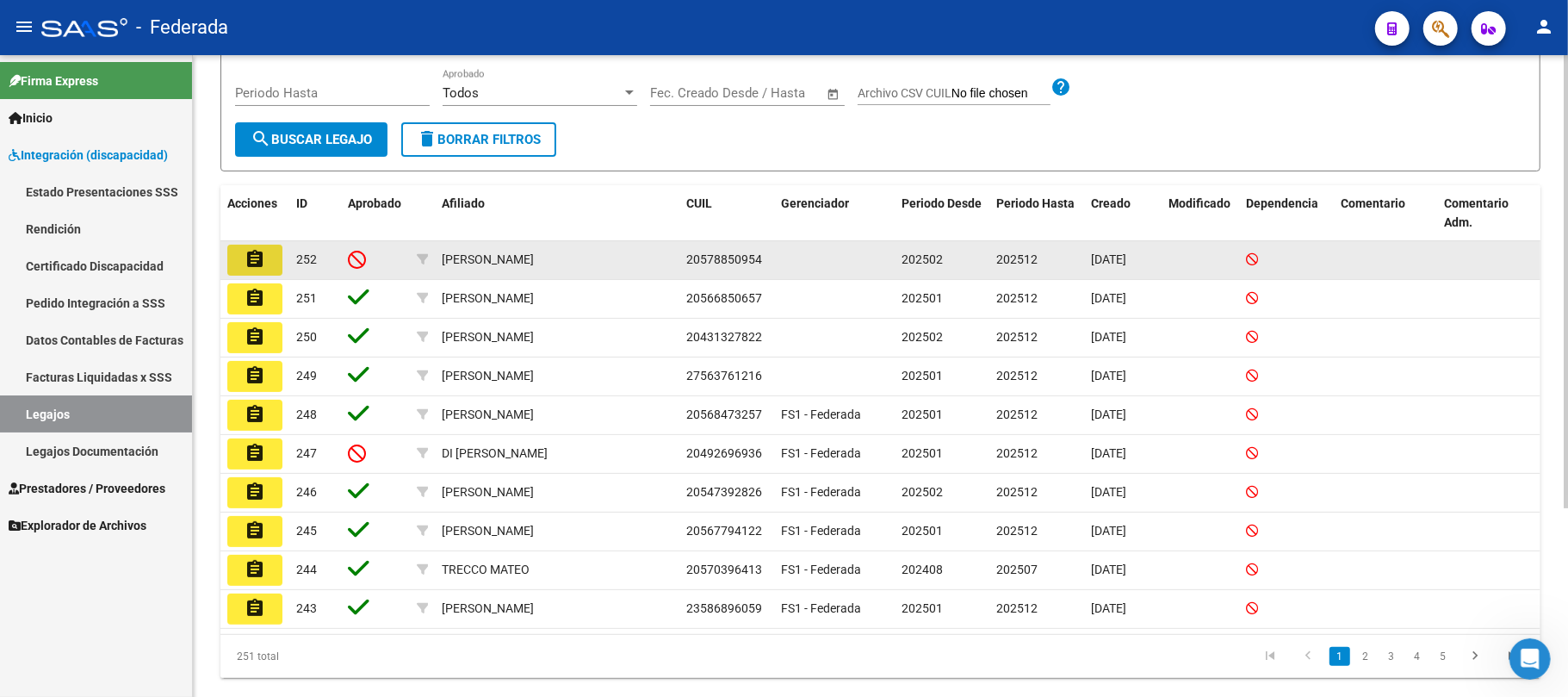
click at [244, 264] on button "assignment" at bounding box center [254, 259] width 55 height 31
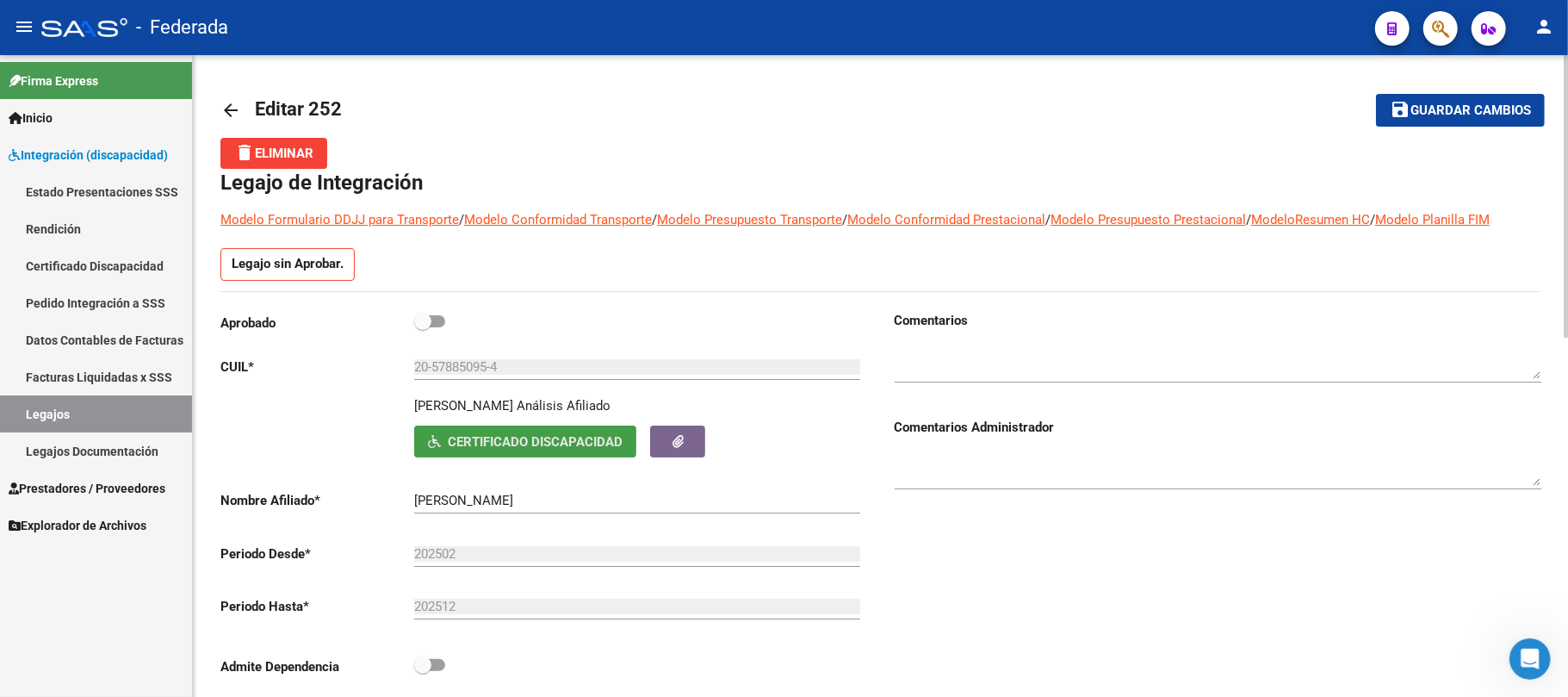
click at [448, 439] on span "Certificado Discapacidad" at bounding box center [536, 442] width 175 height 16
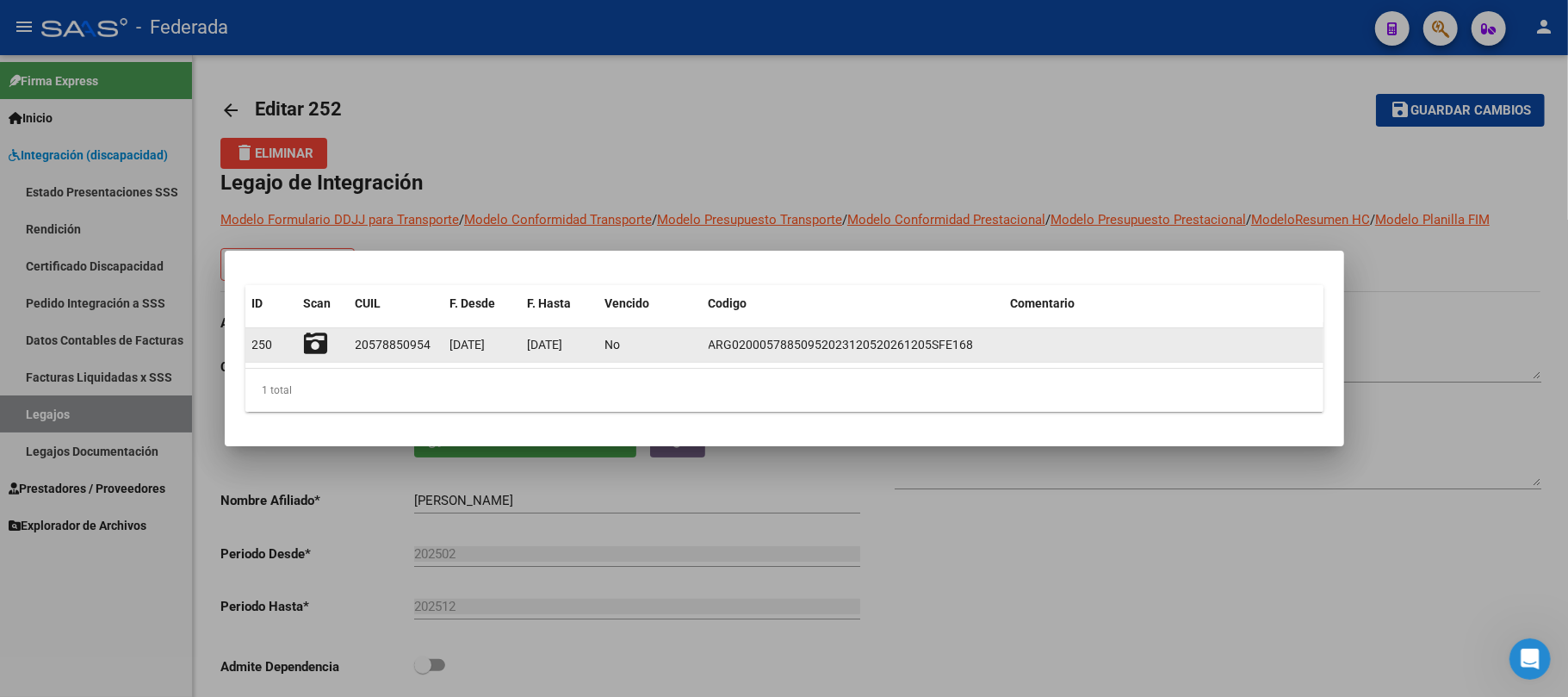
click at [319, 333] on icon at bounding box center [316, 344] width 24 height 24
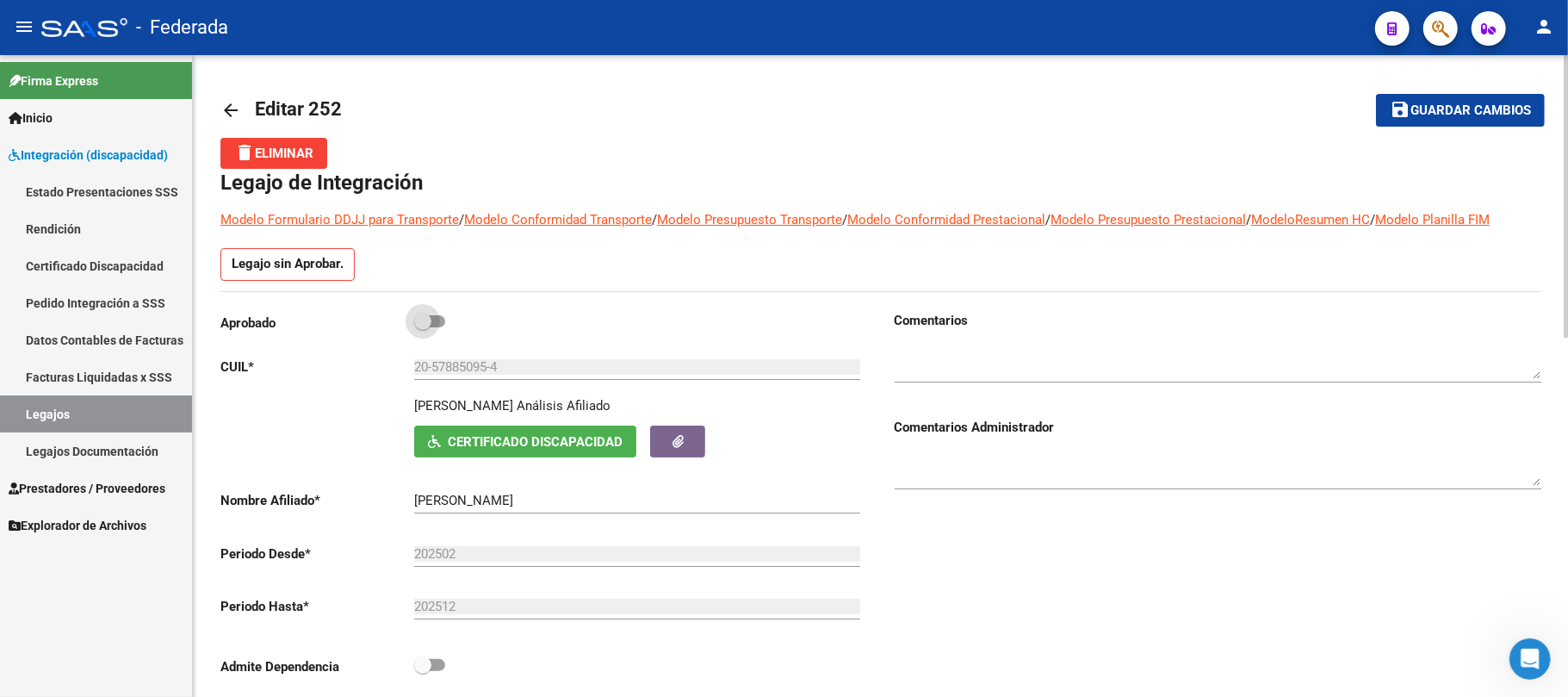
click at [428, 322] on span at bounding box center [423, 321] width 17 height 17
click at [423, 327] on input "checkbox" at bounding box center [422, 327] width 1 height 1
checkbox input "true"
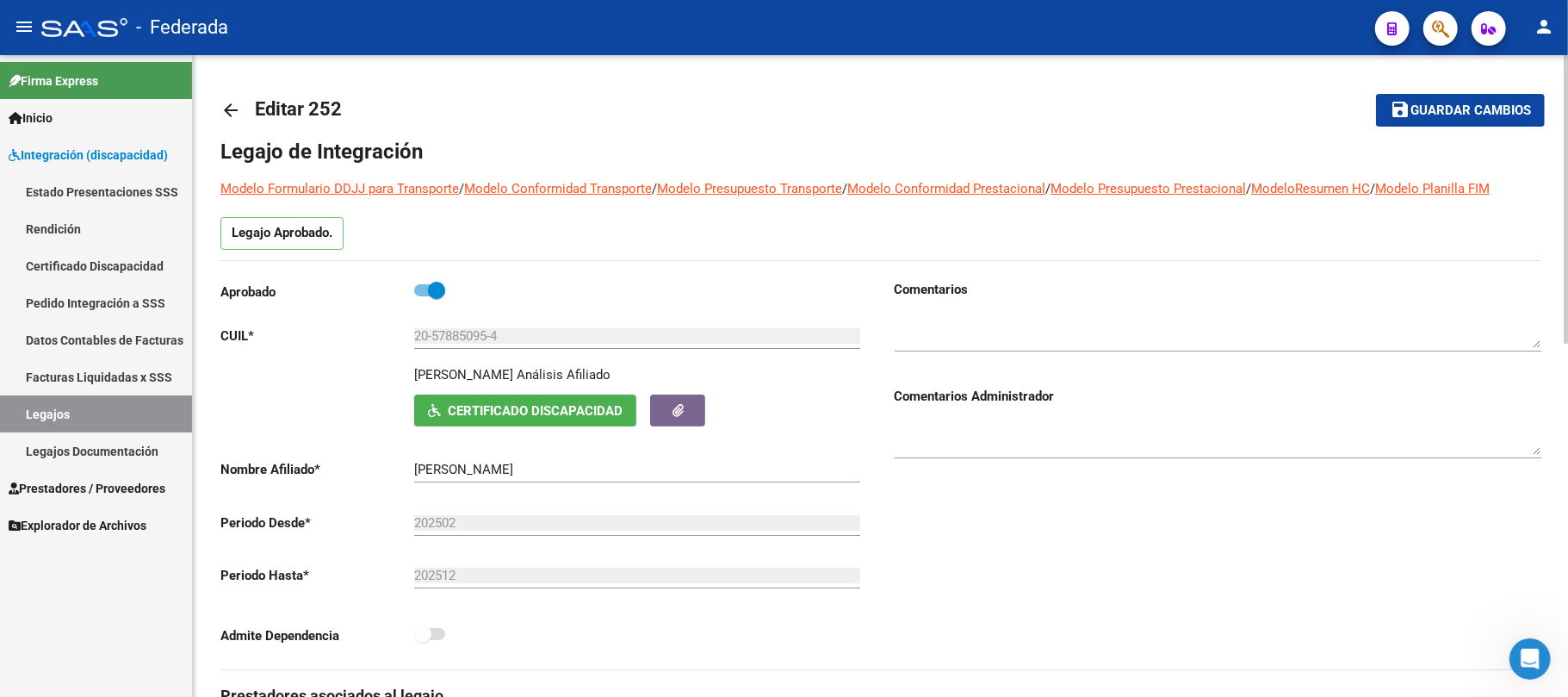
click at [1450, 119] on button "save Guardar cambios" at bounding box center [1460, 110] width 169 height 32
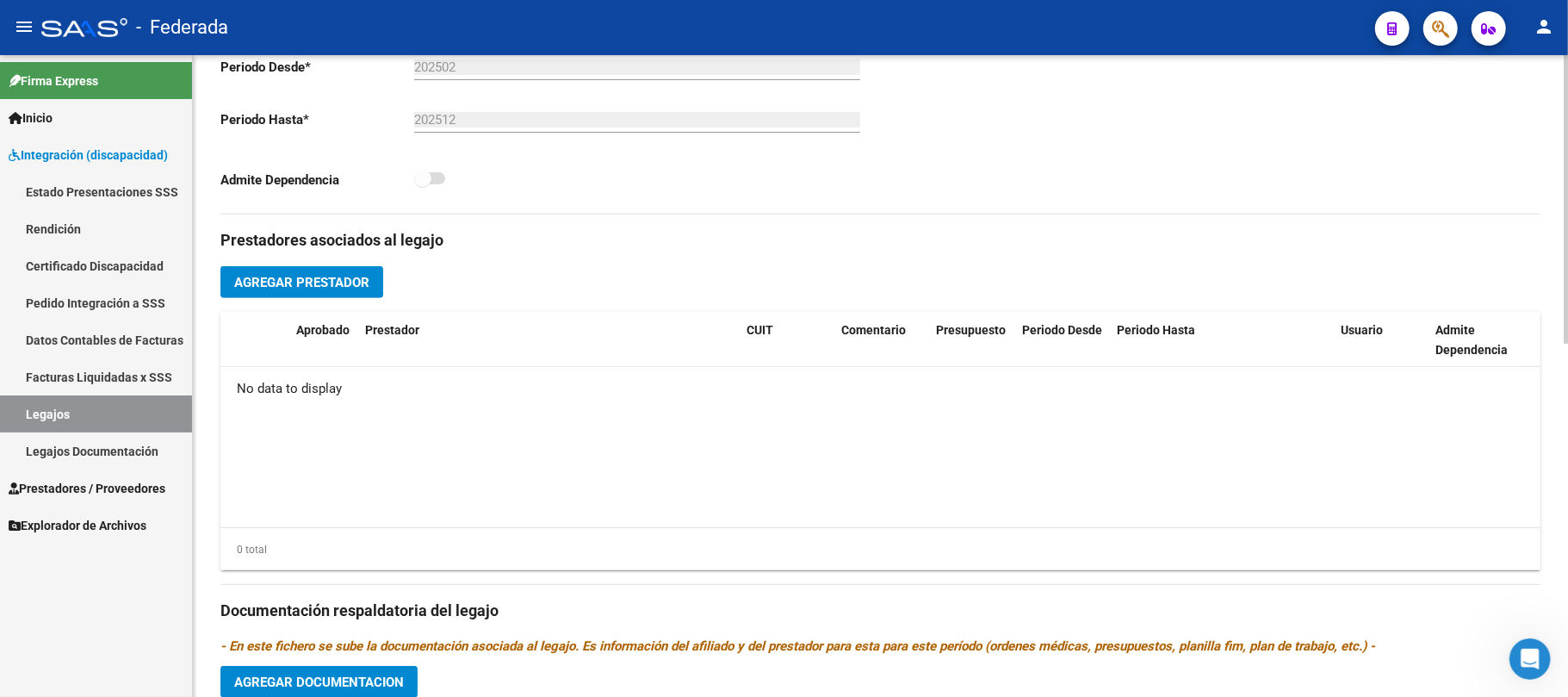
scroll to position [459, 0]
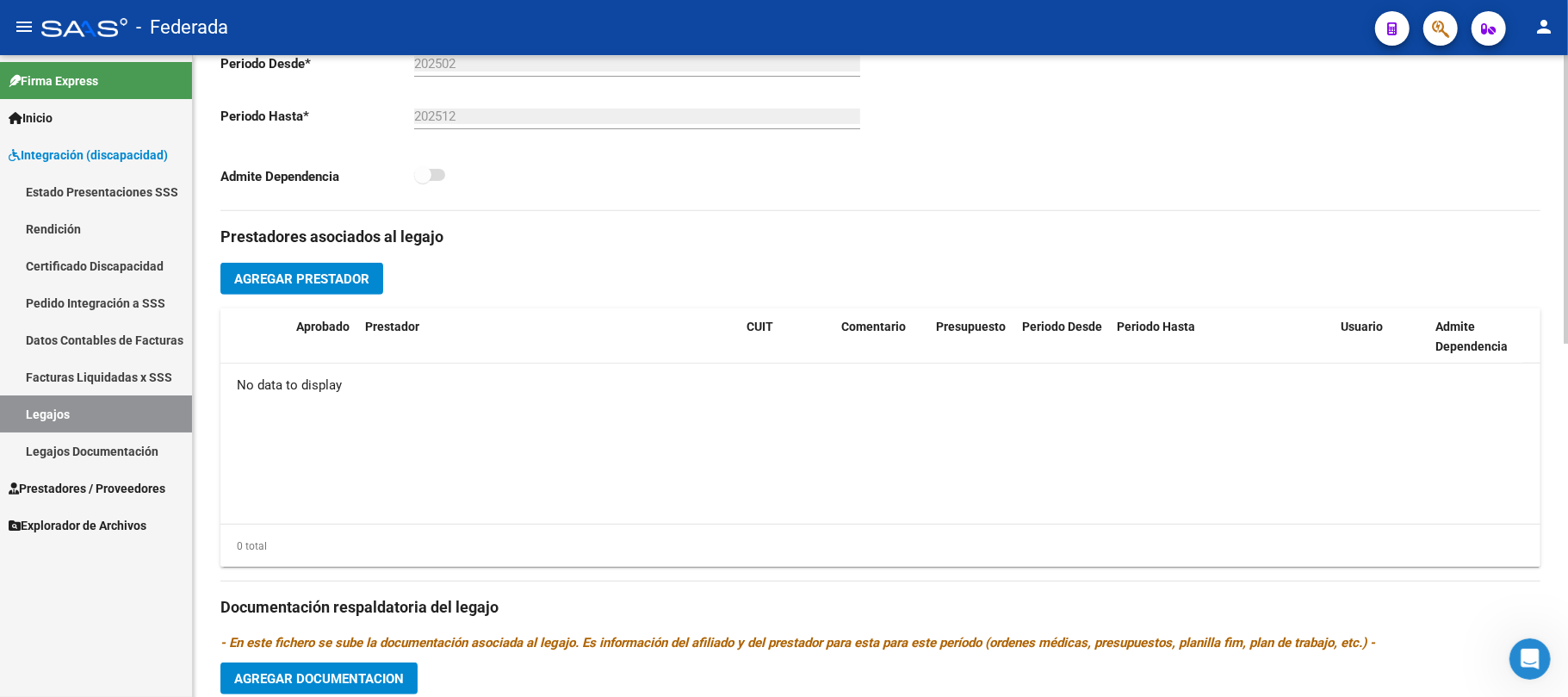
click at [357, 264] on button "Agregar Prestador" at bounding box center [302, 279] width 163 height 32
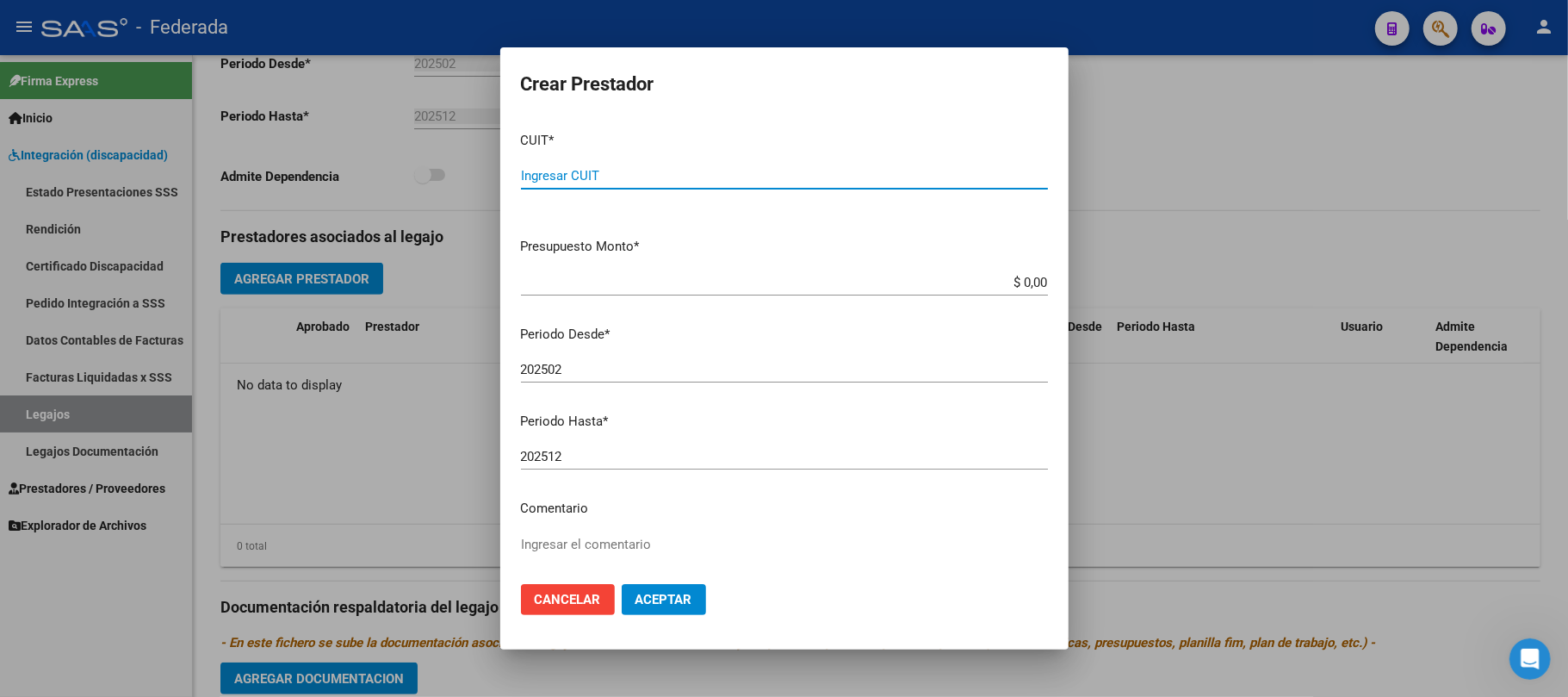
paste input "27-30103578-6"
type input "27-30103578-6"
click at [540, 544] on textarea "Ingresar el comentario" at bounding box center [784, 575] width 527 height 81
type textarea "TERAPIA OCUPACIONAL"
click at [669, 599] on span "Aceptar" at bounding box center [663, 599] width 57 height 16
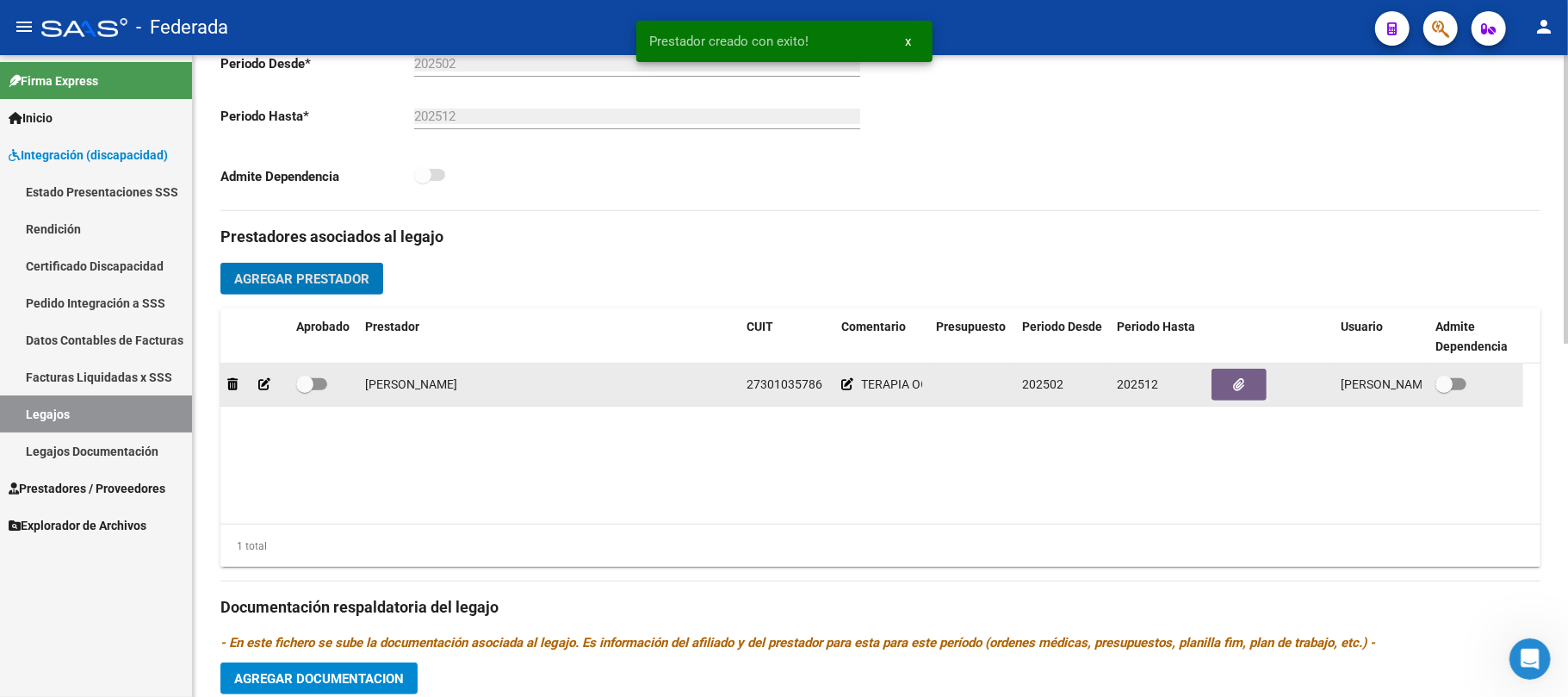
click at [298, 384] on span at bounding box center [305, 384] width 17 height 17
click at [304, 390] on input "checkbox" at bounding box center [304, 390] width 1 height 1
checkbox input "true"
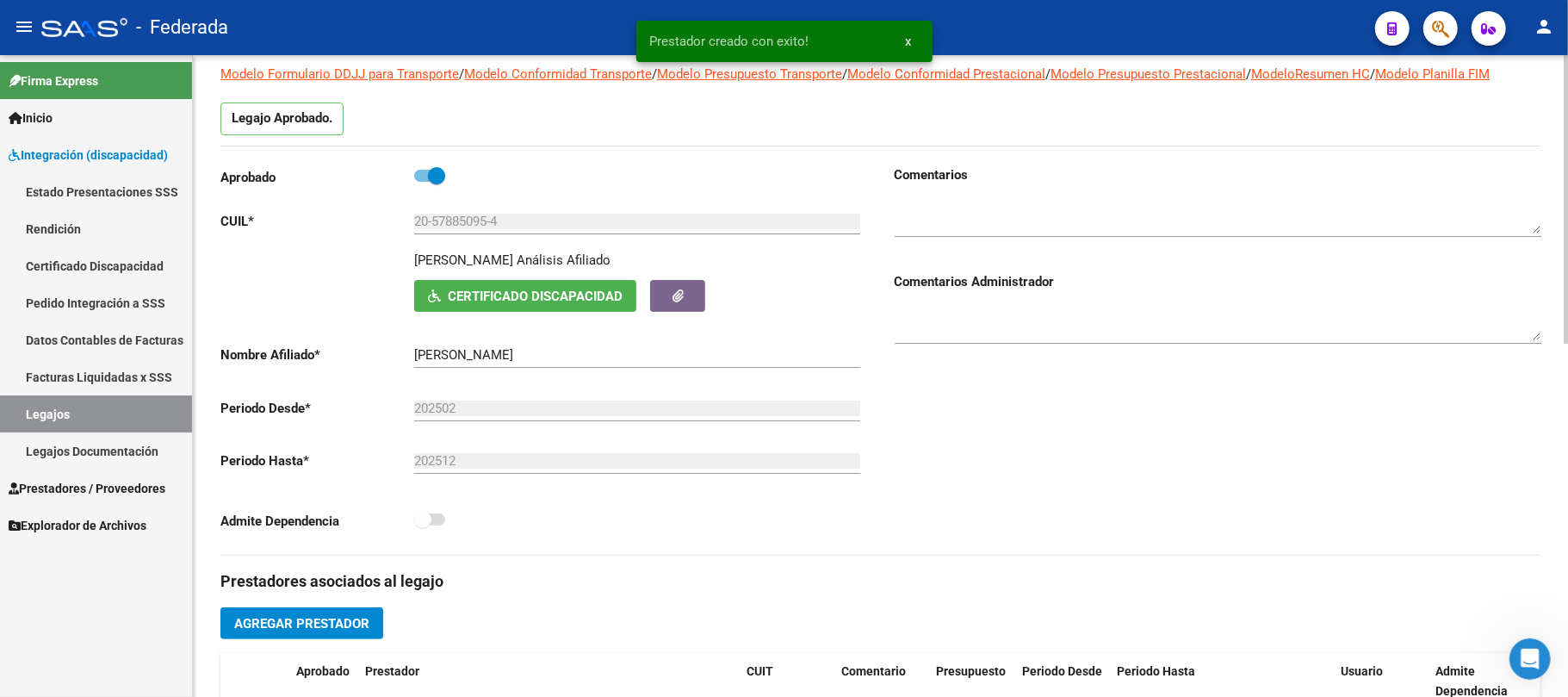
scroll to position [0, 0]
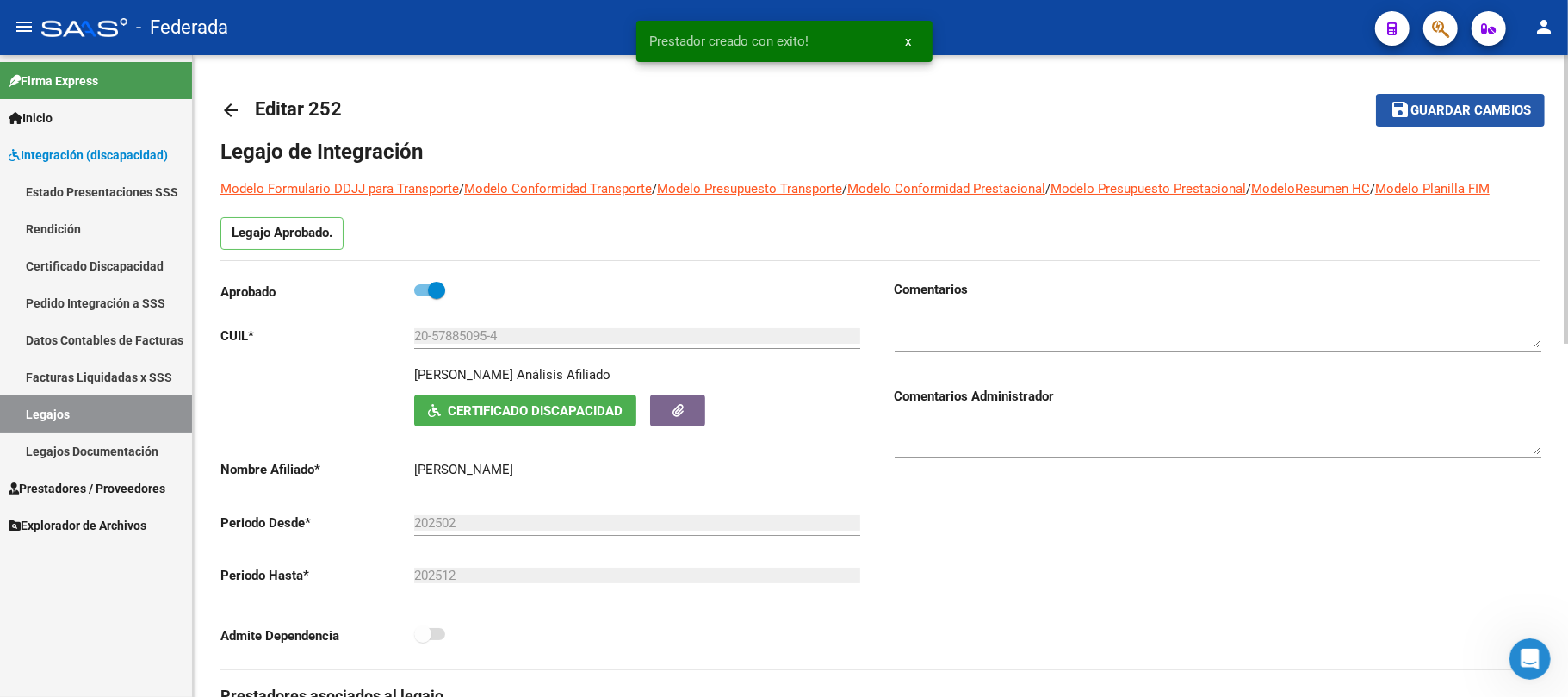
click at [1457, 115] on span "Guardar cambios" at bounding box center [1470, 111] width 120 height 16
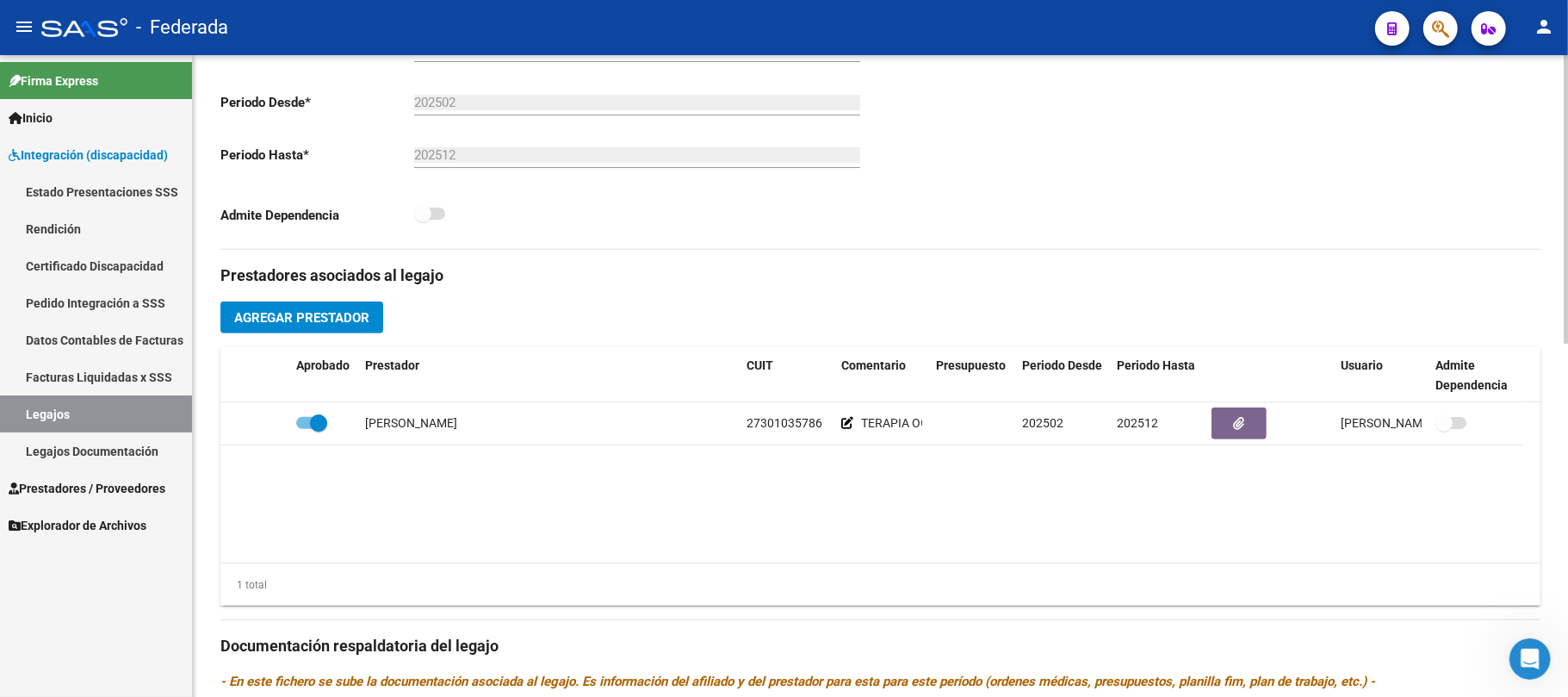
scroll to position [459, 0]
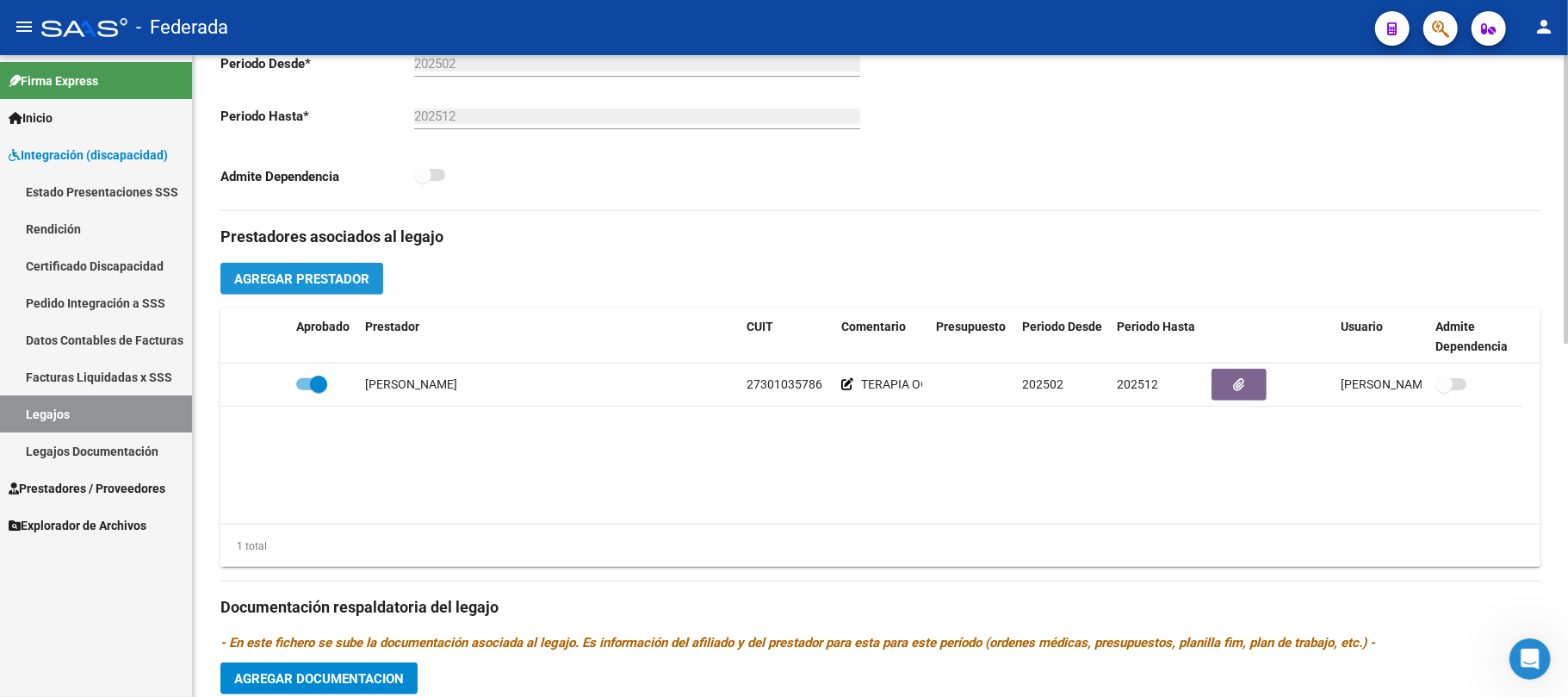
click at [352, 283] on span "Agregar Prestador" at bounding box center [301, 279] width 135 height 16
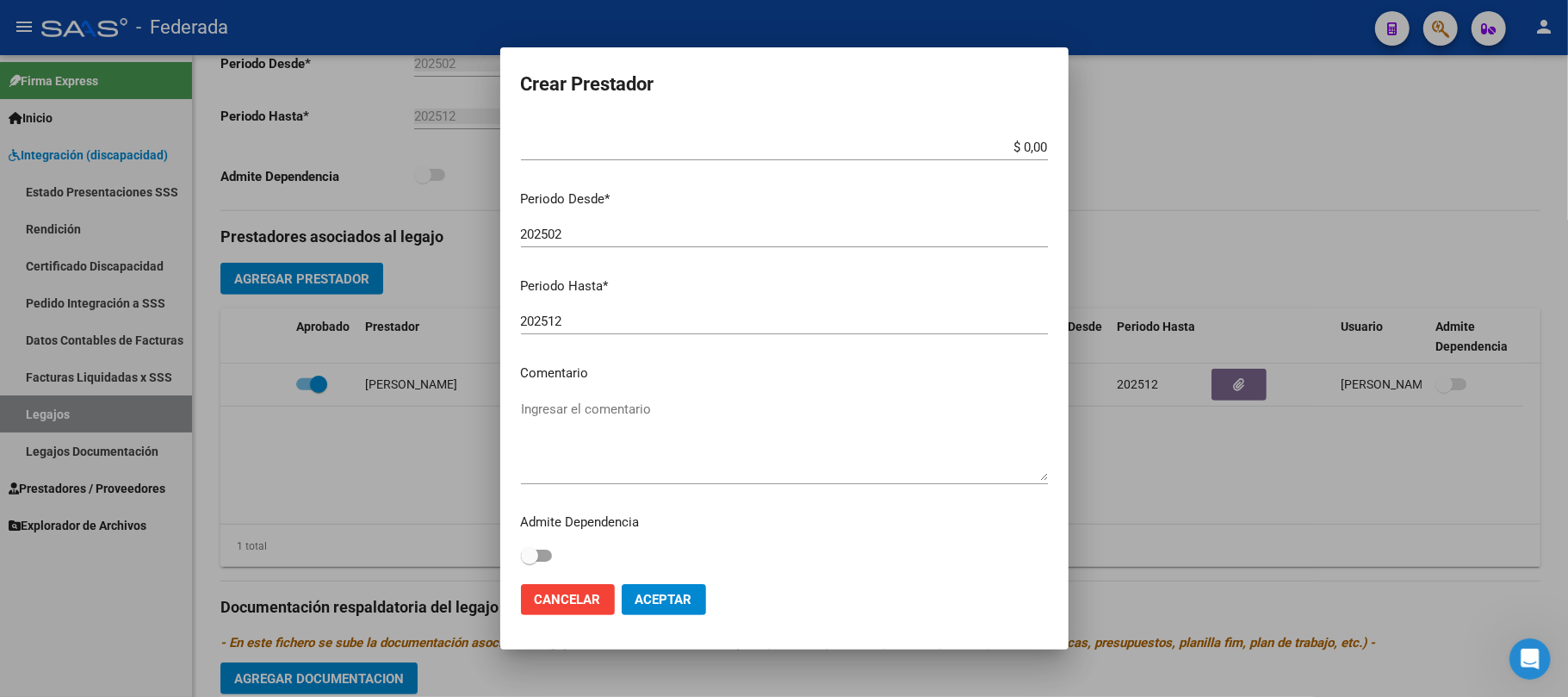
scroll to position [136, 0]
type input "27-32348291-3"
click at [560, 422] on textarea "Ingresar el comentario" at bounding box center [784, 439] width 527 height 81
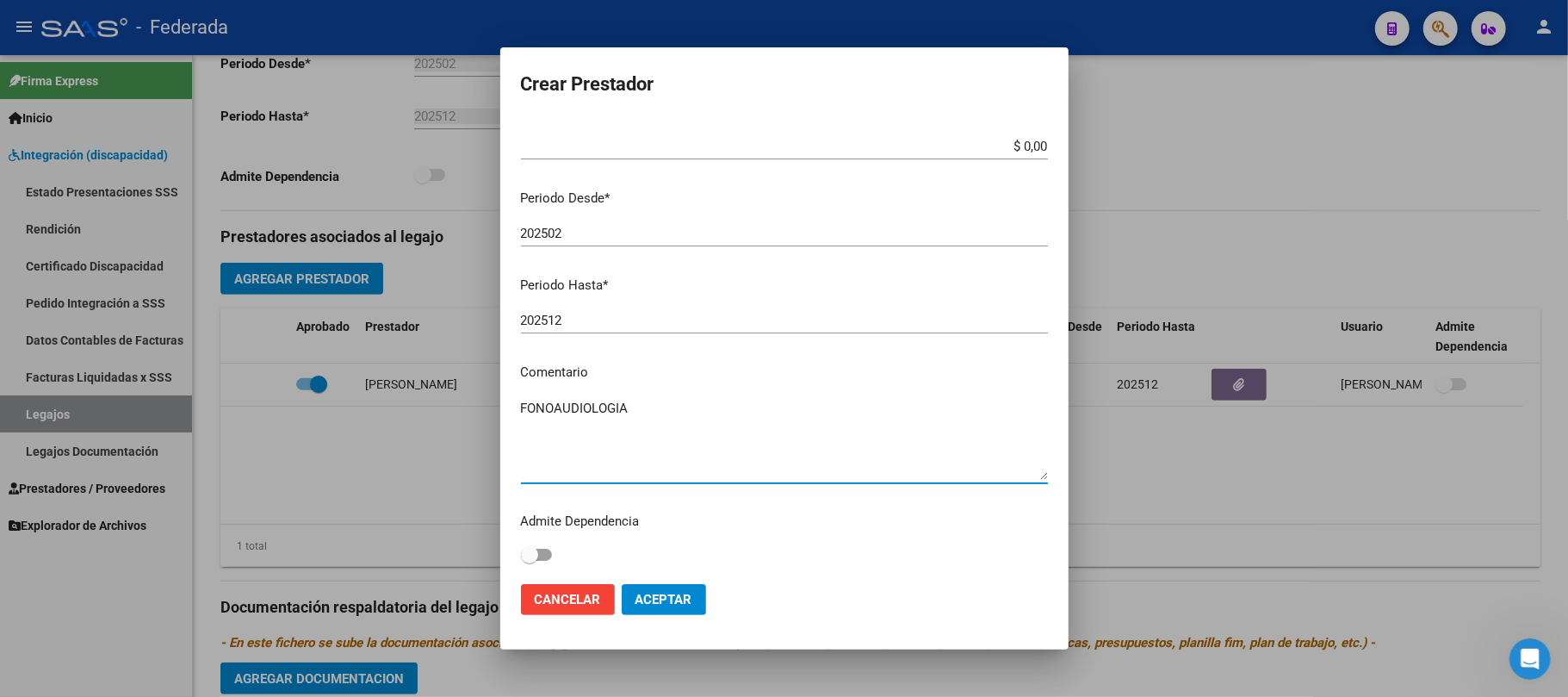
type textarea "FONOAUDIOLOGIA"
click at [644, 589] on button "Aceptar" at bounding box center [663, 599] width 85 height 31
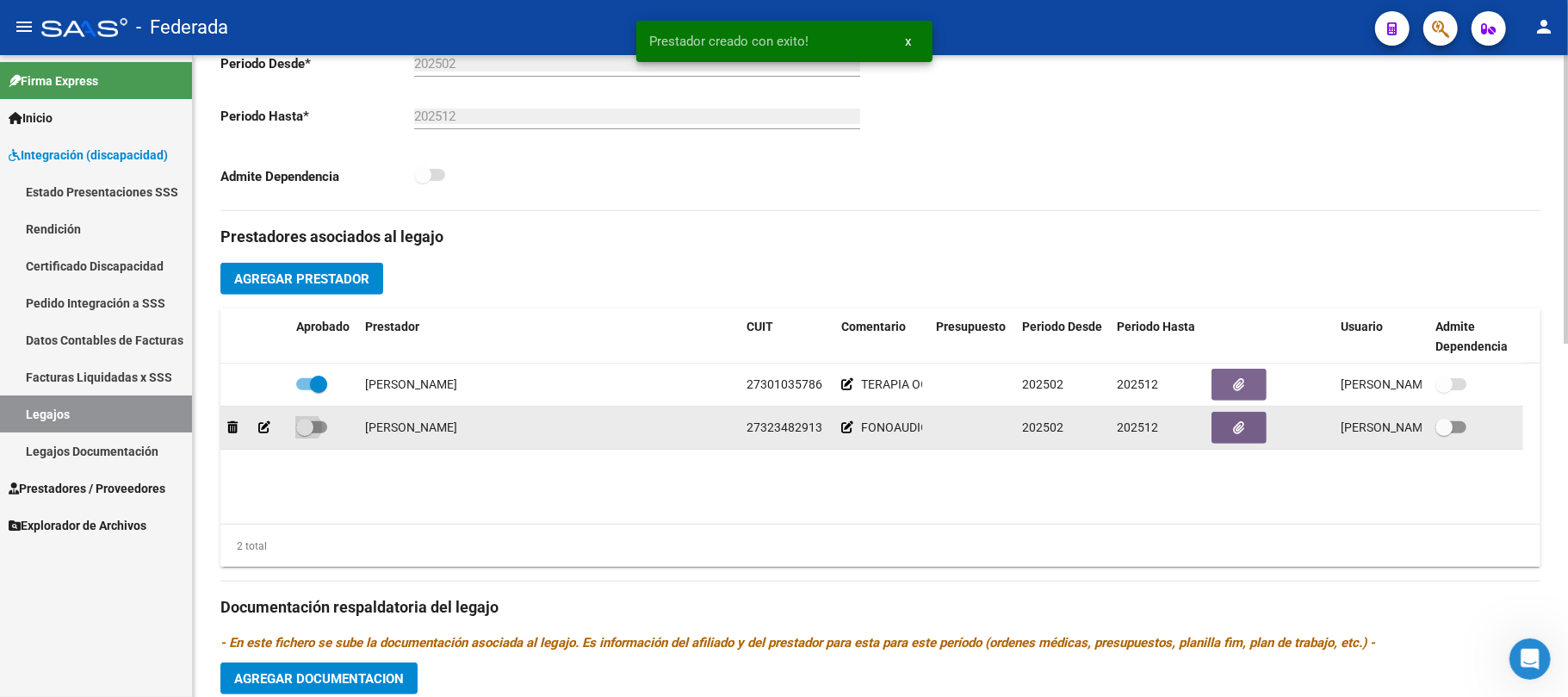
click at [311, 431] on span at bounding box center [305, 427] width 17 height 17
click at [305, 433] on input "checkbox" at bounding box center [304, 433] width 1 height 1
checkbox input "true"
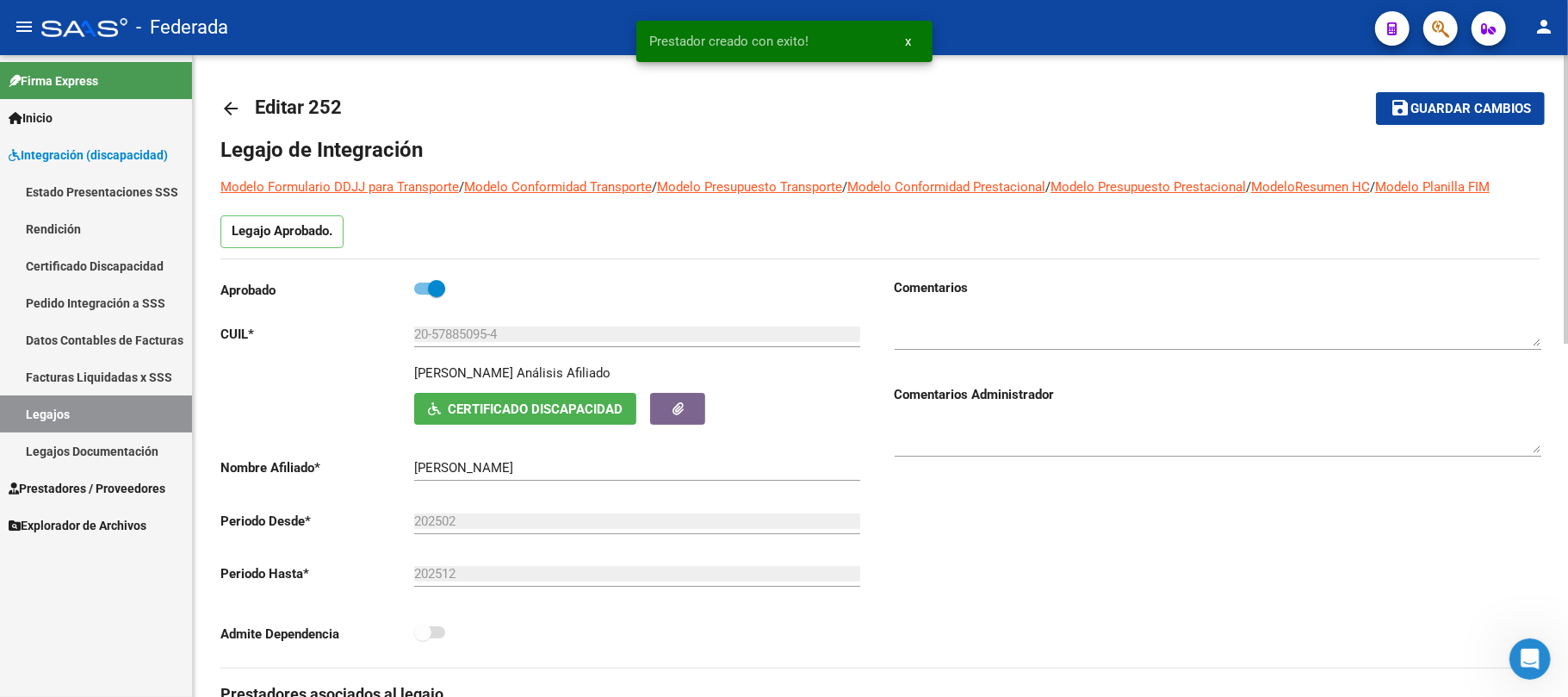
scroll to position [0, 0]
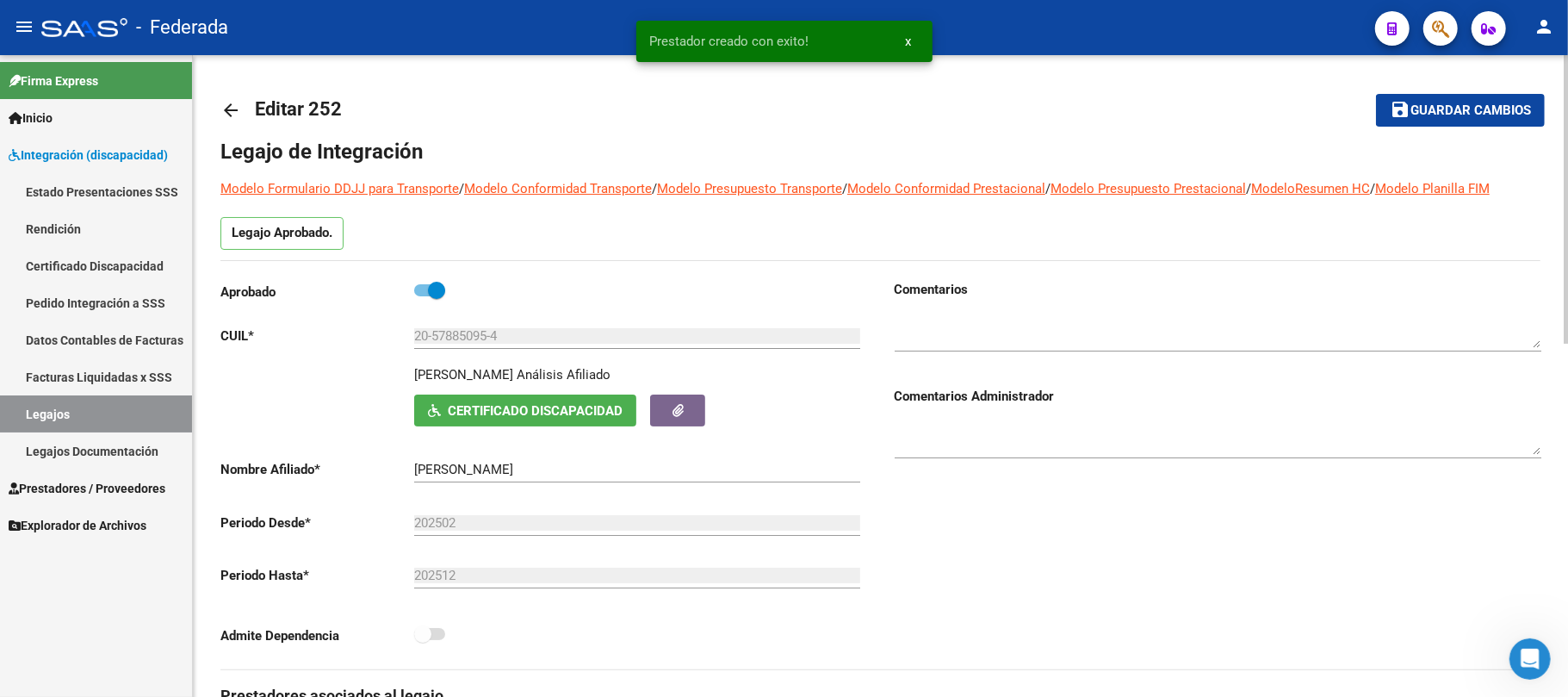
click at [1441, 118] on span "Guardar cambios" at bounding box center [1470, 111] width 120 height 16
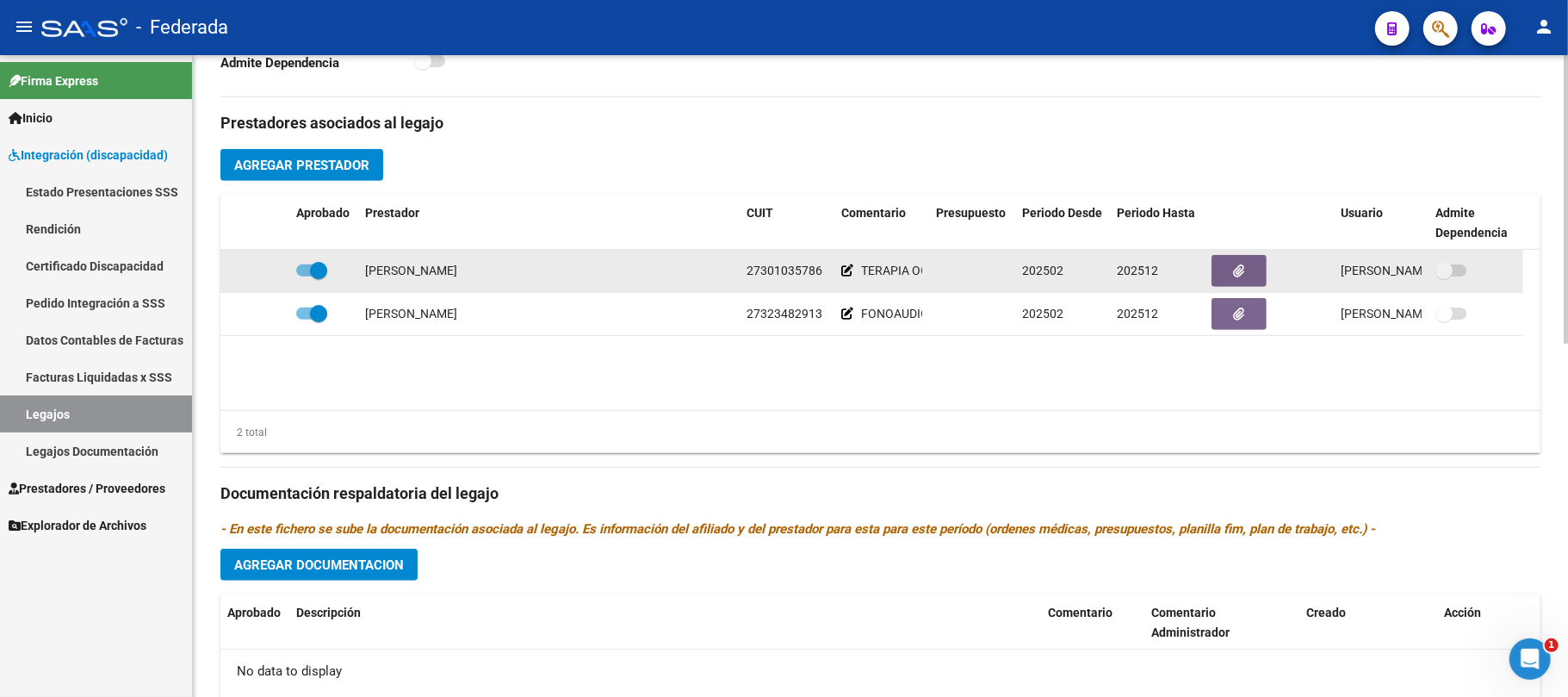
scroll to position [573, 0]
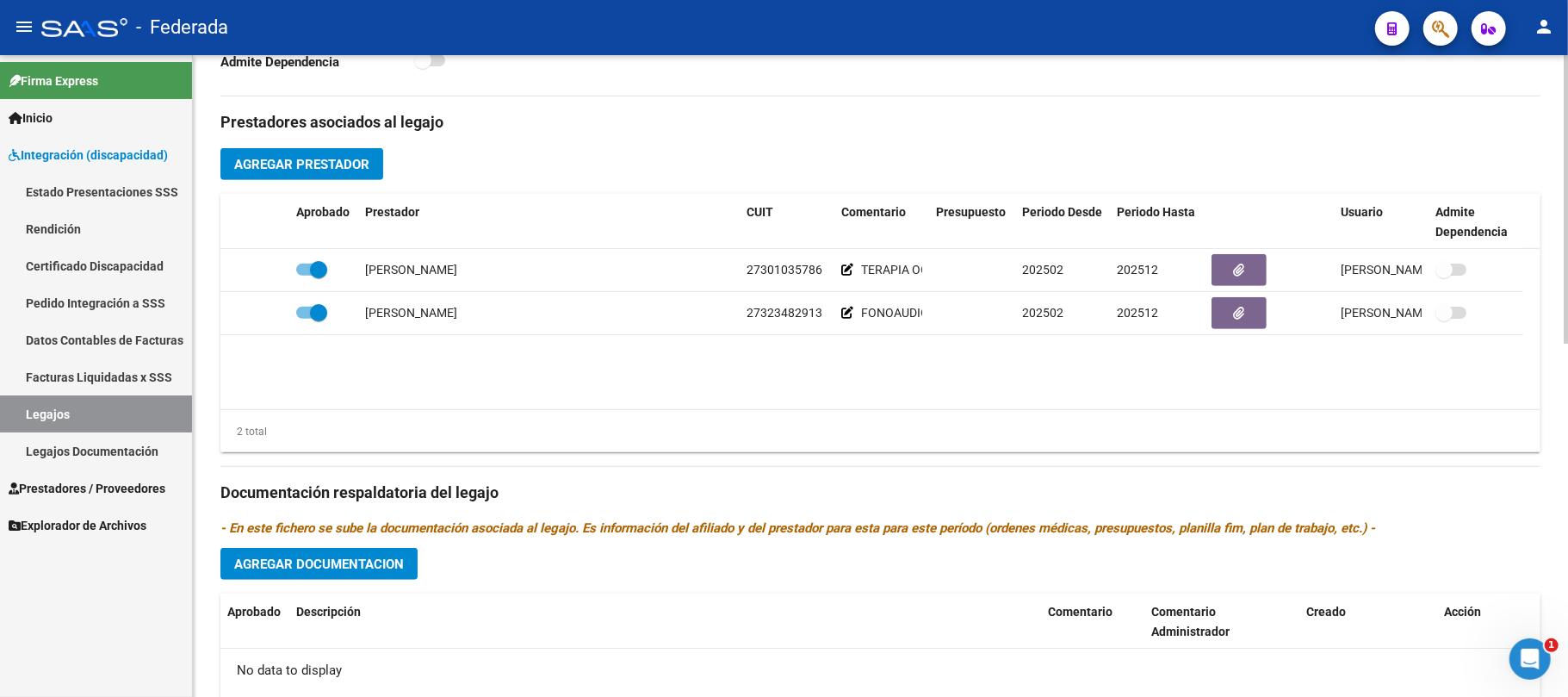
click at [362, 169] on span "Agregar Prestador" at bounding box center [301, 164] width 135 height 16
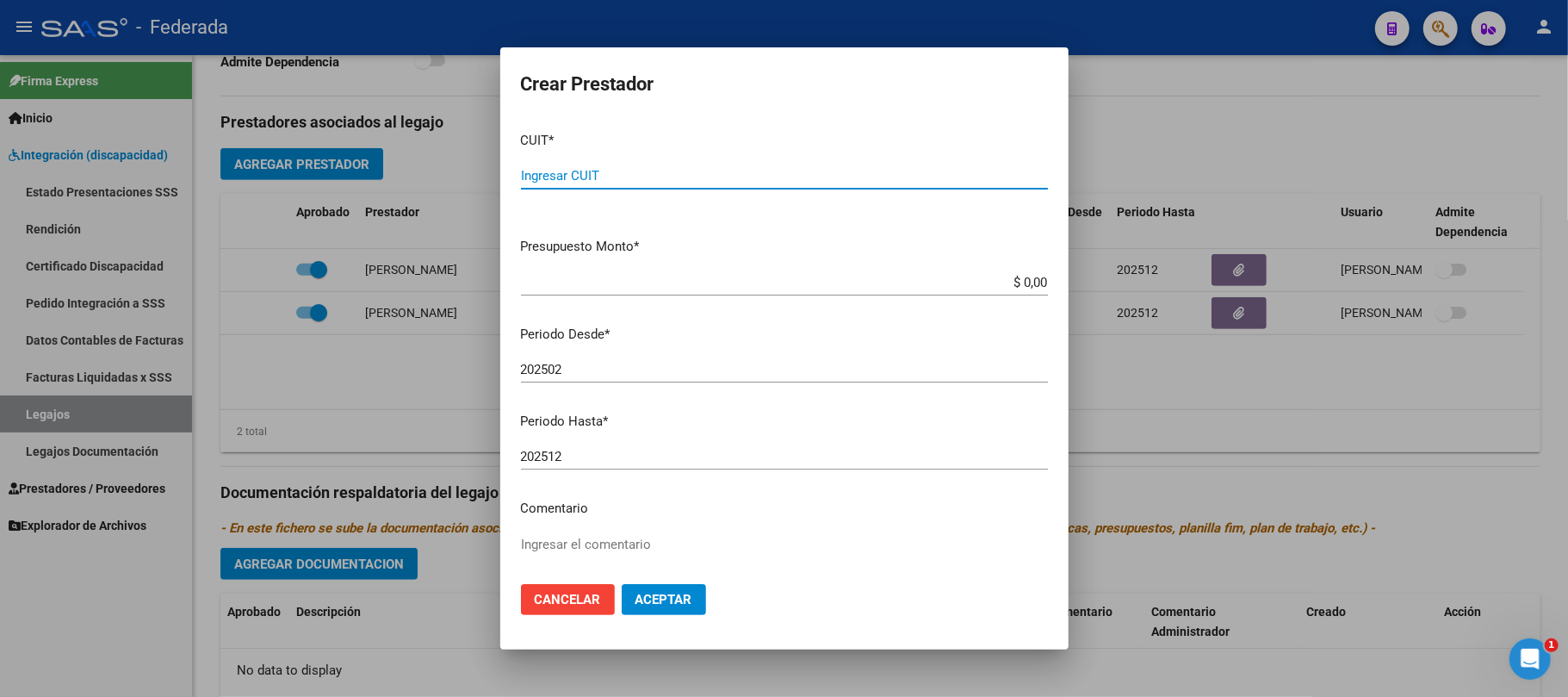
paste input "27-35207062-4"
type input "27-35207062-4"
click at [570, 514] on p "Comentario" at bounding box center [784, 508] width 527 height 20
click at [572, 539] on textarea "Ingresar el comentario" at bounding box center [784, 575] width 527 height 81
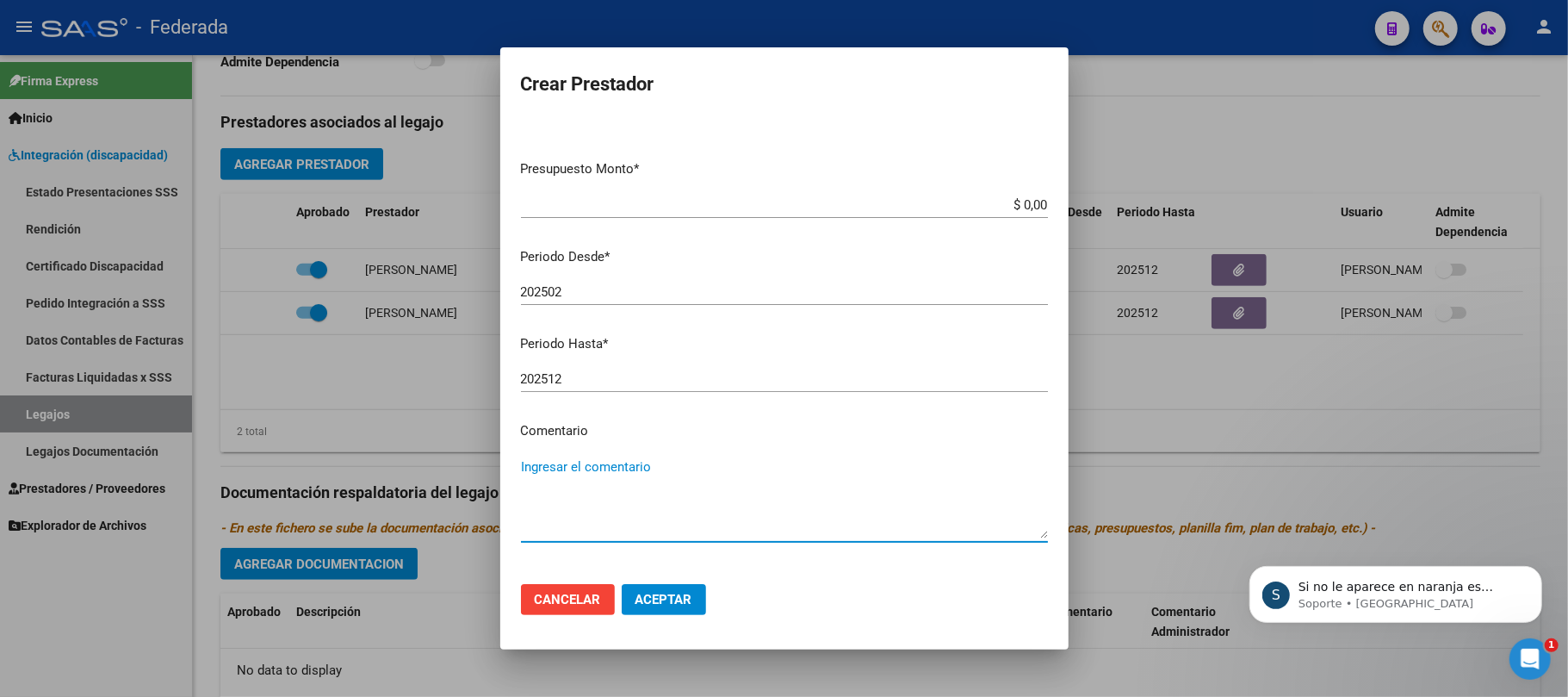
scroll to position [115, 0]
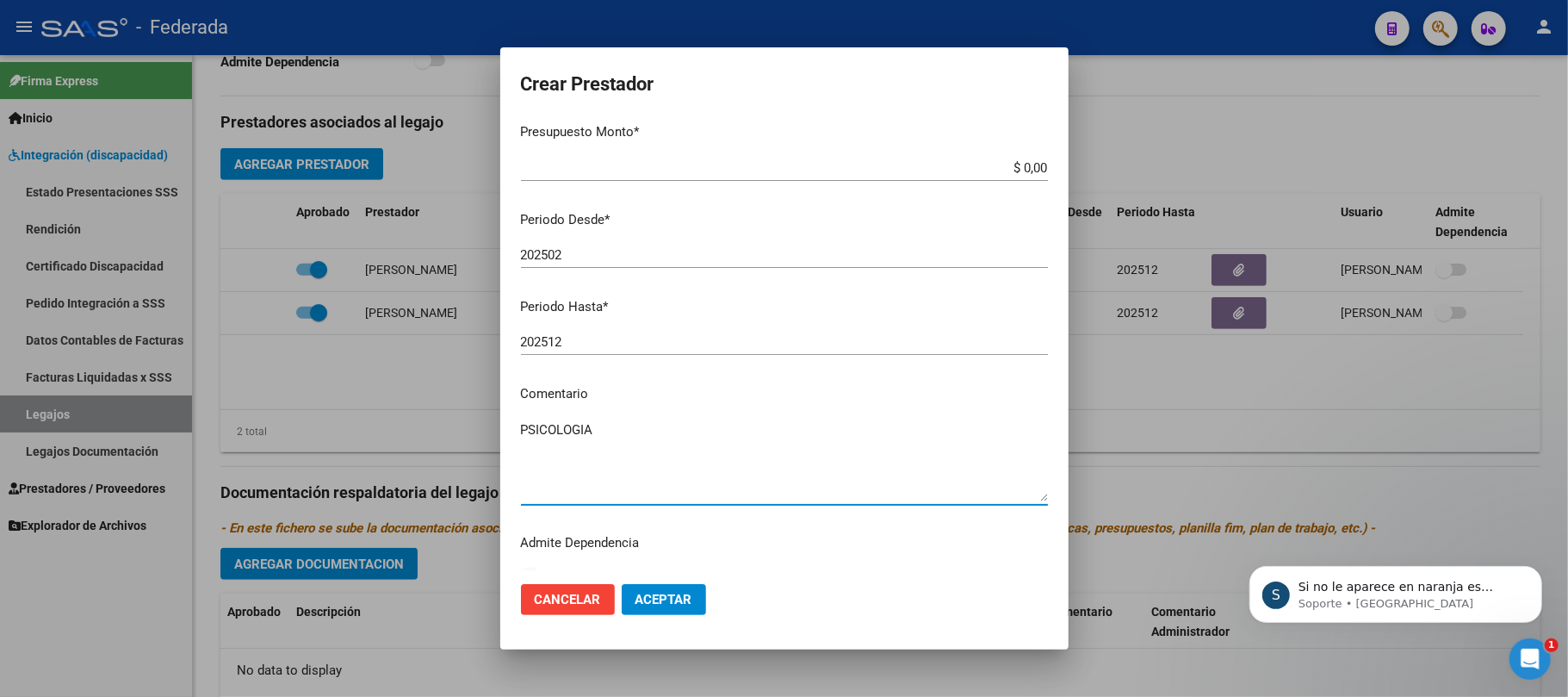
type textarea "PSICOLOGIA"
click at [656, 608] on button "Aceptar" at bounding box center [663, 599] width 85 height 31
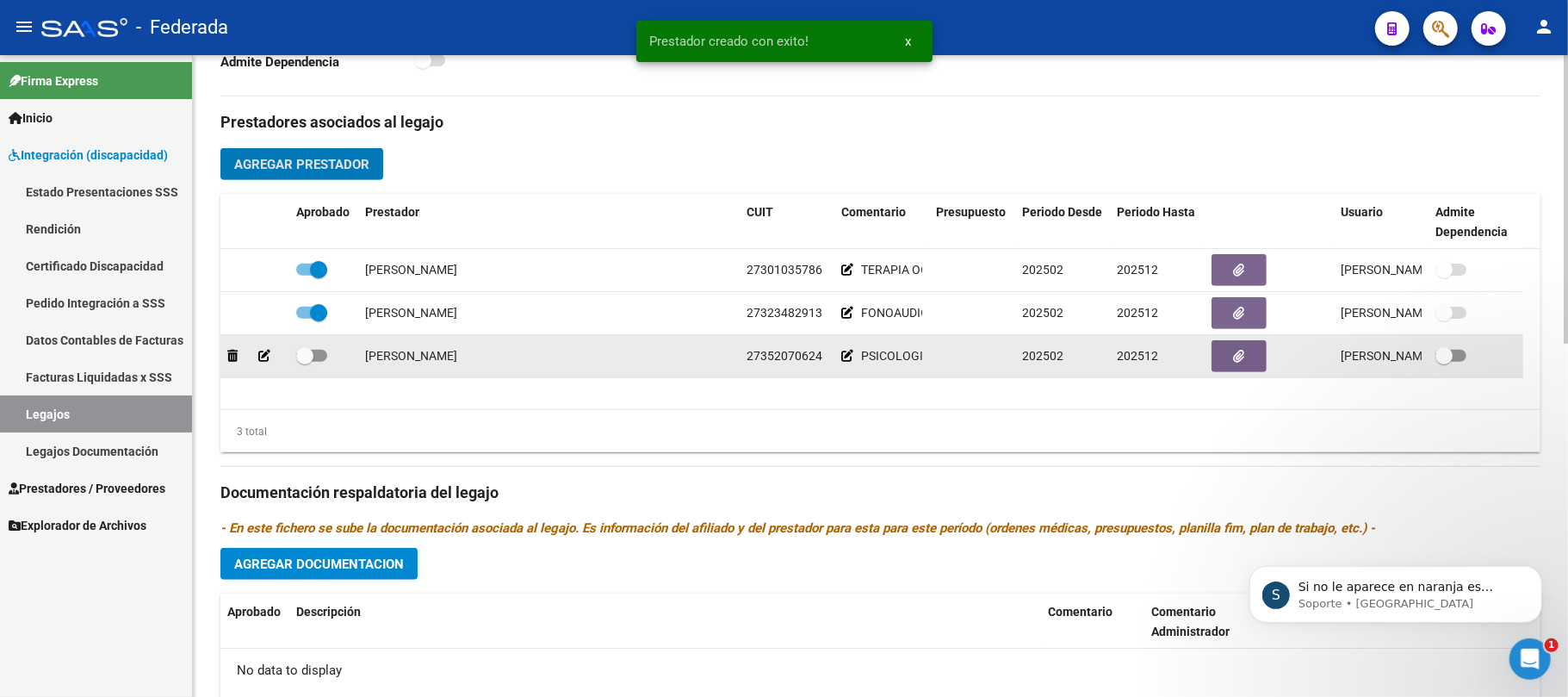
click at [307, 356] on span at bounding box center [305, 355] width 17 height 17
click at [305, 362] on input "checkbox" at bounding box center [304, 362] width 1 height 1
checkbox input "true"
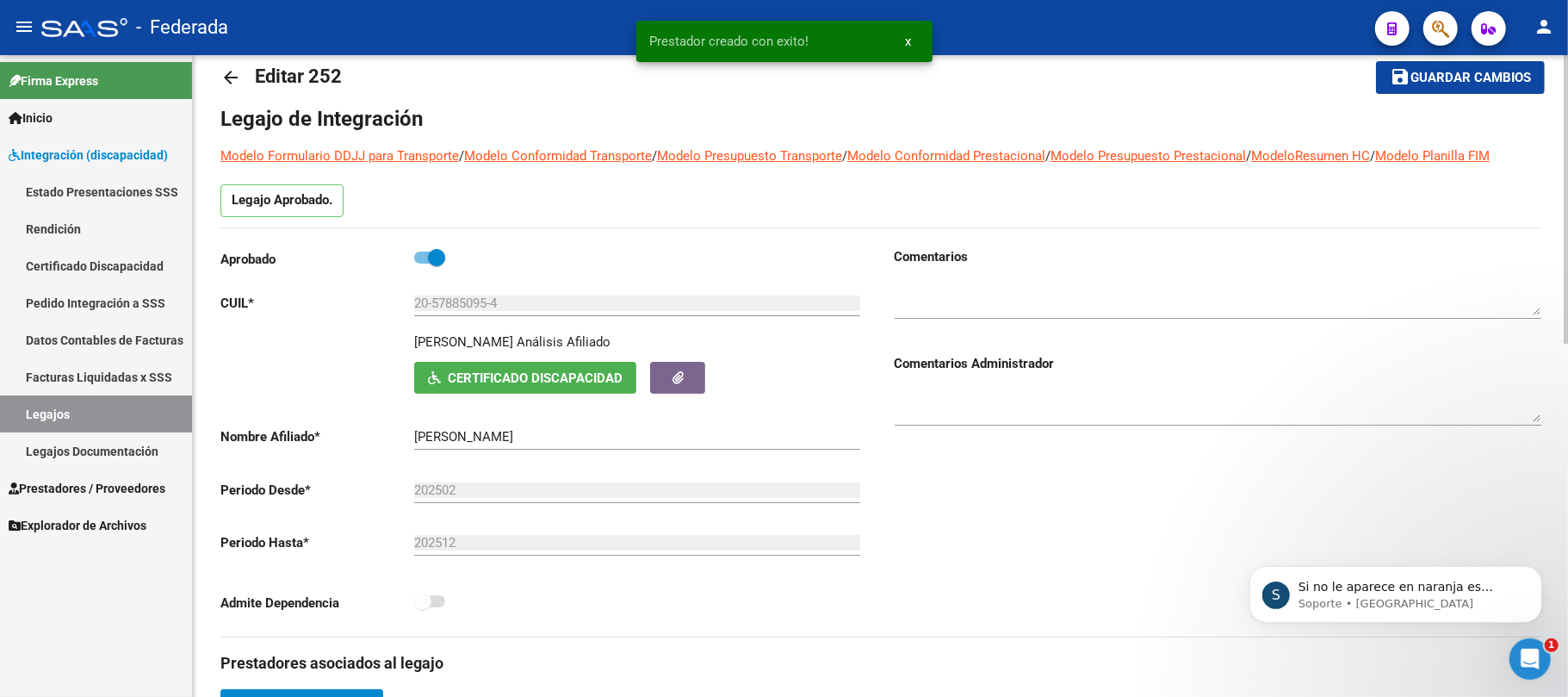
scroll to position [0, 0]
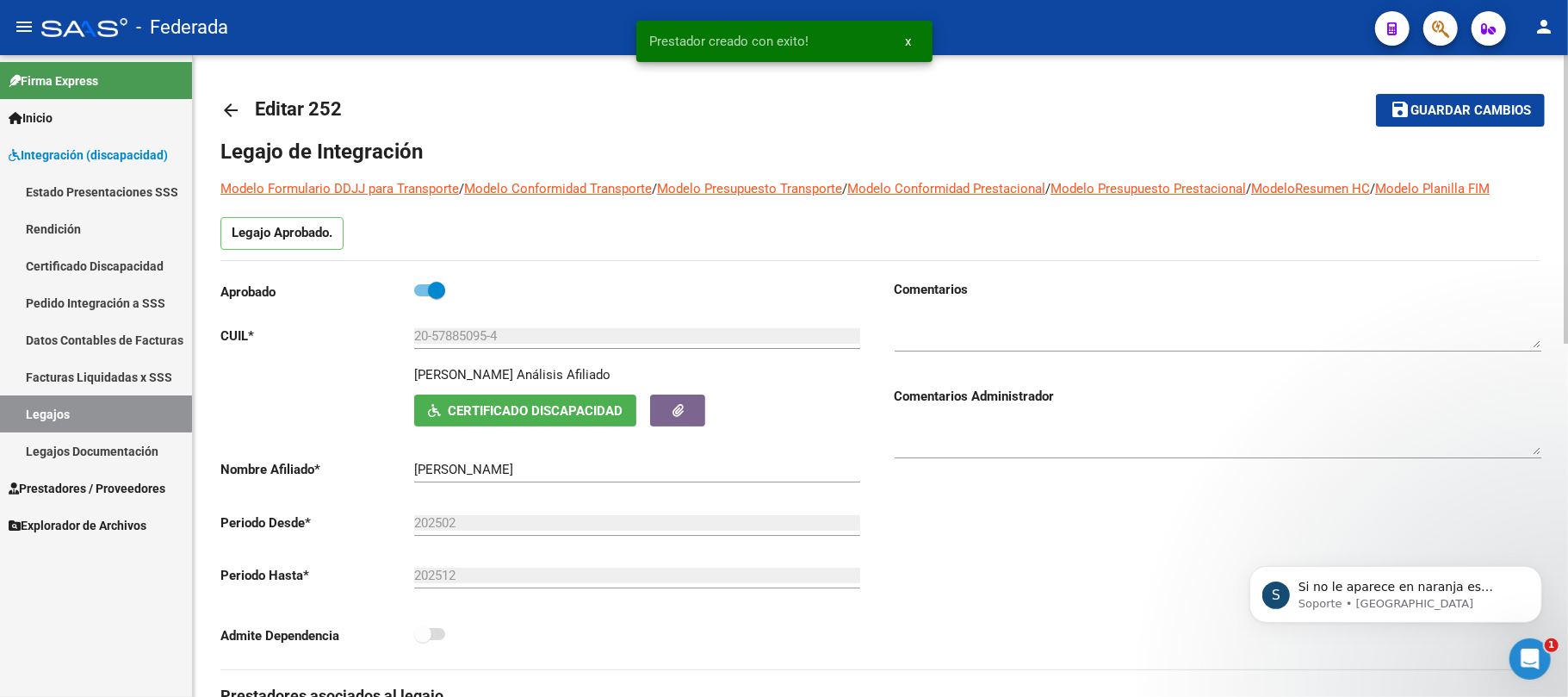
click at [1458, 107] on span "Guardar cambios" at bounding box center [1470, 111] width 120 height 16
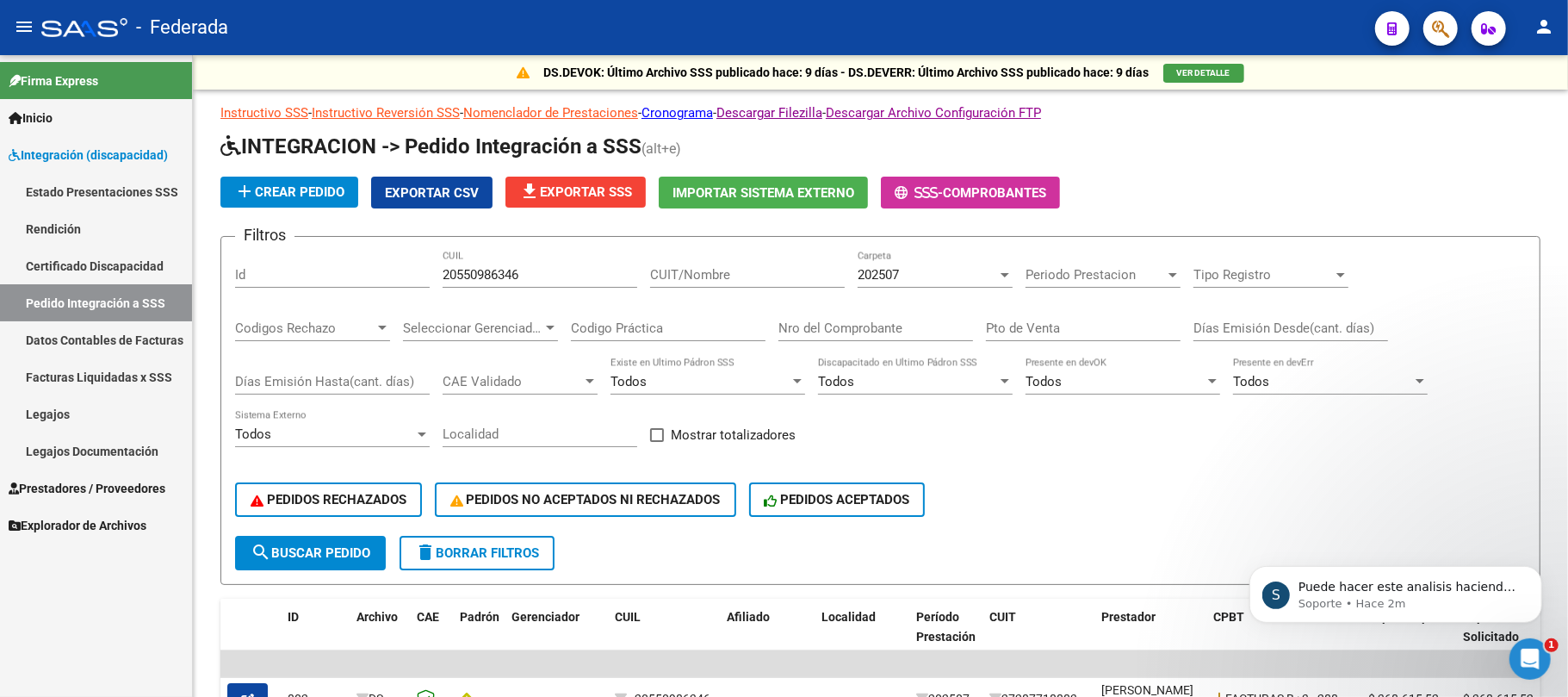
scroll to position [274, 0]
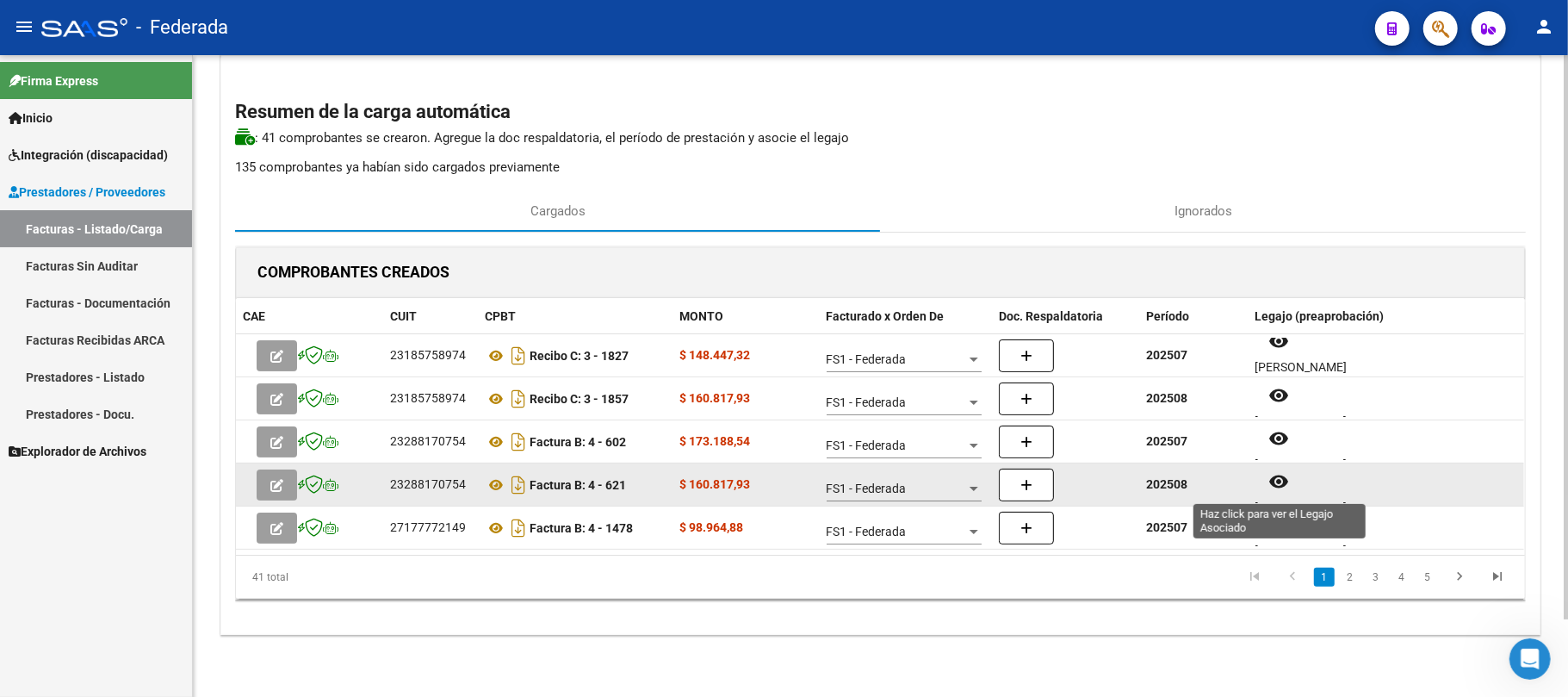
scroll to position [14, 0]
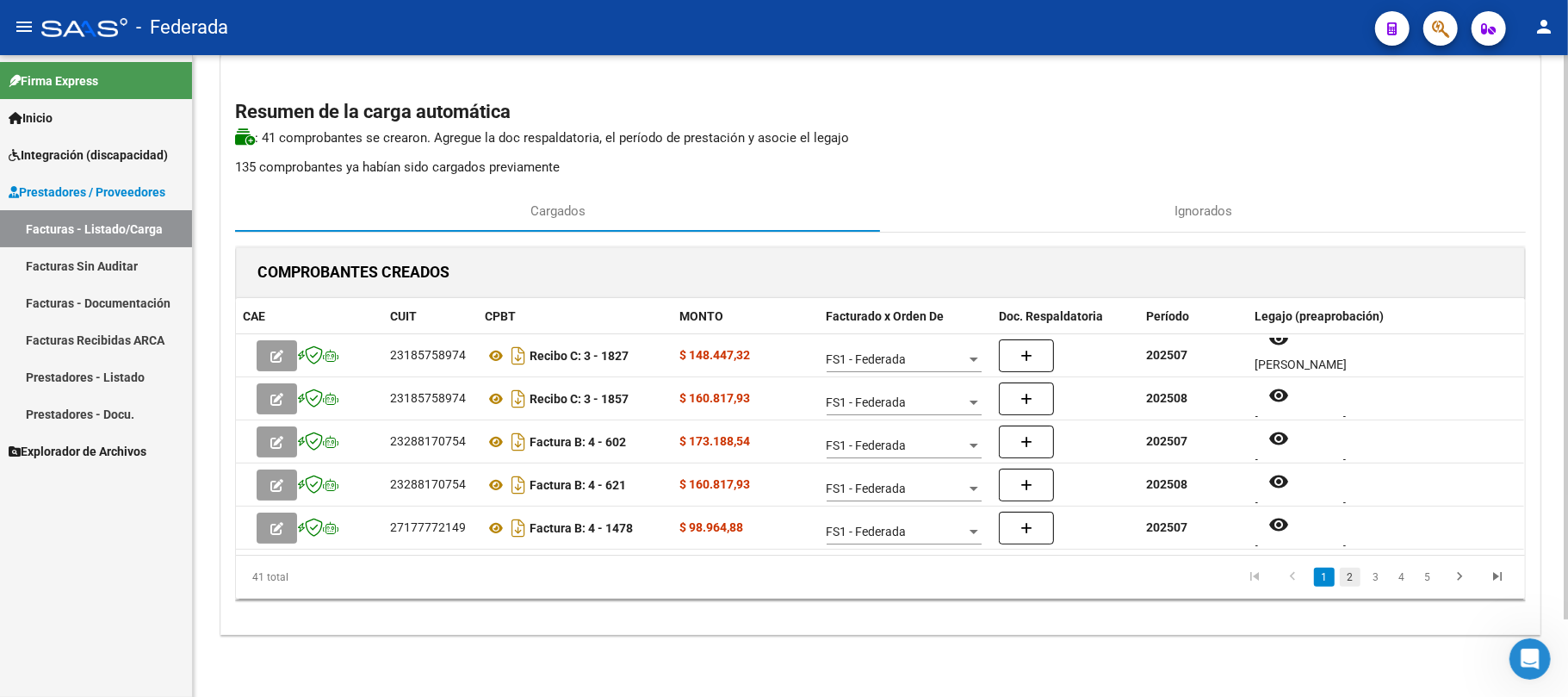
click at [1348, 577] on link "2" at bounding box center [1350, 577] width 20 height 19
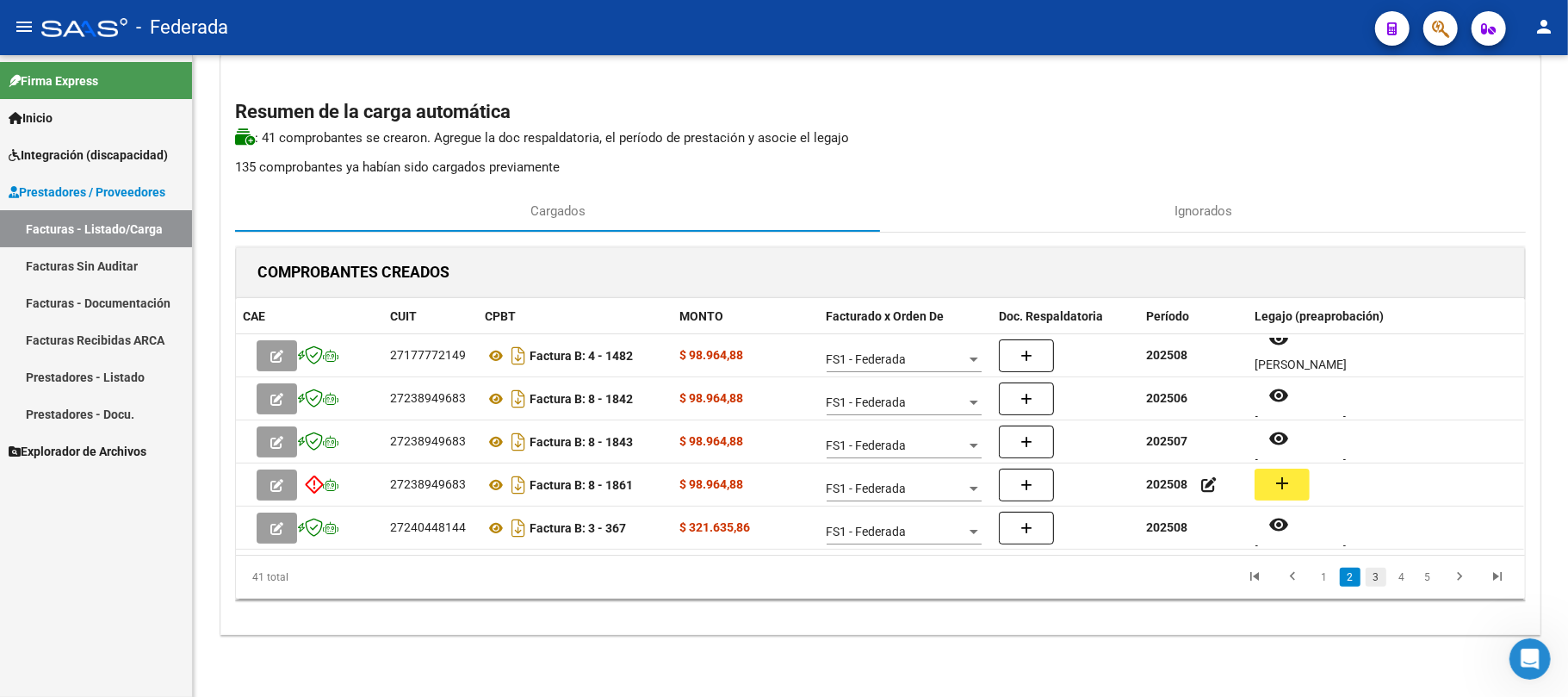
click at [1374, 575] on link "3" at bounding box center [1376, 577] width 20 height 19
click at [1402, 579] on link "4" at bounding box center [1401, 577] width 20 height 19
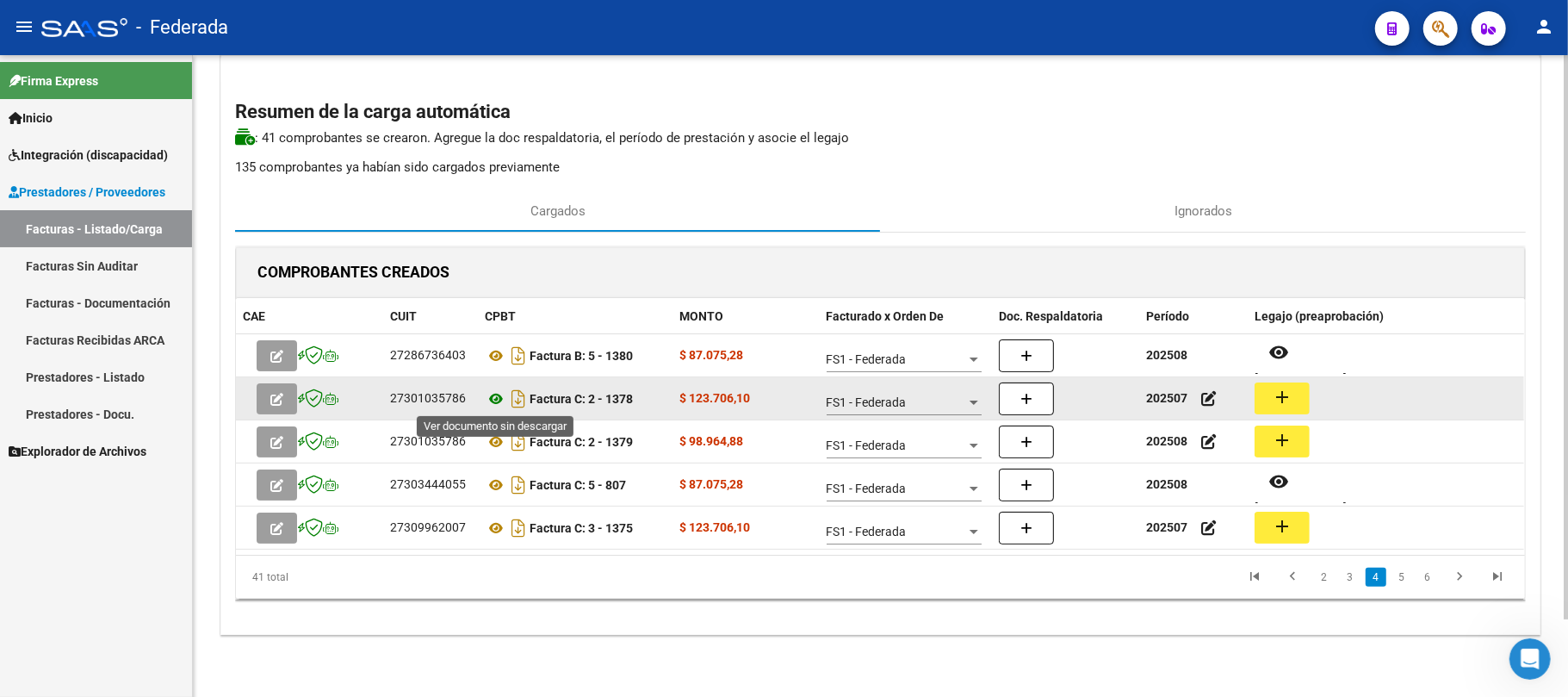
click at [489, 398] on icon at bounding box center [496, 399] width 22 height 20
click at [448, 391] on div "27301035786" at bounding box center [428, 398] width 75 height 20
copy div "27301035786"
click at [496, 398] on icon at bounding box center [496, 399] width 22 height 20
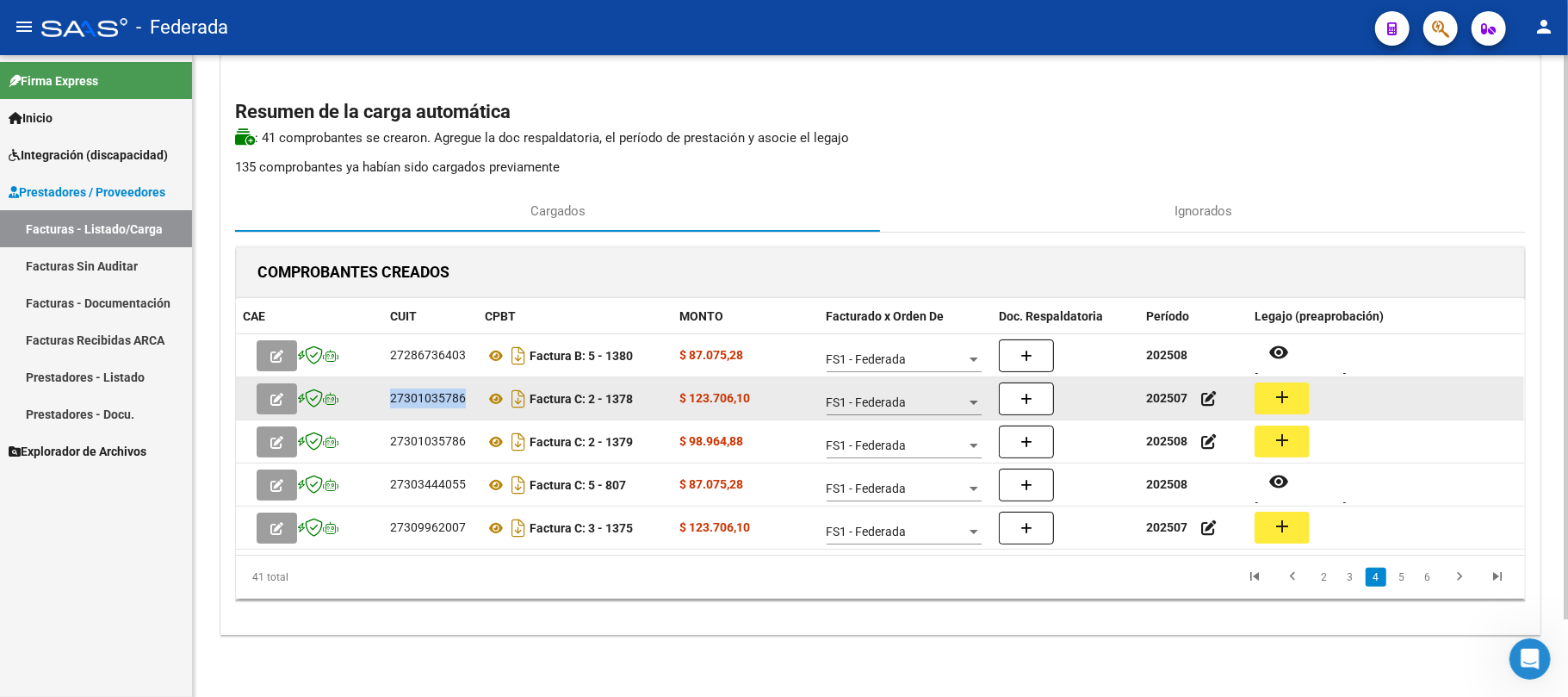
click at [1300, 401] on button "add" at bounding box center [1282, 398] width 55 height 32
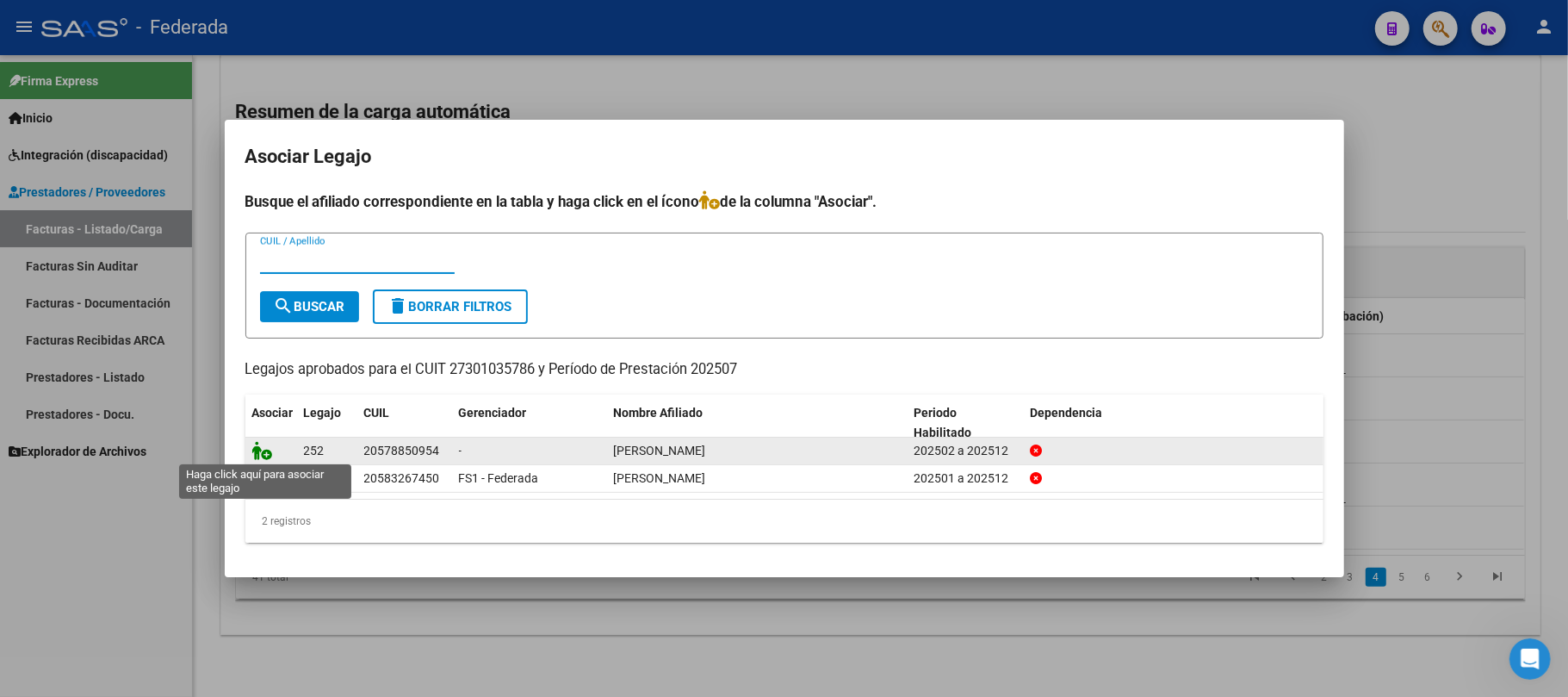
click at [255, 449] on icon at bounding box center [263, 450] width 20 height 19
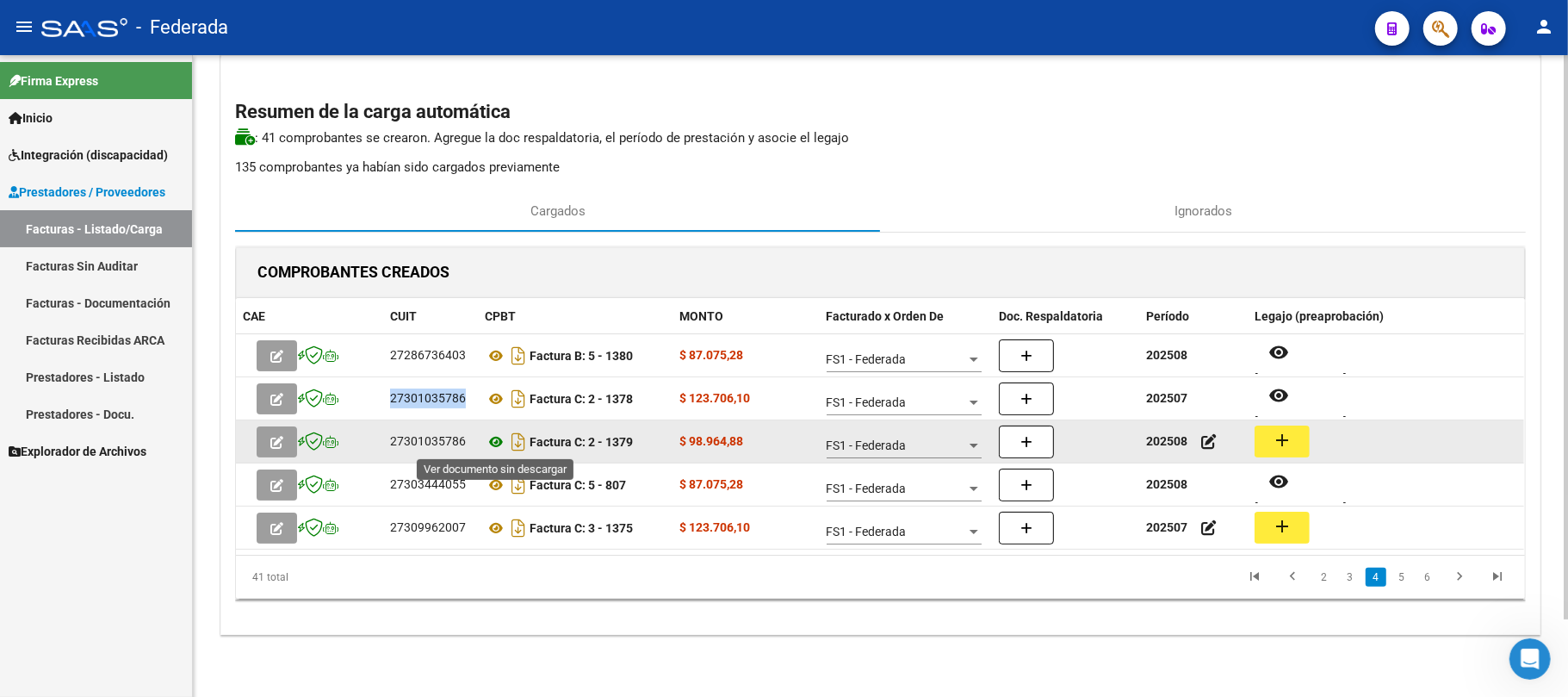
click at [493, 438] on icon at bounding box center [496, 442] width 22 height 20
click at [1262, 432] on button "add" at bounding box center [1282, 442] width 55 height 32
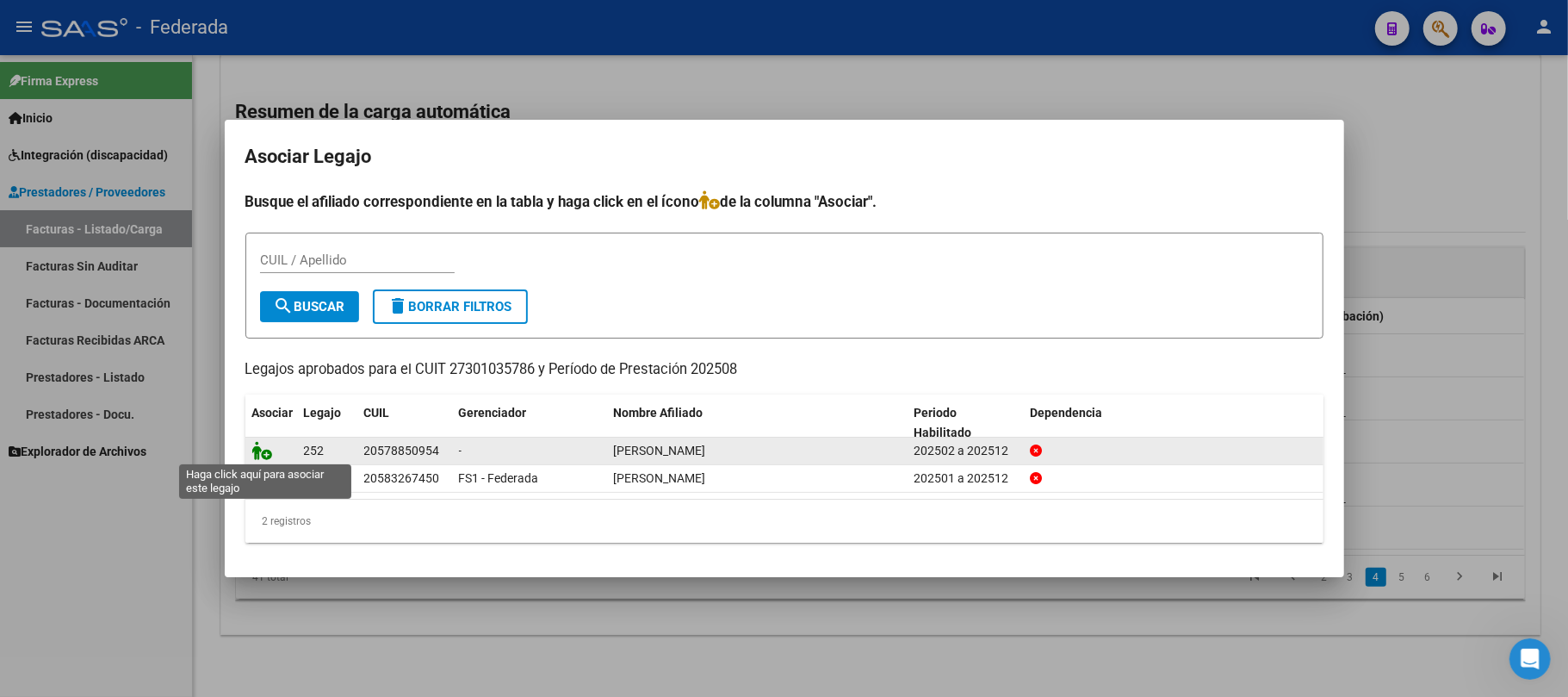
click at [253, 445] on icon at bounding box center [263, 450] width 20 height 19
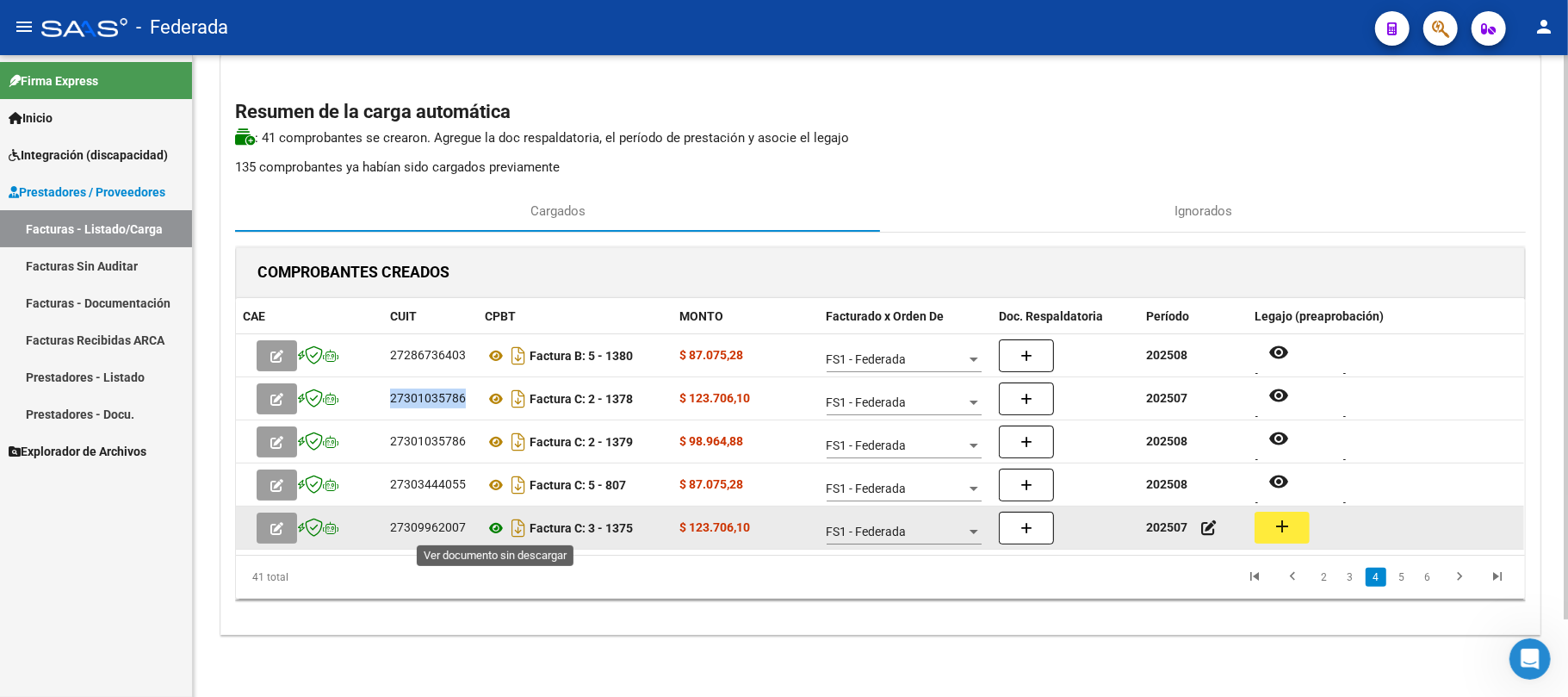
click at [494, 521] on icon at bounding box center [496, 527] width 22 height 20
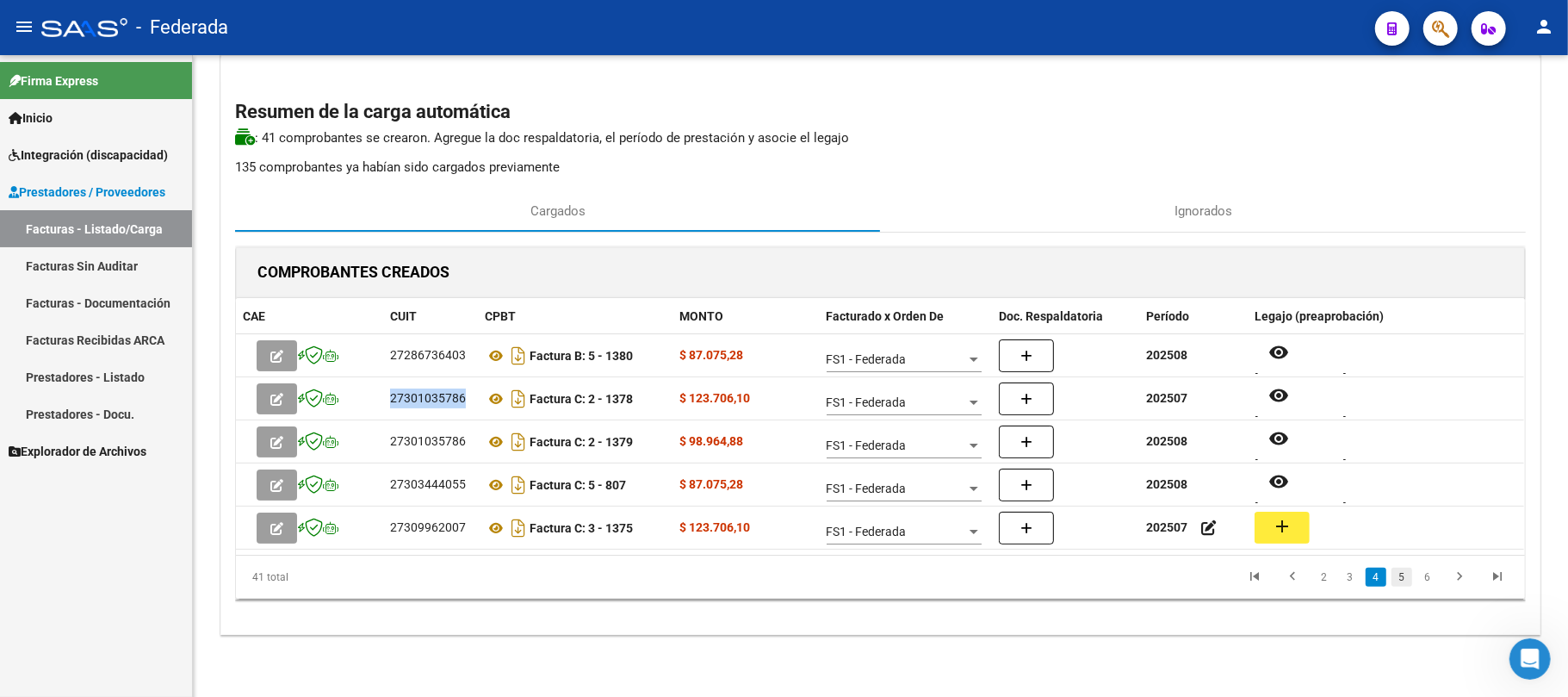
click at [1399, 575] on link "5" at bounding box center [1401, 577] width 20 height 19
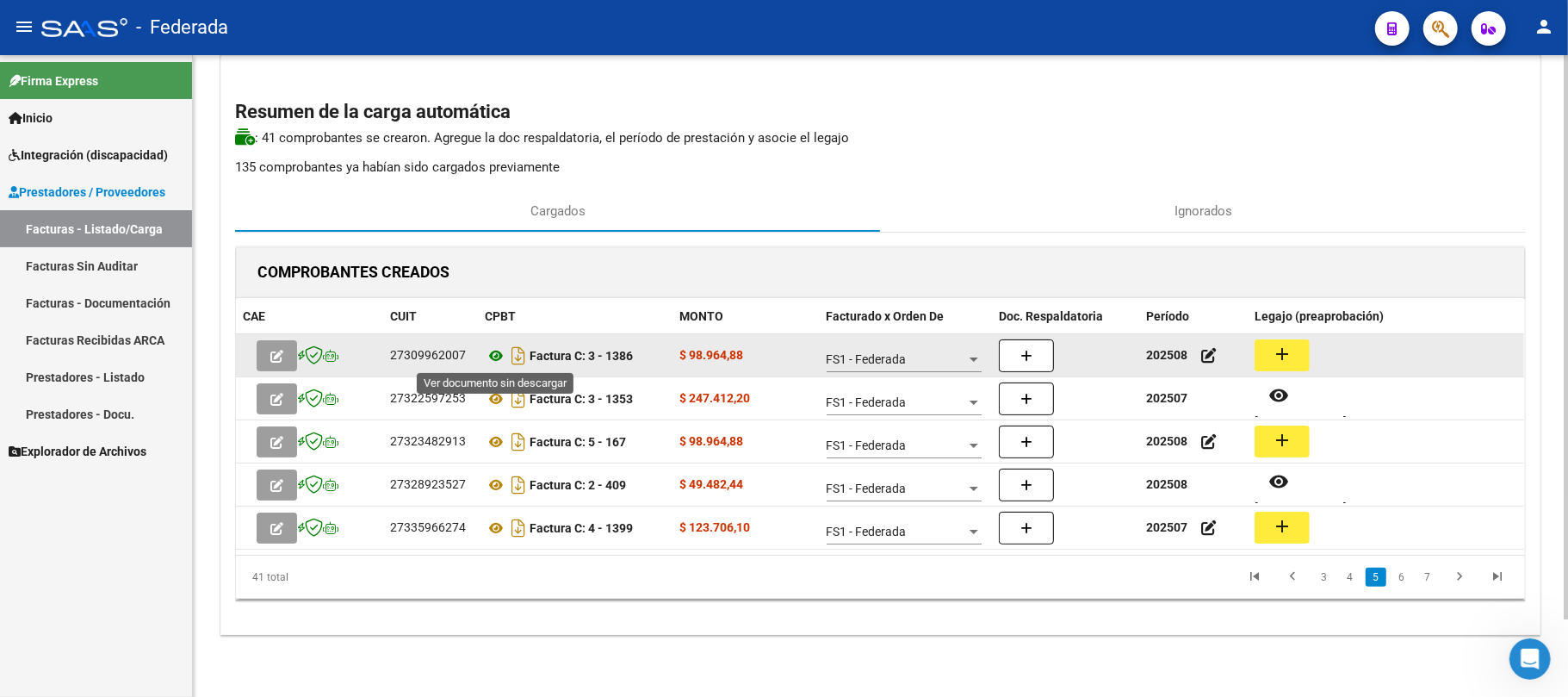
click at [497, 362] on icon at bounding box center [496, 356] width 22 height 20
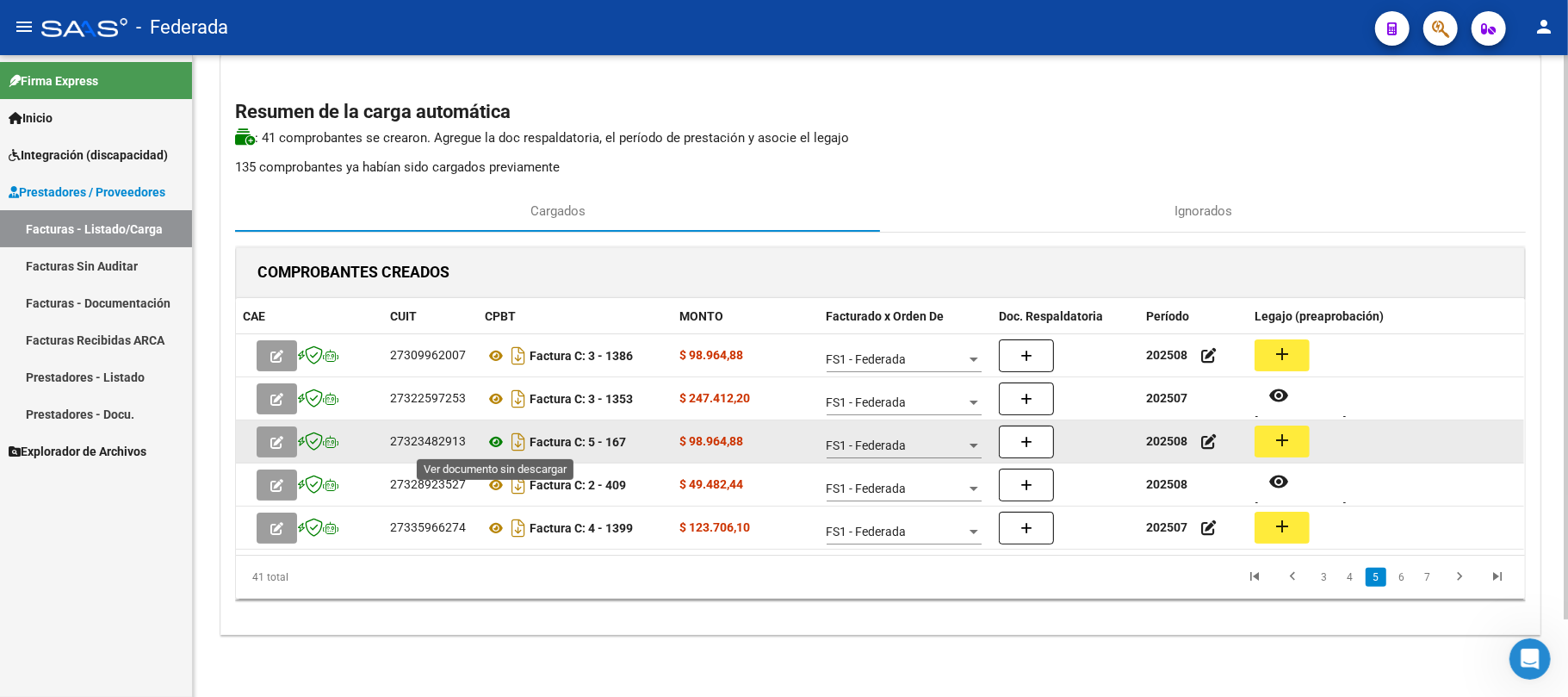
click at [496, 438] on icon at bounding box center [496, 442] width 22 height 20
click at [437, 441] on div "27323482913" at bounding box center [428, 441] width 75 height 20
copy div "27323482913"
click at [497, 437] on icon at bounding box center [496, 442] width 22 height 20
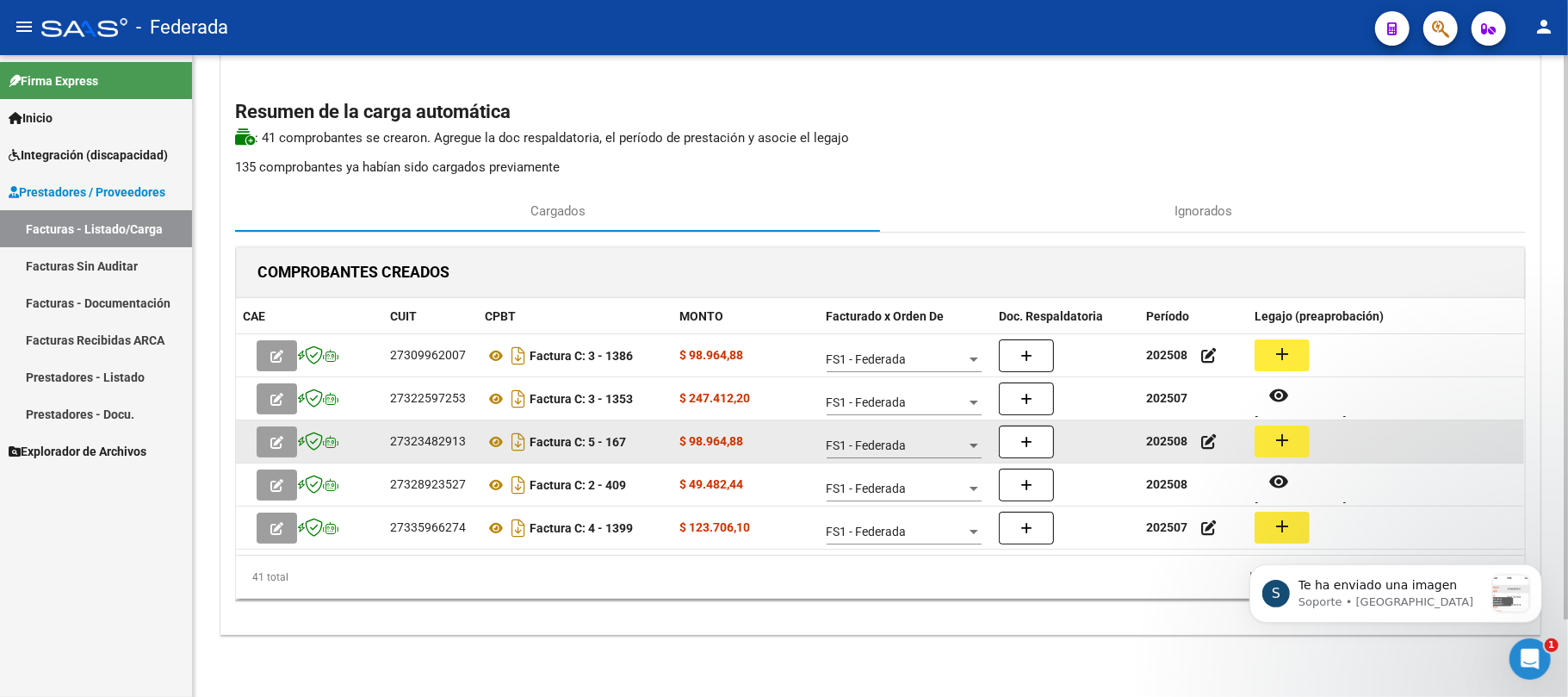
scroll to position [456, 0]
click at [1275, 434] on mat-icon "add" at bounding box center [1282, 440] width 20 height 20
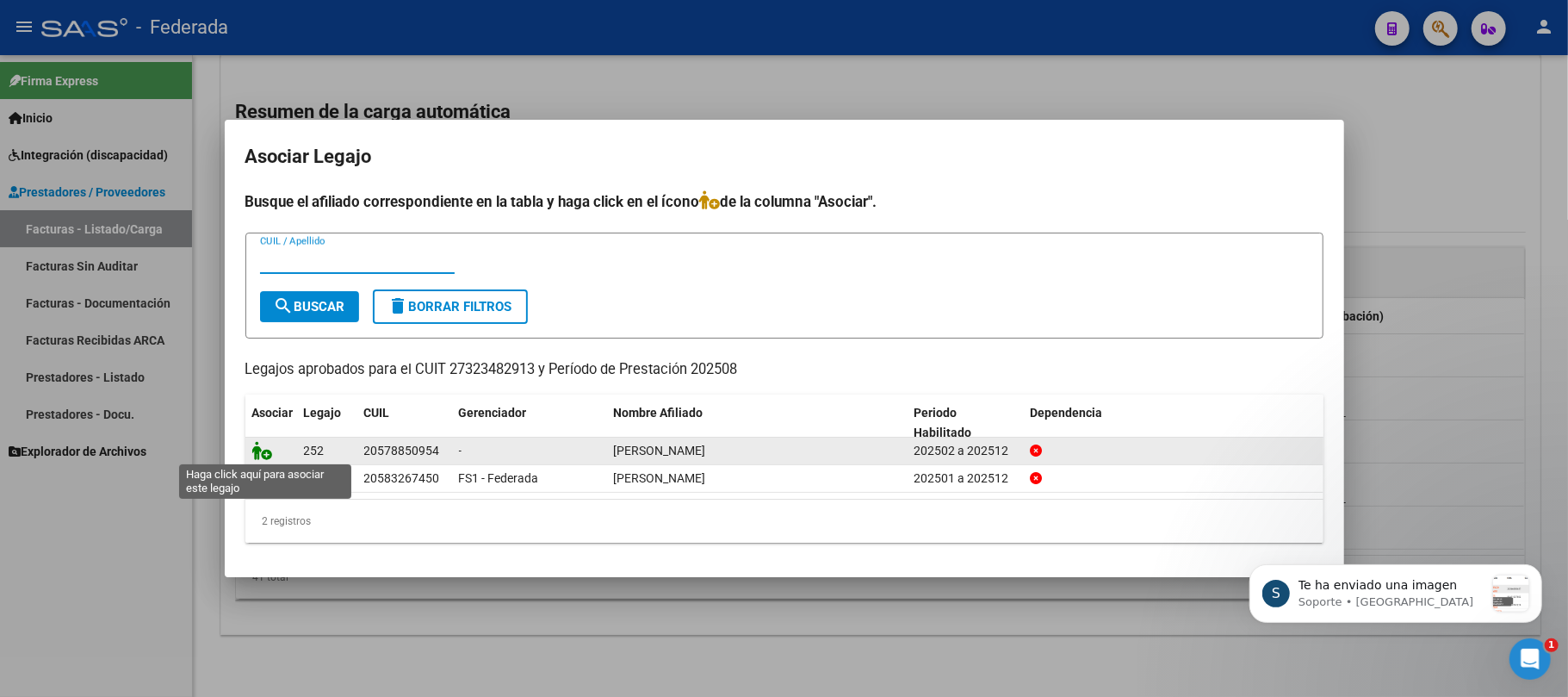
click at [260, 452] on icon at bounding box center [263, 450] width 20 height 19
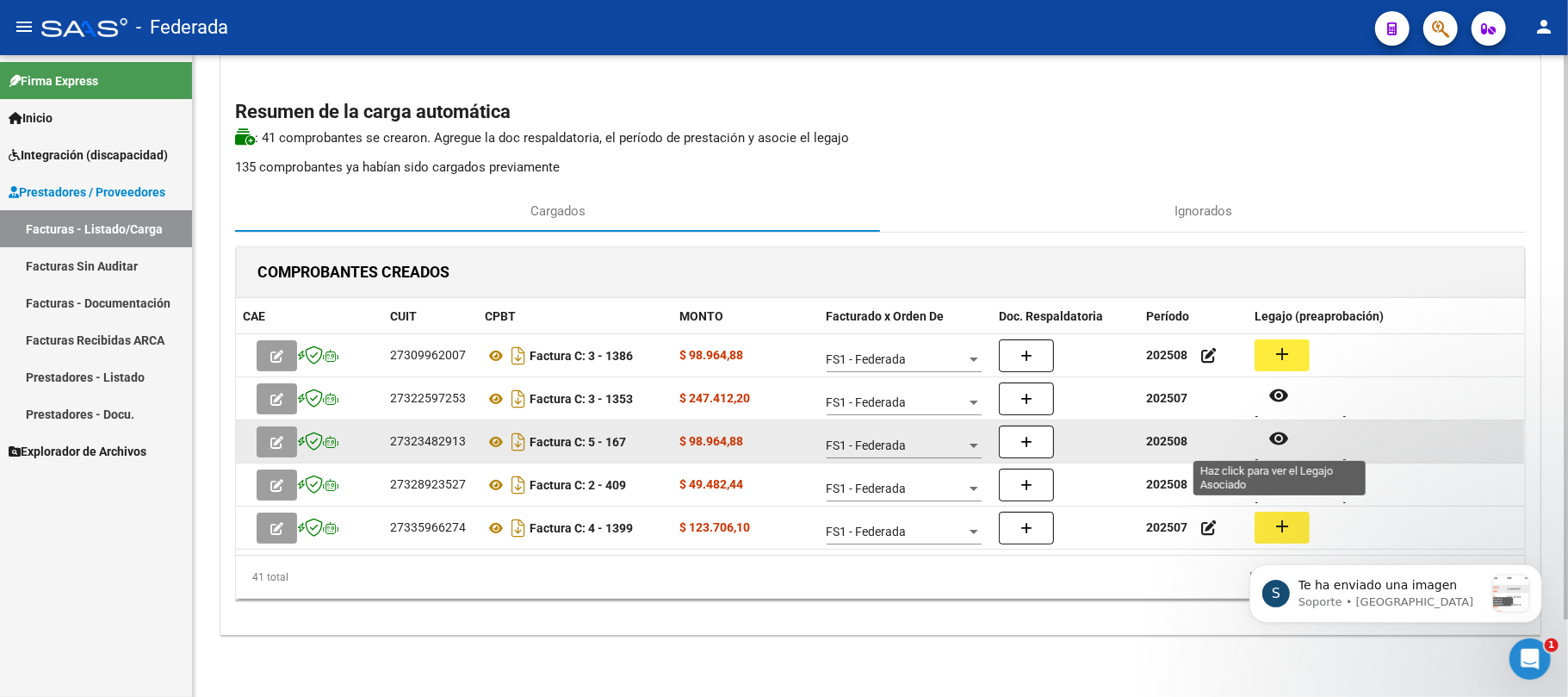
scroll to position [521, 0]
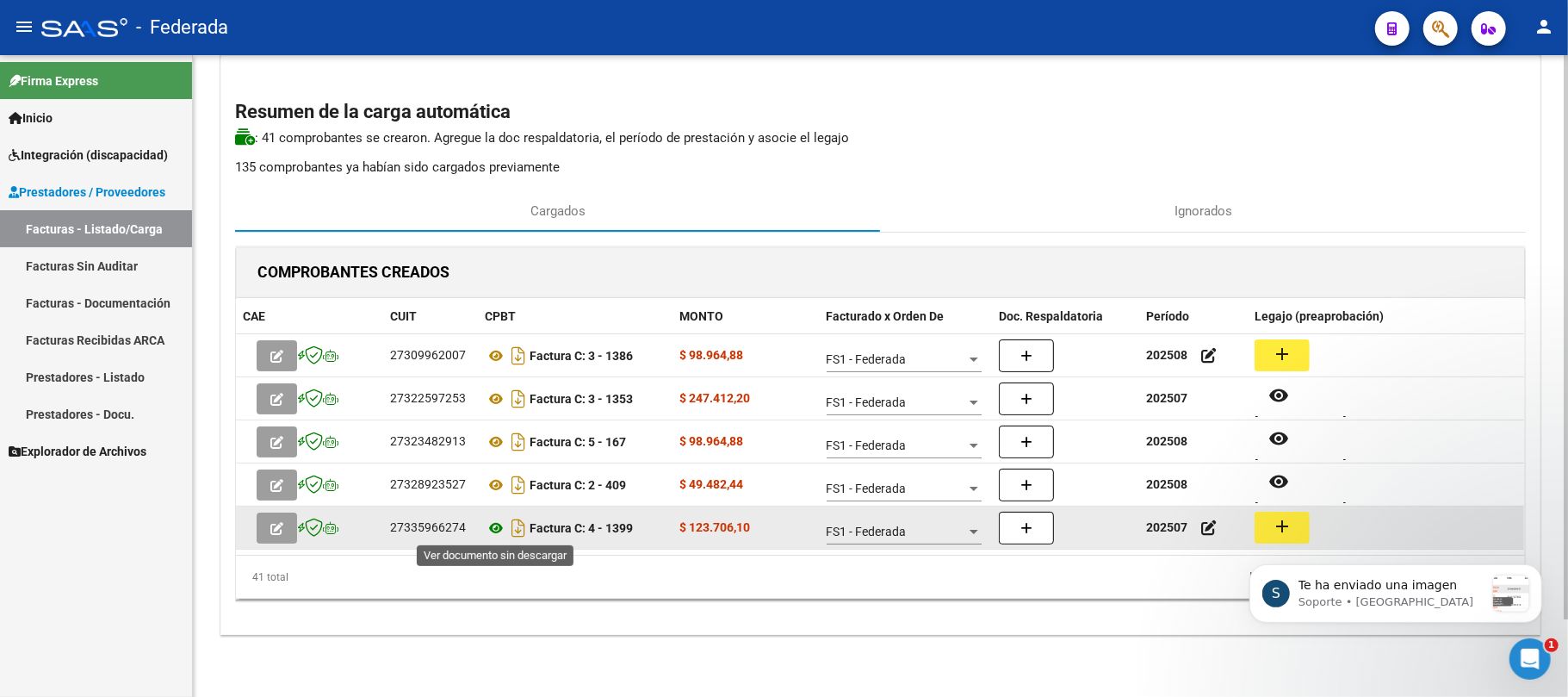
click at [496, 527] on icon at bounding box center [496, 527] width 22 height 20
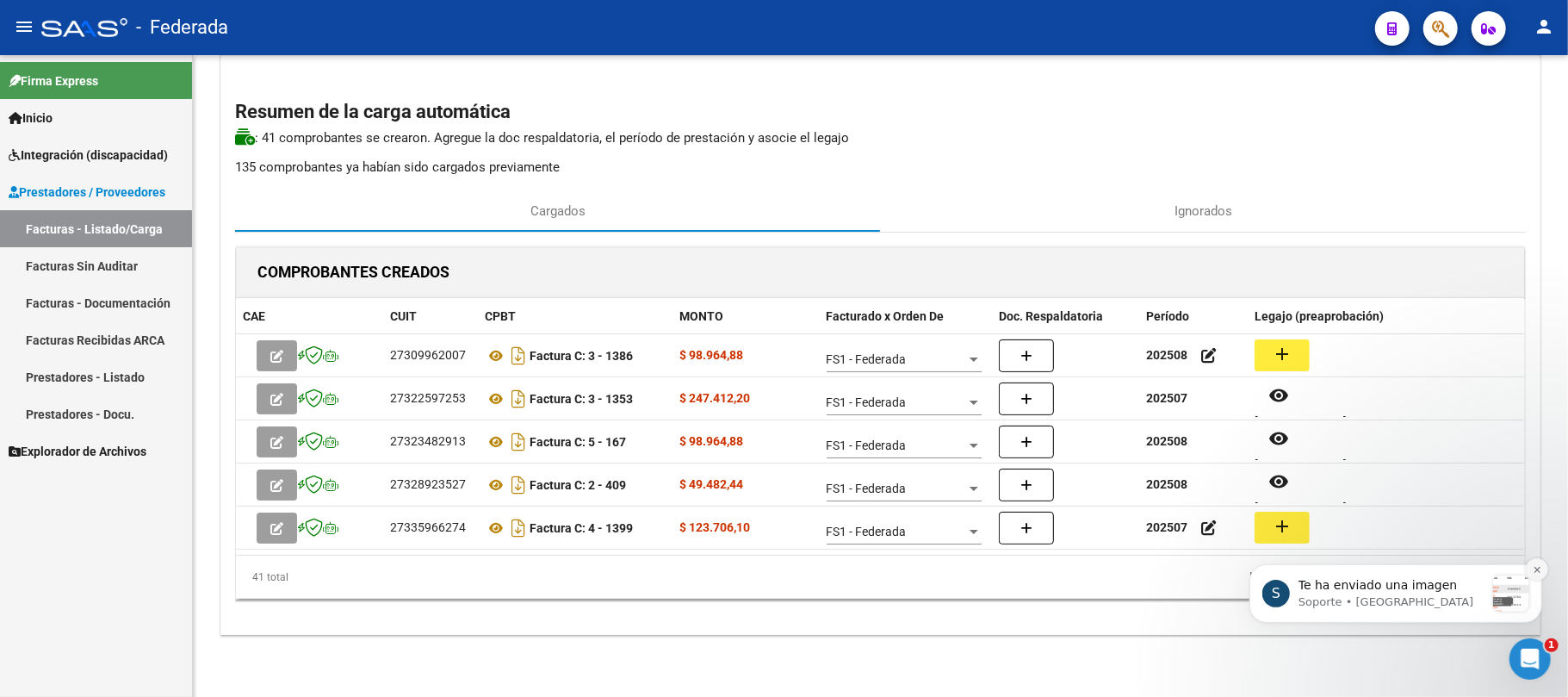
click at [1533, 568] on icon "Dismiss notification" at bounding box center [1536, 568] width 9 height 9
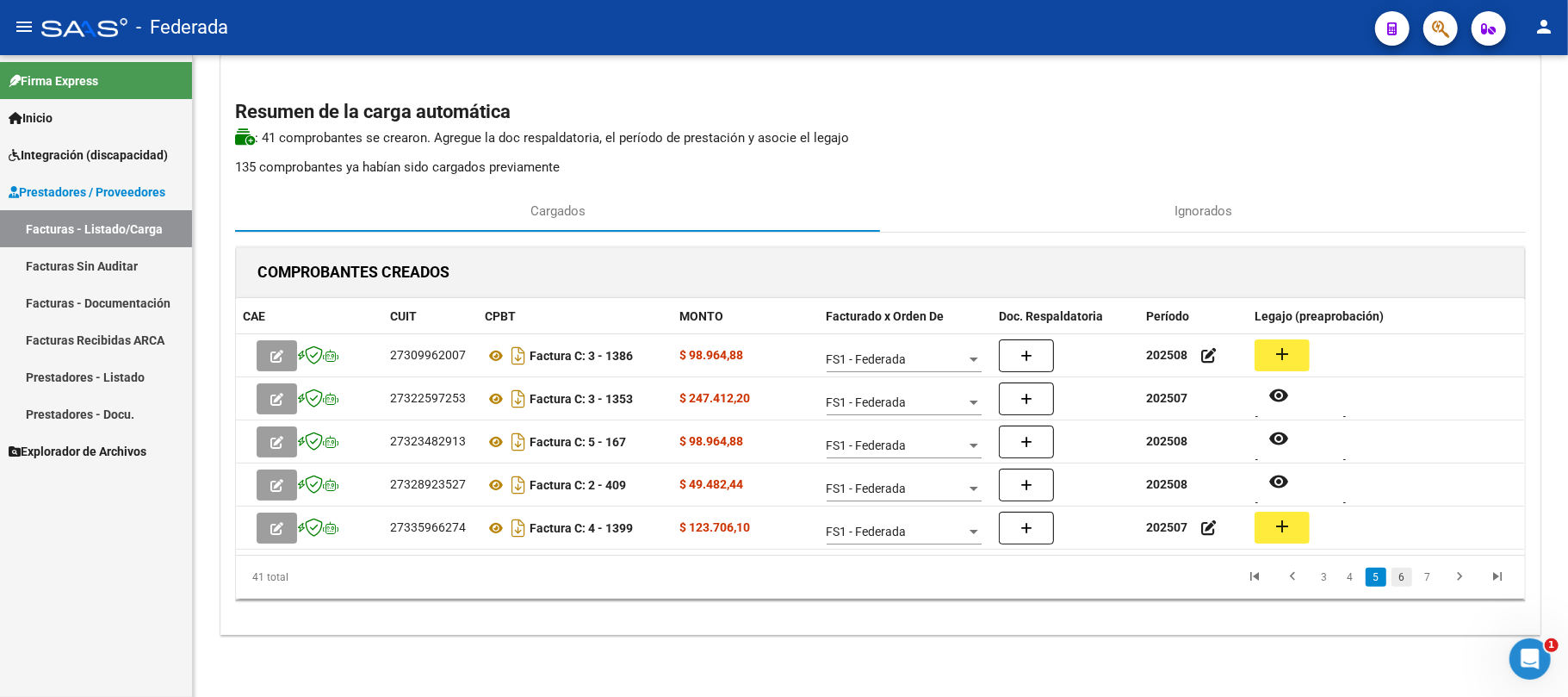
click at [1403, 577] on link "6" at bounding box center [1401, 577] width 20 height 19
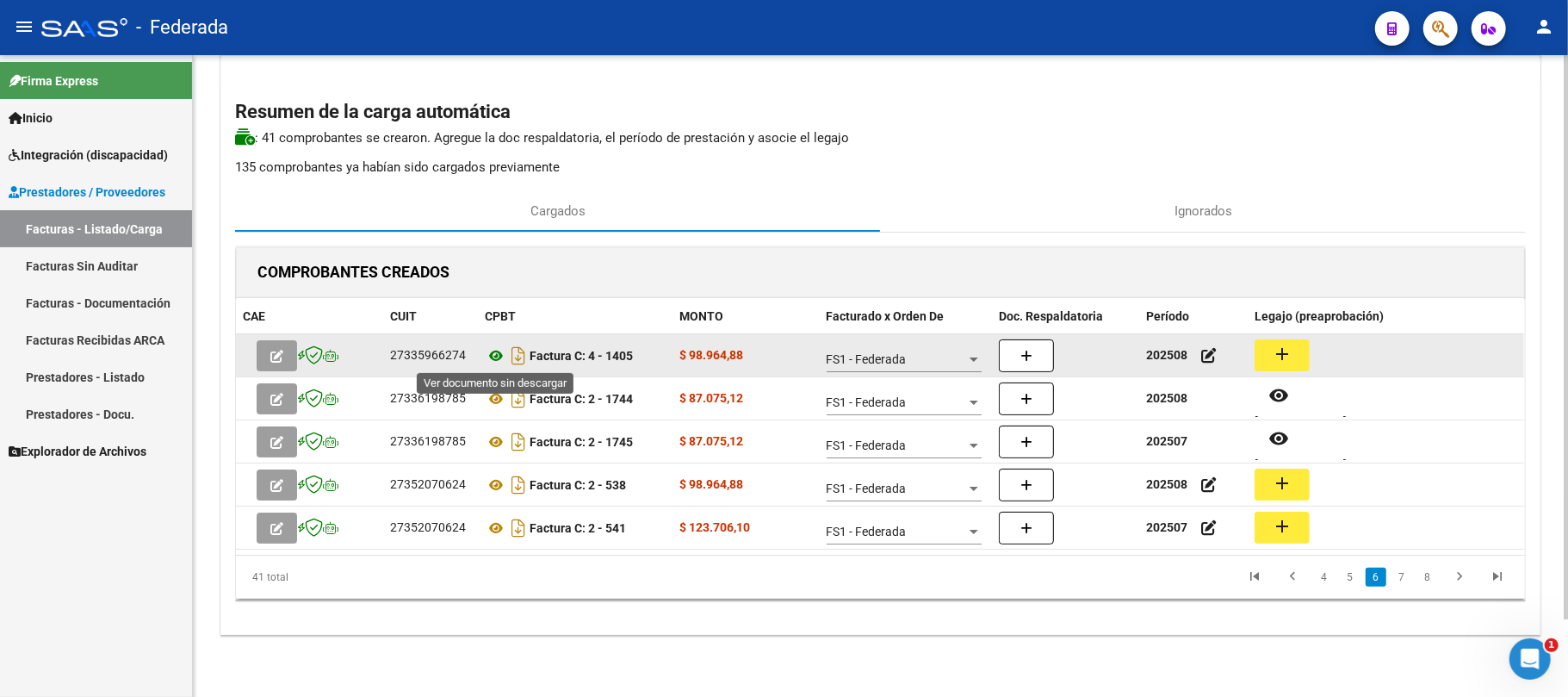
click at [497, 353] on icon at bounding box center [496, 356] width 22 height 20
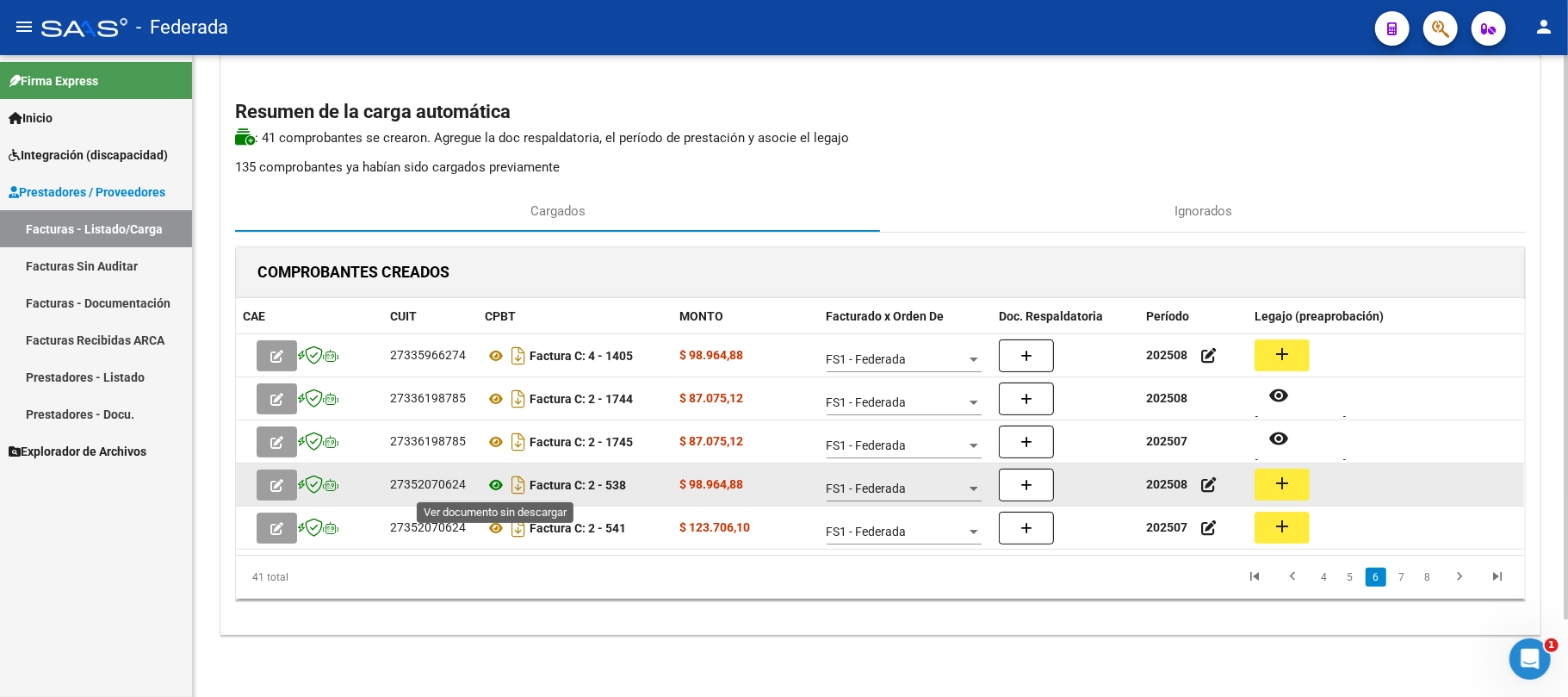
click at [497, 483] on icon at bounding box center [496, 485] width 22 height 20
click at [442, 483] on div "27352070624" at bounding box center [428, 484] width 75 height 20
copy div "27352070624"
click at [494, 483] on icon at bounding box center [496, 485] width 22 height 20
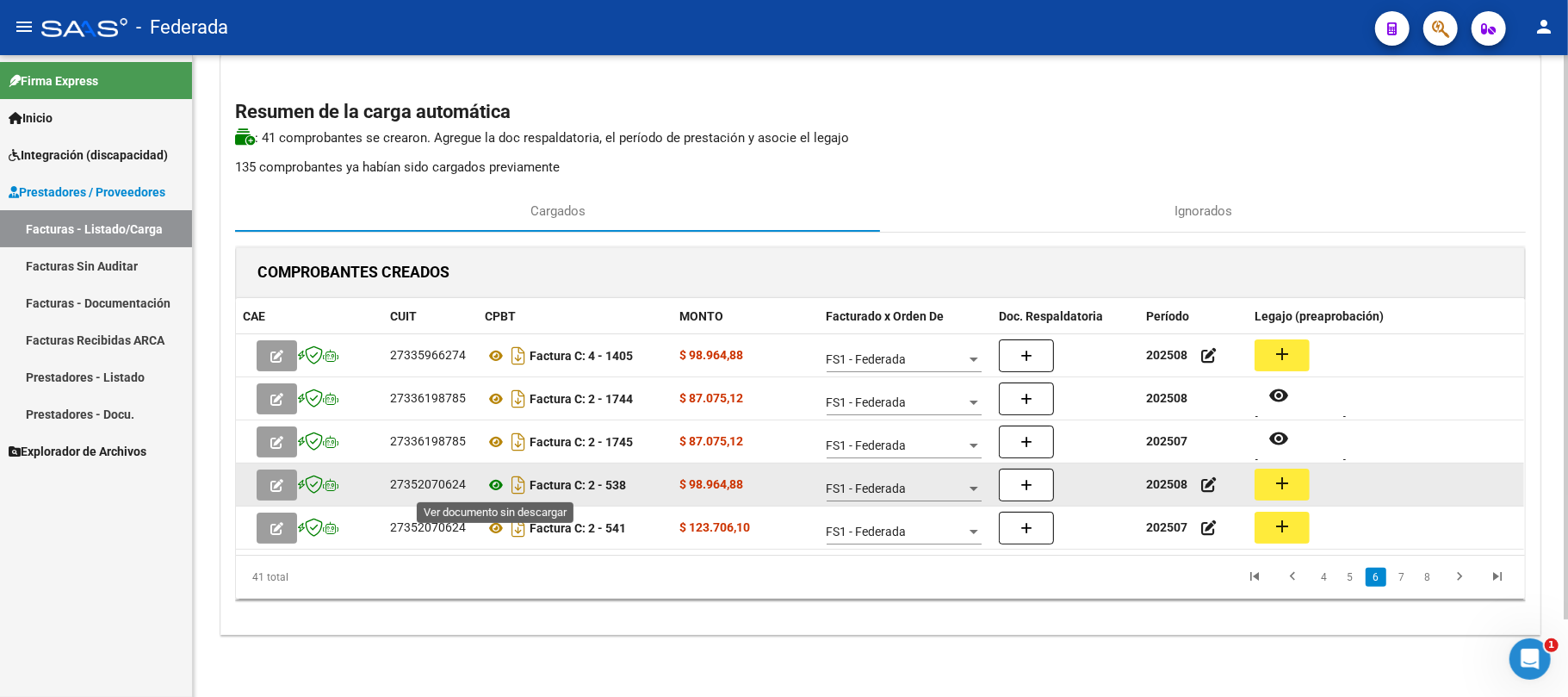
click at [498, 480] on icon at bounding box center [496, 485] width 22 height 20
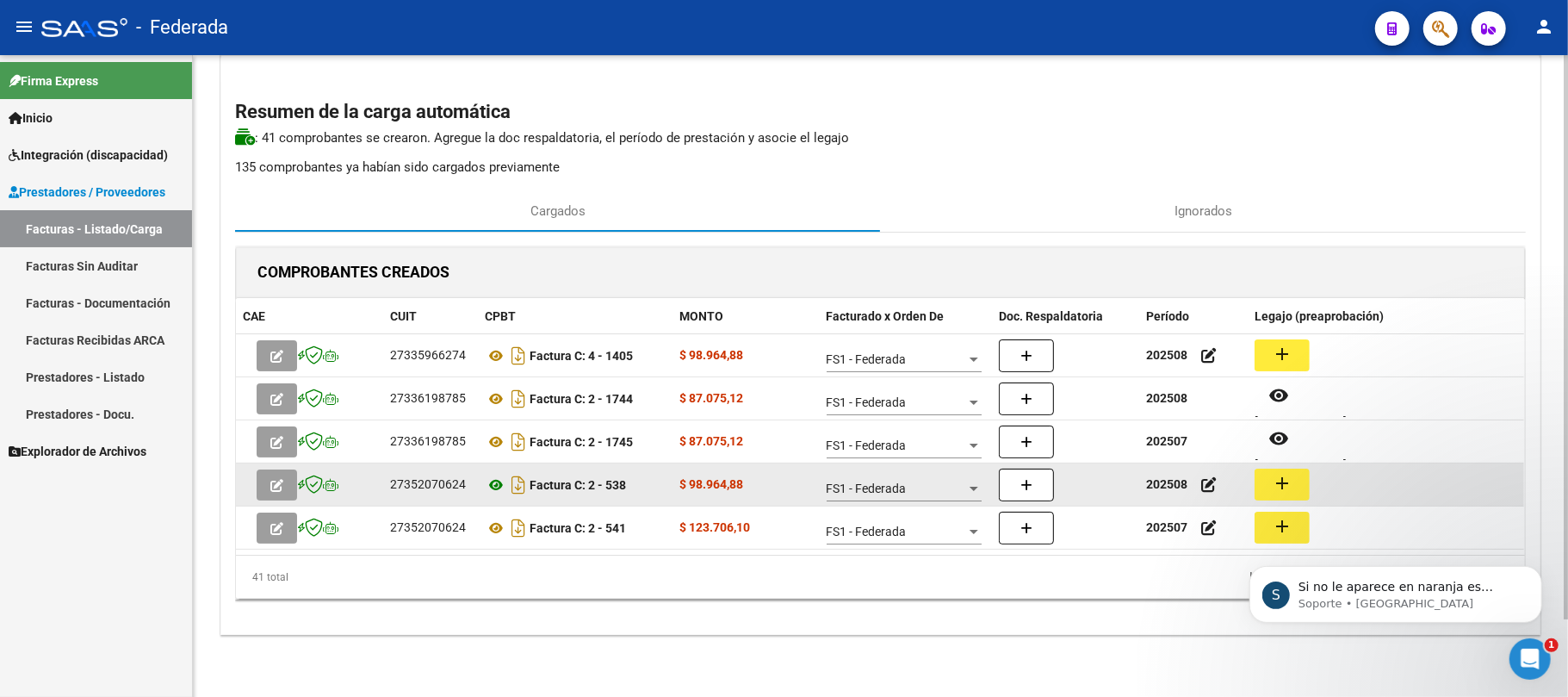
scroll to position [528, 0]
click at [496, 483] on icon at bounding box center [496, 485] width 22 height 20
click at [1286, 479] on mat-icon "add" at bounding box center [1282, 483] width 20 height 20
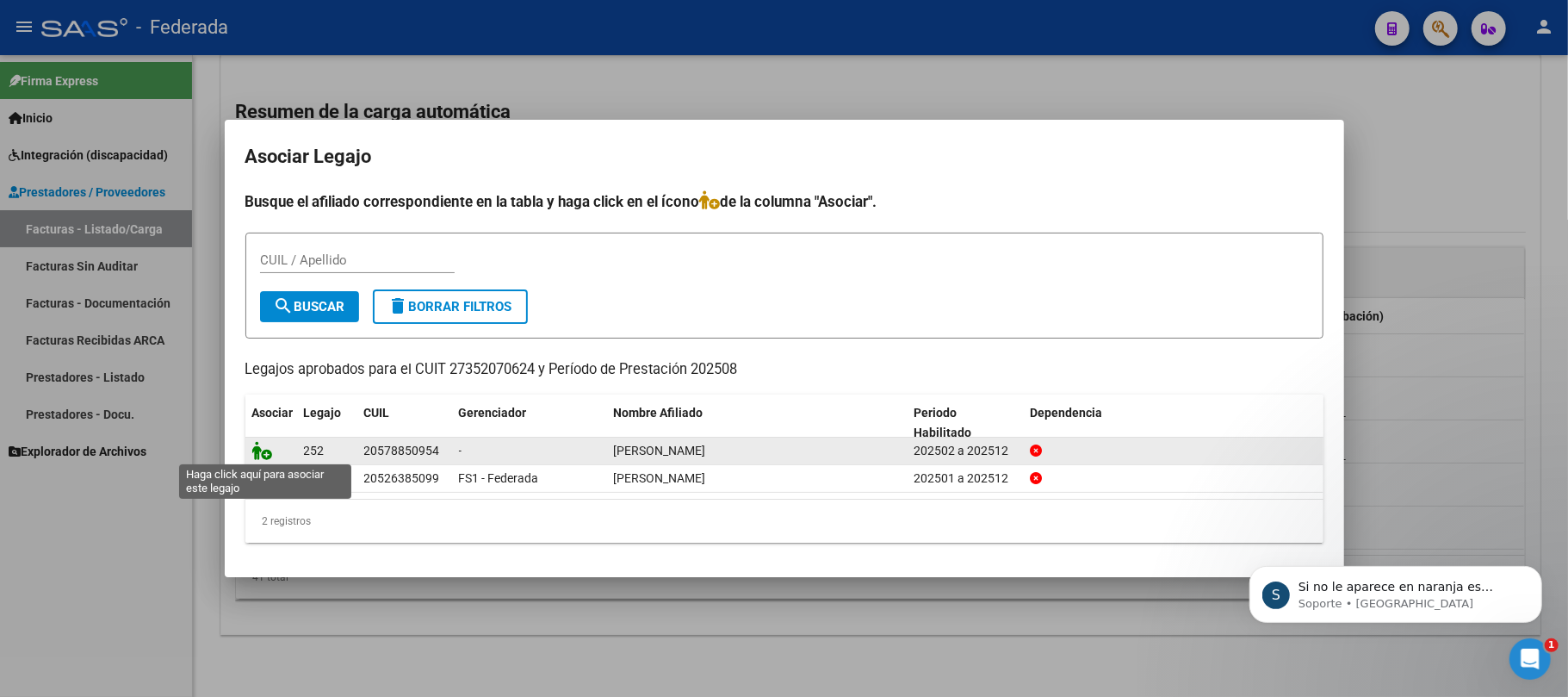
click at [262, 446] on icon at bounding box center [263, 450] width 20 height 19
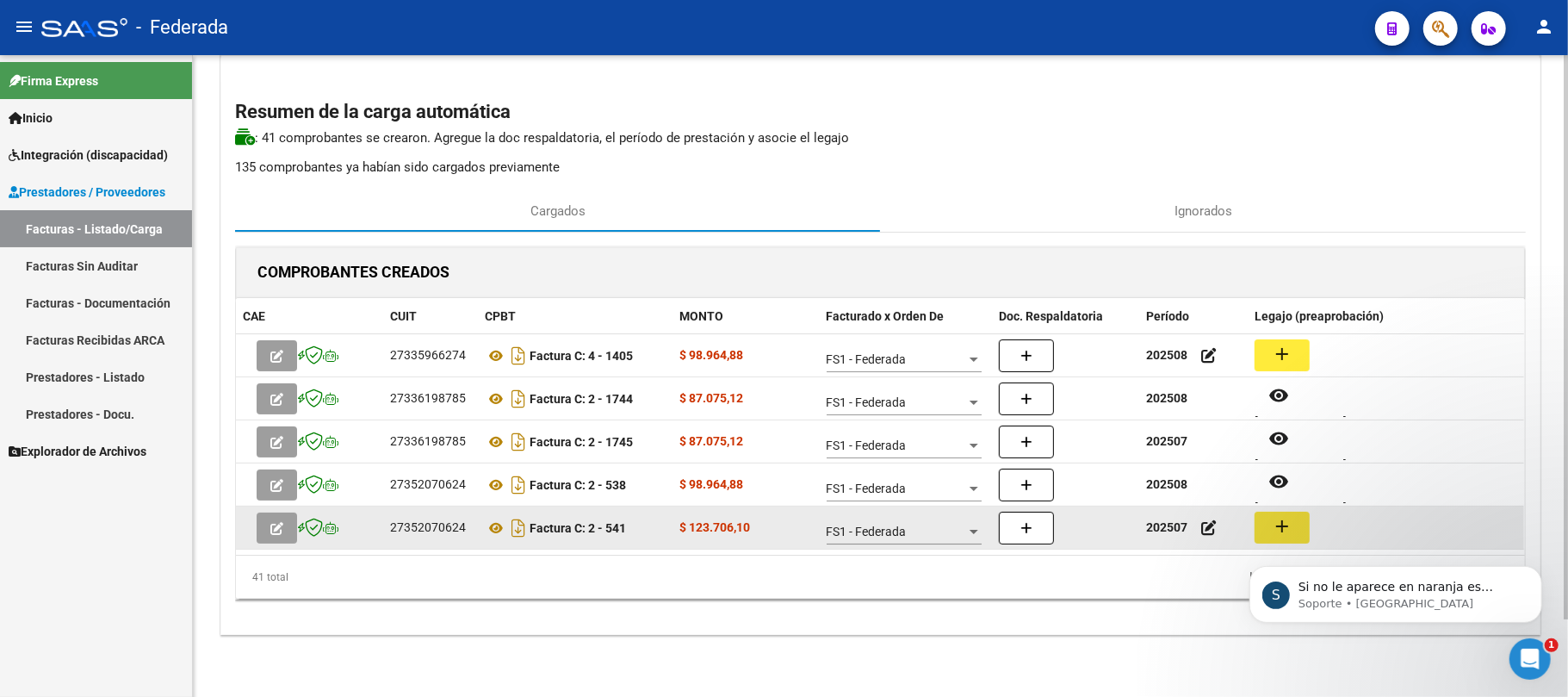
click at [1269, 526] on button "add" at bounding box center [1282, 527] width 55 height 32
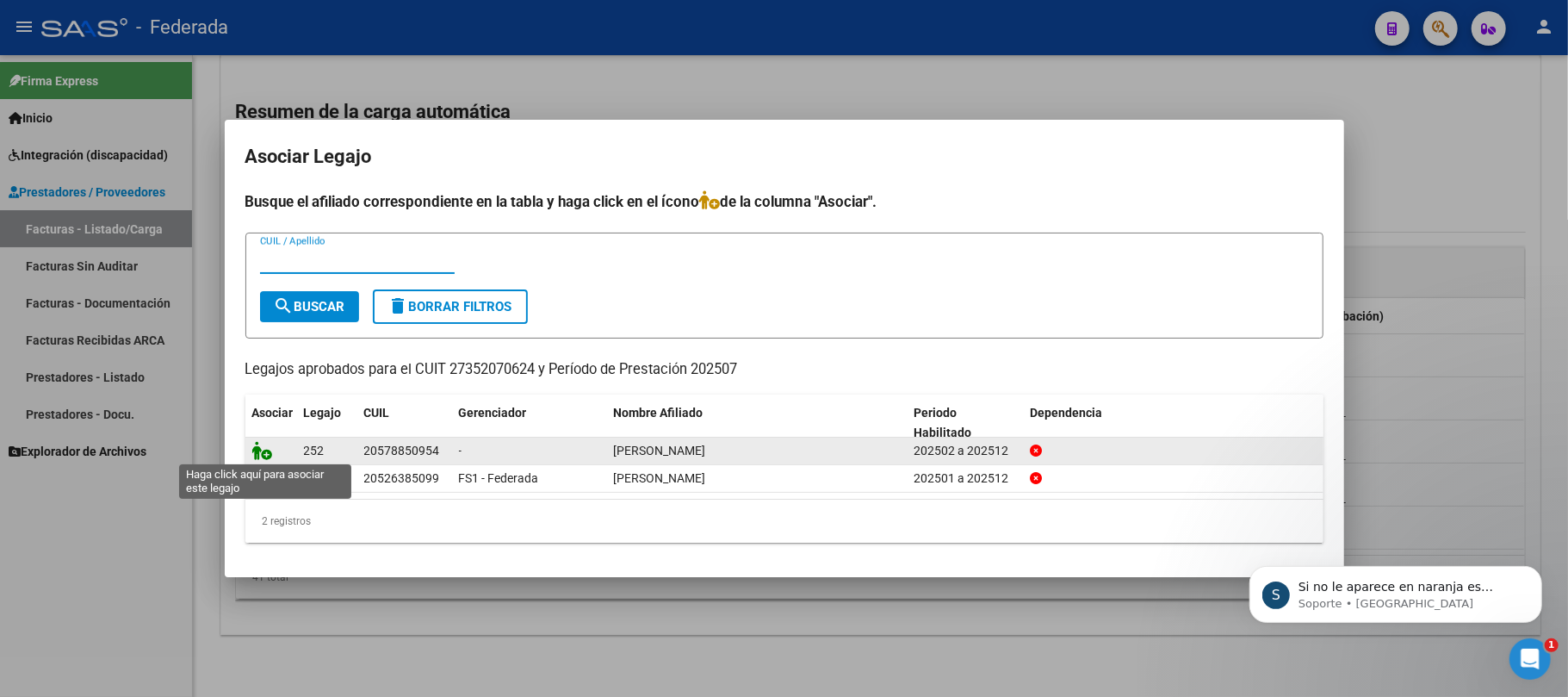
click at [262, 444] on icon at bounding box center [263, 450] width 20 height 19
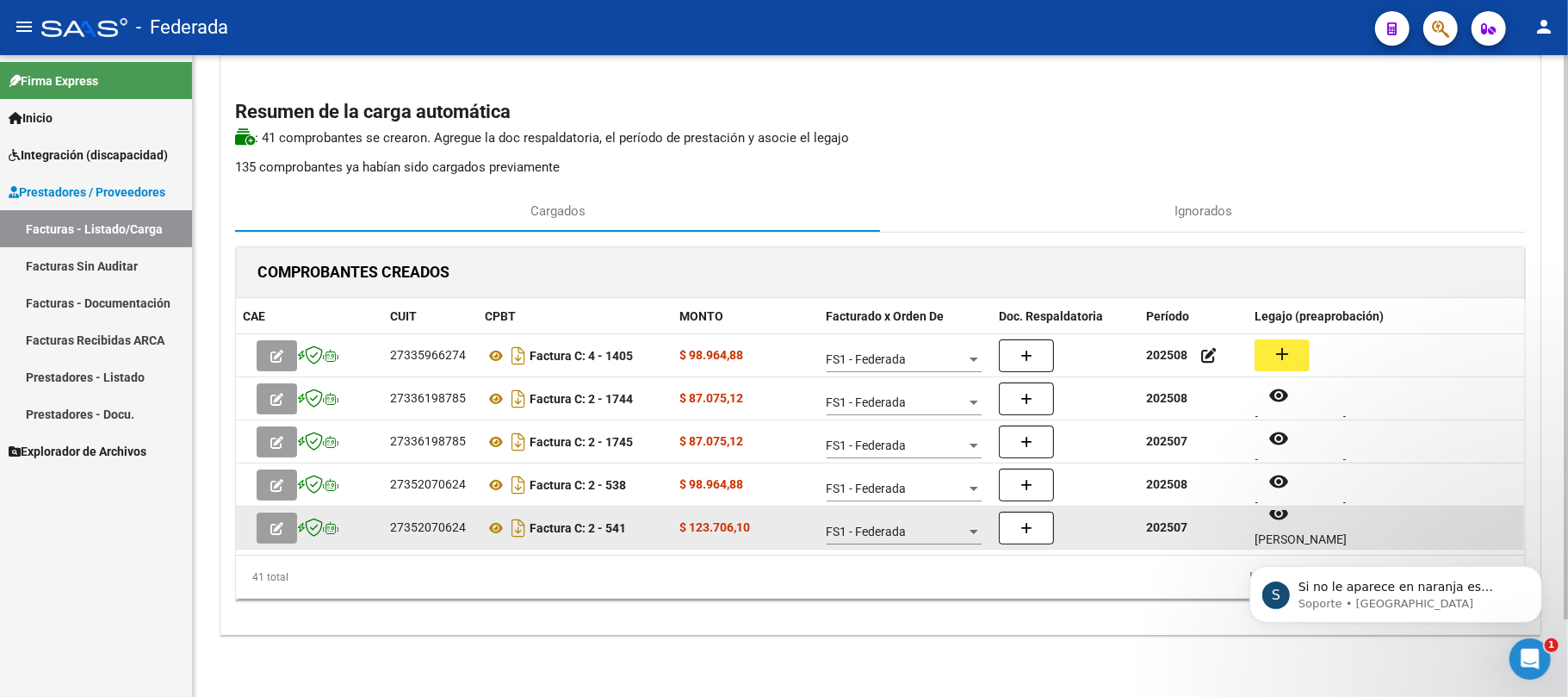
scroll to position [14, 0]
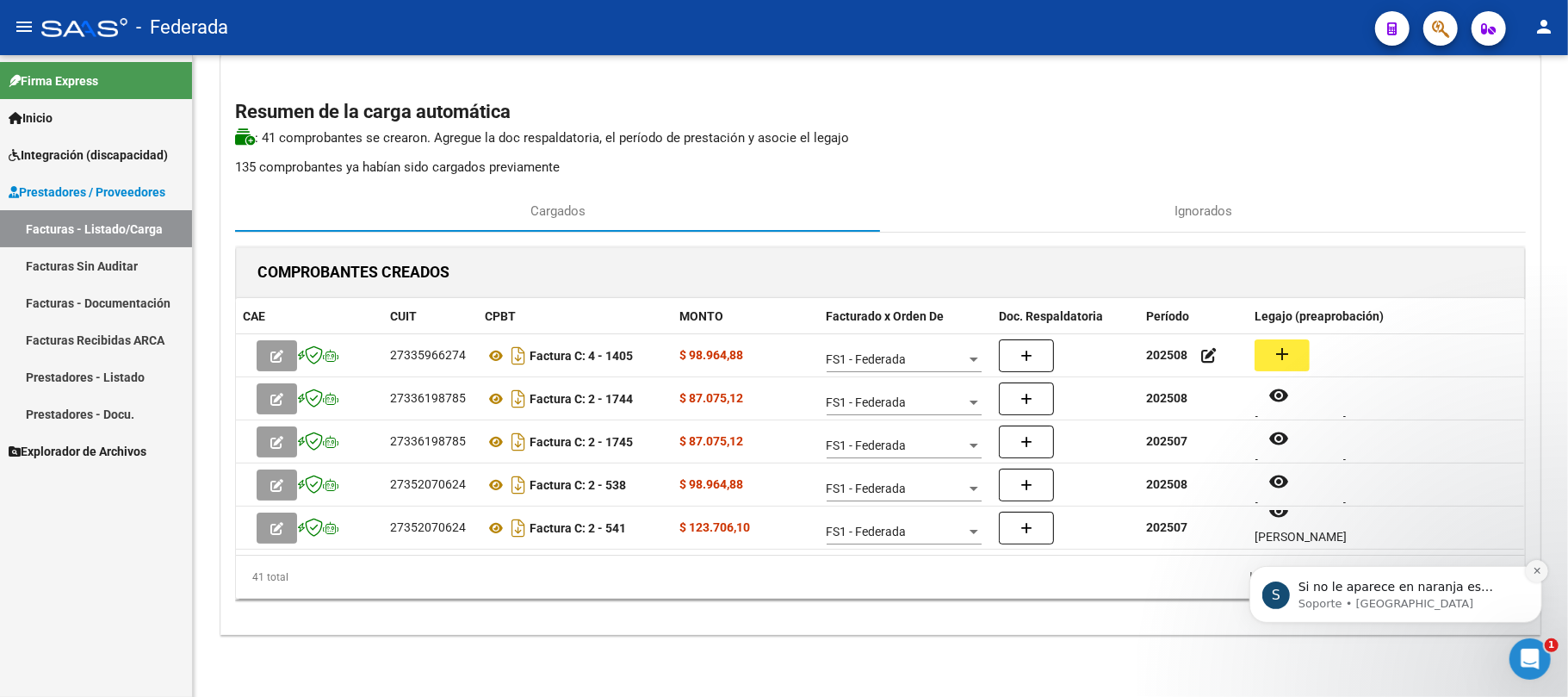
click at [1534, 570] on icon "Dismiss notification" at bounding box center [1536, 569] width 9 height 9
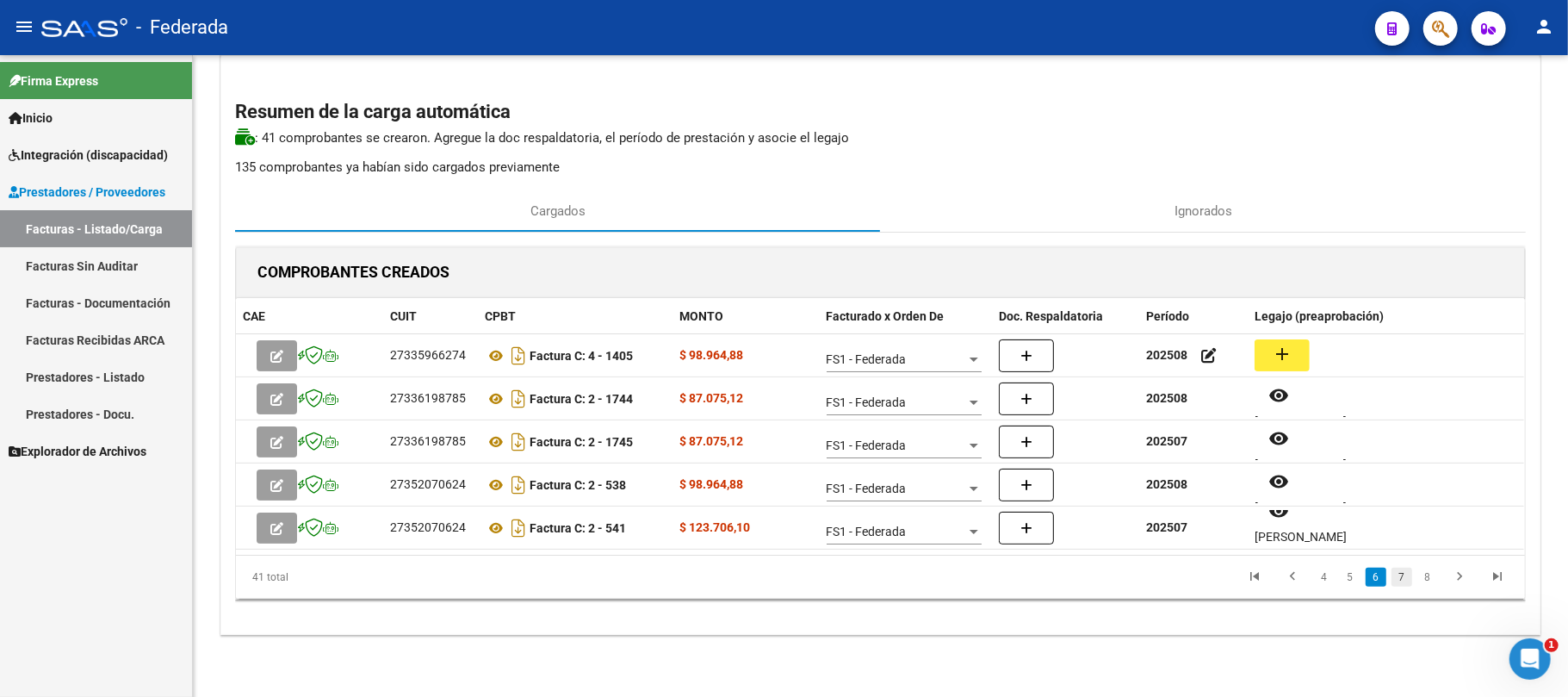
click at [1395, 569] on link "7" at bounding box center [1401, 577] width 20 height 19
click at [1396, 583] on link "8" at bounding box center [1401, 577] width 20 height 19
click at [1424, 577] on link "9" at bounding box center [1427, 577] width 20 height 19
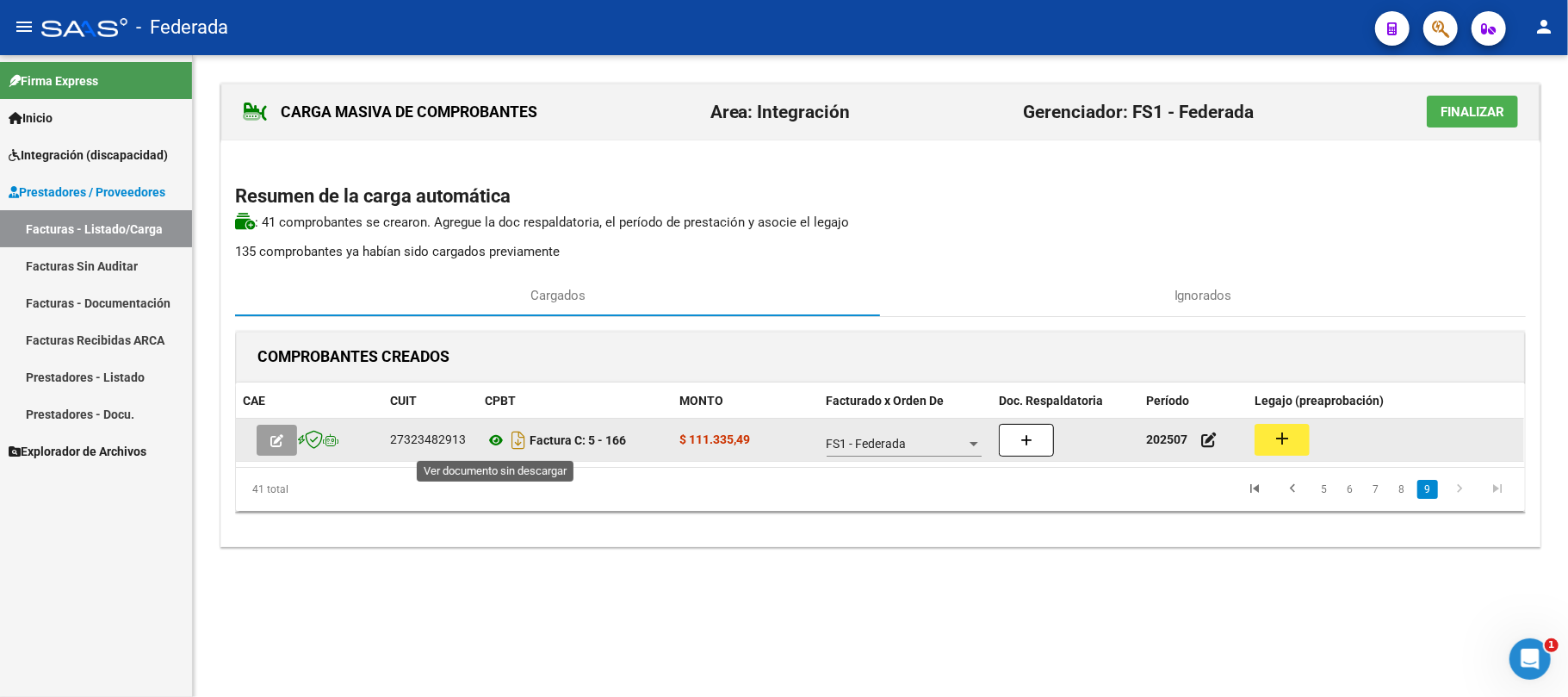
click at [496, 443] on icon at bounding box center [496, 440] width 22 height 20
click at [1276, 439] on mat-icon "add" at bounding box center [1282, 438] width 20 height 20
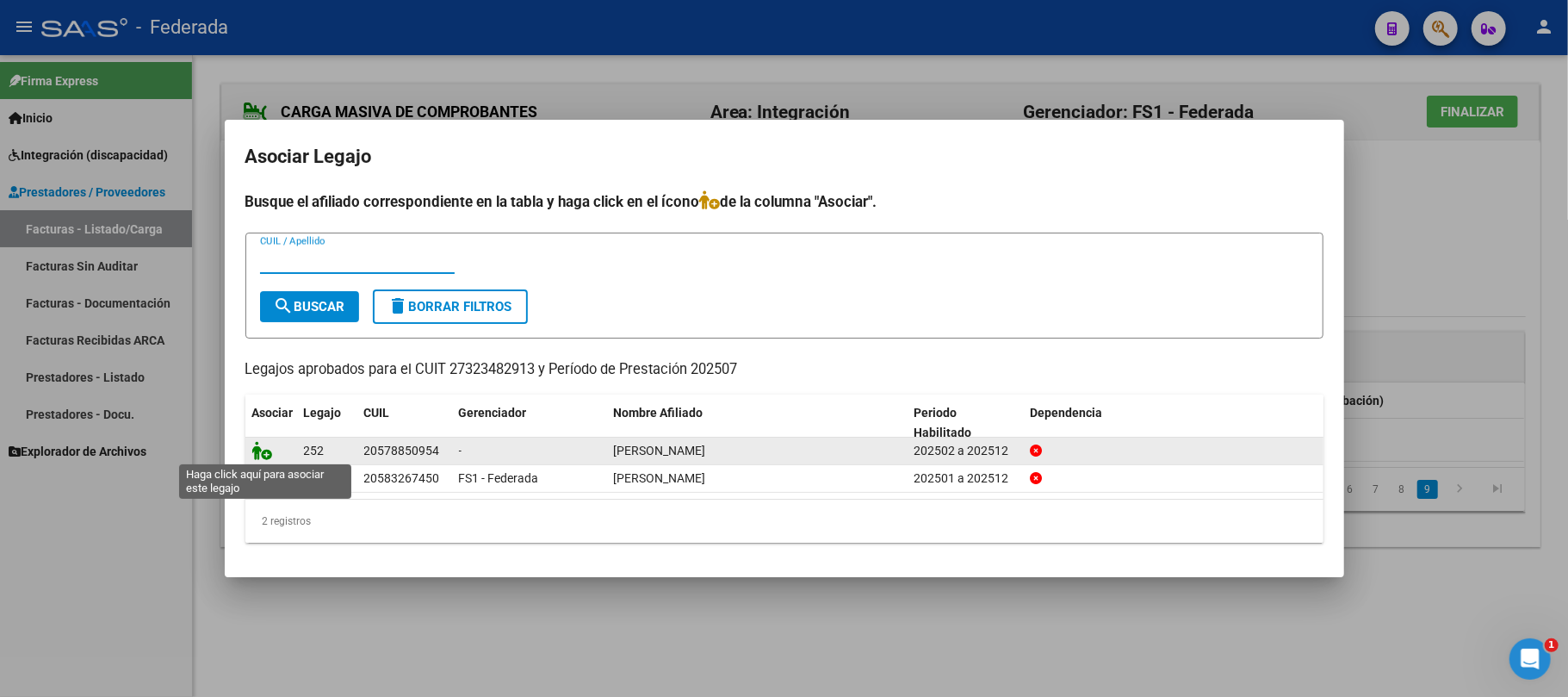
click at [264, 448] on icon at bounding box center [263, 450] width 20 height 19
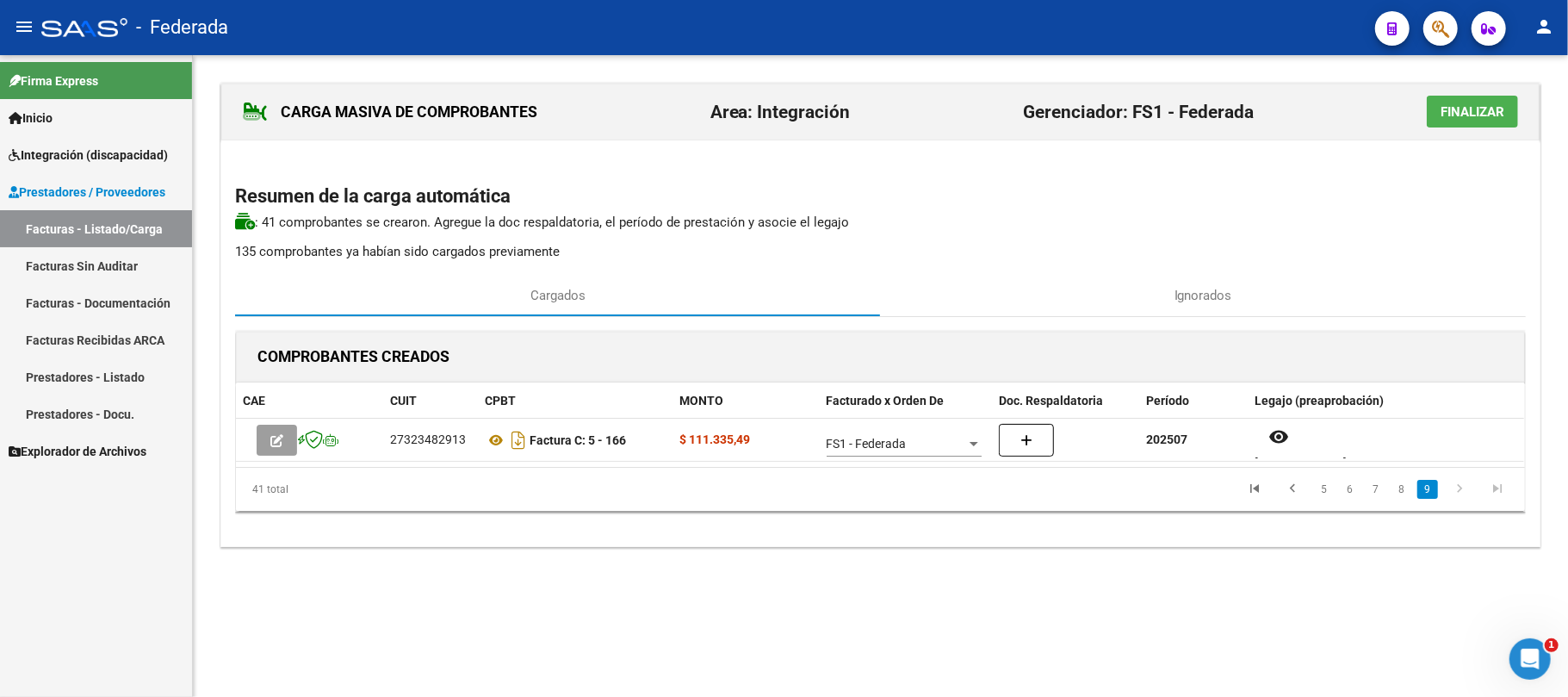
click at [1440, 114] on span "Finalizar" at bounding box center [1472, 112] width 63 height 16
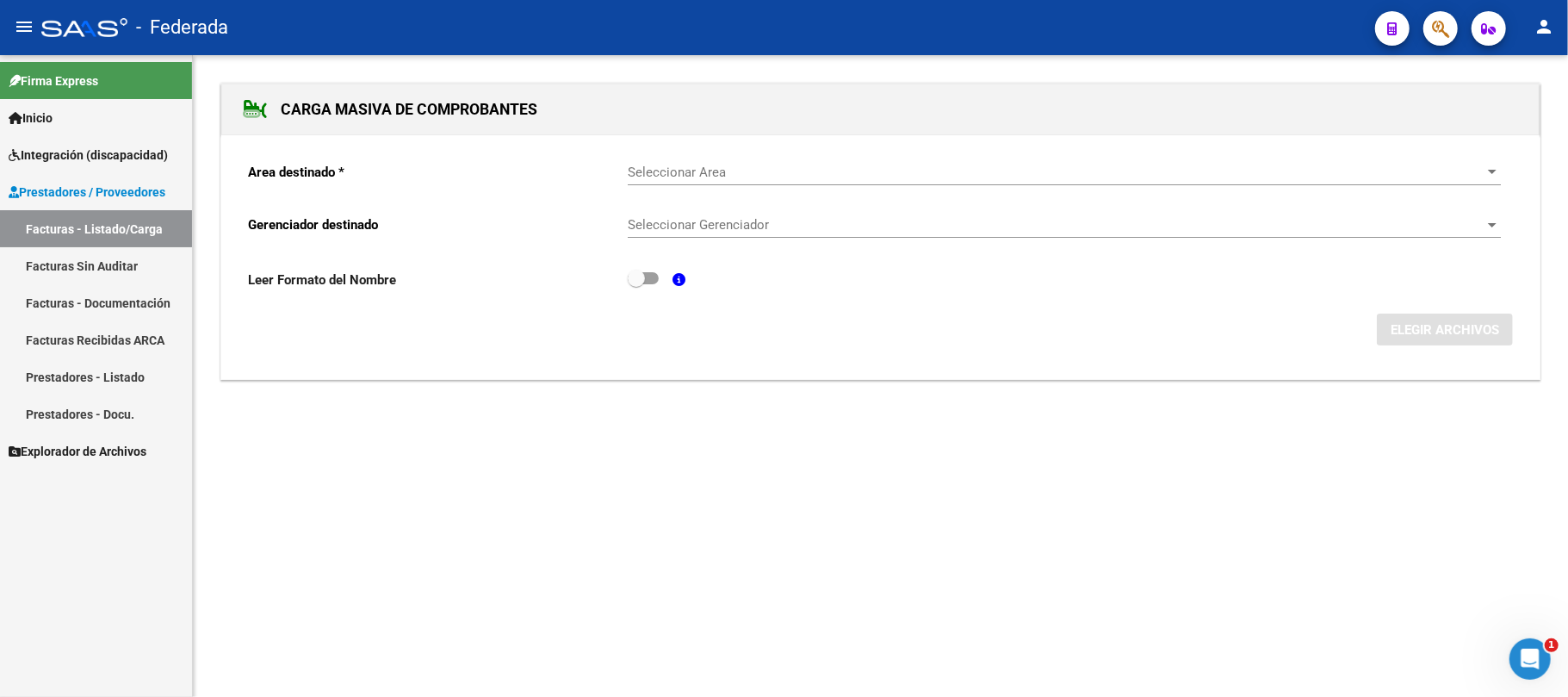
click at [74, 232] on link "Facturas - Listado/Carga" at bounding box center [96, 228] width 192 height 37
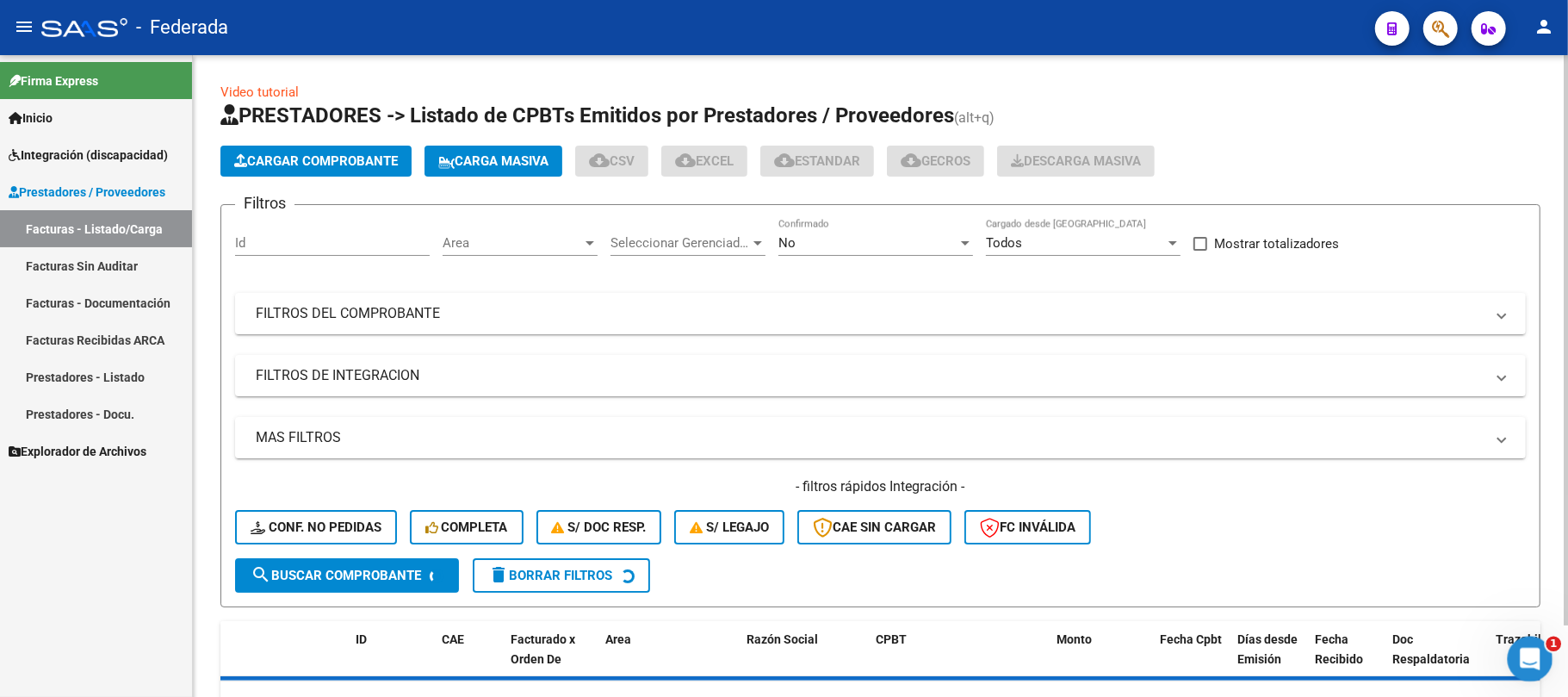
click at [1529, 657] on icon "Abrir Intercom Messenger" at bounding box center [1527, 656] width 12 height 14
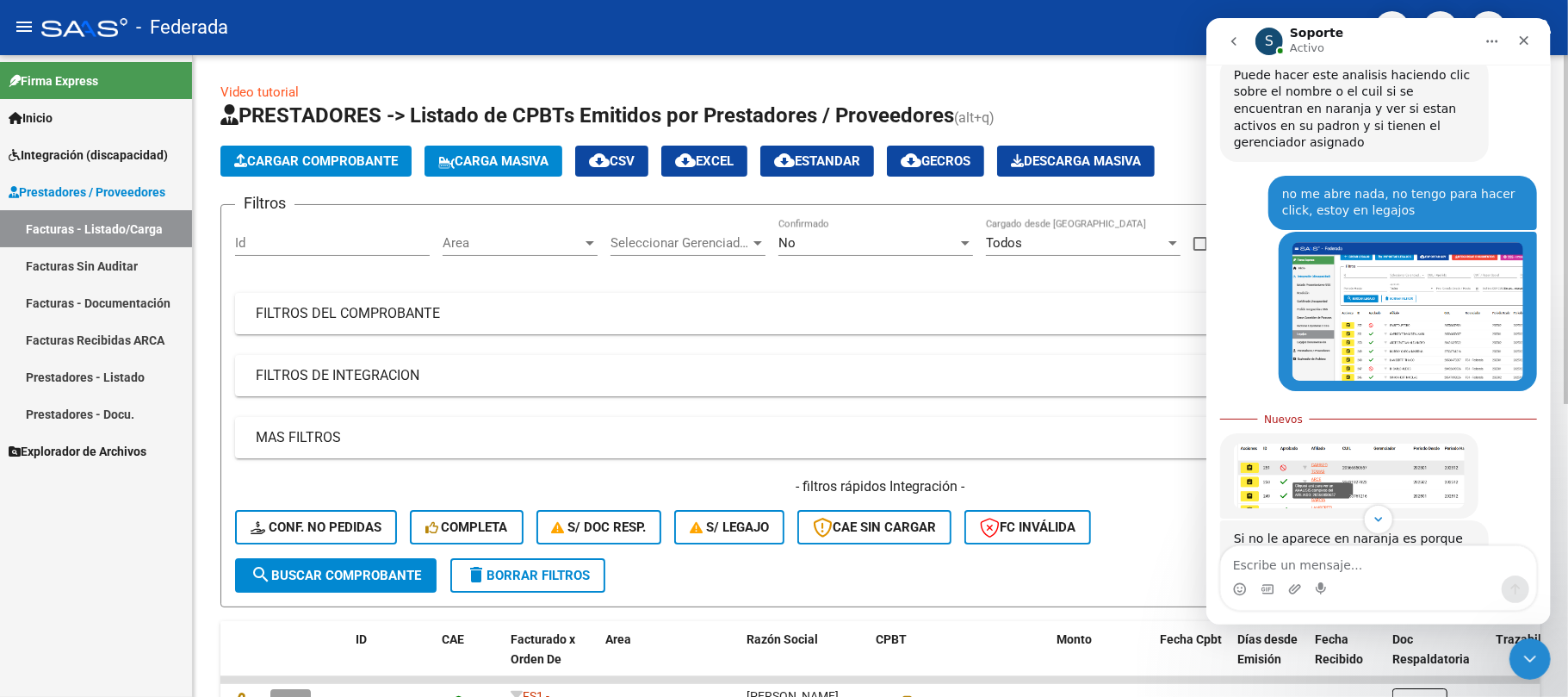
scroll to position [558, 0]
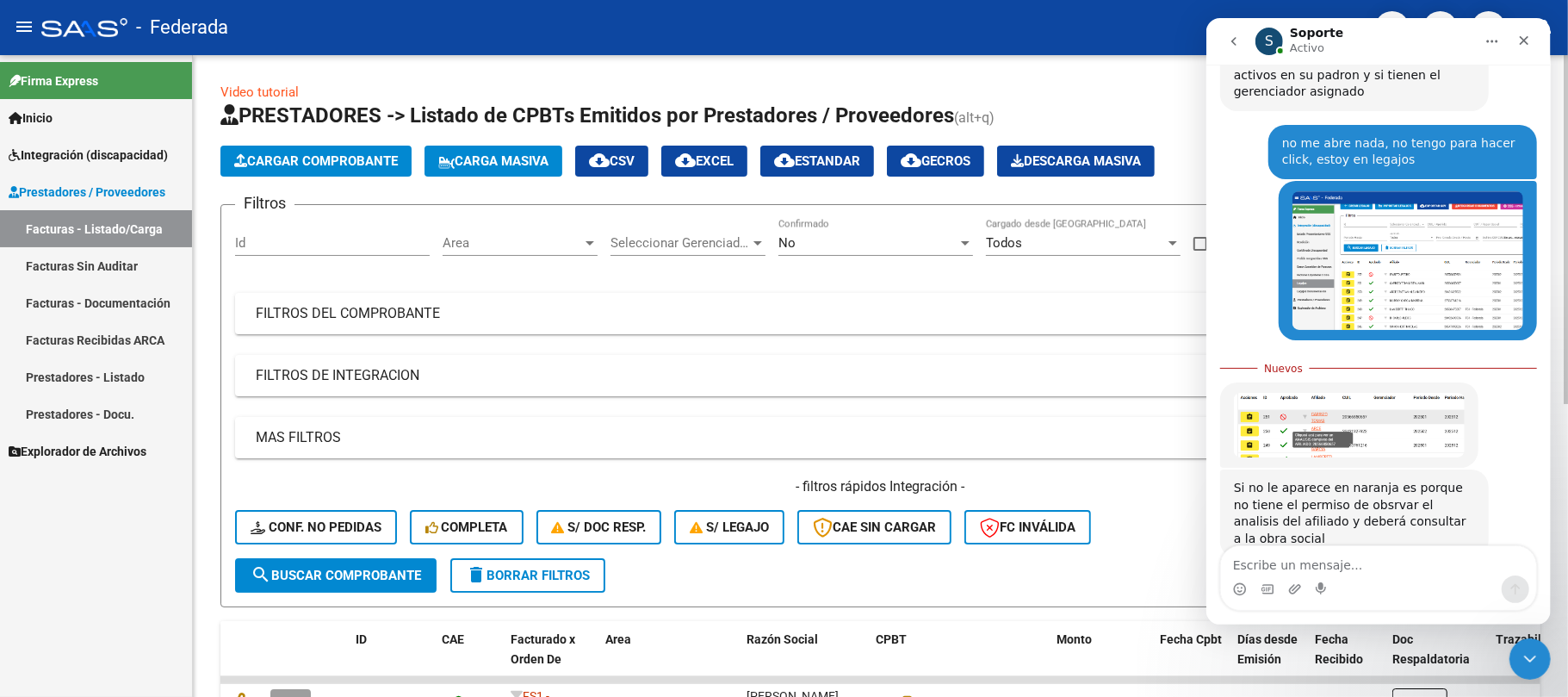
click at [1381, 411] on img "Soporte dice…" at bounding box center [1348, 424] width 231 height 64
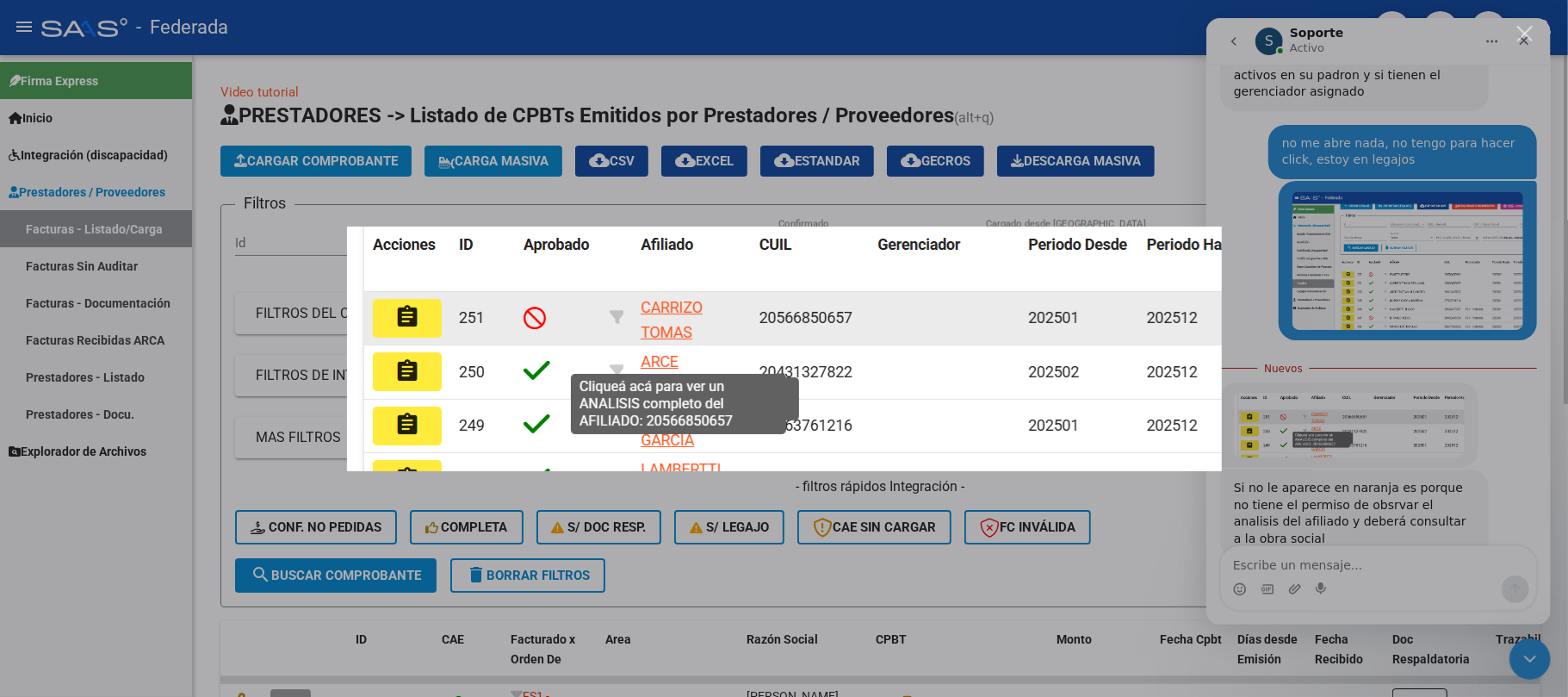
click at [1378, 567] on div "Intercom Messenger" at bounding box center [784, 348] width 1568 height 697
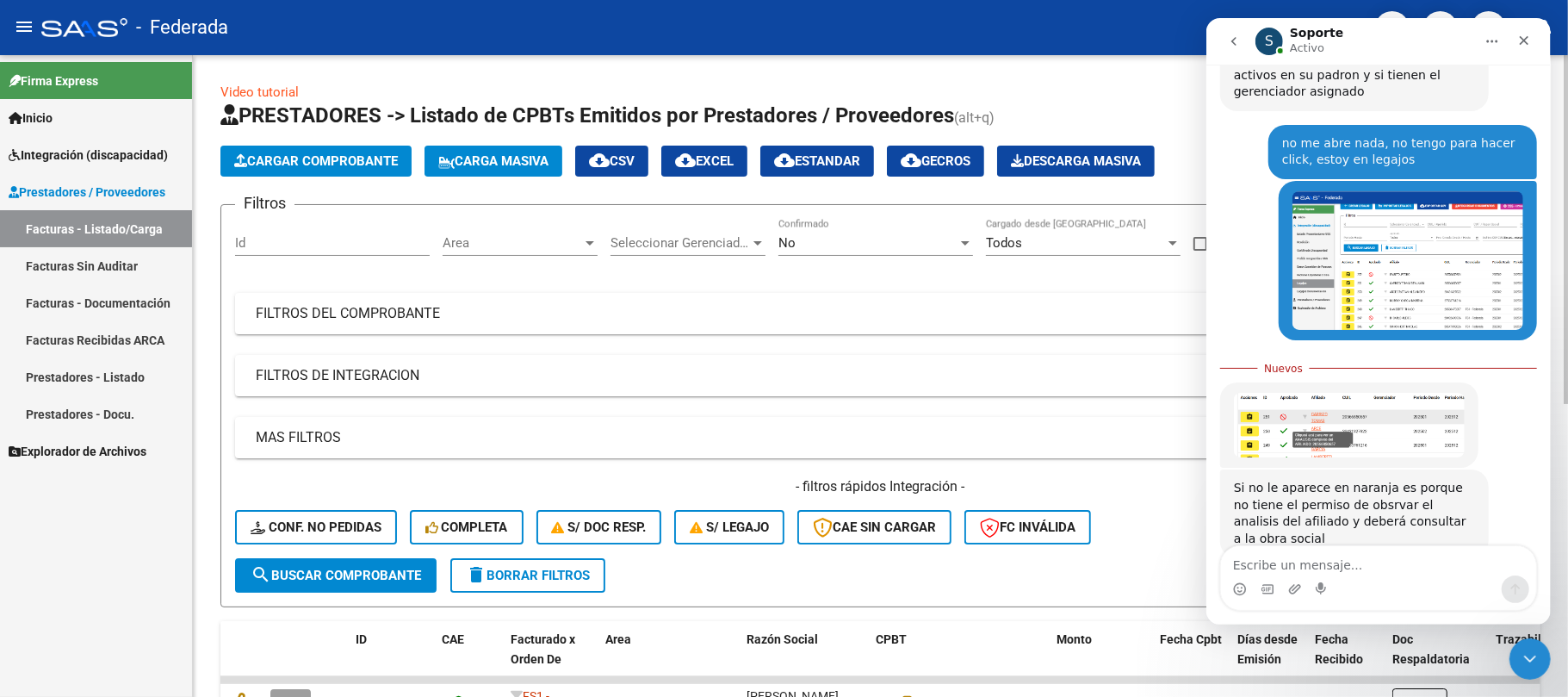
scroll to position [556, 0]
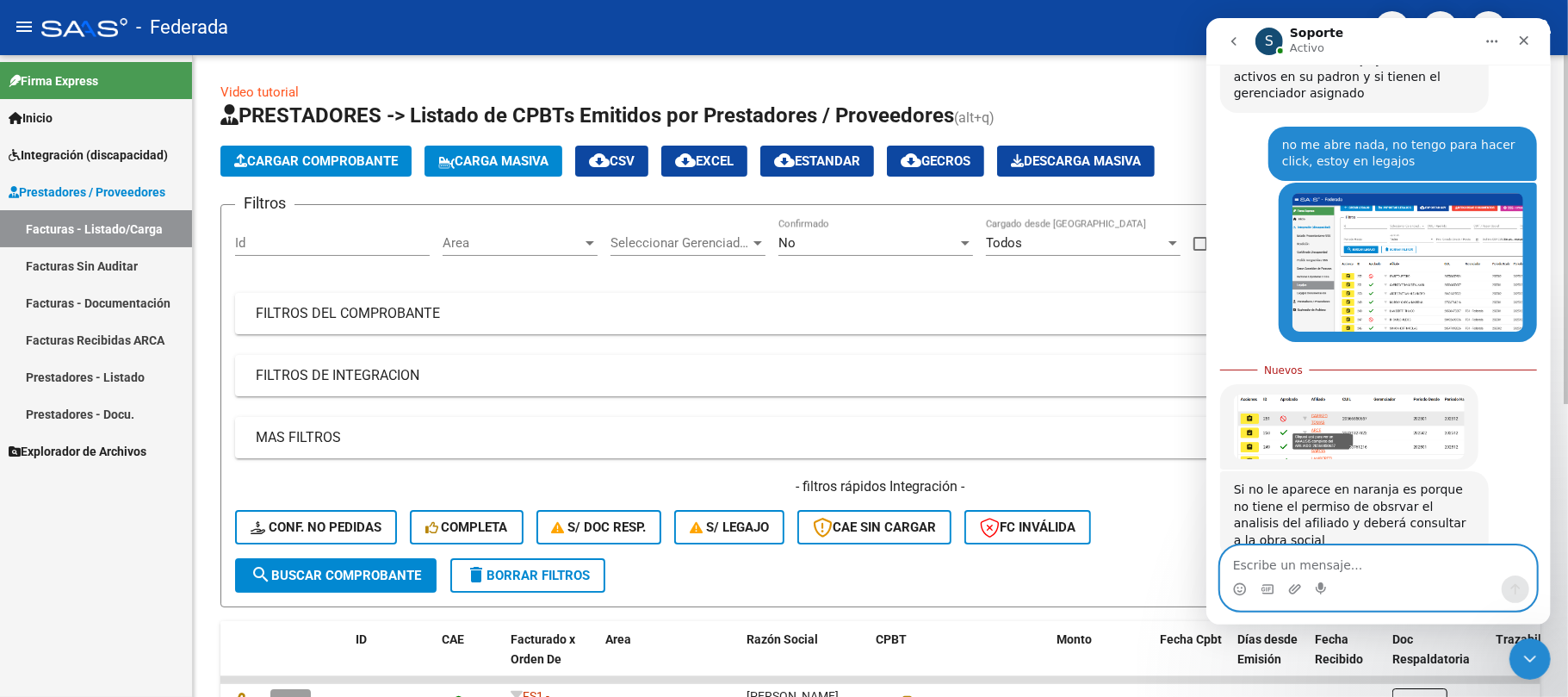
click at [1371, 571] on textarea "Escribe un mensaje..." at bounding box center [1378, 560] width 315 height 29
type textarea "Ah ok gracias!"
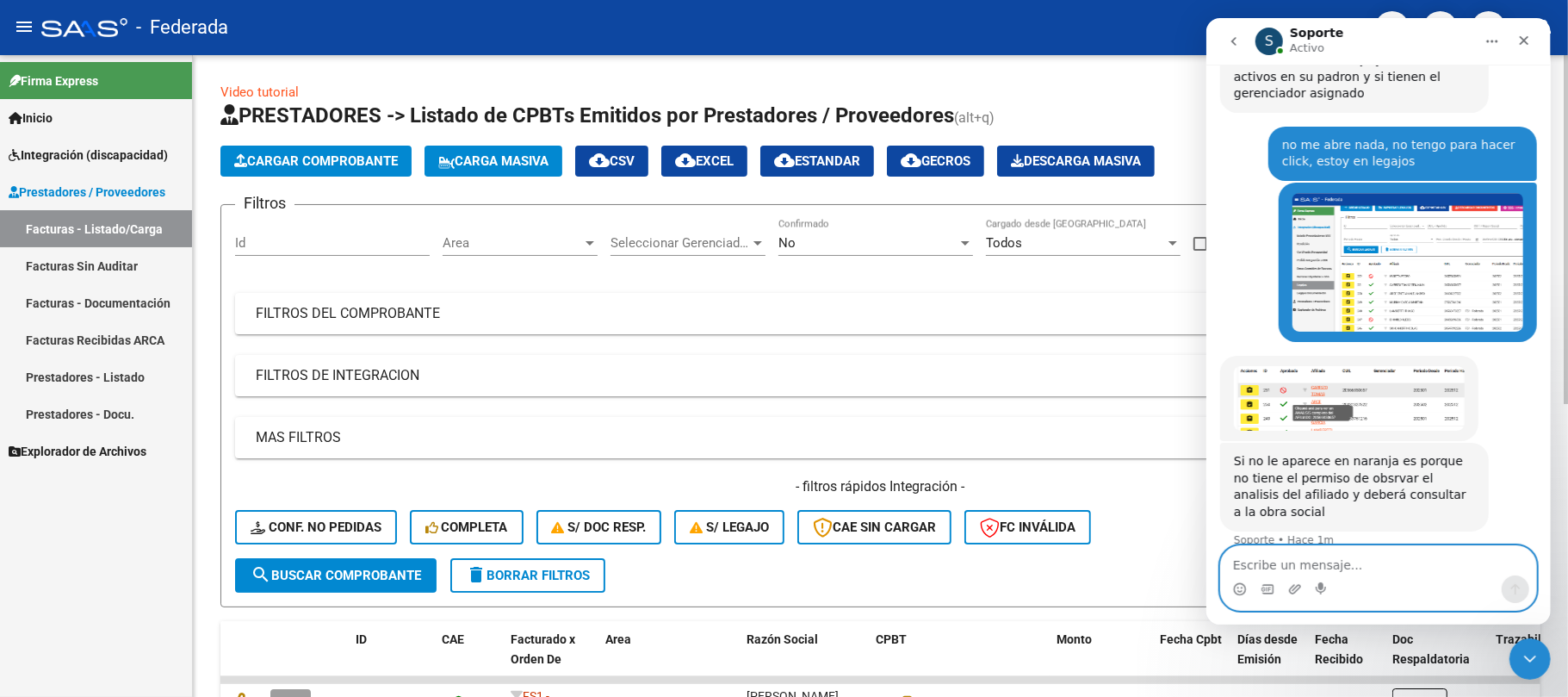
scroll to position [580, 0]
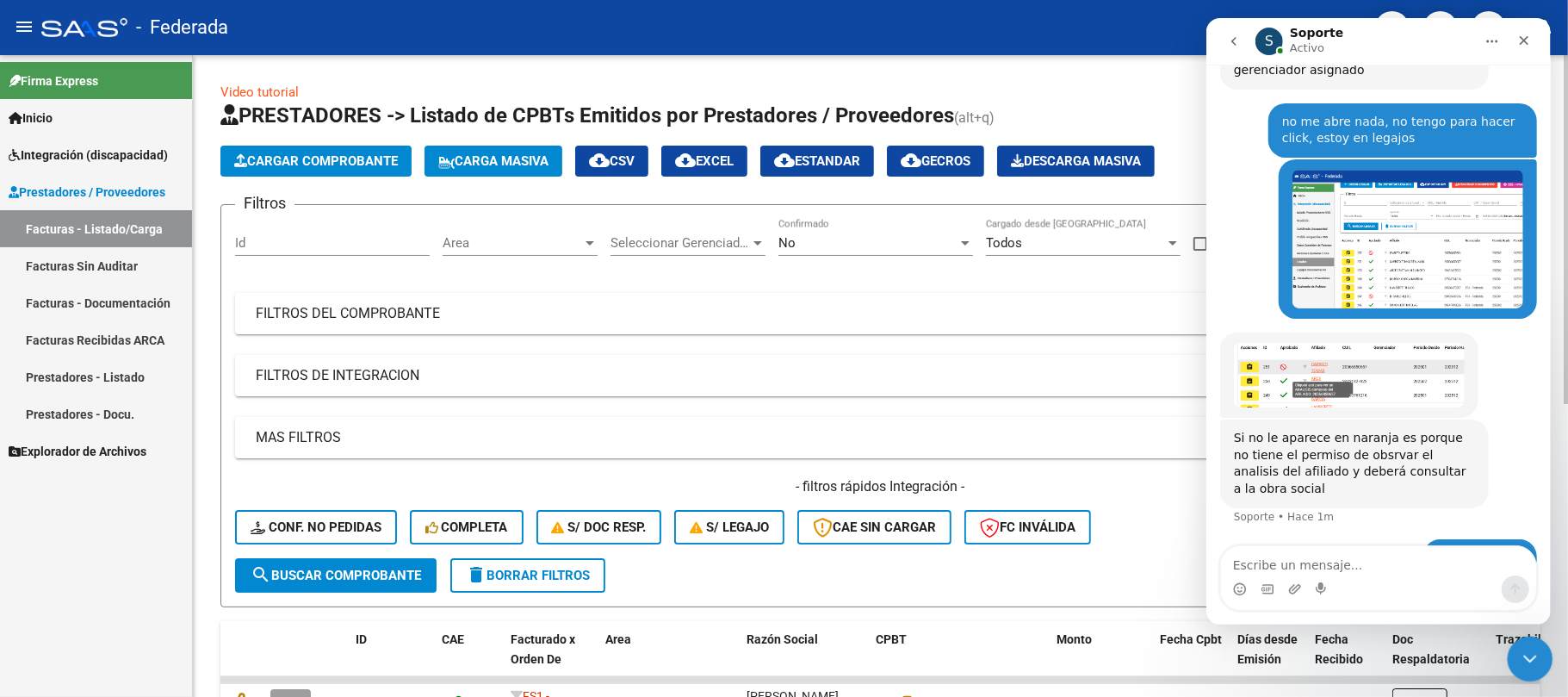
click at [1527, 651] on icon "Cerrar Intercom Messenger" at bounding box center [1527, 656] width 20 height 20
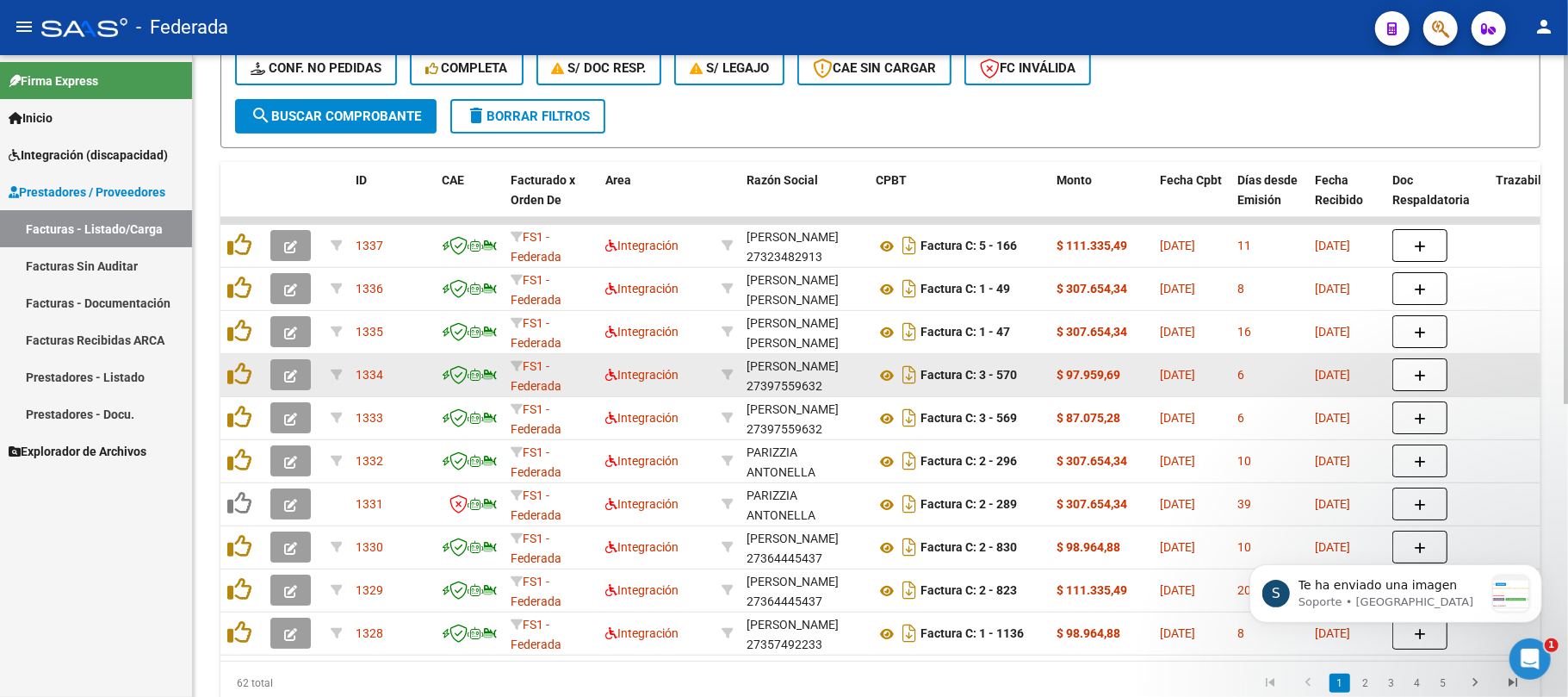
scroll to position [825, 0]
